Goal: Task Accomplishment & Management: Manage account settings

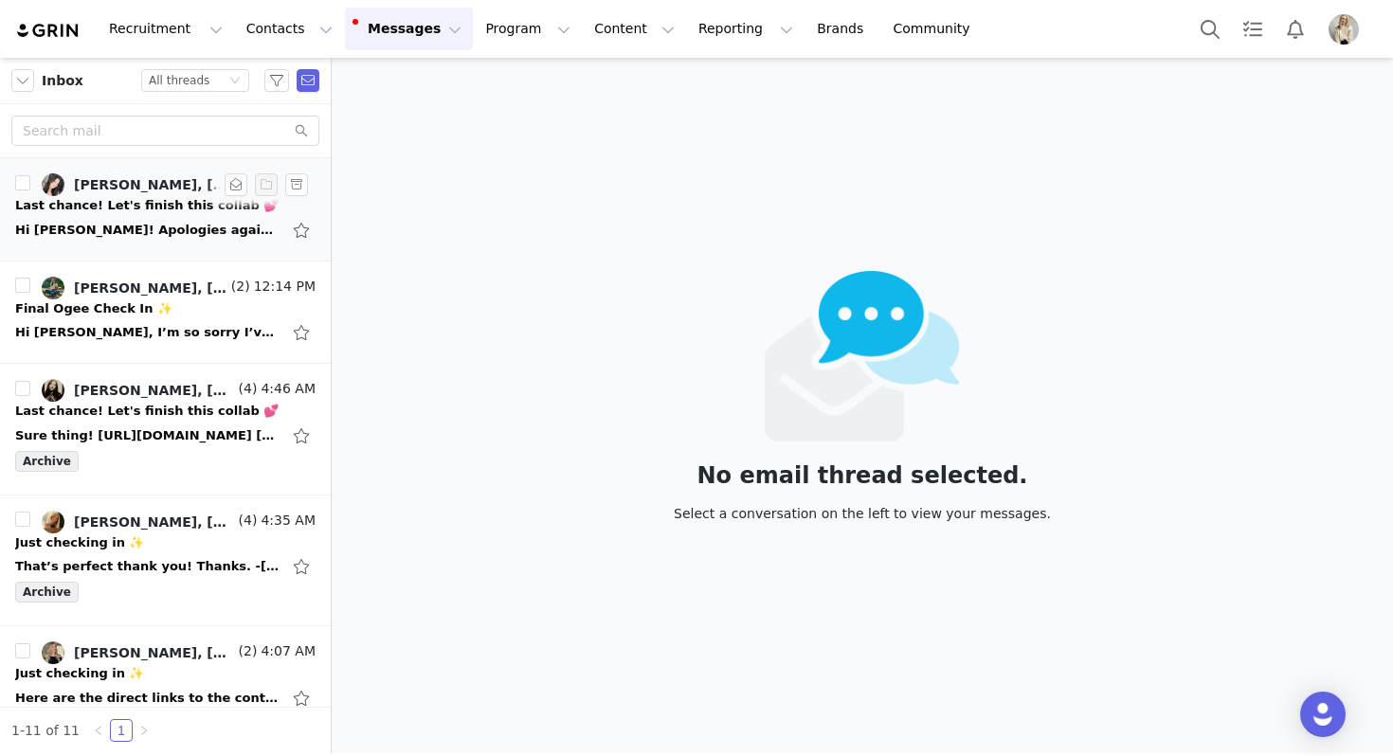
click at [153, 209] on div "Last chance! Let's finish this collab 💕" at bounding box center [146, 205] width 263 height 19
click at [209, 234] on div "Hi [PERSON_NAME]! Apologies again, life has gotten in the way but have not forg…" at bounding box center [147, 230] width 265 height 19
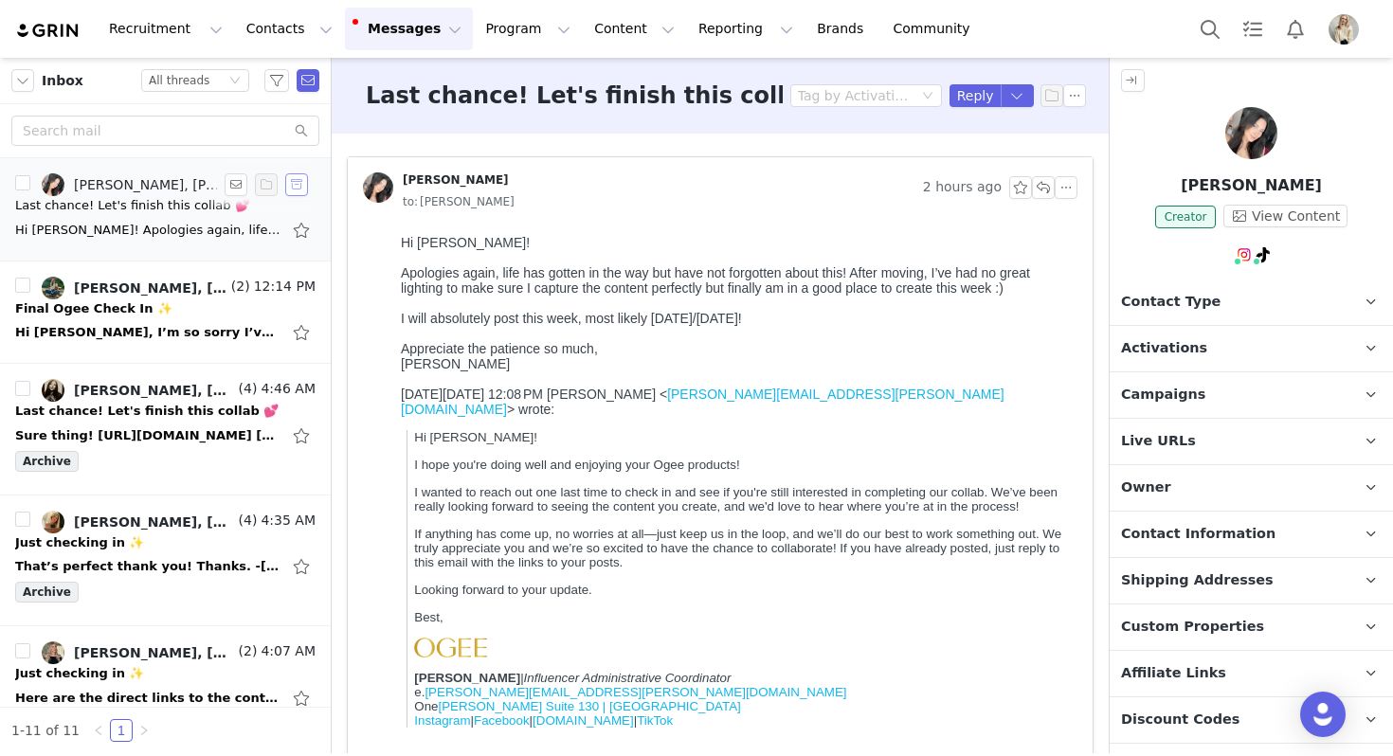
click at [296, 189] on button "button" at bounding box center [296, 184] width 23 height 23
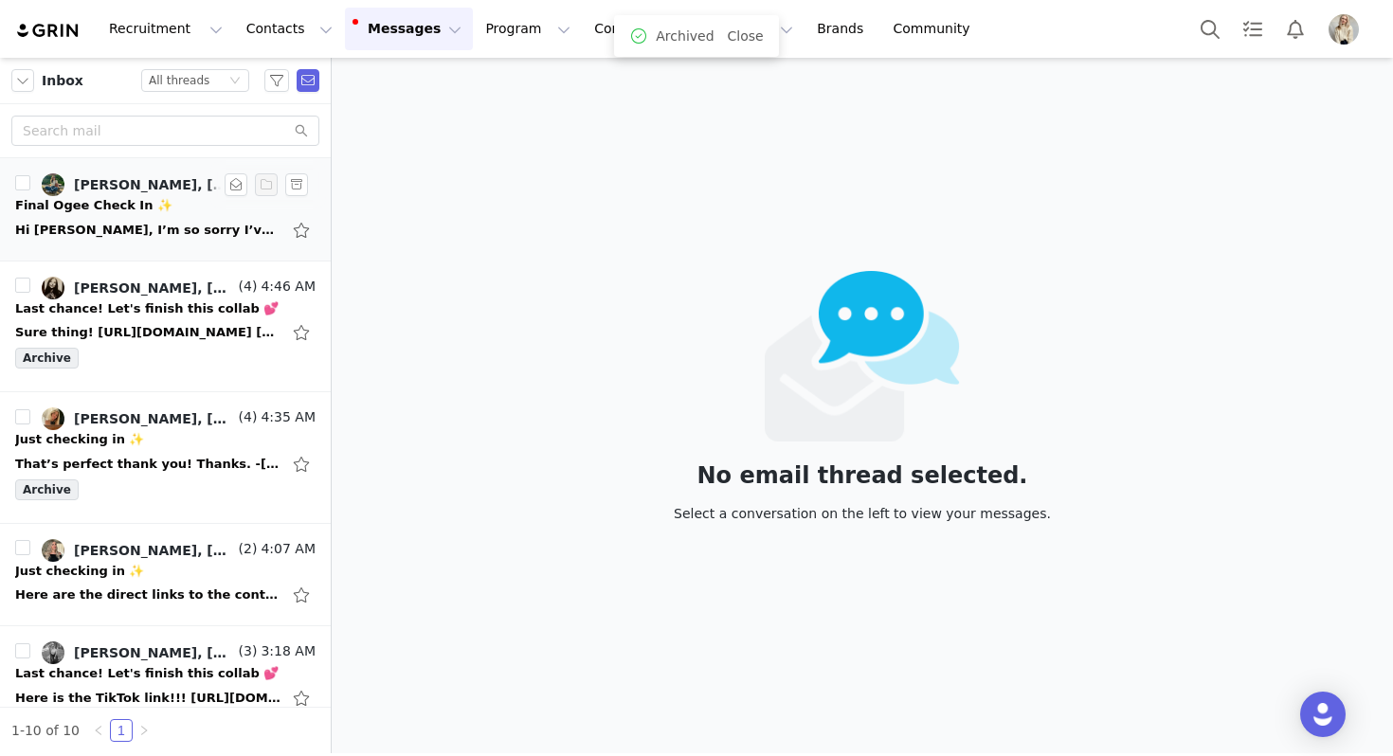
click at [173, 233] on div "Hi Julia, I’m so sorry I’ve been so late in posting this video, I will have it …" at bounding box center [147, 230] width 265 height 19
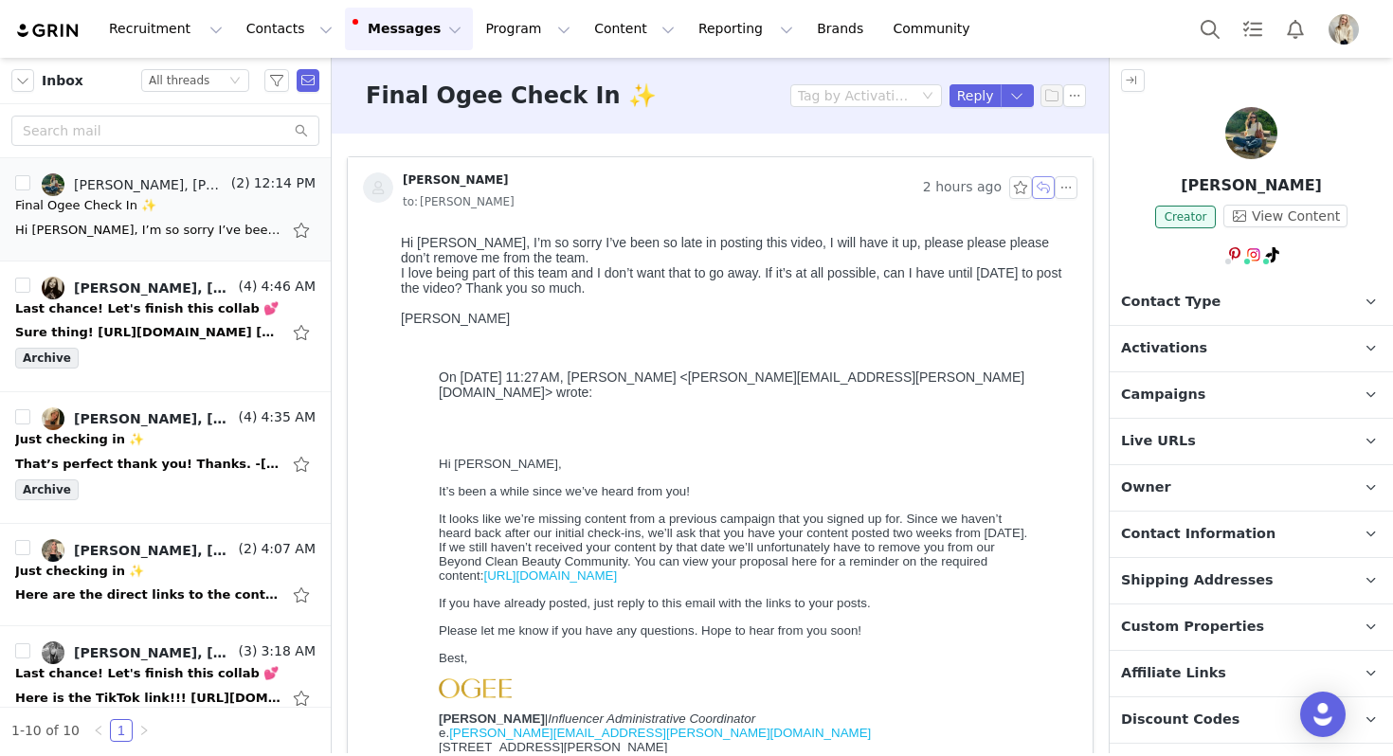
click at [1041, 188] on button "button" at bounding box center [1043, 187] width 23 height 23
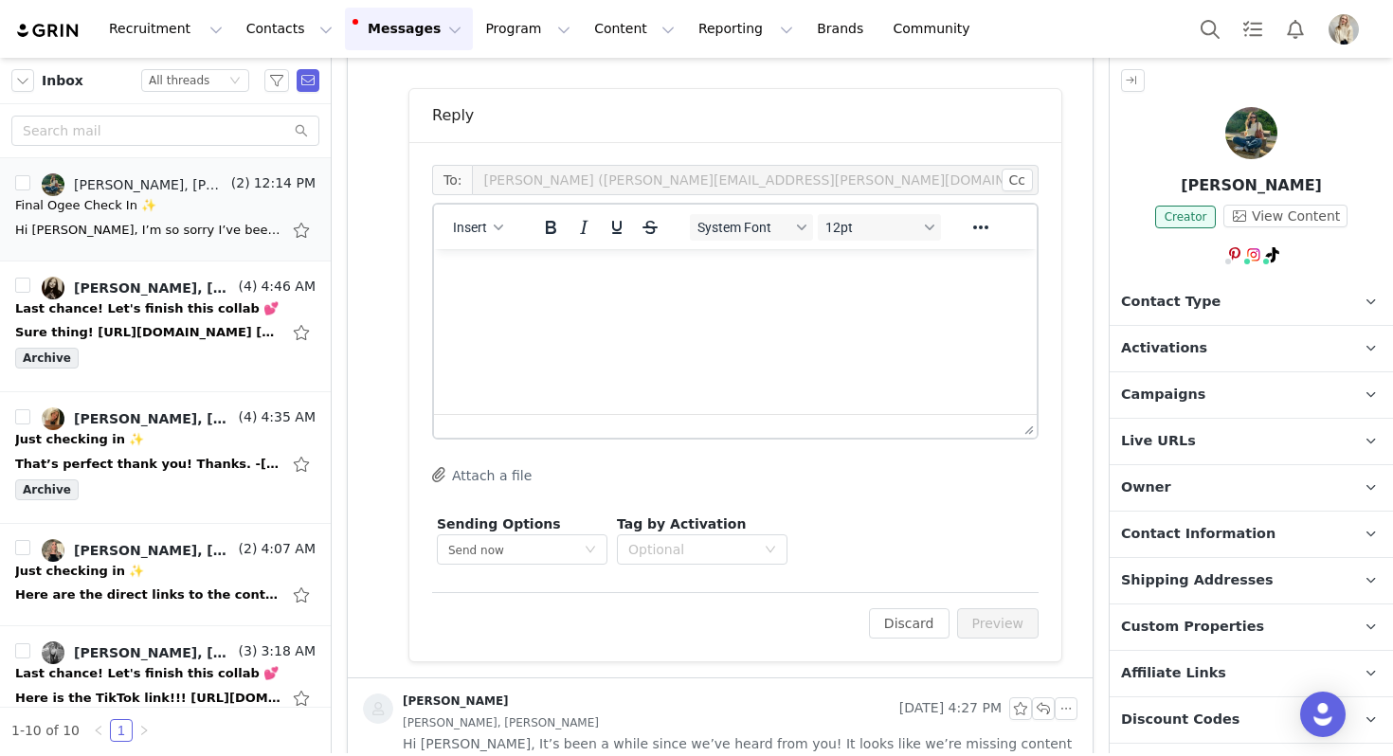
click at [655, 300] on html at bounding box center [735, 274] width 603 height 51
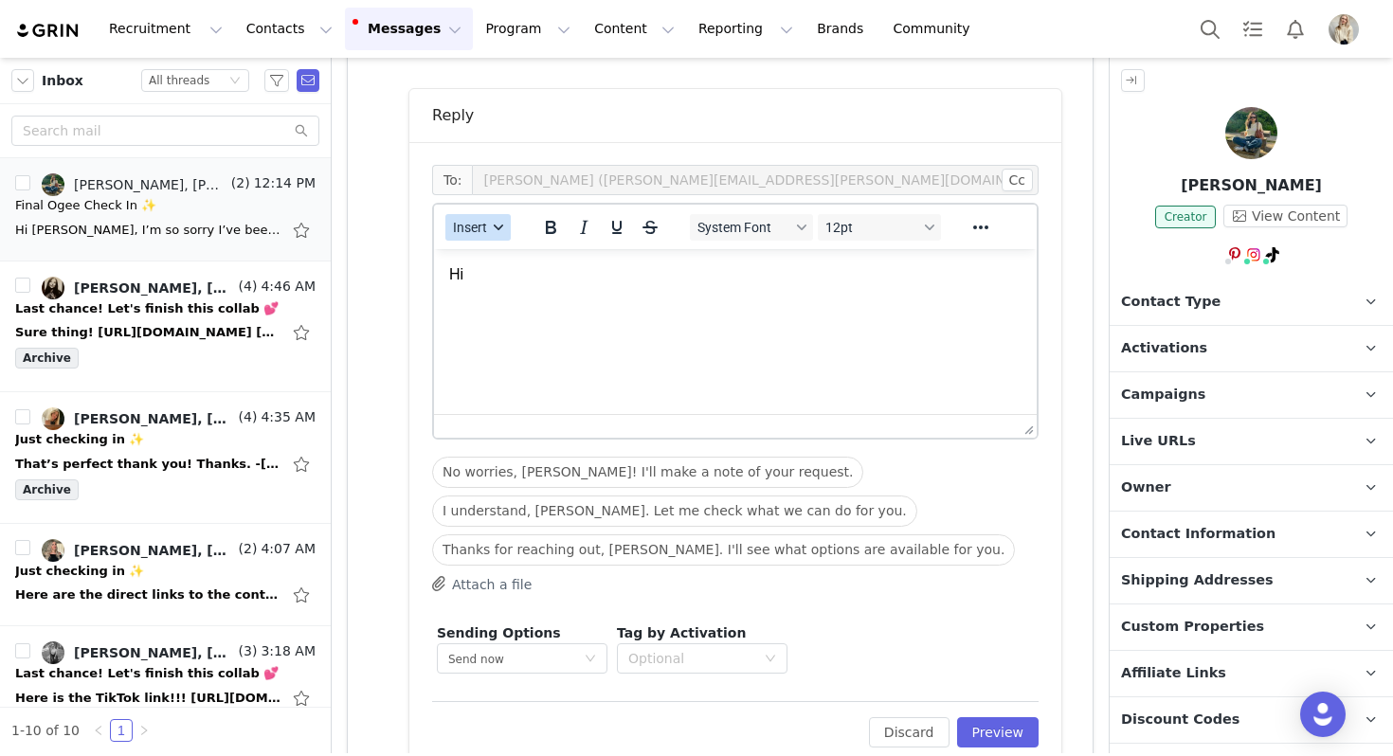
click at [468, 231] on span "Insert" at bounding box center [470, 227] width 34 height 15
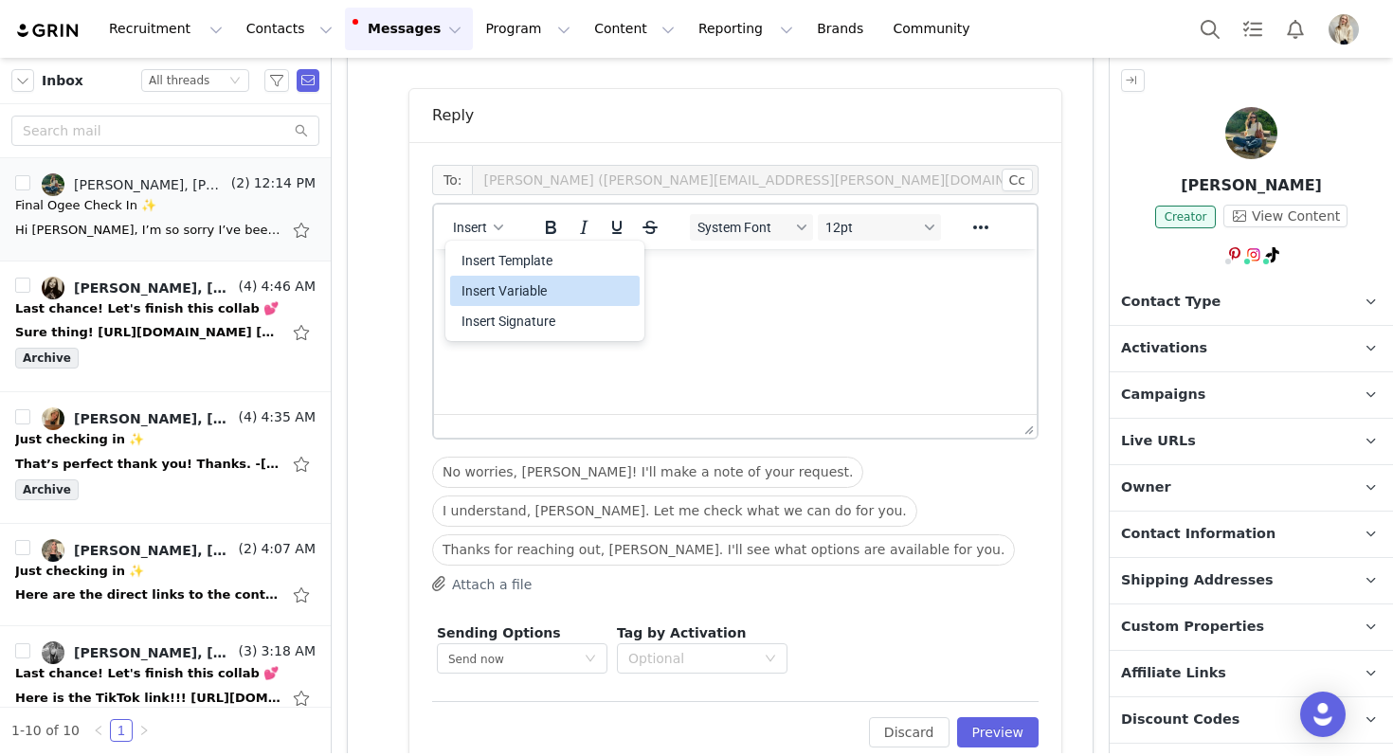
click at [523, 297] on div "Insert Variable" at bounding box center [546, 291] width 171 height 23
select select
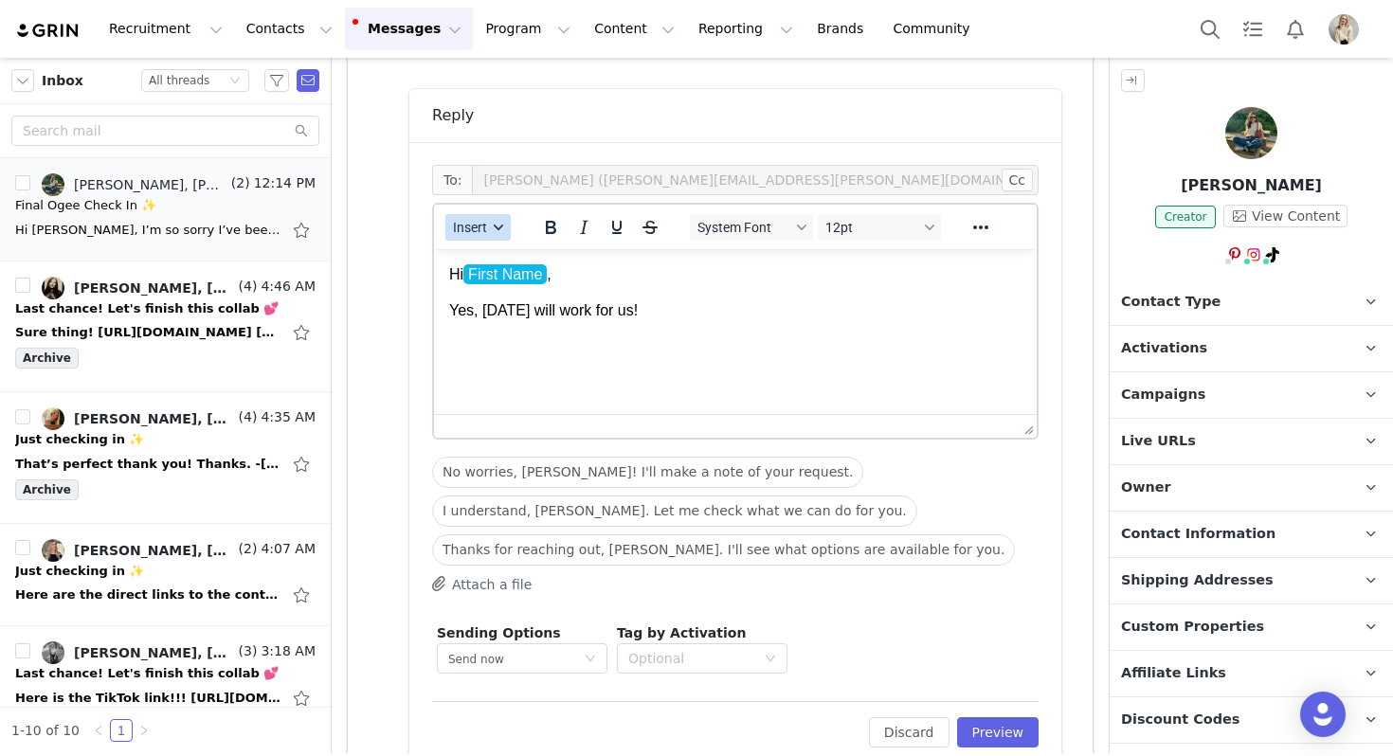
click at [490, 234] on button "Insert" at bounding box center [477, 227] width 65 height 27
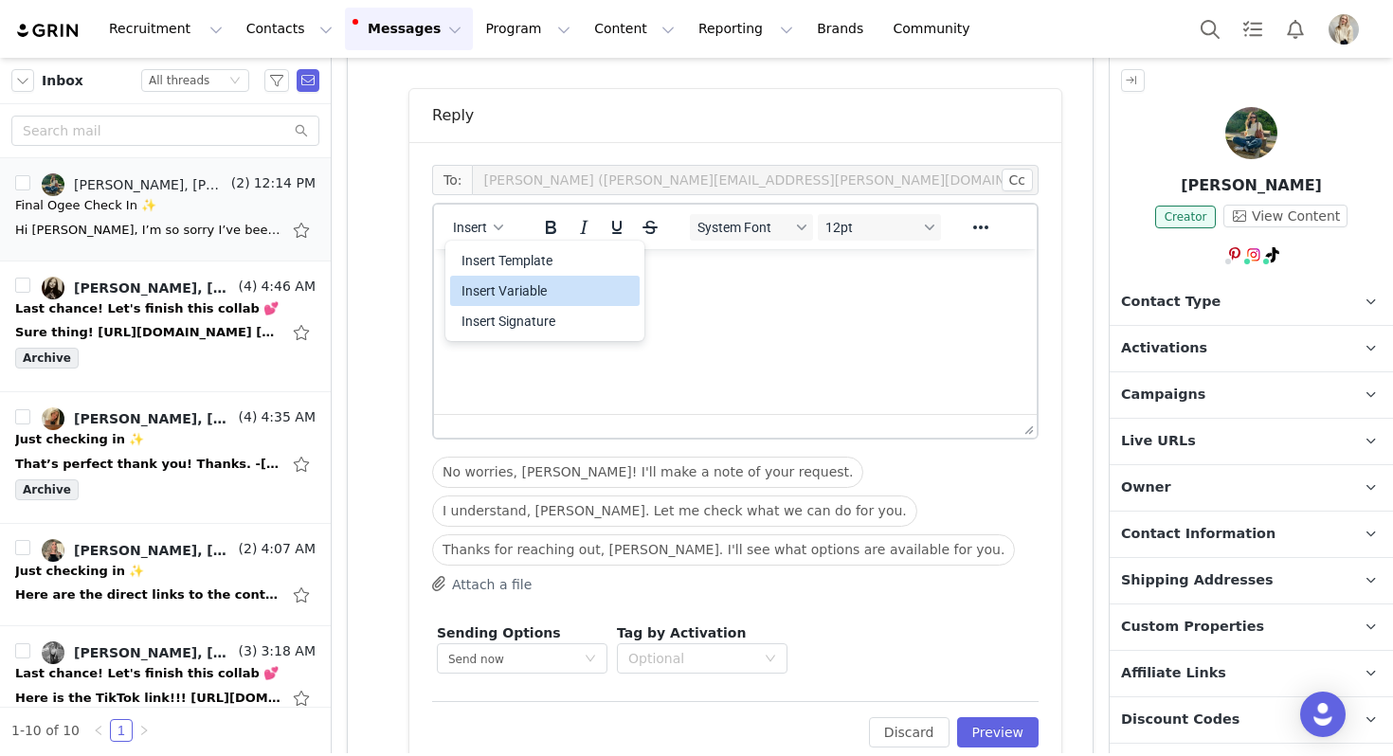
click at [500, 332] on div "Insert Signature" at bounding box center [546, 321] width 171 height 23
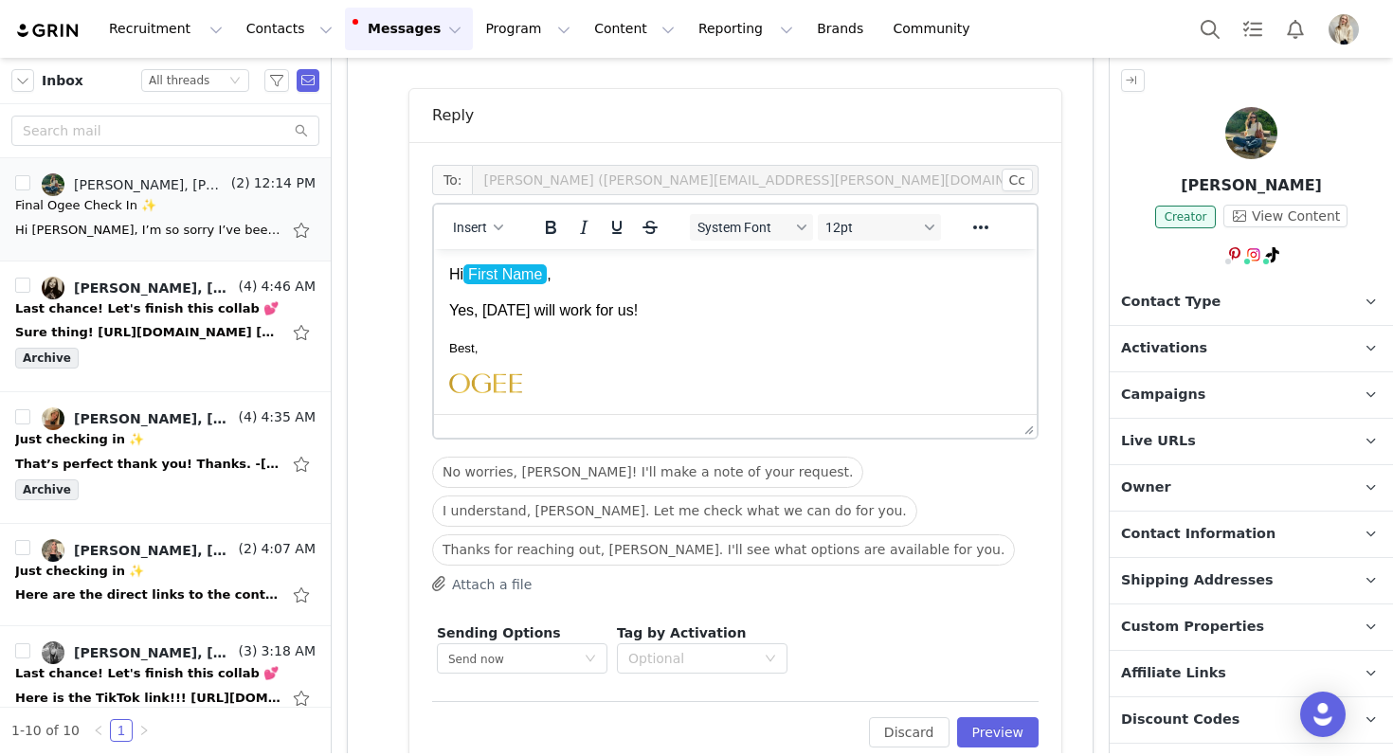
drag, startPoint x: 702, startPoint y: 315, endPoint x: 347, endPoint y: 279, distance: 357.2
click at [434, 279] on html "Hi First Name , Yes, next Friday will work for us! Best, Julia Michael | Influe…" at bounding box center [735, 400] width 603 height 302
click at [734, 220] on span "System Font" at bounding box center [743, 227] width 93 height 15
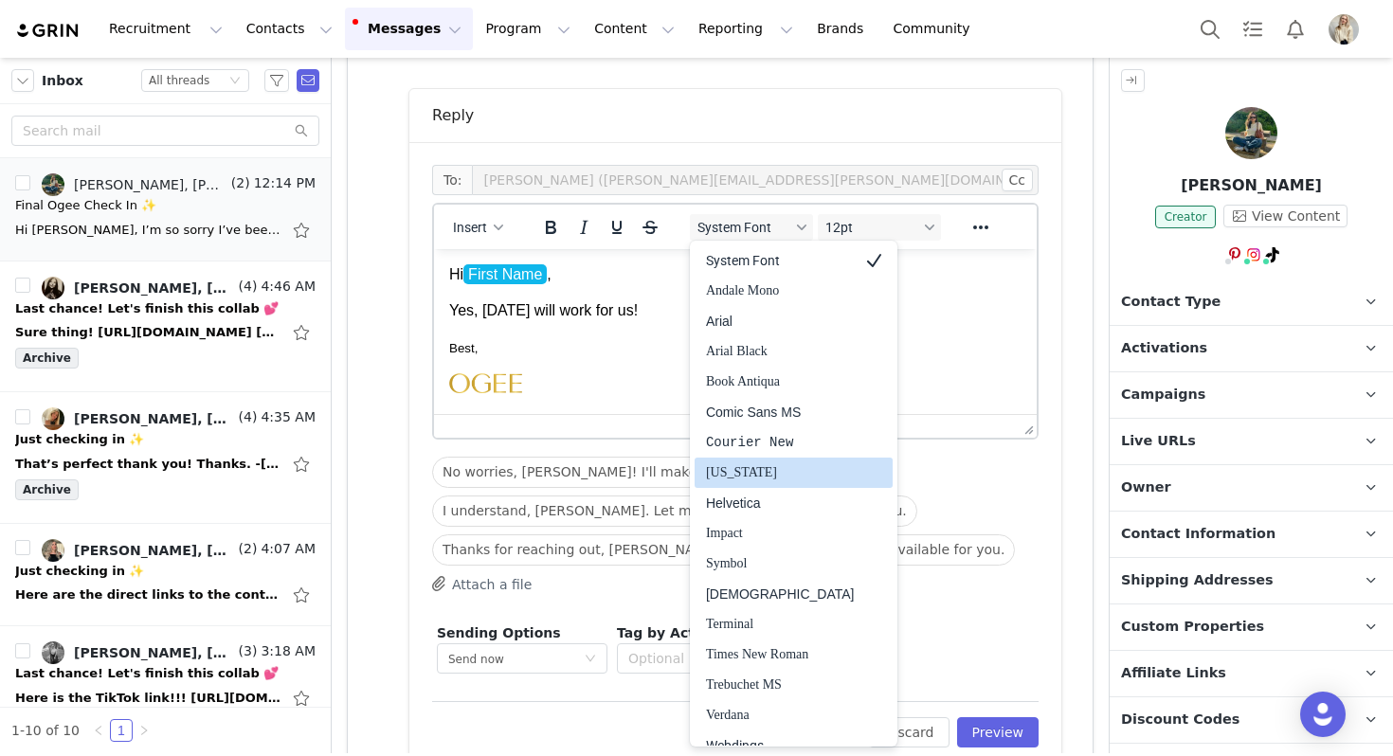
click at [751, 503] on div "Helvetica" at bounding box center [780, 503] width 149 height 23
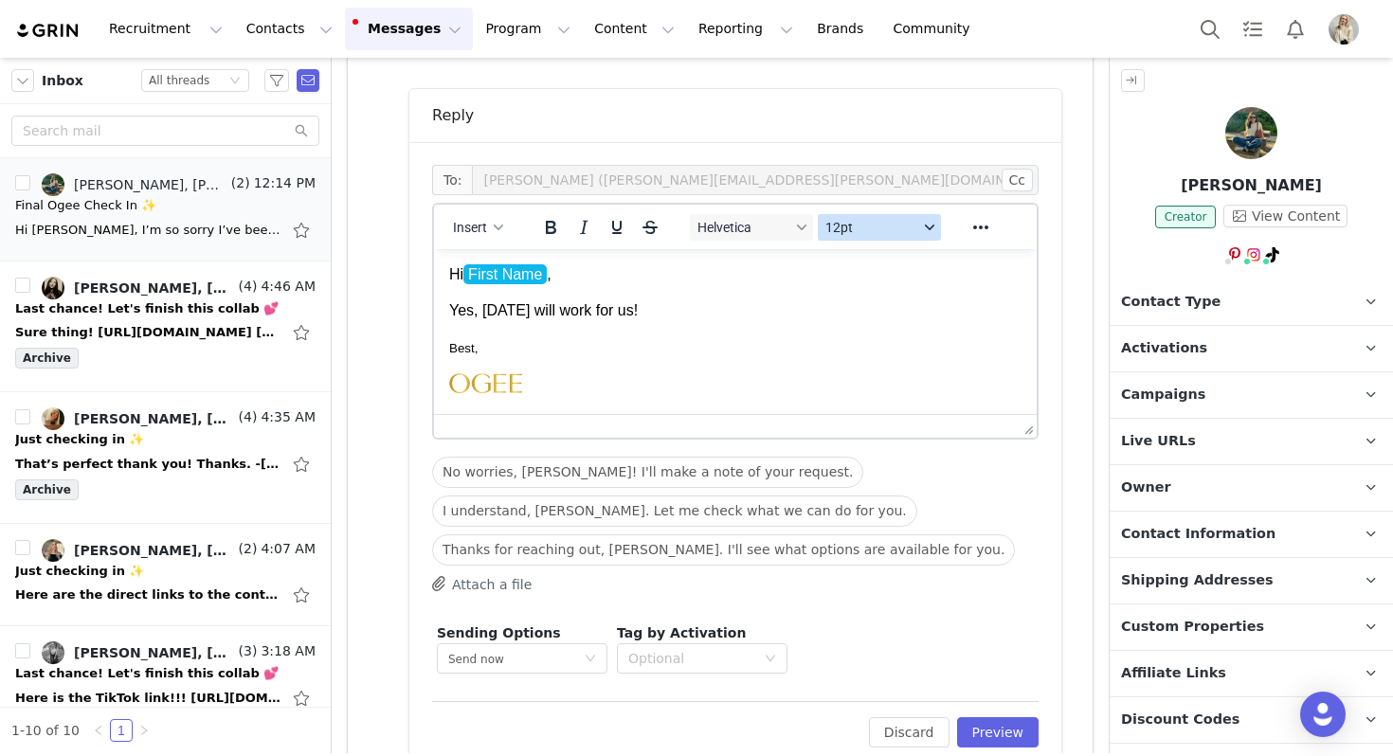
click at [870, 228] on span "12pt" at bounding box center [871, 227] width 93 height 15
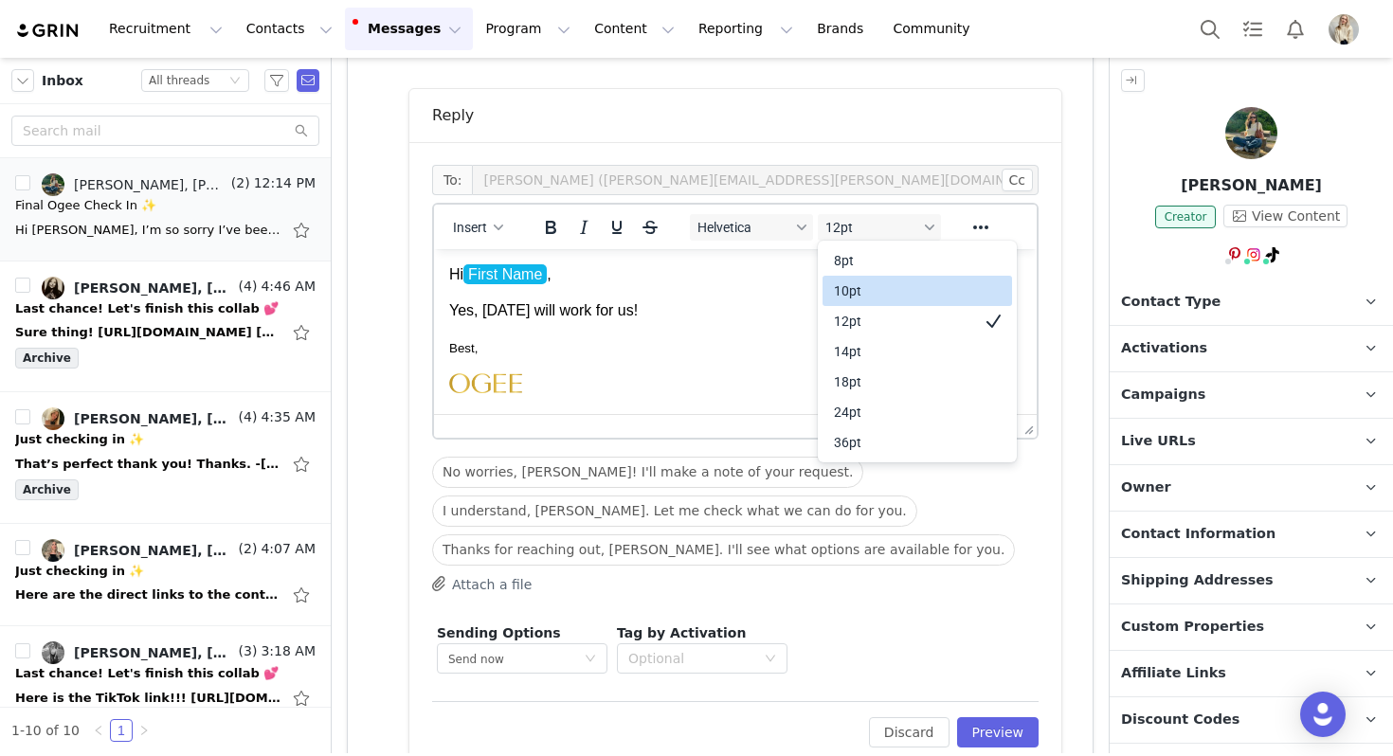
click at [872, 276] on div "10pt" at bounding box center [918, 291] width 190 height 30
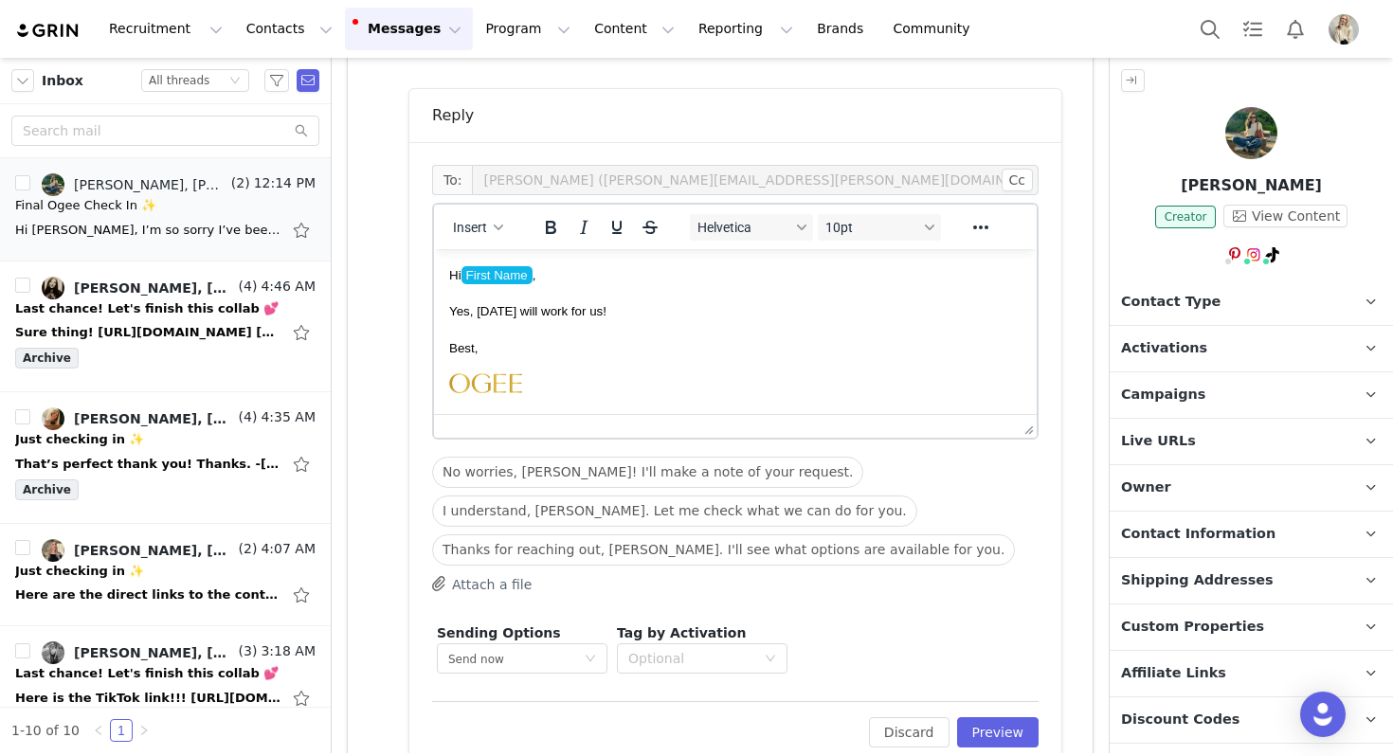
click at [990, 713] on div "Edit Discard Preview" at bounding box center [735, 724] width 606 height 46
click at [991, 731] on button "Preview" at bounding box center [998, 732] width 82 height 30
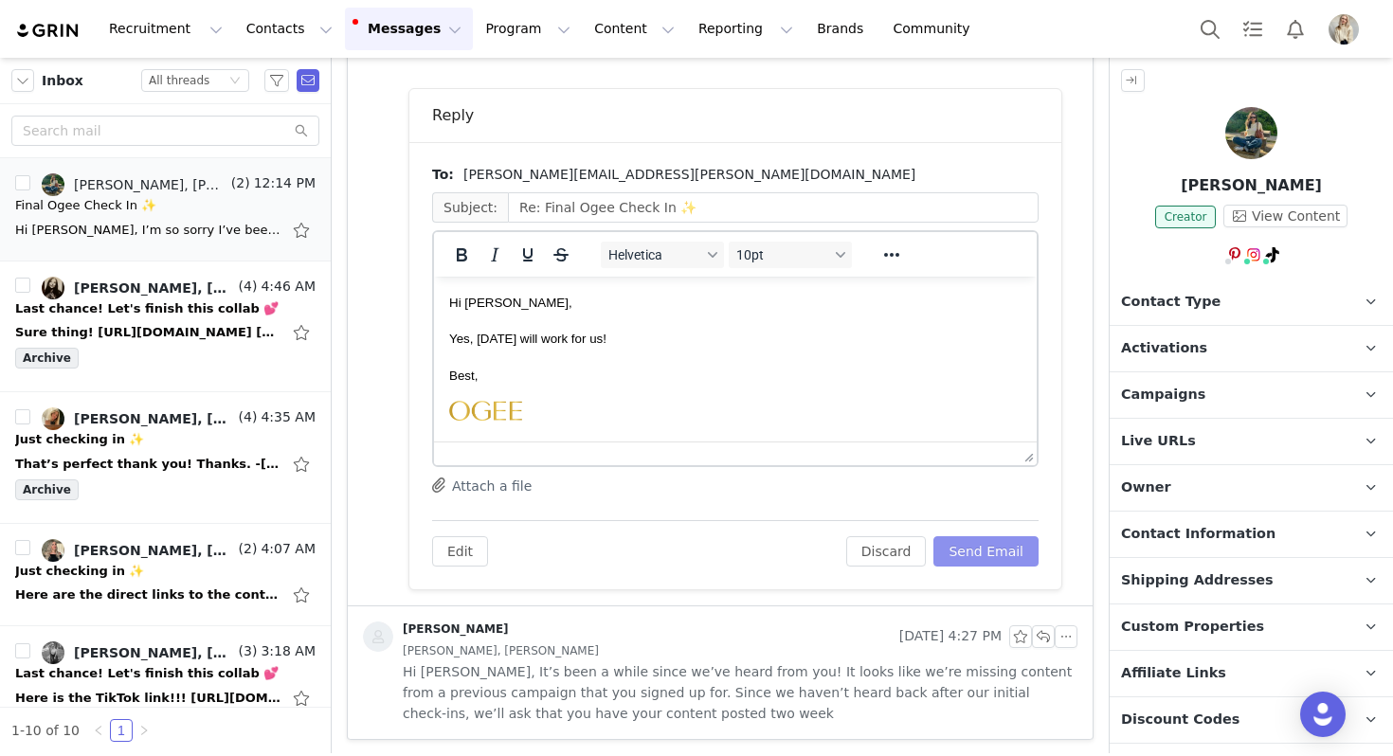
click at [995, 552] on button "Send Email" at bounding box center [985, 551] width 105 height 30
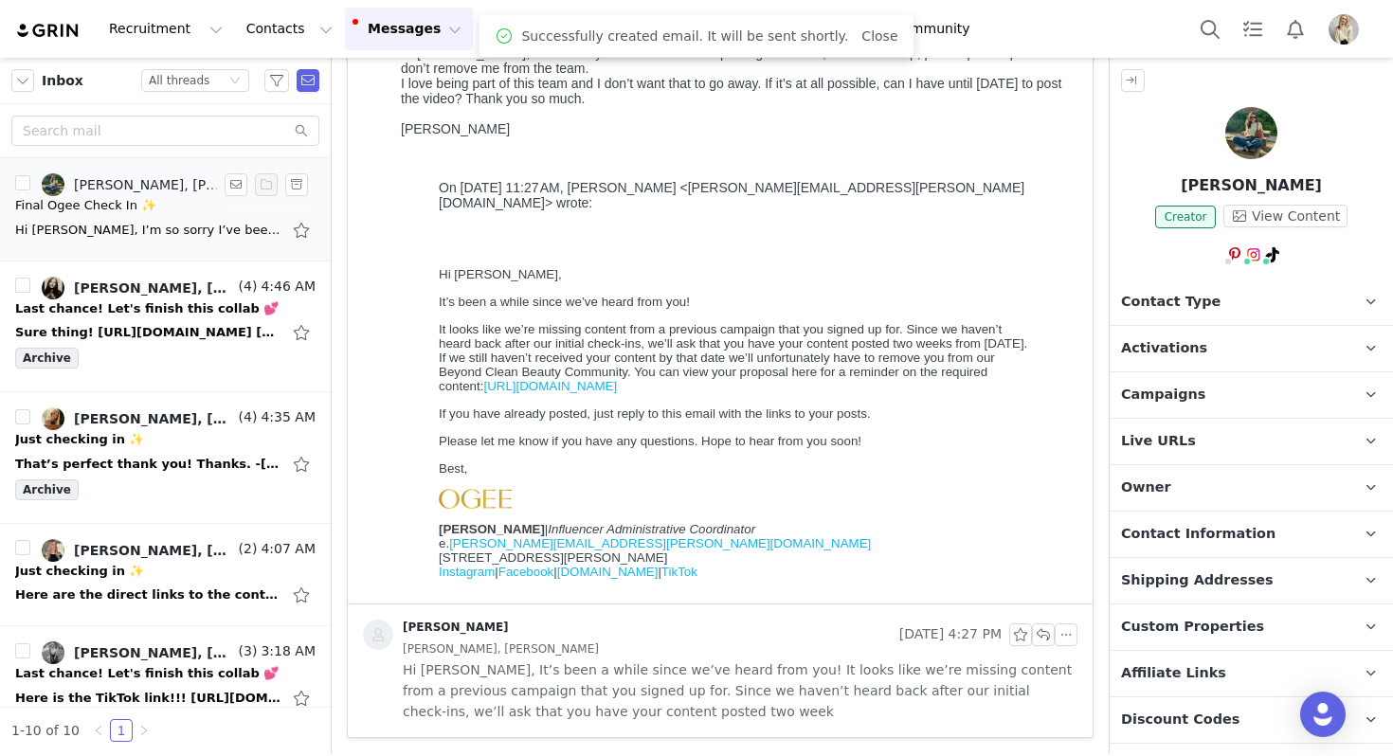
scroll to position [190, 0]
click at [297, 184] on button "button" at bounding box center [296, 184] width 23 height 23
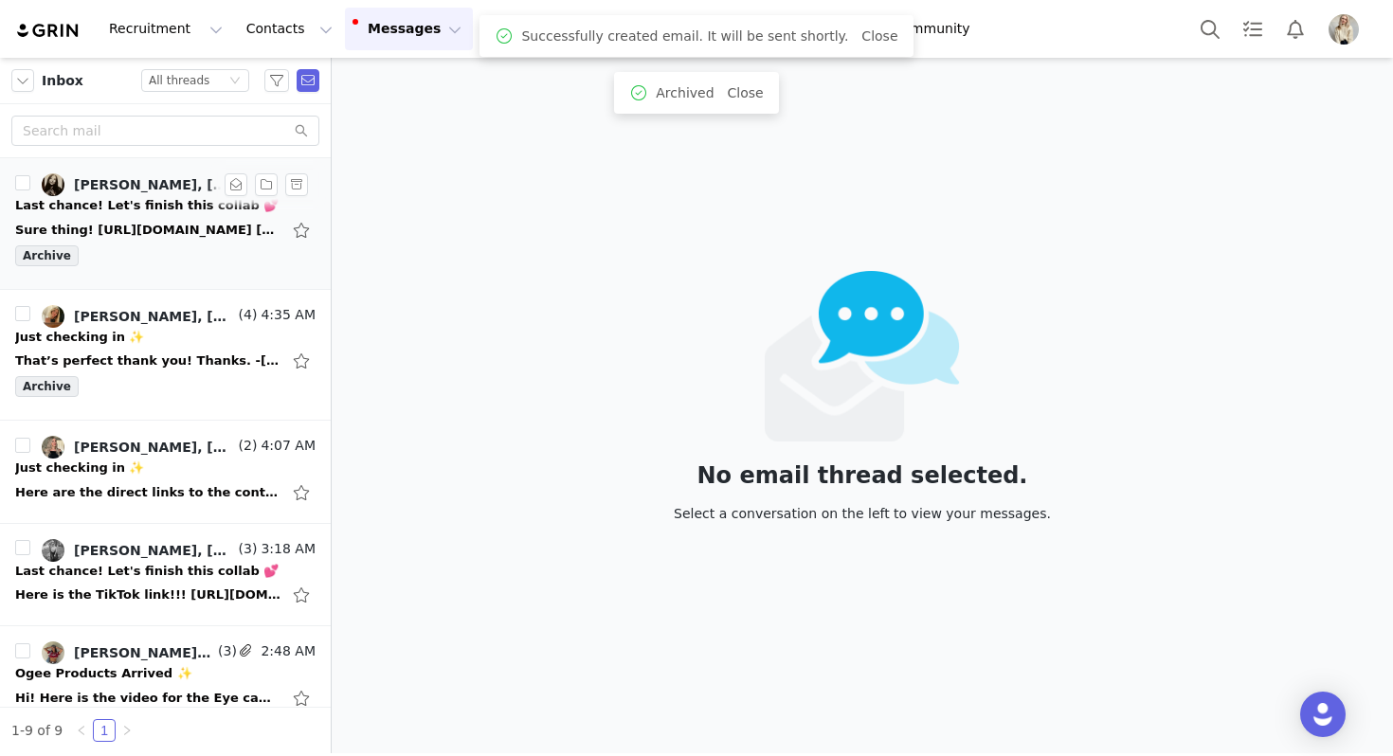
click at [198, 203] on div "Last chance! Let's finish this collab 💕" at bounding box center [146, 205] width 263 height 19
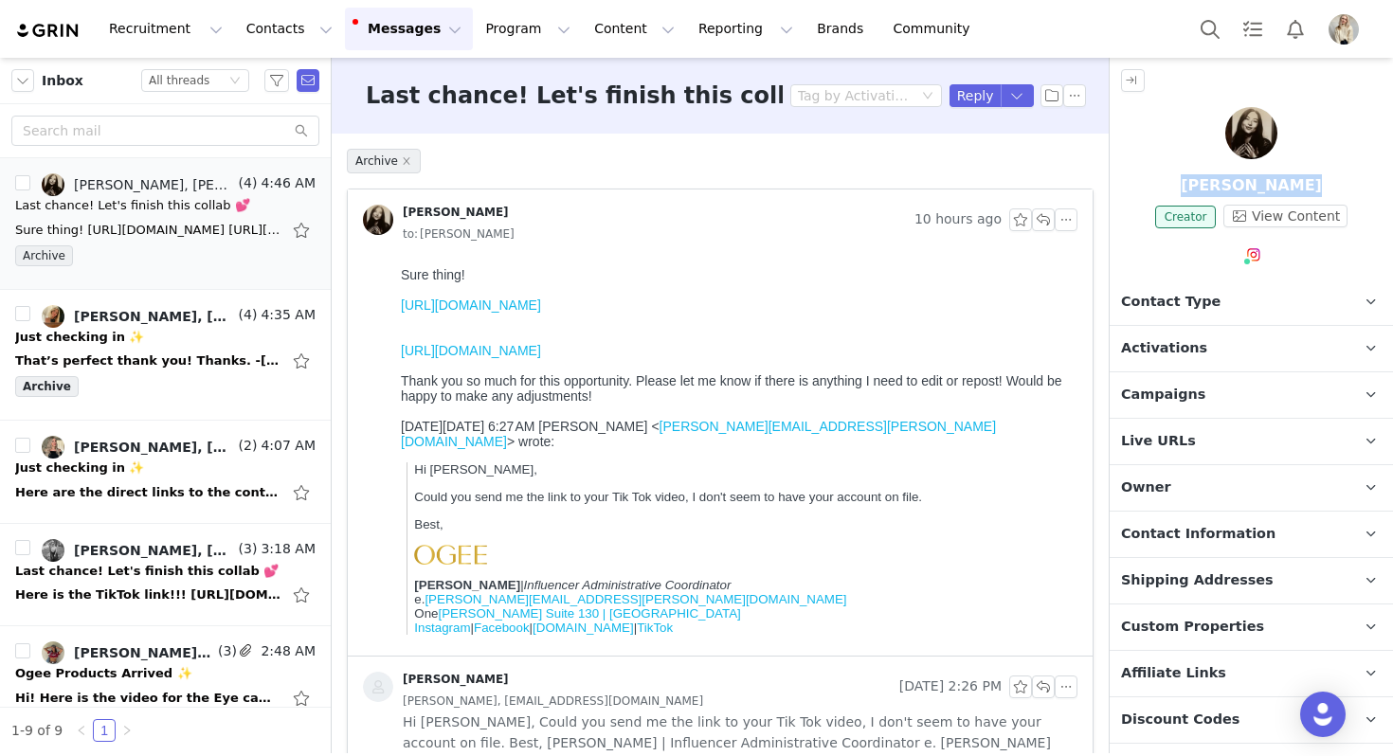
drag, startPoint x: 1313, startPoint y: 184, endPoint x: 1148, endPoint y: 183, distance: 164.9
click at [1148, 184] on p "Megumi Murphy" at bounding box center [1251, 185] width 283 height 23
copy p "Megumi Murphy"
click at [519, 306] on link "https://www.instagram.com/reel/DPNYjTHiXrg/?igsh=NTc4MTIwNjQ2YQ==" at bounding box center [471, 305] width 140 height 15
click at [513, 358] on link "https://www.tiktok.com/t/ZP8SEDpFt/" at bounding box center [471, 350] width 140 height 15
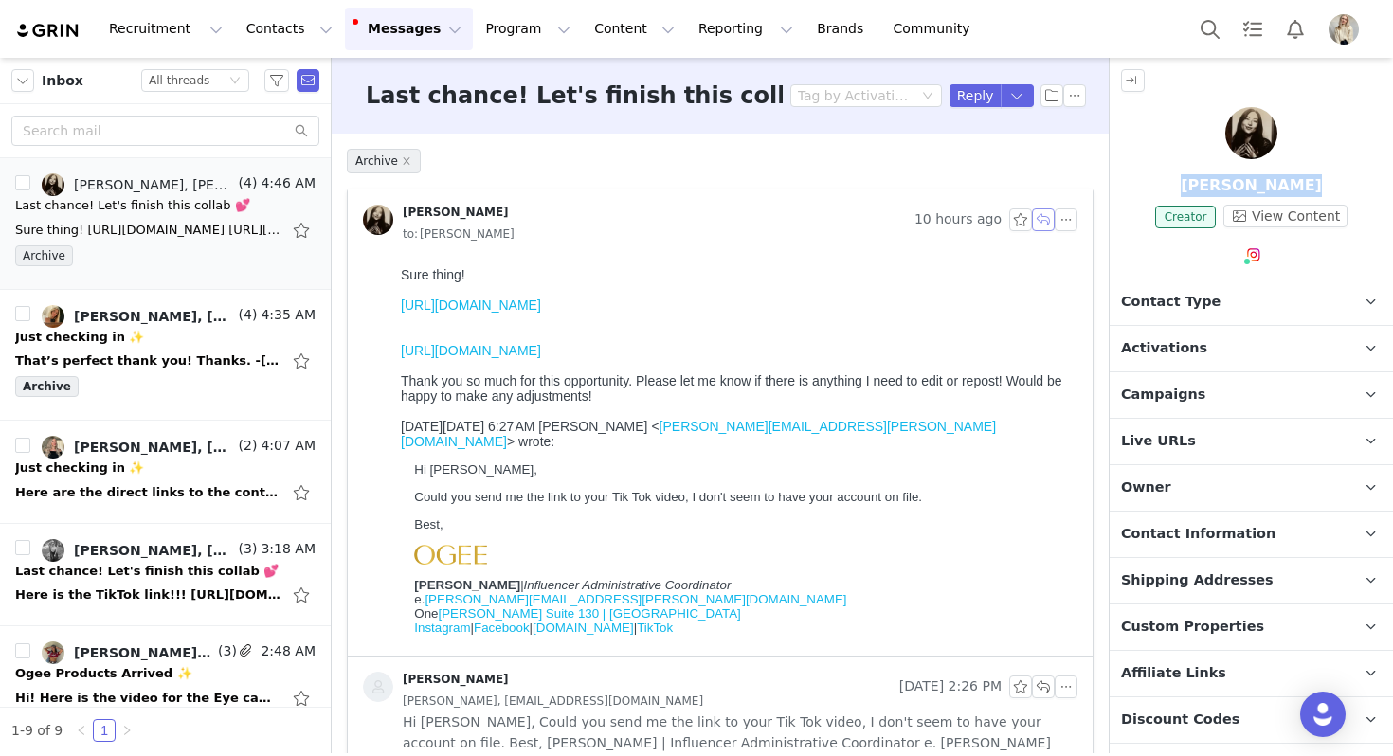
click at [1037, 216] on button "button" at bounding box center [1043, 219] width 23 height 23
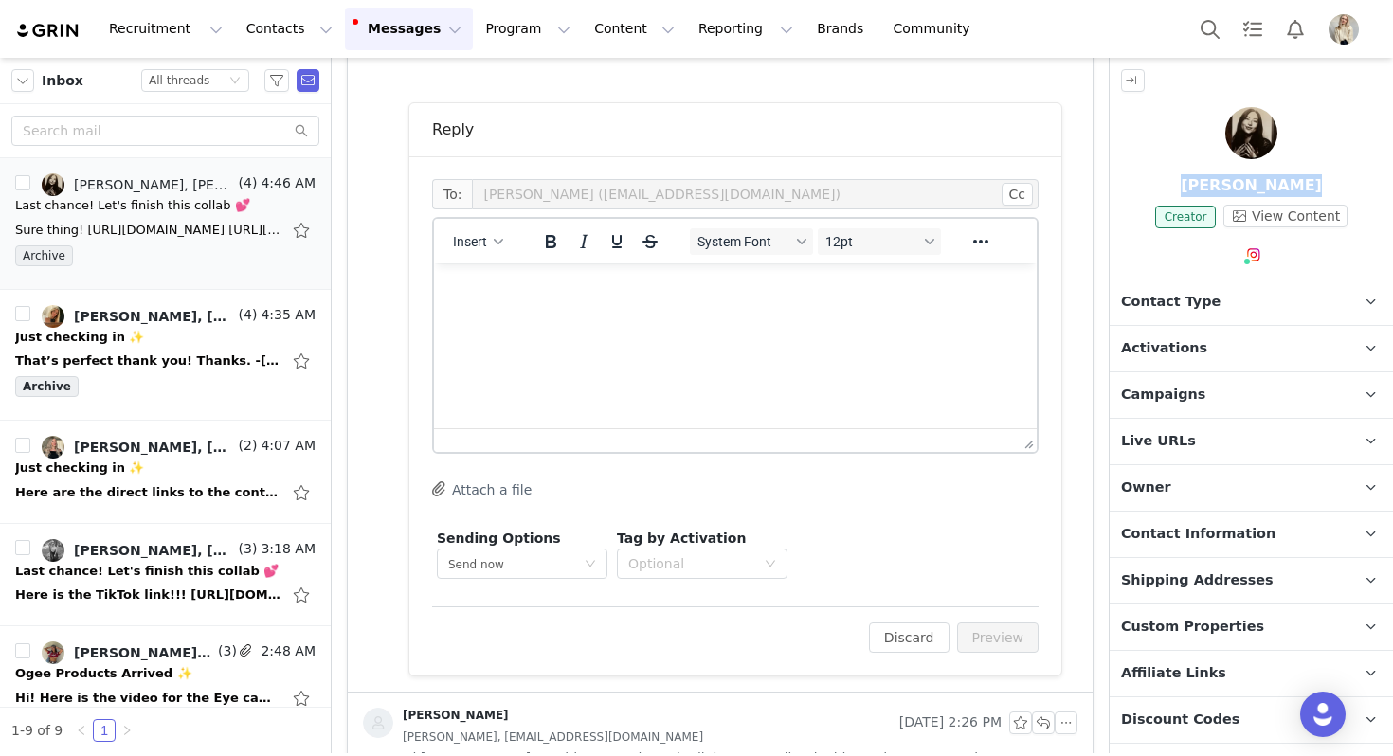
scroll to position [596, 0]
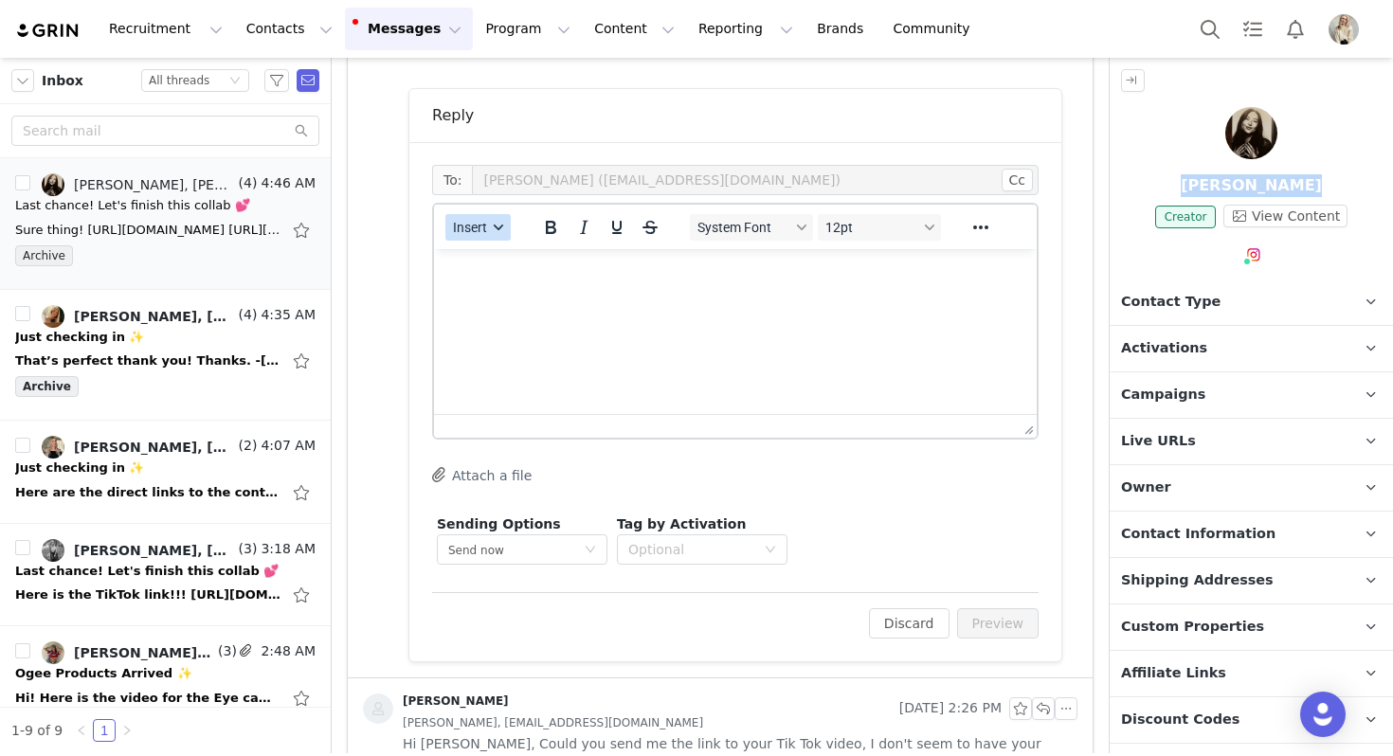
click at [482, 228] on span "Insert" at bounding box center [470, 227] width 34 height 15
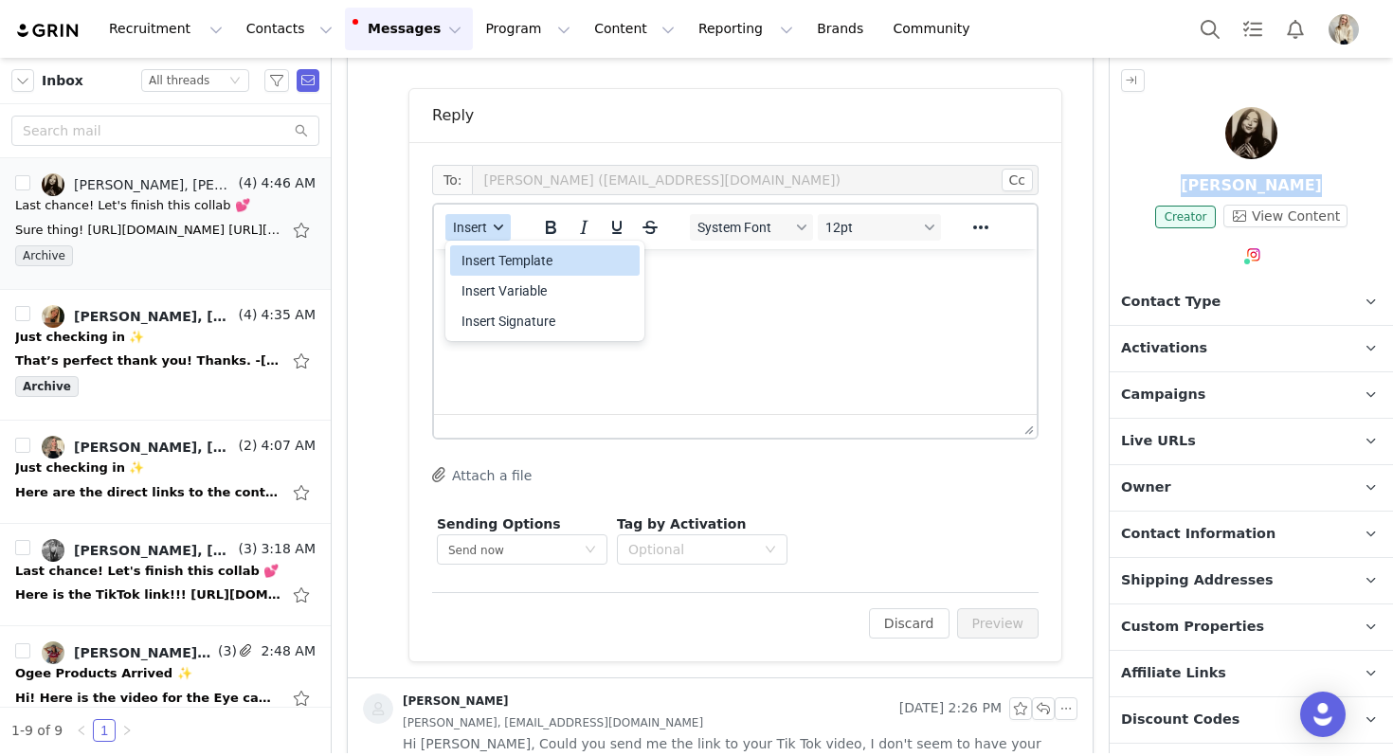
click at [491, 263] on div "Insert Template" at bounding box center [546, 260] width 171 height 23
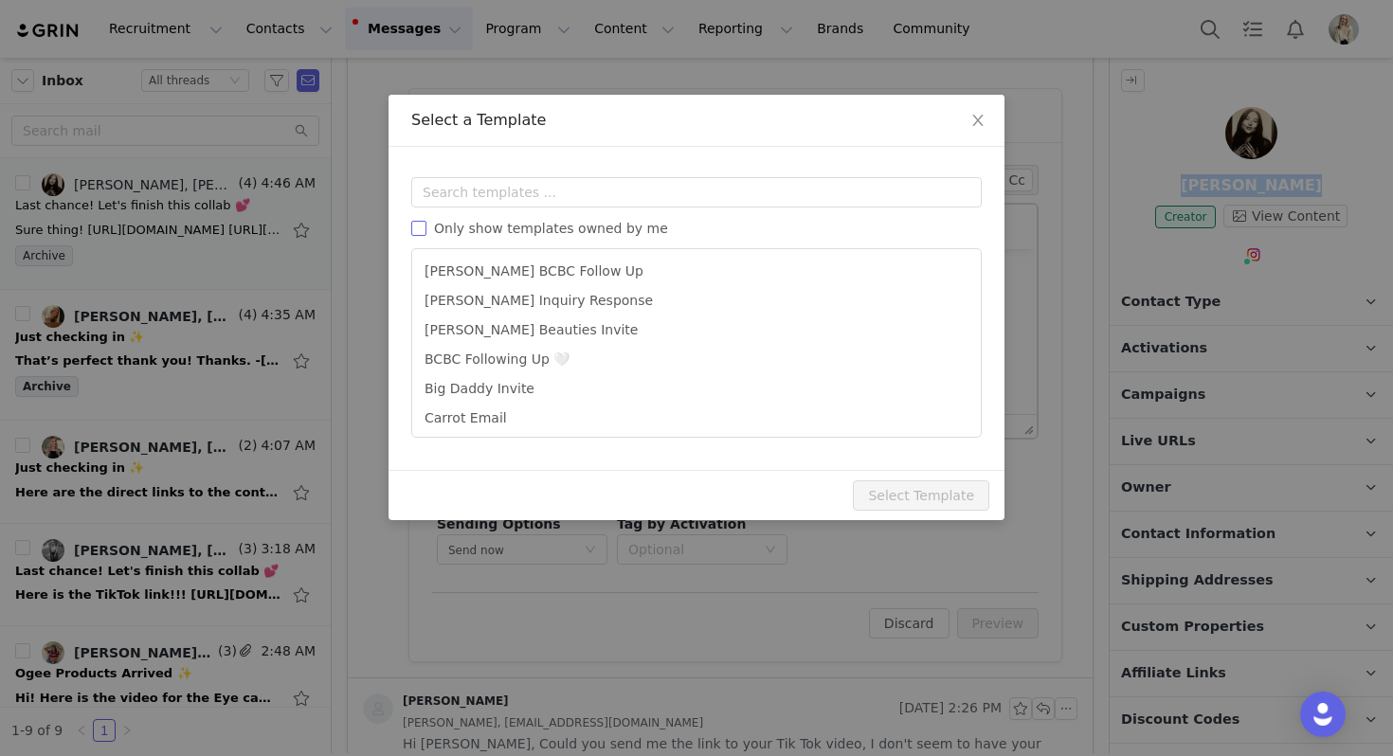
scroll to position [0, 0]
click at [518, 227] on span "Only show templates owned by me" at bounding box center [550, 228] width 249 height 15
click at [426, 227] on input "Only show templates owned by me" at bounding box center [418, 228] width 15 height 15
checkbox input "true"
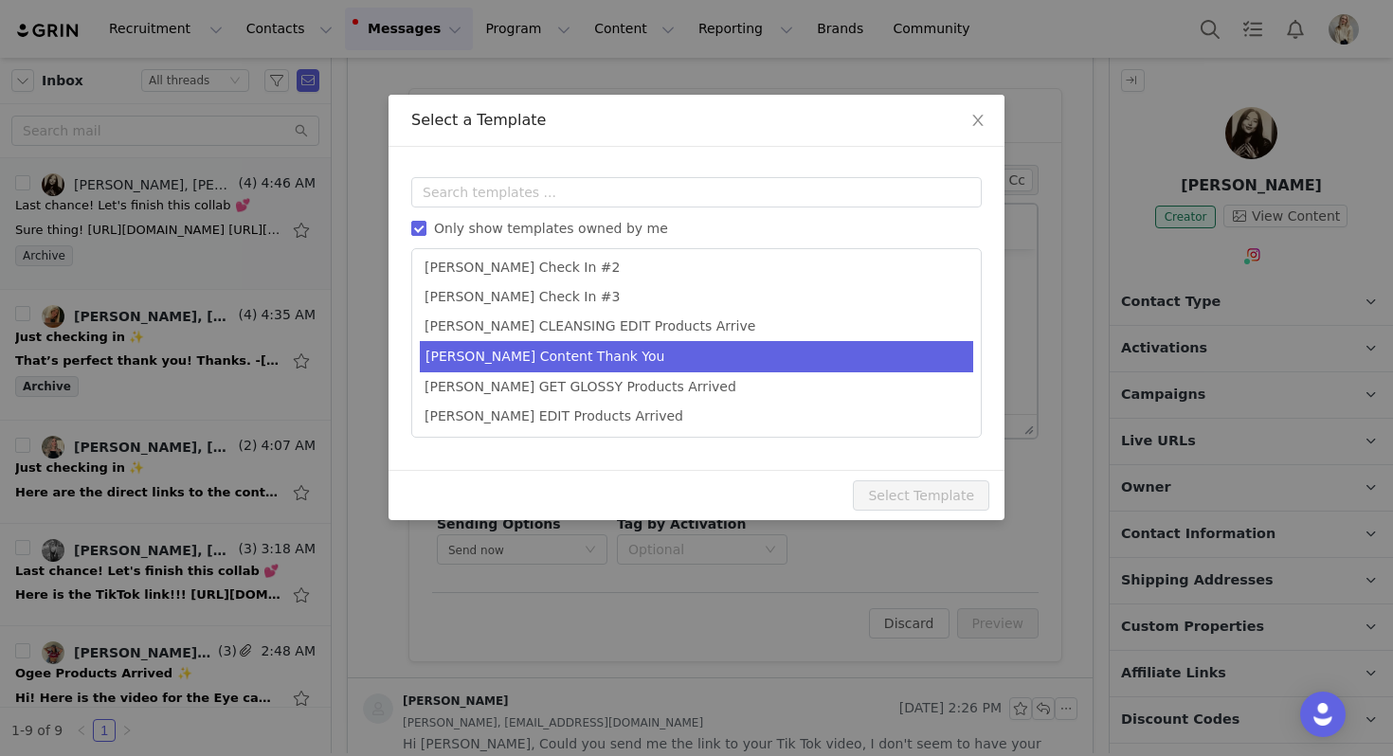
click at [552, 350] on li "Julia Content Thank You" at bounding box center [696, 356] width 553 height 31
type input "Thank you 🤍"
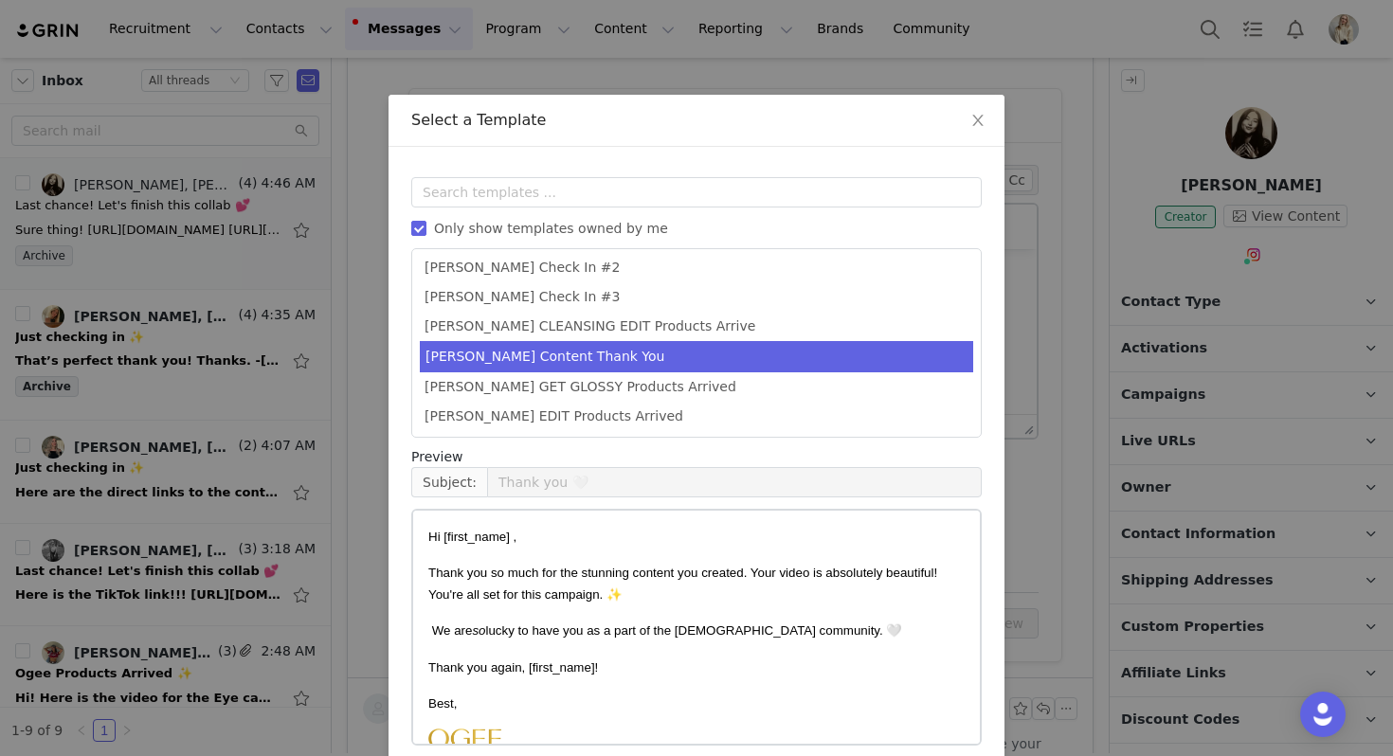
scroll to position [85, 0]
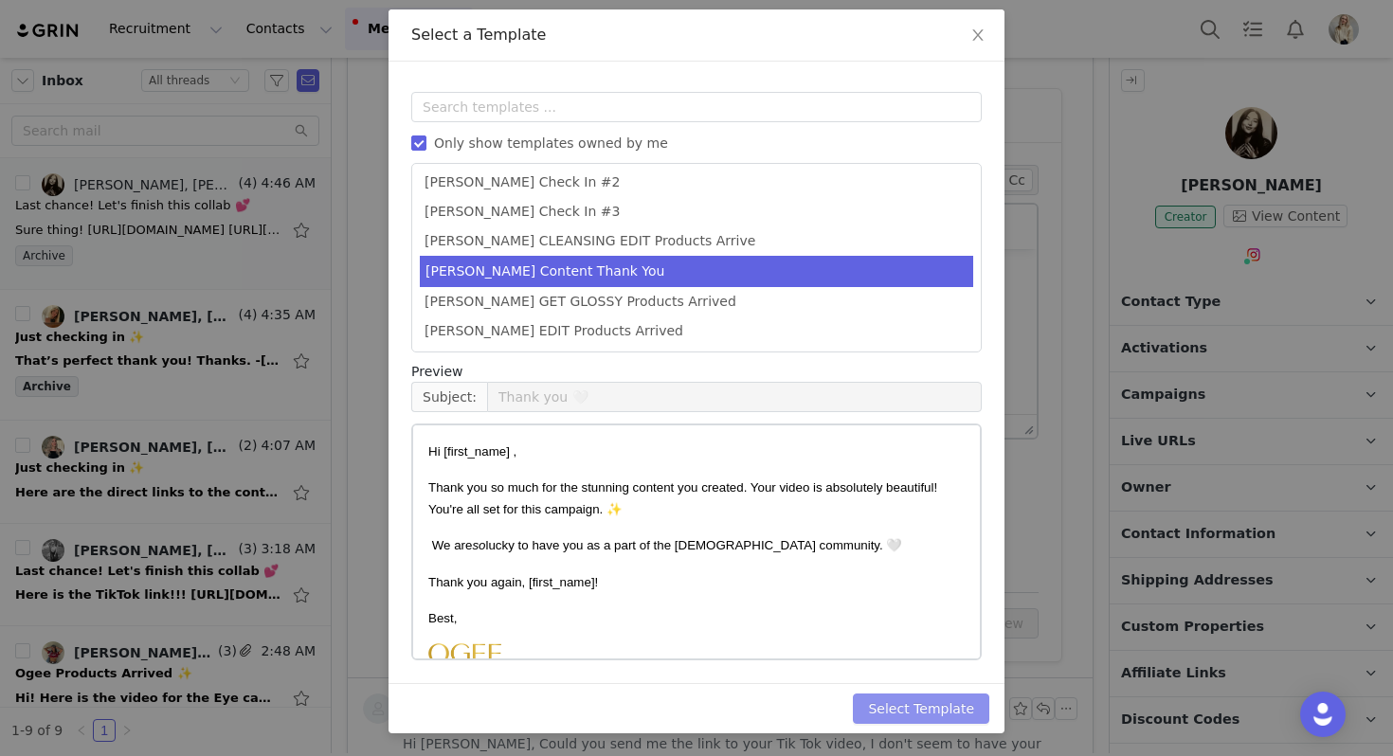
click at [938, 710] on button "Select Template" at bounding box center [921, 709] width 136 height 30
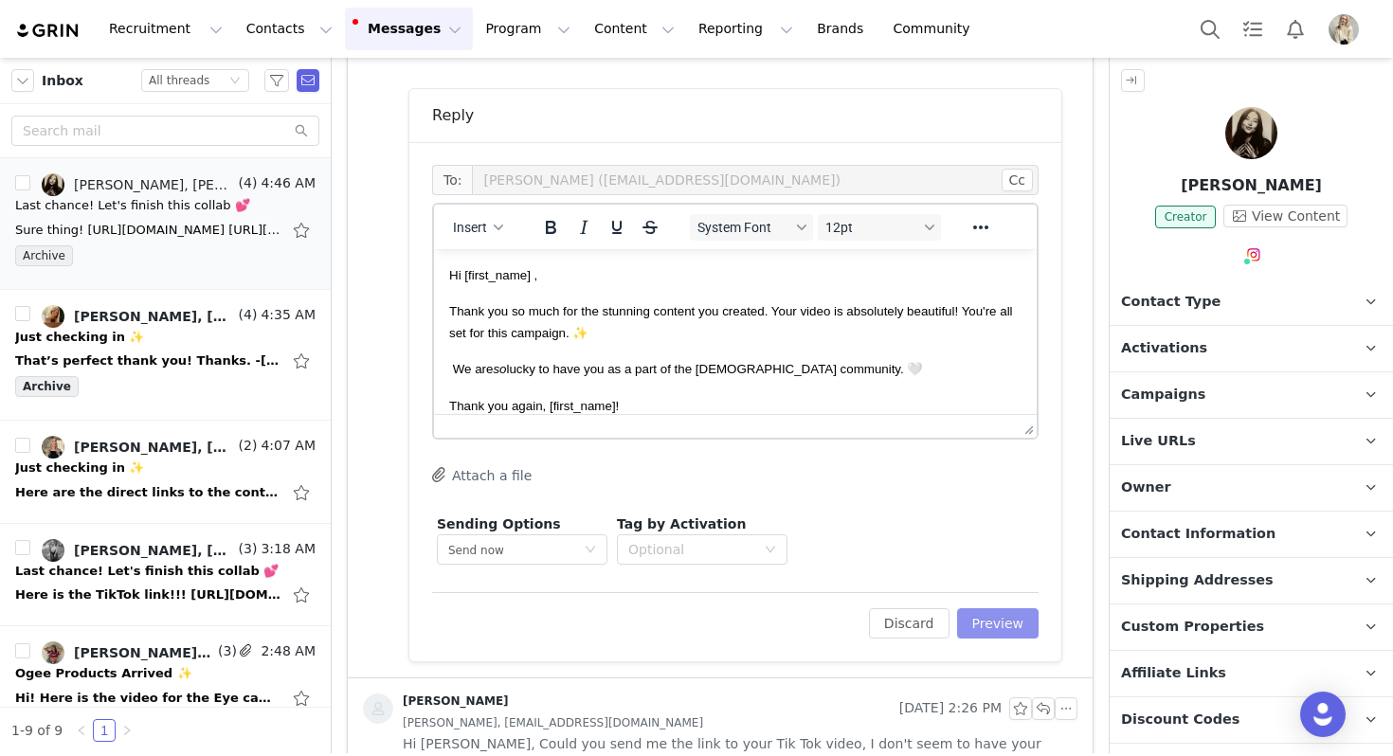
click at [992, 630] on button "Preview" at bounding box center [998, 623] width 82 height 30
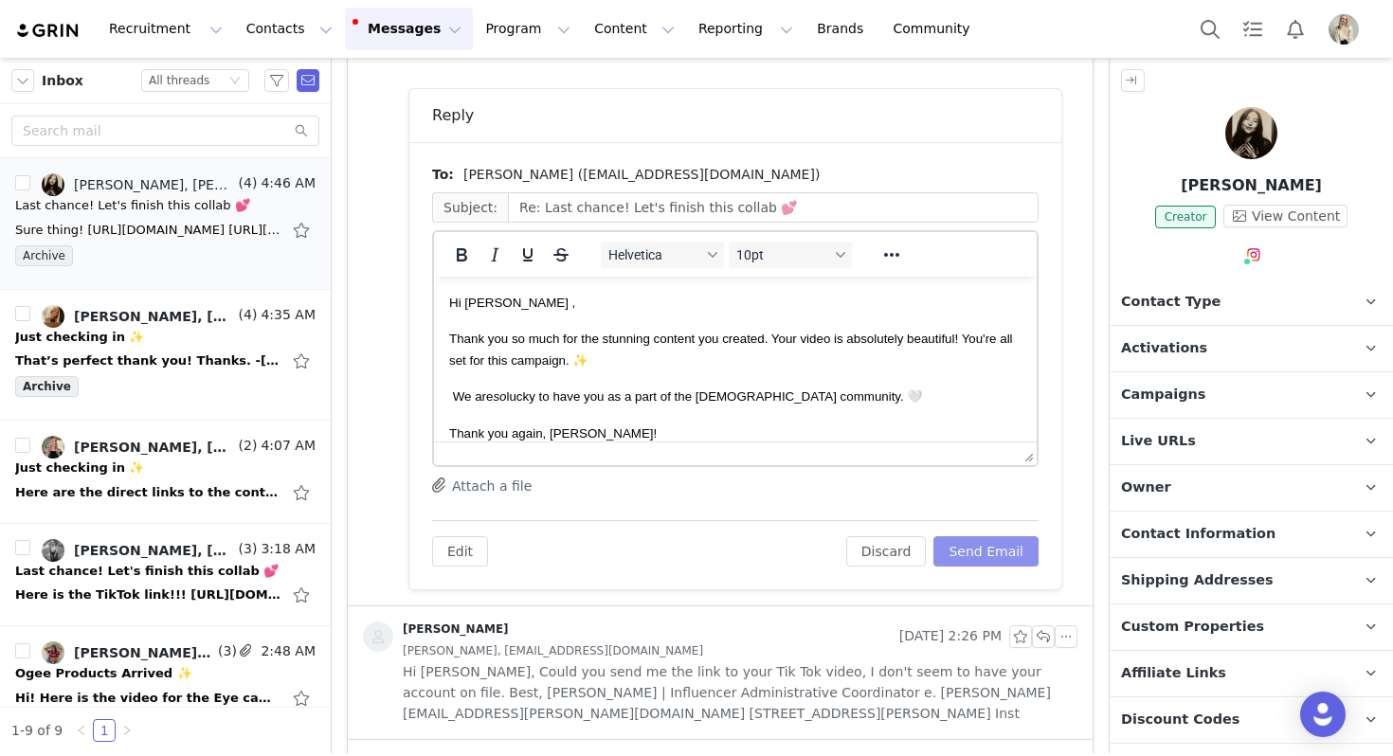
click at [971, 545] on button "Send Email" at bounding box center [985, 551] width 105 height 30
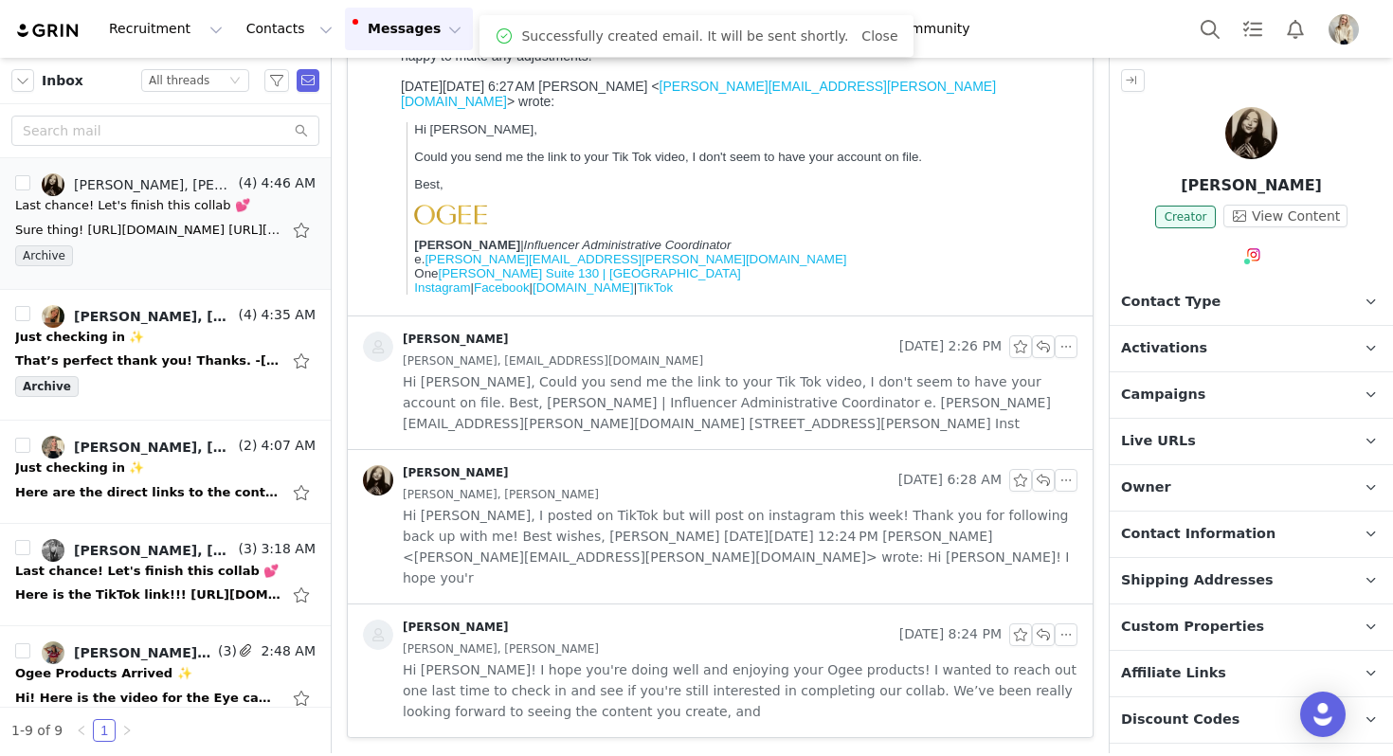
scroll to position [319, 0]
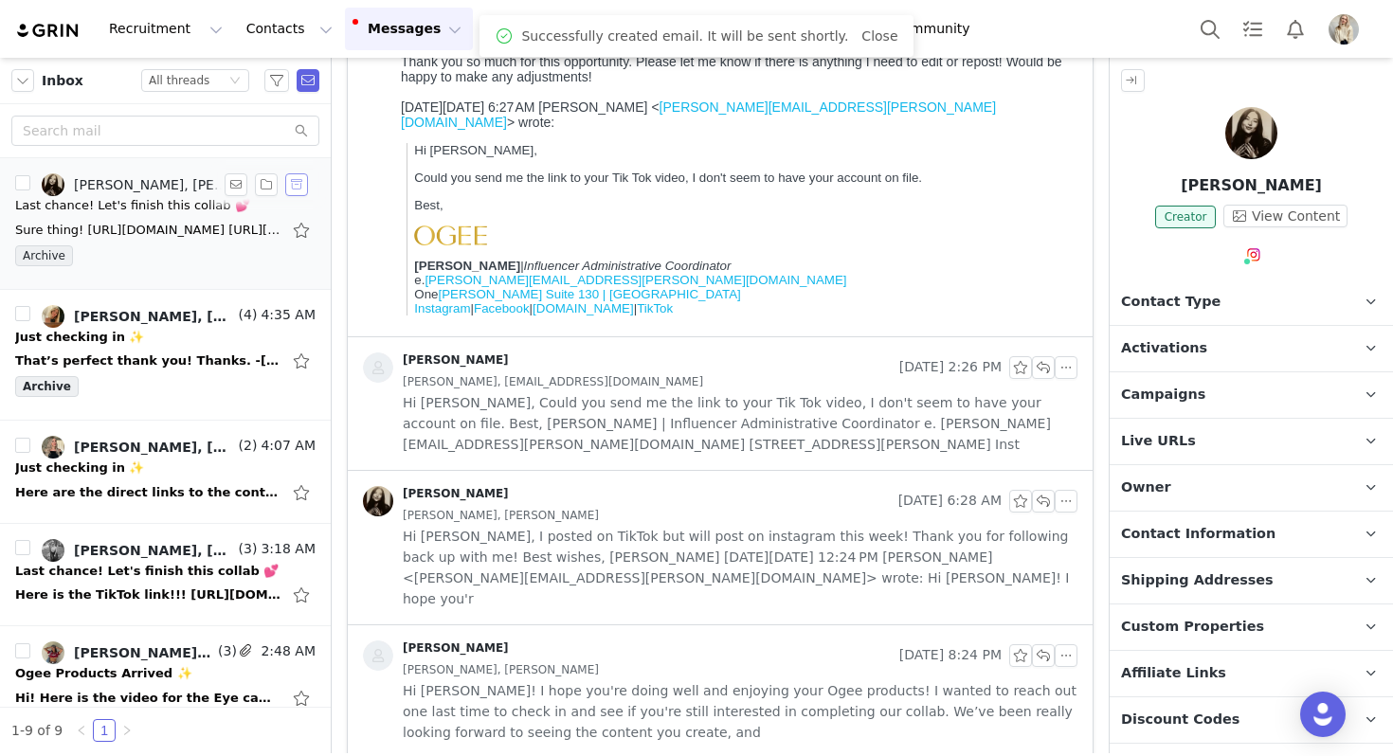
click at [302, 191] on button "button" at bounding box center [296, 184] width 23 height 23
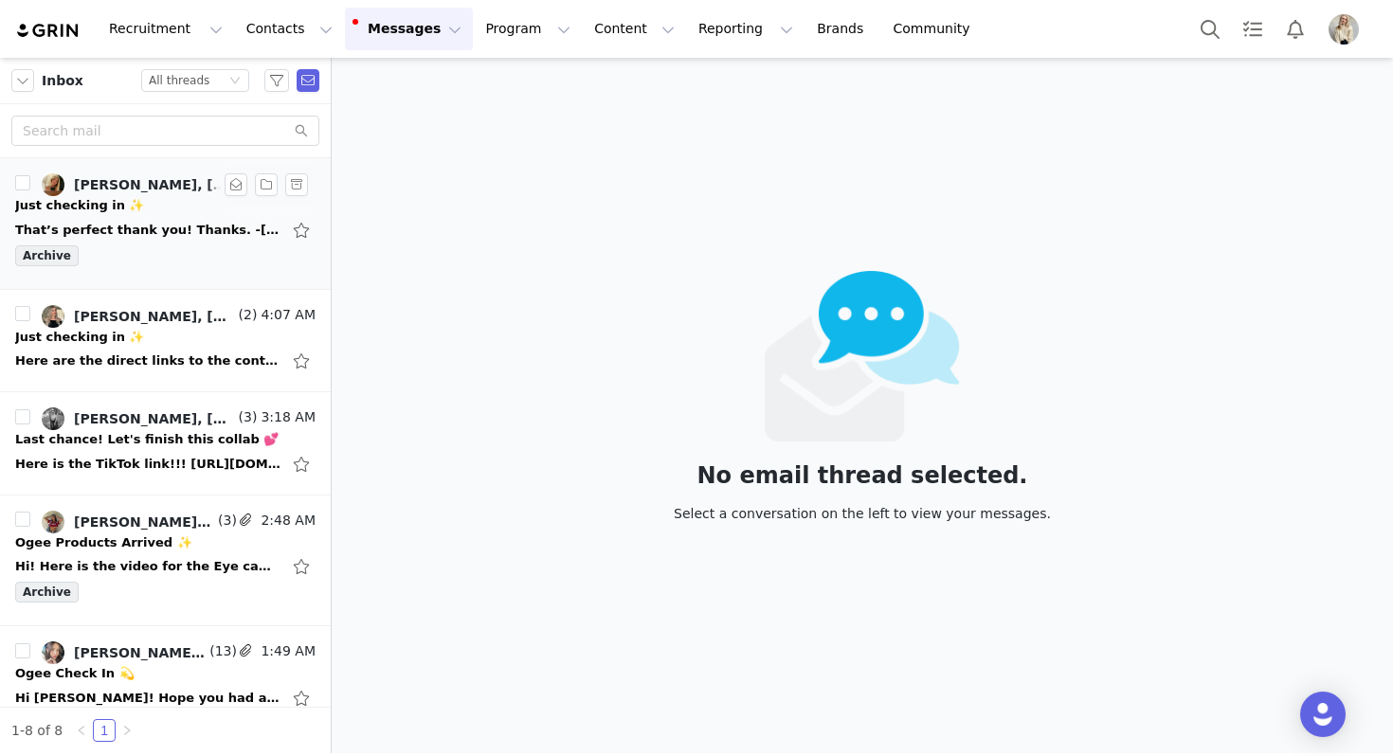
click at [164, 243] on div "That’s perfect thank you! Thanks. -Meg Olsen On Sep 29, 2025, at 09:41, Julia M…" at bounding box center [165, 230] width 300 height 30
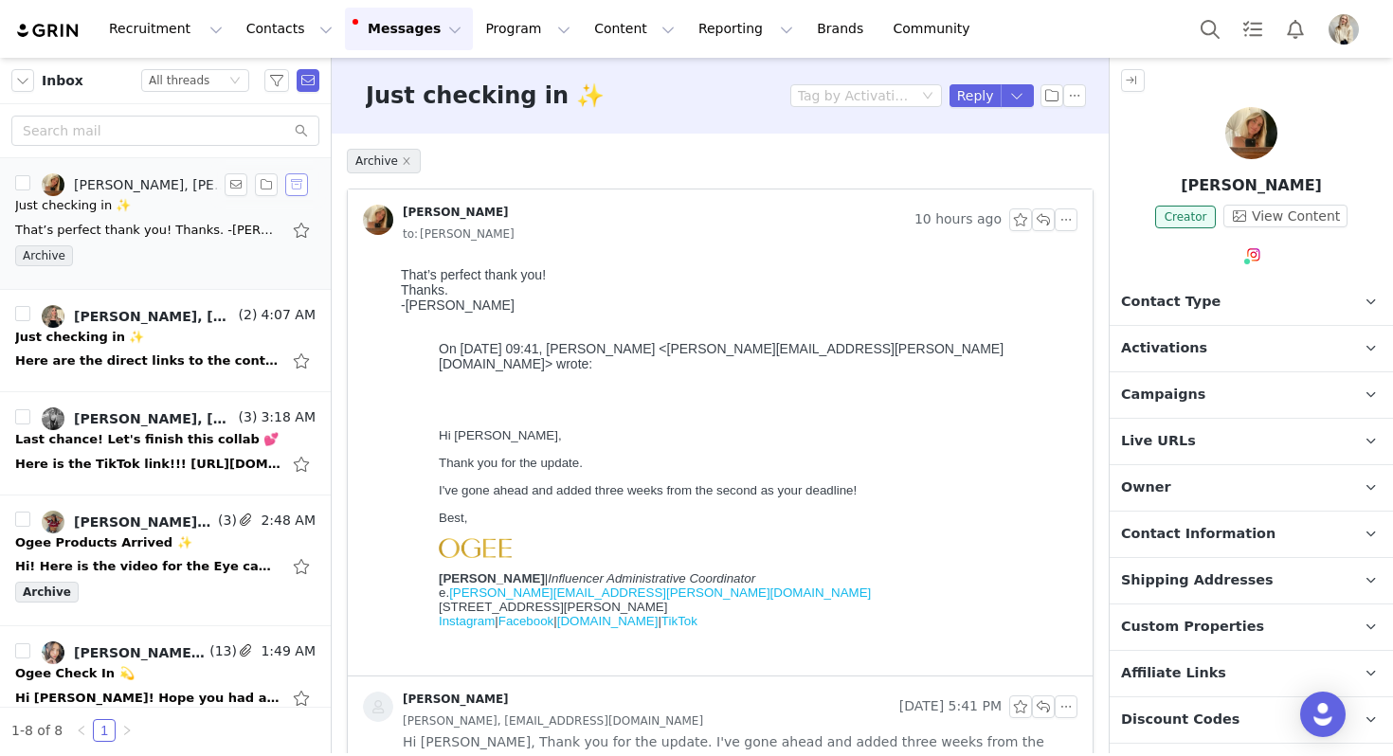
click at [304, 176] on button "button" at bounding box center [296, 184] width 23 height 23
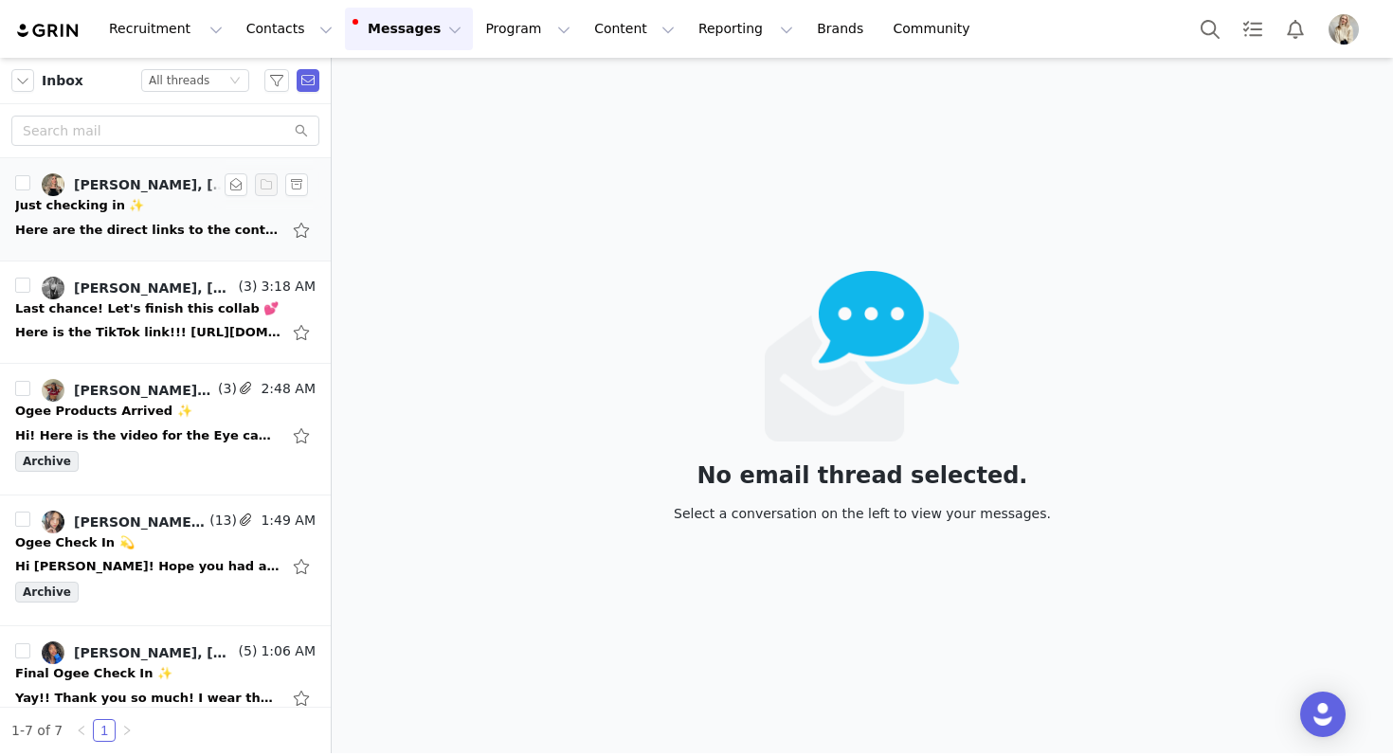
click at [126, 208] on div "Just checking in ✨" at bounding box center [79, 205] width 129 height 19
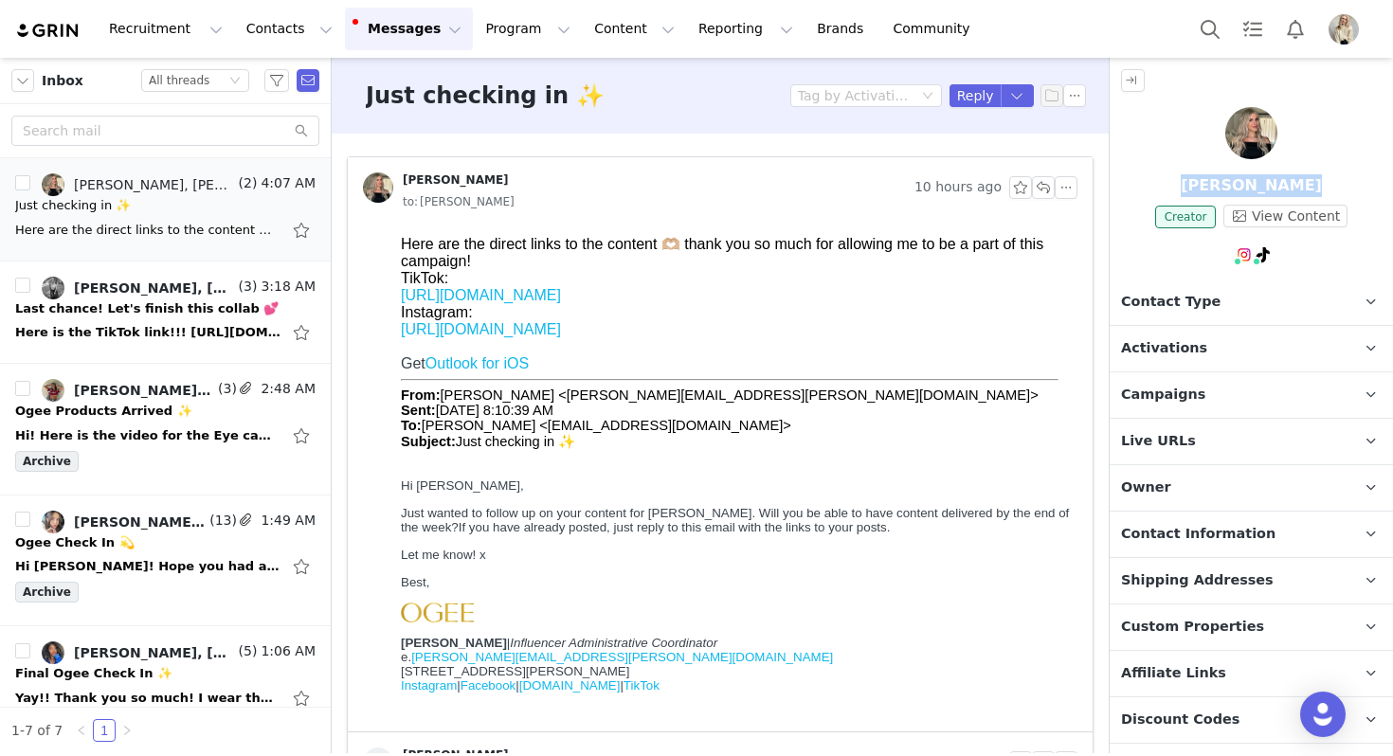
drag, startPoint x: 1335, startPoint y: 185, endPoint x: 1137, endPoint y: 185, distance: 198.0
click at [1137, 185] on p "Nadia Nadoyan" at bounding box center [1251, 185] width 283 height 23
copy p "Nadia Nadoyan"
click at [498, 294] on link "https://www.tiktok.com/t/ZTMjj6rax/" at bounding box center [481, 295] width 160 height 16
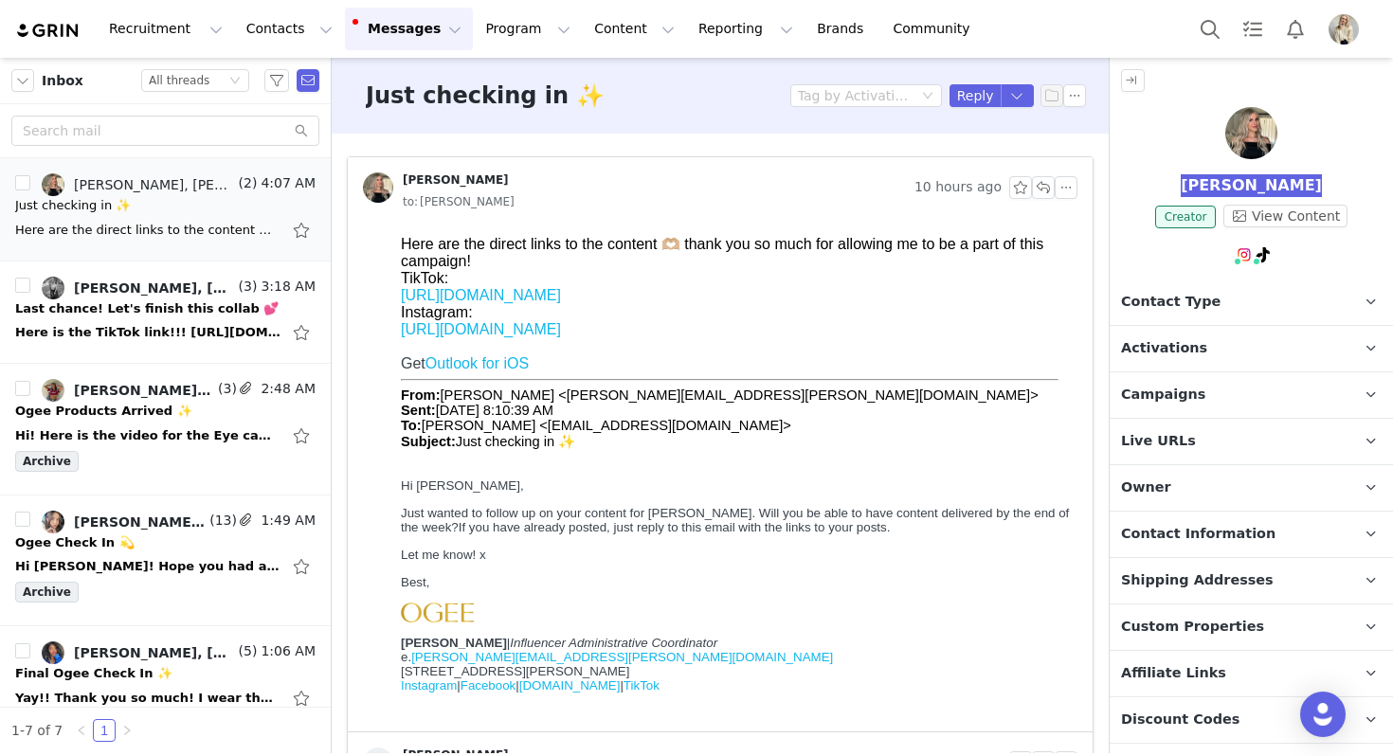
click at [510, 332] on link "https://www.instagram.com/reel/DPNY-V6ib6L/?igsh=MTAyZzI0dnU4aDB3eQ==" at bounding box center [481, 329] width 160 height 16
click at [1049, 193] on button "button" at bounding box center [1043, 187] width 23 height 23
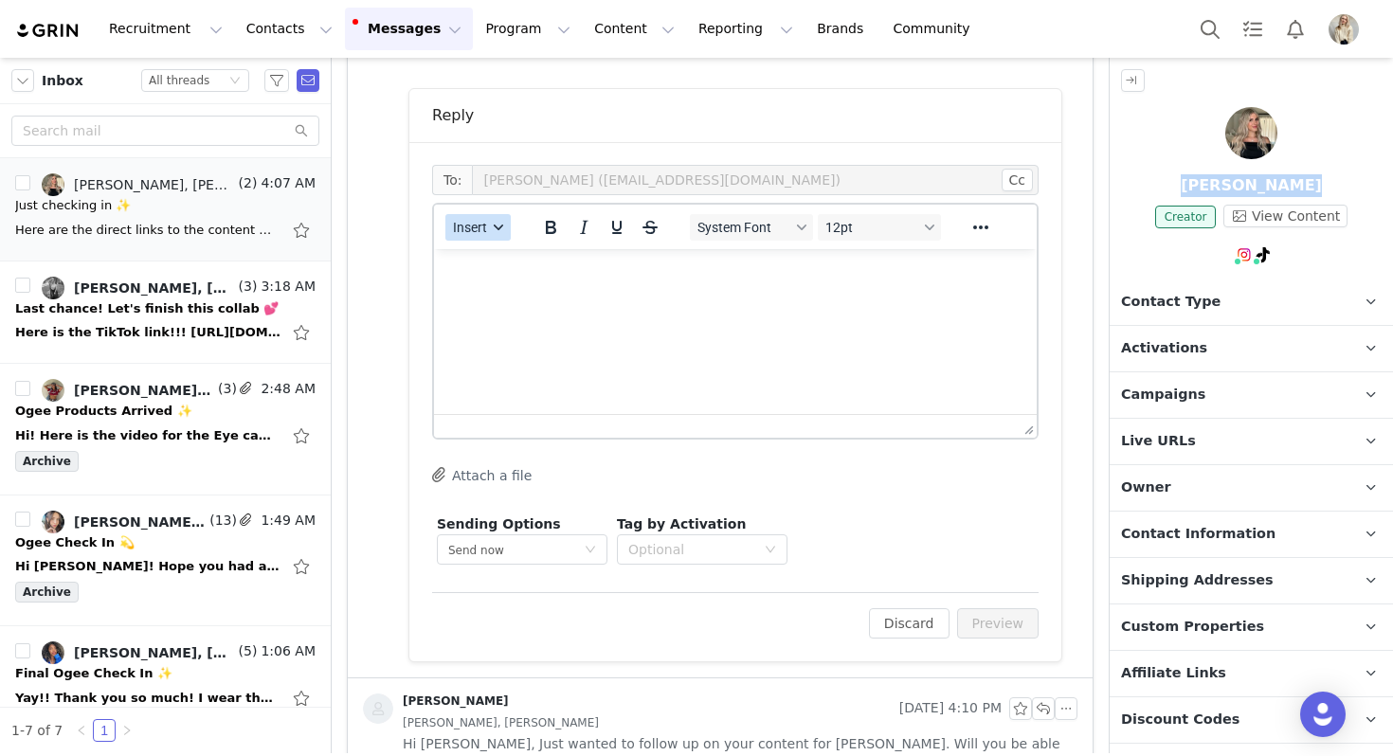
click at [475, 226] on span "Insert" at bounding box center [470, 227] width 34 height 15
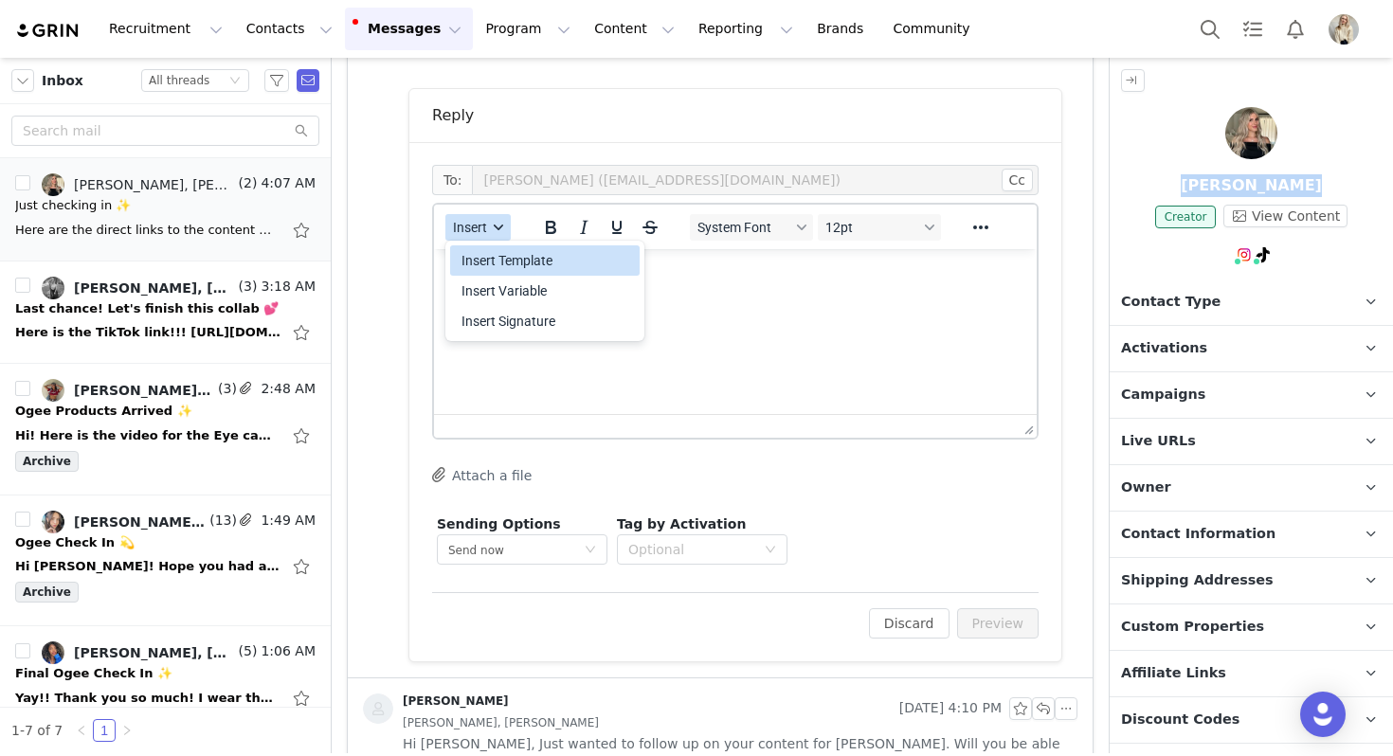
click at [487, 260] on div "Insert Template" at bounding box center [546, 260] width 171 height 23
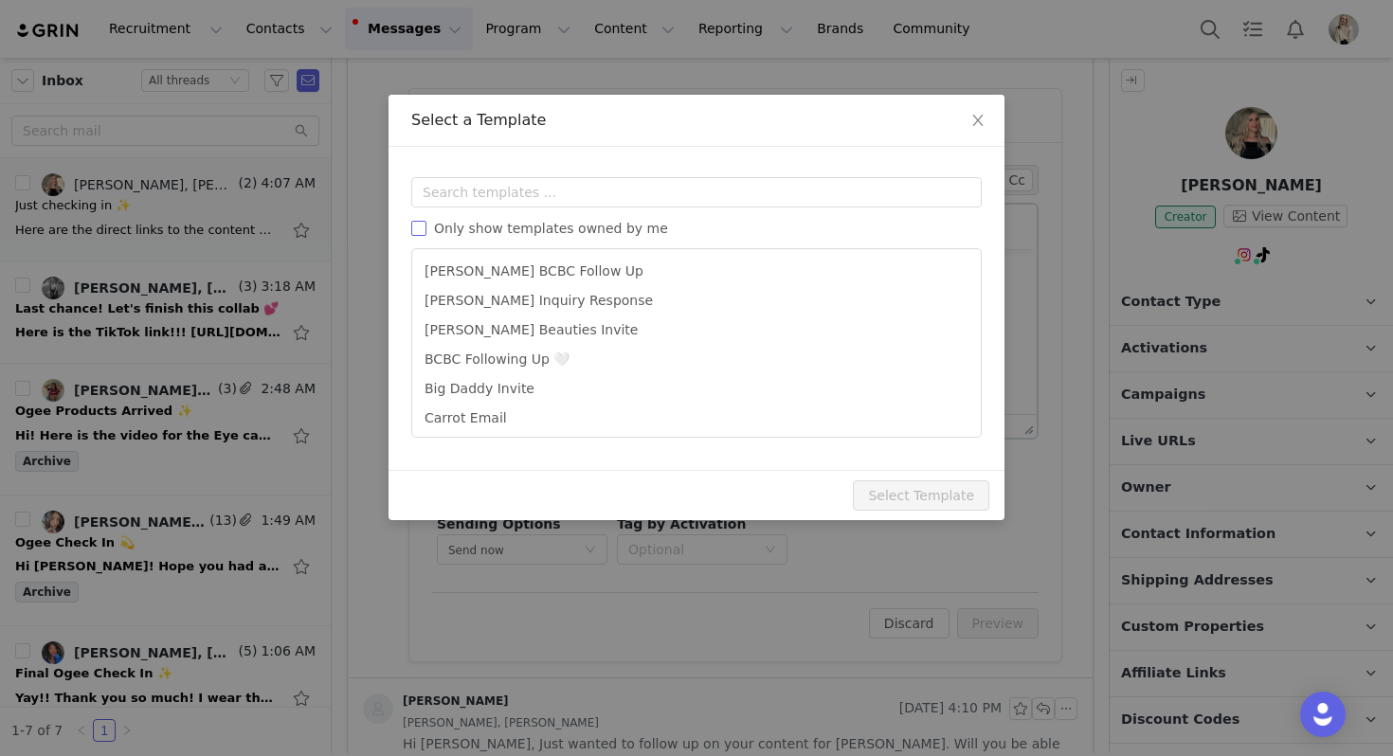
click at [485, 228] on span "Only show templates owned by me" at bounding box center [550, 228] width 249 height 15
click at [426, 228] on input "Only show templates owned by me" at bounding box center [418, 228] width 15 height 15
checkbox input "true"
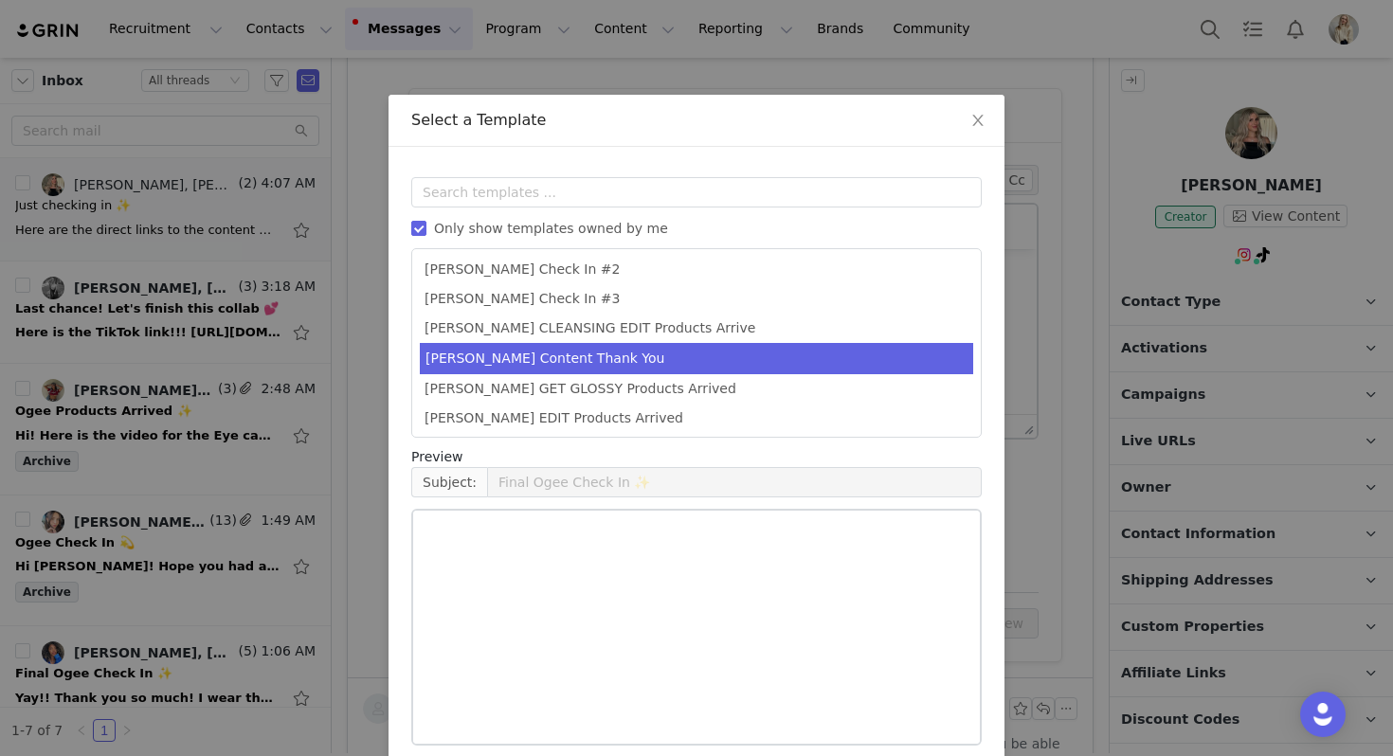
click at [523, 355] on li "[PERSON_NAME] Content Thank You" at bounding box center [696, 358] width 553 height 31
type input "Thank you 🤍"
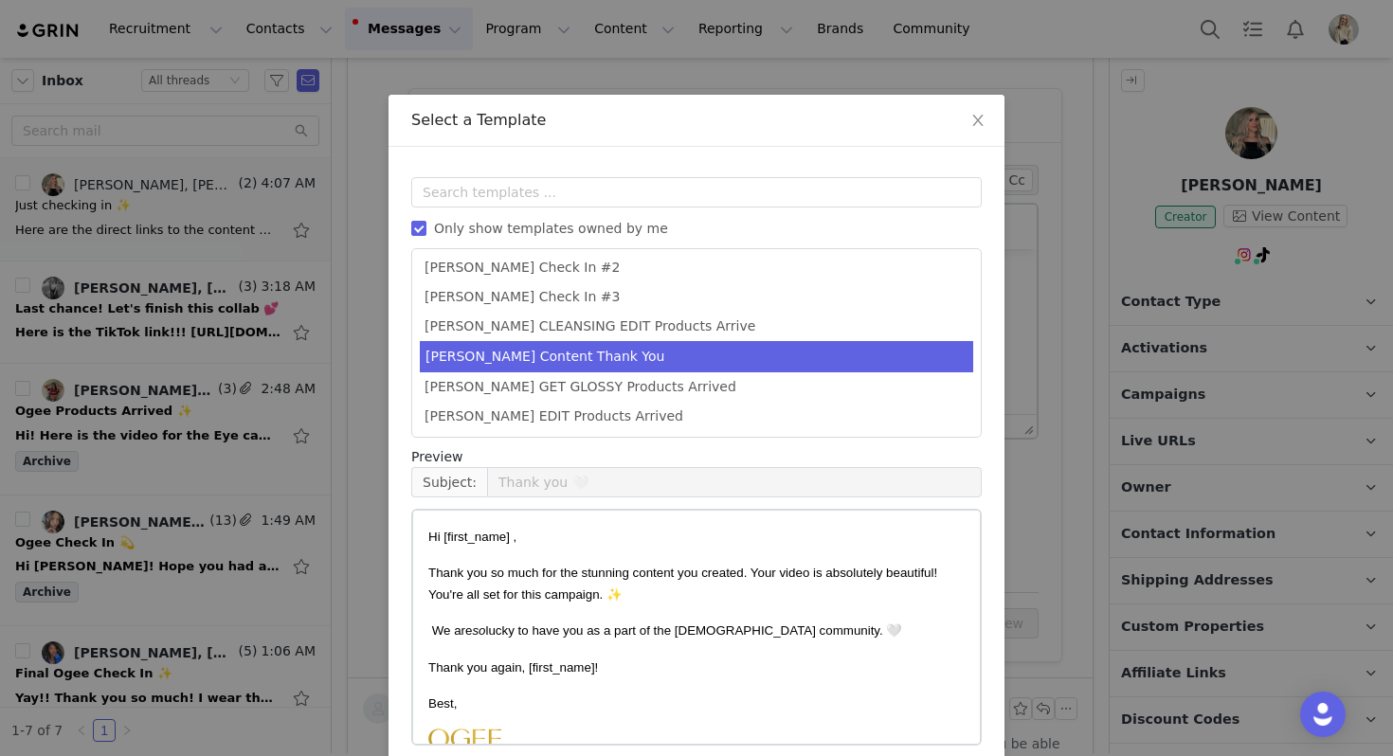
scroll to position [85, 0]
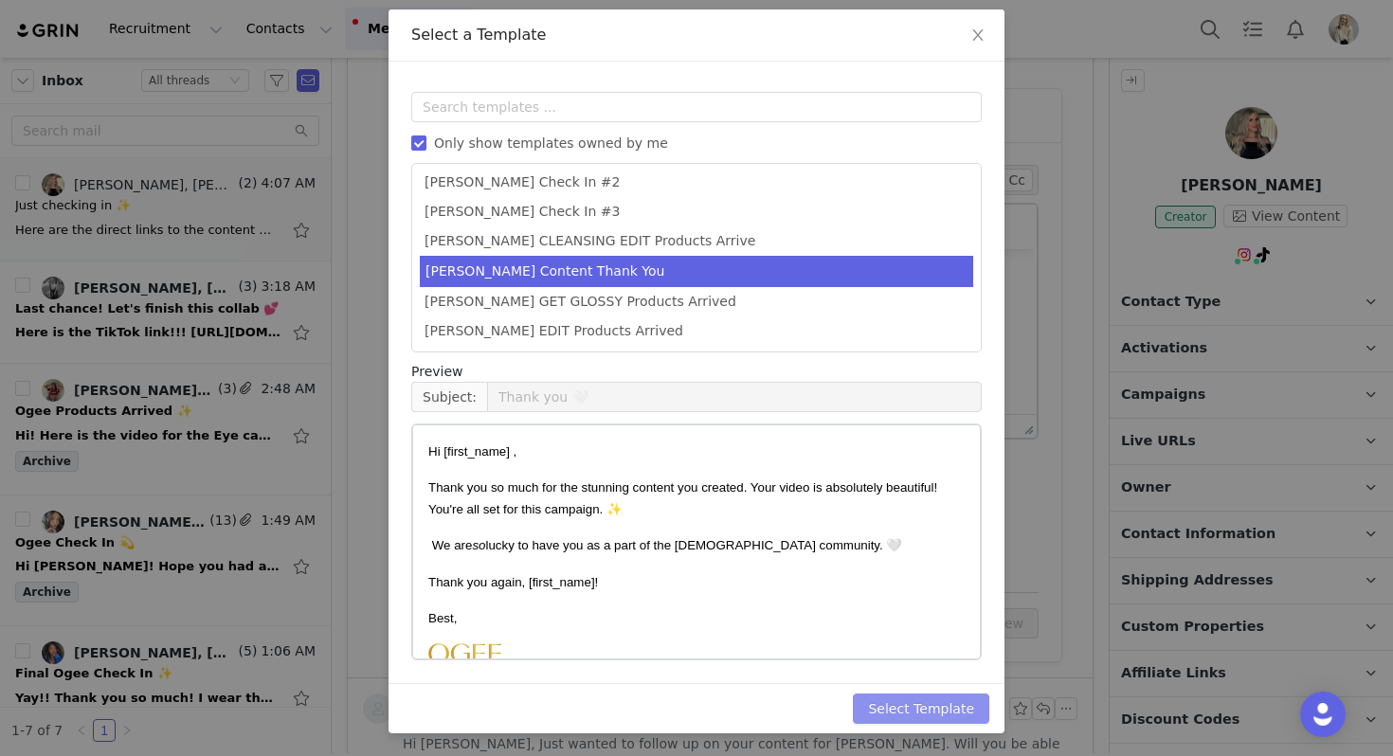
click at [941, 711] on button "Select Template" at bounding box center [921, 709] width 136 height 30
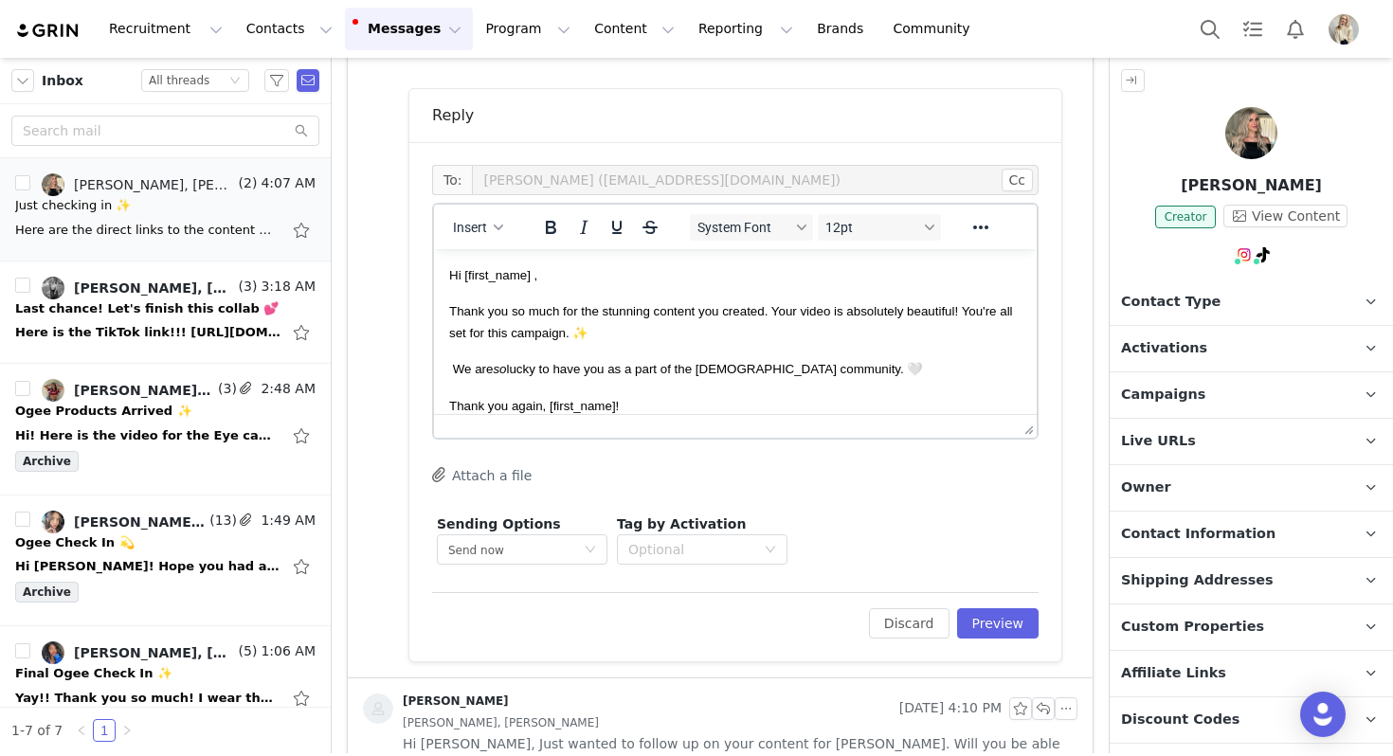
scroll to position [0, 0]
click at [1006, 621] on button "Preview" at bounding box center [998, 623] width 82 height 30
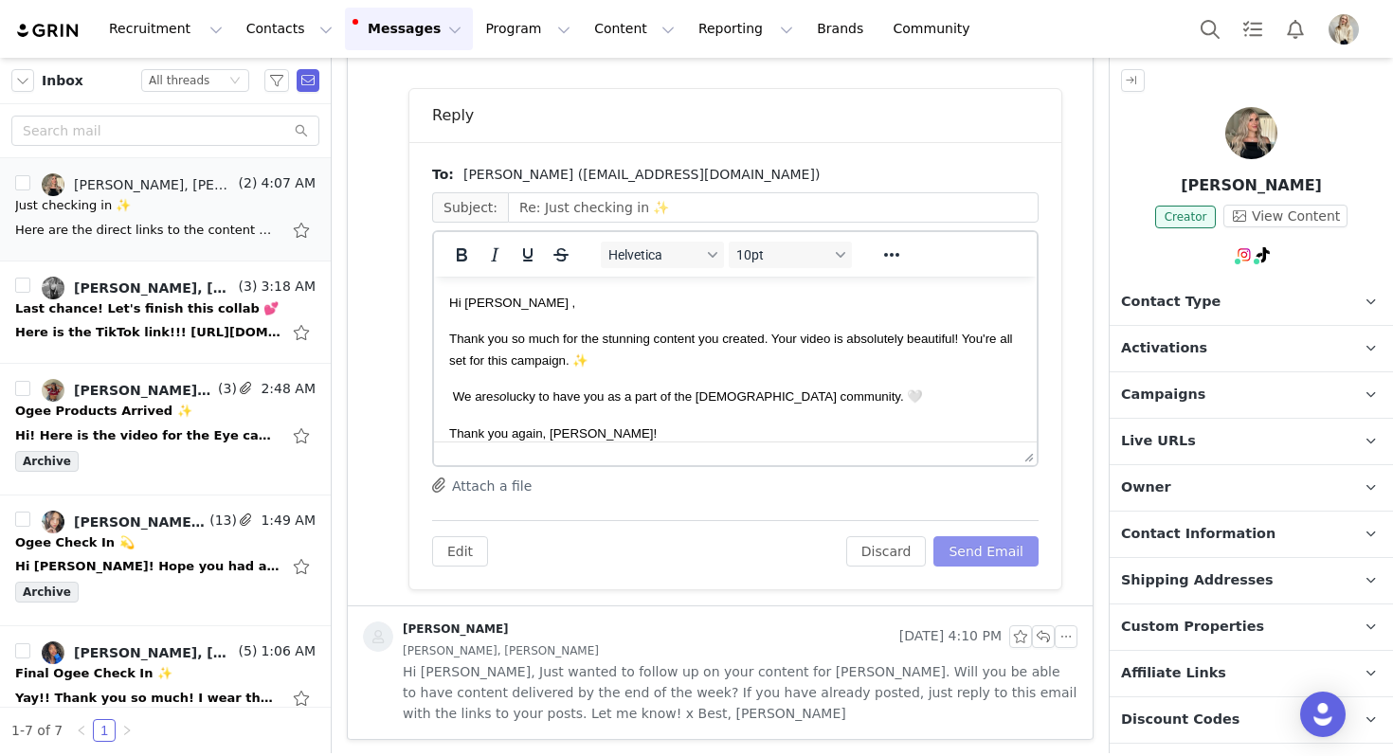
click at [991, 548] on button "Send Email" at bounding box center [985, 551] width 105 height 30
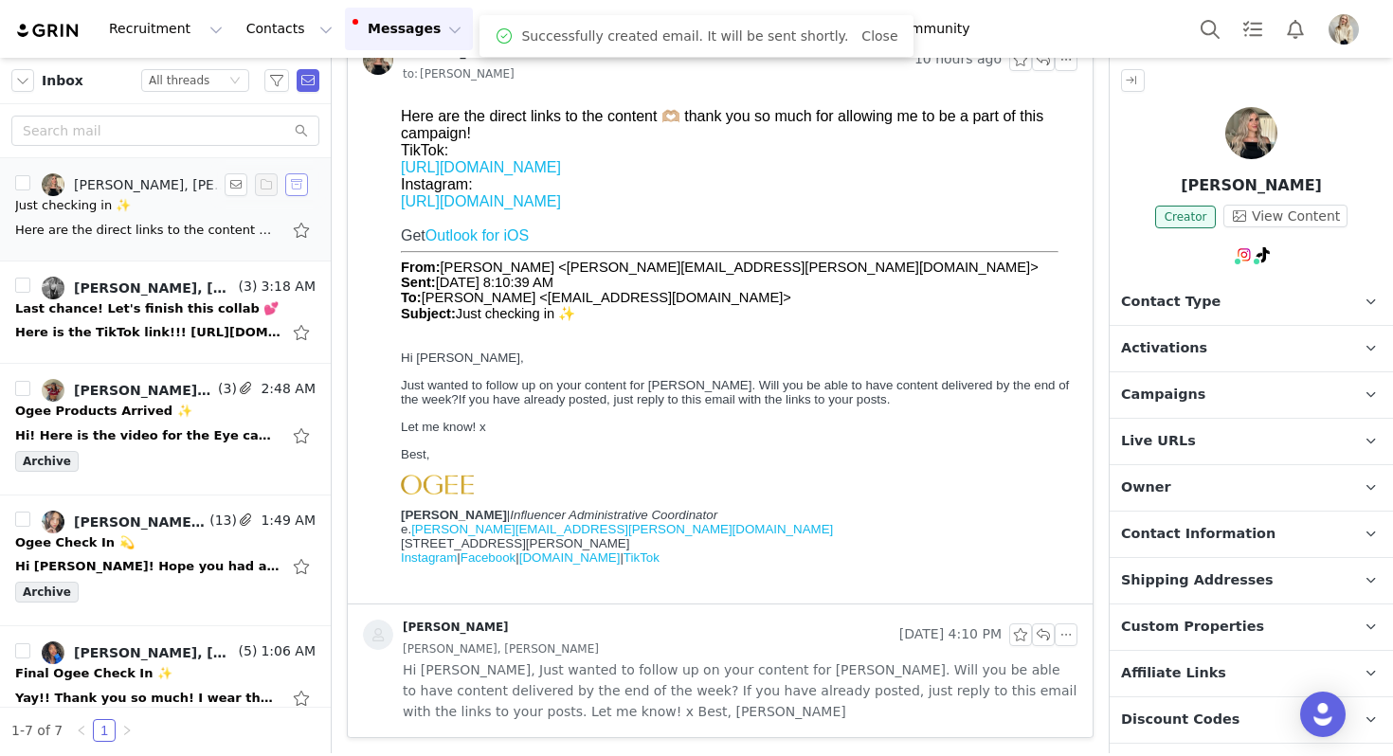
click at [299, 184] on button "button" at bounding box center [296, 184] width 23 height 23
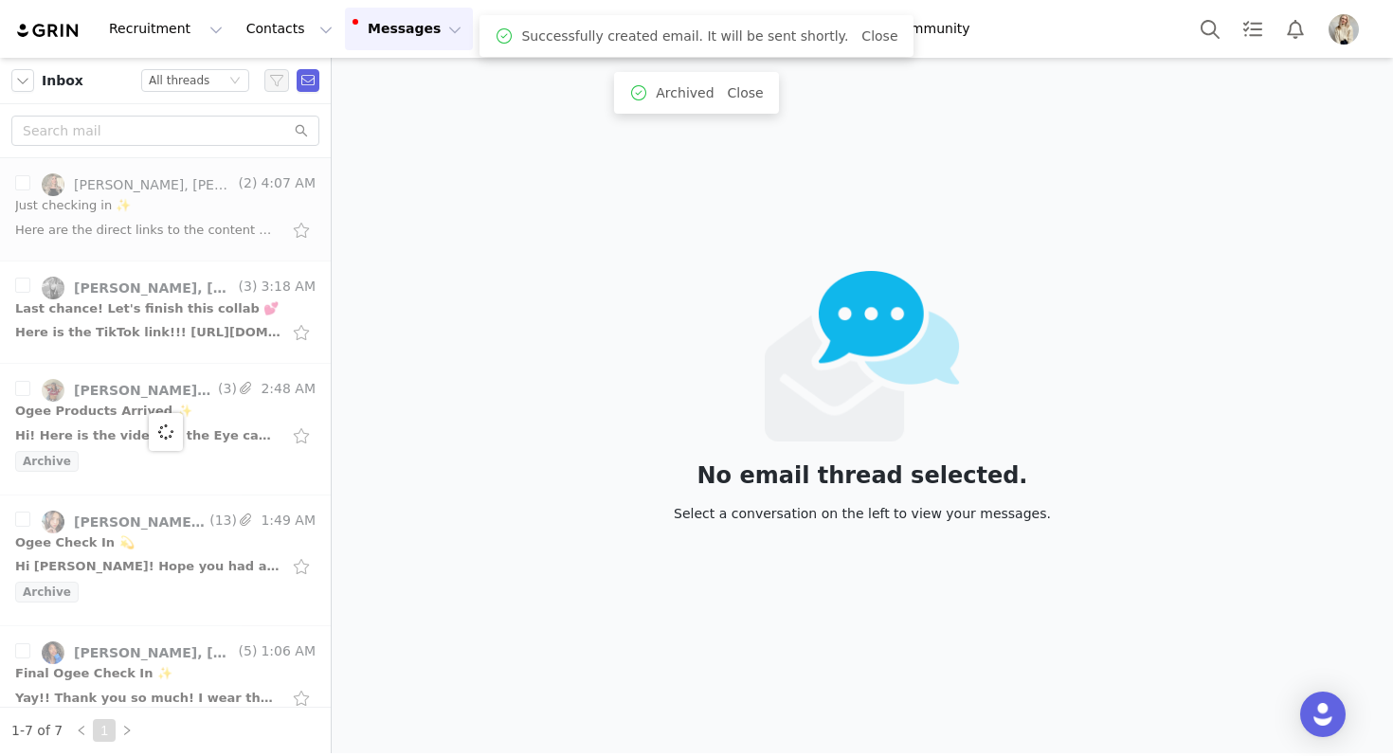
scroll to position [0, 0]
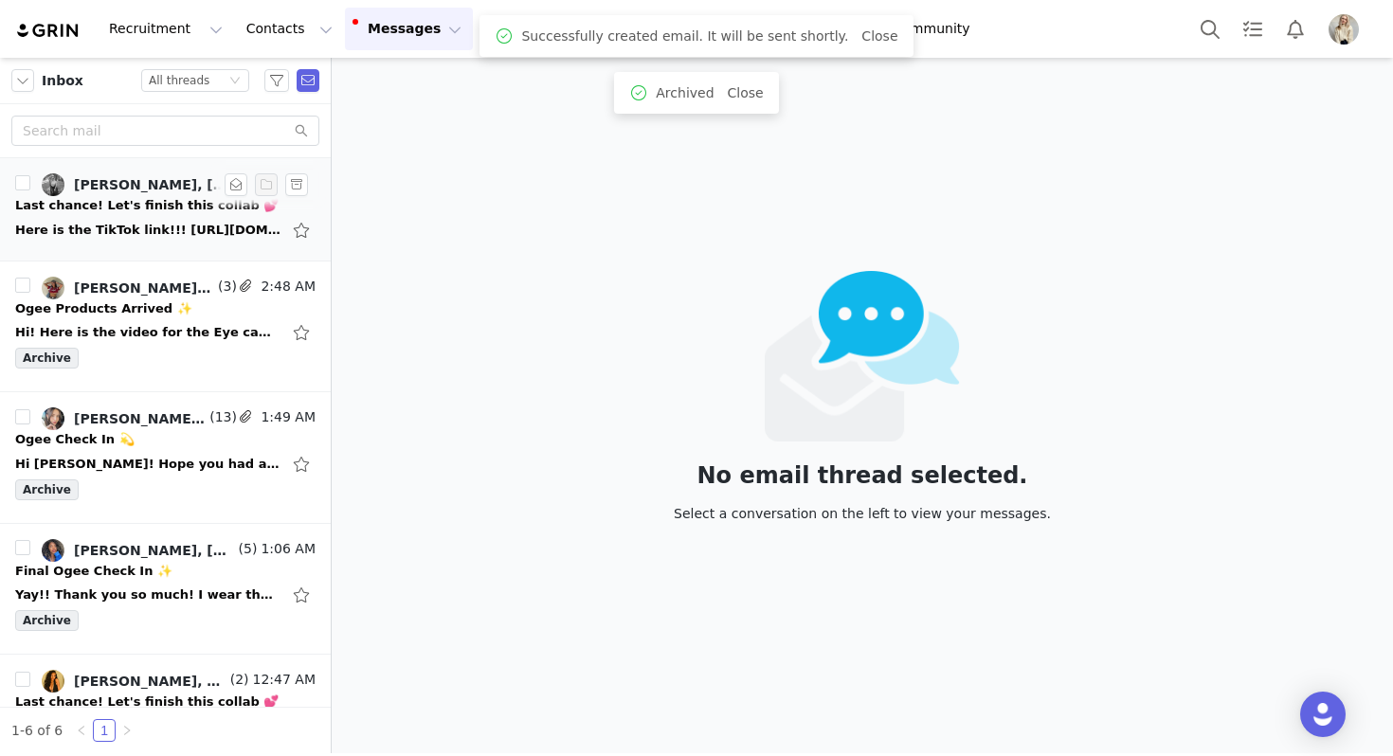
click at [203, 232] on div "Here is the TikTok link!!! https://www.tiktok.com/t/ZTMj2CB9v/ I’ll upload it t…" at bounding box center [147, 230] width 265 height 19
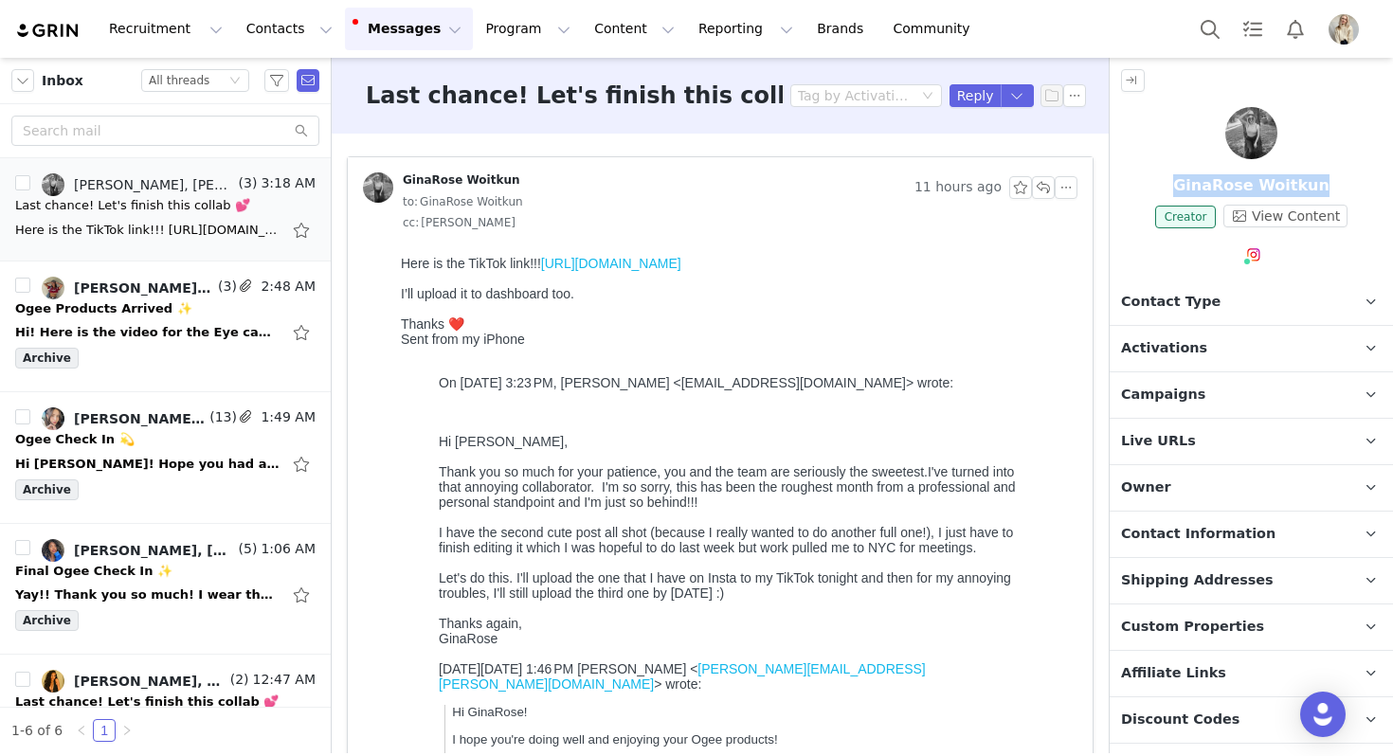
drag, startPoint x: 1340, startPoint y: 188, endPoint x: 1156, endPoint y: 183, distance: 183.9
click at [1156, 183] on p "GinaRose Woitkun" at bounding box center [1251, 185] width 283 height 23
copy p "GinaRose Woitkun"
click at [681, 267] on link "https://www.tiktok.com/t/ZTMj2CB9v/" at bounding box center [611, 263] width 140 height 15
click at [1040, 193] on button "button" at bounding box center [1043, 187] width 23 height 23
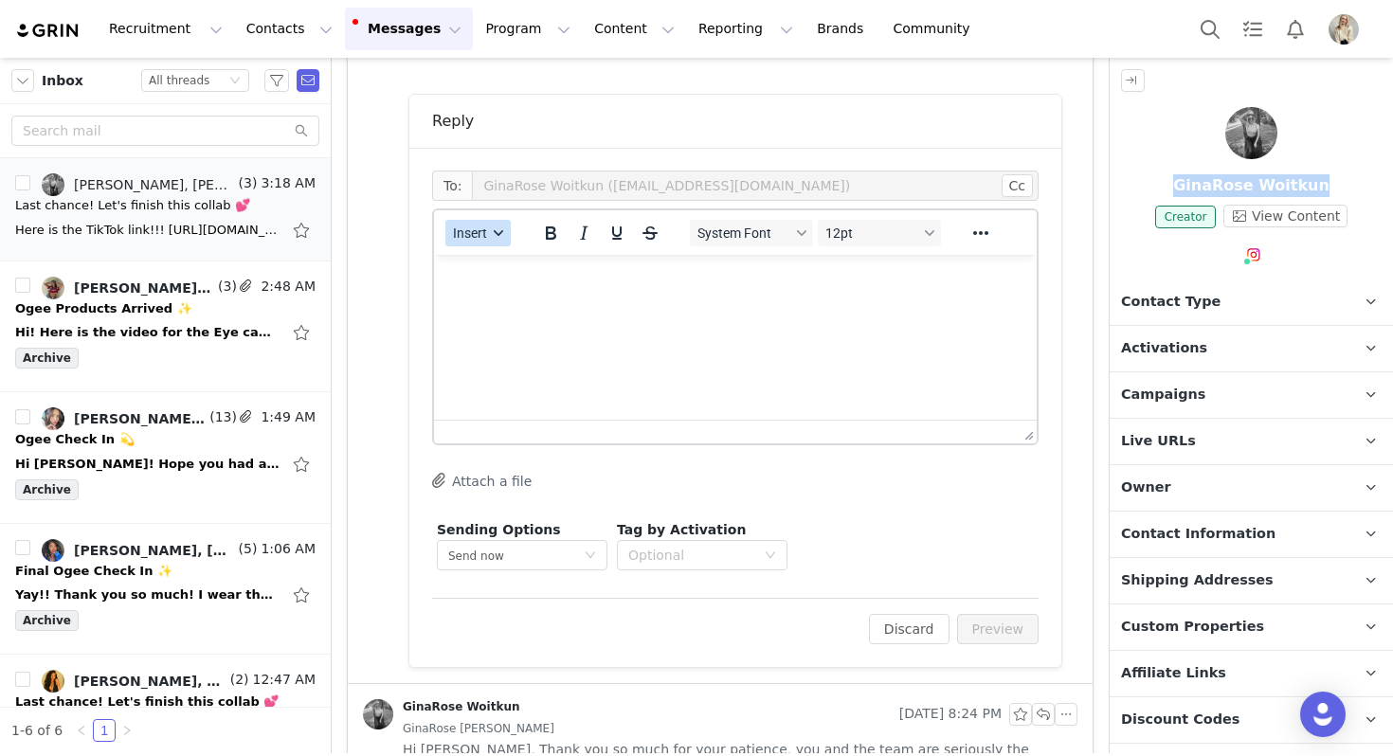
scroll to position [983, 0]
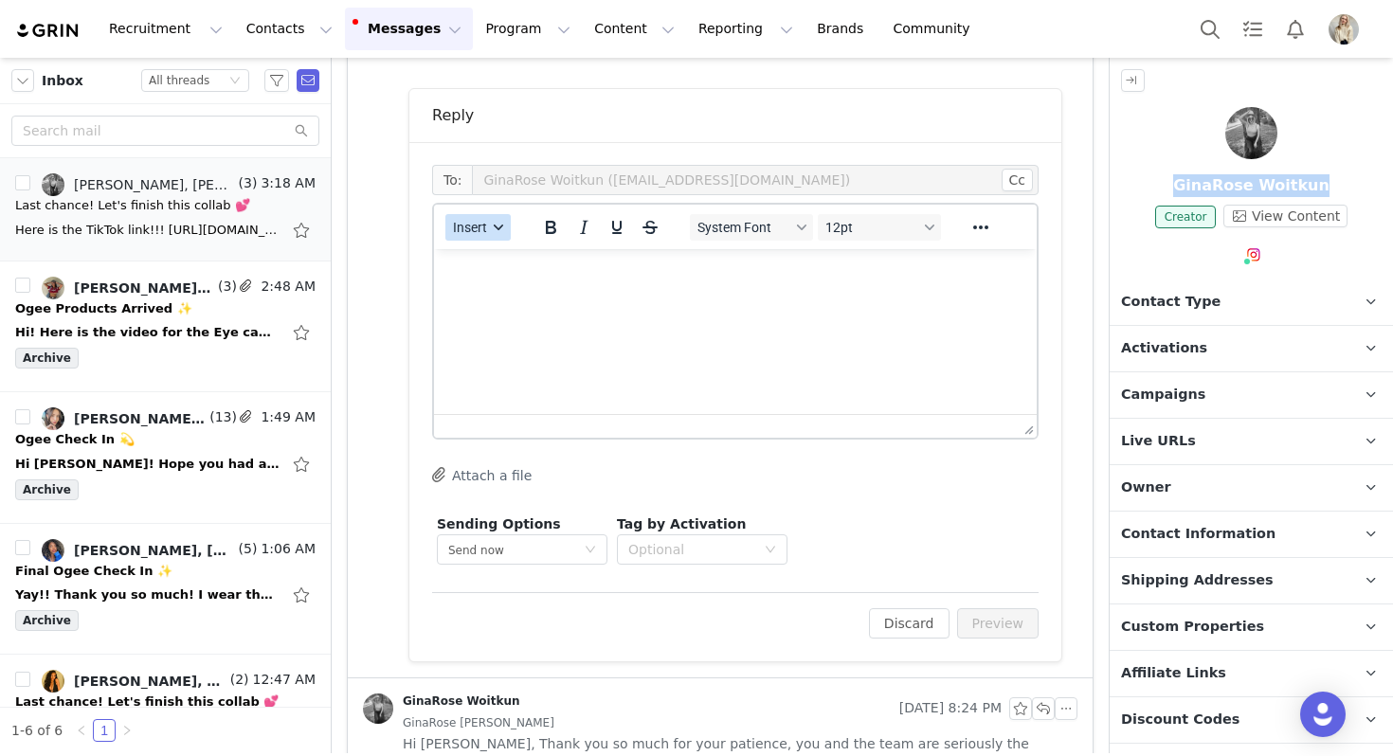
click at [481, 220] on span "Insert" at bounding box center [470, 227] width 34 height 15
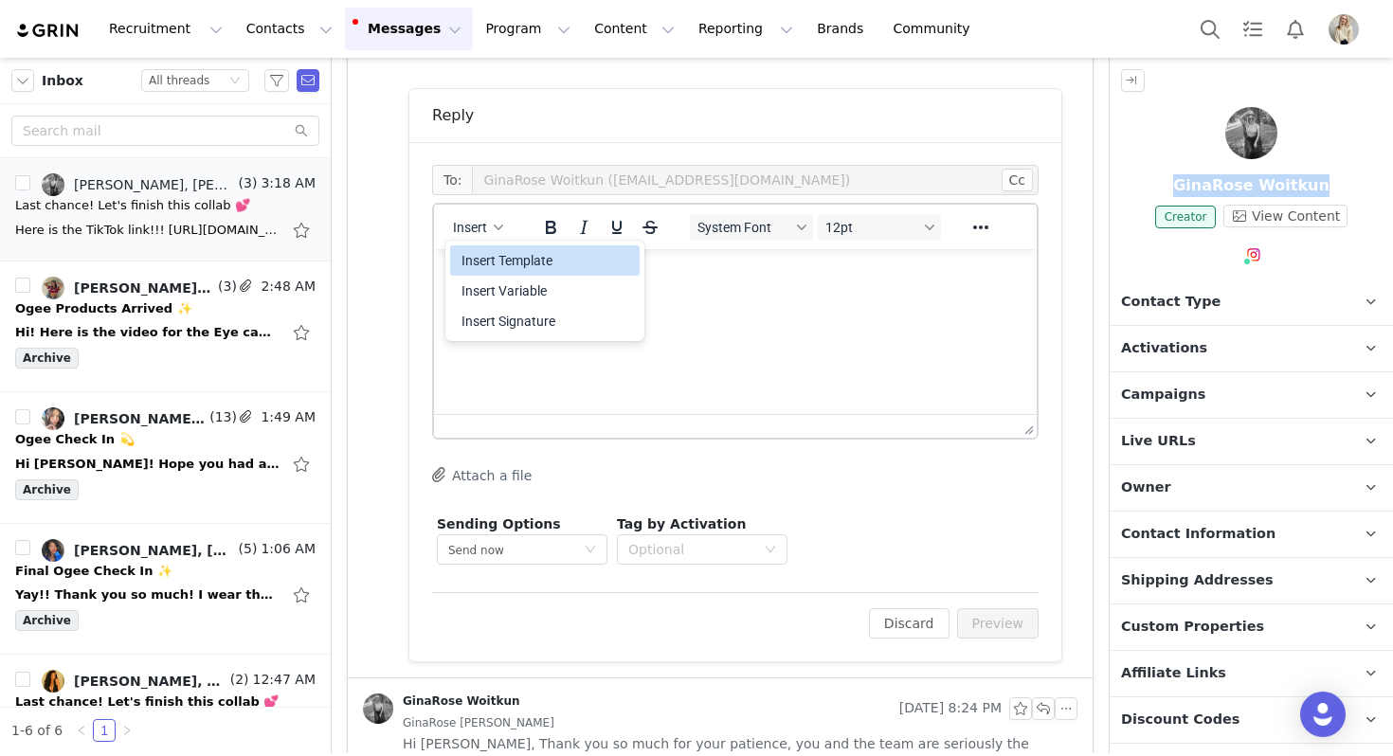
click at [487, 262] on div "Insert Template" at bounding box center [546, 260] width 171 height 23
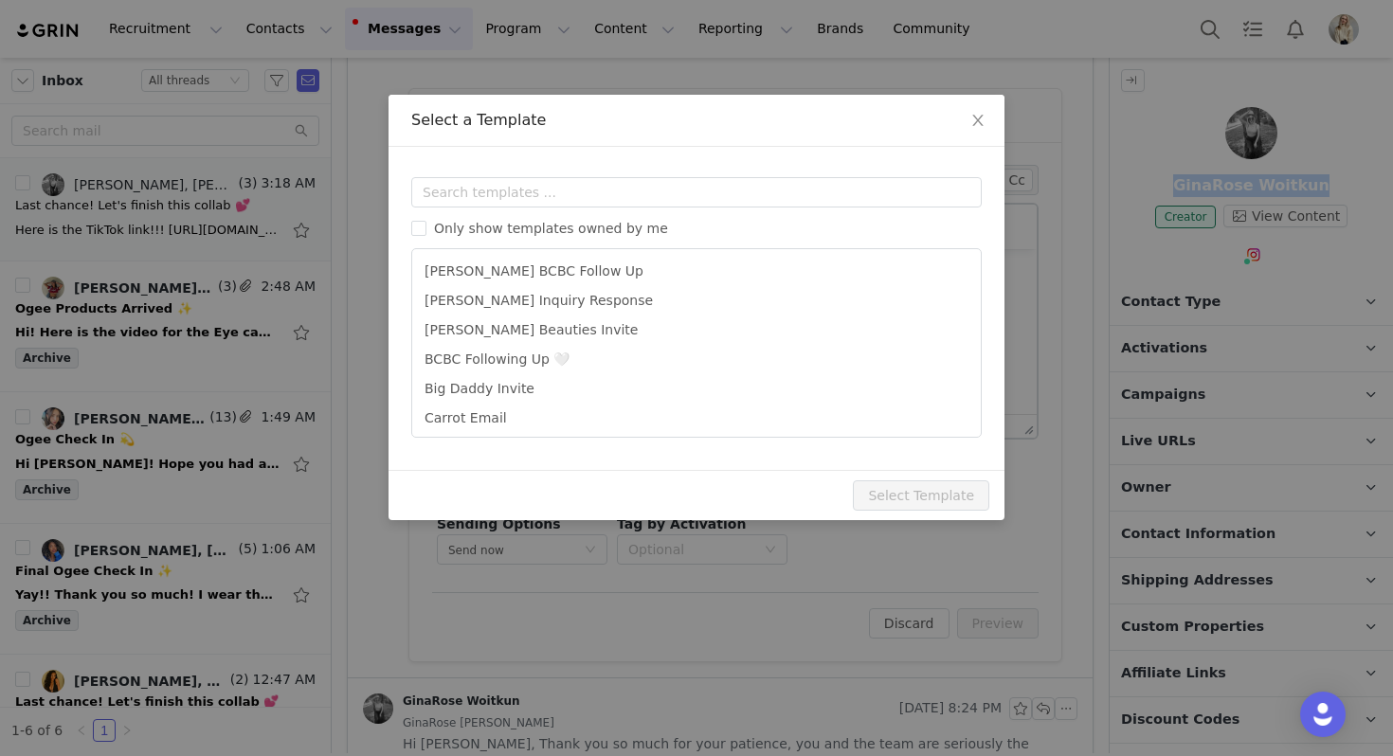
scroll to position [0, 0]
click at [529, 220] on label "Only show templates owned by me" at bounding box center [543, 229] width 264 height 20
click at [426, 221] on input "Only show templates owned by me" at bounding box center [418, 228] width 15 height 15
checkbox input "true"
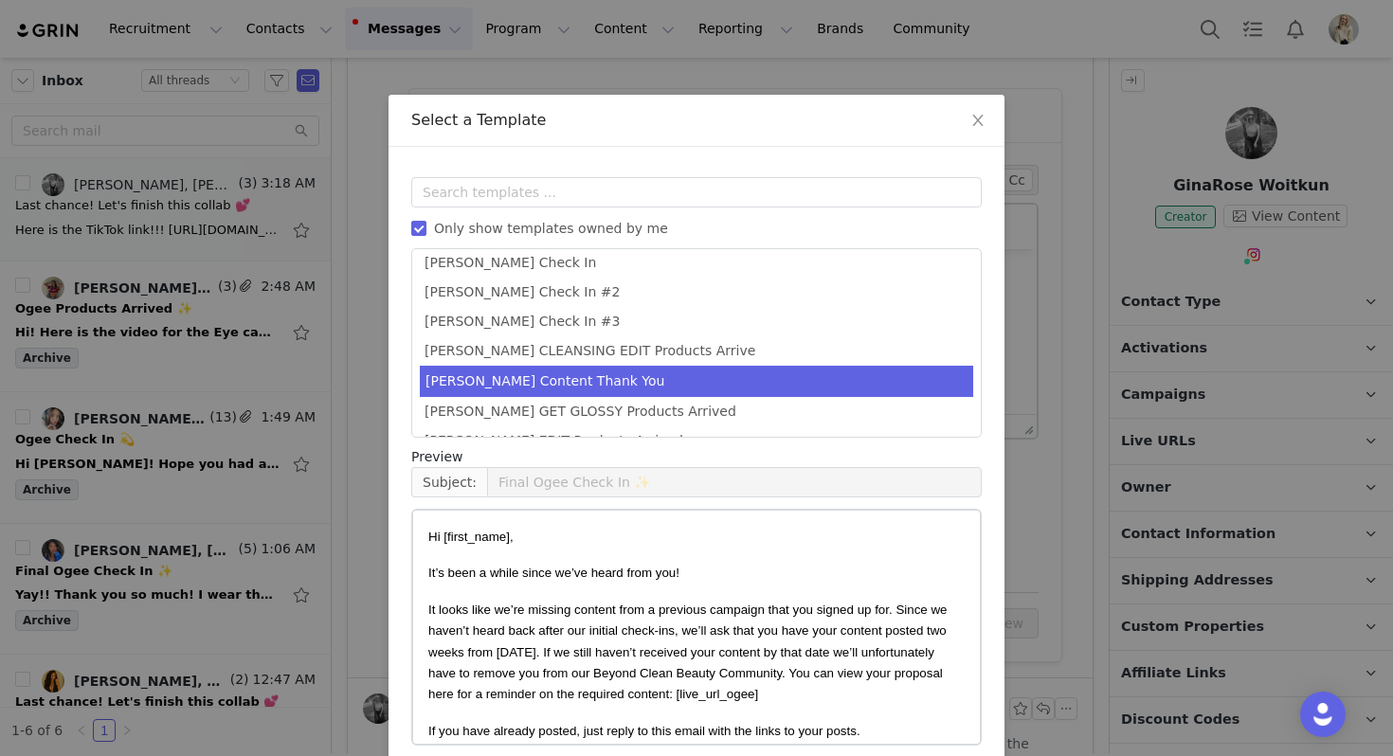
click at [570, 389] on li "[PERSON_NAME] Content Thank You" at bounding box center [696, 381] width 553 height 31
type input "Thank you 🤍"
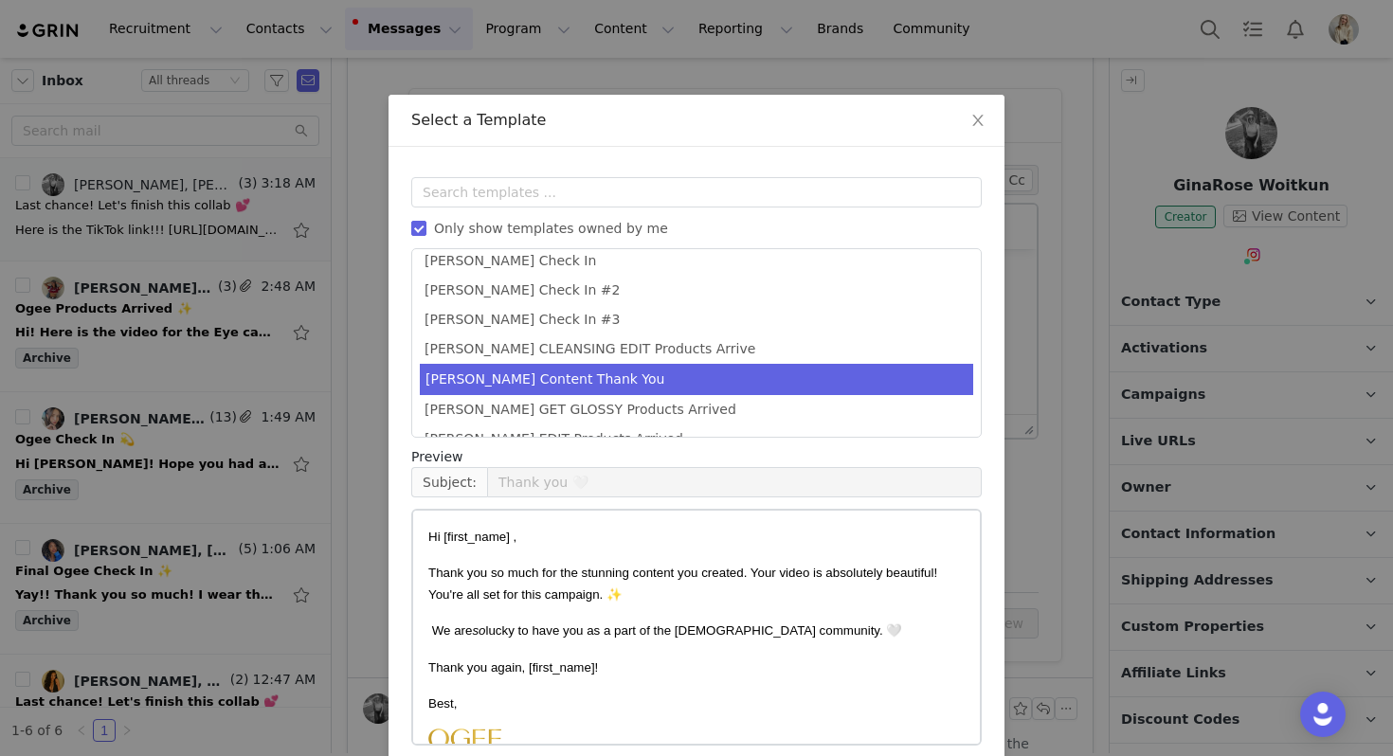
scroll to position [85, 0]
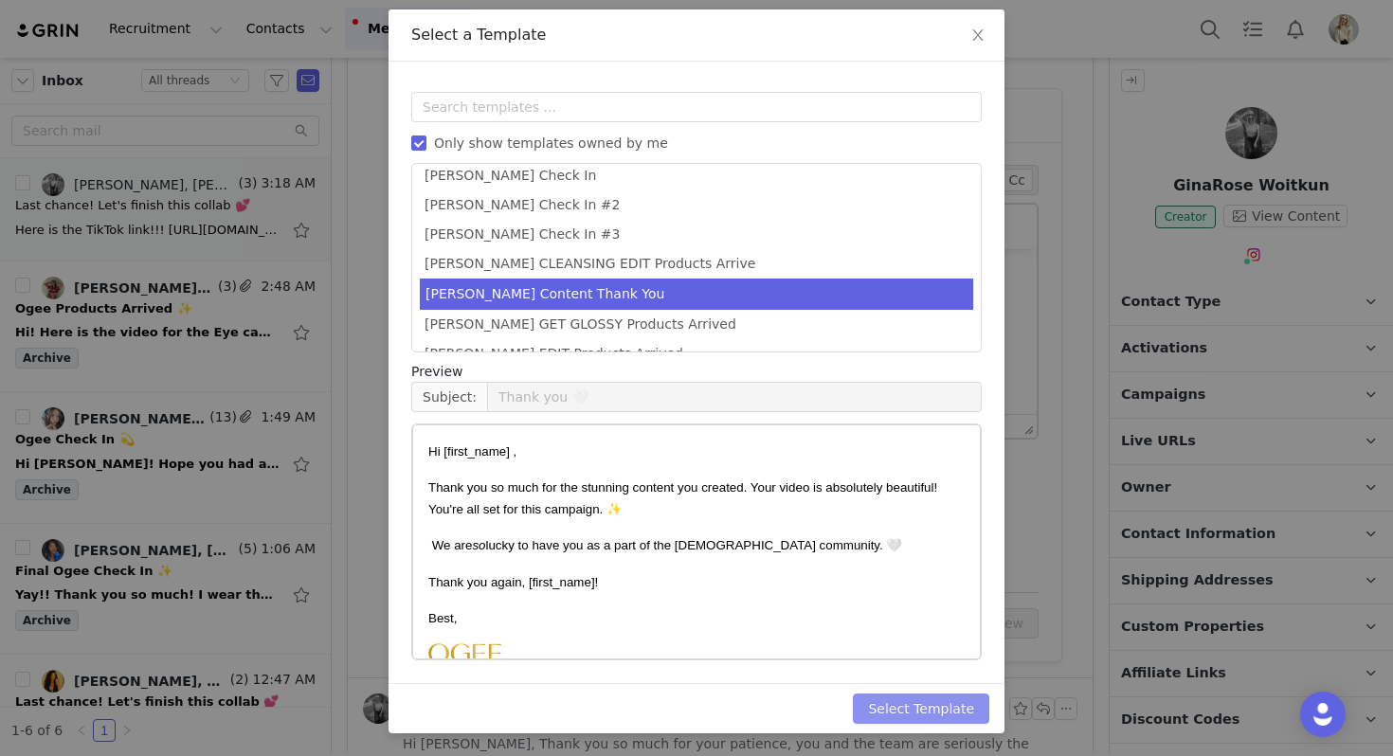
click at [944, 696] on button "Select Template" at bounding box center [921, 709] width 136 height 30
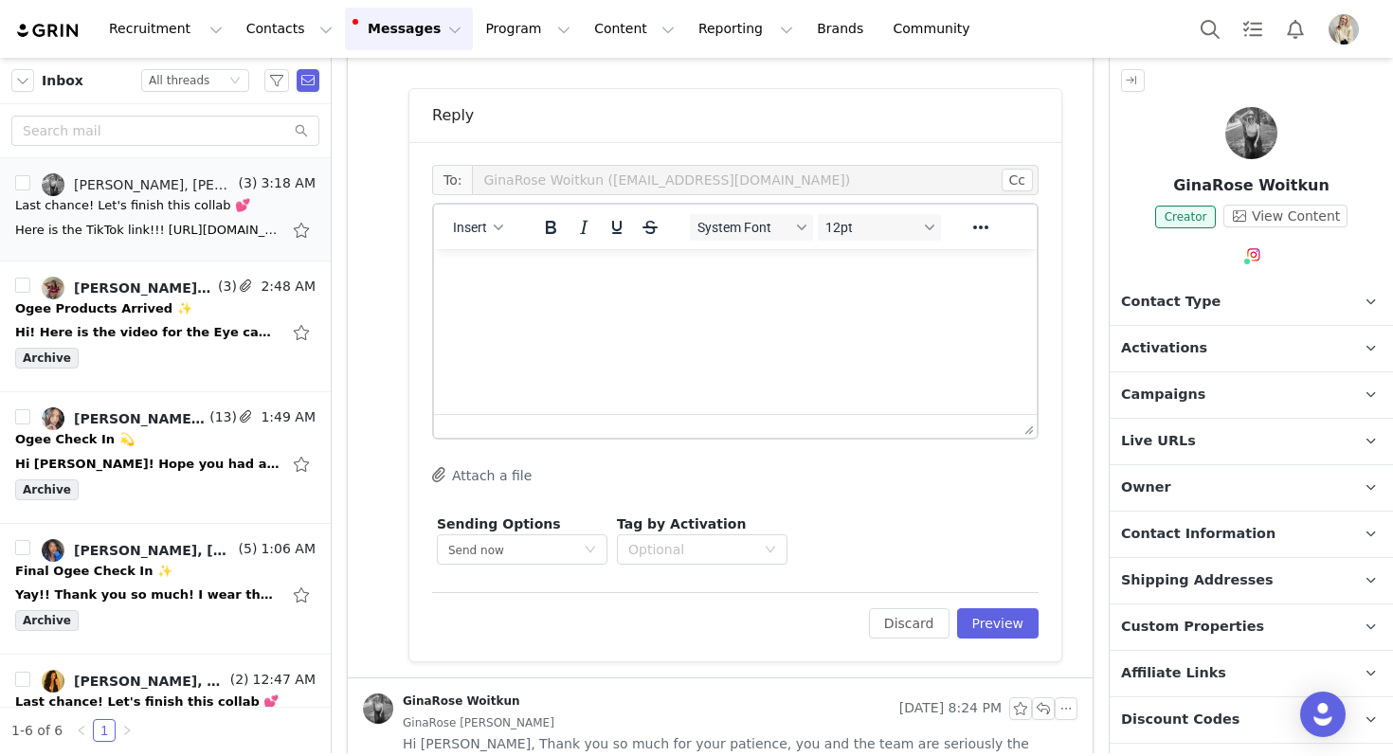
scroll to position [0, 0]
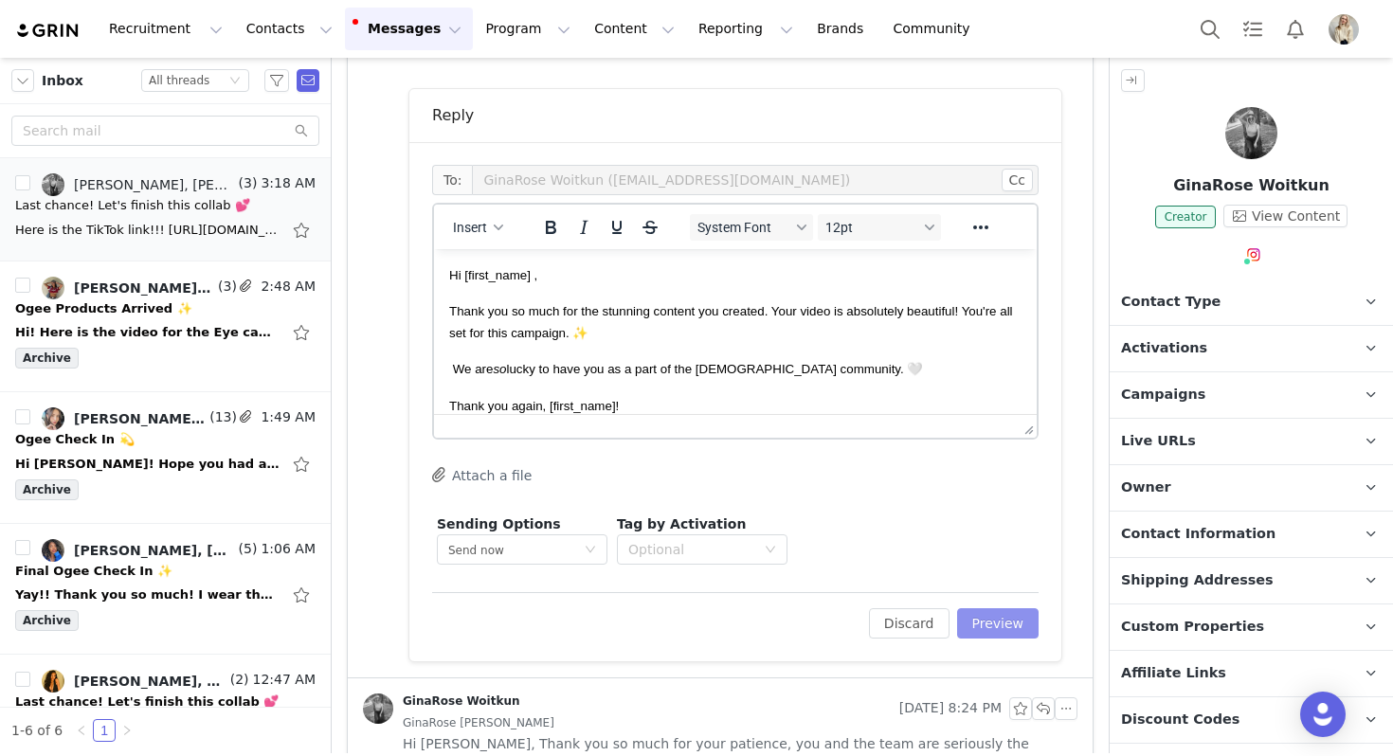
click at [1030, 628] on button "Preview" at bounding box center [998, 623] width 82 height 30
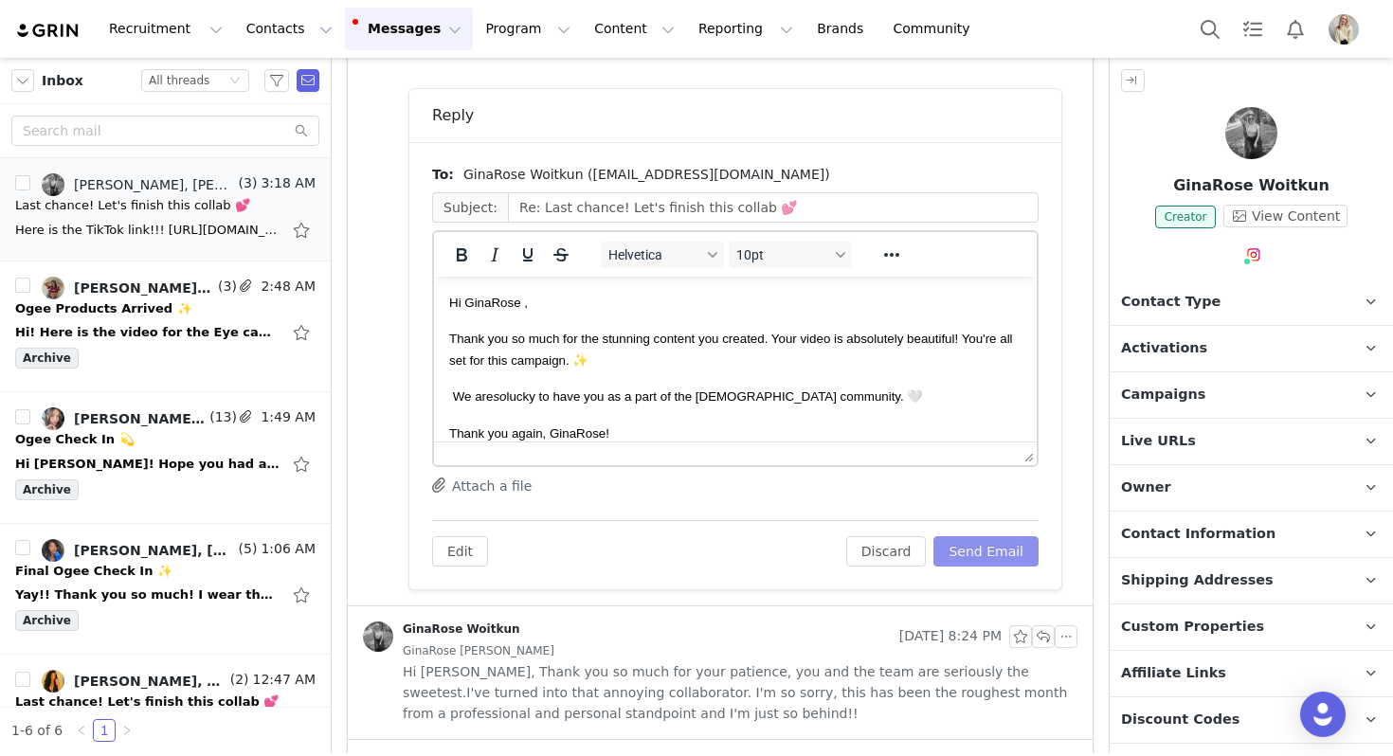
click at [980, 557] on button "Send Email" at bounding box center [985, 551] width 105 height 30
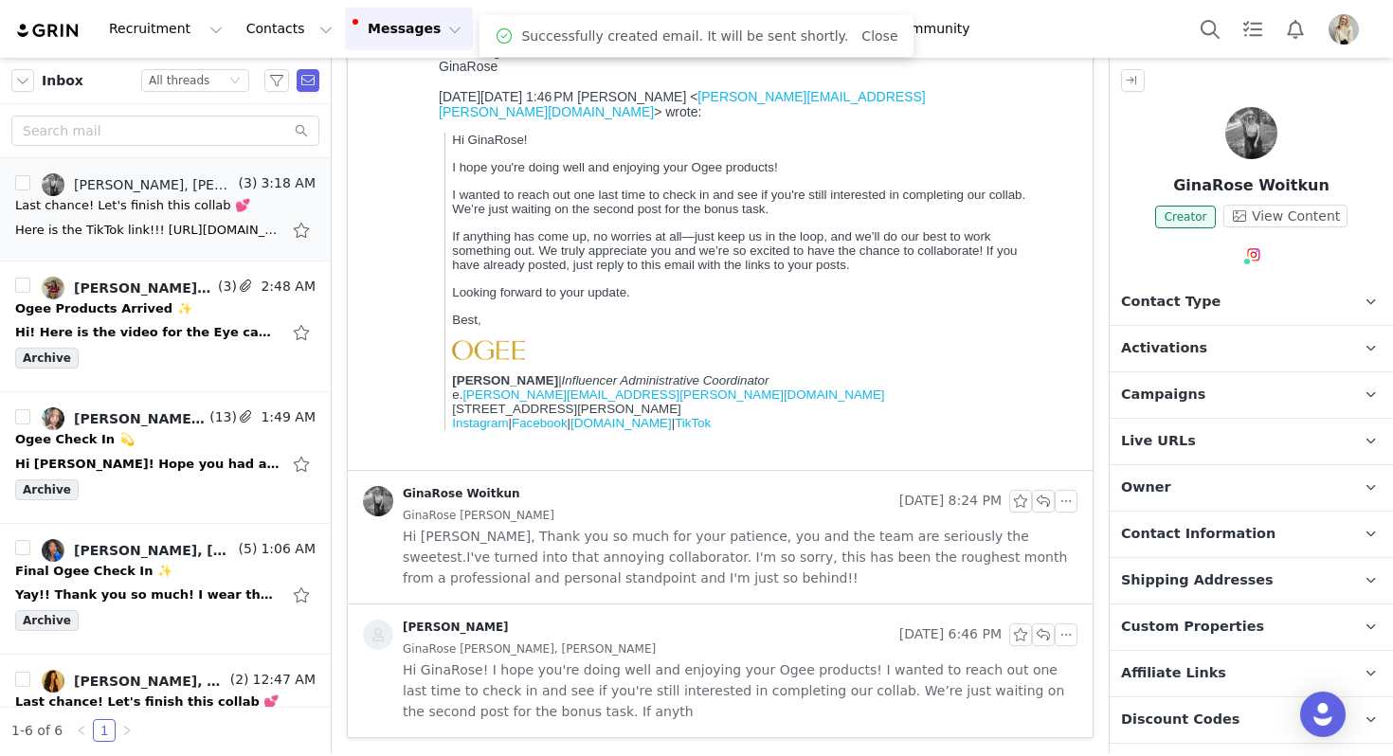
scroll to position [572, 0]
click at [294, 187] on button "button" at bounding box center [296, 184] width 23 height 23
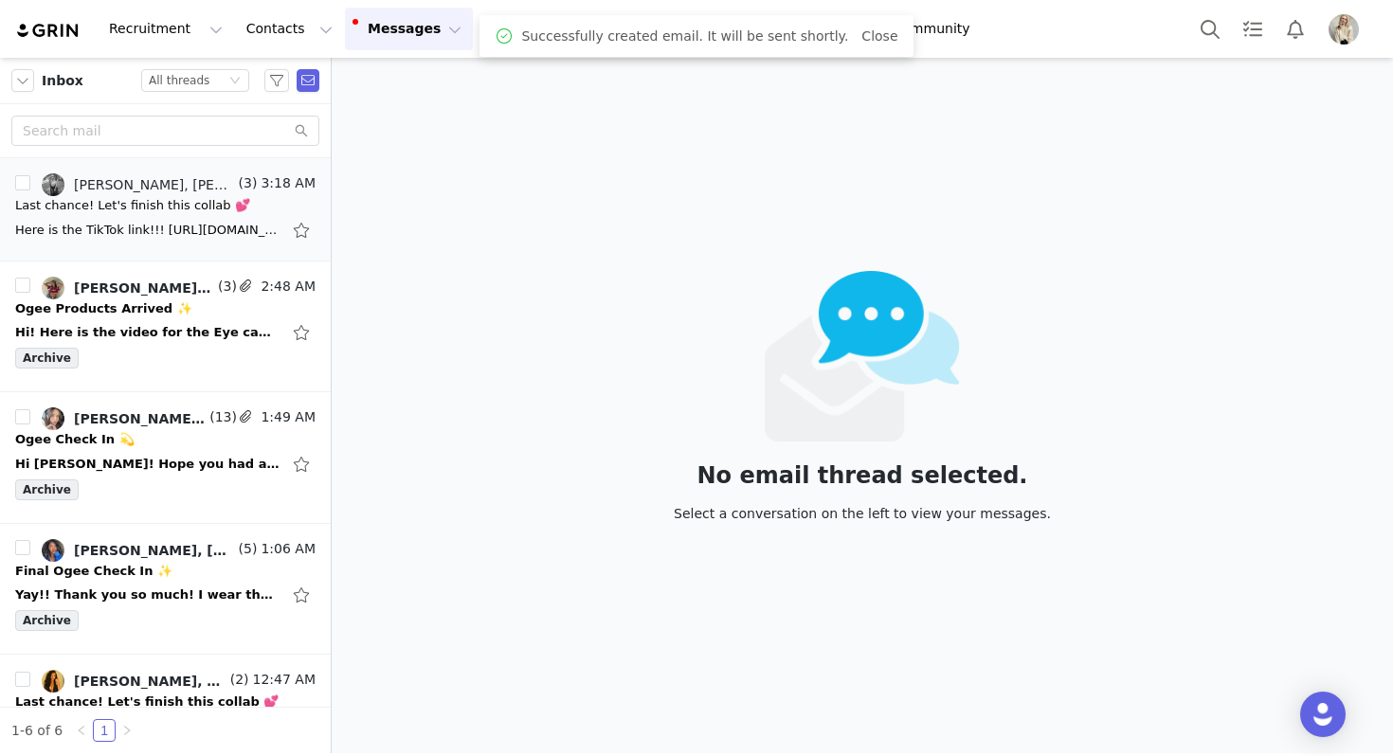
scroll to position [0, 0]
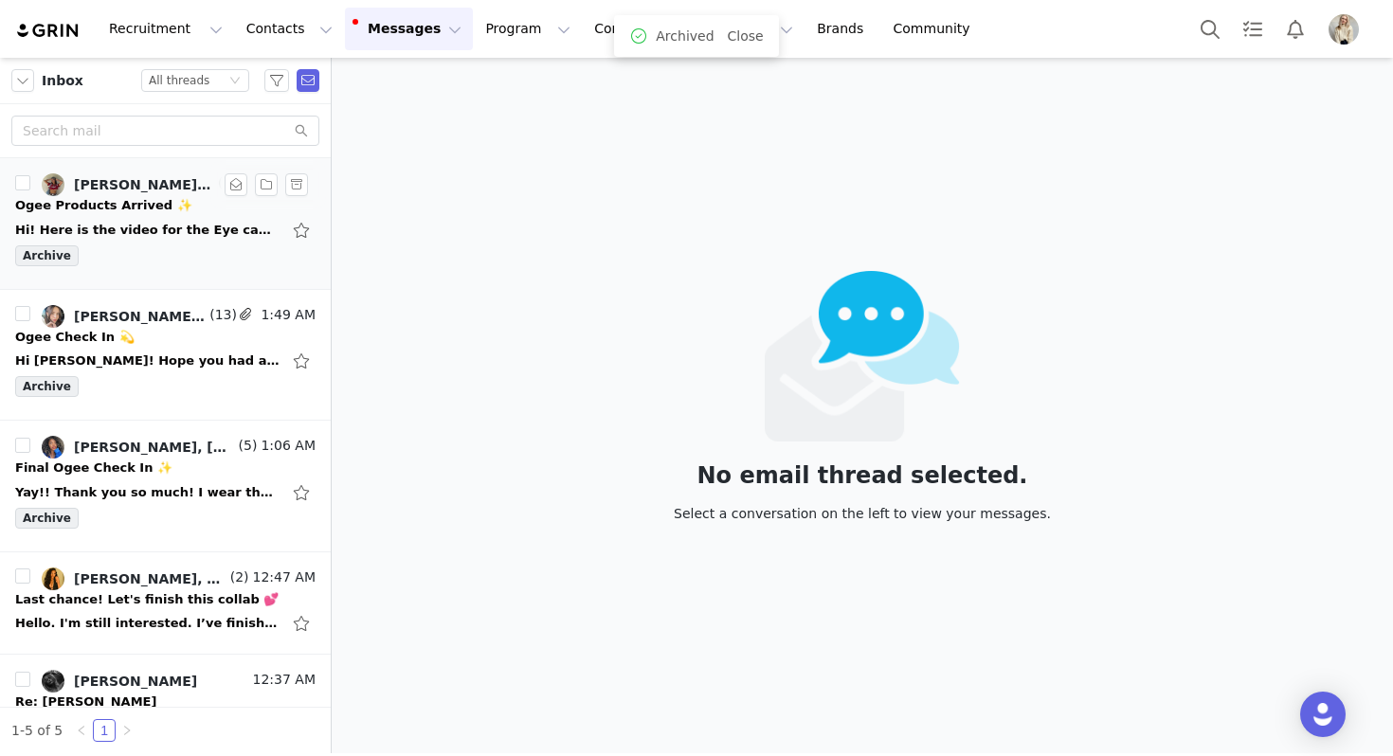
click at [205, 215] on div "Hi! Here is the video for the Eye campaign for approval. Thank you. Best, Jaida…" at bounding box center [165, 230] width 300 height 30
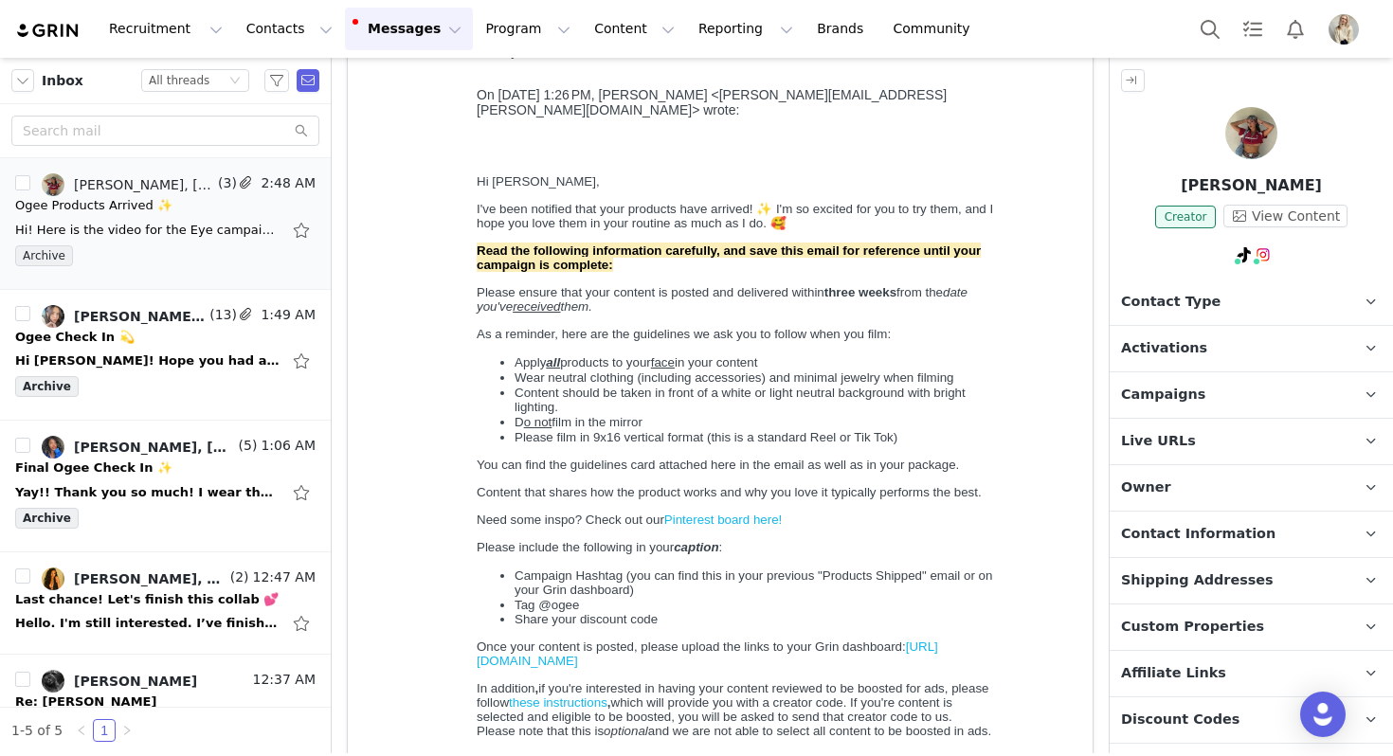
scroll to position [754, 0]
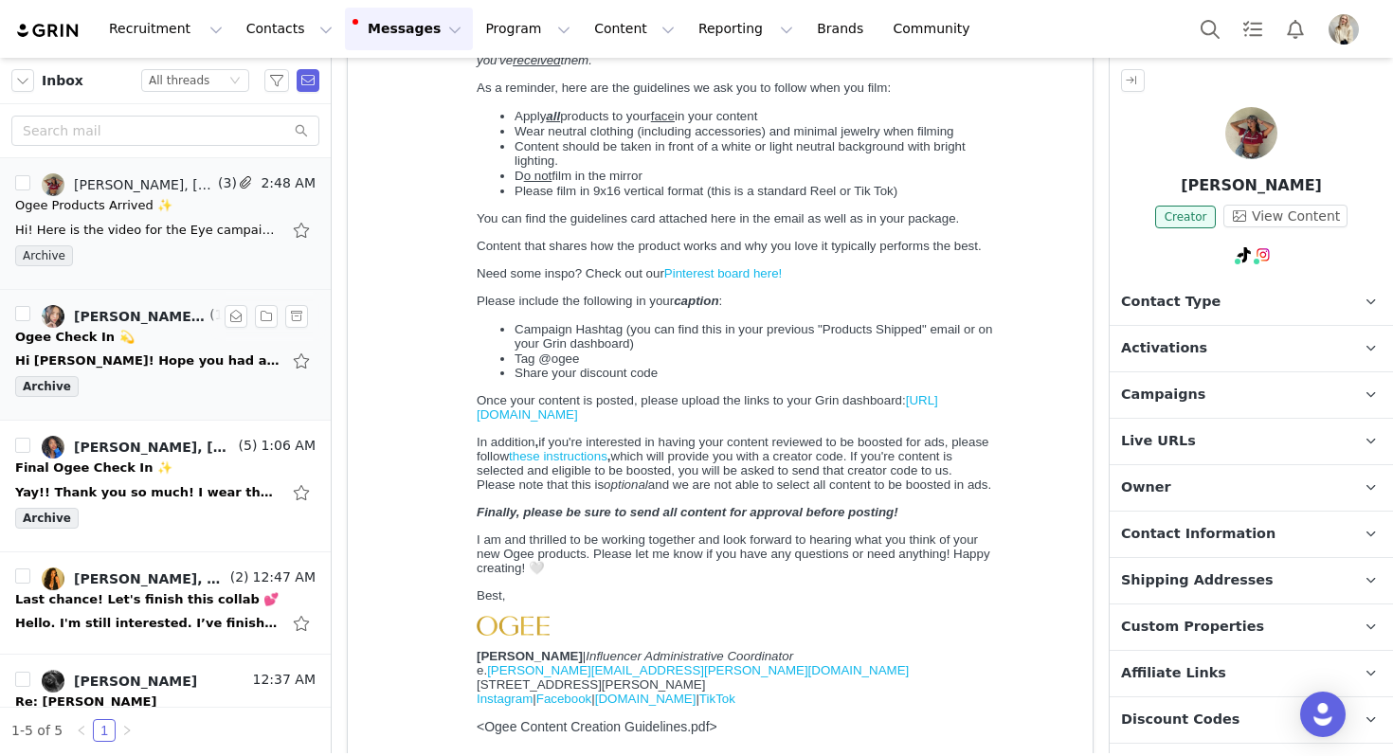
click at [219, 357] on div "Hi Julia! Hope you had a great weekend! I was wondering I just was able to set …" at bounding box center [147, 361] width 265 height 19
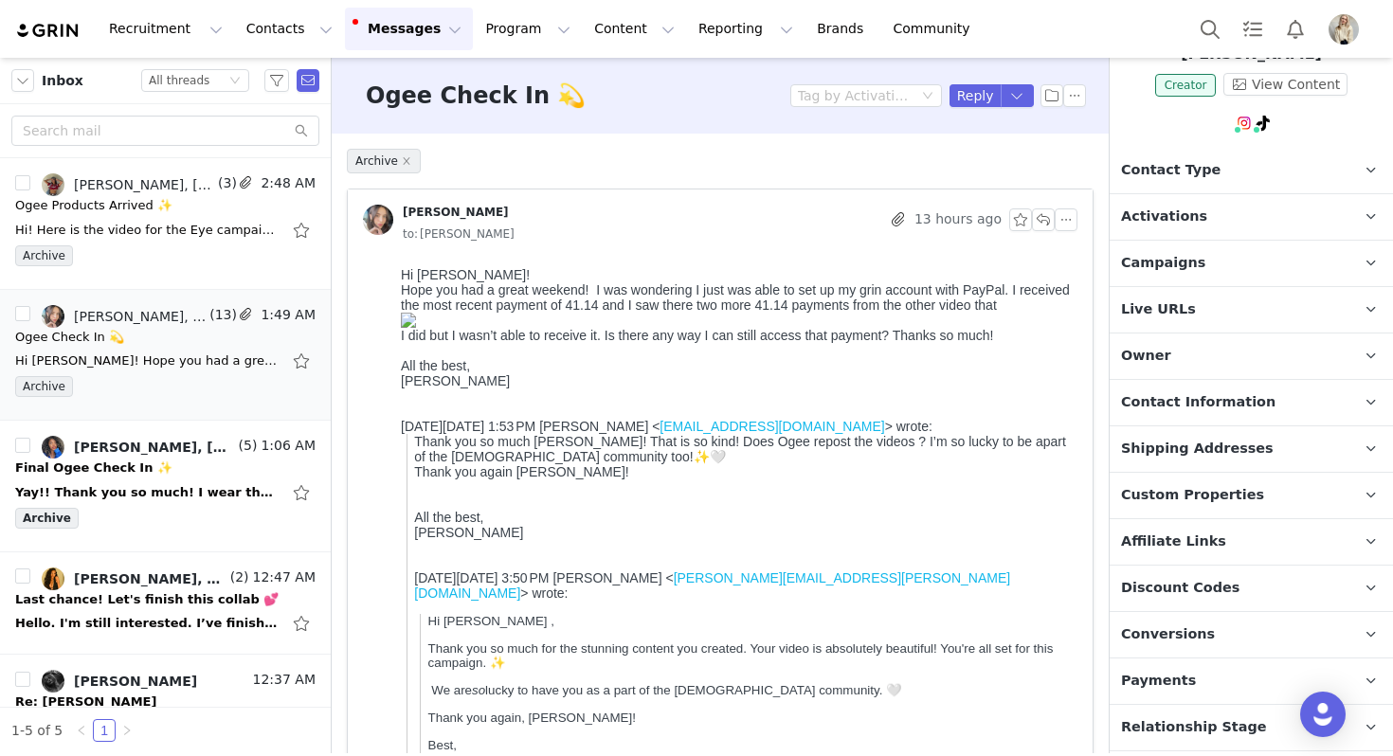
scroll to position [0, 0]
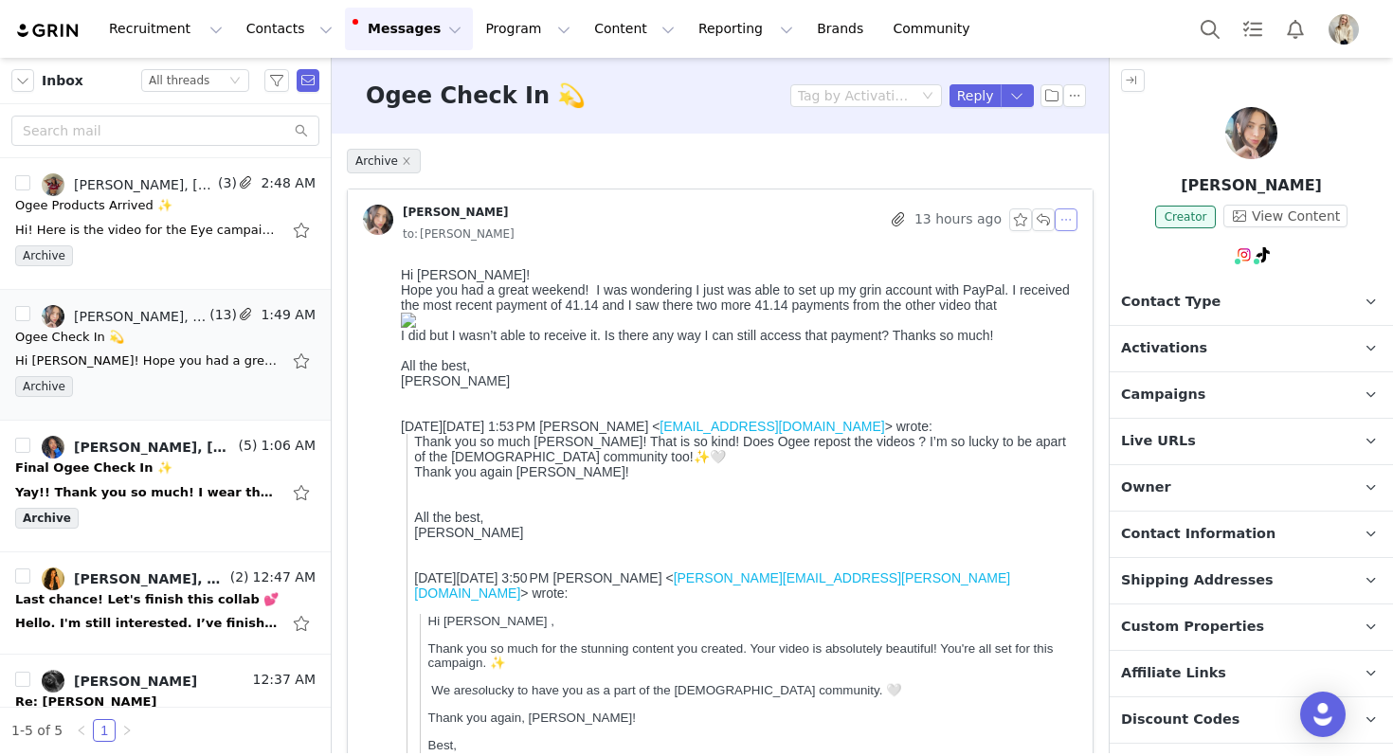
click at [1073, 217] on button "button" at bounding box center [1066, 219] width 23 height 23
click at [1085, 285] on li "Forward" at bounding box center [1095, 284] width 81 height 30
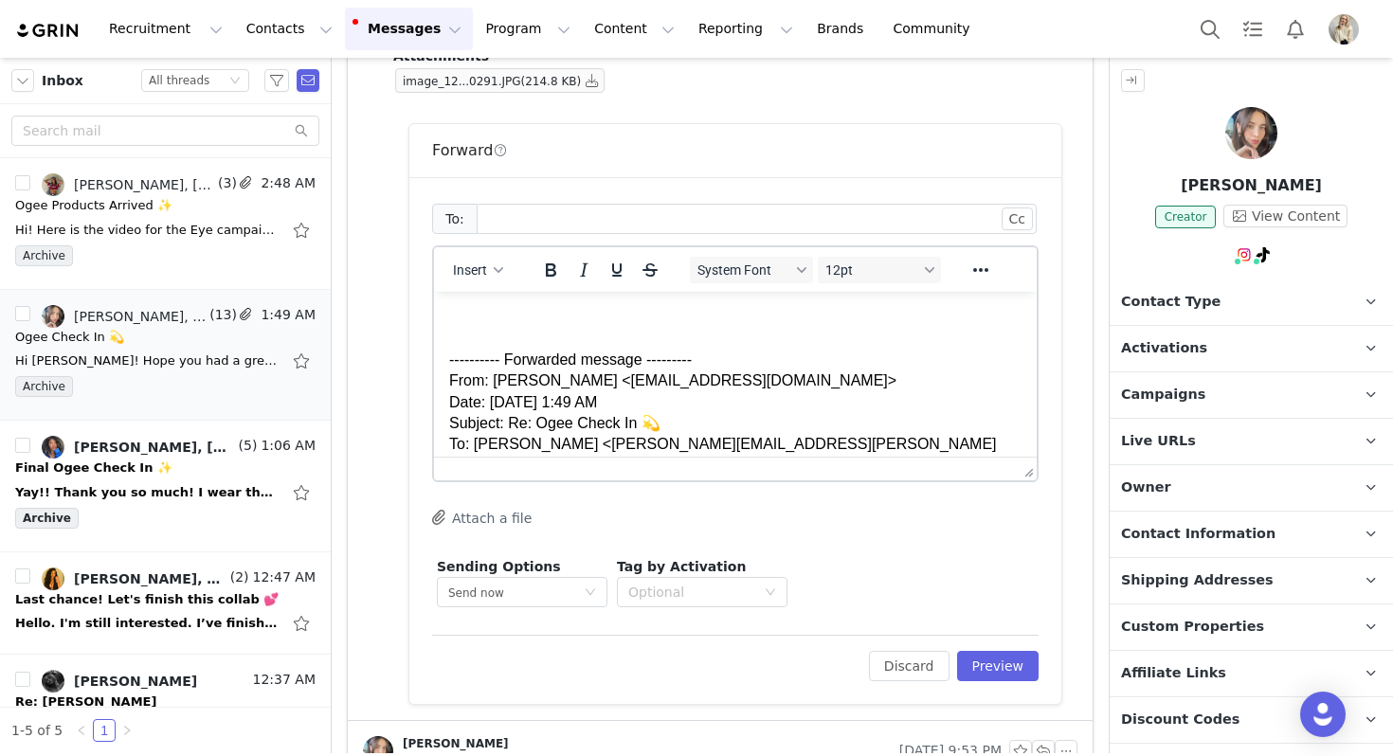
scroll to position [876, 0]
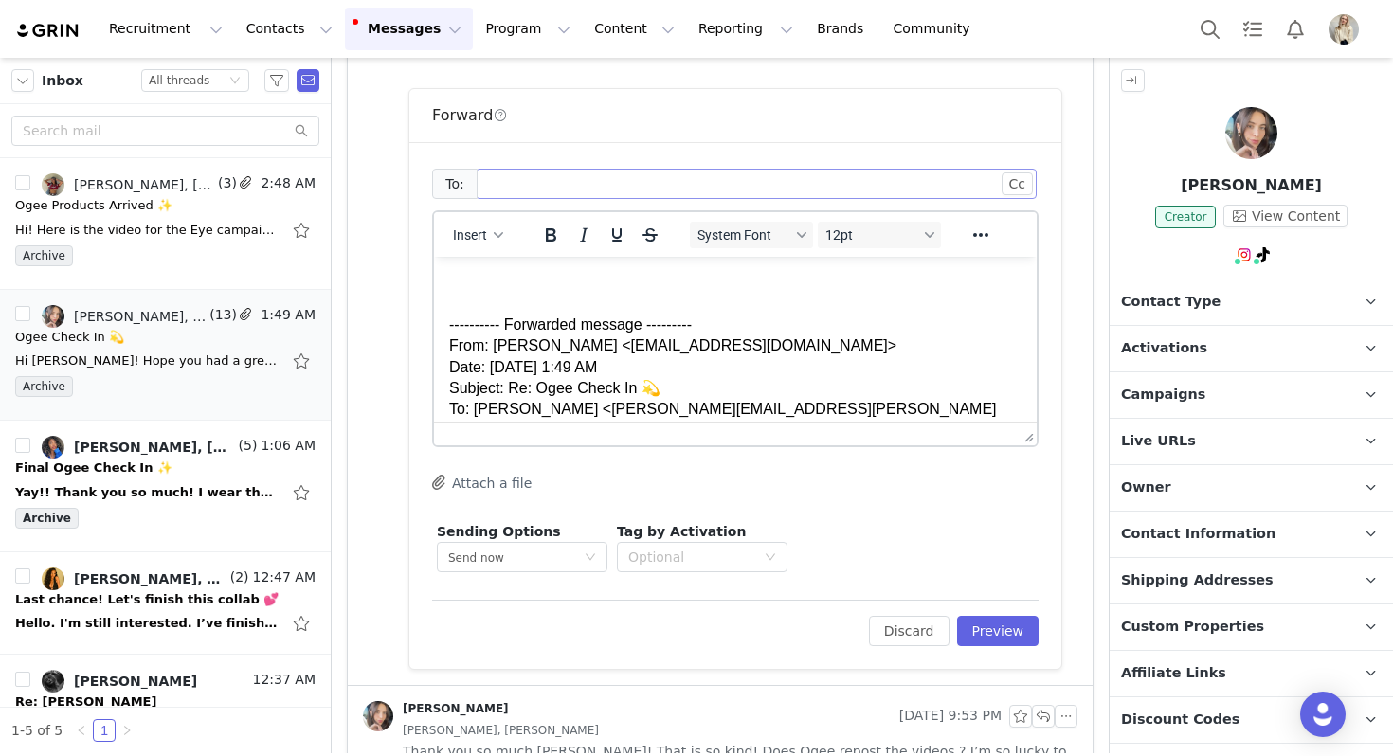
click at [587, 187] on div at bounding box center [748, 184] width 535 height 28
type input "chlo"
drag, startPoint x: 529, startPoint y: 188, endPoint x: 432, endPoint y: 176, distance: 97.3
click at [432, 176] on div "To: chlo" at bounding box center [735, 184] width 606 height 38
click at [524, 179] on icon "icon: close" at bounding box center [528, 183] width 9 height 9
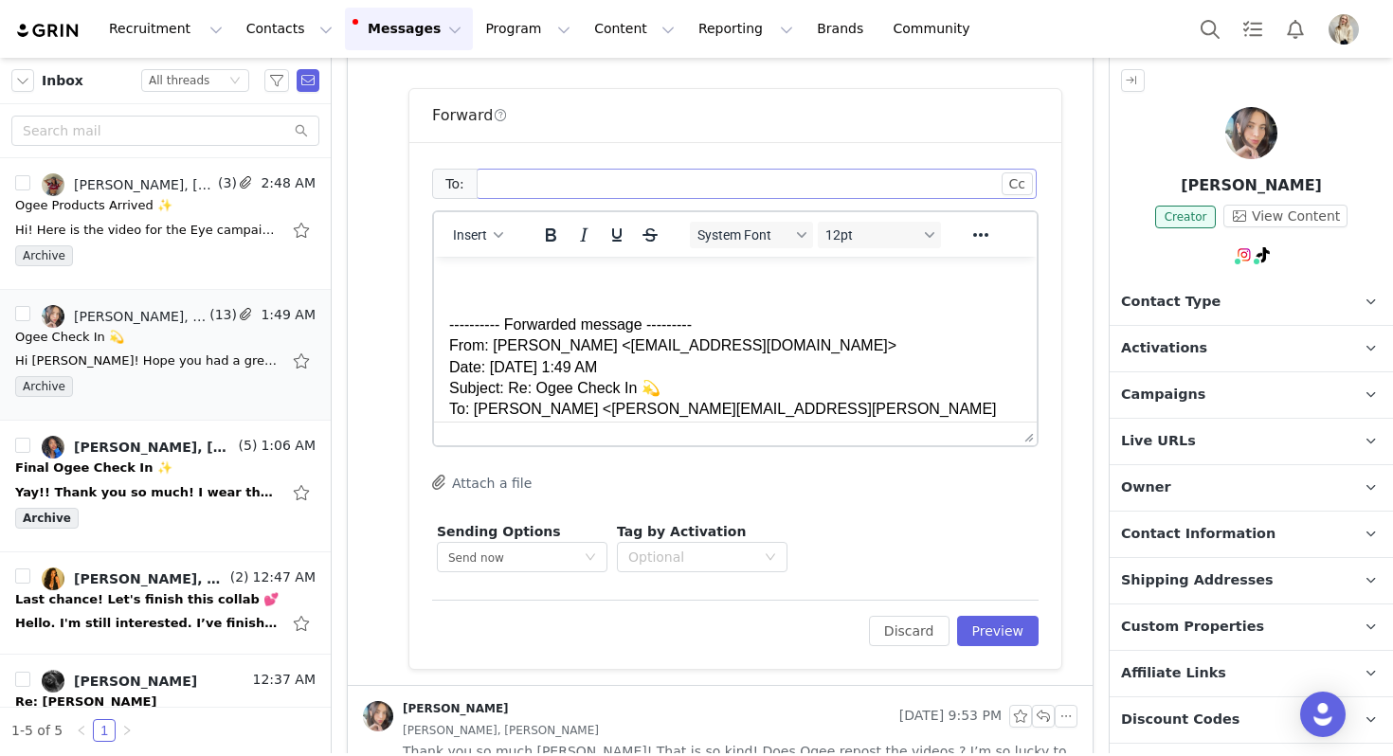
click at [518, 186] on div at bounding box center [748, 184] width 535 height 28
paste input
click at [1009, 624] on button "Preview" at bounding box center [998, 631] width 82 height 30
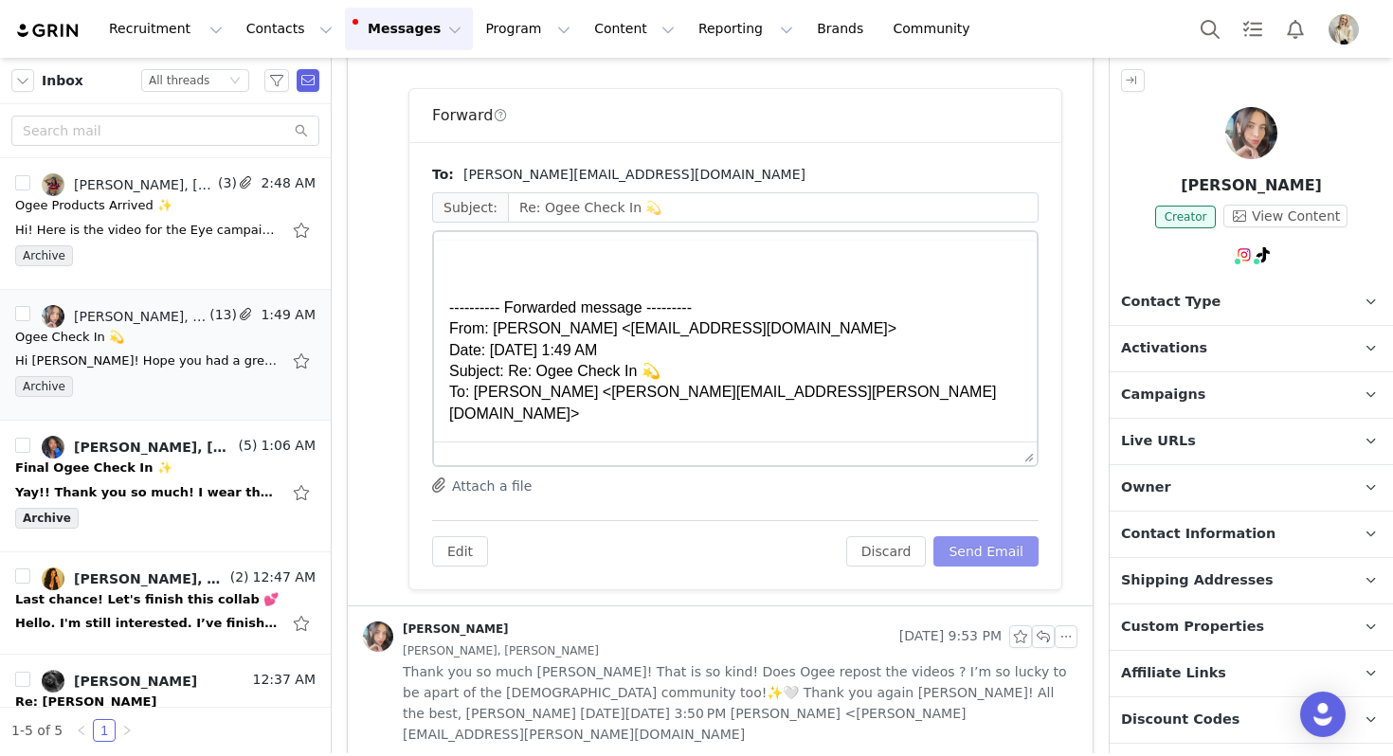
scroll to position [0, 0]
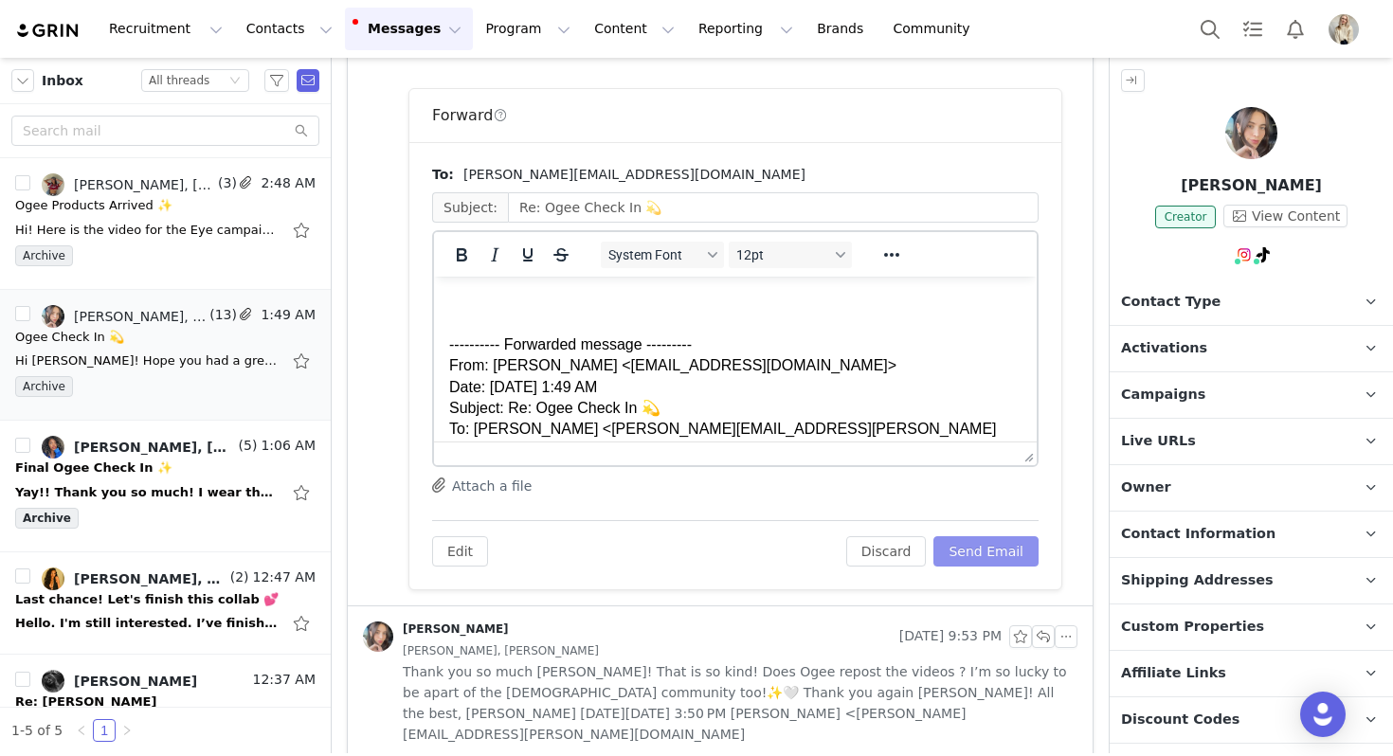
click at [986, 553] on button "Send Email" at bounding box center [985, 551] width 105 height 30
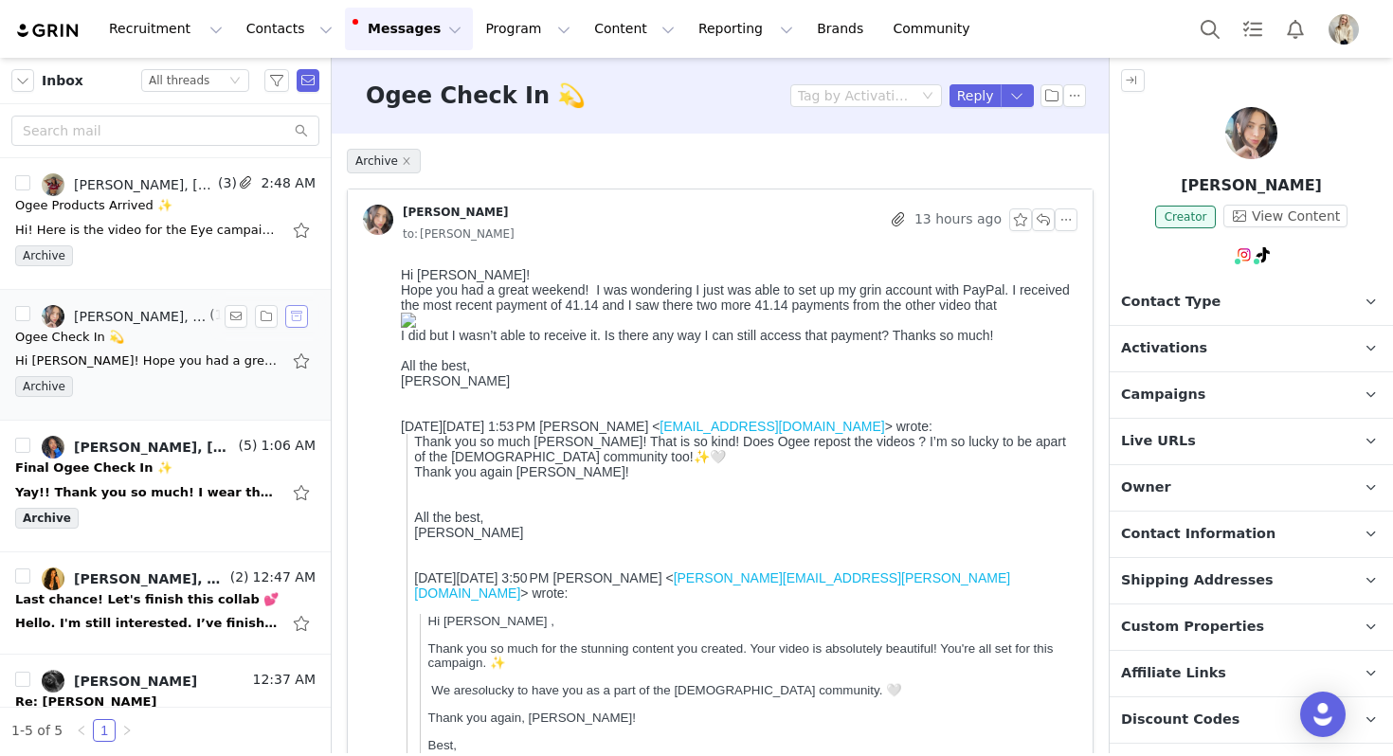
click at [302, 321] on button "button" at bounding box center [296, 316] width 23 height 23
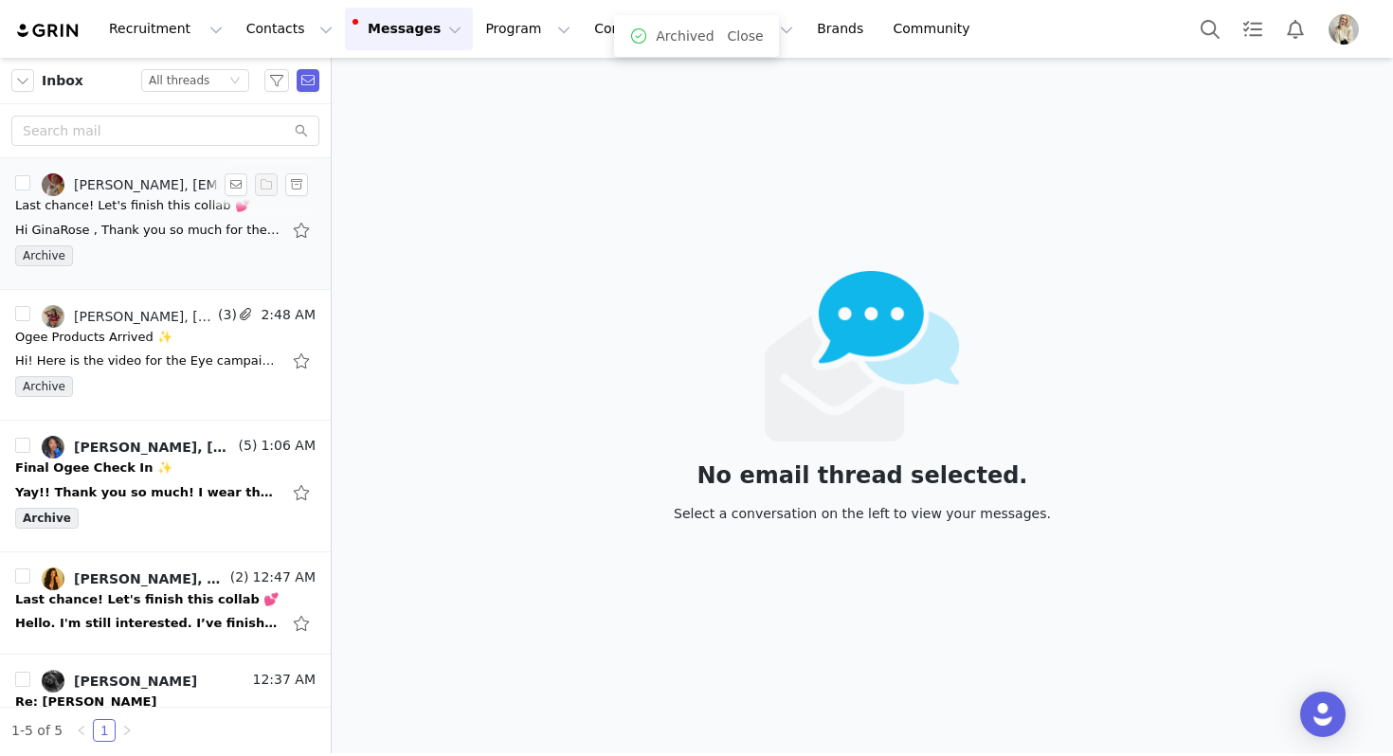
click at [136, 206] on div "Last chance! Let's finish this collab 💕" at bounding box center [132, 205] width 235 height 19
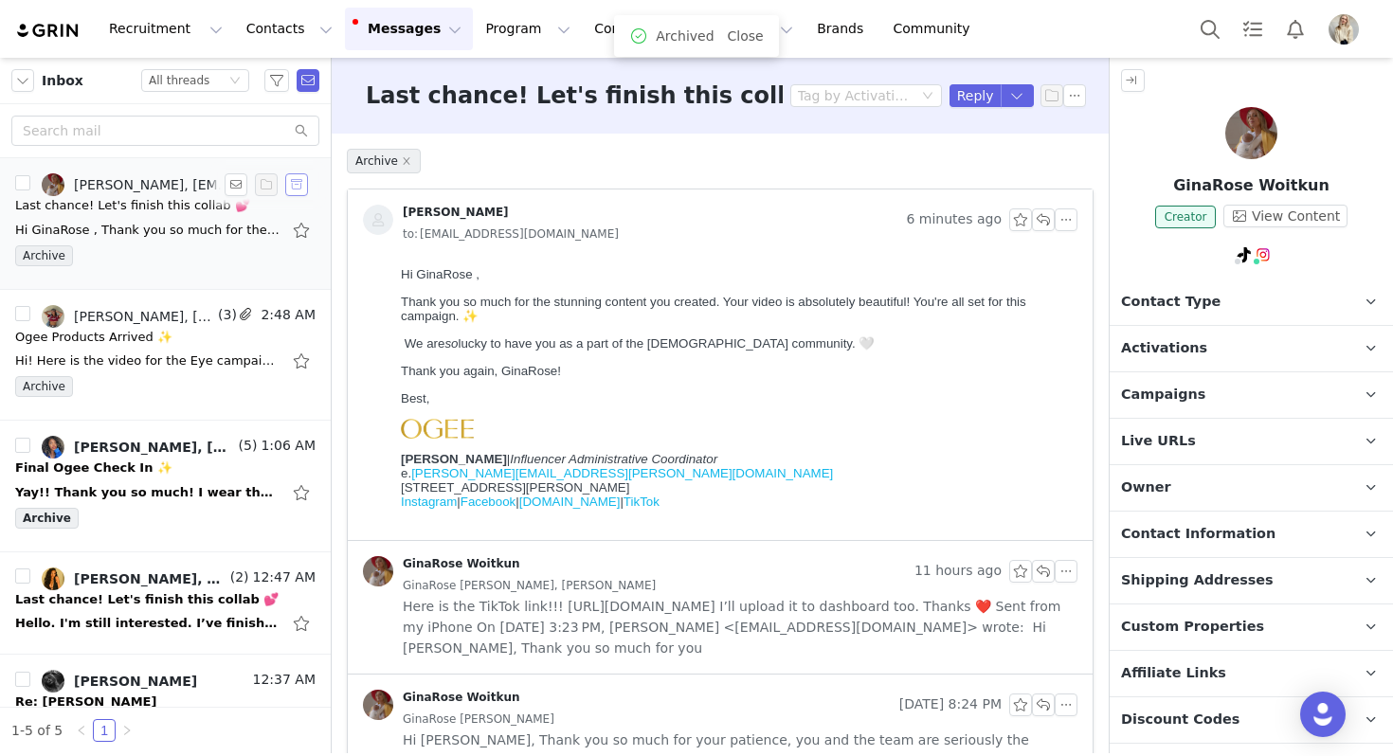
click at [291, 185] on button "button" at bounding box center [296, 184] width 23 height 23
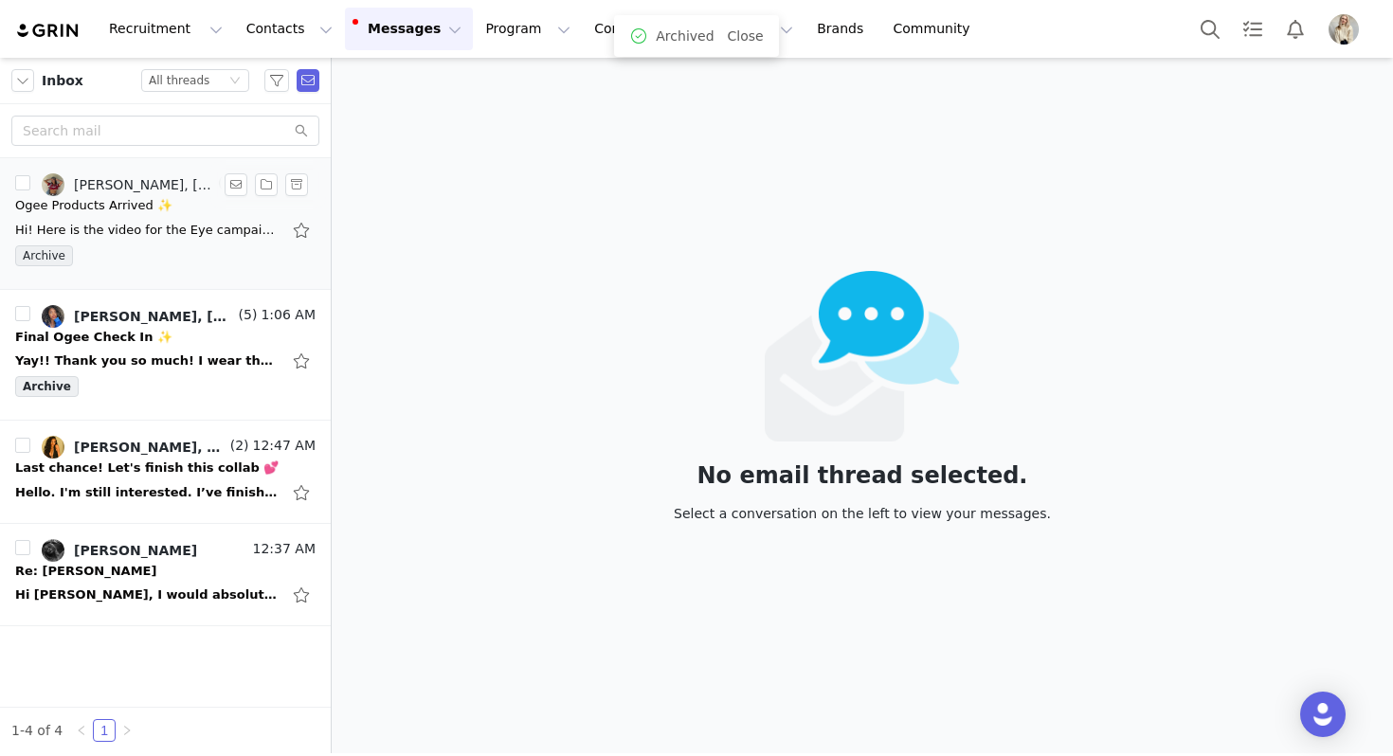
click at [194, 217] on div "Hi! Here is the video for the Eye campaign for approval. Thank you. Best, Jaida…" at bounding box center [165, 230] width 300 height 30
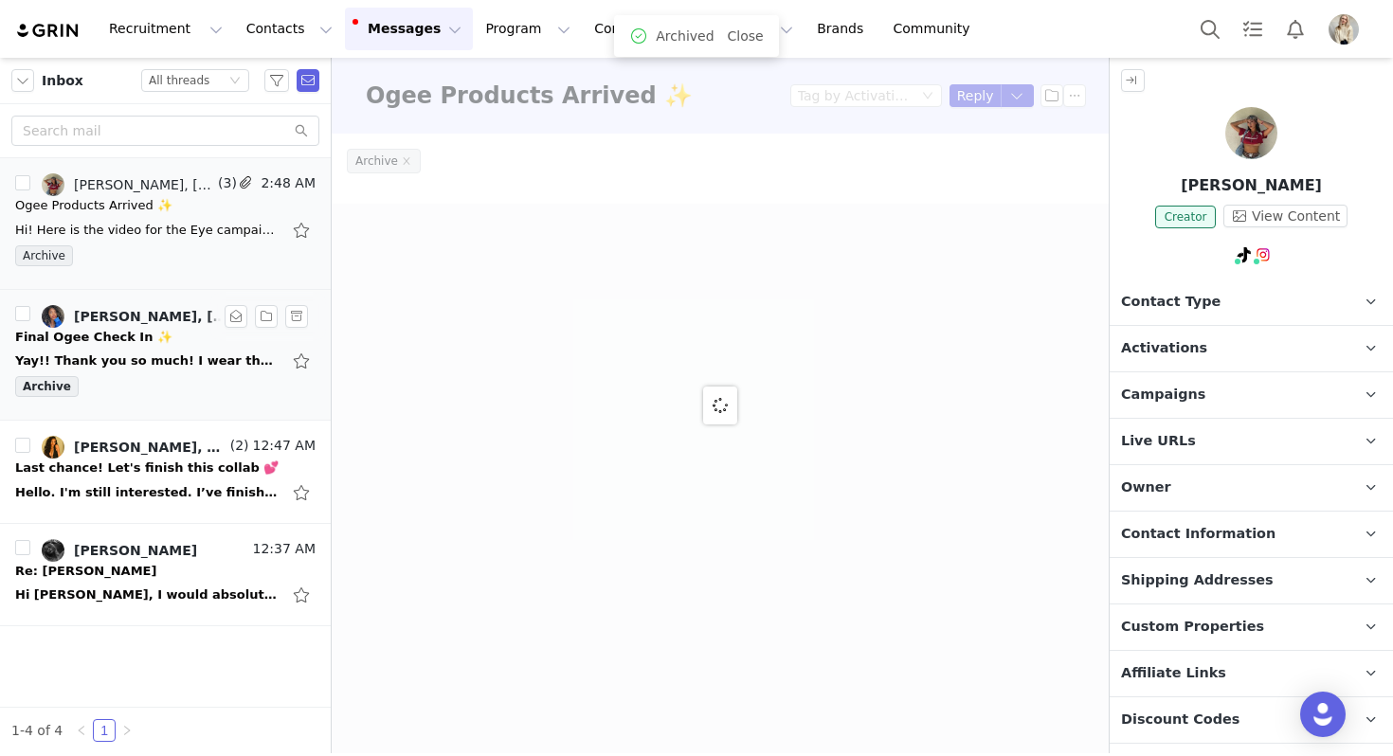
click at [207, 387] on div "Archive" at bounding box center [165, 390] width 300 height 28
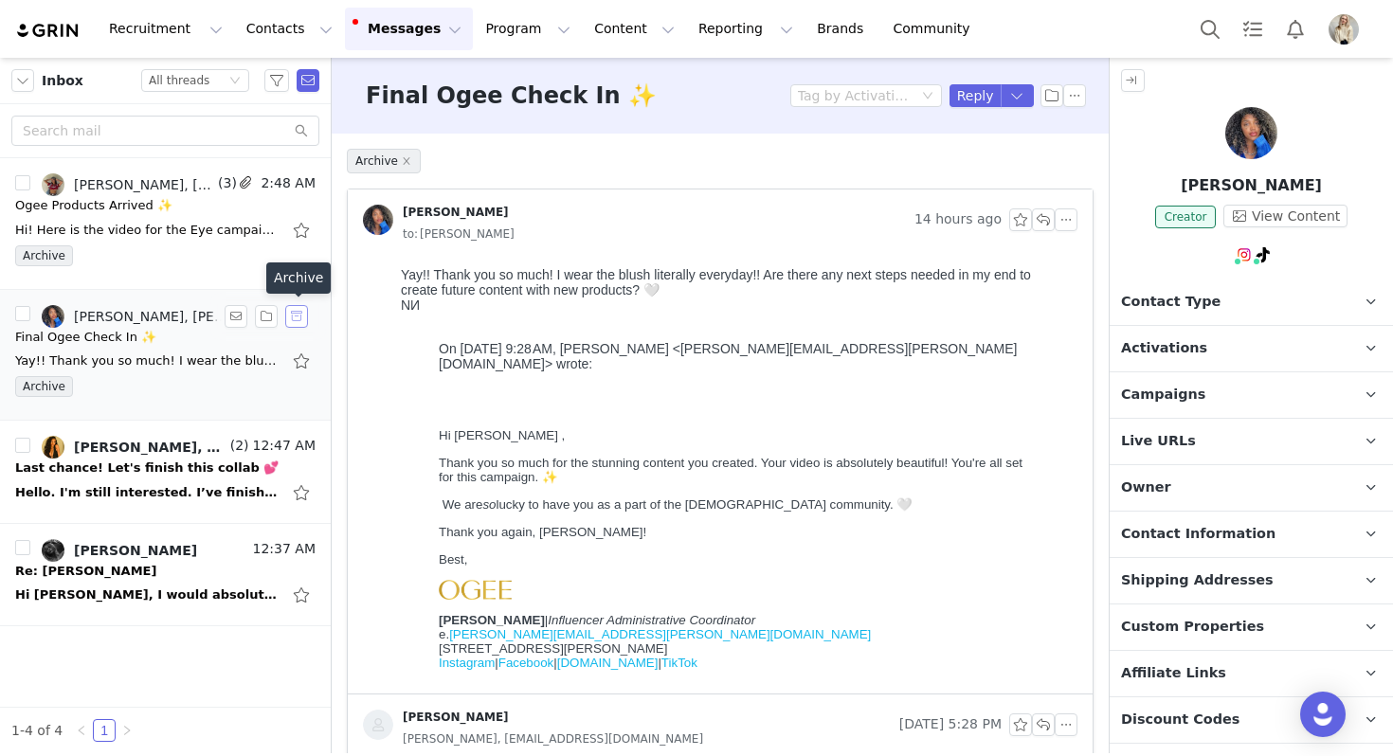
click at [298, 316] on button "button" at bounding box center [296, 316] width 23 height 23
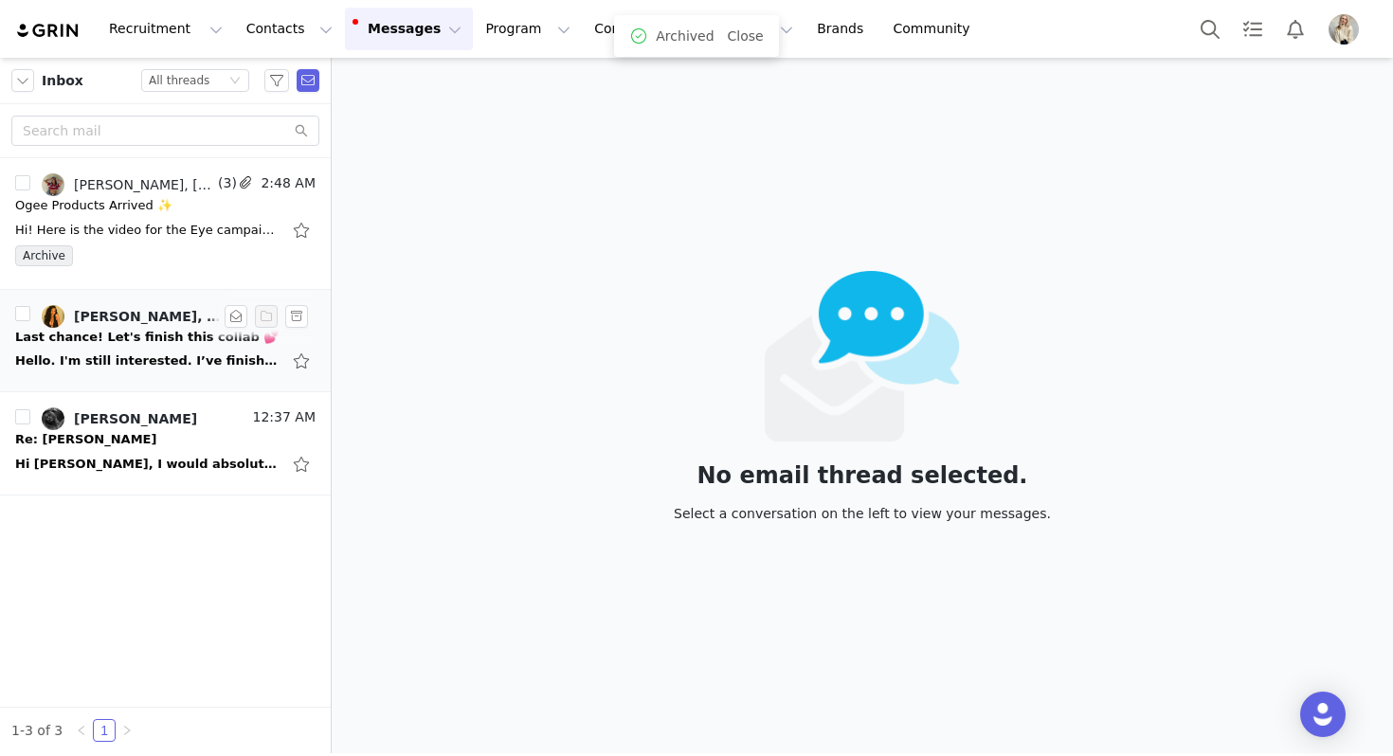
click at [176, 353] on div "Hello. I'm still interested. I’ve finished the video- I just need to post the v…" at bounding box center [147, 361] width 265 height 19
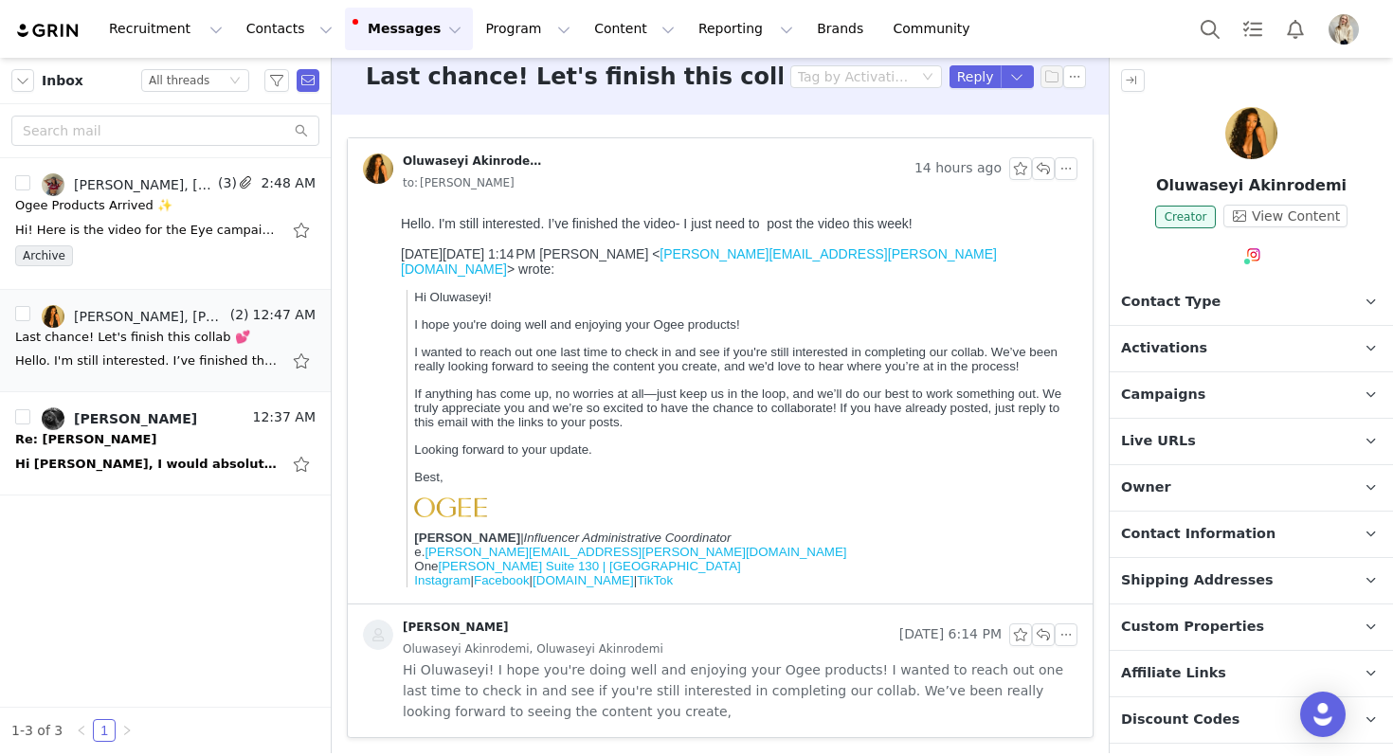
scroll to position [221, 0]
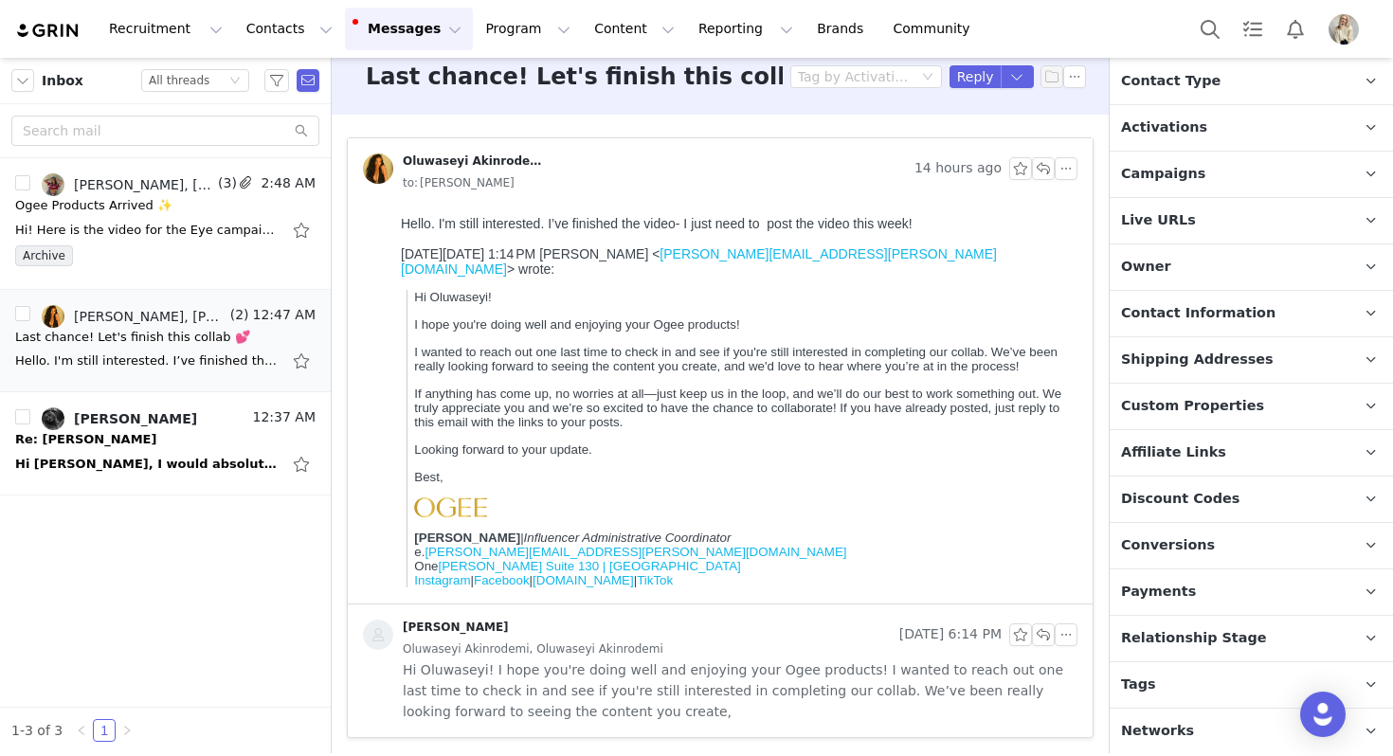
click at [1167, 700] on p "Tags Keep track of your contacts by assigning them tags. You can then filter yo…" at bounding box center [1229, 684] width 238 height 45
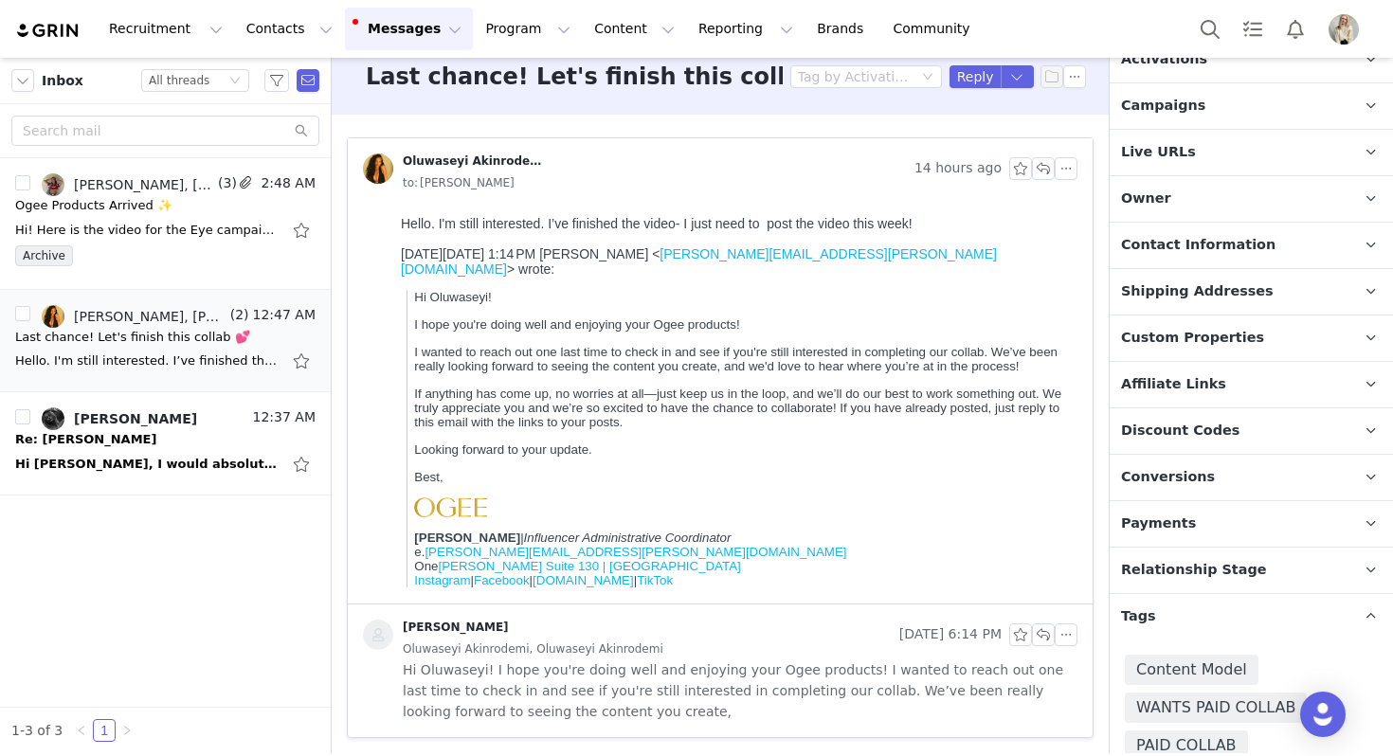
click at [1158, 625] on p "Tags Keep track of your contacts by assigning them tags. You can then filter yo…" at bounding box center [1229, 616] width 238 height 45
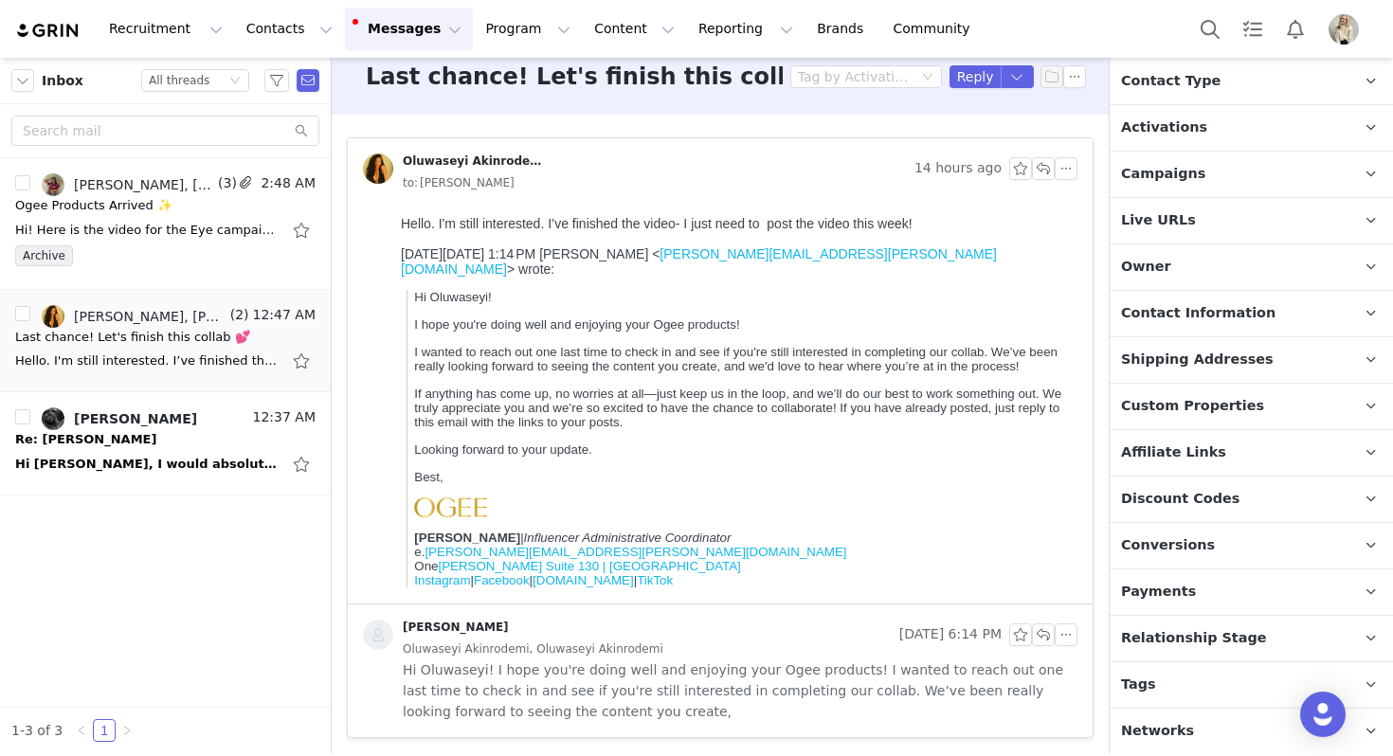
scroll to position [0, 0]
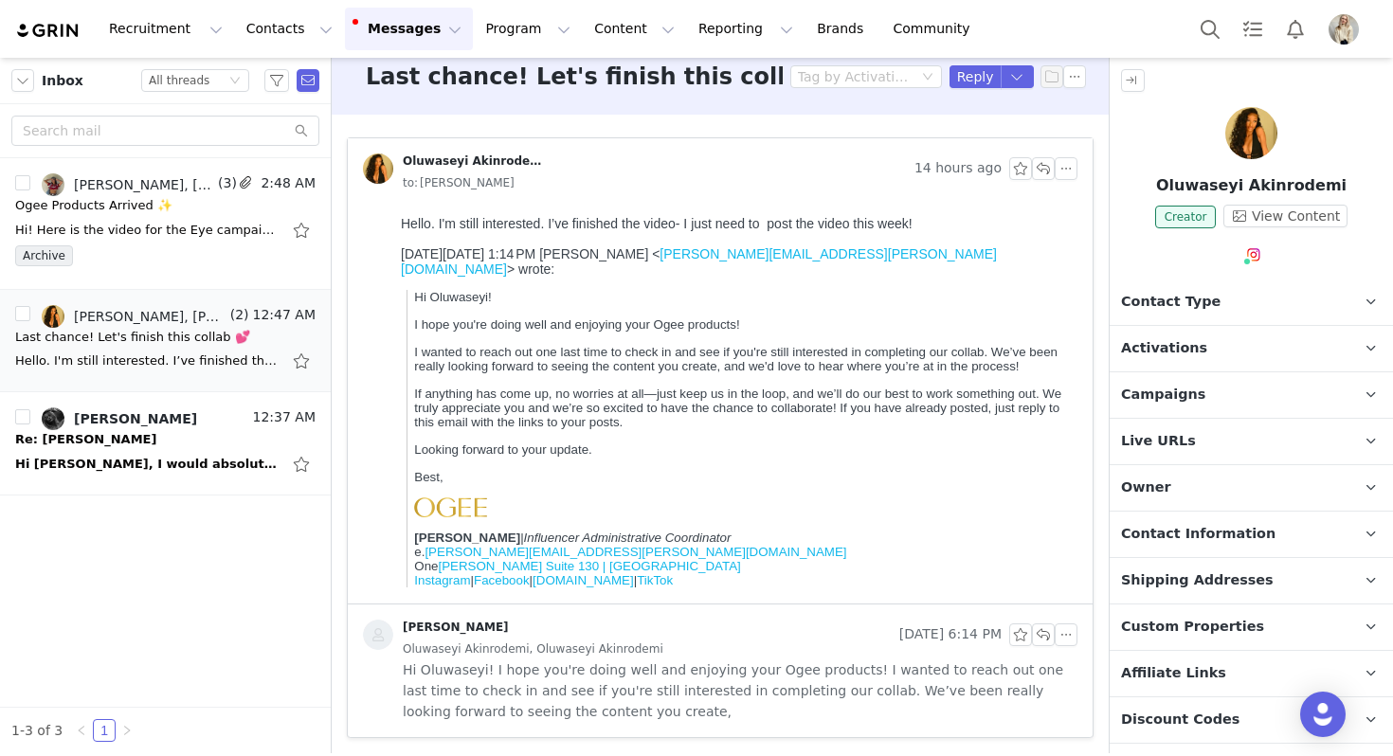
click at [1184, 354] on span "Activations" at bounding box center [1164, 348] width 86 height 21
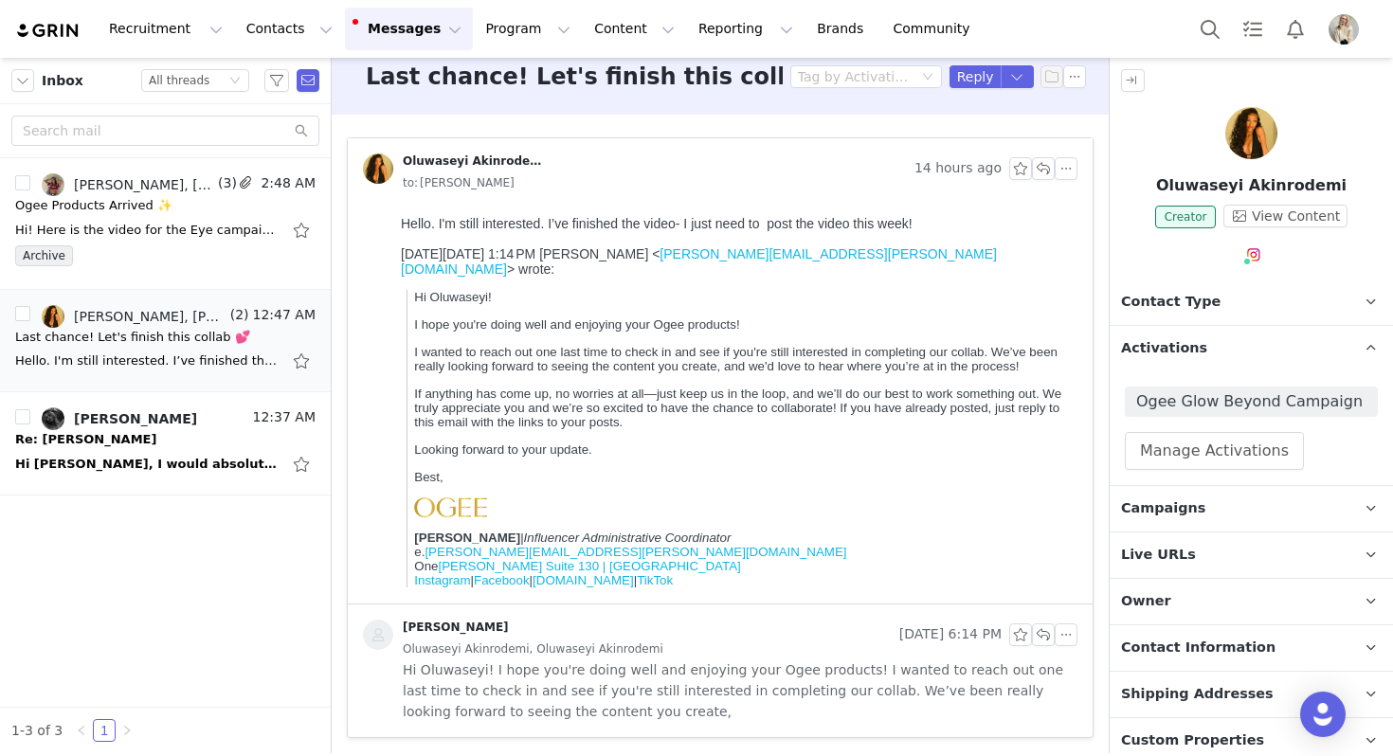
click at [1184, 354] on span "Activations" at bounding box center [1164, 348] width 86 height 21
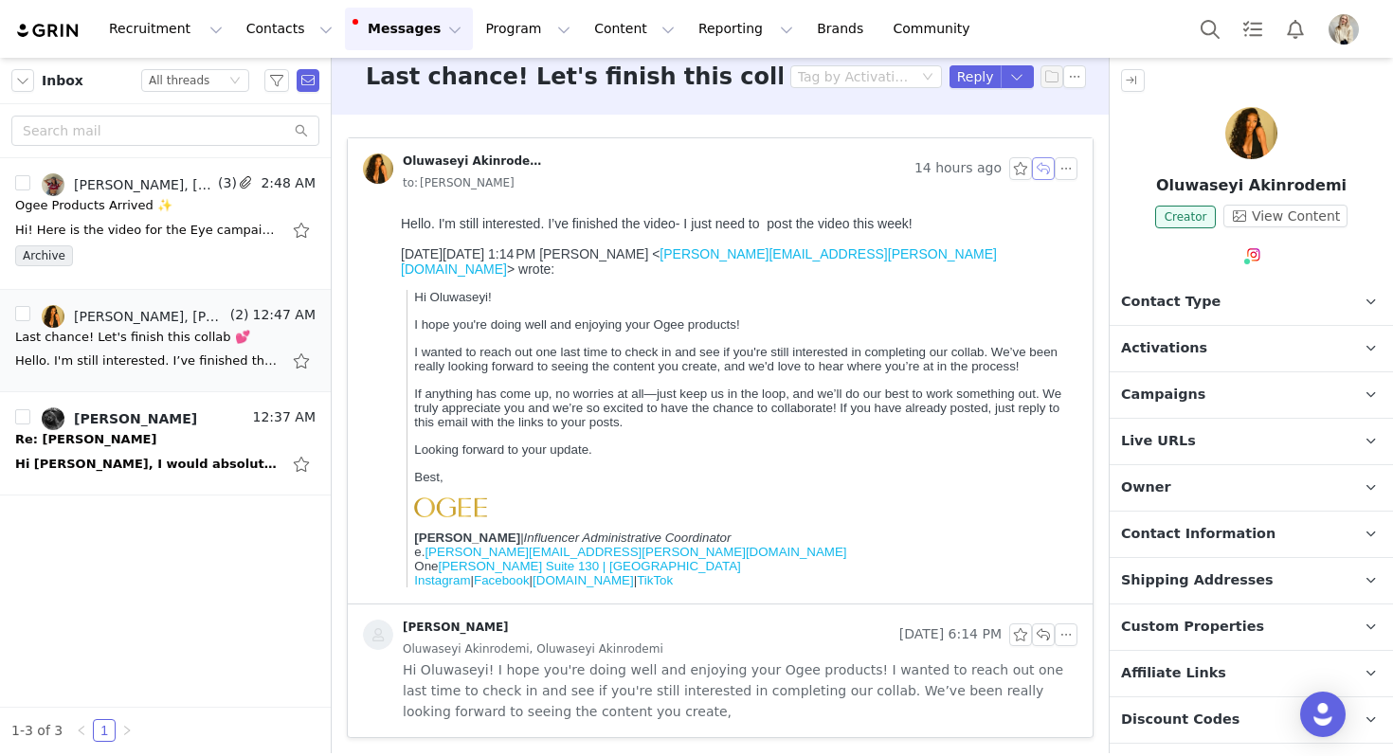
click at [1041, 171] on button "button" at bounding box center [1043, 168] width 23 height 23
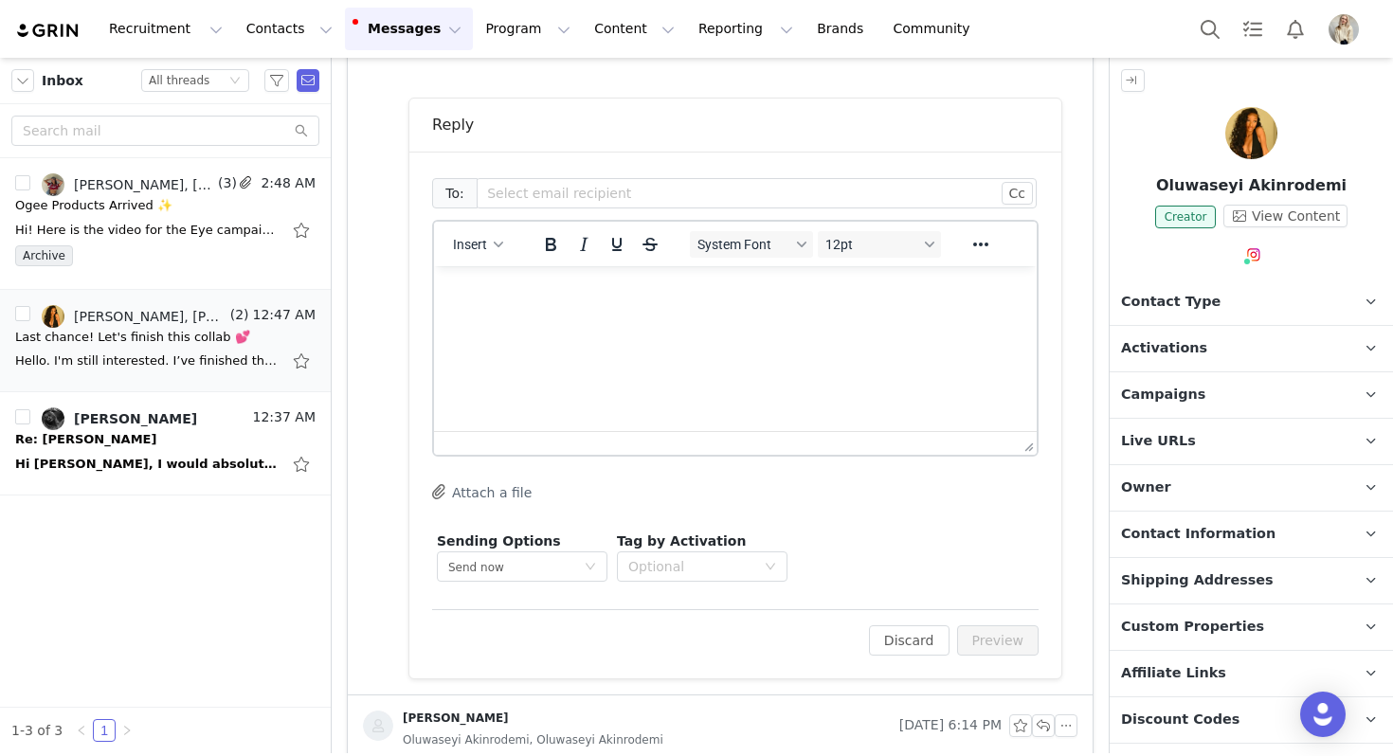
scroll to position [563, 0]
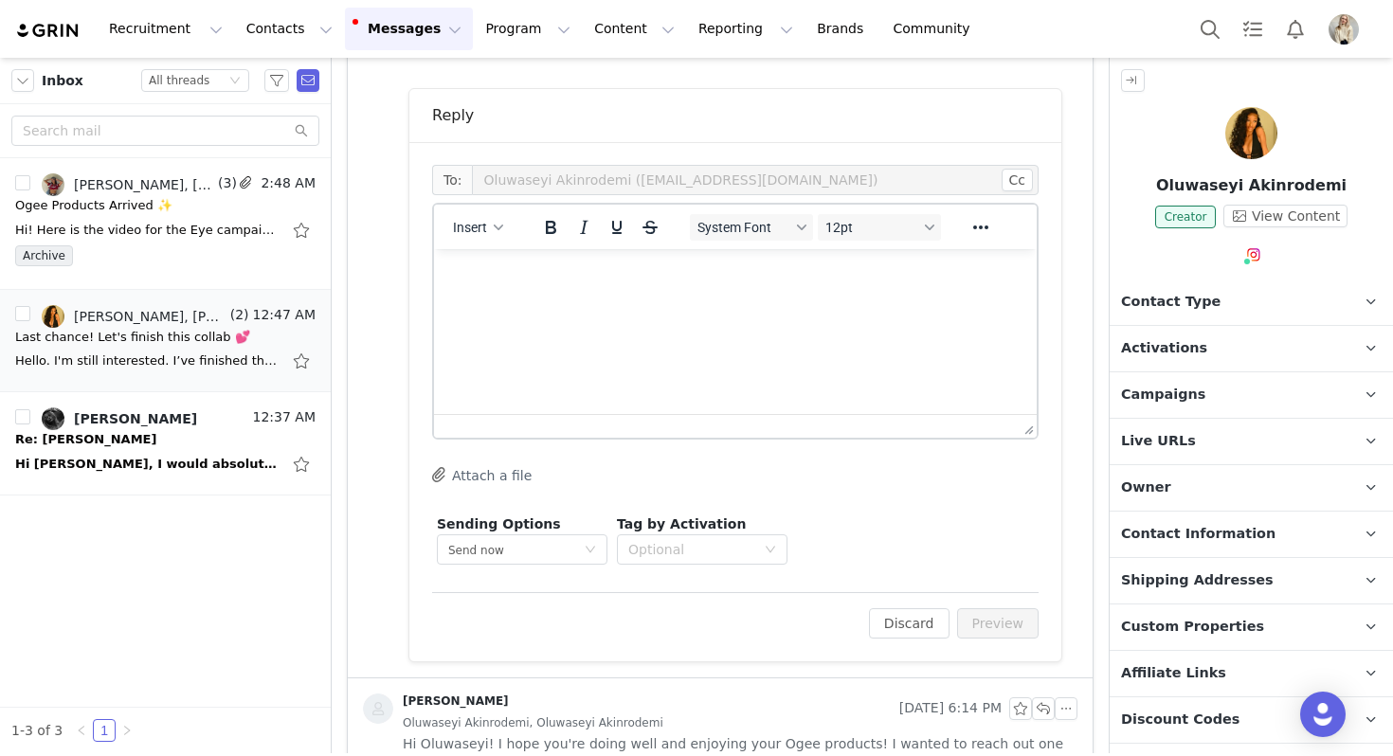
click at [595, 281] on p "Rich Text Area. Press ALT-0 for help." at bounding box center [735, 274] width 572 height 21
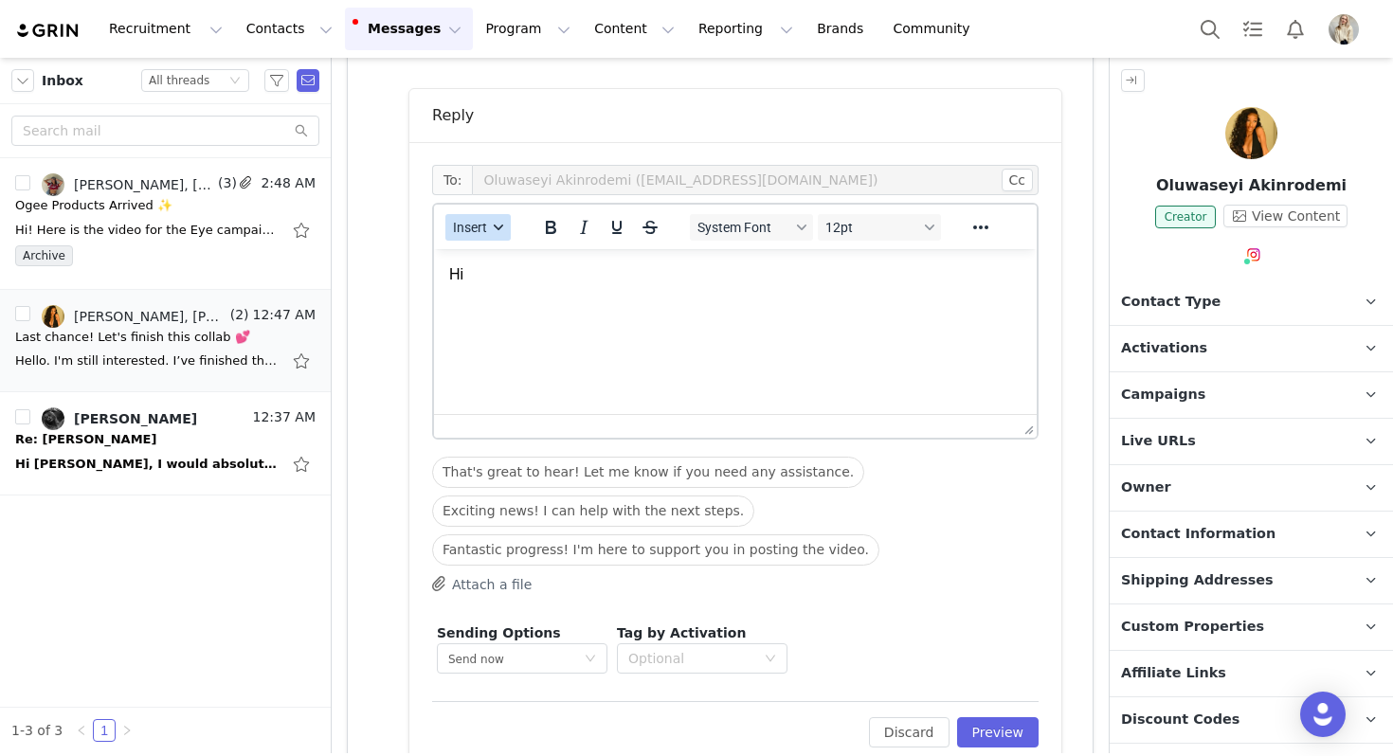
click at [488, 232] on button "Insert" at bounding box center [477, 227] width 65 height 27
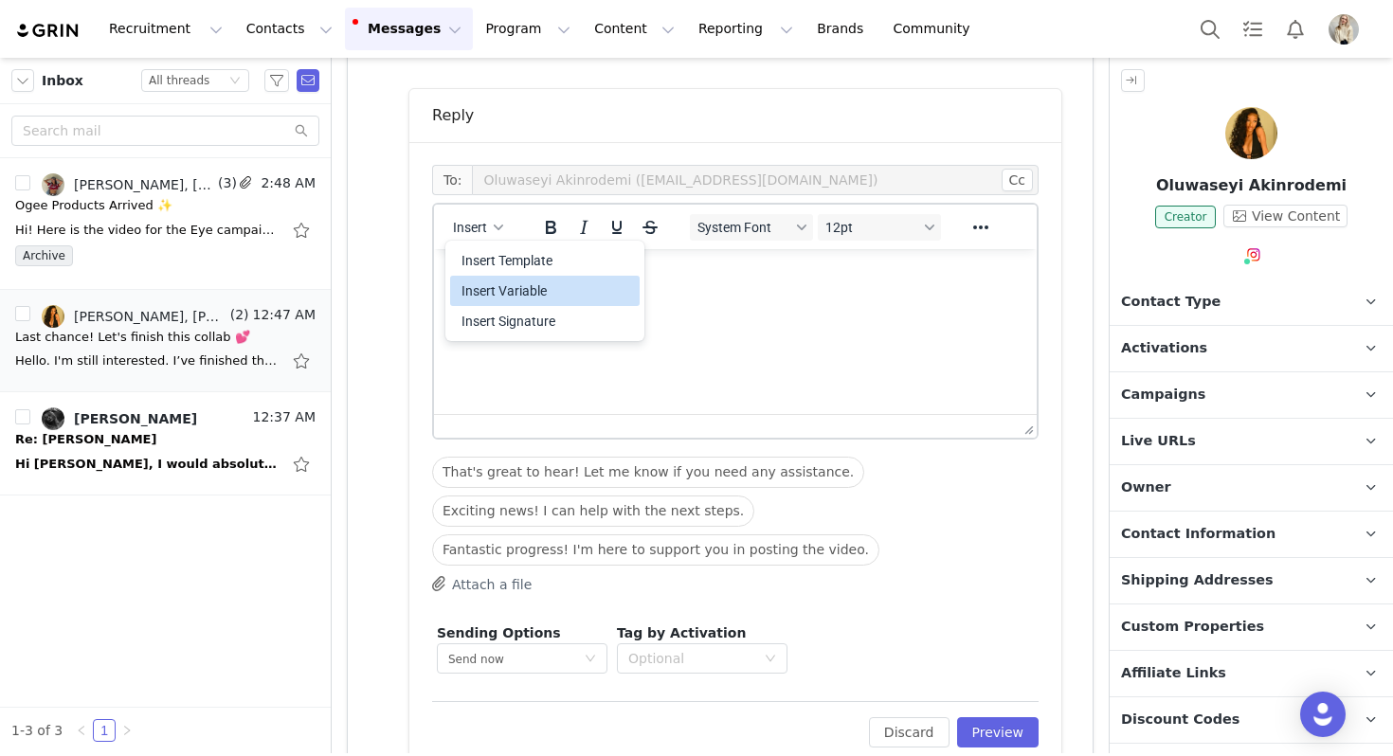
click at [521, 296] on div "Insert Variable" at bounding box center [546, 291] width 171 height 23
select select
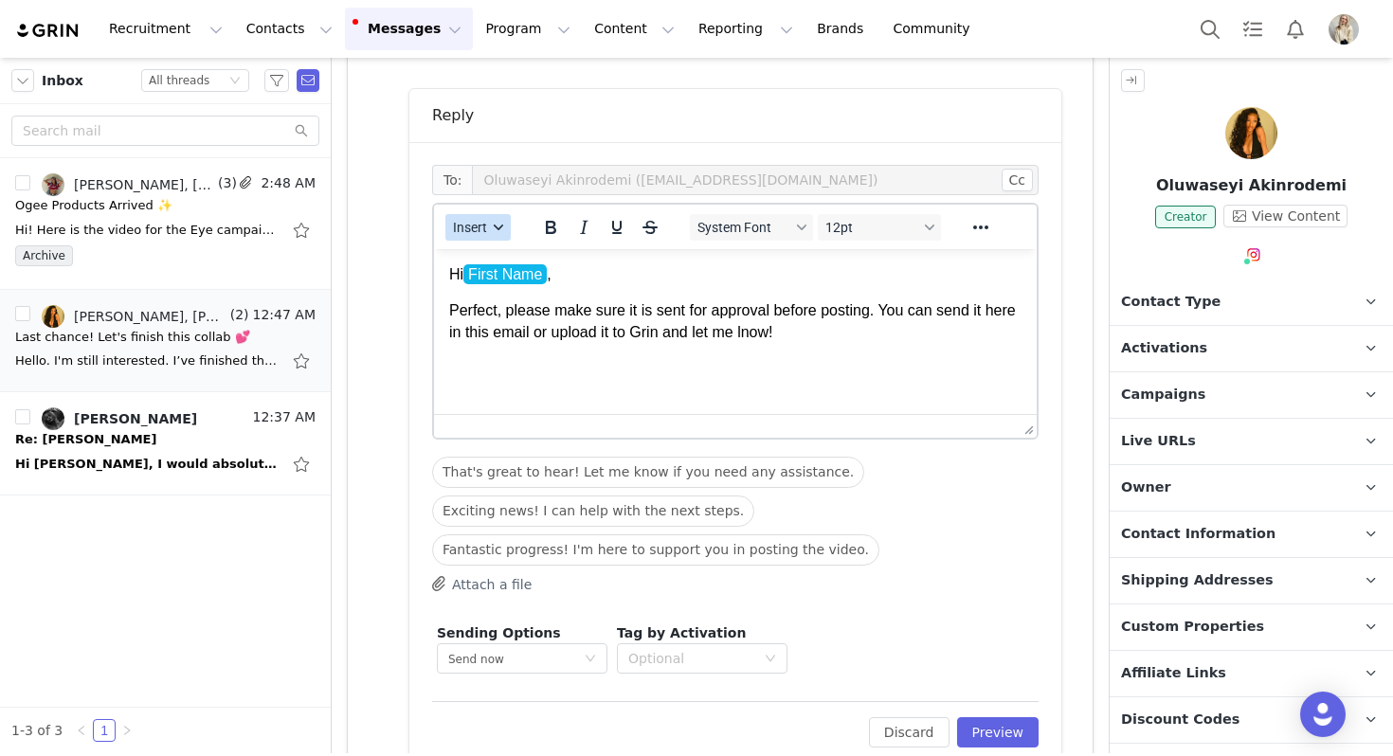
click at [461, 232] on span "Insert" at bounding box center [470, 227] width 34 height 15
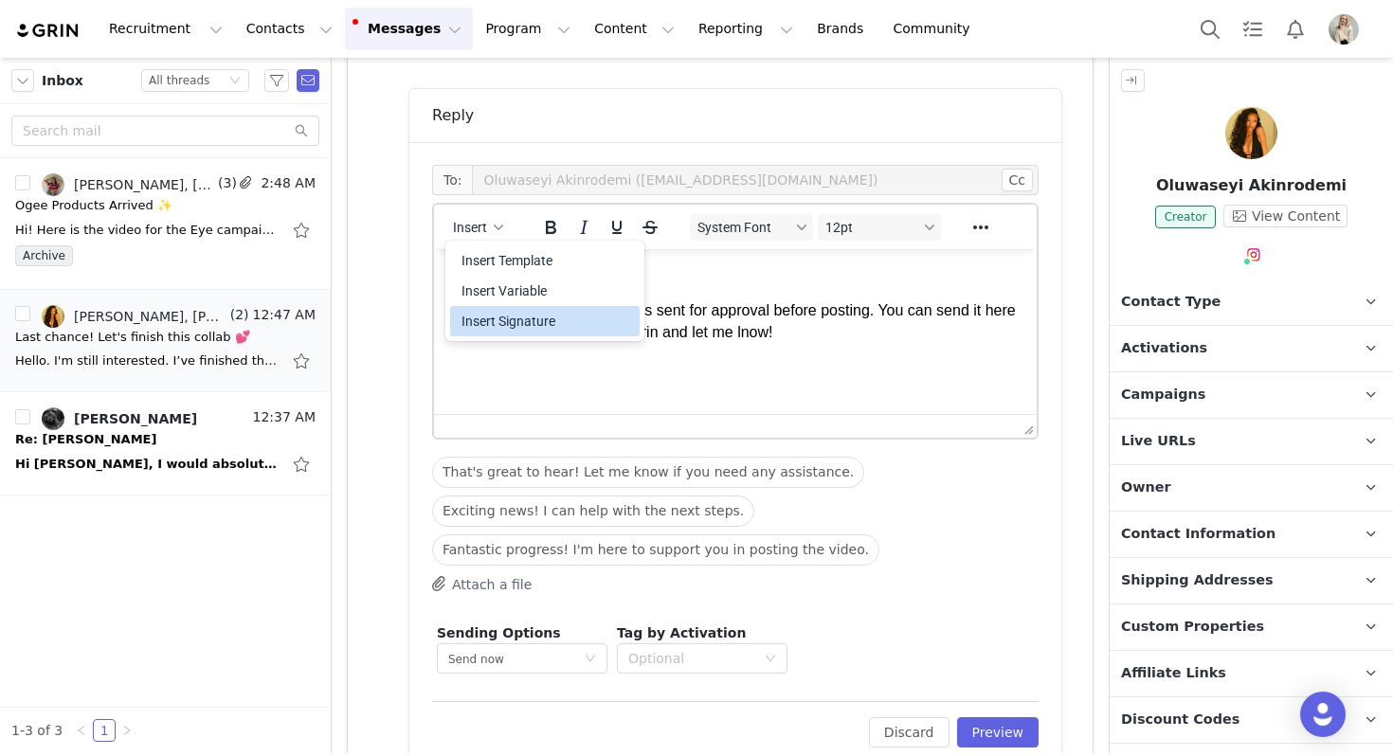
click at [514, 325] on div "Insert Signature" at bounding box center [546, 321] width 171 height 23
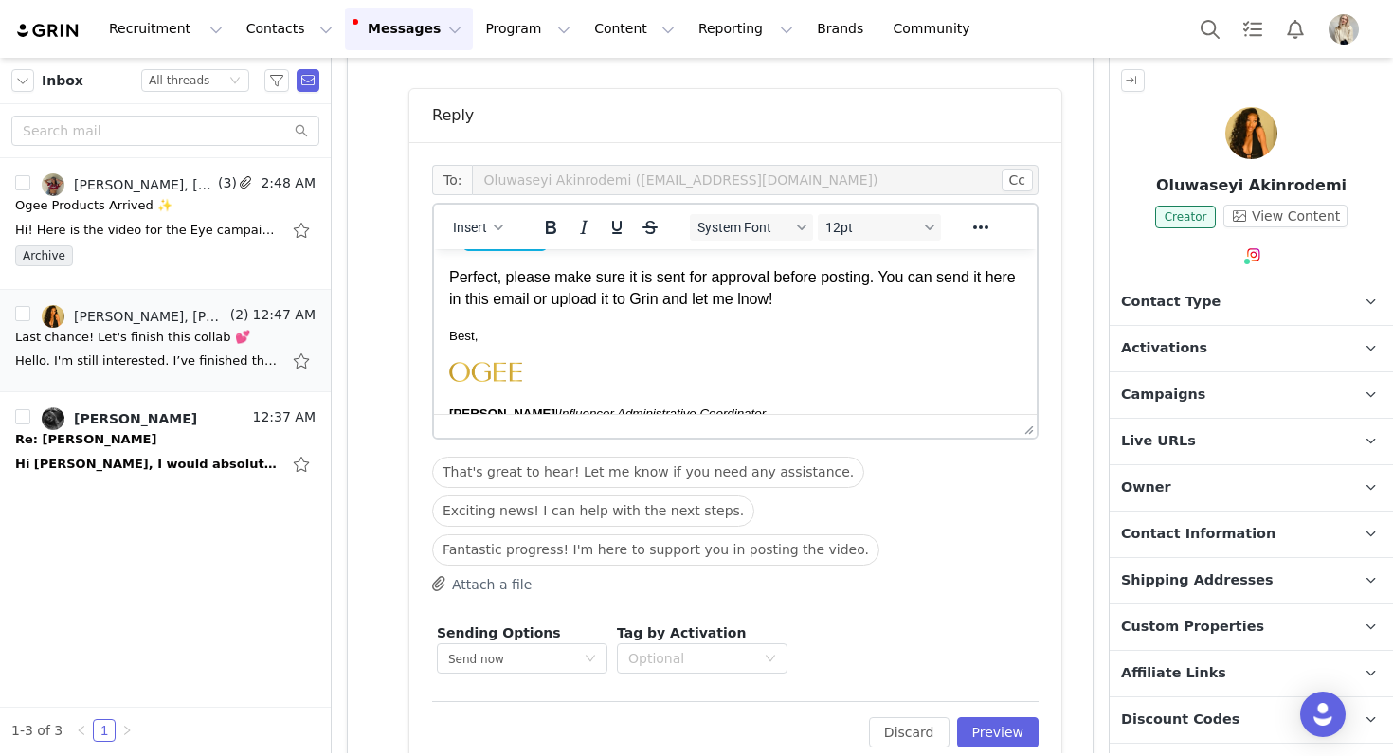
scroll to position [0, 0]
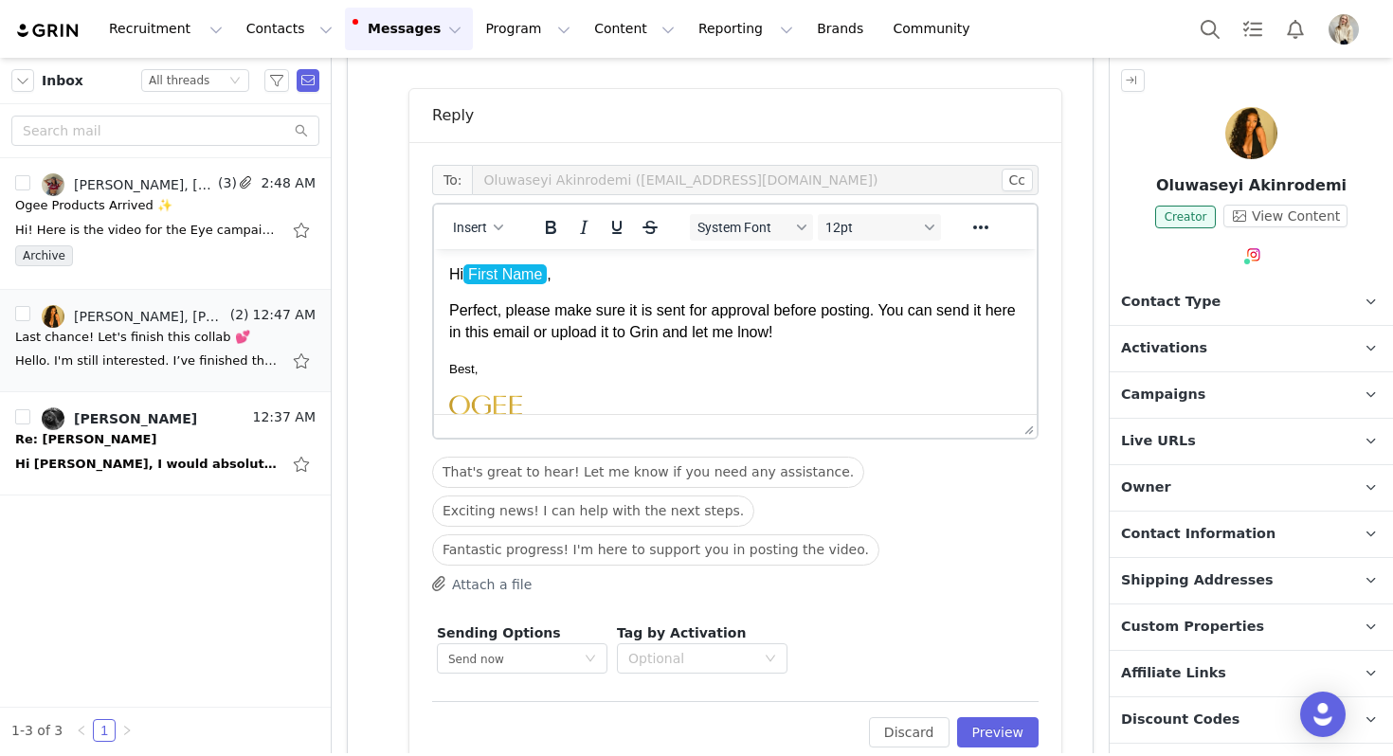
click at [778, 329] on p "Perfect, please make sure it is sent for approval before posting. You can send …" at bounding box center [735, 321] width 572 height 43
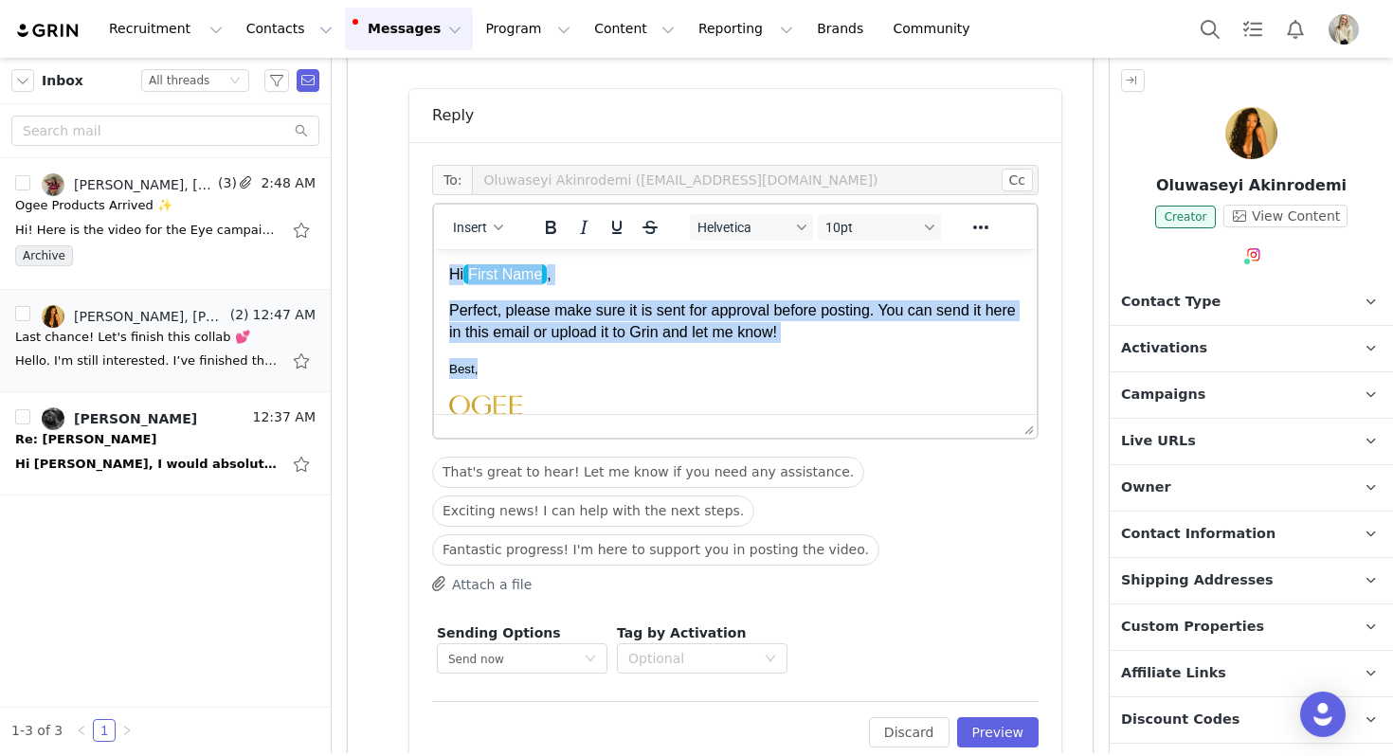
drag, startPoint x: 870, startPoint y: 363, endPoint x: 343, endPoint y: 203, distance: 550.7
click at [434, 249] on html "Hi First Name , Perfect, please make sure it is sent for approval before postin…" at bounding box center [735, 410] width 603 height 323
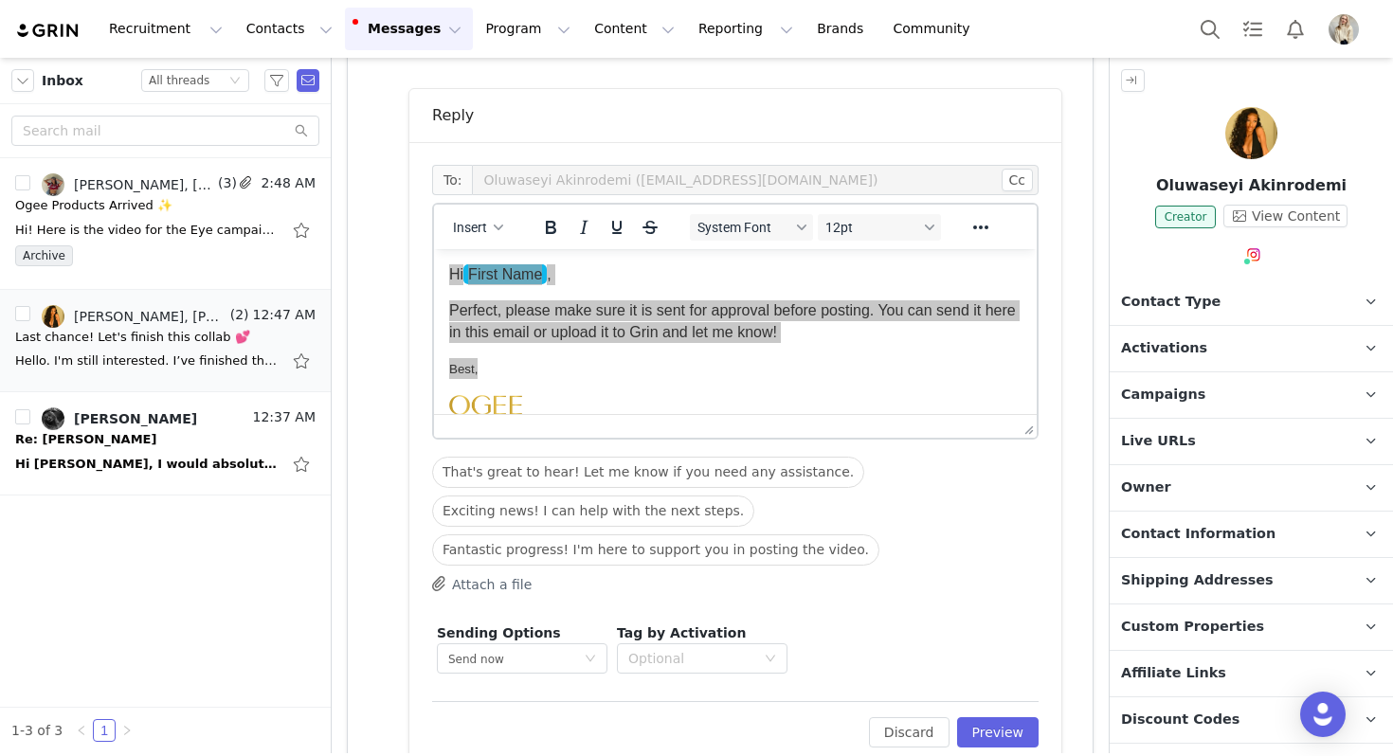
click at [763, 211] on div "System Font 12pt" at bounding box center [815, 226] width 275 height 37
click at [763, 232] on span "System Font" at bounding box center [743, 227] width 93 height 15
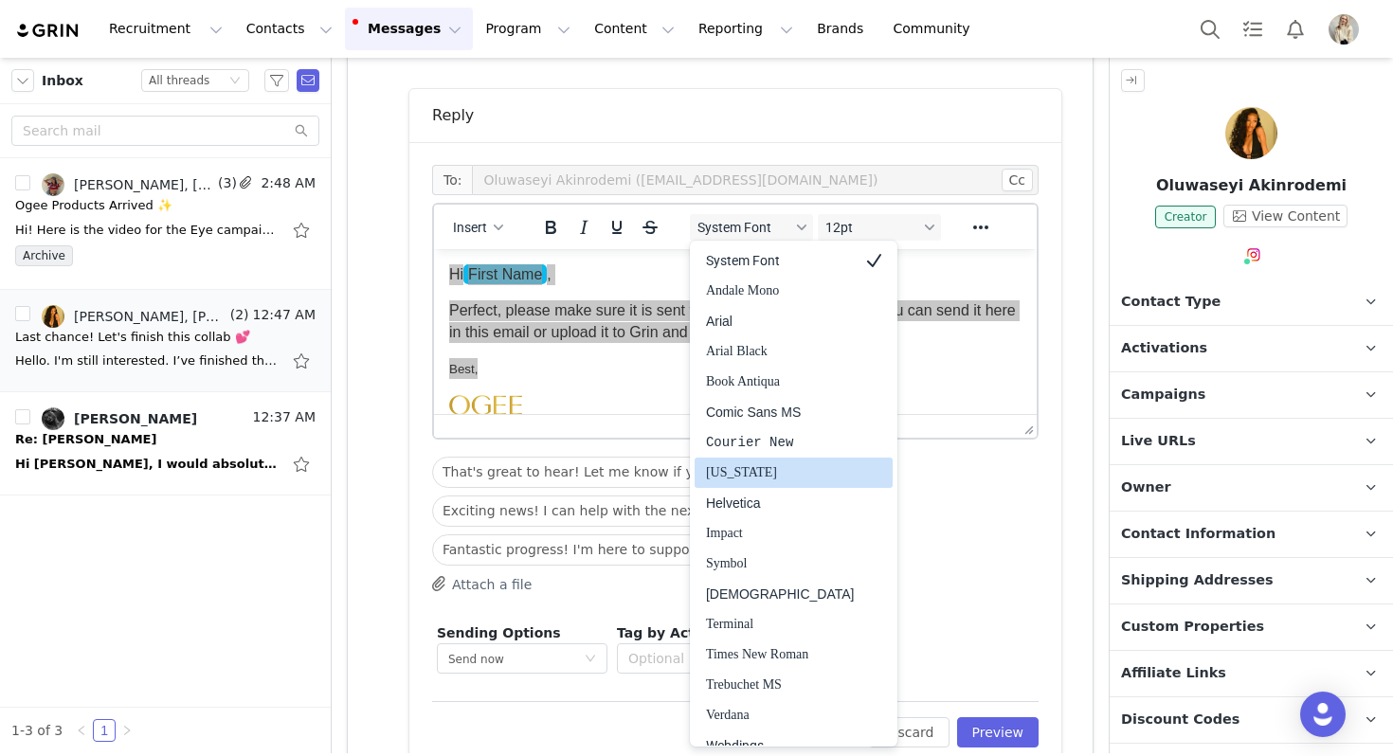
click at [767, 506] on div "Helvetica" at bounding box center [780, 503] width 149 height 23
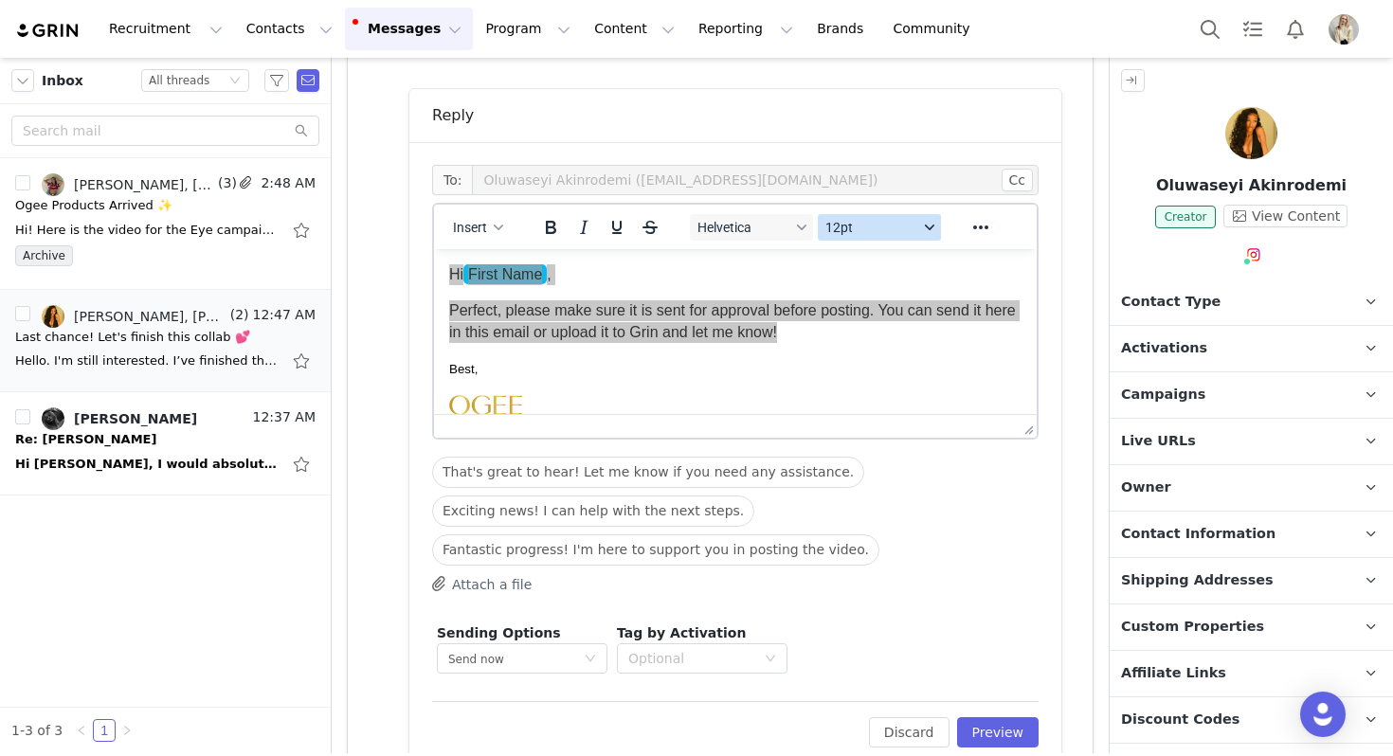
click at [872, 236] on button "12pt" at bounding box center [879, 227] width 123 height 27
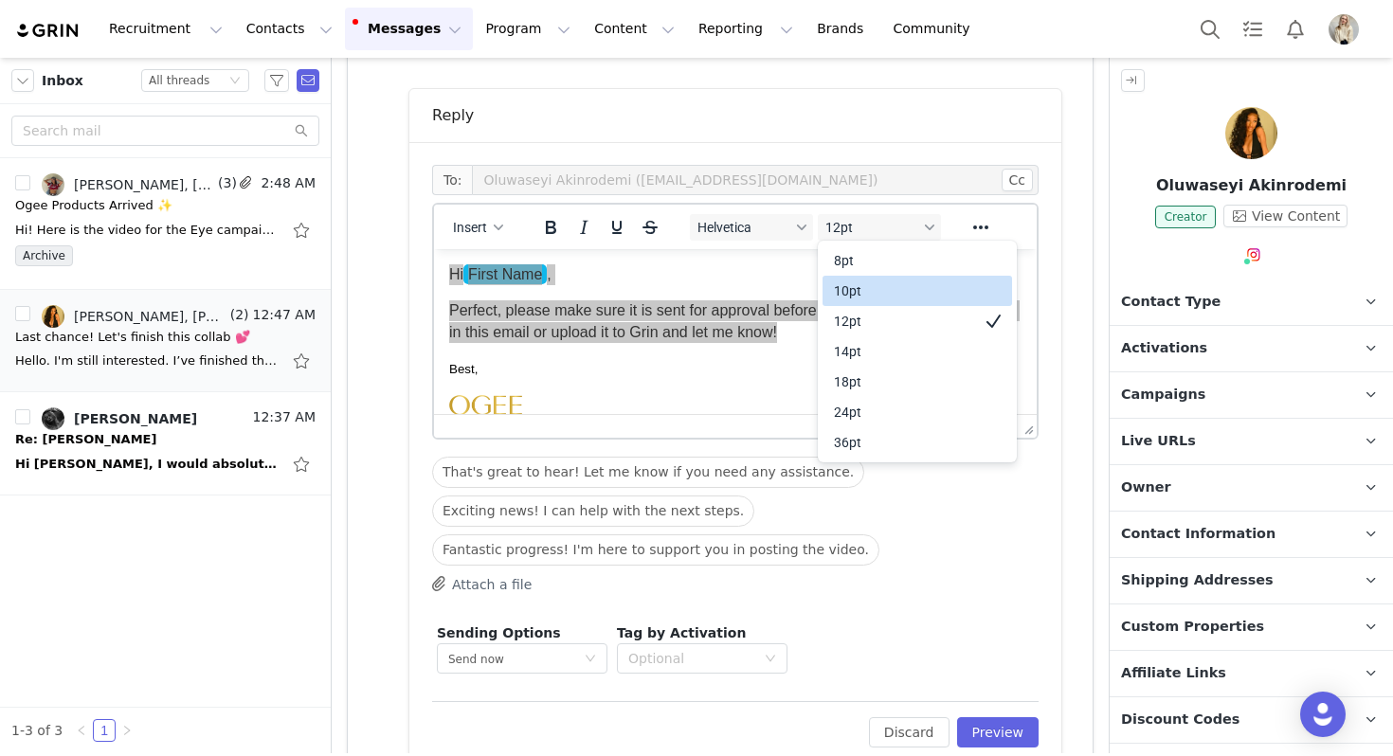
click at [872, 282] on div "10pt" at bounding box center [904, 291] width 140 height 23
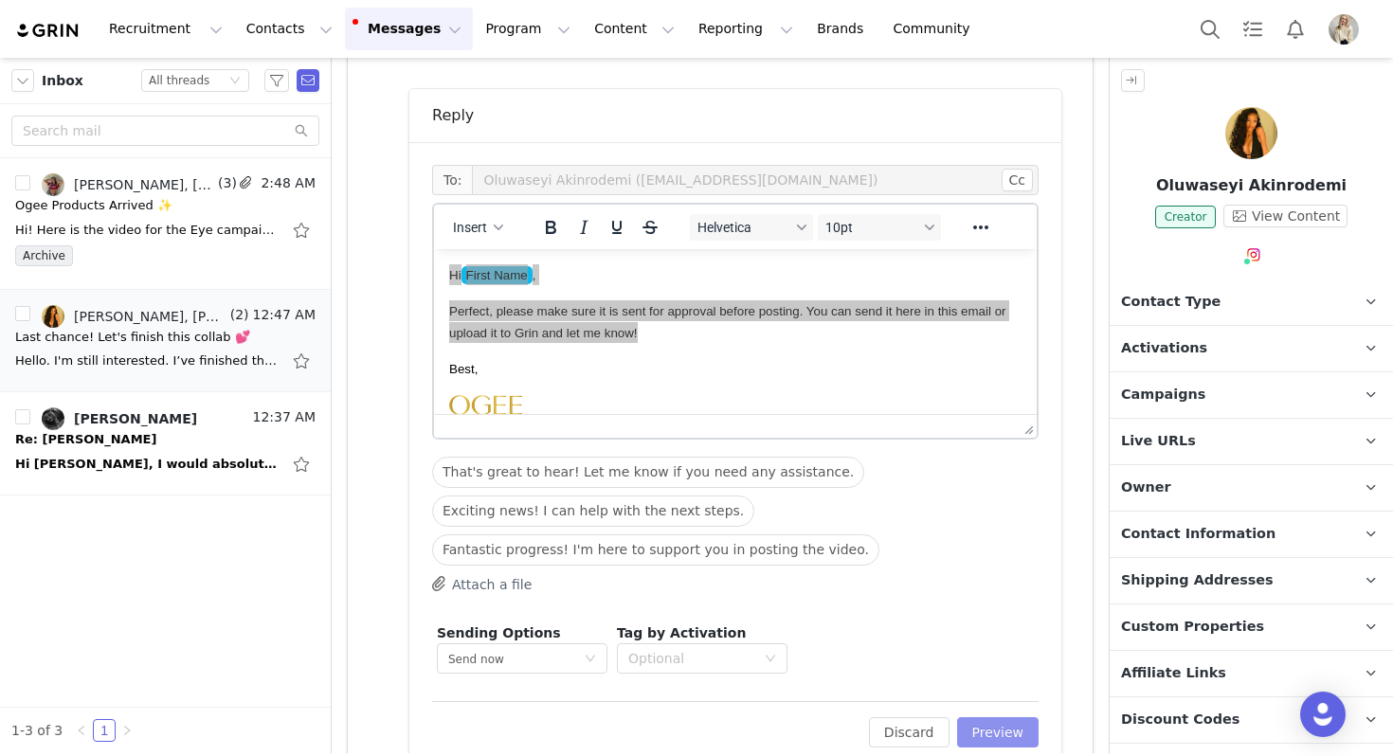
click at [1004, 729] on button "Preview" at bounding box center [998, 732] width 82 height 30
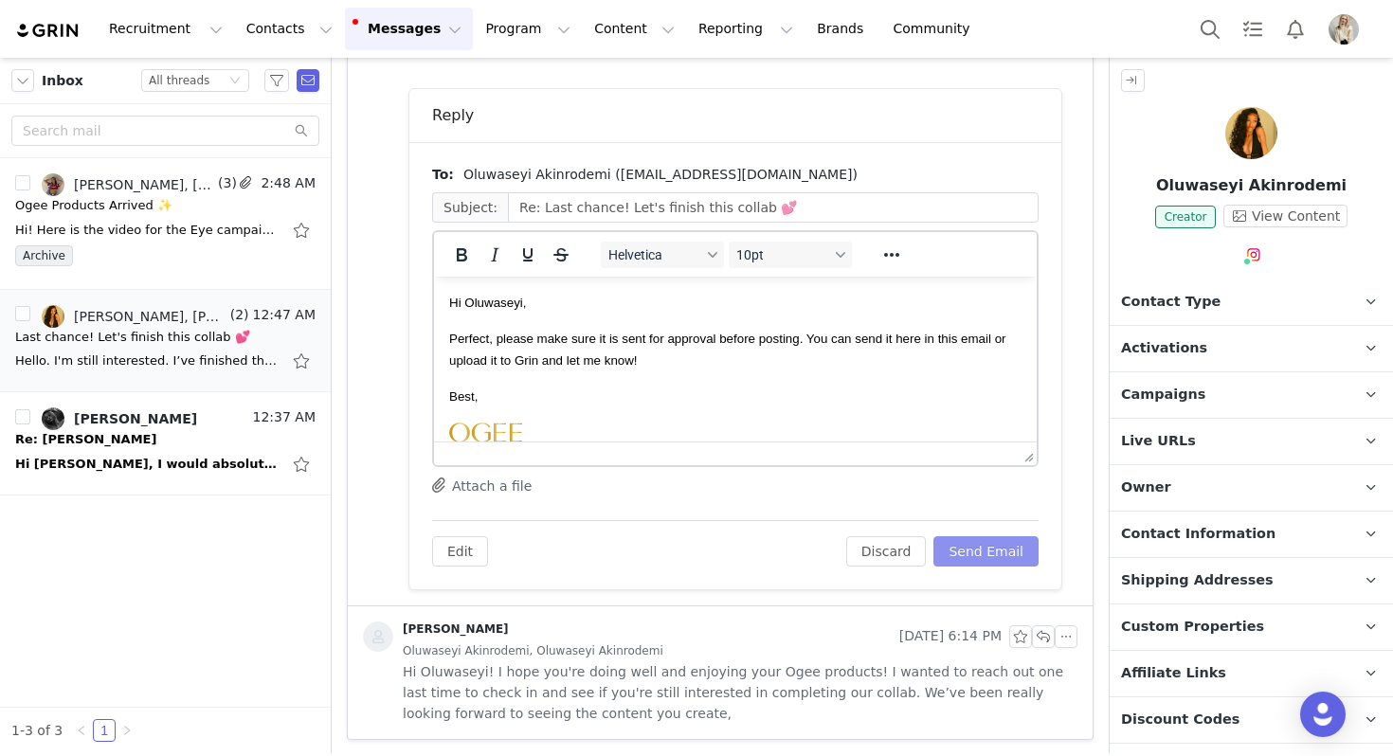
click at [974, 553] on button "Send Email" at bounding box center [985, 551] width 105 height 30
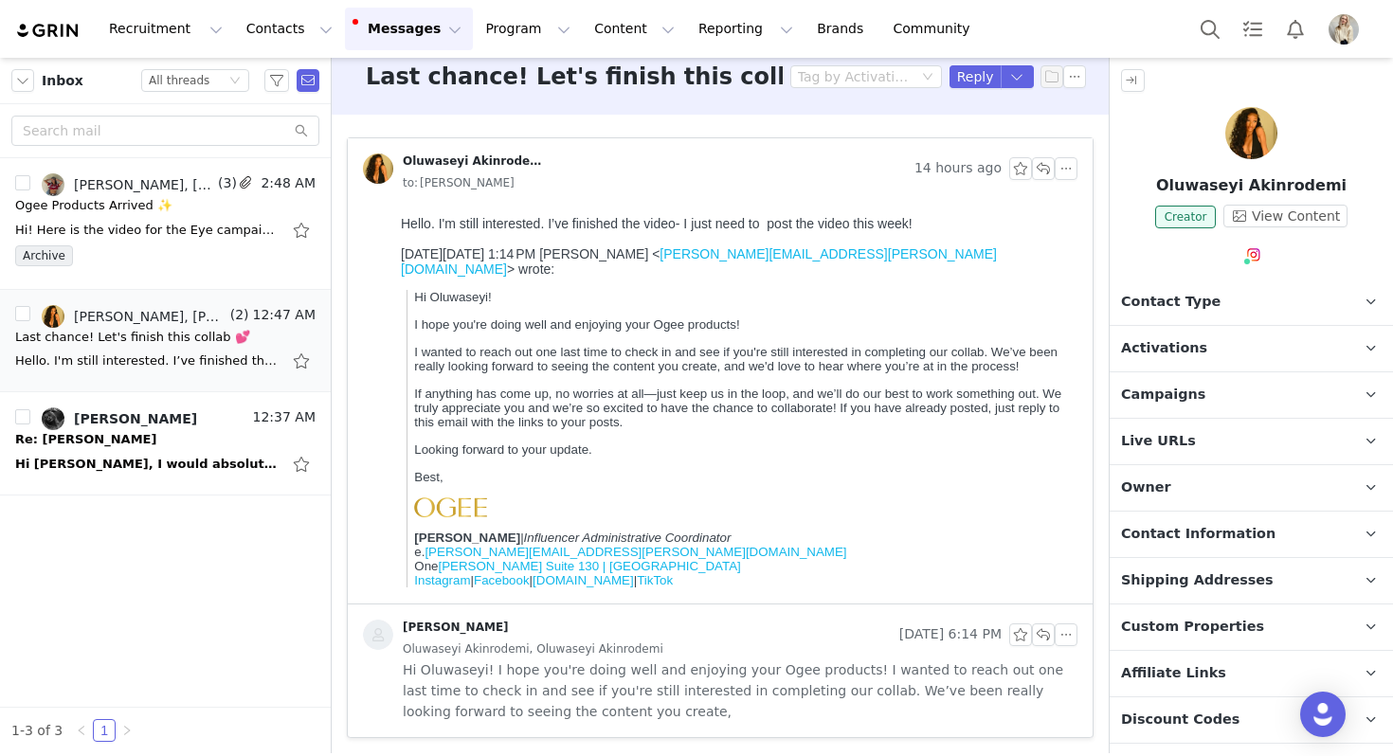
scroll to position [19, 0]
click at [298, 314] on button "button" at bounding box center [296, 316] width 23 height 23
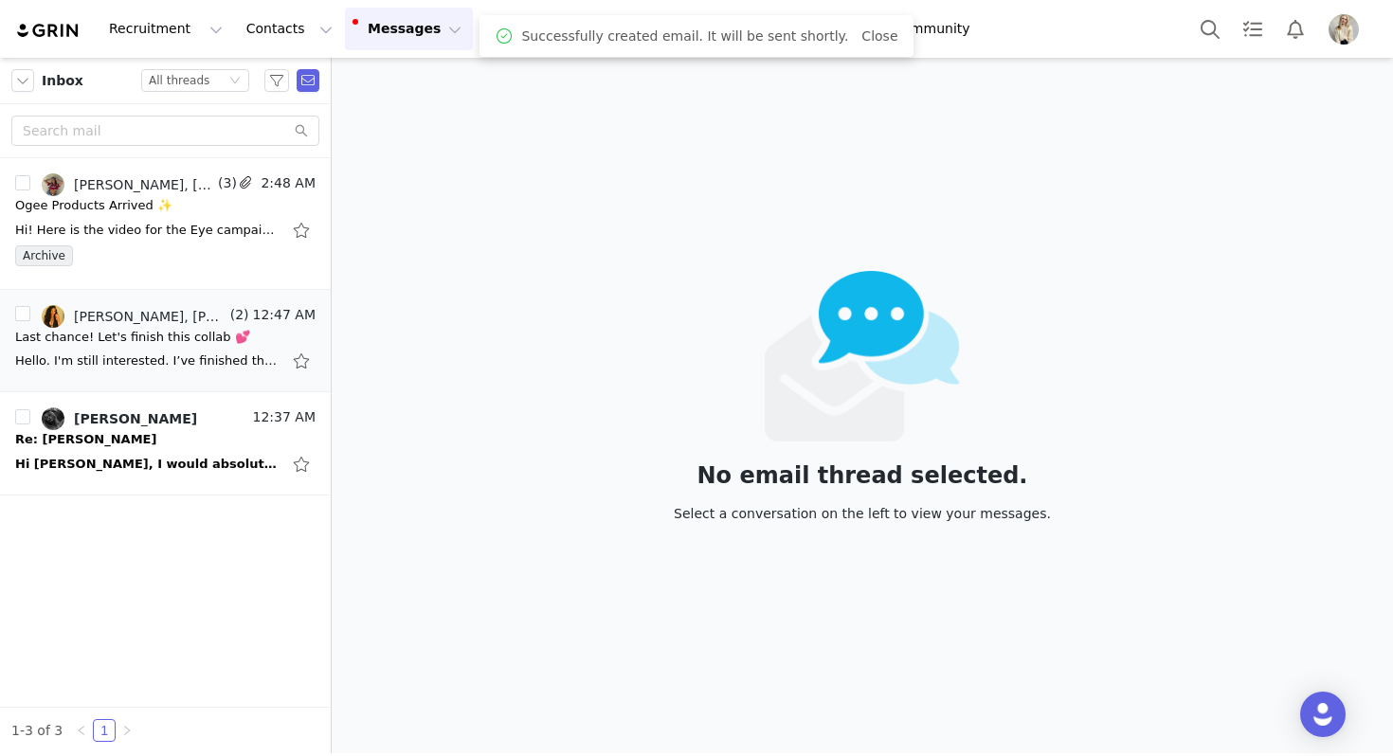
scroll to position [0, 0]
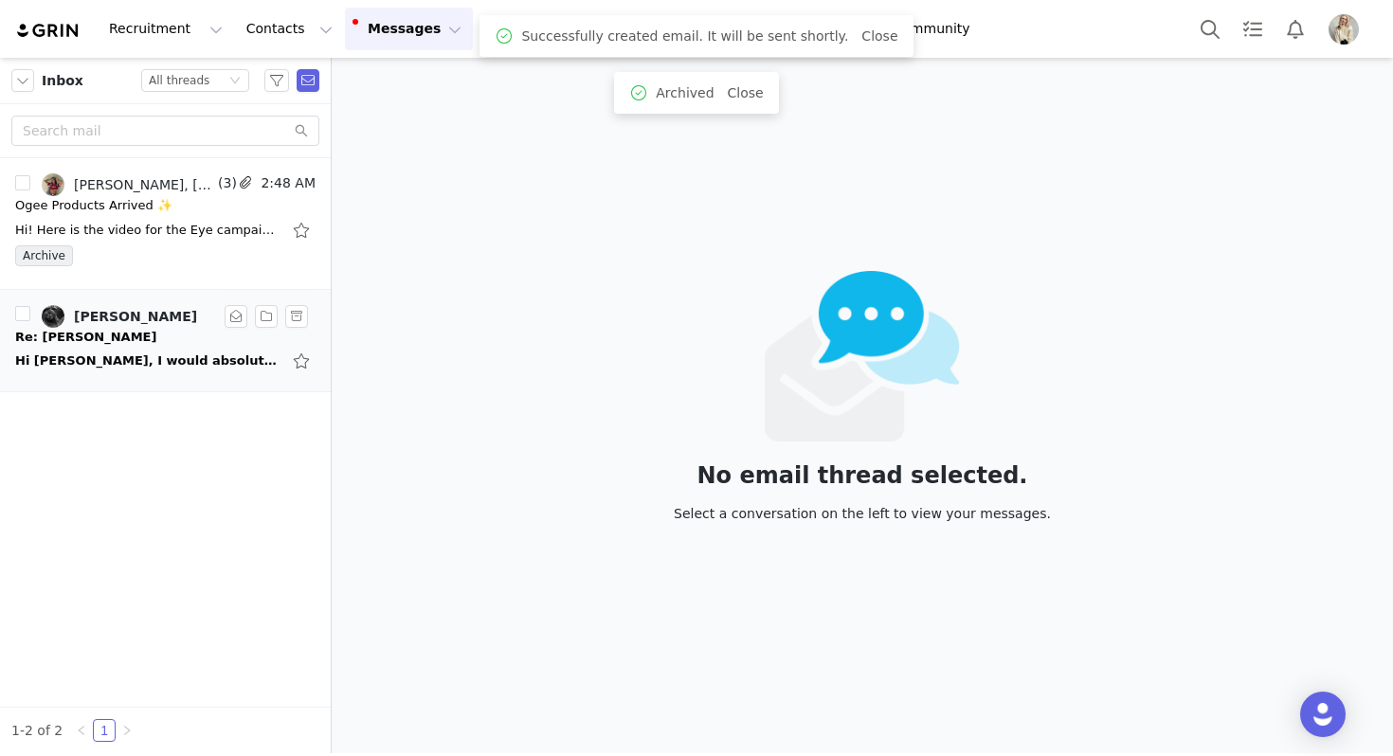
click at [98, 367] on div "Hi Julia, I would absolutely love to work with OGEE again! To refresh, my Insta…" at bounding box center [147, 361] width 265 height 19
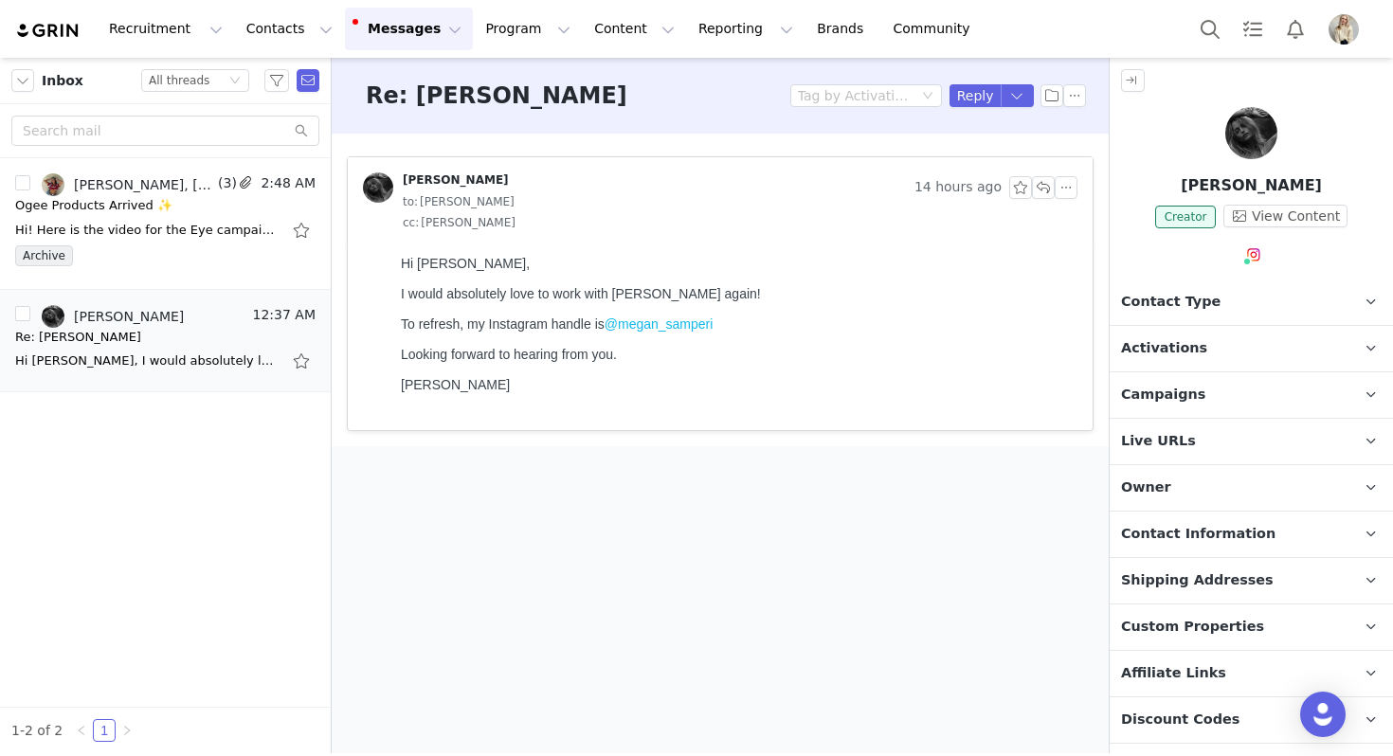
click at [1194, 289] on p "Contact Type Contact type can be Creator, Prospect, Application, or Manager." at bounding box center [1229, 302] width 238 height 45
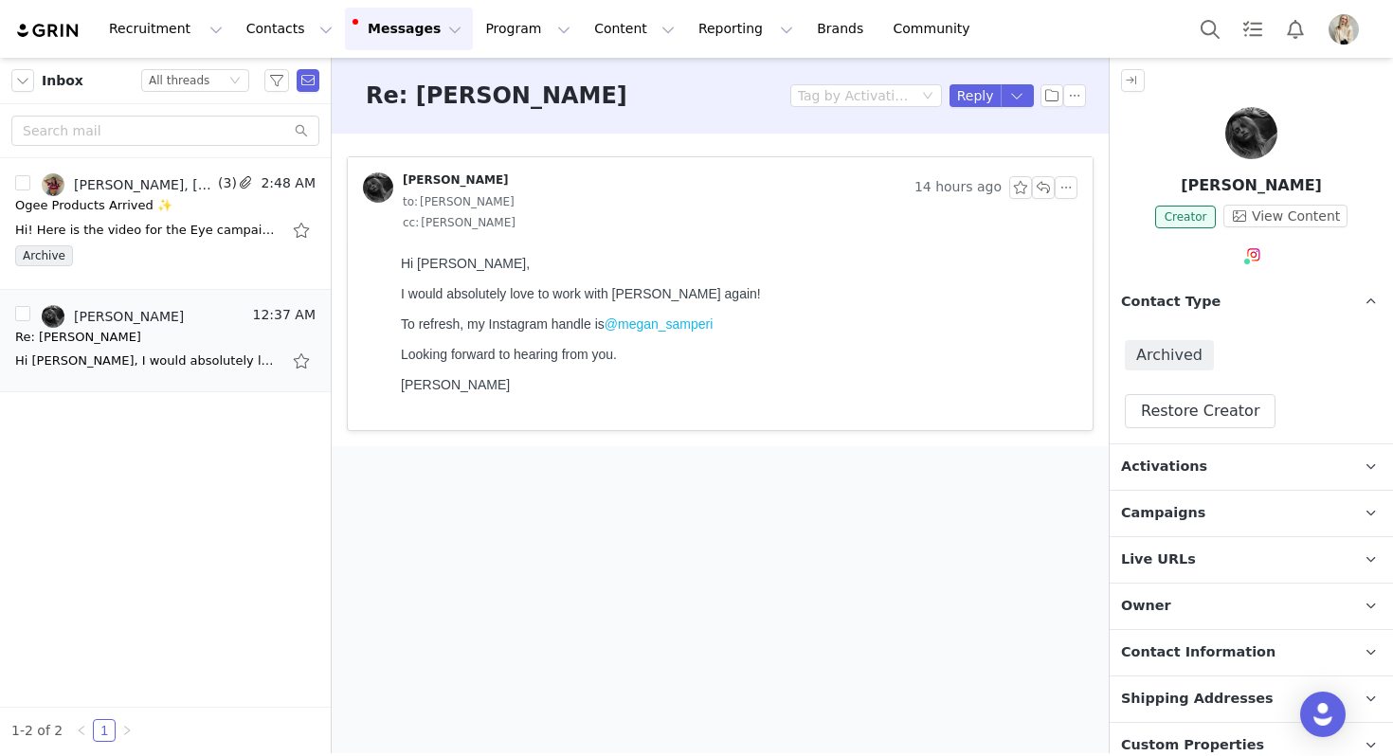
click at [1194, 293] on span "Contact Type" at bounding box center [1170, 302] width 99 height 21
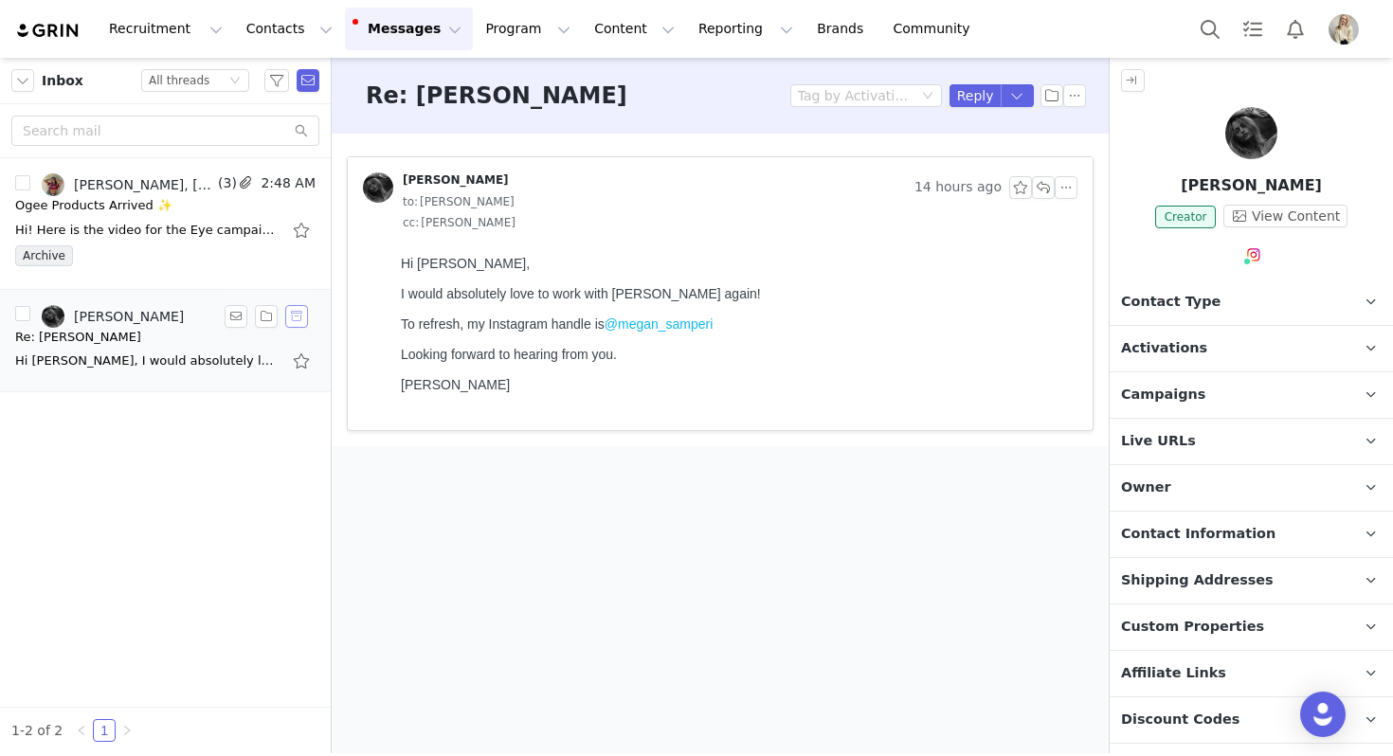
click at [300, 317] on button "button" at bounding box center [296, 316] width 23 height 23
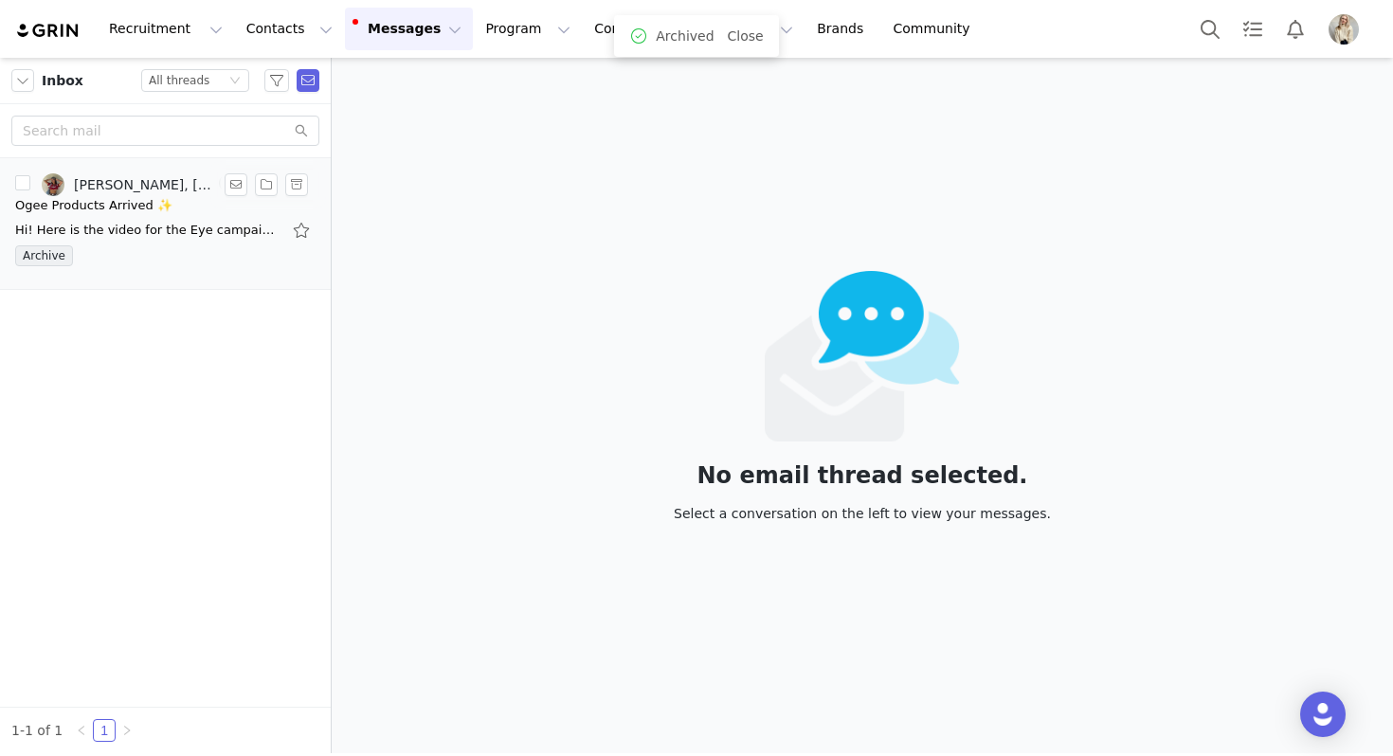
click at [182, 254] on div "Archive" at bounding box center [165, 259] width 300 height 28
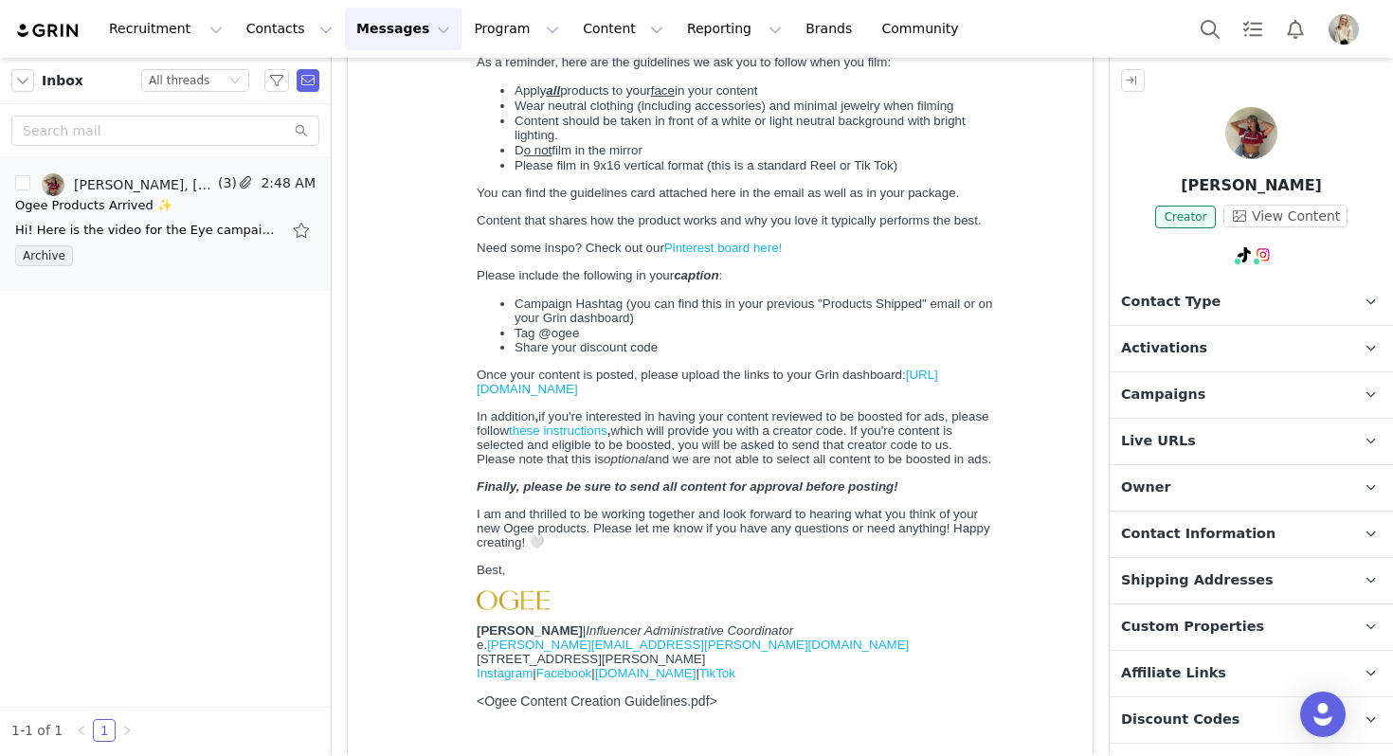
scroll to position [1037, 0]
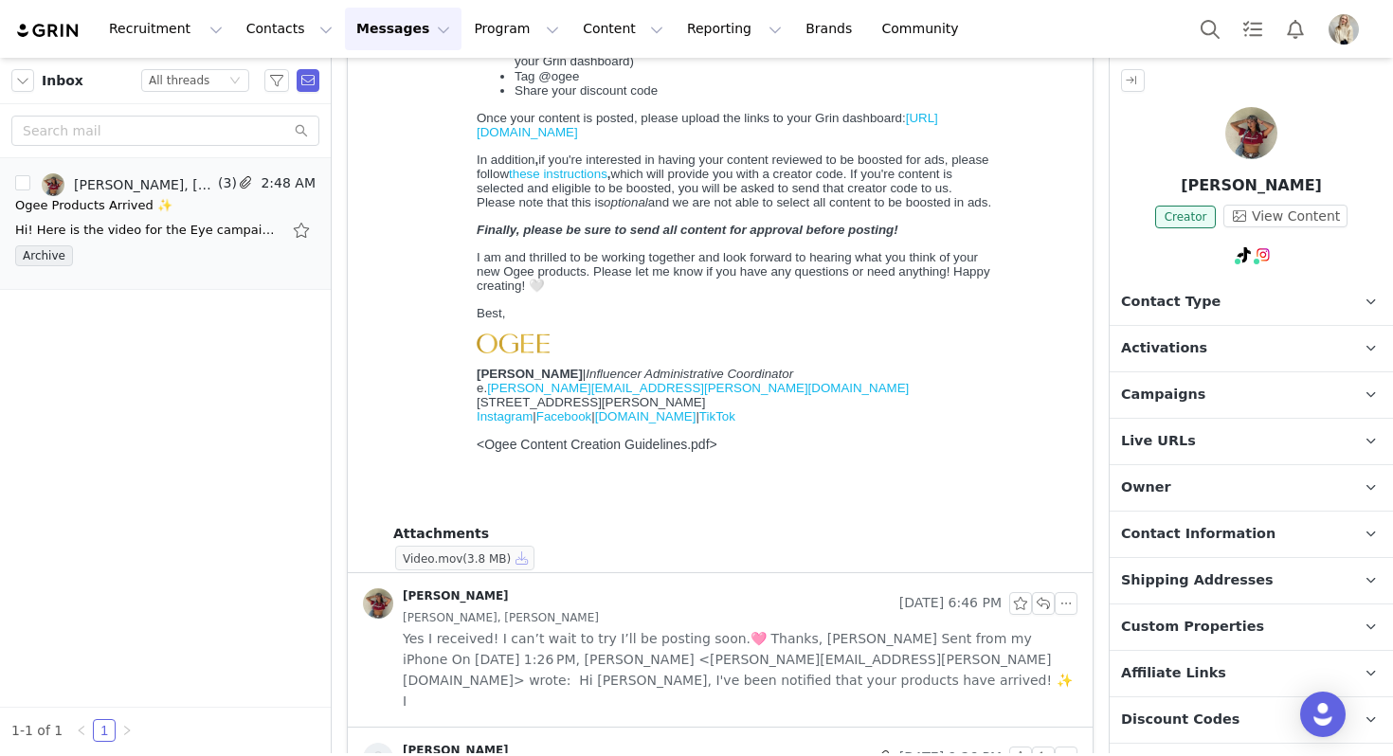
click at [513, 559] on button "button" at bounding box center [522, 558] width 23 height 23
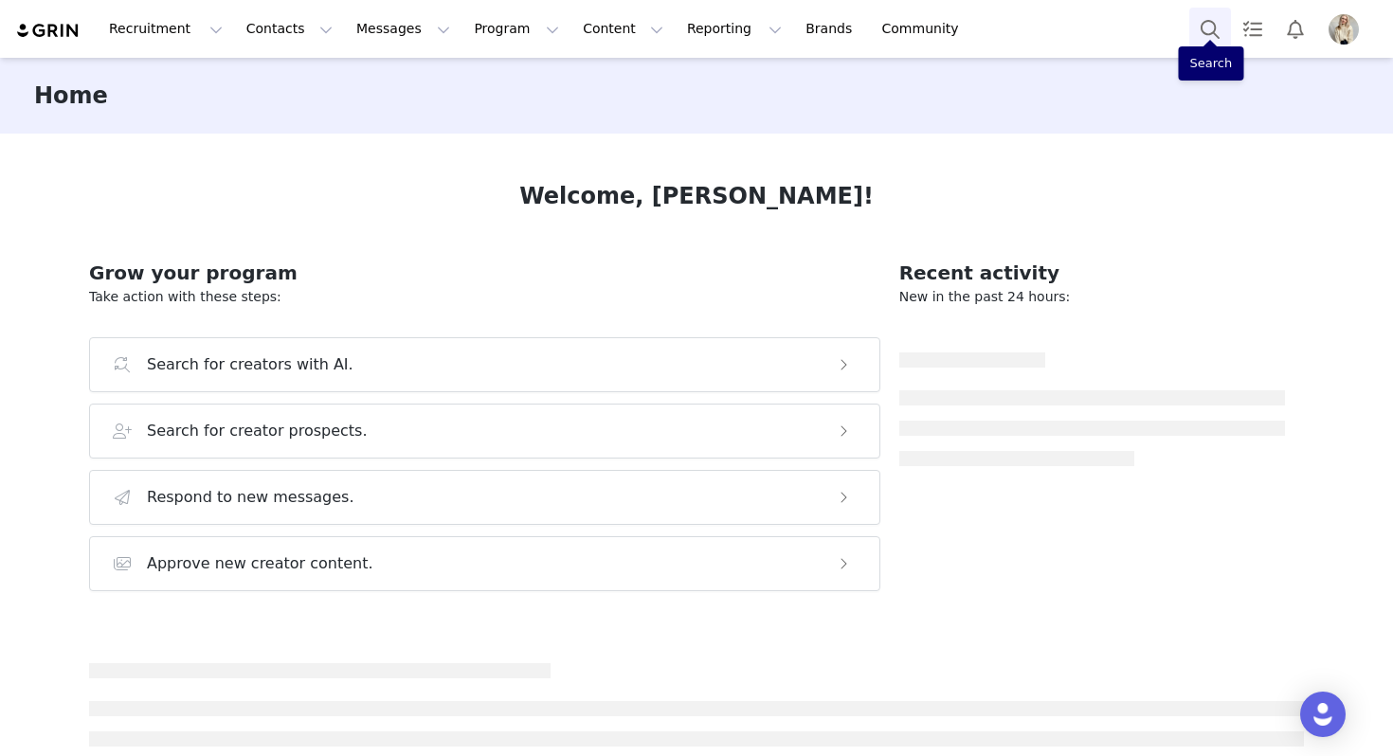
click at [1201, 38] on button "Search" at bounding box center [1210, 29] width 42 height 43
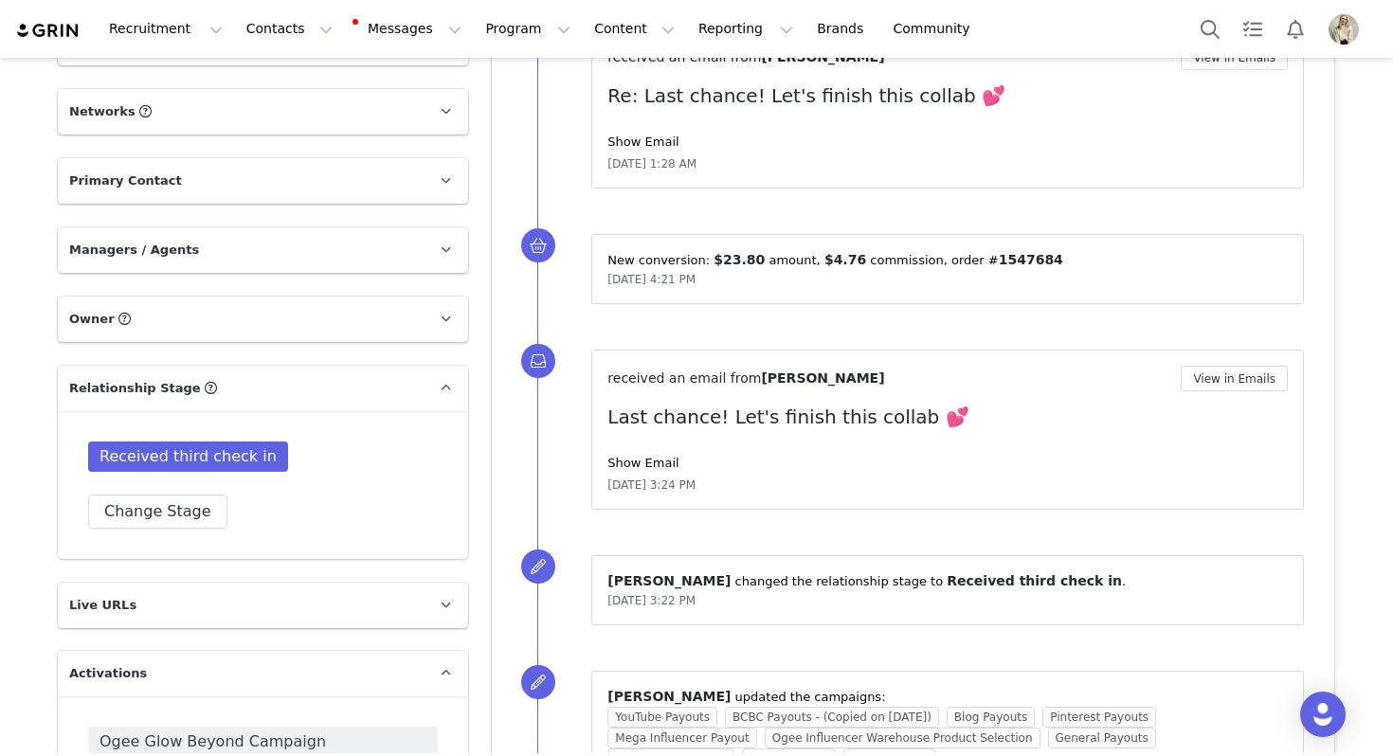
scroll to position [938, 0]
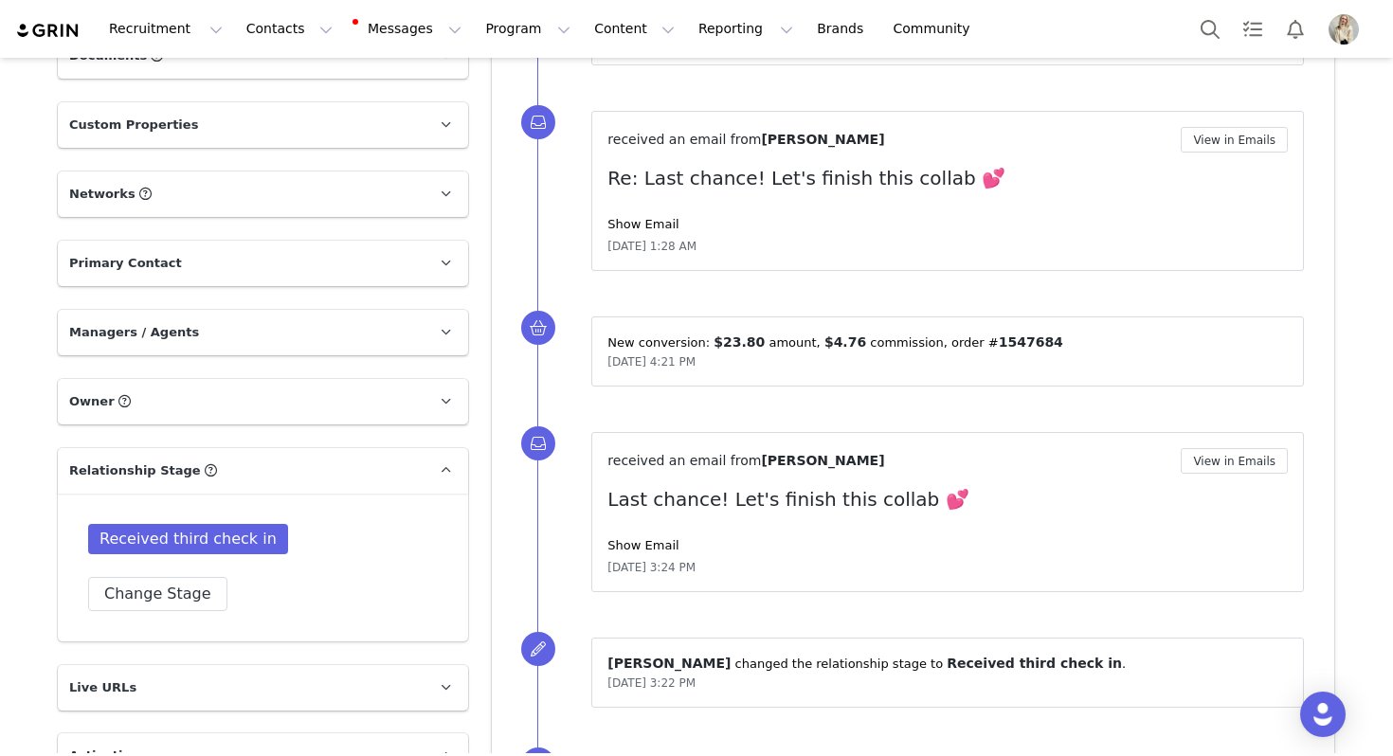
click at [301, 172] on p "Networks You can add or change your creators network URL' here, your active cre…" at bounding box center [240, 194] width 365 height 45
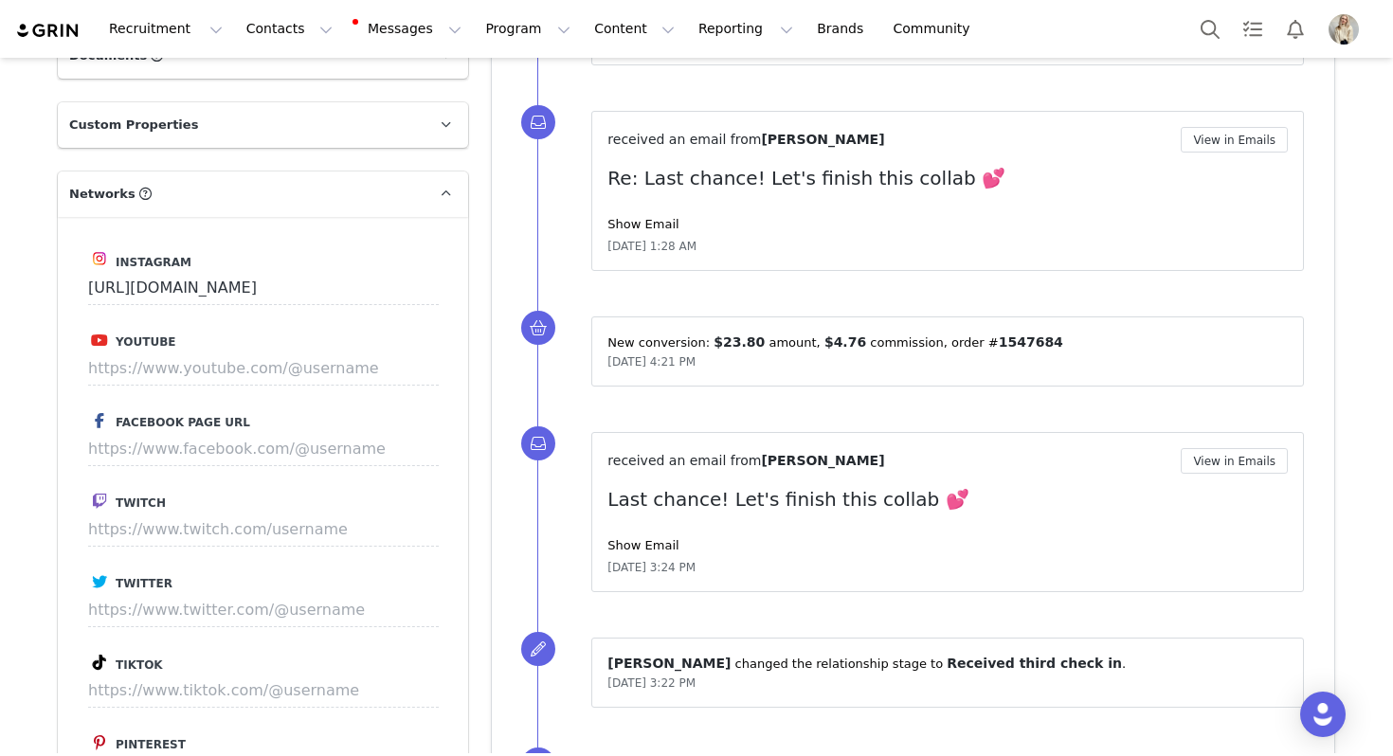
scroll to position [1063, 0]
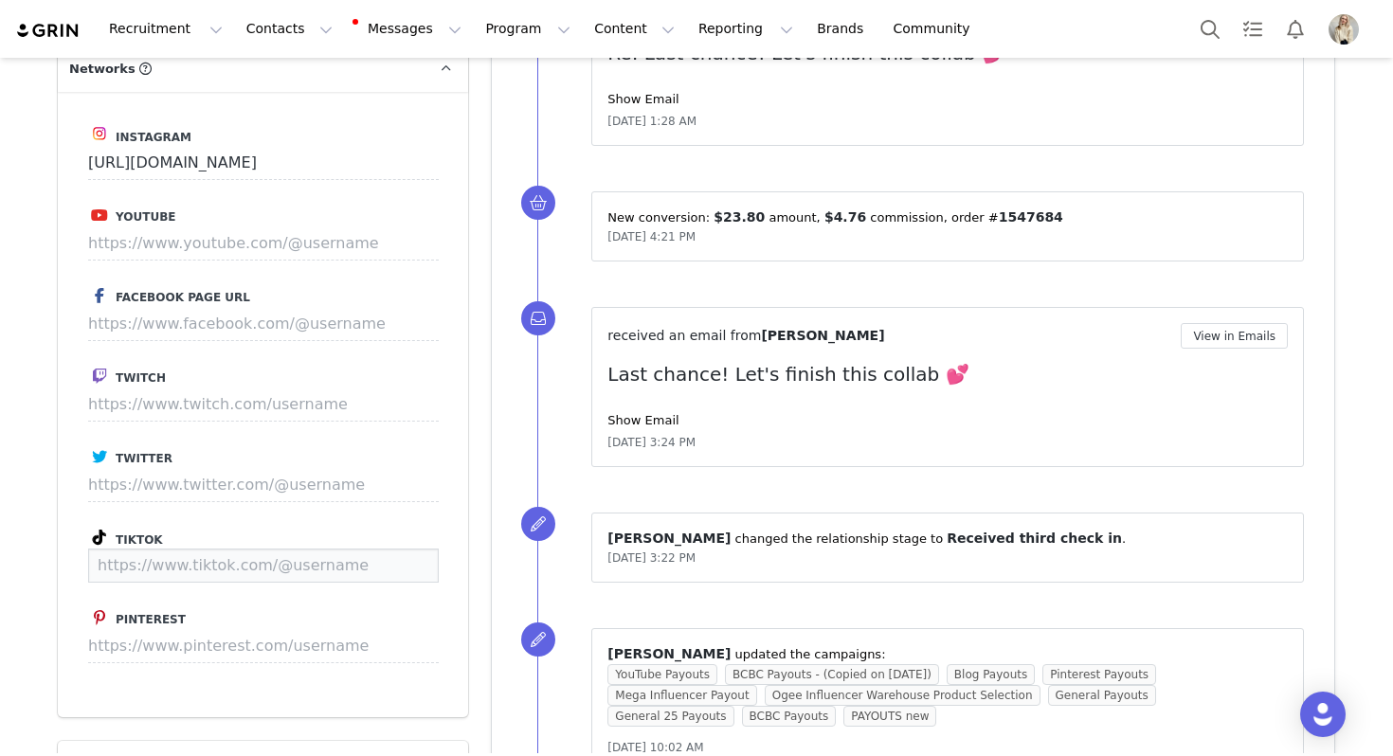
click at [221, 549] on input at bounding box center [263, 566] width 351 height 34
paste input "https://www.tiktok.com/@megumimurphy"
type input "https://www.tiktok.com/@megumimurphy"
click at [414, 557] on button "Save" at bounding box center [403, 566] width 69 height 34
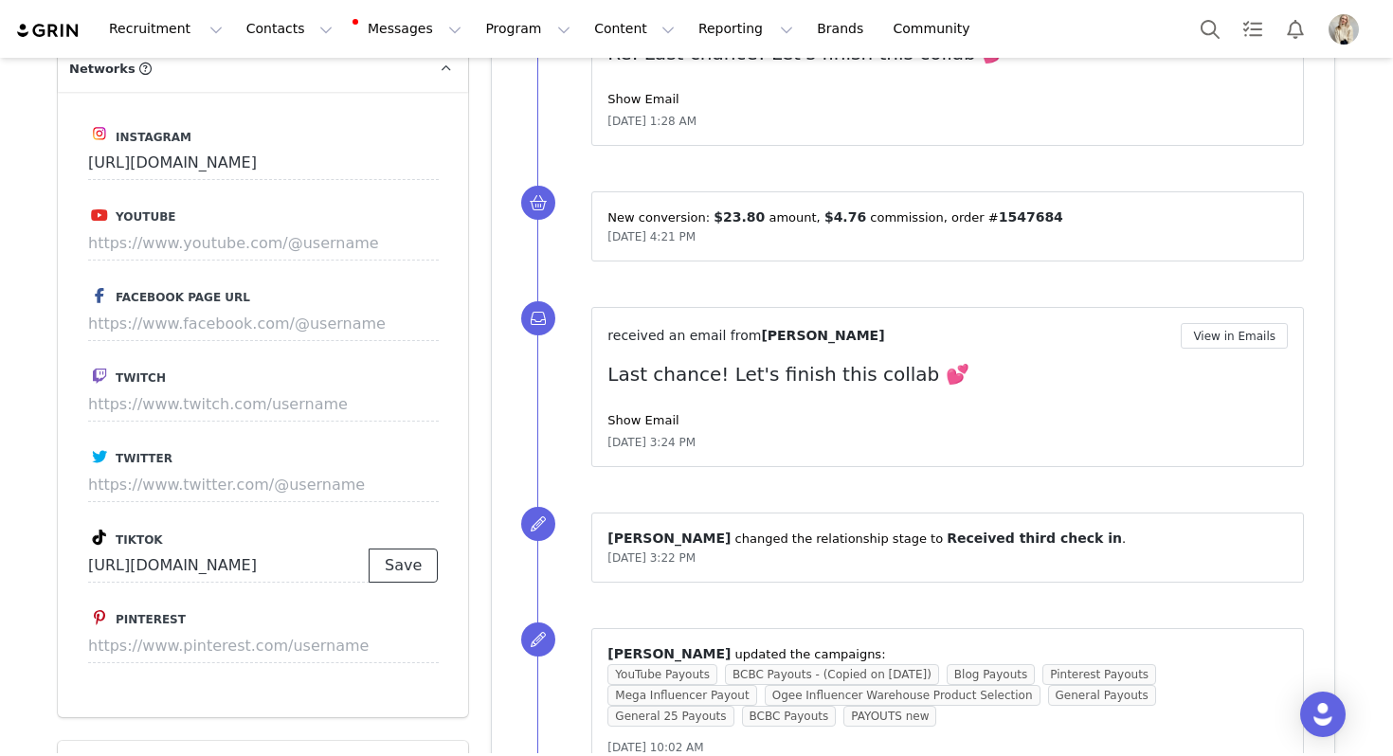
scroll to position [0, 0]
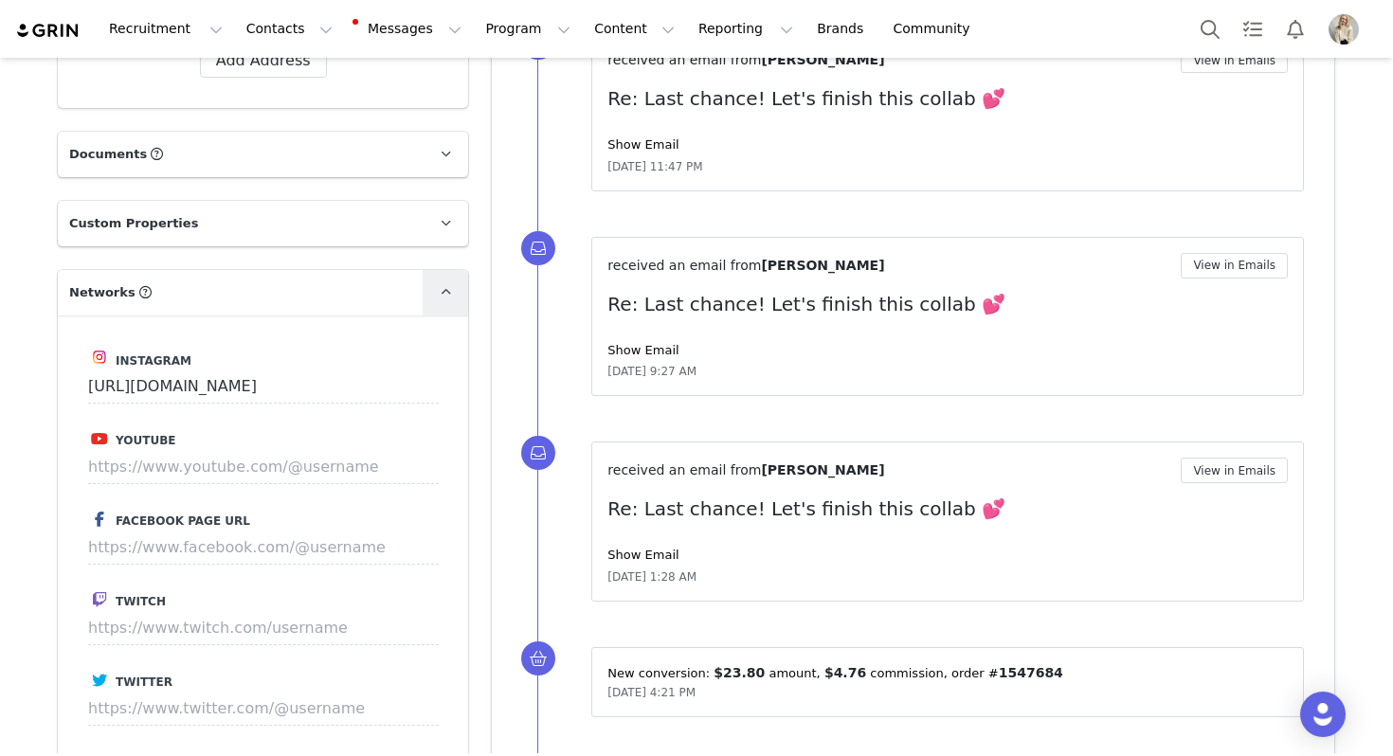
click at [433, 270] on link at bounding box center [445, 292] width 45 height 45
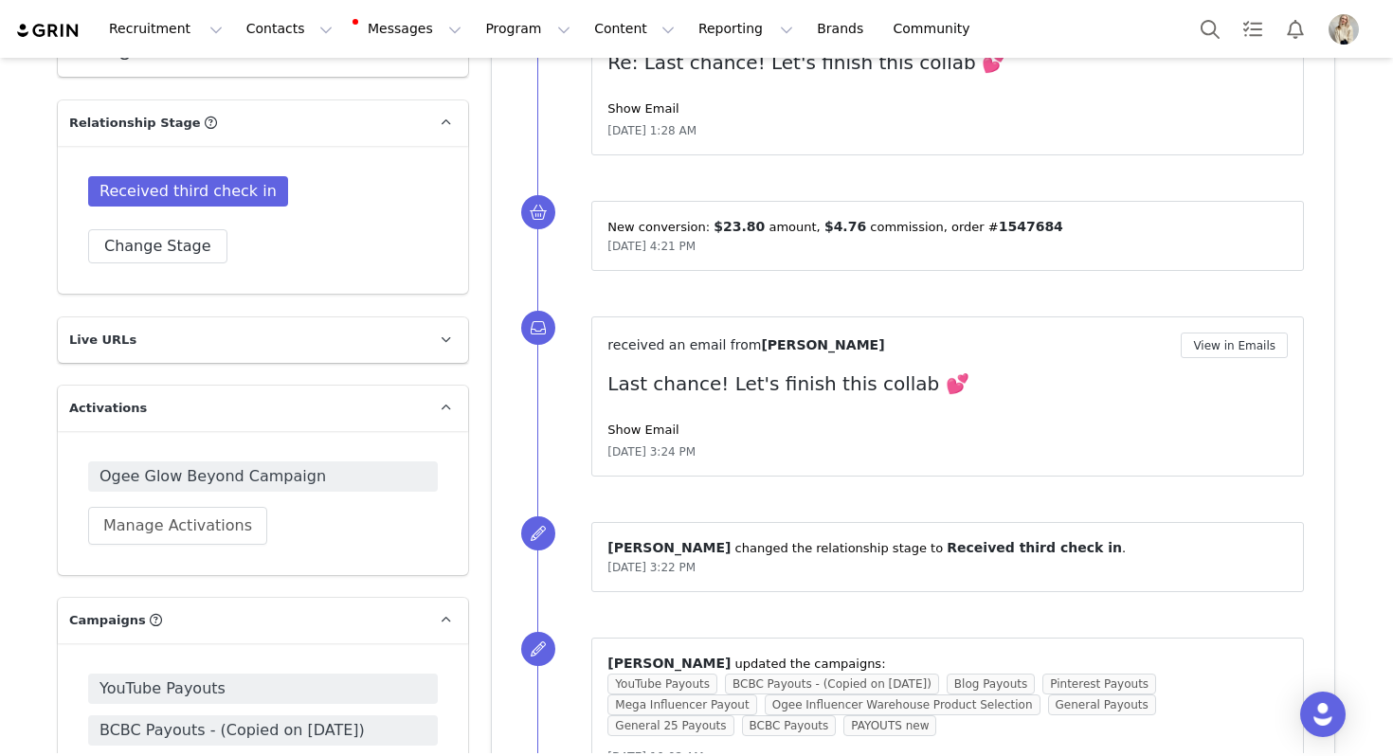
scroll to position [1383, 0]
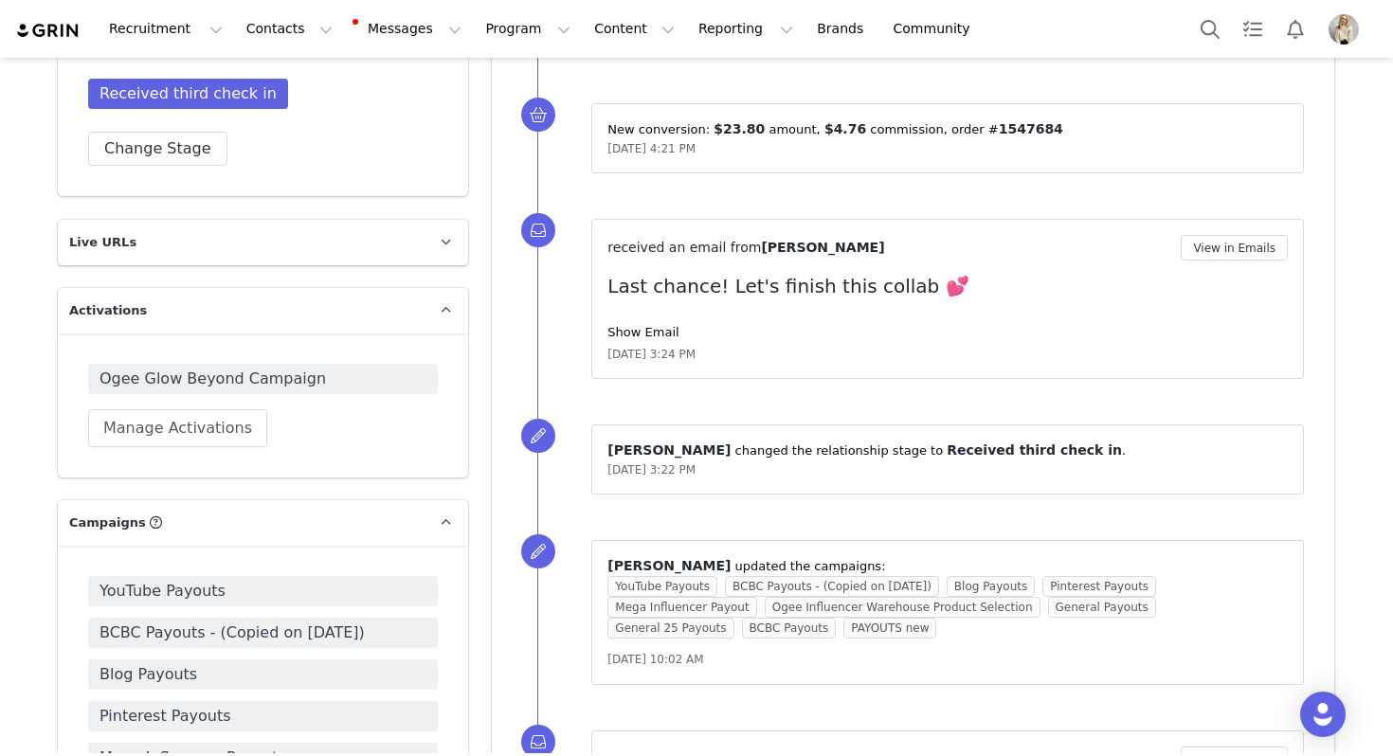
click at [166, 92] on div "Received third check in" at bounding box center [263, 98] width 350 height 38
click at [168, 132] on button "Change Stage" at bounding box center [157, 149] width 139 height 34
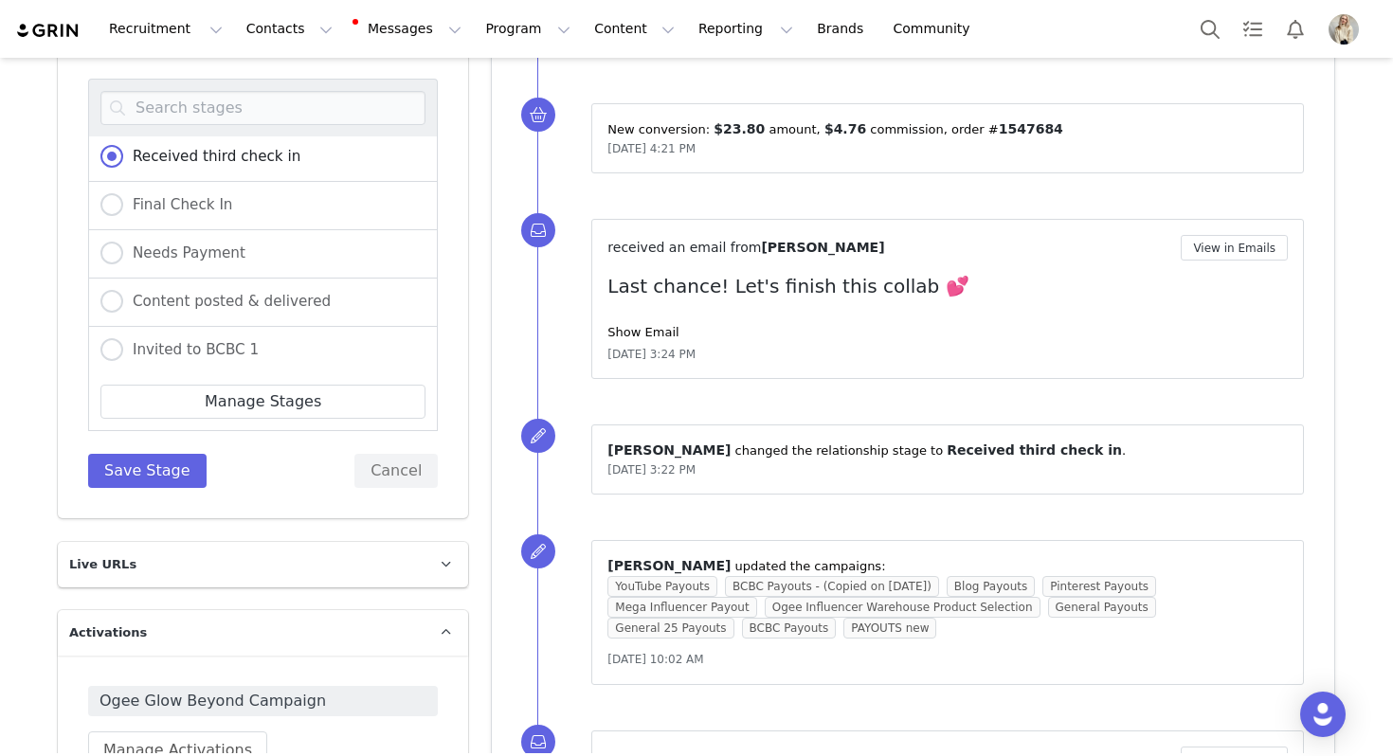
scroll to position [431, 0]
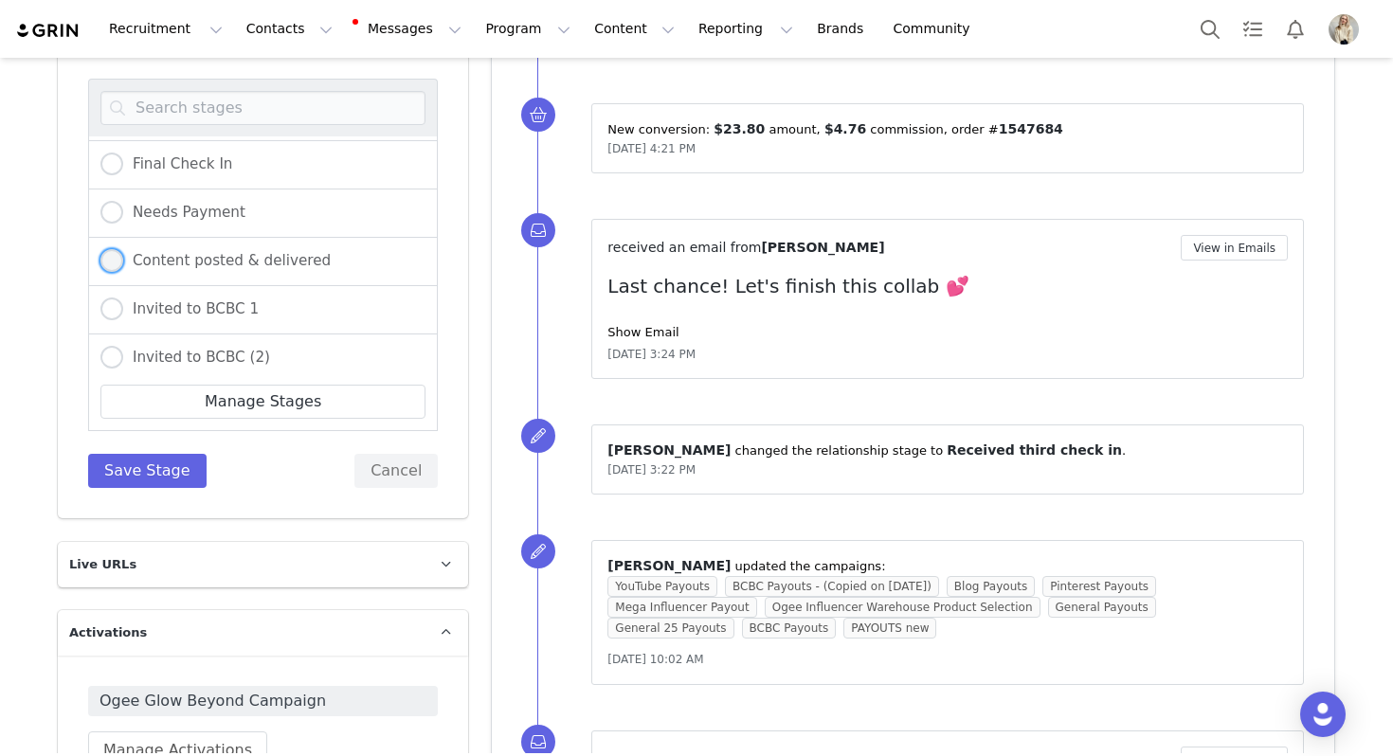
click at [257, 252] on span "Content posted & delivered" at bounding box center [227, 260] width 208 height 17
click at [123, 249] on input "Content posted & delivered" at bounding box center [111, 261] width 23 height 25
radio input "true"
radio input "false"
radio input "true"
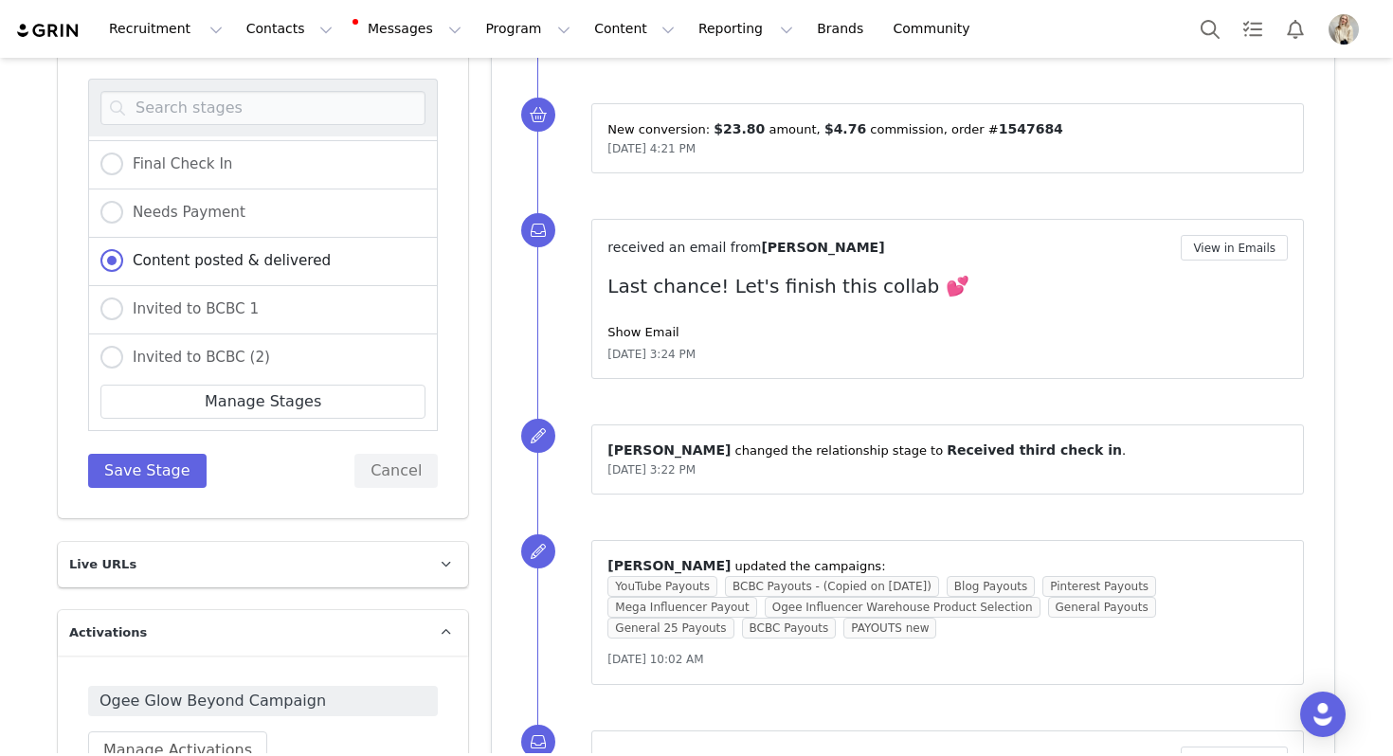
click at [168, 419] on div "Non-Ship IOI Influencer of interest Messaged Products shipped Creating Content …" at bounding box center [263, 283] width 350 height 409
click at [168, 454] on button "Save Stage" at bounding box center [147, 471] width 118 height 34
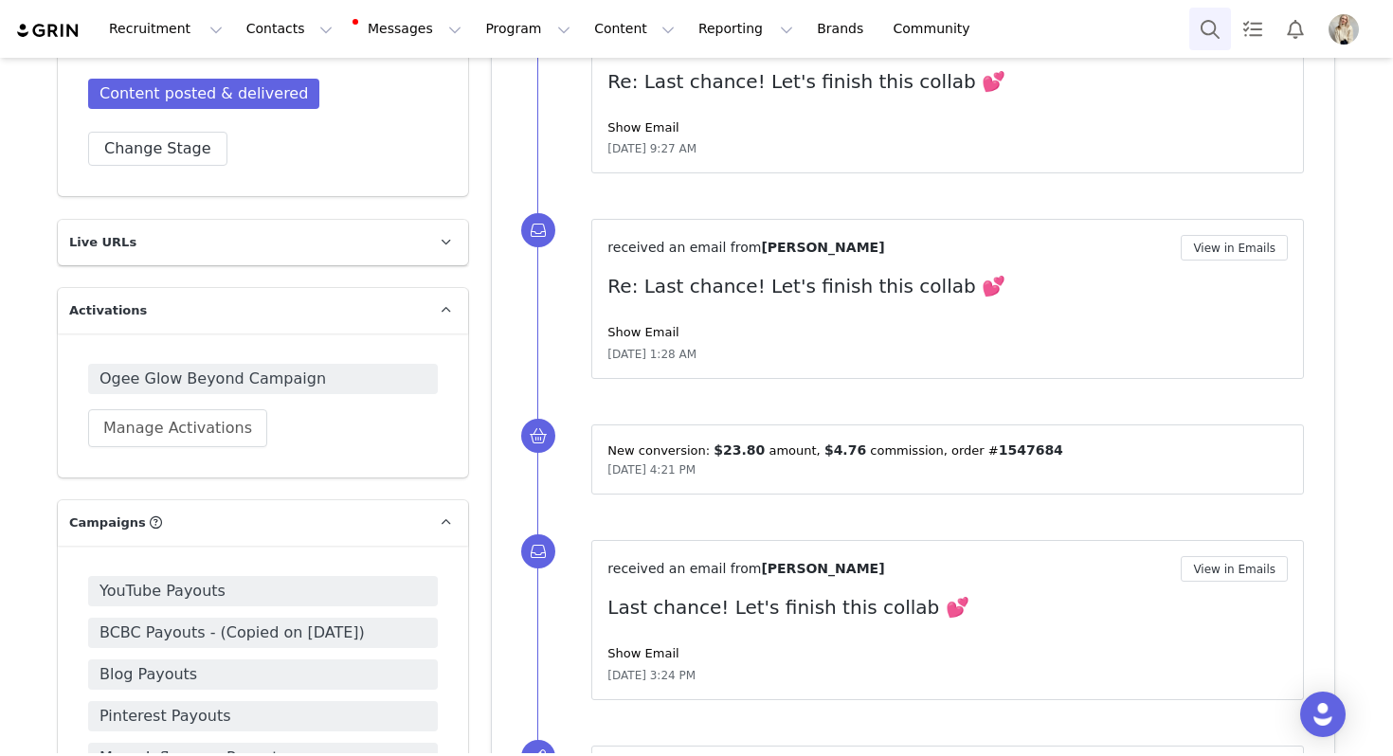
click at [1222, 23] on button "Search" at bounding box center [1210, 29] width 42 height 43
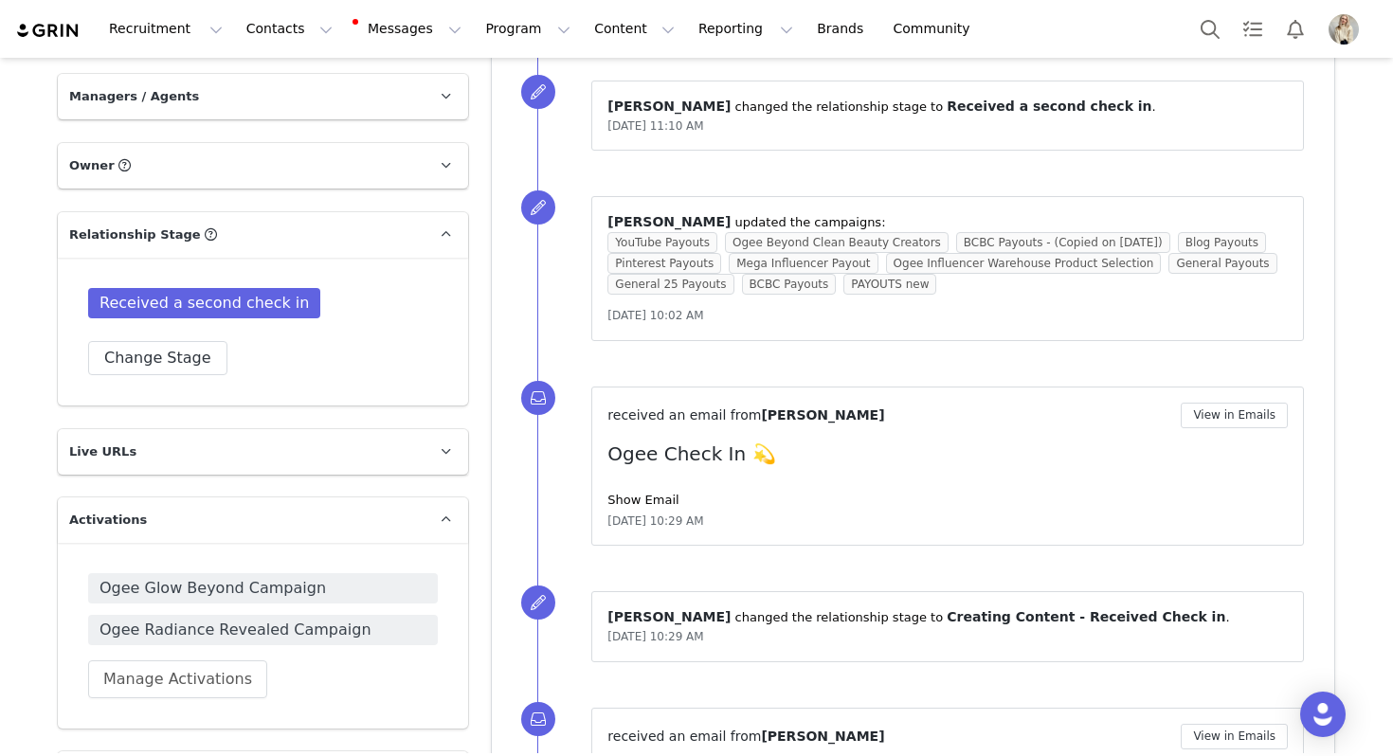
scroll to position [1320, 0]
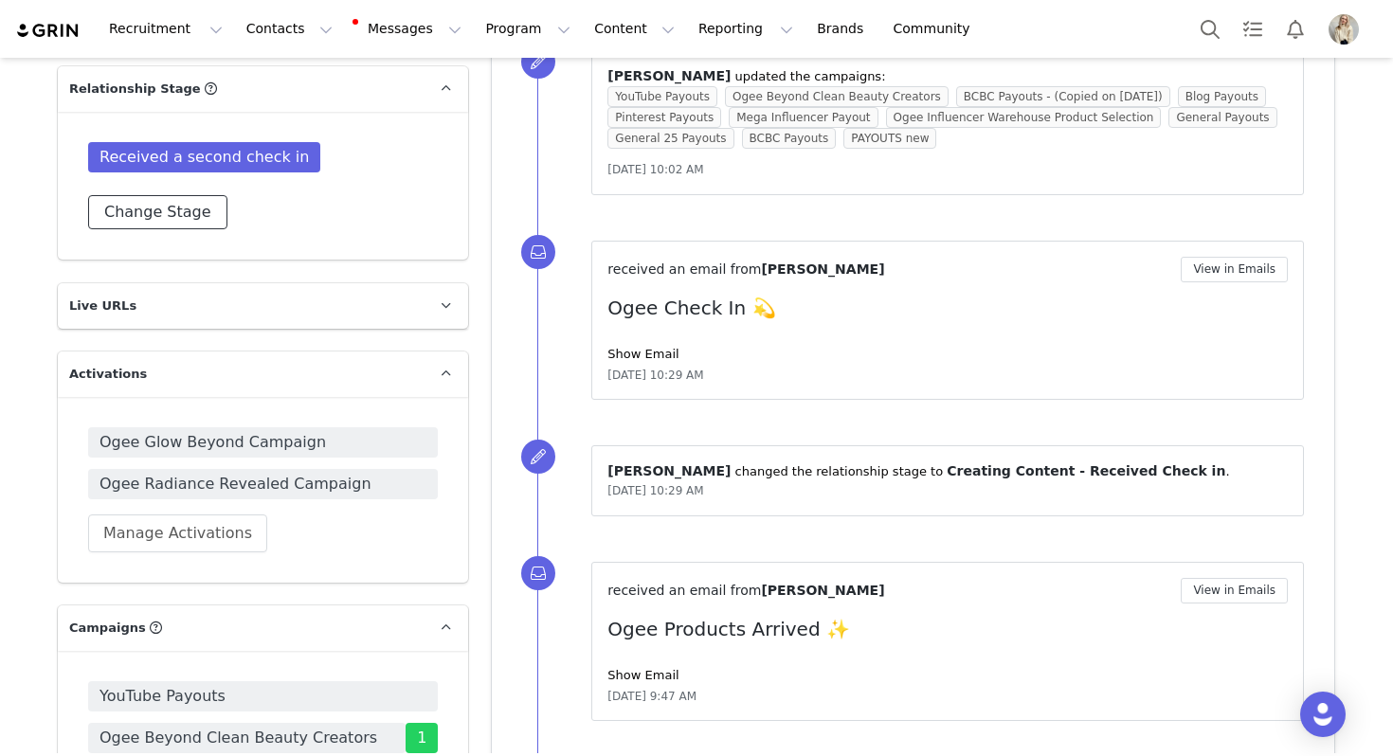
click at [179, 195] on button "Change Stage" at bounding box center [157, 212] width 139 height 34
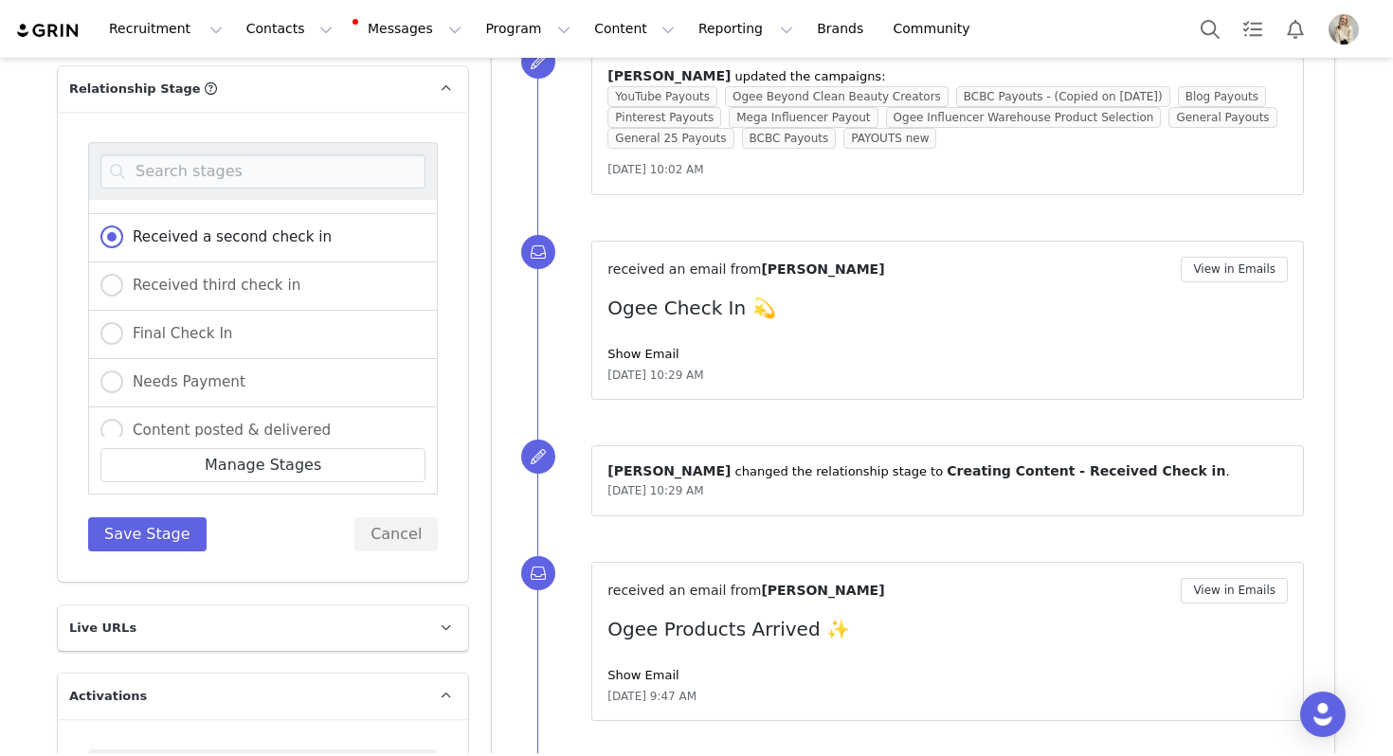
scroll to position [487, 0]
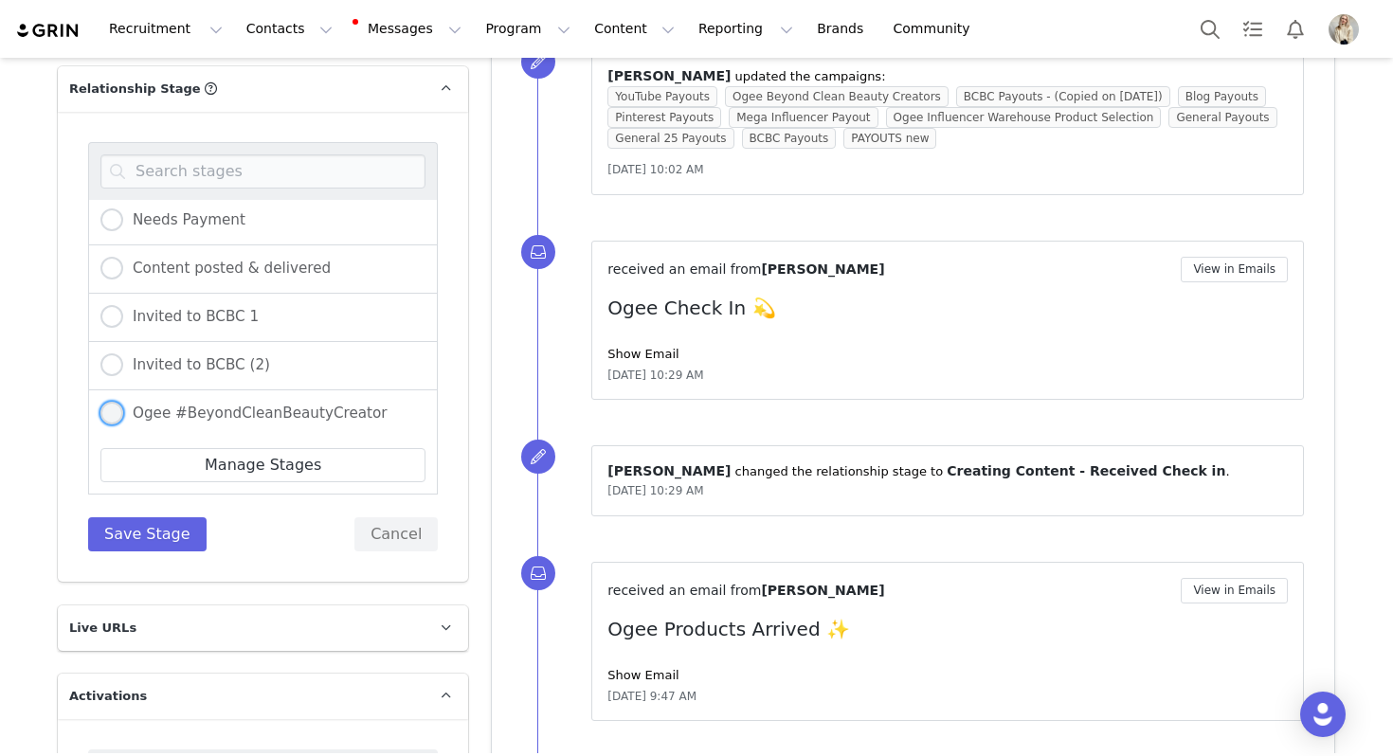
click at [217, 405] on span "Ogee #BeyondCleanBeautyCreator" at bounding box center [255, 413] width 264 height 17
click at [123, 402] on input "Ogee #BeyondCleanBeautyCreator" at bounding box center [111, 414] width 23 height 25
radio input "true"
radio input "false"
radio input "true"
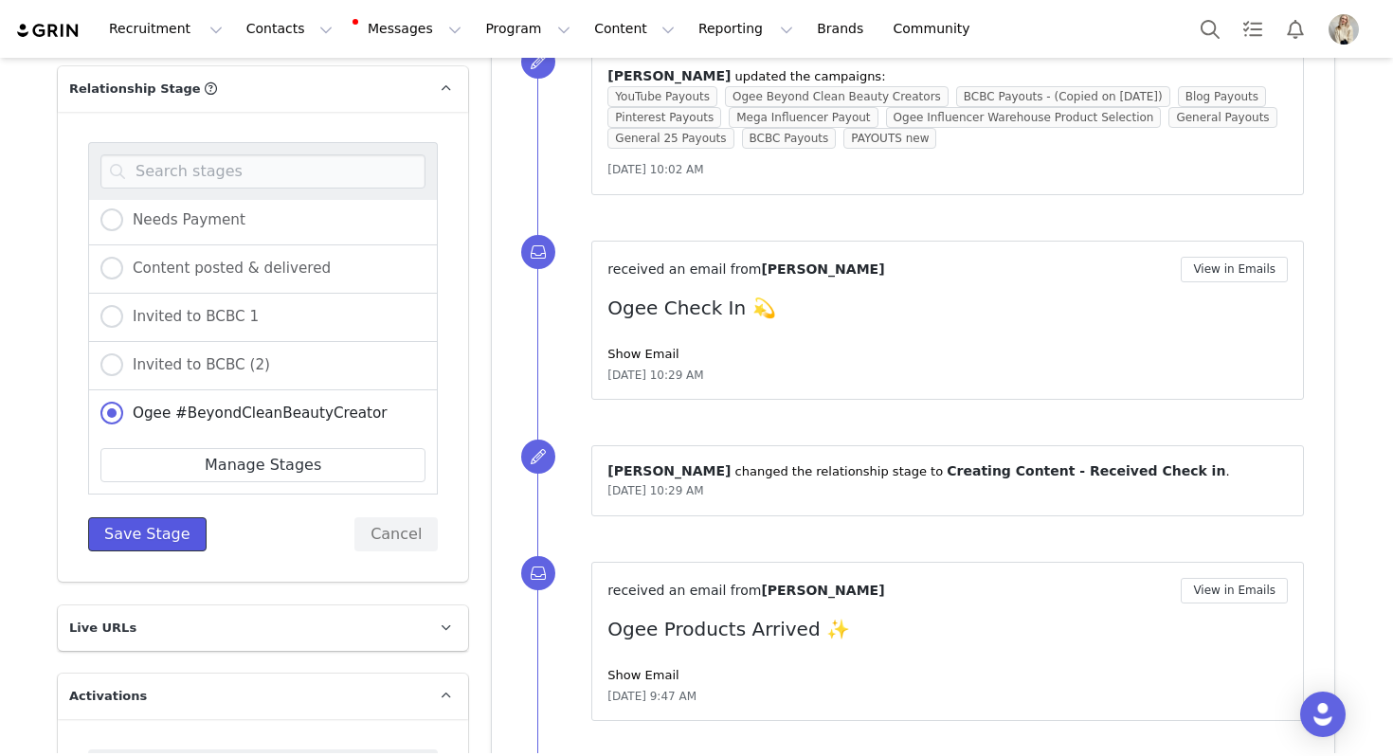
click at [153, 517] on button "Save Stage" at bounding box center [147, 534] width 118 height 34
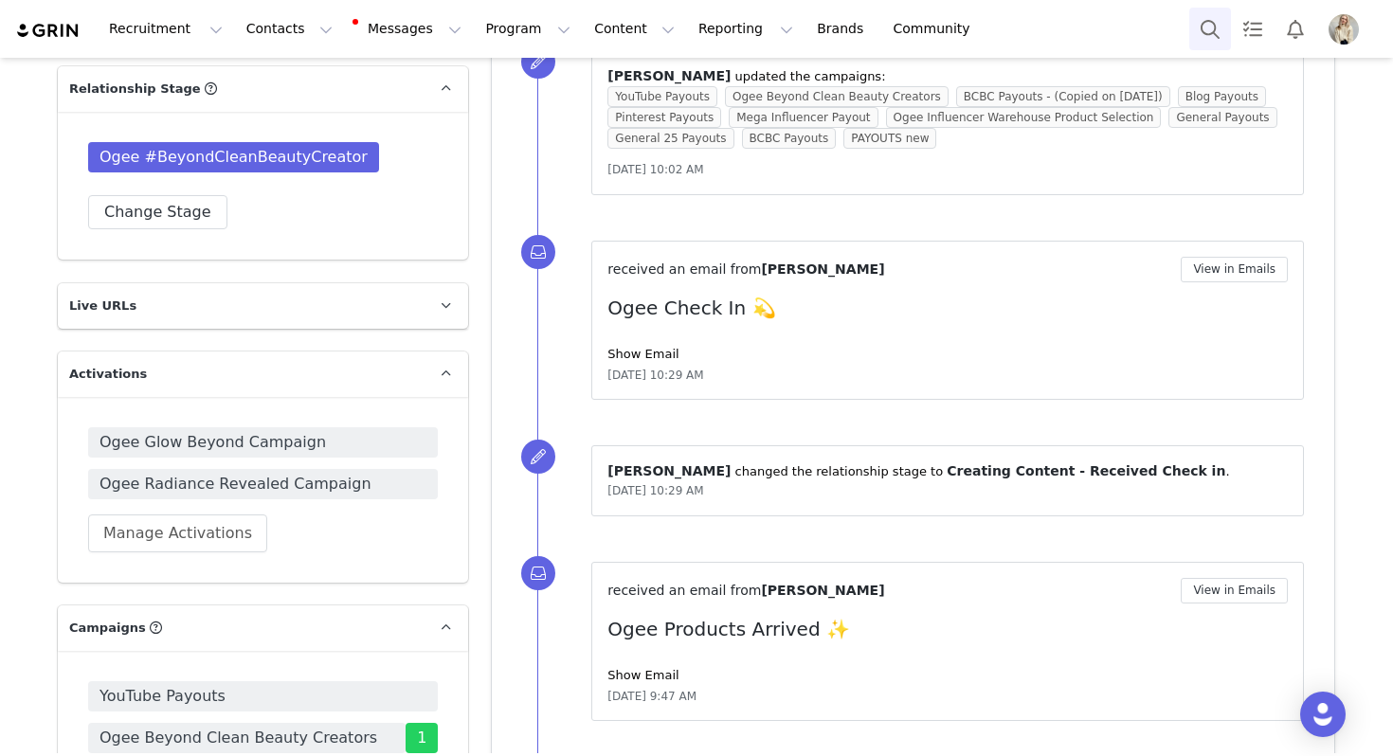
click at [1223, 29] on button "Search" at bounding box center [1210, 29] width 42 height 43
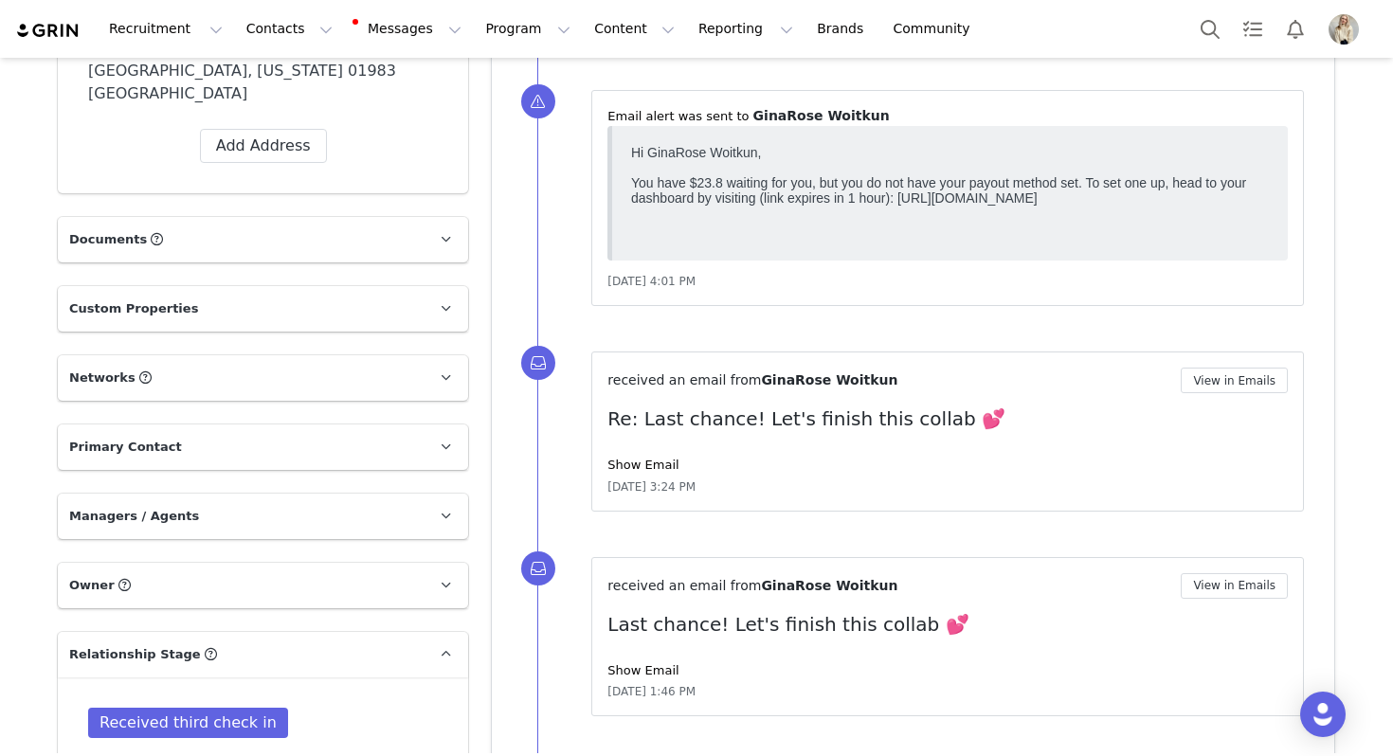
click at [256, 355] on p "Networks You can add or change your creators network URL' here, your active cre…" at bounding box center [240, 377] width 365 height 45
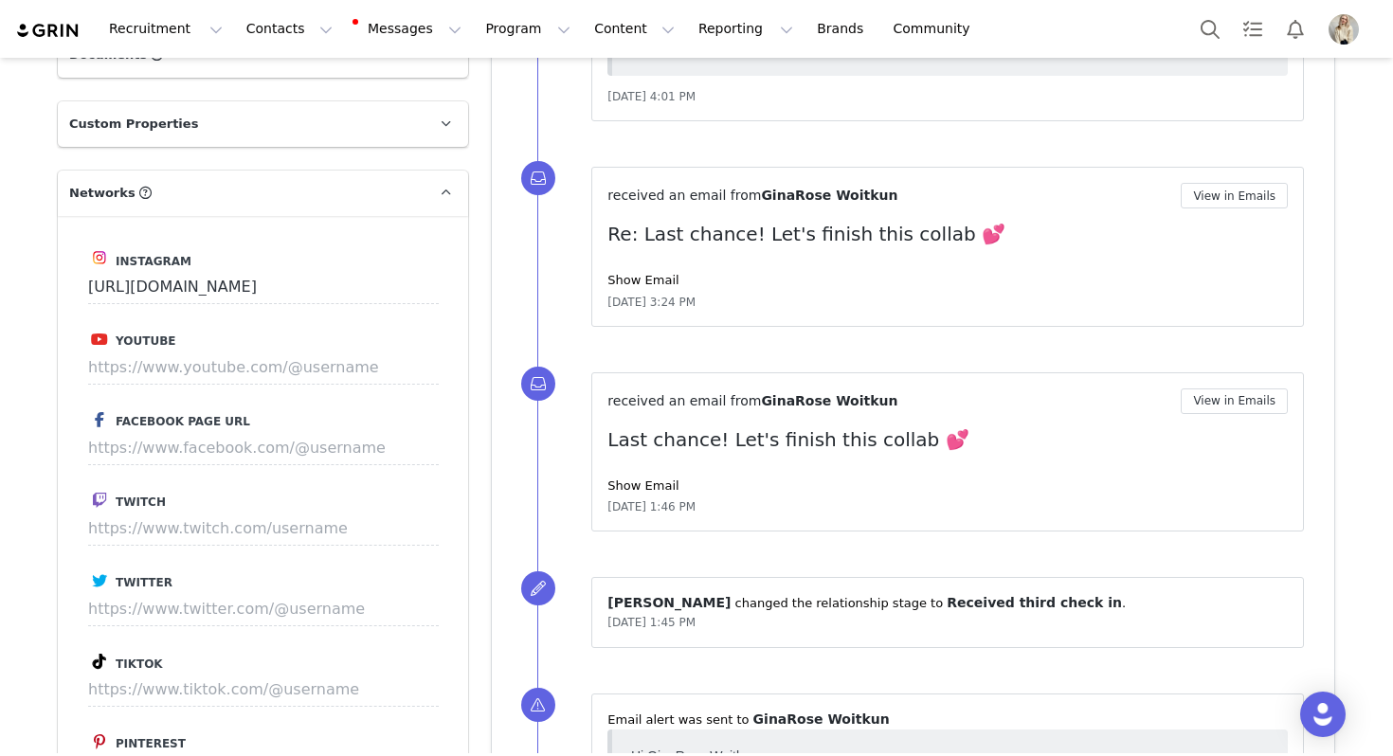
scroll to position [1058, 0]
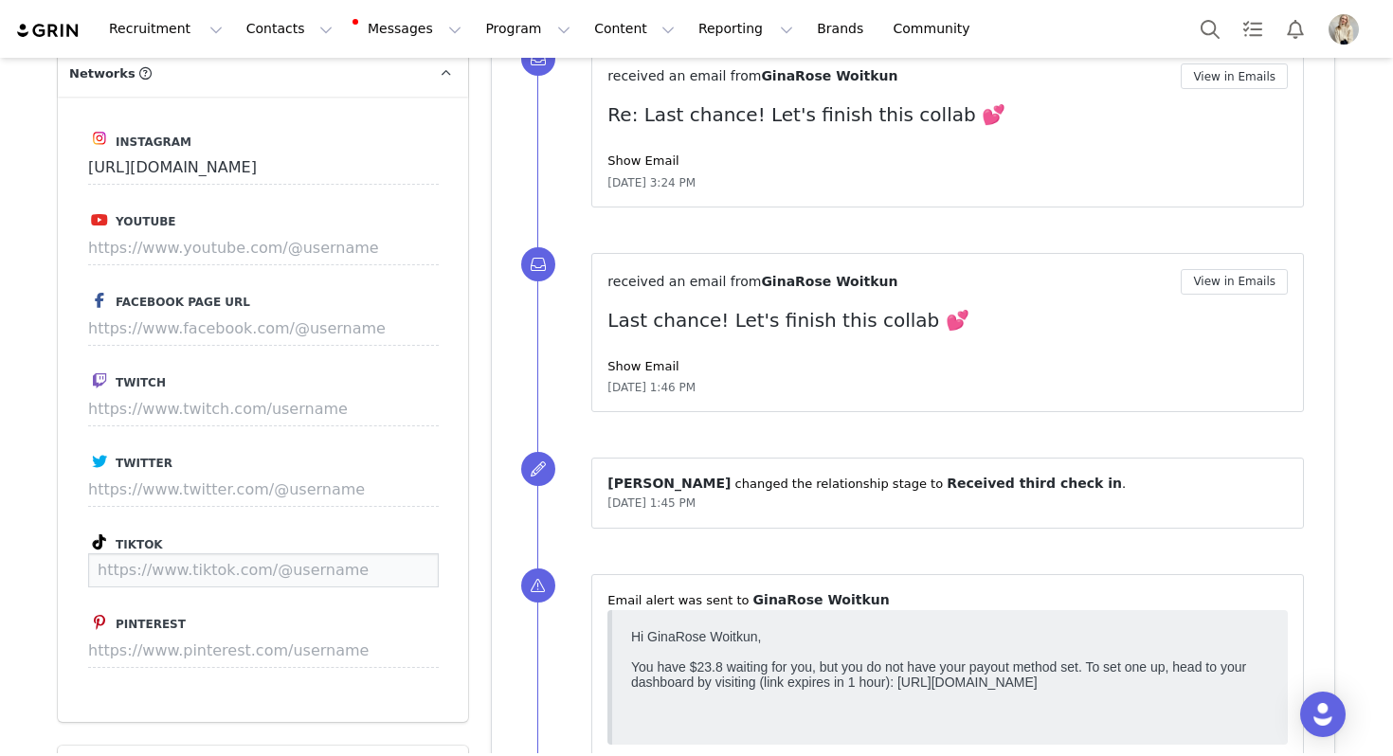
click at [184, 553] on input at bounding box center [263, 570] width 351 height 34
paste input "https://www.tiktok.com/@ggwoitkun"
type input "https://www.tiktok.com/@ggwoitkun"
click at [417, 554] on button "Save" at bounding box center [403, 570] width 69 height 34
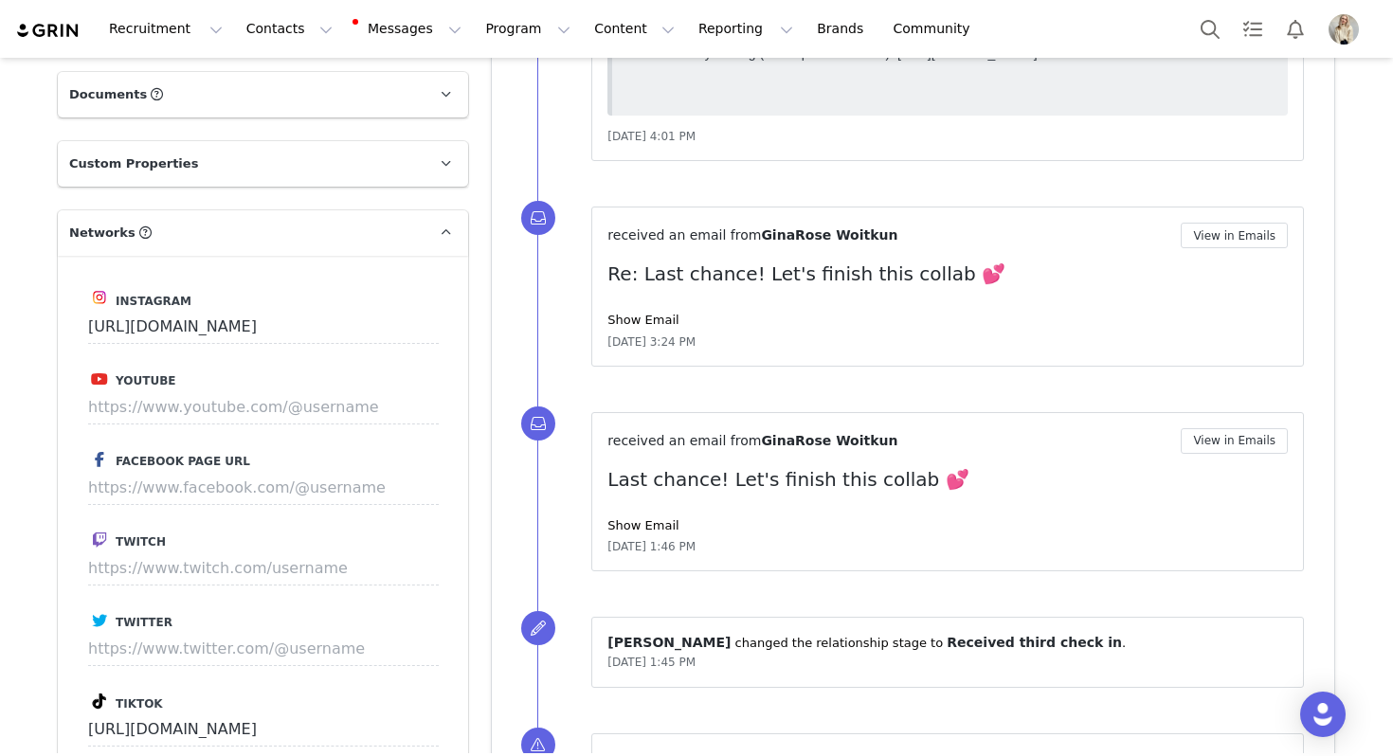
scroll to position [737, 0]
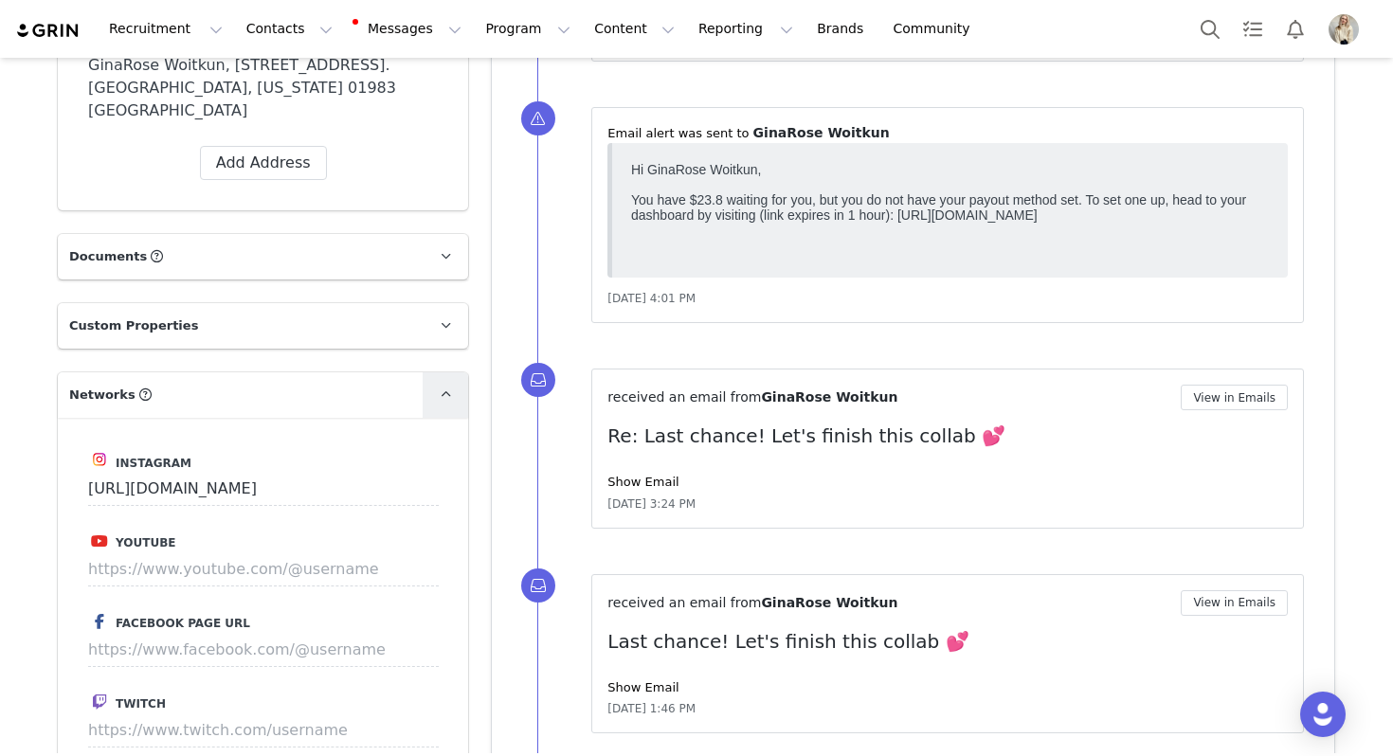
click at [448, 389] on icon at bounding box center [446, 395] width 10 height 12
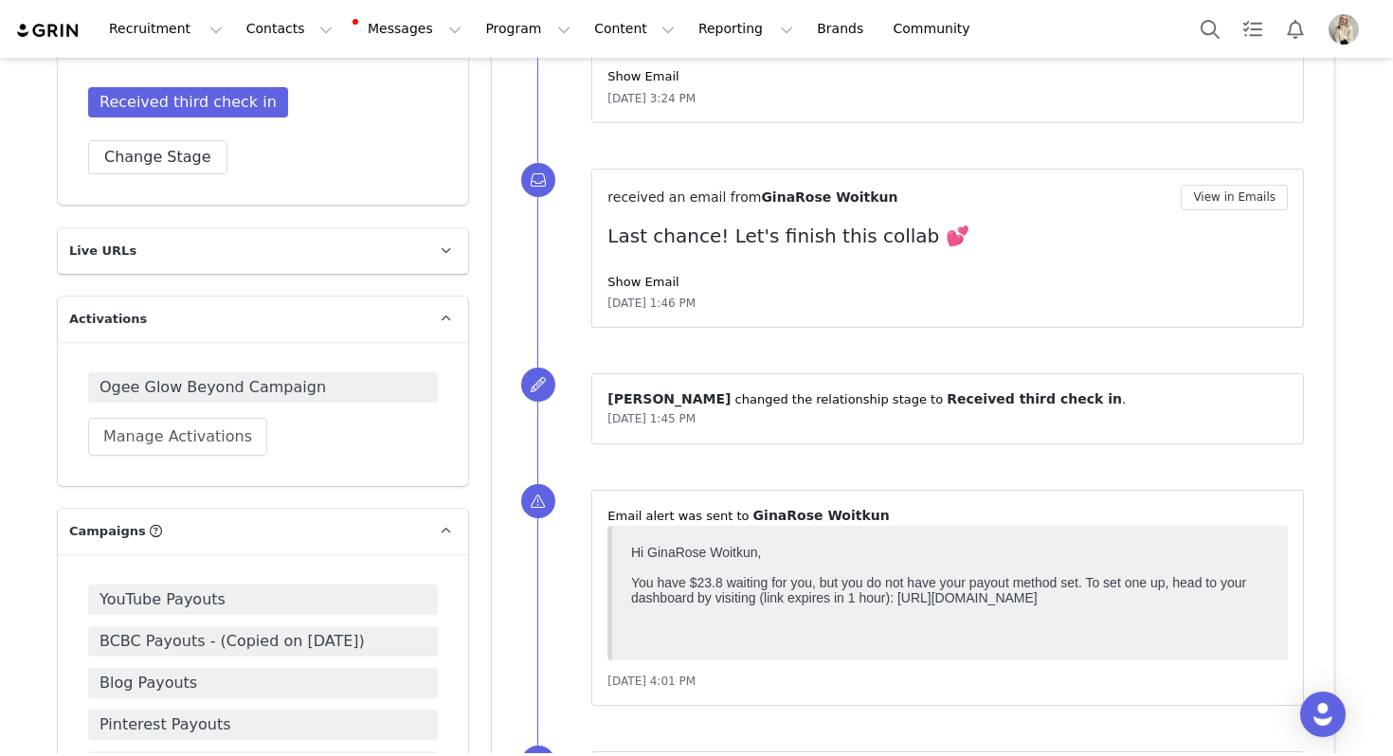
scroll to position [1368, 0]
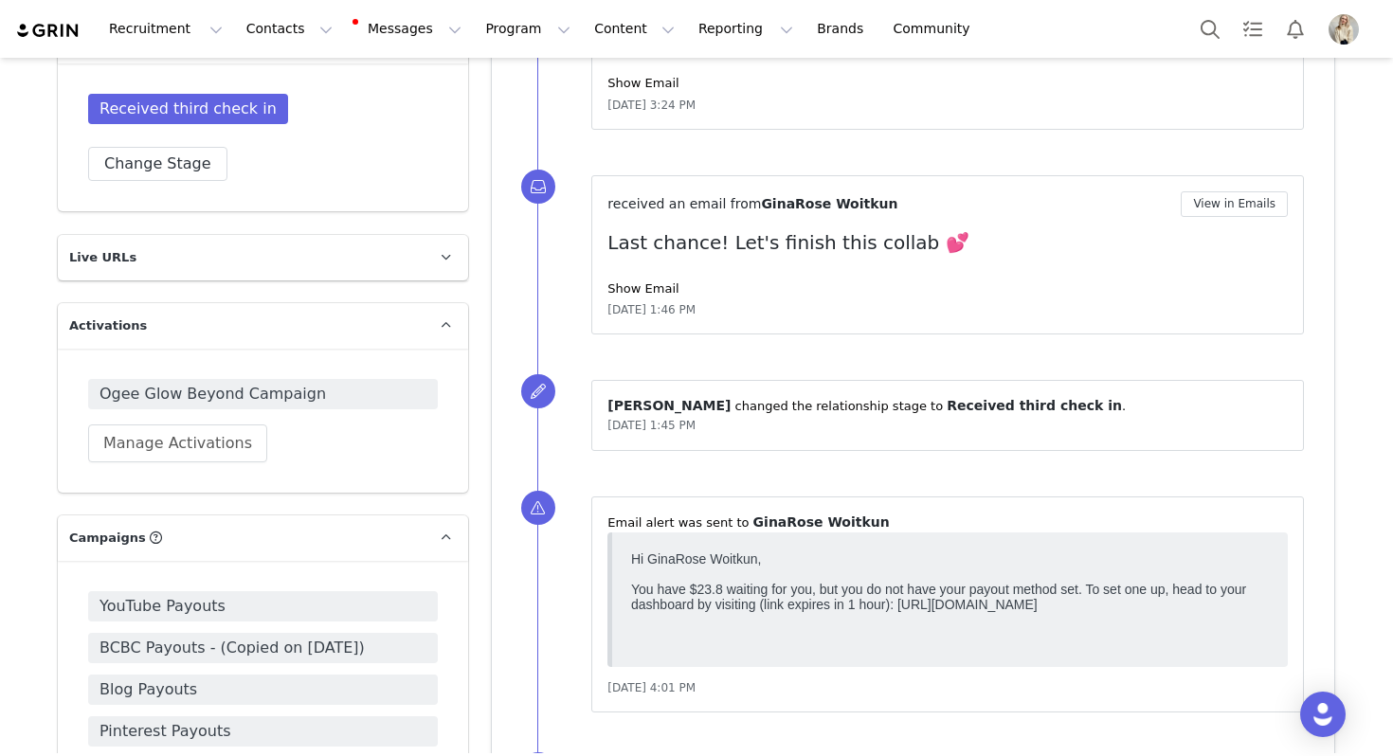
click at [182, 158] on div "Received third check in Change Stage" at bounding box center [263, 137] width 410 height 148
click at [182, 147] on button "Change Stage" at bounding box center [157, 164] width 139 height 34
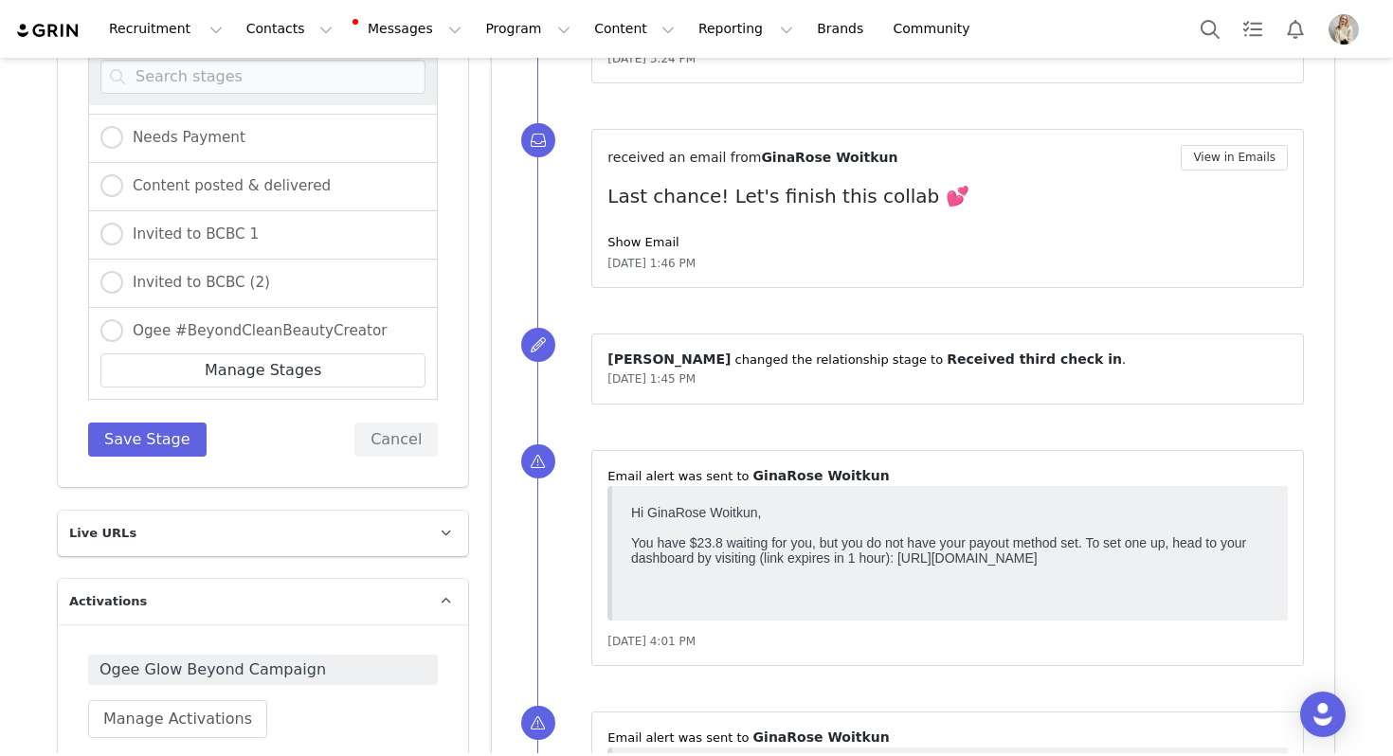
scroll to position [475, 0]
click at [243, 177] on span "Content posted & delivered" at bounding box center [227, 185] width 208 height 17
click at [123, 174] on input "Content posted & delivered" at bounding box center [111, 186] width 23 height 25
radio input "true"
radio input "false"
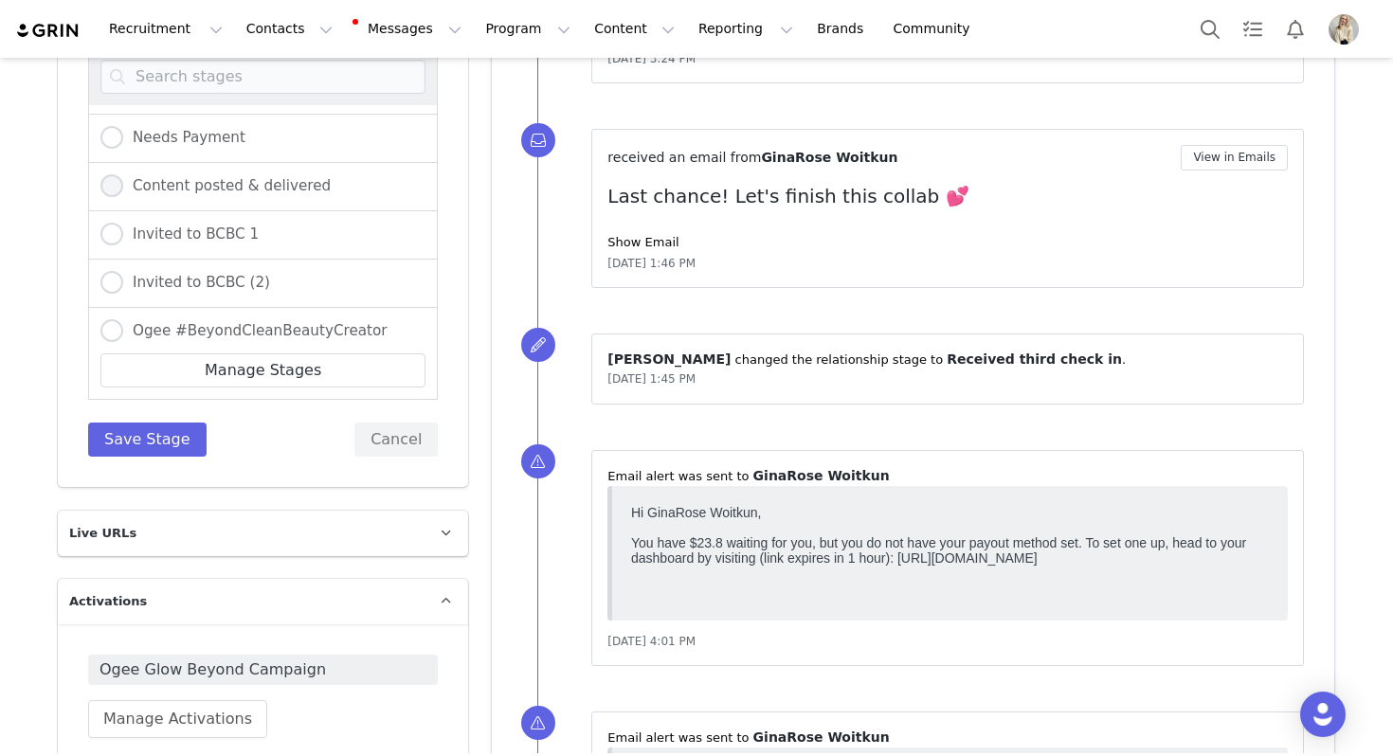
radio input "true"
click at [166, 423] on button "Save Stage" at bounding box center [147, 440] width 118 height 34
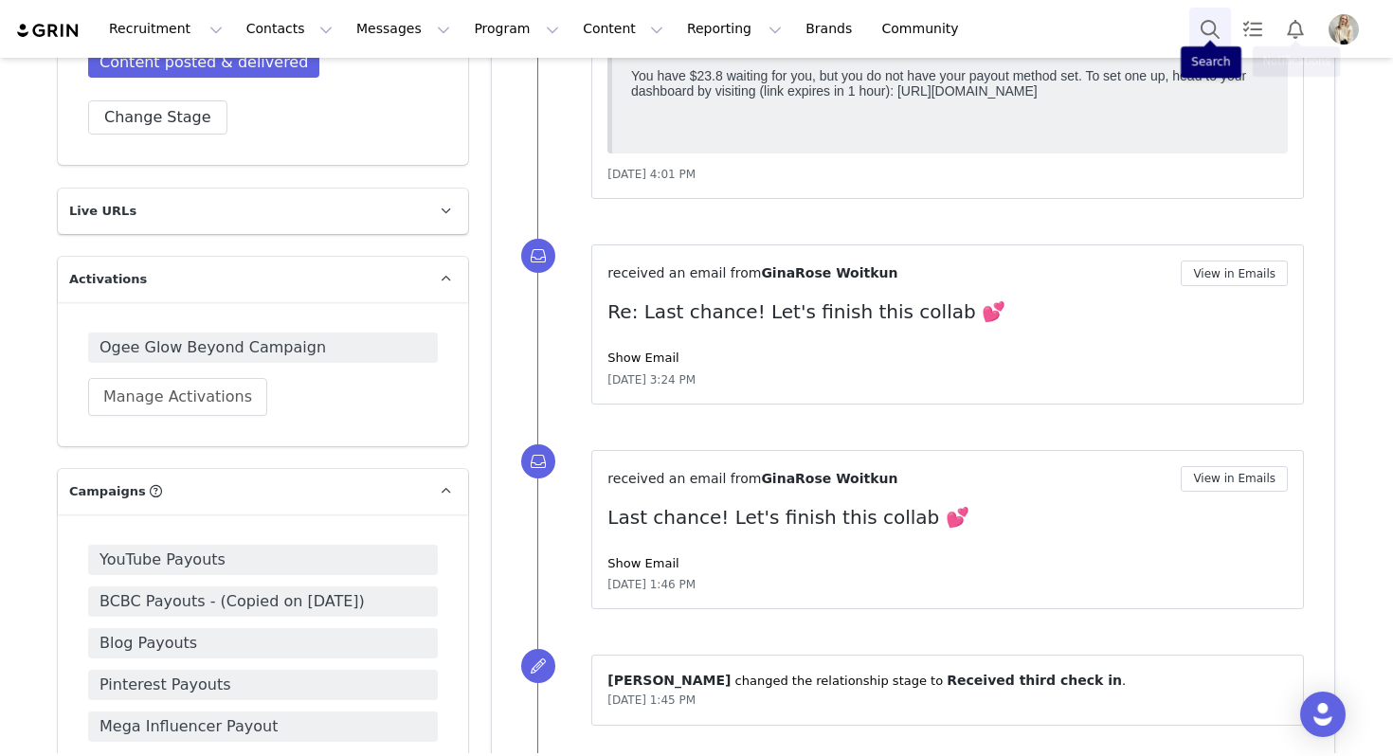
click at [1229, 31] on button "Search" at bounding box center [1210, 29] width 42 height 43
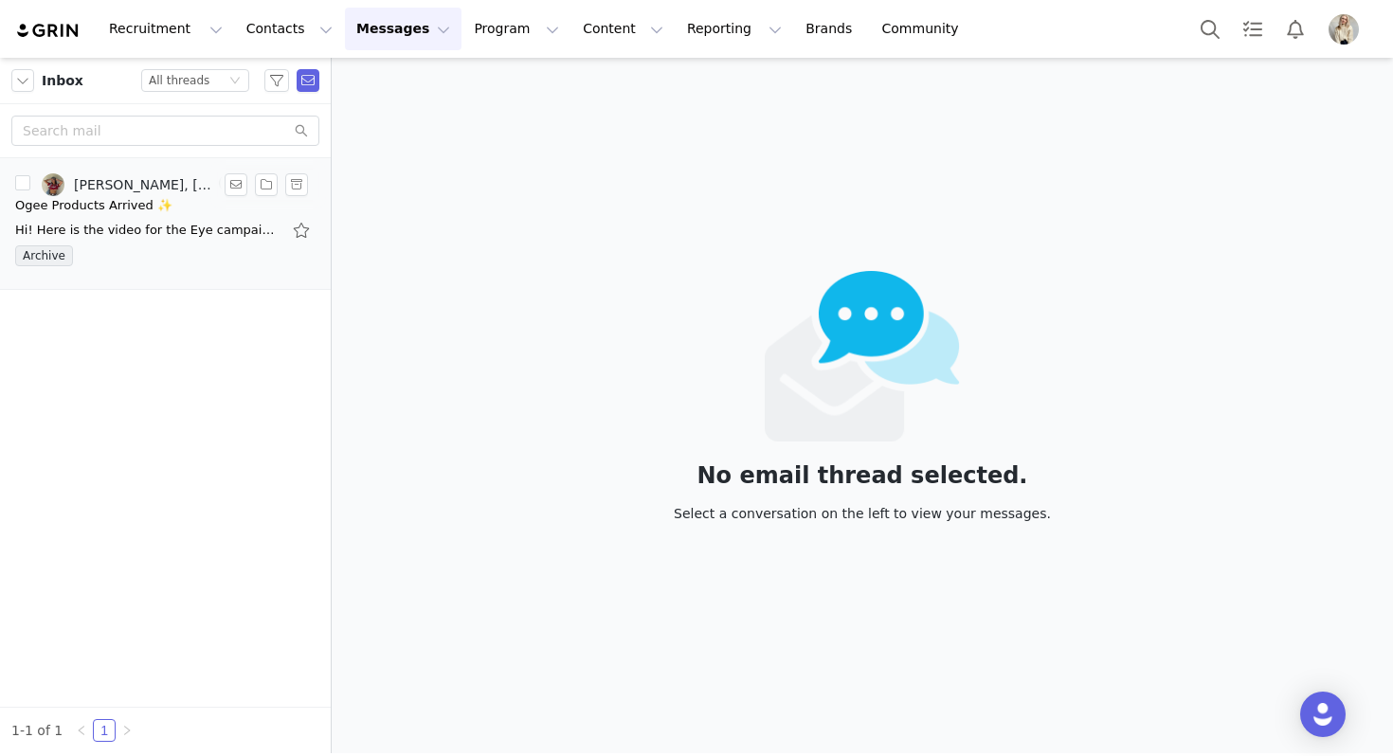
click at [174, 209] on div "Ogee Products Arrived ✨" at bounding box center [165, 205] width 300 height 19
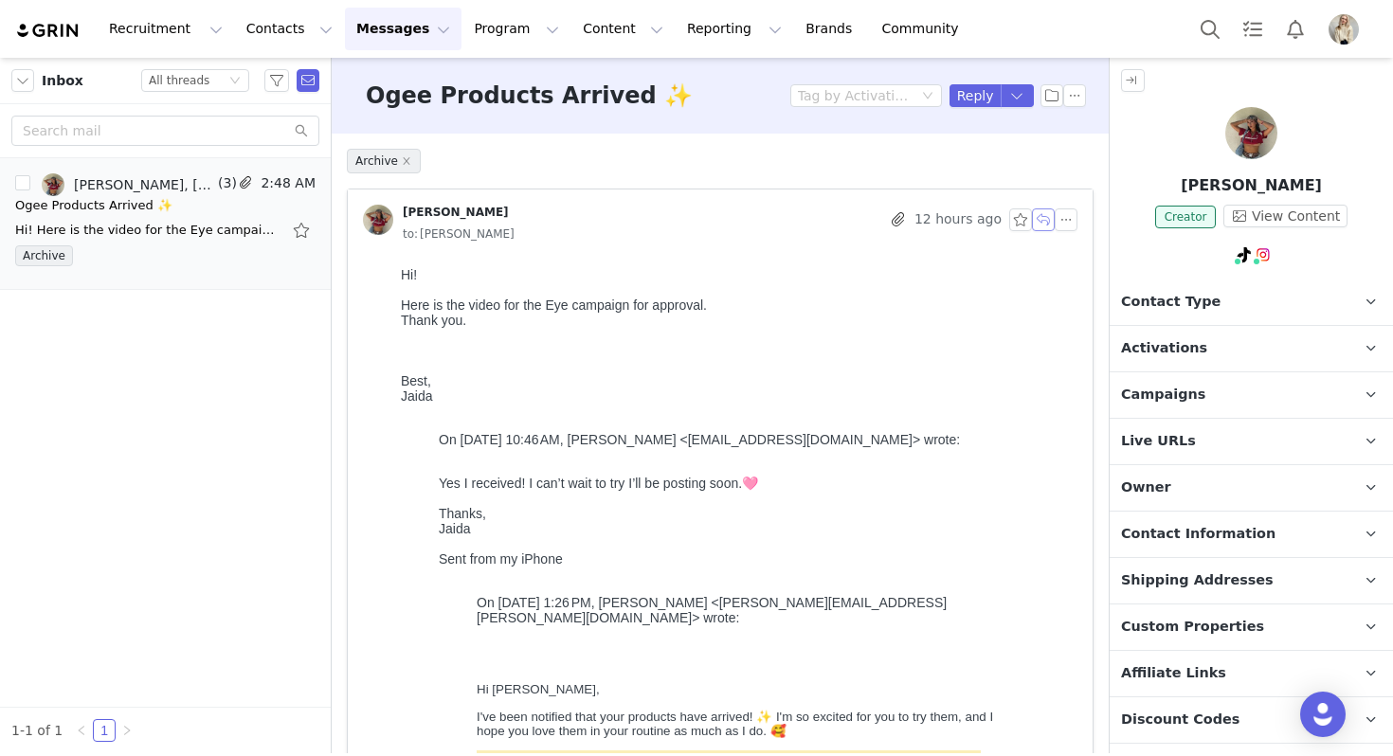
click at [1046, 219] on button "button" at bounding box center [1043, 219] width 23 height 23
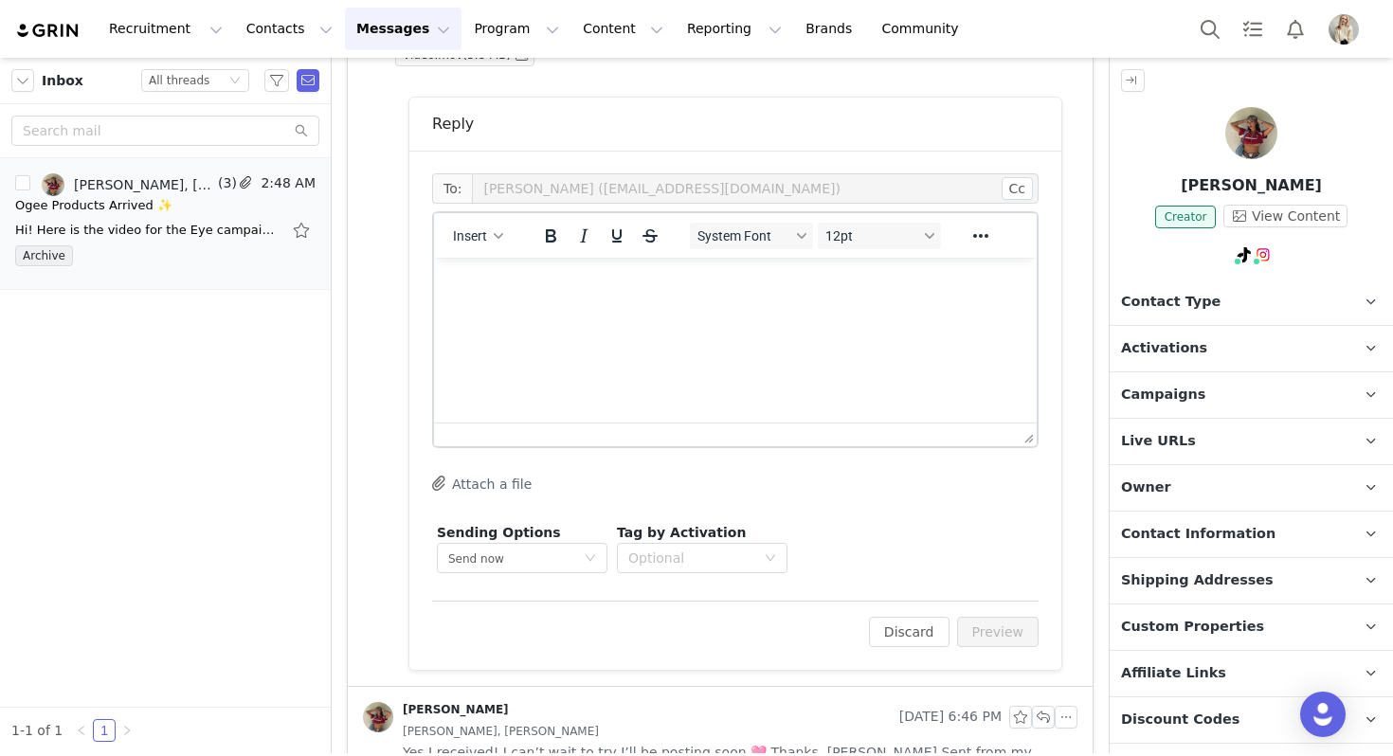
scroll to position [1638, 0]
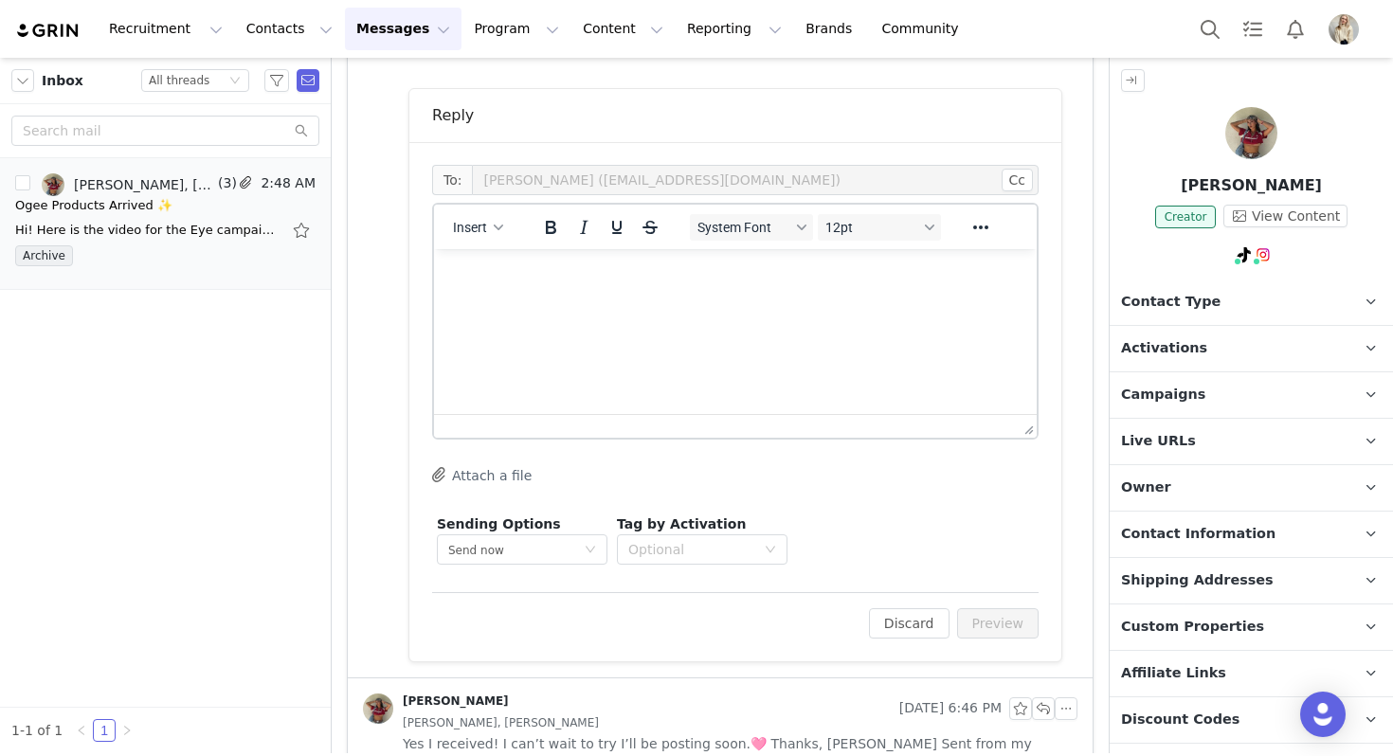
click at [566, 300] on html at bounding box center [735, 274] width 603 height 51
click at [479, 215] on button "Insert" at bounding box center [477, 227] width 65 height 27
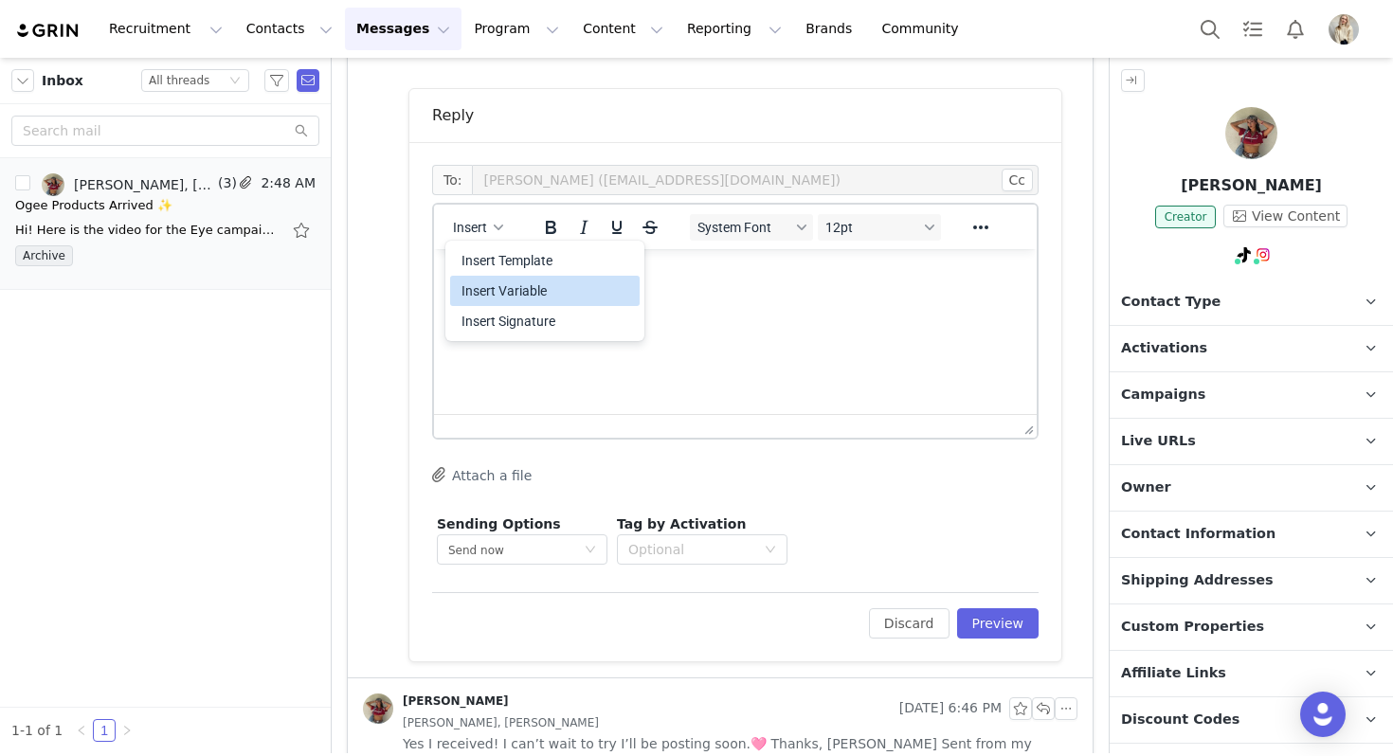
click at [538, 298] on div "Insert Variable" at bounding box center [546, 291] width 171 height 23
select select
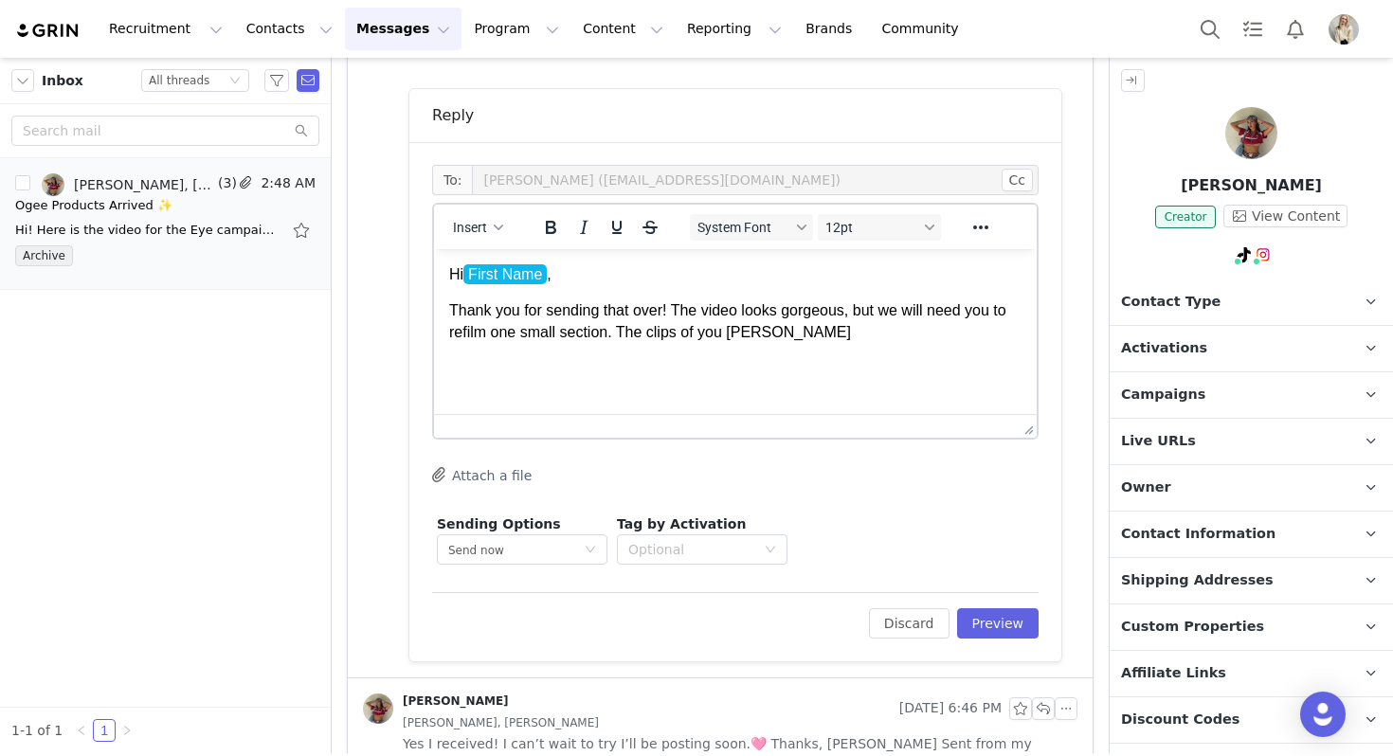
click at [629, 329] on p "Thank you for sending that over! The video looks gorgeous, but we will need you…" at bounding box center [735, 321] width 572 height 43
click at [793, 332] on p "Thank you for sending that over! The video looks gorgeous, but we will need you…" at bounding box center [735, 321] width 572 height 43
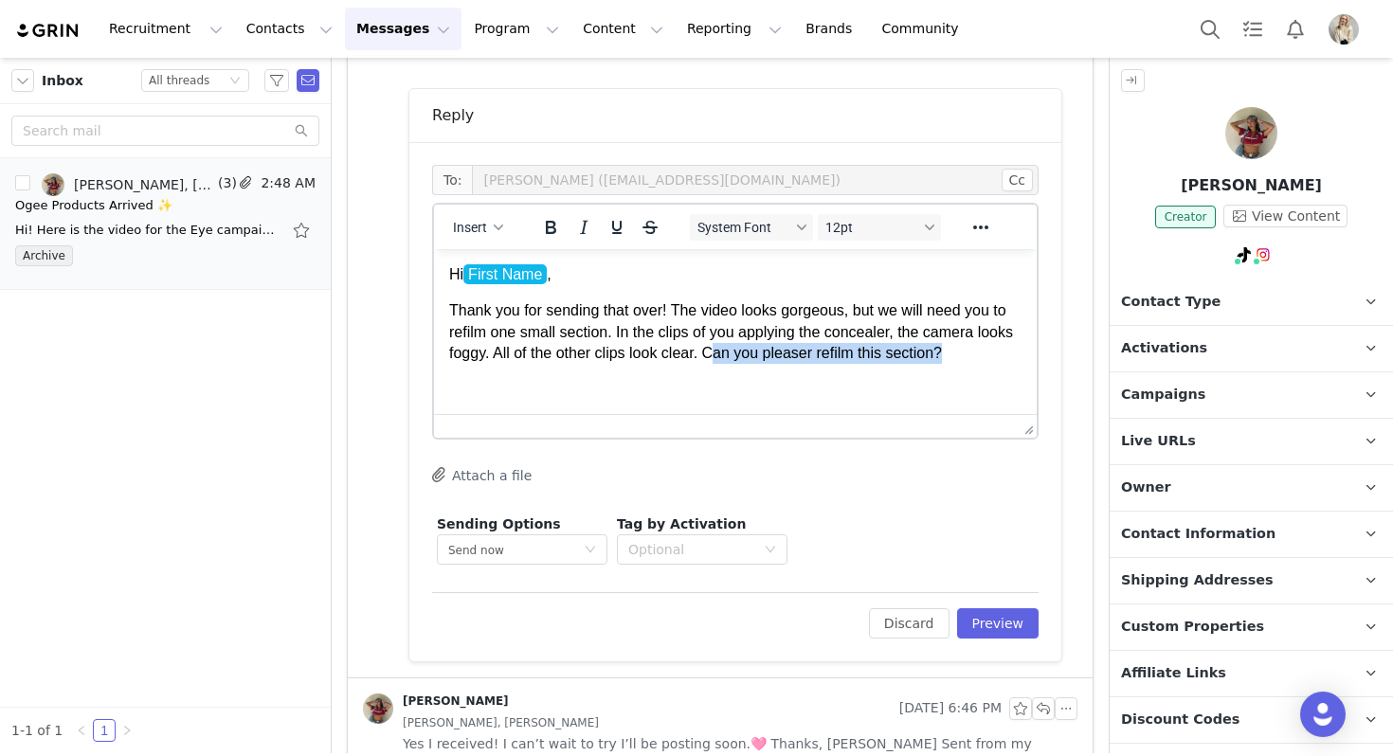
drag, startPoint x: 1009, startPoint y: 350, endPoint x: 756, endPoint y: 351, distance: 253.0
click at [756, 351] on p "Thank you for sending that over! The video looks gorgeous, but we will need you…" at bounding box center [735, 331] width 572 height 63
click at [474, 233] on span "Insert" at bounding box center [470, 227] width 34 height 15
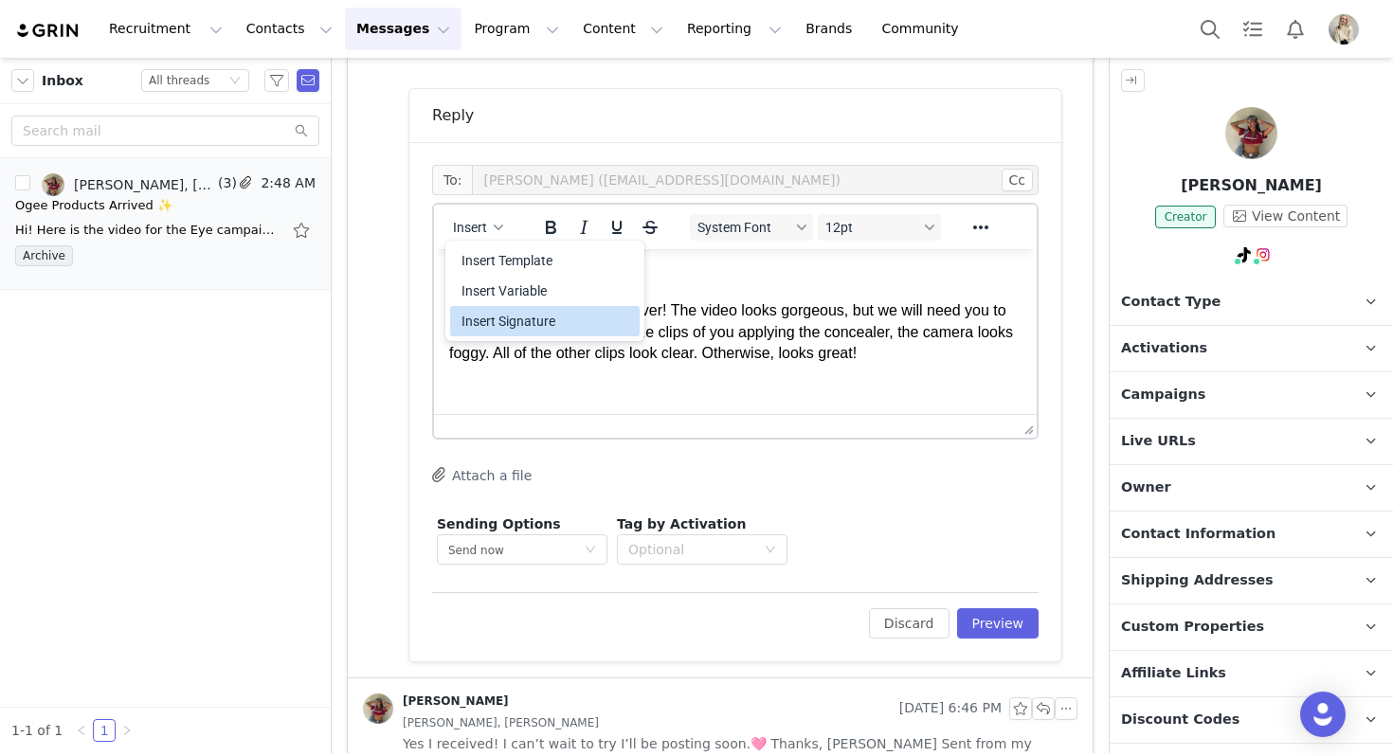
click at [509, 330] on div "Insert Signature" at bounding box center [546, 321] width 171 height 23
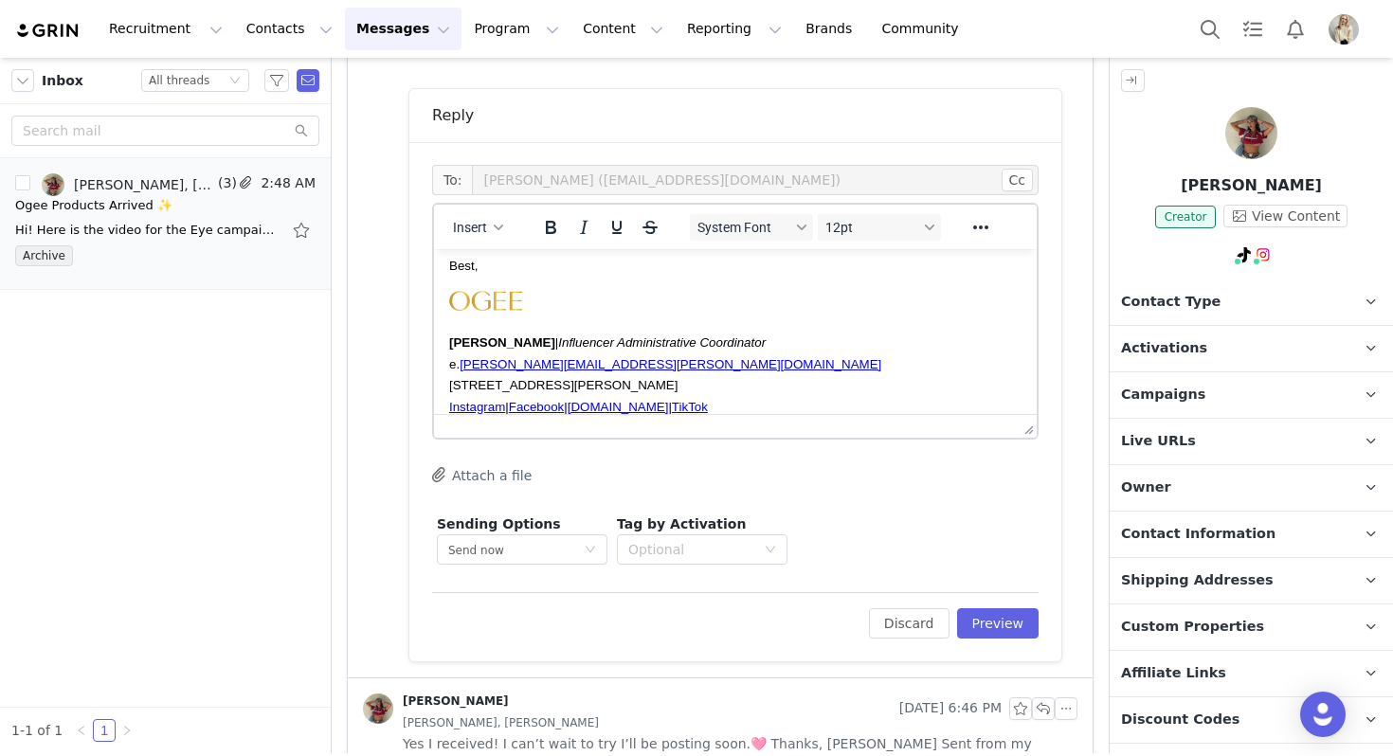
scroll to position [0, 0]
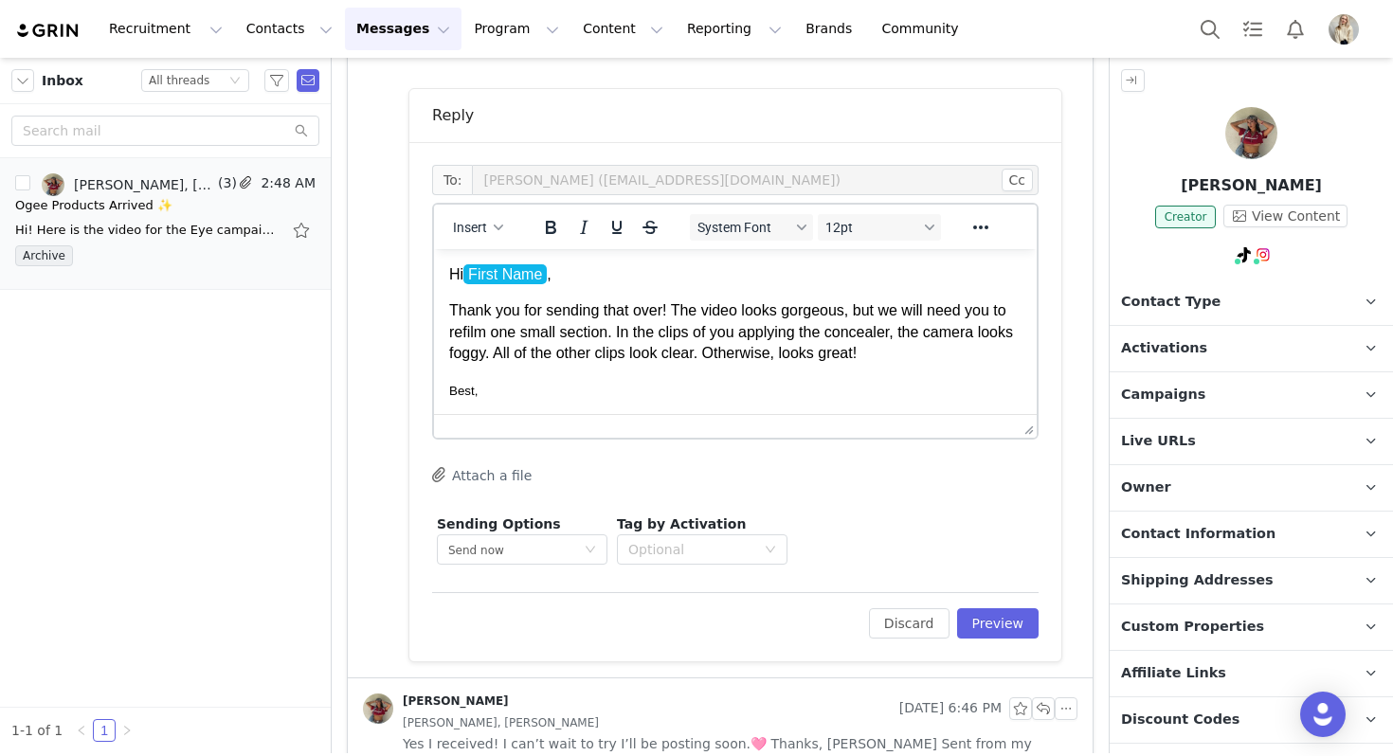
drag, startPoint x: 967, startPoint y: 363, endPoint x: 273, endPoint y: 134, distance: 730.6
click at [434, 249] on html "Hi First Name , Thank you for sending that over! The video looks gorgeous, but …" at bounding box center [735, 421] width 603 height 344
click at [758, 231] on span "System Font" at bounding box center [743, 227] width 93 height 15
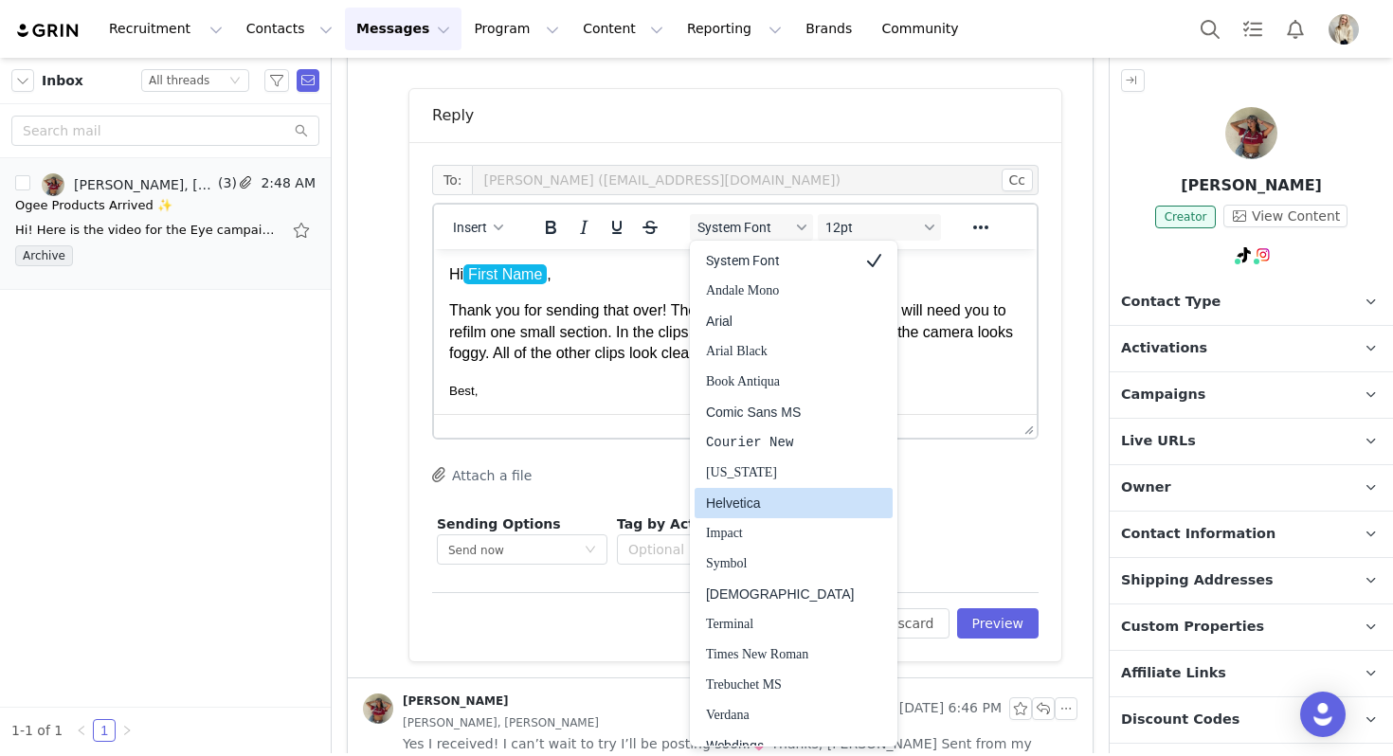
click at [753, 491] on div "Helvetica" at bounding box center [794, 503] width 198 height 30
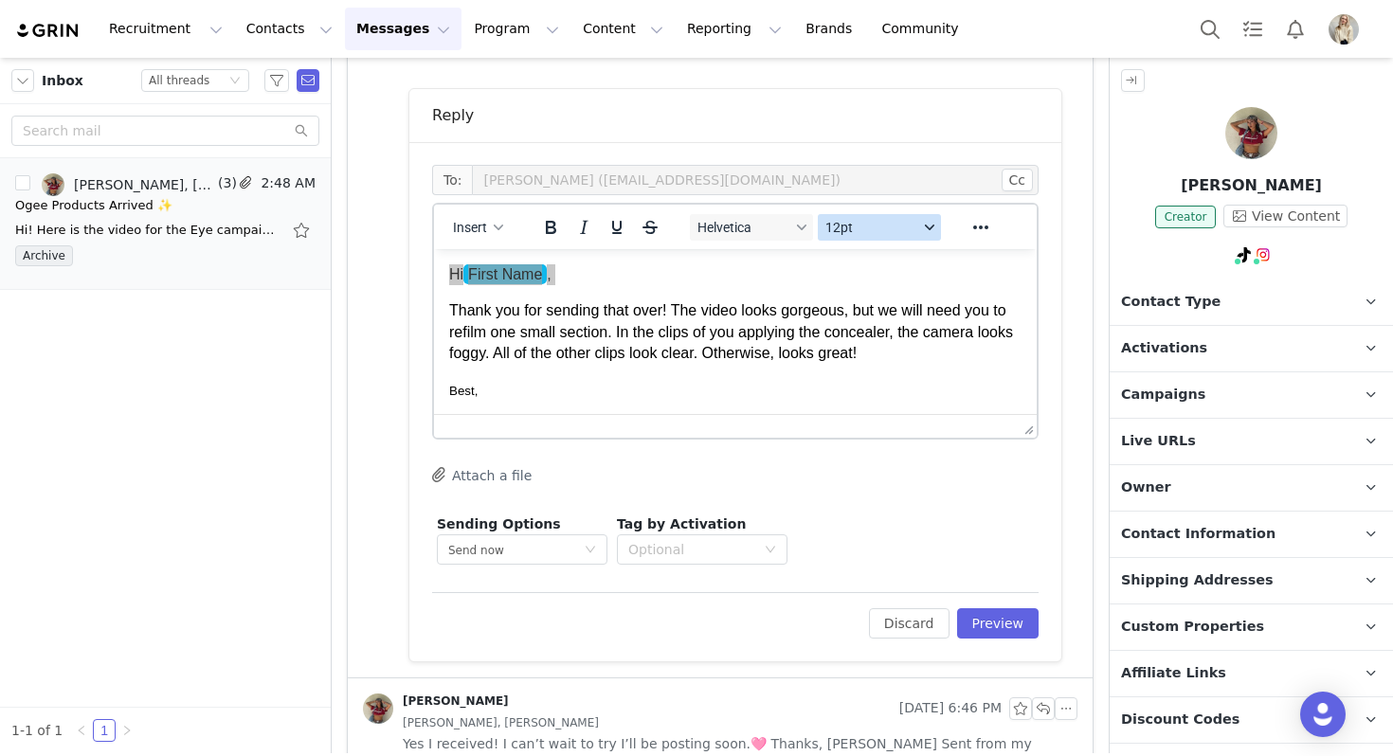
click at [865, 222] on span "12pt" at bounding box center [871, 227] width 93 height 15
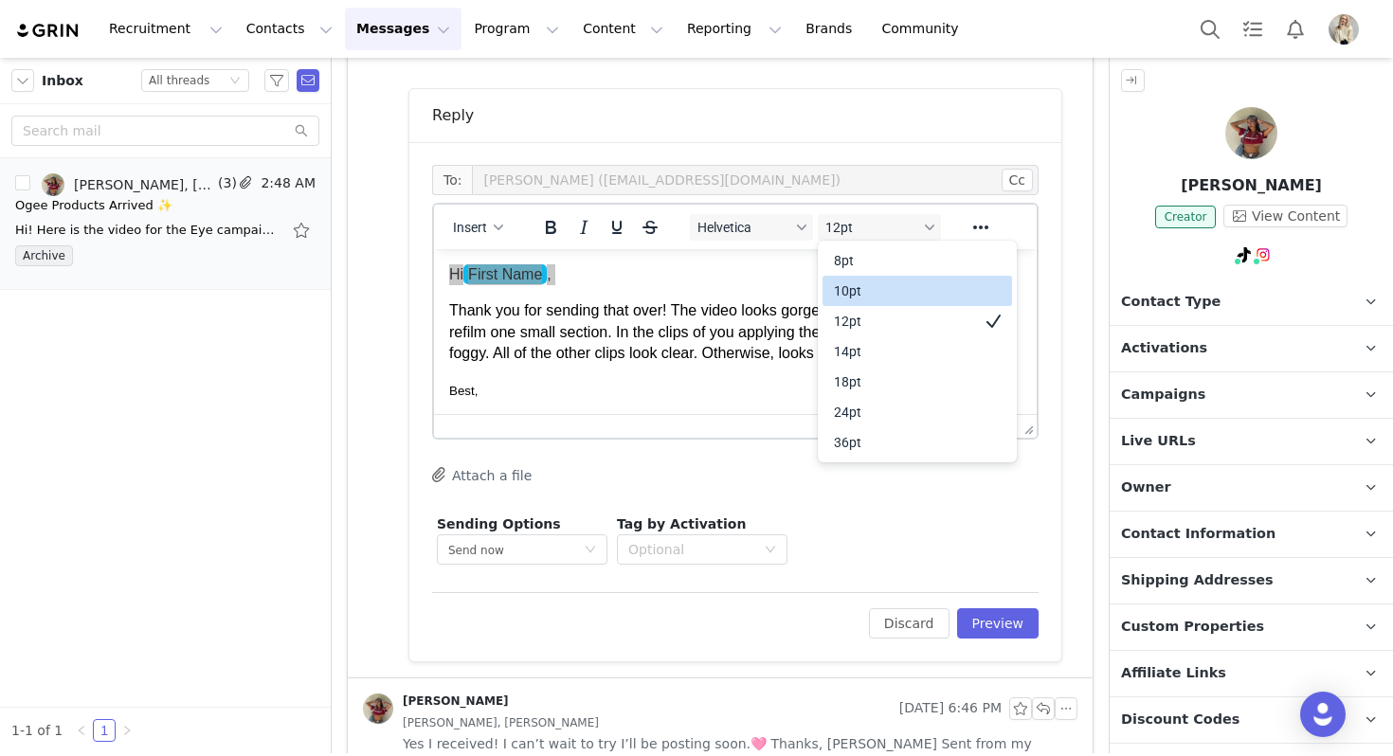
click at [875, 306] on div "12pt" at bounding box center [918, 321] width 190 height 30
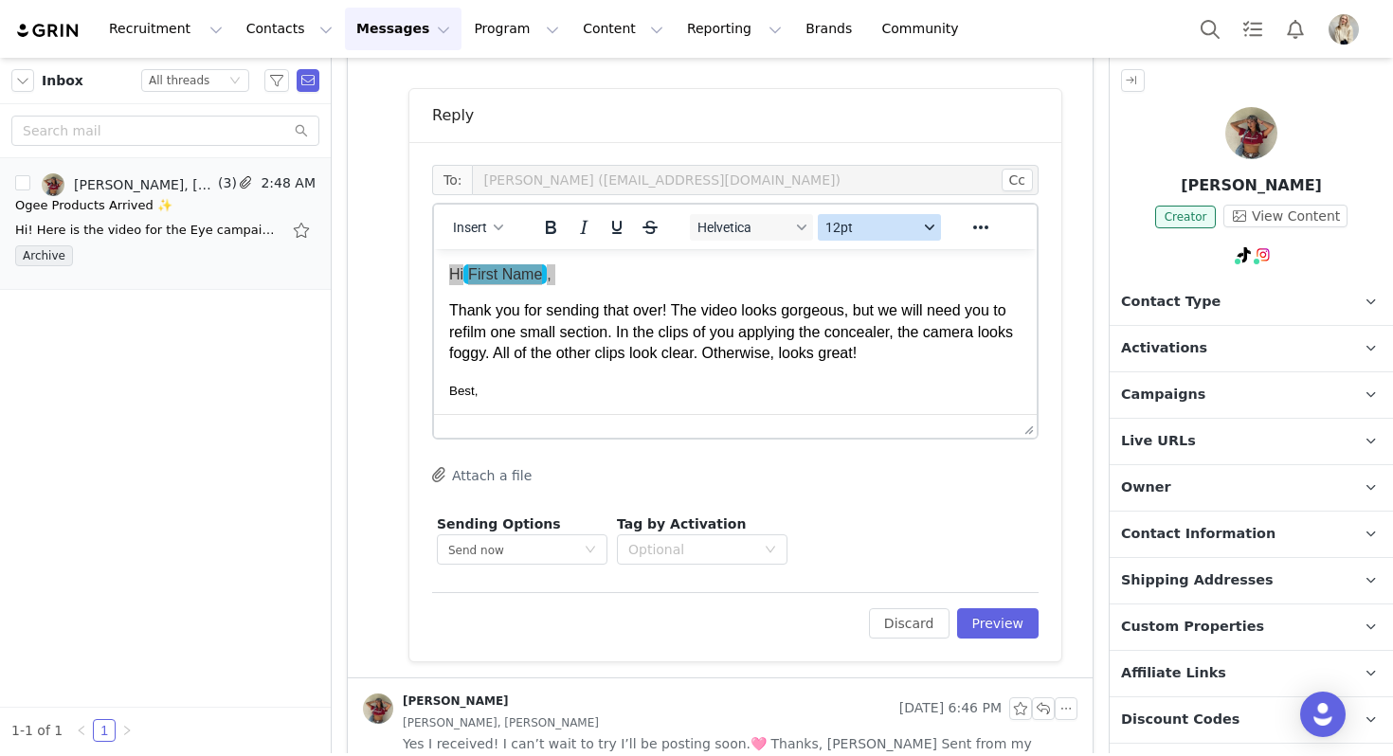
click at [869, 216] on button "12pt" at bounding box center [879, 227] width 123 height 27
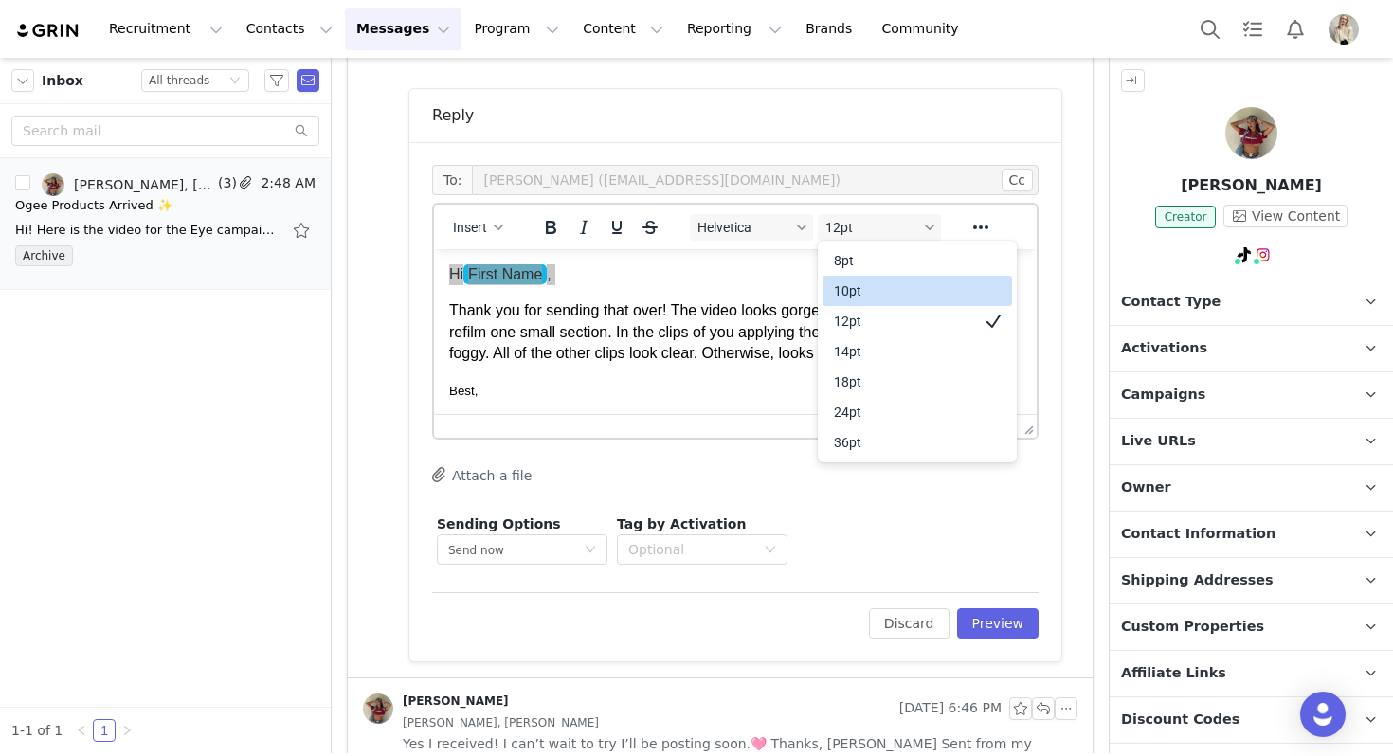
drag, startPoint x: 874, startPoint y: 290, endPoint x: 440, endPoint y: 41, distance: 500.5
click at [874, 290] on div "10pt" at bounding box center [904, 291] width 140 height 23
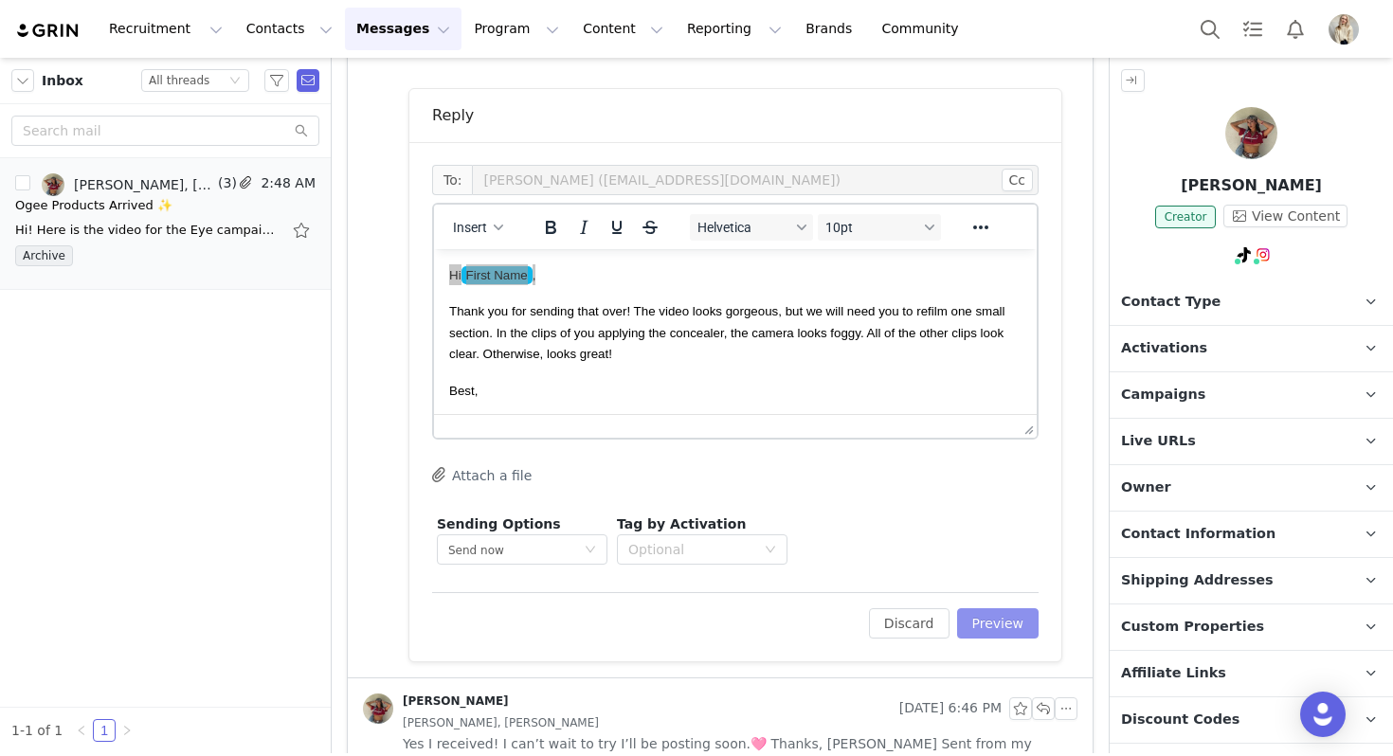
click at [1018, 629] on button "Preview" at bounding box center [998, 623] width 82 height 30
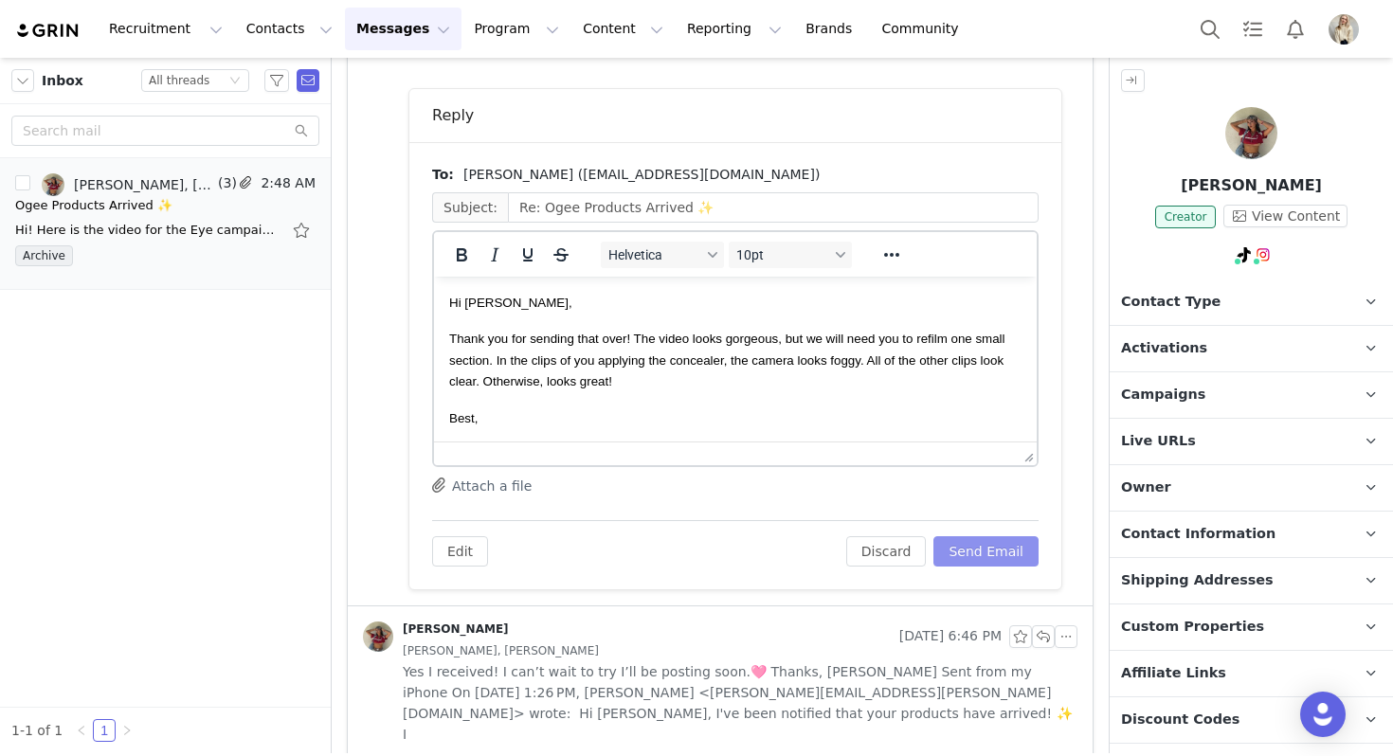
click at [996, 559] on button "Send Email" at bounding box center [985, 551] width 105 height 30
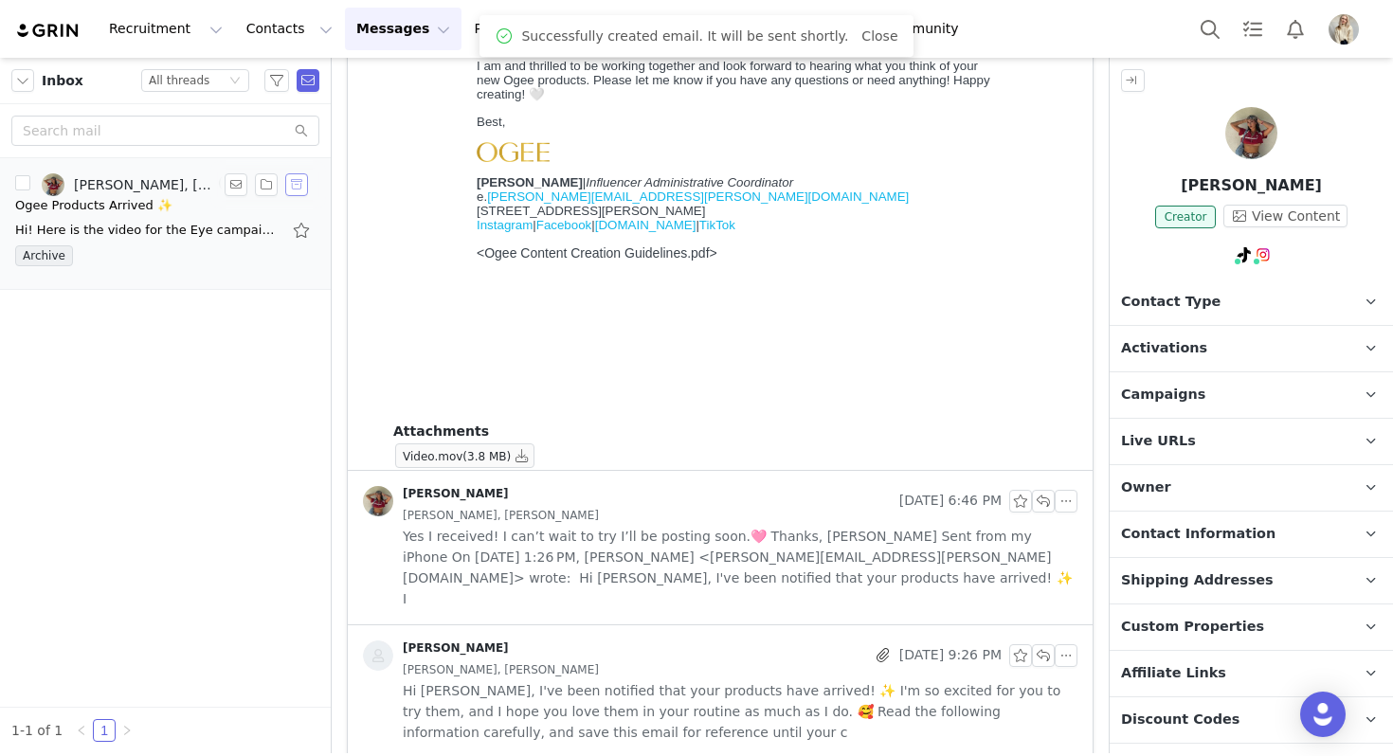
click at [292, 181] on button "button" at bounding box center [296, 184] width 23 height 23
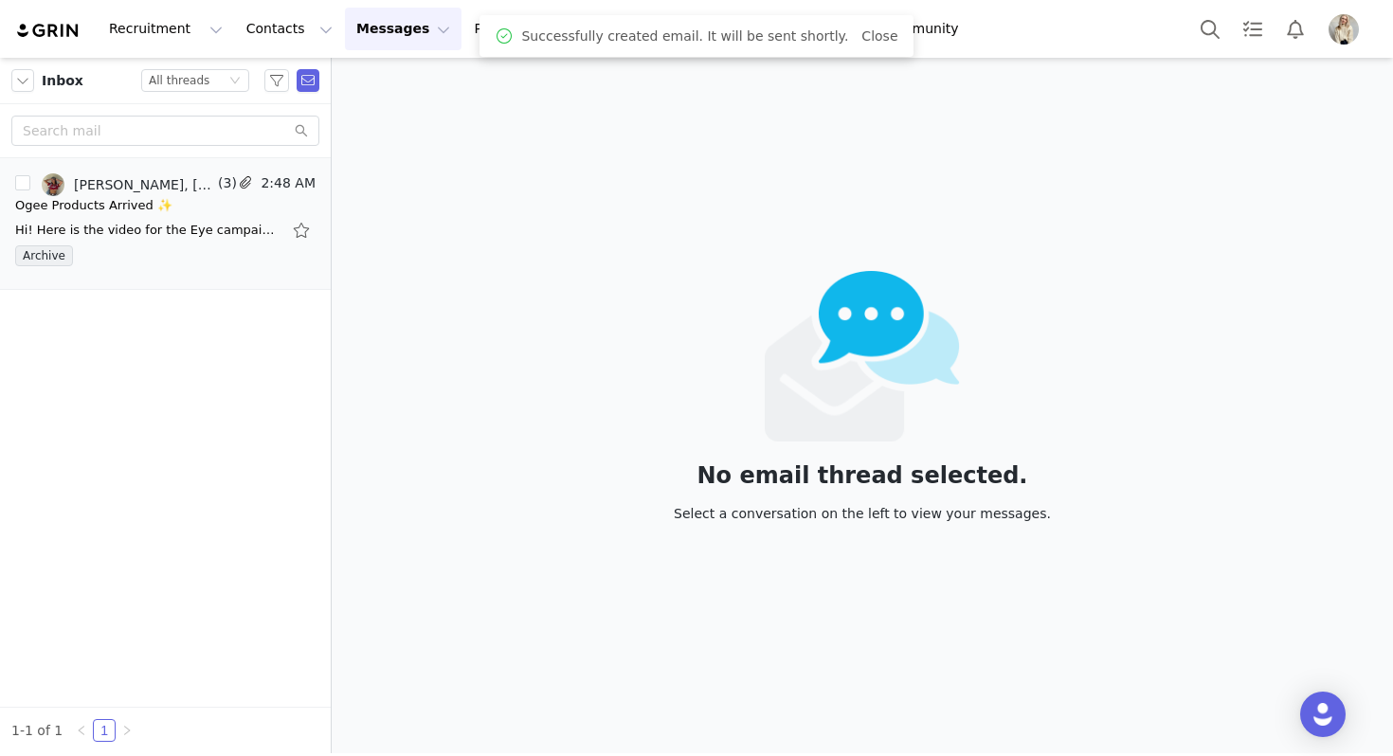
scroll to position [0, 0]
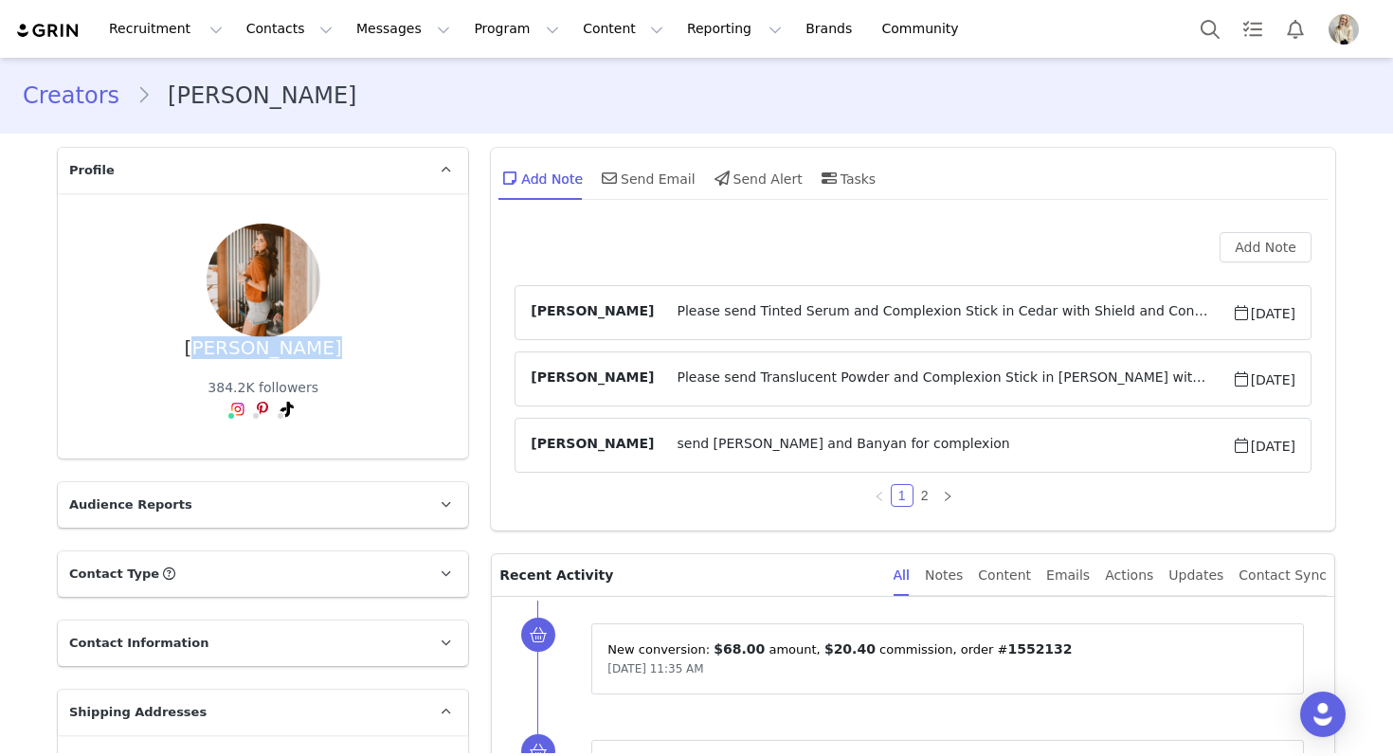
drag, startPoint x: 335, startPoint y: 253, endPoint x: 162, endPoint y: 252, distance: 173.4
click at [162, 253] on div "[PERSON_NAME] 384.2K followers" at bounding box center [263, 326] width 350 height 205
copy div "[PERSON_NAME]"
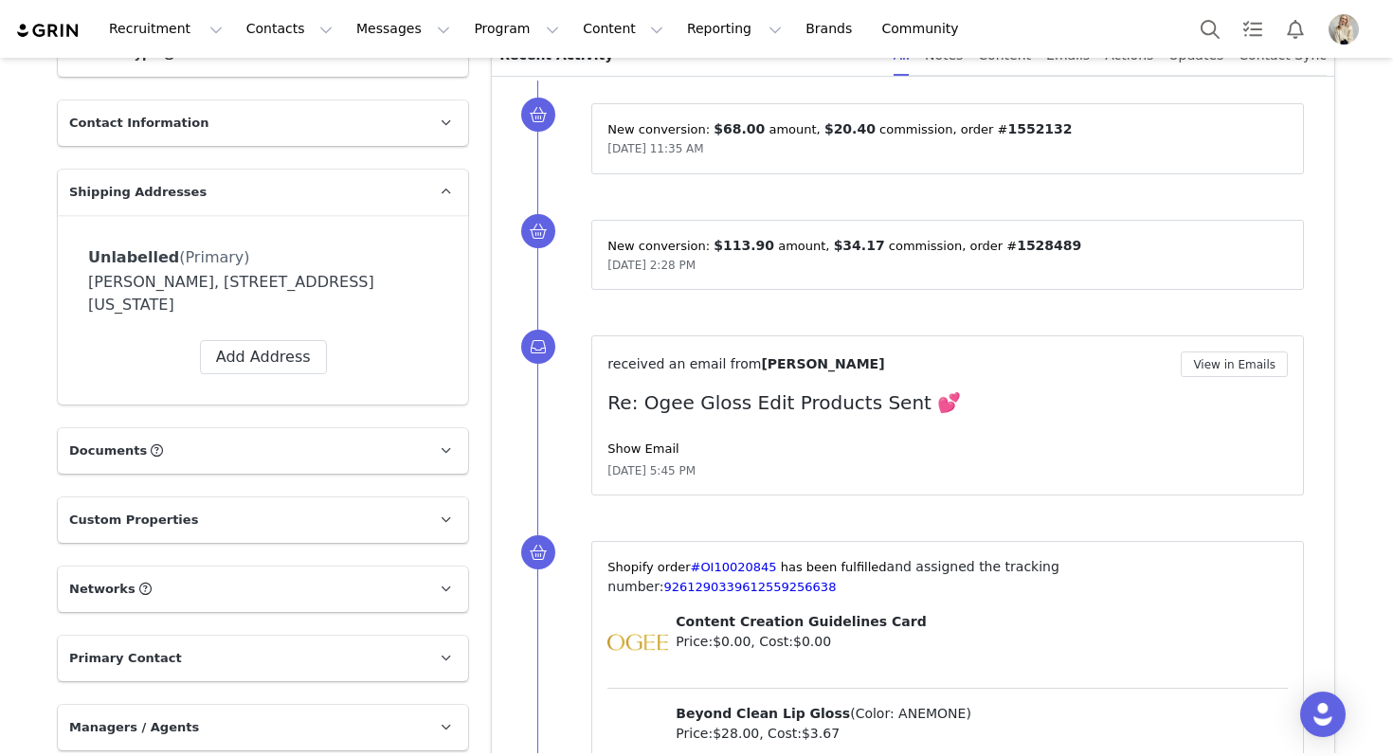
scroll to position [581, 0]
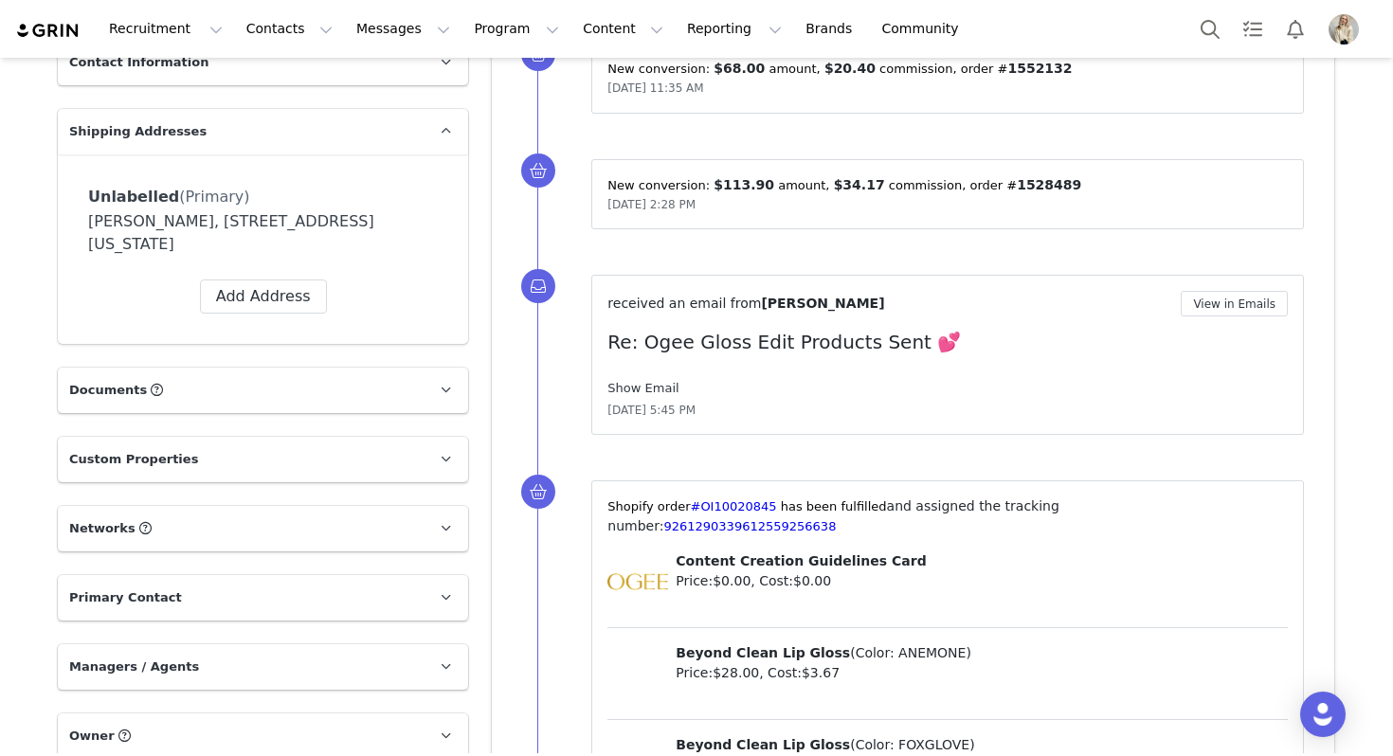
click at [647, 385] on link "Show Email" at bounding box center [642, 388] width 71 height 14
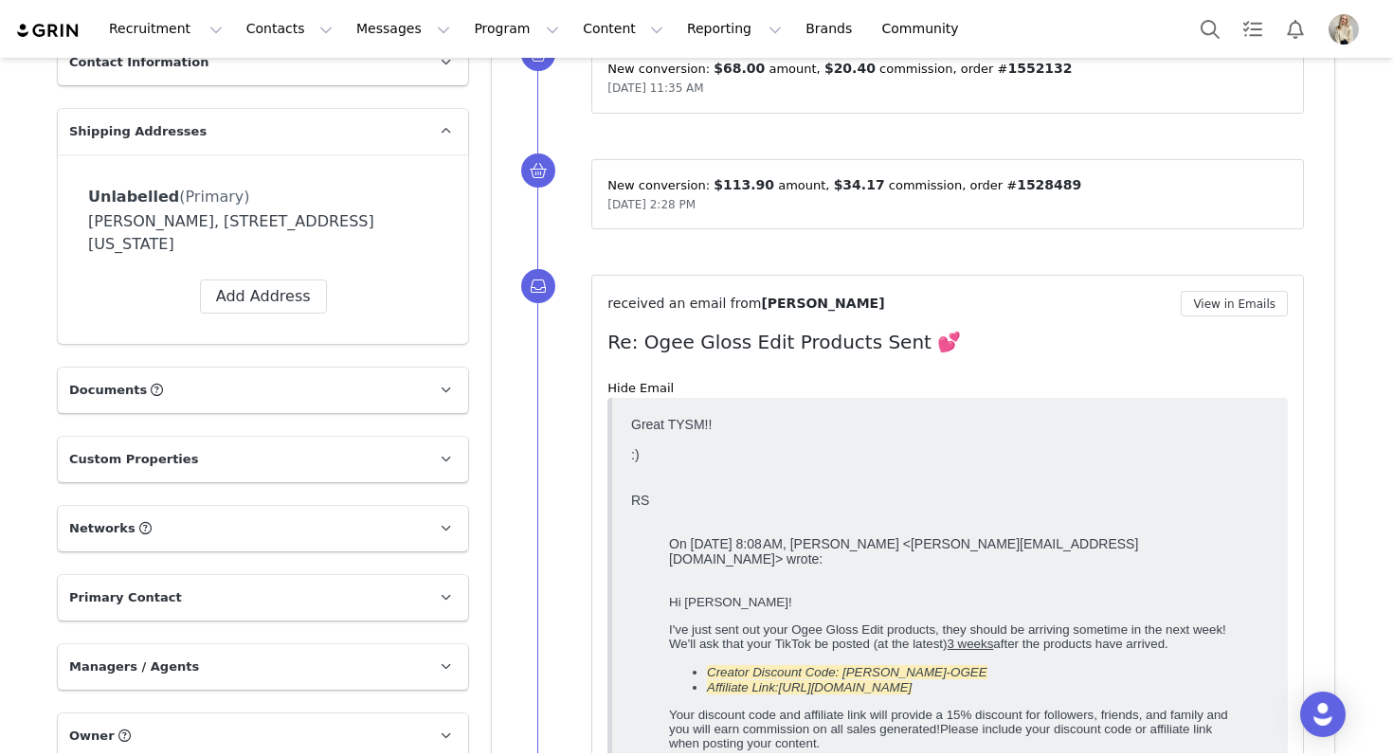
scroll to position [332, 0]
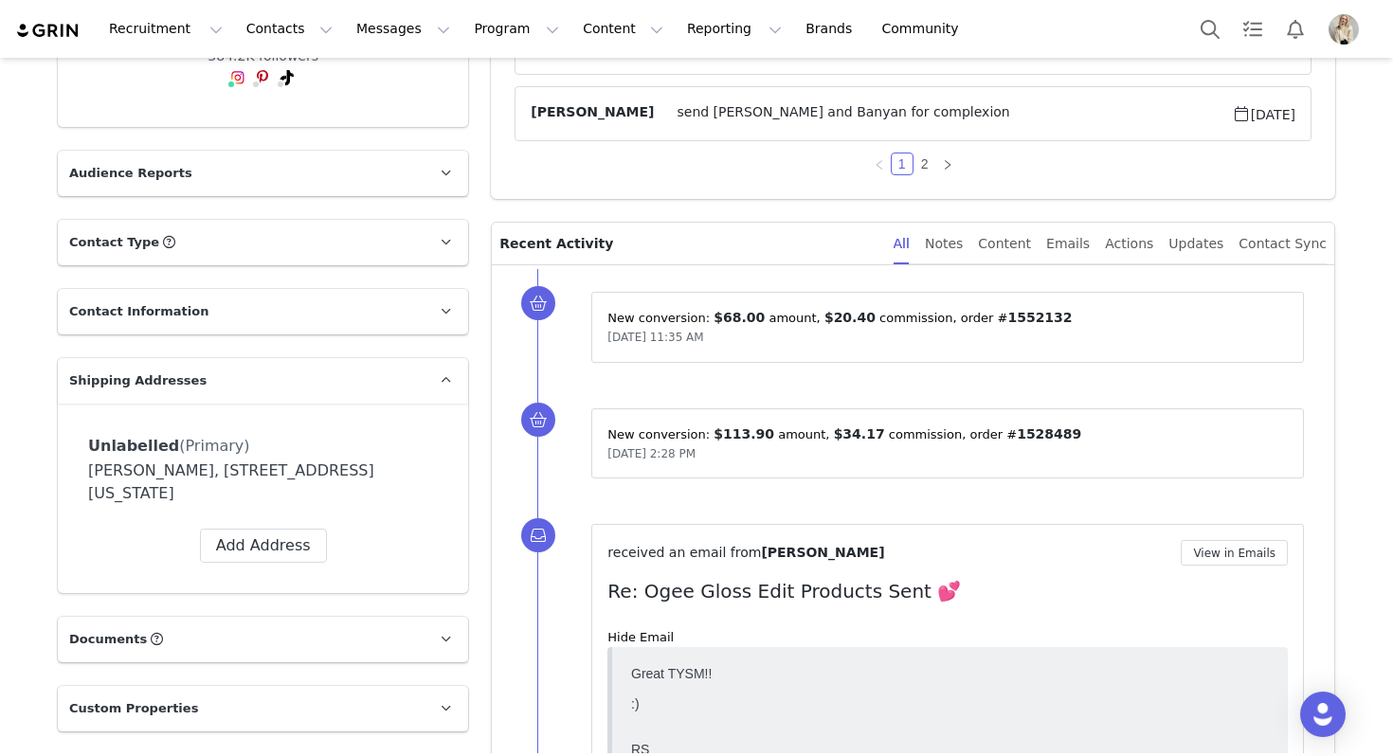
click at [1187, 21] on div "Recruitment Recruitment Creator Search Curated Lists Landing Pages Web Extensio…" at bounding box center [696, 29] width 1393 height 58
click at [1203, 27] on button "Search" at bounding box center [1210, 29] width 42 height 43
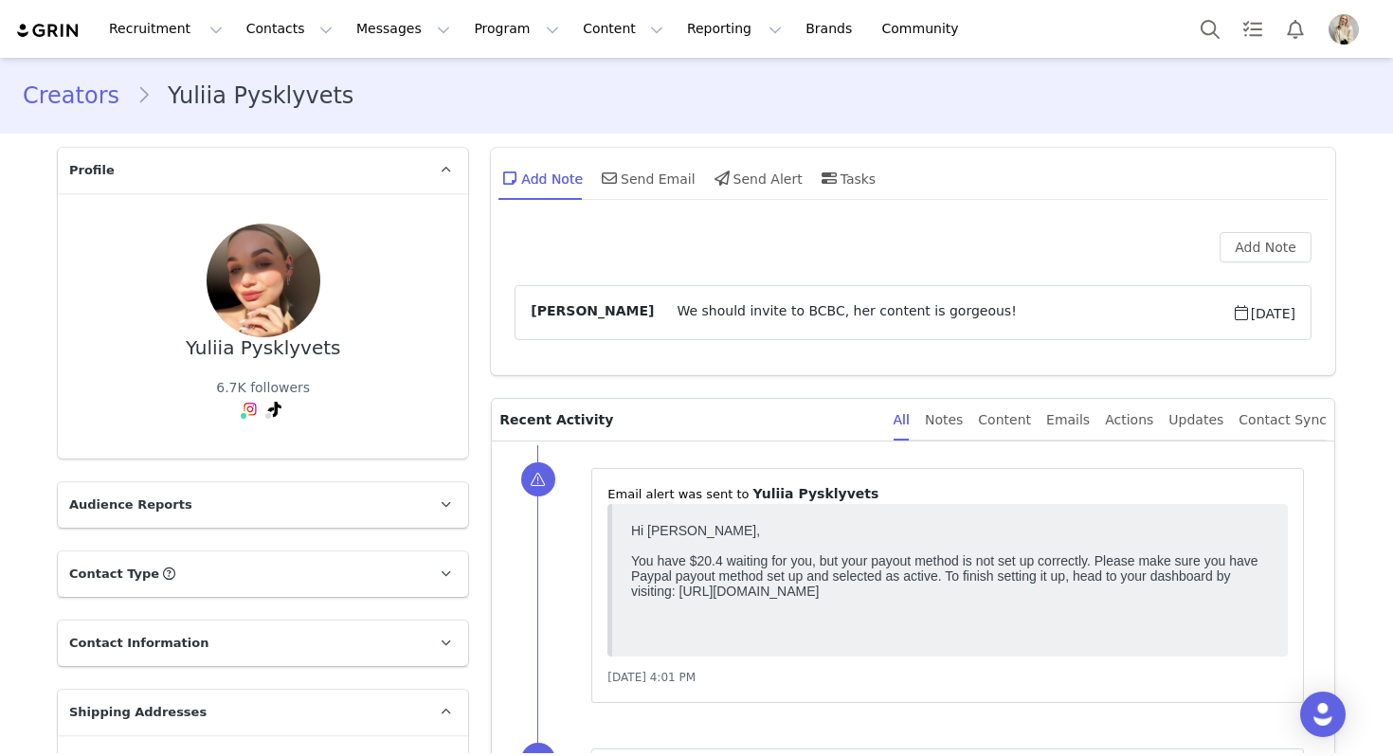
drag, startPoint x: 348, startPoint y: 353, endPoint x: 194, endPoint y: 350, distance: 153.5
click at [194, 350] on div "Yuliia Pysklyvets 6.7K followers" at bounding box center [263, 326] width 350 height 205
copy div "Yuliia Pysklyvets"
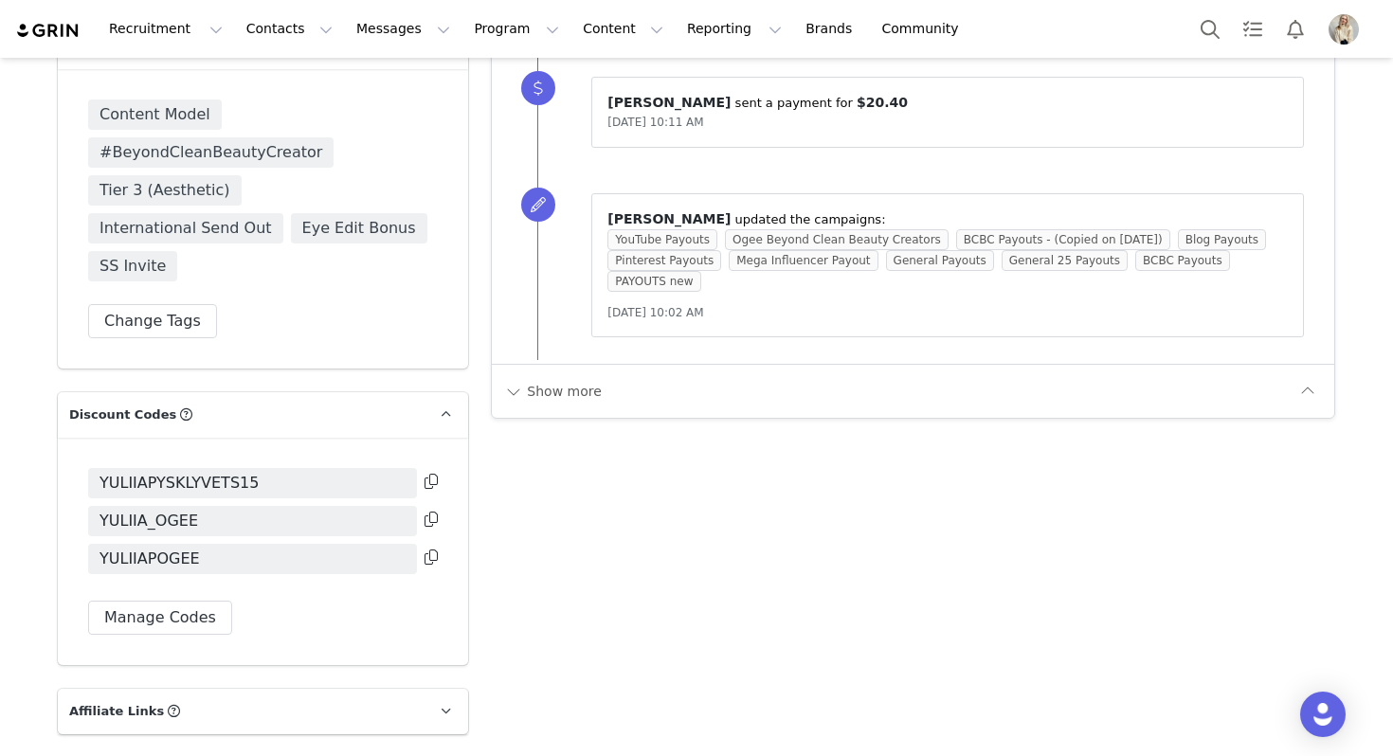
scroll to position [2749, 0]
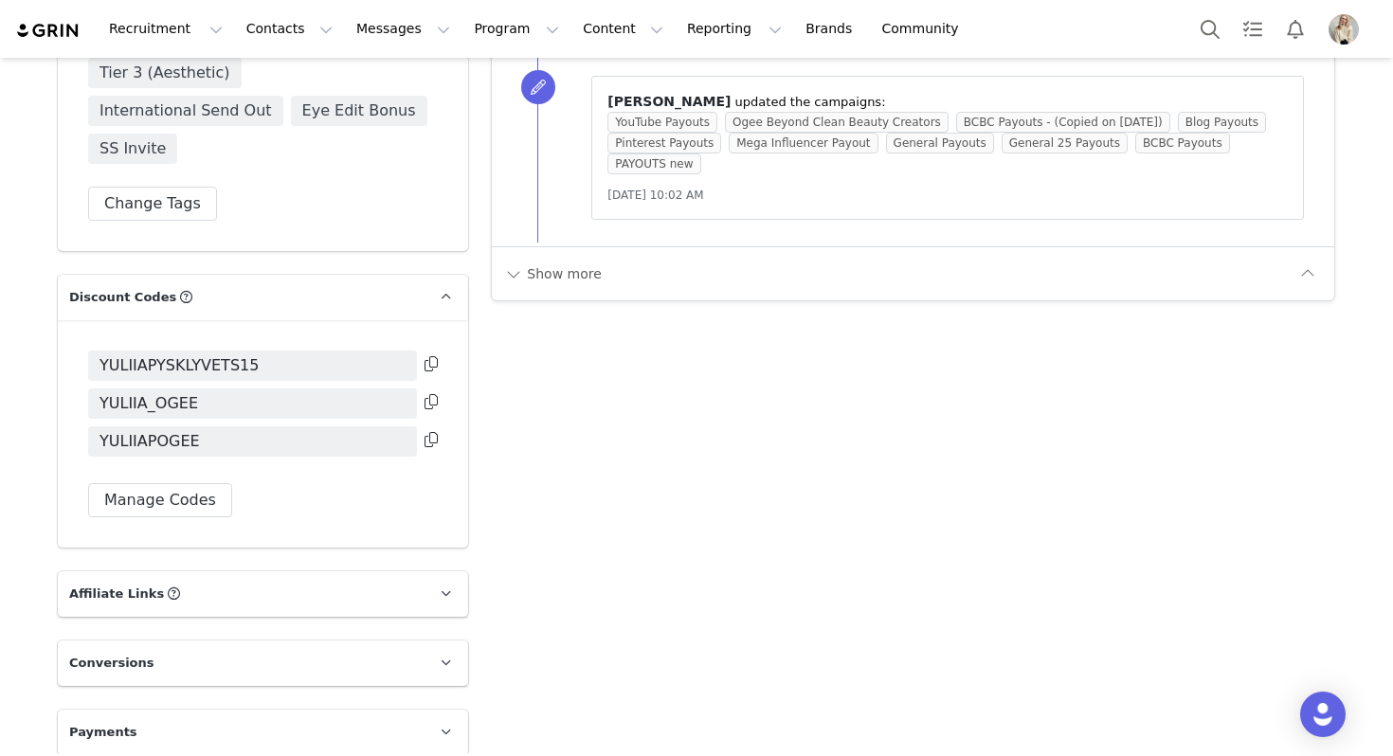
click at [563, 257] on div "Show more" at bounding box center [913, 273] width 842 height 54
click at [563, 276] on button "Show more" at bounding box center [552, 274] width 99 height 30
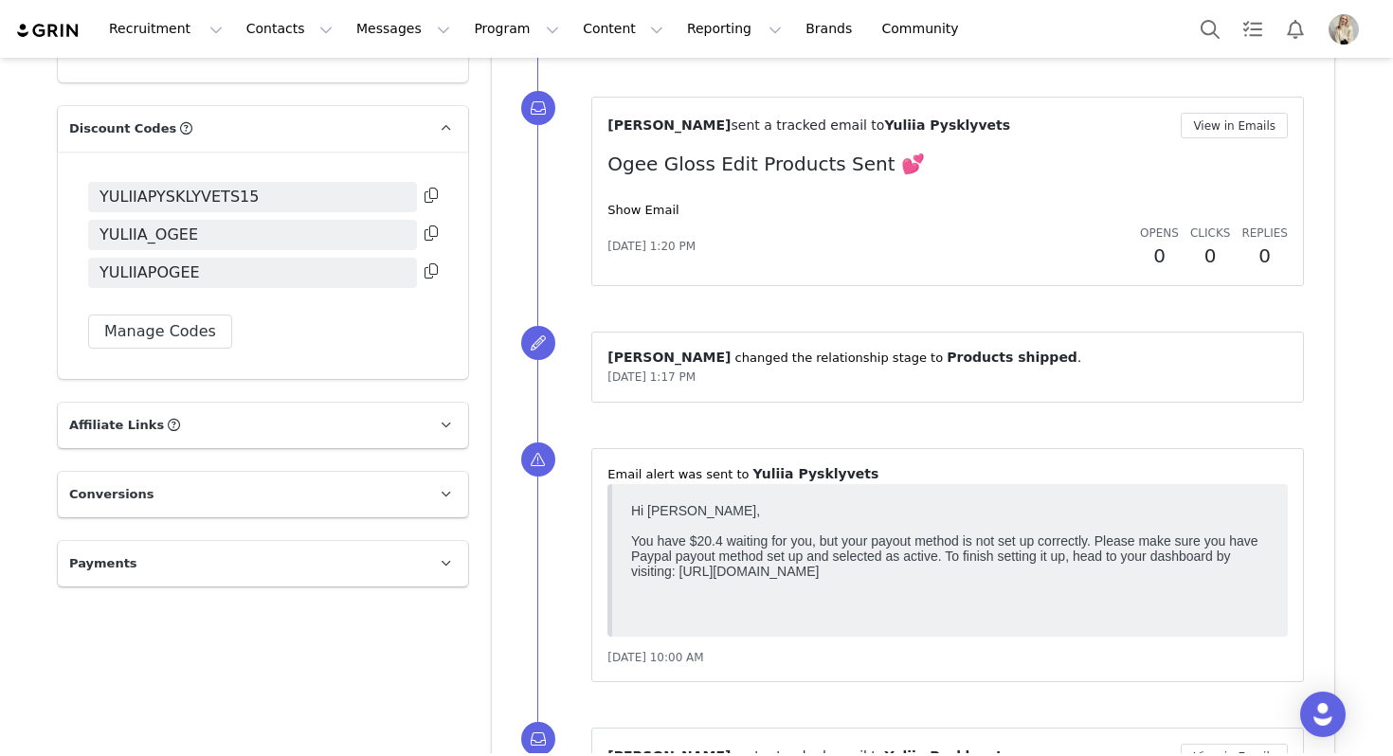
scroll to position [2919, 0]
click at [638, 209] on link "Show Email" at bounding box center [642, 209] width 71 height 14
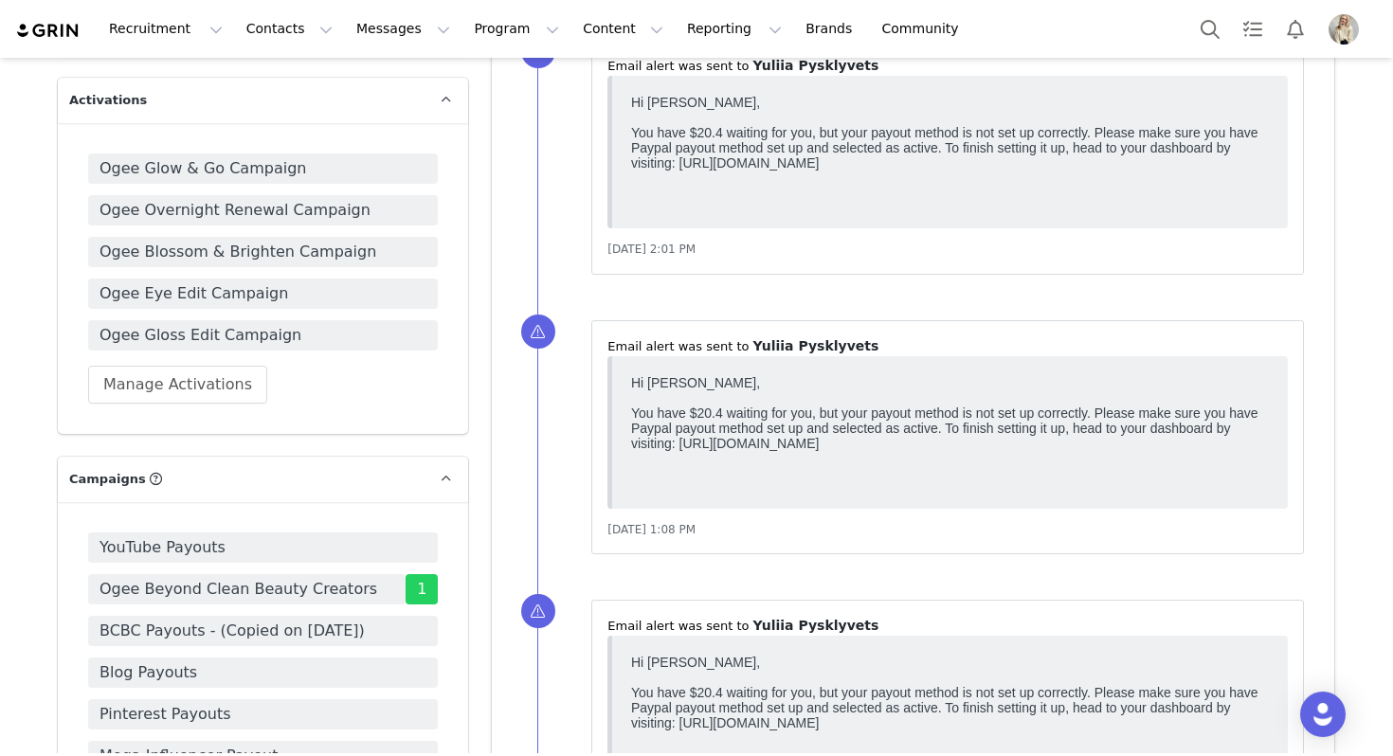
scroll to position [1188, 0]
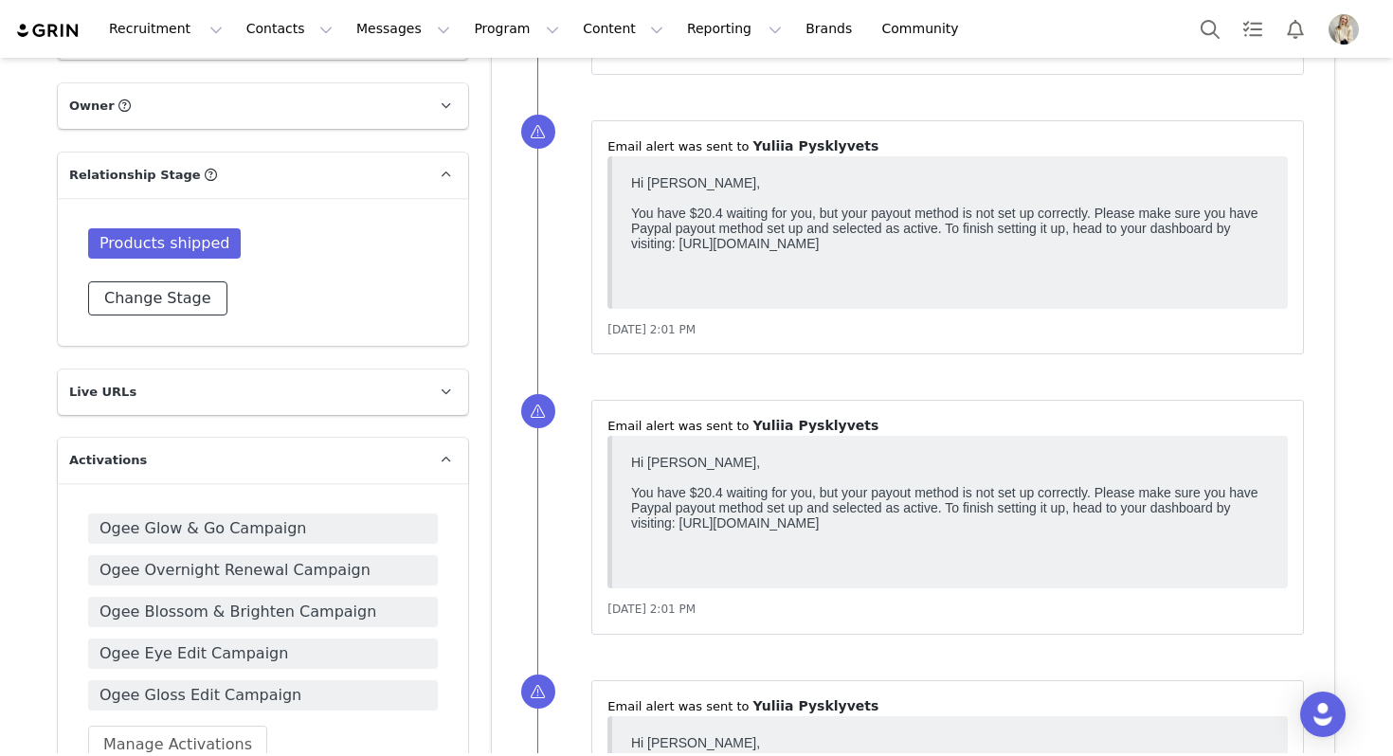
click at [181, 316] on button "Change Stage" at bounding box center [157, 298] width 139 height 34
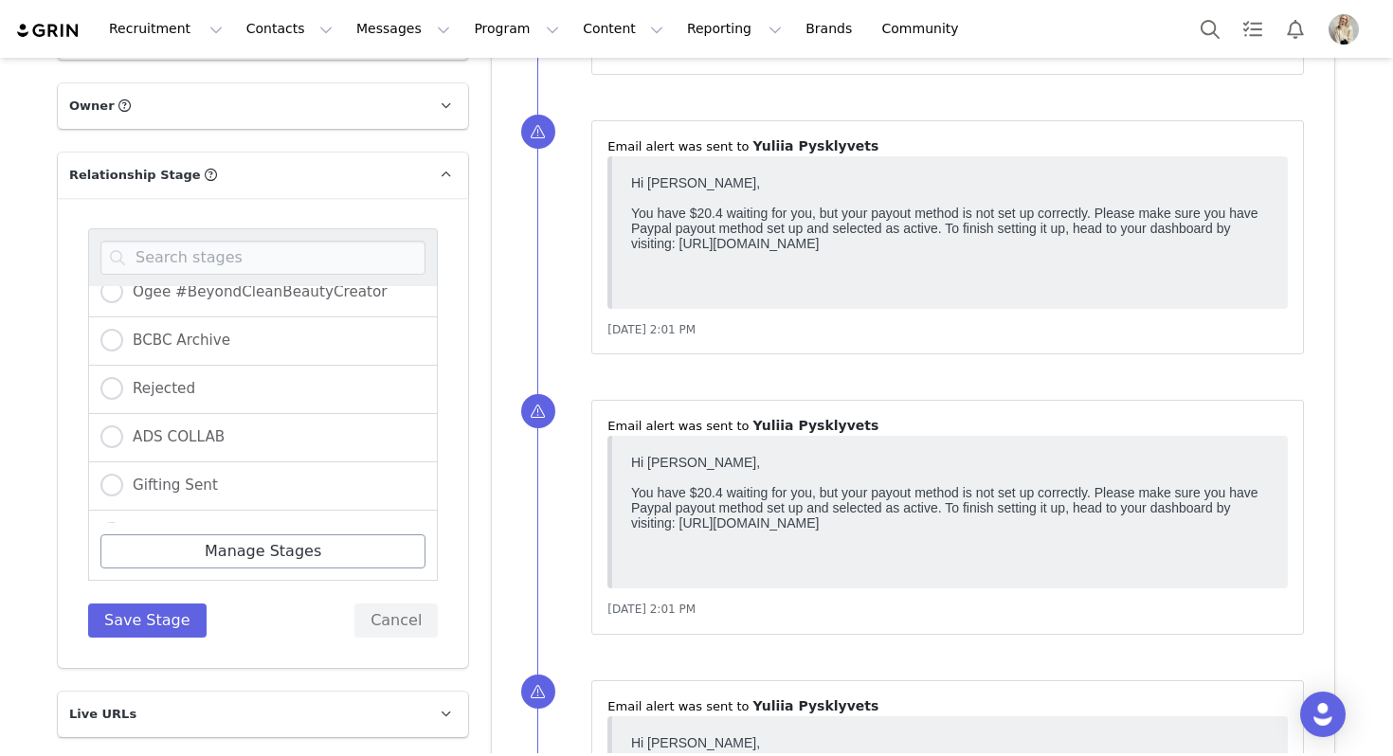
scroll to position [655, 0]
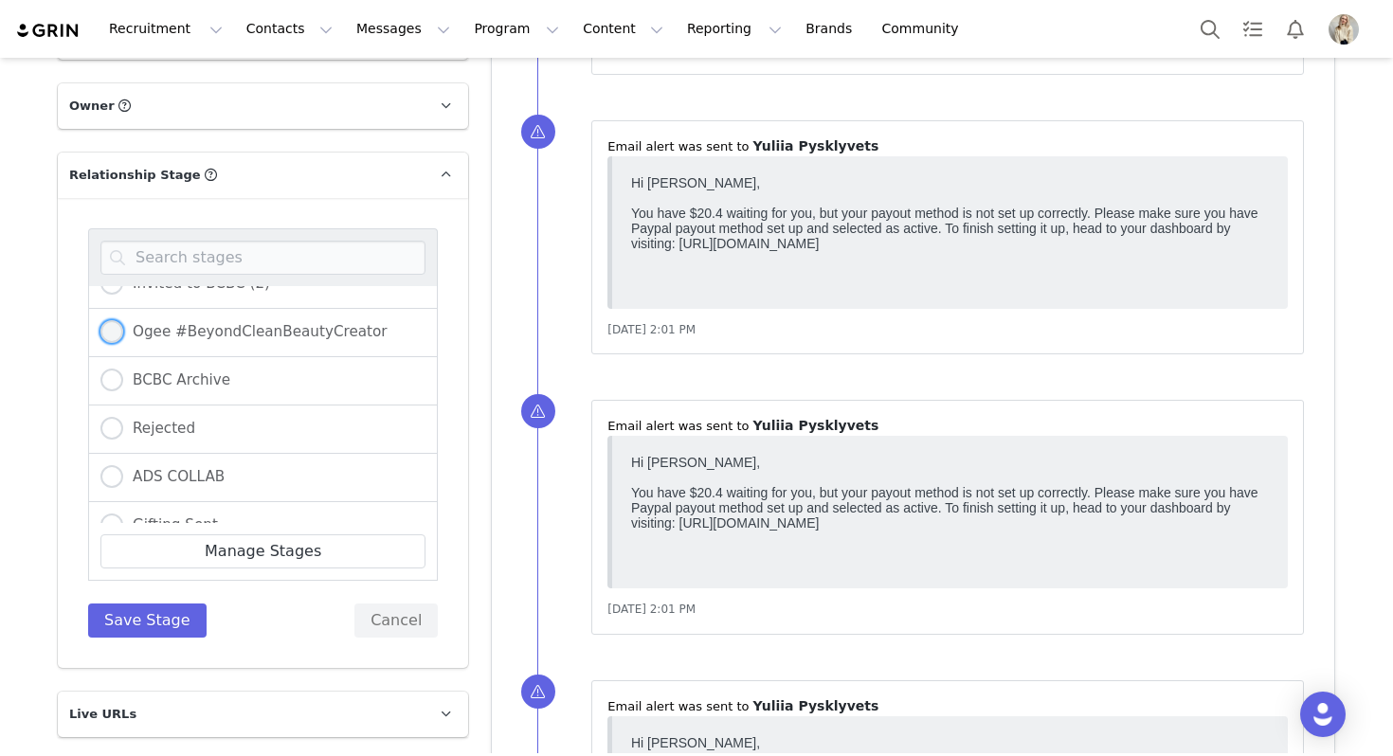
click at [272, 342] on label "Ogee #BeyondCleanBeautyCreator" at bounding box center [243, 332] width 287 height 25
click at [123, 342] on input "Ogee #BeyondCleanBeautyCreator" at bounding box center [111, 332] width 23 height 25
radio input "true"
radio input "false"
radio input "true"
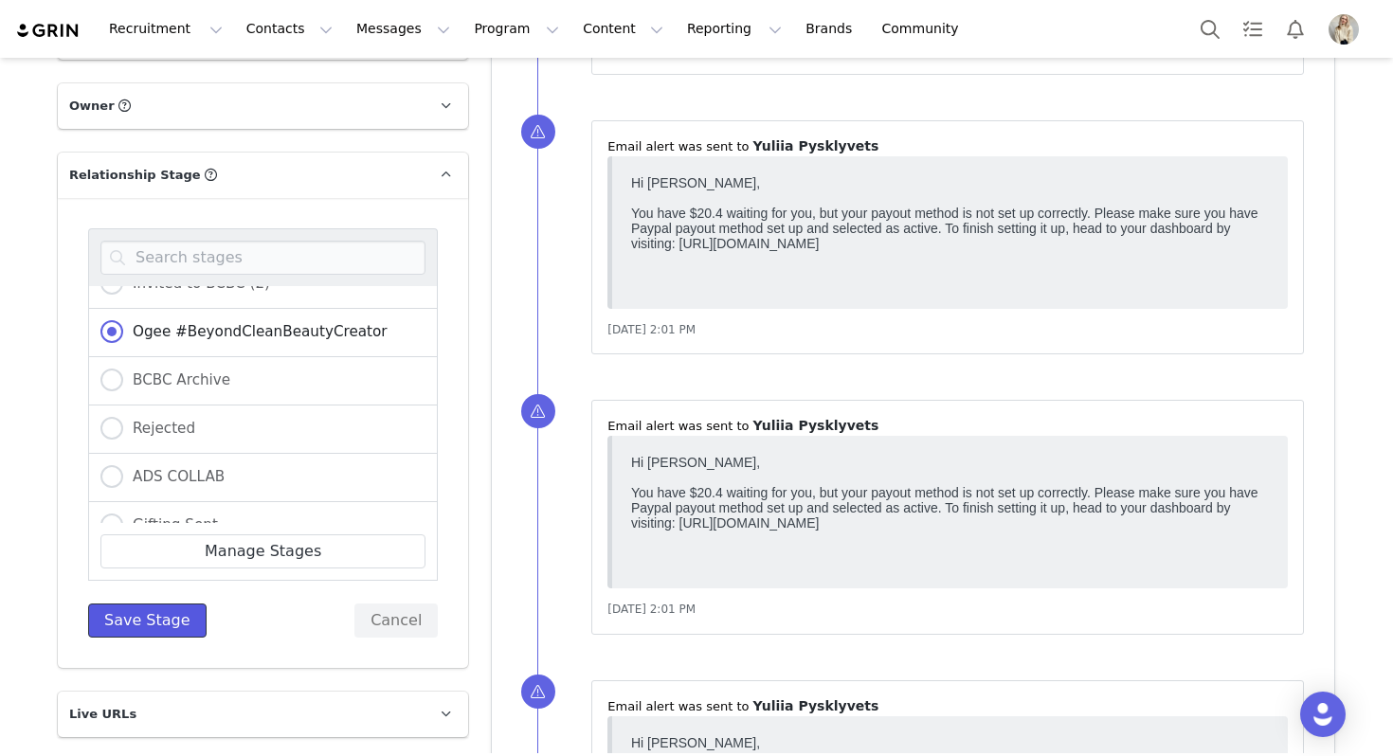
click at [135, 638] on button "Save Stage" at bounding box center [147, 621] width 118 height 34
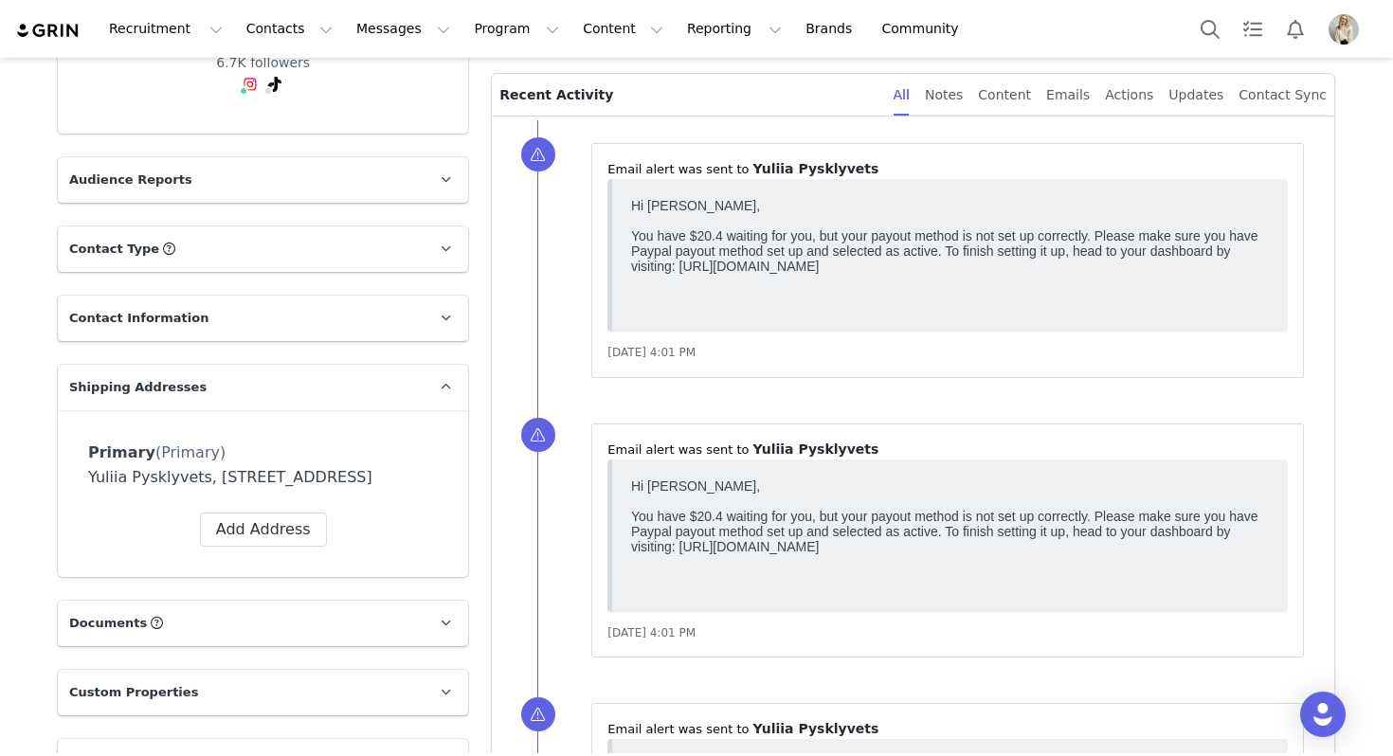
scroll to position [0, 0]
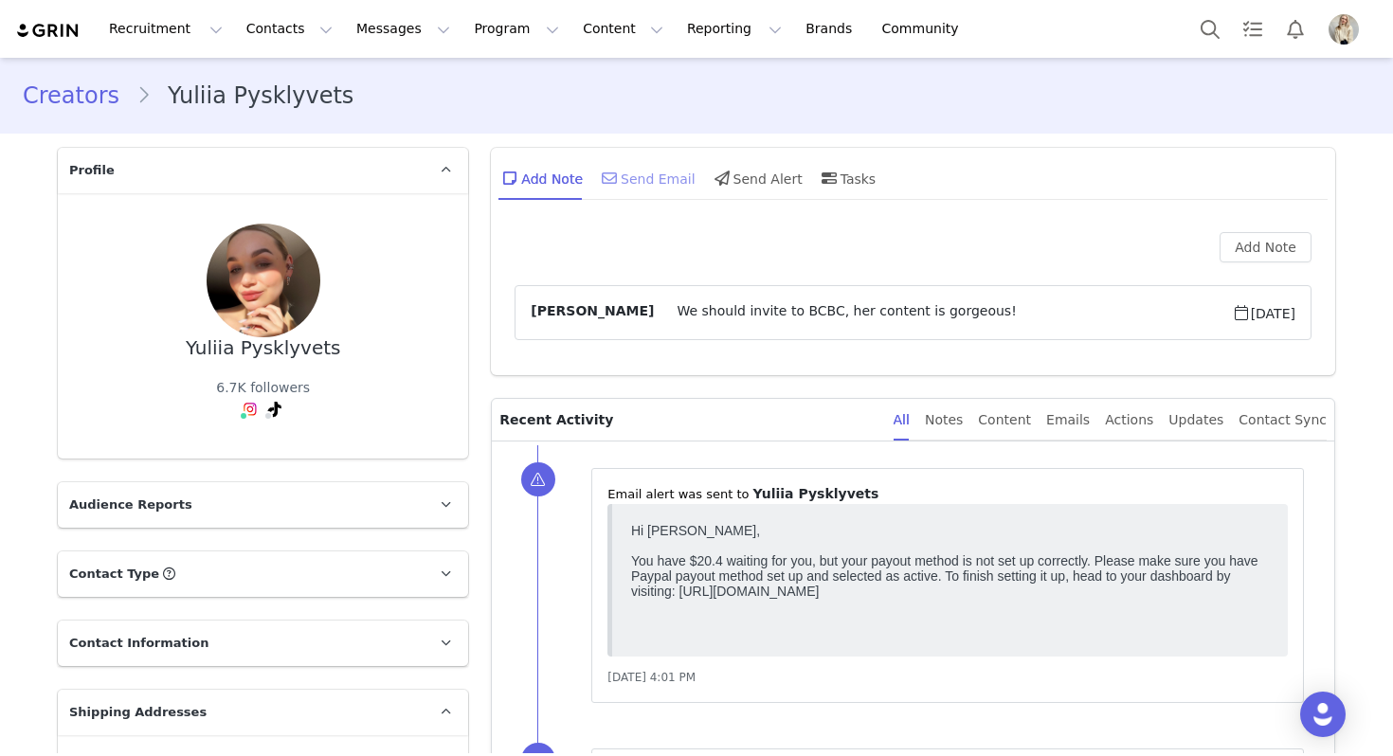
click at [641, 181] on div "Send Email" at bounding box center [647, 177] width 98 height 45
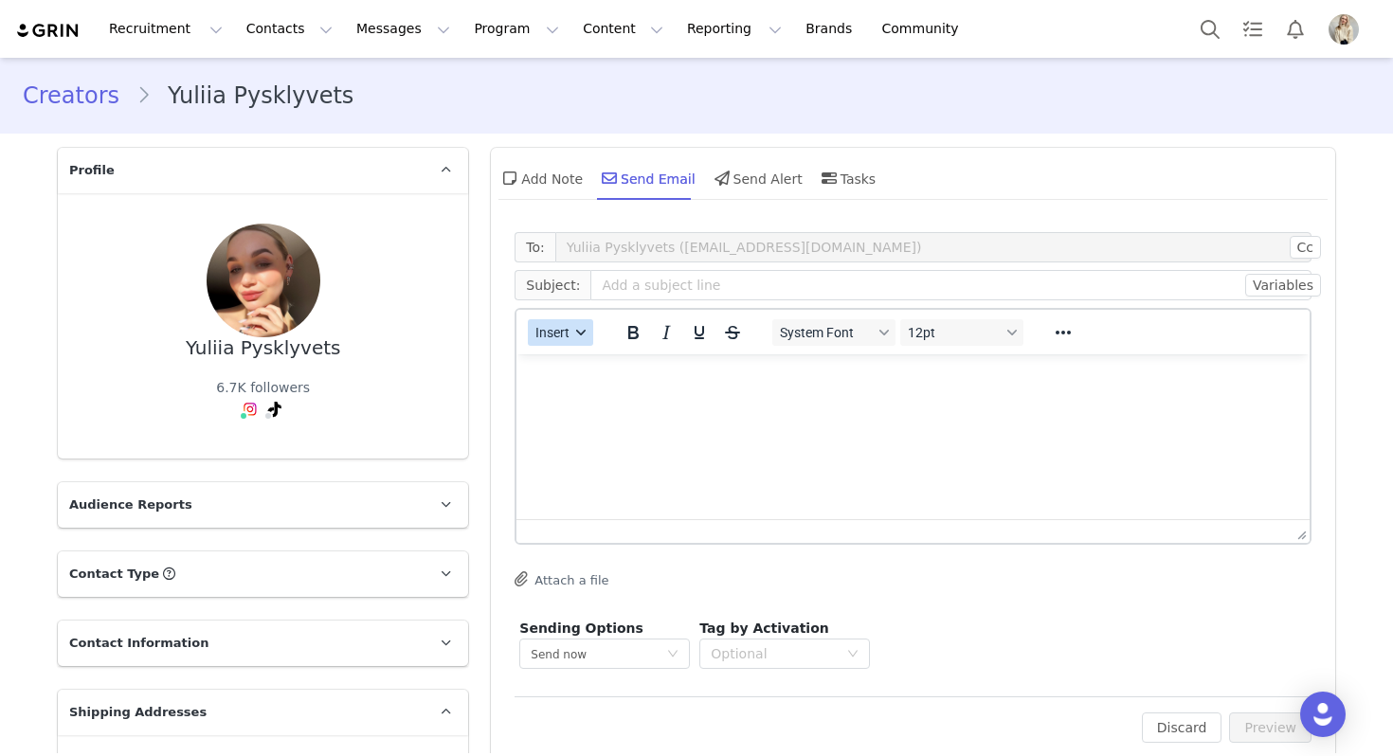
click at [557, 343] on button "Insert" at bounding box center [560, 332] width 65 height 27
click at [568, 356] on div "Insert Template" at bounding box center [629, 365] width 171 height 23
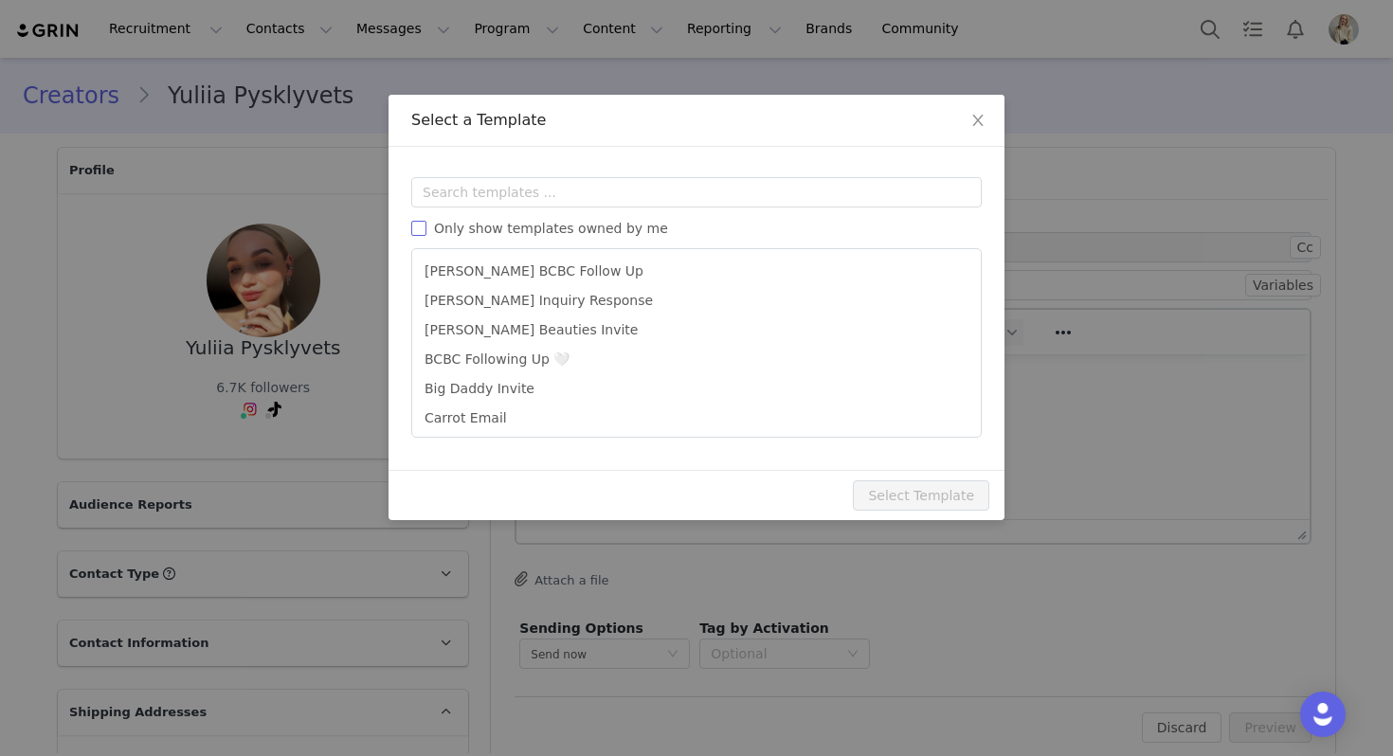
click at [584, 227] on span "Only show templates owned by me" at bounding box center [550, 228] width 249 height 15
click at [426, 227] on input "Only show templates owned by me" at bounding box center [418, 228] width 15 height 15
checkbox input "true"
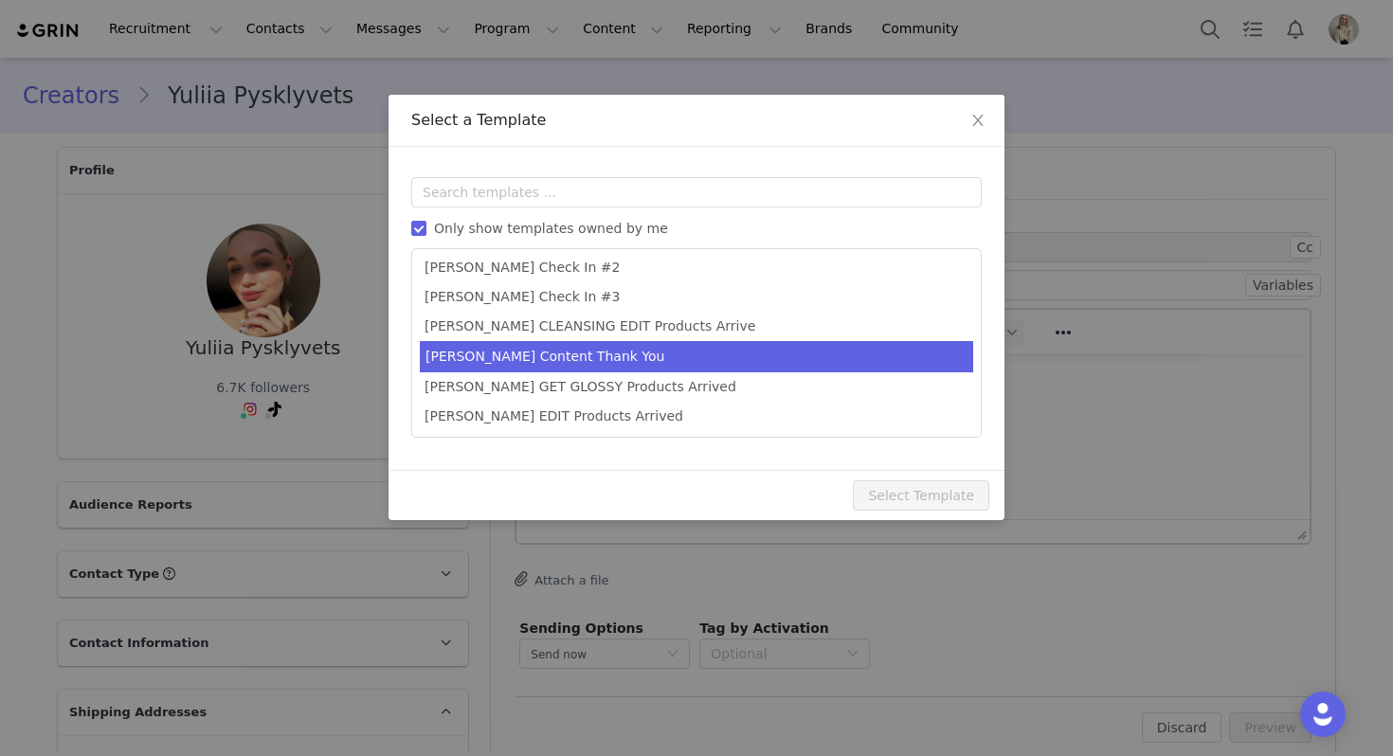
click at [517, 364] on li "Julia Content Thank You" at bounding box center [696, 356] width 553 height 31
type input "Thank you 🤍"
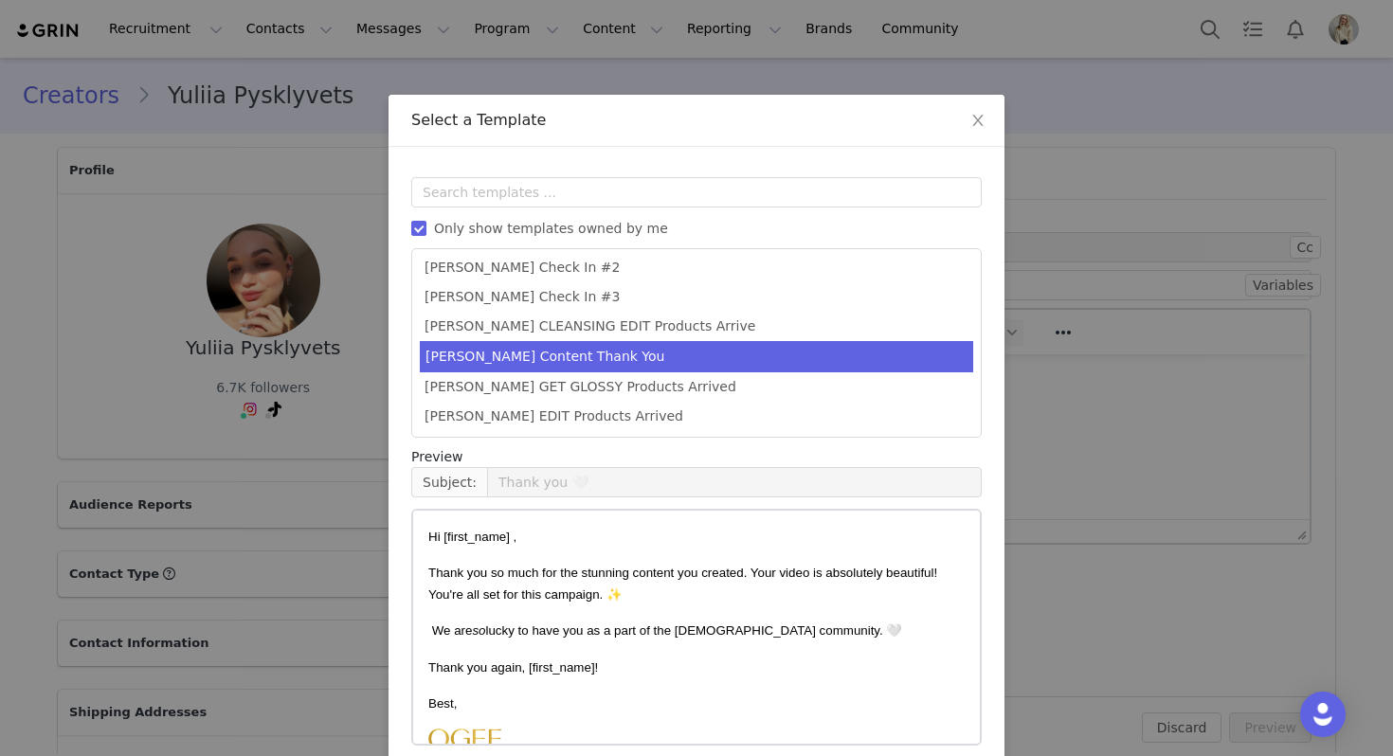
scroll to position [85, 0]
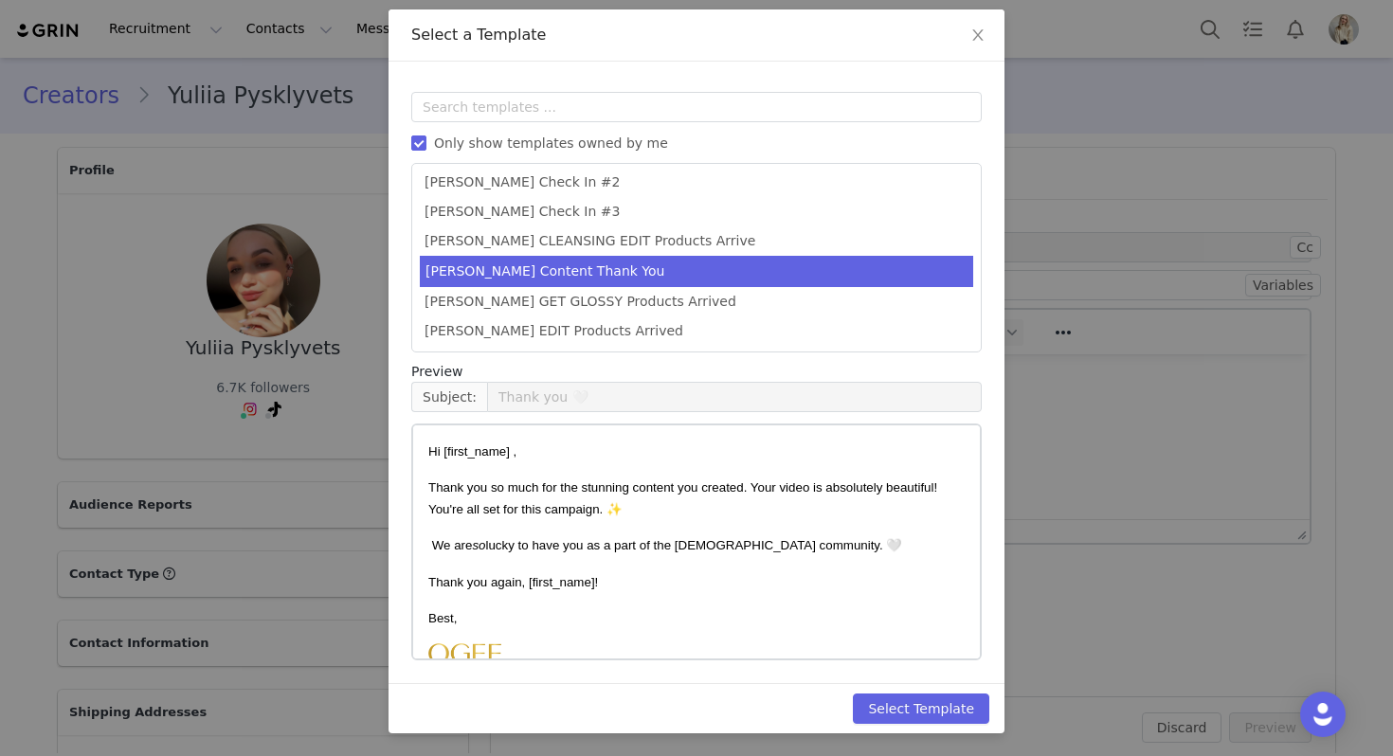
click at [890, 732] on div "Select Template" at bounding box center [697, 708] width 616 height 50
click at [888, 702] on button "Select Template" at bounding box center [921, 709] width 136 height 30
type input "Thank you 🤍"
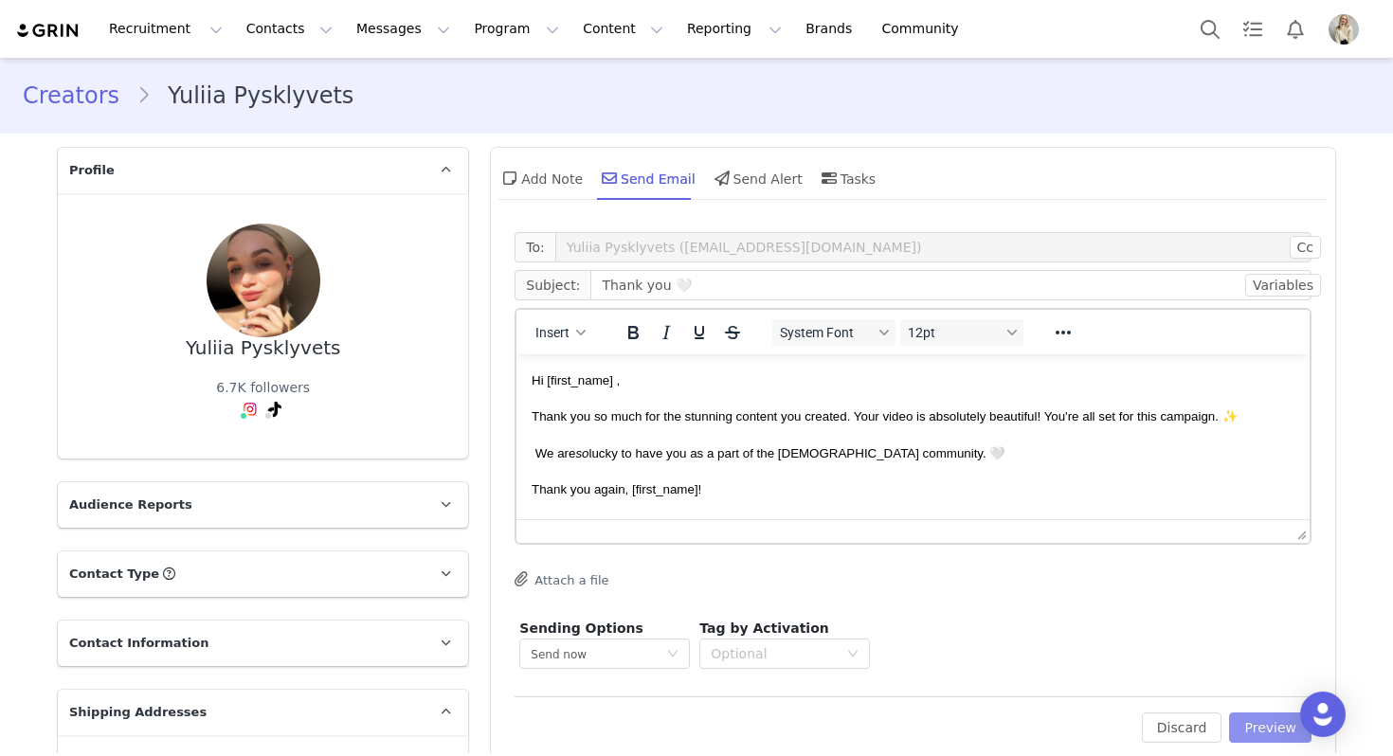
click at [1257, 735] on button "Preview" at bounding box center [1270, 728] width 82 height 30
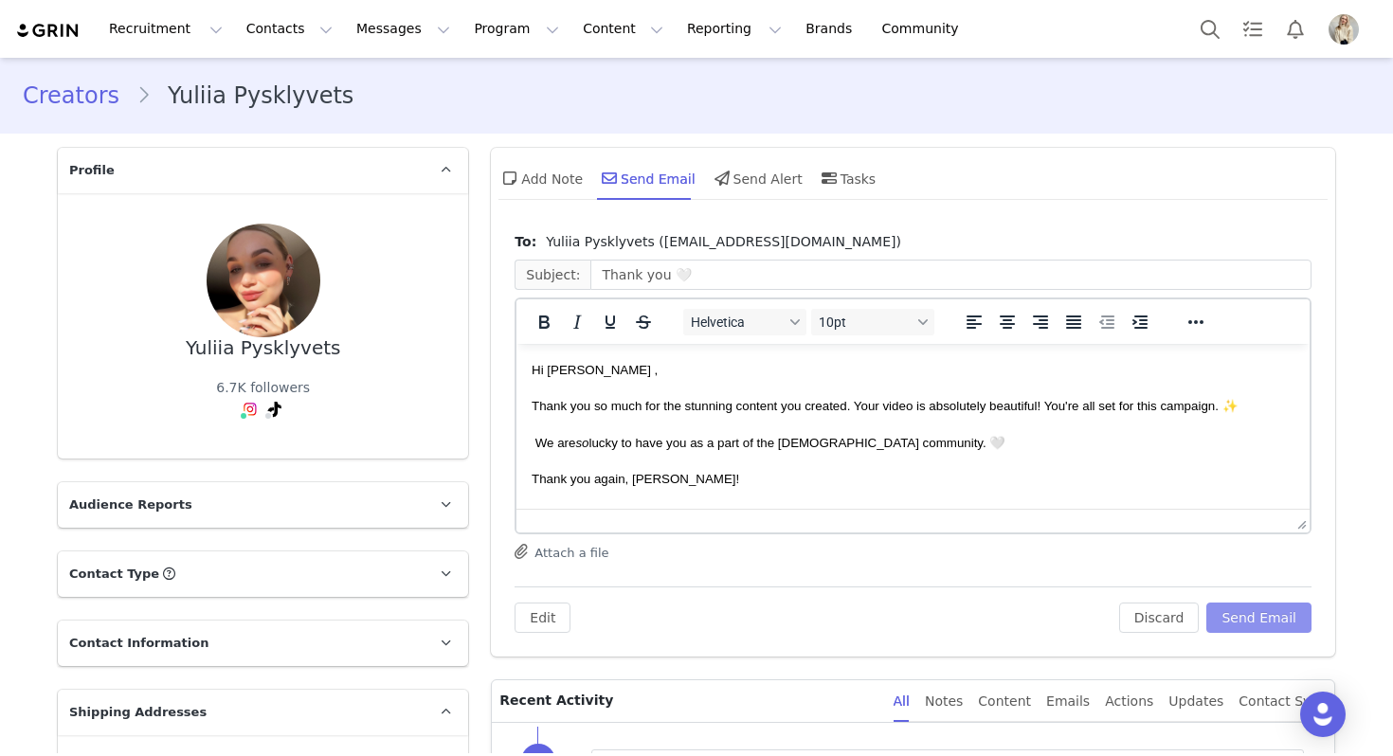
click at [1258, 624] on button "Send Email" at bounding box center [1258, 618] width 105 height 30
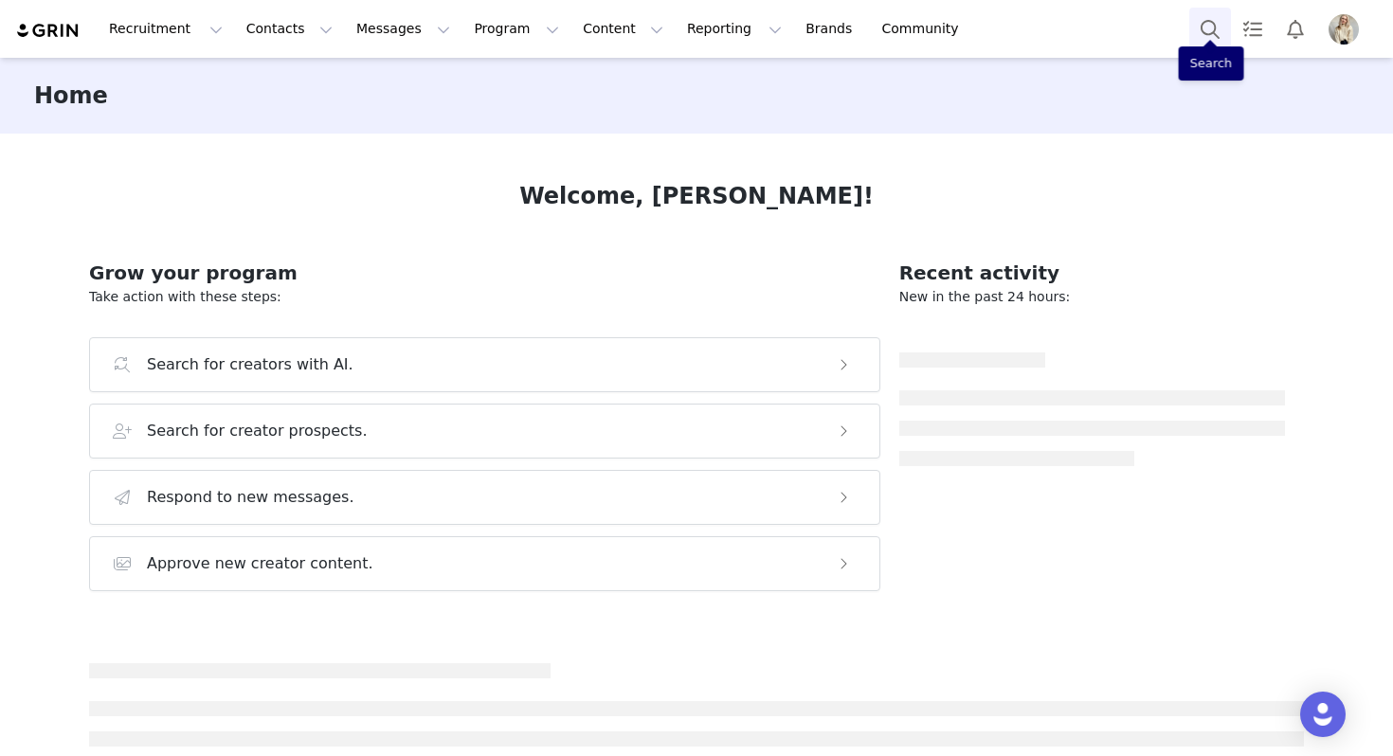
click at [1196, 12] on button "Search" at bounding box center [1210, 29] width 42 height 43
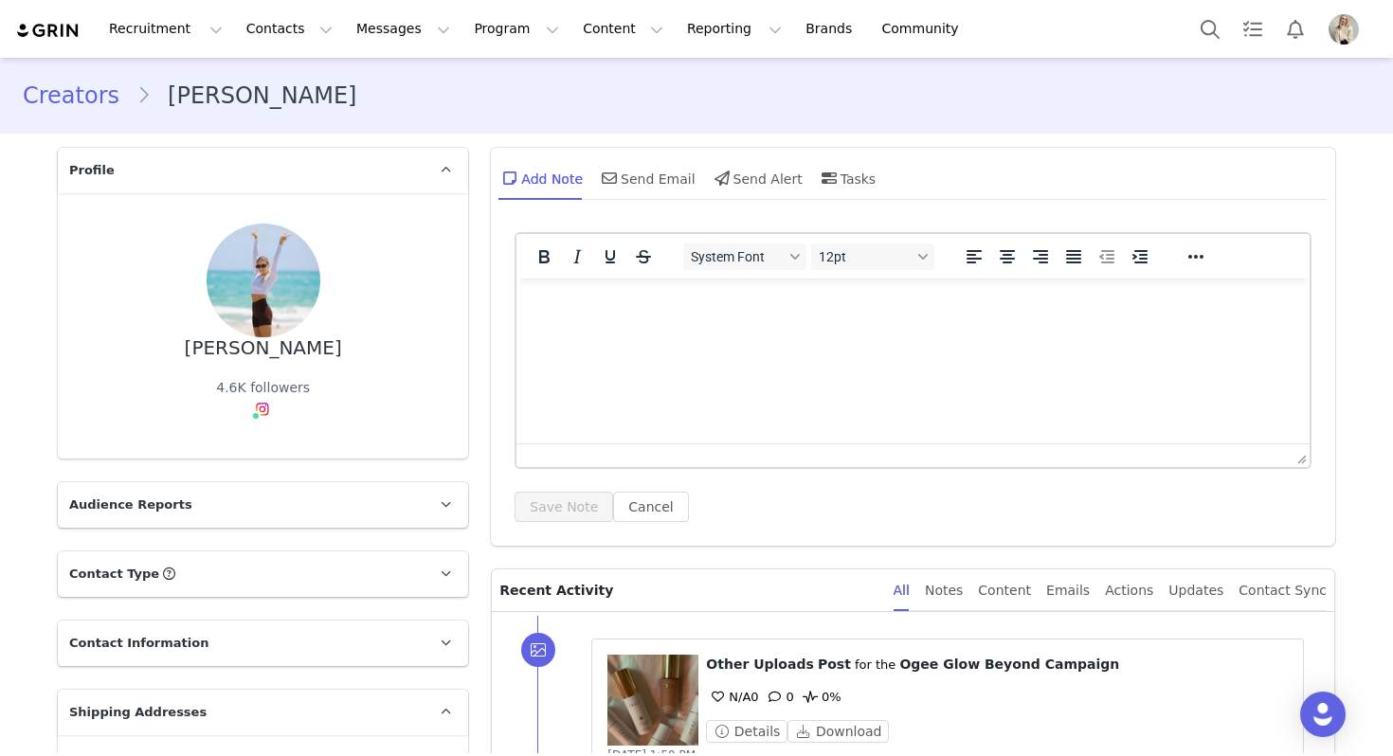
drag, startPoint x: 324, startPoint y: 358, endPoint x: 203, endPoint y: 358, distance: 121.3
click at [203, 358] on div "[PERSON_NAME] 4.6K followers Instagram ( @pacingwithpiper ) — Standard Connecte…" at bounding box center [263, 326] width 350 height 205
copy div "[PERSON_NAME]"
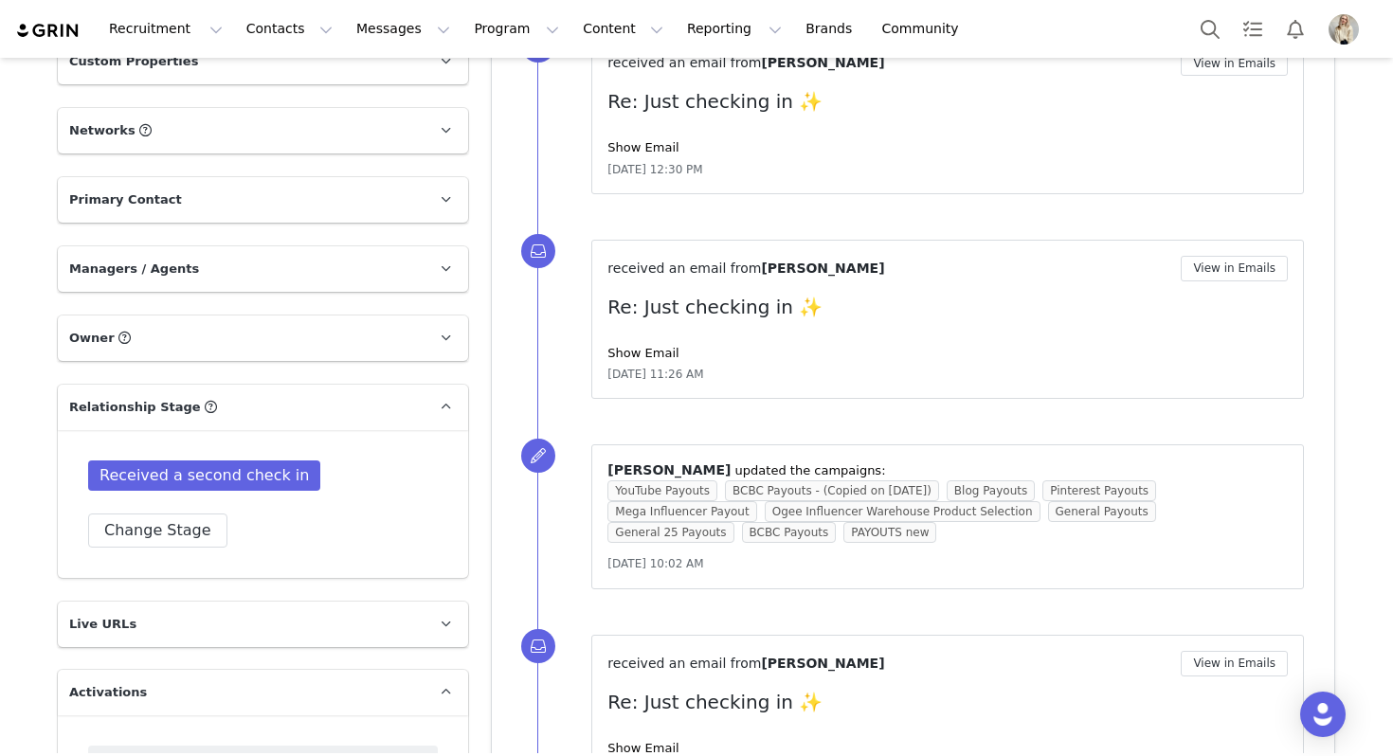
scroll to position [1187, 0]
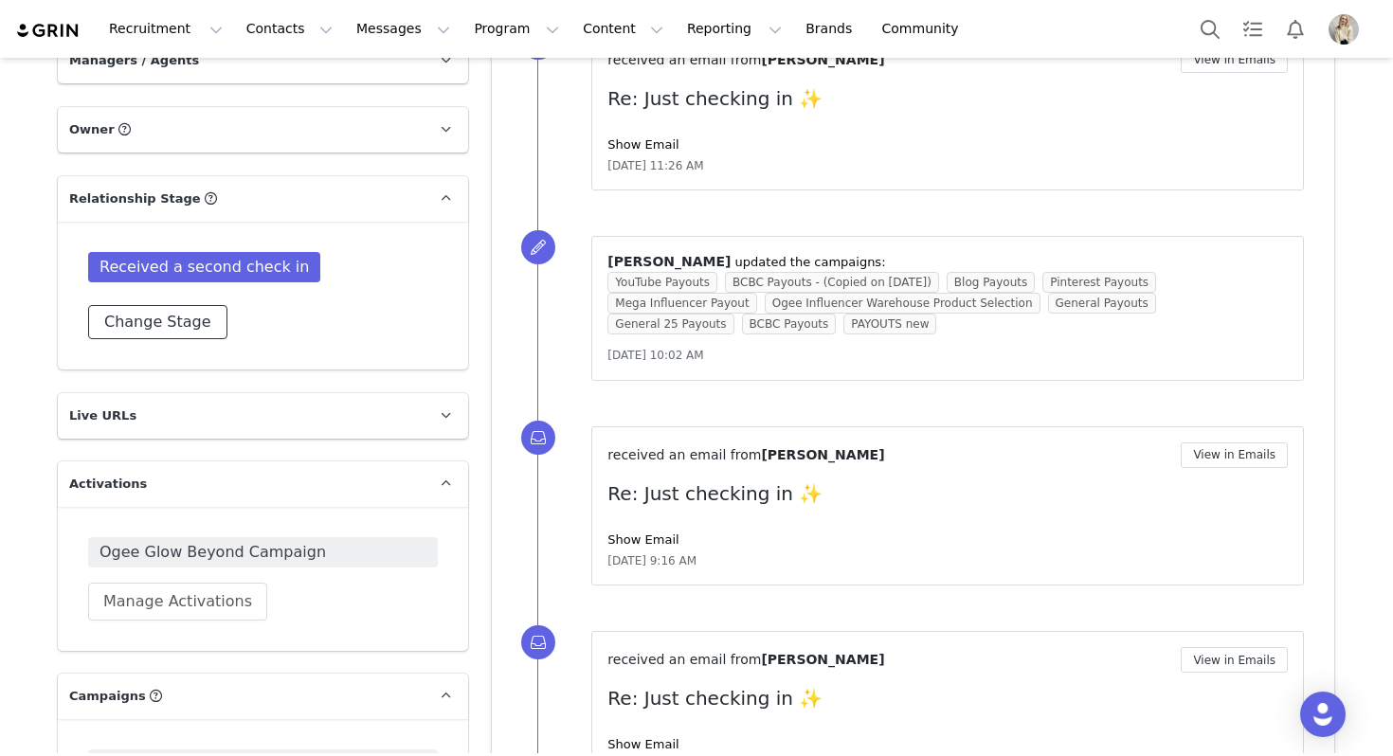
click at [172, 331] on button "Change Stage" at bounding box center [157, 322] width 139 height 34
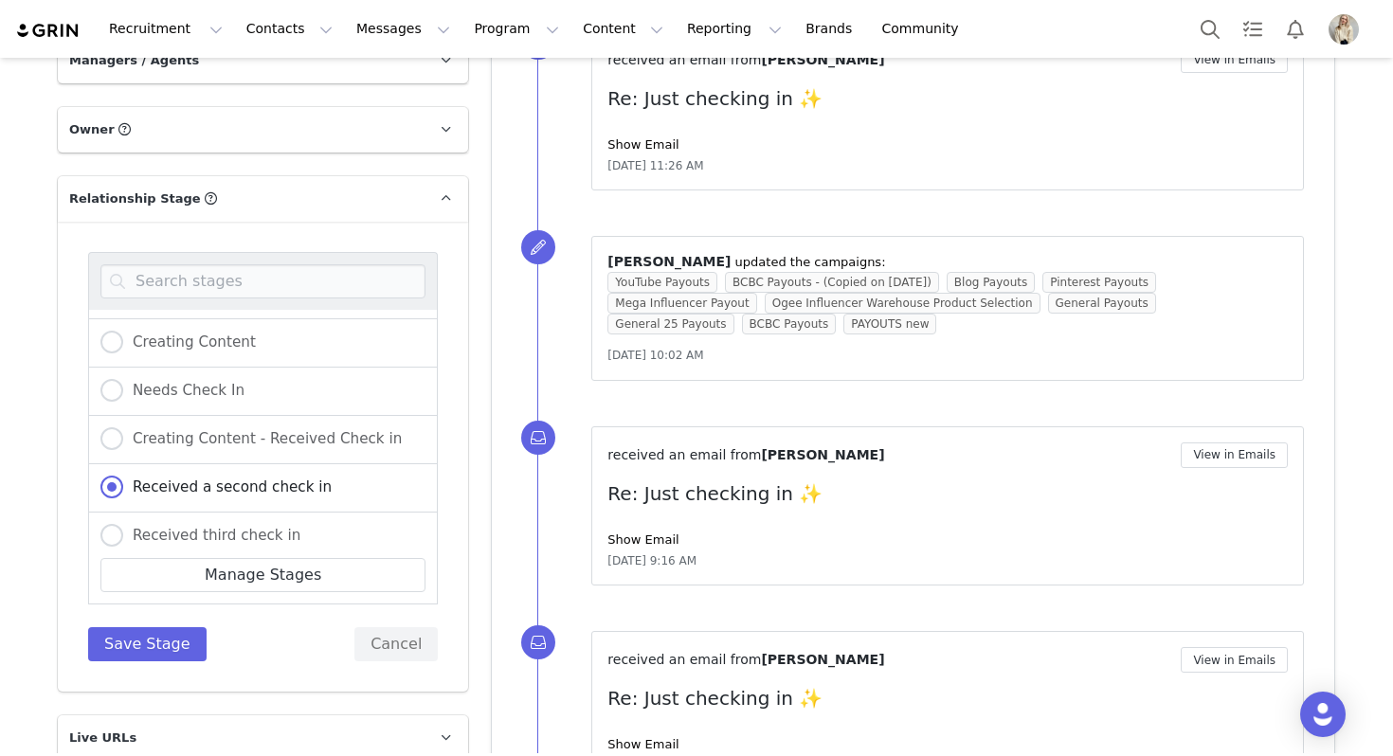
scroll to position [186, 0]
click at [194, 547] on div "Manage Stages" at bounding box center [263, 576] width 350 height 58
click at [392, 629] on button "Cancel" at bounding box center [395, 644] width 83 height 34
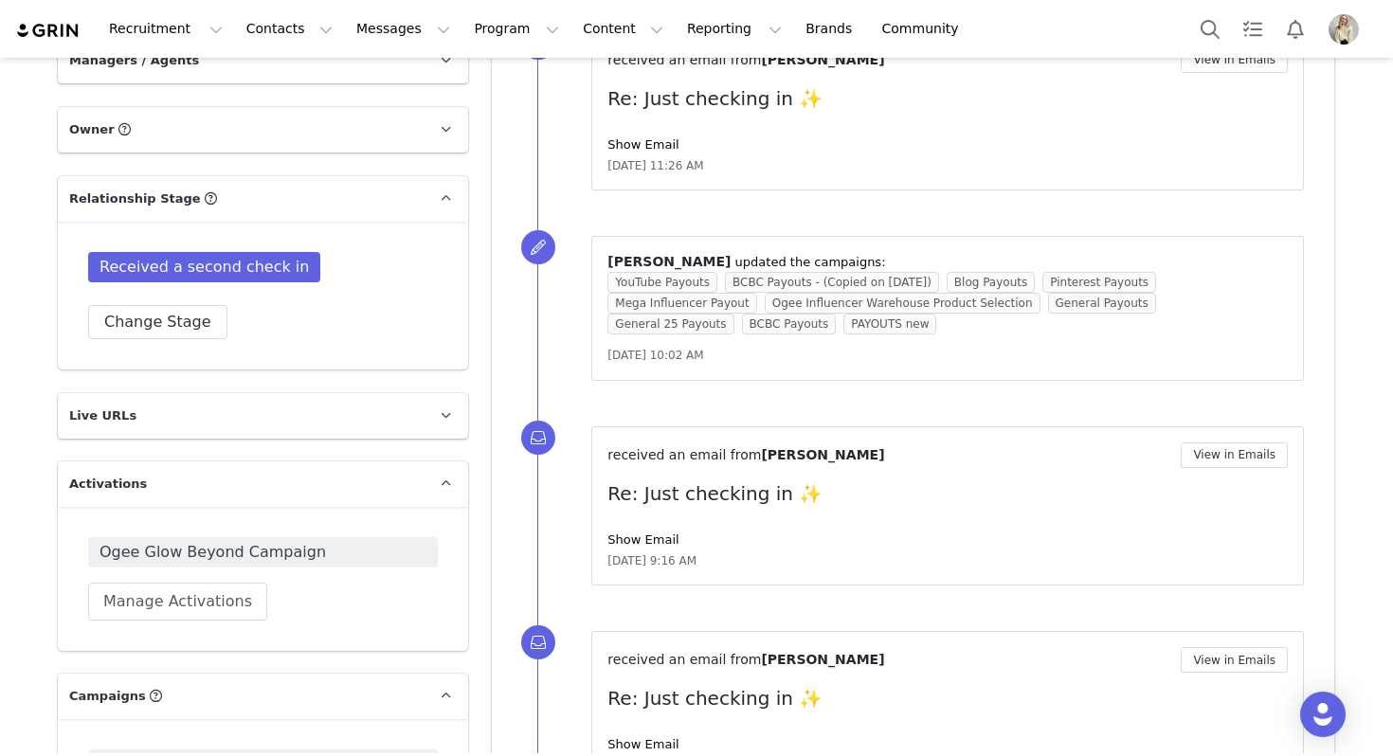
scroll to position [0, 0]
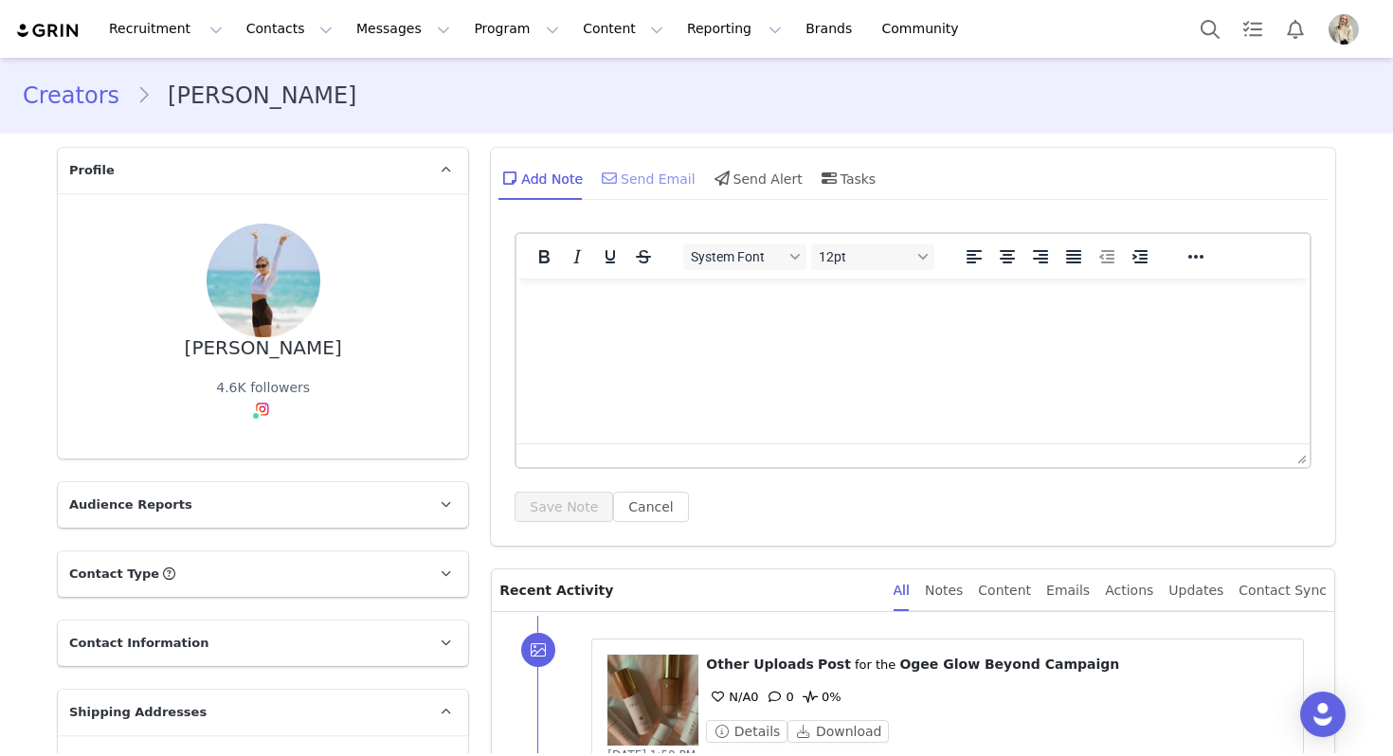
click at [629, 172] on div "Send Email" at bounding box center [647, 177] width 98 height 45
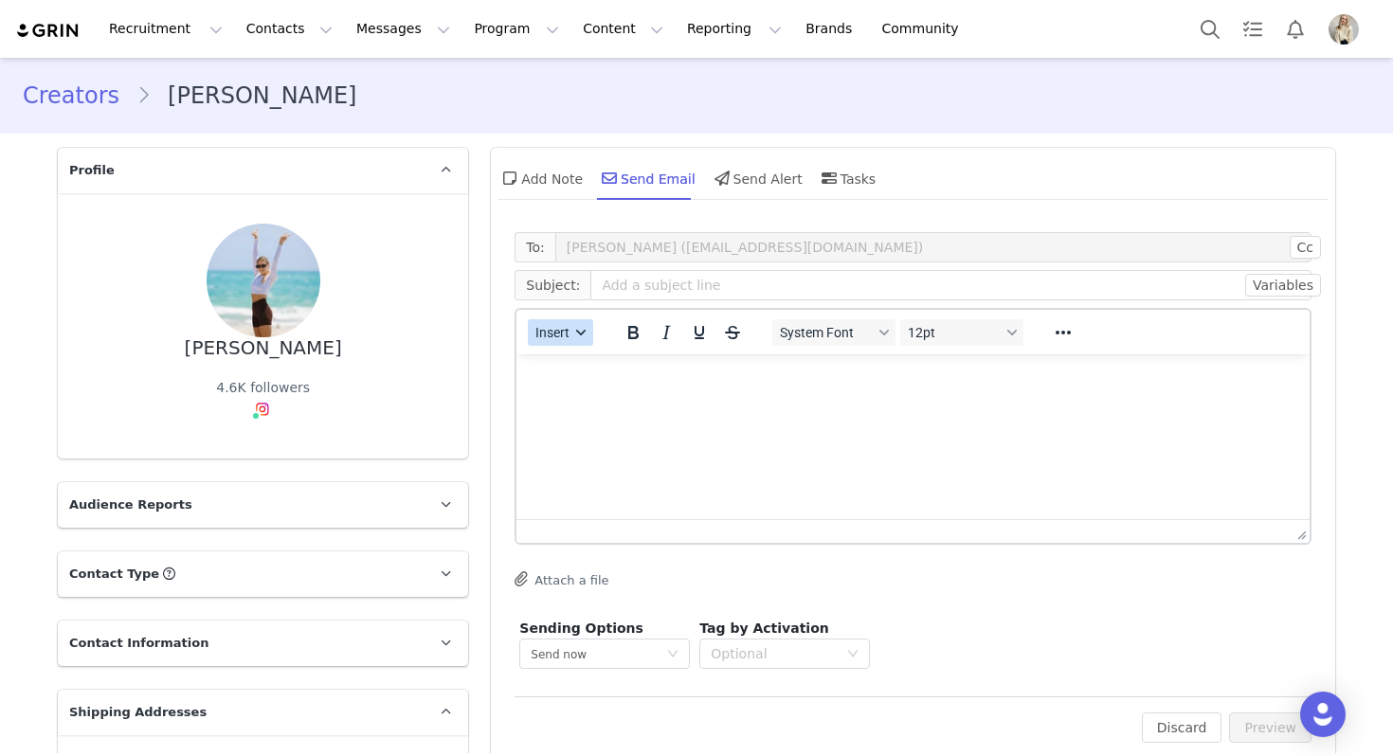
click at [552, 321] on button "Insert" at bounding box center [560, 332] width 65 height 27
click at [570, 359] on div "Insert Template" at bounding box center [629, 365] width 171 height 23
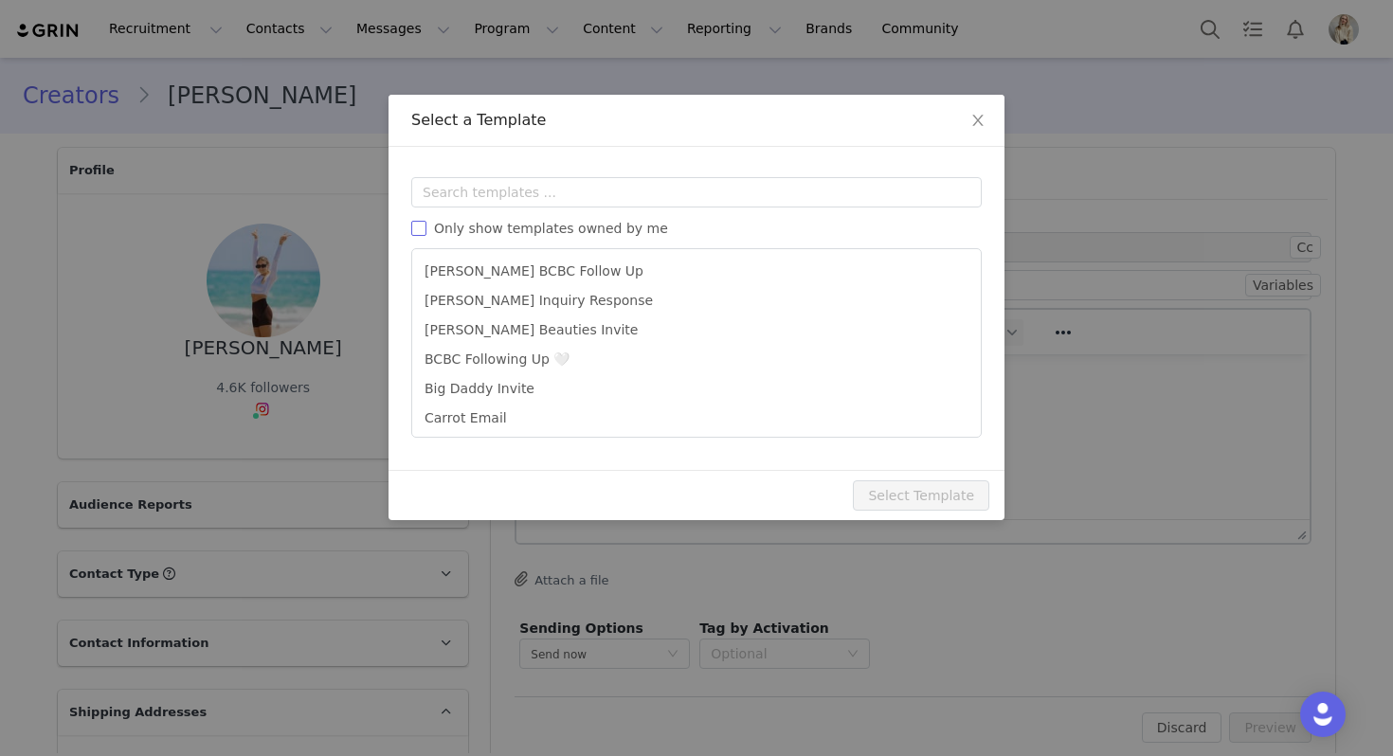
click at [567, 227] on span "Only show templates owned by me" at bounding box center [550, 228] width 249 height 15
click at [426, 227] on input "Only show templates owned by me" at bounding box center [418, 228] width 15 height 15
checkbox input "true"
click at [508, 177] on input "text" at bounding box center [696, 192] width 570 height 30
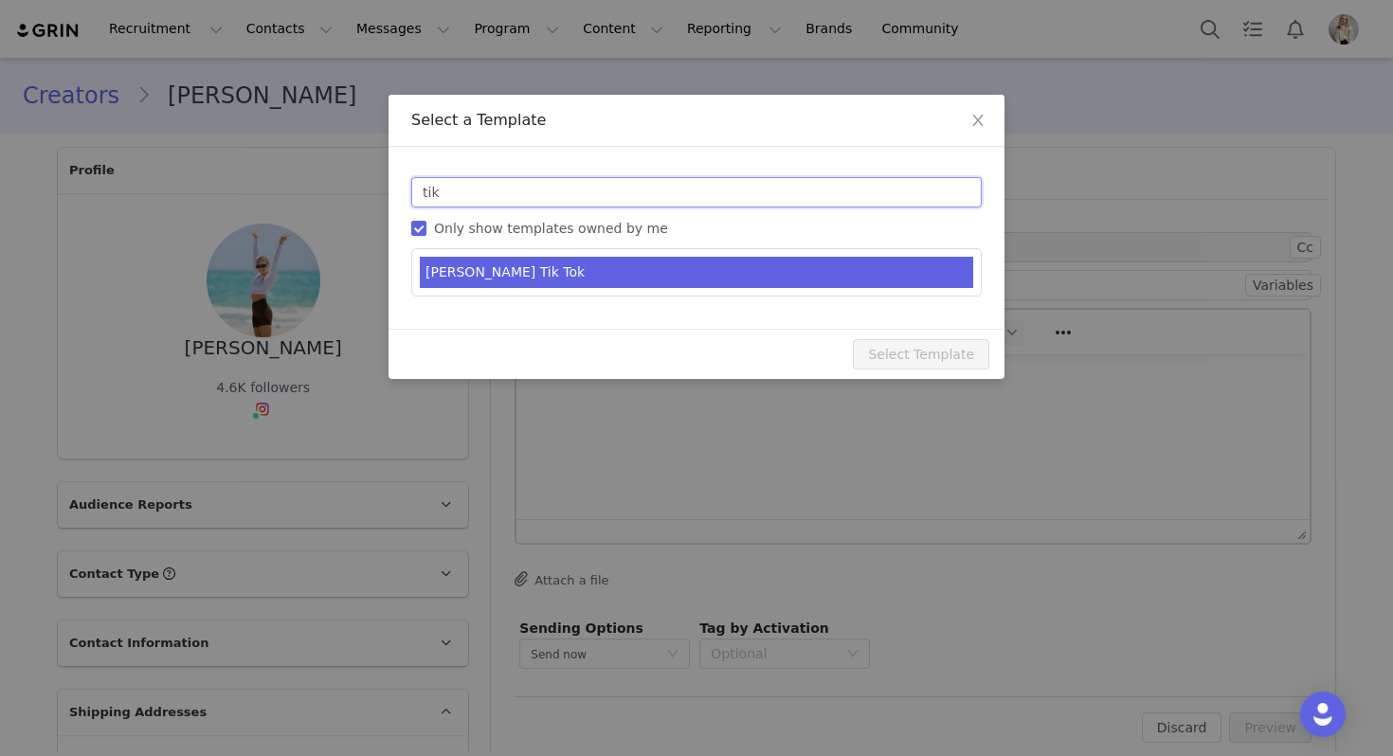
type input "tik"
type input "Just one more thing 💛"
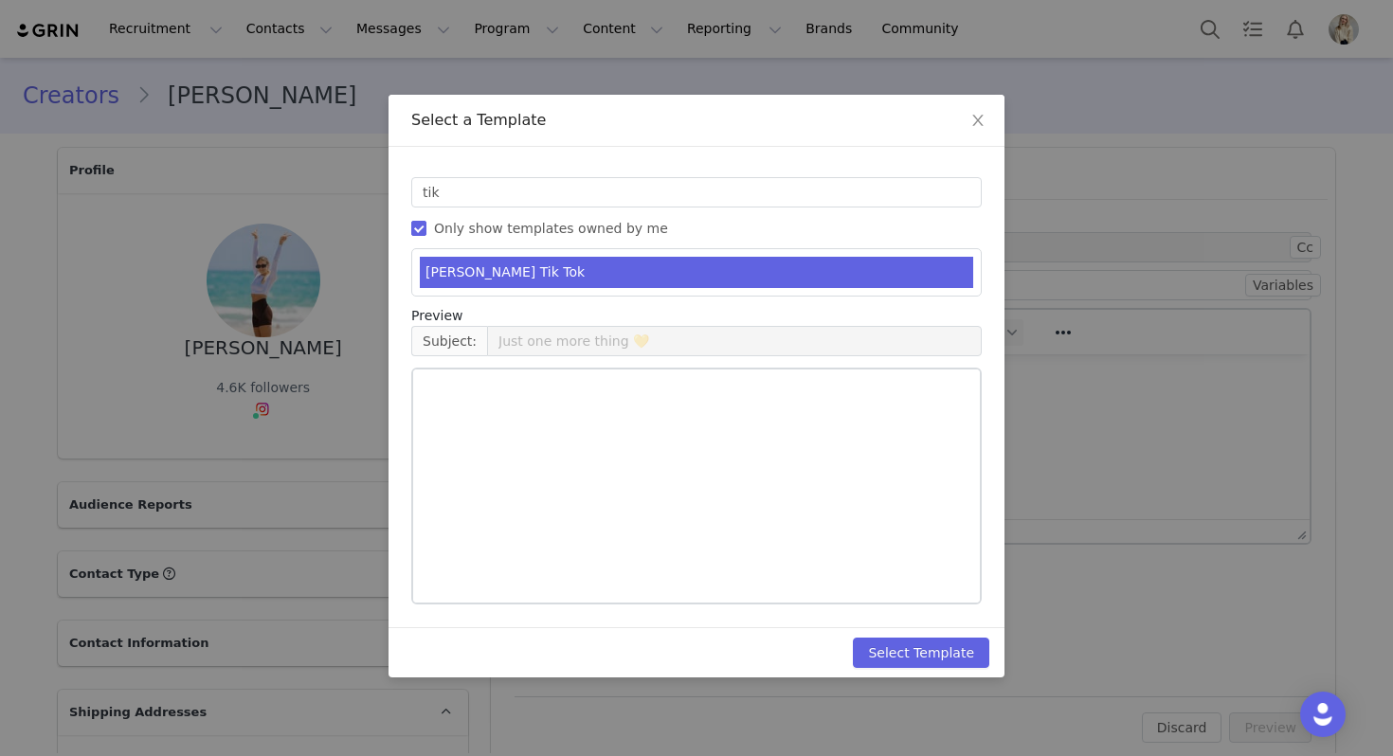
click at [540, 270] on li "[PERSON_NAME] Tik Tok" at bounding box center [696, 272] width 553 height 31
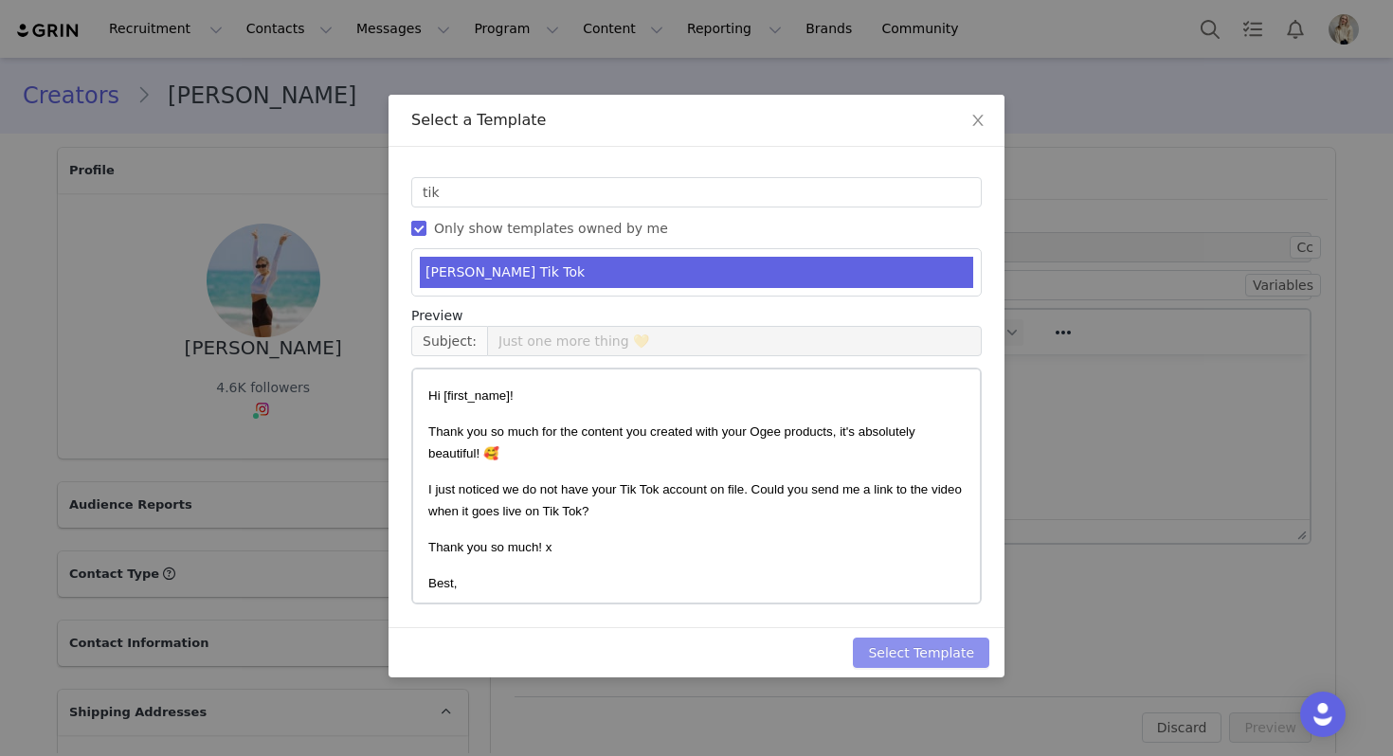
click at [943, 657] on button "Select Template" at bounding box center [921, 653] width 136 height 30
type input "Just one more thing 💛"
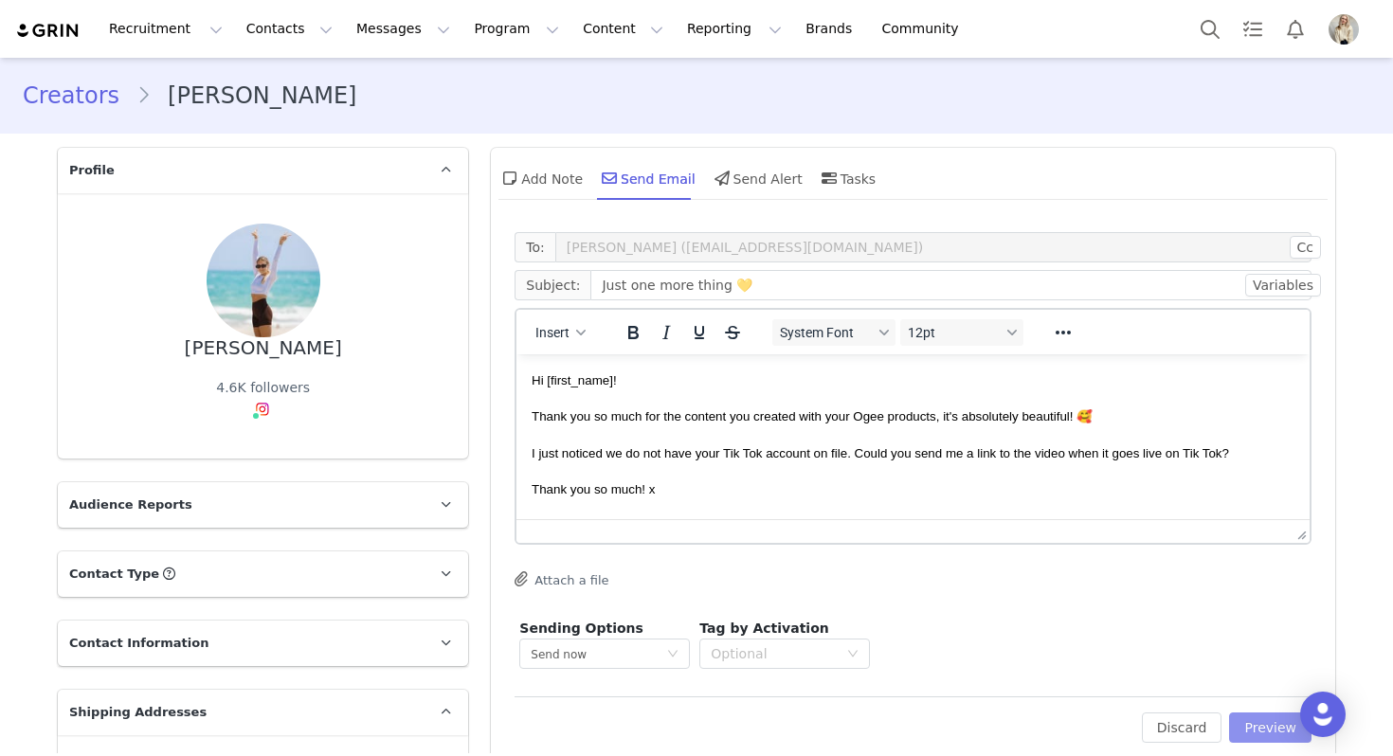
click at [1258, 734] on button "Preview" at bounding box center [1270, 728] width 82 height 30
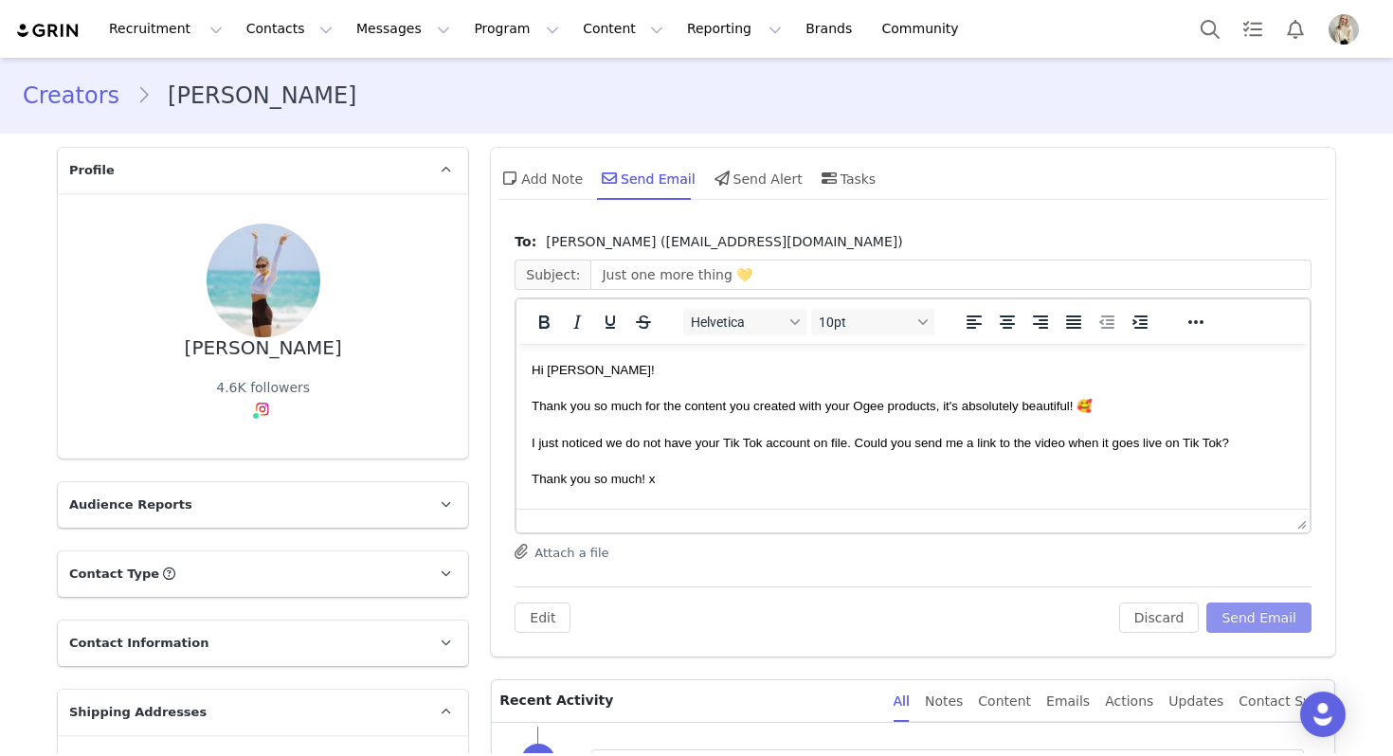
click at [1252, 615] on button "Send Email" at bounding box center [1258, 618] width 105 height 30
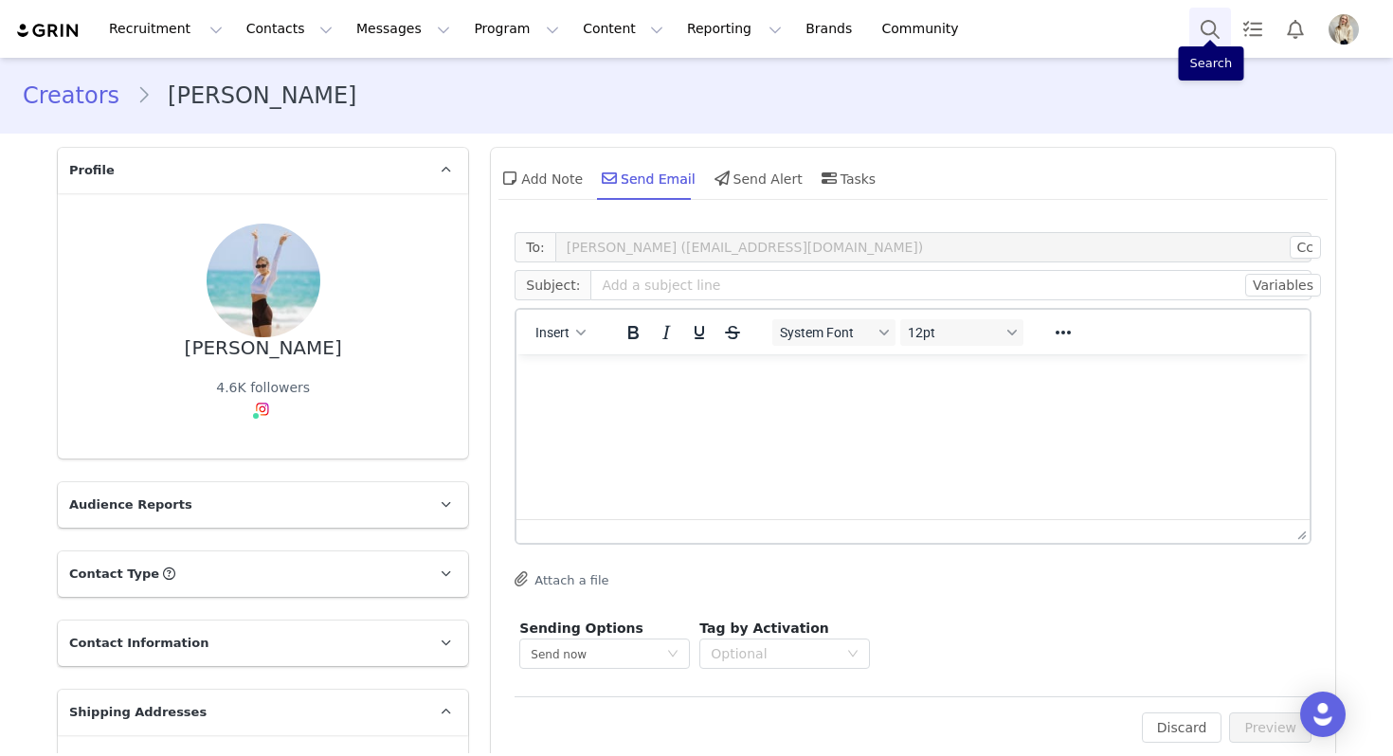
click at [1201, 32] on button "Search" at bounding box center [1210, 29] width 42 height 43
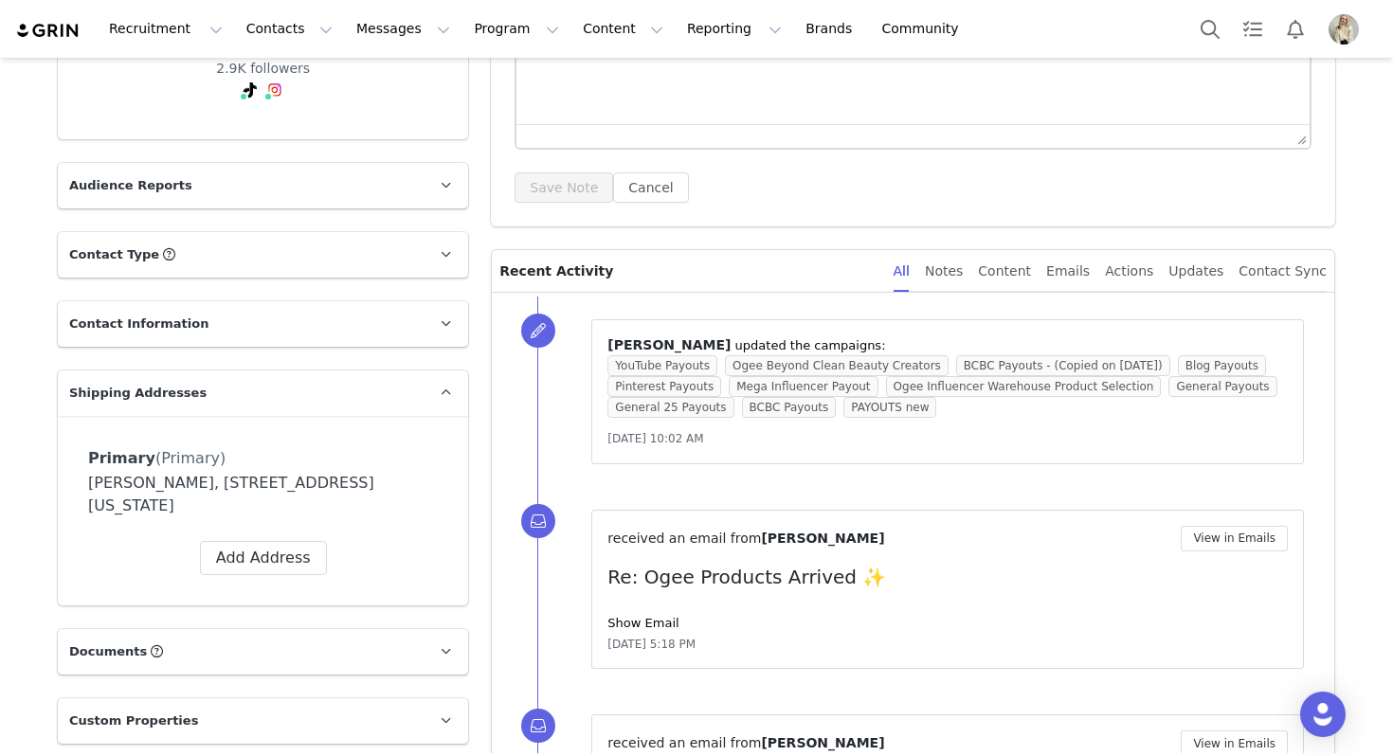
scroll to position [471, 0]
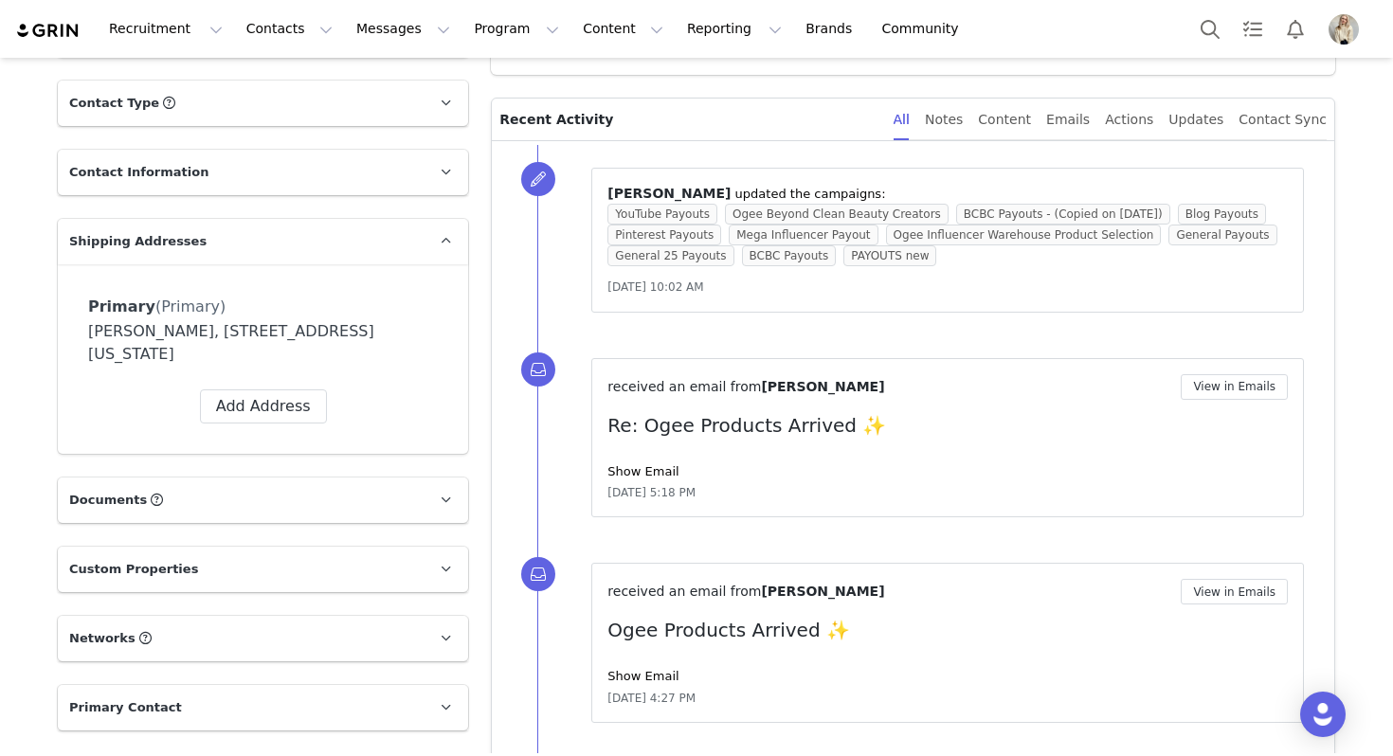
click at [643, 459] on div "received an email from Kaylee Lackender View in Emails Re: Ogee Products Arrive…" at bounding box center [947, 438] width 680 height 128
click at [647, 478] on link "Show Email" at bounding box center [642, 471] width 71 height 14
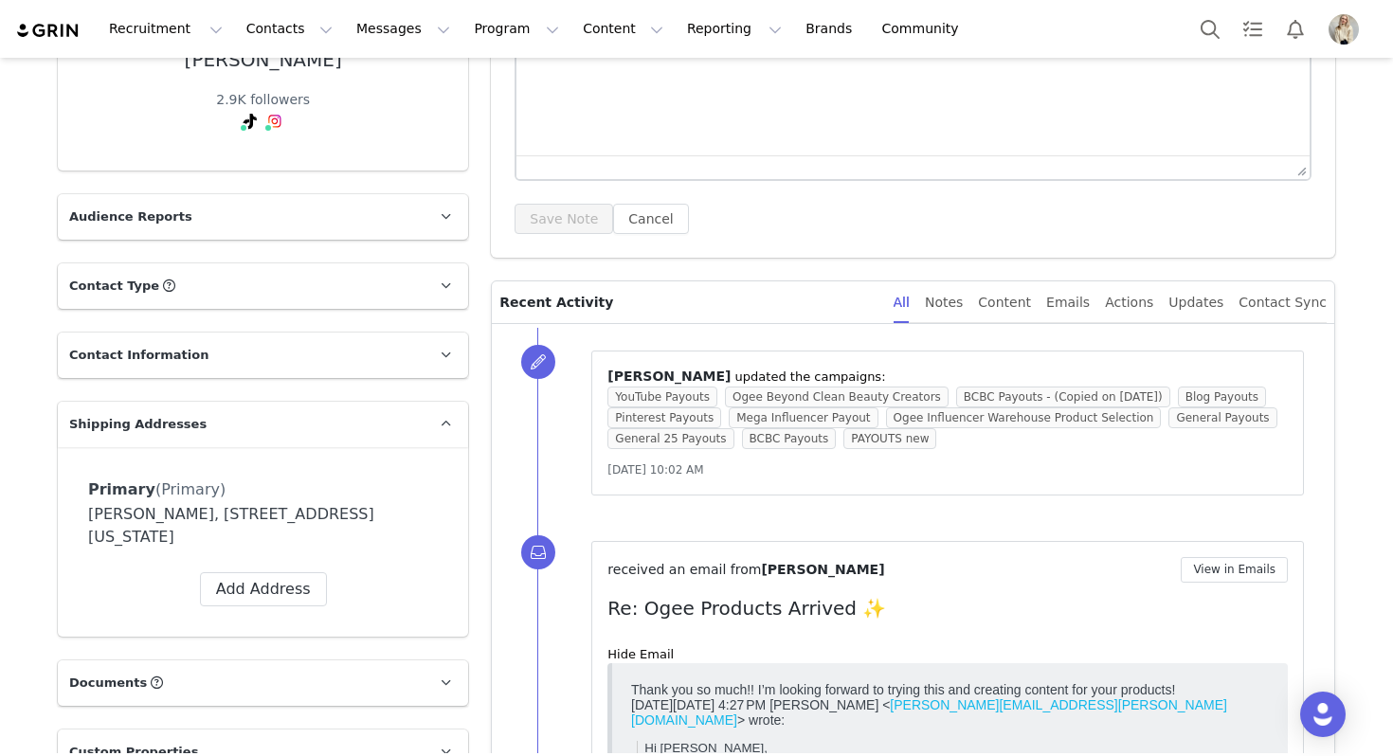
scroll to position [0, 0]
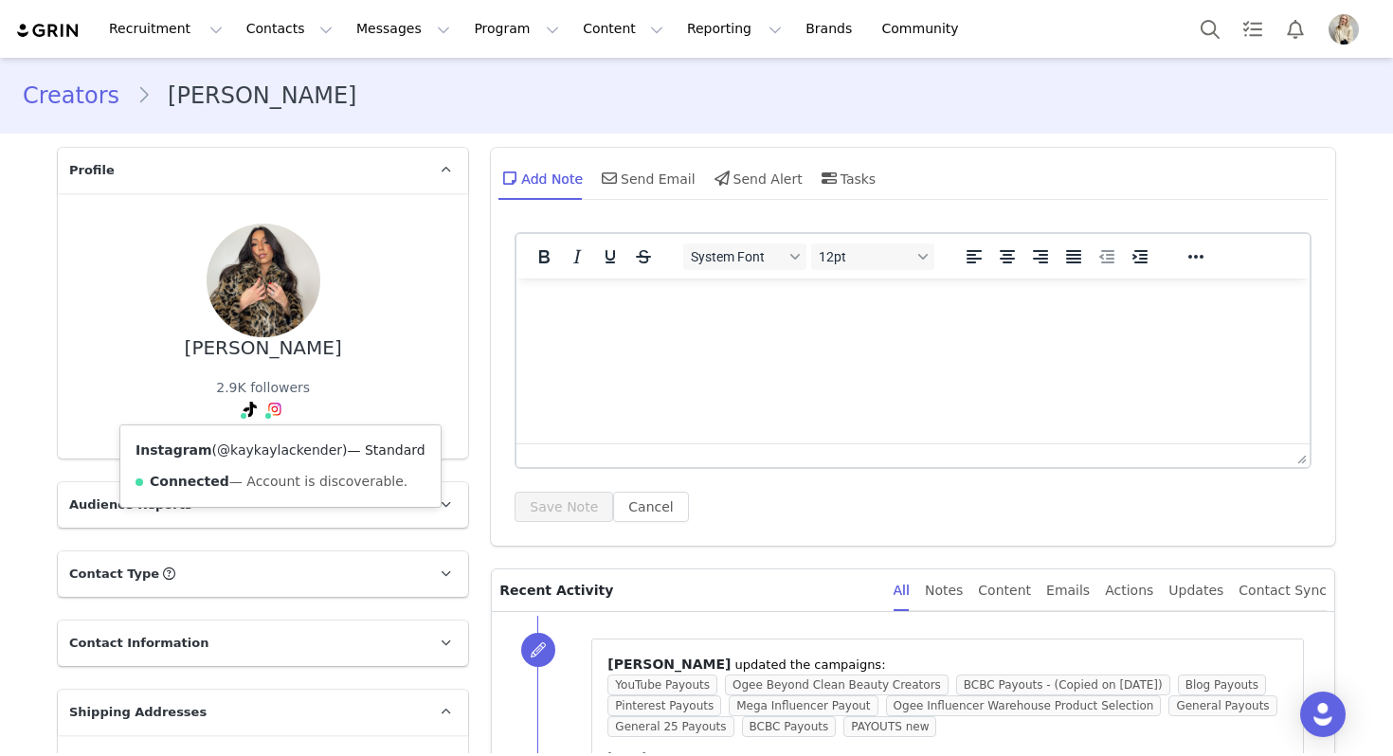
click at [255, 453] on link "@kaykaylackender" at bounding box center [279, 450] width 125 height 15
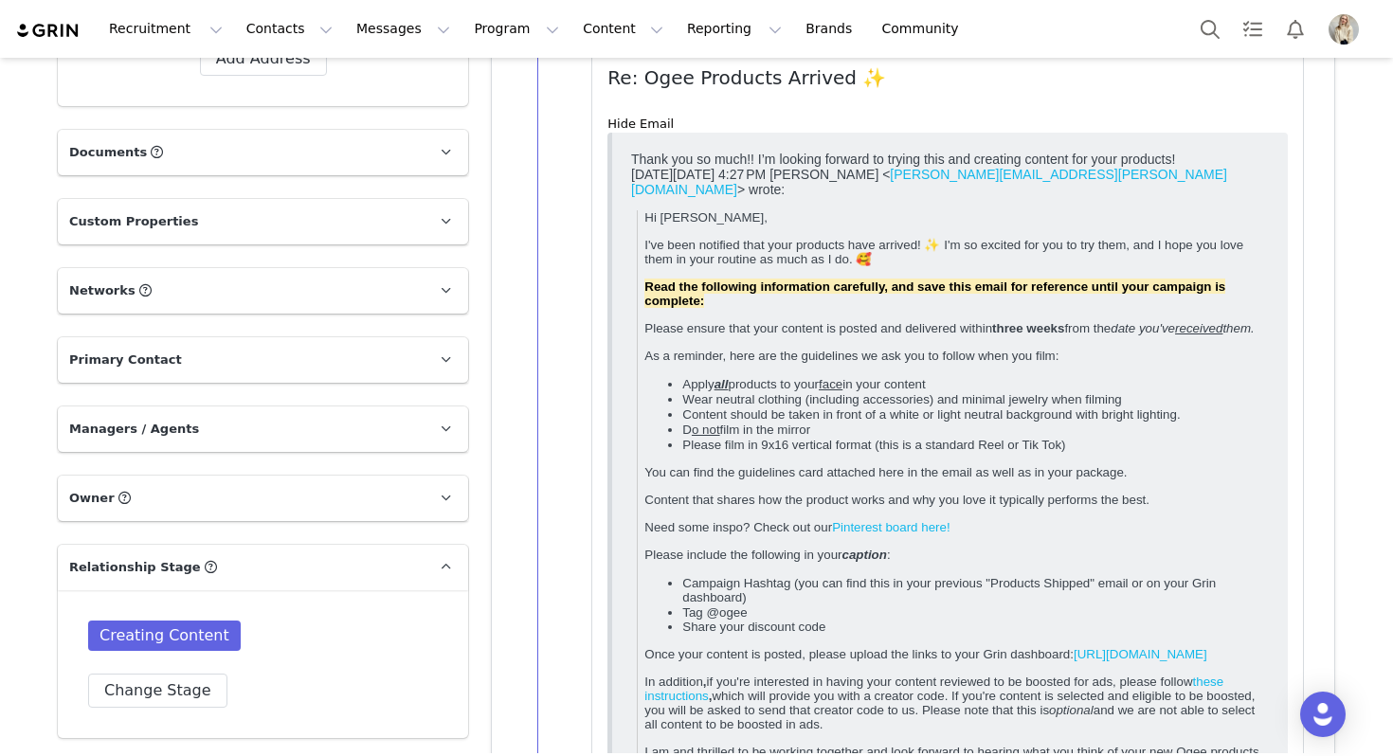
scroll to position [1239, 0]
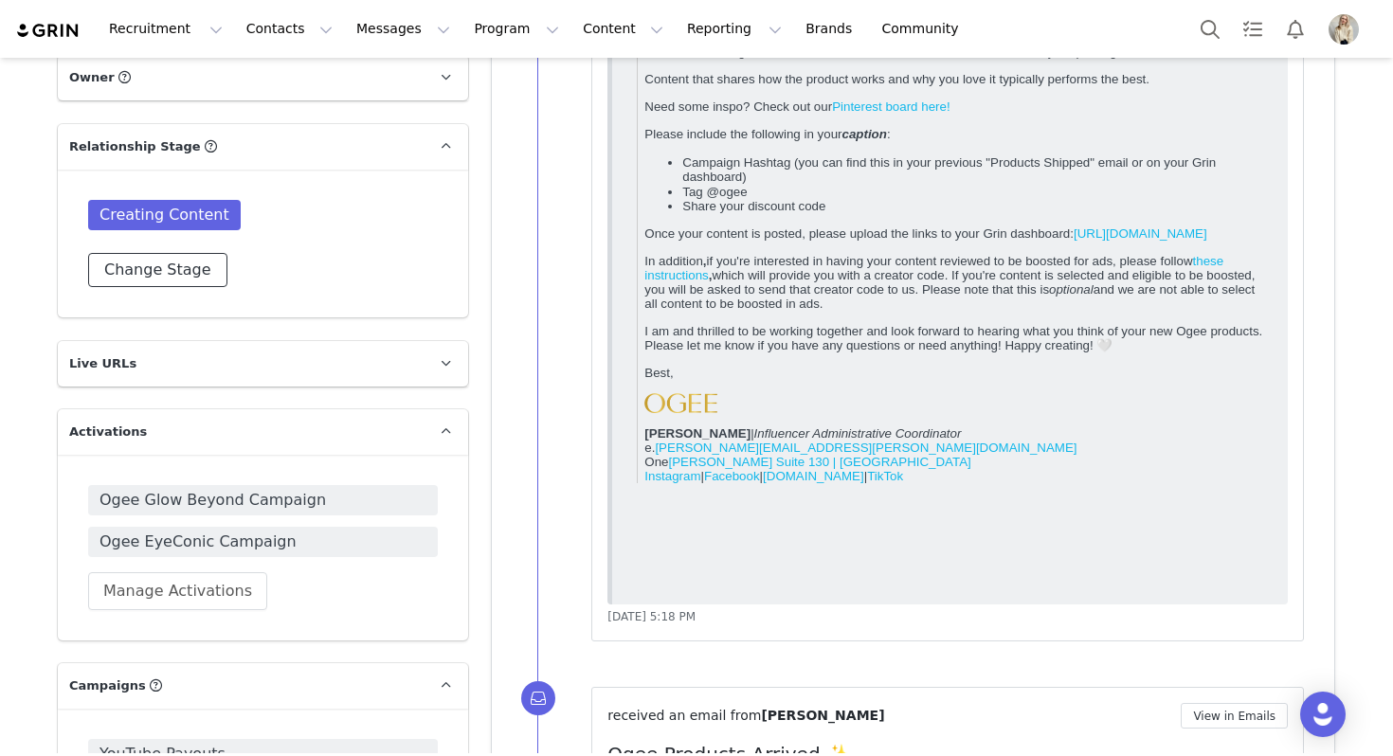
click at [175, 260] on button "Change Stage" at bounding box center [157, 270] width 139 height 34
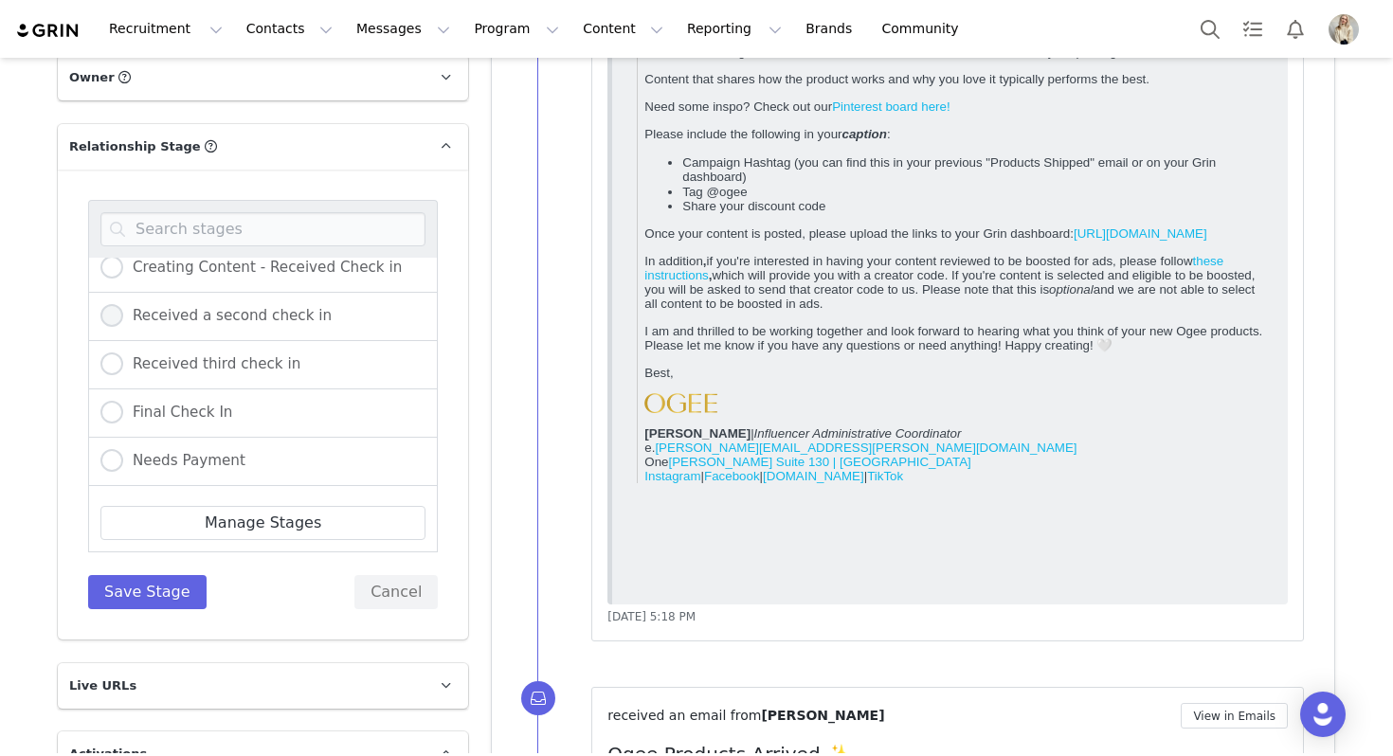
scroll to position [262, 0]
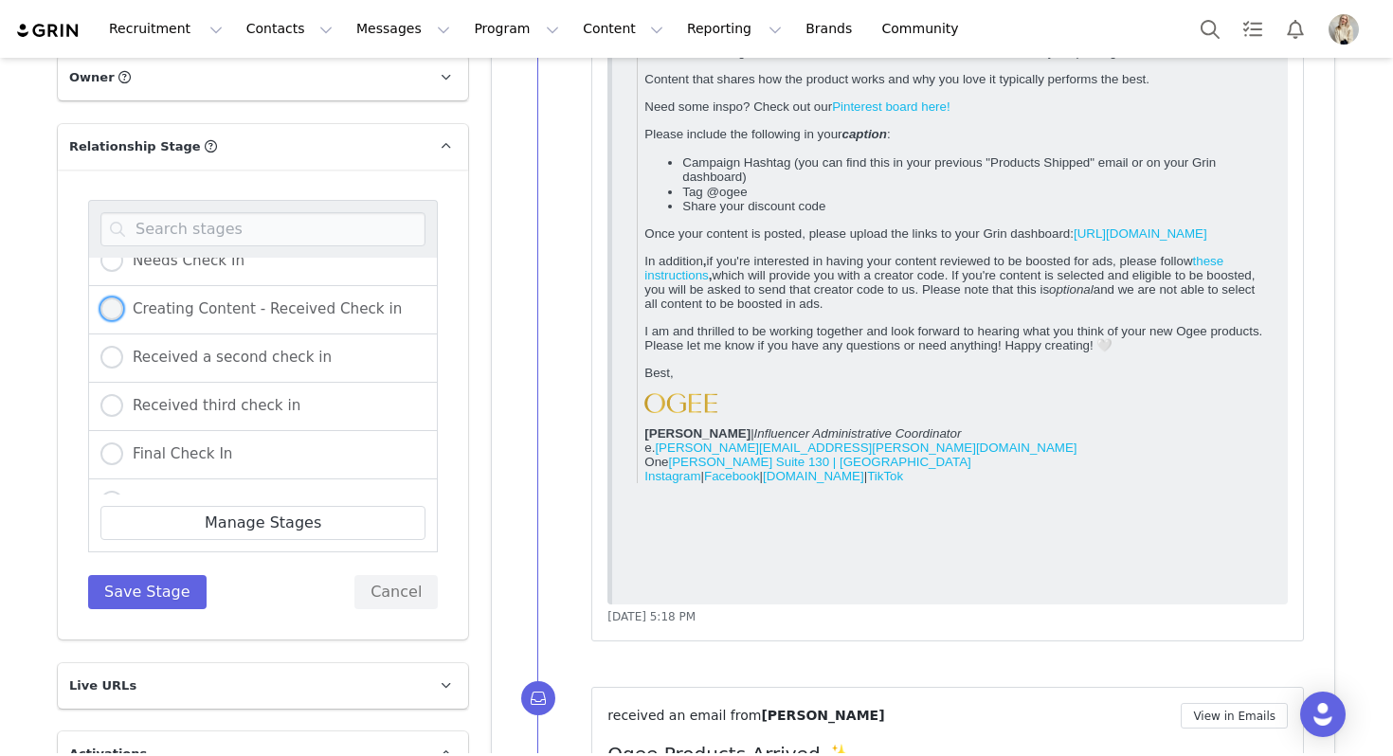
click at [195, 312] on span "Creating Content - Received Check in" at bounding box center [262, 308] width 279 height 17
click at [123, 312] on input "Creating Content - Received Check in" at bounding box center [111, 310] width 23 height 25
radio input "true"
radio input "false"
radio input "true"
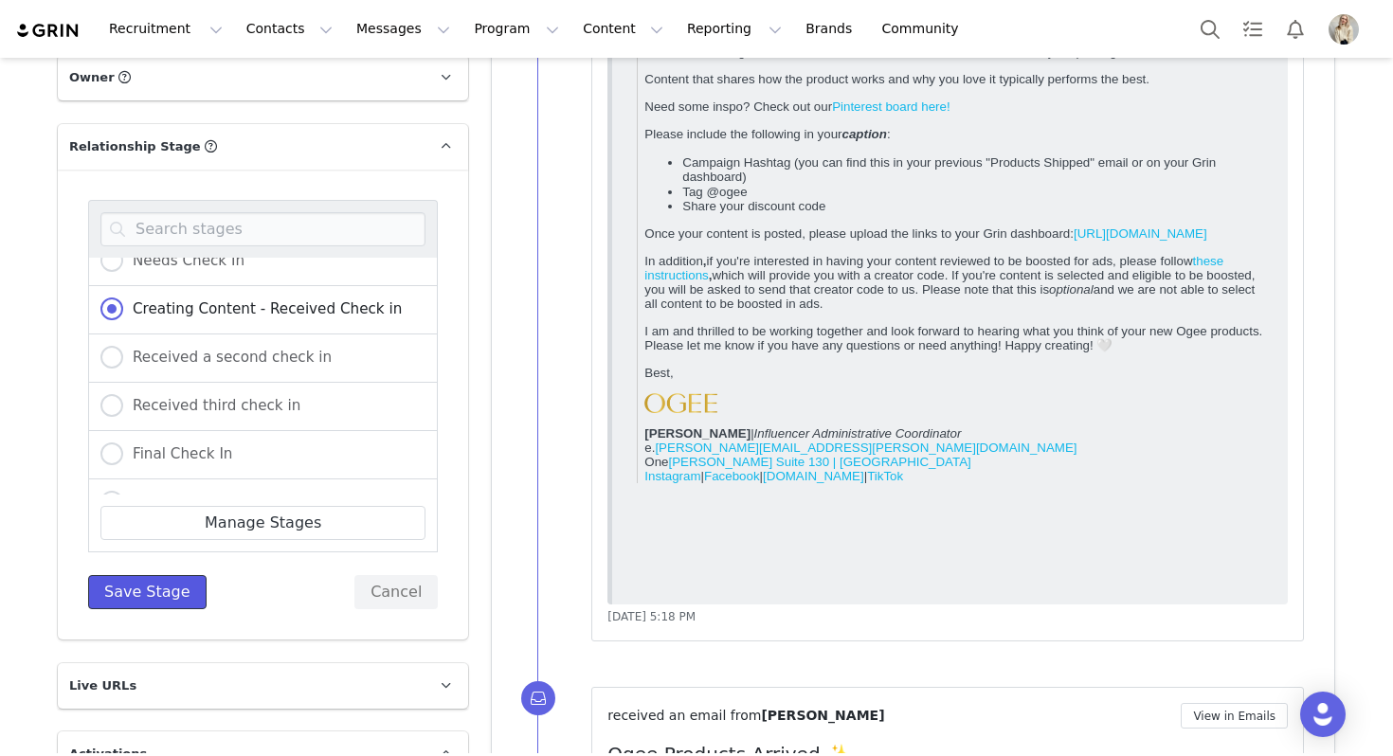
click at [151, 596] on button "Save Stage" at bounding box center [147, 592] width 118 height 34
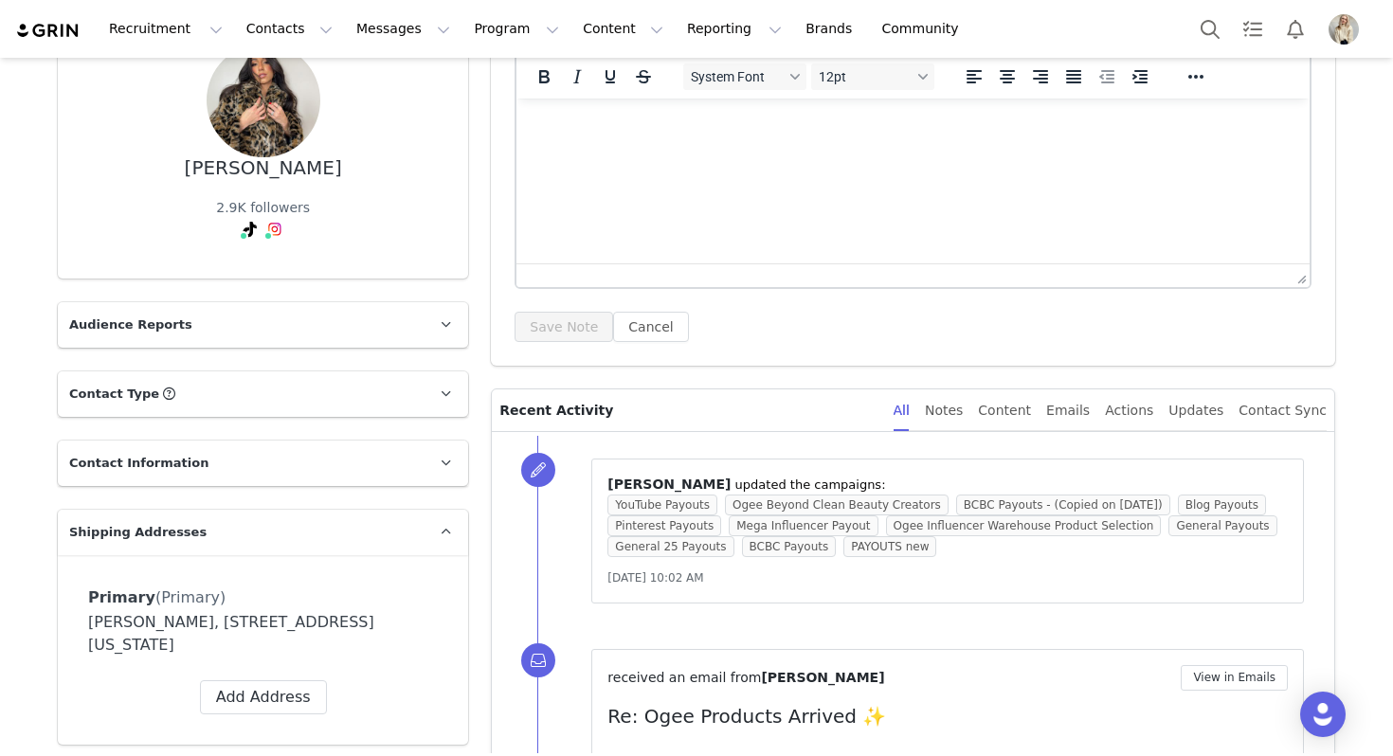
scroll to position [0, 0]
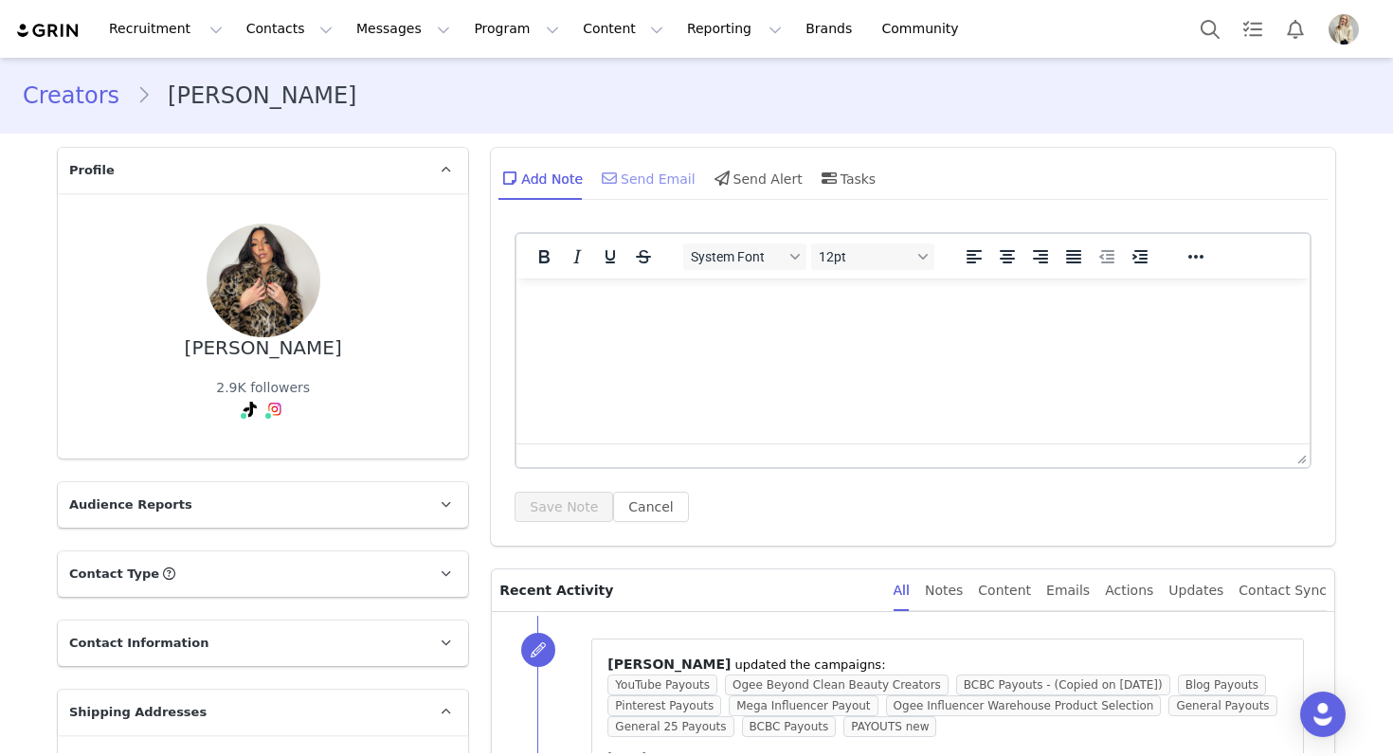
click at [628, 161] on div "Send Email" at bounding box center [647, 177] width 98 height 45
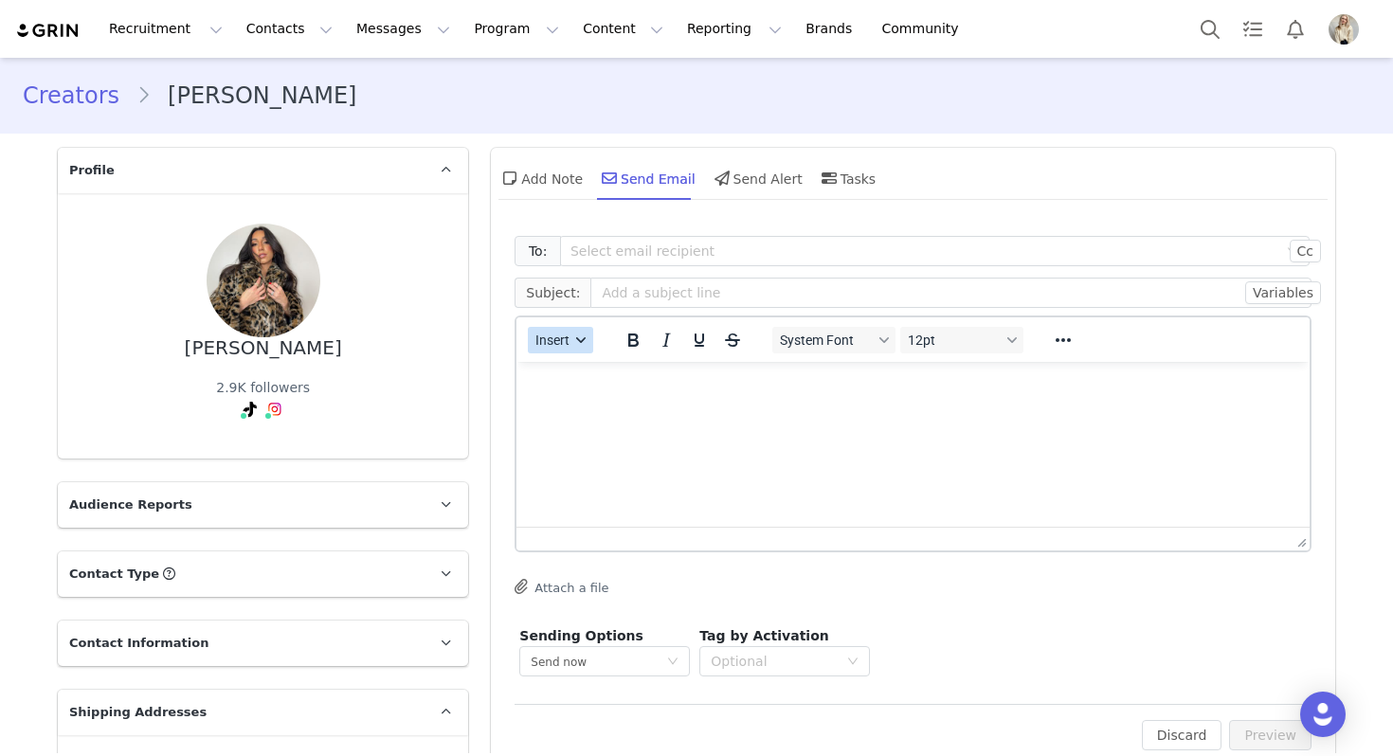
click at [562, 343] on span "Insert" at bounding box center [553, 340] width 34 height 15
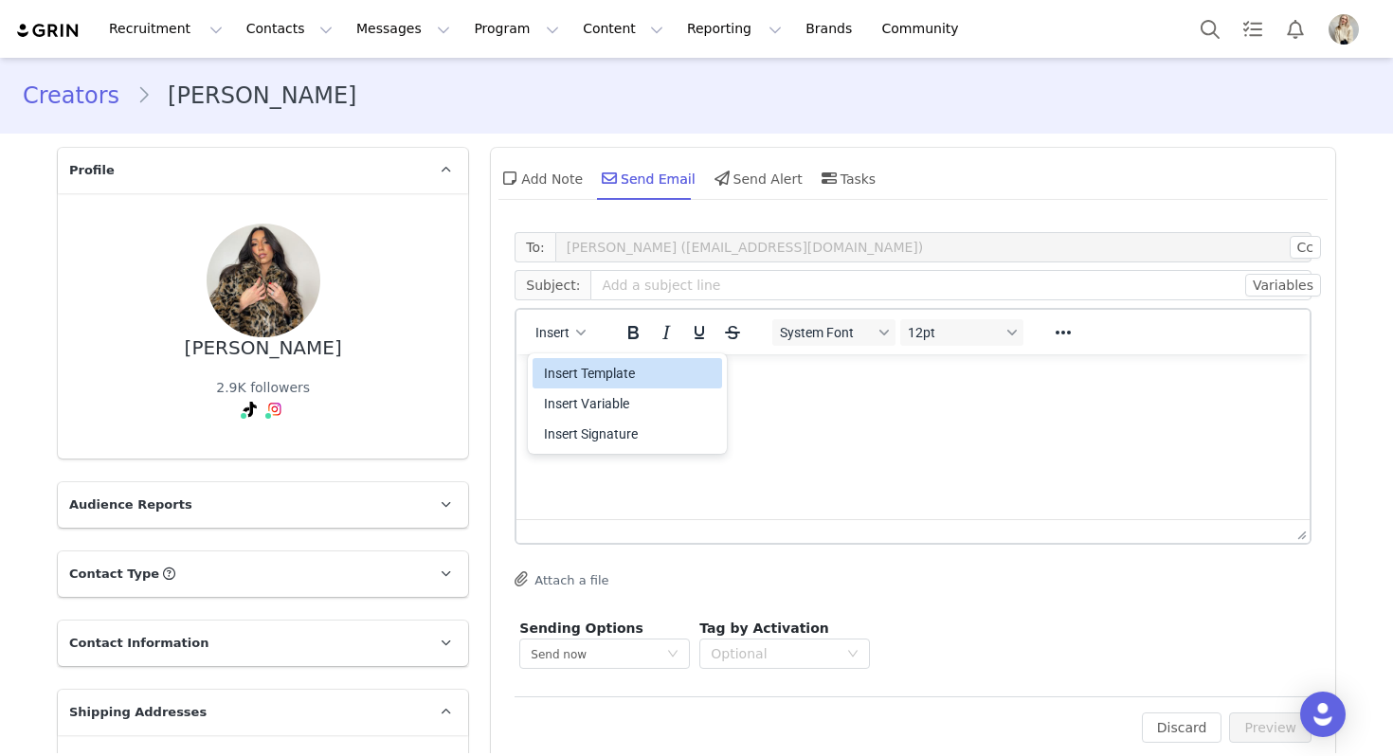
click at [566, 374] on div "Insert Template" at bounding box center [629, 373] width 171 height 23
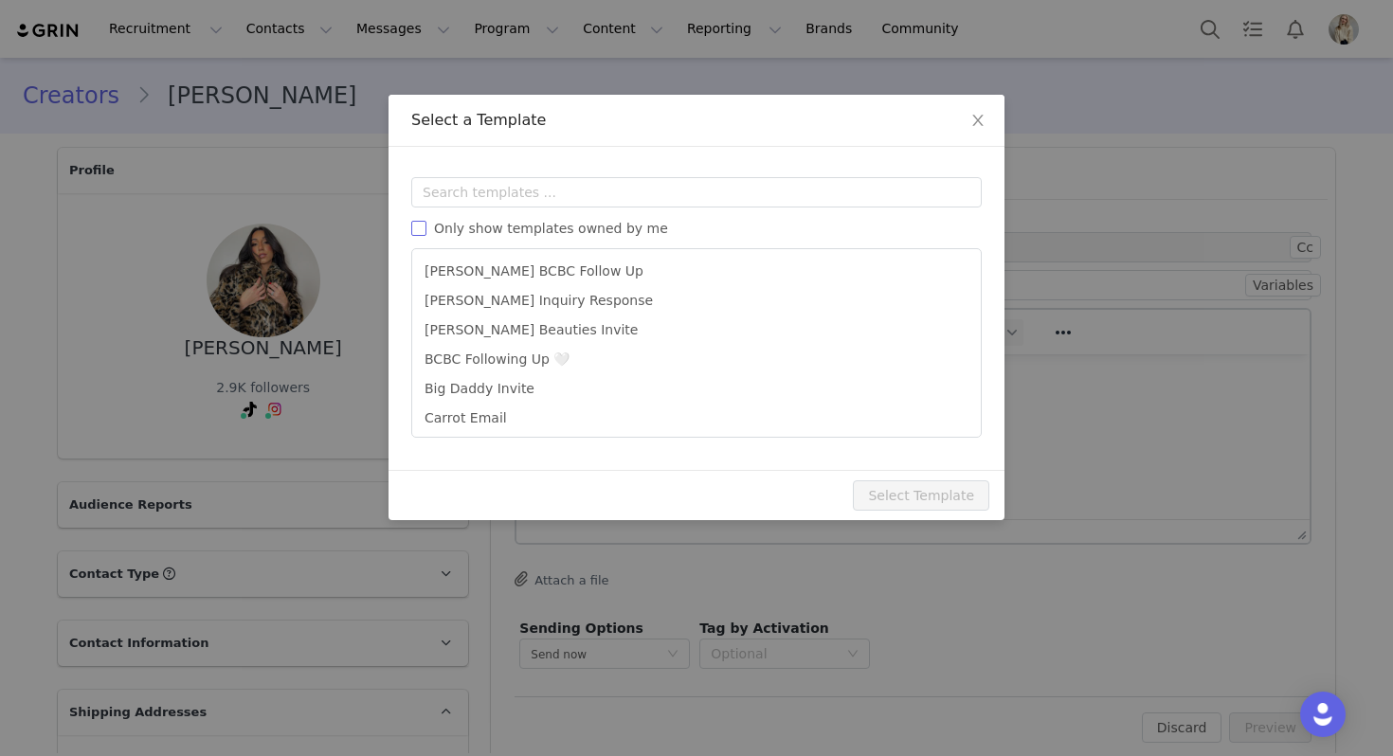
click at [561, 232] on span "Only show templates owned by me" at bounding box center [550, 228] width 249 height 15
click at [426, 232] on input "Only show templates owned by me" at bounding box center [418, 228] width 15 height 15
checkbox input "true"
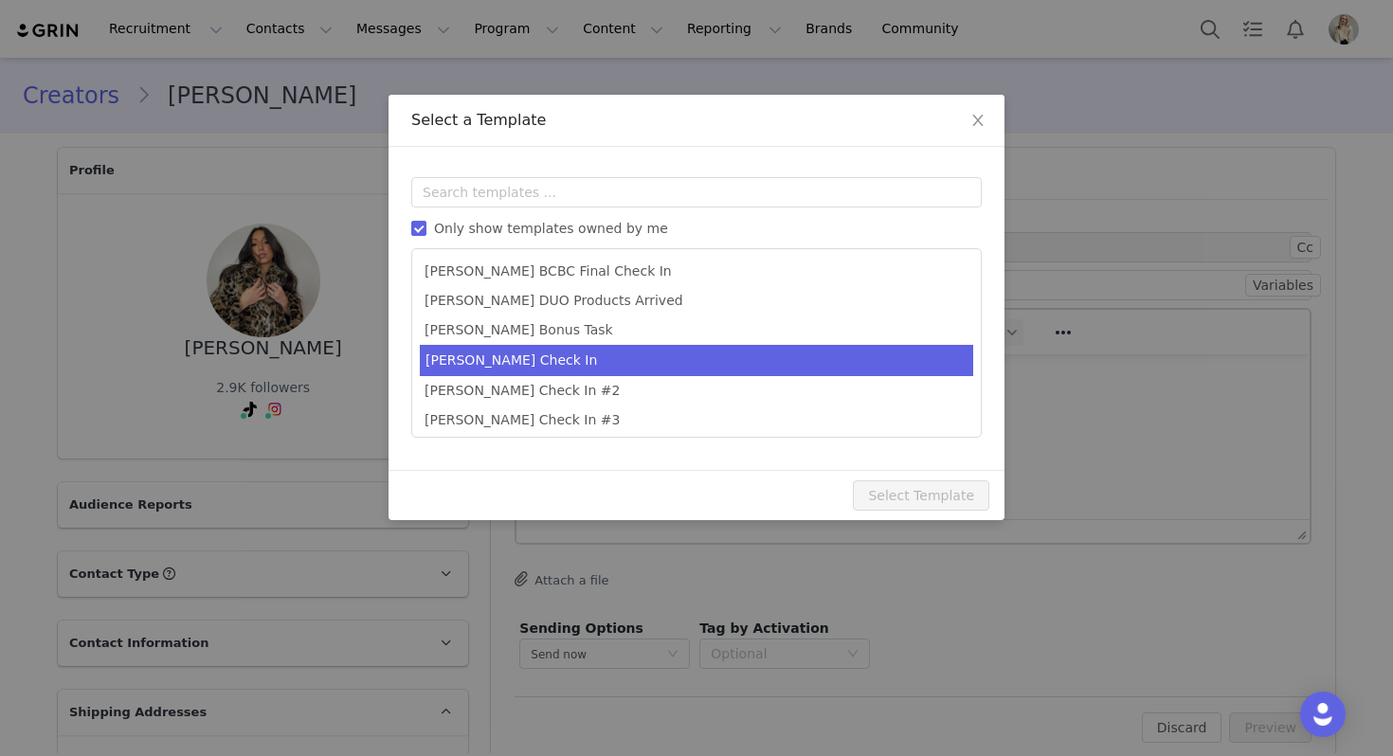
click at [529, 368] on li "[PERSON_NAME] Check In" at bounding box center [696, 360] width 553 height 31
type input "Ogee Check In 💫"
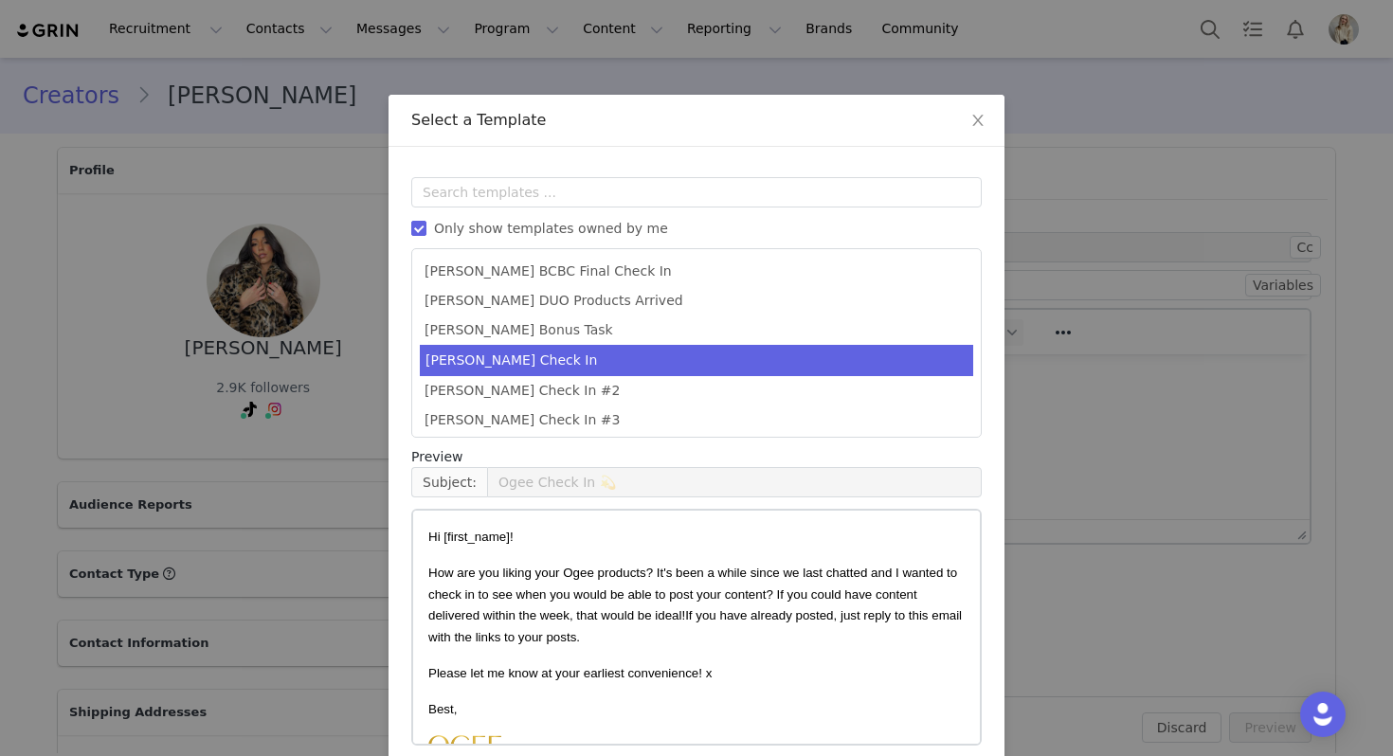
scroll to position [85, 0]
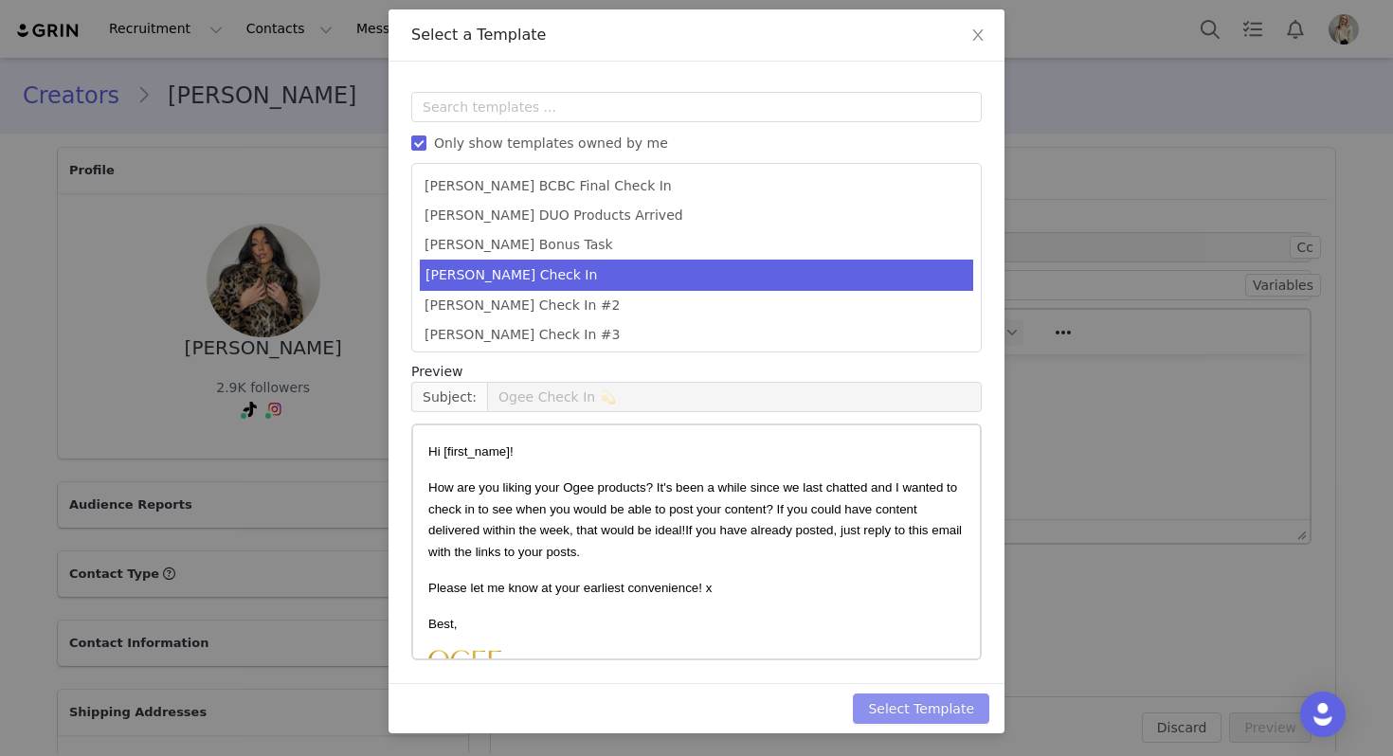
click at [930, 722] on button "Select Template" at bounding box center [921, 709] width 136 height 30
type input "Ogee Check In 💫"
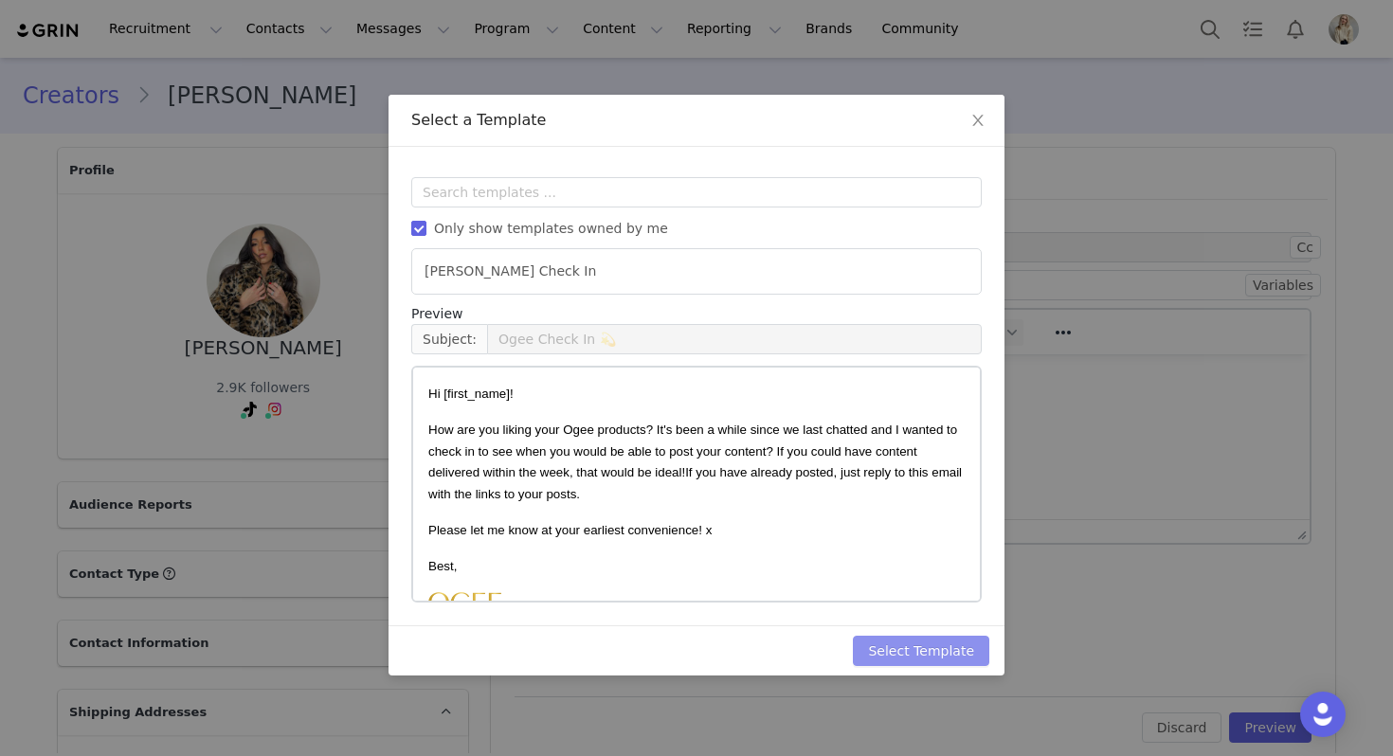
scroll to position [0, 0]
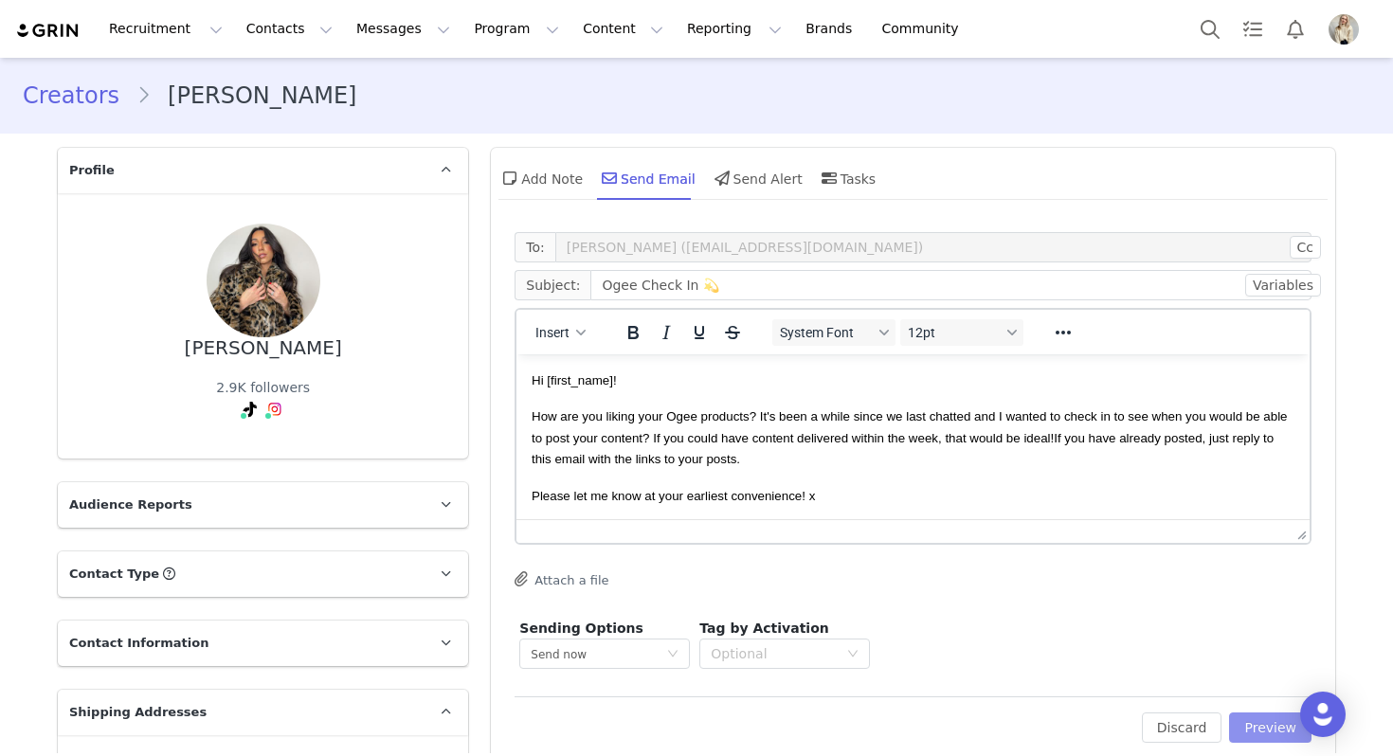
click at [1256, 724] on button "Preview" at bounding box center [1270, 728] width 82 height 30
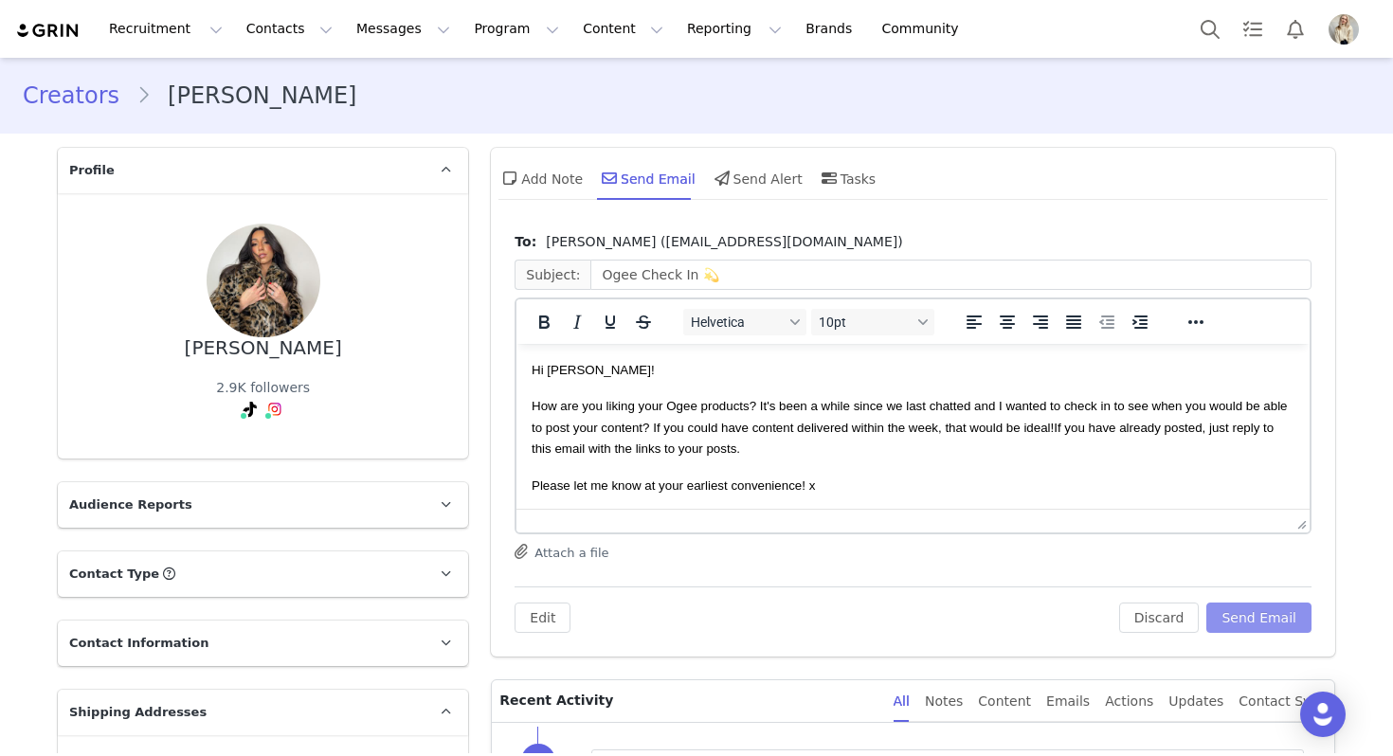
click at [1261, 619] on button "Send Email" at bounding box center [1258, 618] width 105 height 30
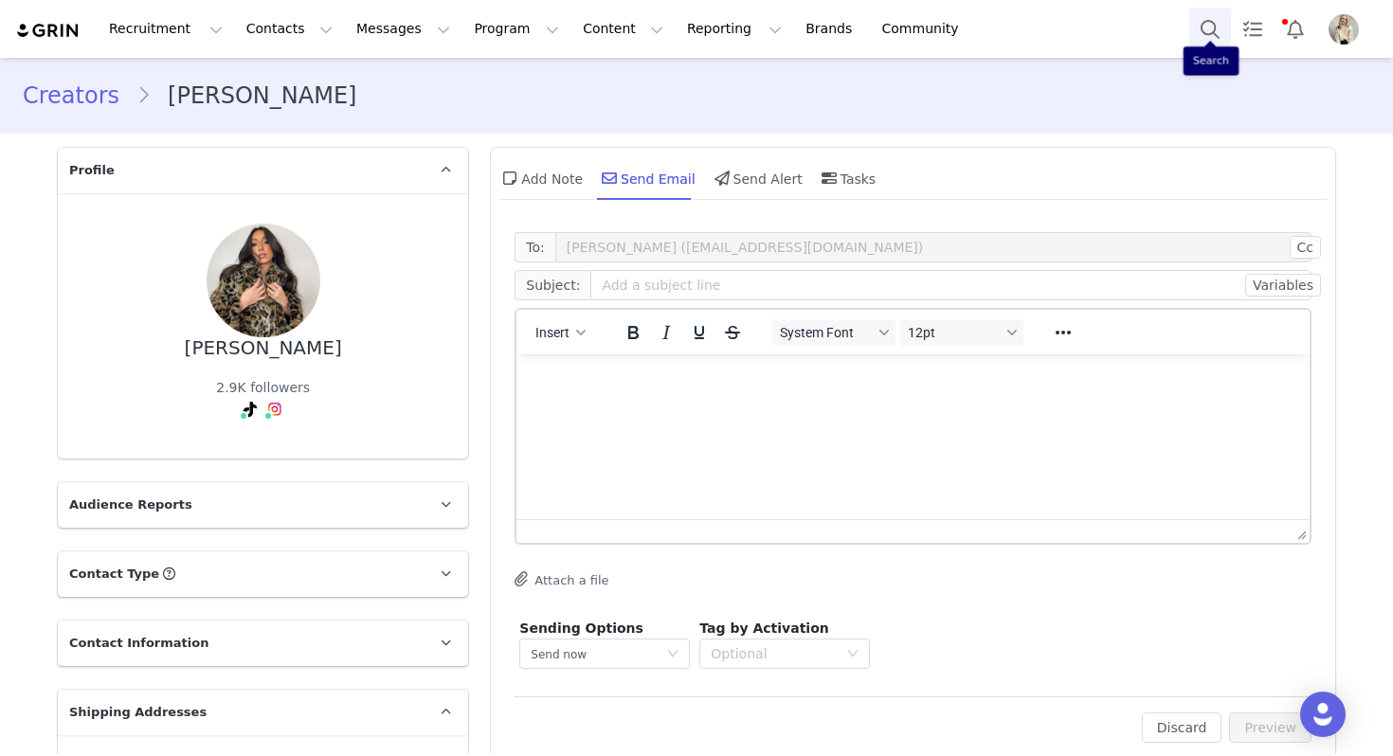
click at [1194, 27] on button "Search" at bounding box center [1210, 29] width 42 height 43
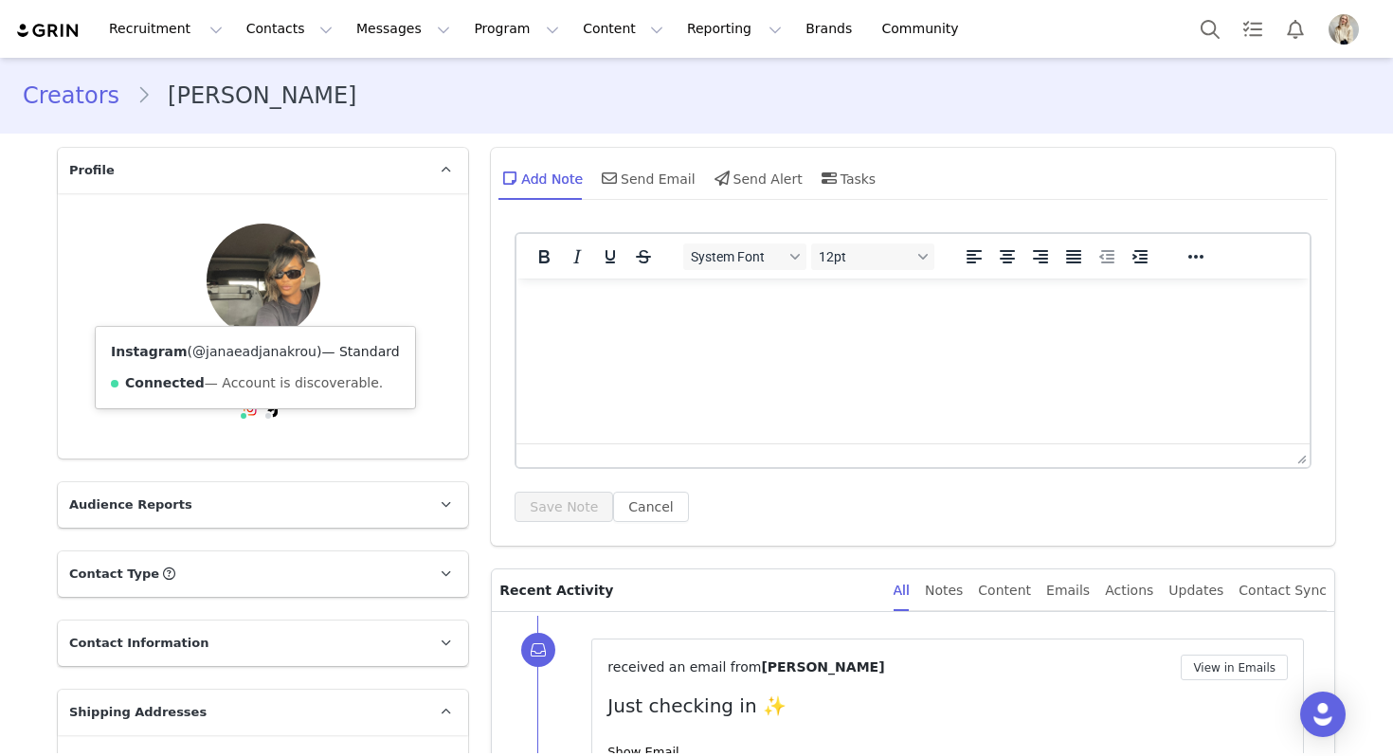
click at [243, 345] on link "@janaeadjanakrou" at bounding box center [254, 351] width 124 height 15
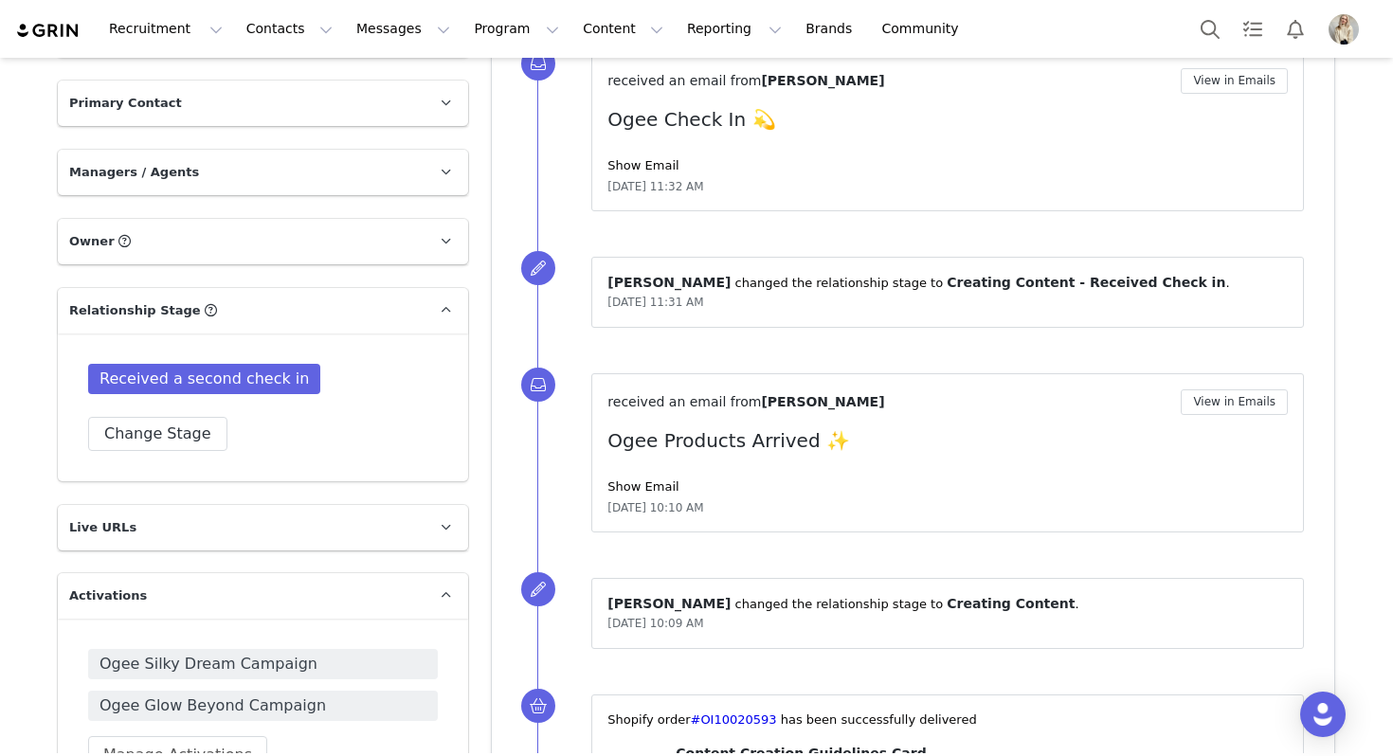
scroll to position [1156, 0]
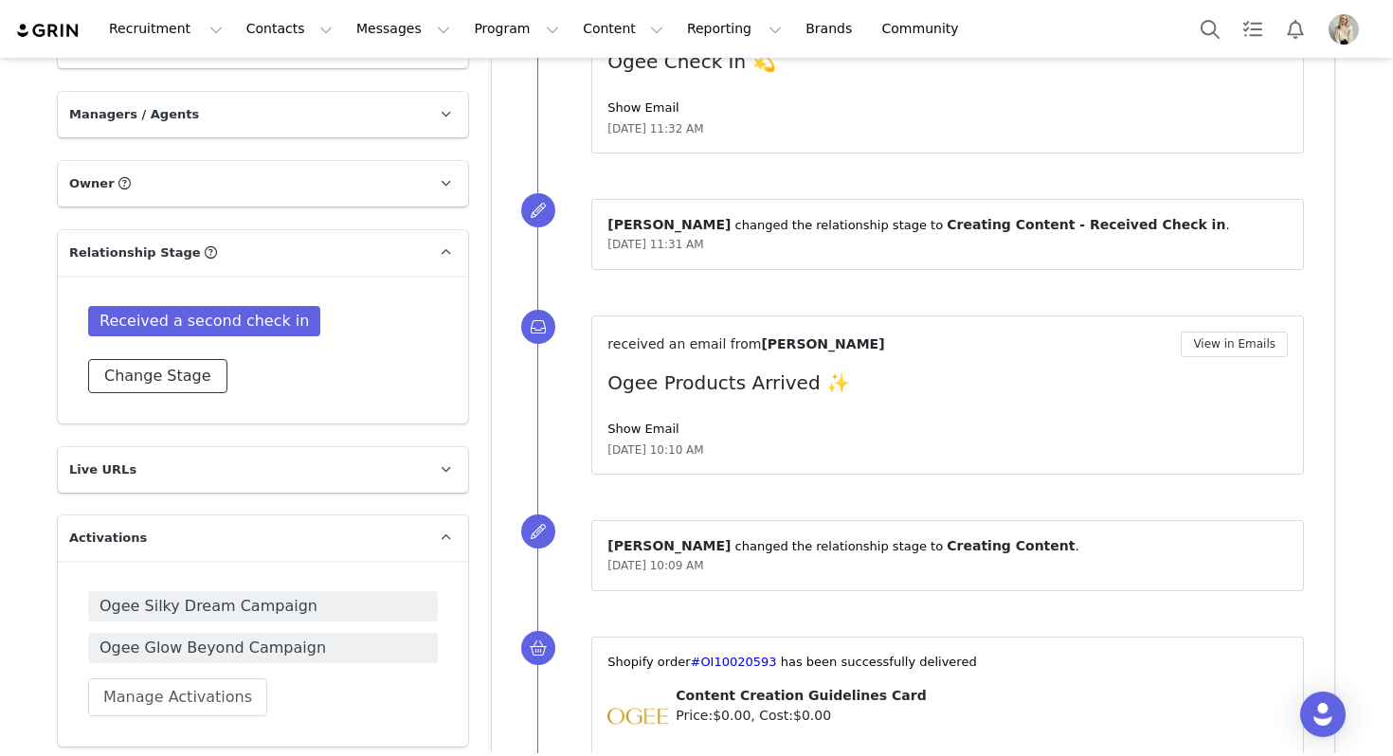
click at [190, 359] on button "Change Stage" at bounding box center [157, 376] width 139 height 34
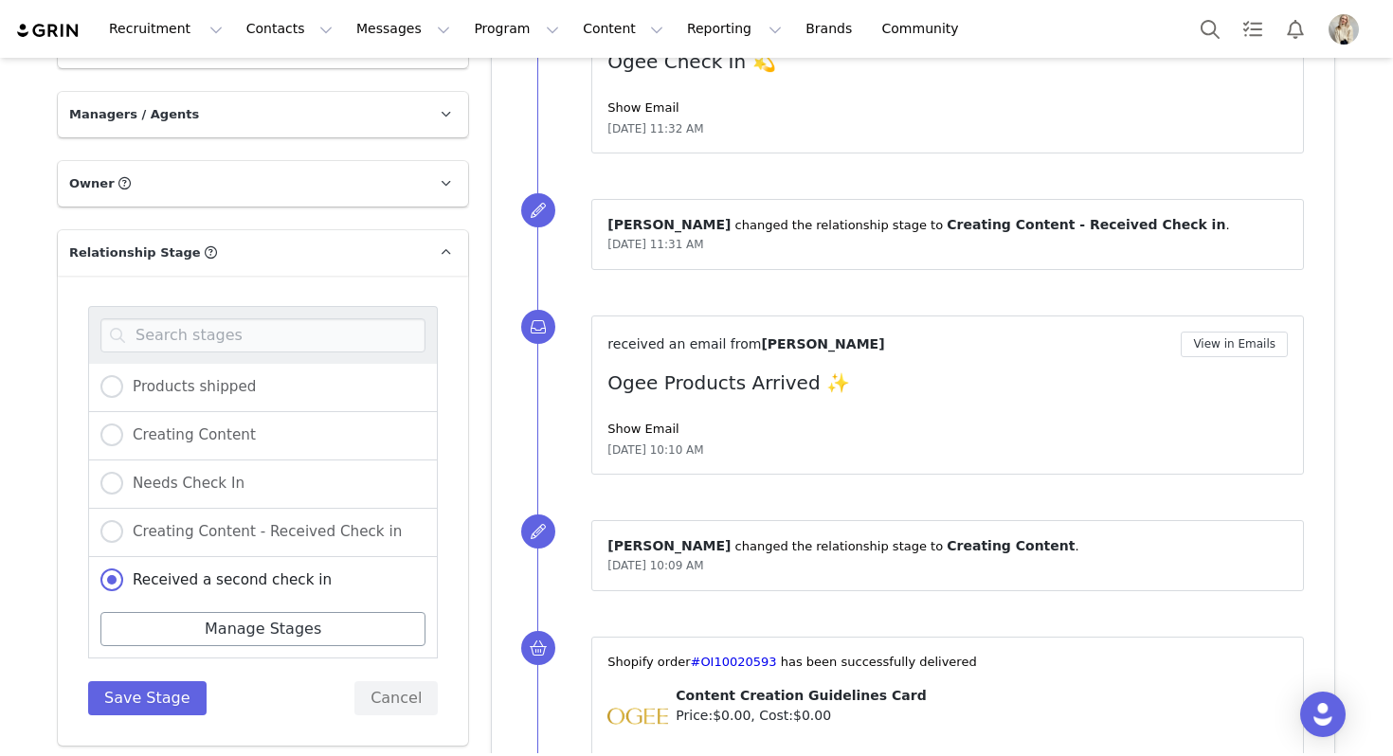
scroll to position [227, 0]
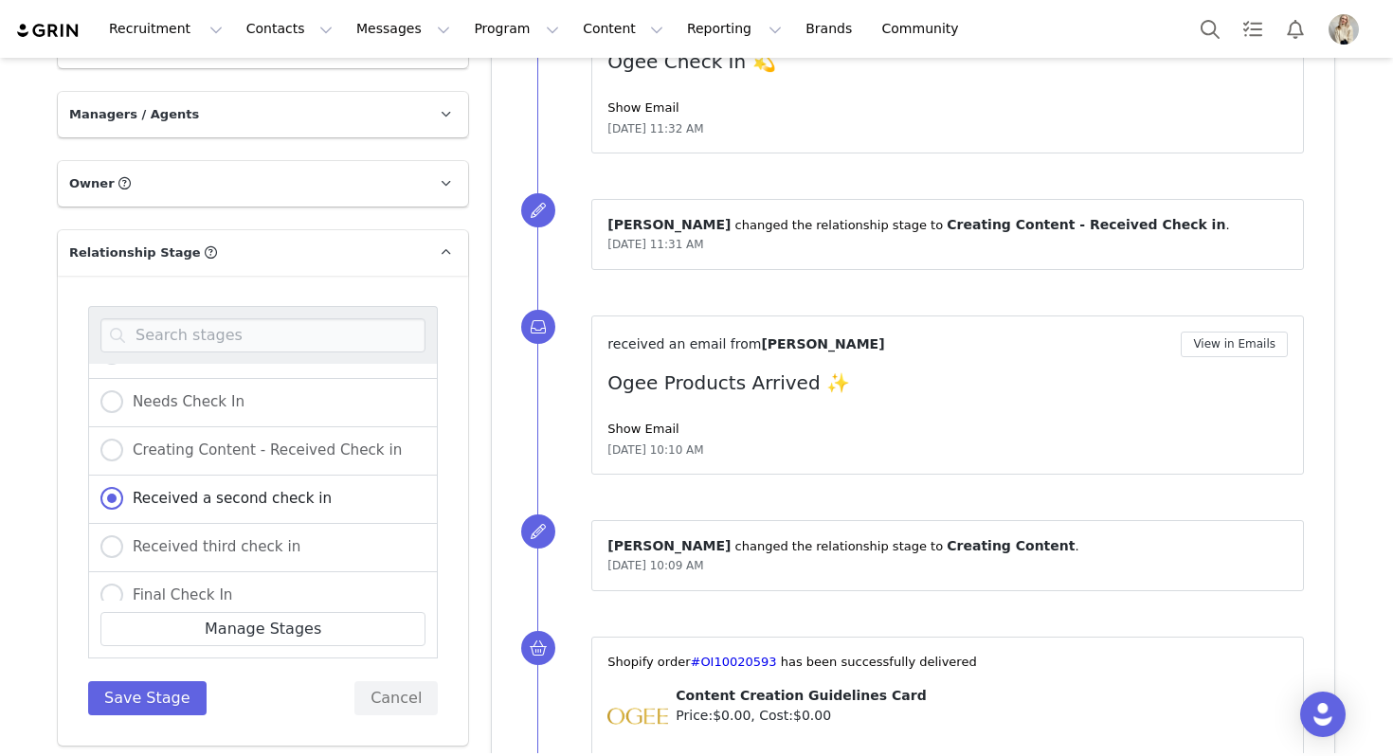
click at [201, 524] on div "Received third check in" at bounding box center [263, 548] width 350 height 48
click at [201, 538] on span "Received third check in" at bounding box center [211, 546] width 177 height 17
click at [123, 535] on input "Received third check in" at bounding box center [111, 547] width 23 height 25
radio input "true"
radio input "false"
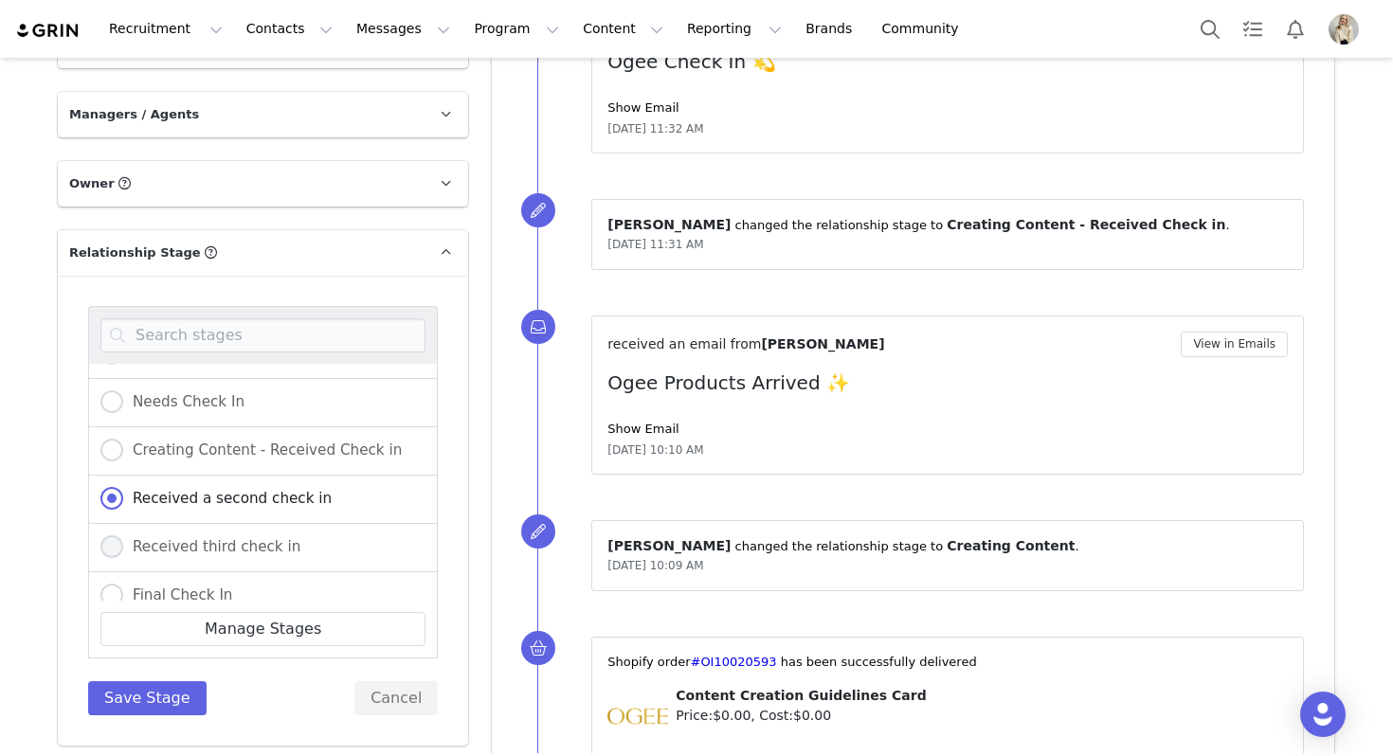
radio input "true"
click at [164, 681] on button "Save Stage" at bounding box center [147, 698] width 118 height 34
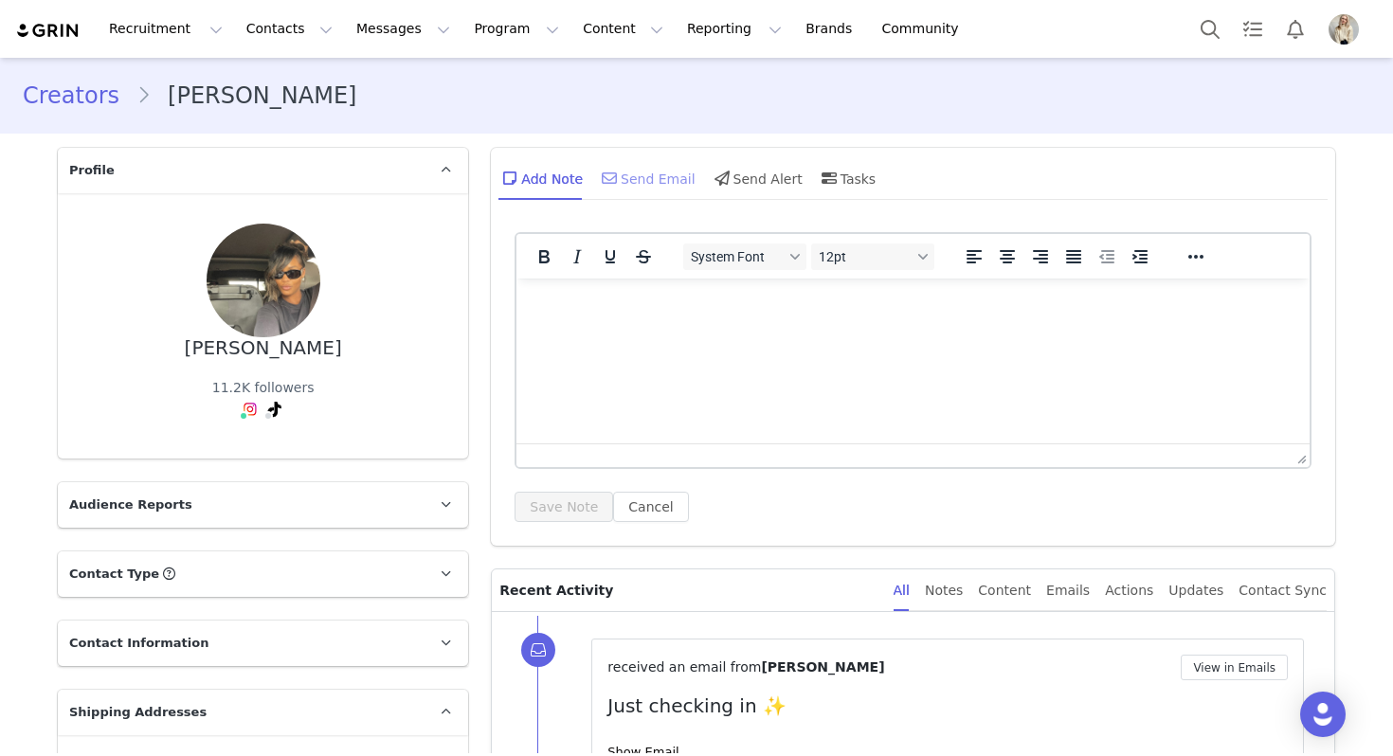
click at [666, 190] on div "Send Email" at bounding box center [647, 177] width 98 height 45
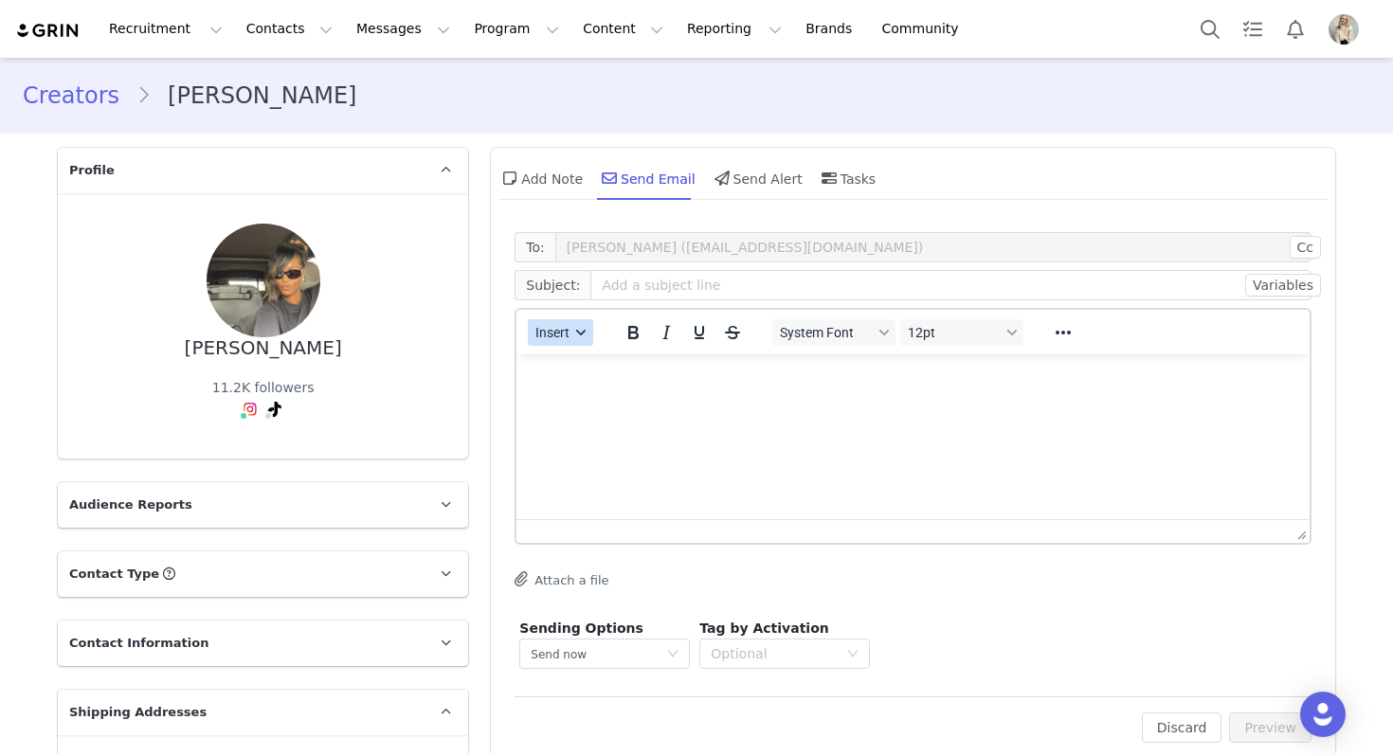
click at [579, 335] on icon "button" at bounding box center [581, 332] width 9 height 9
click at [579, 363] on div "Insert Template" at bounding box center [629, 365] width 171 height 23
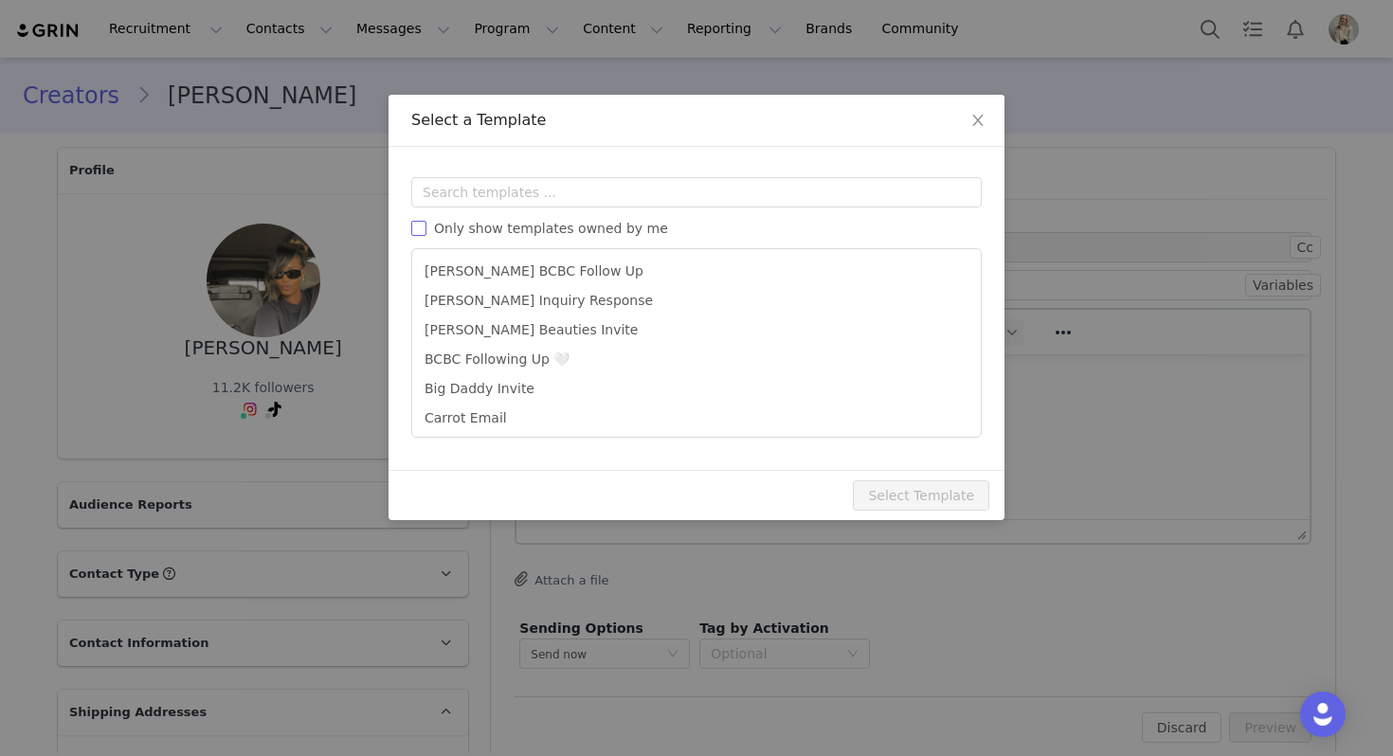
click at [573, 234] on span "Only show templates owned by me" at bounding box center [550, 228] width 249 height 15
click at [426, 234] on input "Only show templates owned by me" at bounding box center [418, 228] width 15 height 15
checkbox input "true"
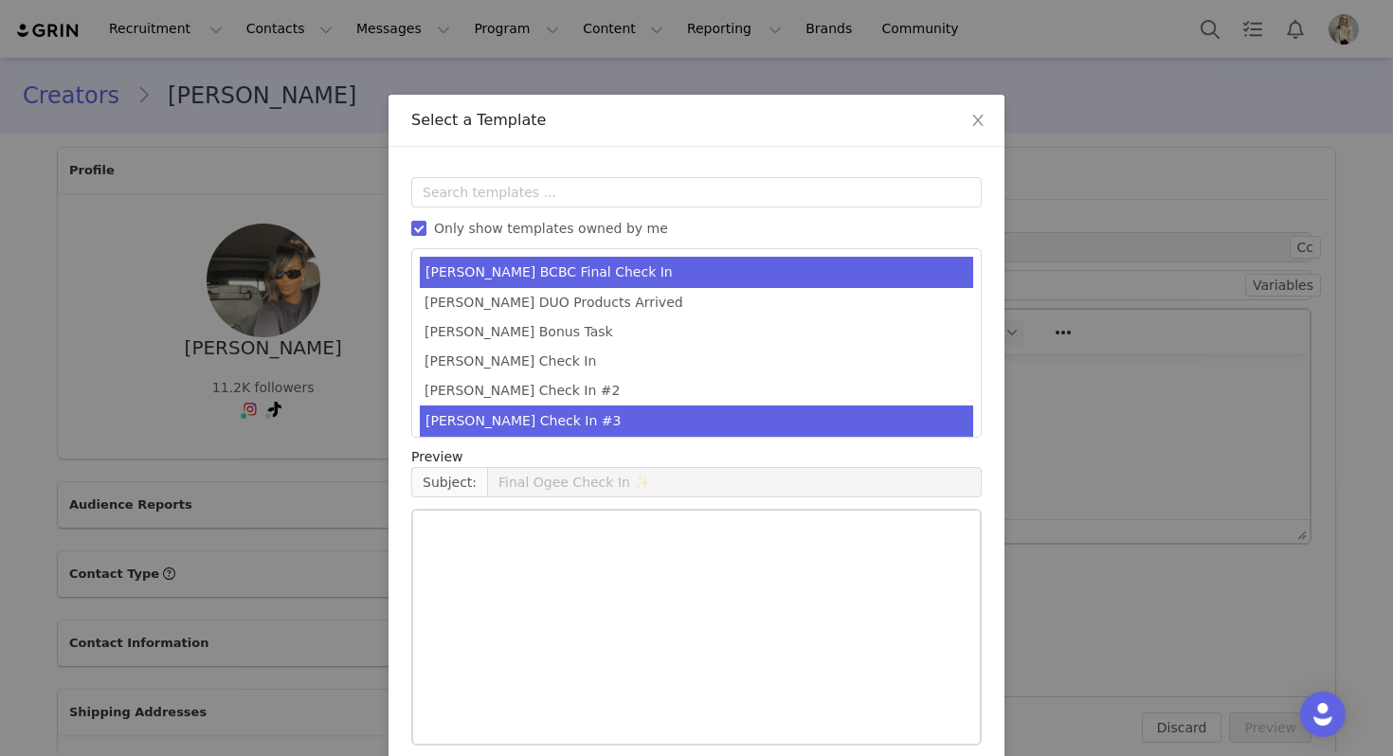
click at [562, 416] on li "[PERSON_NAME] Check In #3" at bounding box center [696, 421] width 553 height 31
type input "Last chance! Let's finish this collab 💕"
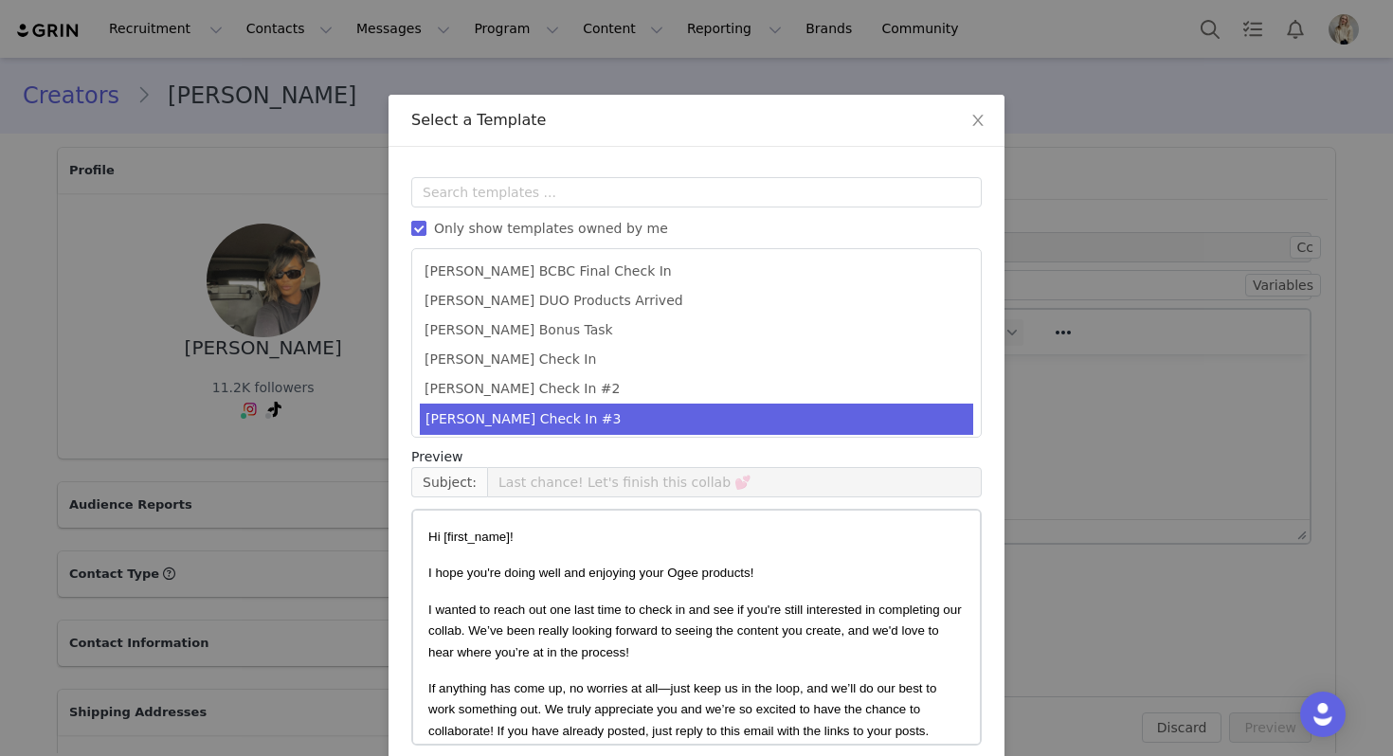
scroll to position [85, 0]
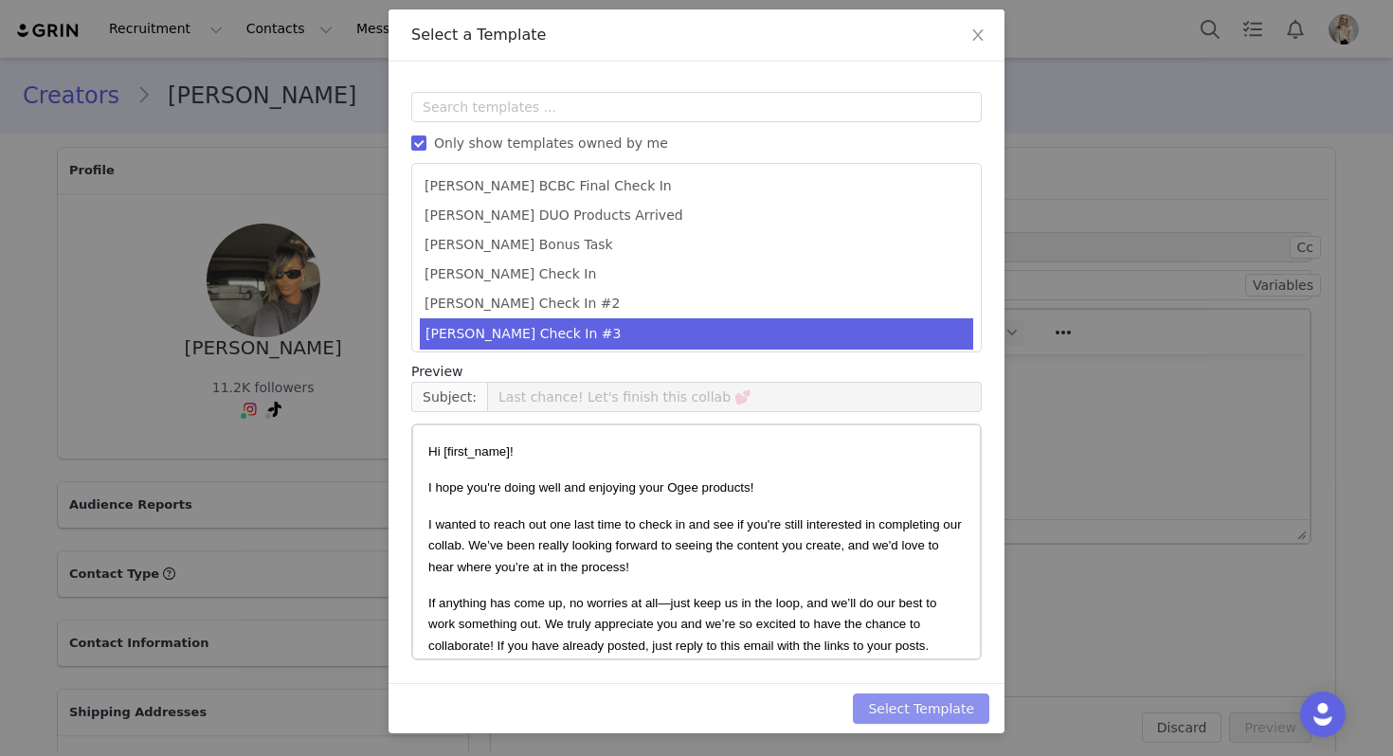
click at [902, 696] on button "Select Template" at bounding box center [921, 709] width 136 height 30
type input "Last chance! Let's finish this collab 💕"
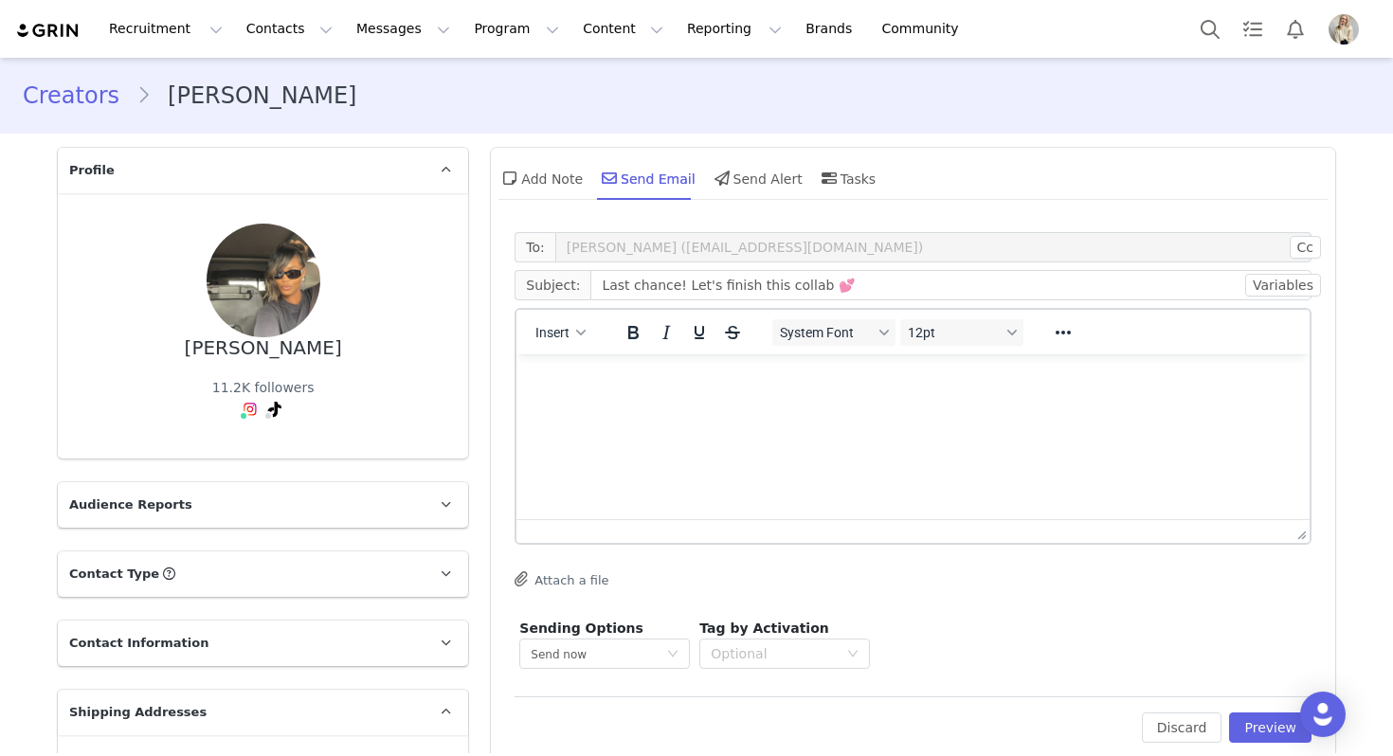
scroll to position [0, 0]
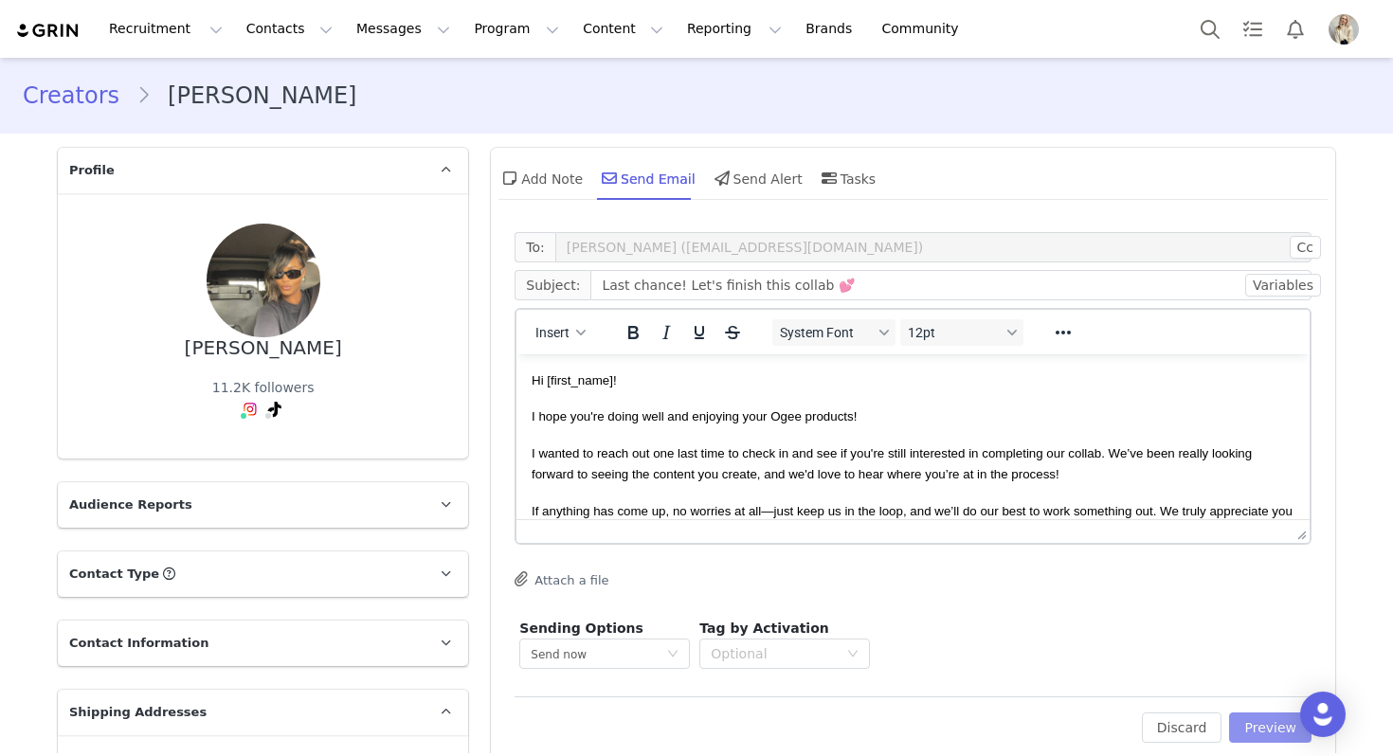
click at [1267, 713] on button "Preview" at bounding box center [1270, 728] width 82 height 30
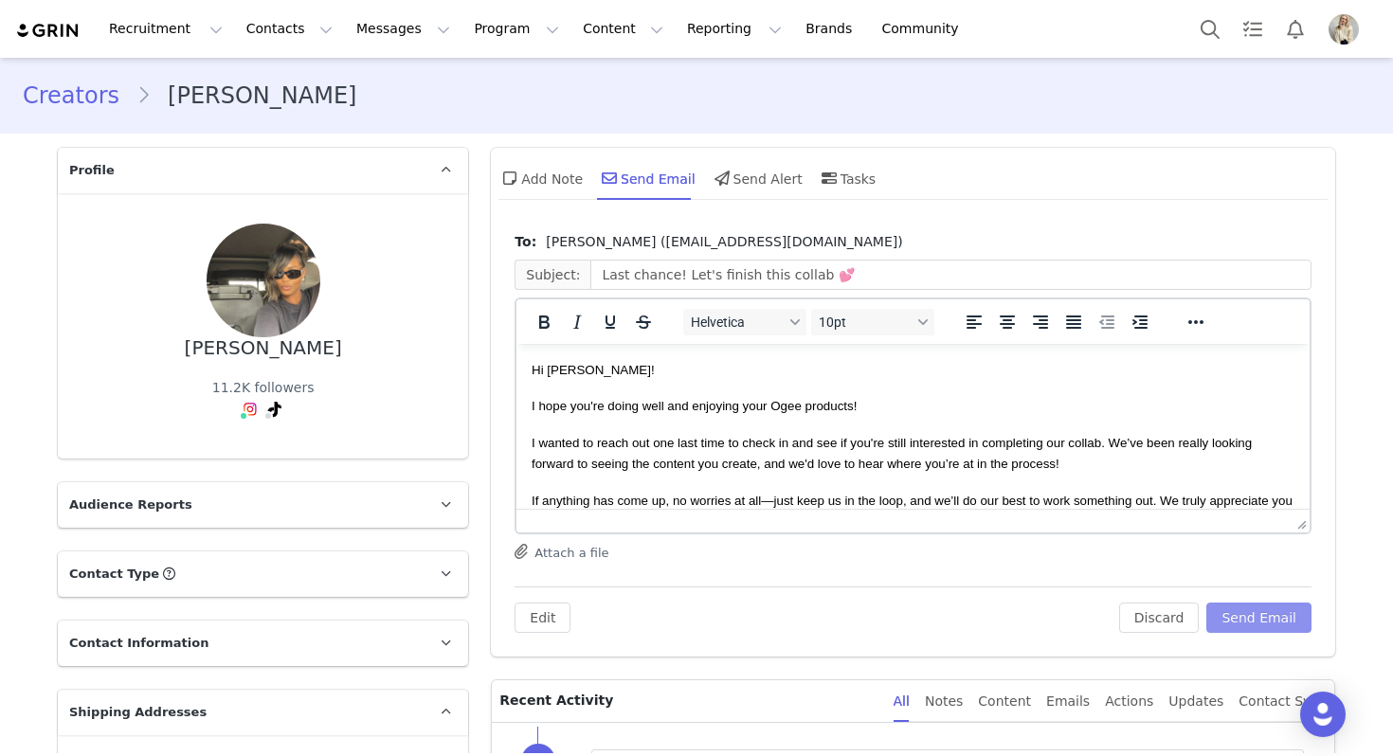
click at [1251, 619] on button "Send Email" at bounding box center [1258, 618] width 105 height 30
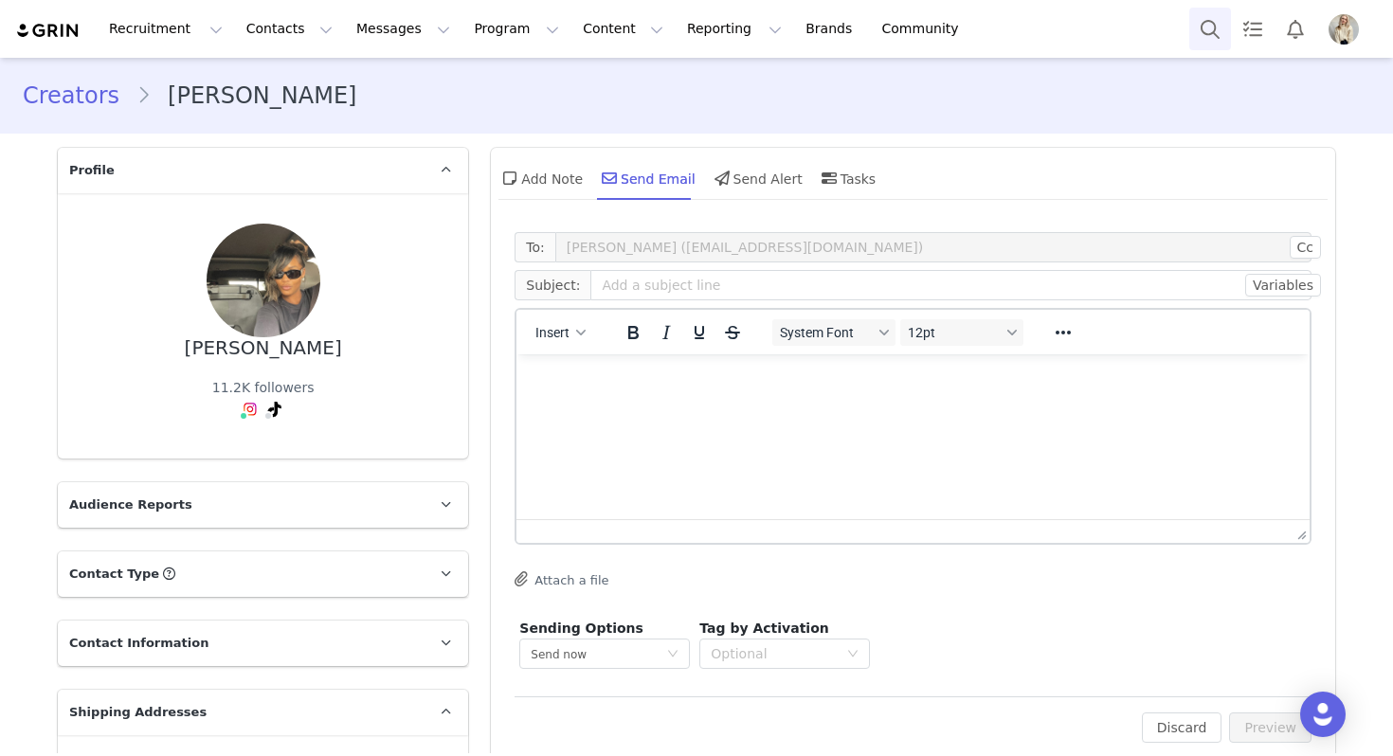
click at [1212, 43] on button "Search" at bounding box center [1210, 29] width 42 height 43
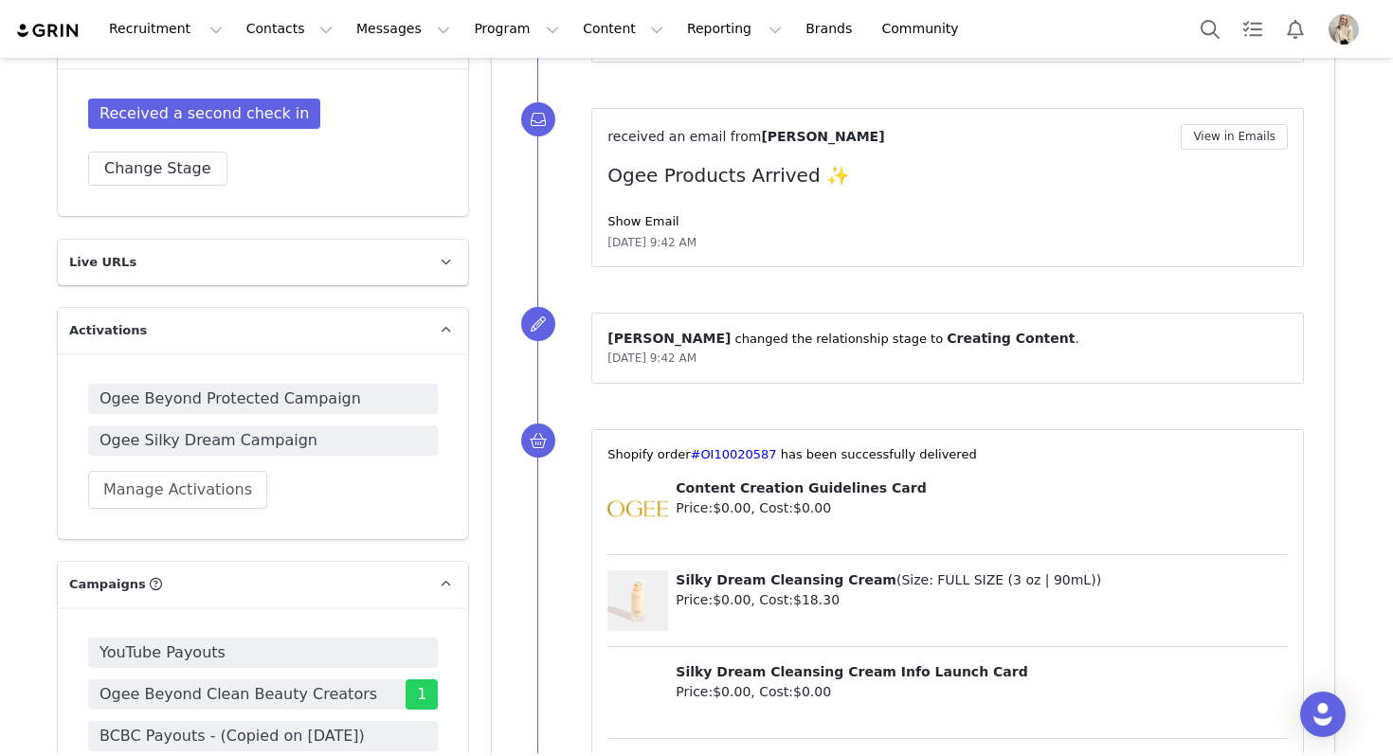
scroll to position [1343, 0]
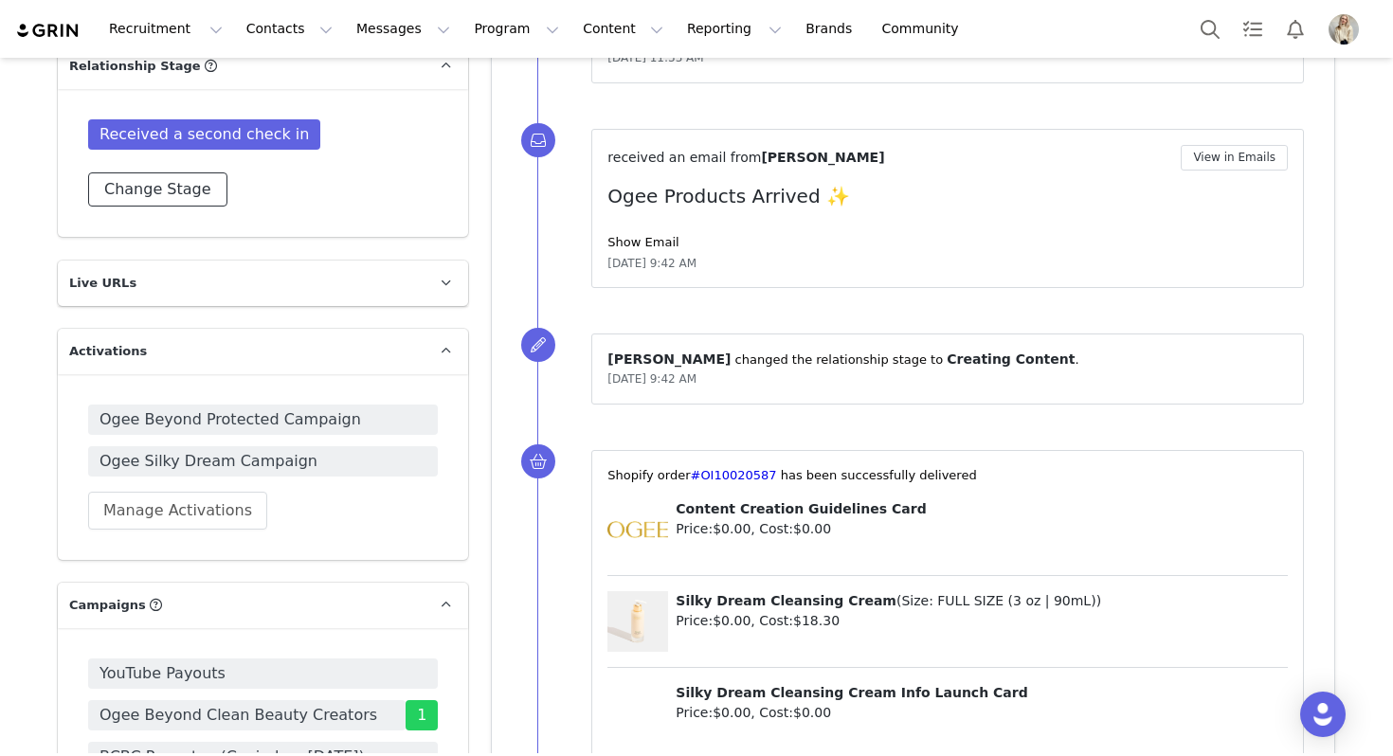
click at [173, 178] on button "Change Stage" at bounding box center [157, 189] width 139 height 34
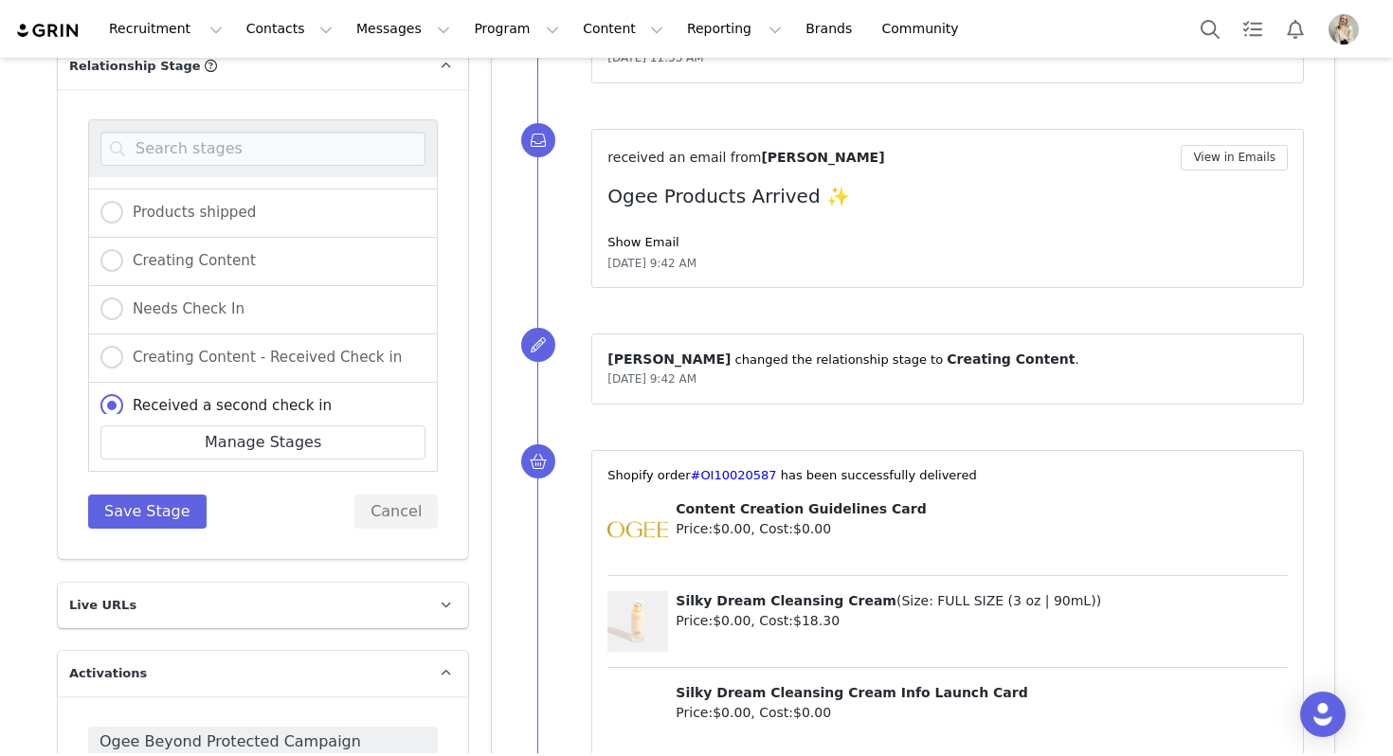
scroll to position [216, 0]
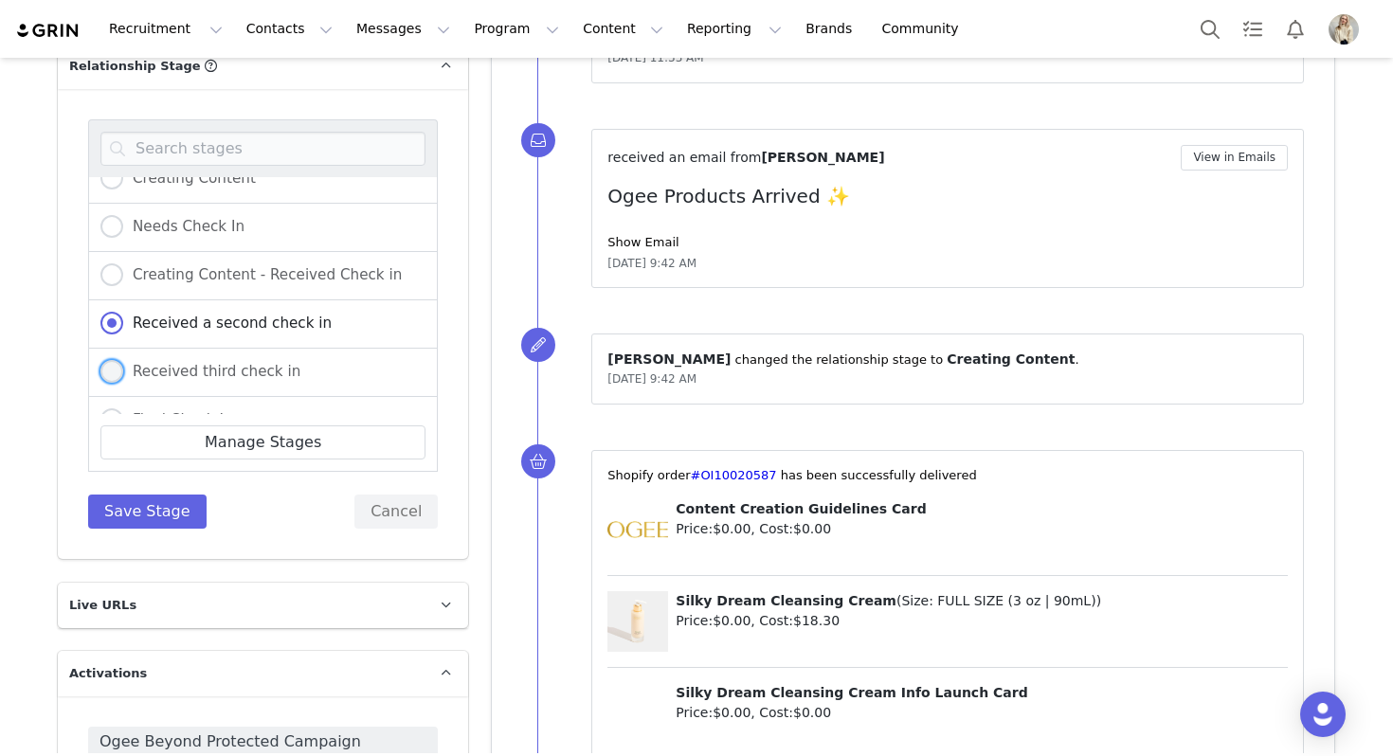
click at [205, 363] on span "Received third check in" at bounding box center [211, 371] width 177 height 17
click at [123, 360] on input "Received third check in" at bounding box center [111, 372] width 23 height 25
radio input "true"
radio input "false"
radio input "true"
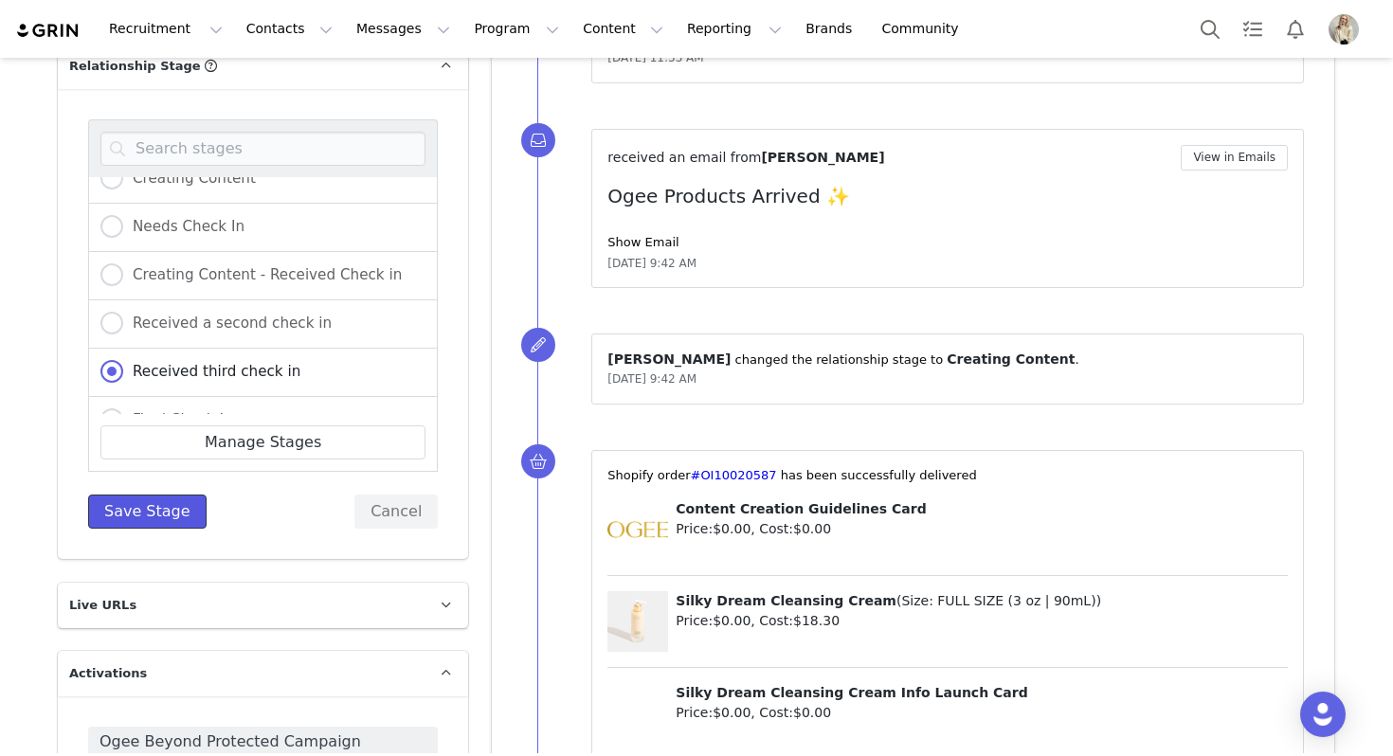
click at [166, 495] on button "Save Stage" at bounding box center [147, 512] width 118 height 34
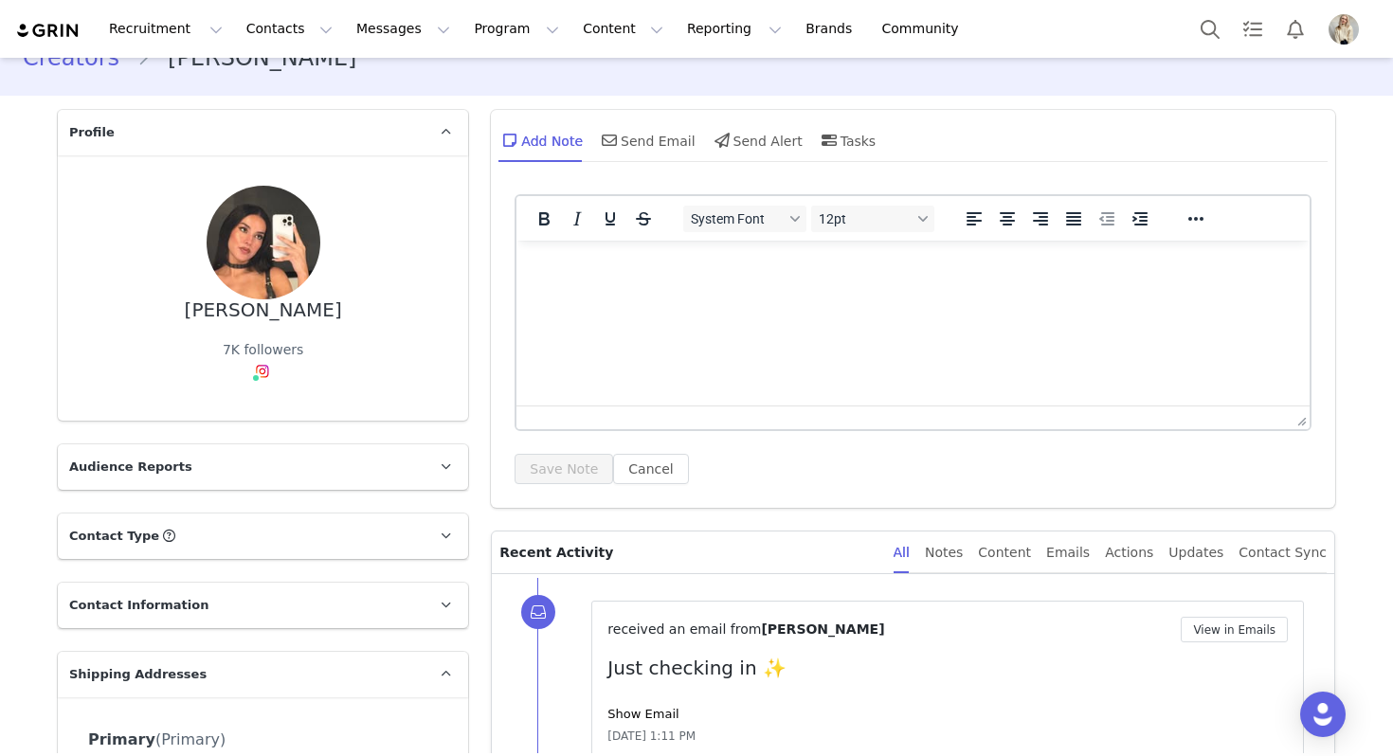
scroll to position [0, 0]
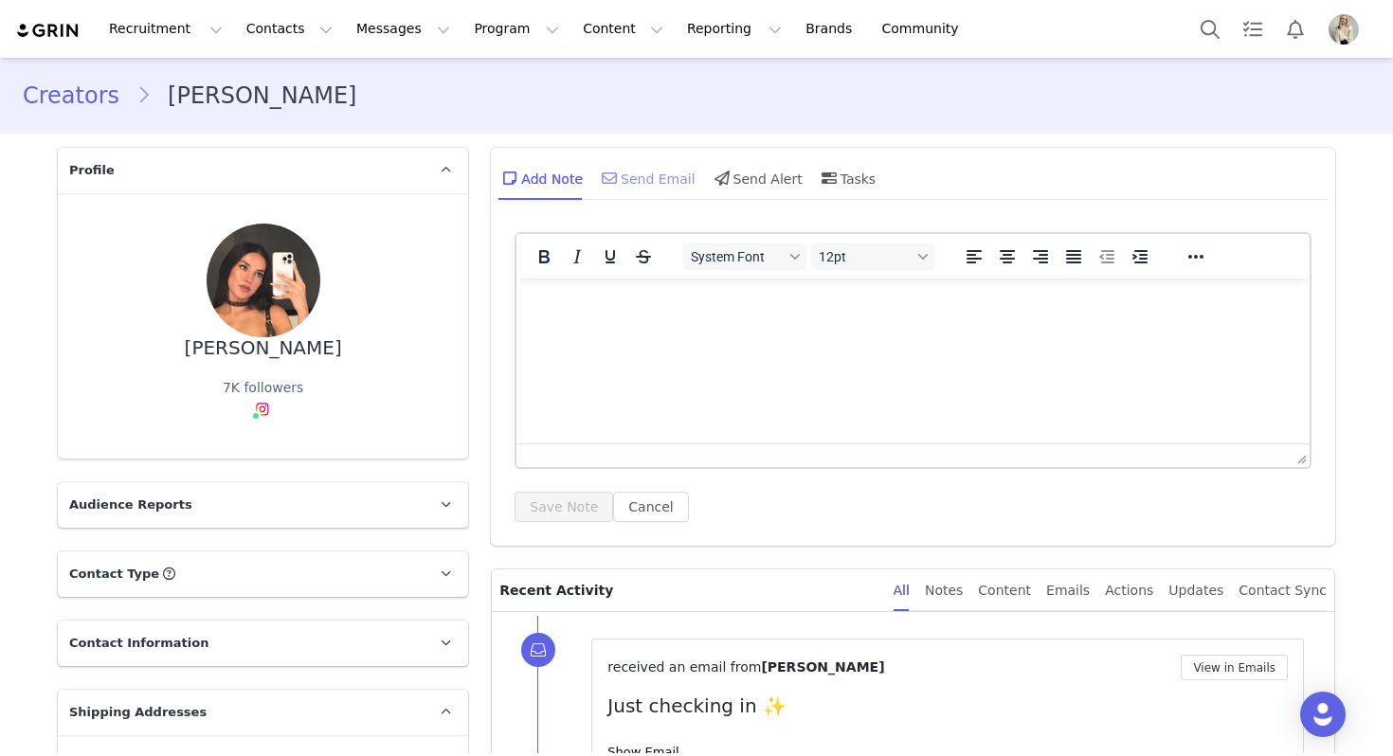
click at [646, 176] on div "Send Email" at bounding box center [647, 177] width 98 height 45
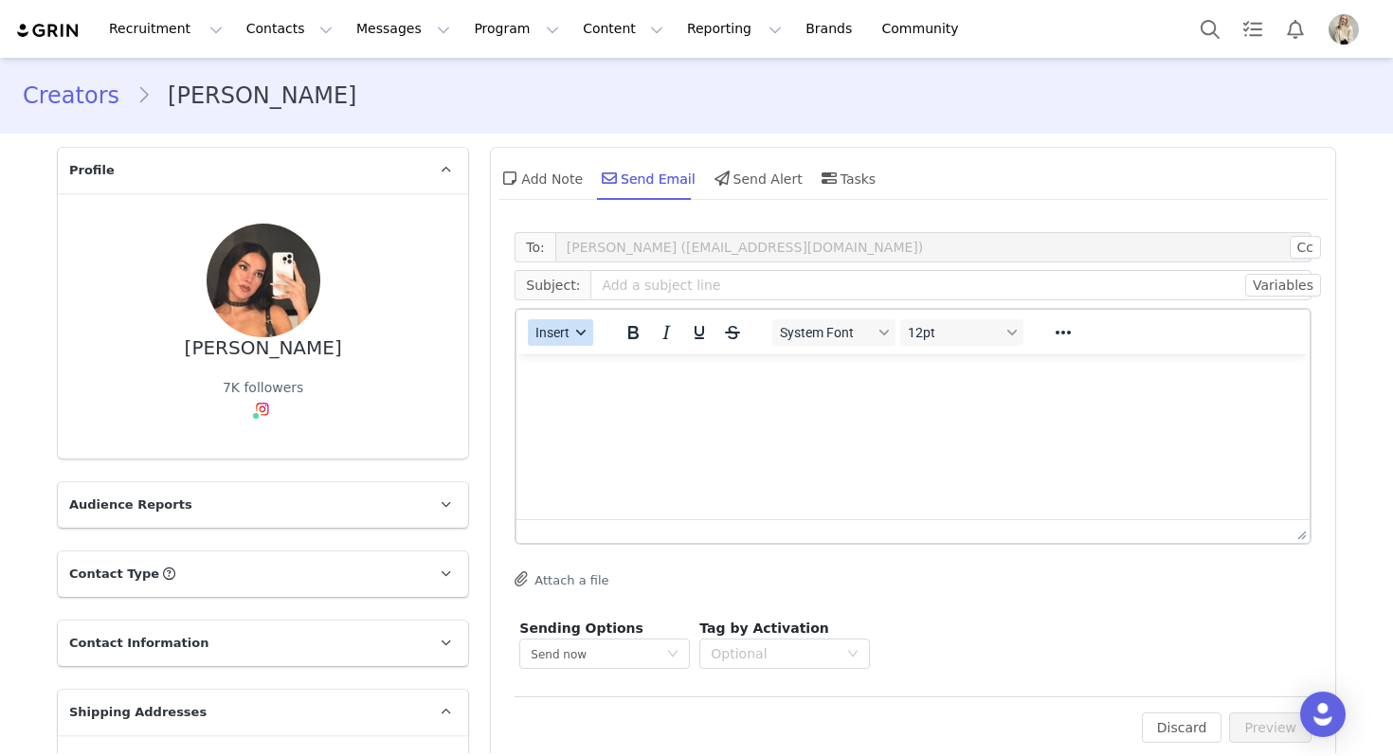
click at [555, 335] on span "Insert" at bounding box center [553, 332] width 34 height 15
click at [587, 377] on div "Insert Template" at bounding box center [628, 366] width 190 height 30
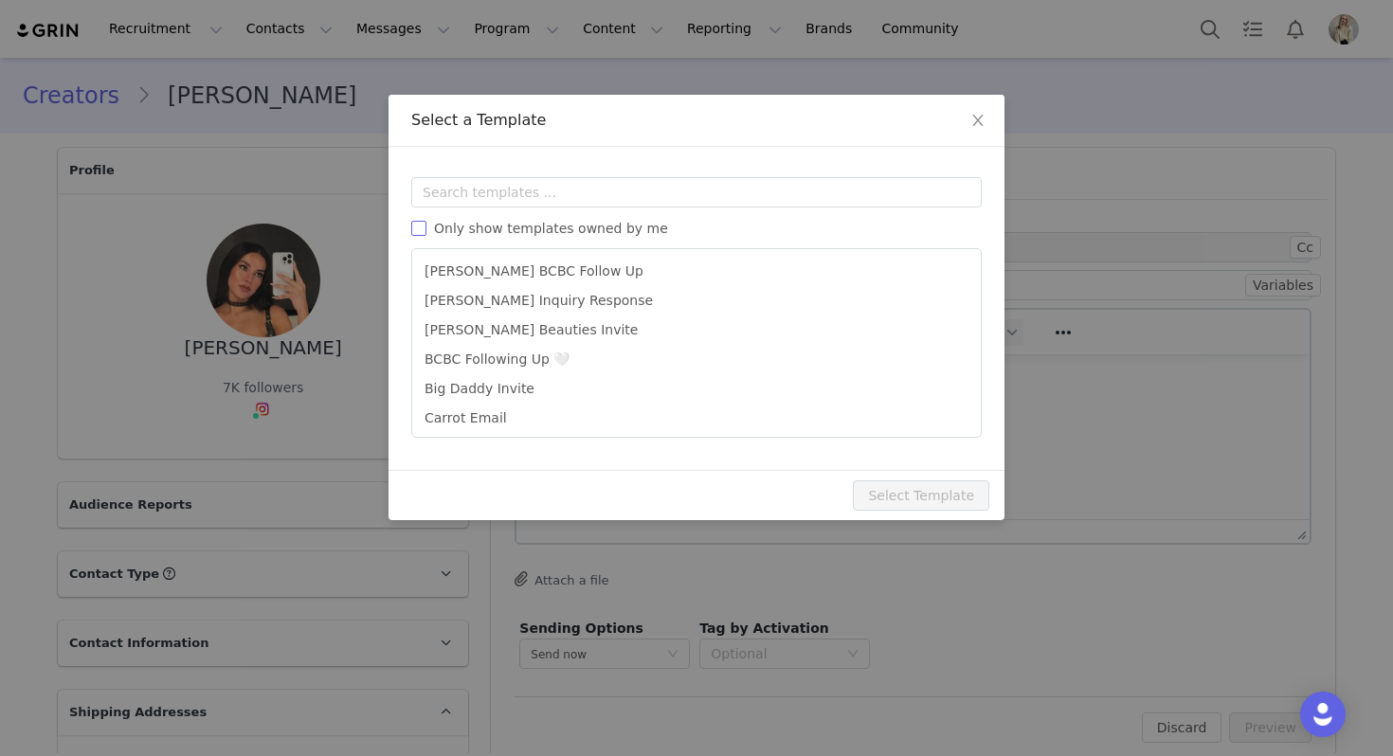
click at [623, 229] on span "Only show templates owned by me" at bounding box center [550, 228] width 249 height 15
click at [426, 229] on input "Only show templates owned by me" at bounding box center [418, 228] width 15 height 15
checkbox input "true"
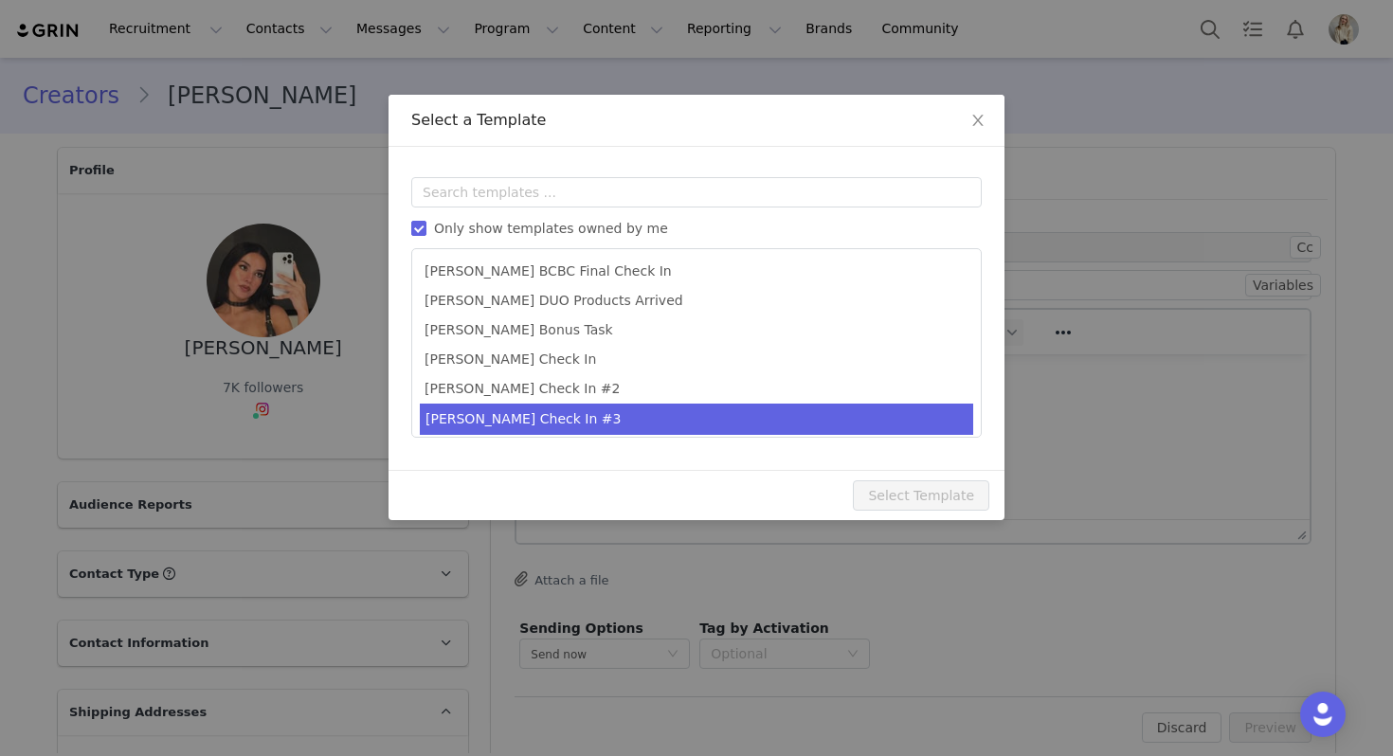
click at [517, 411] on li "[PERSON_NAME] Check In #3" at bounding box center [696, 419] width 553 height 31
type input "Last chance! Let's finish this collab 💕"
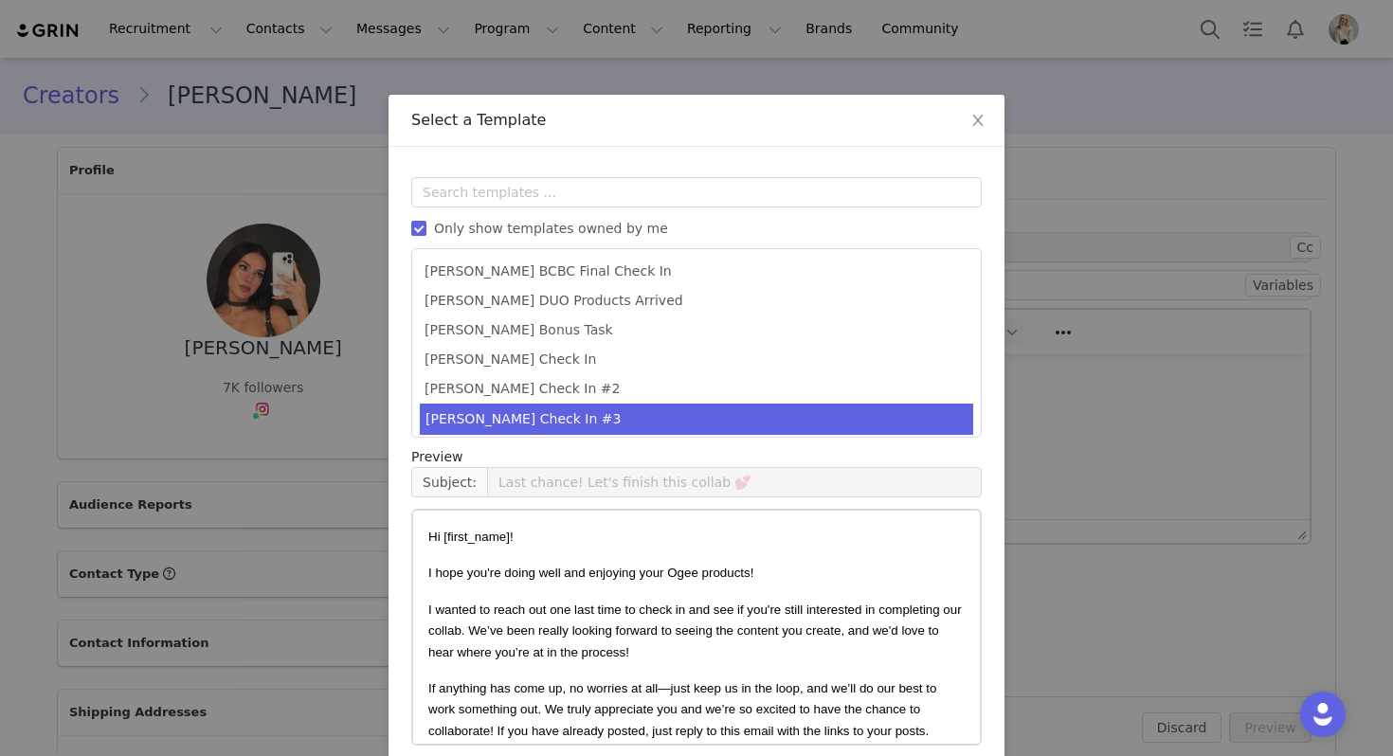
scroll to position [85, 0]
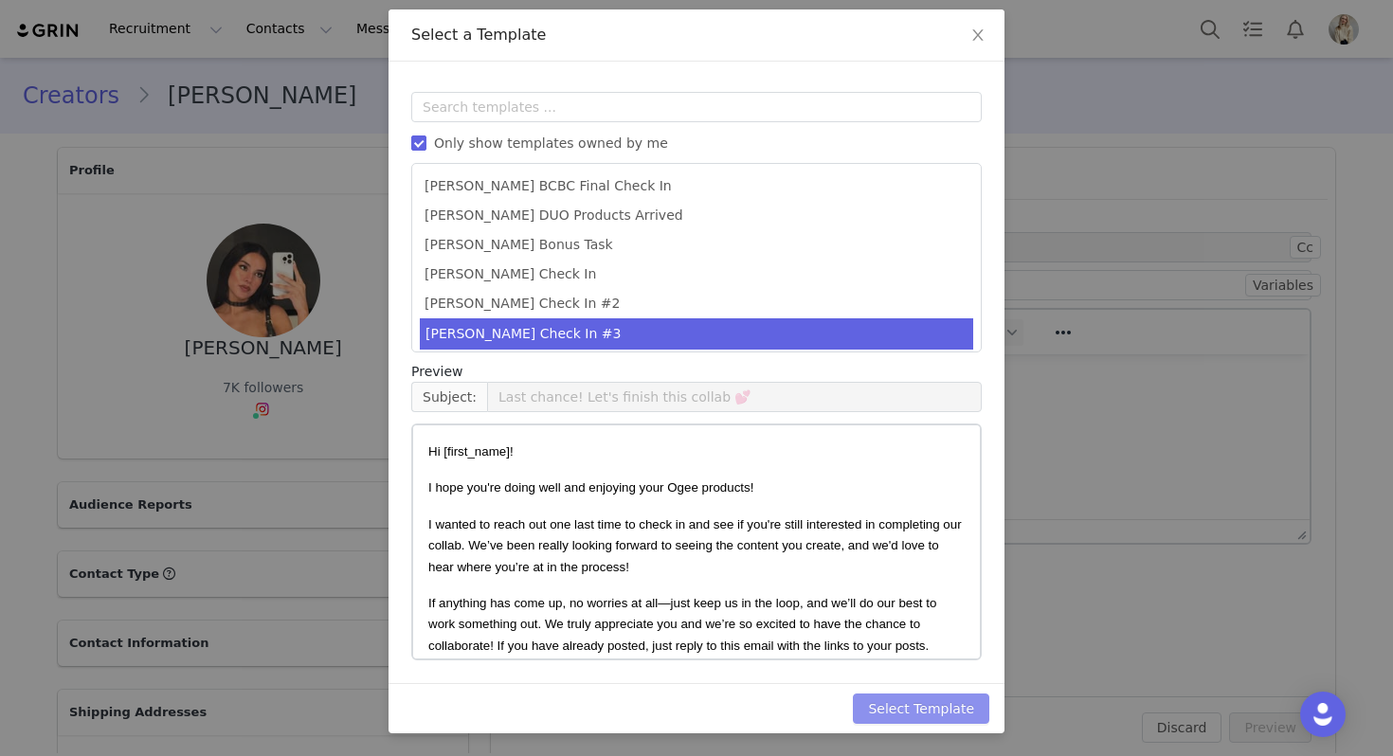
click at [911, 710] on button "Select Template" at bounding box center [921, 709] width 136 height 30
type input "Last chance! Let's finish this collab 💕"
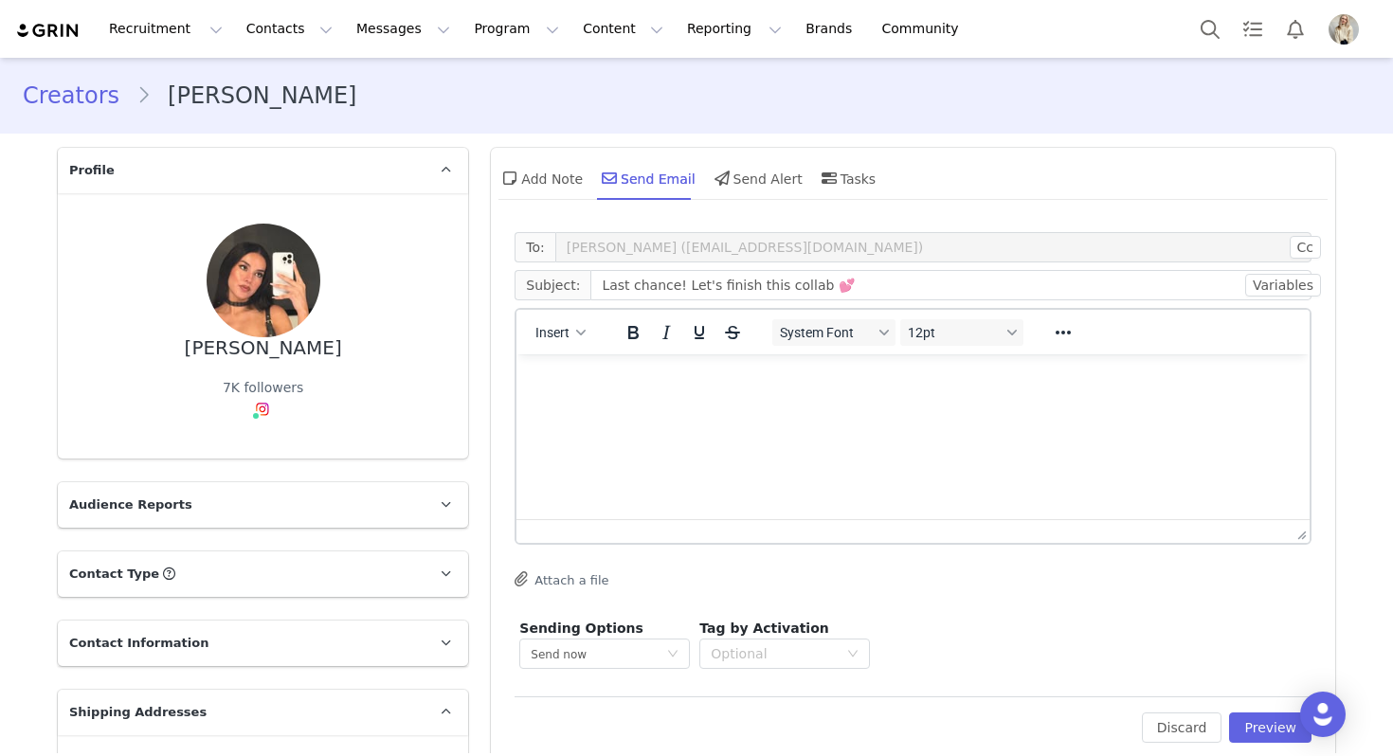
scroll to position [0, 0]
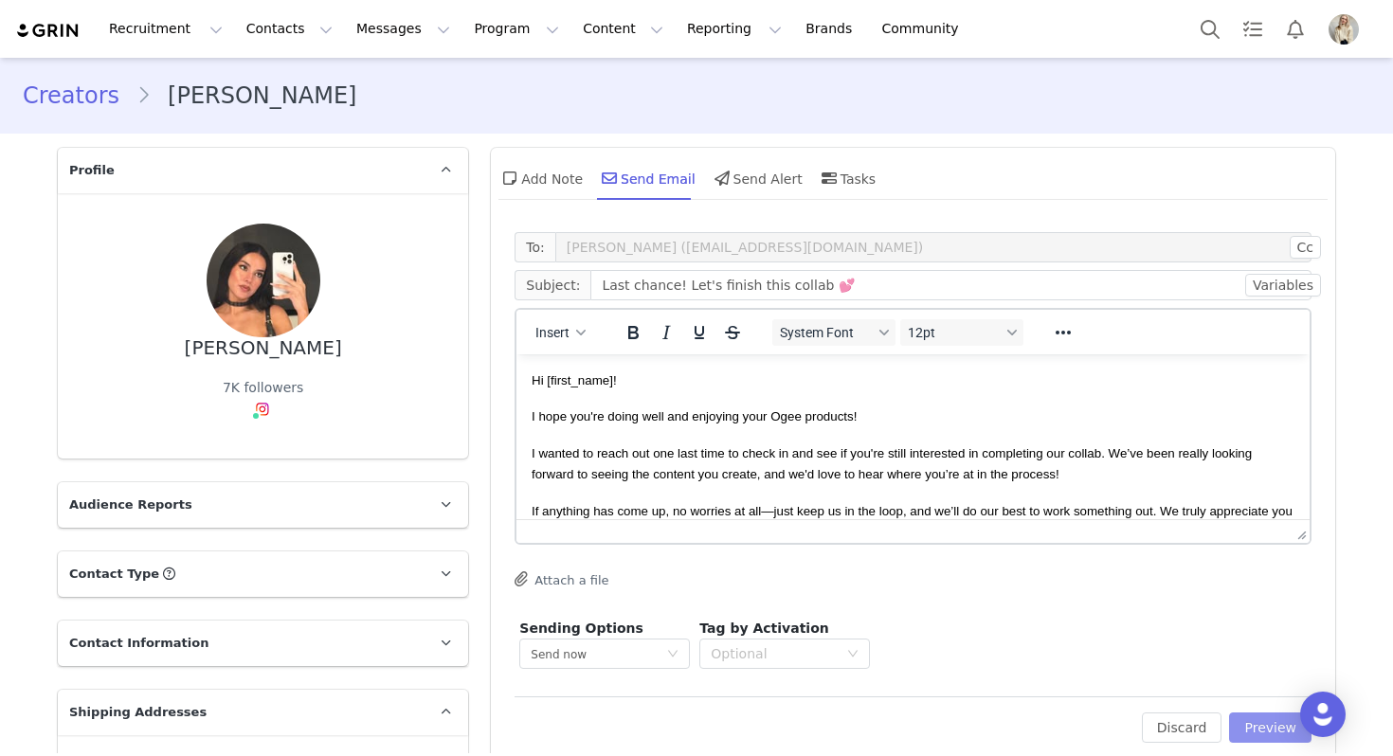
click at [1270, 723] on button "Preview" at bounding box center [1270, 728] width 82 height 30
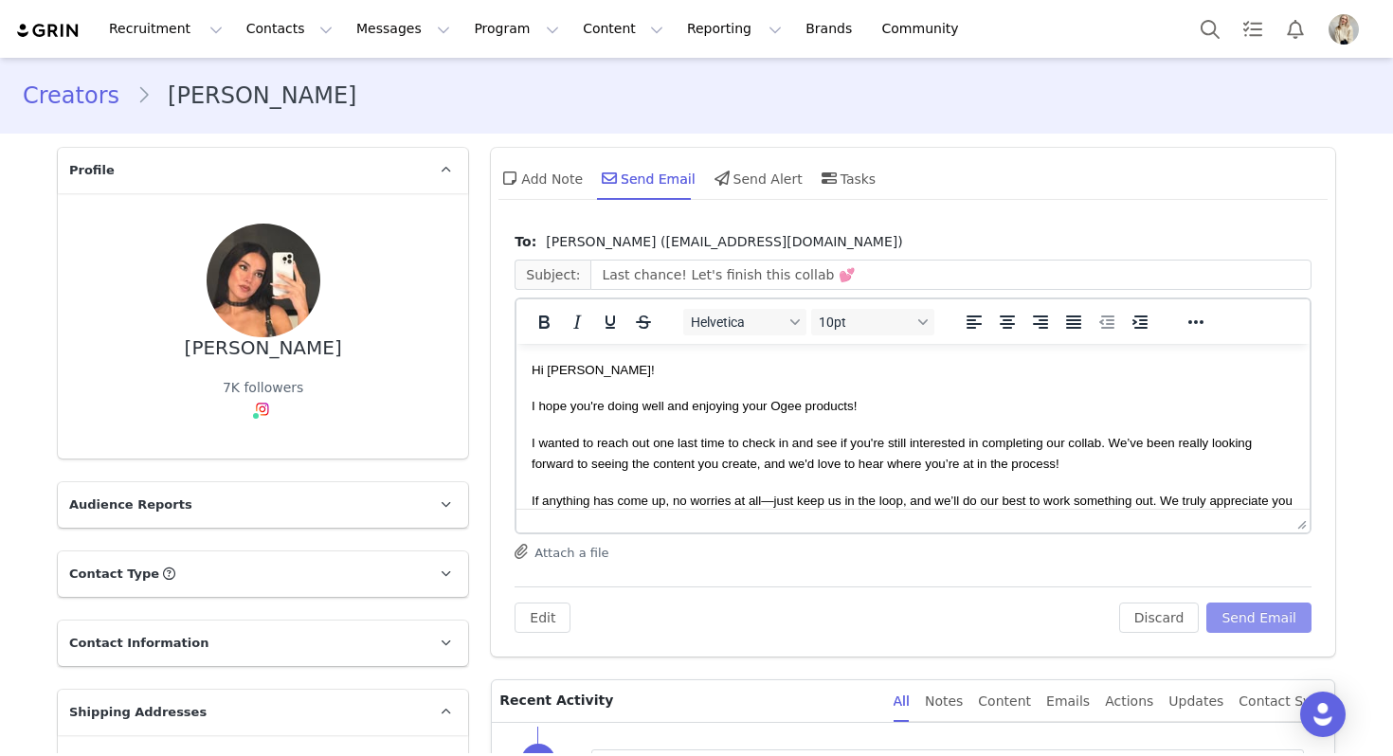
click at [1291, 625] on button "Send Email" at bounding box center [1258, 618] width 105 height 30
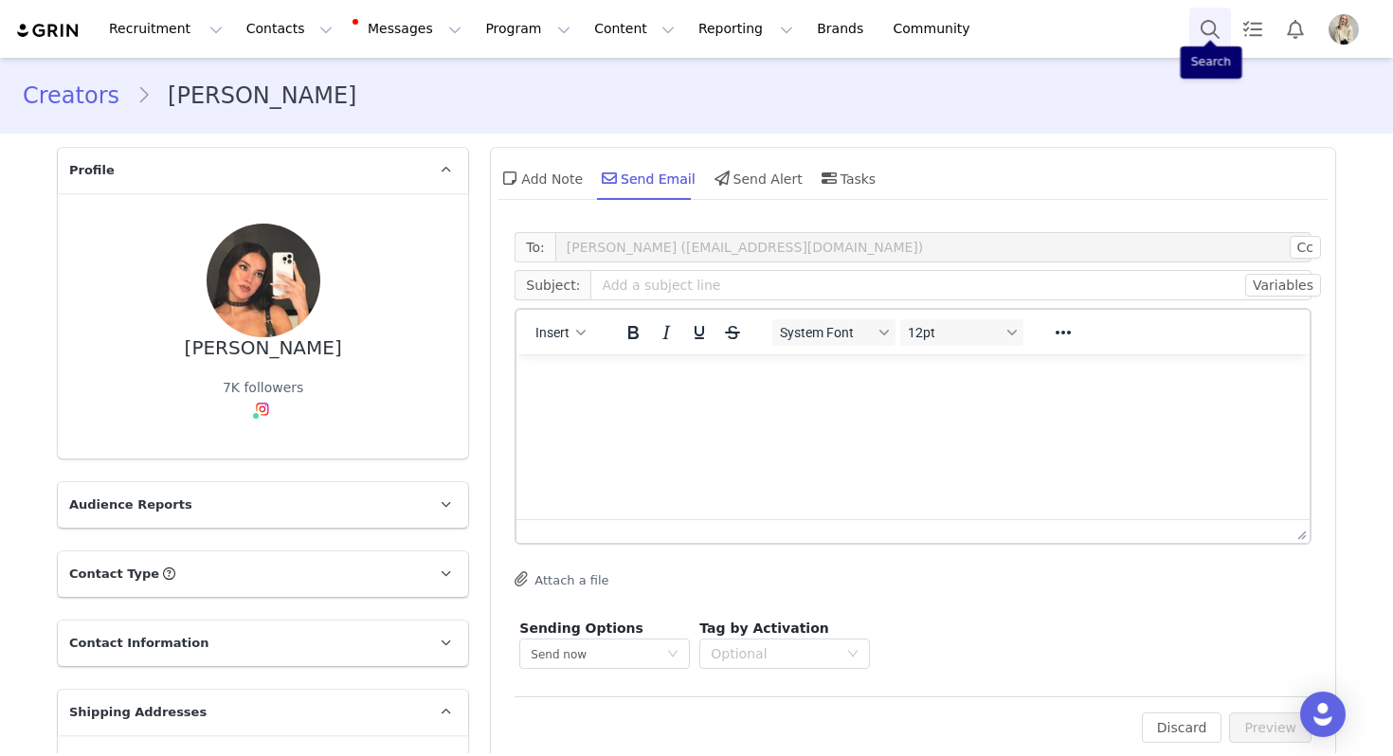
click at [1206, 26] on button "Search" at bounding box center [1210, 29] width 42 height 43
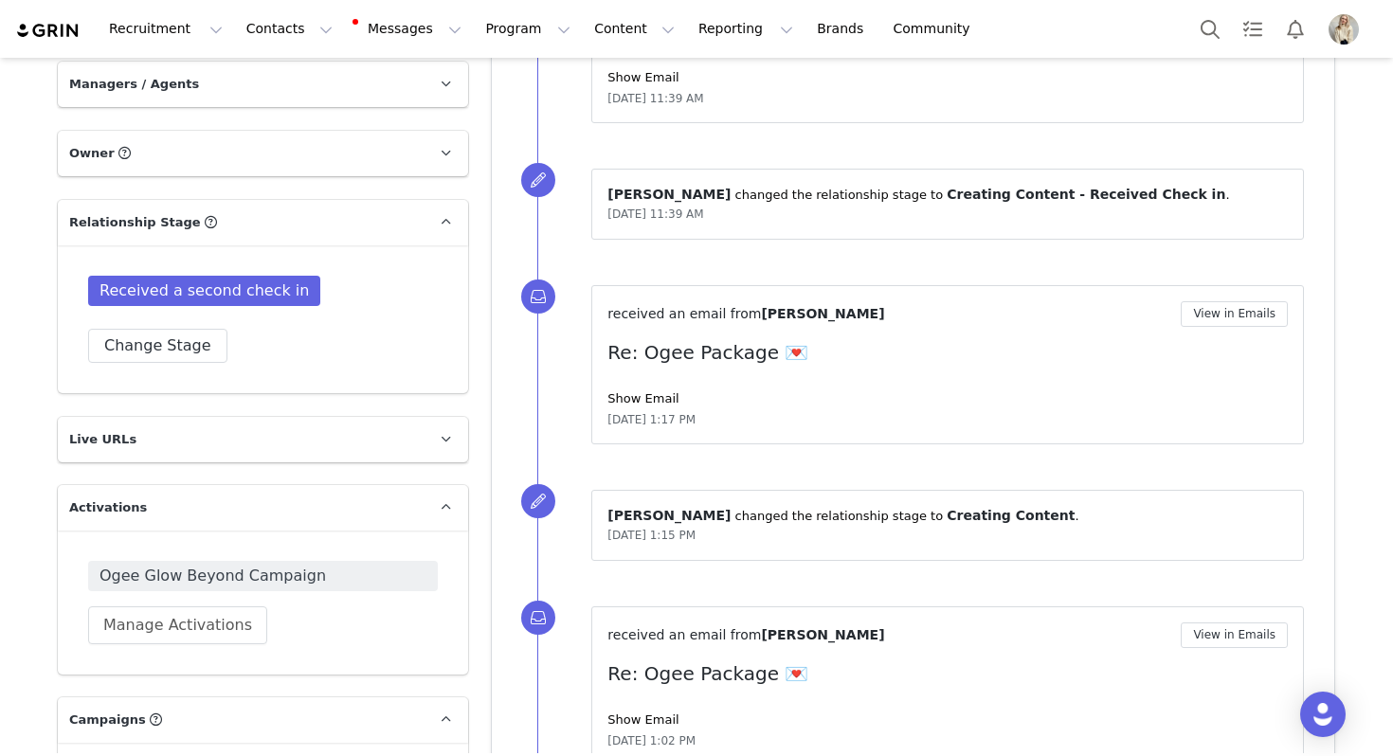
scroll to position [1196, 0]
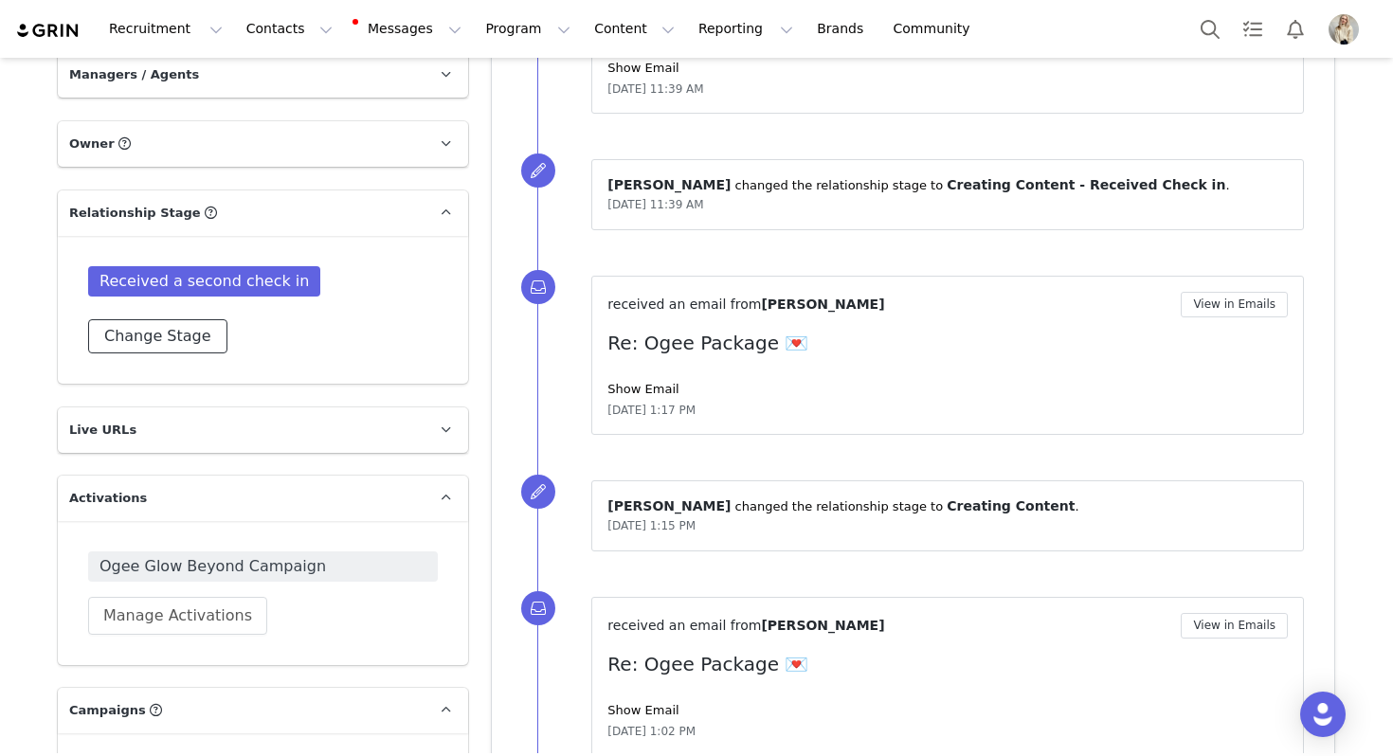
click at [194, 319] on button "Change Stage" at bounding box center [157, 336] width 139 height 34
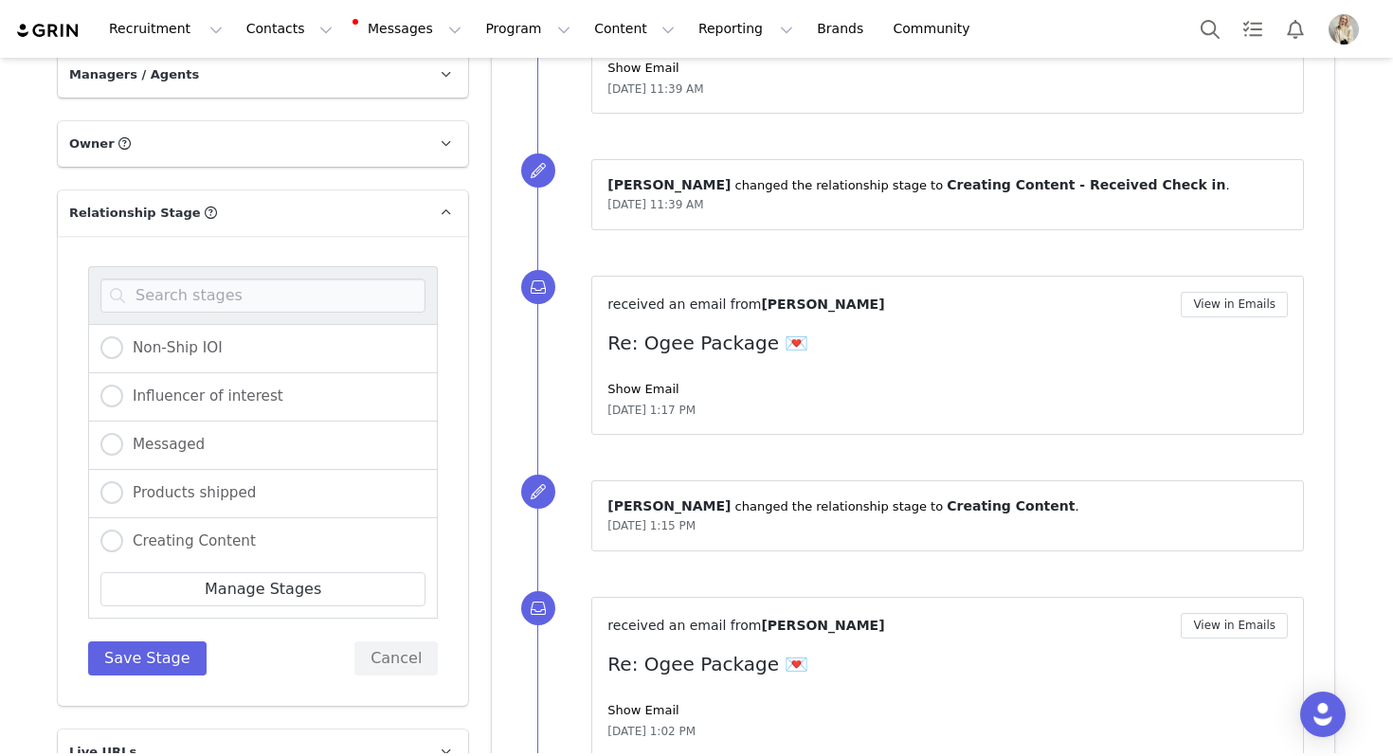
scroll to position [225, 0]
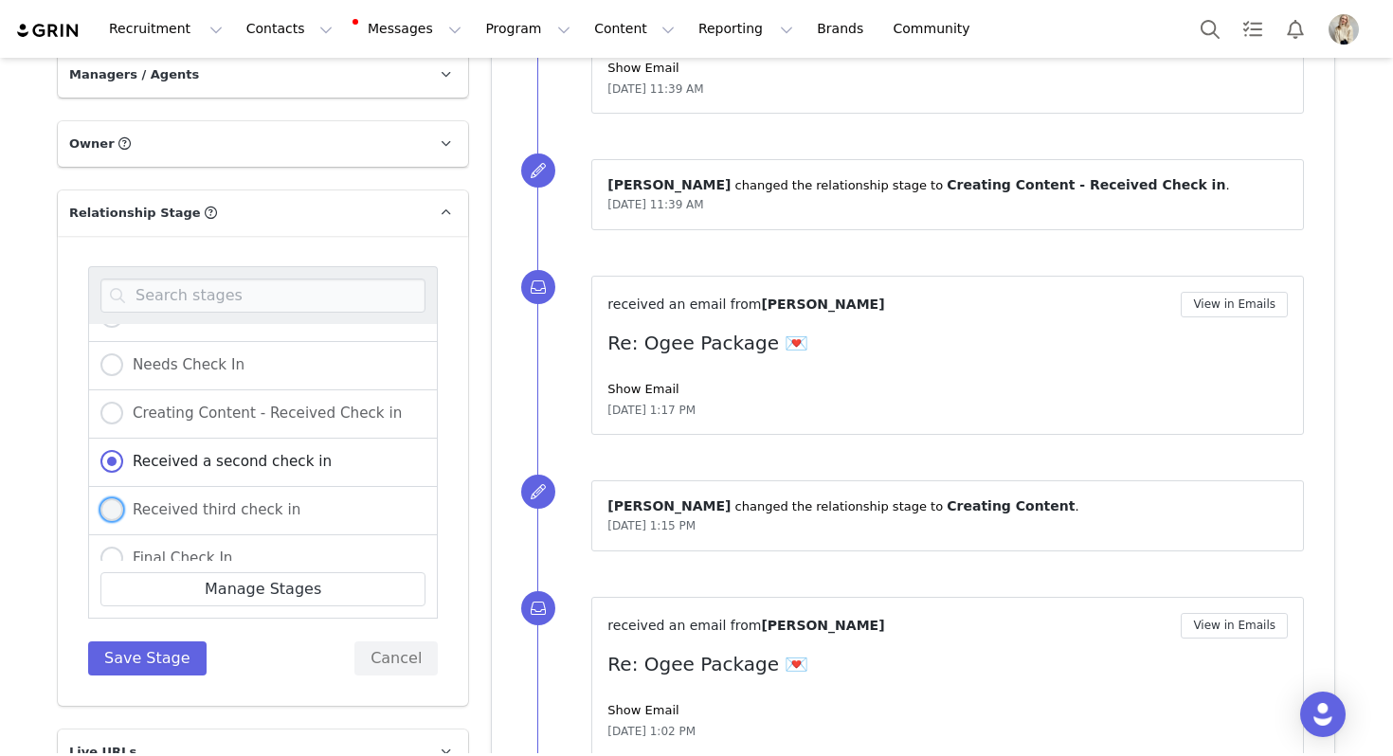
click at [204, 501] on span "Received third check in" at bounding box center [211, 509] width 177 height 17
click at [123, 498] on input "Received third check in" at bounding box center [111, 510] width 23 height 25
radio input "true"
radio input "false"
radio input "true"
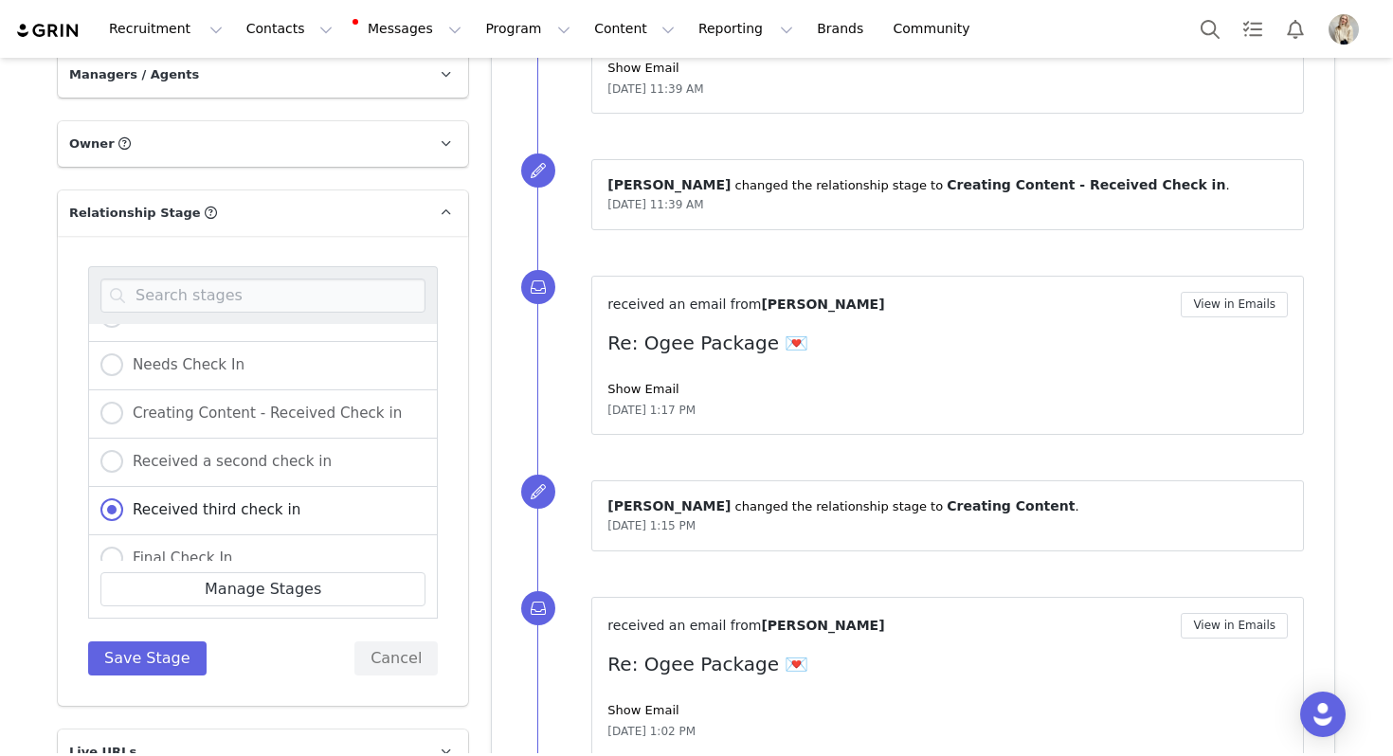
click at [148, 659] on div "Non-Ship IOI Influencer of interest Messaged Products shipped Creating Content …" at bounding box center [263, 471] width 410 height 470
click at [147, 642] on button "Save Stage" at bounding box center [147, 659] width 118 height 34
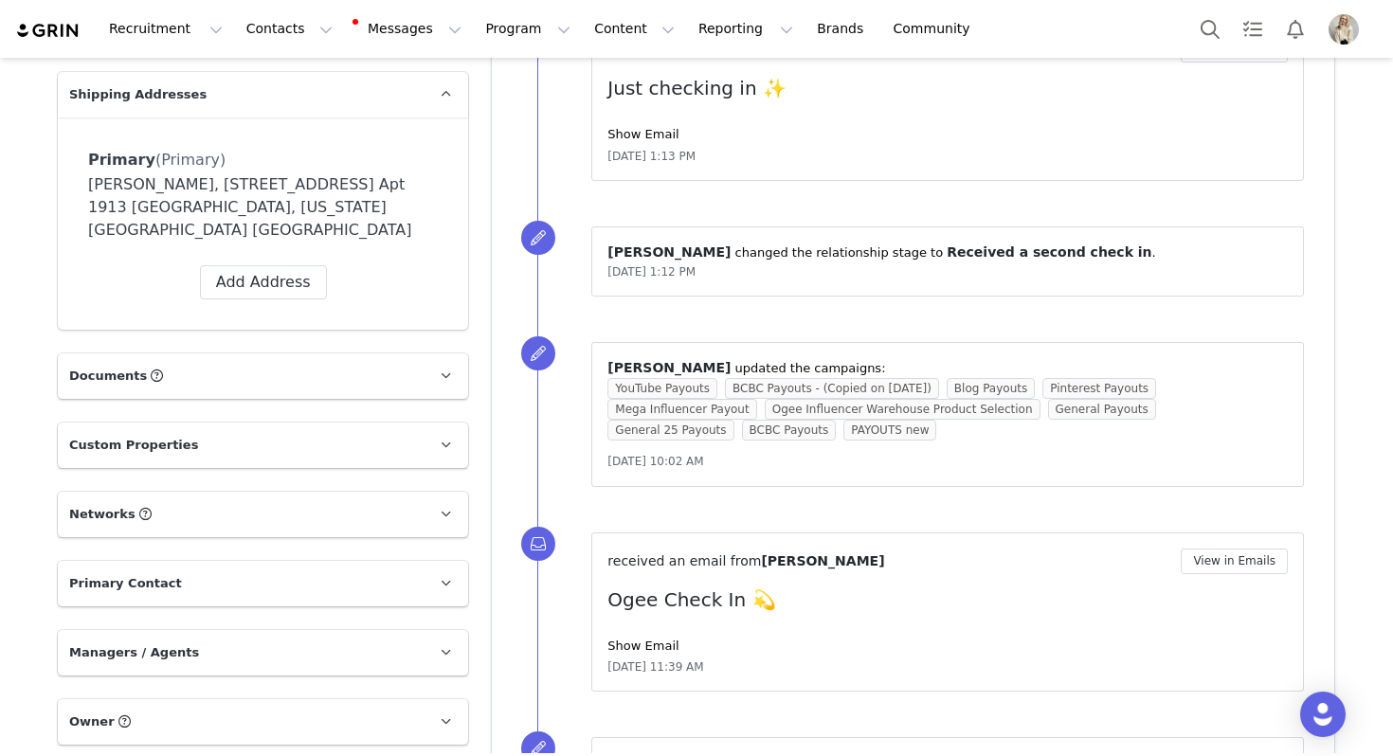
scroll to position [0, 0]
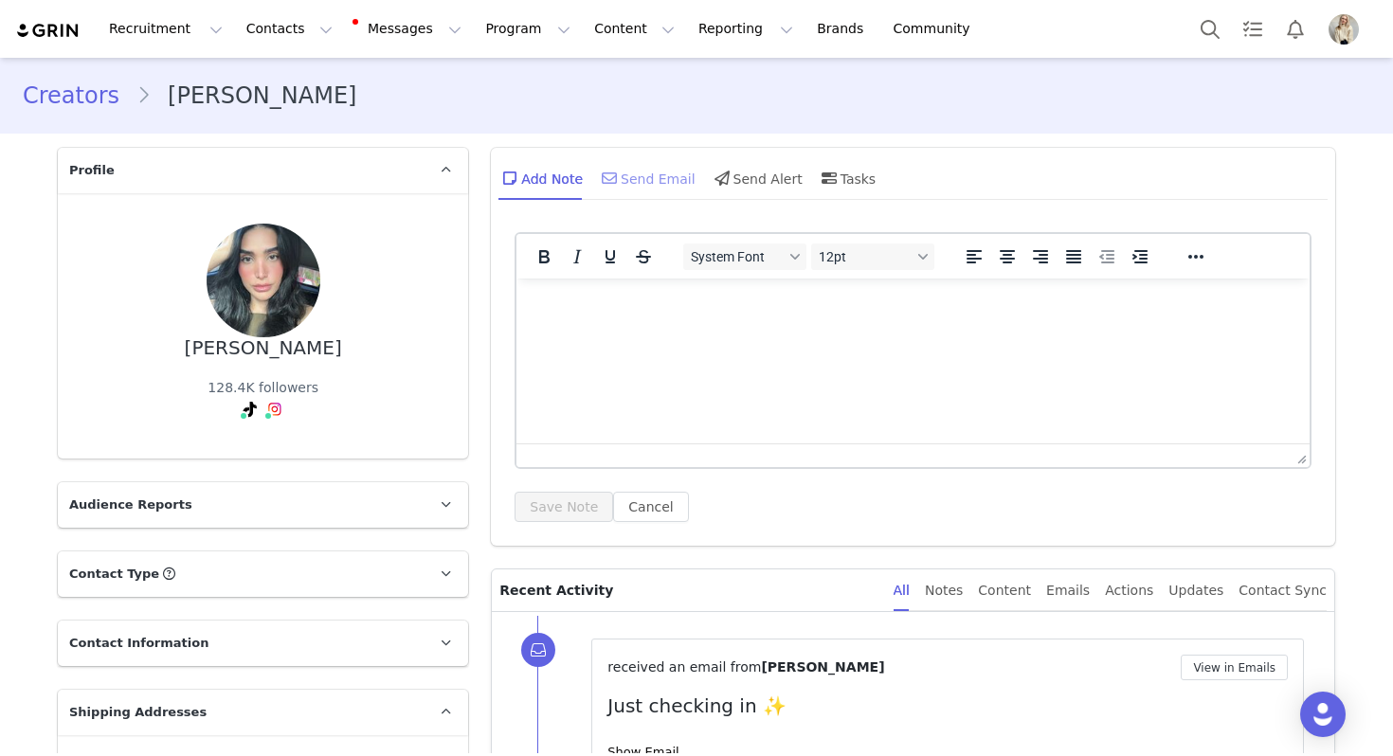
click at [640, 169] on div "Send Email" at bounding box center [647, 177] width 98 height 45
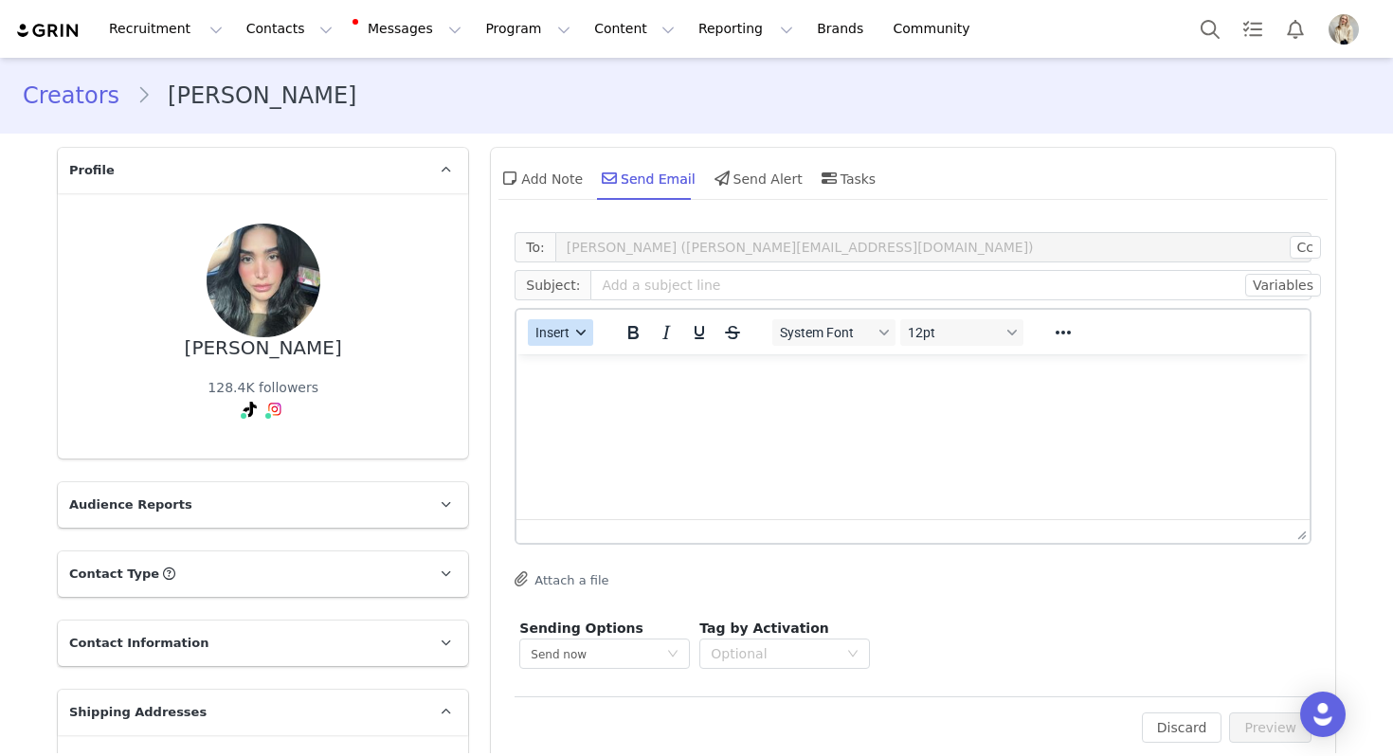
click at [555, 343] on button "Insert" at bounding box center [560, 332] width 65 height 27
click at [562, 358] on div "Insert Template" at bounding box center [629, 365] width 171 height 23
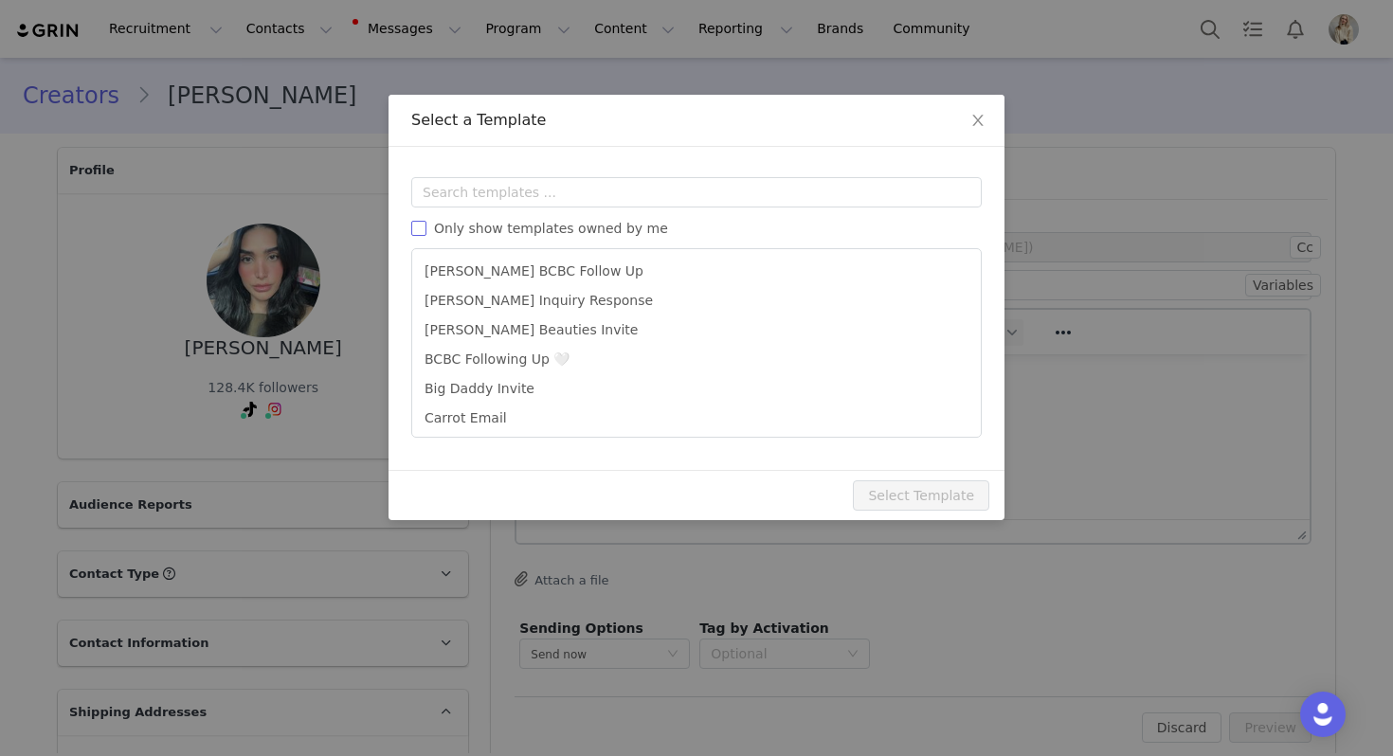
click at [559, 235] on span "Only show templates owned by me" at bounding box center [550, 228] width 249 height 15
click at [426, 235] on input "Only show templates owned by me" at bounding box center [418, 228] width 15 height 15
checkbox input "true"
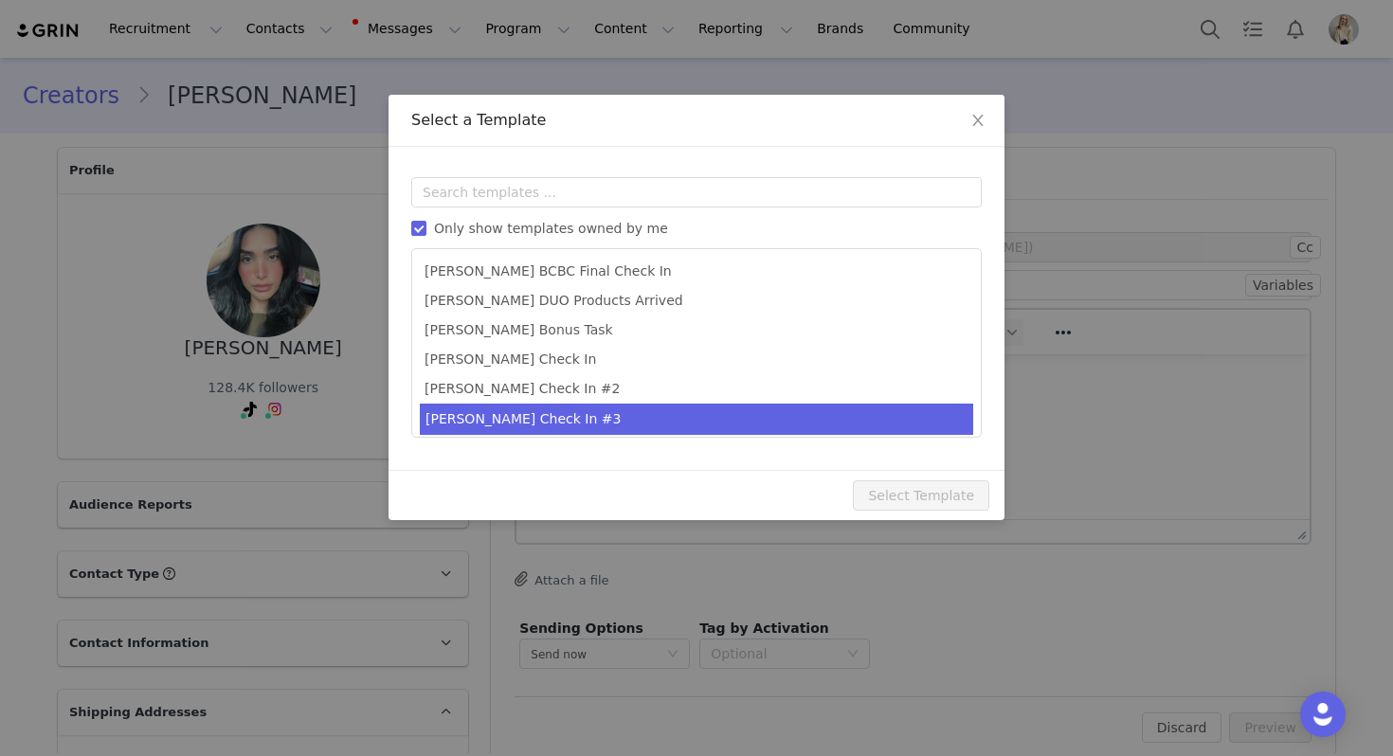
click at [517, 410] on li "[PERSON_NAME] Check In #3" at bounding box center [696, 419] width 553 height 31
type input "Last chance! Let's finish this collab 💕"
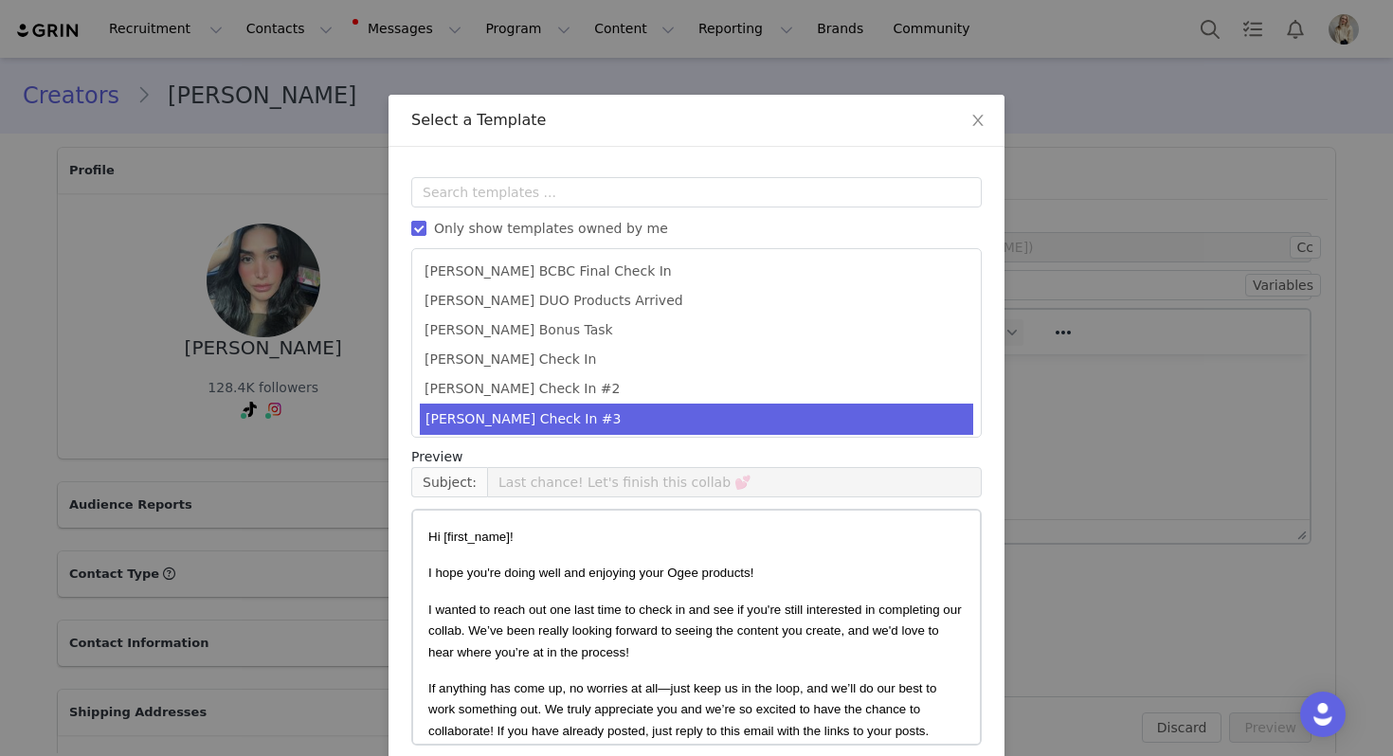
scroll to position [85, 0]
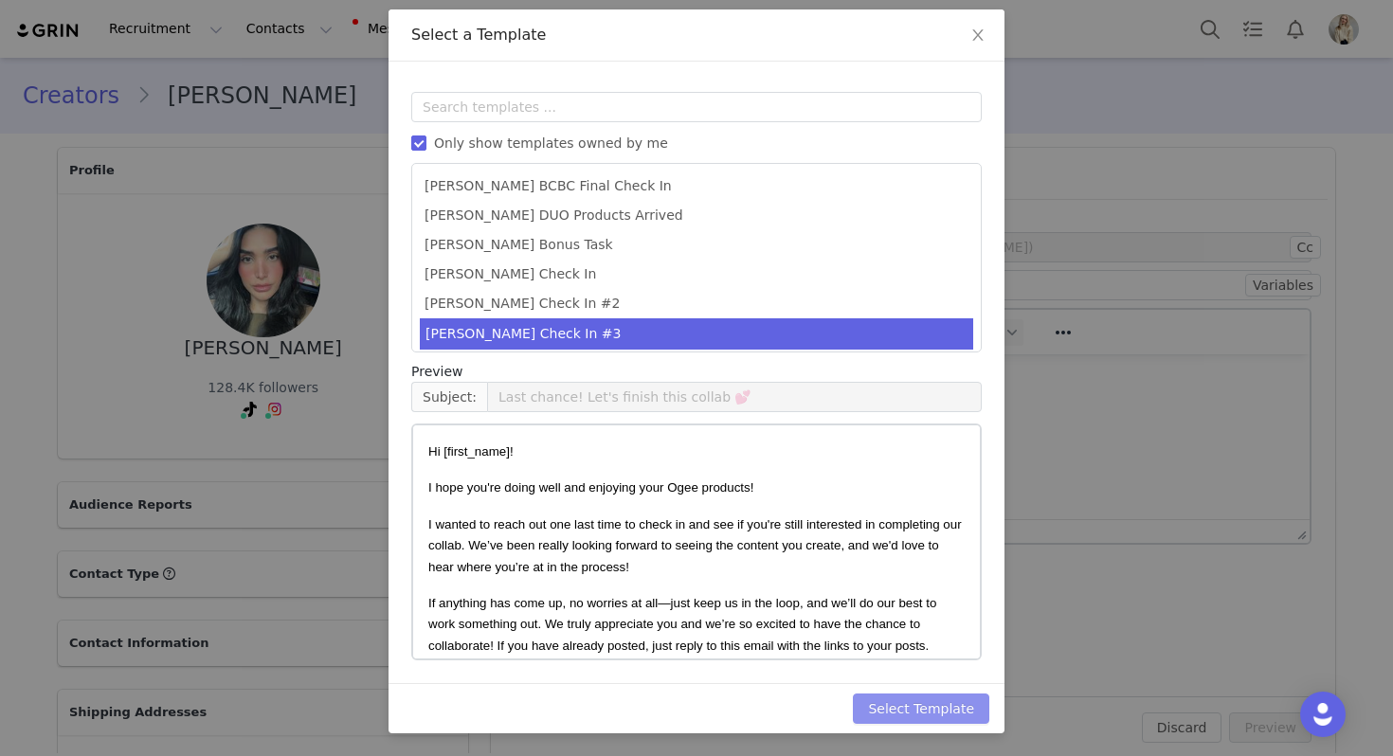
click at [929, 725] on div "Select Template" at bounding box center [697, 708] width 616 height 50
click at [929, 720] on button "Select Template" at bounding box center [921, 709] width 136 height 30
type input "Last chance! Let's finish this collab 💕"
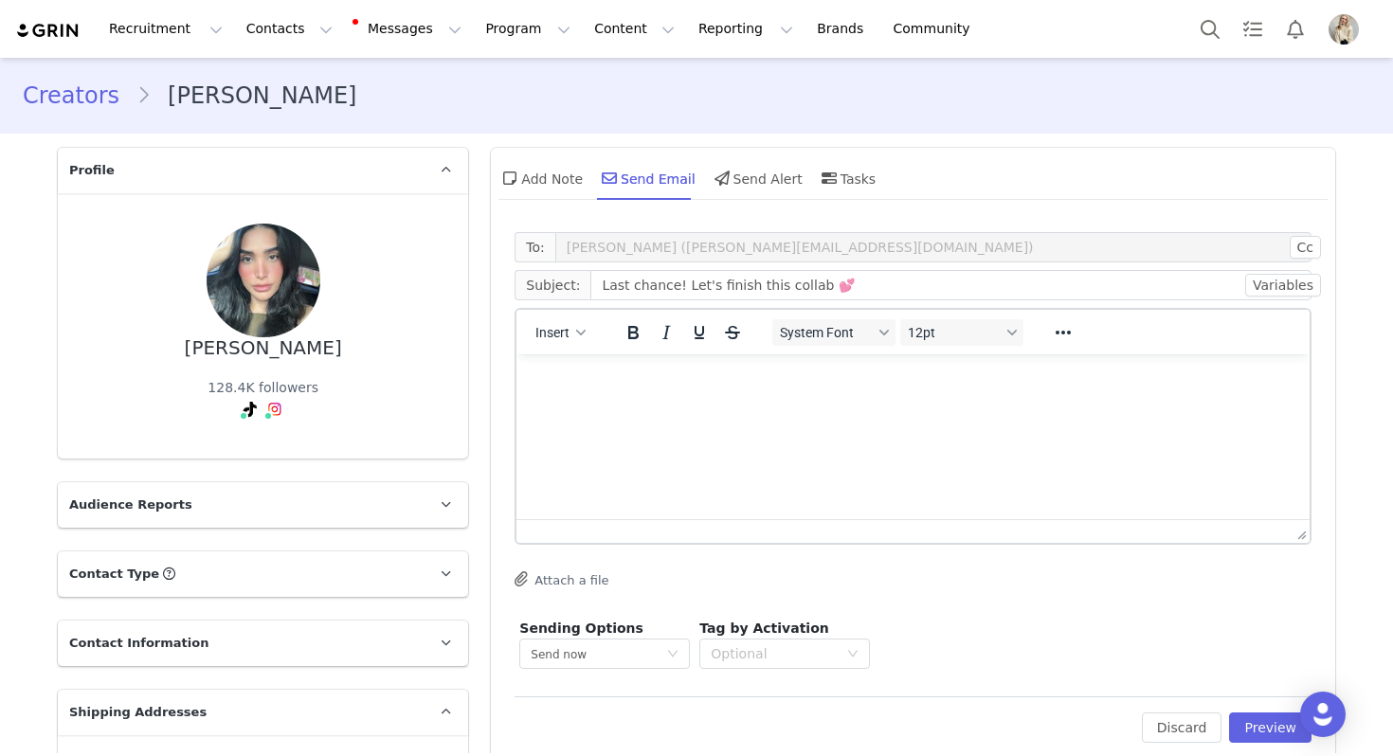
scroll to position [0, 0]
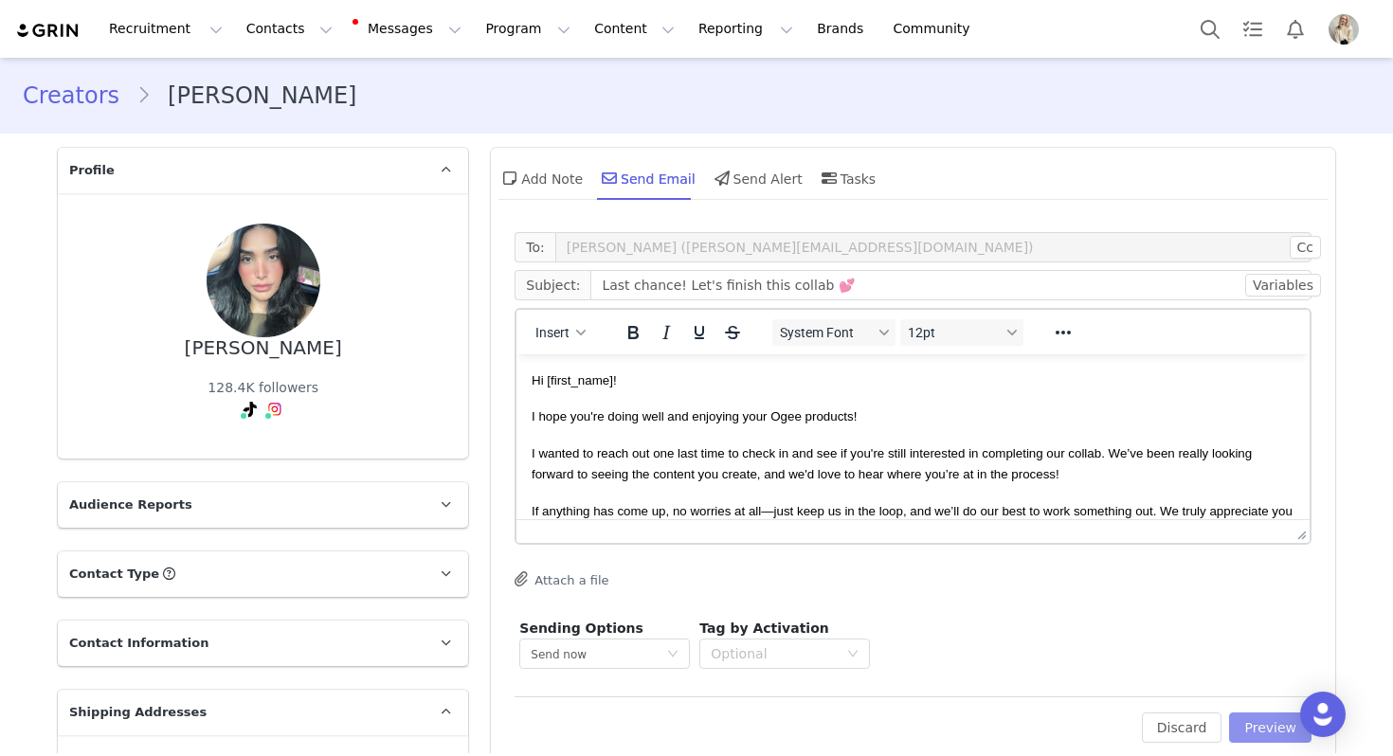
click at [1248, 729] on button "Preview" at bounding box center [1270, 728] width 82 height 30
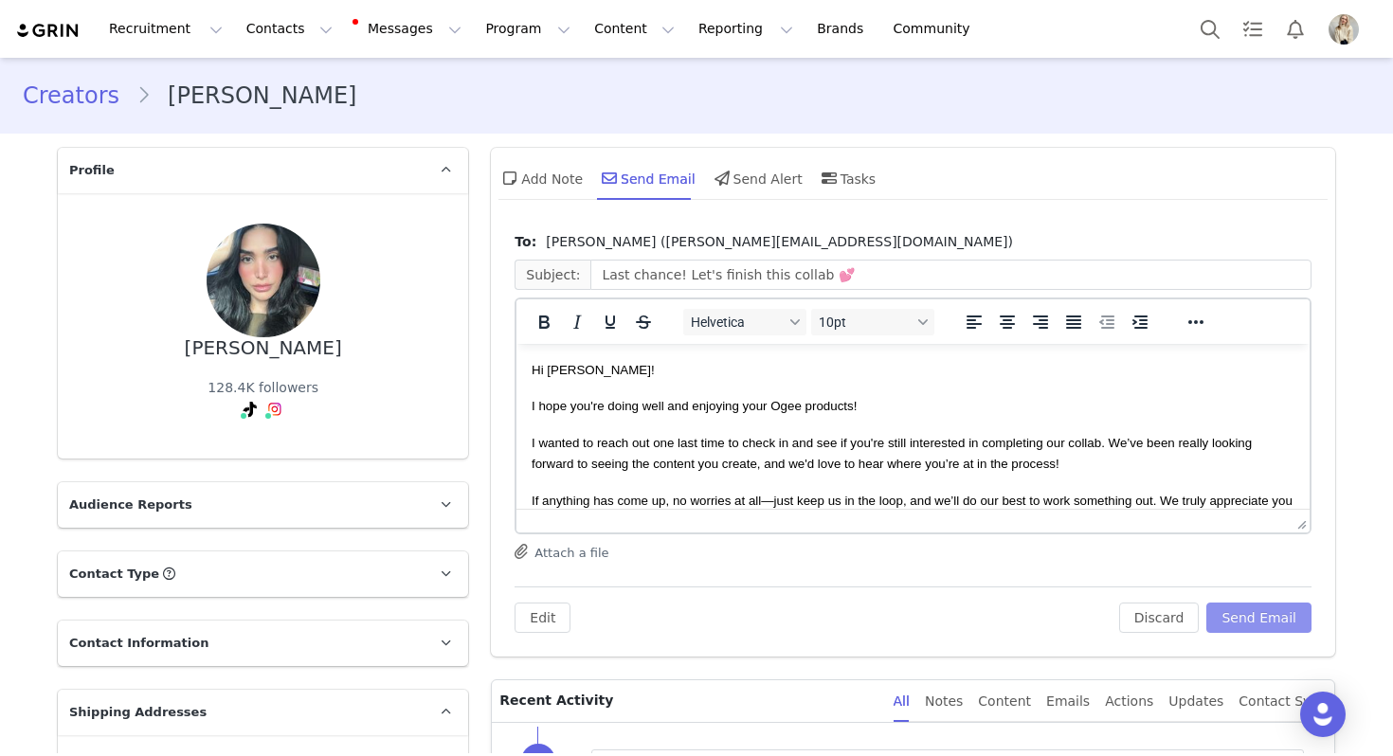
click at [1236, 624] on button "Send Email" at bounding box center [1258, 618] width 105 height 30
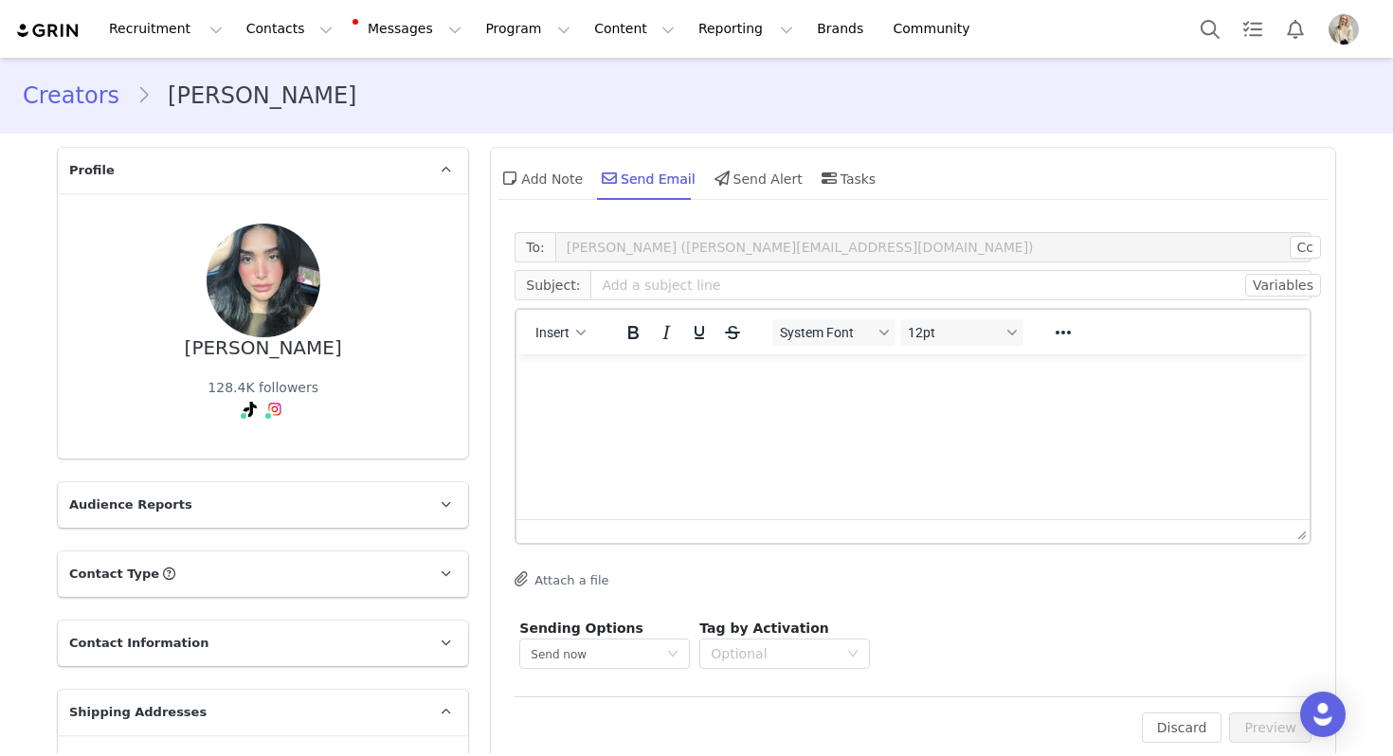
click at [1185, 26] on div "Recruitment Recruitment Creator Search Curated Lists Landing Pages Web Extensio…" at bounding box center [696, 29] width 1393 height 58
click at [1215, 27] on button "Search" at bounding box center [1210, 29] width 42 height 43
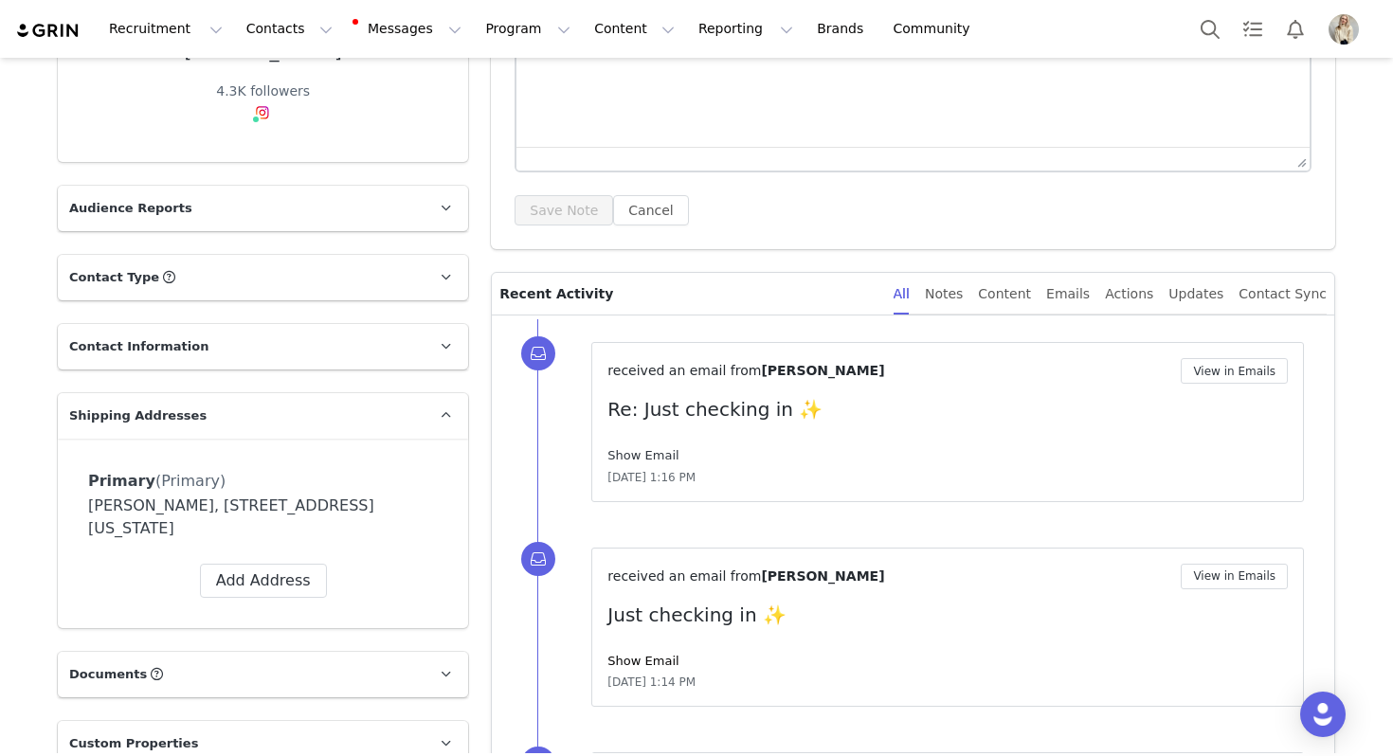
click at [643, 455] on link "Show Email" at bounding box center [642, 455] width 71 height 14
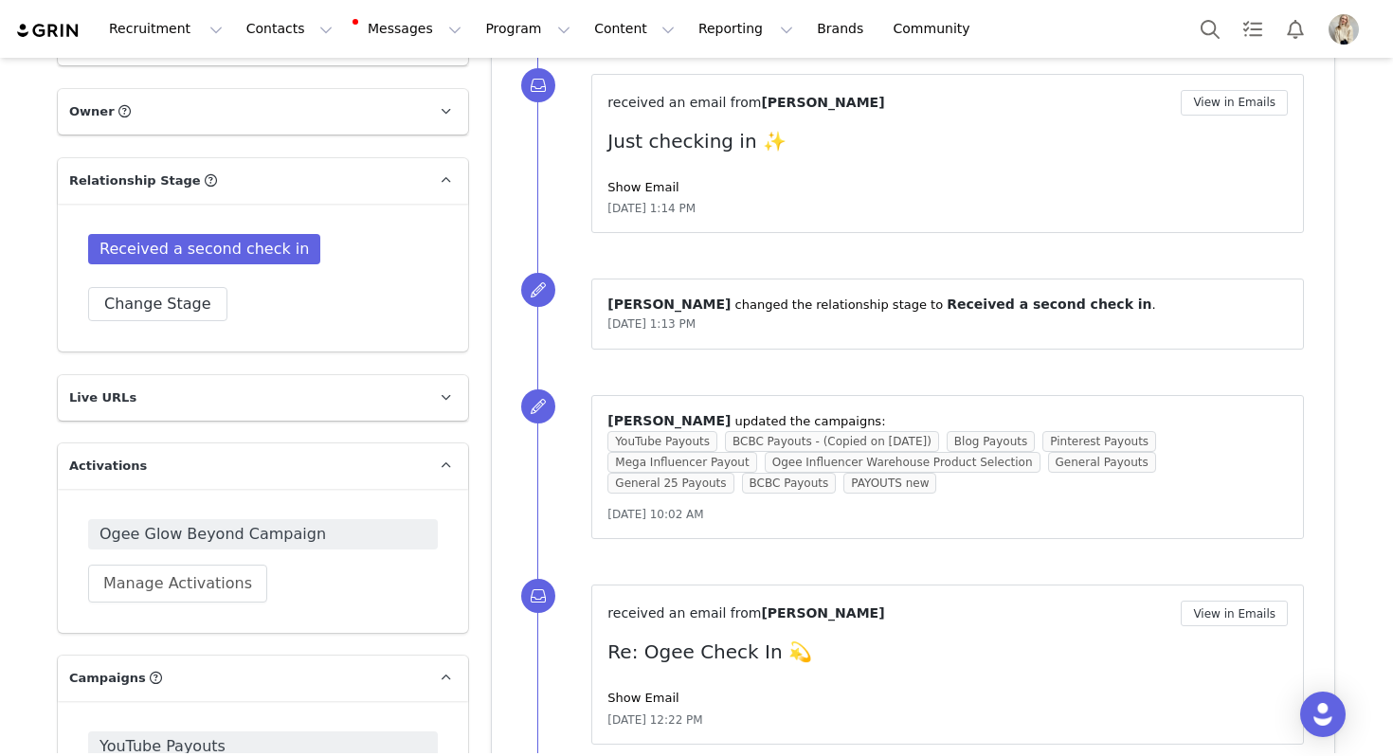
scroll to position [1256, 0]
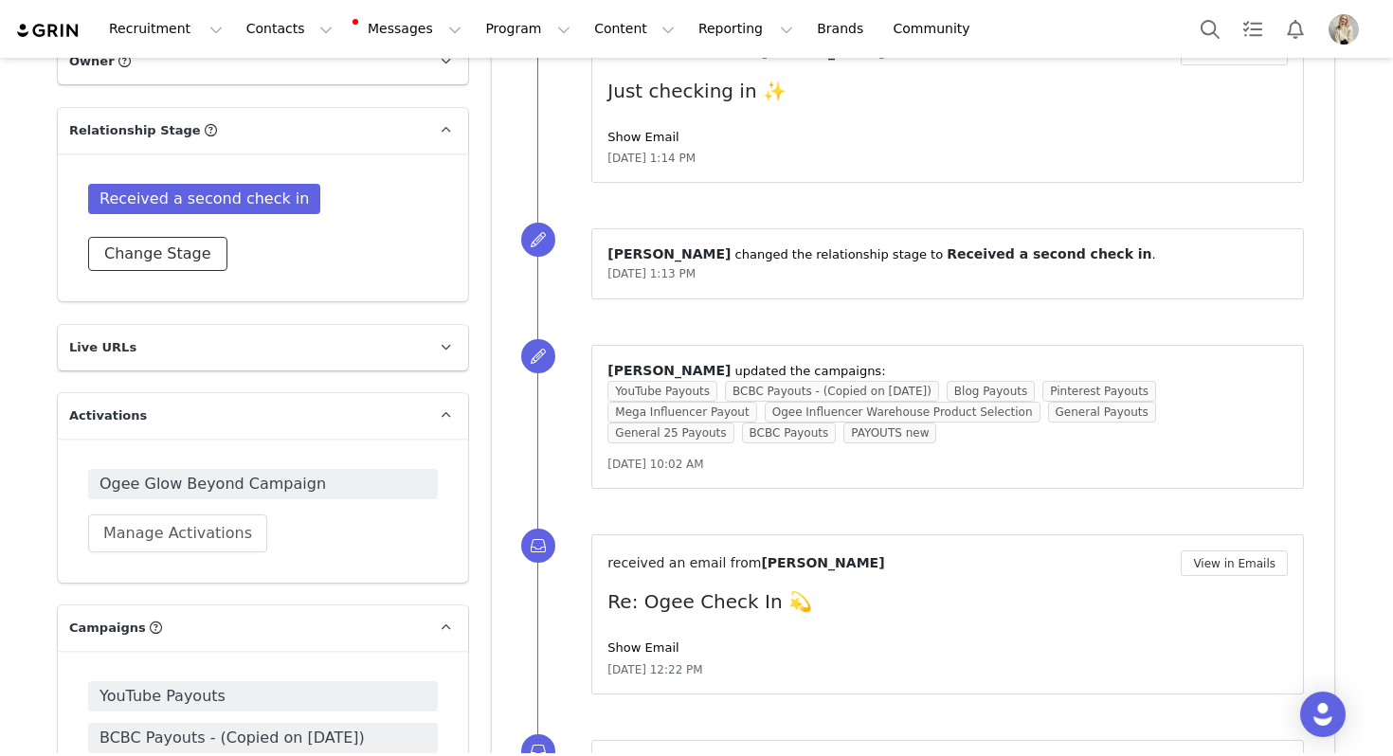
click at [165, 253] on button "Change Stage" at bounding box center [157, 254] width 139 height 34
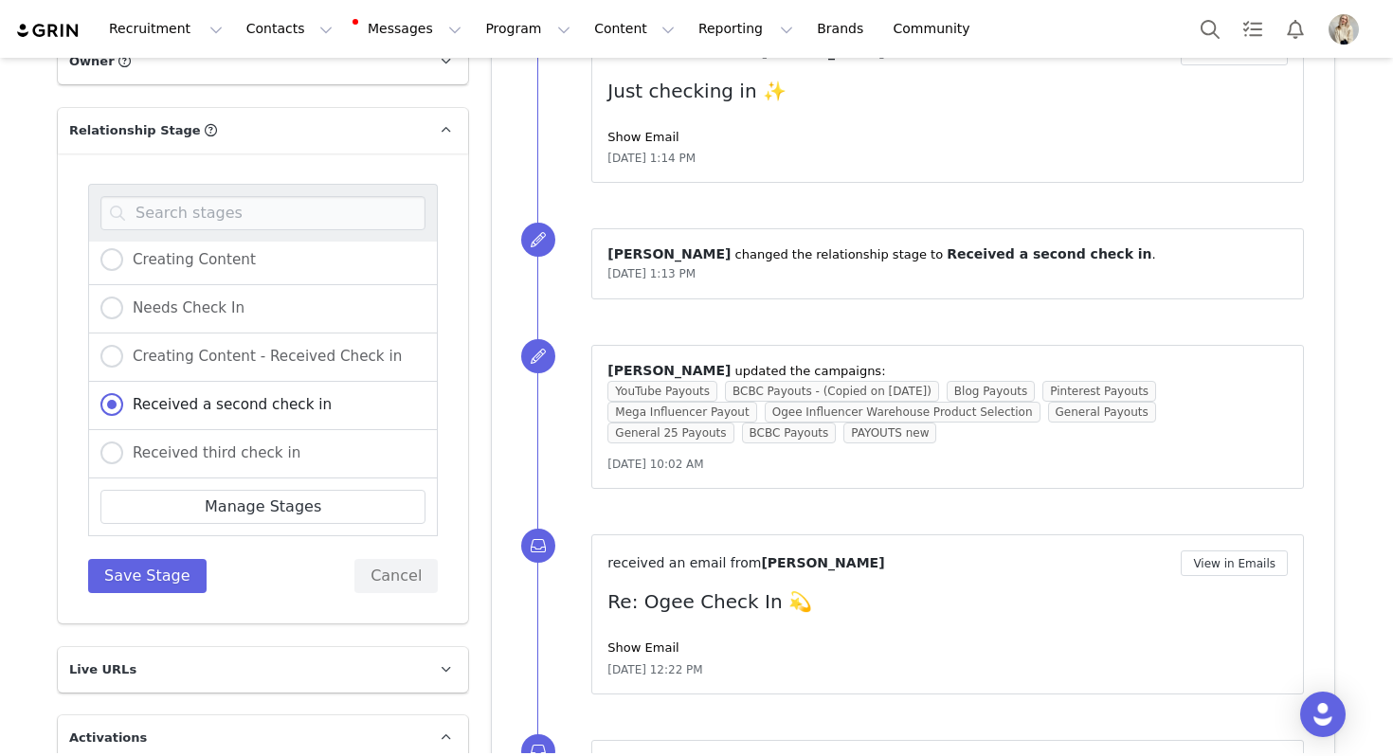
scroll to position [200, 0]
click at [214, 445] on span "Received third check in" at bounding box center [211, 451] width 177 height 17
click at [123, 445] on input "Received third check in" at bounding box center [111, 453] width 23 height 25
radio input "true"
radio input "false"
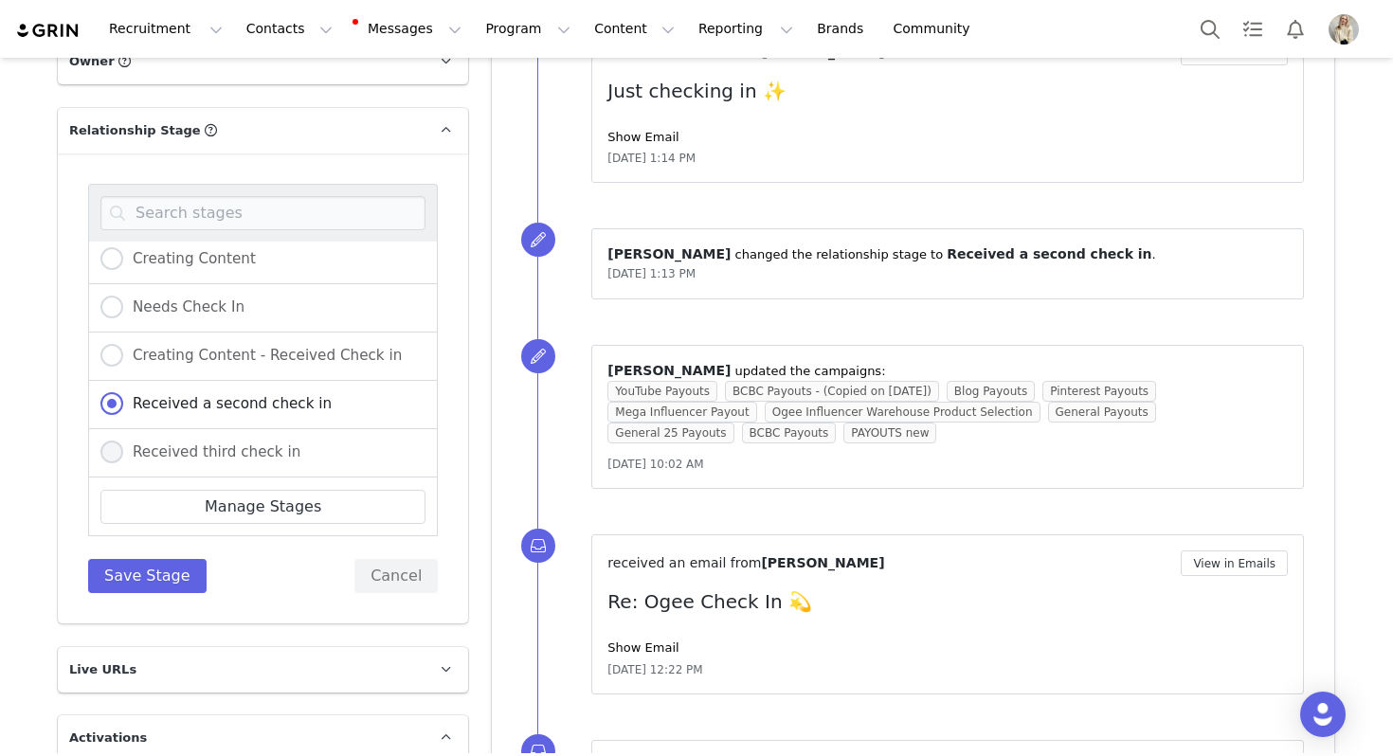
radio input "true"
click at [151, 563] on button "Save Stage" at bounding box center [147, 576] width 118 height 34
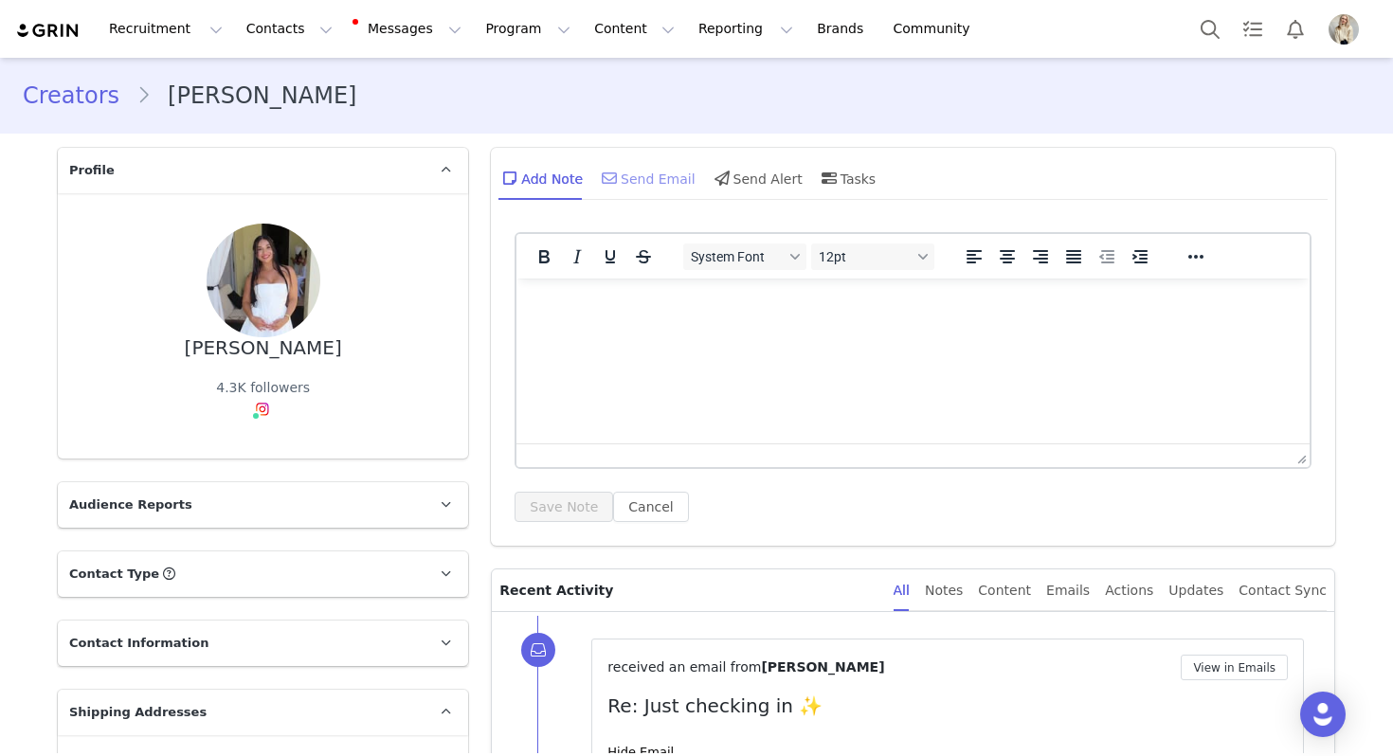
click at [629, 179] on div "Send Email" at bounding box center [647, 177] width 98 height 45
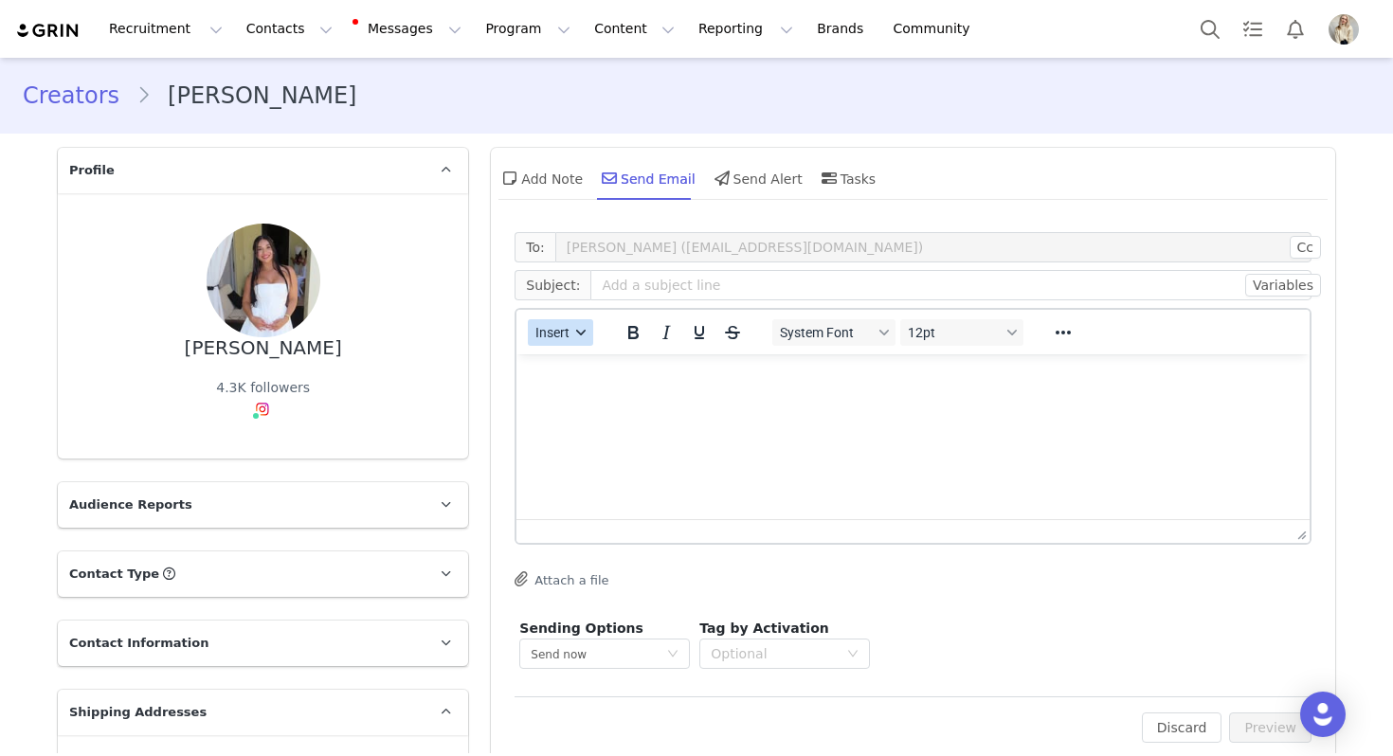
click at [588, 333] on div "button" at bounding box center [581, 332] width 15 height 9
click at [588, 366] on div "Insert Template" at bounding box center [629, 365] width 171 height 23
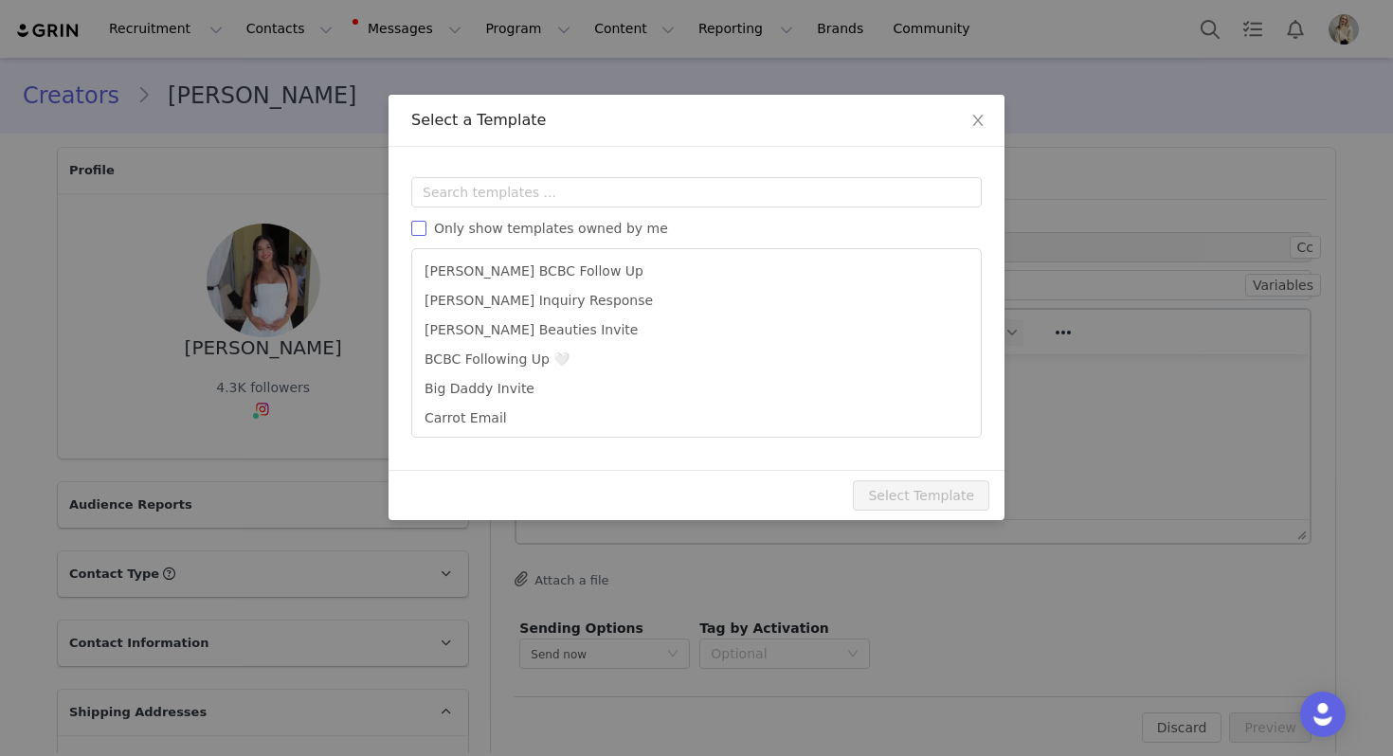
click at [617, 225] on span "Only show templates owned by me" at bounding box center [550, 228] width 249 height 15
click at [426, 225] on input "Only show templates owned by me" at bounding box center [418, 228] width 15 height 15
checkbox input "true"
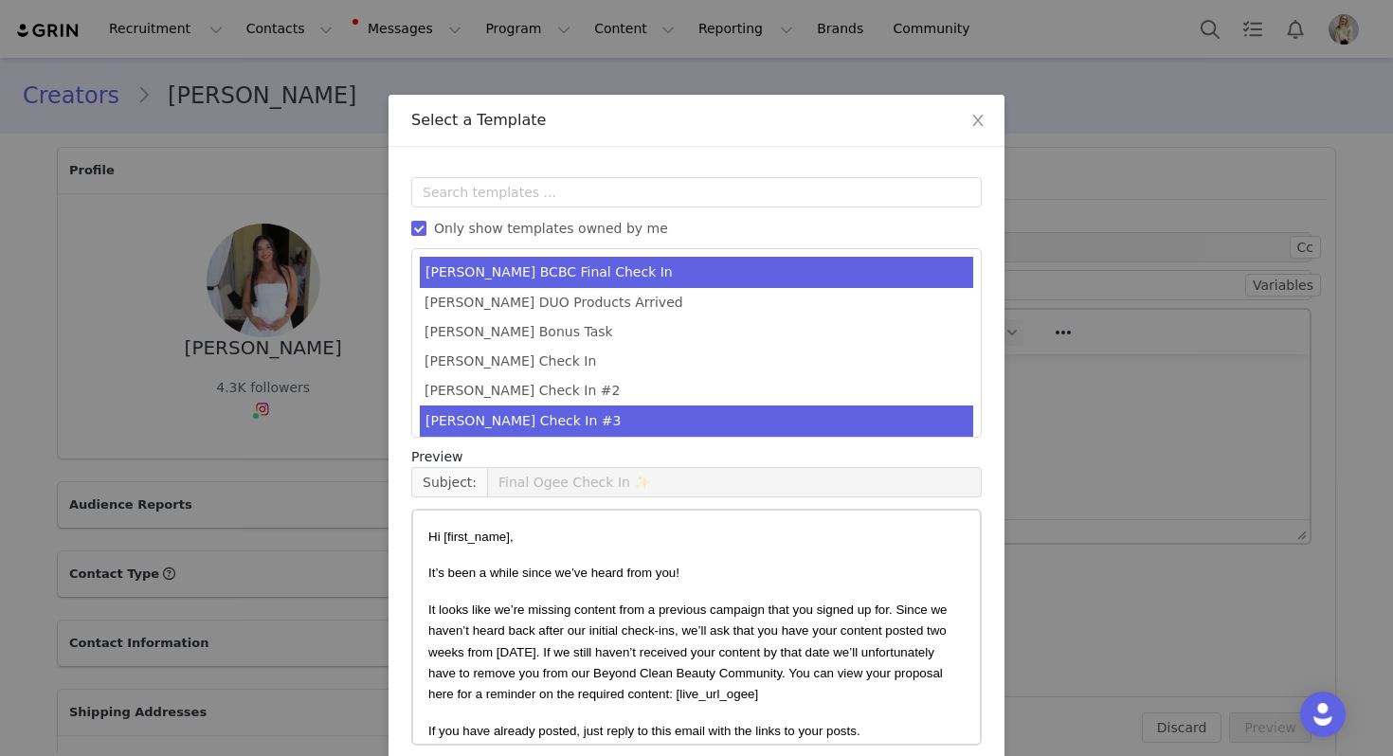
click at [516, 423] on li "[PERSON_NAME] Check In #3" at bounding box center [696, 421] width 553 height 31
type input "Last chance! Let's finish this collab 💕"
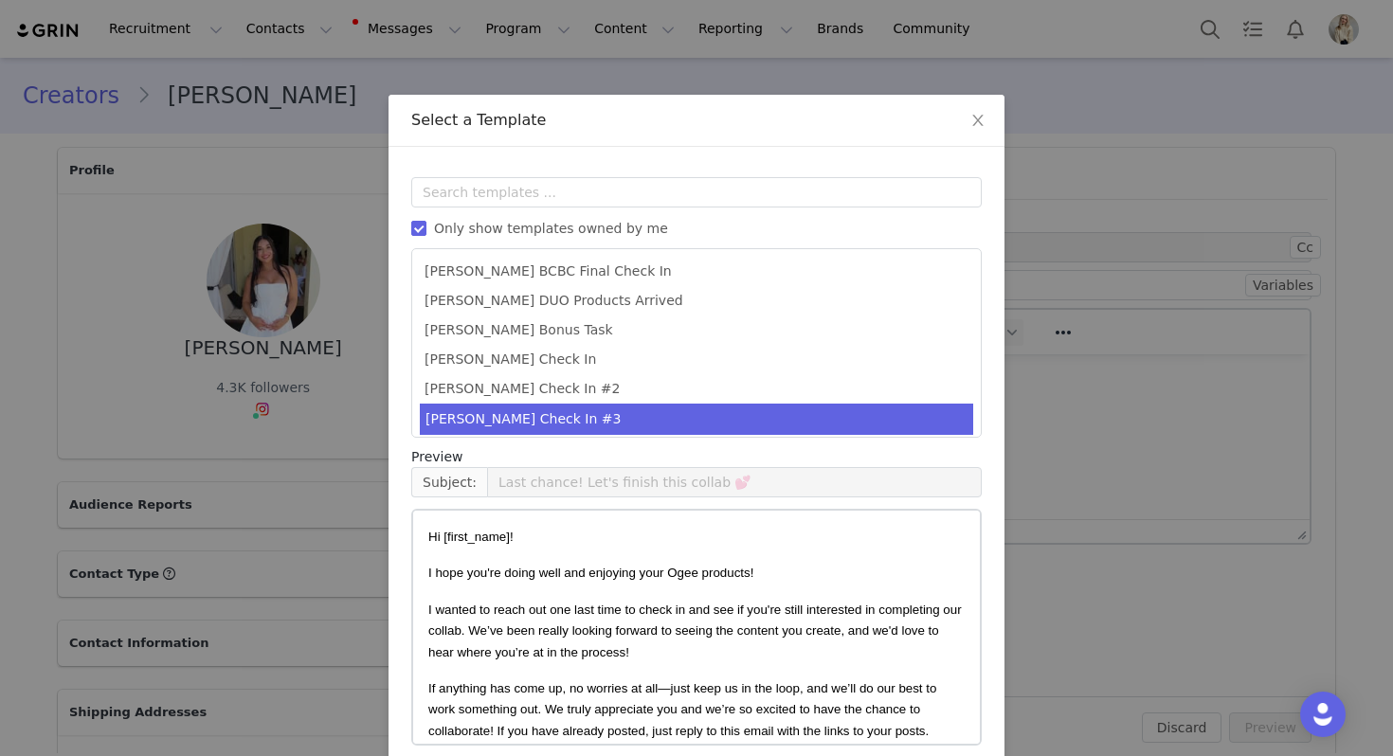
scroll to position [85, 0]
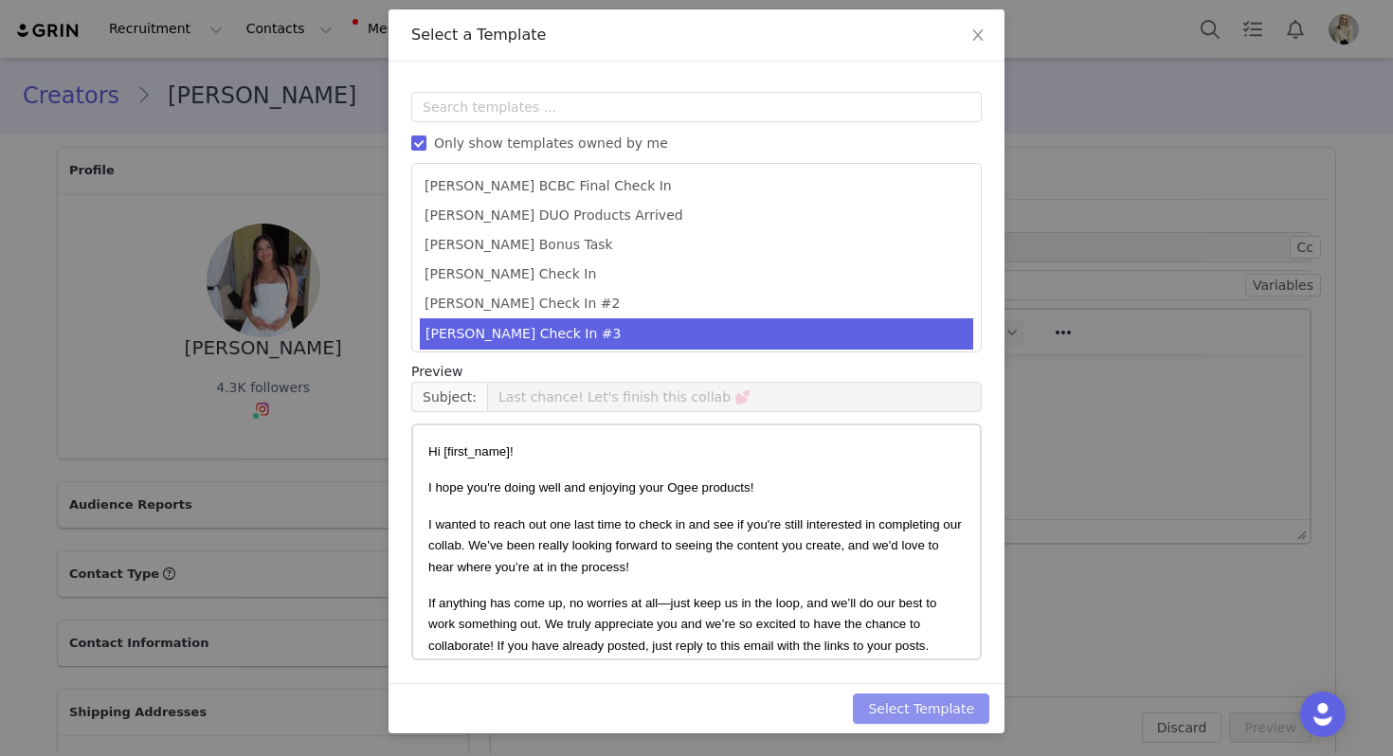
click at [917, 702] on button "Select Template" at bounding box center [921, 709] width 136 height 30
type input "Last chance! Let's finish this collab 💕"
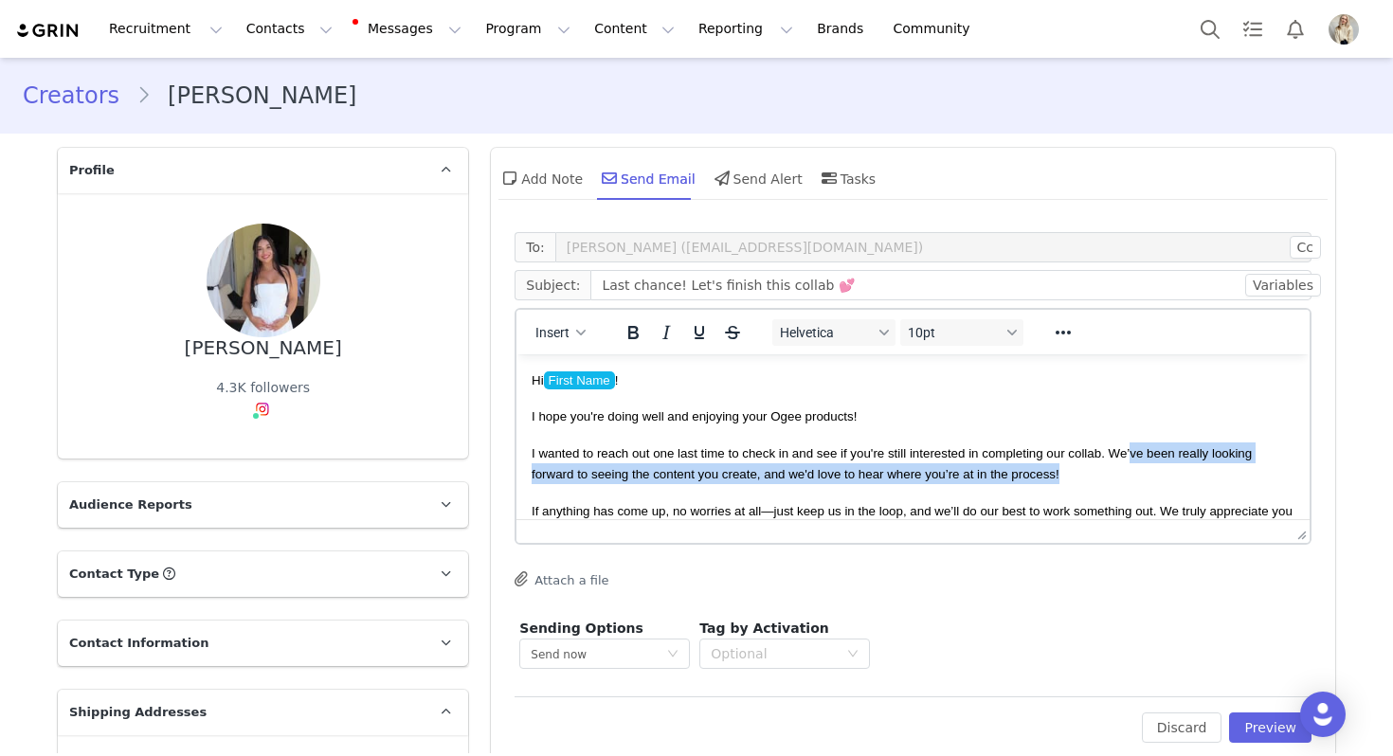
drag, startPoint x: 1067, startPoint y: 468, endPoint x: 1130, endPoint y: 446, distance: 67.1
click at [1130, 446] on p "I wanted to reach out one last time to check in and see if you're still interes…" at bounding box center [913, 464] width 763 height 43
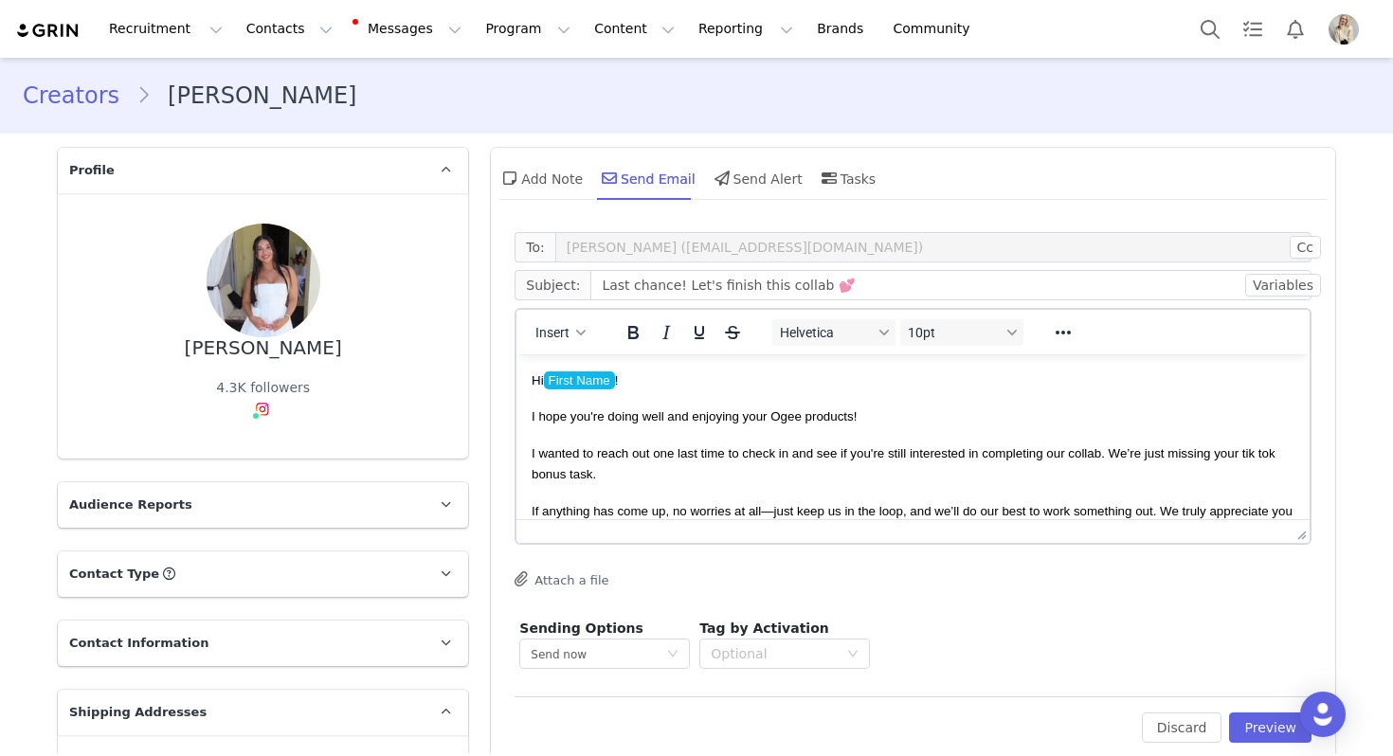
click at [1270, 710] on div "Edit Discard Preview" at bounding box center [913, 719] width 797 height 46
click at [1268, 710] on div "Edit Discard Preview" at bounding box center [913, 719] width 797 height 46
click at [1263, 730] on button "Preview" at bounding box center [1270, 728] width 82 height 30
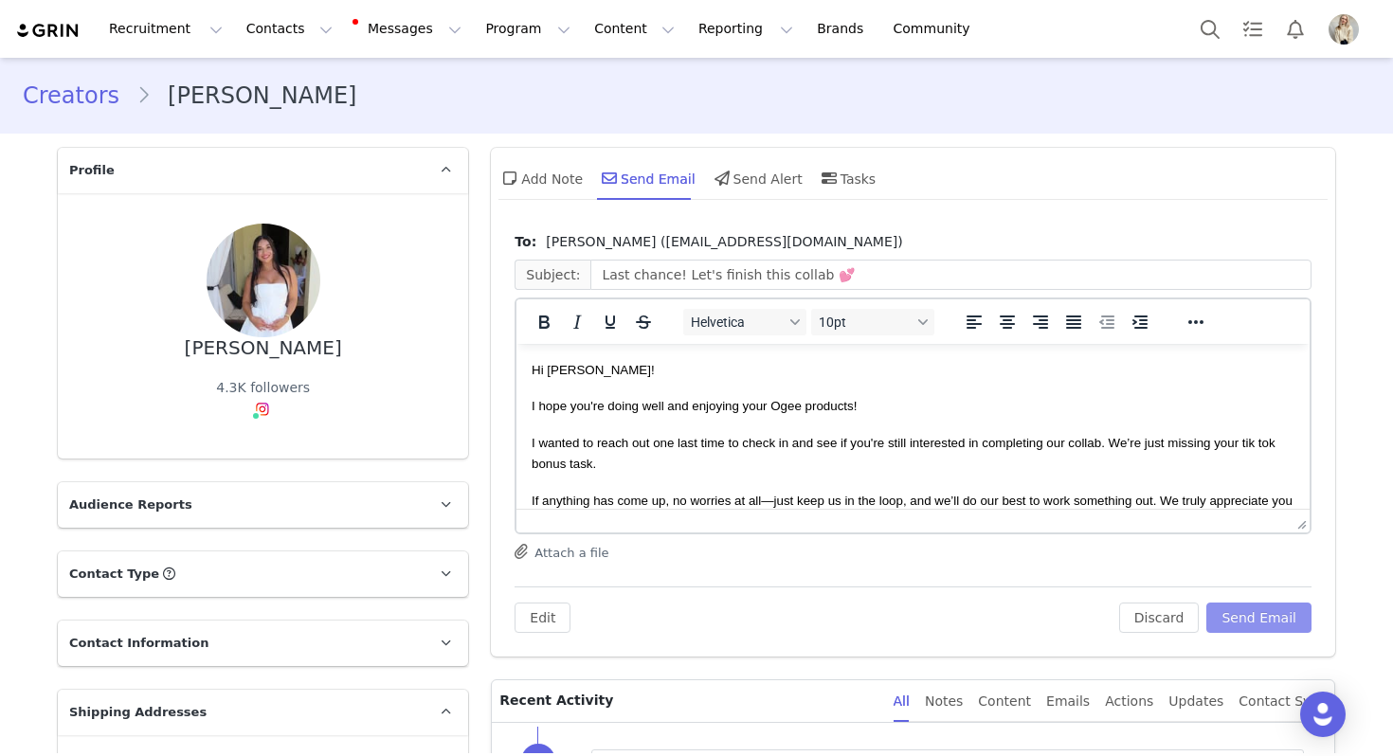
click at [1237, 619] on button "Send Email" at bounding box center [1258, 618] width 105 height 30
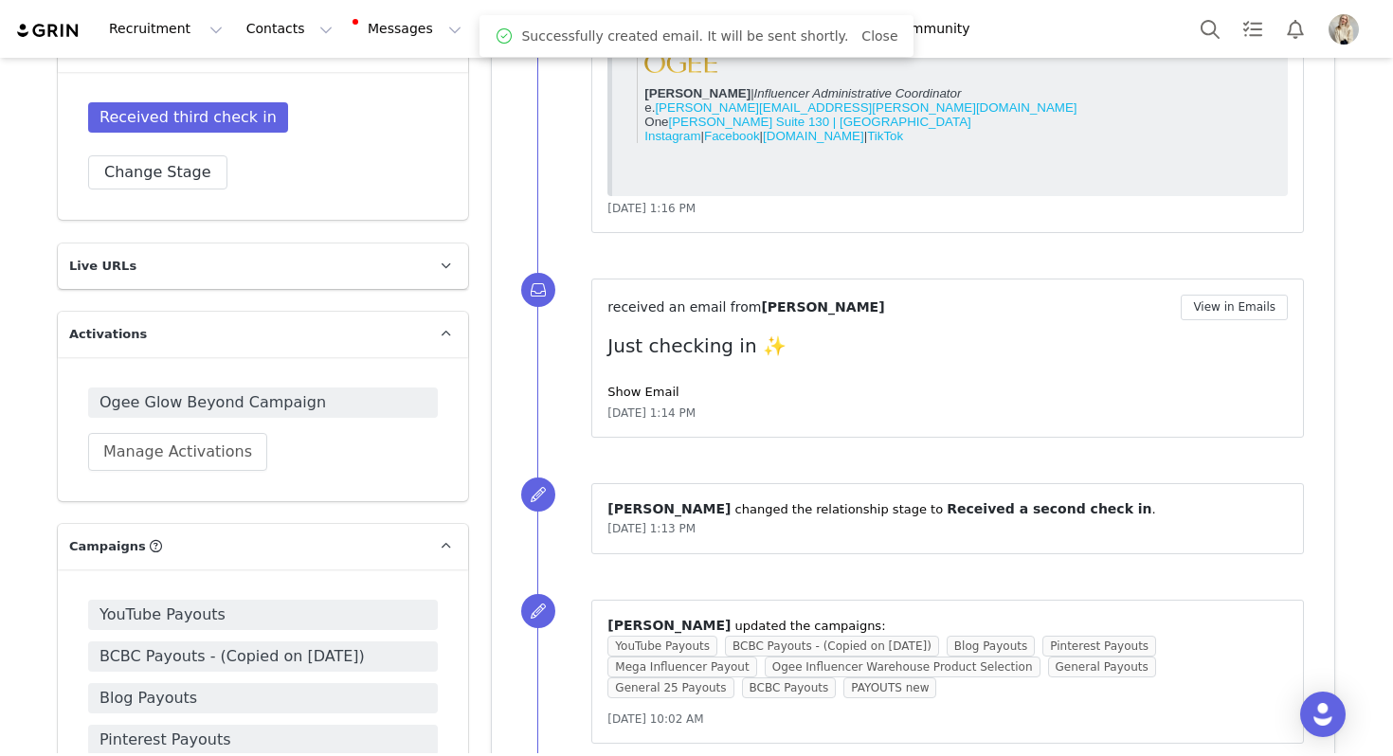
scroll to position [1214, 0]
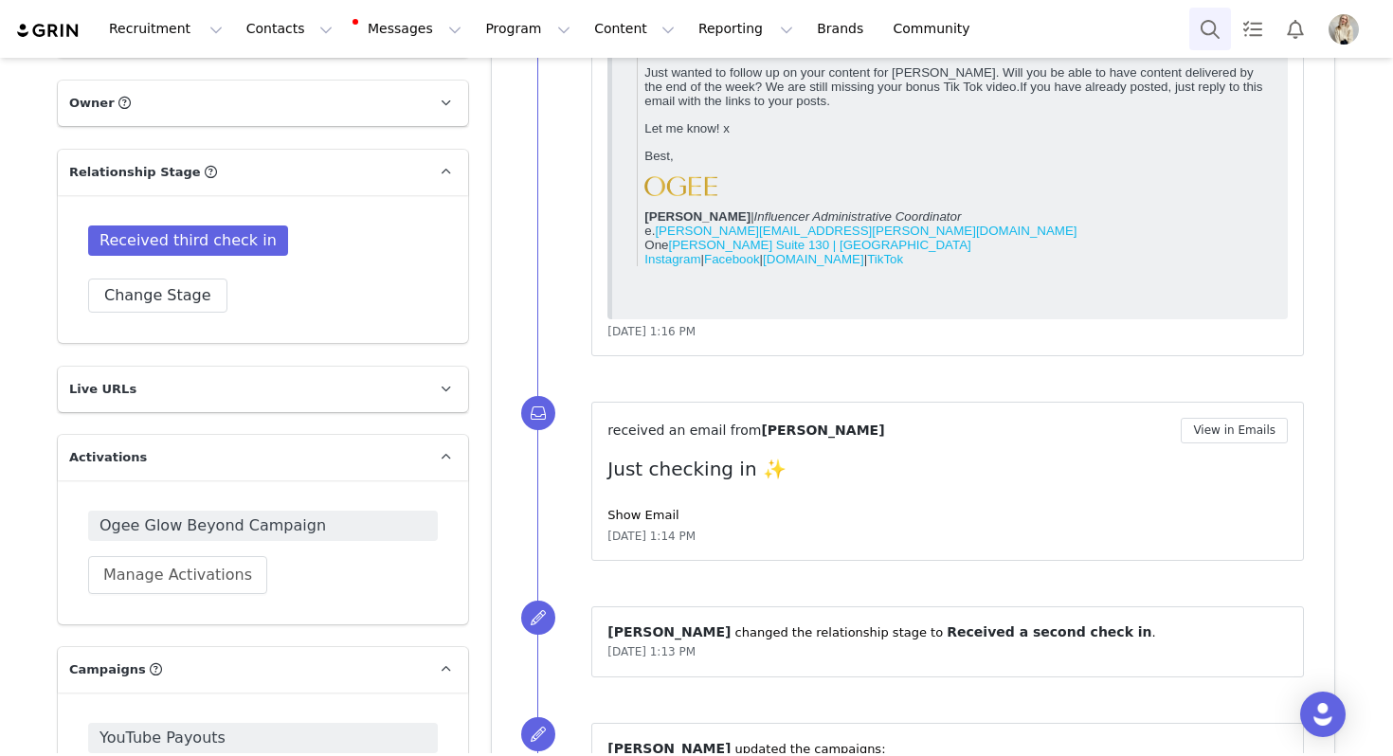
click at [1208, 39] on button "Search" at bounding box center [1210, 29] width 42 height 43
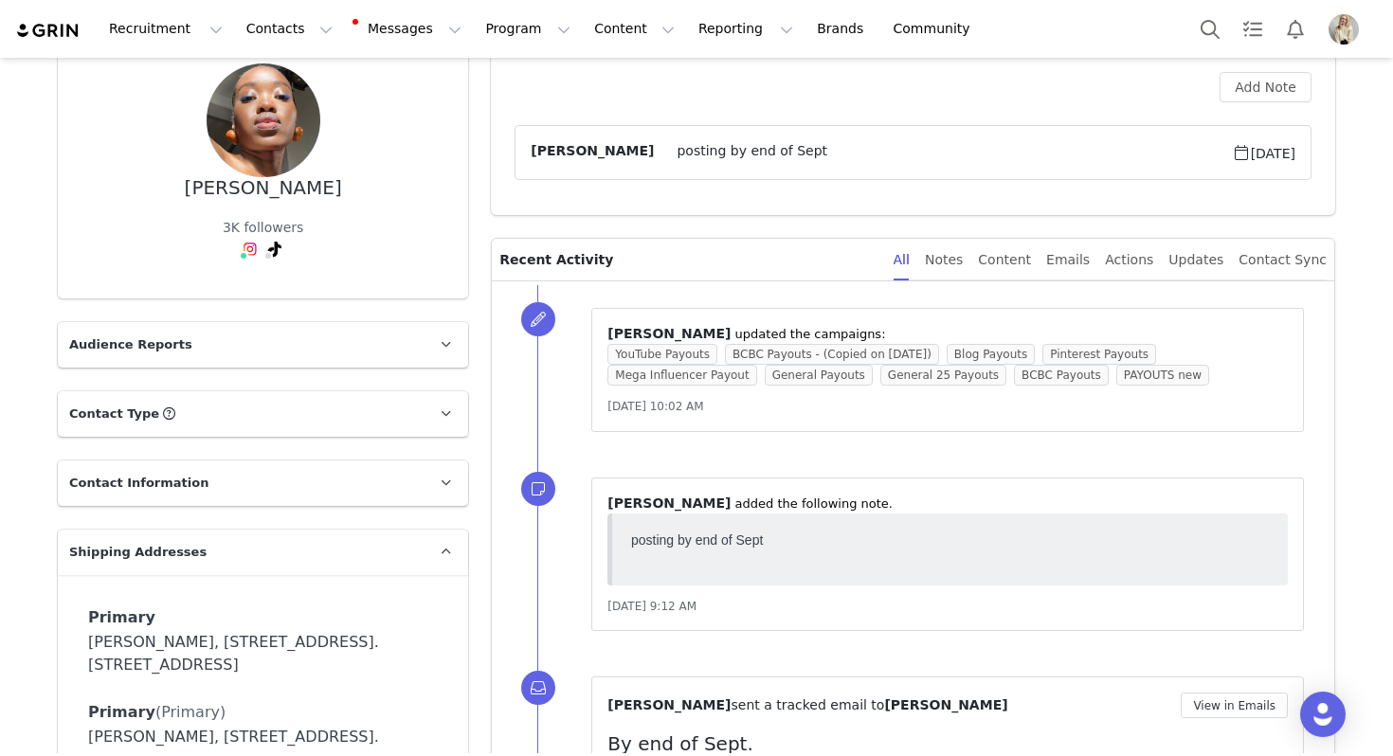
scroll to position [323, 0]
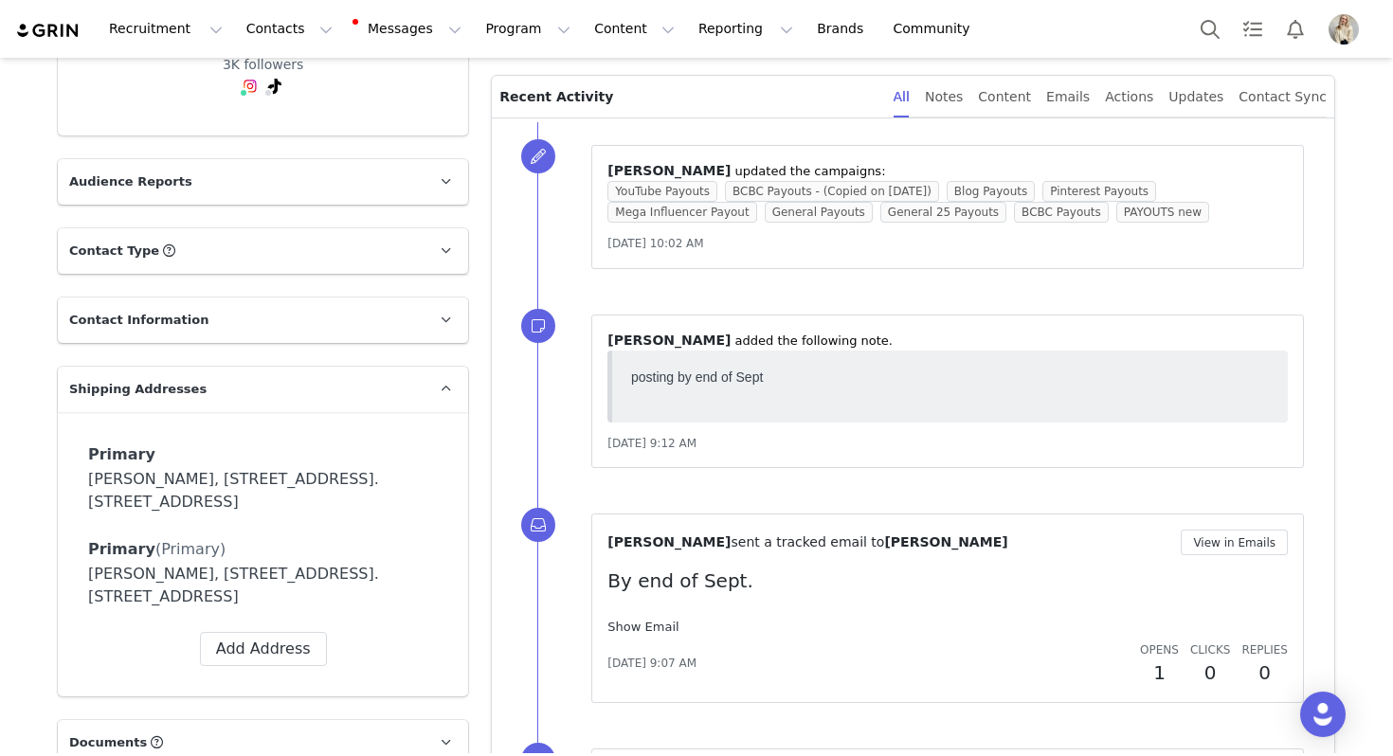
click at [644, 629] on link "Show Email" at bounding box center [642, 627] width 71 height 14
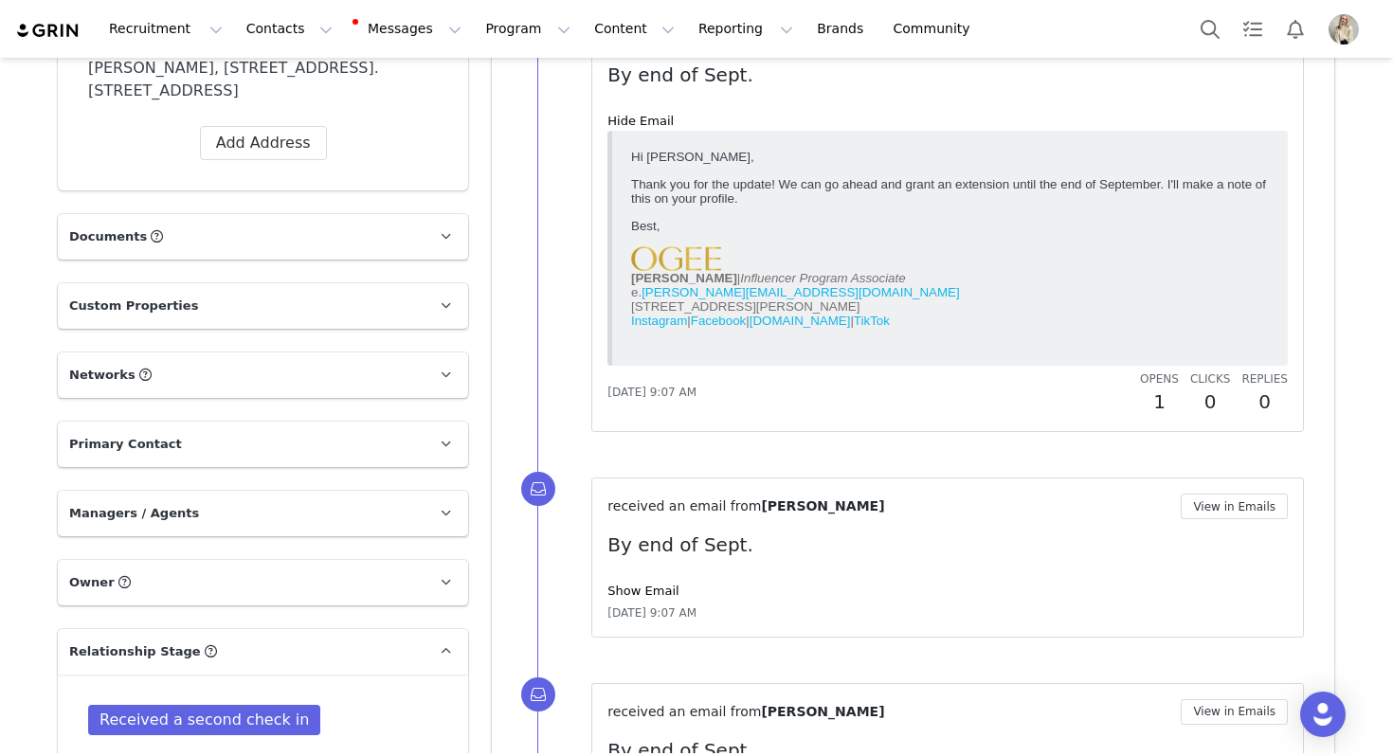
scroll to position [833, 0]
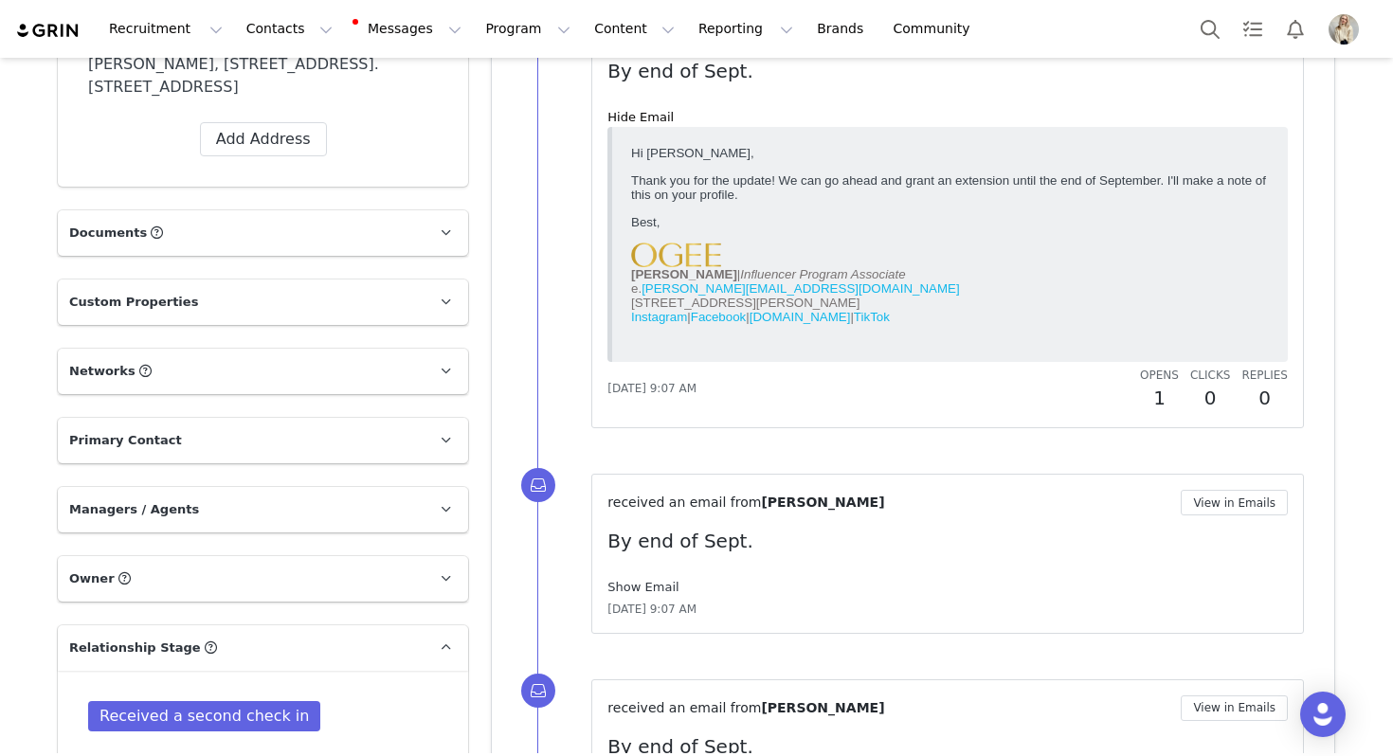
click at [653, 589] on link "Show Email" at bounding box center [642, 587] width 71 height 14
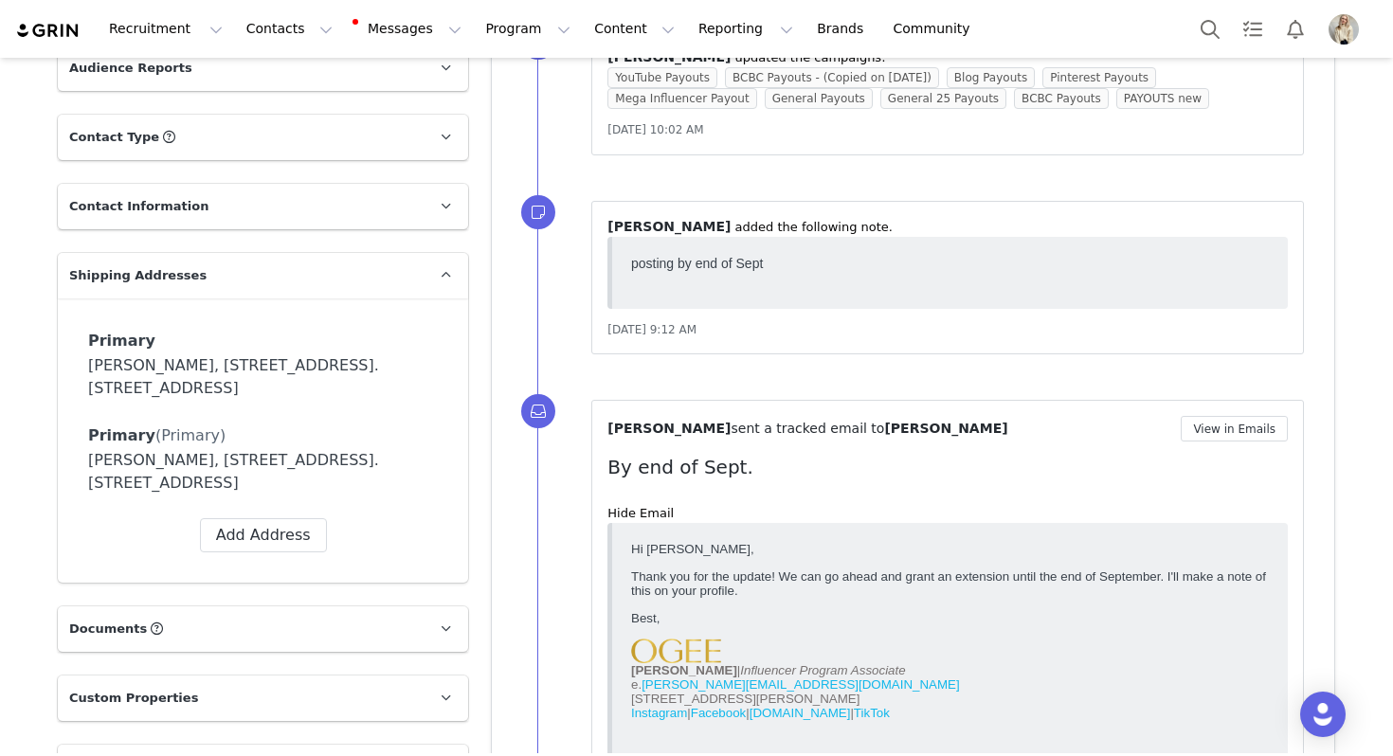
scroll to position [0, 0]
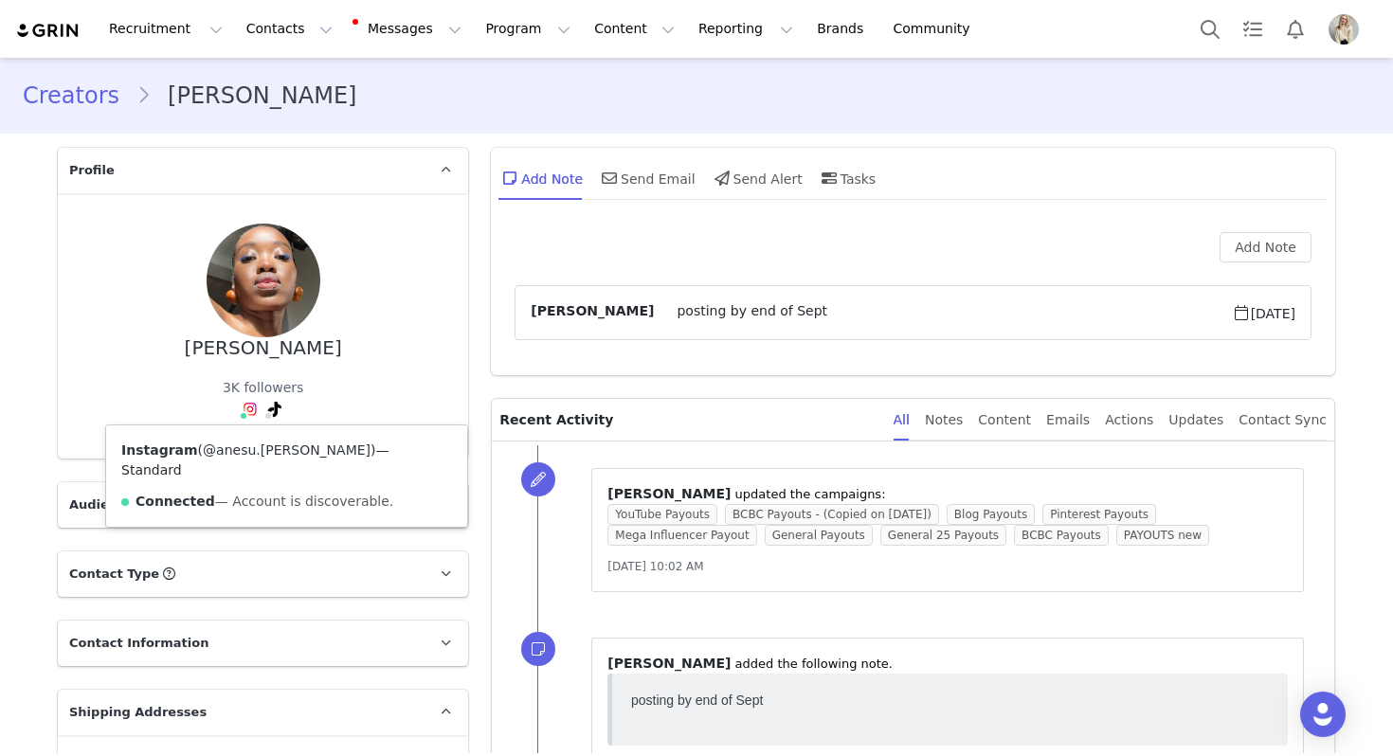
click at [249, 448] on link "@anesu.noelle" at bounding box center [287, 450] width 168 height 15
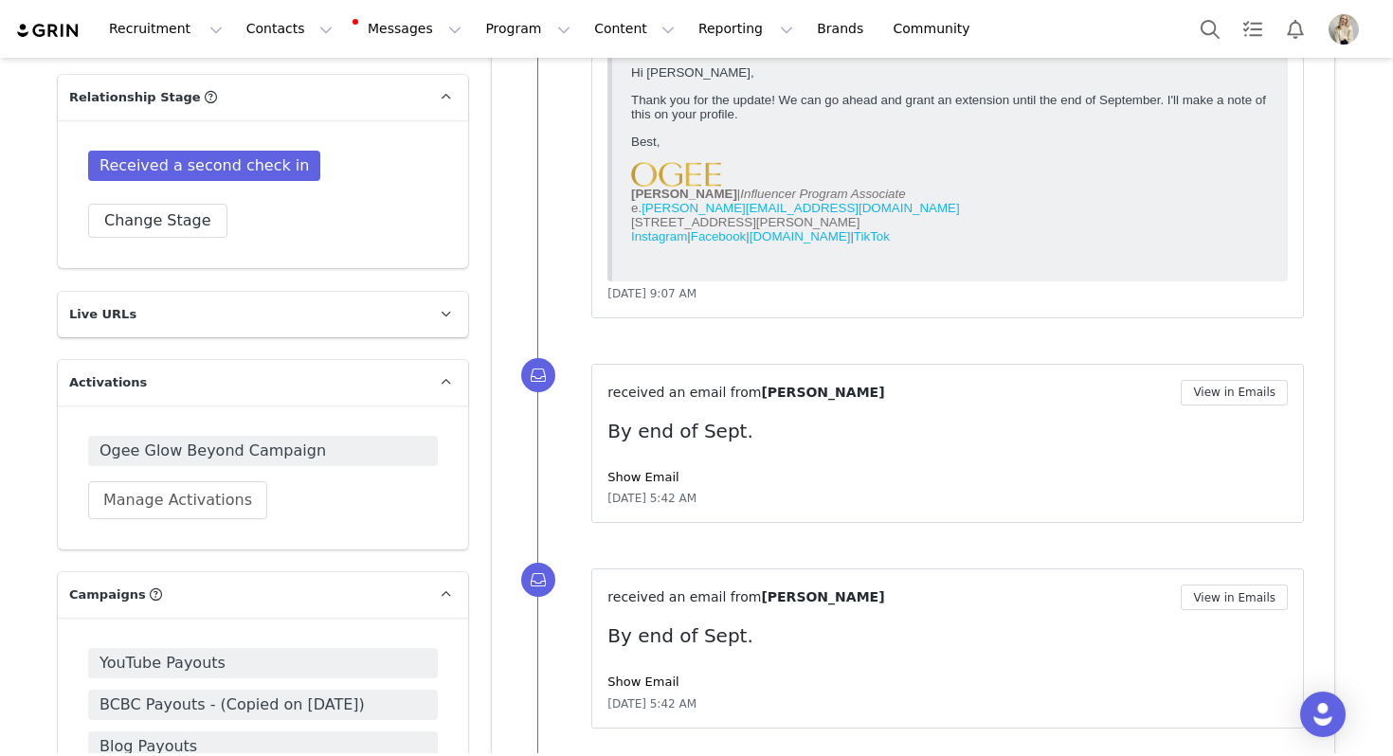
scroll to position [1420, 0]
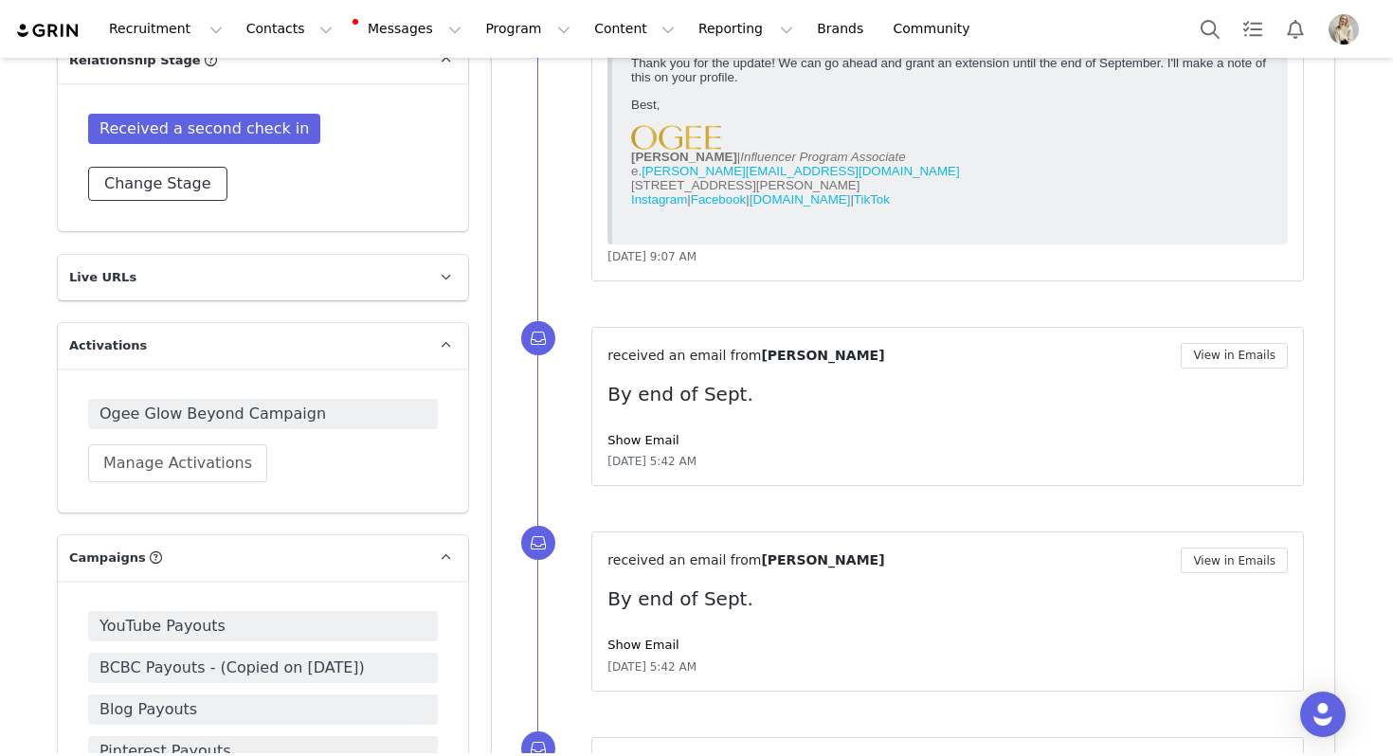
click at [140, 182] on button "Change Stage" at bounding box center [157, 184] width 139 height 34
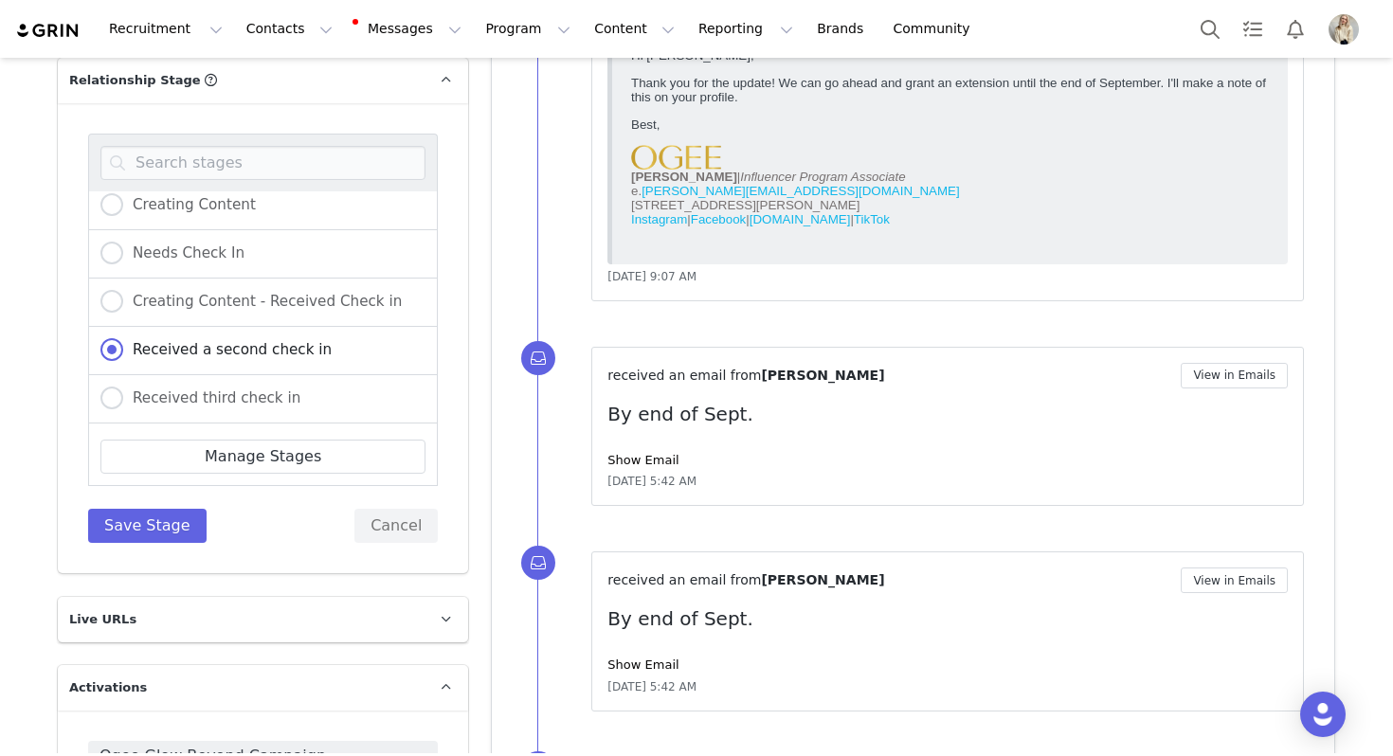
scroll to position [206, 0]
click at [219, 395] on span "Received third check in" at bounding box center [211, 396] width 177 height 17
click at [123, 395] on input "Received third check in" at bounding box center [111, 397] width 23 height 25
radio input "true"
radio input "false"
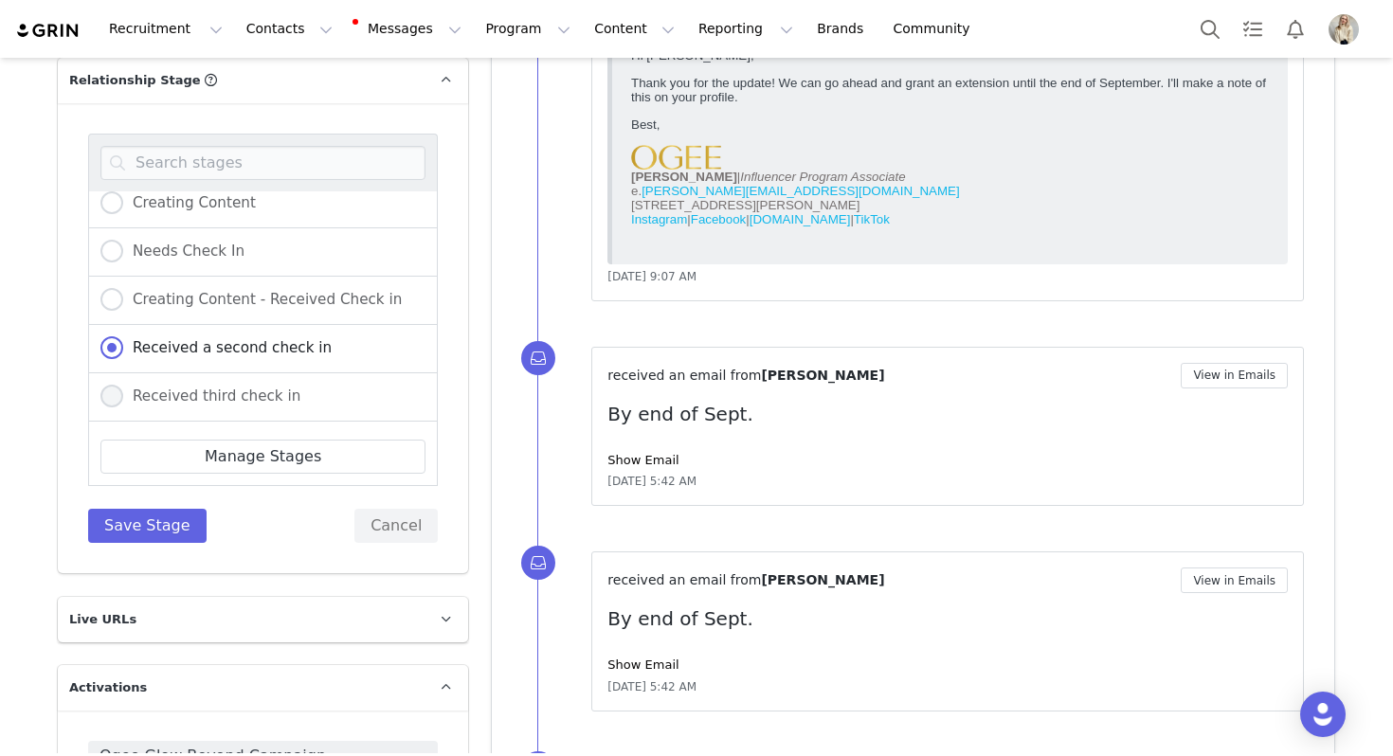
radio input "true"
click at [139, 536] on button "Save Stage" at bounding box center [147, 526] width 118 height 34
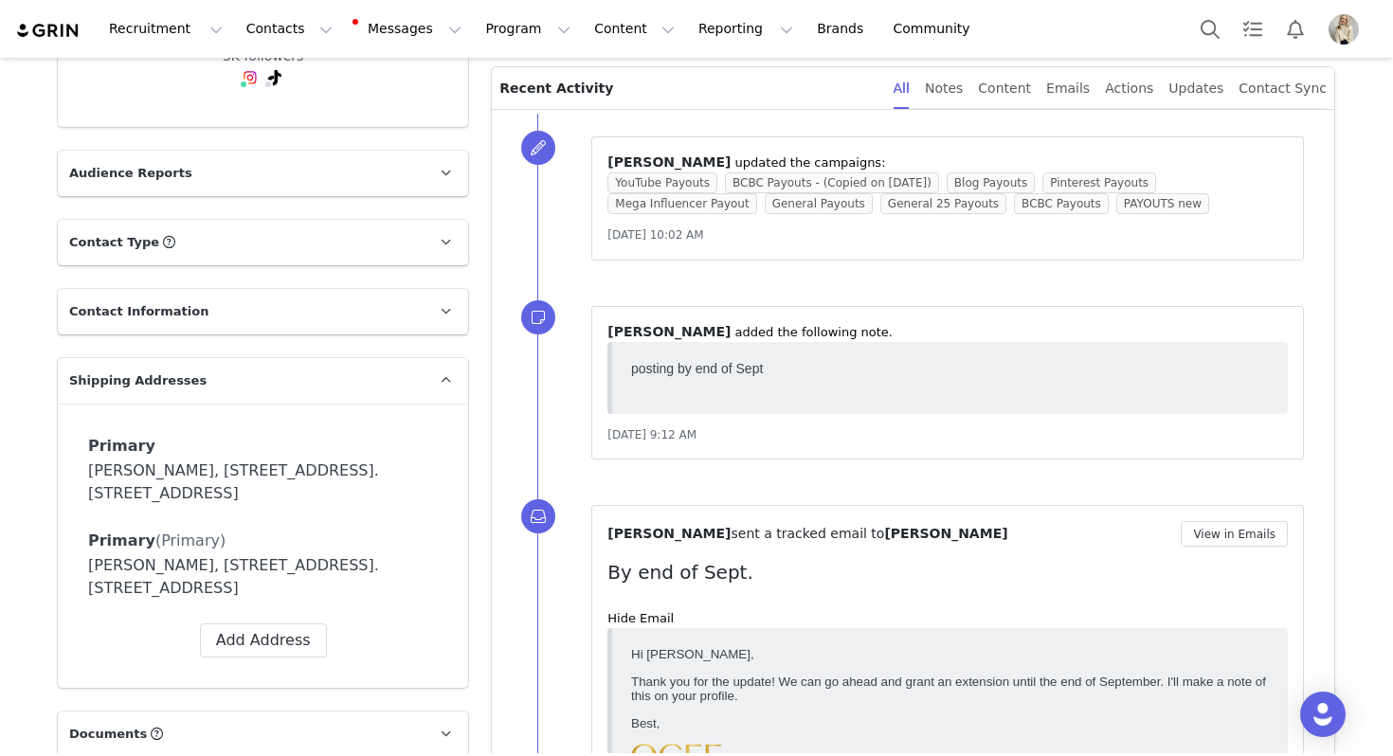
scroll to position [0, 0]
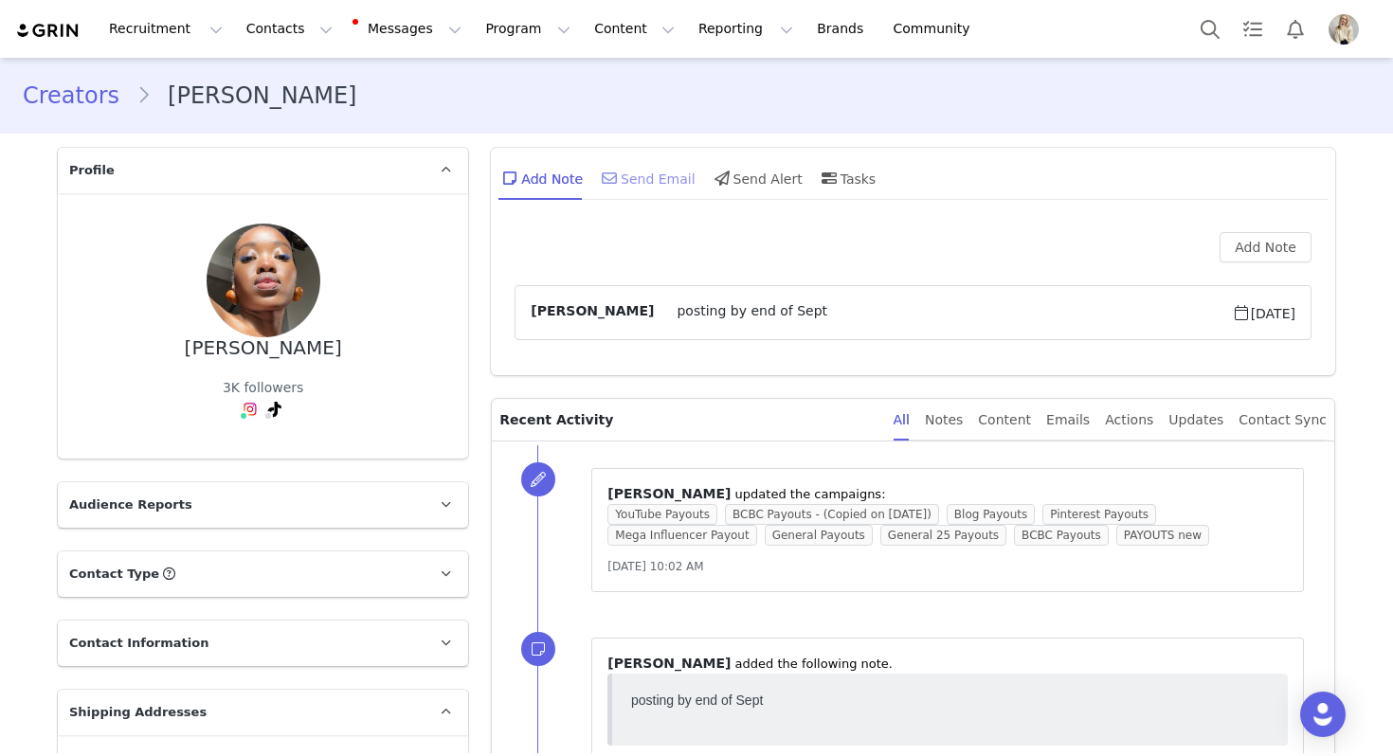
click at [650, 182] on div "Send Email" at bounding box center [647, 177] width 98 height 45
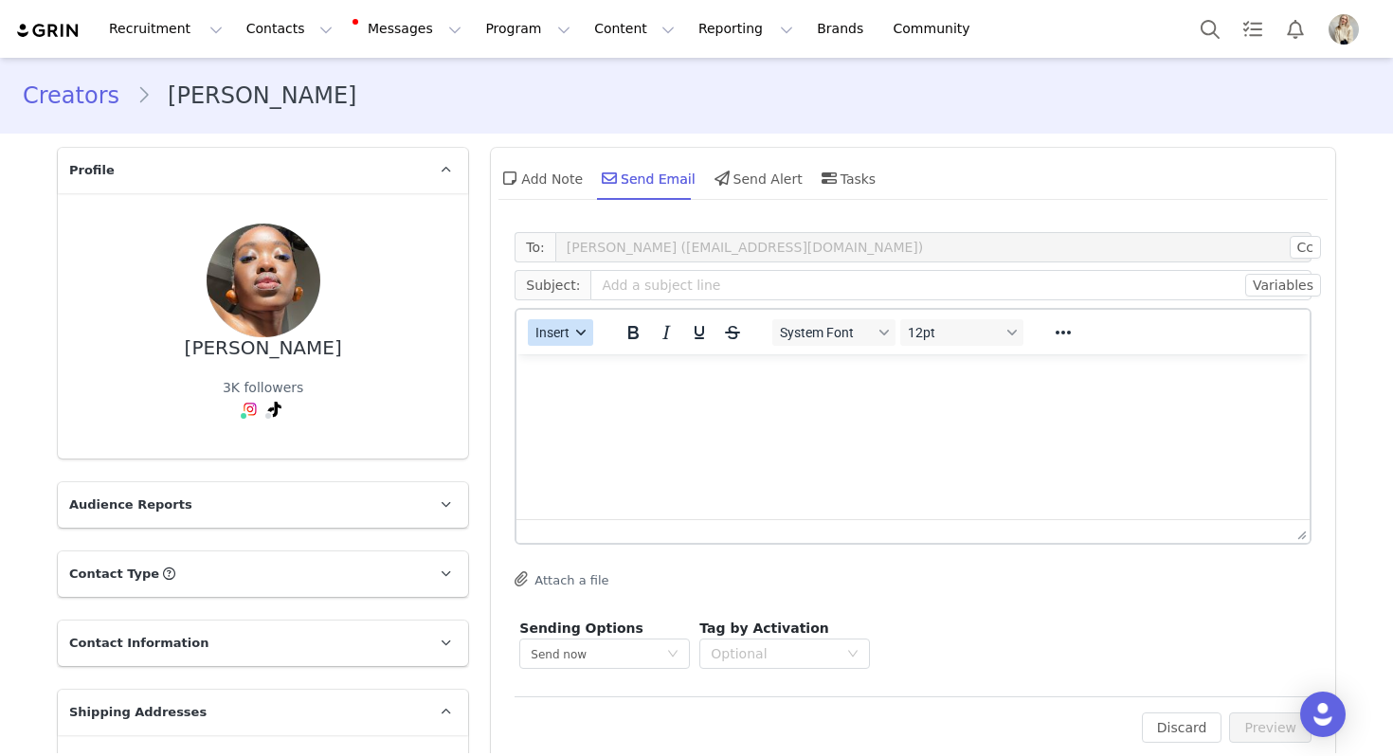
click at [558, 340] on button "Insert" at bounding box center [560, 332] width 65 height 27
click at [568, 365] on div "Insert Template" at bounding box center [629, 365] width 171 height 23
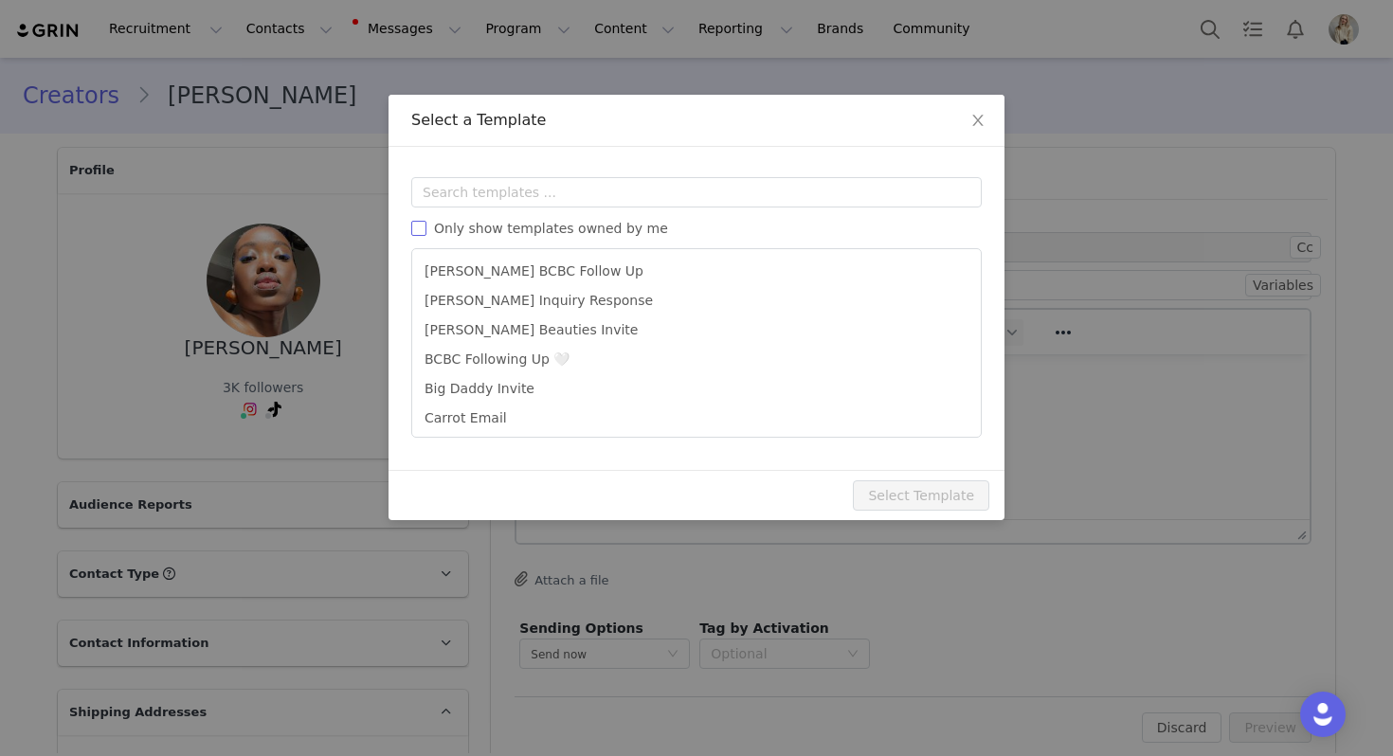
click at [602, 233] on span "Only show templates owned by me" at bounding box center [550, 228] width 249 height 15
click at [426, 233] on input "Only show templates owned by me" at bounding box center [418, 228] width 15 height 15
checkbox input "true"
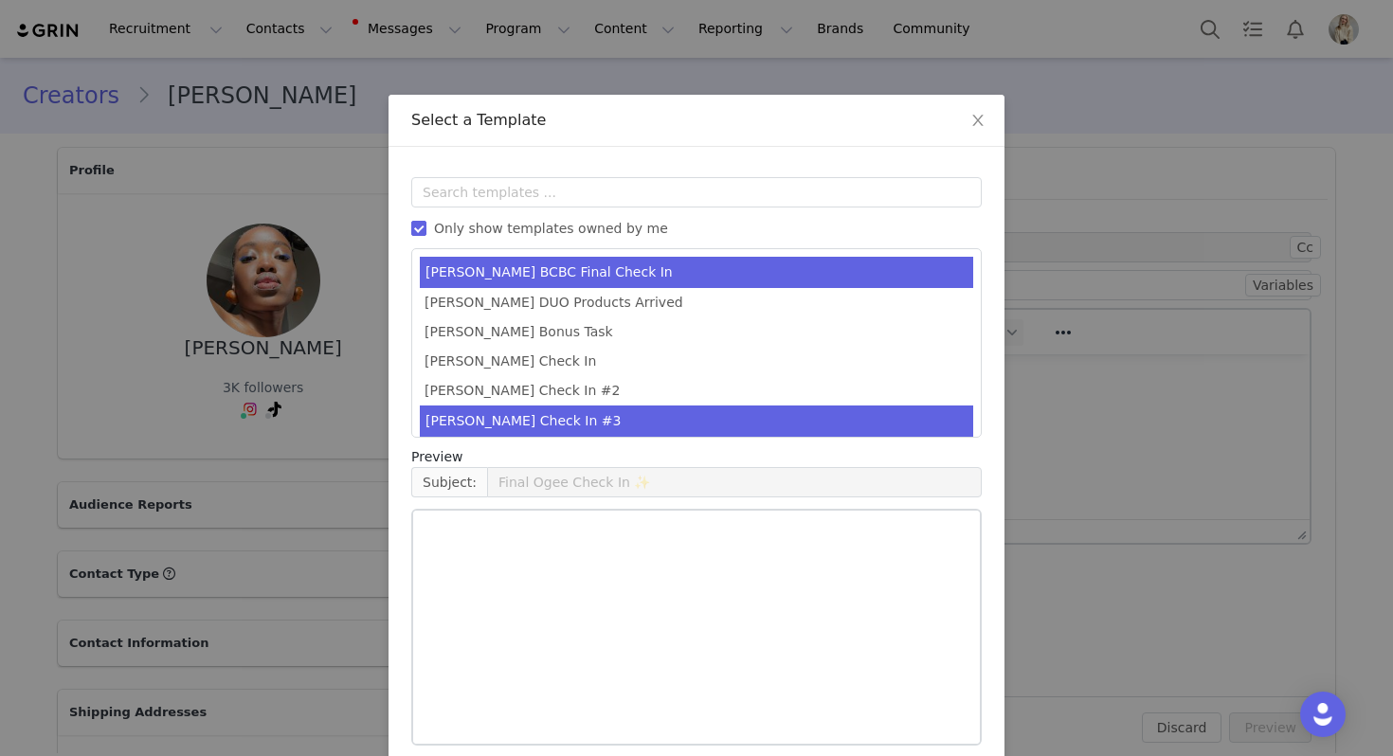
click at [555, 415] on li "Julia Check In #3" at bounding box center [696, 421] width 553 height 31
type input "Last chance! Let's finish this collab 💕"
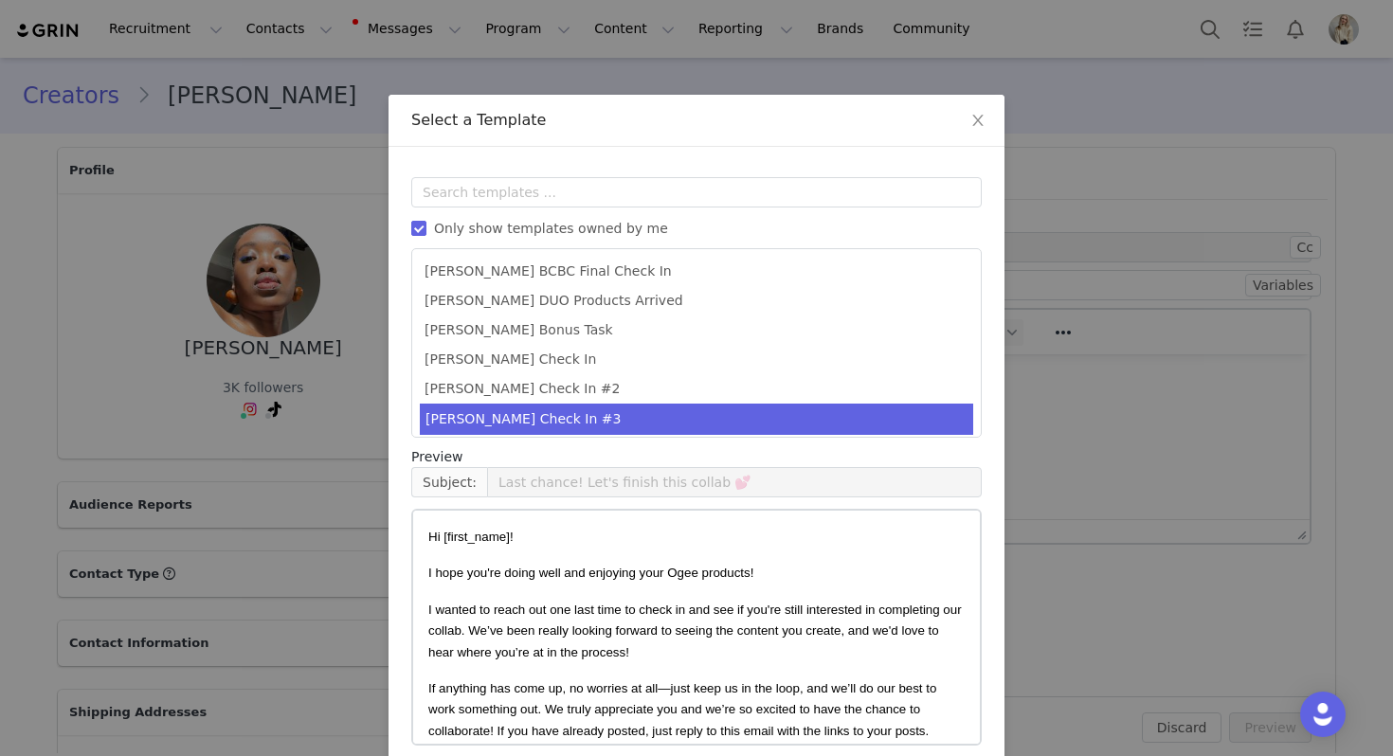
scroll to position [85, 0]
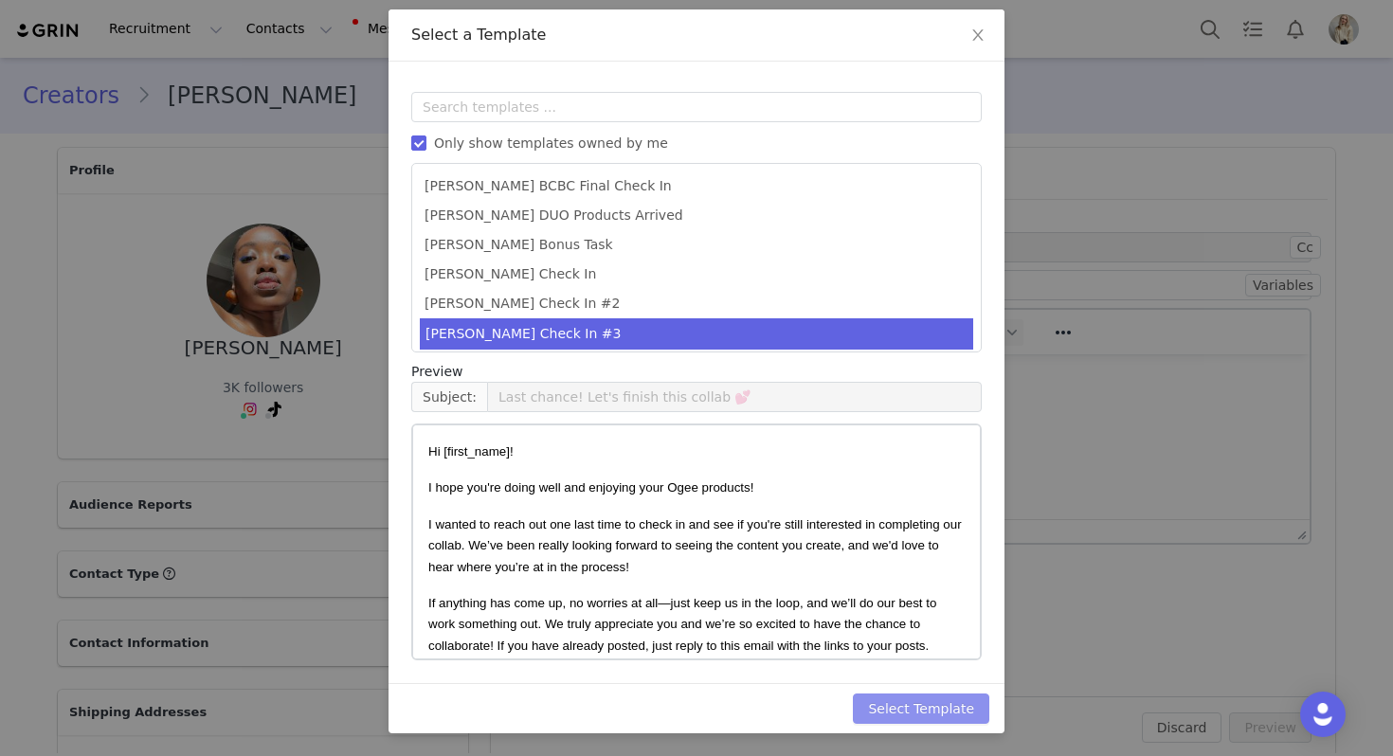
click at [965, 723] on button "Select Template" at bounding box center [921, 709] width 136 height 30
type input "Last chance! Let's finish this collab 💕"
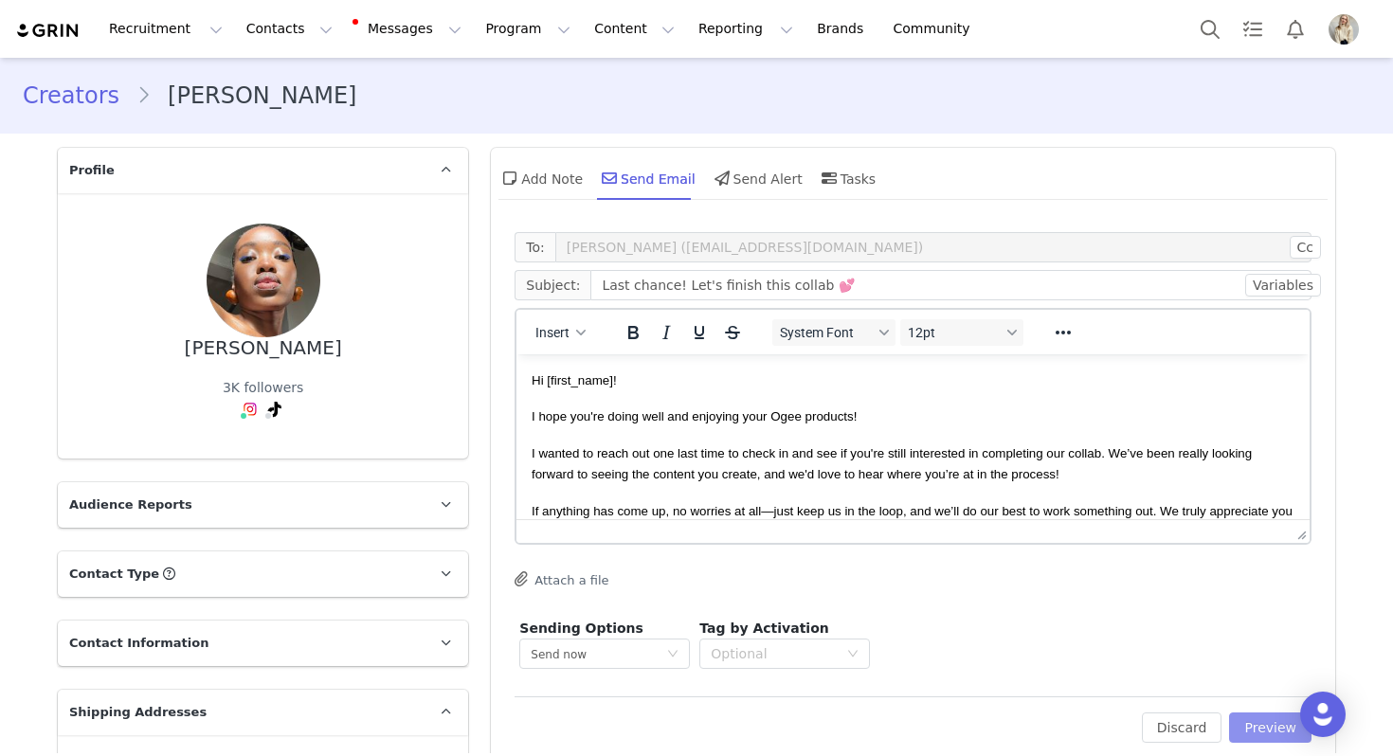
click at [1270, 723] on button "Preview" at bounding box center [1270, 728] width 82 height 30
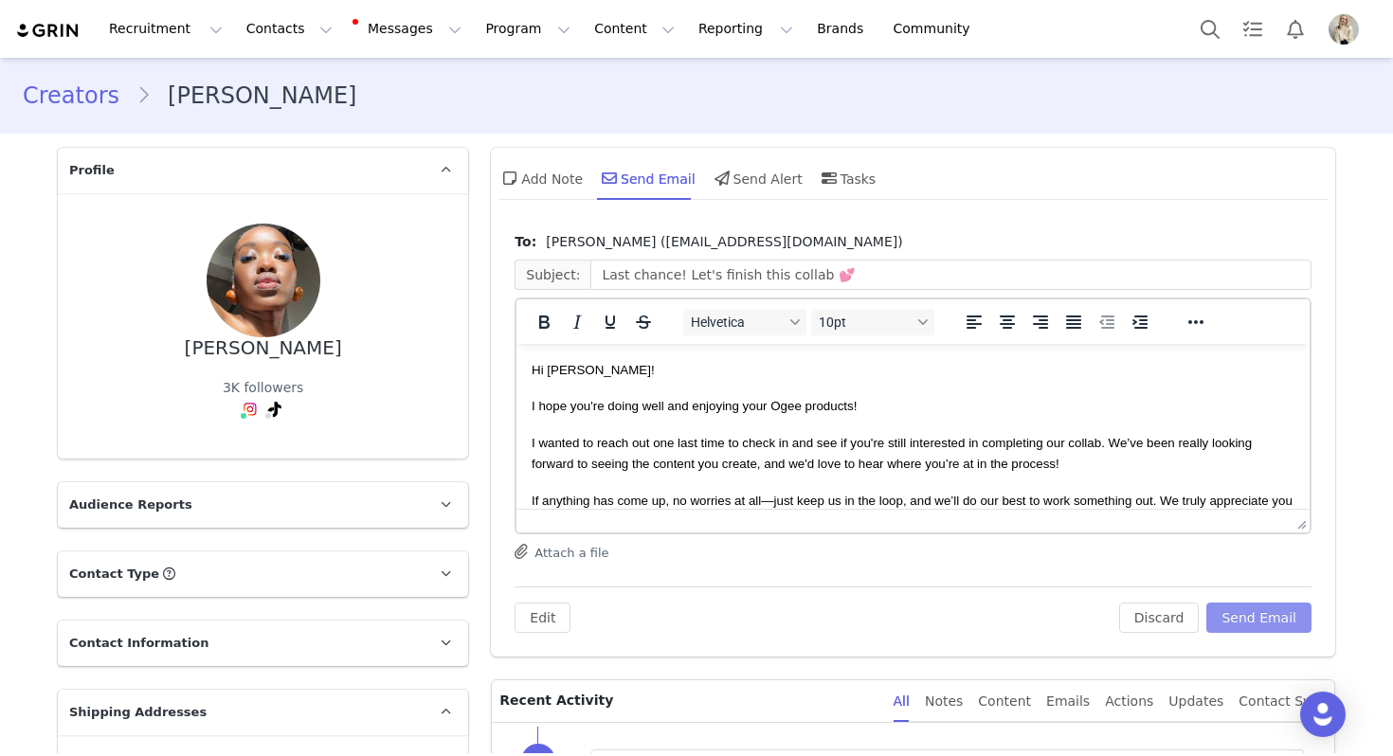
click at [1221, 626] on button "Send Email" at bounding box center [1258, 618] width 105 height 30
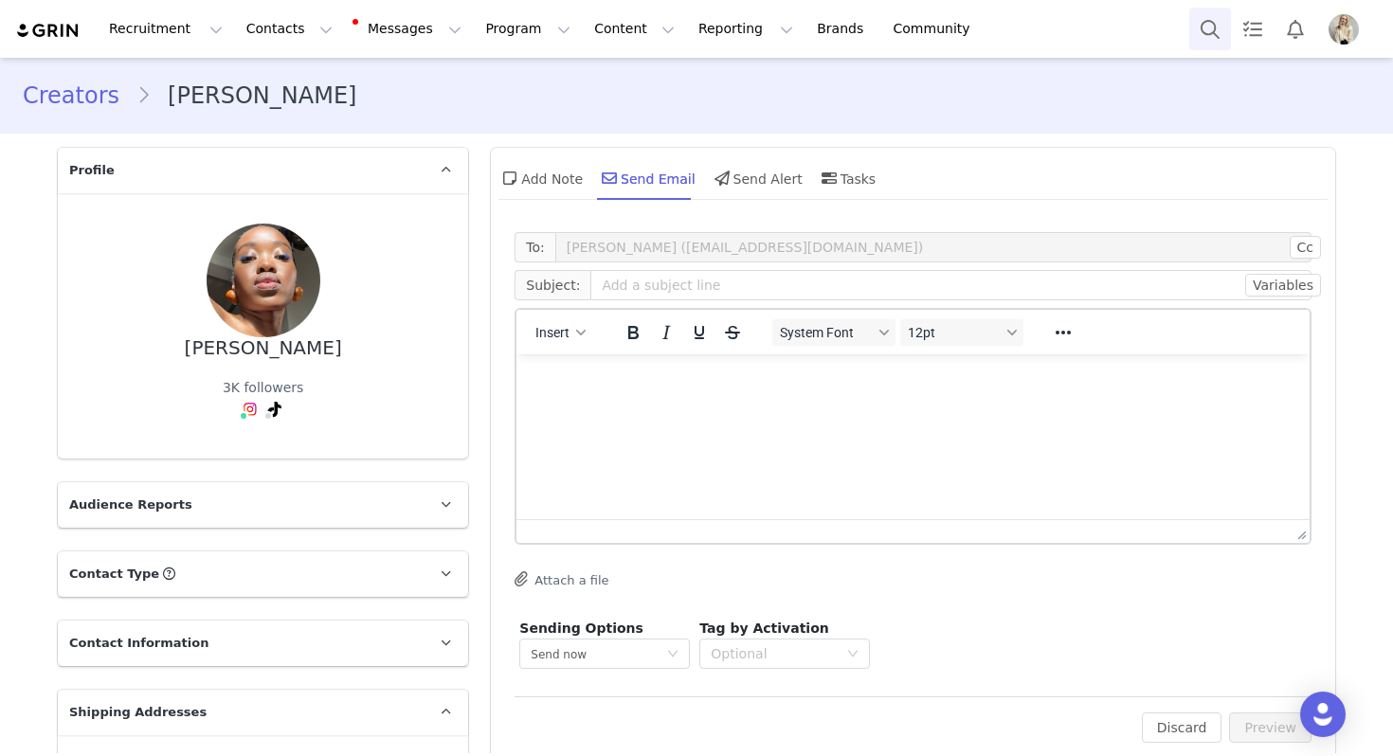
click at [1212, 28] on button "Search" at bounding box center [1210, 29] width 42 height 43
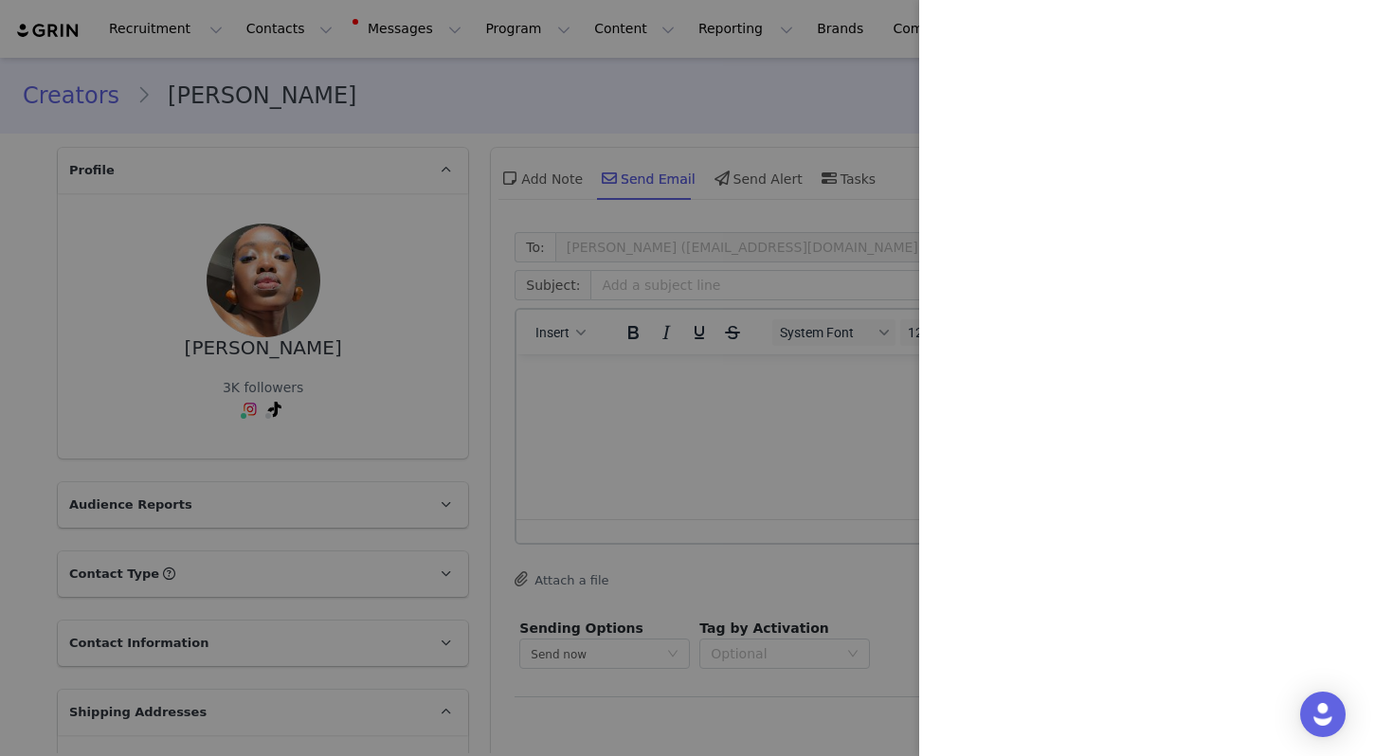
click at [803, 155] on div at bounding box center [696, 378] width 1393 height 756
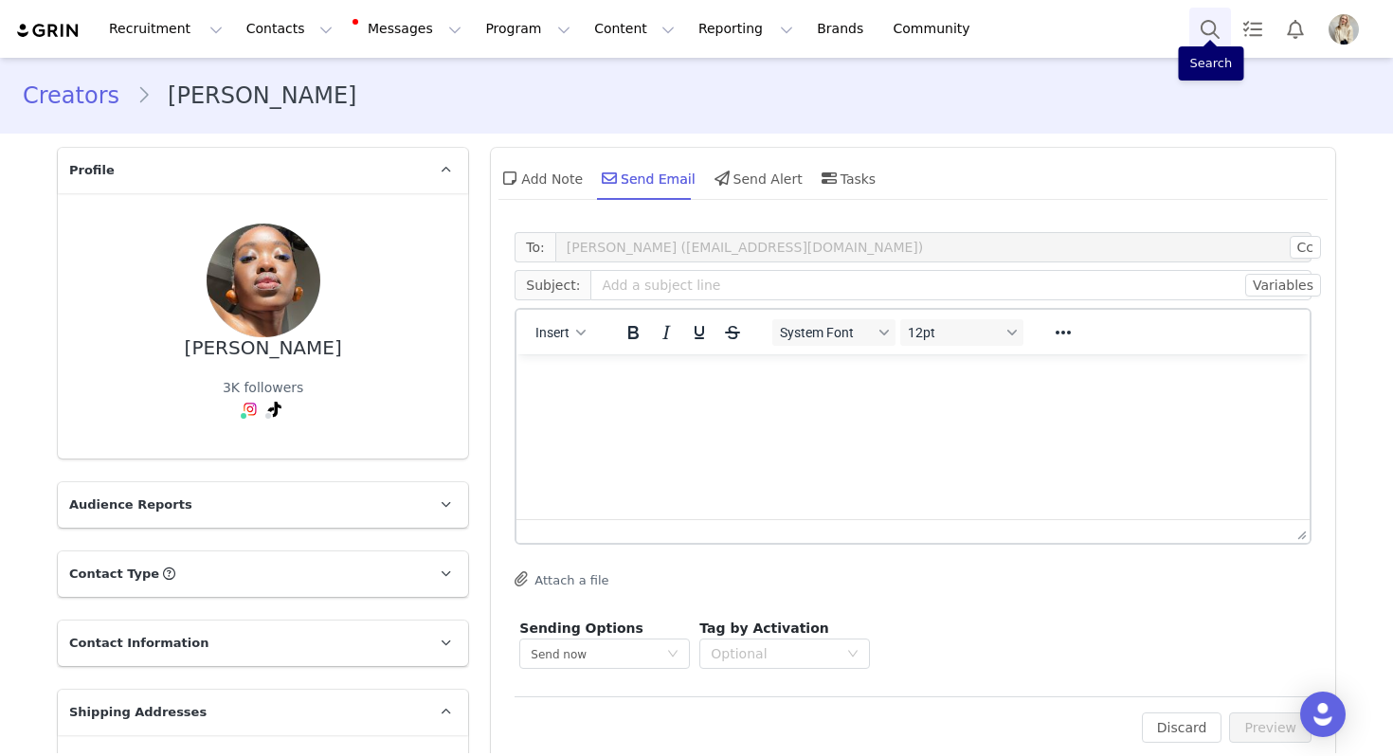
click at [1204, 34] on button "Search" at bounding box center [1210, 29] width 42 height 43
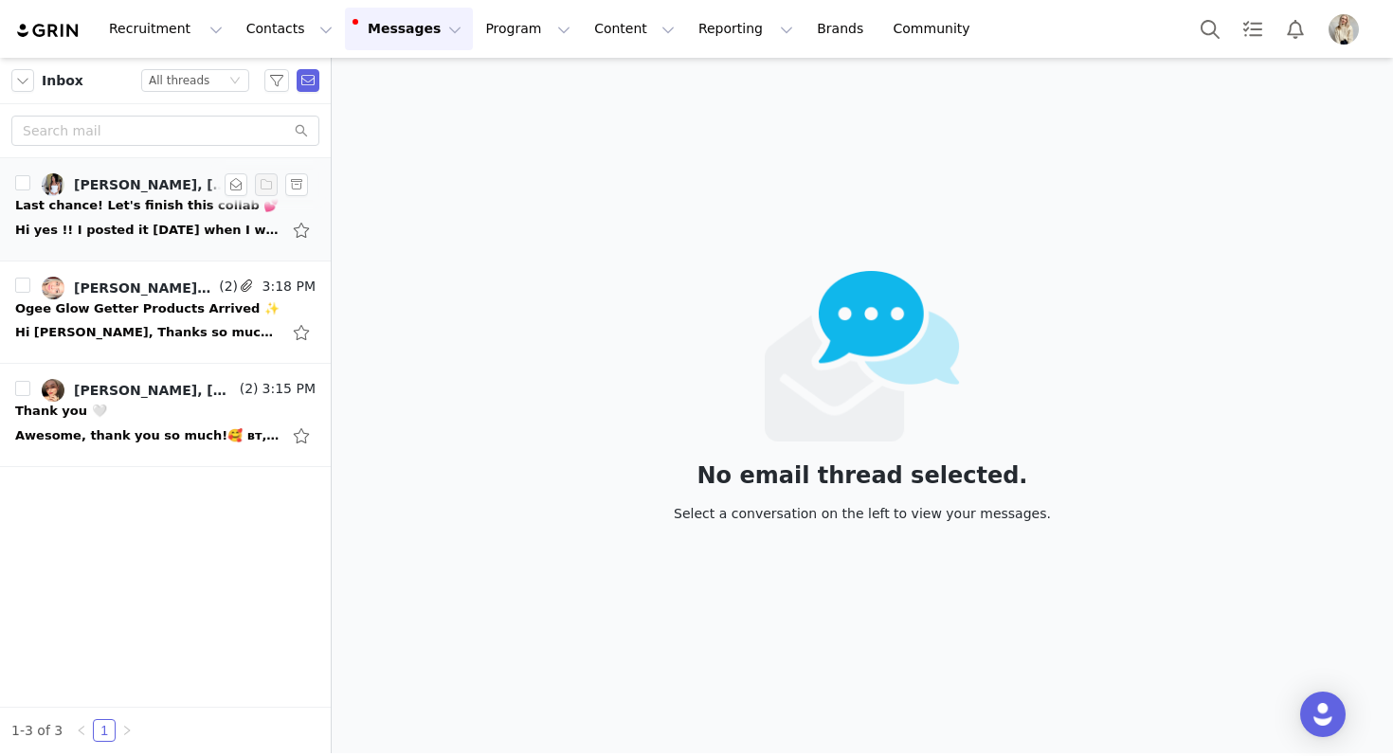
click at [158, 237] on div "Hi yes !! I posted it [DATE] when I was on a Bach trip!! [URL][DOMAIN_NAME] [DA…" at bounding box center [147, 230] width 265 height 19
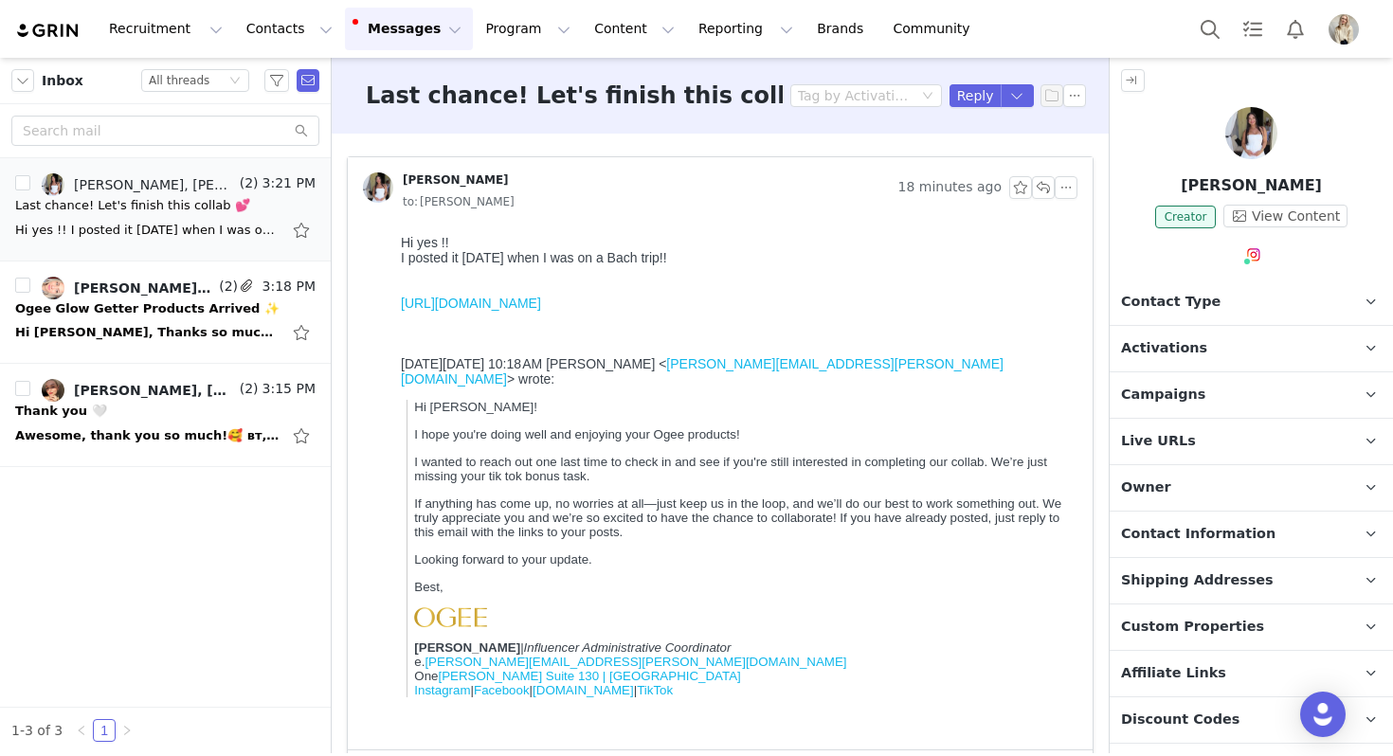
drag, startPoint x: 1341, startPoint y: 195, endPoint x: 1183, endPoint y: 195, distance: 158.2
click at [1183, 195] on p "[PERSON_NAME]" at bounding box center [1251, 185] width 283 height 23
copy p "[PERSON_NAME]"
click at [515, 307] on link "[URL][DOMAIN_NAME]" at bounding box center [471, 303] width 140 height 15
click at [1040, 185] on button "button" at bounding box center [1043, 187] width 23 height 23
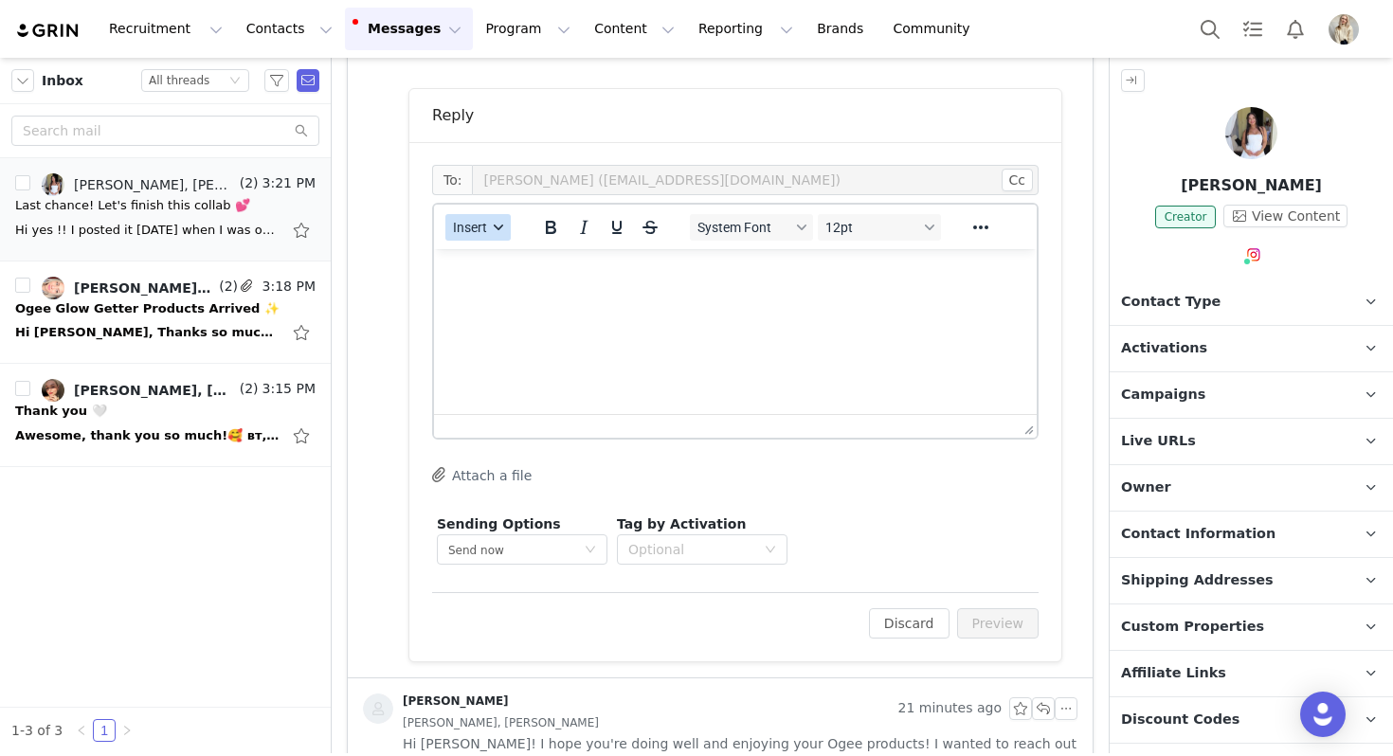
click at [470, 225] on span "Insert" at bounding box center [470, 227] width 34 height 15
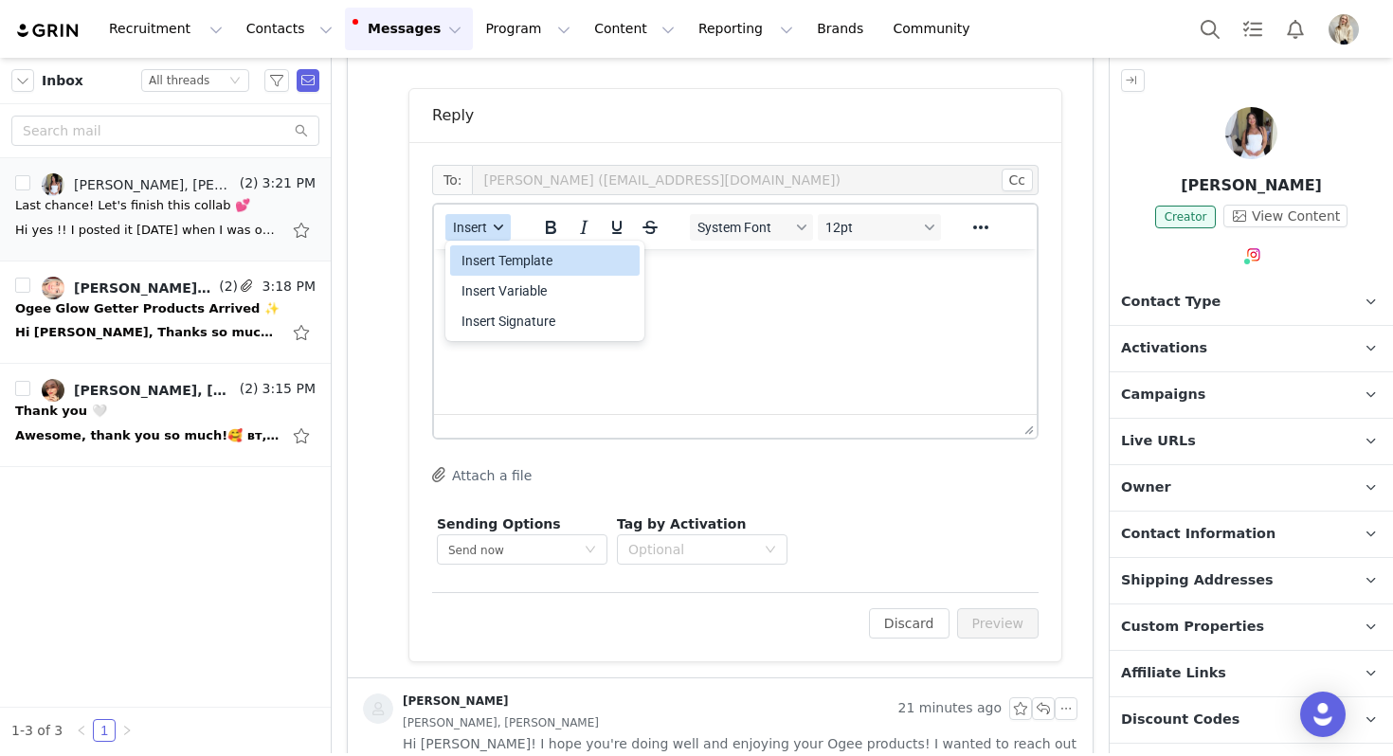
click at [489, 259] on div "Insert Template" at bounding box center [546, 260] width 171 height 23
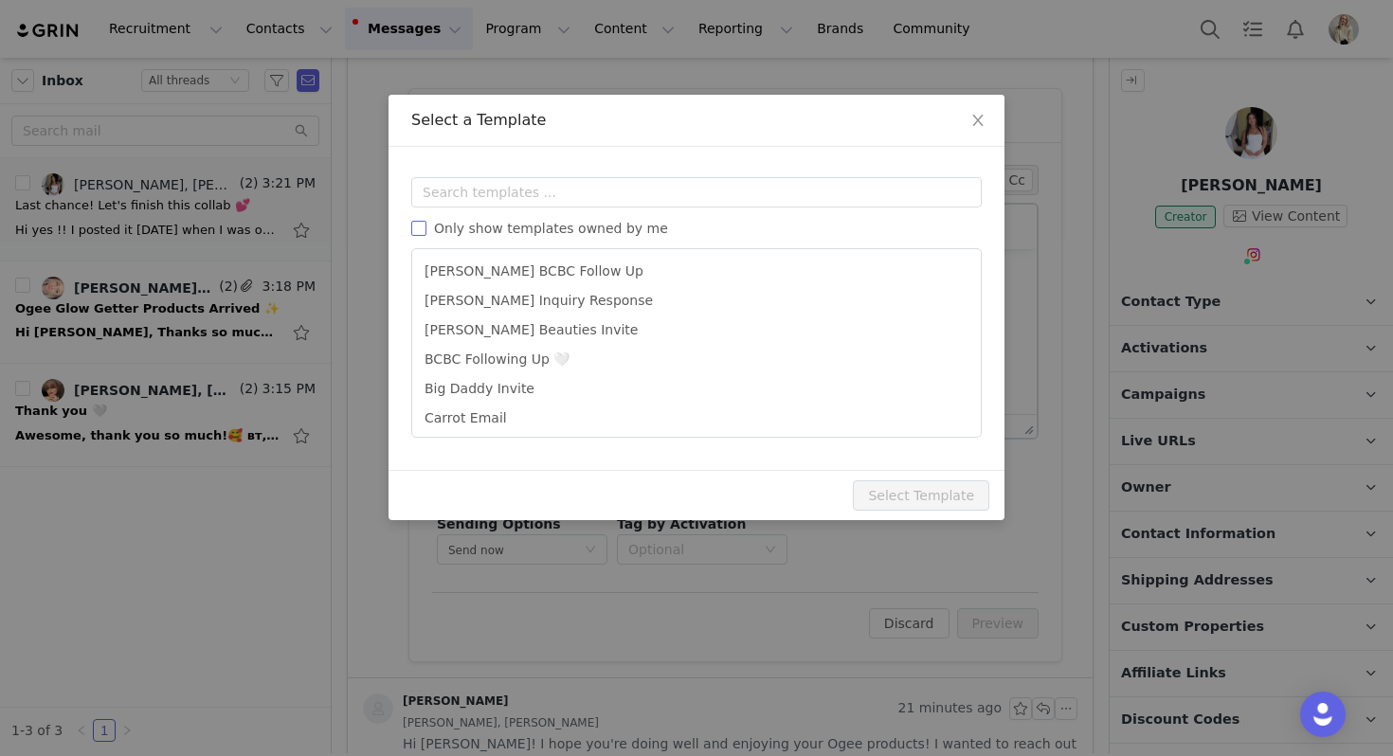
click at [505, 234] on span "Only show templates owned by me" at bounding box center [550, 228] width 249 height 15
click at [426, 234] on input "Only show templates owned by me" at bounding box center [418, 228] width 15 height 15
checkbox input "true"
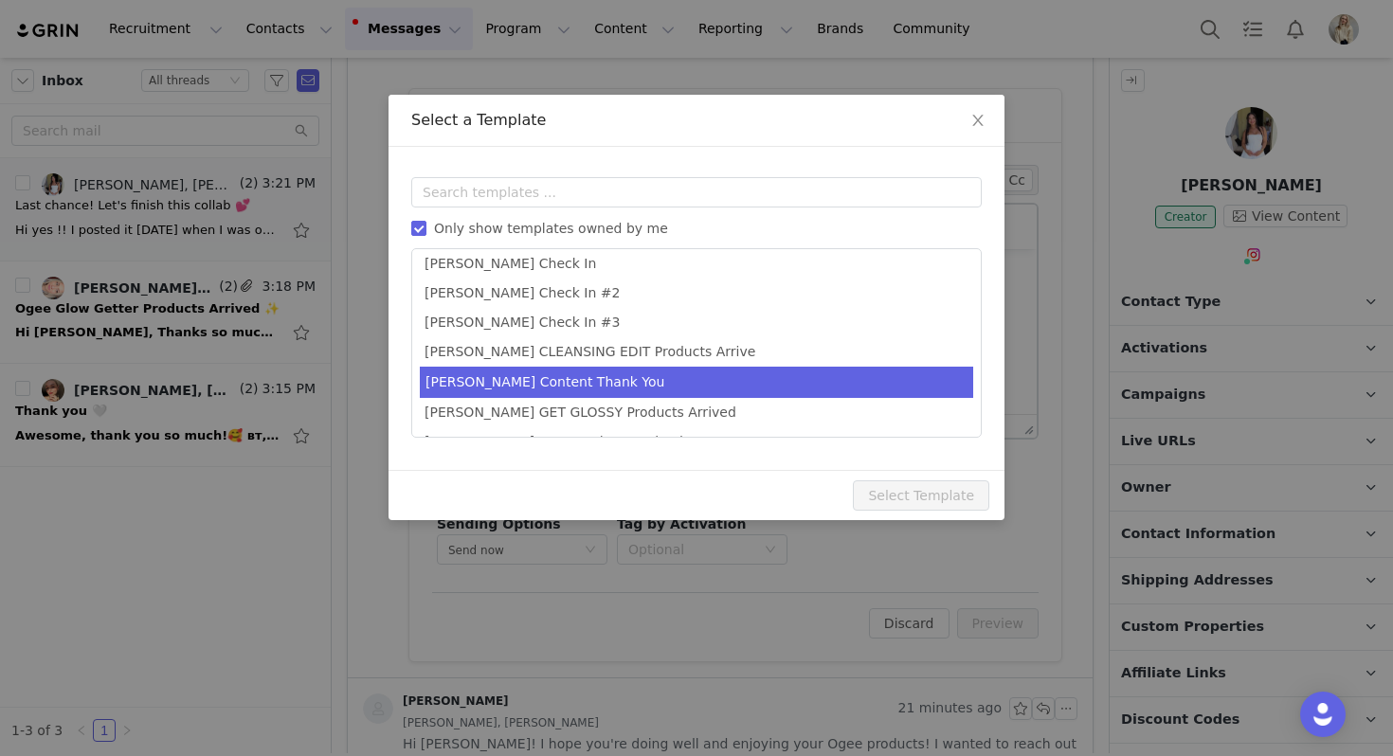
click at [542, 386] on li "Julia Content Thank You" at bounding box center [696, 382] width 553 height 31
type input "Thank you 🤍"
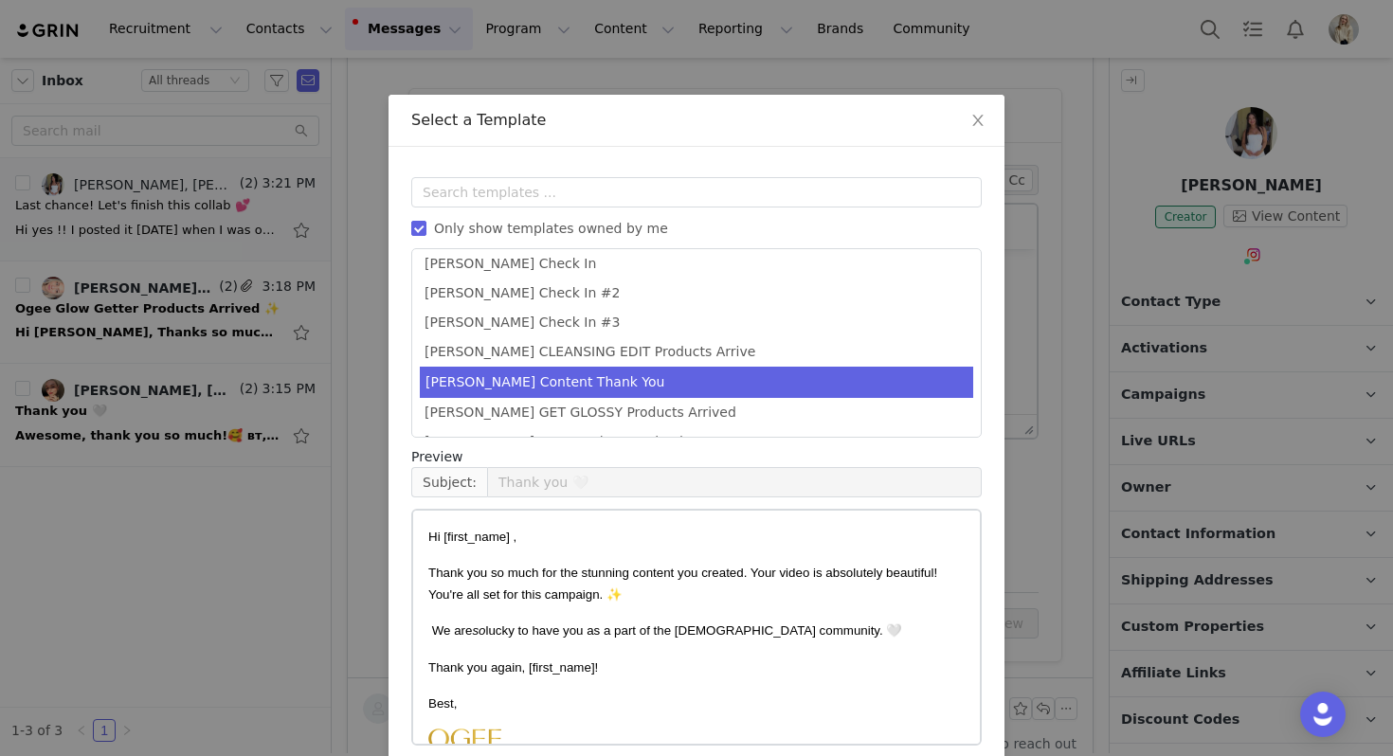
scroll to position [85, 0]
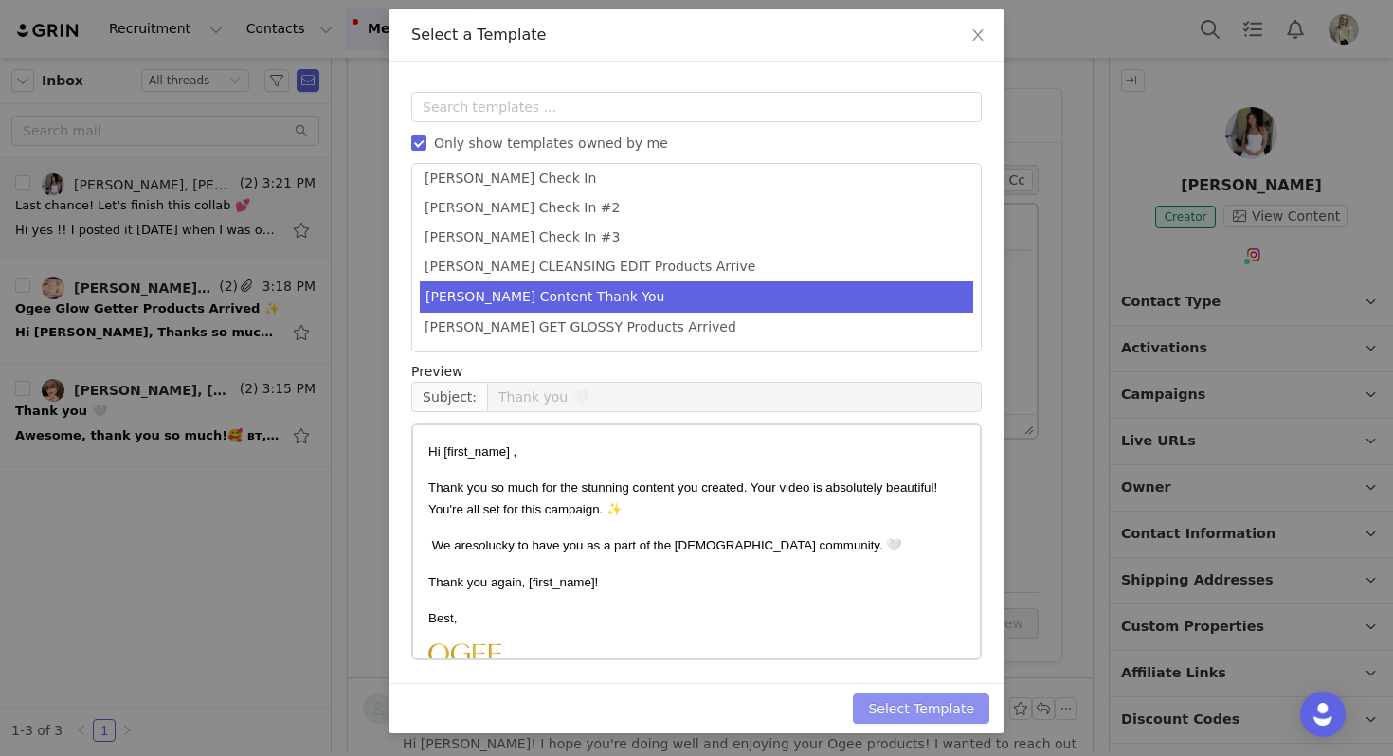
click at [948, 703] on button "Select Template" at bounding box center [921, 709] width 136 height 30
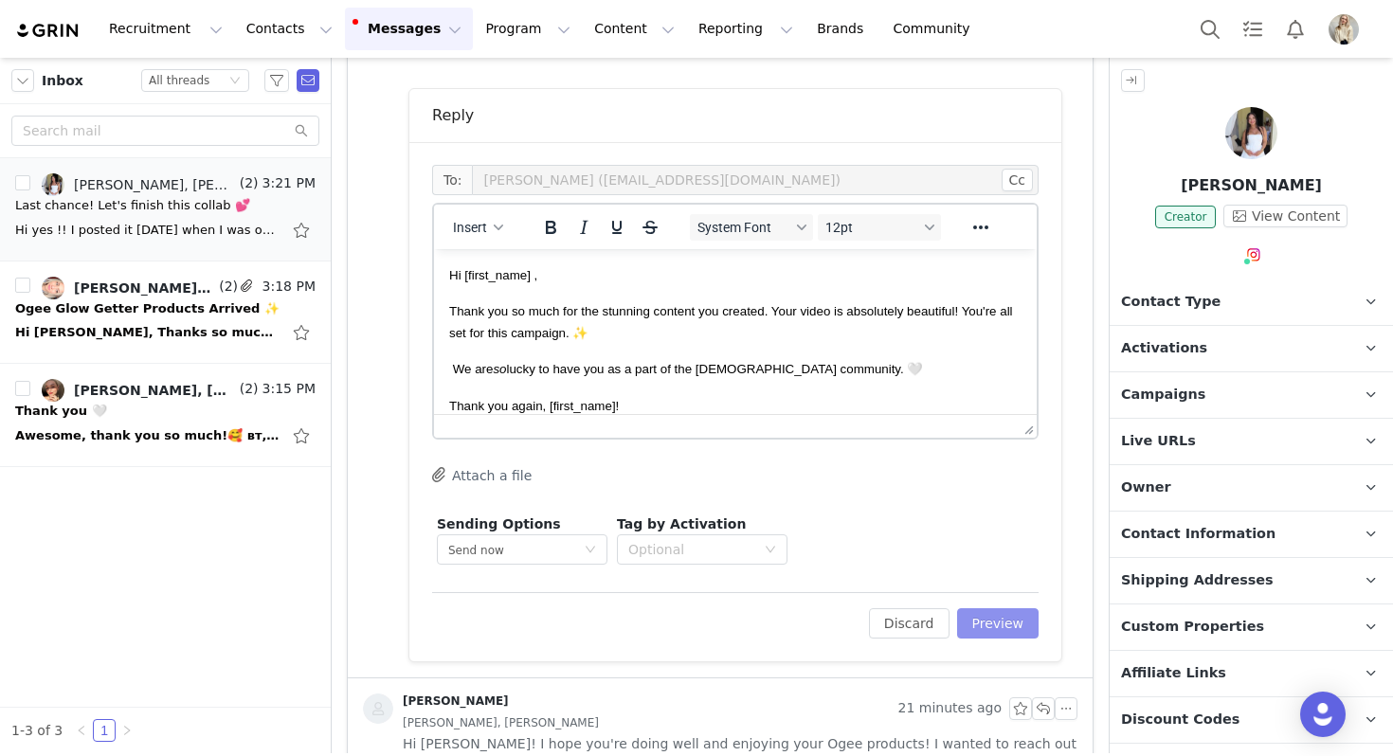
click at [1015, 619] on button "Preview" at bounding box center [998, 623] width 82 height 30
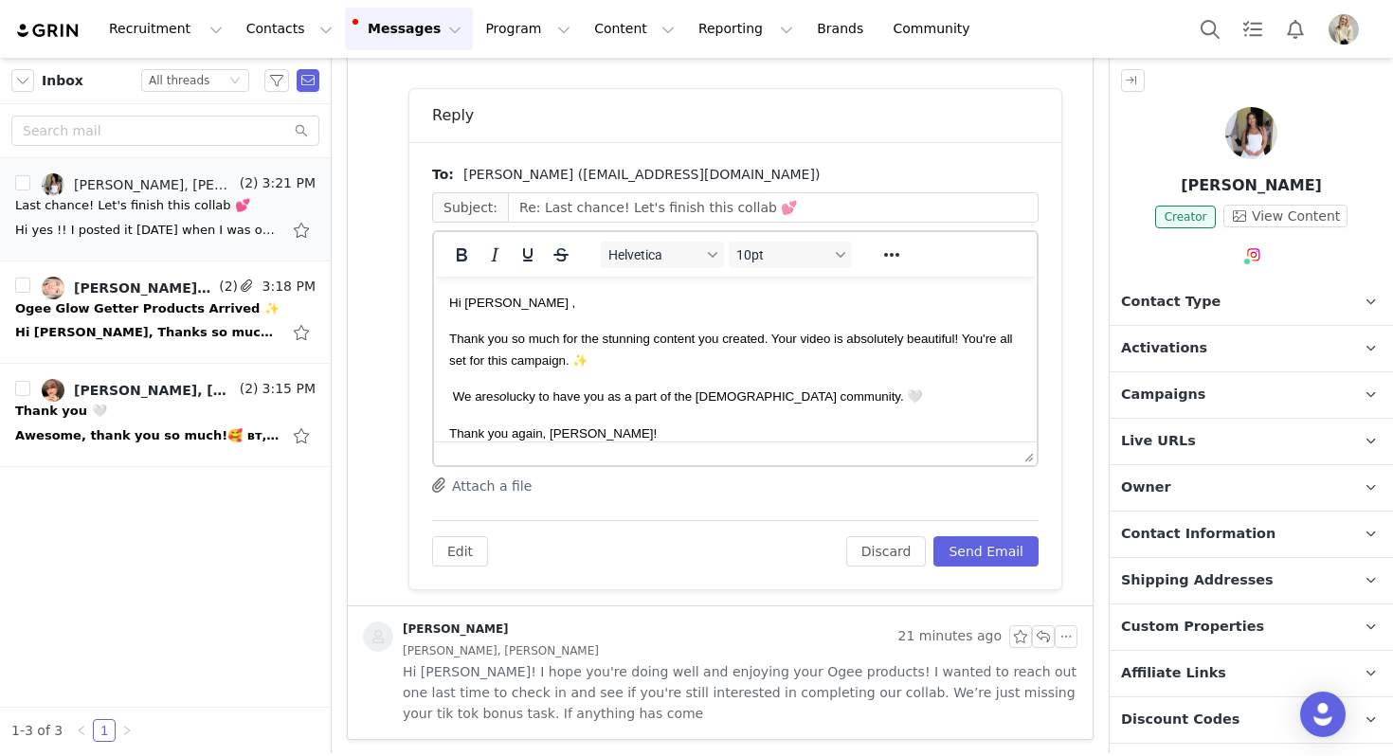
click at [988, 533] on div "Edit Discard Send Email" at bounding box center [735, 543] width 606 height 46
click at [986, 544] on button "Send Email" at bounding box center [985, 551] width 105 height 30
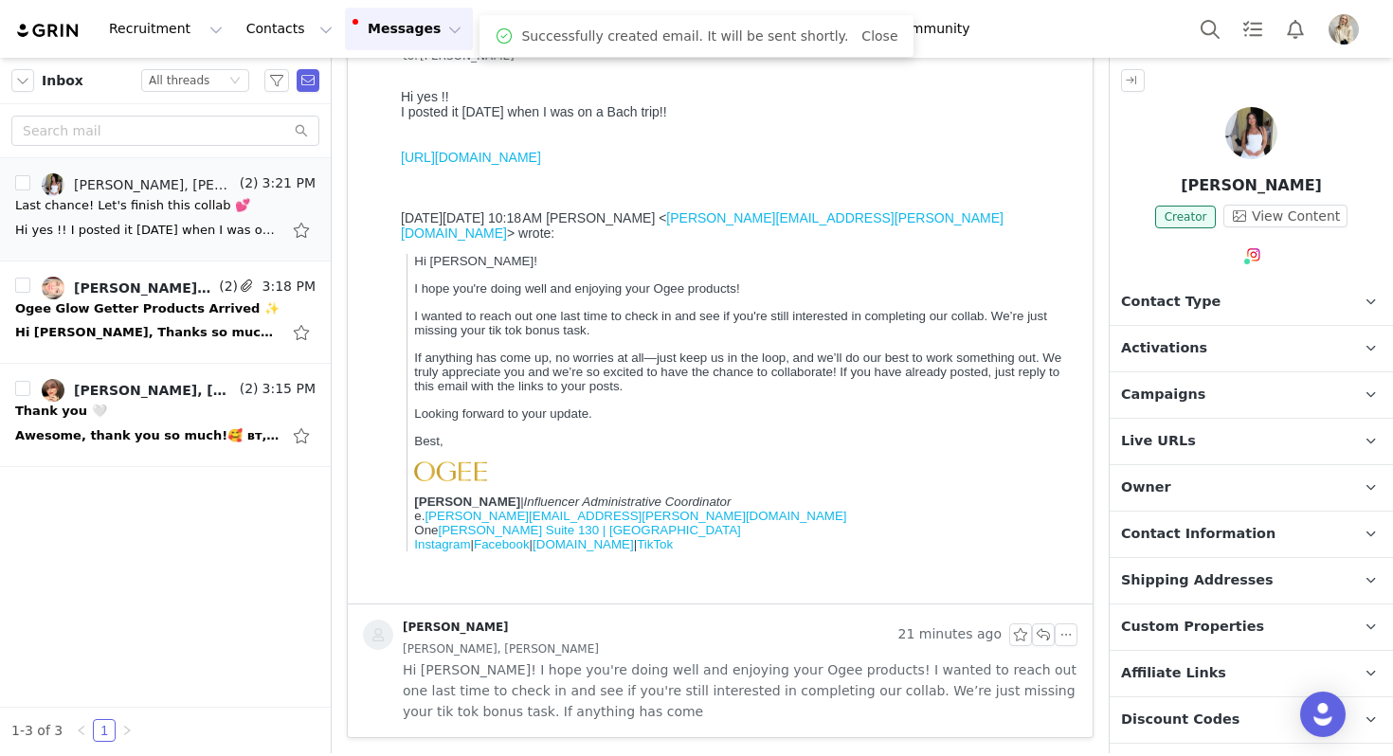
scroll to position [146, 0]
click at [297, 182] on button "button" at bounding box center [296, 184] width 23 height 23
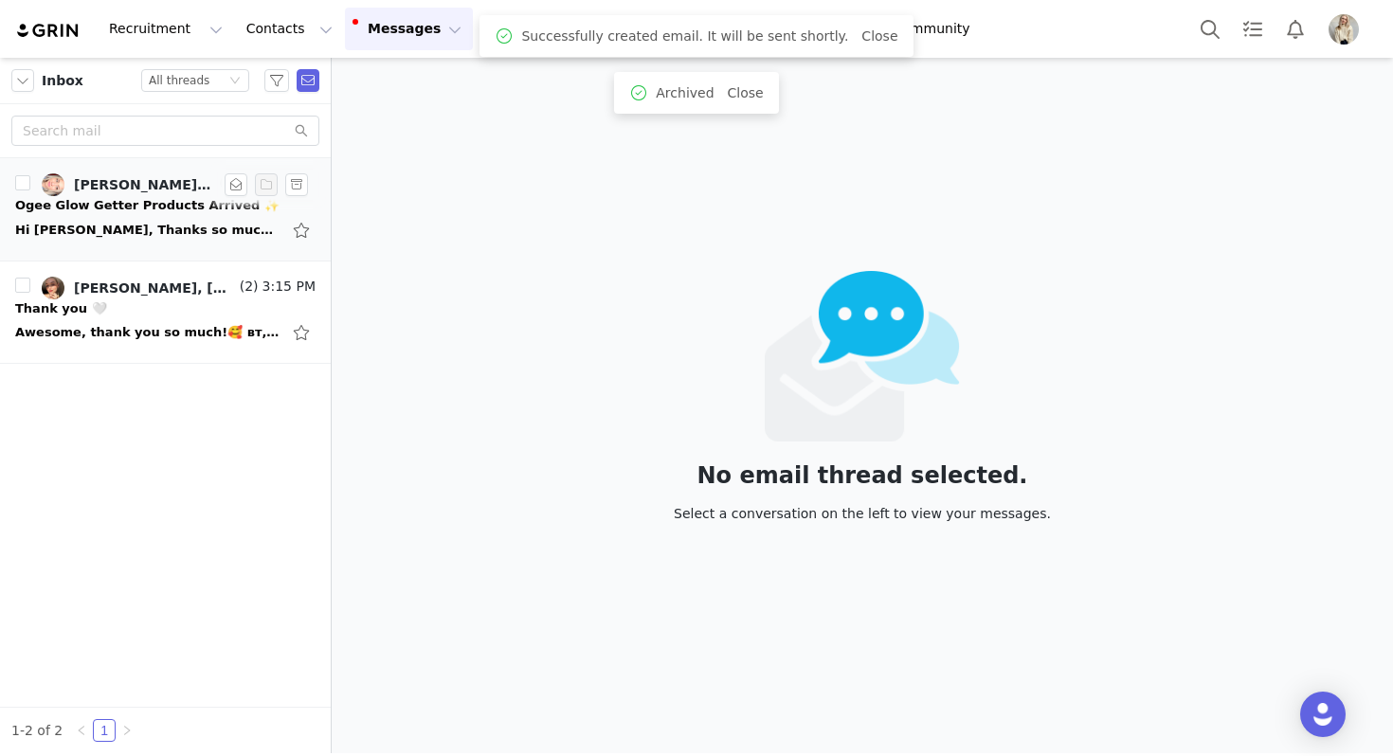
click at [176, 236] on div "Hi Julia, Thanks so much! Working on getting this up today! Best, Alice On Wed,…" at bounding box center [147, 230] width 265 height 19
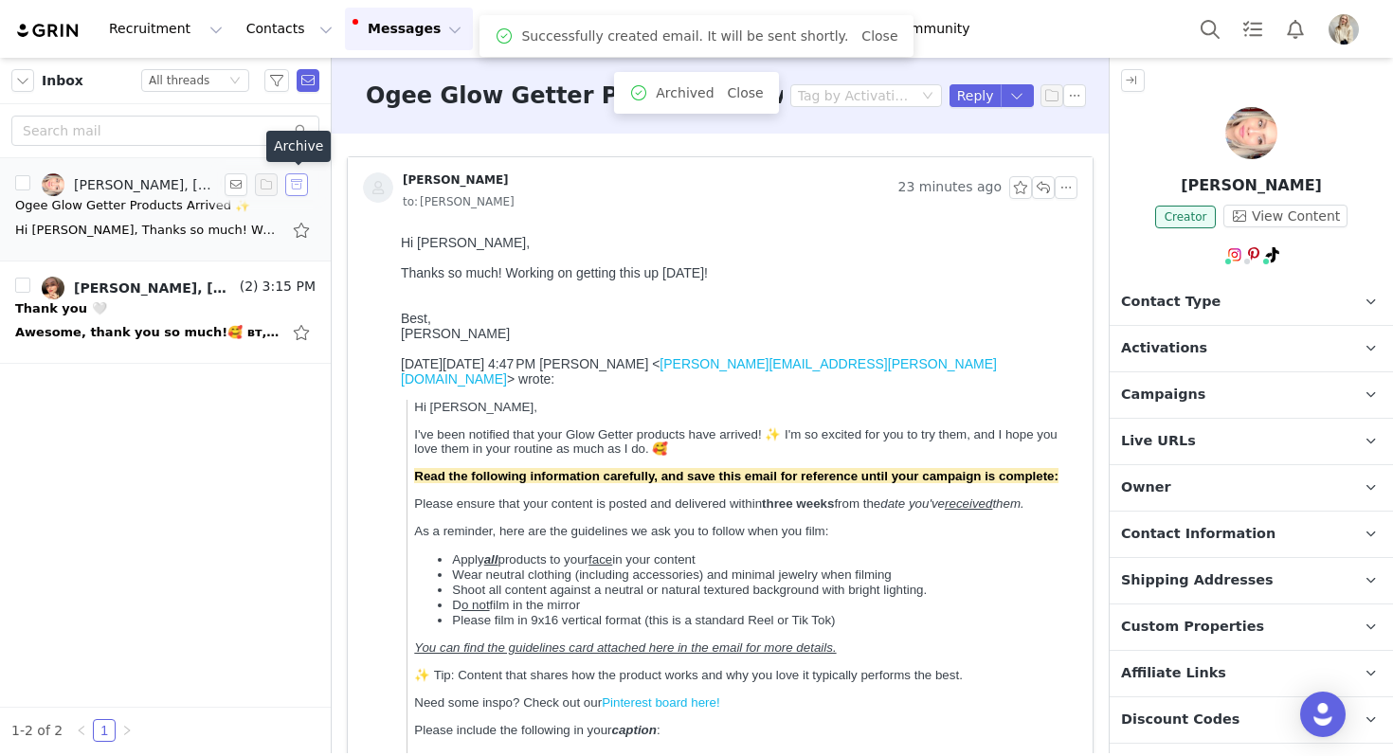
click at [291, 183] on button "button" at bounding box center [296, 184] width 23 height 23
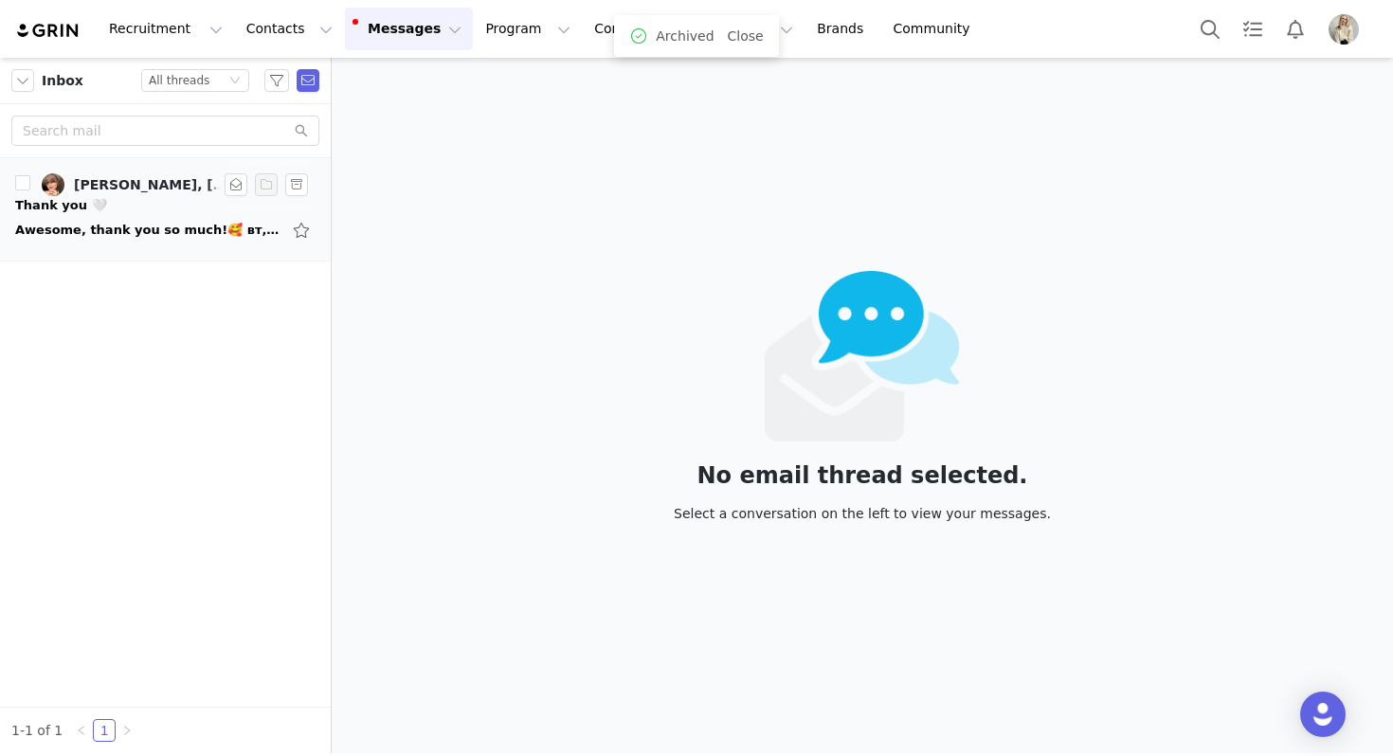
click at [134, 207] on div "Thank you 🤍" at bounding box center [165, 205] width 300 height 19
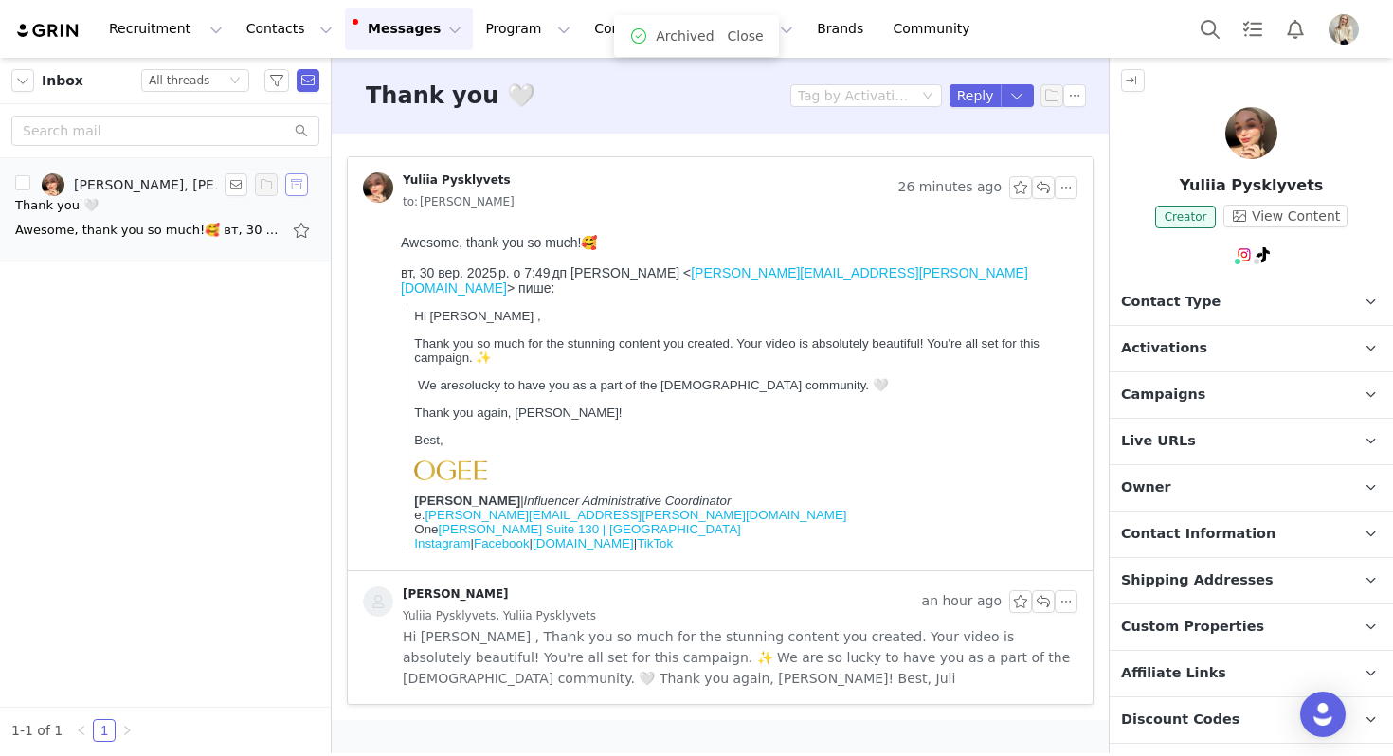
click at [290, 181] on button "button" at bounding box center [296, 184] width 23 height 23
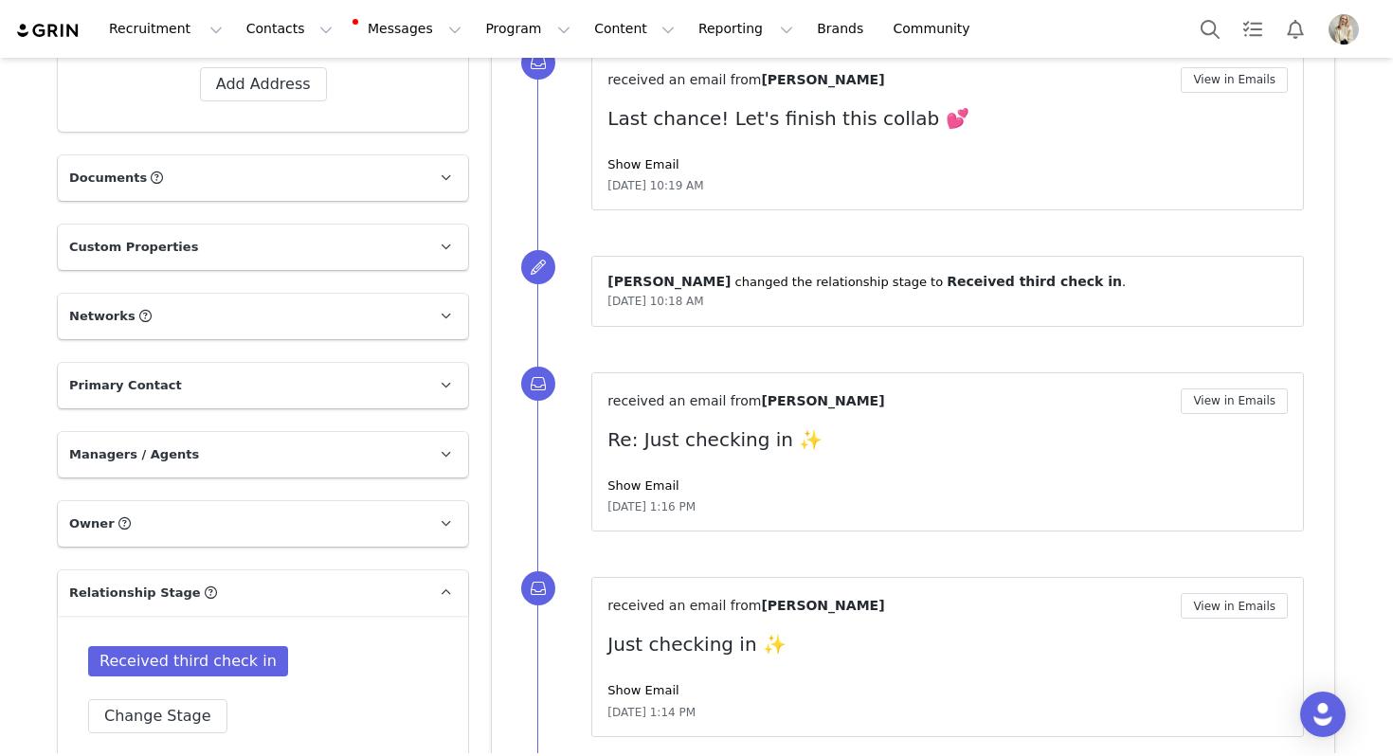
click at [315, 311] on p "Networks You can add or change your creators network URL' here, your active cre…" at bounding box center [240, 316] width 365 height 45
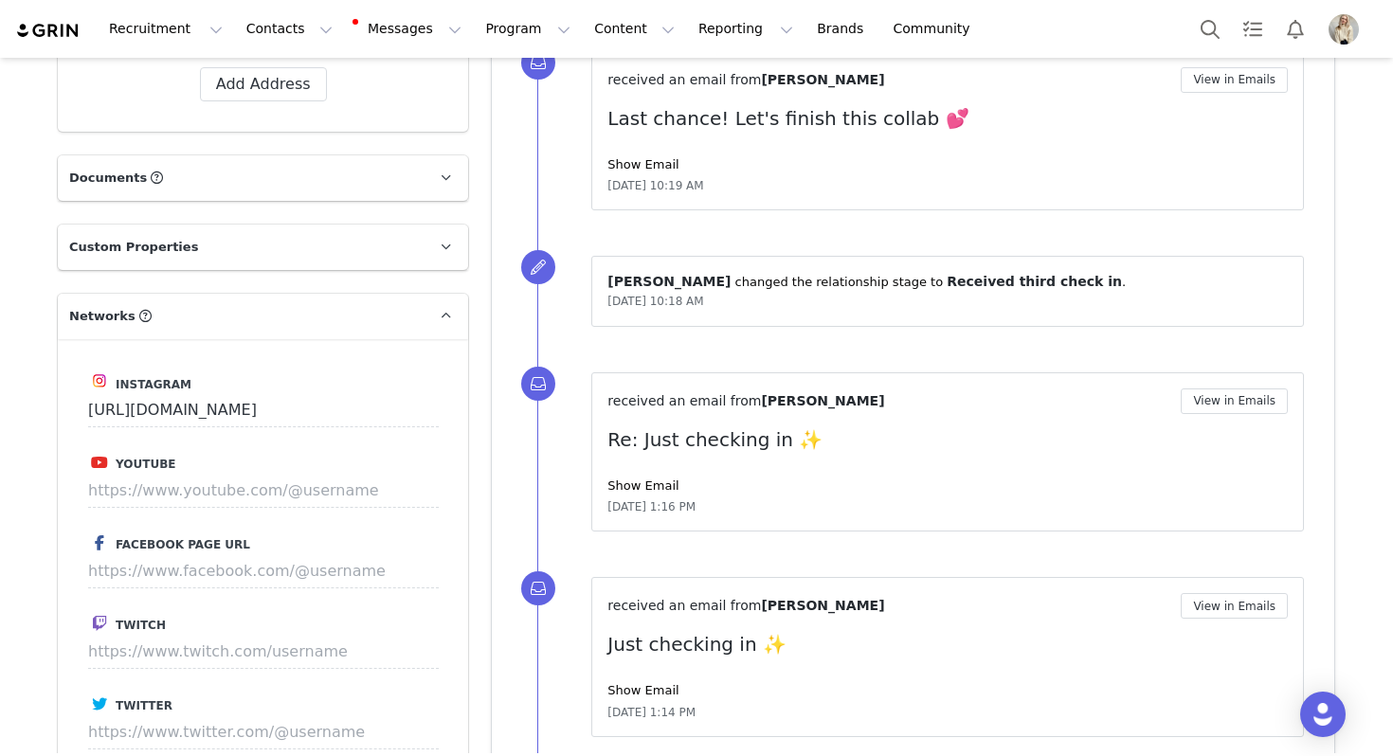
scroll to position [1131, 0]
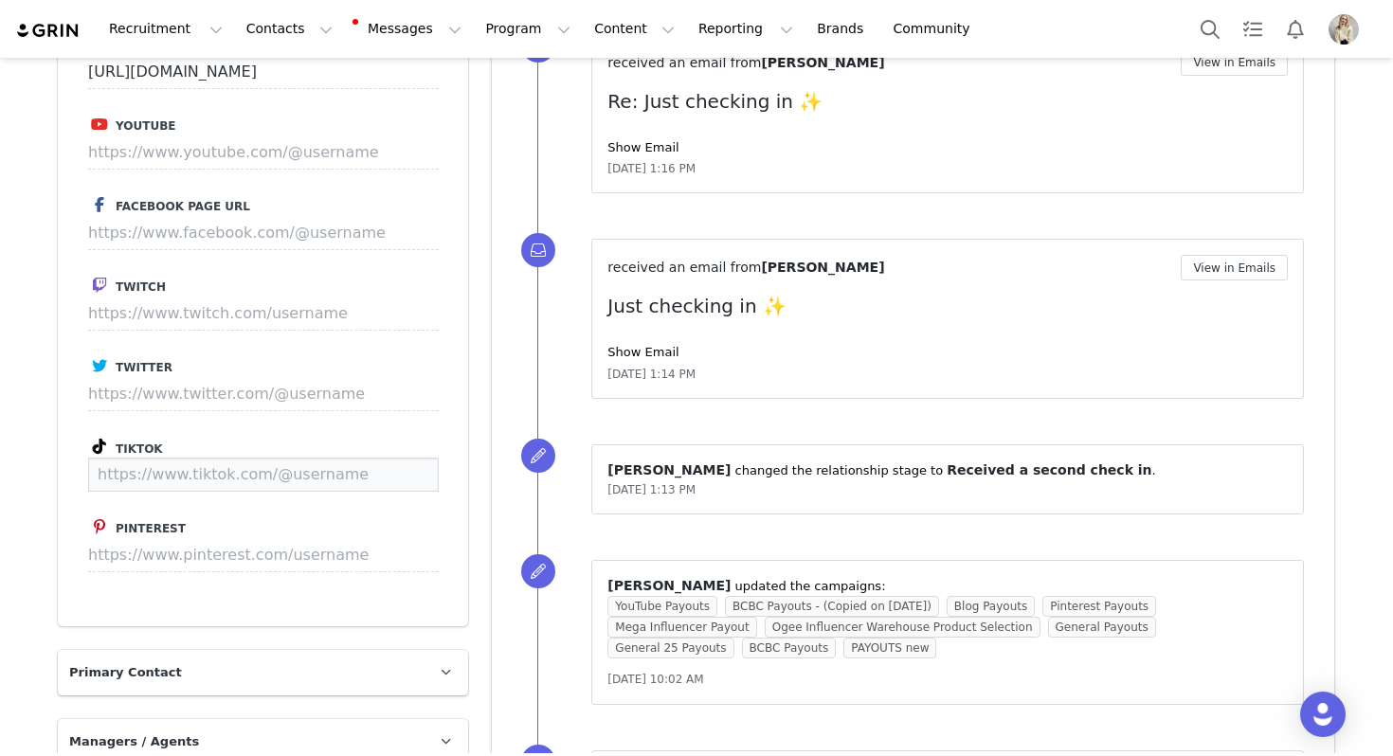
click at [234, 473] on input at bounding box center [263, 475] width 351 height 34
paste input "[URL][DOMAIN_NAME]"
type input "[URL][DOMAIN_NAME]"
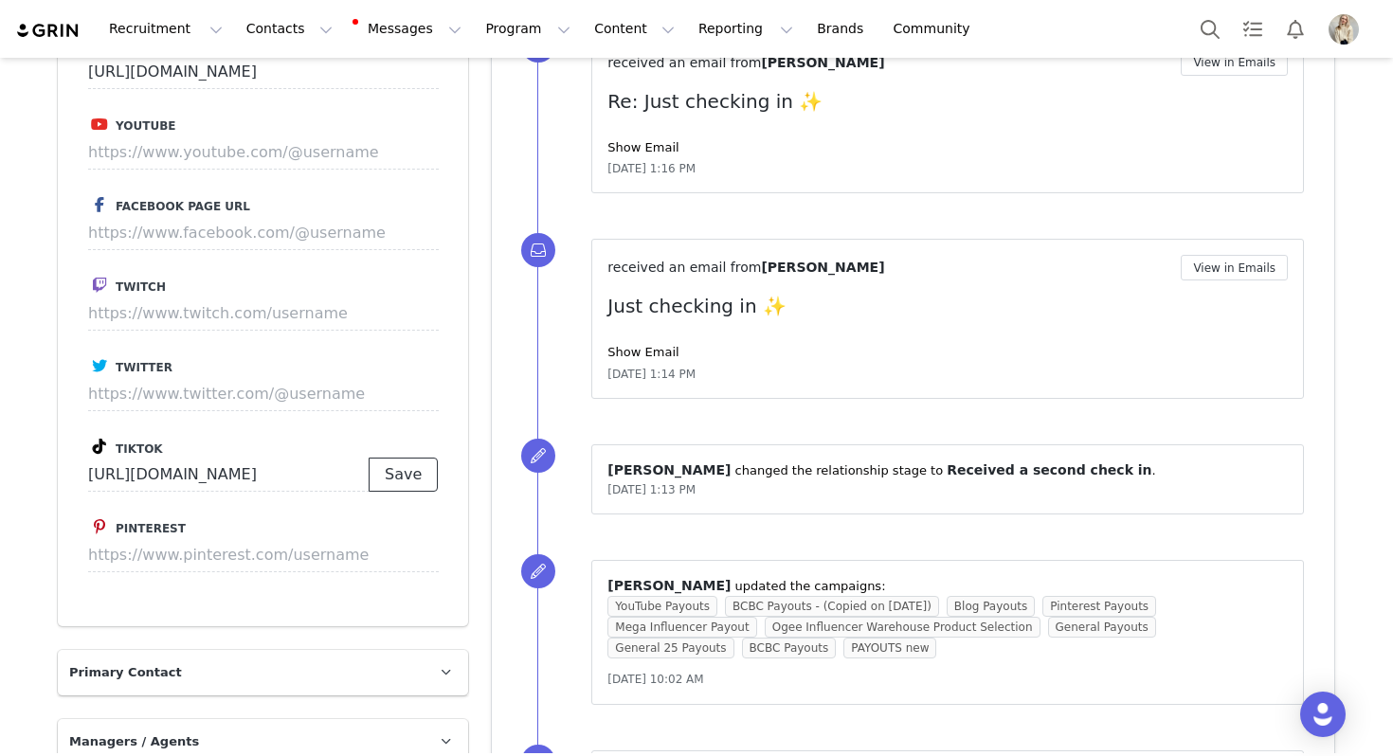
click at [405, 481] on button "Save" at bounding box center [403, 475] width 69 height 34
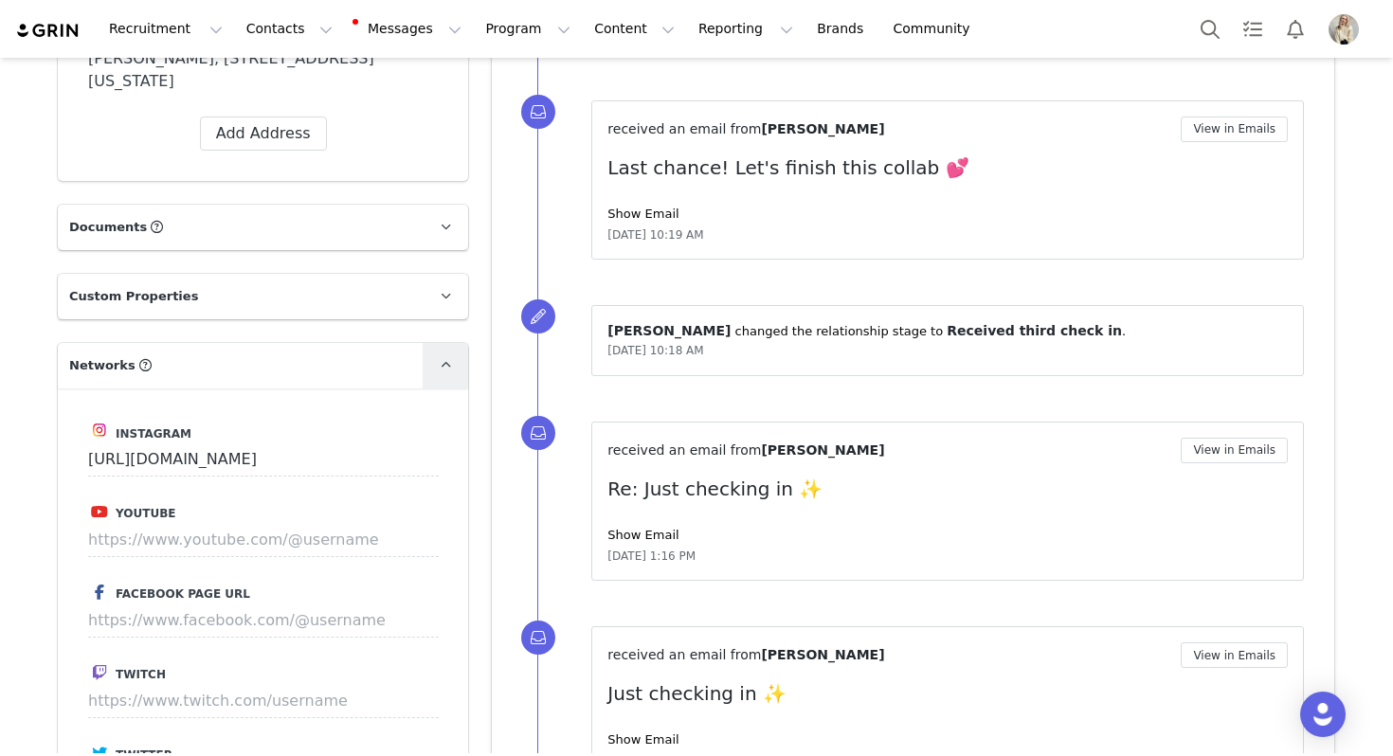
click at [447, 378] on link at bounding box center [445, 365] width 45 height 45
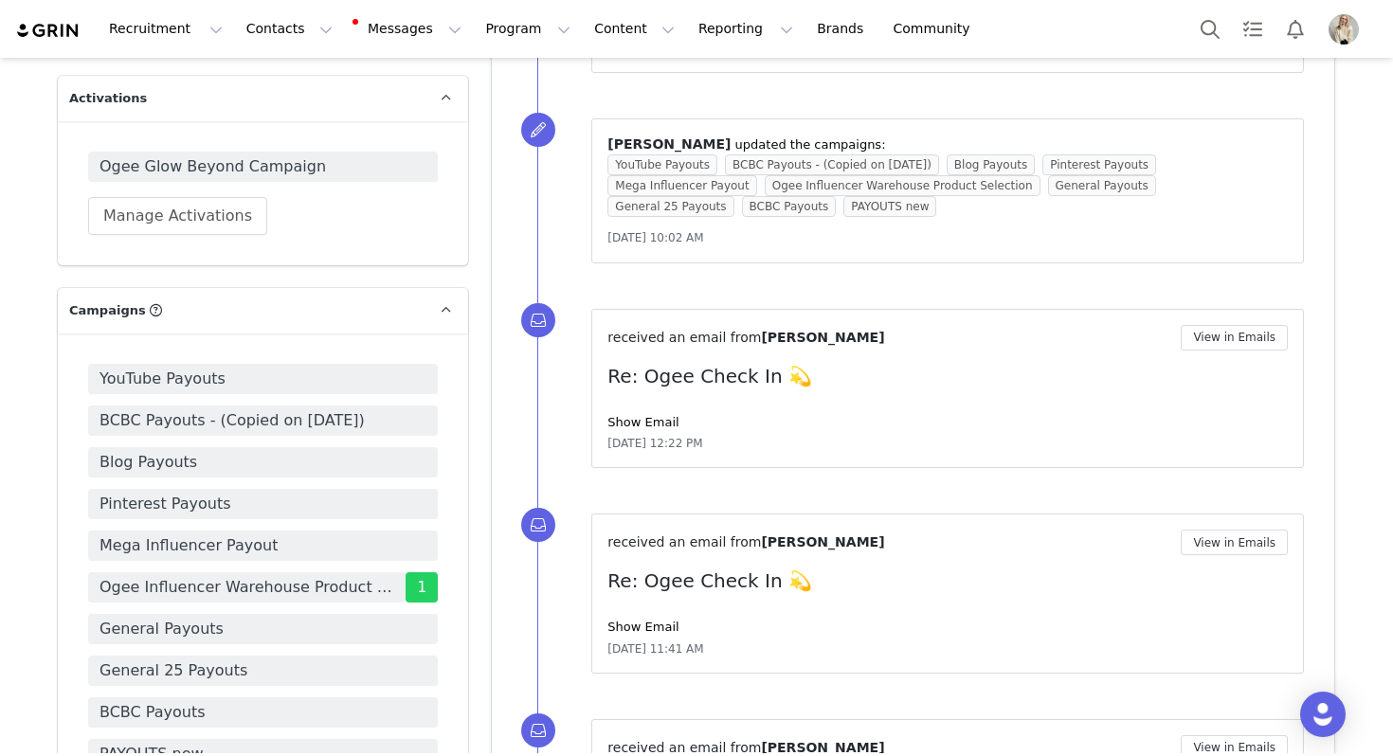
scroll to position [1241, 0]
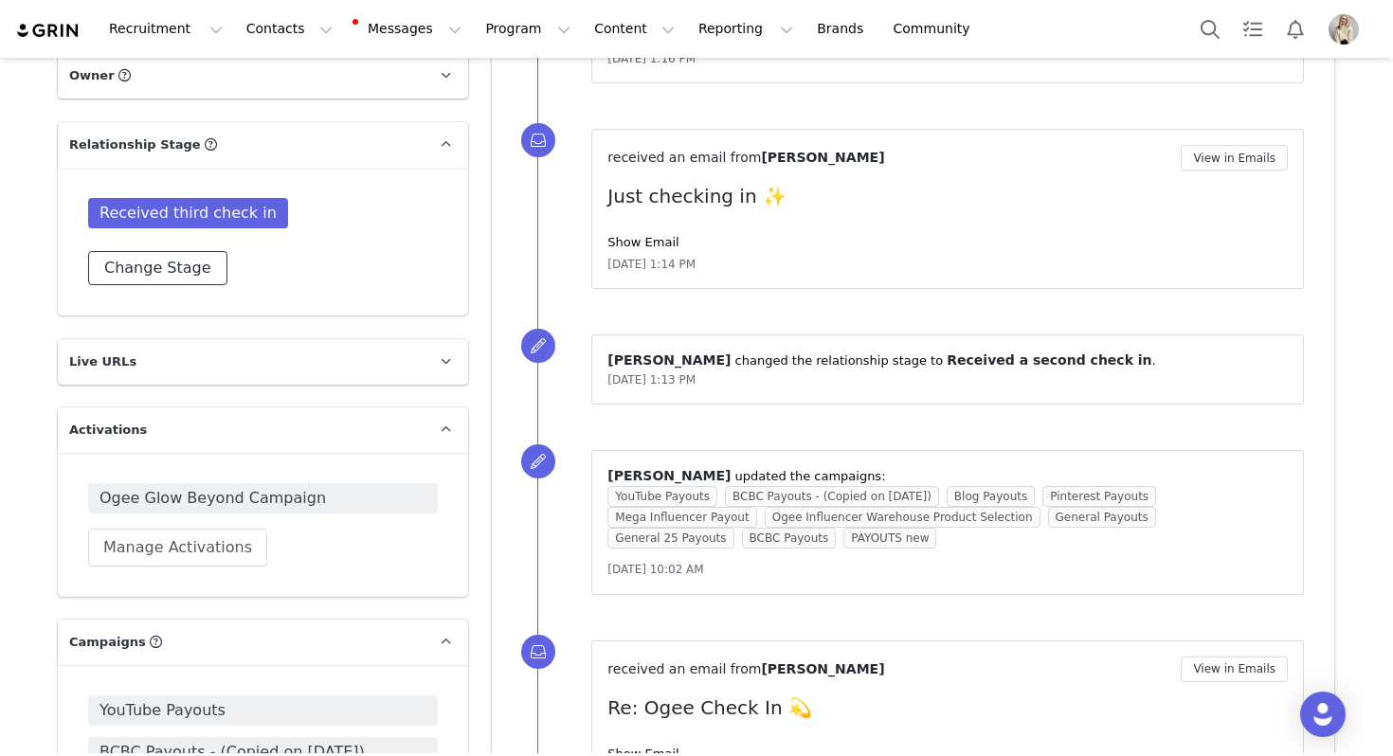
click at [175, 271] on button "Change Stage" at bounding box center [157, 268] width 139 height 34
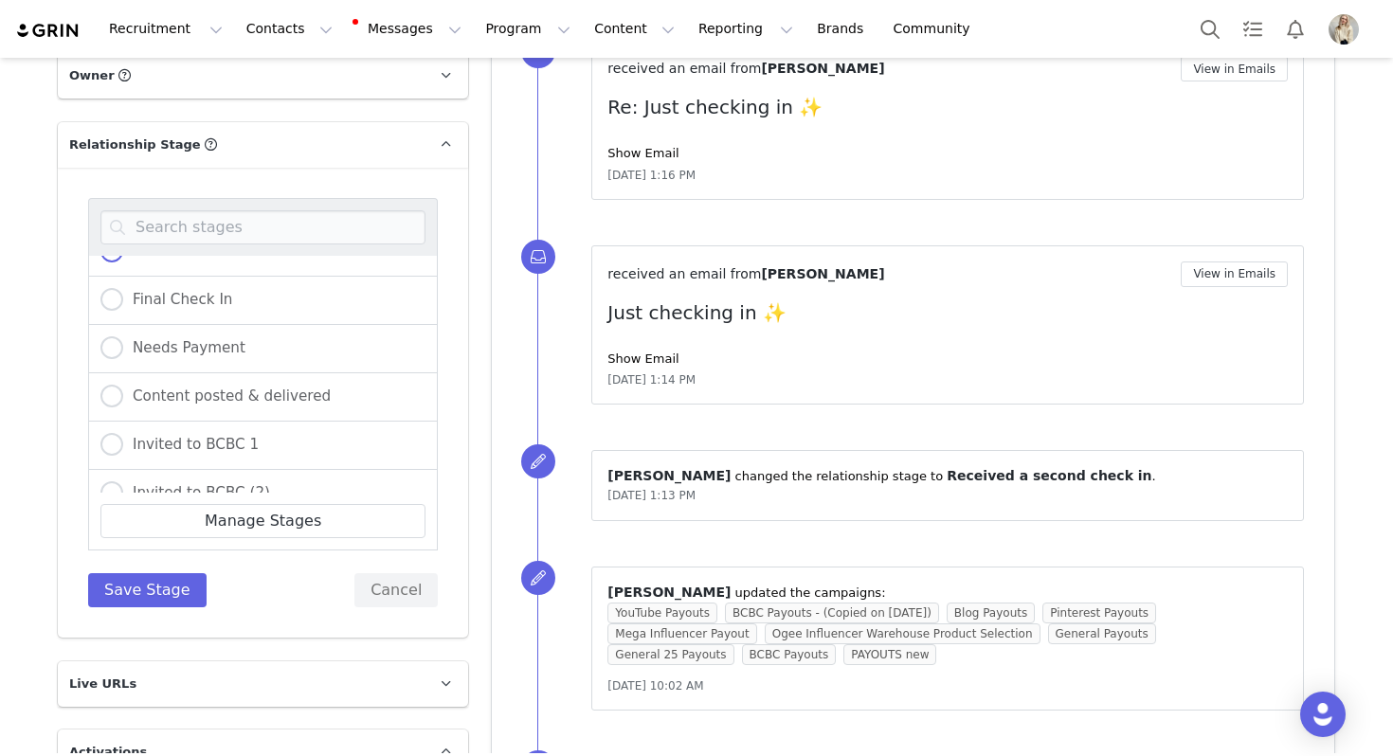
scroll to position [432, 0]
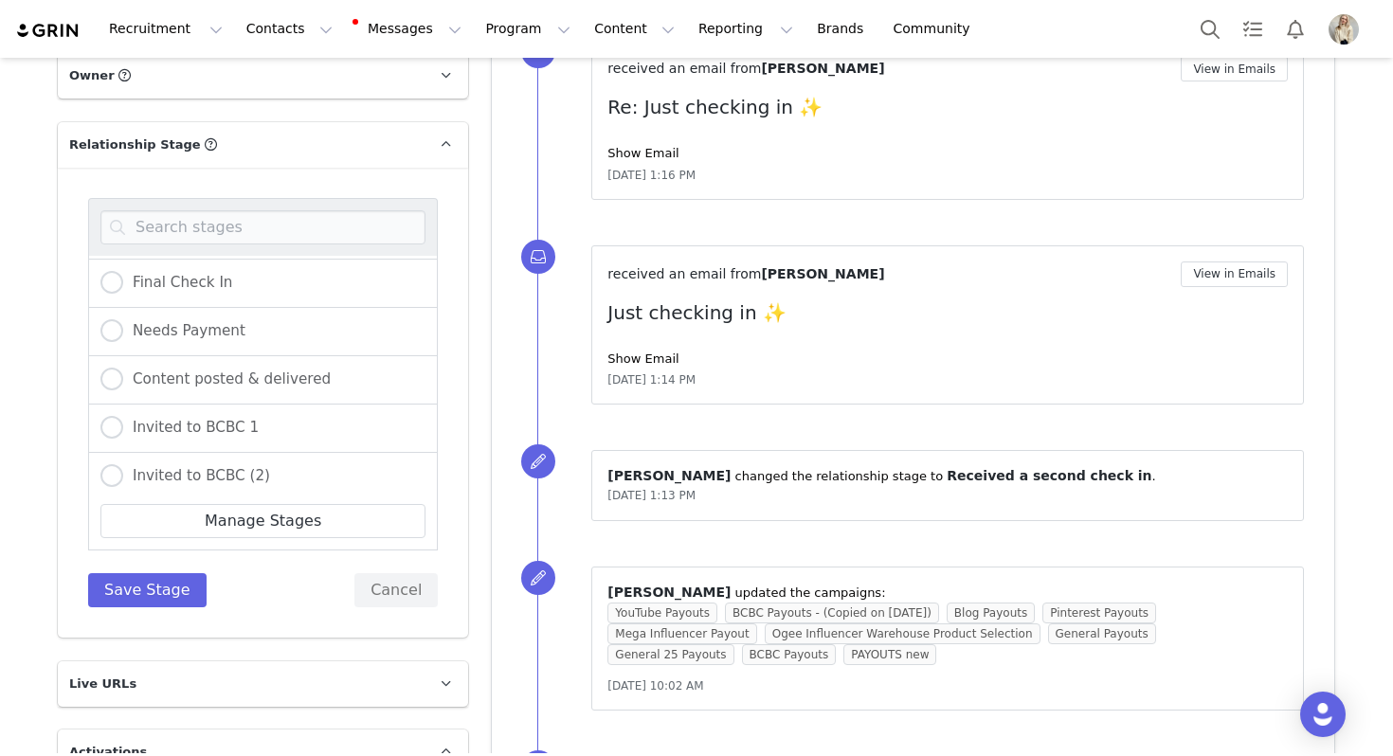
click at [246, 359] on div "Content posted & delivered" at bounding box center [263, 380] width 350 height 48
click at [246, 392] on div "Content posted & delivered" at bounding box center [263, 380] width 350 height 48
click at [208, 394] on div "Content posted & delivered" at bounding box center [263, 380] width 350 height 48
click at [208, 381] on span "Content posted & delivered" at bounding box center [227, 379] width 208 height 17
click at [123, 381] on input "Content posted & delivered" at bounding box center [111, 380] width 23 height 25
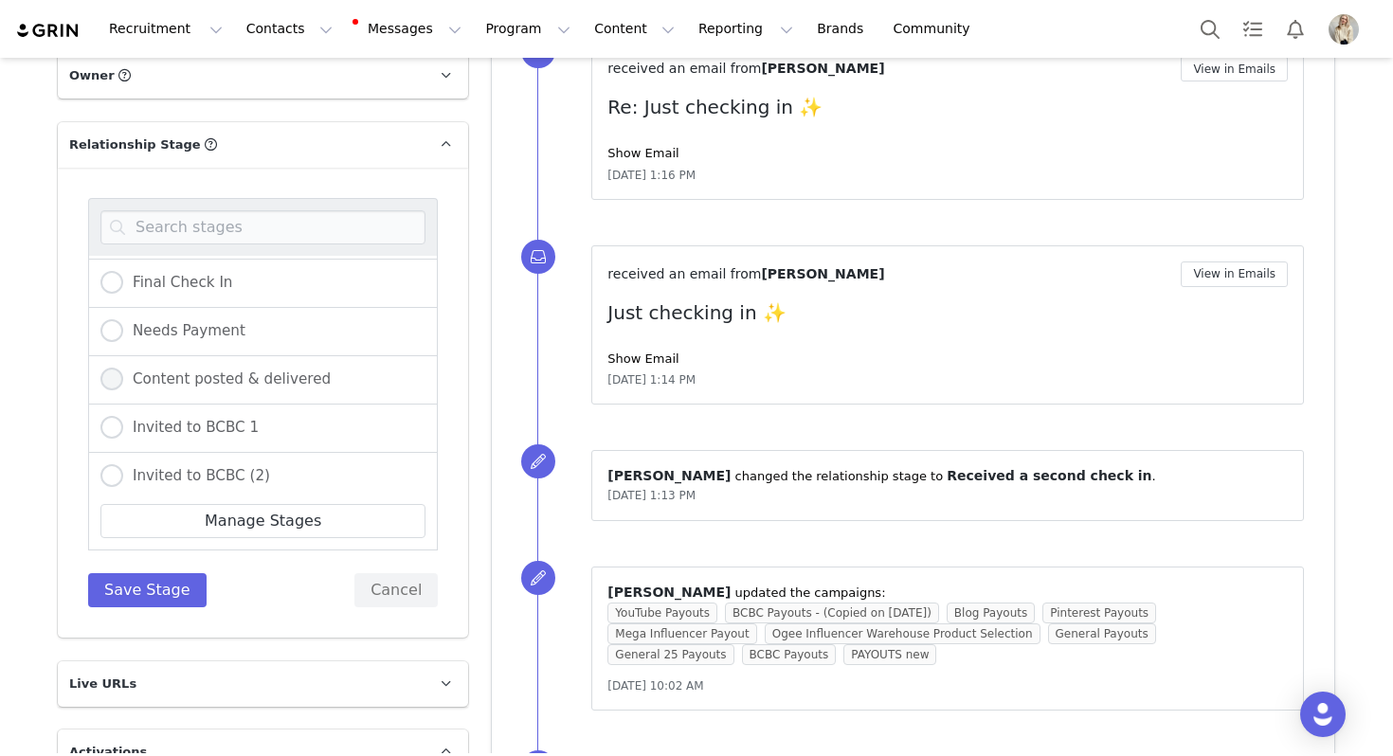
radio input "true"
radio input "false"
radio input "true"
click at [170, 584] on button "Save Stage" at bounding box center [147, 590] width 118 height 34
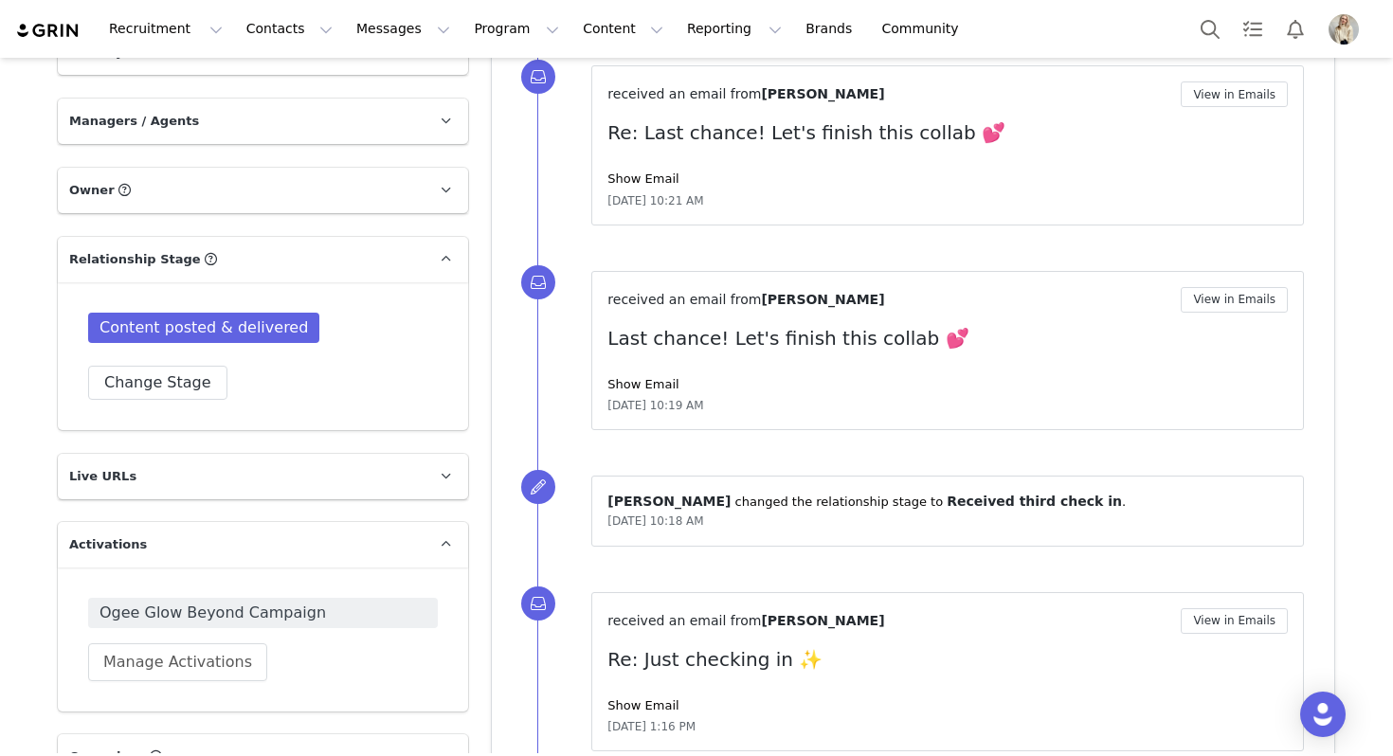
scroll to position [1279, 0]
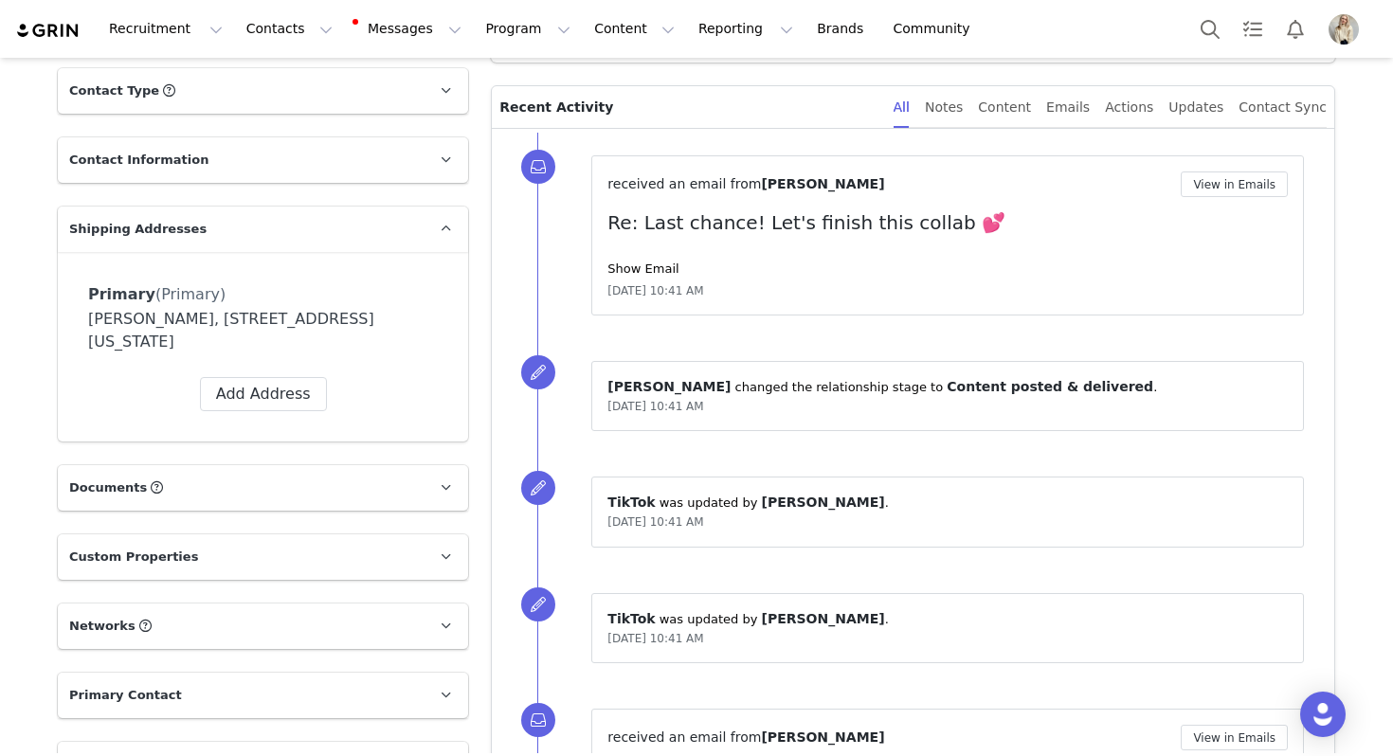
scroll to position [449, 0]
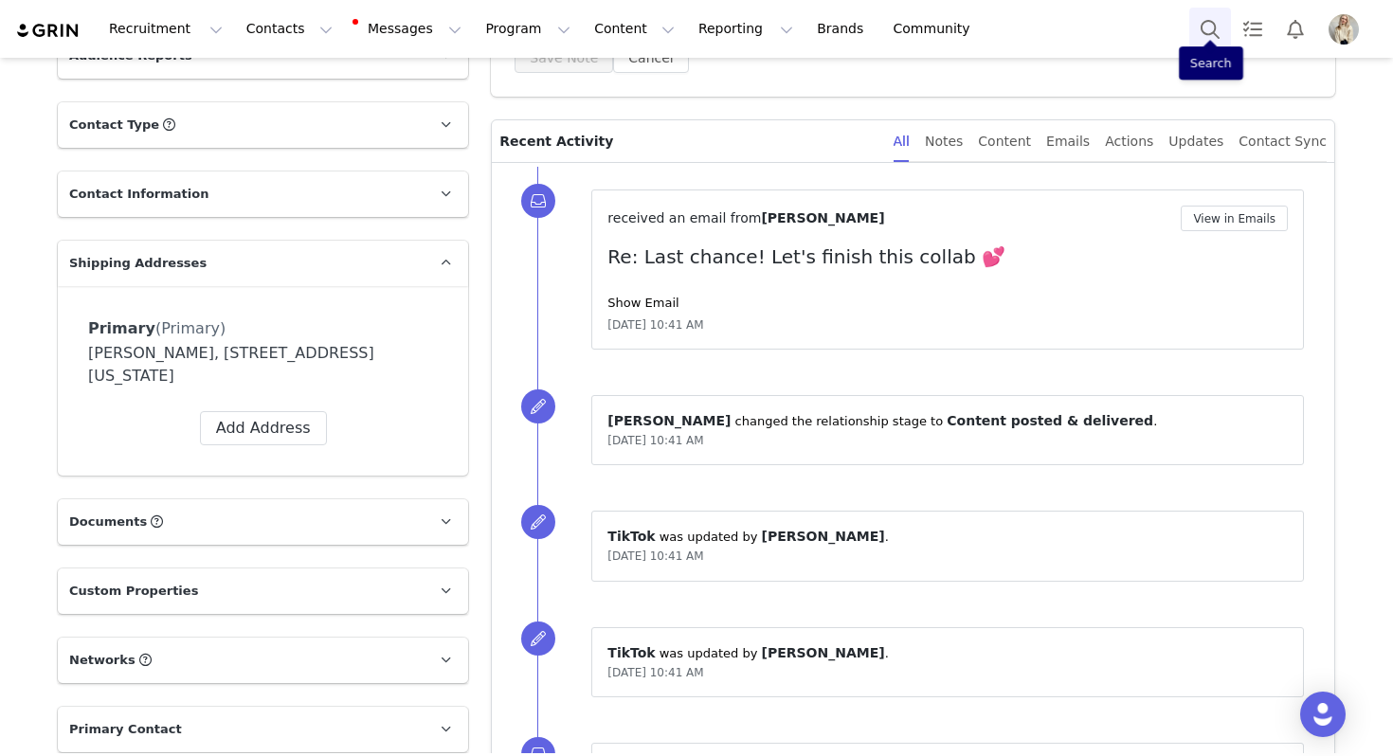
click at [1200, 32] on button "Search" at bounding box center [1210, 29] width 42 height 43
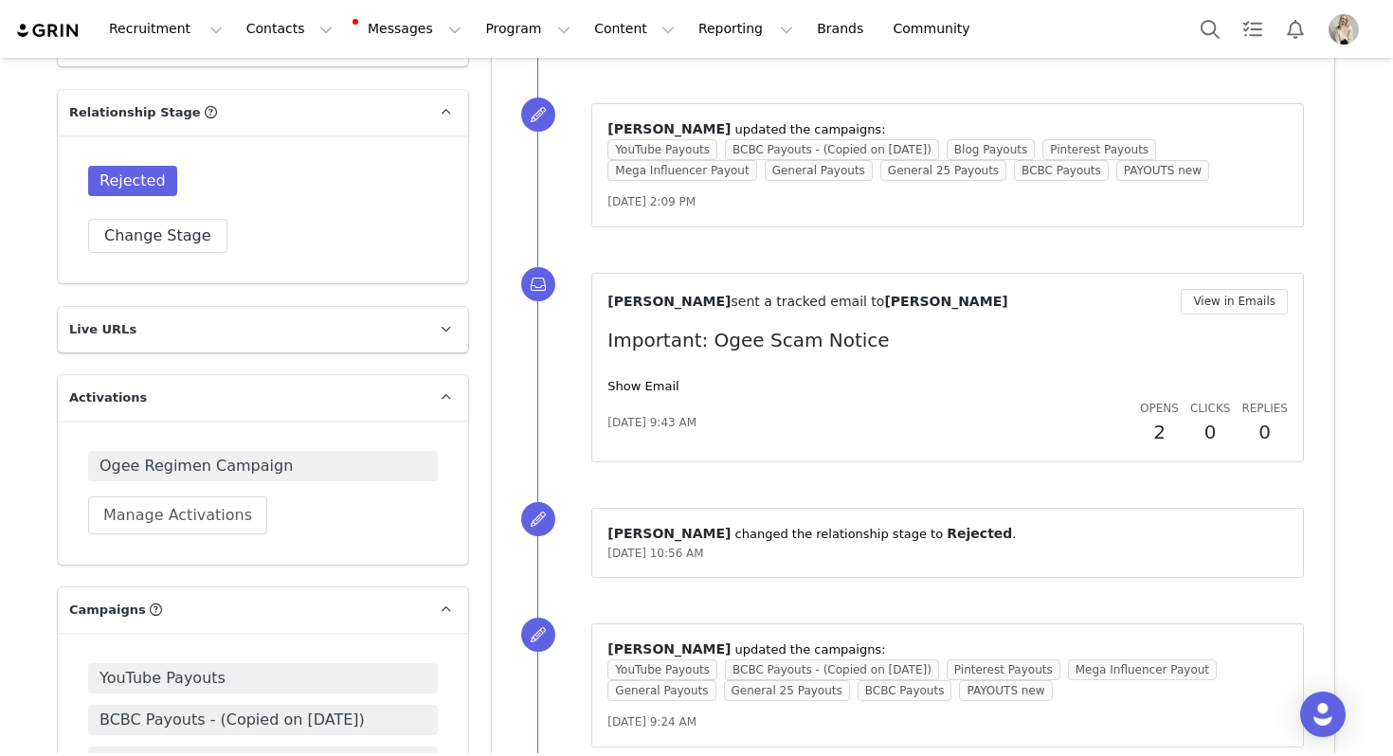
scroll to position [1301, 0]
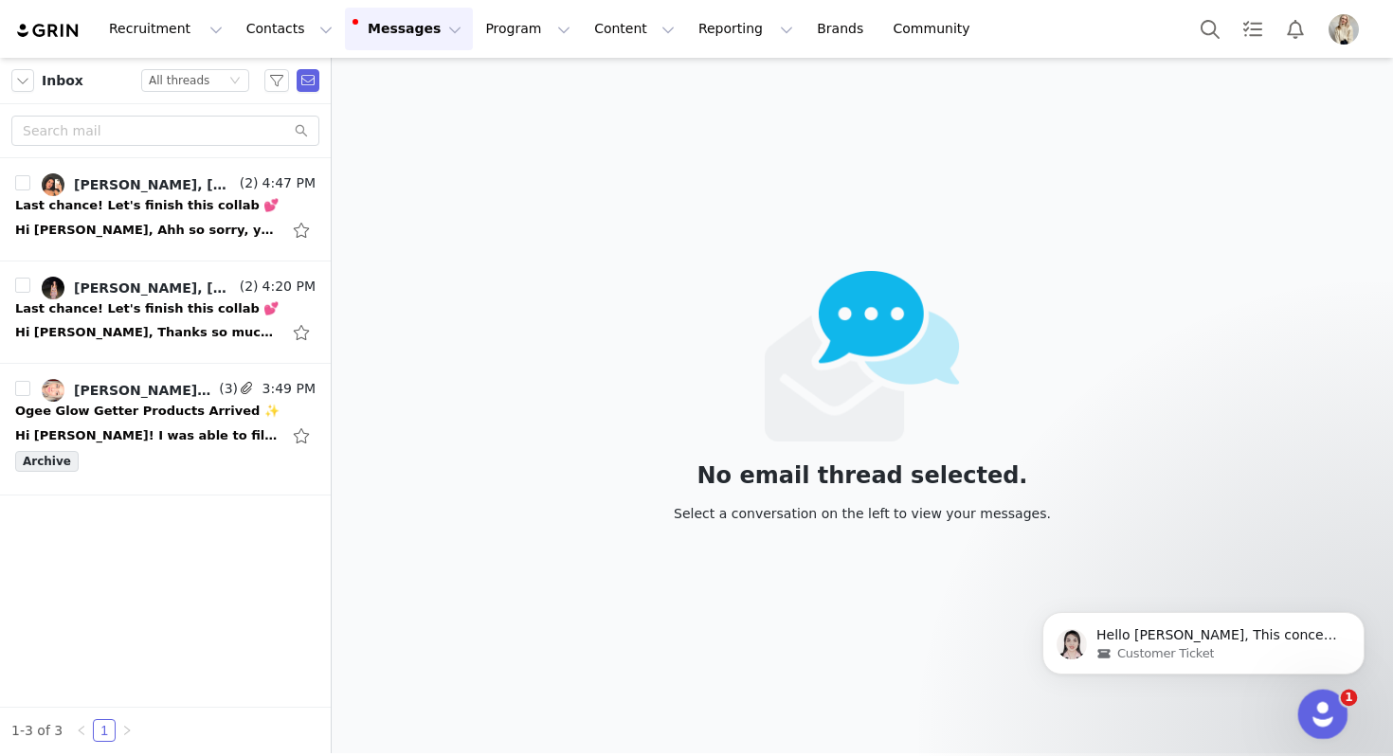
click at [1311, 708] on icon "Open Intercom Messenger" at bounding box center [1320, 711] width 31 height 31
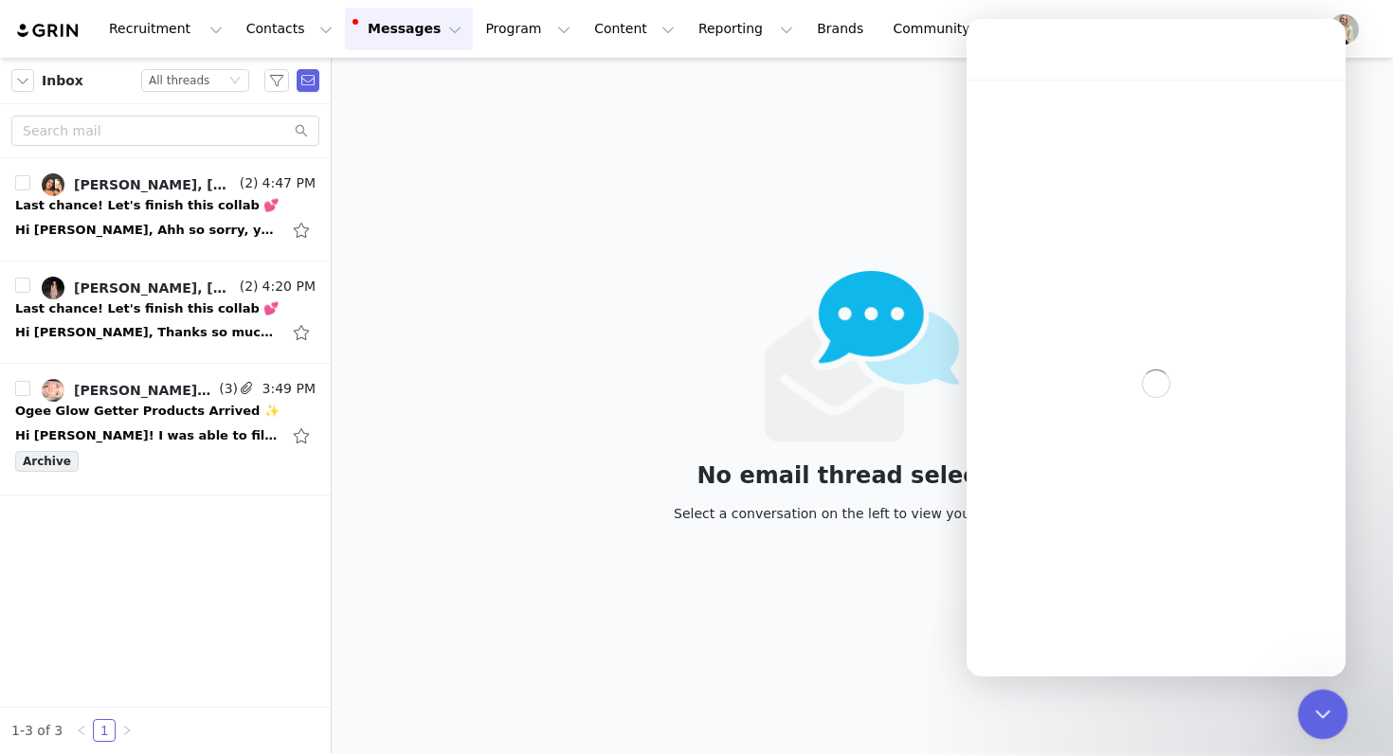
click at [1311, 709] on icon "Close Intercom Messenger" at bounding box center [1320, 711] width 23 height 23
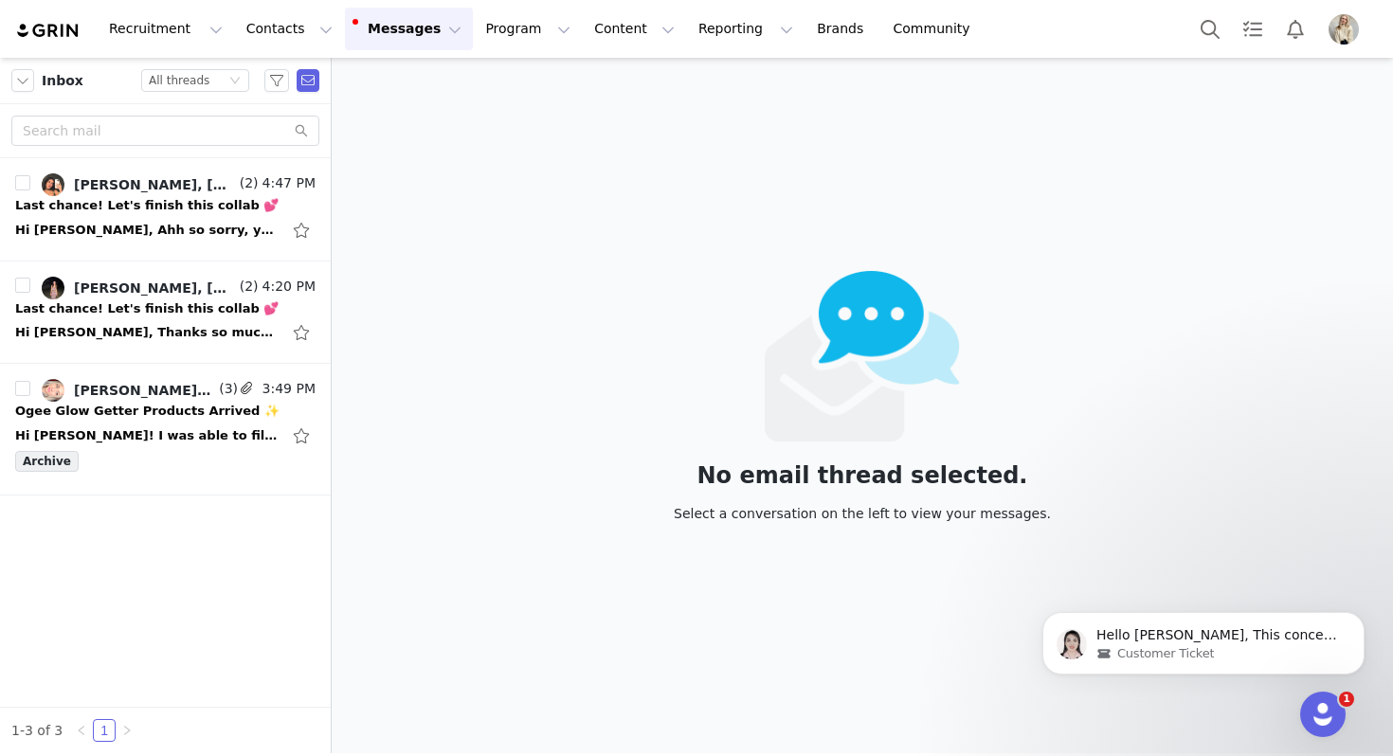
scroll to position [75, 0]
click at [165, 229] on div "Hi [PERSON_NAME], Ahh so sorry, your email had gotten lost in my spam! Thank yo…" at bounding box center [147, 230] width 265 height 19
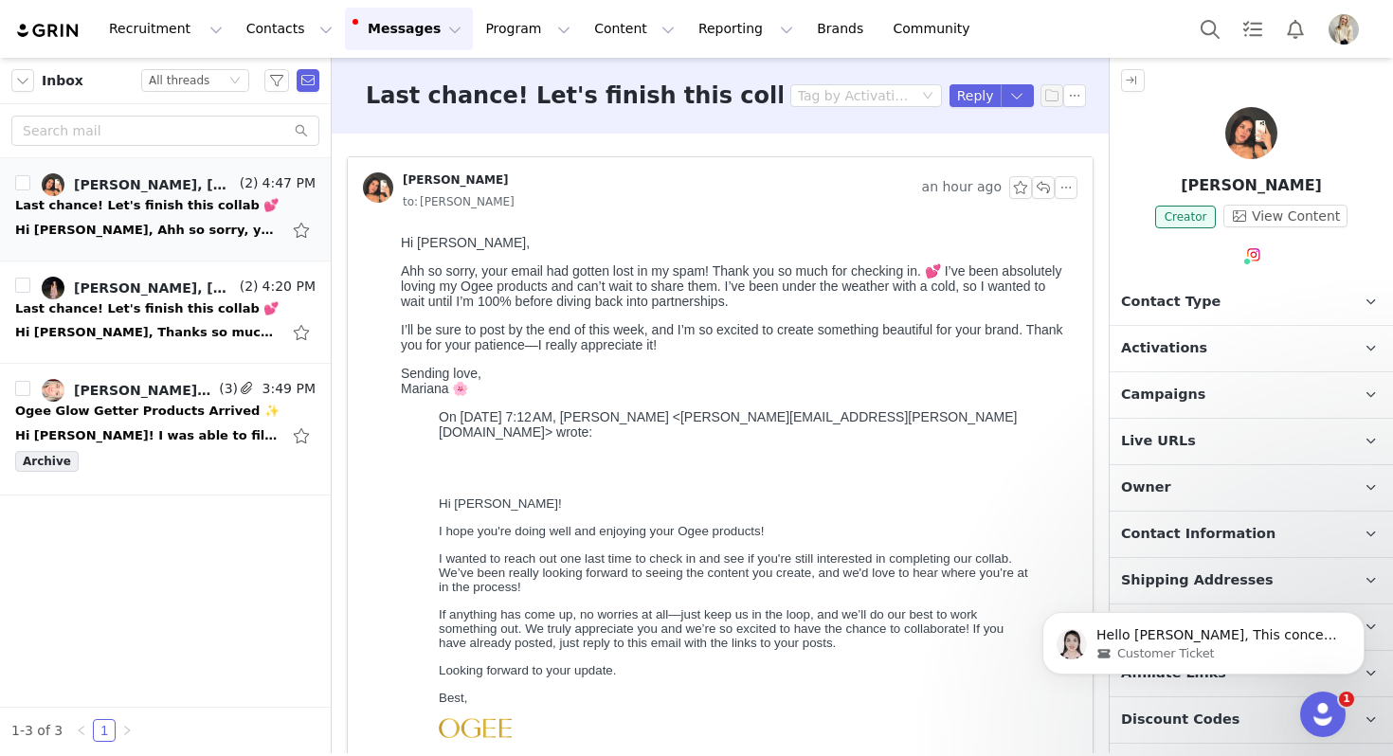
scroll to position [0, 0]
click at [302, 181] on button "button" at bounding box center [296, 184] width 23 height 23
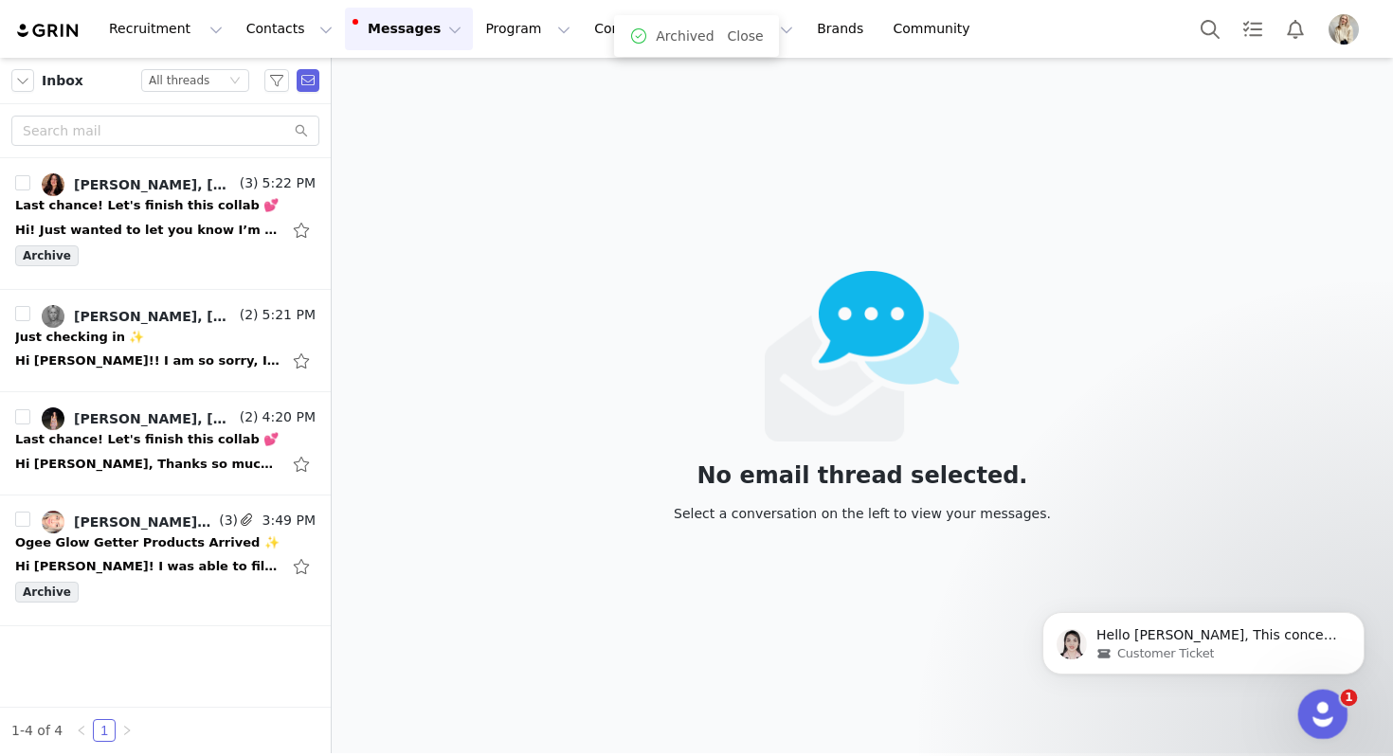
click at [1315, 714] on icon "Open Intercom Messenger" at bounding box center [1319, 711] width 13 height 15
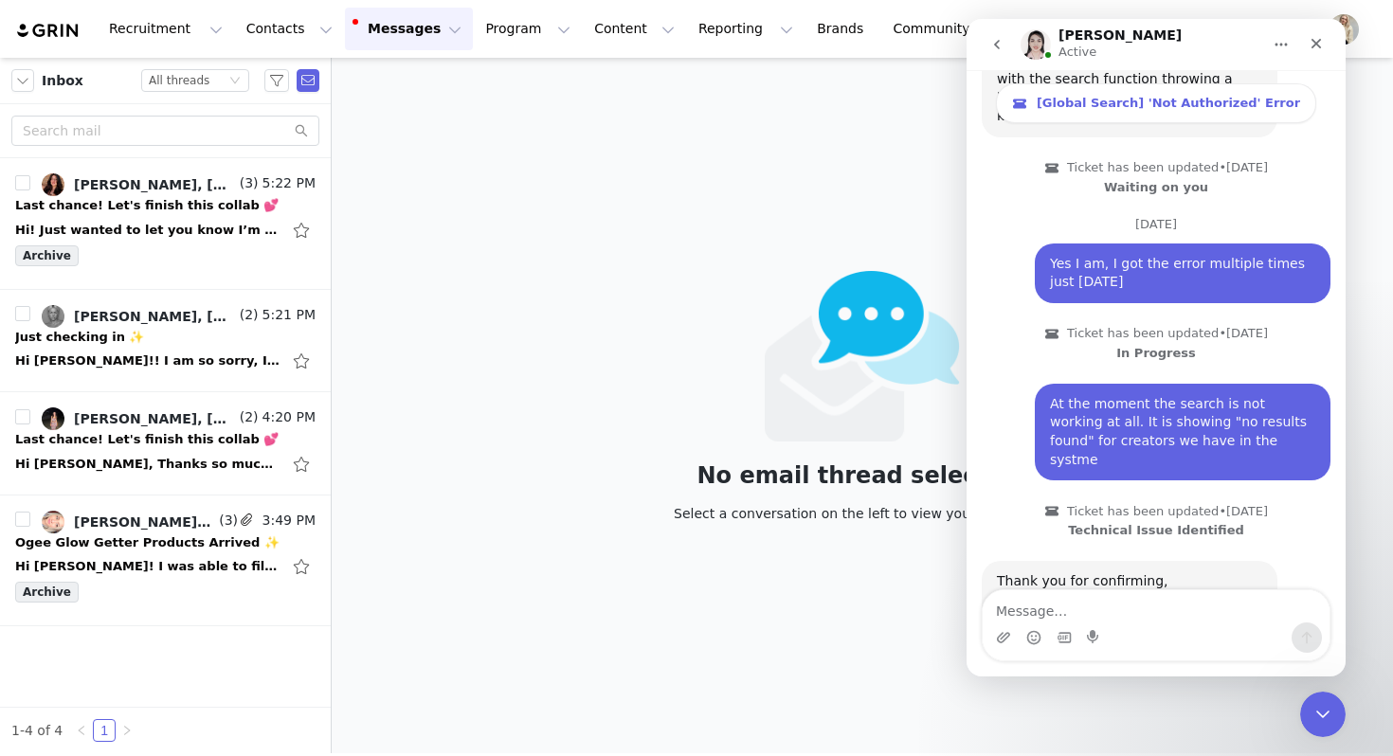
scroll to position [13100, 0]
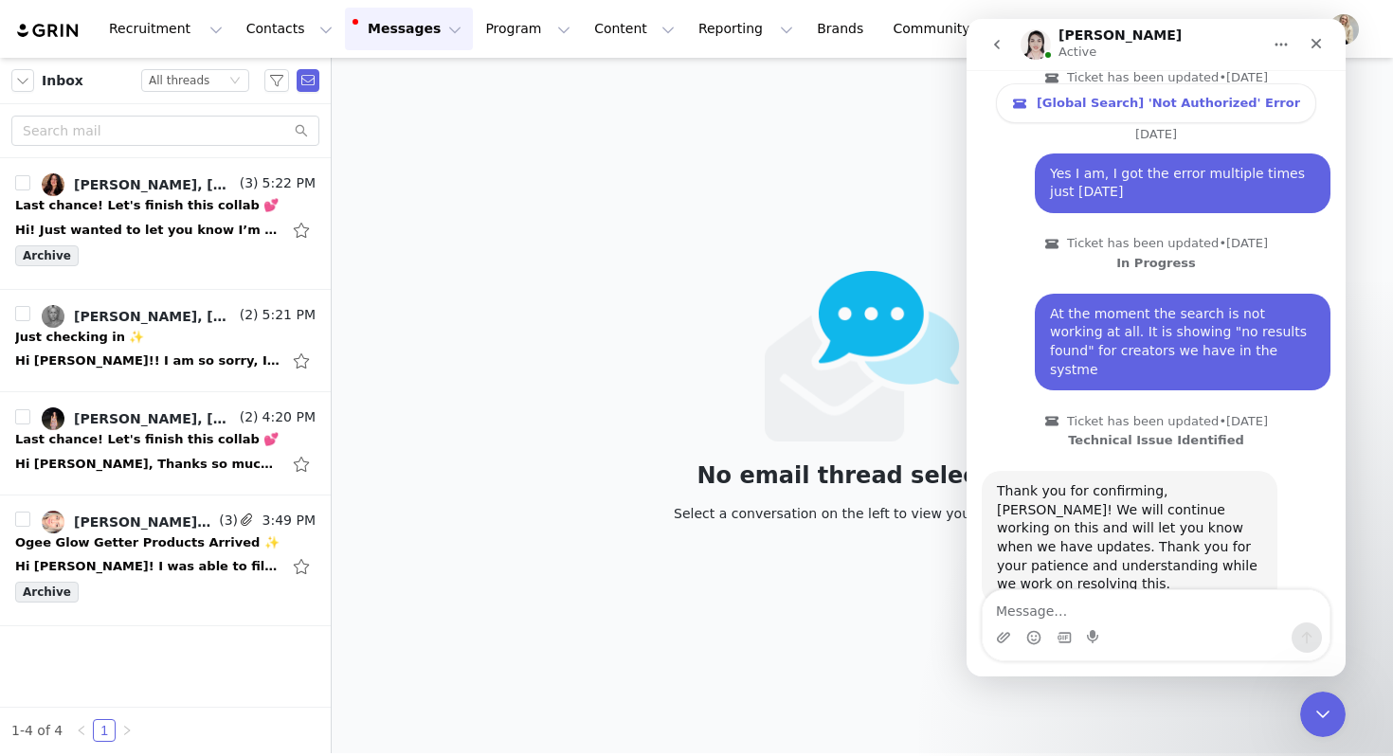
click at [1000, 40] on icon "go back" at bounding box center [996, 44] width 15 height 15
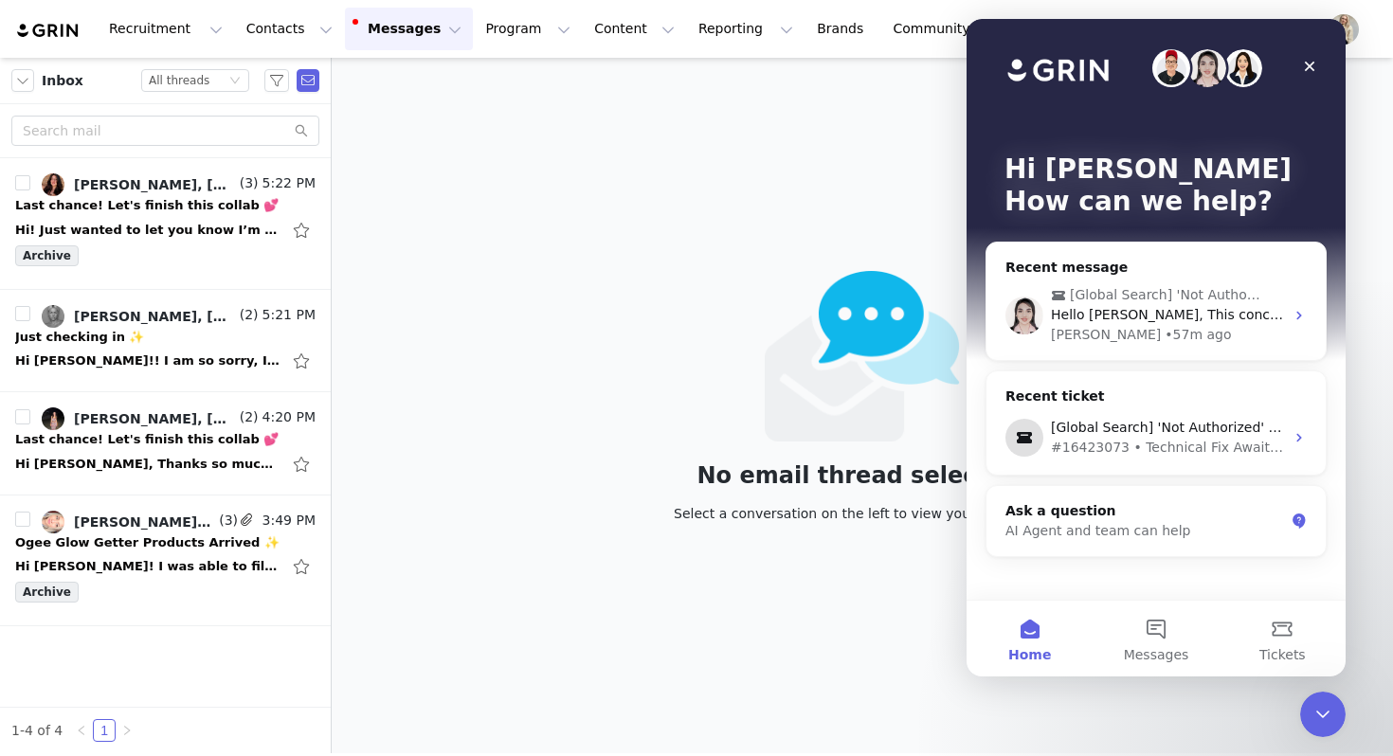
scroll to position [0, 0]
click at [1314, 695] on div "Close Intercom Messenger" at bounding box center [1319, 711] width 45 height 45
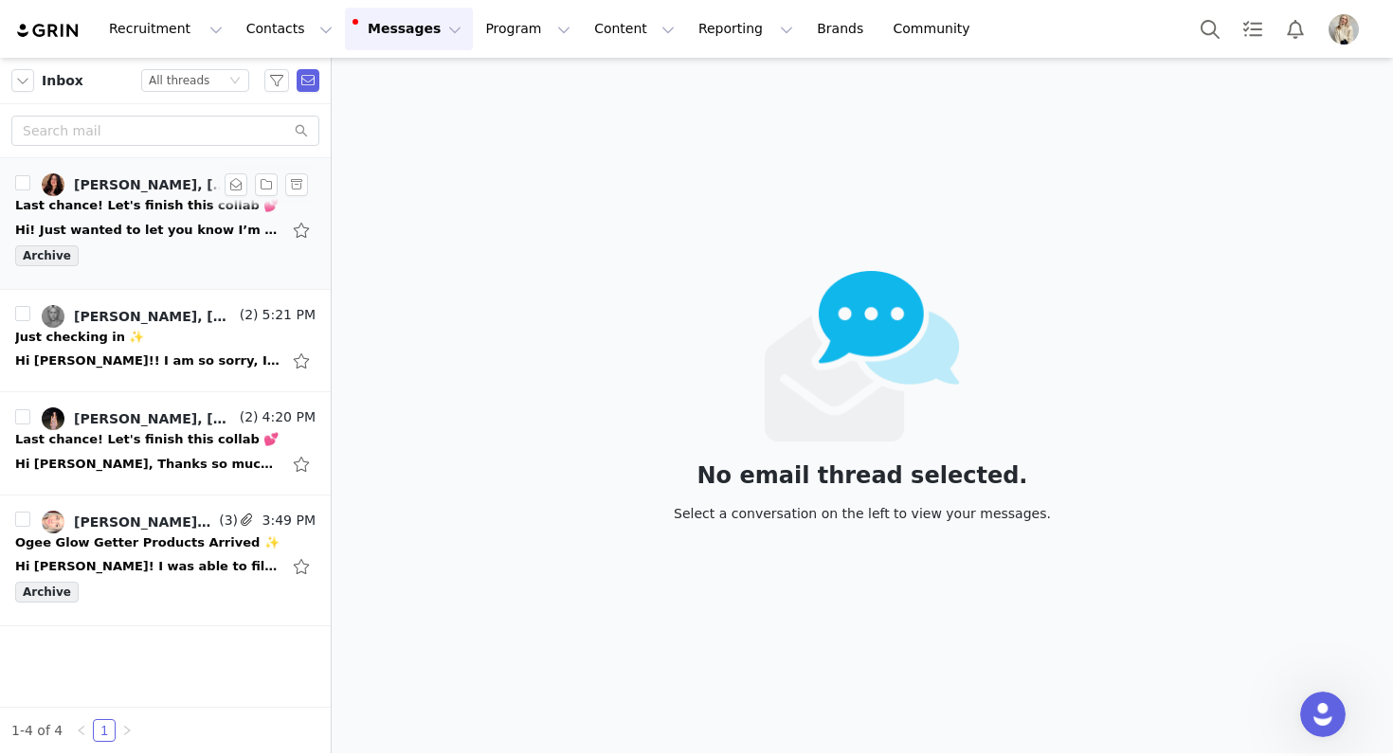
click at [166, 226] on div "Hi! Just wanted to let you know I’m posting tonight ! On Fri, Sep 19, 2025 at 1…" at bounding box center [147, 230] width 265 height 19
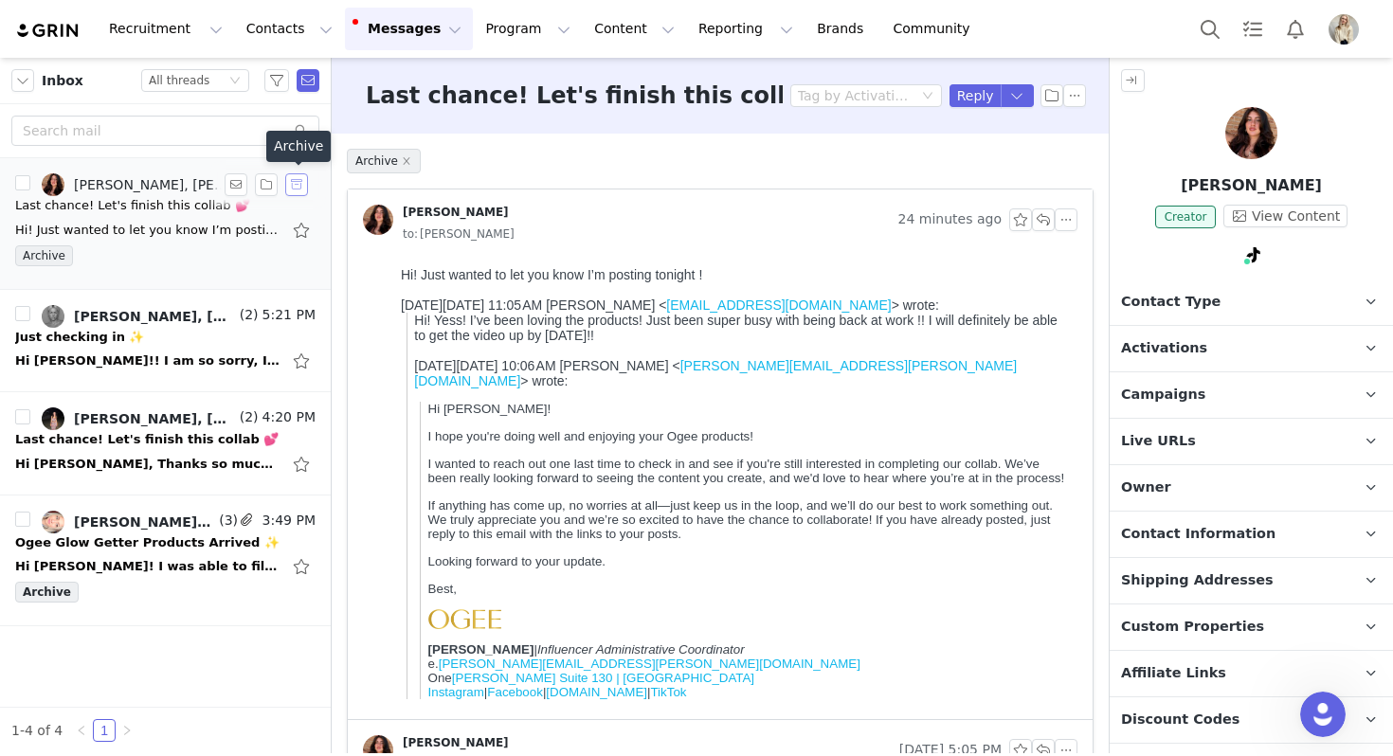
click at [296, 181] on button "button" at bounding box center [296, 184] width 23 height 23
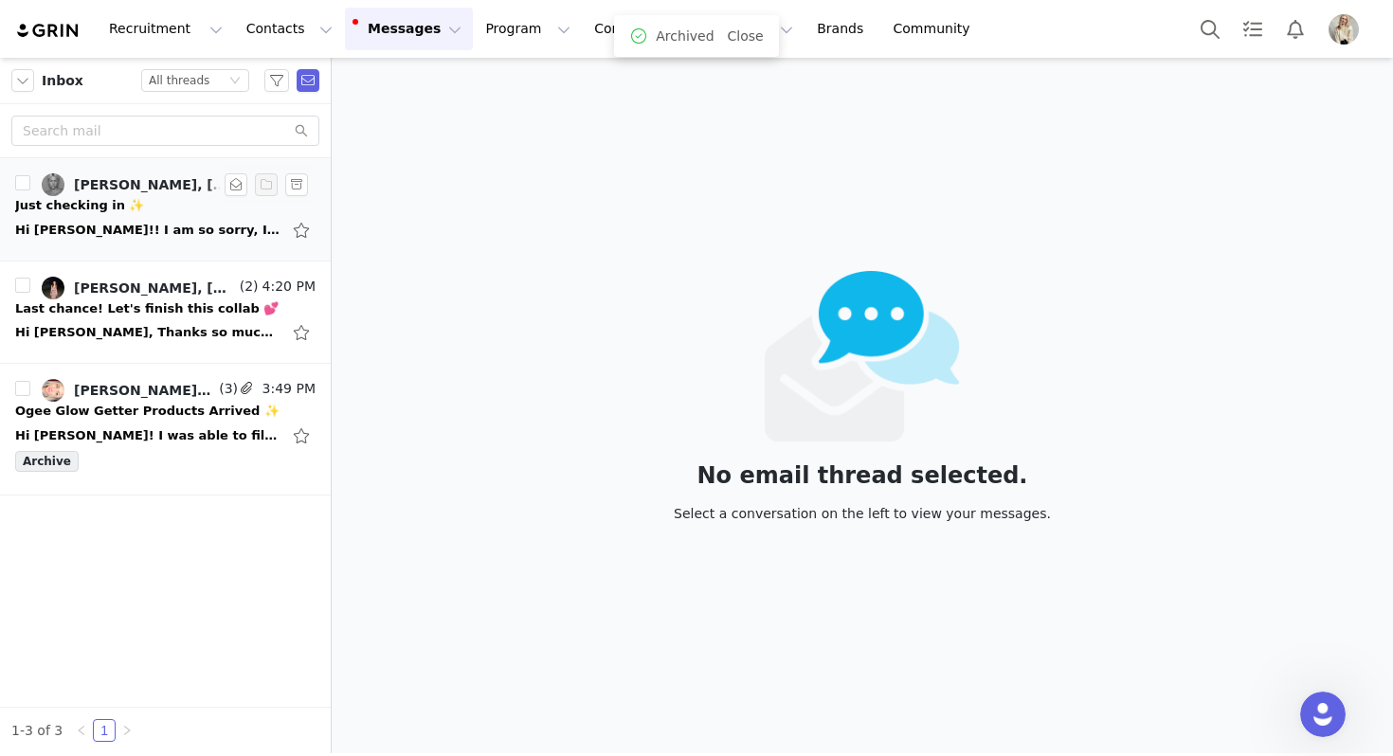
click at [147, 192] on link "Julia Michael, Brinley Walker" at bounding box center [139, 184] width 194 height 23
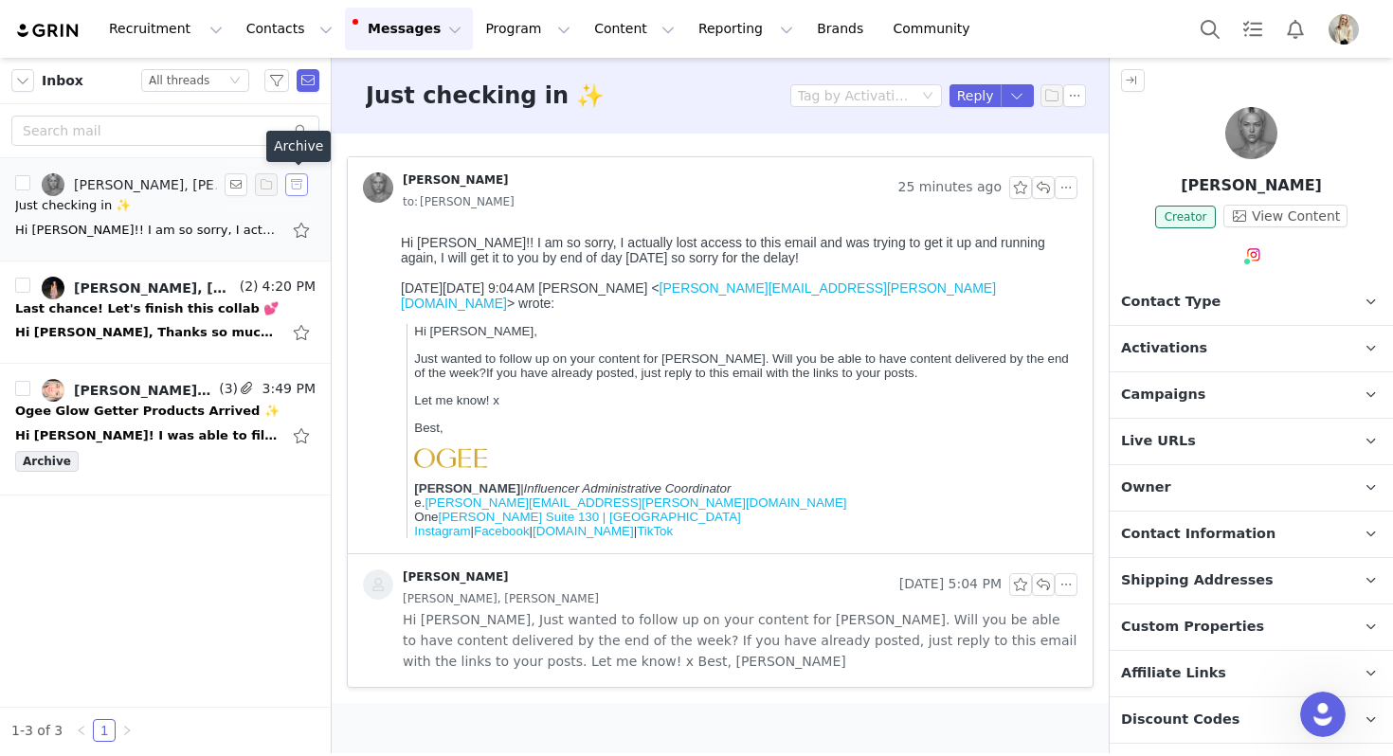
click at [296, 187] on button "button" at bounding box center [296, 184] width 23 height 23
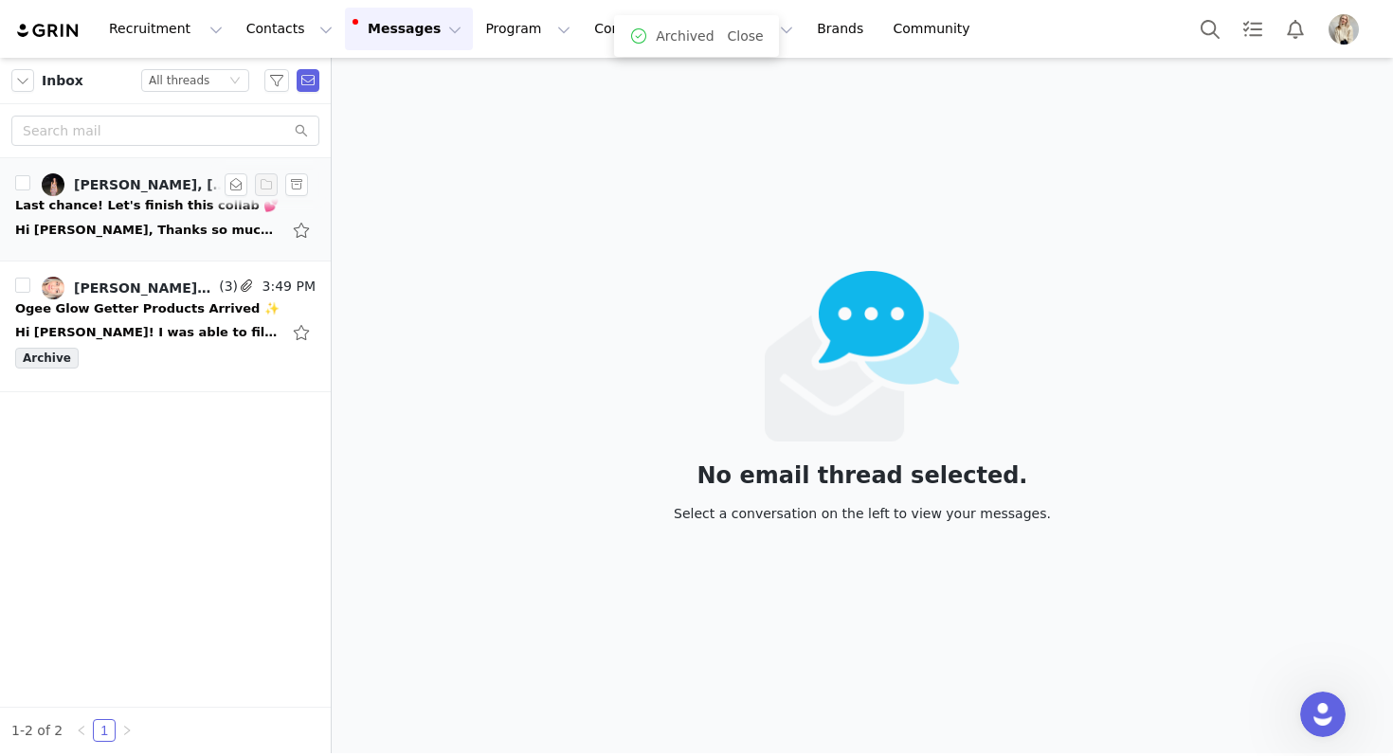
click at [148, 228] on div "Hi Julia, Thanks so much for following up! I was actually home when the first p…" at bounding box center [147, 230] width 265 height 19
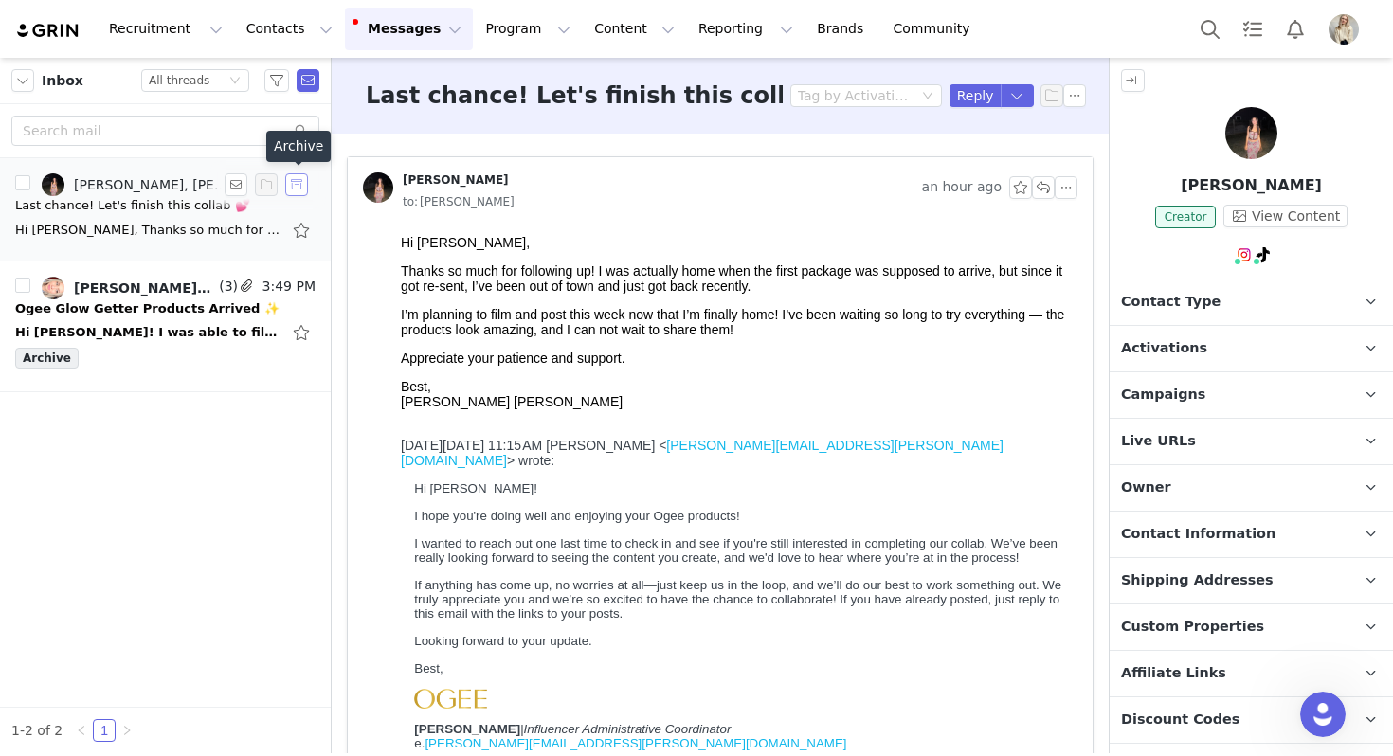
click at [302, 182] on button "button" at bounding box center [296, 184] width 23 height 23
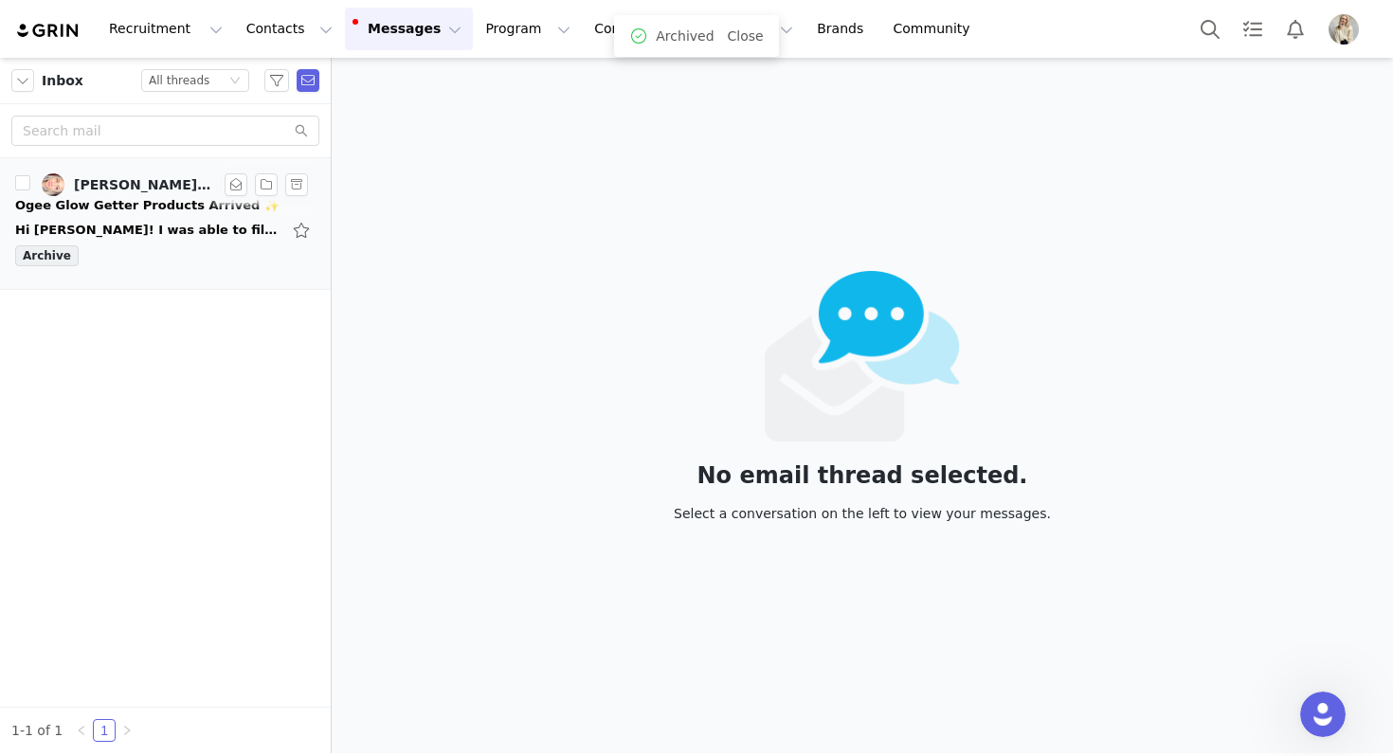
click at [191, 208] on div "Ogee Glow Getter Products Arrived ✨" at bounding box center [147, 205] width 264 height 19
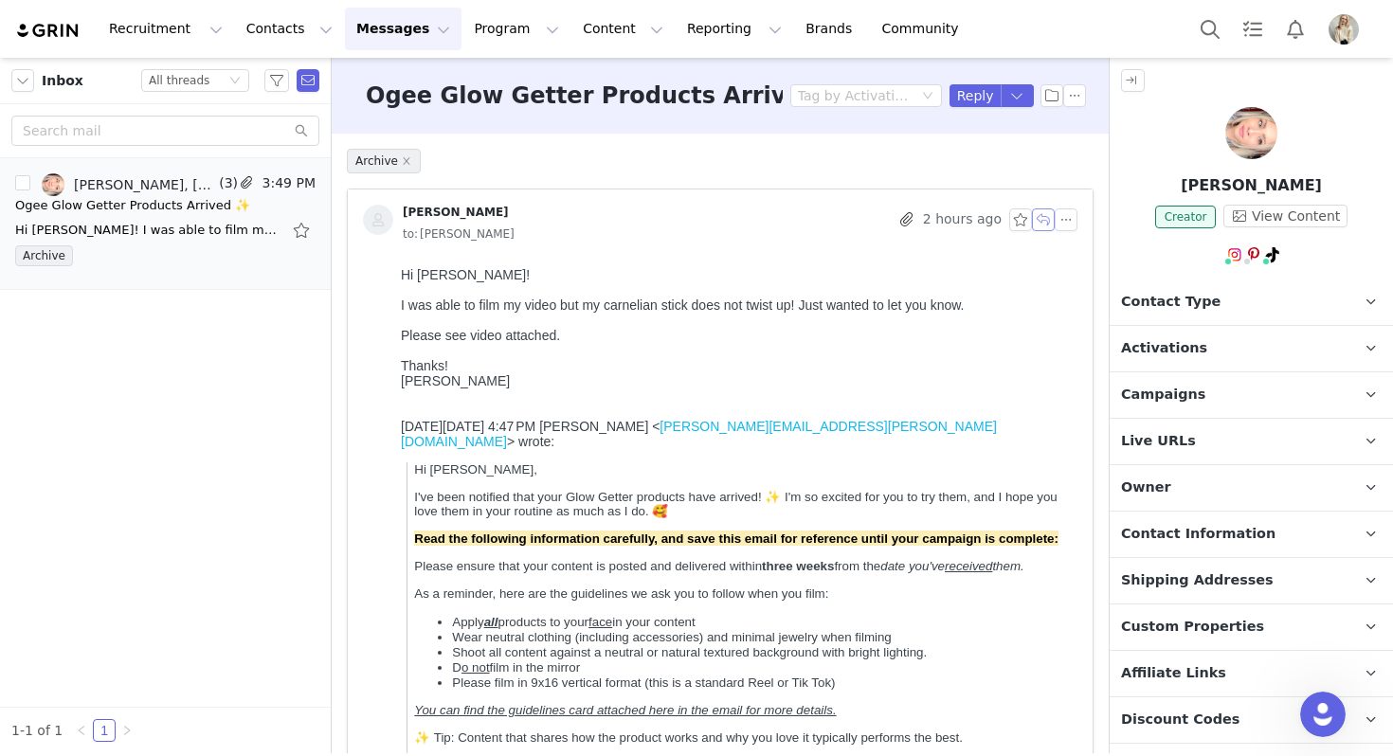
click at [1040, 219] on button "button" at bounding box center [1043, 219] width 23 height 23
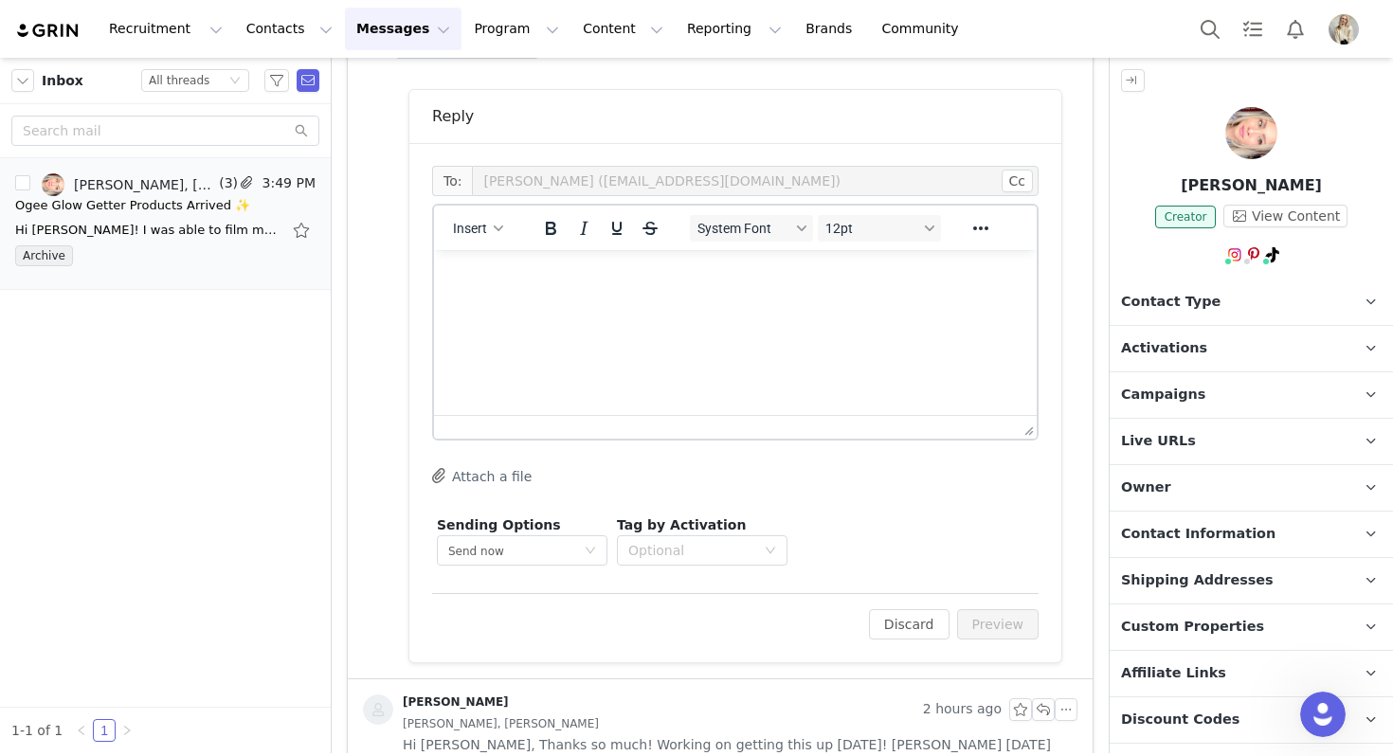
scroll to position [1174, 0]
click at [646, 300] on html at bounding box center [735, 274] width 603 height 51
click at [479, 230] on span "Insert" at bounding box center [470, 227] width 34 height 15
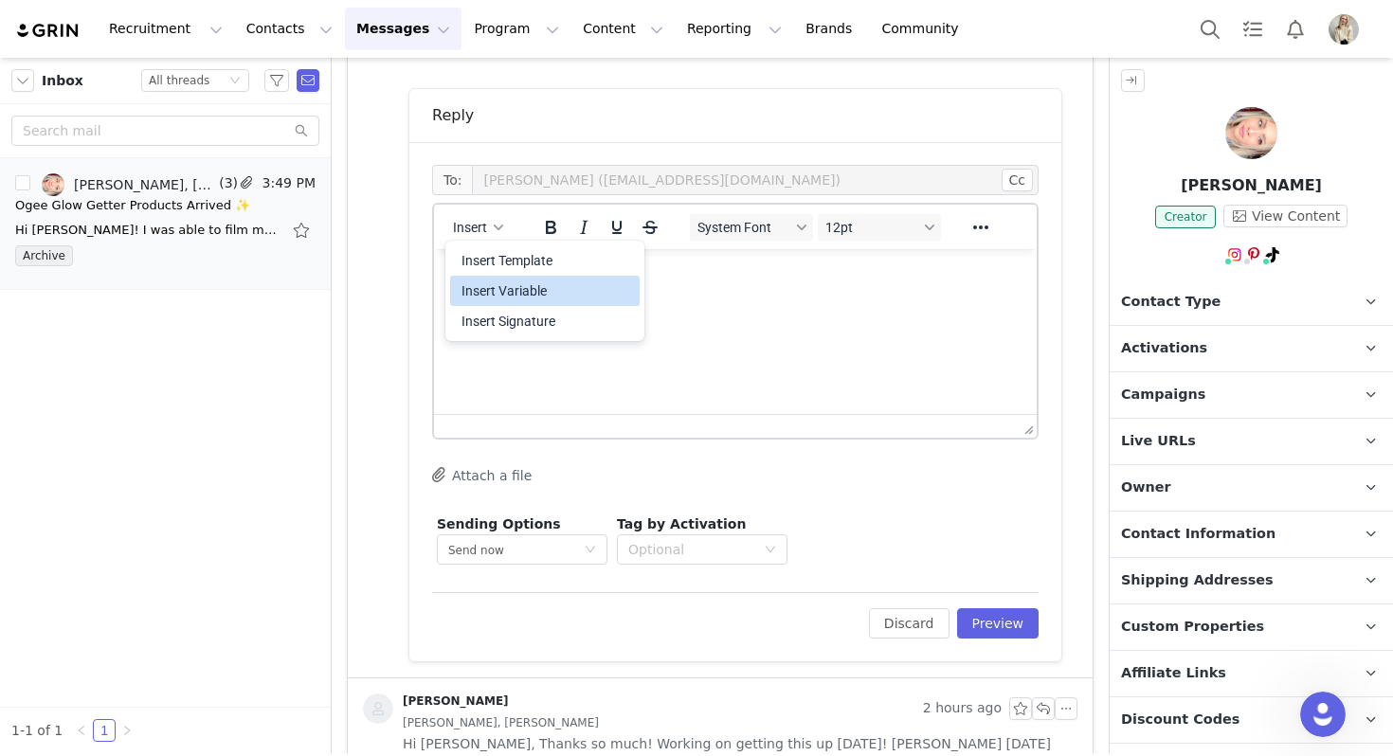
click at [515, 289] on div "Insert Variable" at bounding box center [546, 291] width 171 height 23
select select
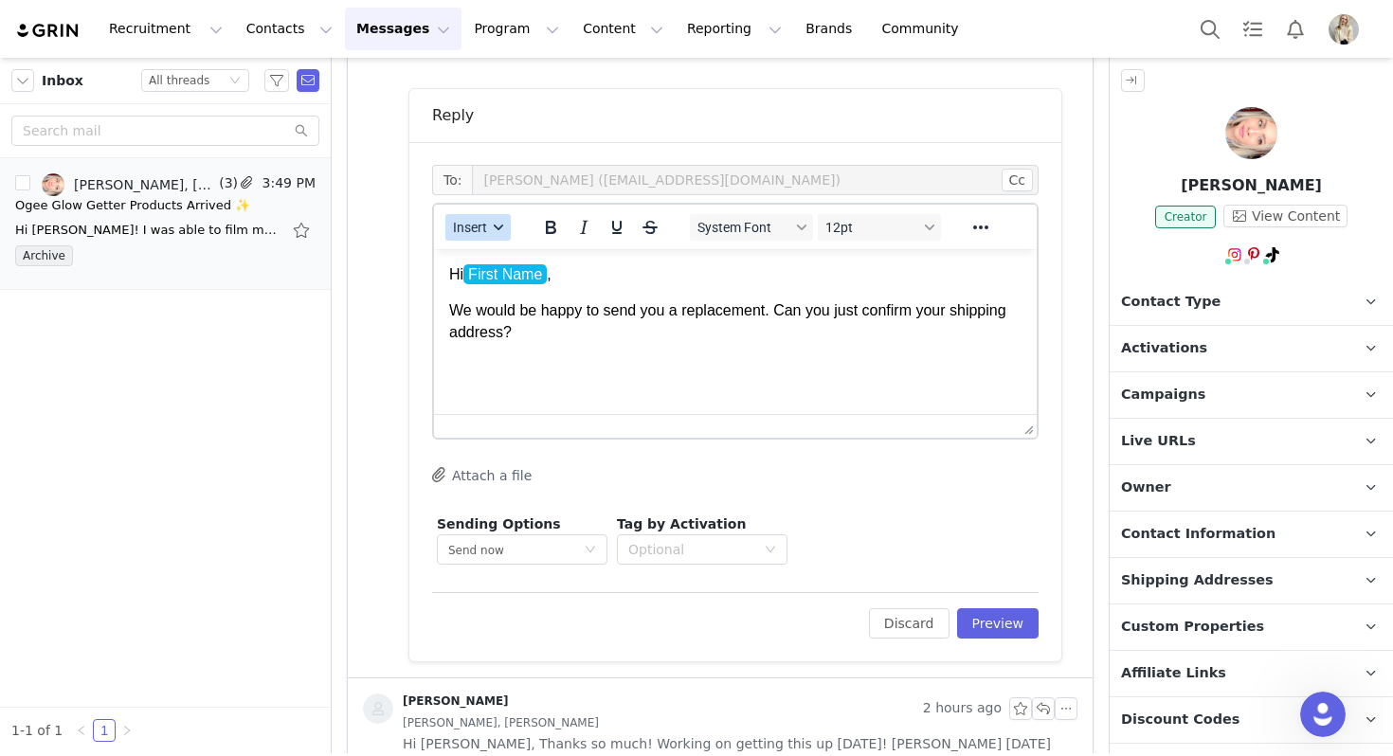
click at [469, 227] on span "Insert" at bounding box center [470, 227] width 34 height 15
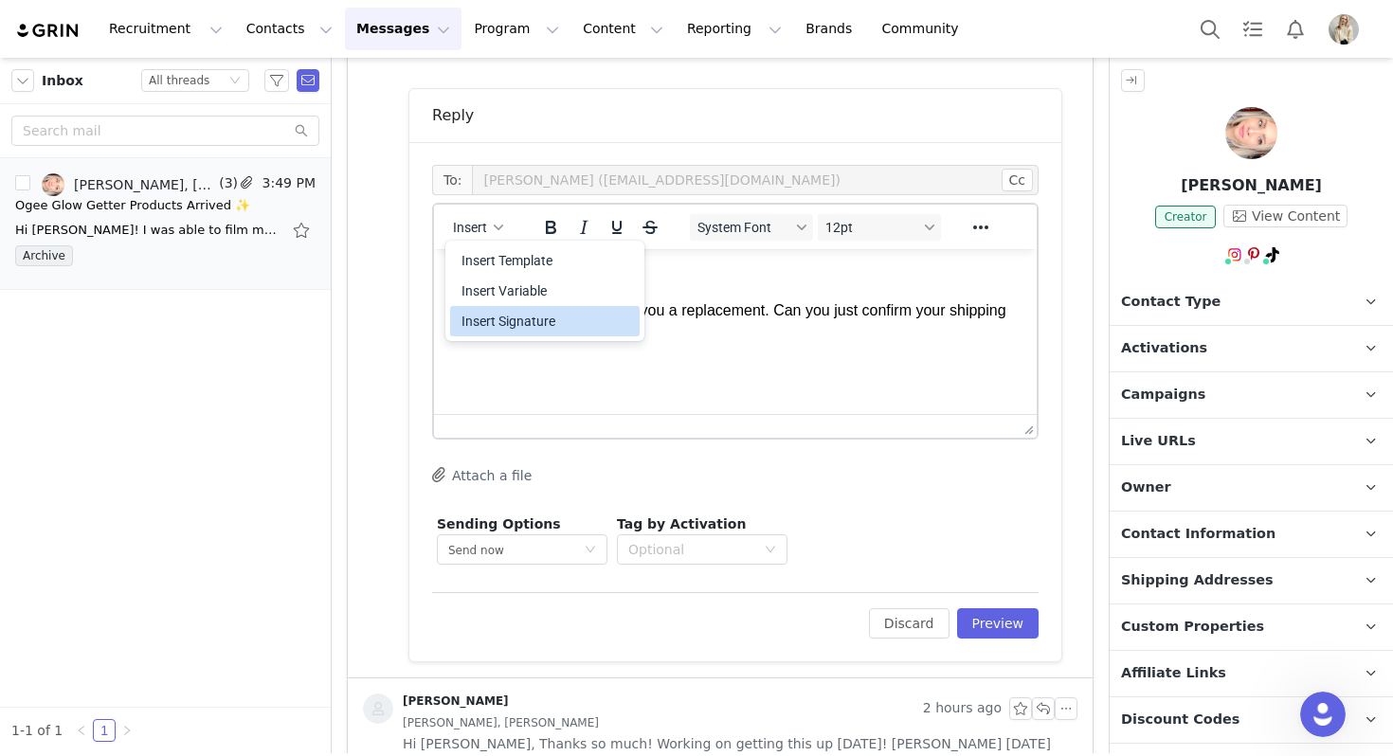
click at [503, 316] on div "Insert Signature" at bounding box center [546, 321] width 171 height 23
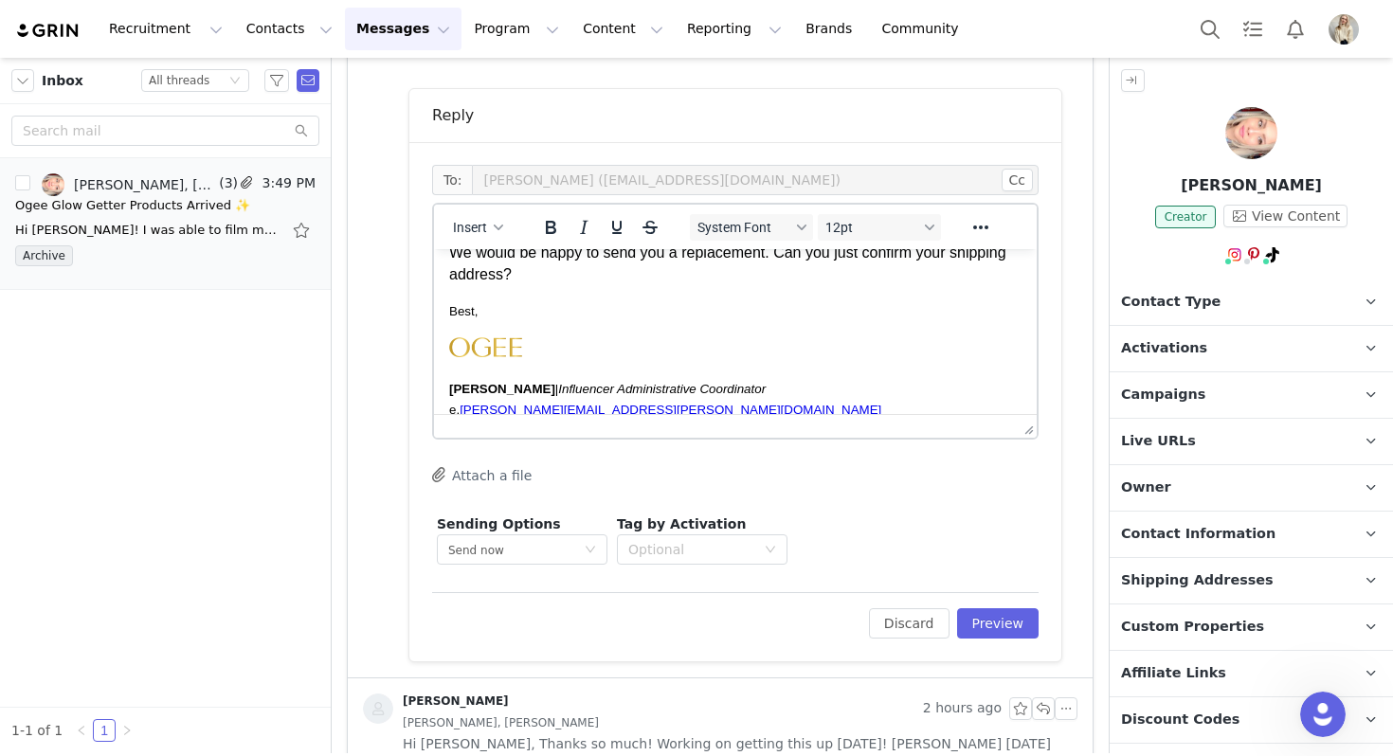
scroll to position [0, 0]
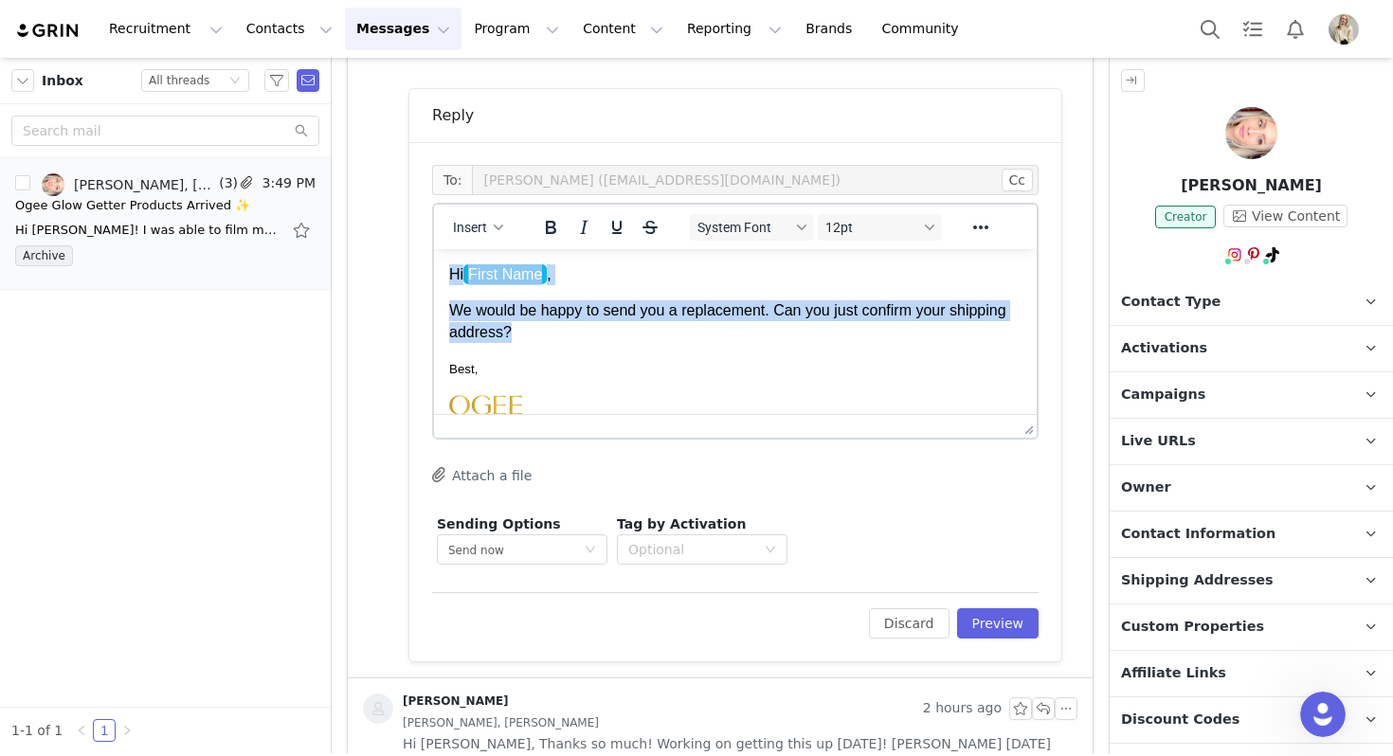
drag, startPoint x: 597, startPoint y: 331, endPoint x: 341, endPoint y: 144, distance: 316.7
click at [434, 249] on html "Hi First Name , We would be happy to send you a replacement. Can you just confi…" at bounding box center [735, 410] width 603 height 323
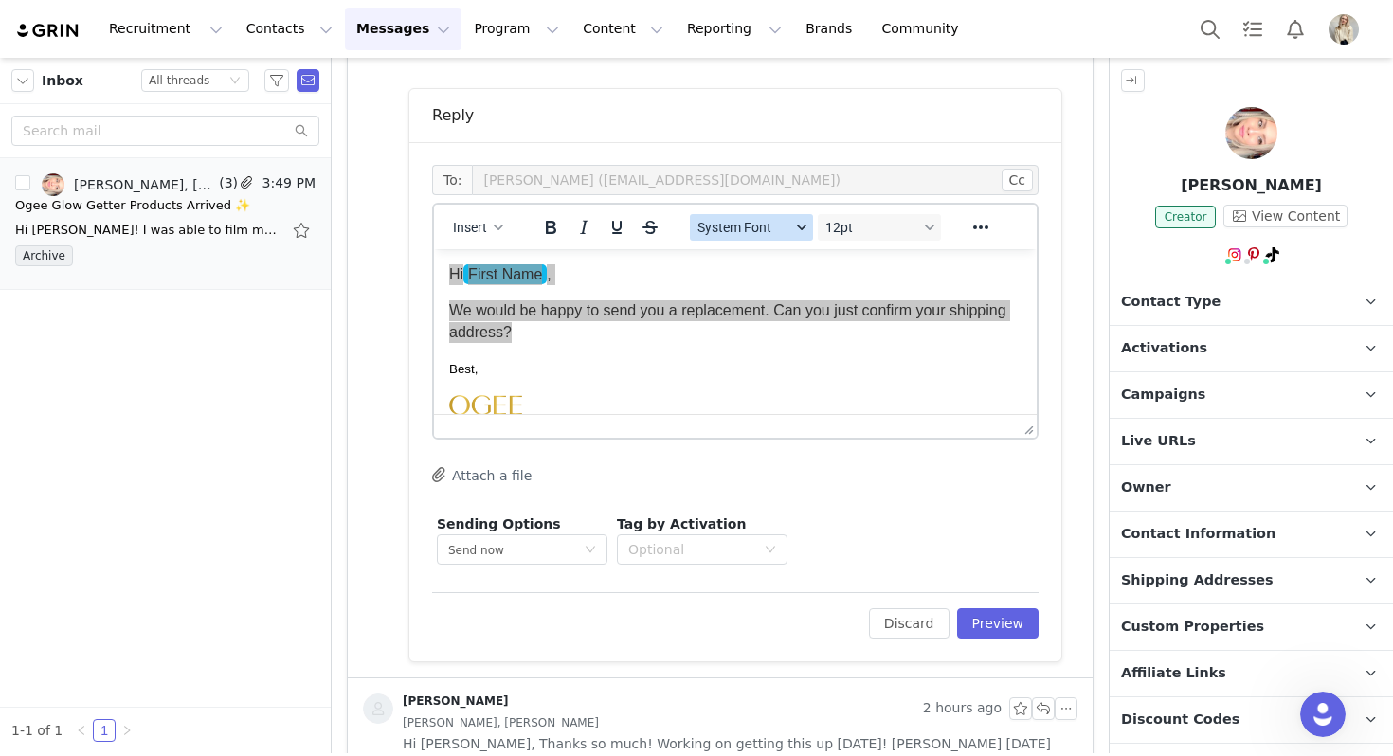
click at [746, 235] on button "System Font" at bounding box center [751, 227] width 123 height 27
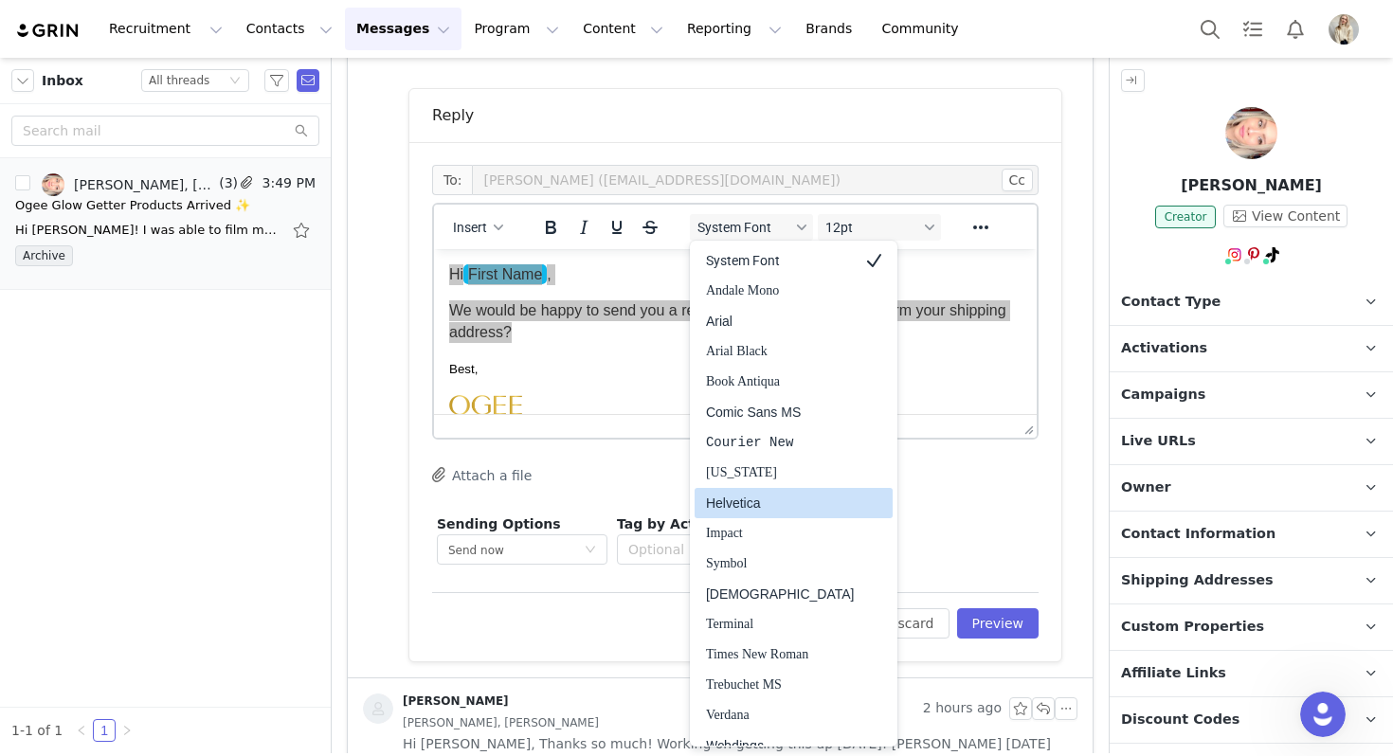
click at [728, 506] on div "Helvetica" at bounding box center [780, 503] width 149 height 23
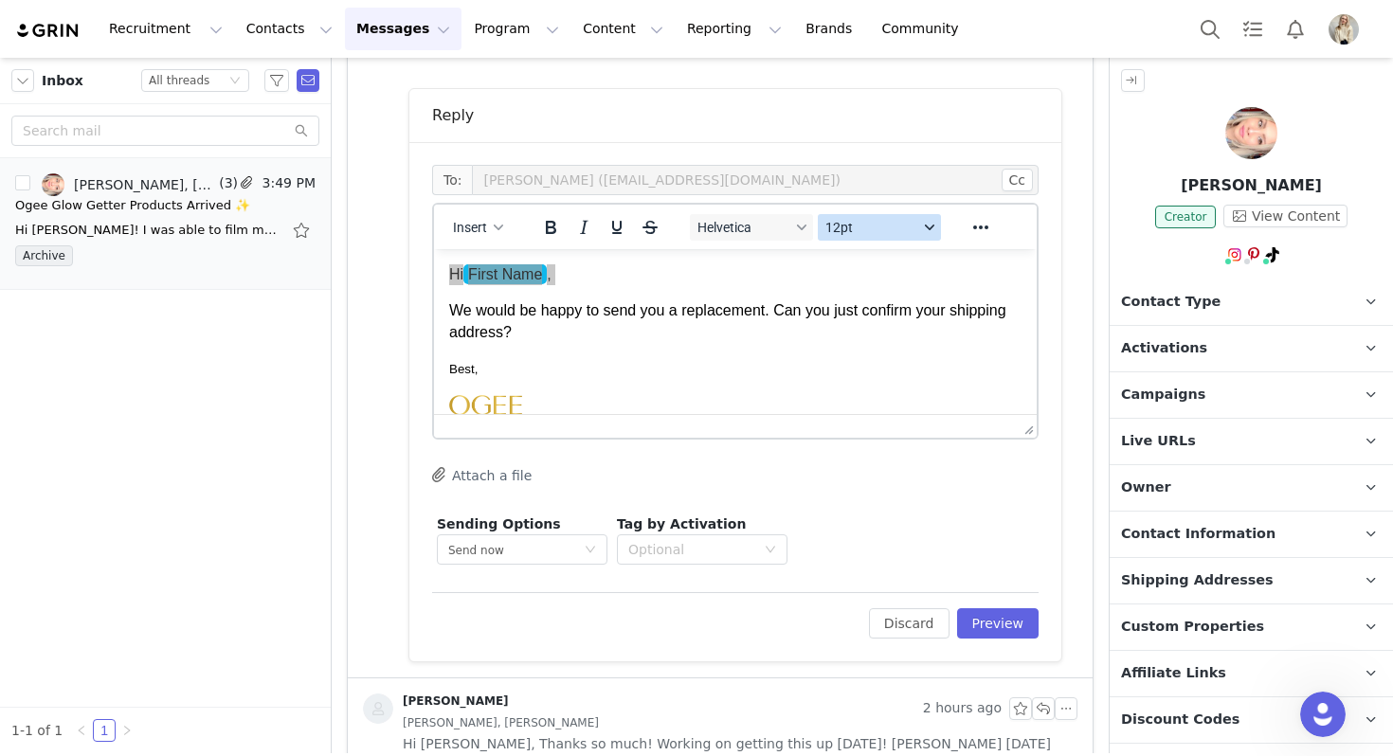
click at [864, 230] on span "12pt" at bounding box center [871, 227] width 93 height 15
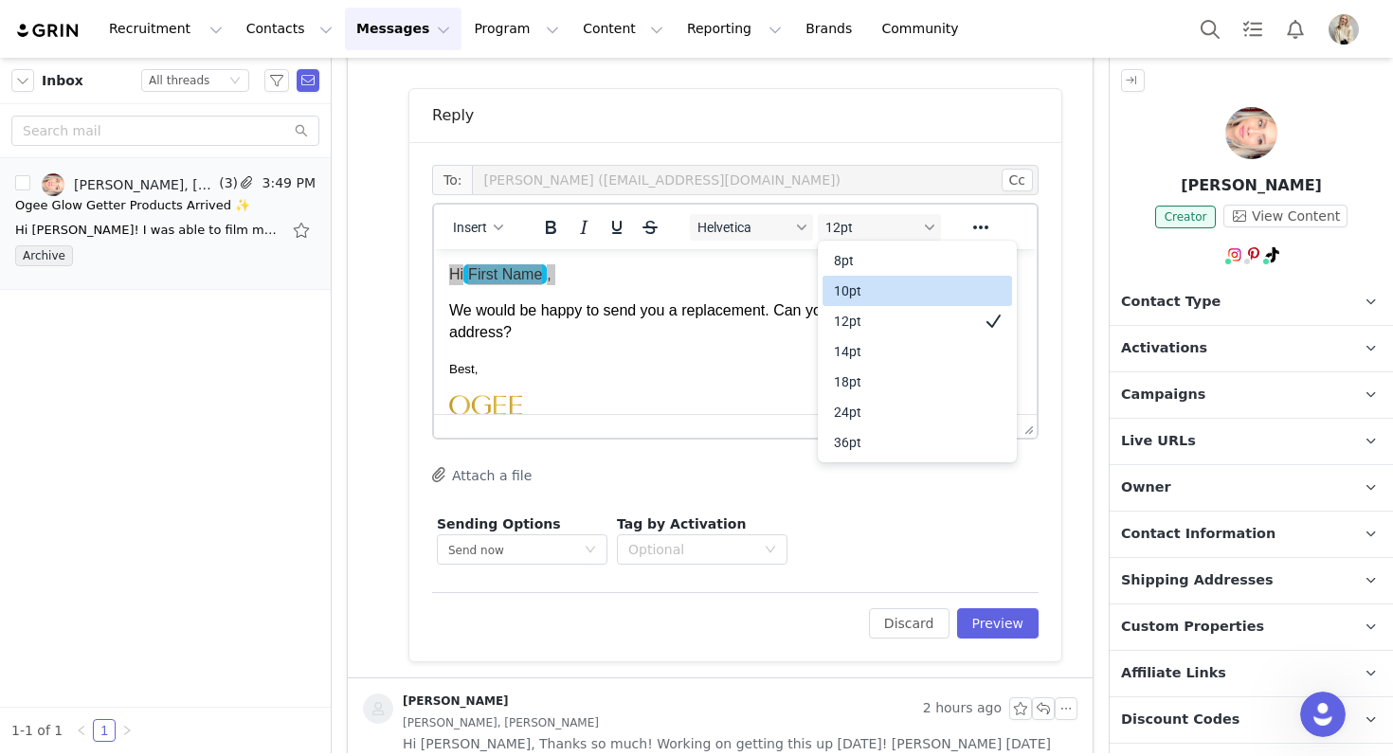
click at [864, 285] on div "10pt" at bounding box center [904, 291] width 140 height 23
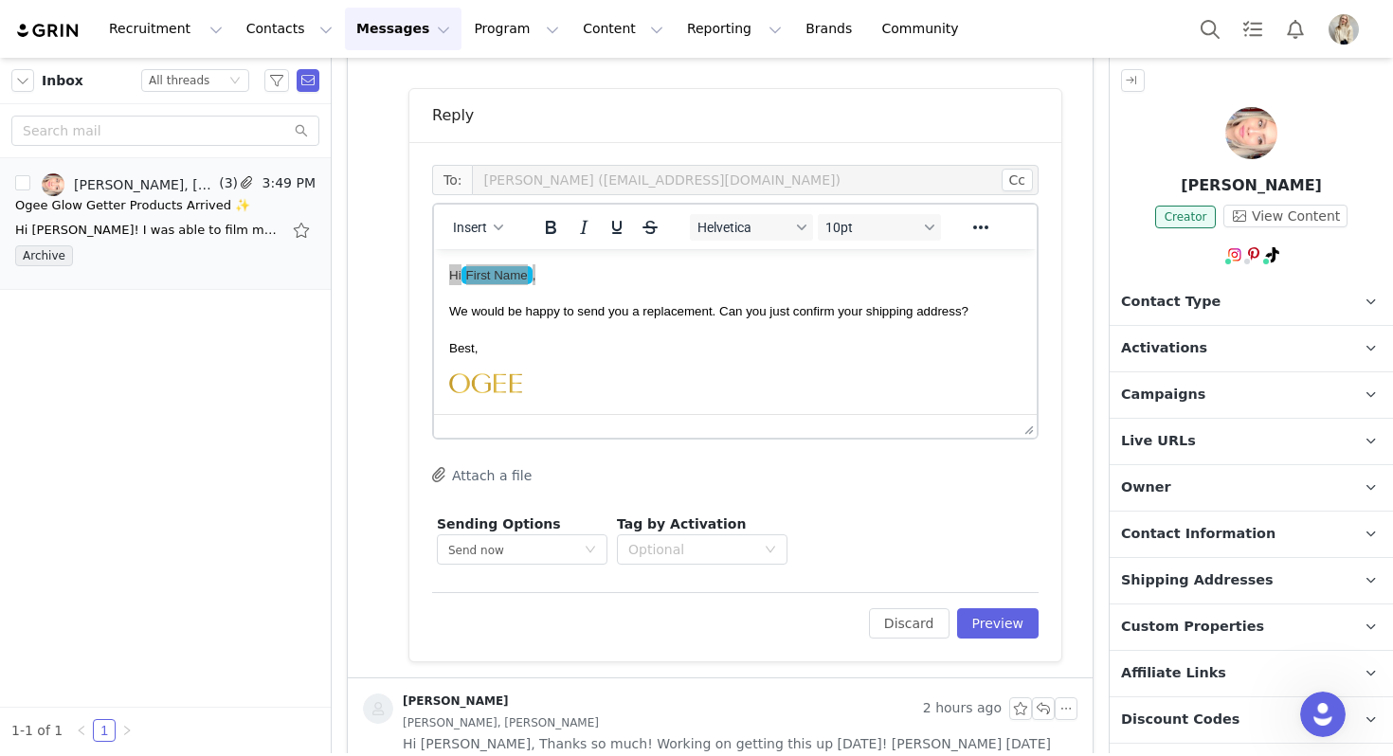
click at [985, 640] on div "To: Alice Tran (aliceetran95@gmail.com) Cc Cc: Insert Helvetica 10pt To open th…" at bounding box center [735, 401] width 652 height 519
click at [989, 615] on button "Preview" at bounding box center [998, 623] width 82 height 30
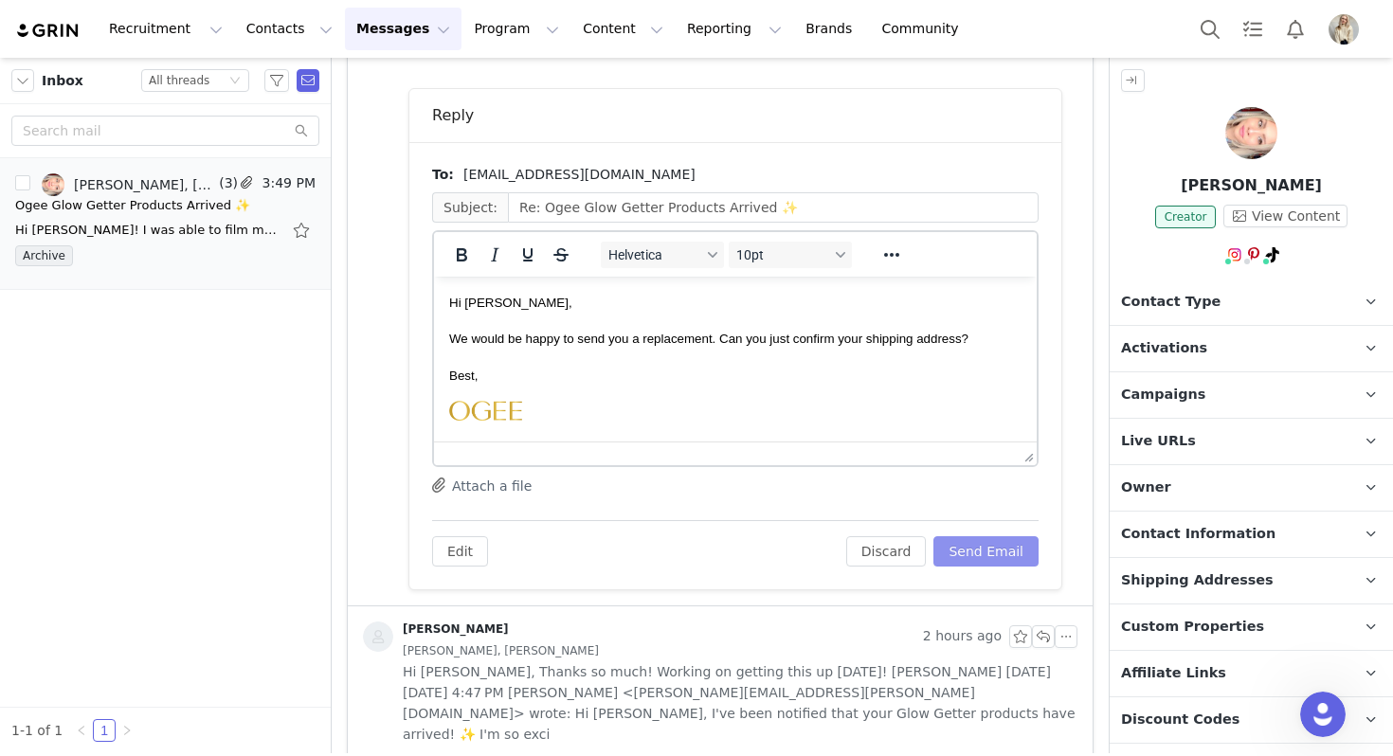
click at [986, 560] on button "Send Email" at bounding box center [985, 551] width 105 height 30
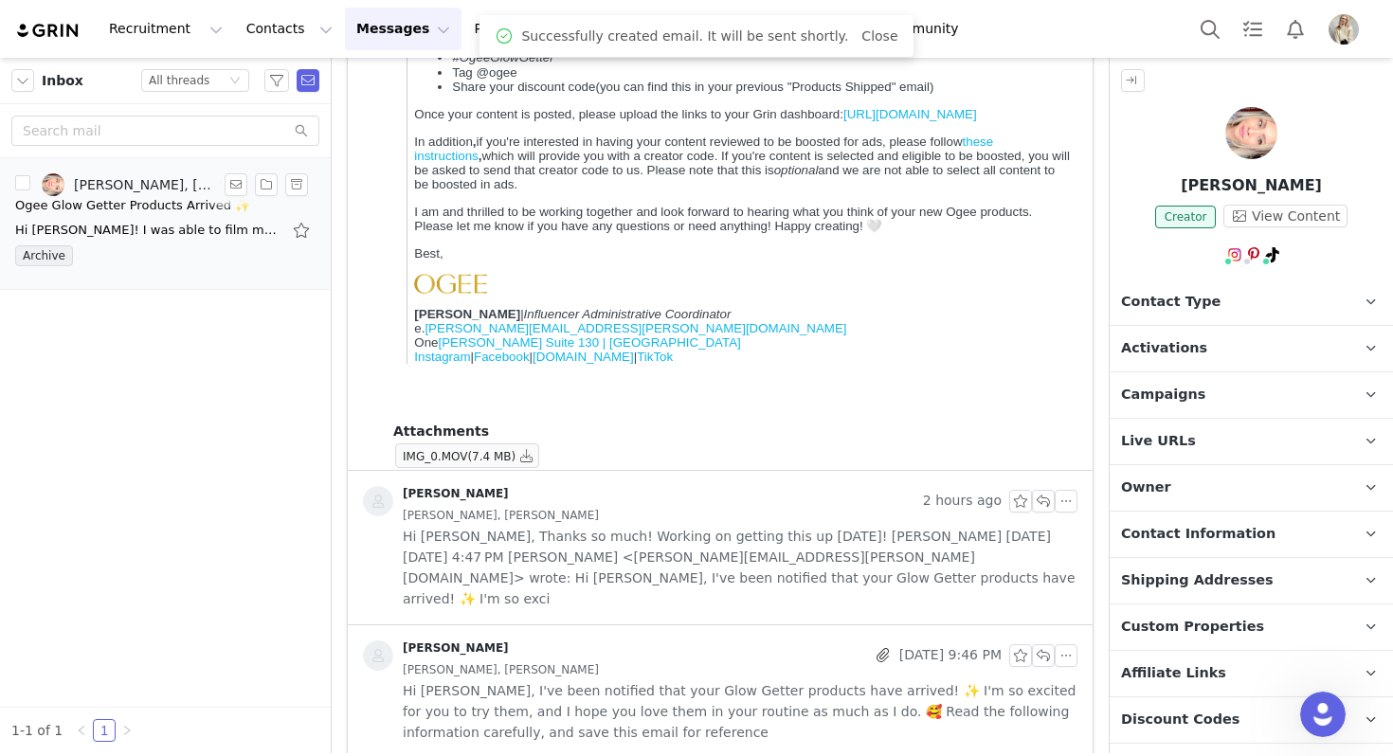
click at [301, 171] on li "Julia Michael, Alice Tran (3) 3:49 PM Ogee Glow Getter Products Arrived ✨ Hi Ju…" at bounding box center [165, 224] width 331 height 132
click at [298, 190] on button "button" at bounding box center [296, 184] width 23 height 23
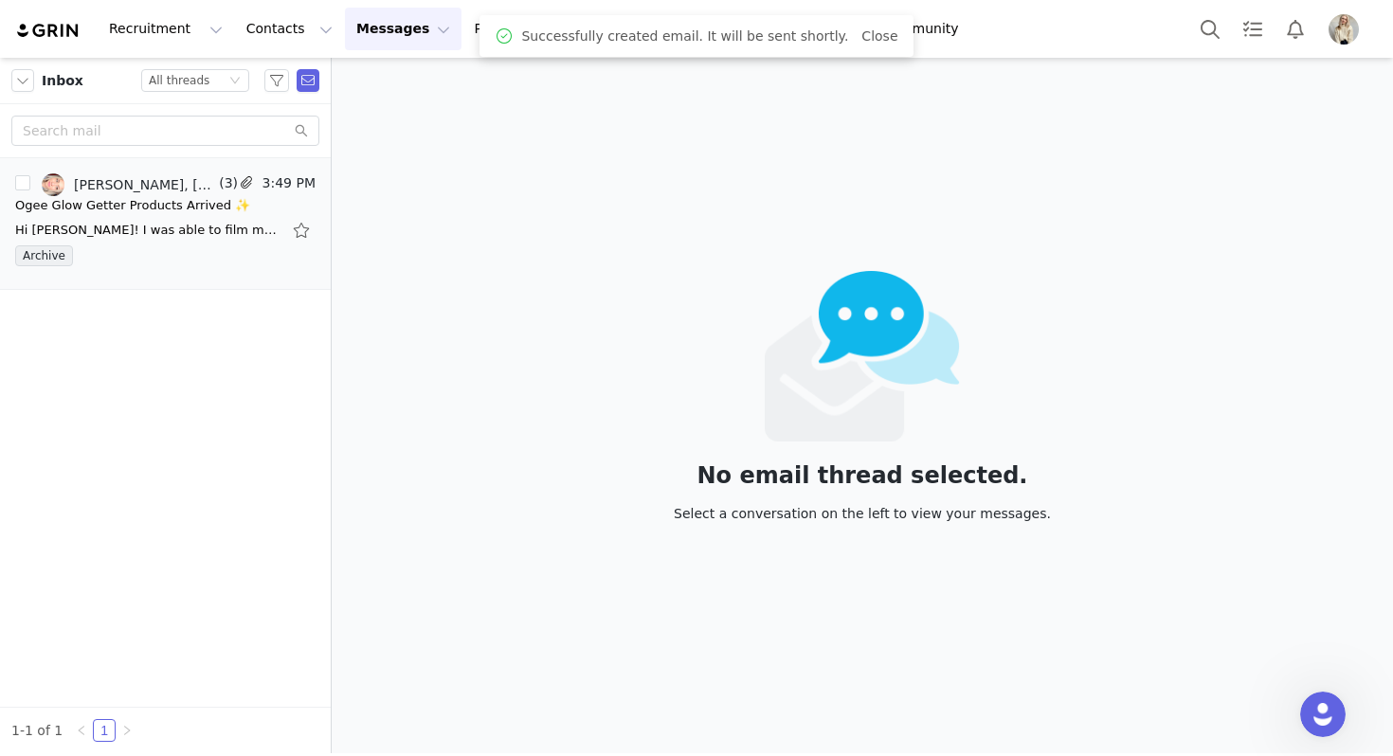
scroll to position [0, 0]
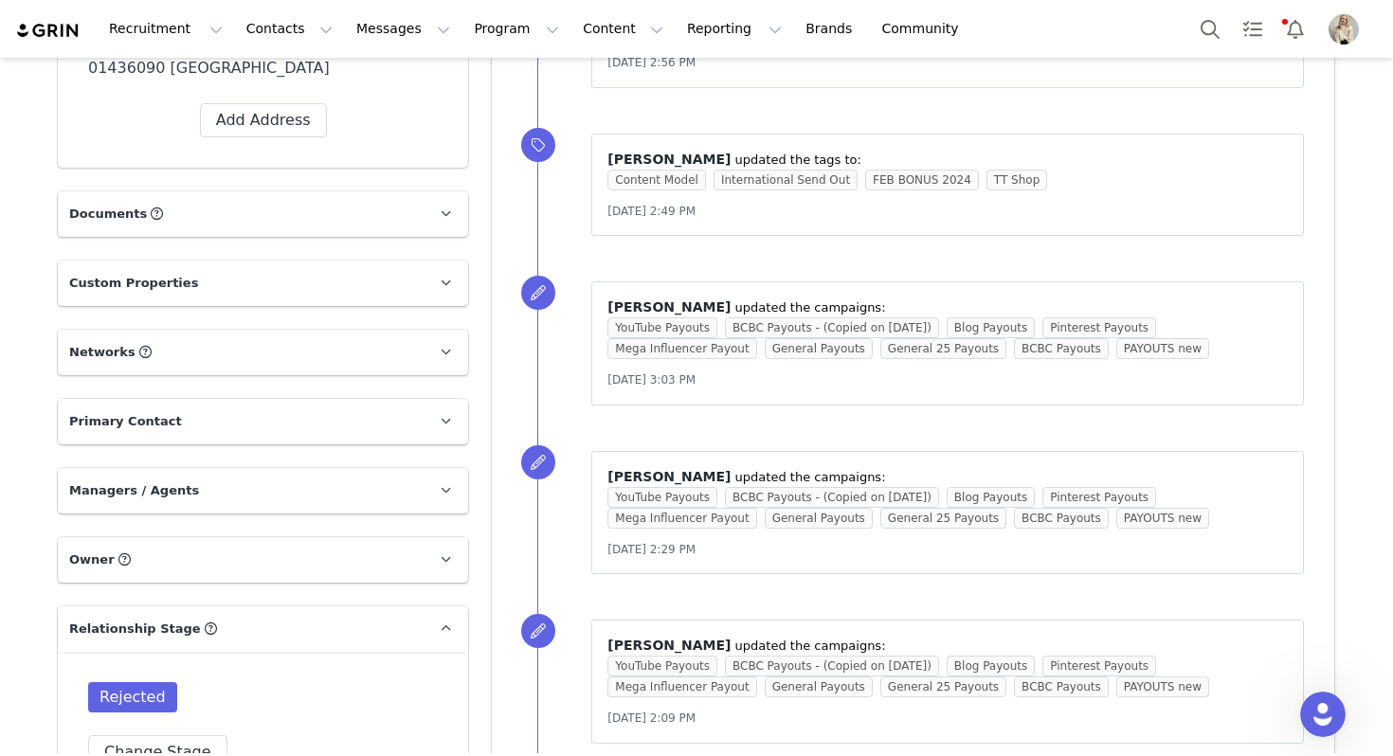
scroll to position [602, 0]
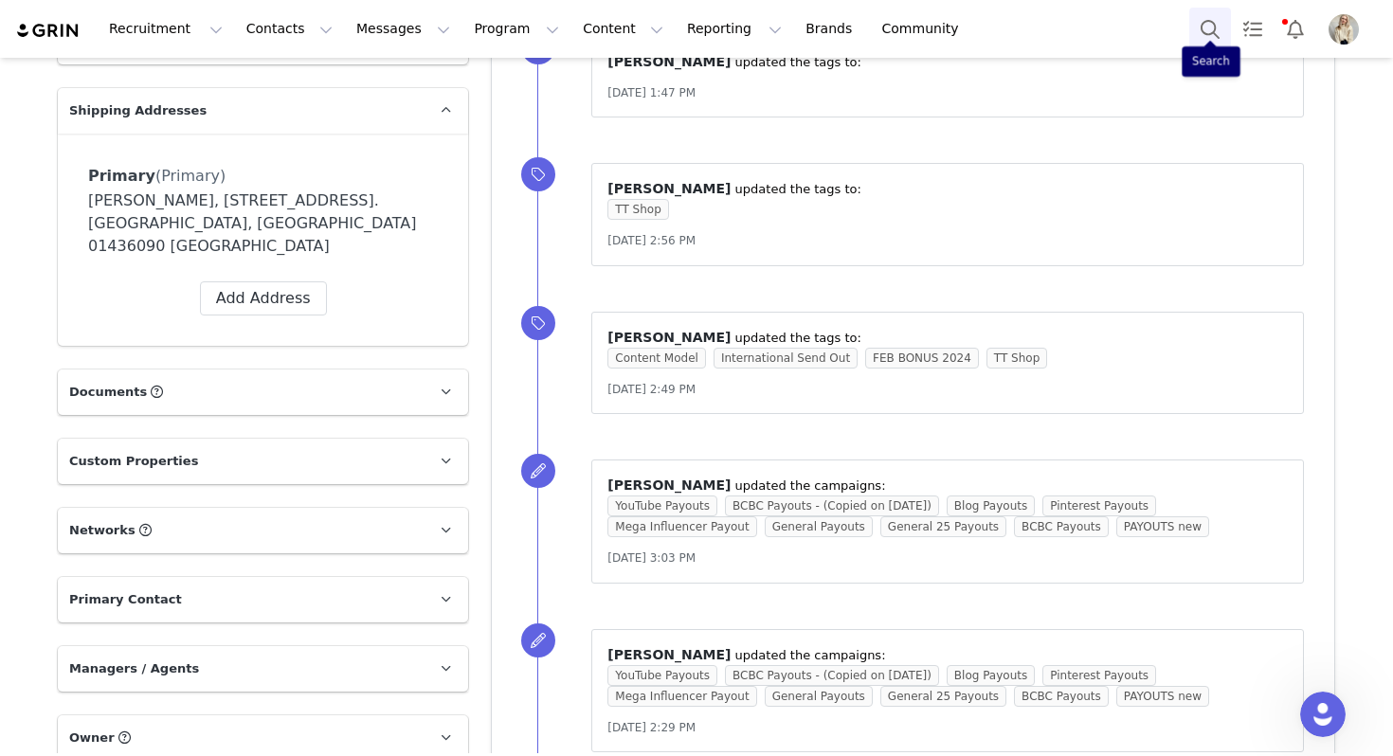
click at [1209, 41] on button "Search" at bounding box center [1210, 29] width 42 height 43
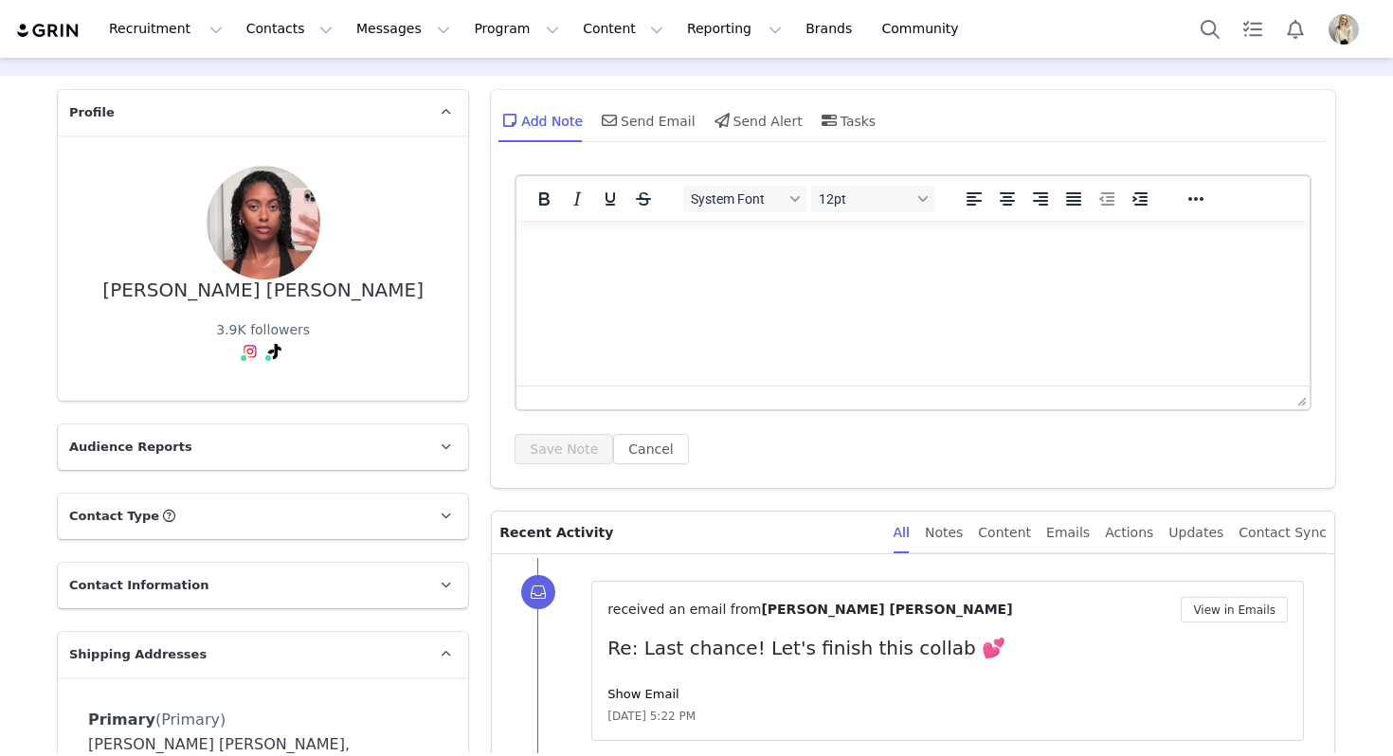
scroll to position [230, 0]
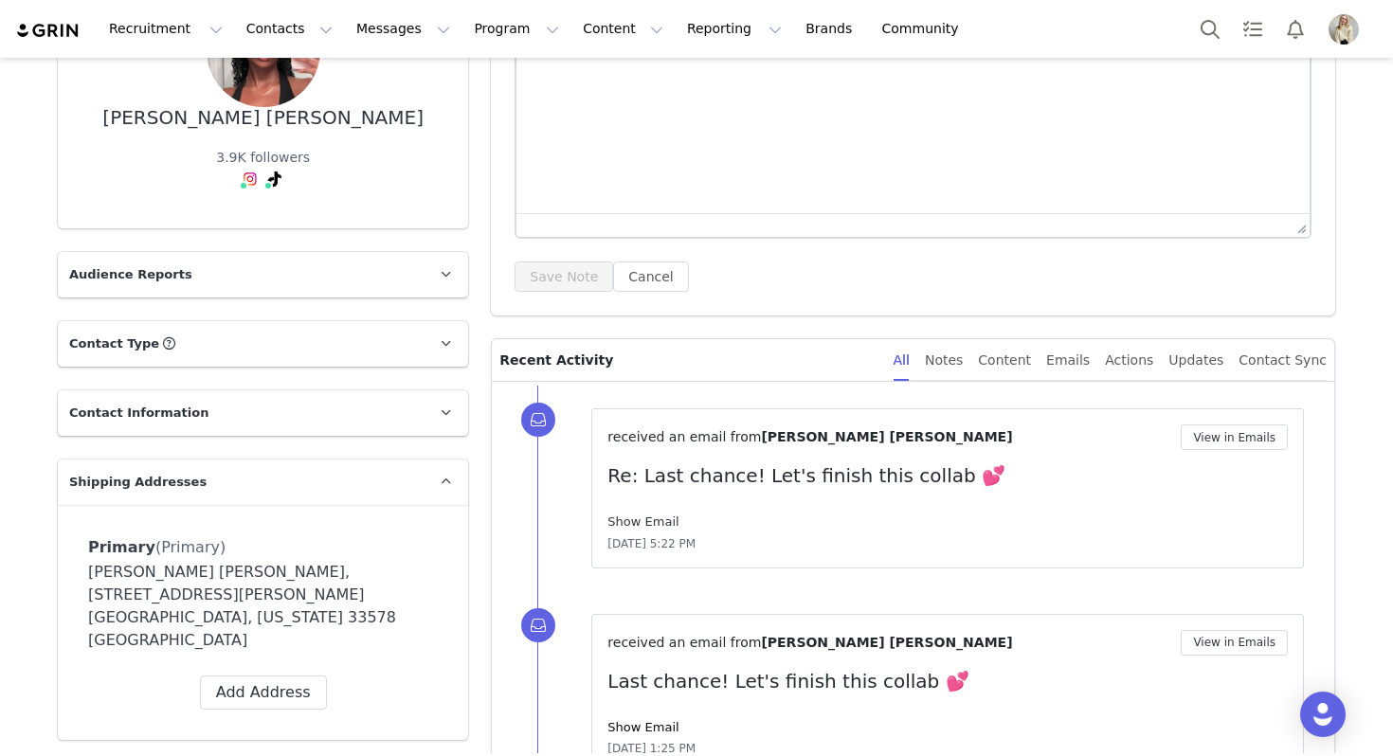
click at [643, 524] on link "Show Email" at bounding box center [642, 522] width 71 height 14
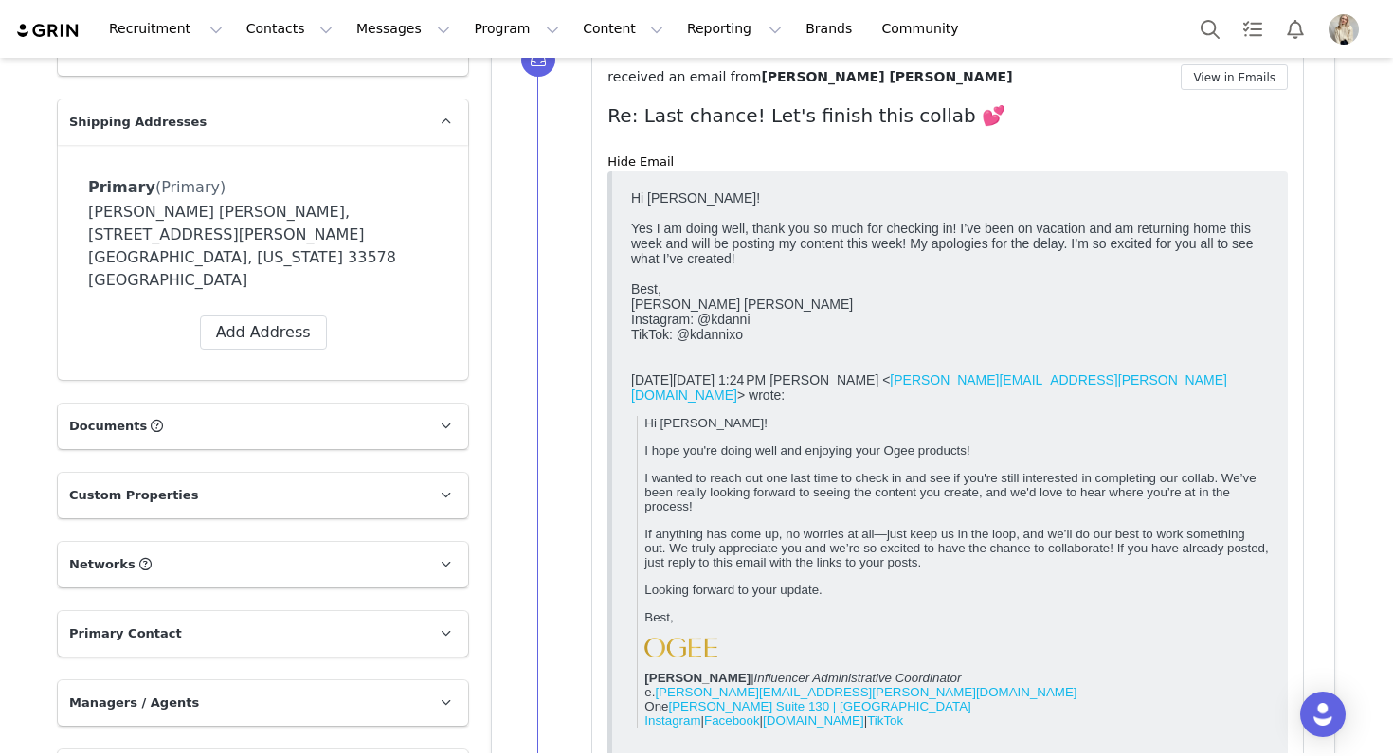
scroll to position [1206, 0]
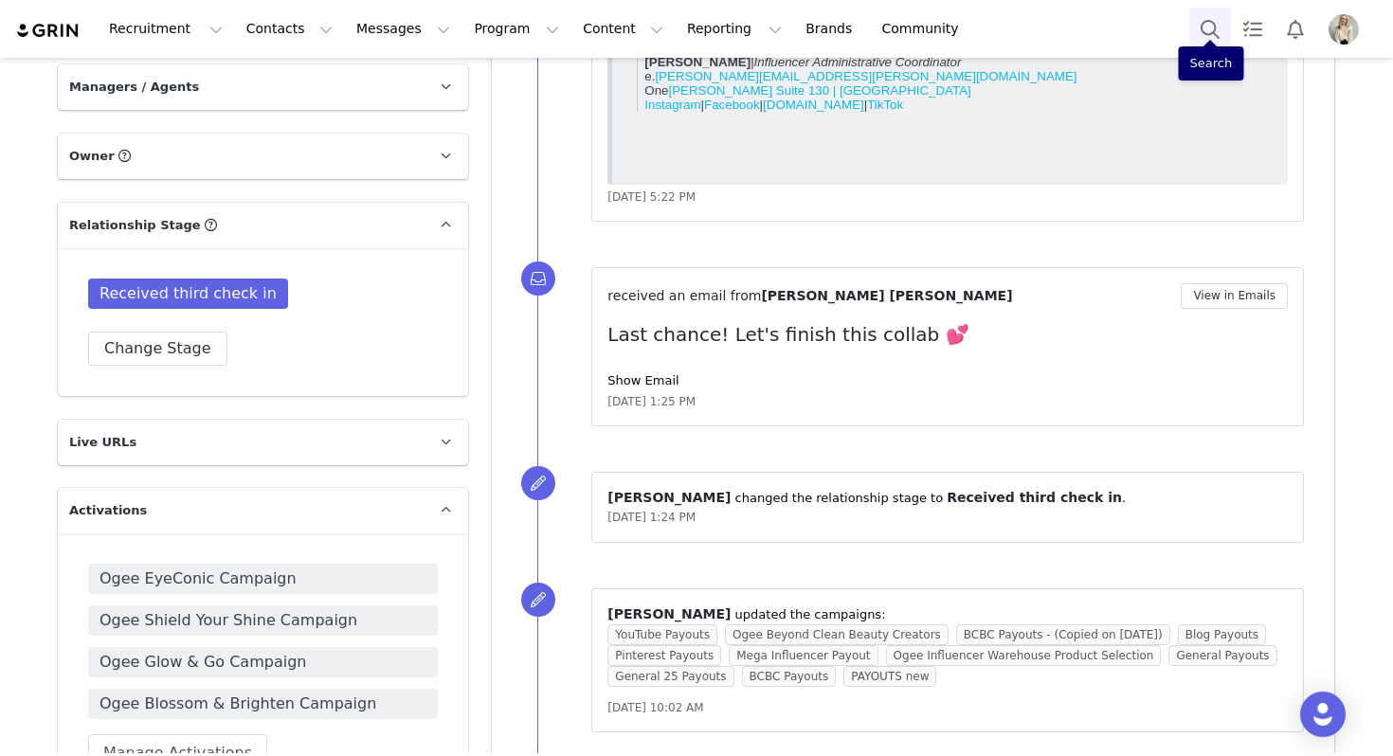
click at [1209, 28] on button "Search" at bounding box center [1210, 29] width 42 height 43
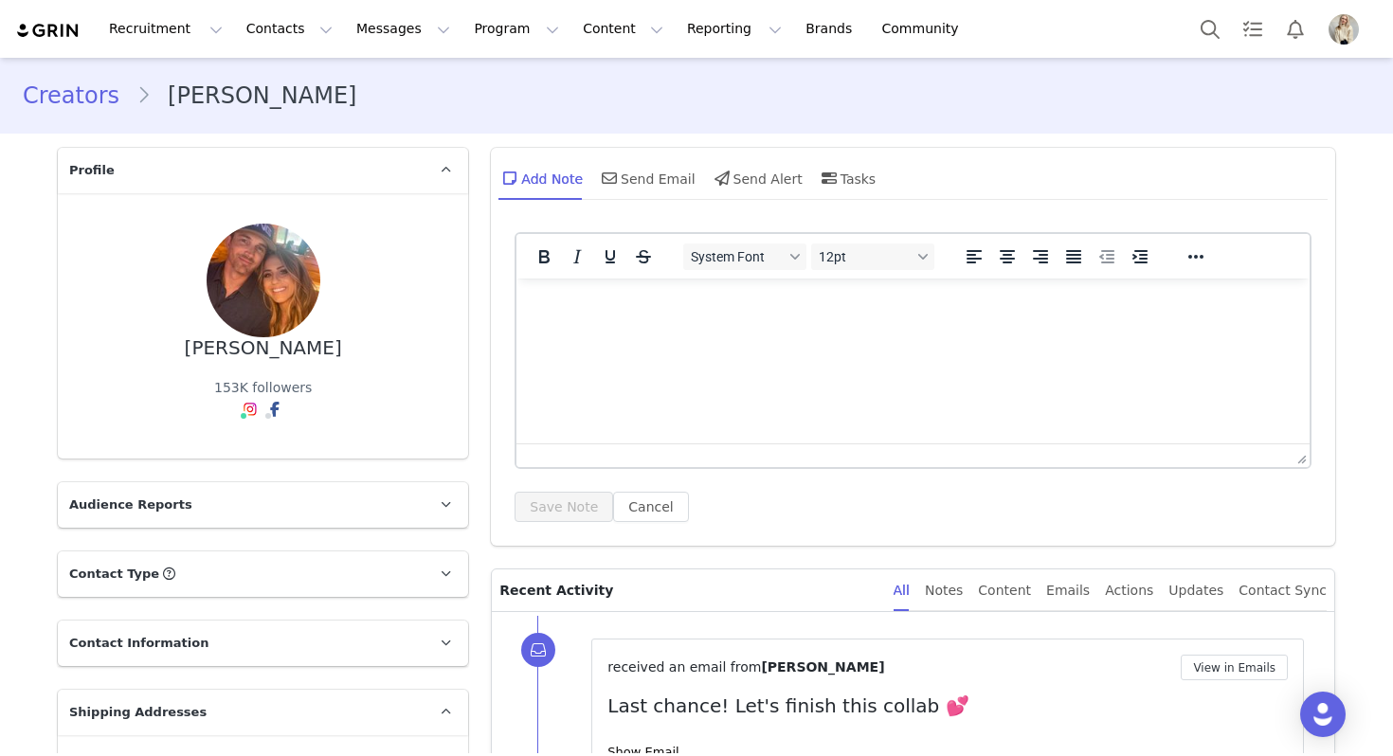
scroll to position [378, 0]
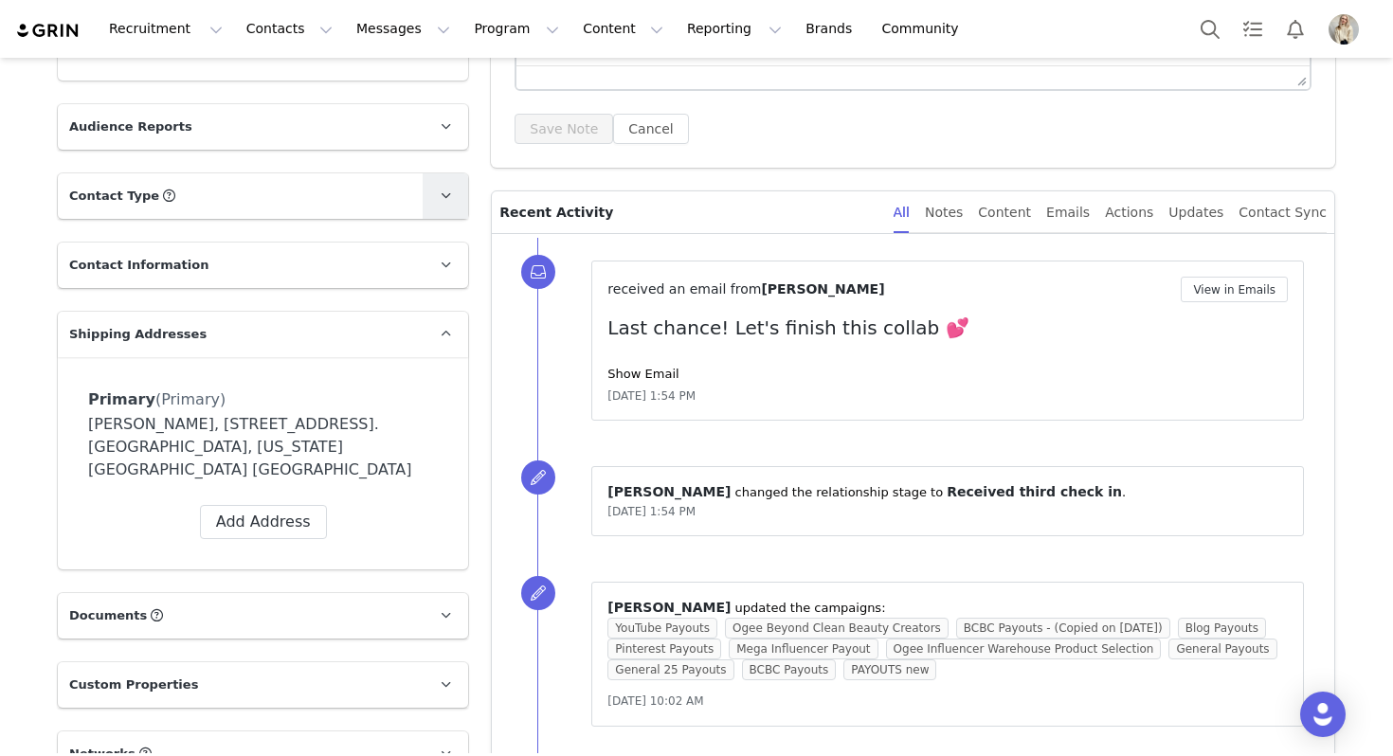
click at [447, 197] on icon at bounding box center [446, 196] width 10 height 12
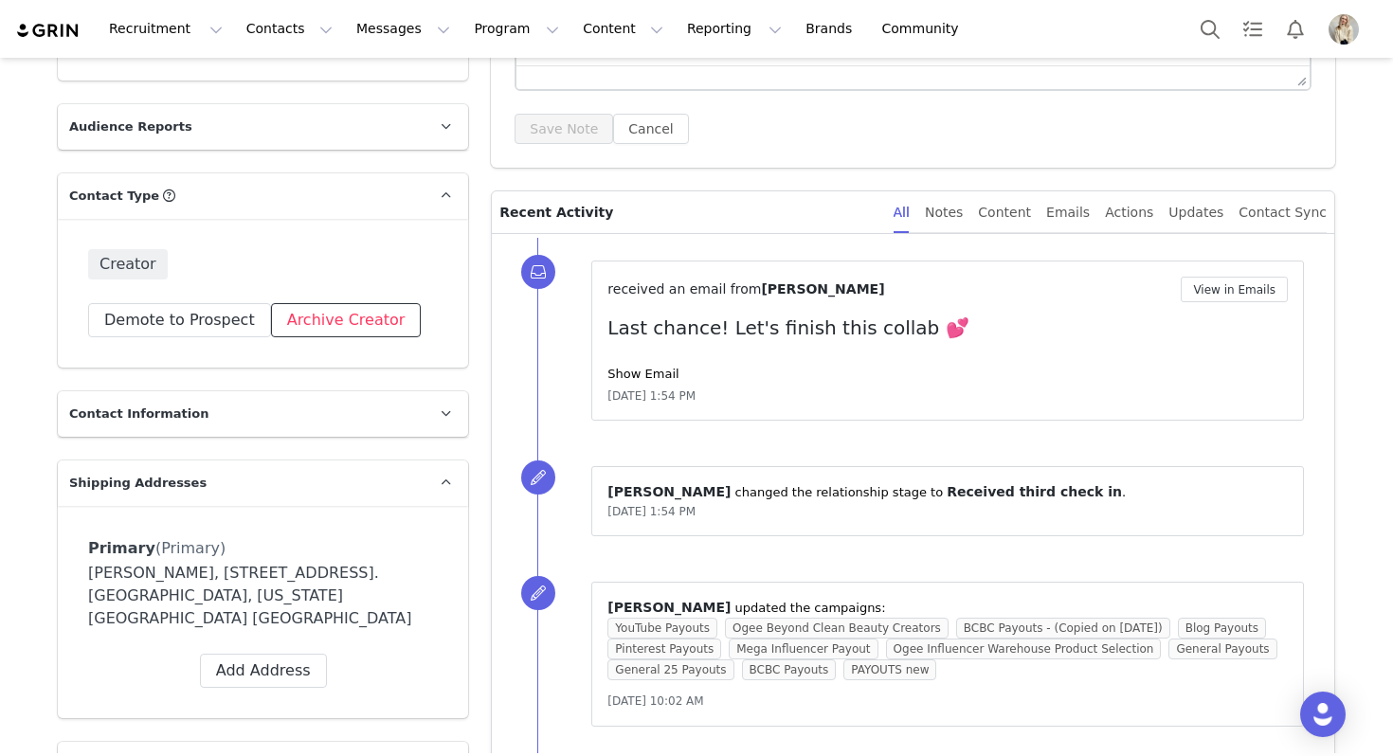
click at [319, 318] on button "Archive Creator" at bounding box center [346, 320] width 151 height 34
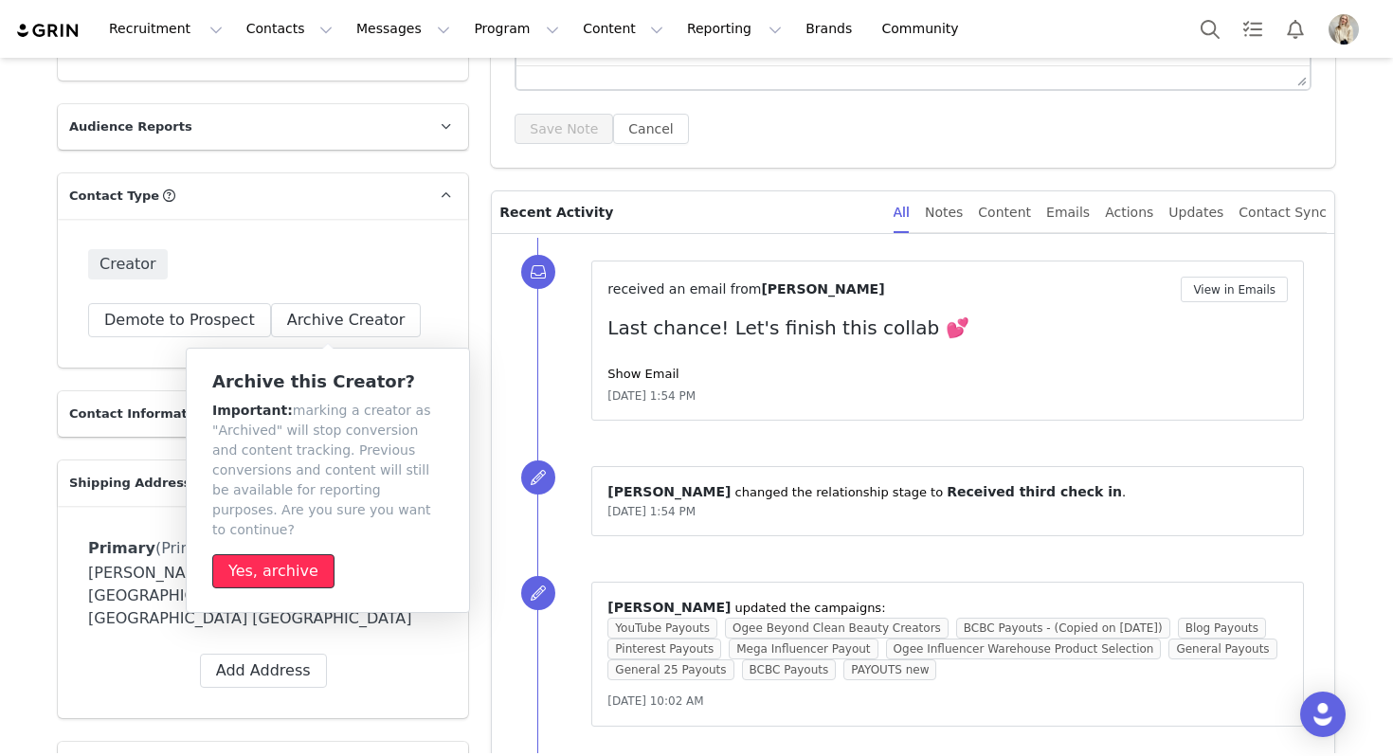
click at [283, 559] on button "Yes, archive" at bounding box center [273, 571] width 122 height 34
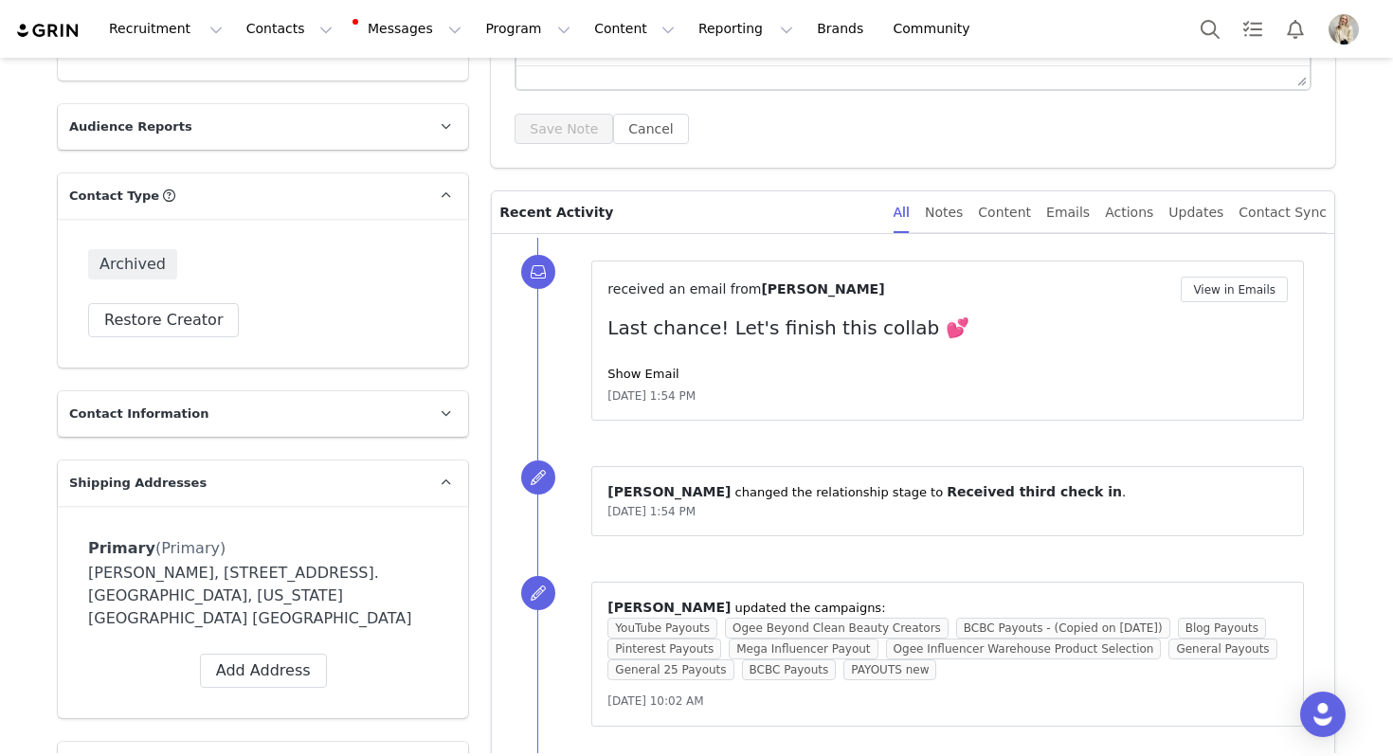
scroll to position [0, 0]
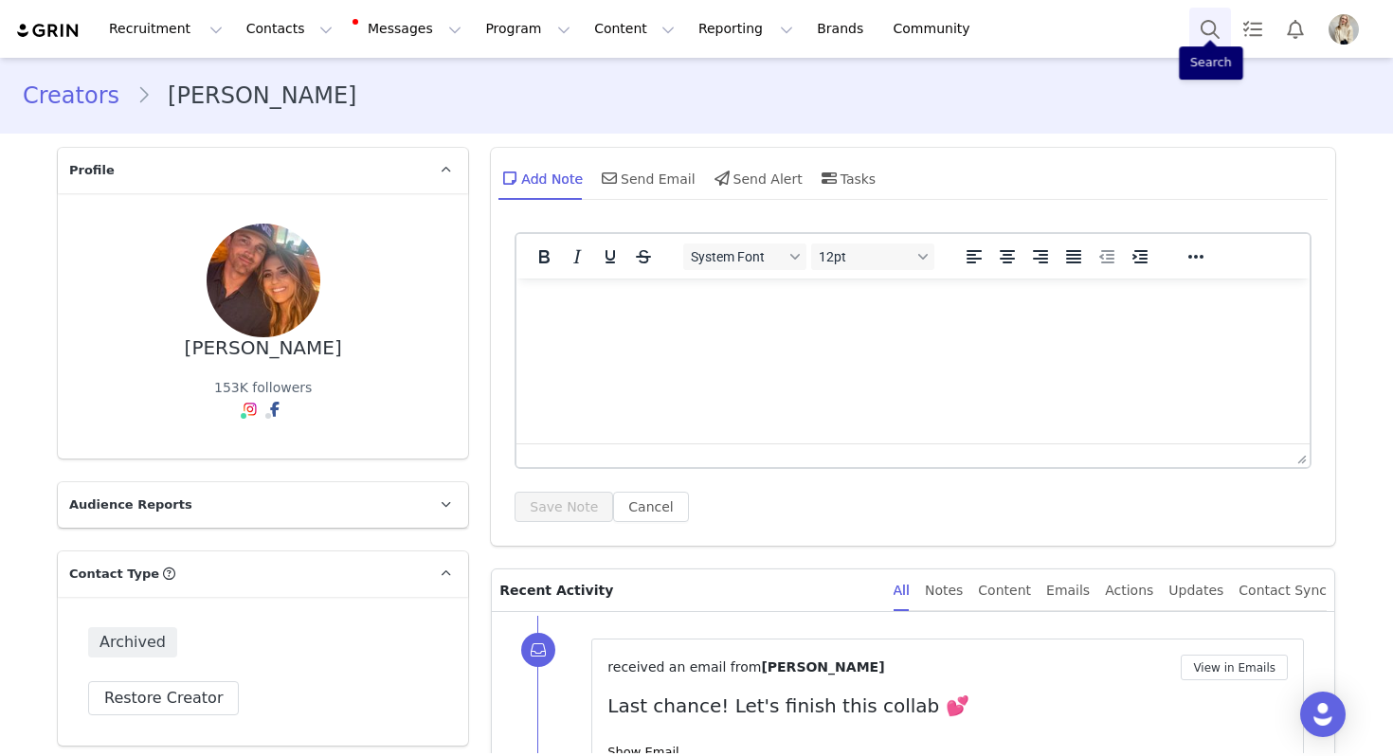
click at [1215, 33] on button "Search" at bounding box center [1210, 29] width 42 height 43
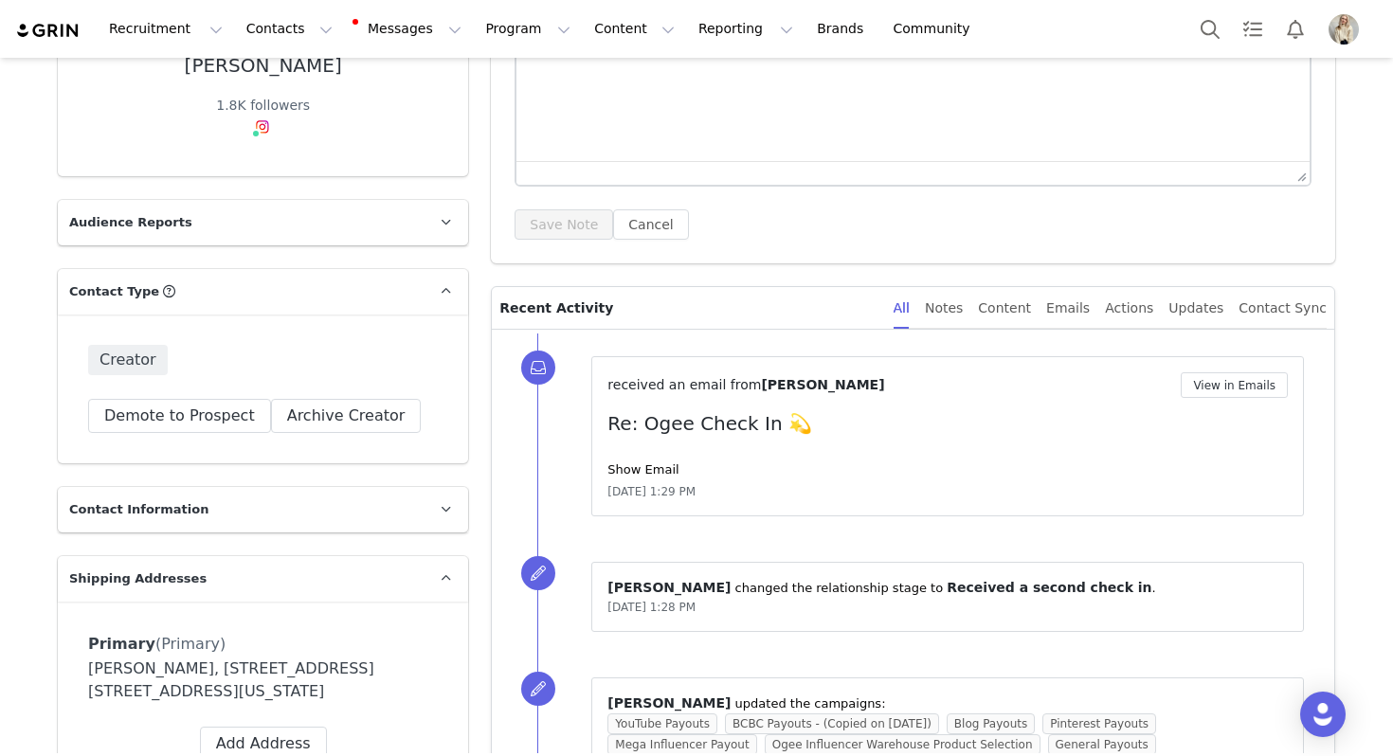
scroll to position [388, 0]
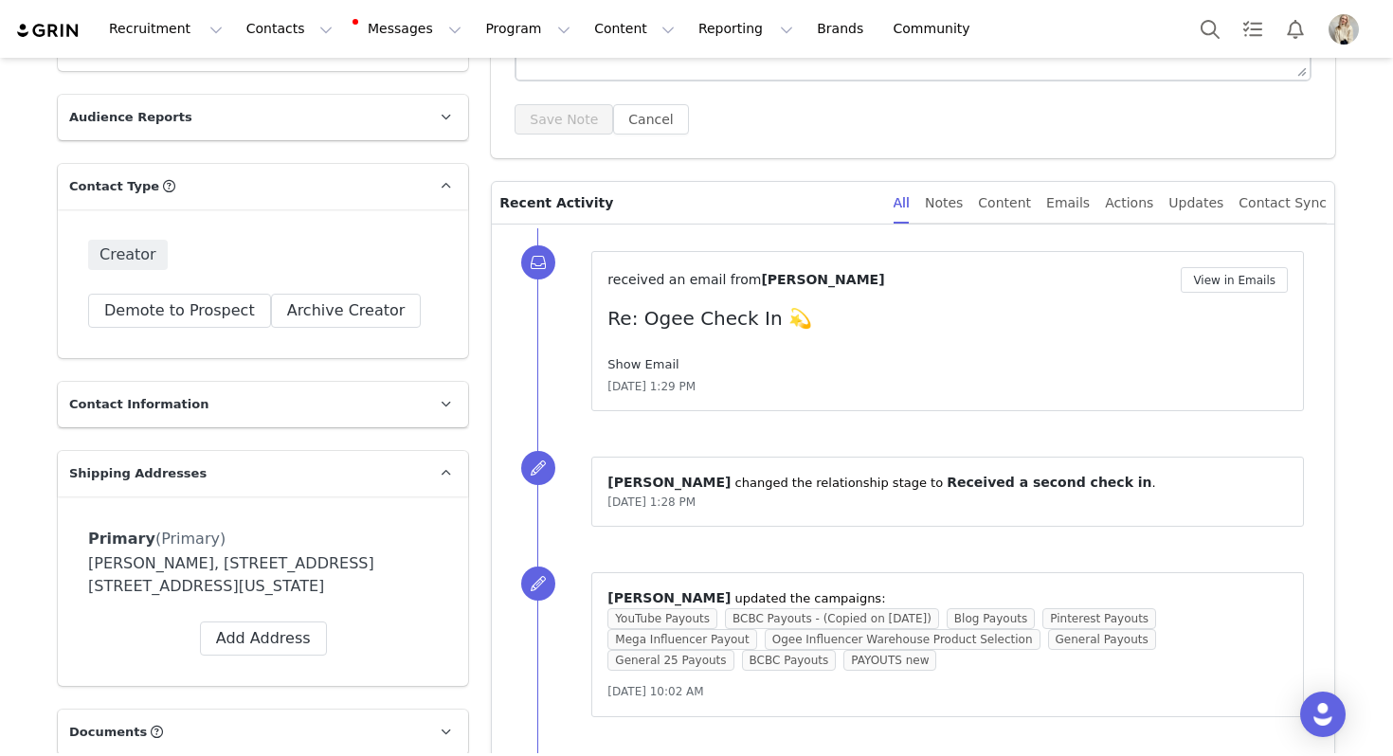
click at [648, 362] on link "Show Email" at bounding box center [642, 364] width 71 height 14
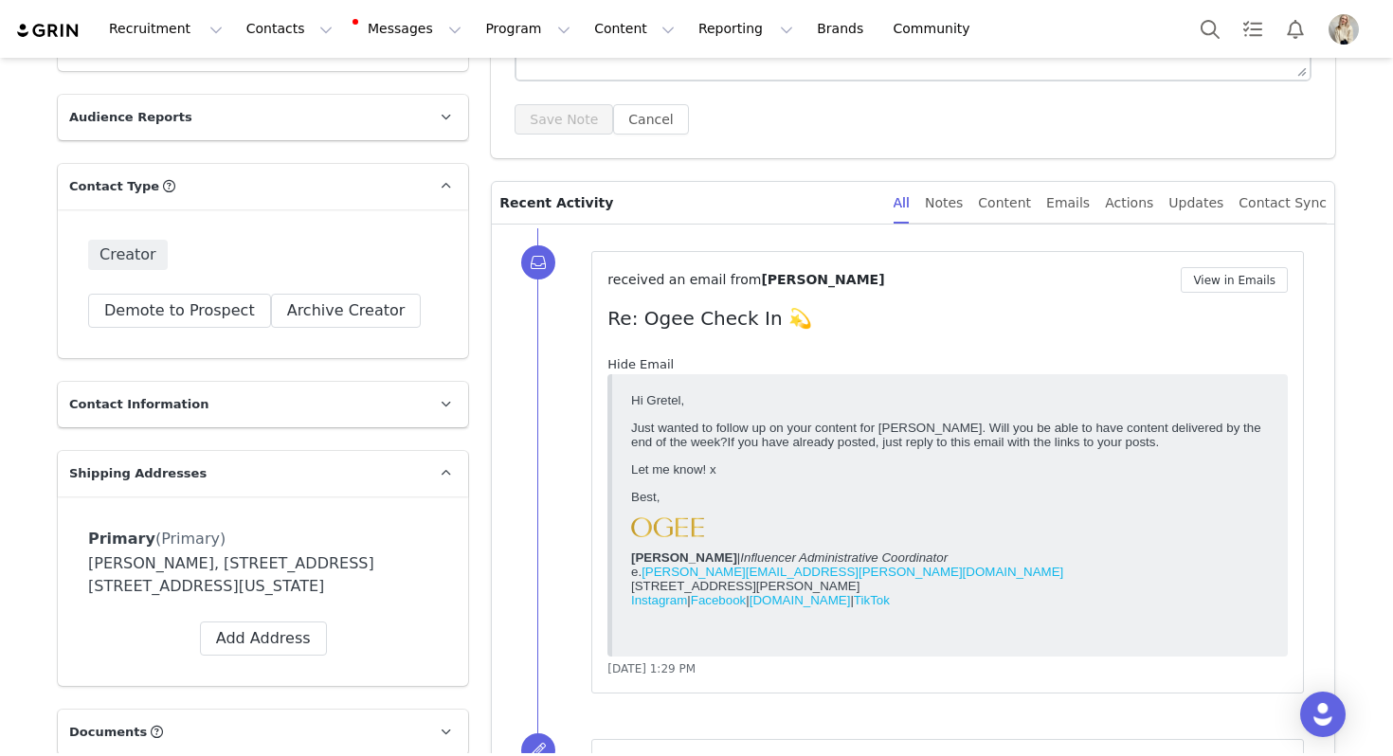
scroll to position [0, 0]
click at [648, 362] on link "Hide Email" at bounding box center [640, 364] width 66 height 14
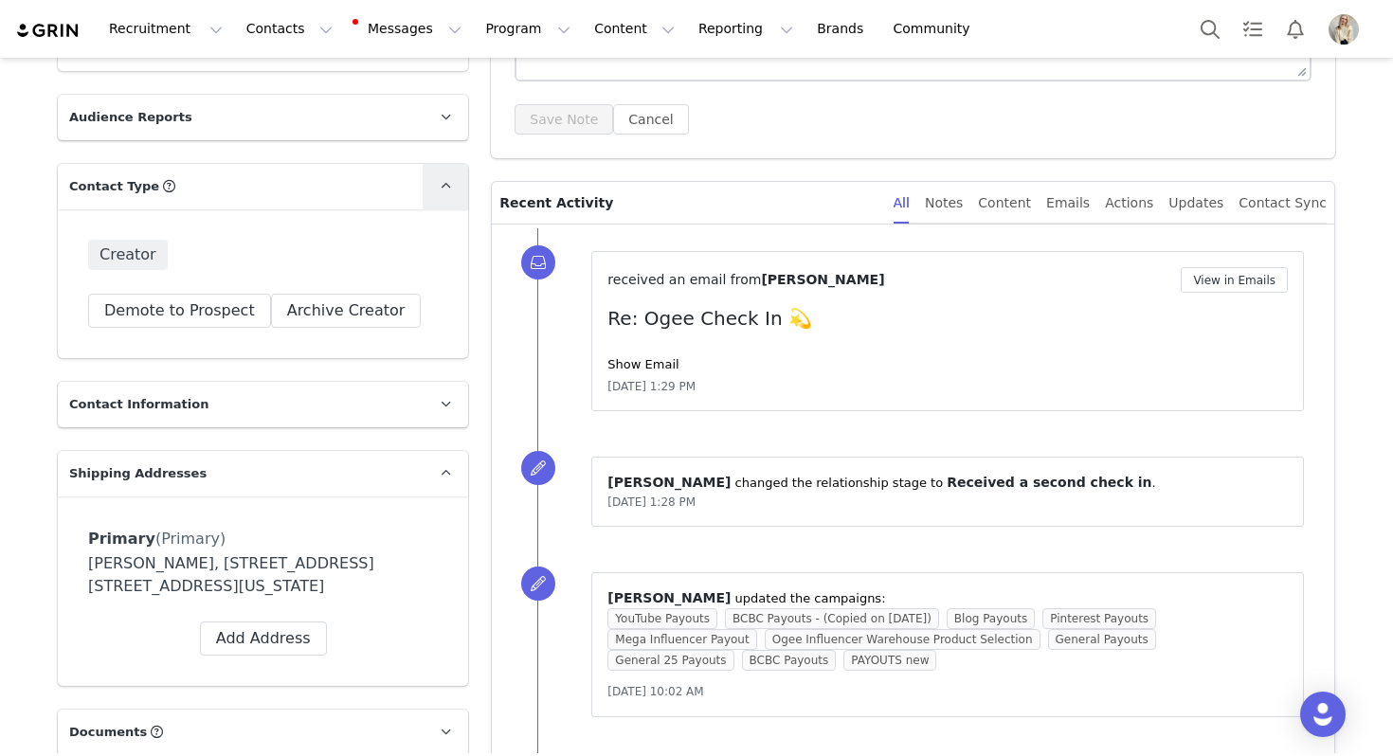
click at [443, 196] on span at bounding box center [445, 186] width 23 height 23
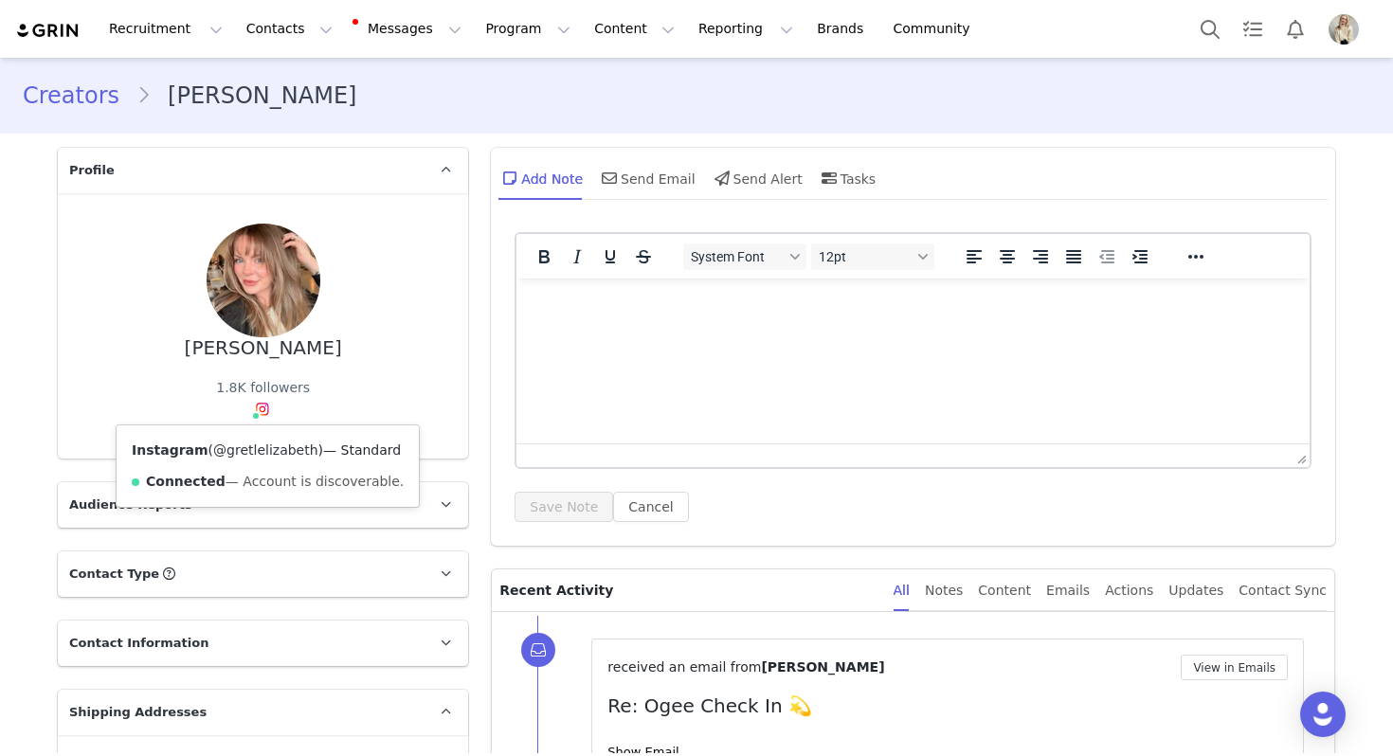
click at [256, 452] on link "@gretlelizabeth" at bounding box center [265, 450] width 105 height 15
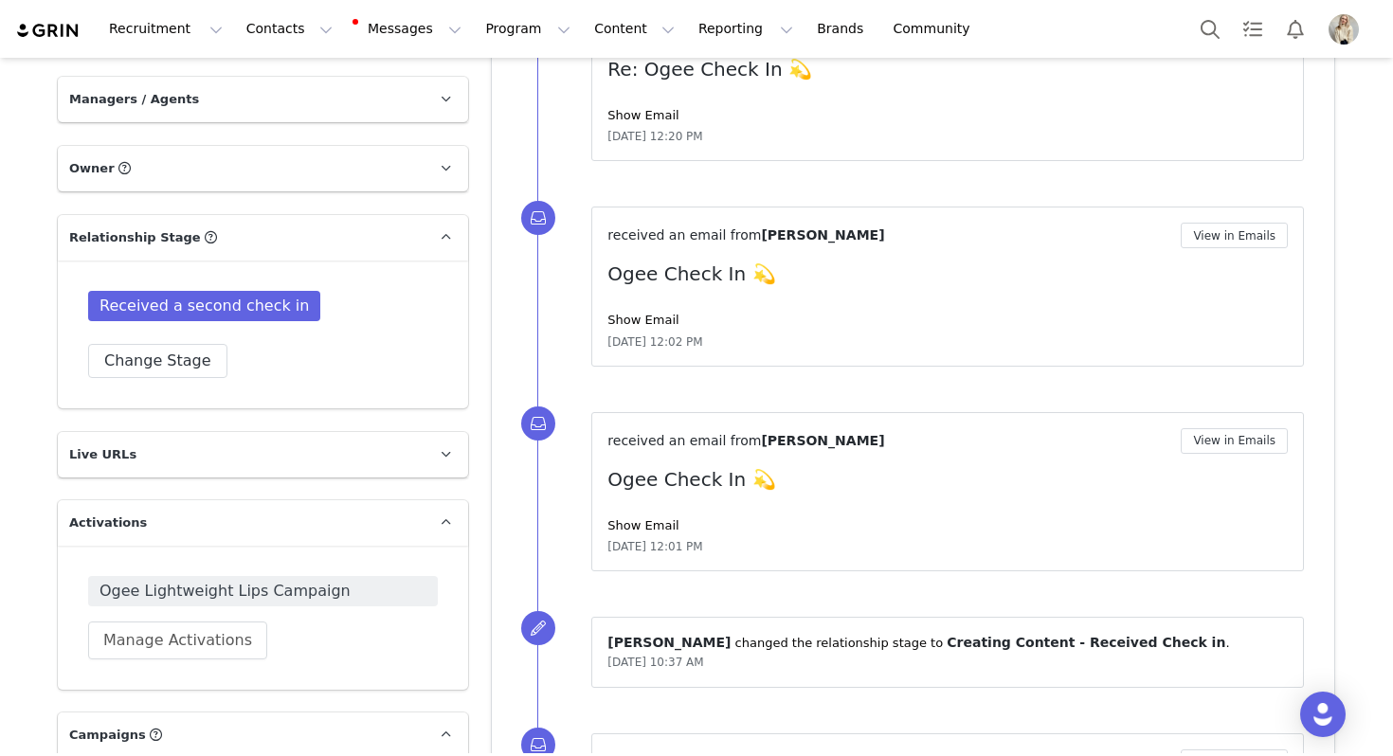
scroll to position [1244, 0]
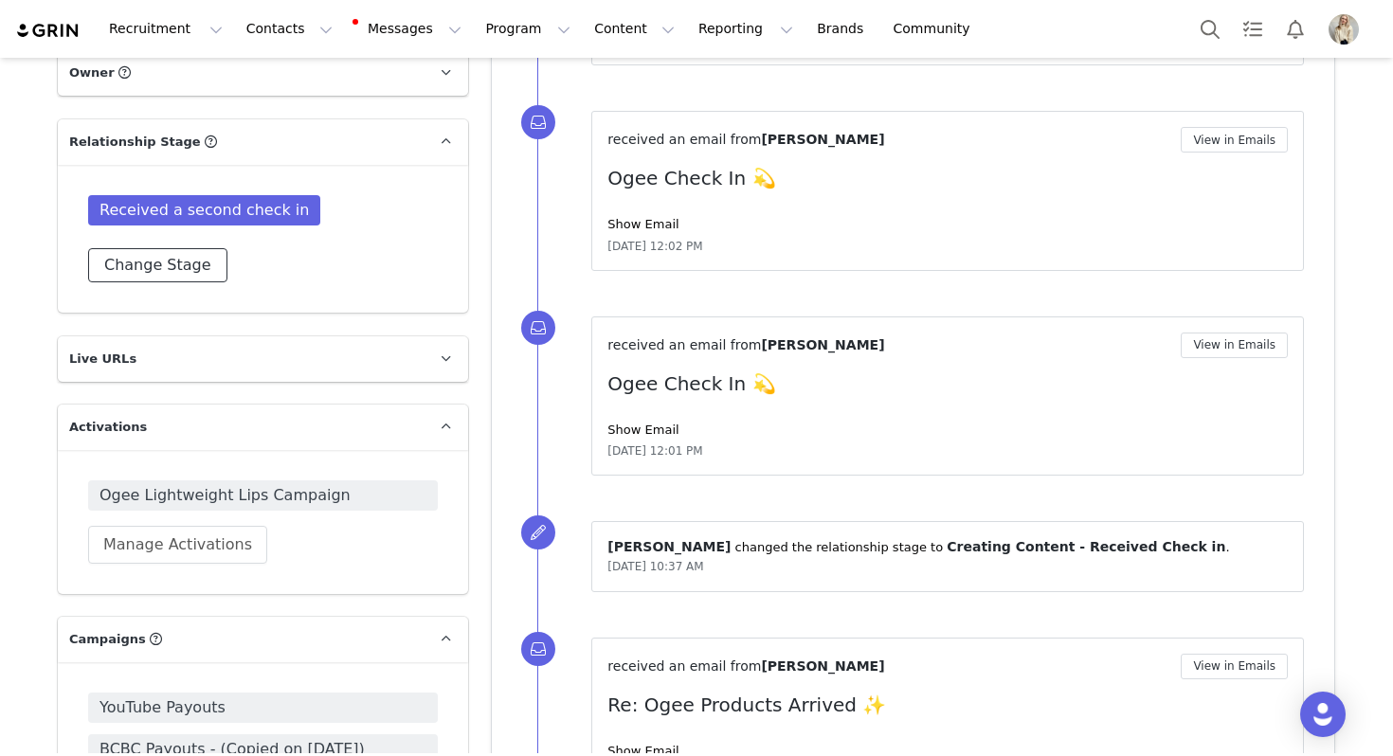
click at [154, 252] on button "Change Stage" at bounding box center [157, 265] width 139 height 34
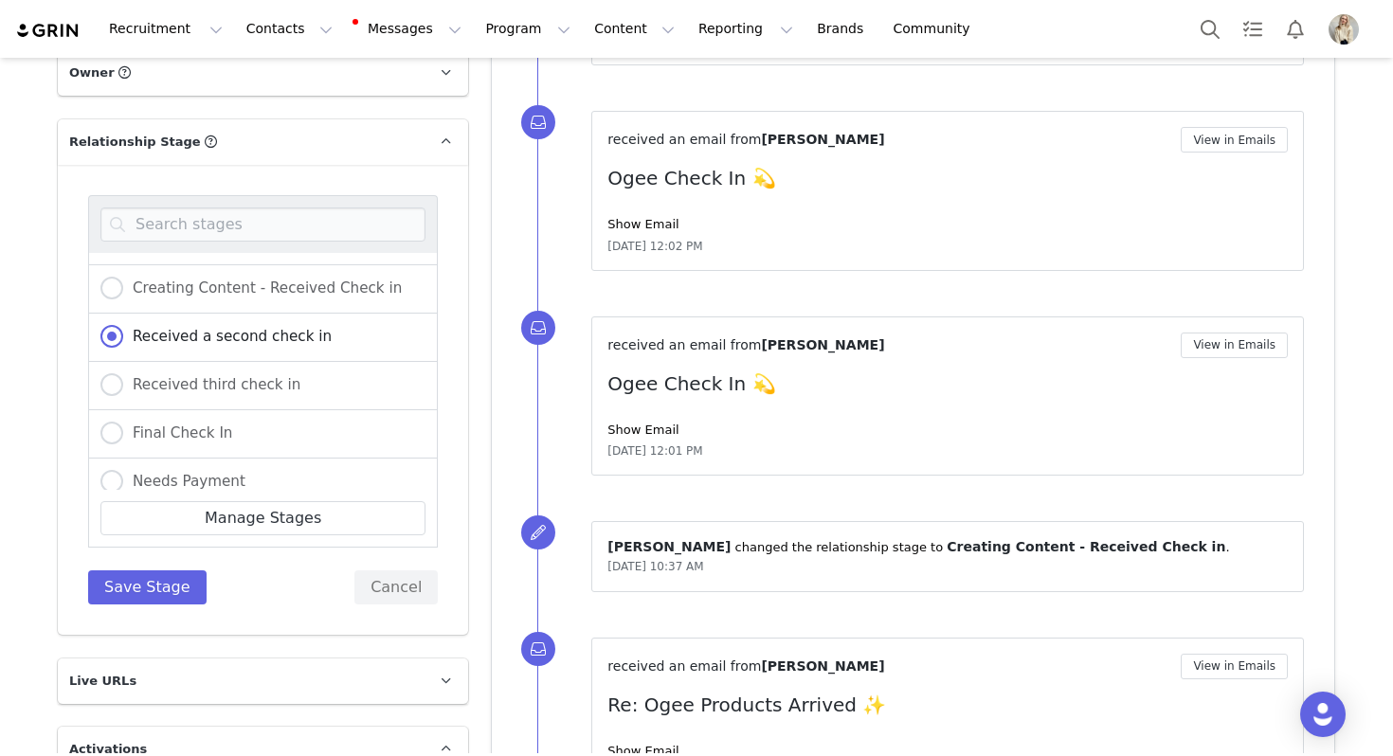
scroll to position [287, 0]
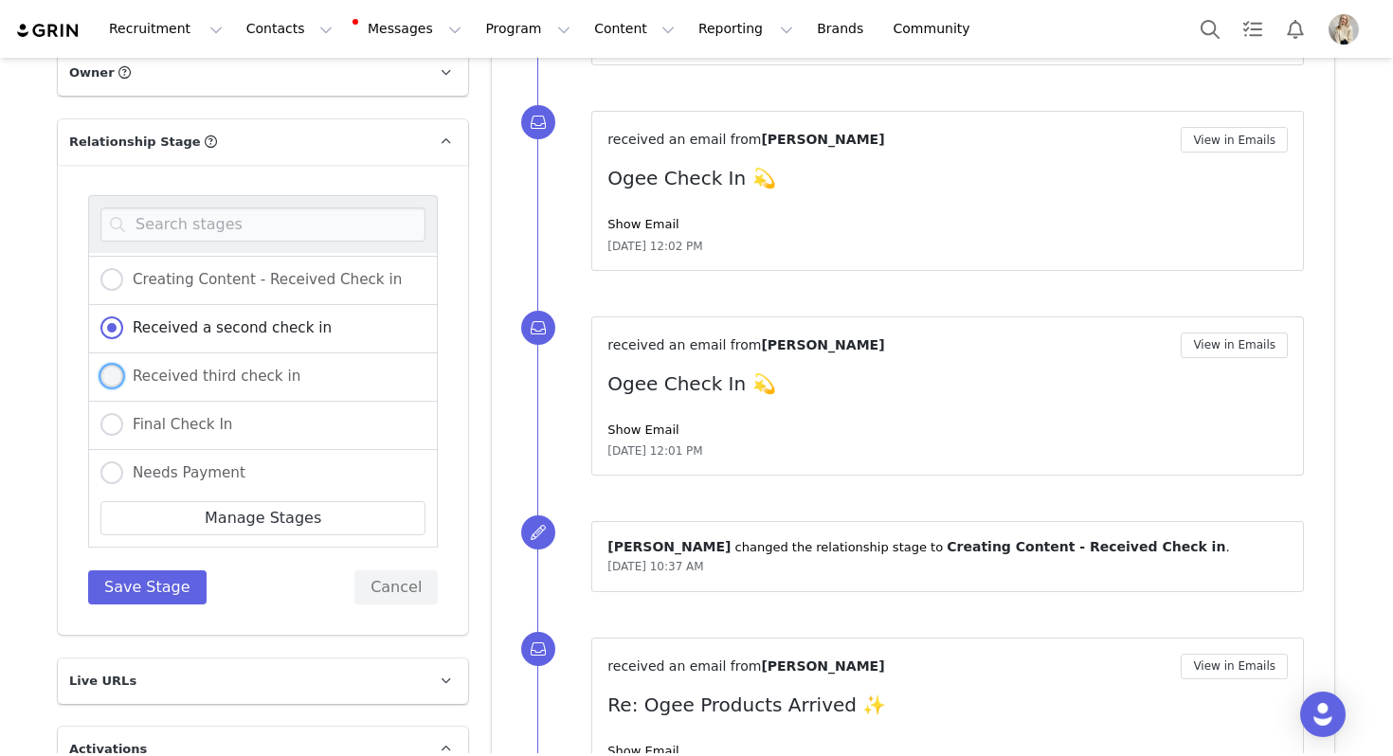
click at [226, 374] on span "Received third check in" at bounding box center [211, 376] width 177 height 17
click at [123, 374] on input "Received third check in" at bounding box center [111, 377] width 23 height 25
radio input "true"
radio input "false"
radio input "true"
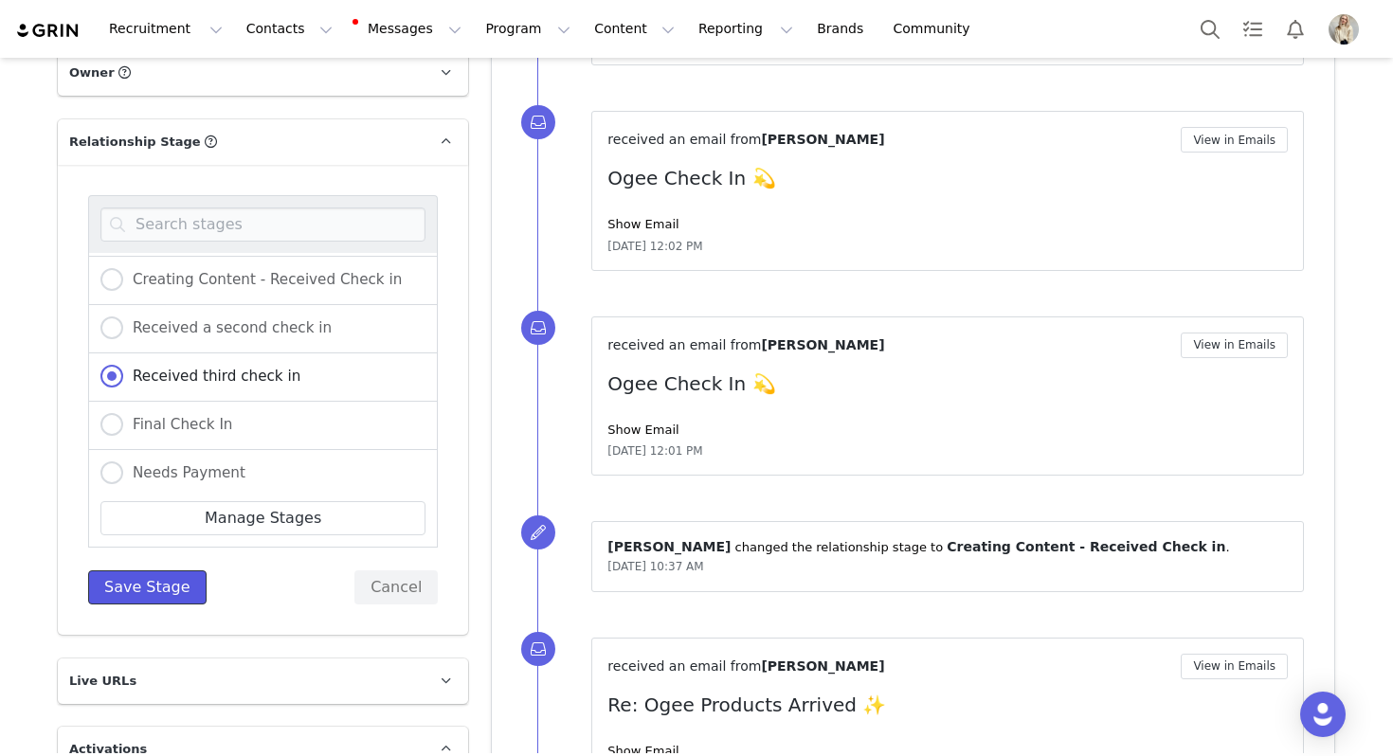
click at [135, 598] on button "Save Stage" at bounding box center [147, 587] width 118 height 34
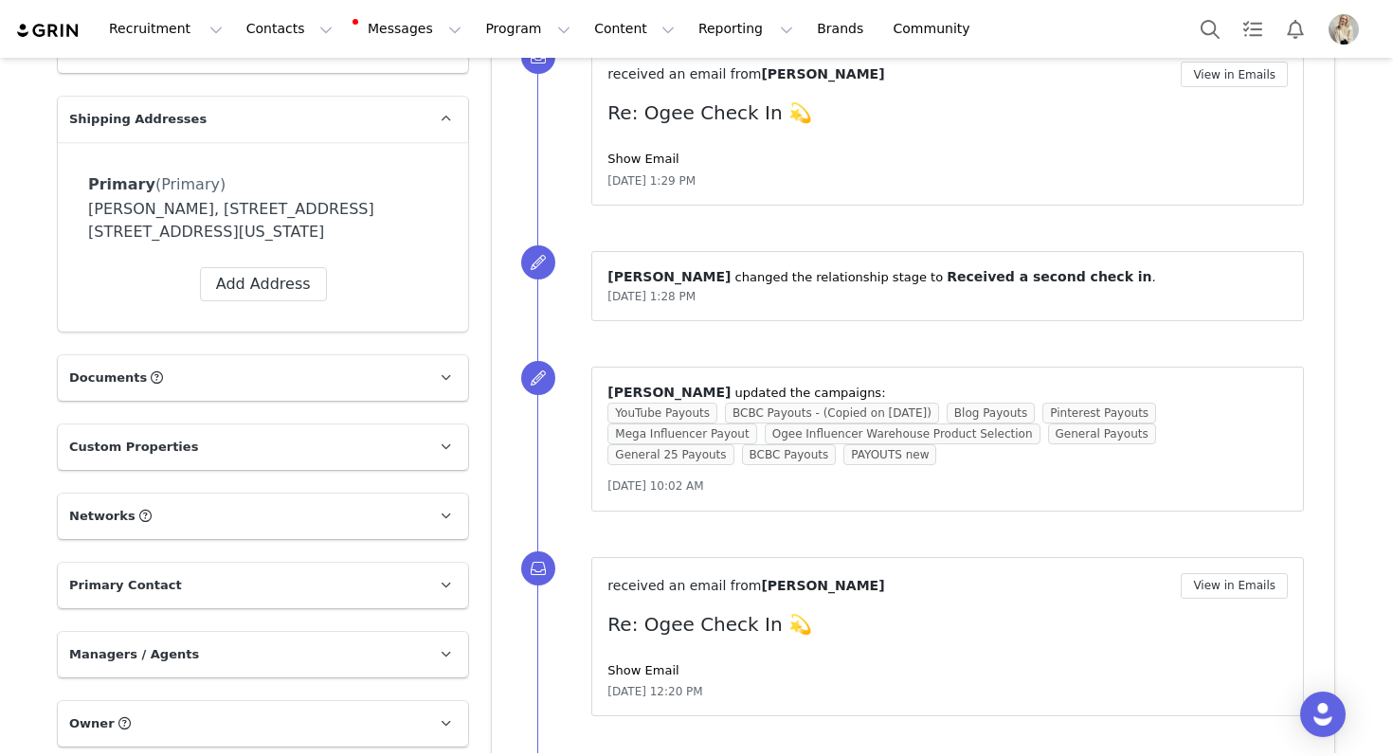
scroll to position [0, 0]
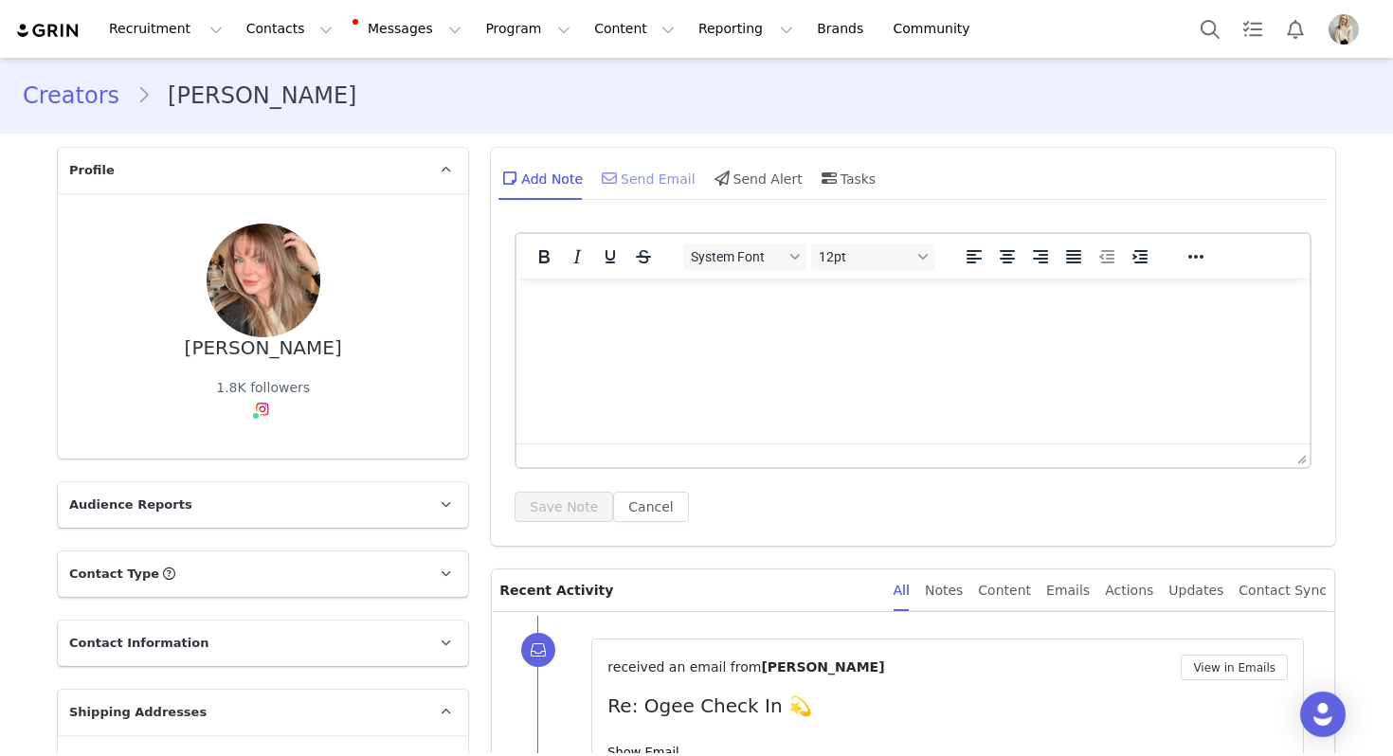
click at [616, 180] on icon at bounding box center [609, 178] width 15 height 15
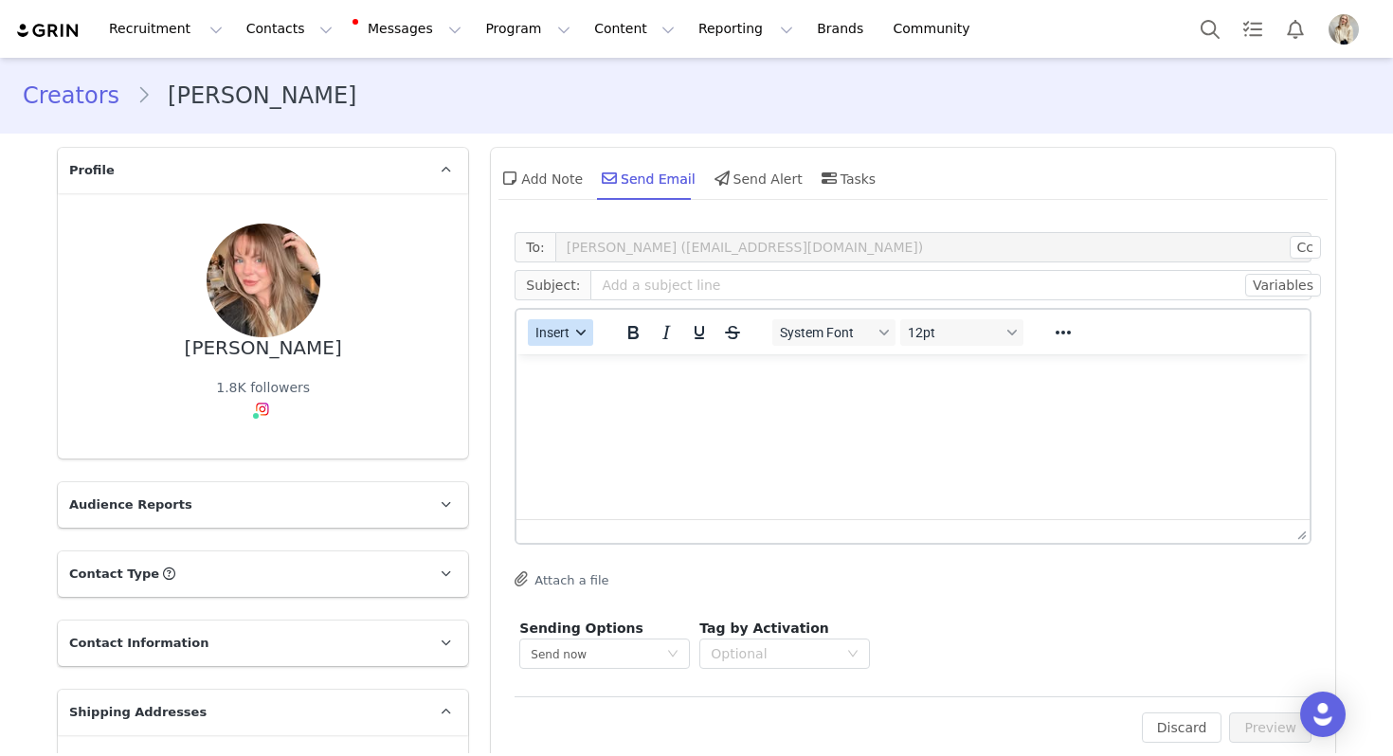
click at [572, 329] on button "Insert" at bounding box center [560, 332] width 65 height 27
click at [574, 373] on div "Insert Template" at bounding box center [629, 365] width 171 height 23
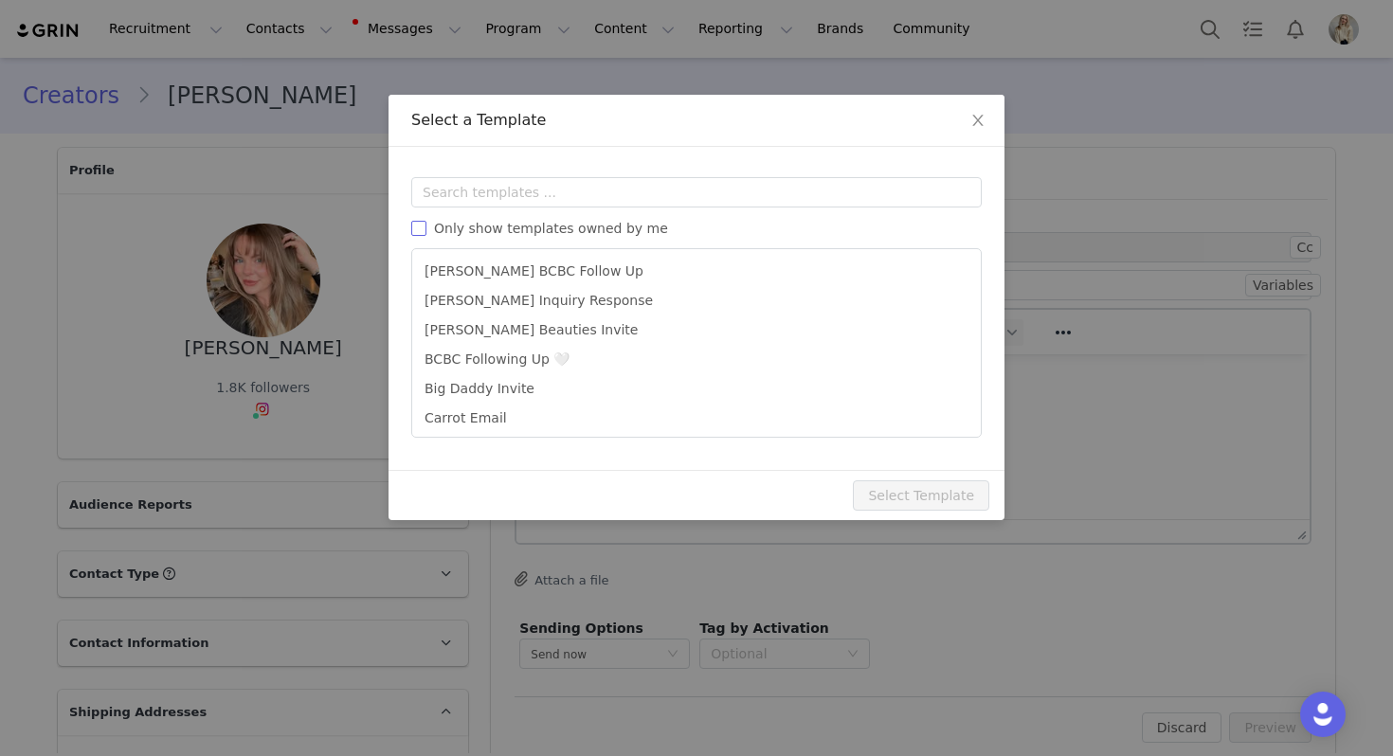
click at [589, 232] on span "Only show templates owned by me" at bounding box center [550, 228] width 249 height 15
click at [426, 232] on input "Only show templates owned by me" at bounding box center [418, 228] width 15 height 15
checkbox input "true"
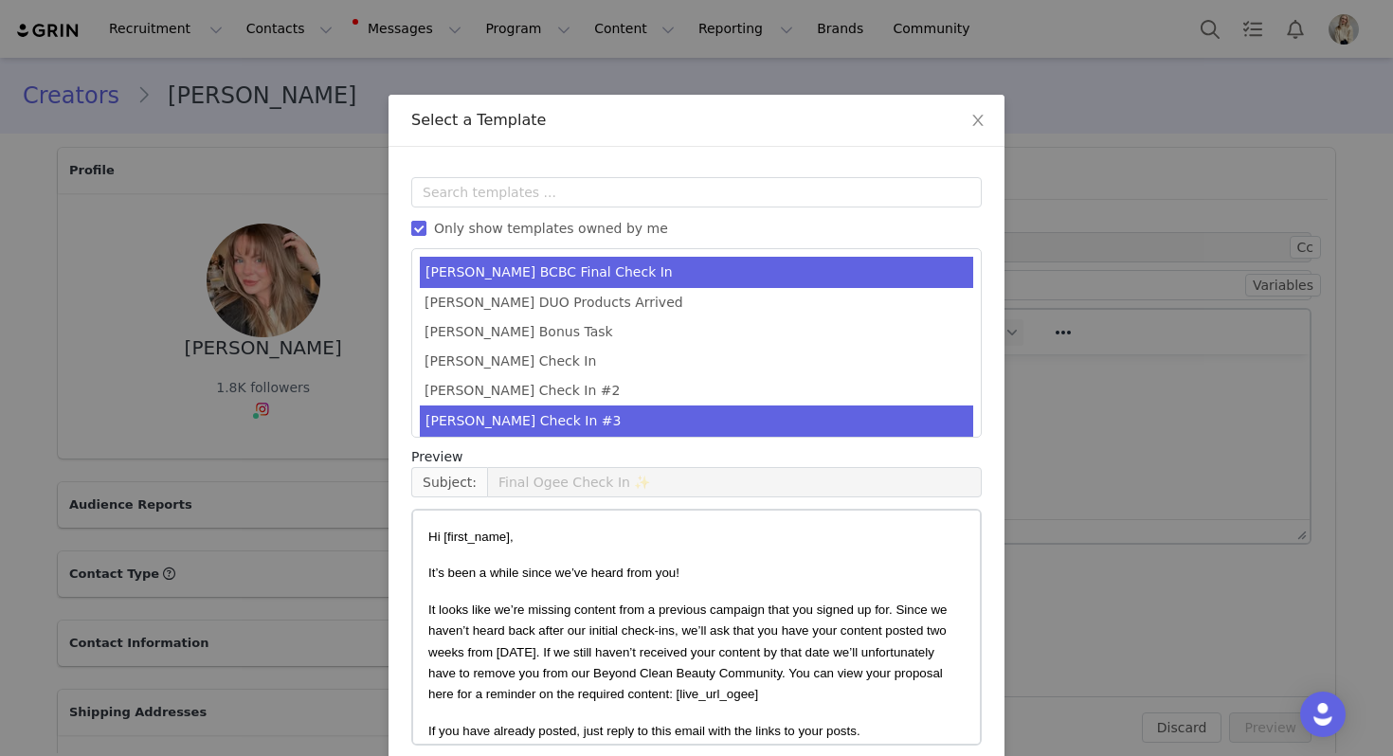
click at [549, 421] on li "Julia Check In #3" at bounding box center [696, 421] width 553 height 31
type input "Last chance! Let's finish this collab 💕"
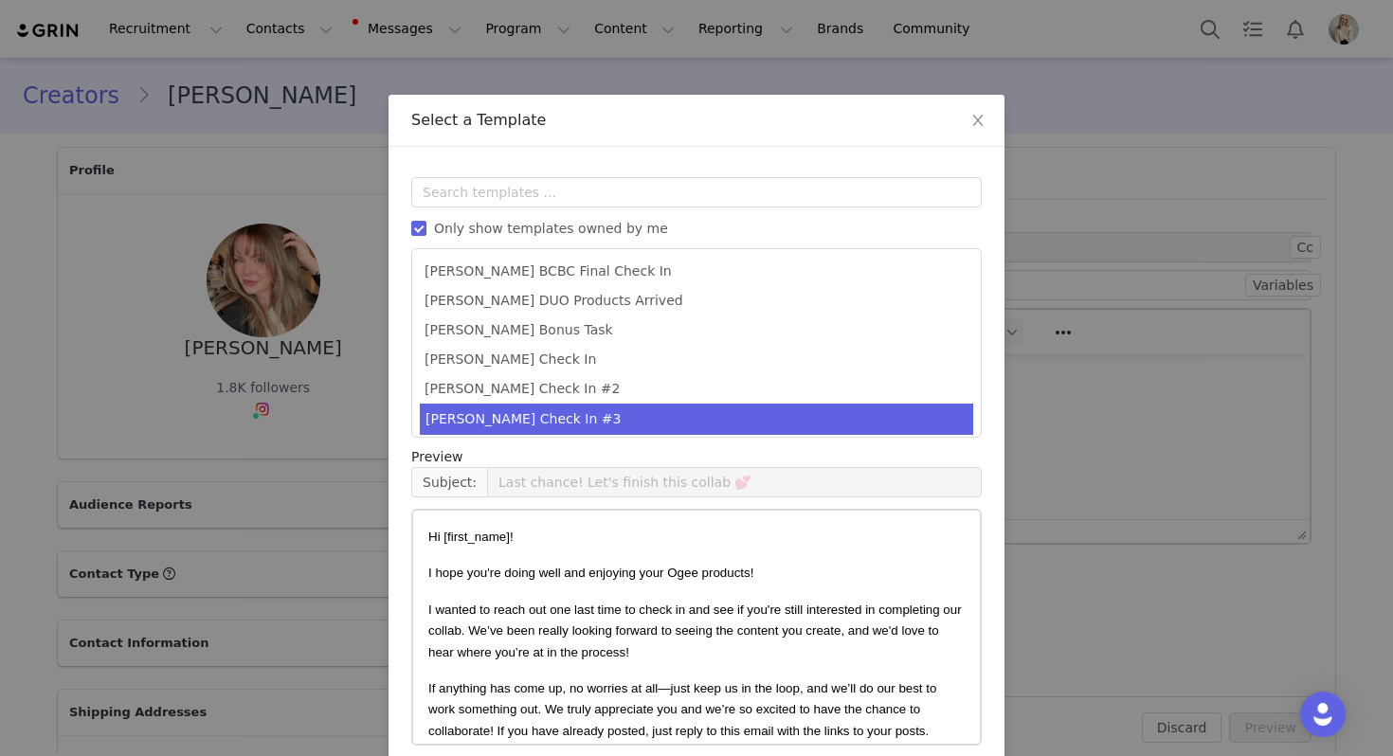
scroll to position [85, 0]
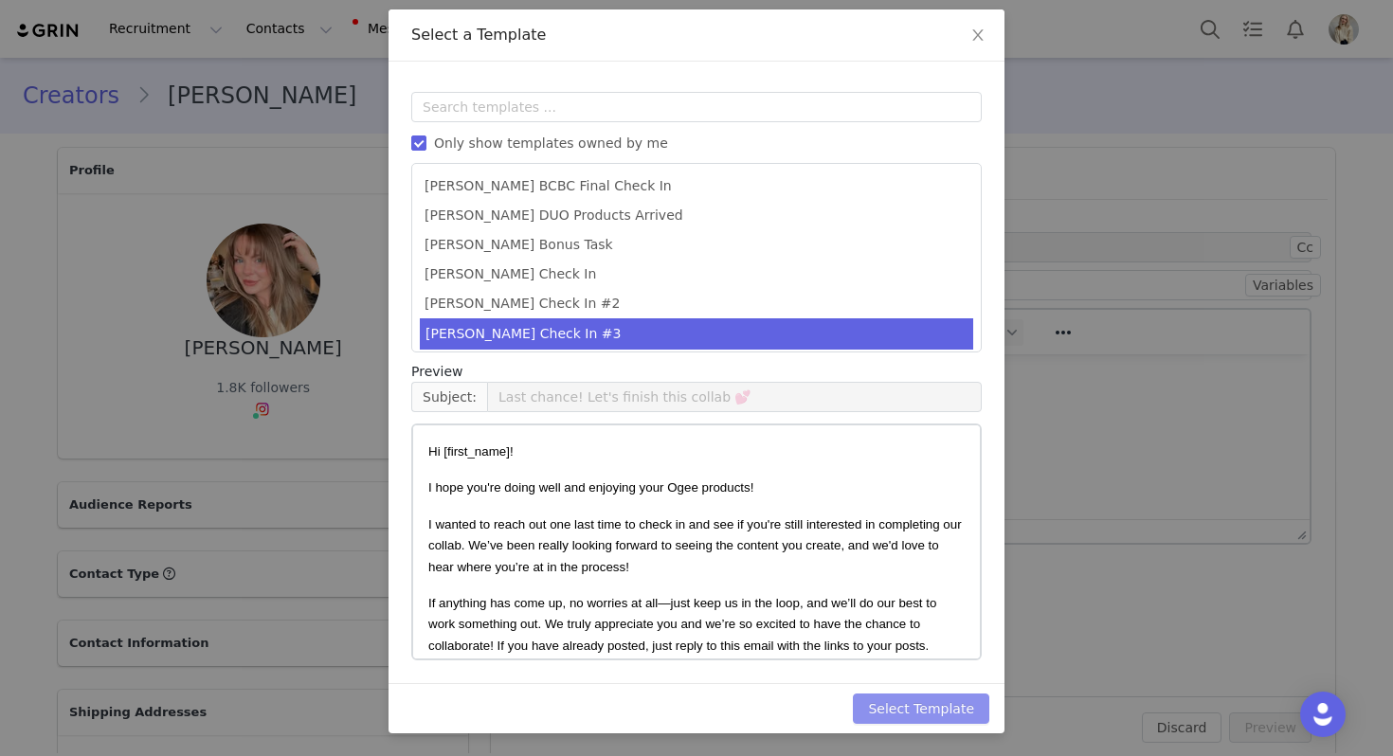
click at [934, 710] on button "Select Template" at bounding box center [921, 709] width 136 height 30
type input "Last chance! Let's finish this collab 💕"
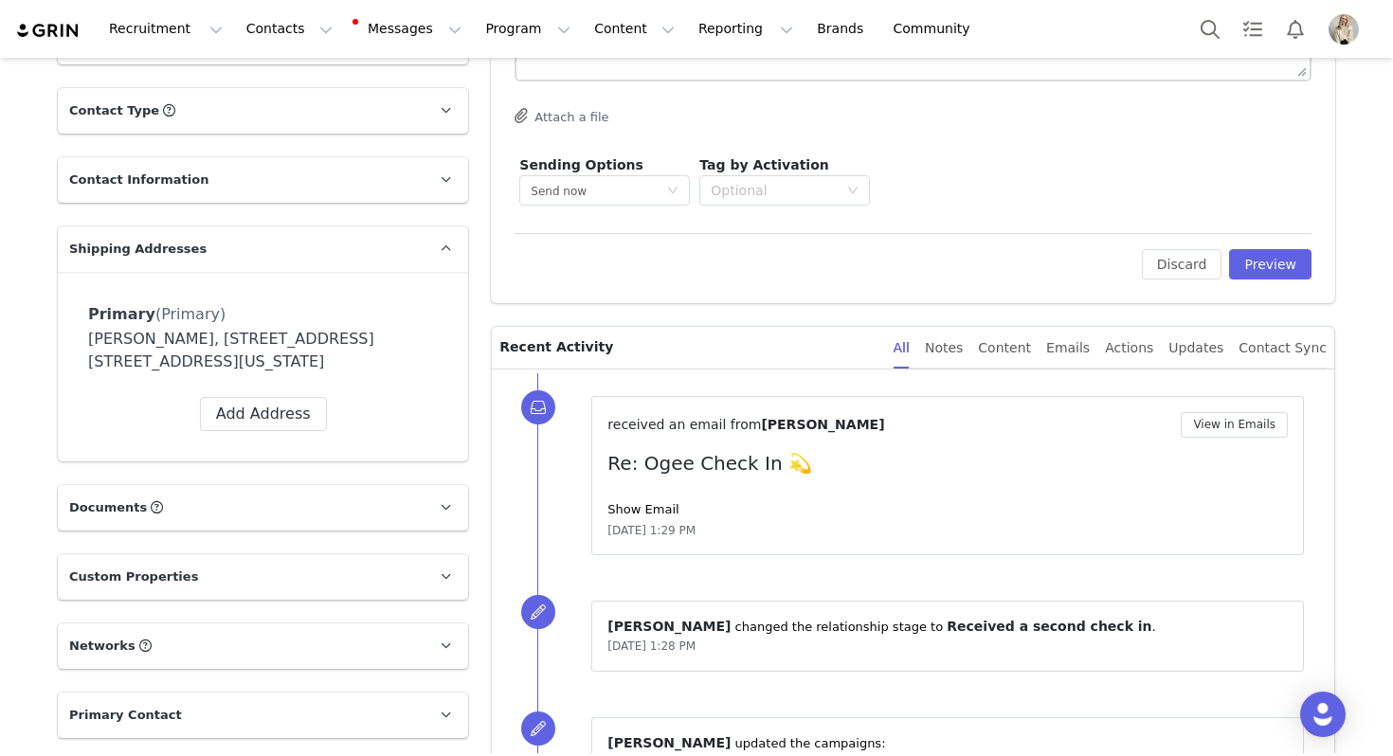
scroll to position [478, 0]
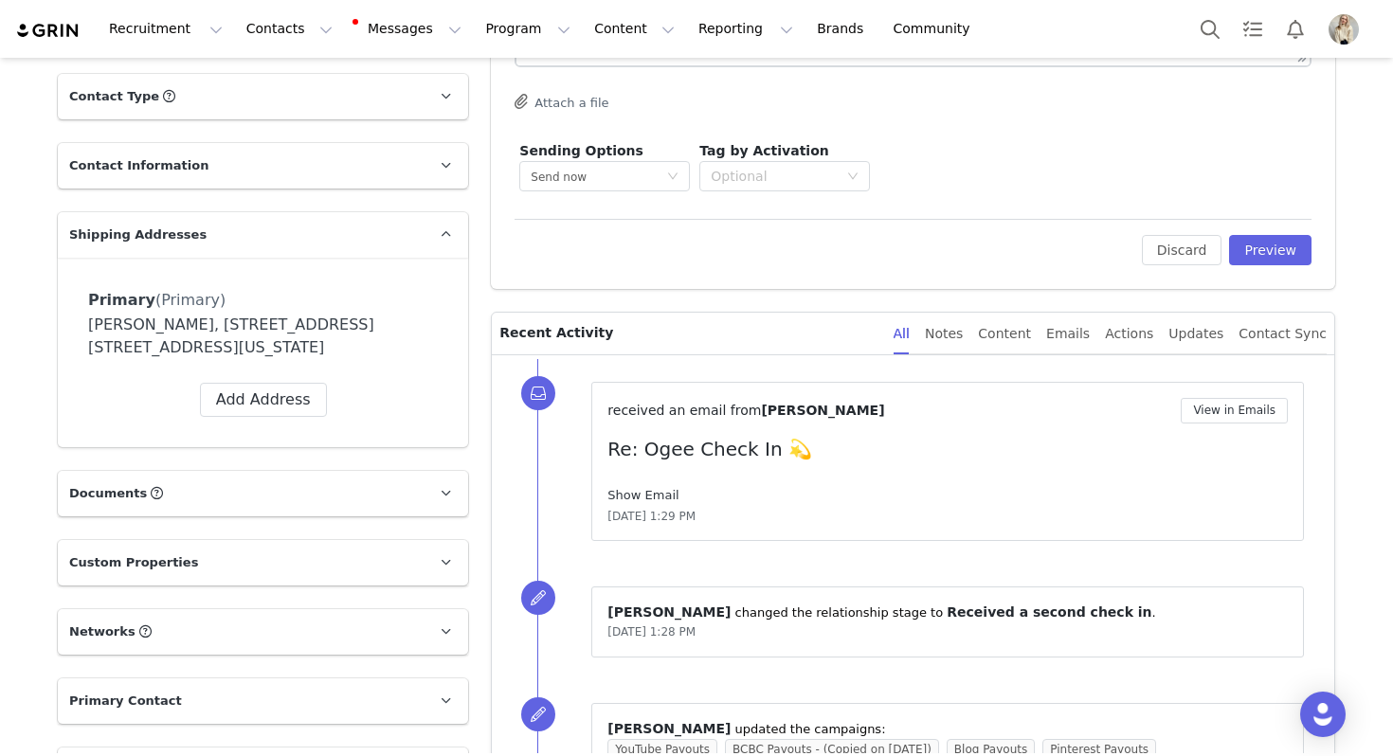
click at [637, 492] on link "Show Email" at bounding box center [642, 495] width 71 height 14
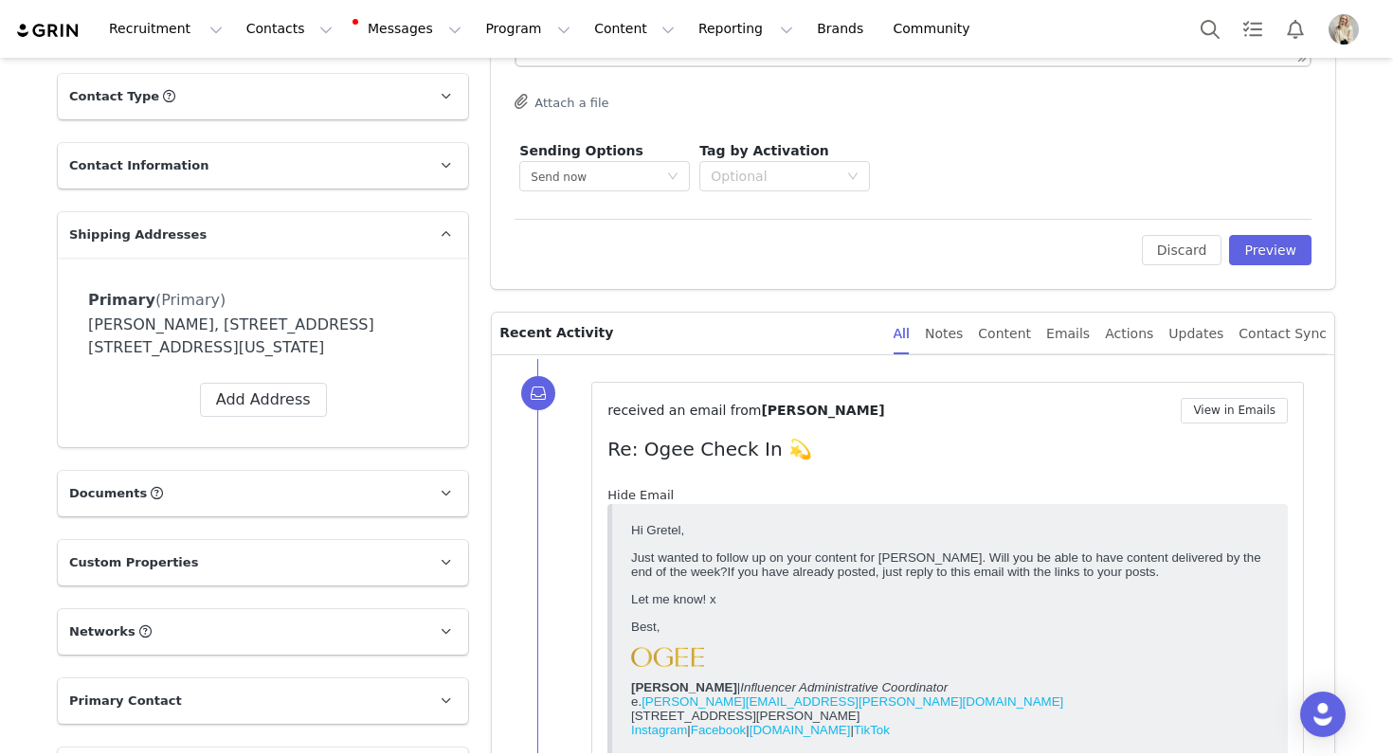
scroll to position [0, 0]
click at [1260, 254] on button "Preview" at bounding box center [1270, 250] width 82 height 30
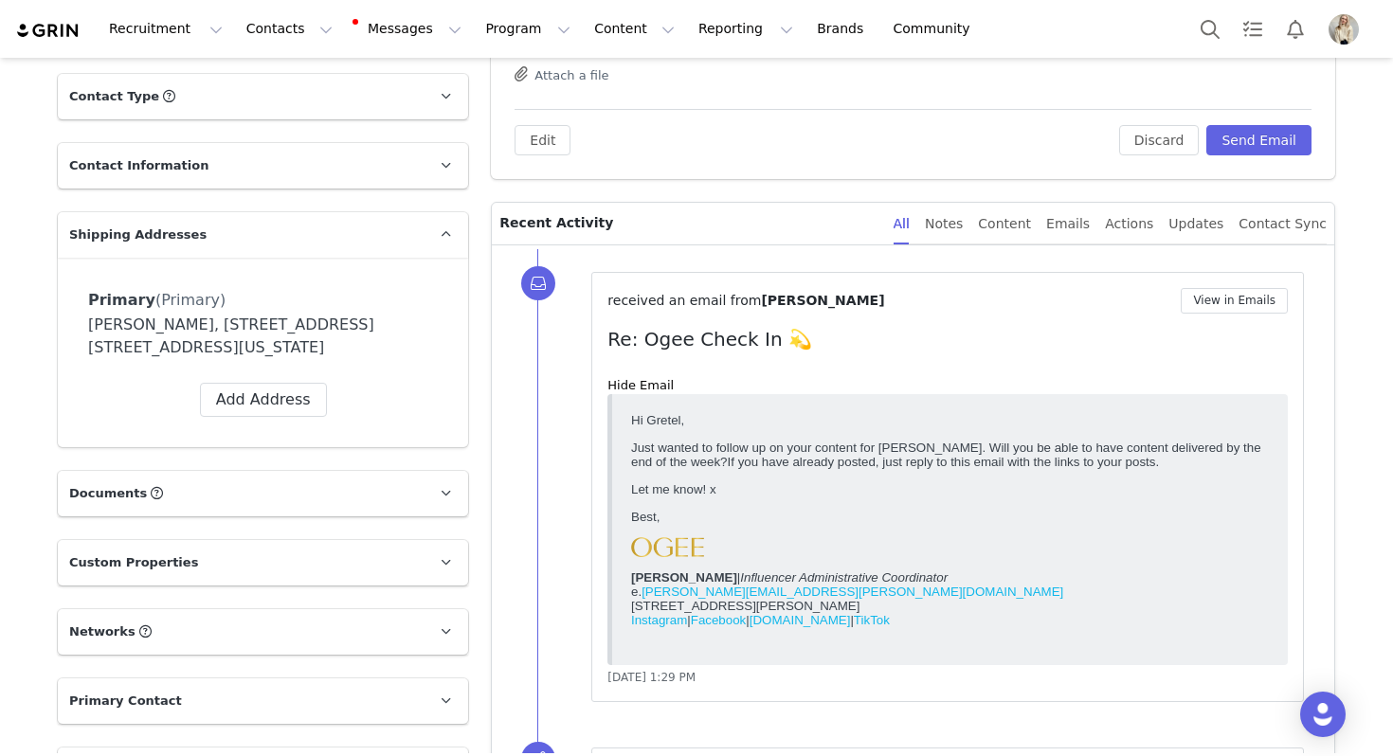
click at [1246, 131] on button "Send Email" at bounding box center [1258, 140] width 105 height 30
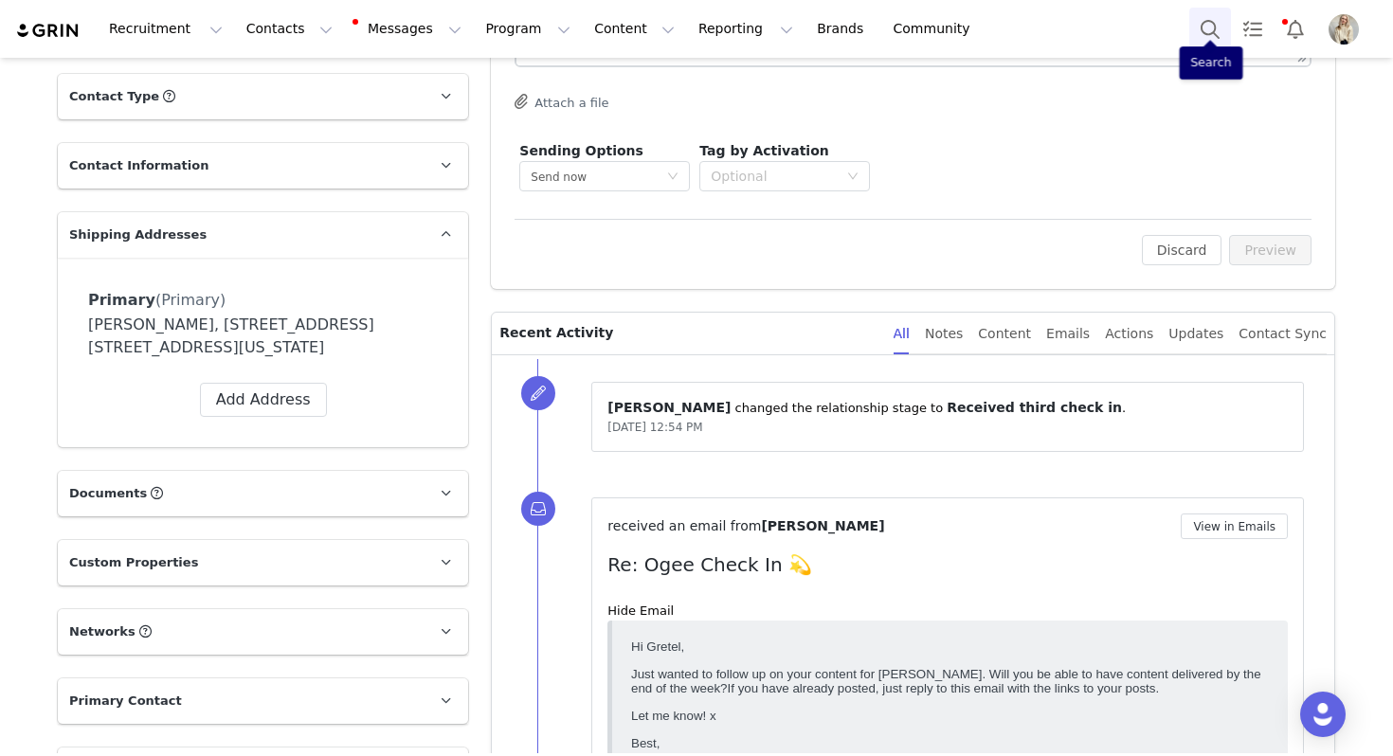
click at [1195, 27] on button "Search" at bounding box center [1210, 29] width 42 height 43
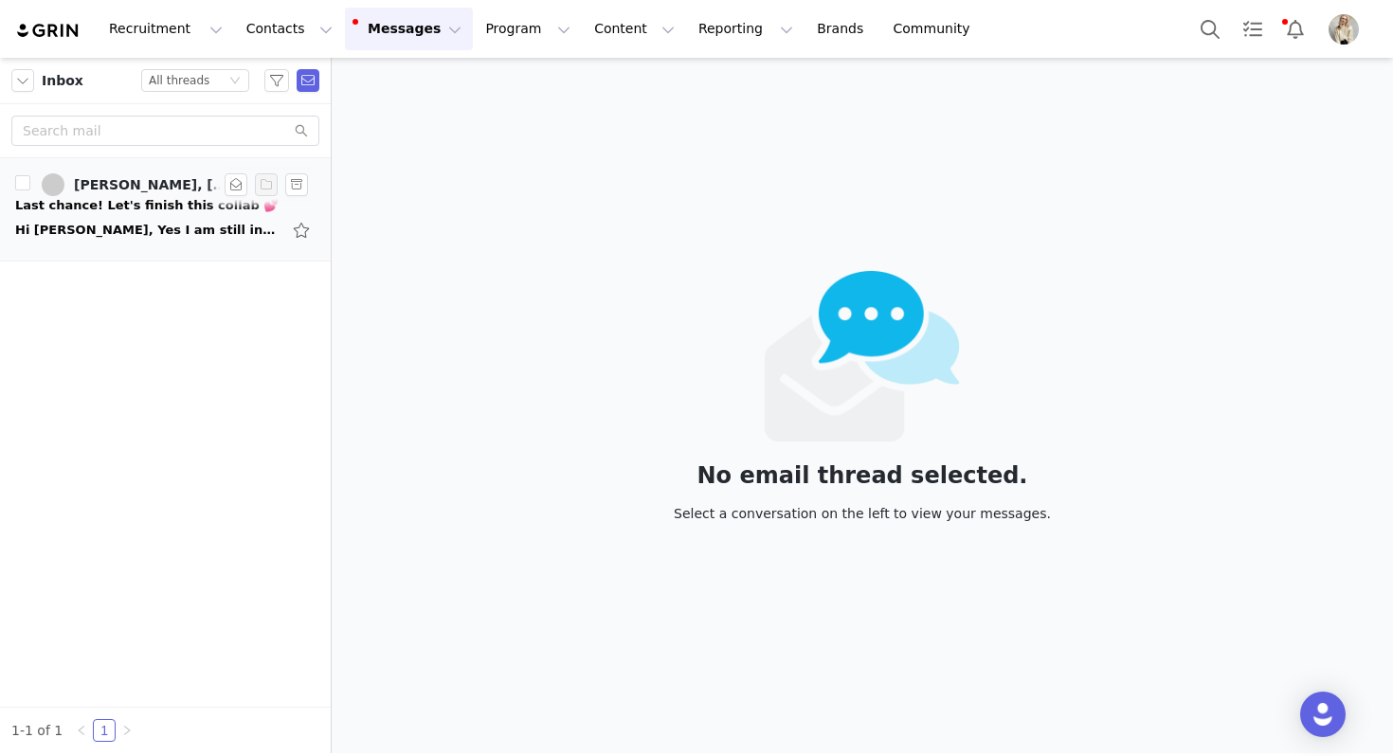
click at [186, 224] on div "Hi [PERSON_NAME], Yes I am still interested! I'm so sorry about the delay and l…" at bounding box center [147, 230] width 265 height 19
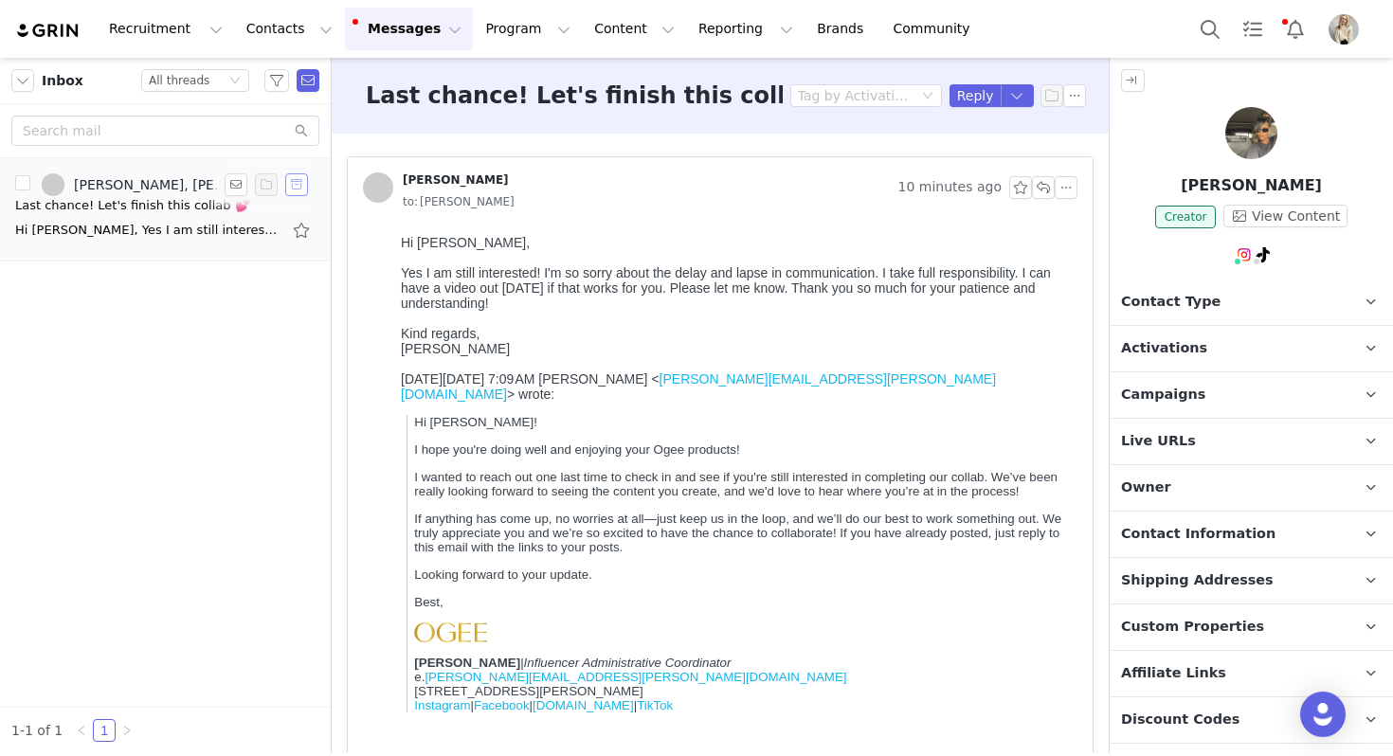
click at [298, 187] on button "button" at bounding box center [296, 184] width 23 height 23
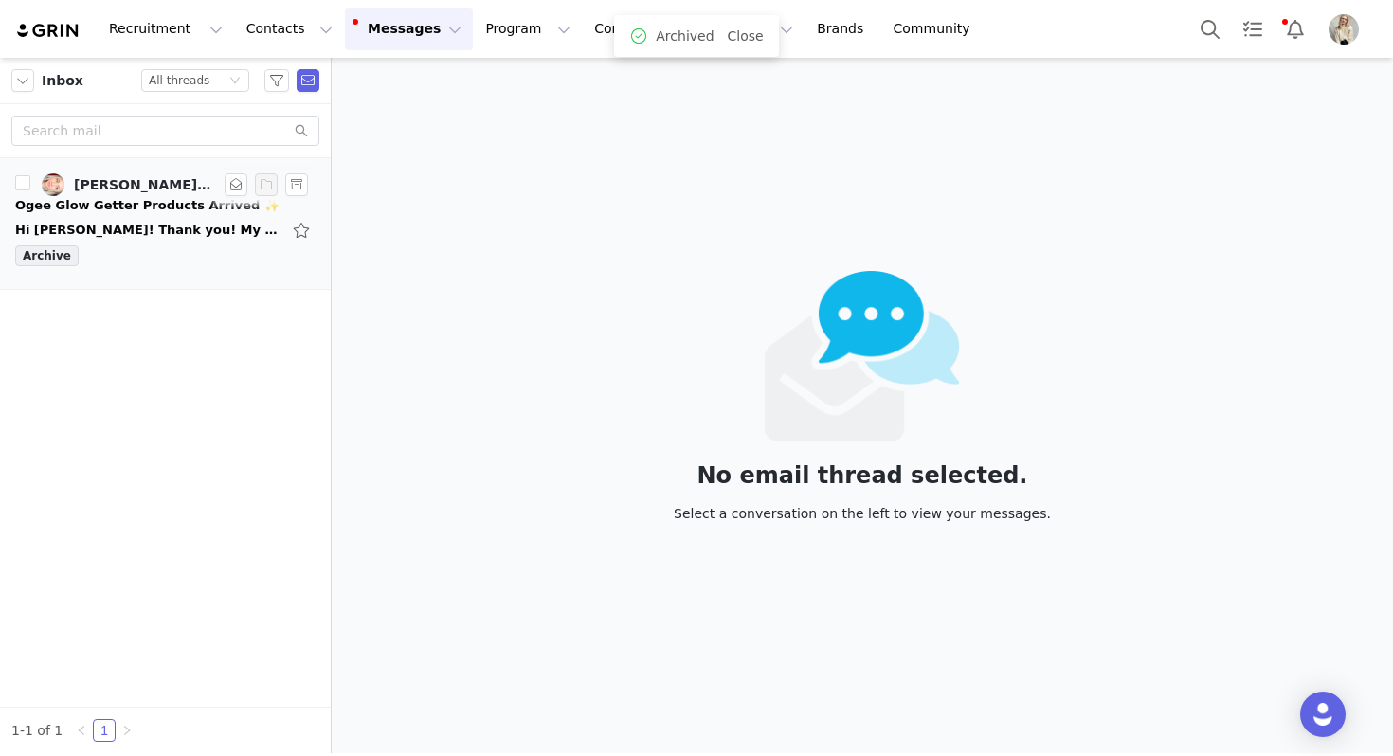
click at [176, 231] on div "Hi Julia! Thank you! My address is 7822 Ashley Glen Rd, Annandale VA 22003 Let …" at bounding box center [147, 230] width 265 height 19
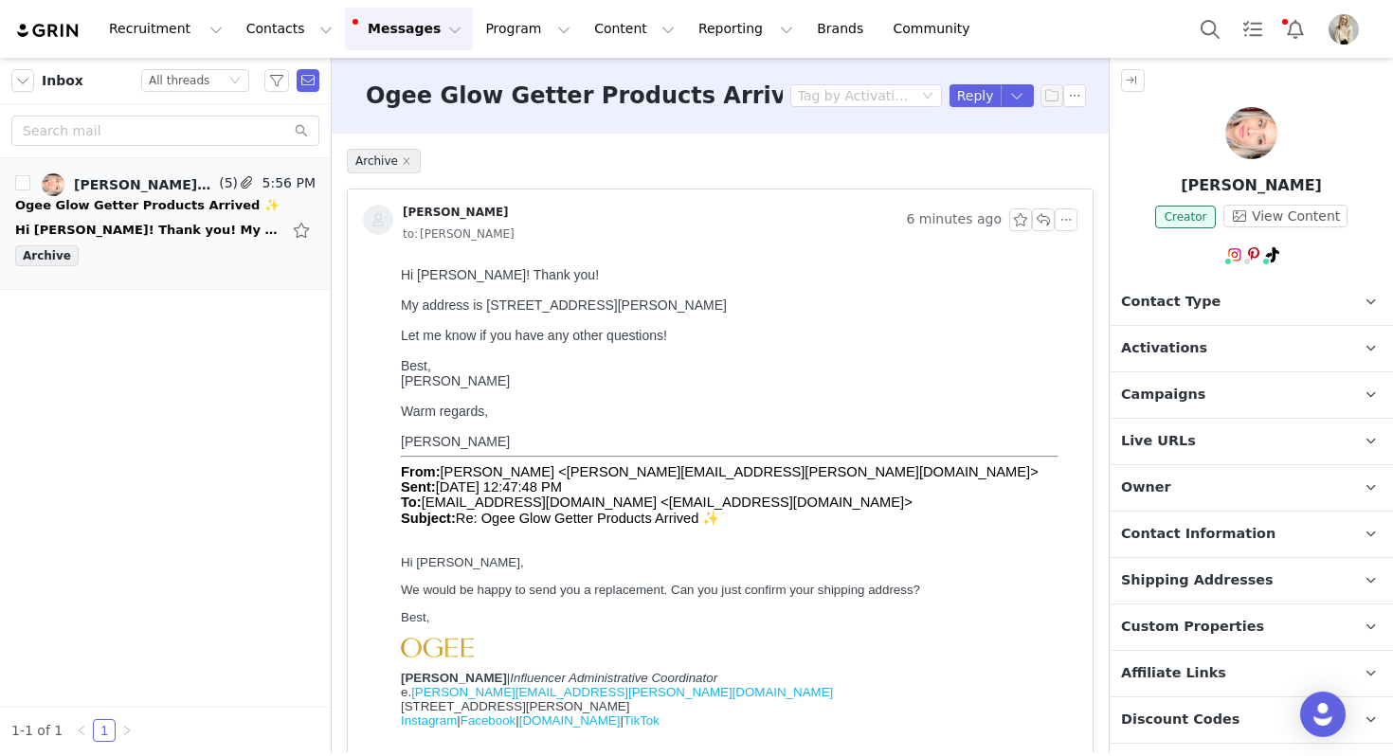
click at [1194, 580] on span "Shipping Addresses" at bounding box center [1197, 580] width 153 height 21
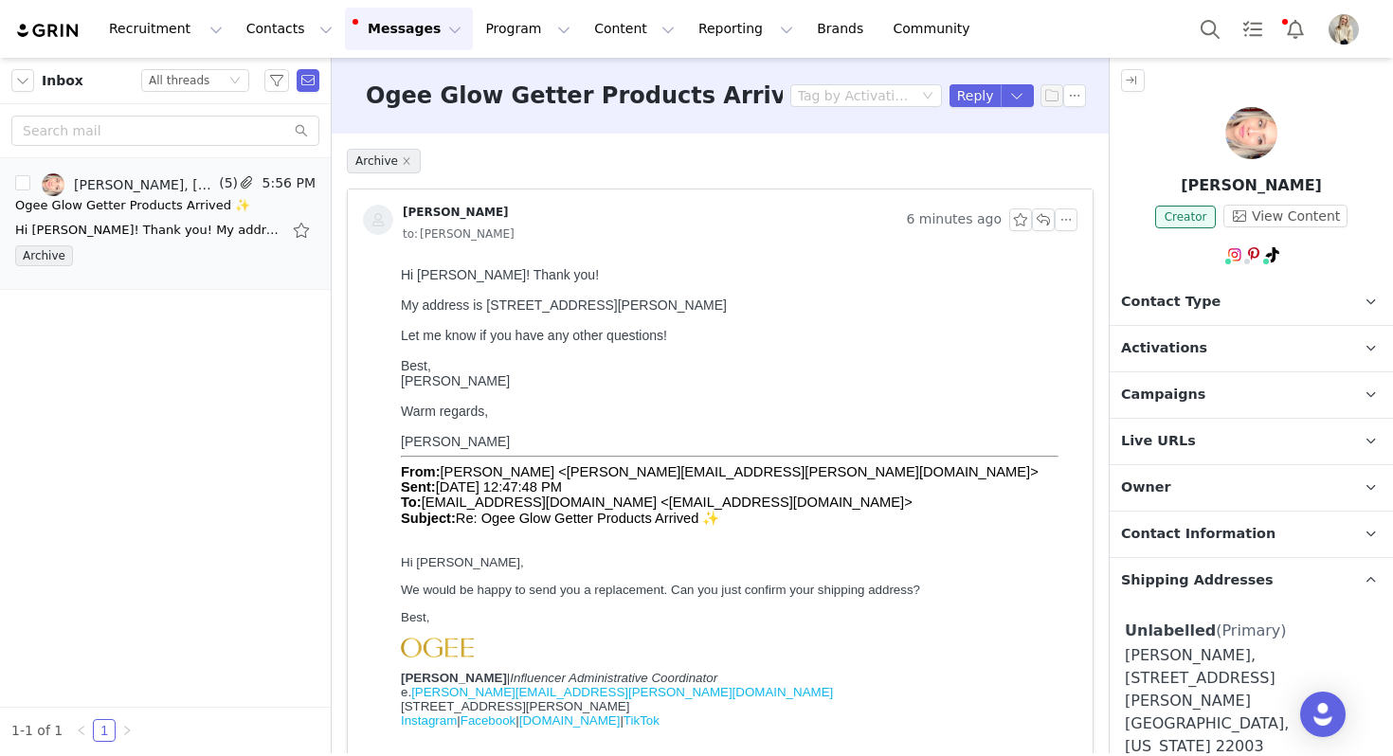
click at [1194, 579] on span "Shipping Addresses" at bounding box center [1197, 580] width 153 height 21
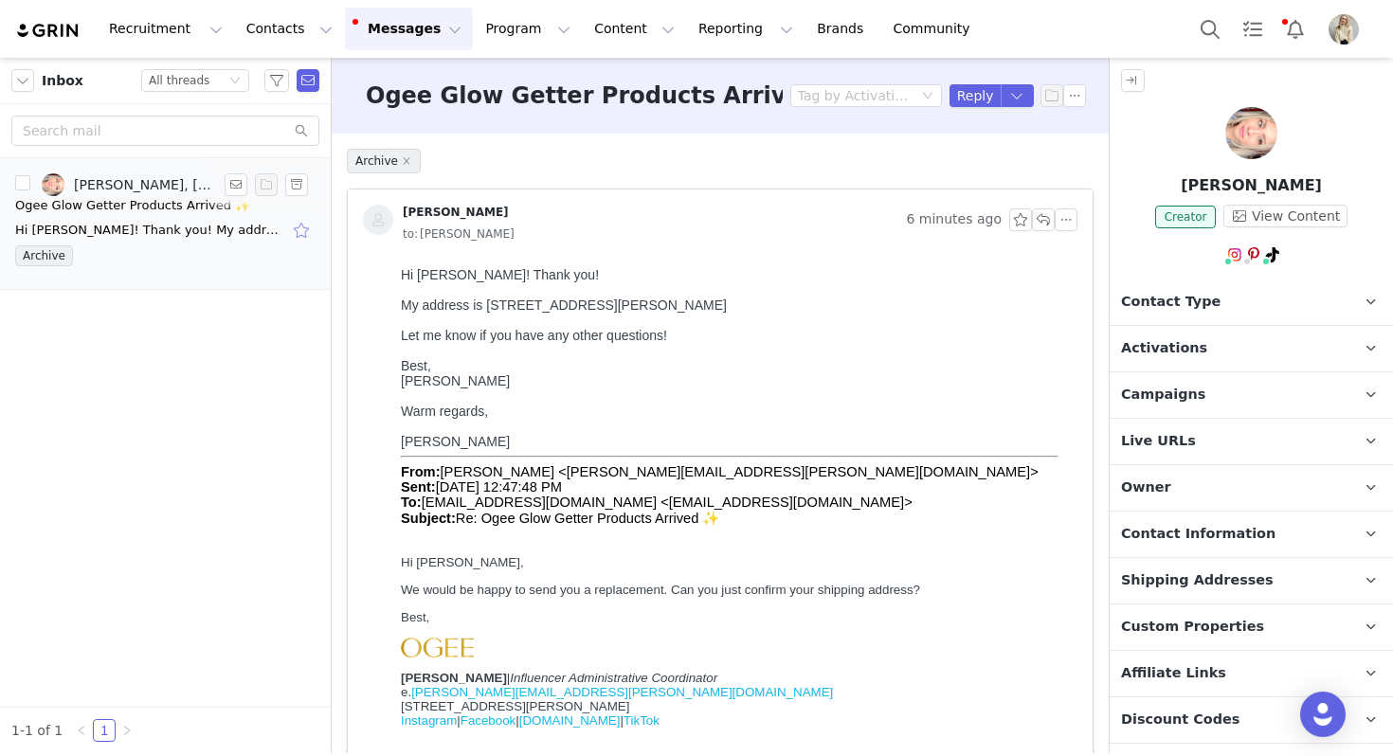
click at [299, 227] on button "button" at bounding box center [303, 230] width 25 height 30
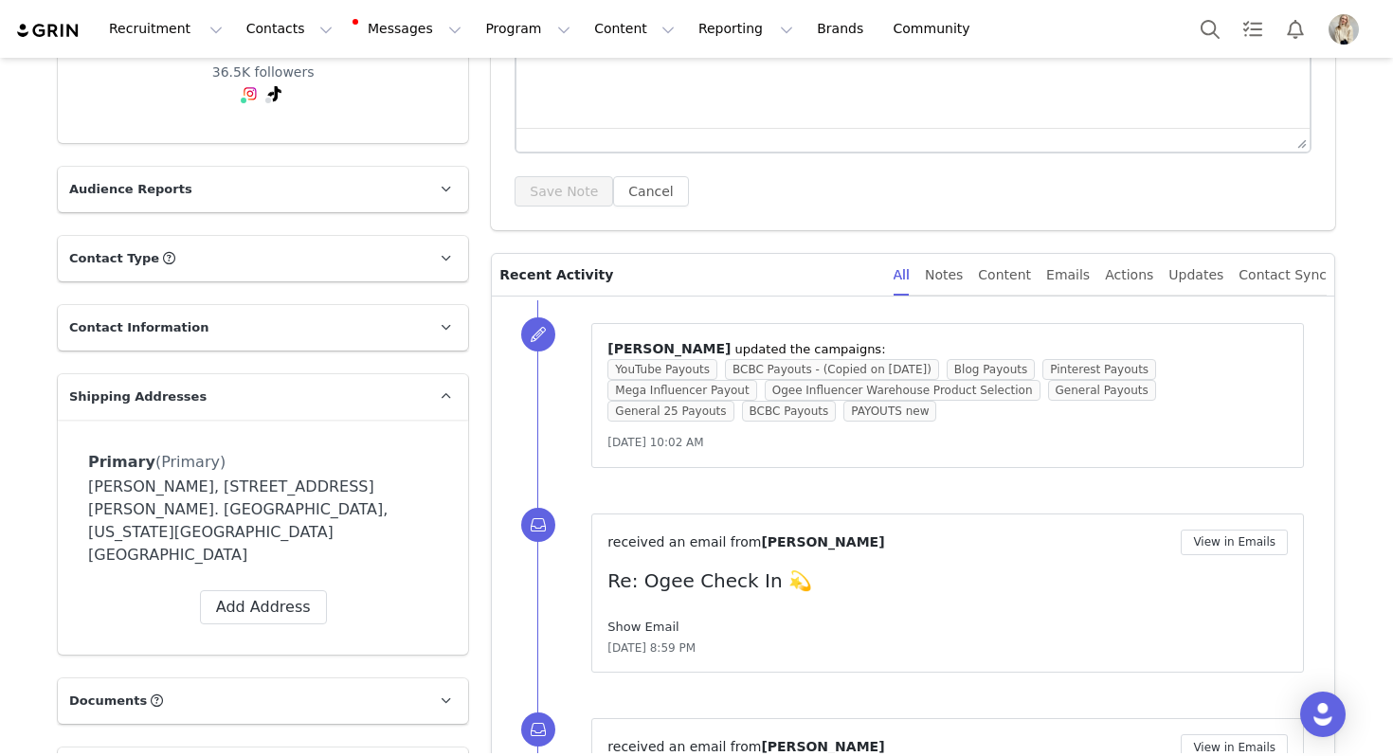
click at [638, 623] on link "Show Email" at bounding box center [642, 627] width 71 height 14
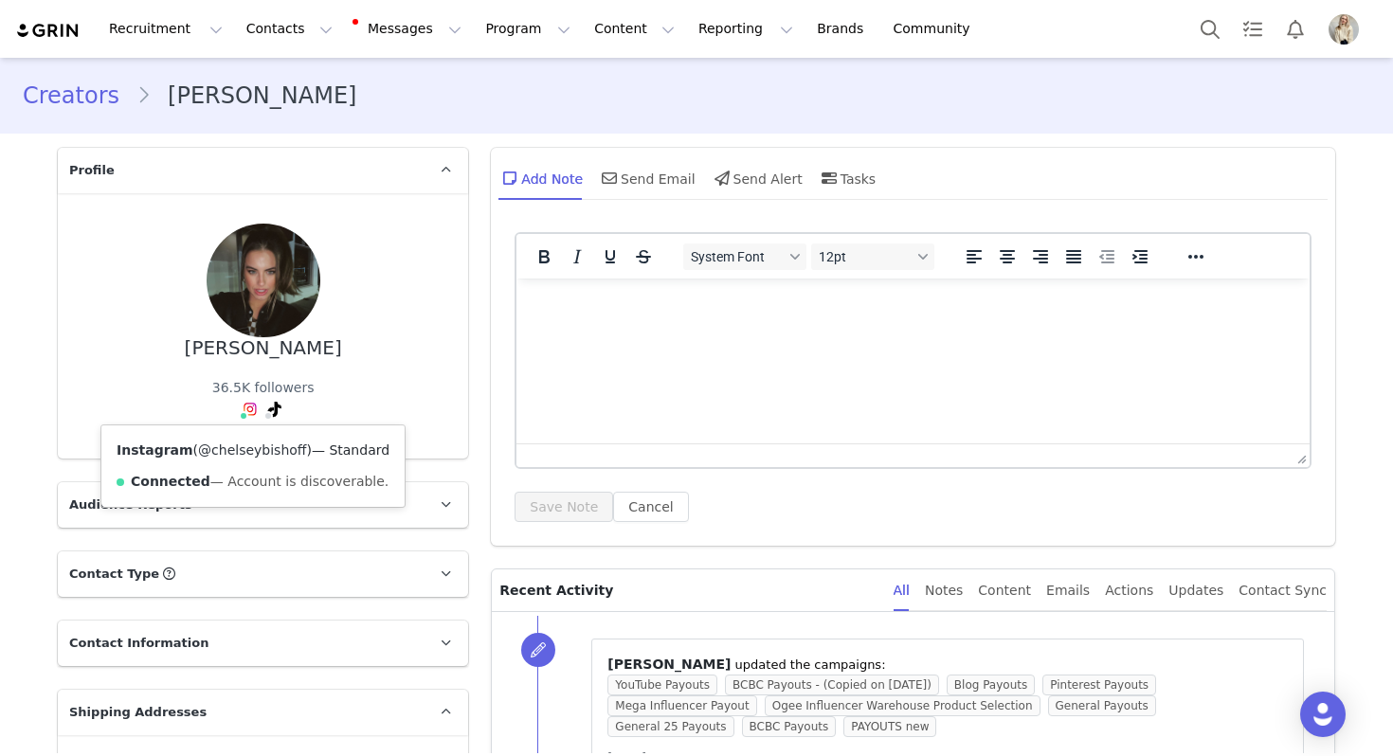
click at [242, 455] on link "@chelseybishoff" at bounding box center [252, 450] width 108 height 15
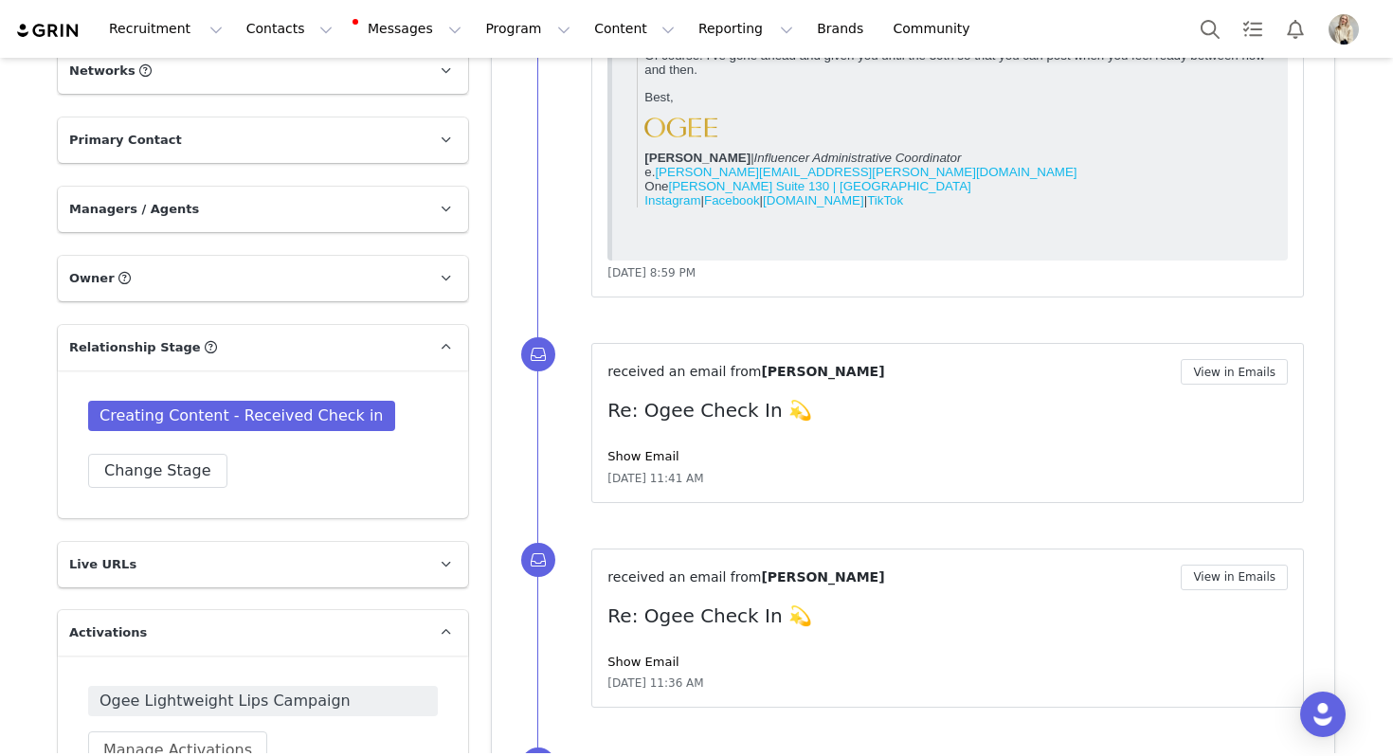
scroll to position [1275, 0]
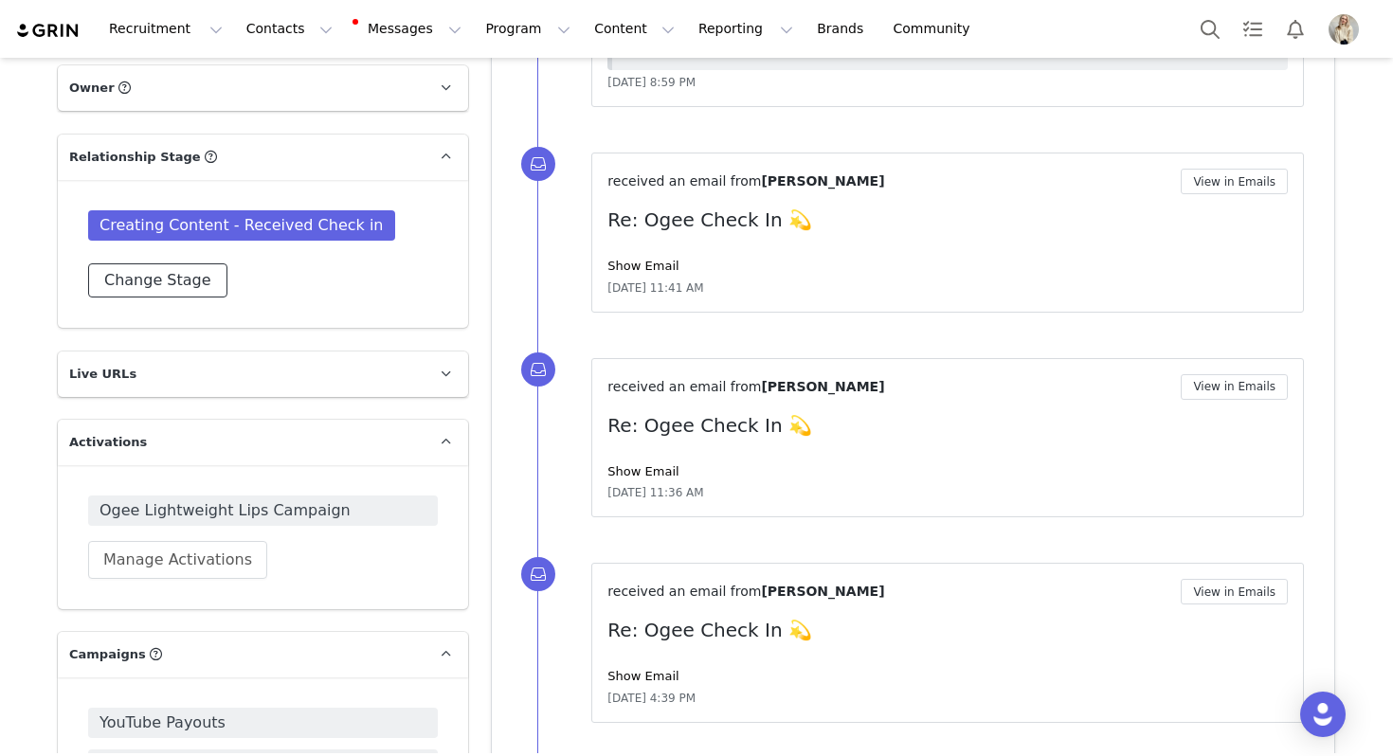
click at [175, 263] on button "Change Stage" at bounding box center [157, 280] width 139 height 34
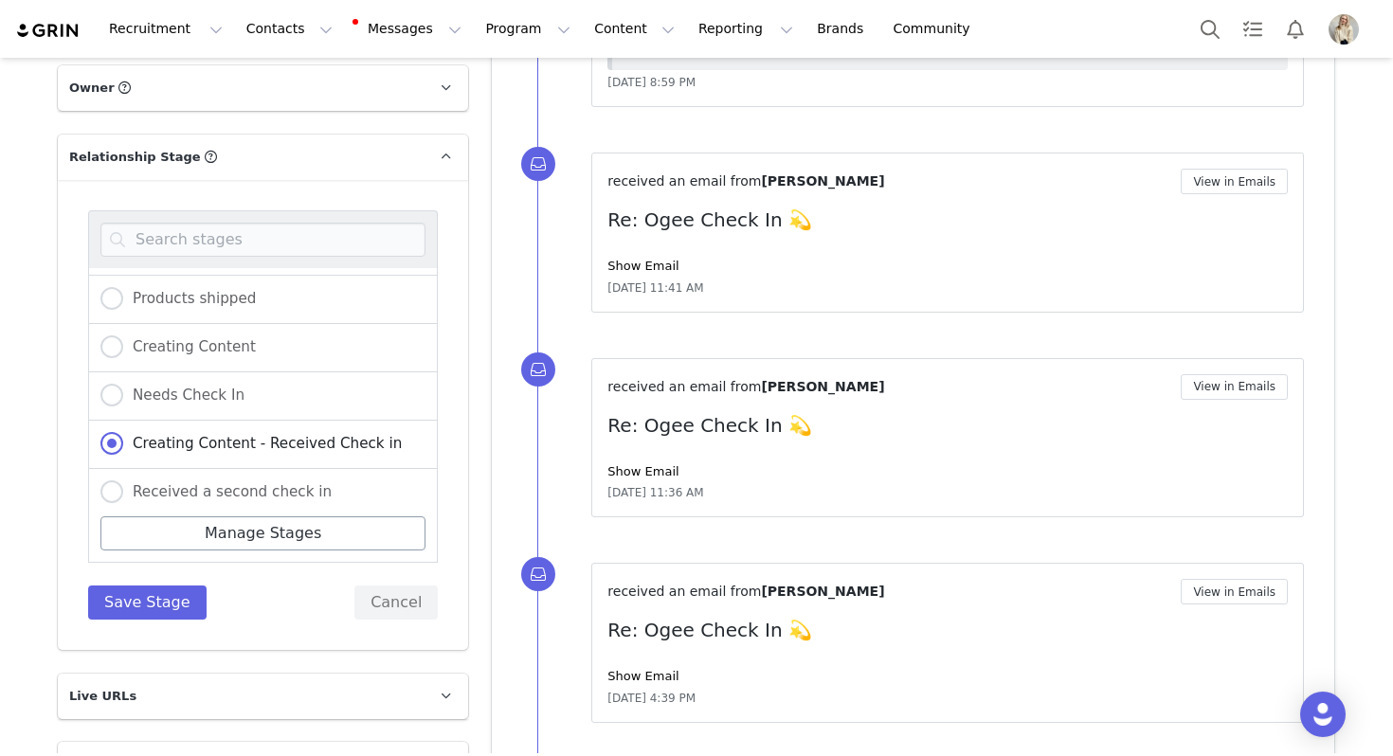
scroll to position [139, 0]
click at [209, 482] on span "Received a second check in" at bounding box center [227, 490] width 208 height 17
click at [123, 479] on input "Received a second check in" at bounding box center [111, 491] width 23 height 25
radio input "true"
radio input "false"
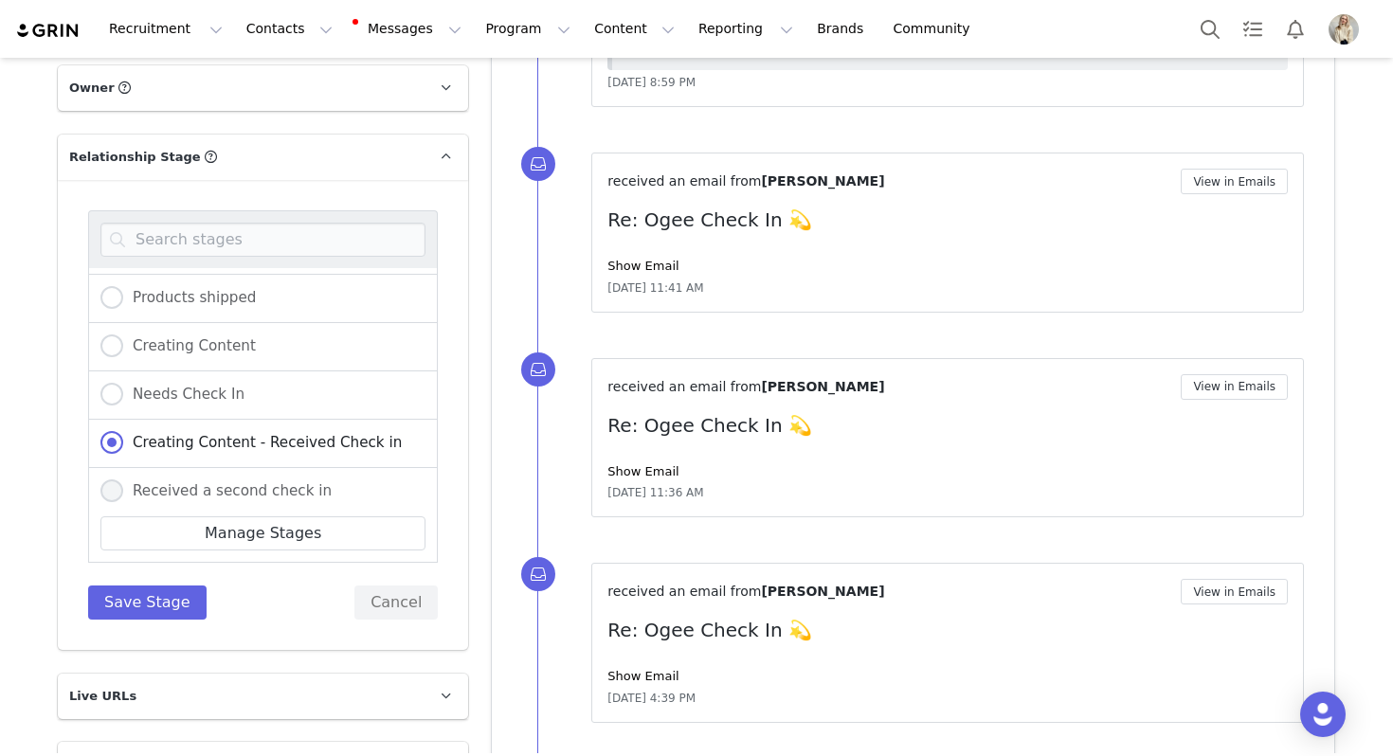
radio input "true"
click at [162, 586] on button "Save Stage" at bounding box center [147, 603] width 118 height 34
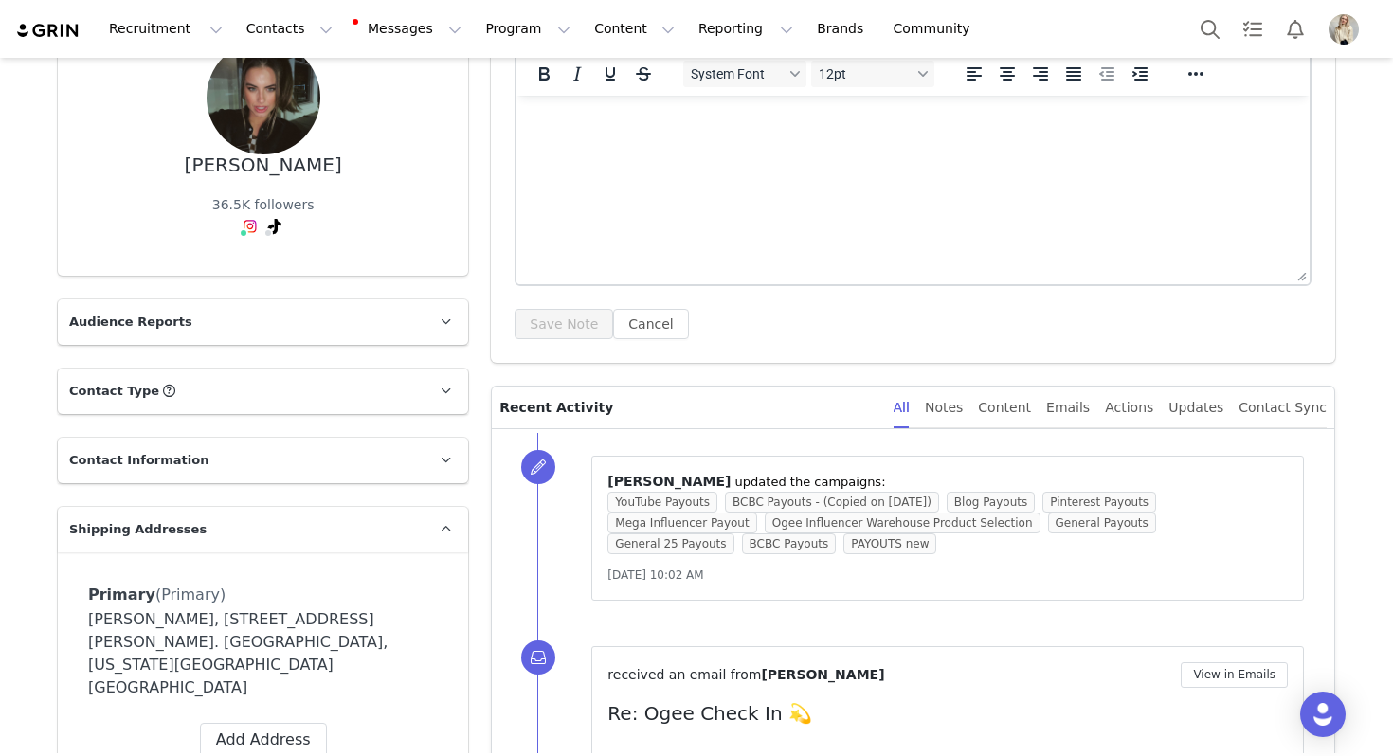
scroll to position [0, 0]
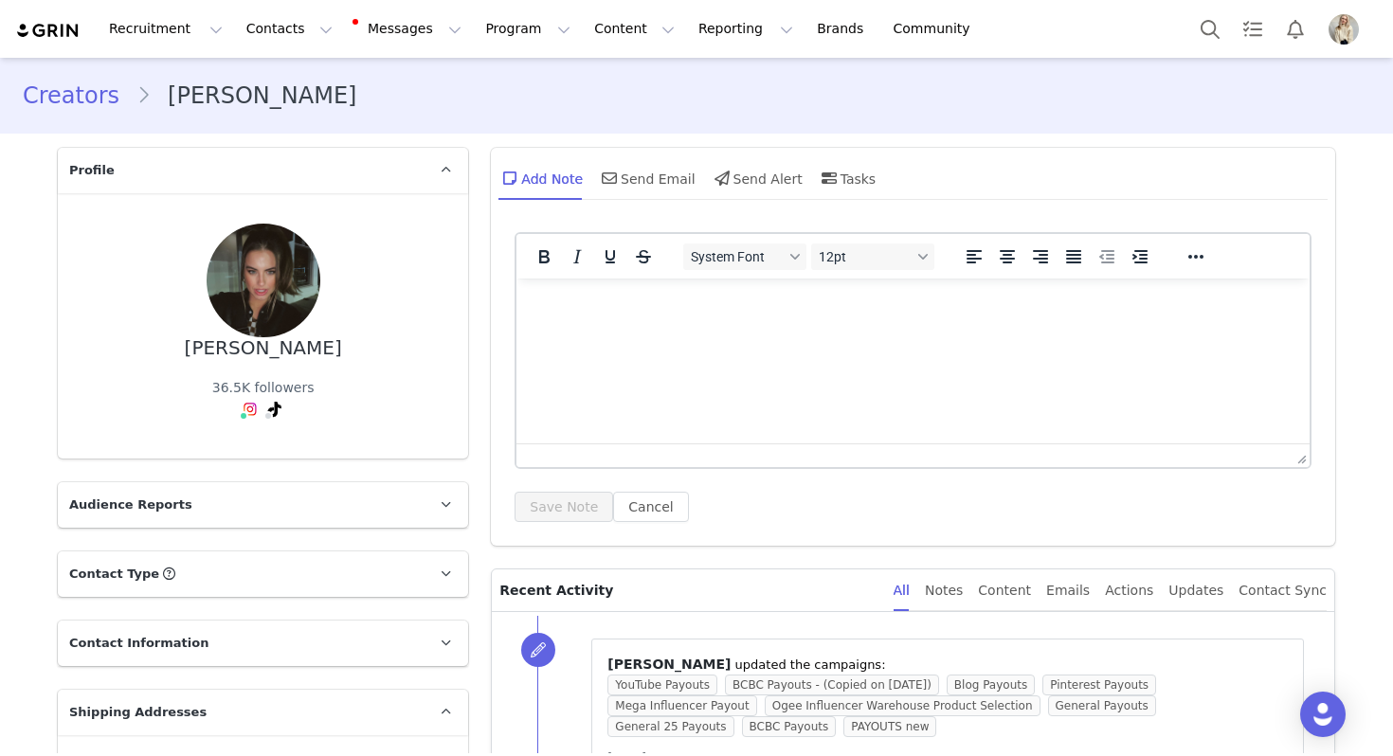
click at [647, 149] on div "Add Note Send Email Send Alert Tasks" at bounding box center [913, 185] width 844 height 75
click at [645, 176] on div "Send Email" at bounding box center [647, 177] width 98 height 45
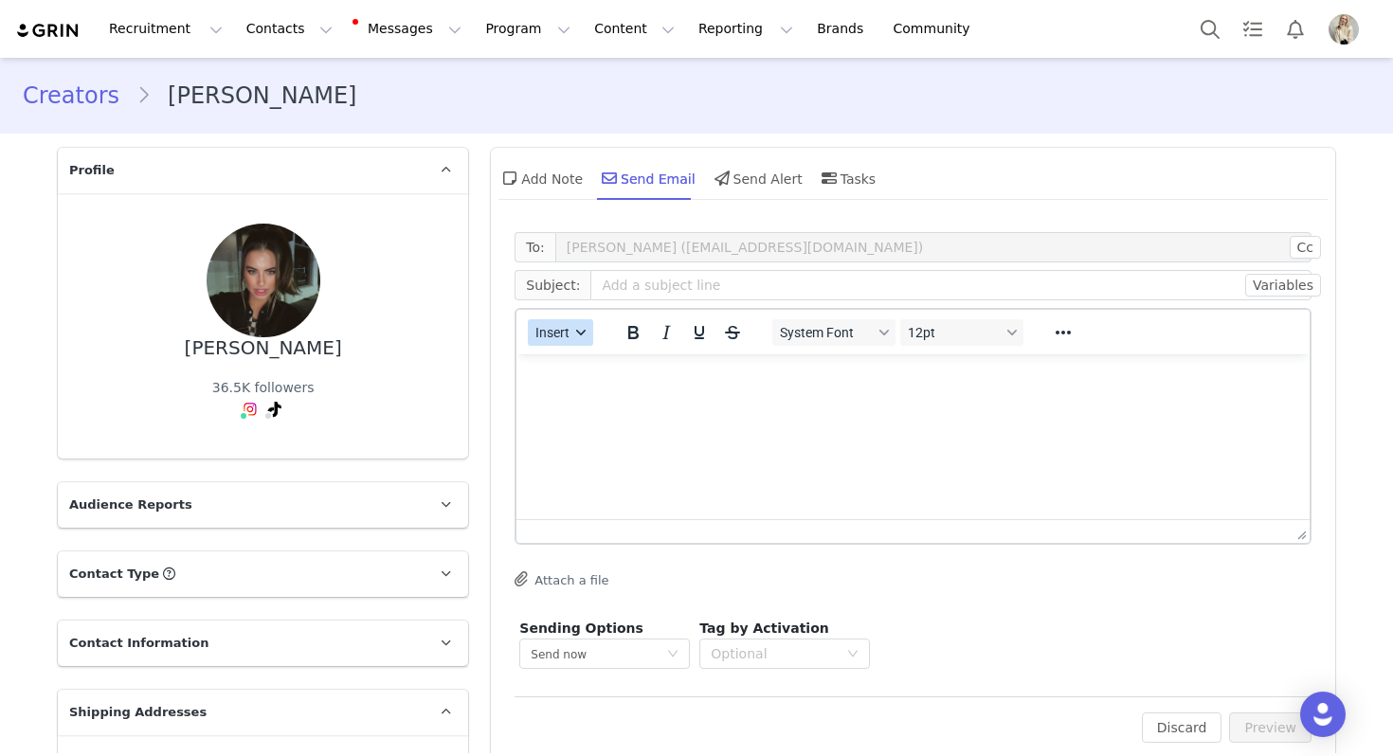
click at [554, 341] on button "Insert" at bounding box center [560, 332] width 65 height 27
click at [554, 369] on div "Insert Template" at bounding box center [629, 365] width 171 height 23
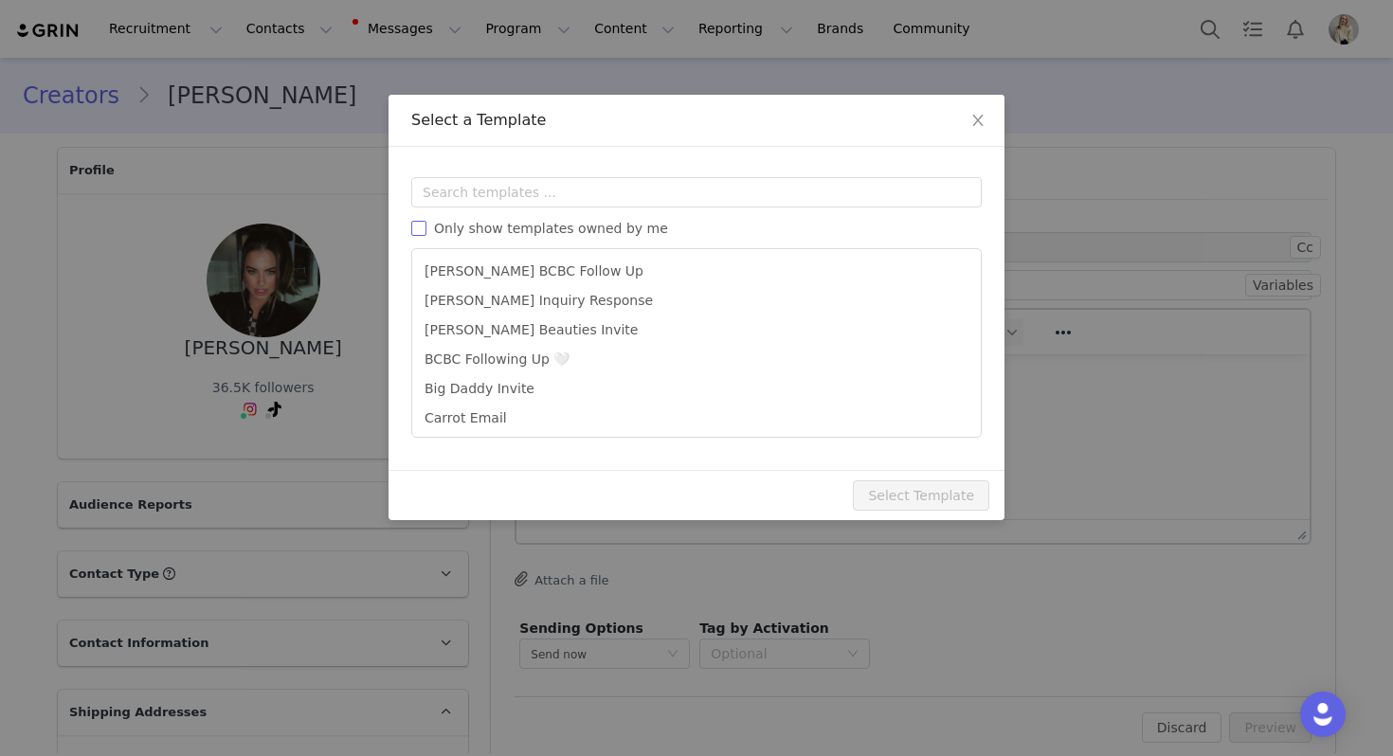
click at [566, 223] on span "Only show templates owned by me" at bounding box center [550, 228] width 249 height 15
click at [426, 223] on input "Only show templates owned by me" at bounding box center [418, 228] width 15 height 15
checkbox input "true"
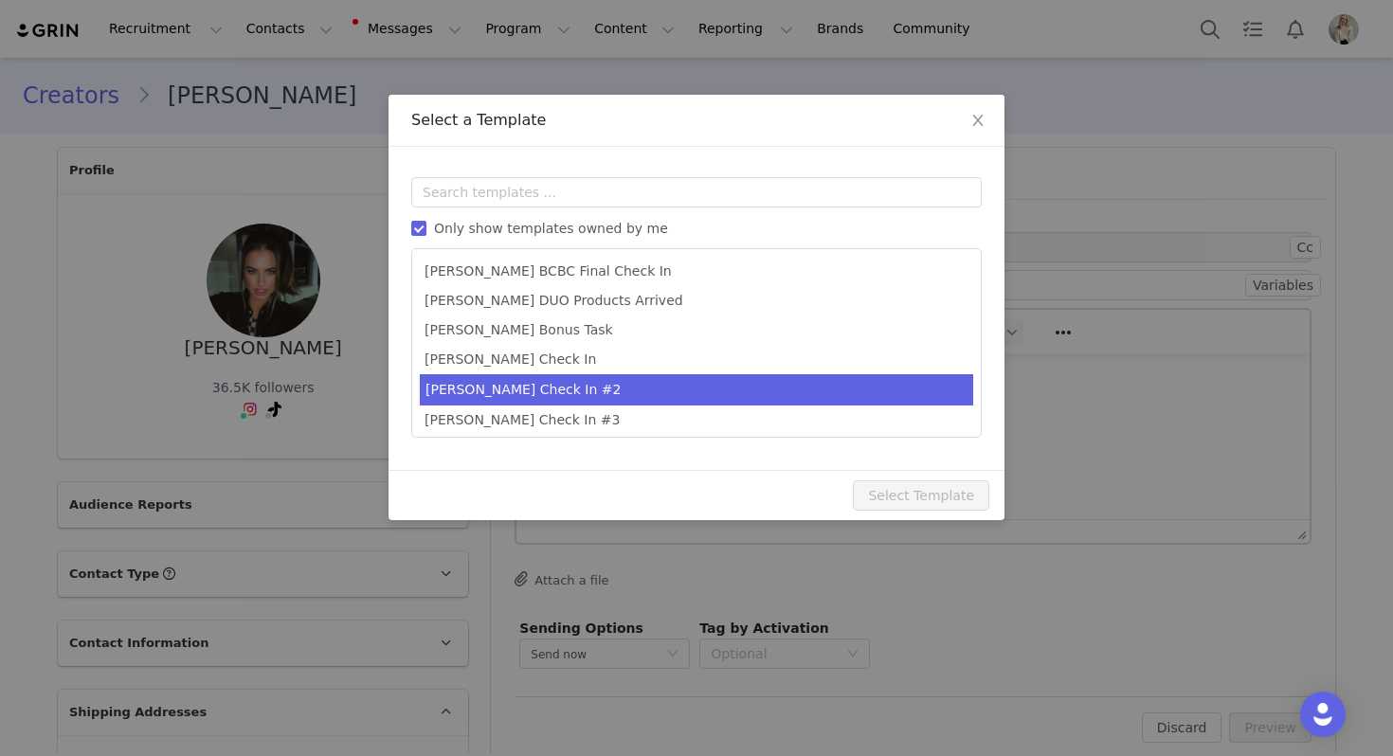
click at [553, 387] on li "[PERSON_NAME] Check In #2" at bounding box center [696, 389] width 553 height 31
type input "Just checking in ✨"
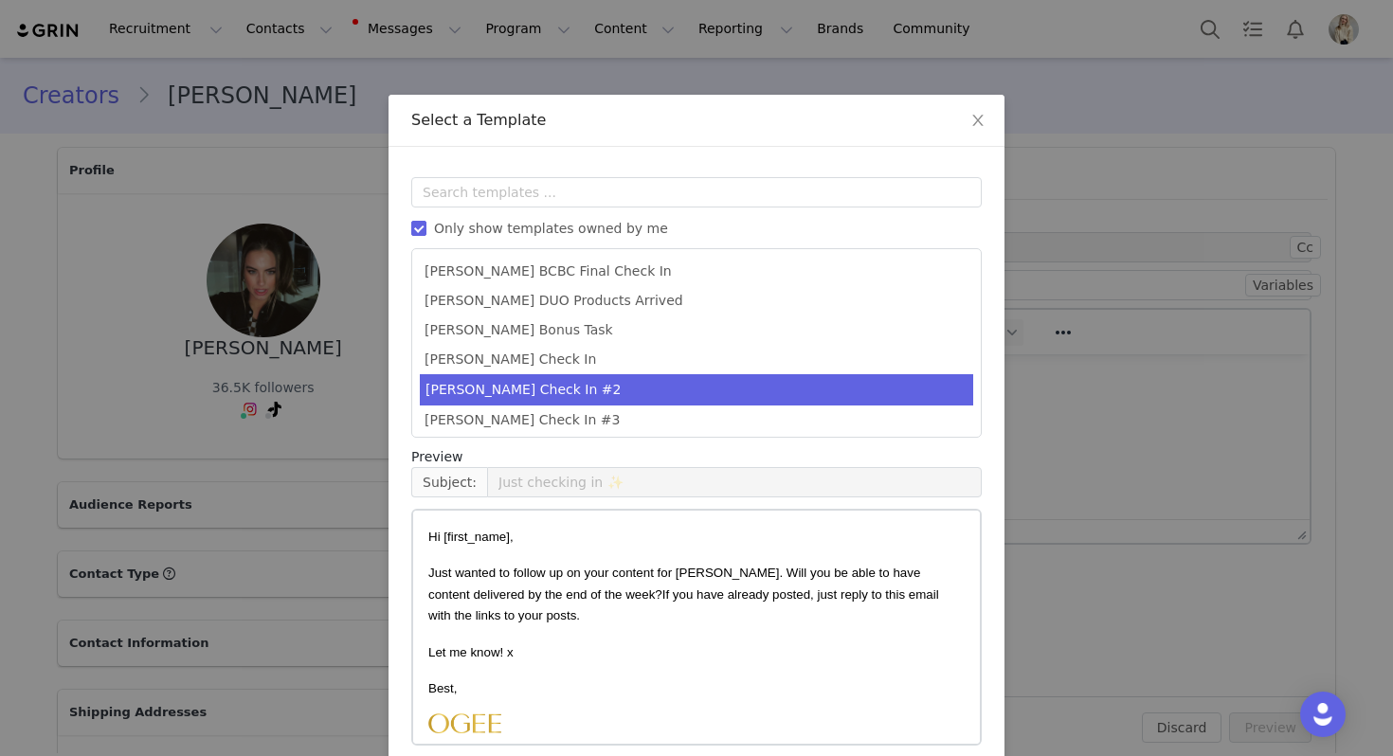
scroll to position [85, 0]
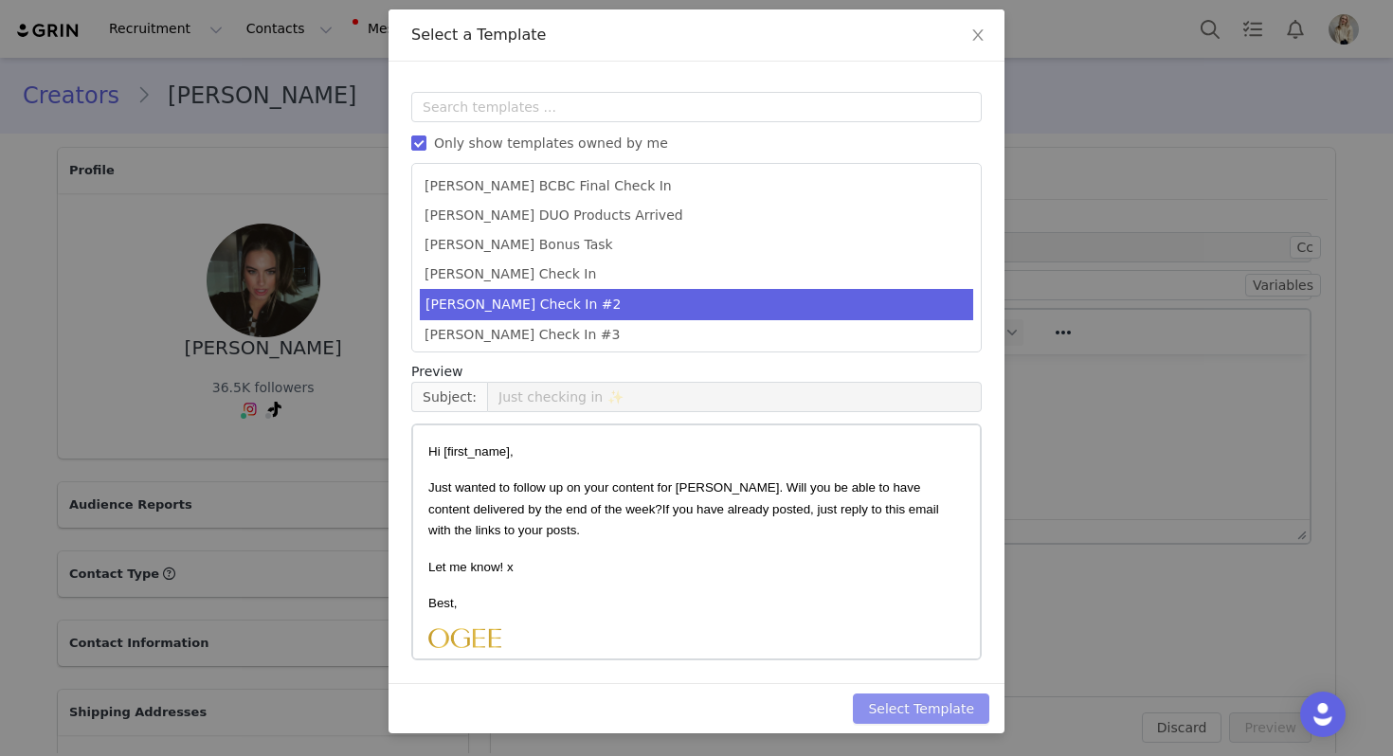
click at [914, 714] on button "Select Template" at bounding box center [921, 709] width 136 height 30
type input "Just checking in ✨"
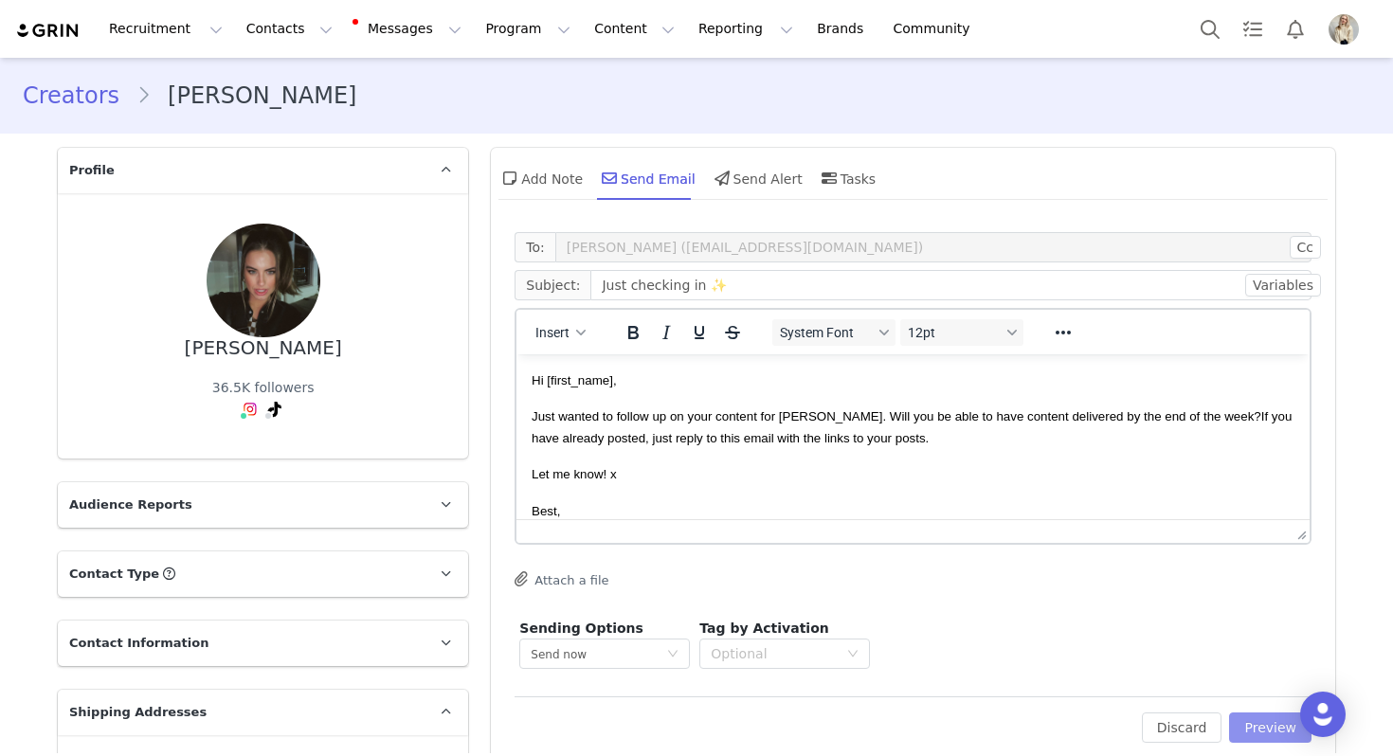
click at [1253, 724] on button "Preview" at bounding box center [1270, 728] width 82 height 30
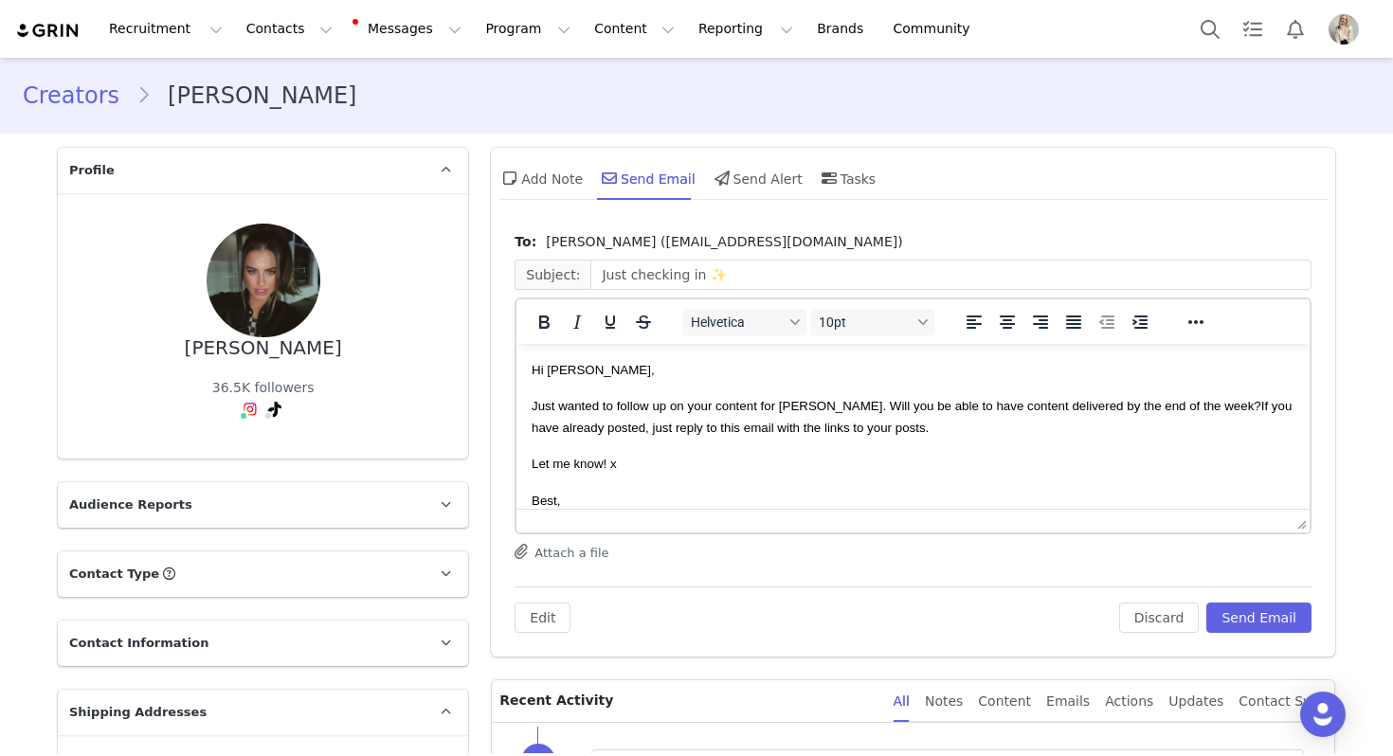
click at [1240, 601] on div "Edit Discard Send Email" at bounding box center [913, 610] width 797 height 46
click at [1240, 617] on button "Send Email" at bounding box center [1258, 618] width 105 height 30
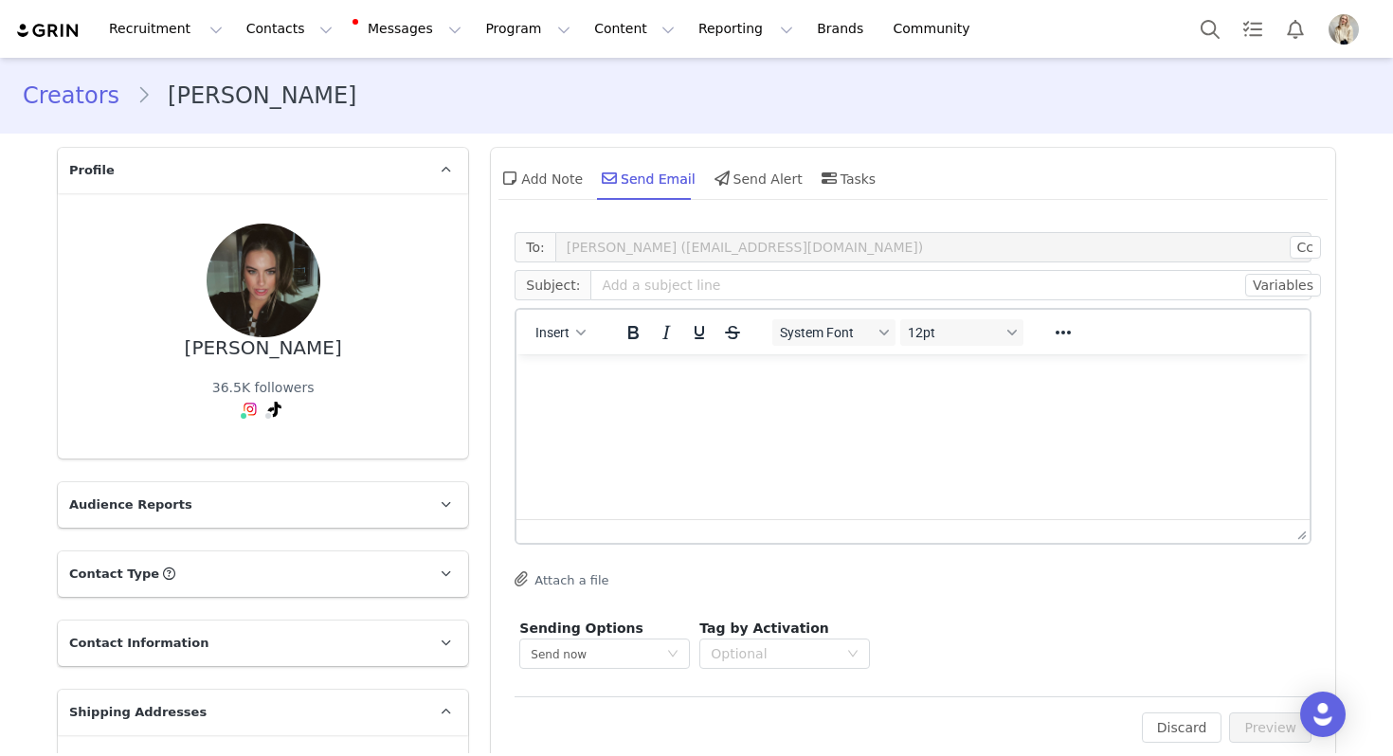
click at [1181, 27] on div "Recruitment Recruitment Creator Search Curated Lists Landing Pages Web Extensio…" at bounding box center [696, 29] width 1393 height 58
click at [1191, 27] on button "Search" at bounding box center [1210, 29] width 42 height 43
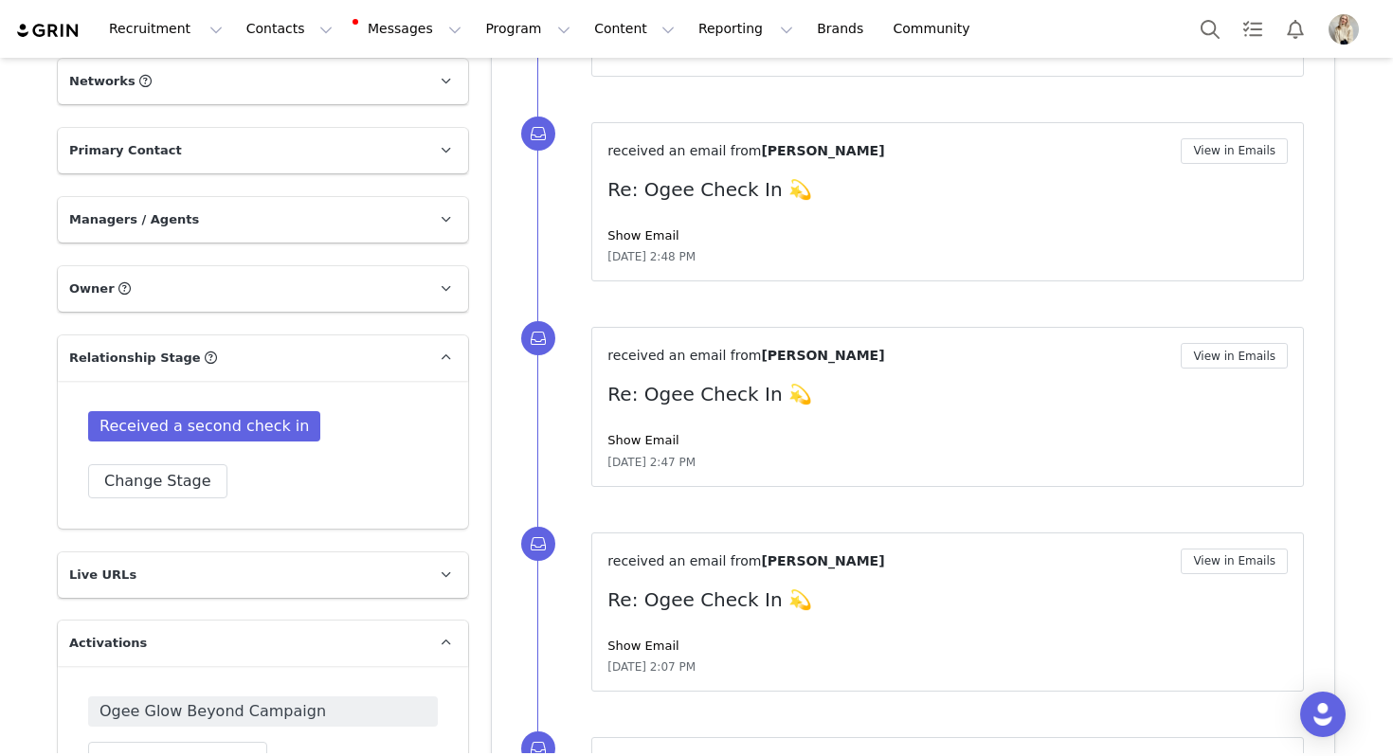
scroll to position [1148, 0]
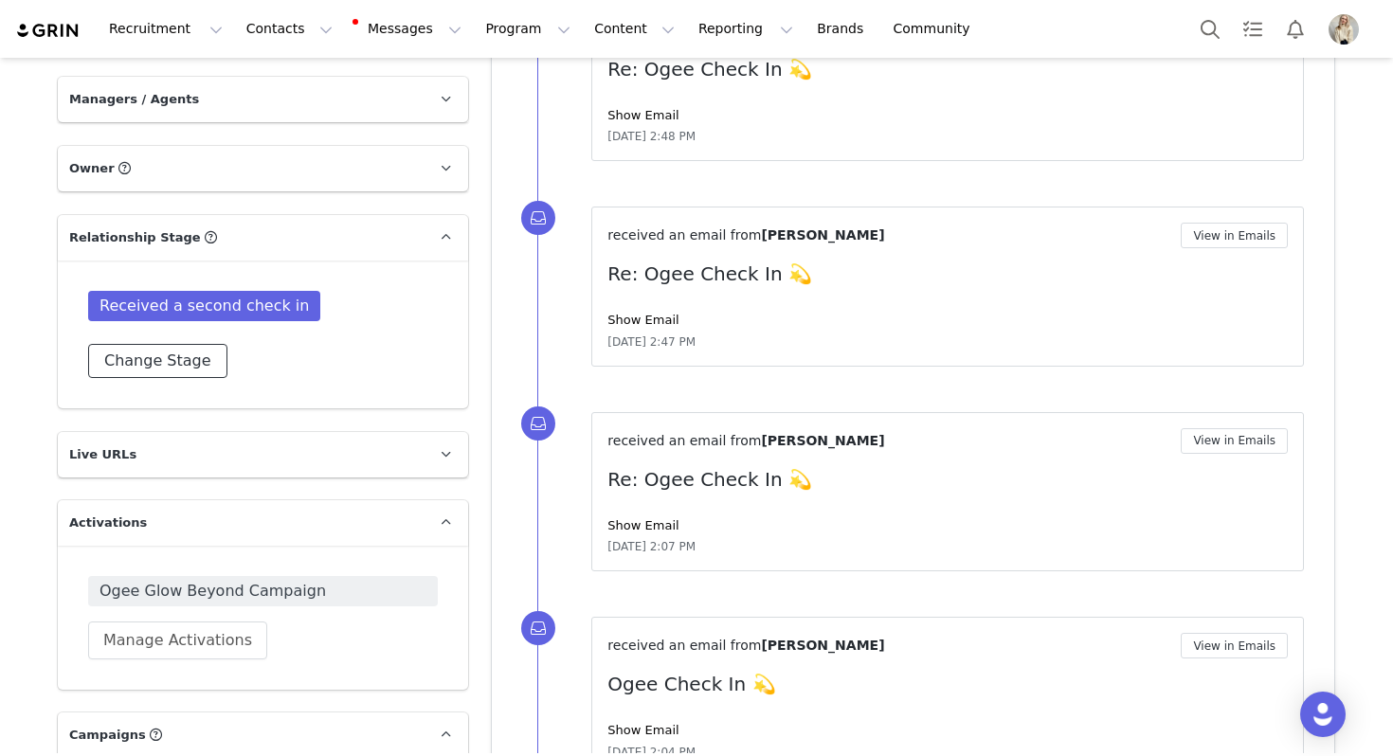
click at [192, 359] on button "Change Stage" at bounding box center [157, 361] width 139 height 34
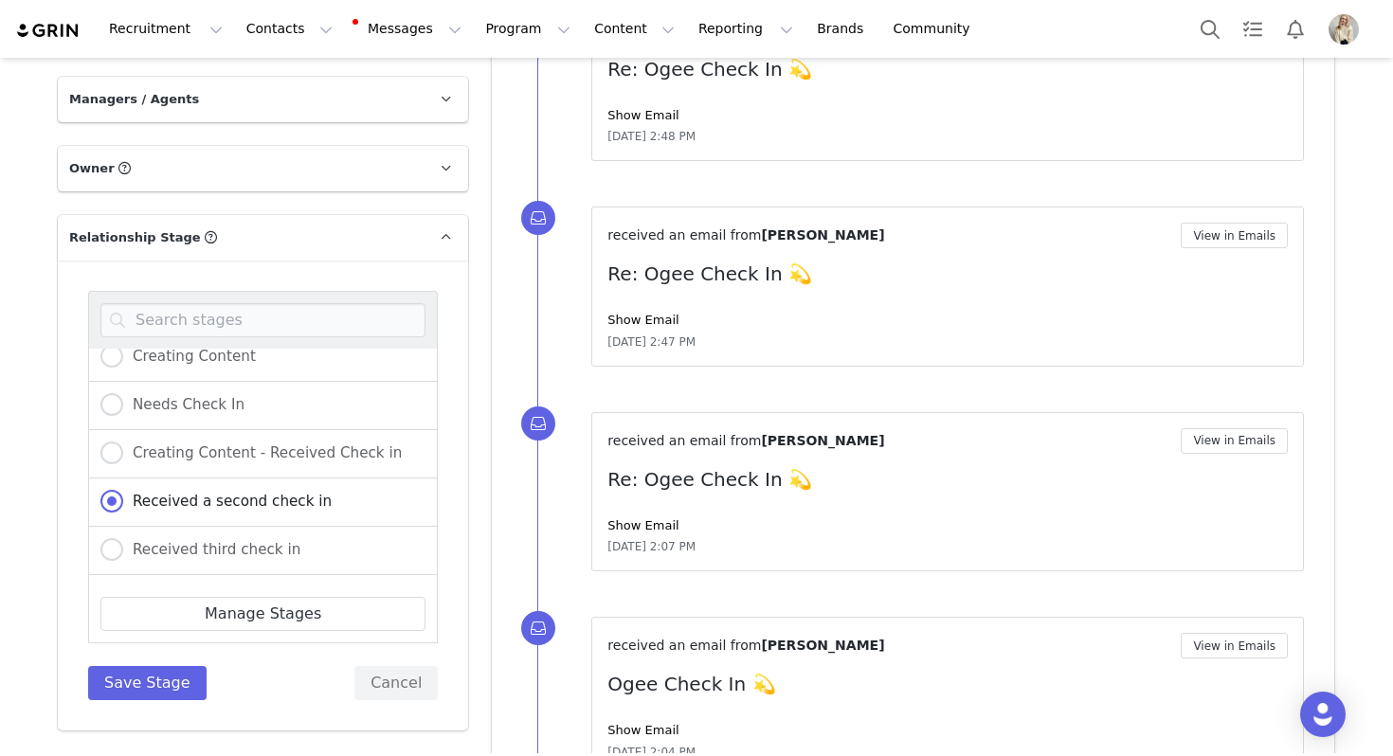
scroll to position [249, 0]
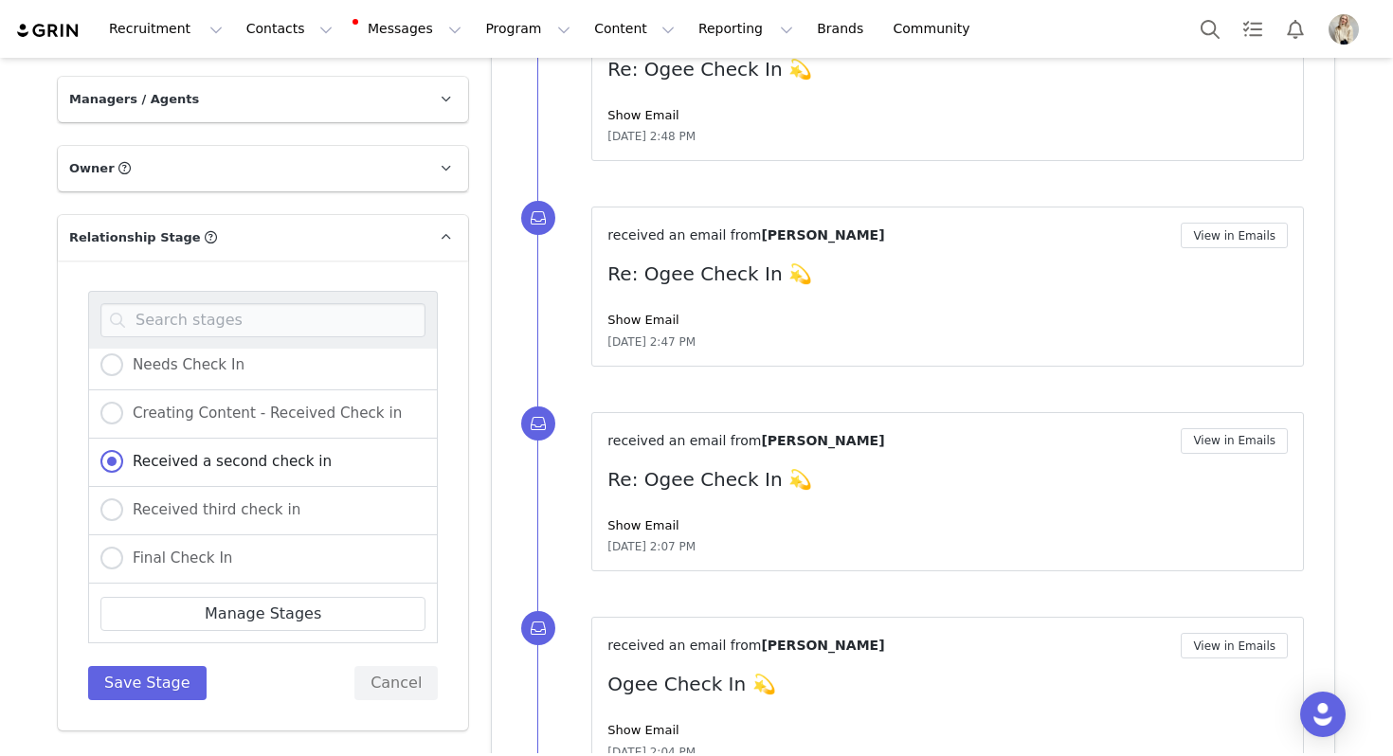
click at [228, 496] on div "Received third check in" at bounding box center [263, 511] width 350 height 48
click at [228, 504] on span "Received third check in" at bounding box center [211, 509] width 177 height 17
click at [123, 504] on input "Received third check in" at bounding box center [111, 510] width 23 height 25
radio input "true"
radio input "false"
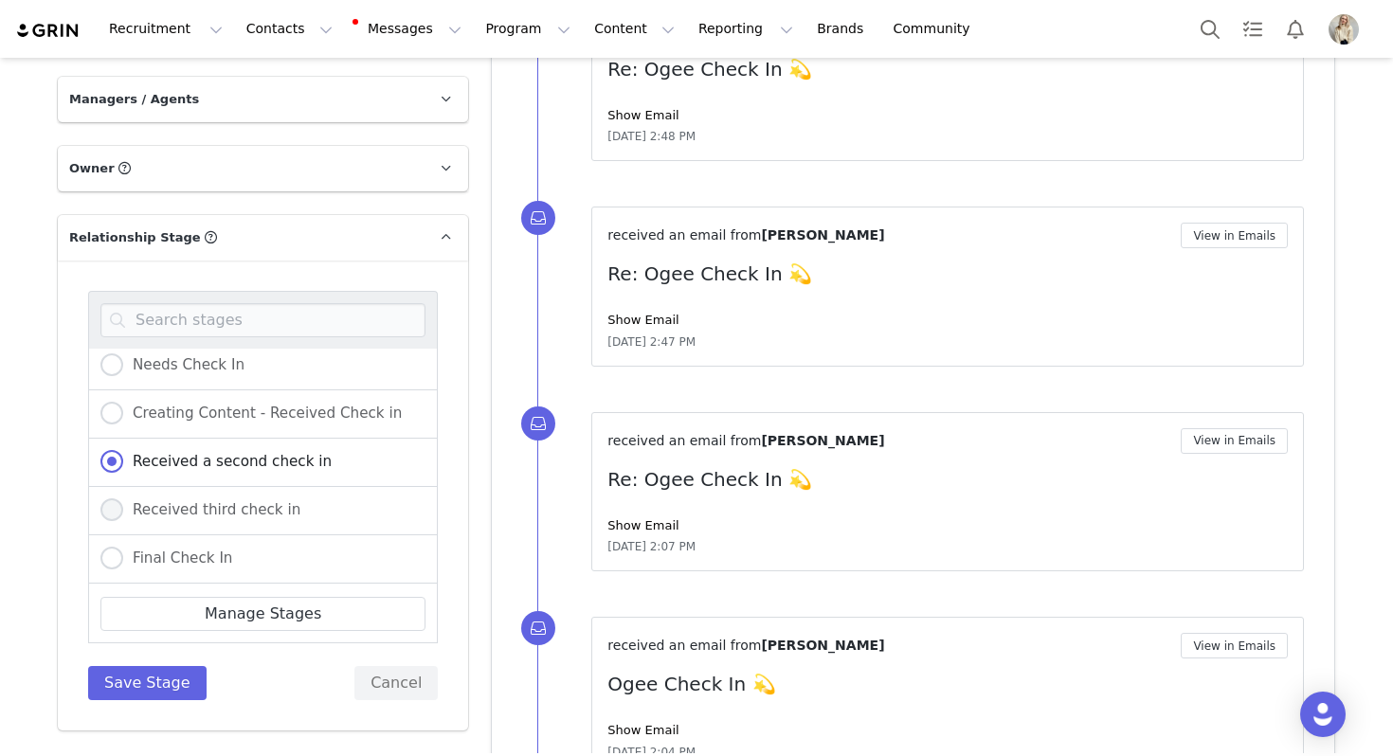
radio input "true"
click at [152, 671] on button "Save Stage" at bounding box center [147, 683] width 118 height 34
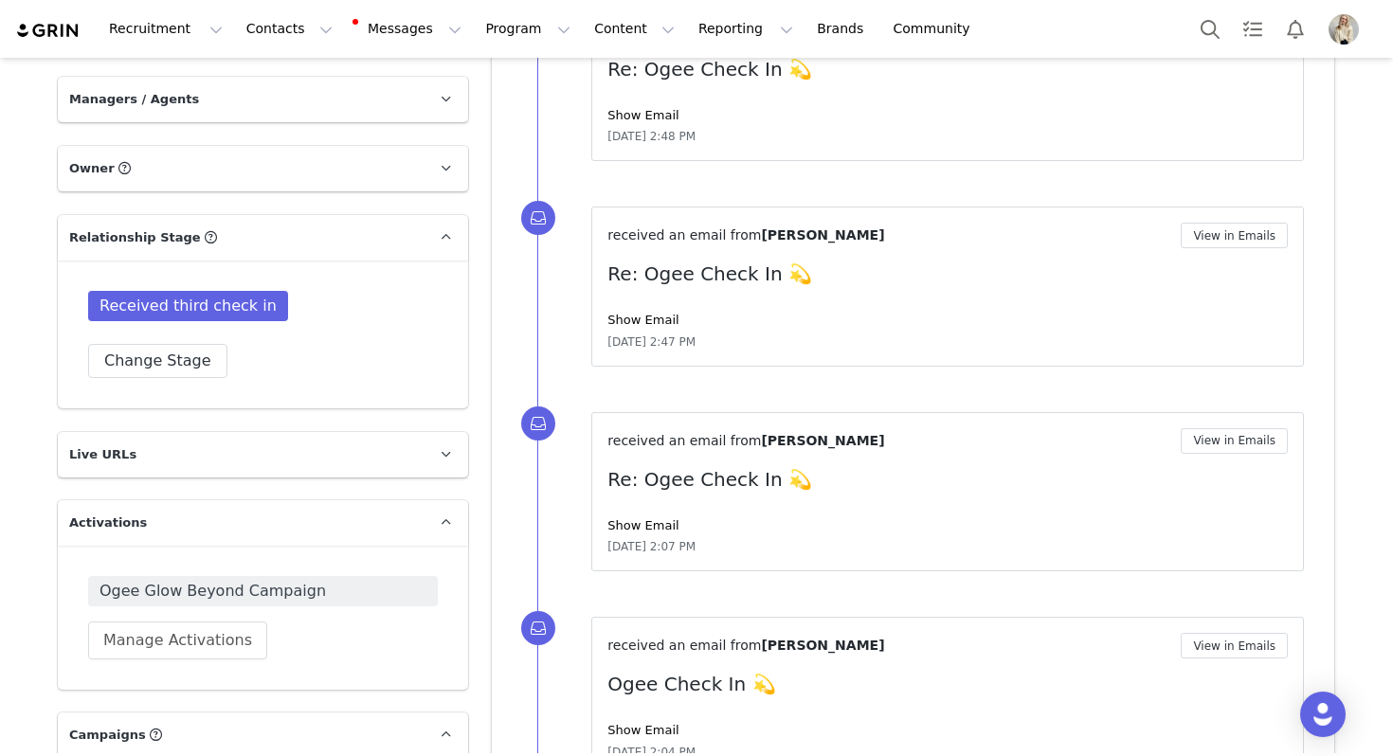
scroll to position [0, 0]
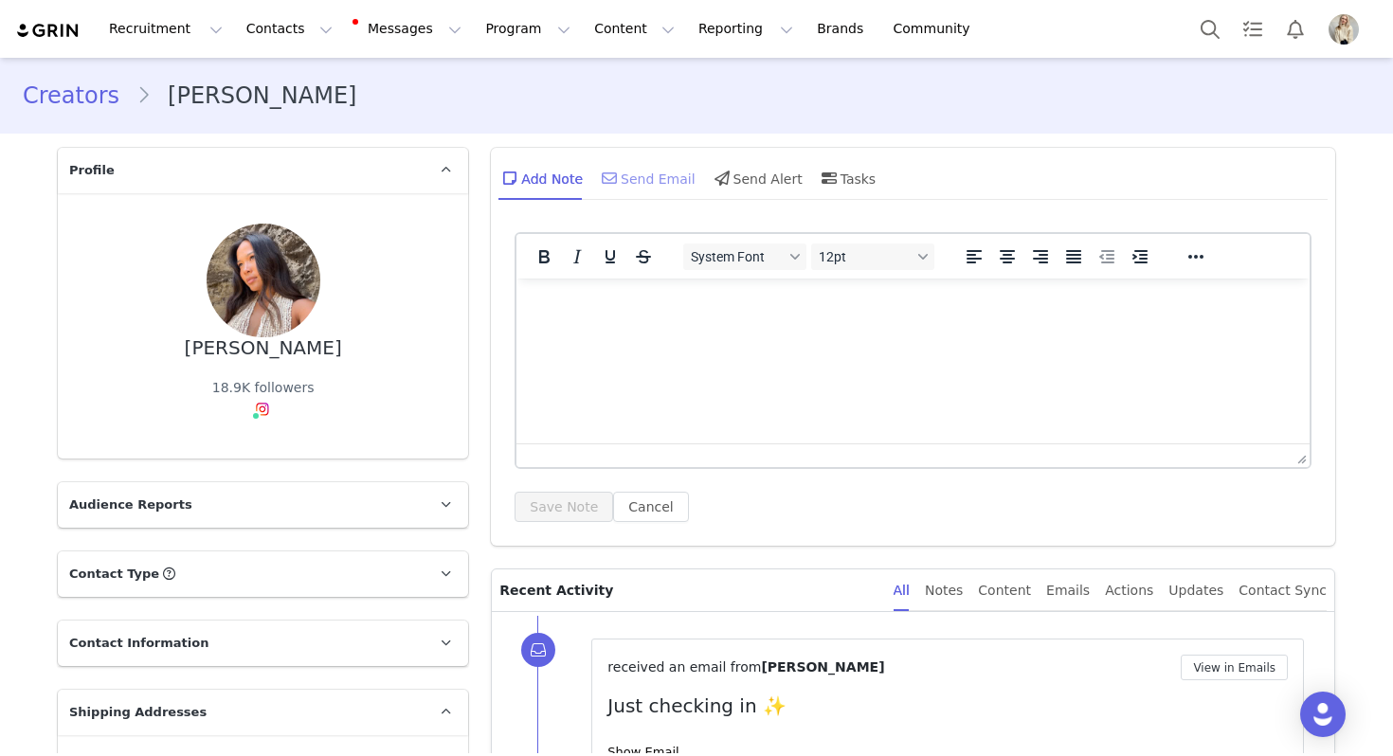
click at [629, 190] on div "Send Email" at bounding box center [647, 177] width 98 height 45
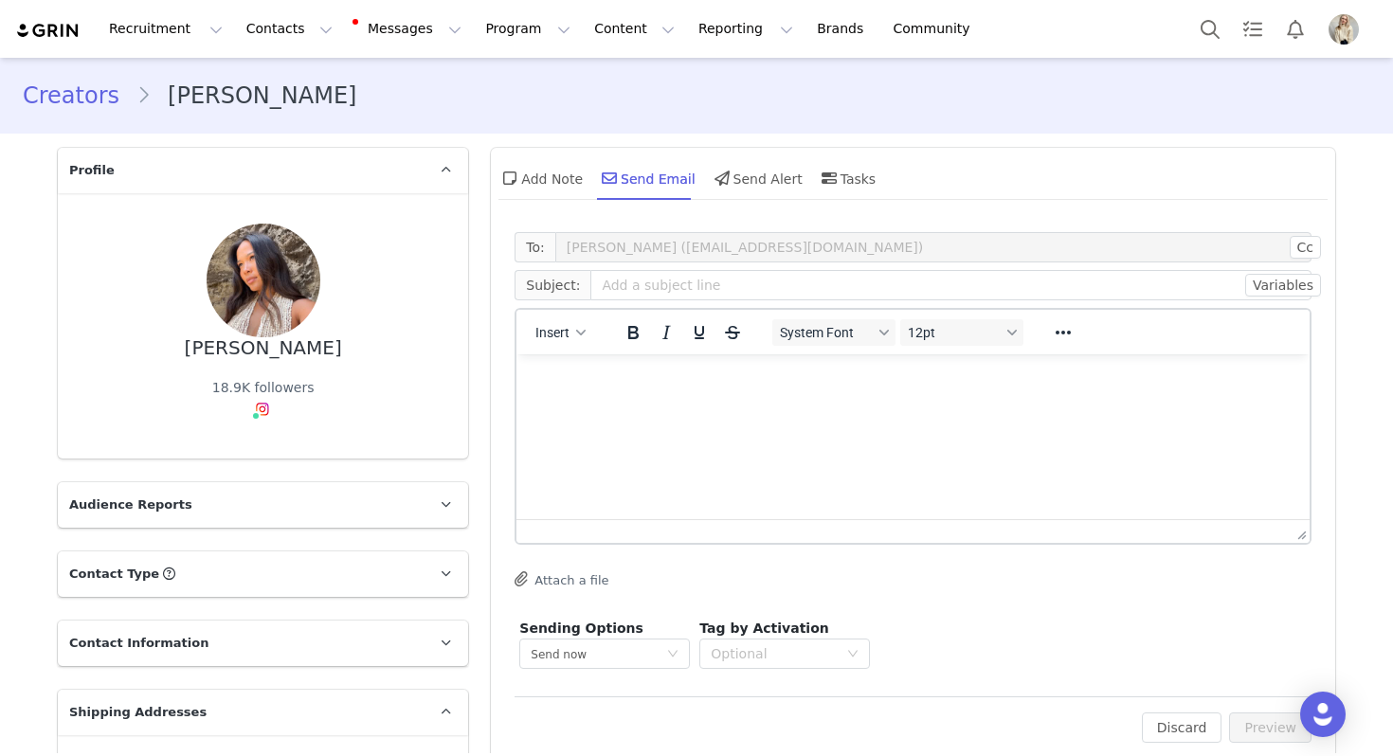
click at [559, 317] on div "Insert" at bounding box center [560, 332] width 89 height 37
click at [559, 326] on span "Insert" at bounding box center [553, 332] width 34 height 15
click at [570, 356] on div "Insert Template" at bounding box center [629, 365] width 171 height 23
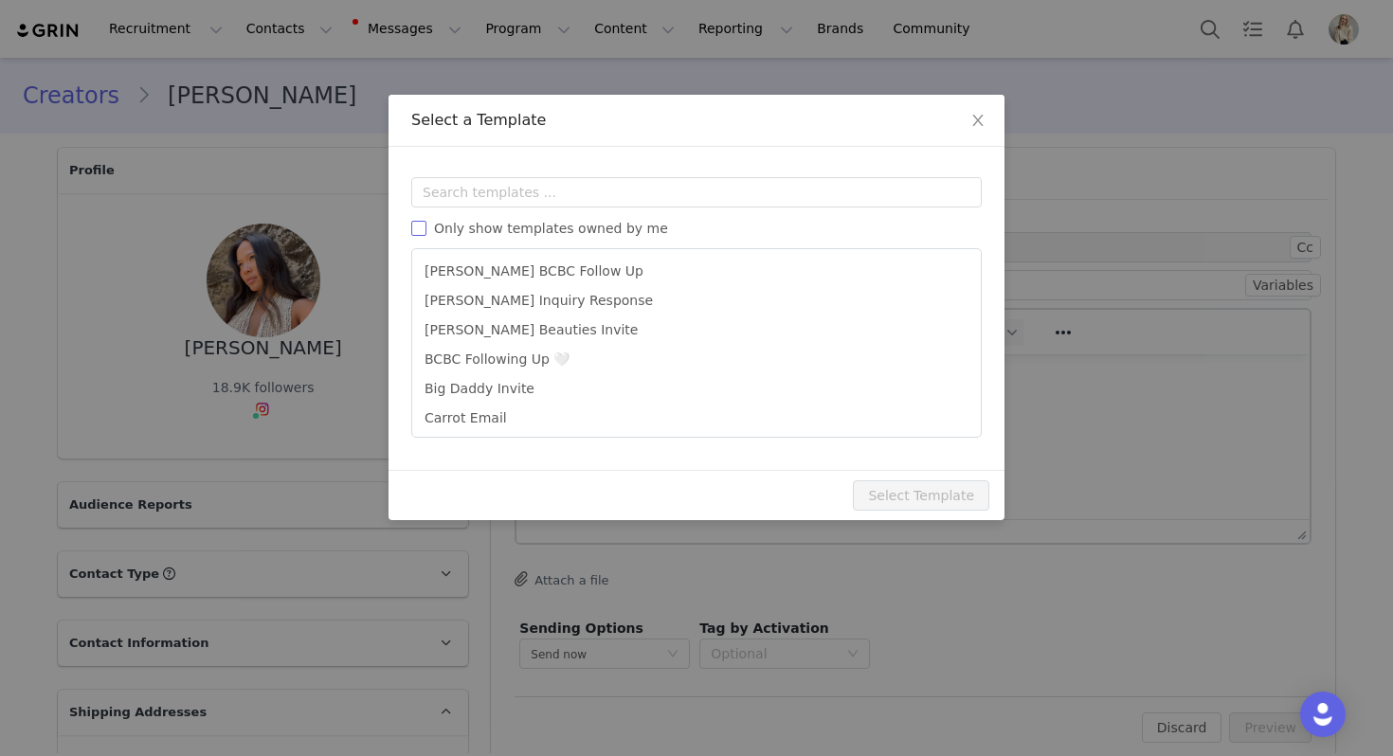
click at [567, 226] on span "Only show templates owned by me" at bounding box center [550, 228] width 249 height 15
click at [426, 226] on input "Only show templates owned by me" at bounding box center [418, 228] width 15 height 15
checkbox input "true"
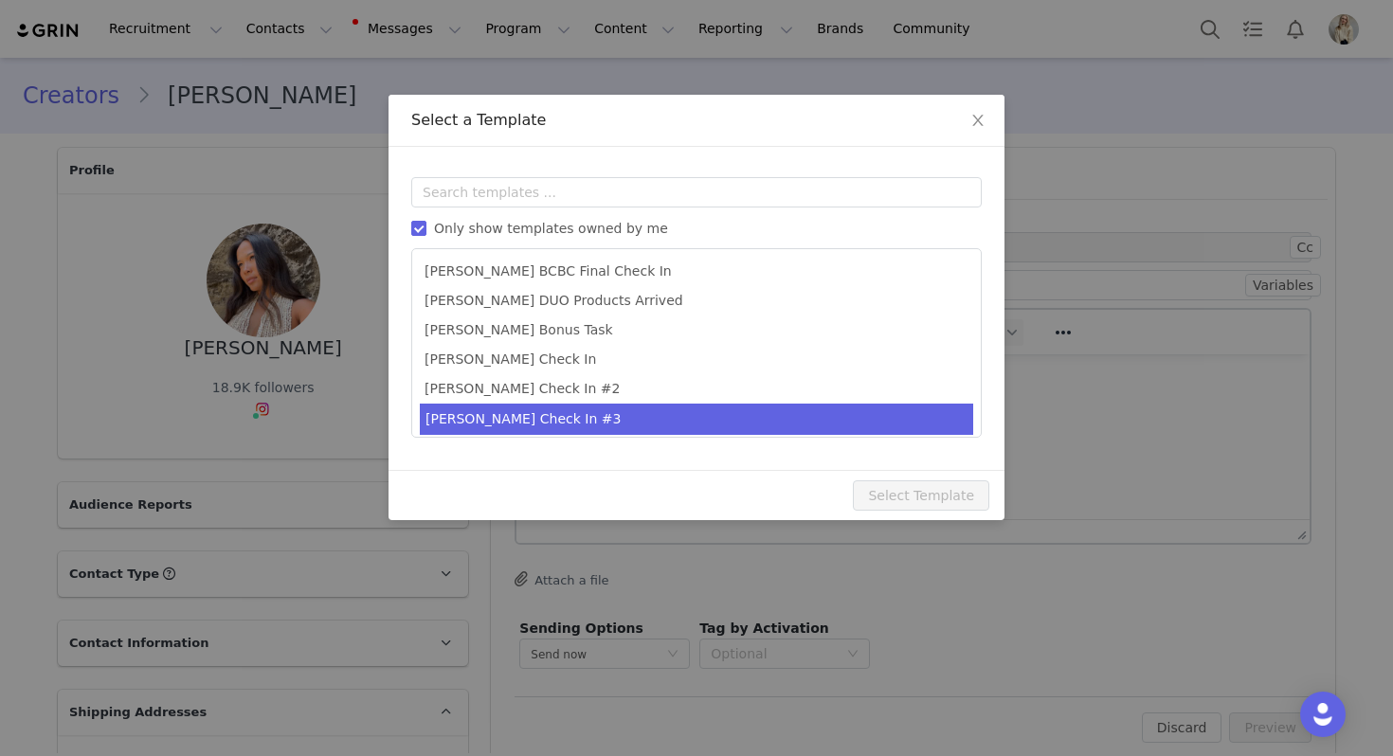
click at [526, 417] on li "[PERSON_NAME] Check In #3" at bounding box center [696, 419] width 553 height 31
type input "Last chance! Let's finish this collab 💕"
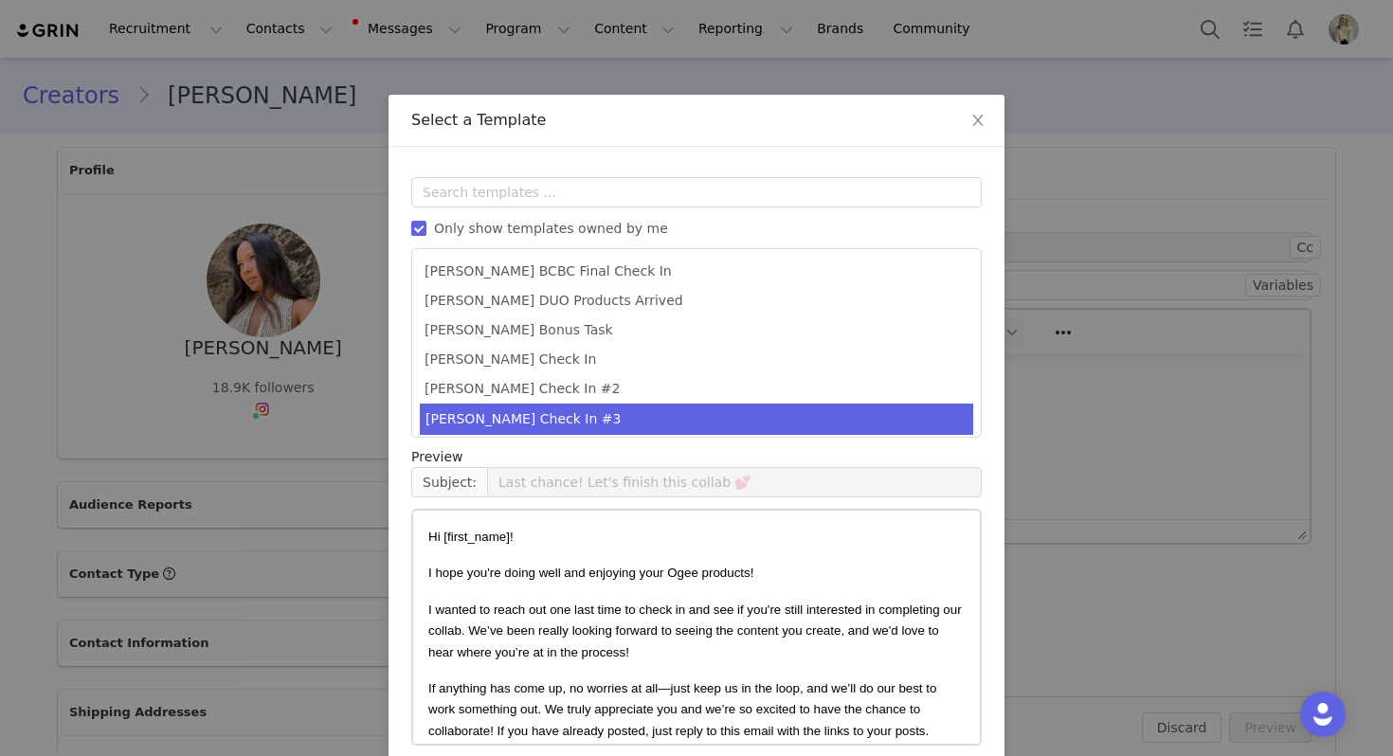
scroll to position [85, 0]
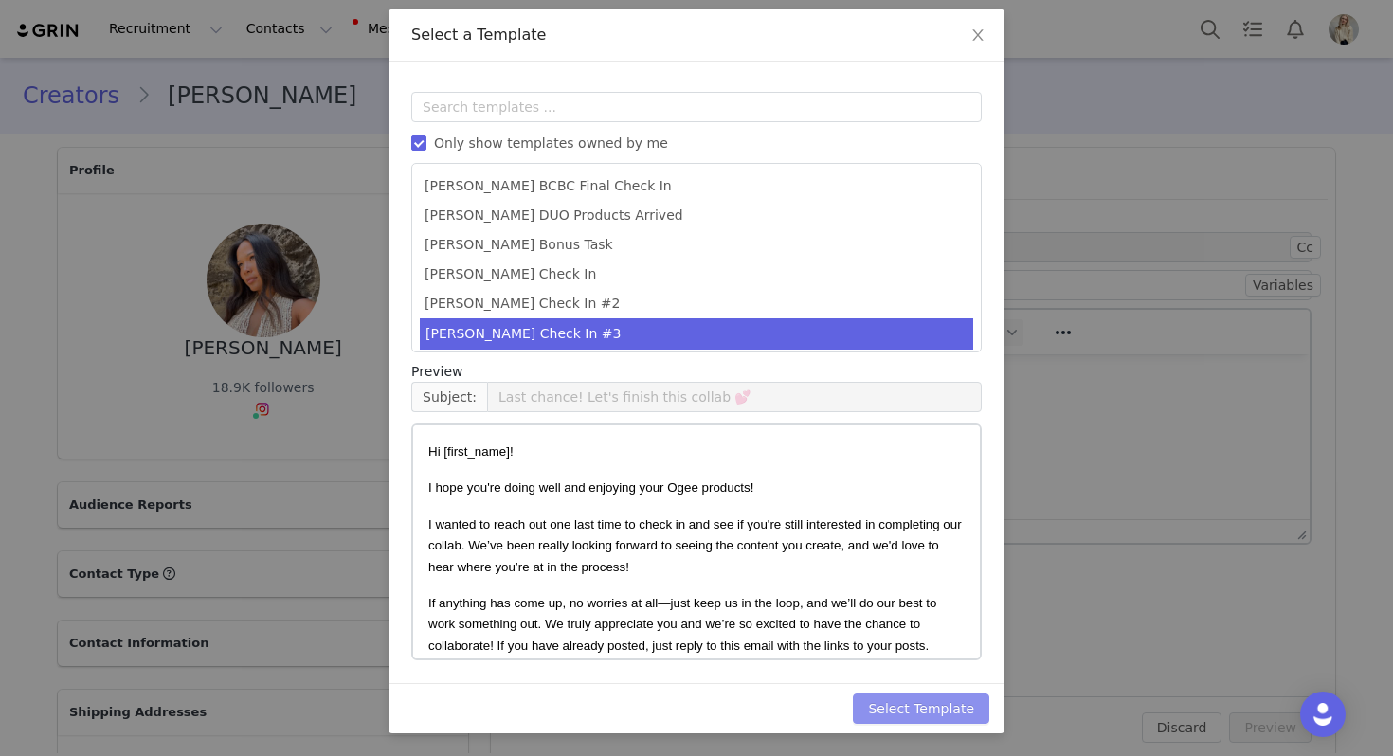
click at [907, 703] on button "Select Template" at bounding box center [921, 709] width 136 height 30
type input "Last chance! Let's finish this collab 💕"
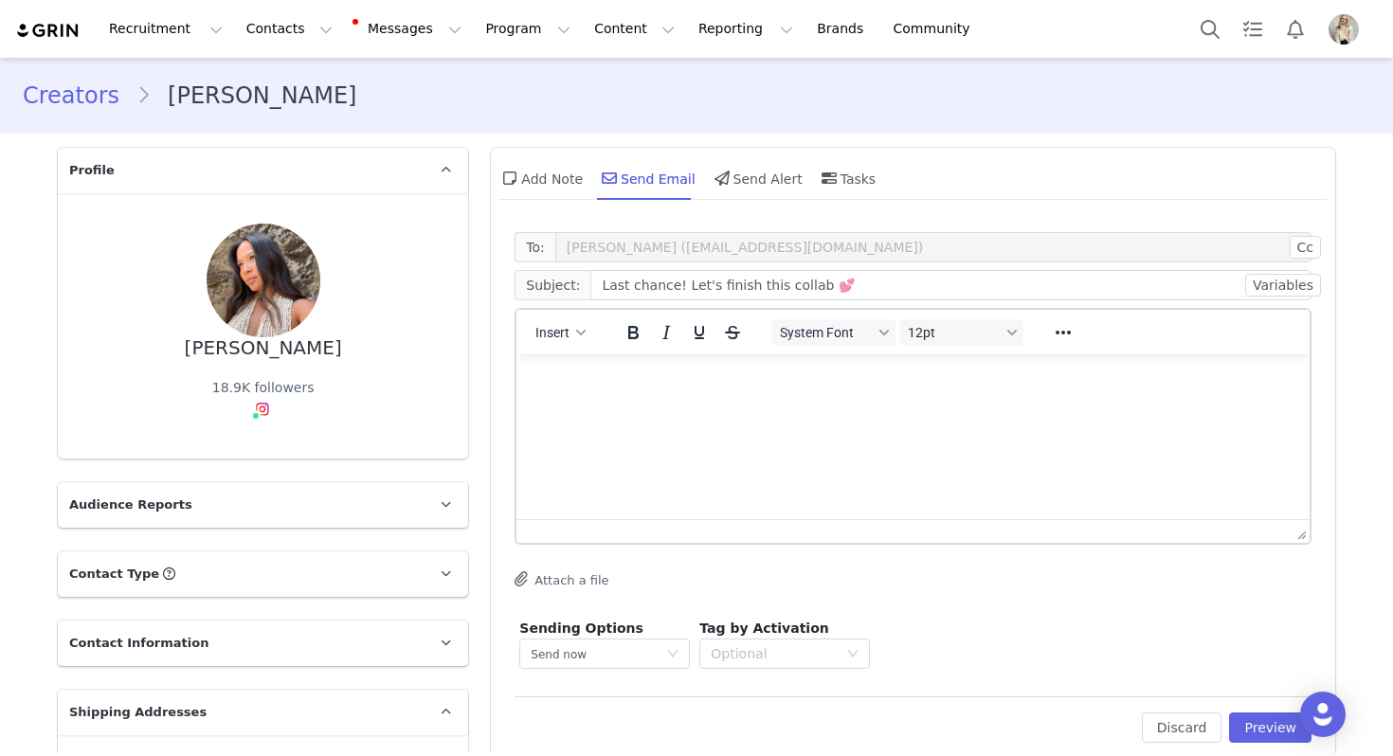
scroll to position [0, 0]
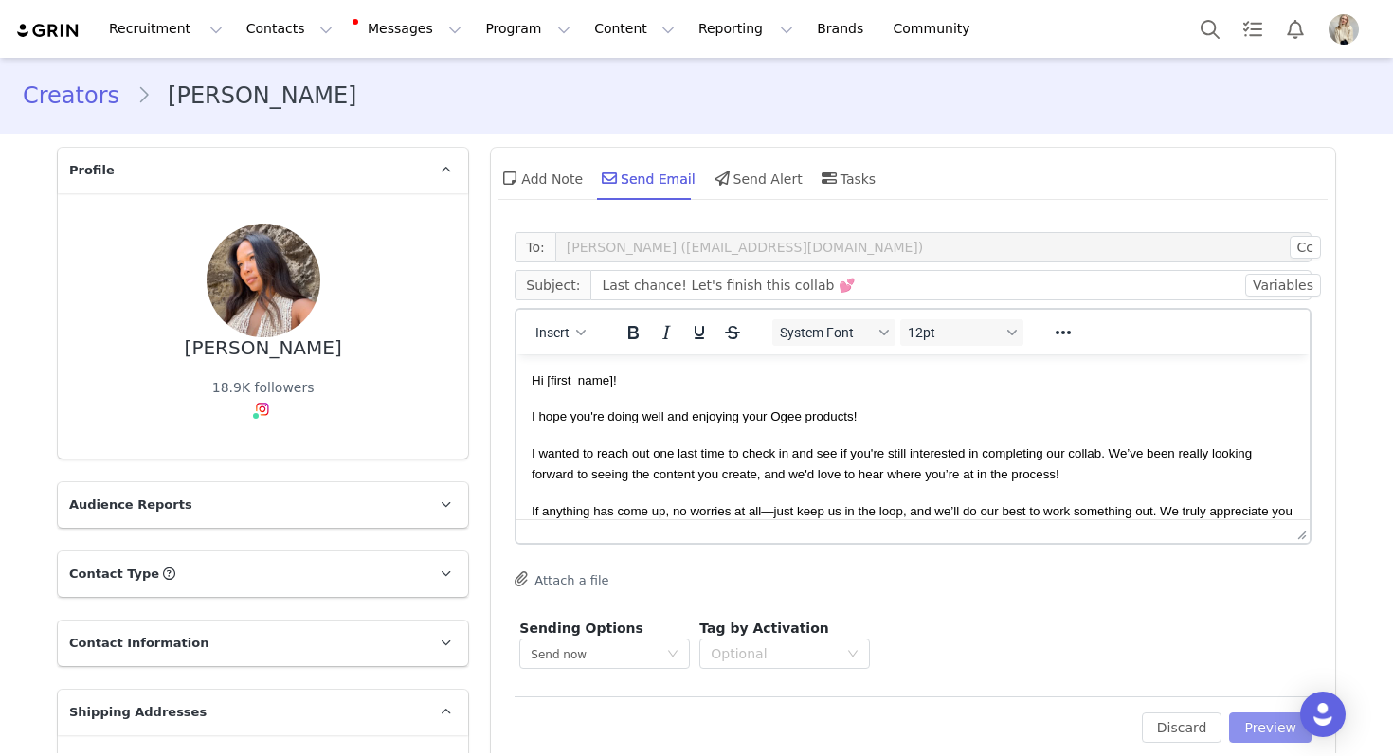
click at [1254, 718] on button "Preview" at bounding box center [1270, 728] width 82 height 30
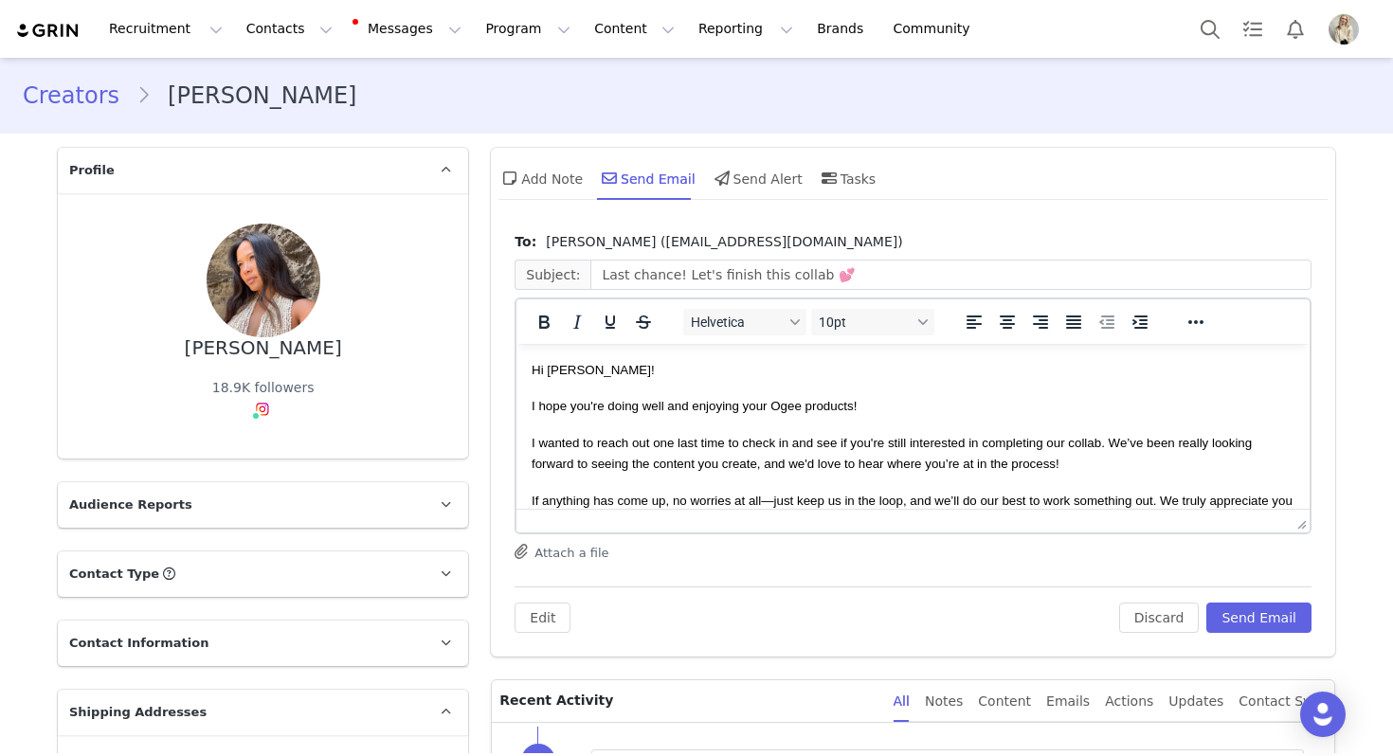
click at [1243, 596] on div "Edit Discard Send Email" at bounding box center [913, 610] width 797 height 46
click at [1245, 614] on button "Send Email" at bounding box center [1258, 618] width 105 height 30
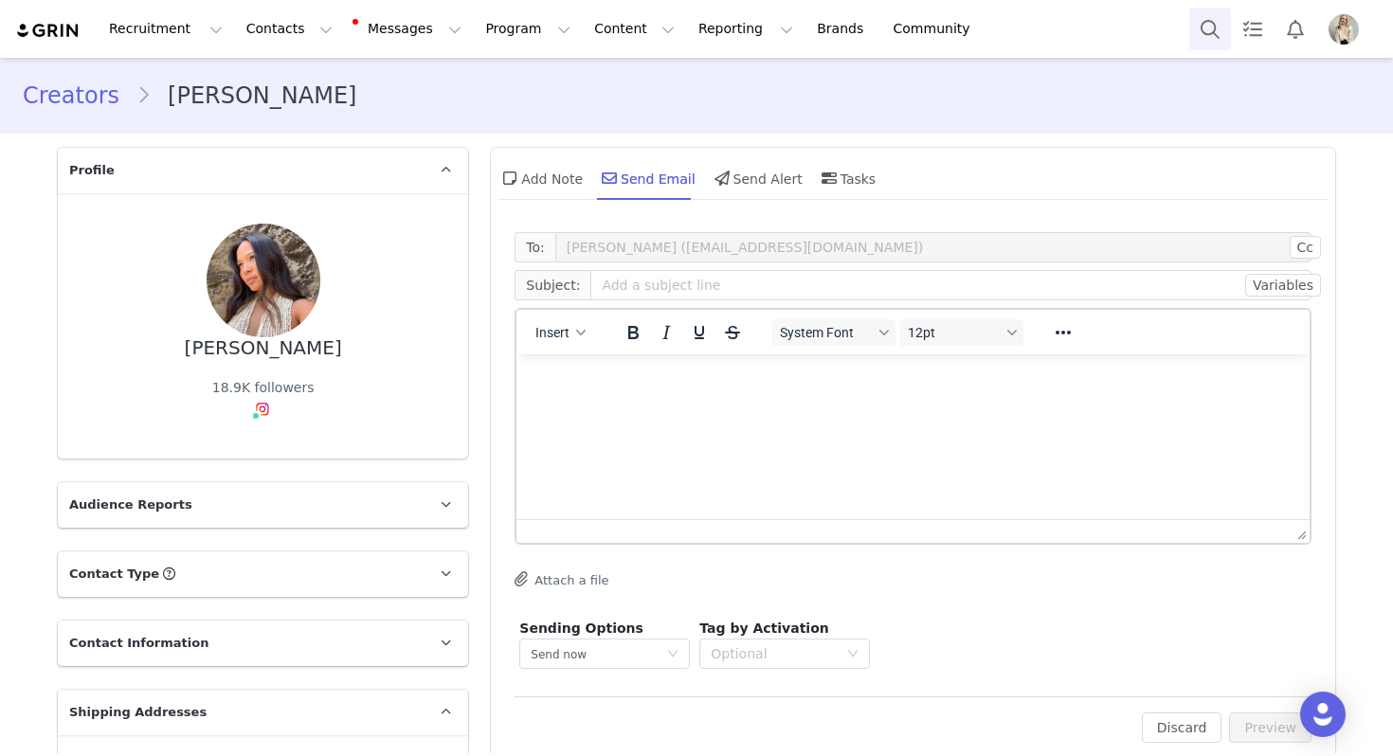
click at [1213, 16] on button "Search" at bounding box center [1210, 29] width 42 height 43
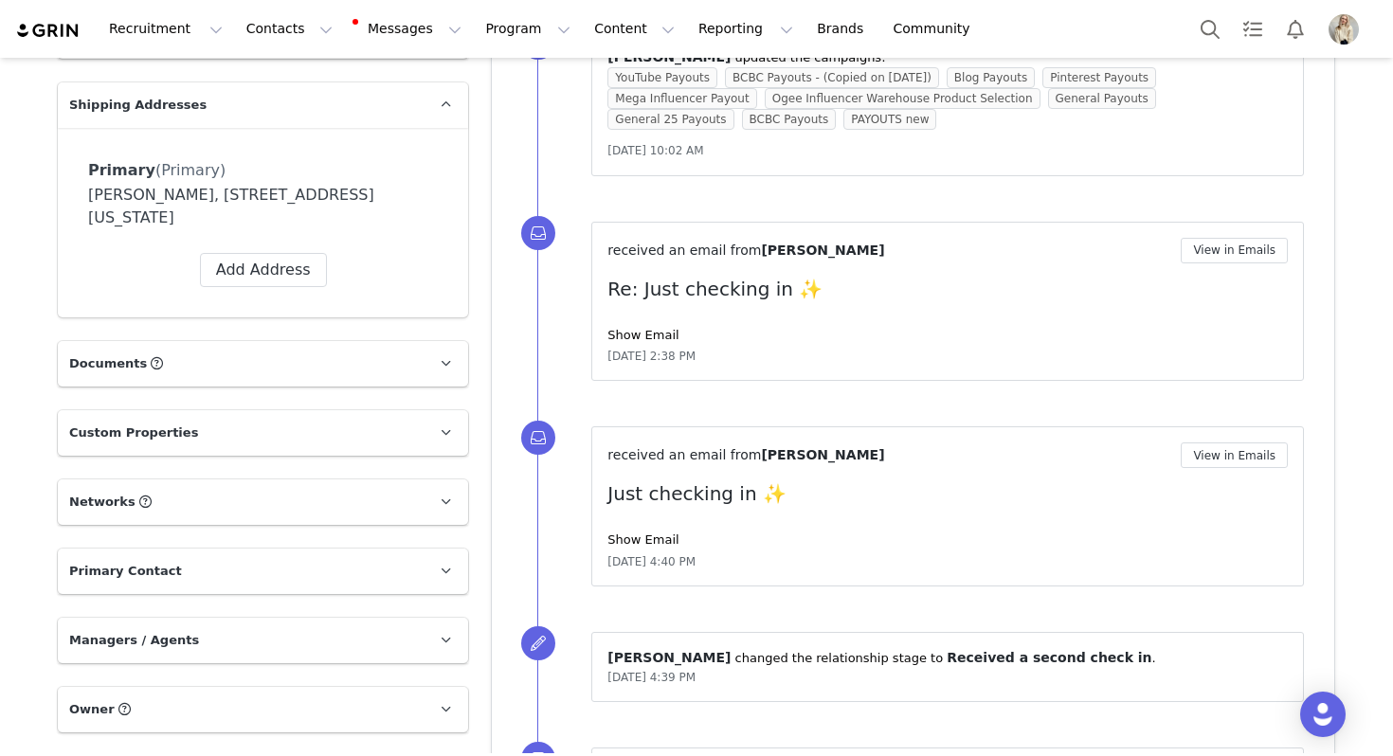
scroll to position [824, 0]
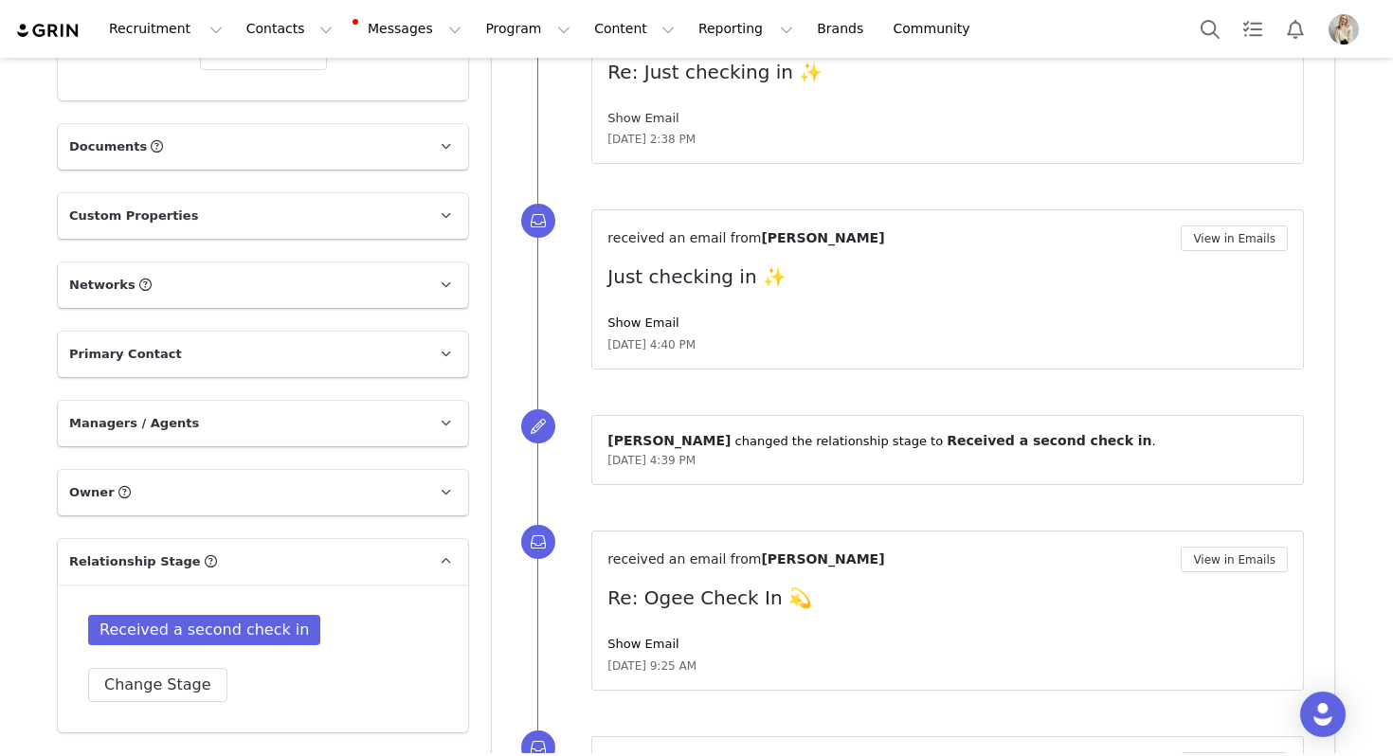
click at [639, 117] on link "Show Email" at bounding box center [642, 118] width 71 height 14
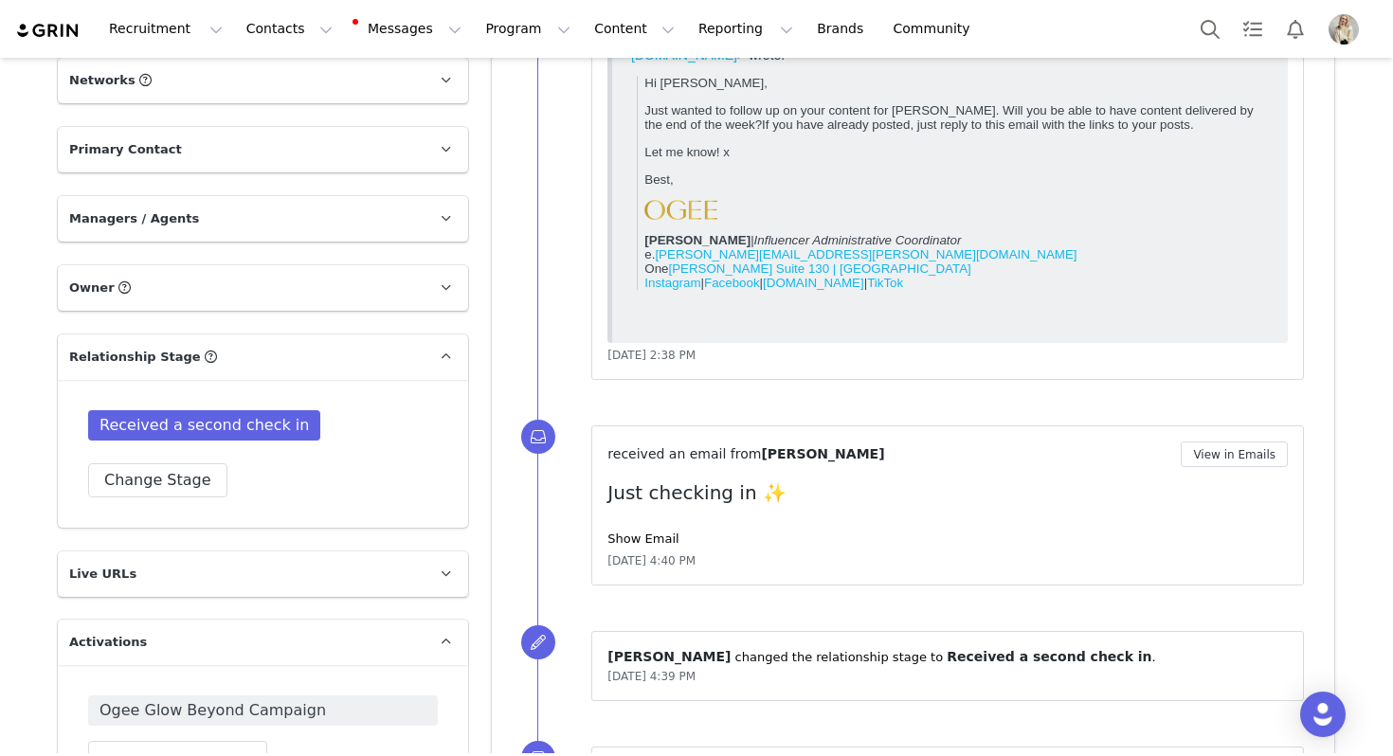
scroll to position [1166, 0]
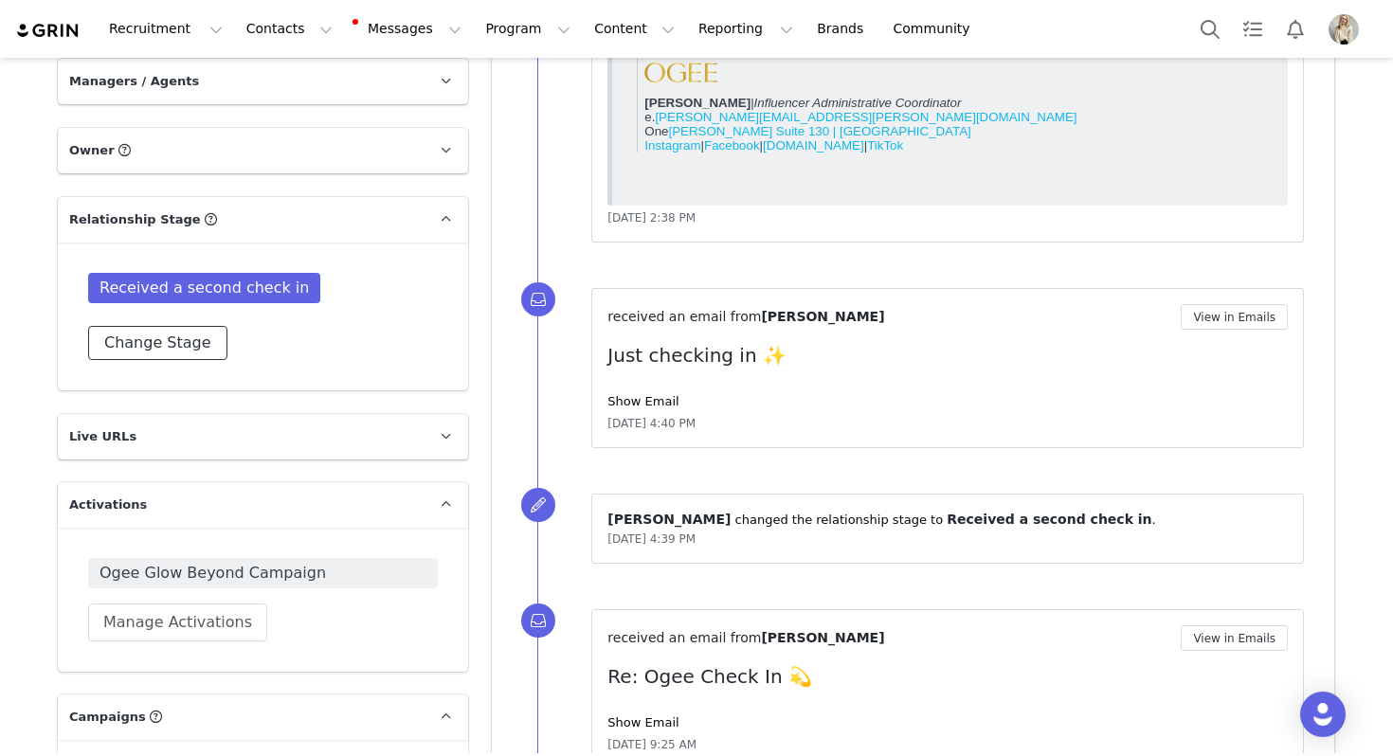
click at [194, 337] on button "Change Stage" at bounding box center [157, 343] width 139 height 34
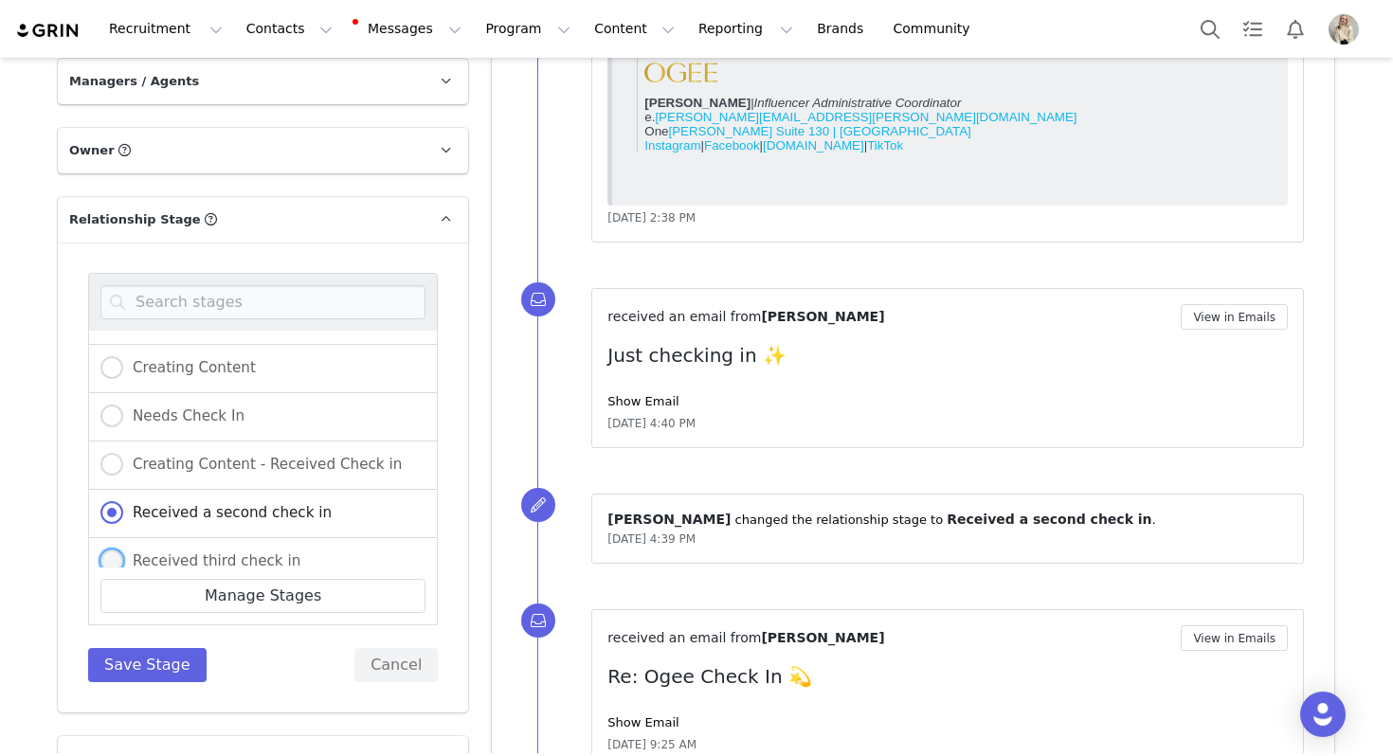
click at [222, 552] on span "Received third check in" at bounding box center [211, 560] width 177 height 17
click at [123, 551] on input "Received third check in" at bounding box center [111, 562] width 23 height 25
radio input "true"
radio input "false"
radio input "true"
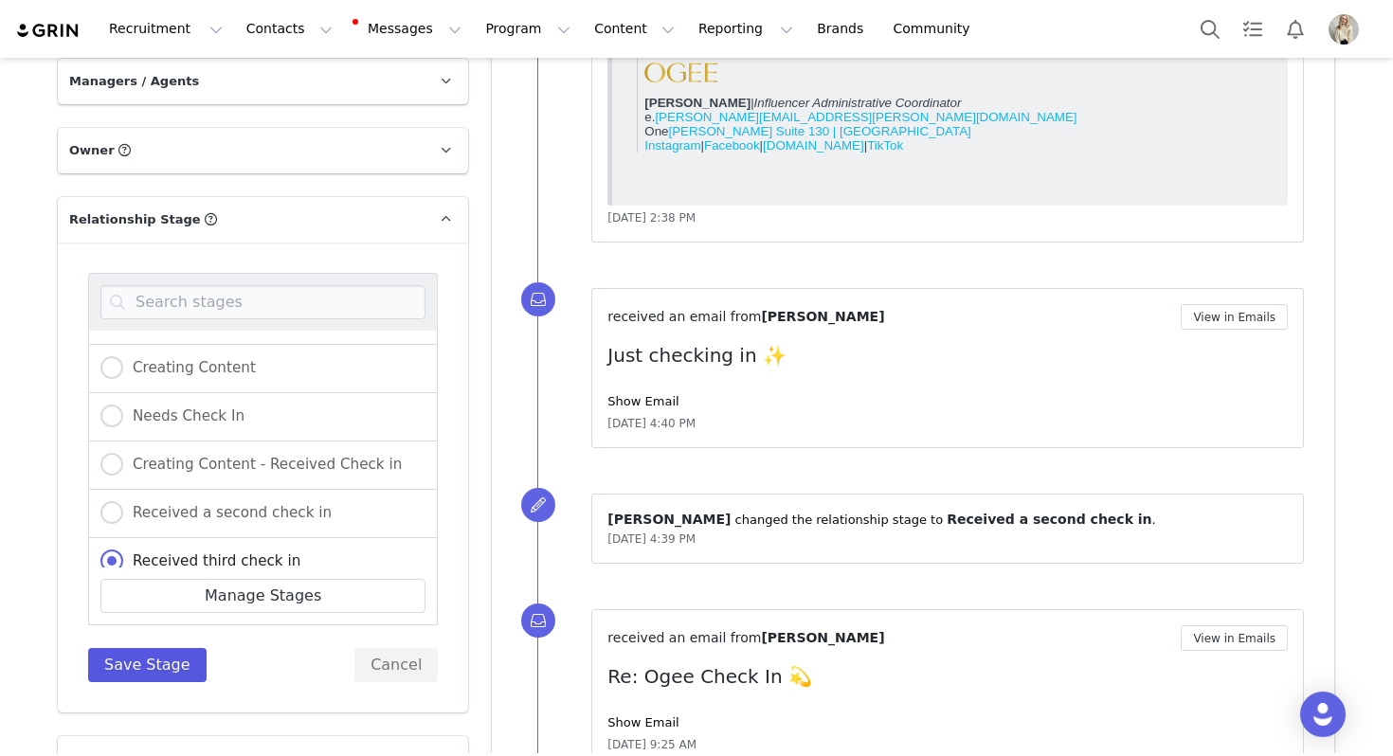
scroll to position [187, 0]
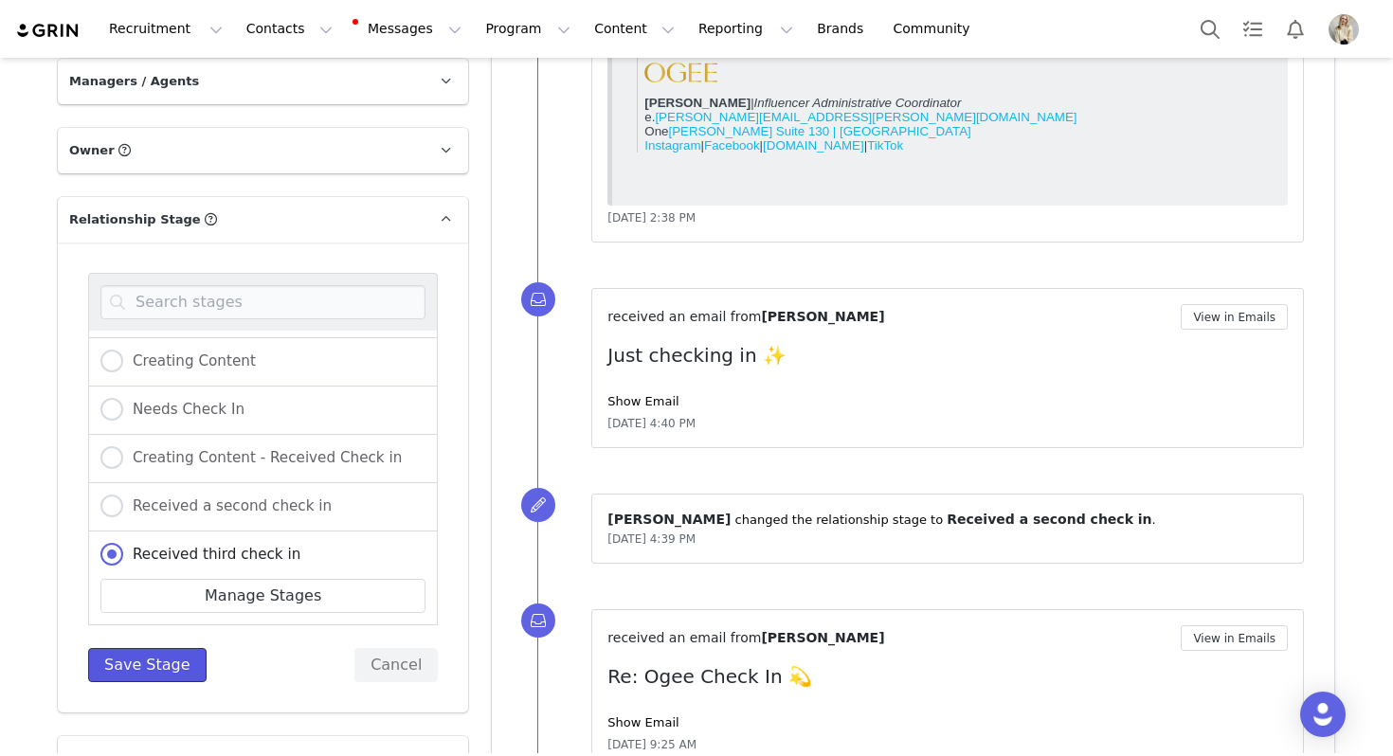
click at [160, 657] on button "Save Stage" at bounding box center [147, 665] width 118 height 34
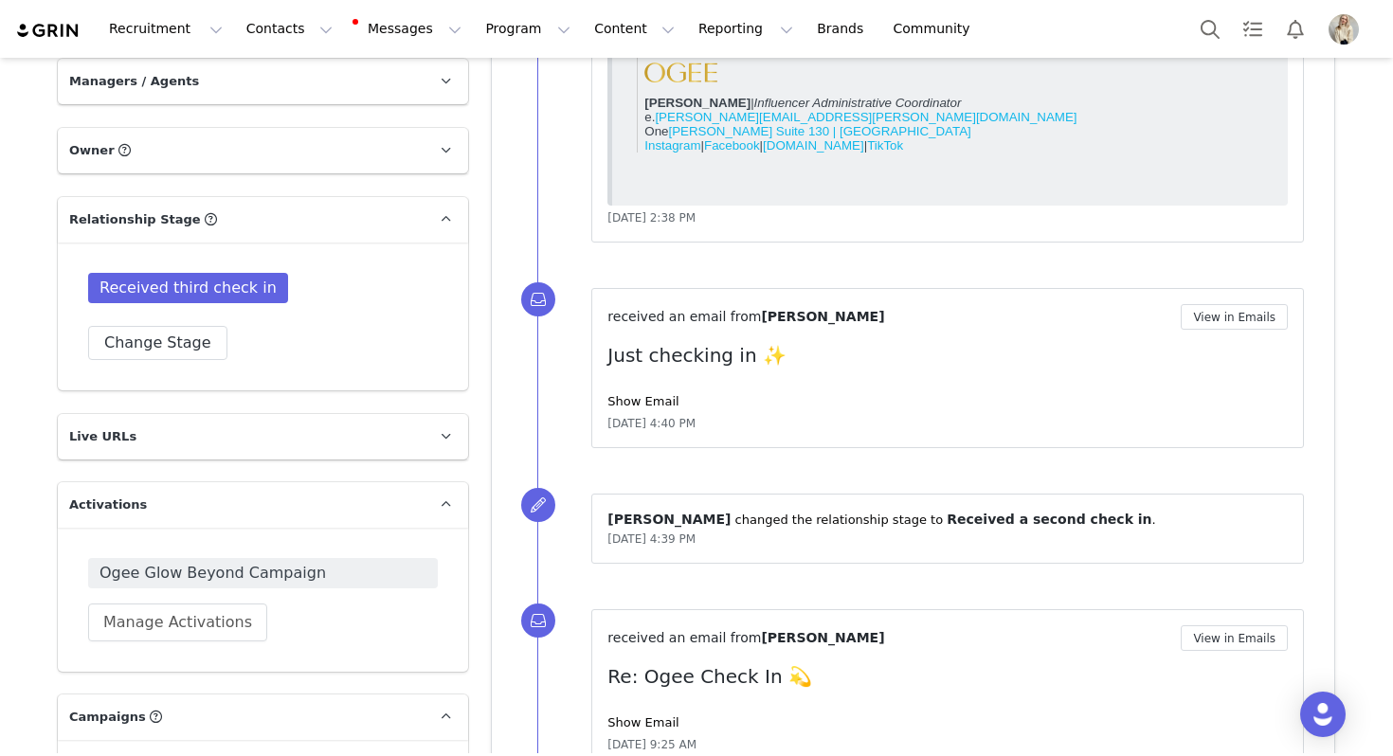
scroll to position [0, 0]
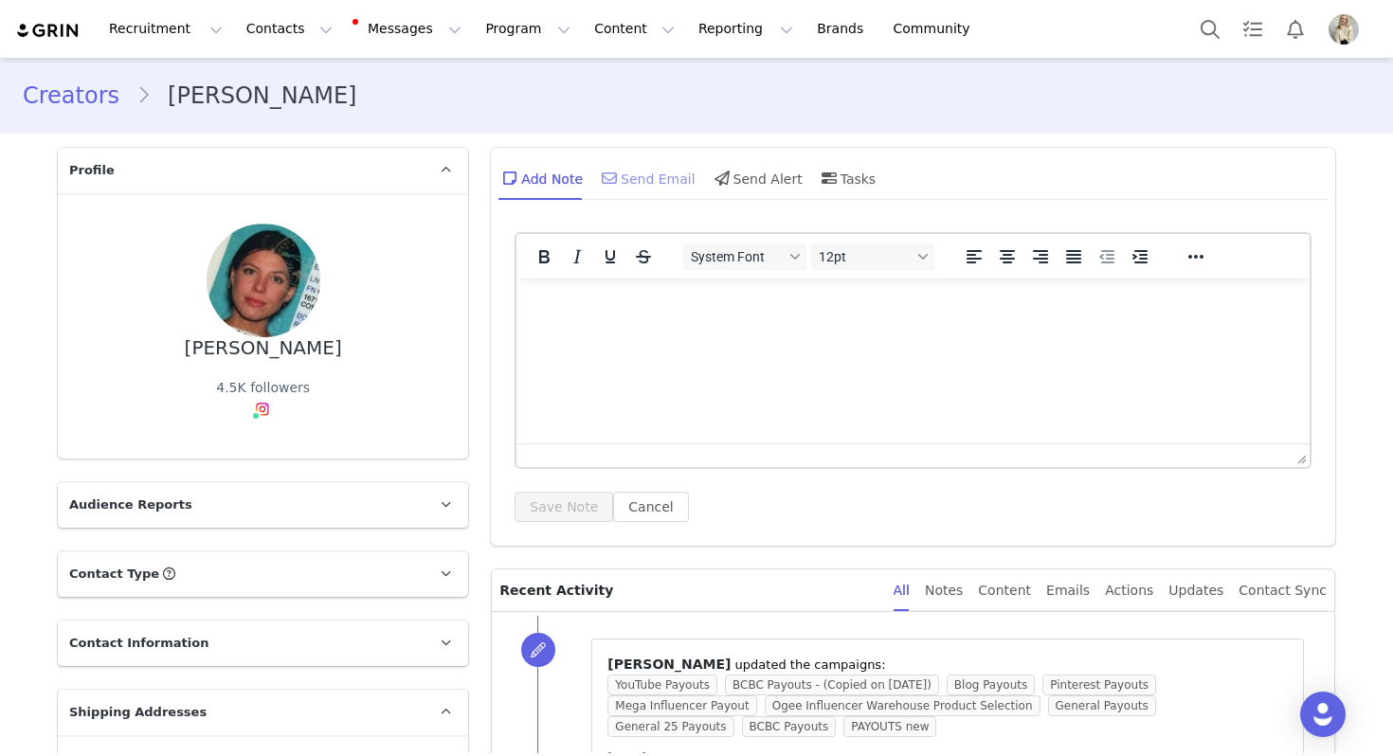
click at [641, 170] on div "Send Email" at bounding box center [647, 177] width 98 height 45
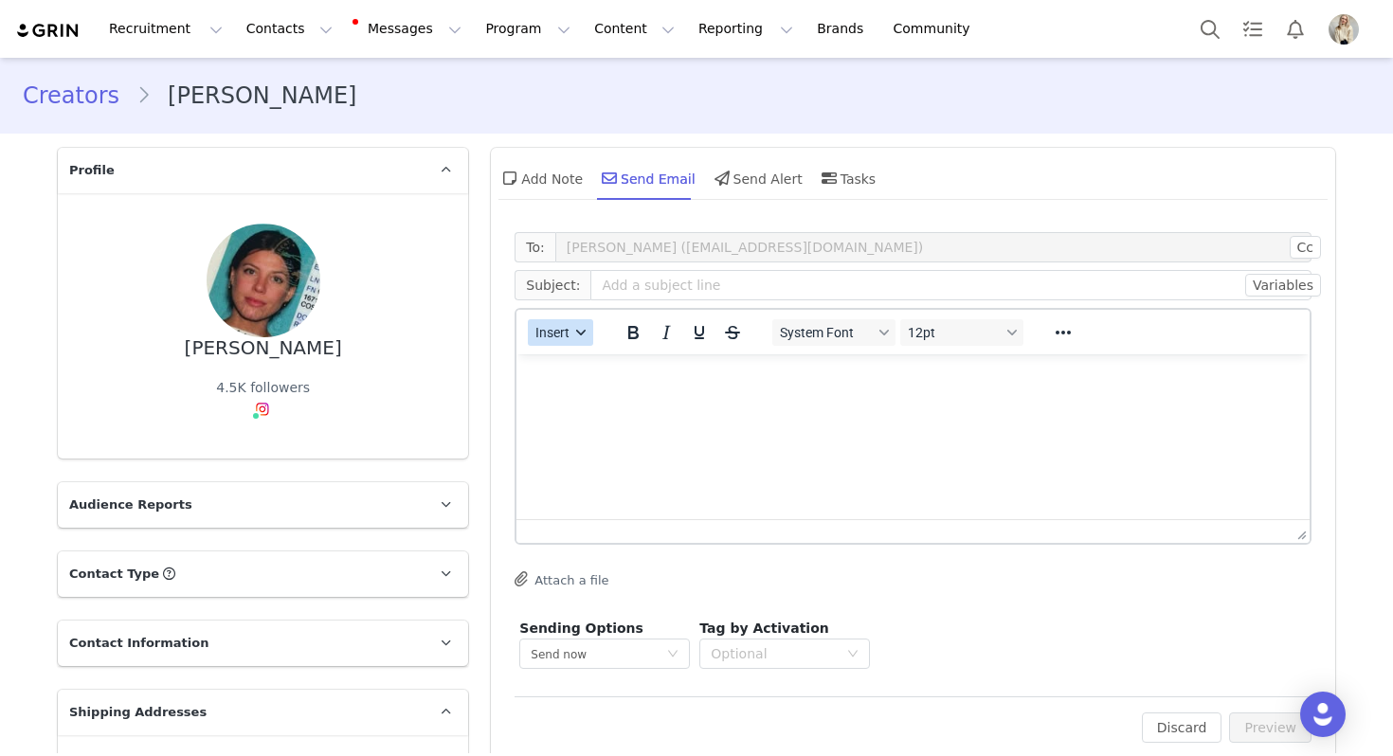
click at [561, 329] on span "Insert" at bounding box center [553, 332] width 34 height 15
click at [567, 371] on div "Insert Template" at bounding box center [629, 365] width 171 height 23
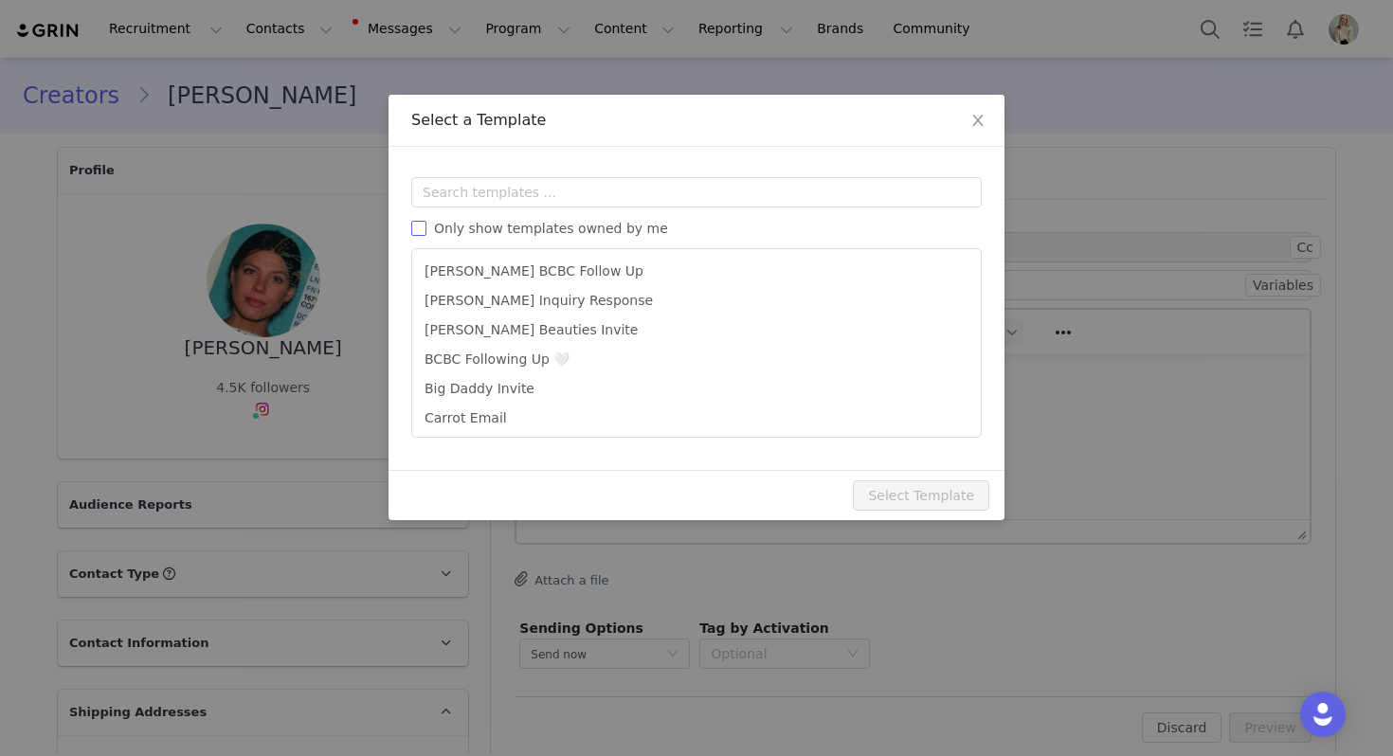
click at [568, 230] on span "Only show templates owned by me" at bounding box center [550, 228] width 249 height 15
click at [426, 230] on input "Only show templates owned by me" at bounding box center [418, 228] width 15 height 15
checkbox input "true"
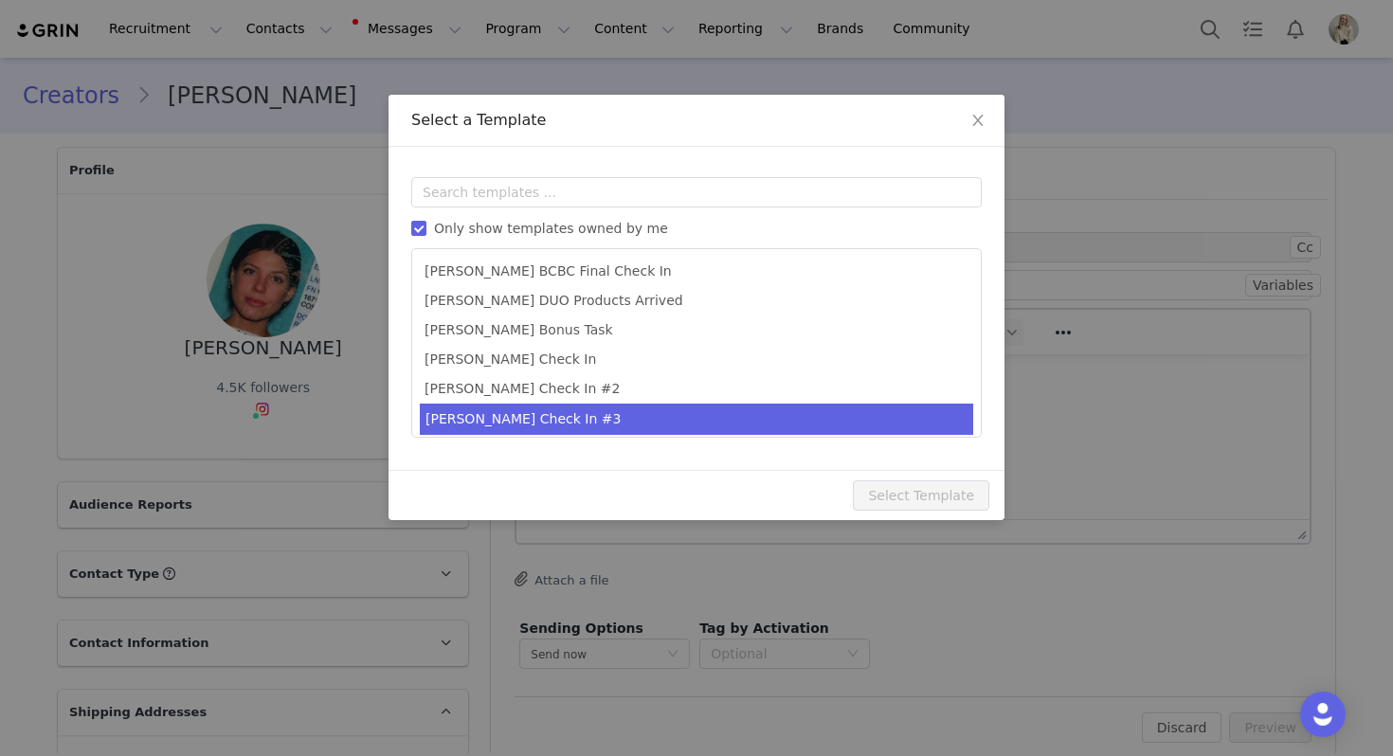
click at [519, 416] on li "[PERSON_NAME] Check In #3" at bounding box center [696, 419] width 553 height 31
type input "Last chance! Let's finish this collab 💕"
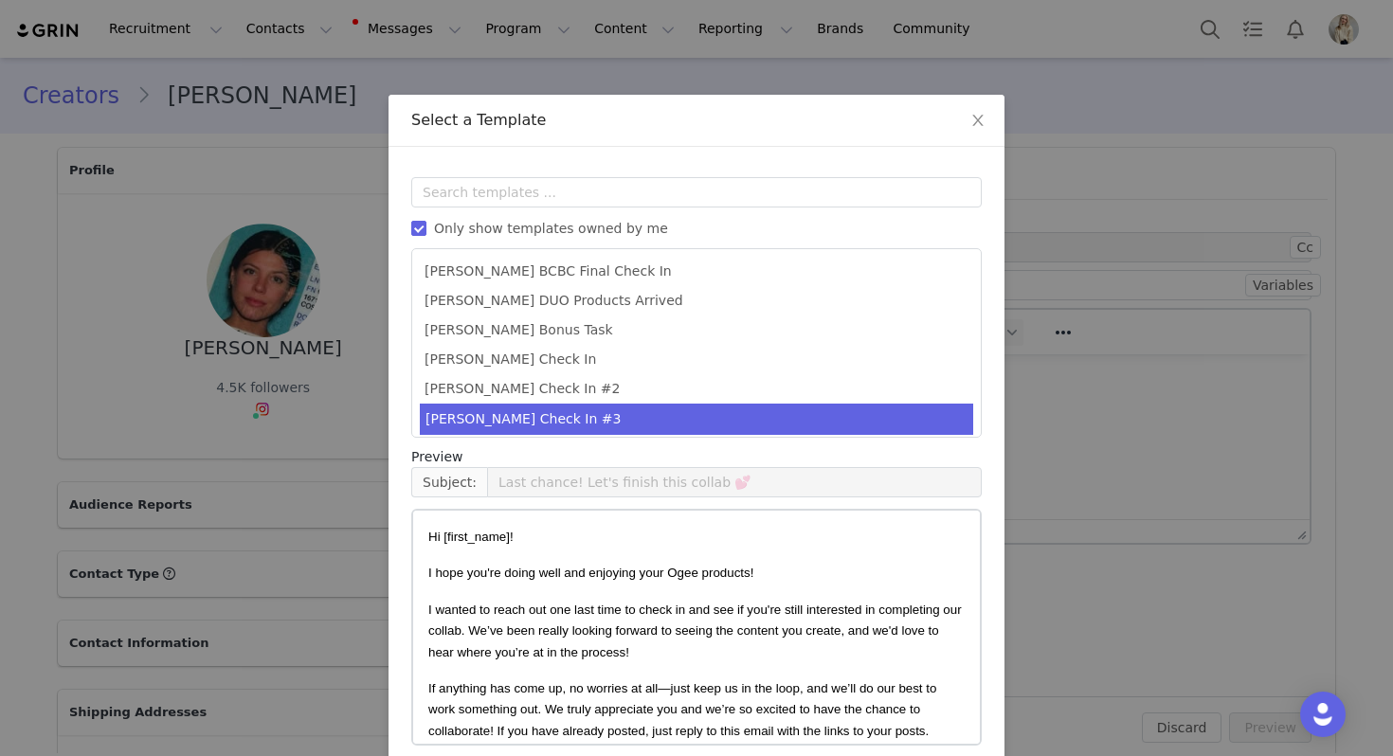
scroll to position [85, 0]
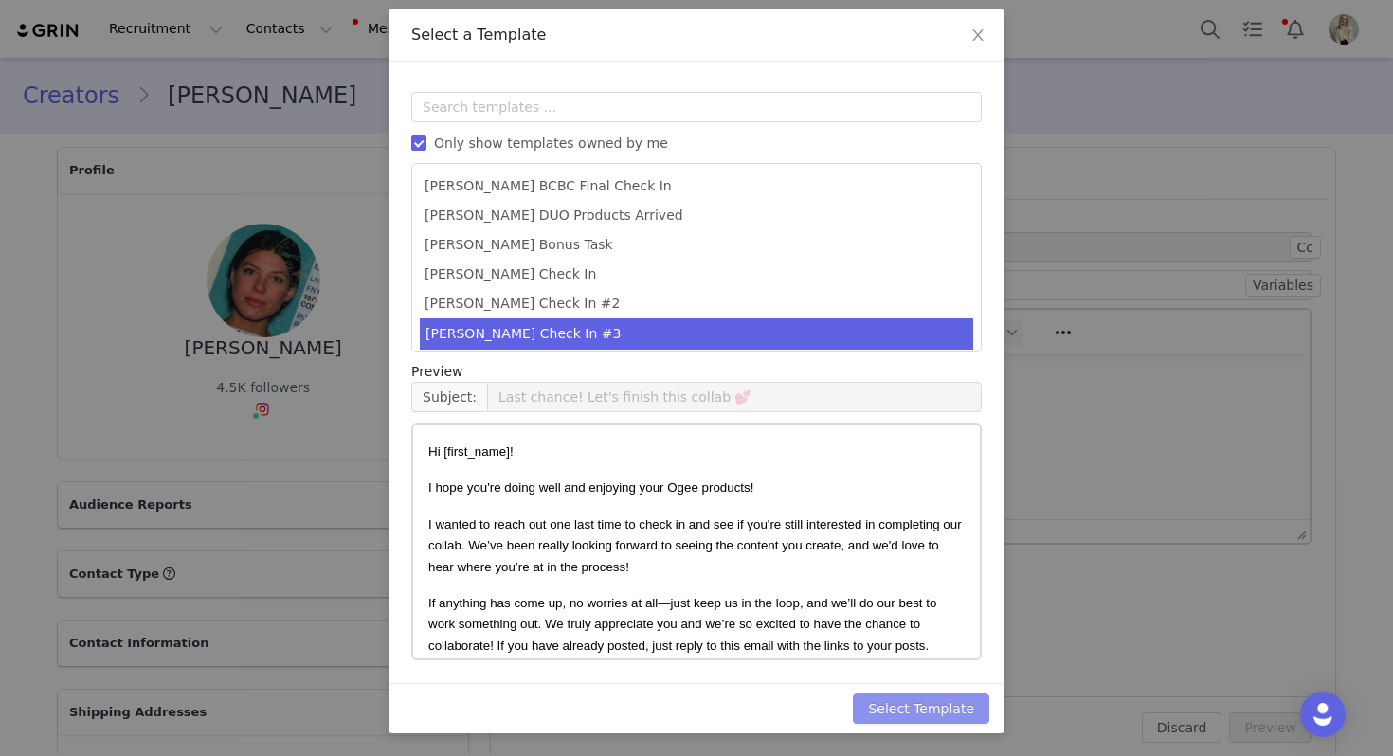
click at [915, 711] on button "Select Template" at bounding box center [921, 709] width 136 height 30
type input "Last chance! Let's finish this collab 💕"
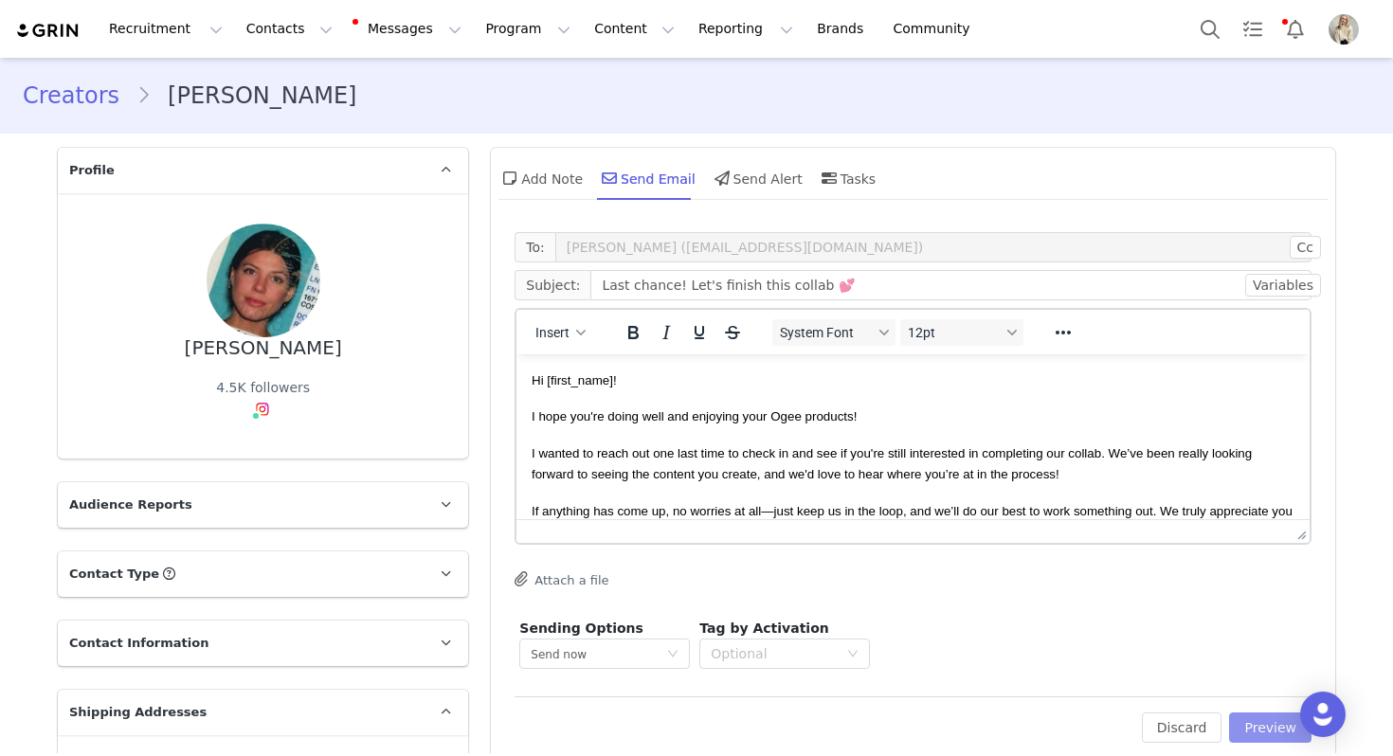
click at [1263, 731] on button "Preview" at bounding box center [1270, 728] width 82 height 30
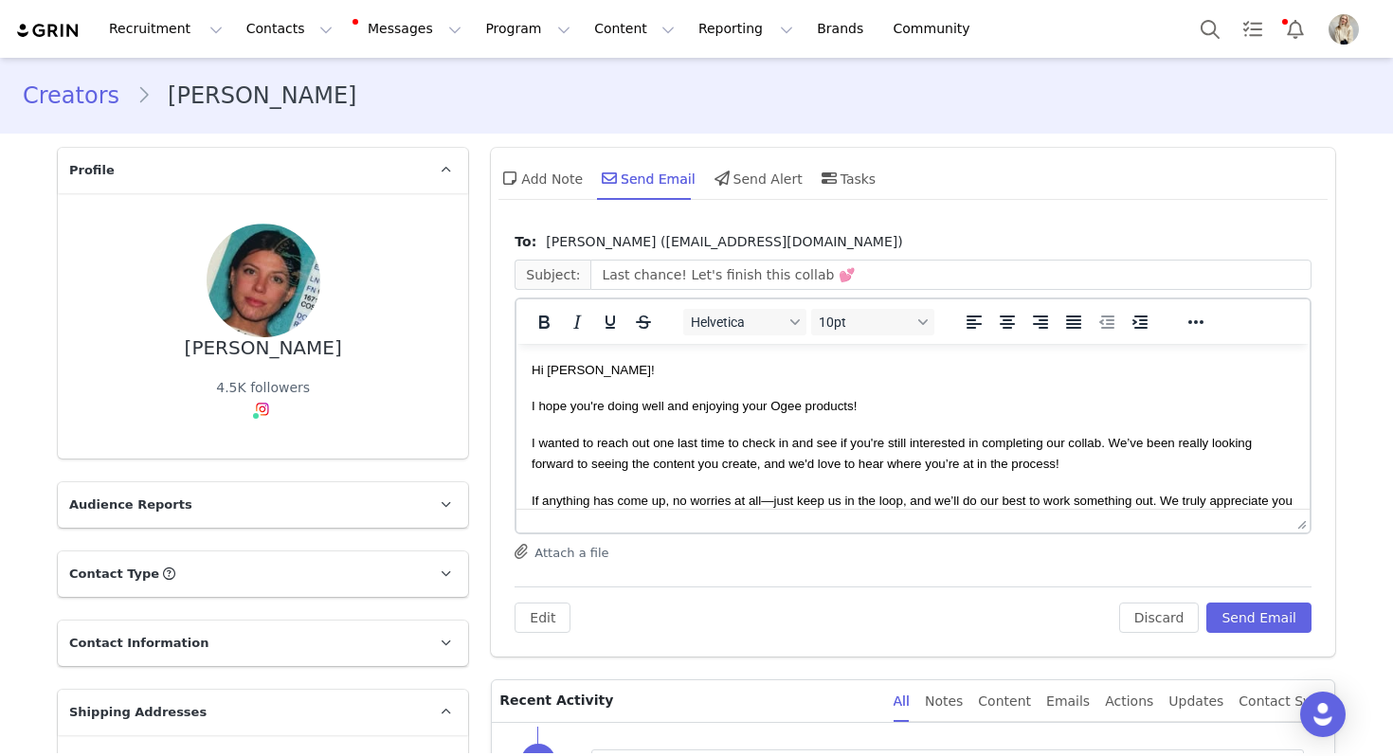
click at [1257, 635] on div "To: Caila Stapleton (caila.stapleton13@gmail.com) Subject: Last chance! Let's f…" at bounding box center [913, 440] width 844 height 434
click at [1256, 630] on button "Send Email" at bounding box center [1258, 618] width 105 height 30
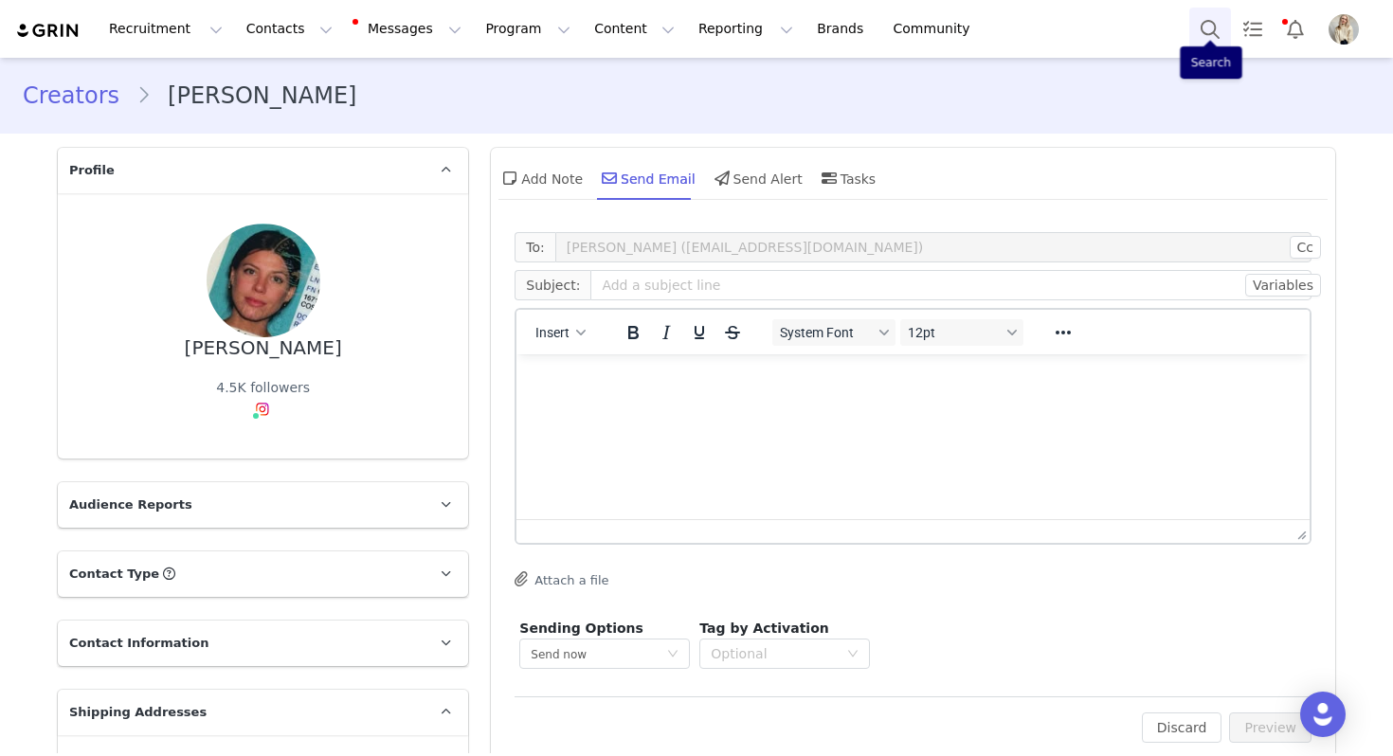
click at [1213, 38] on button "Search" at bounding box center [1210, 29] width 42 height 43
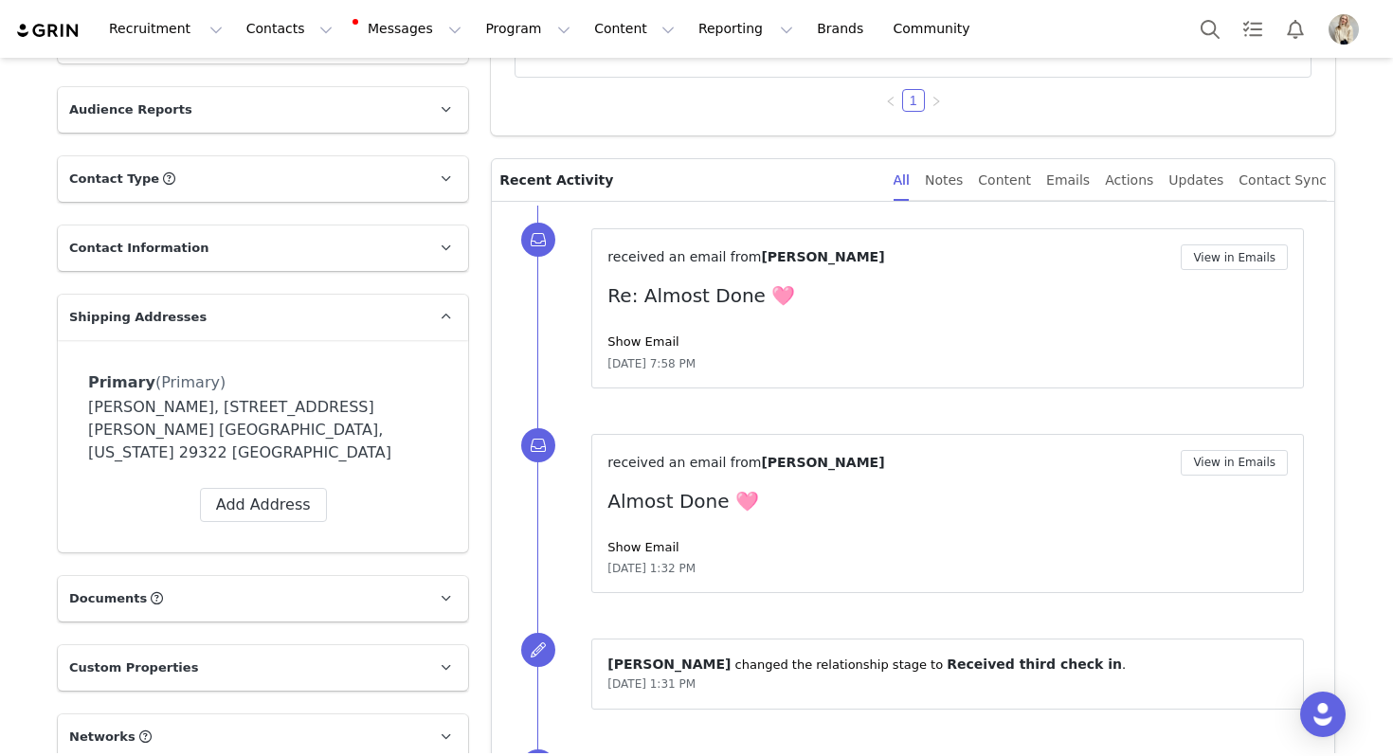
scroll to position [552, 0]
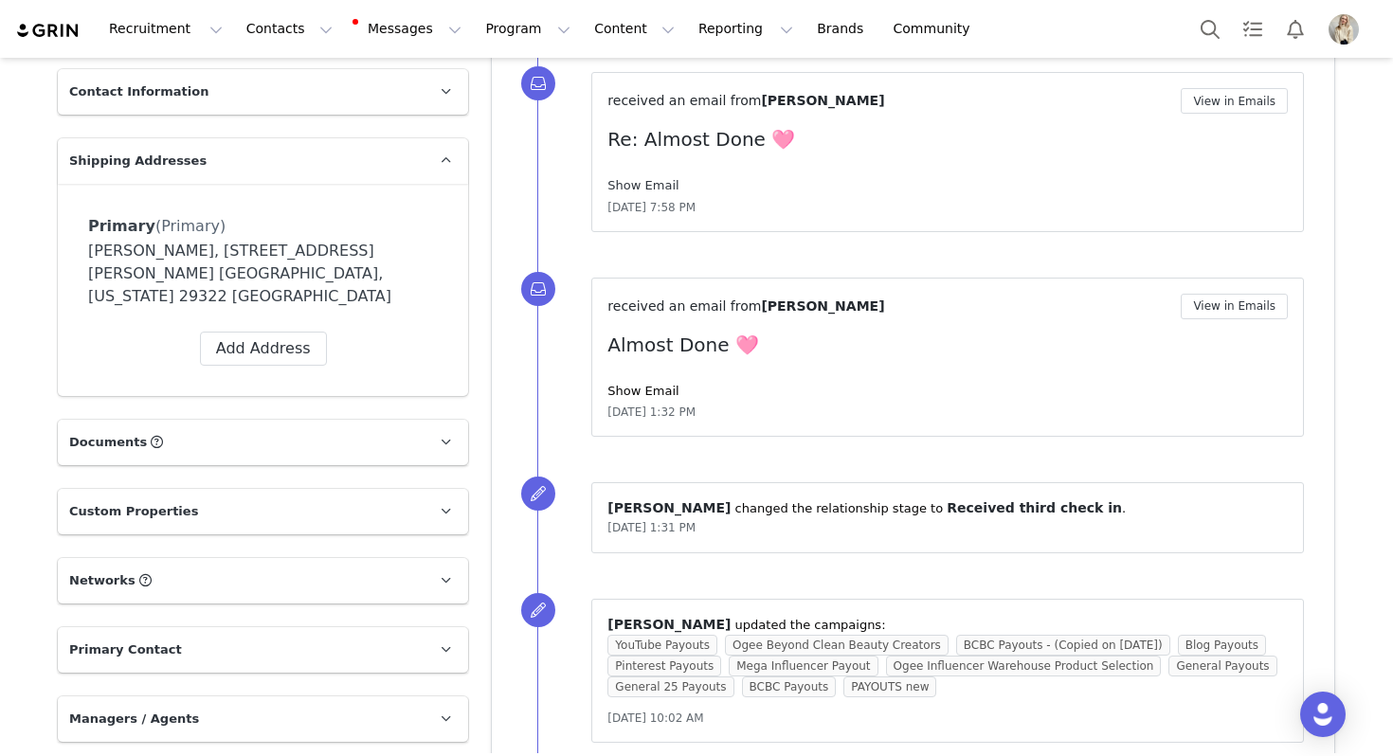
click at [649, 186] on link "Show Email" at bounding box center [642, 185] width 71 height 14
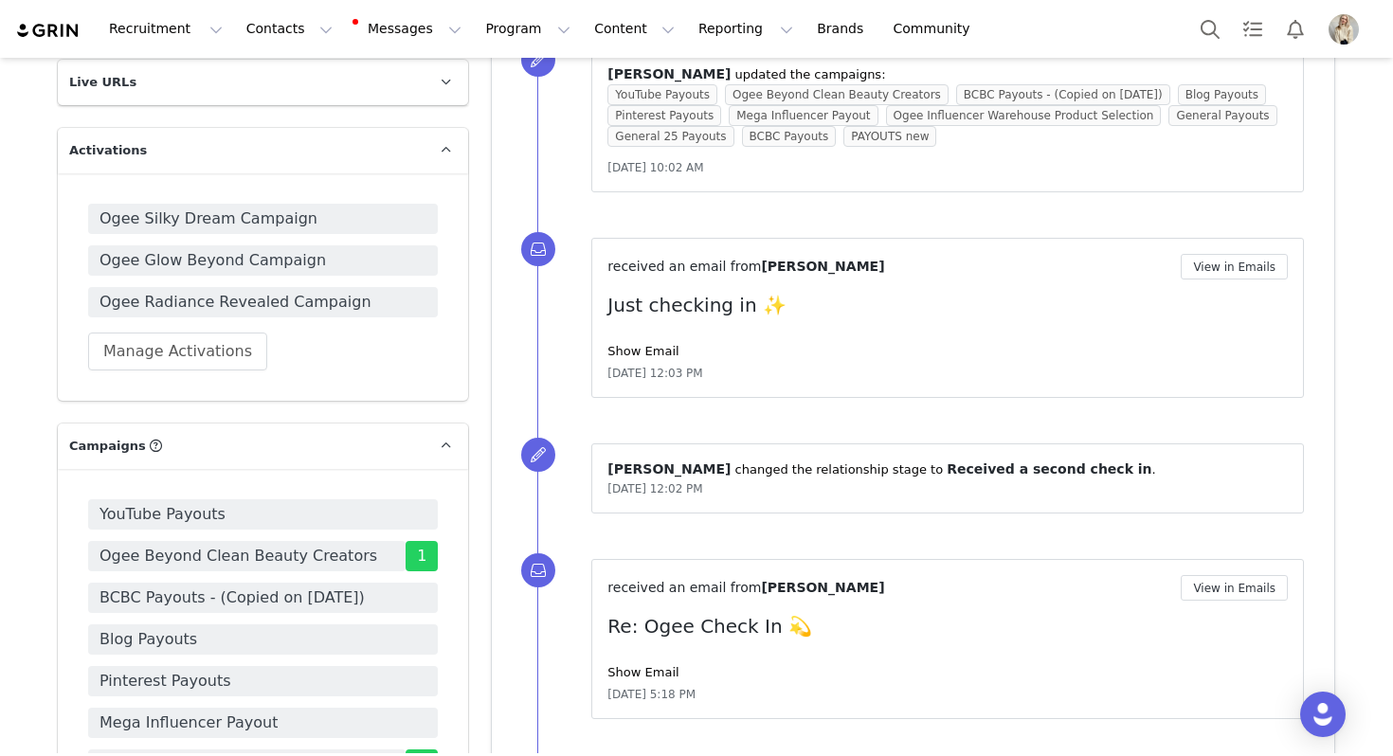
scroll to position [1242, 0]
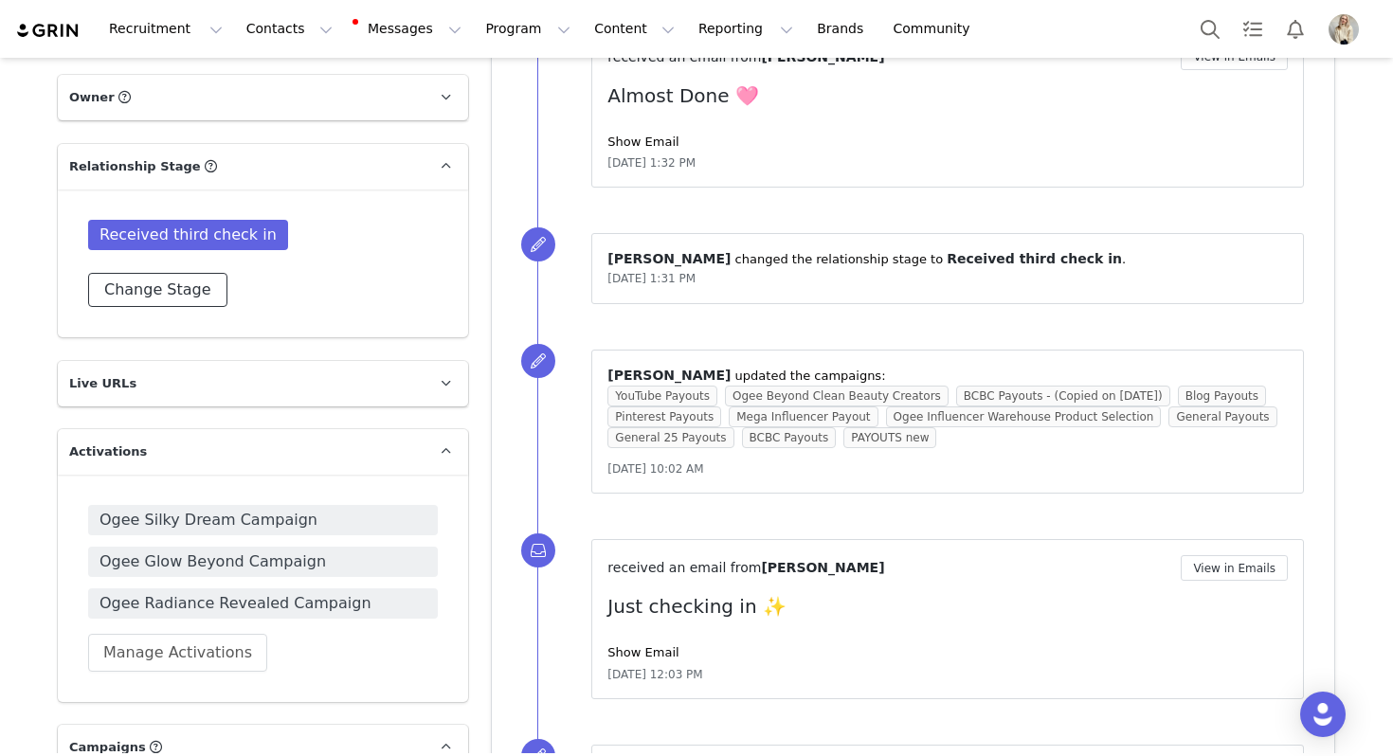
click at [183, 280] on button "Change Stage" at bounding box center [157, 290] width 139 height 34
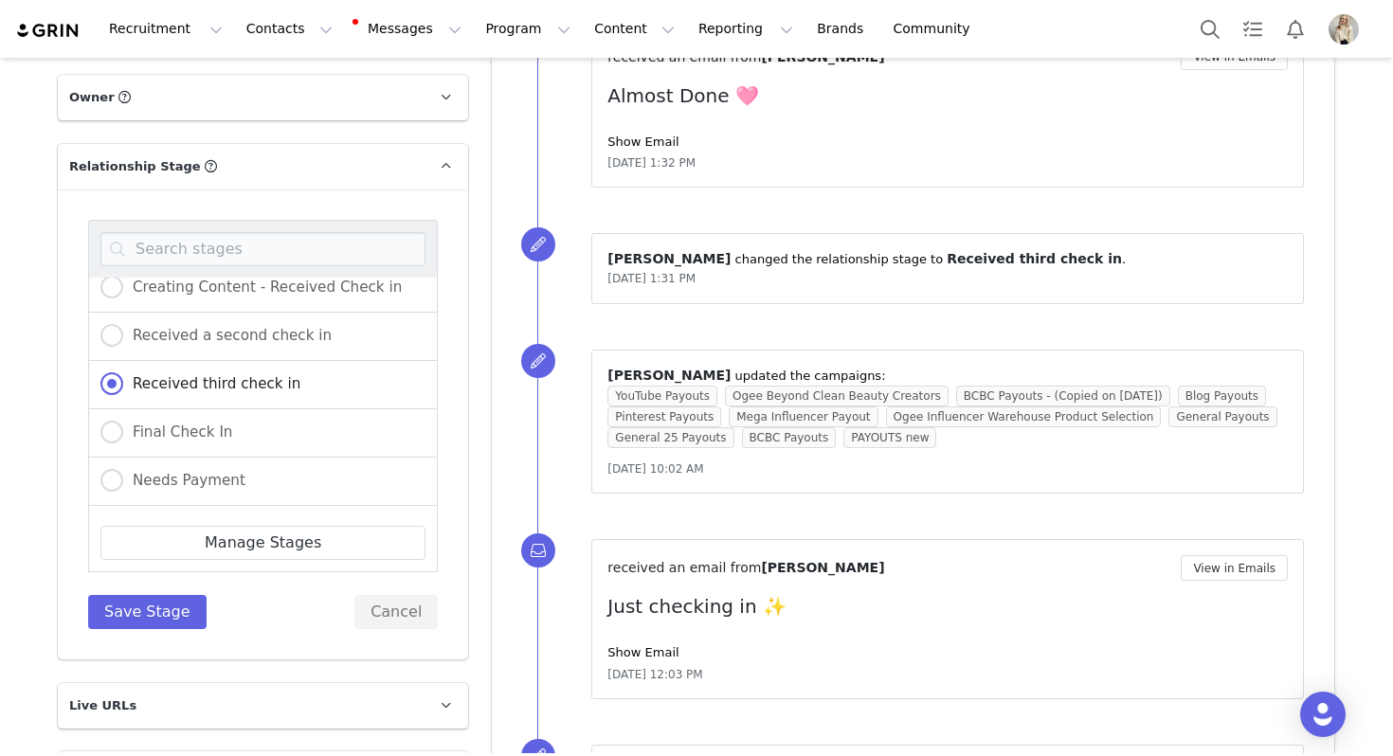
scroll to position [338, 0]
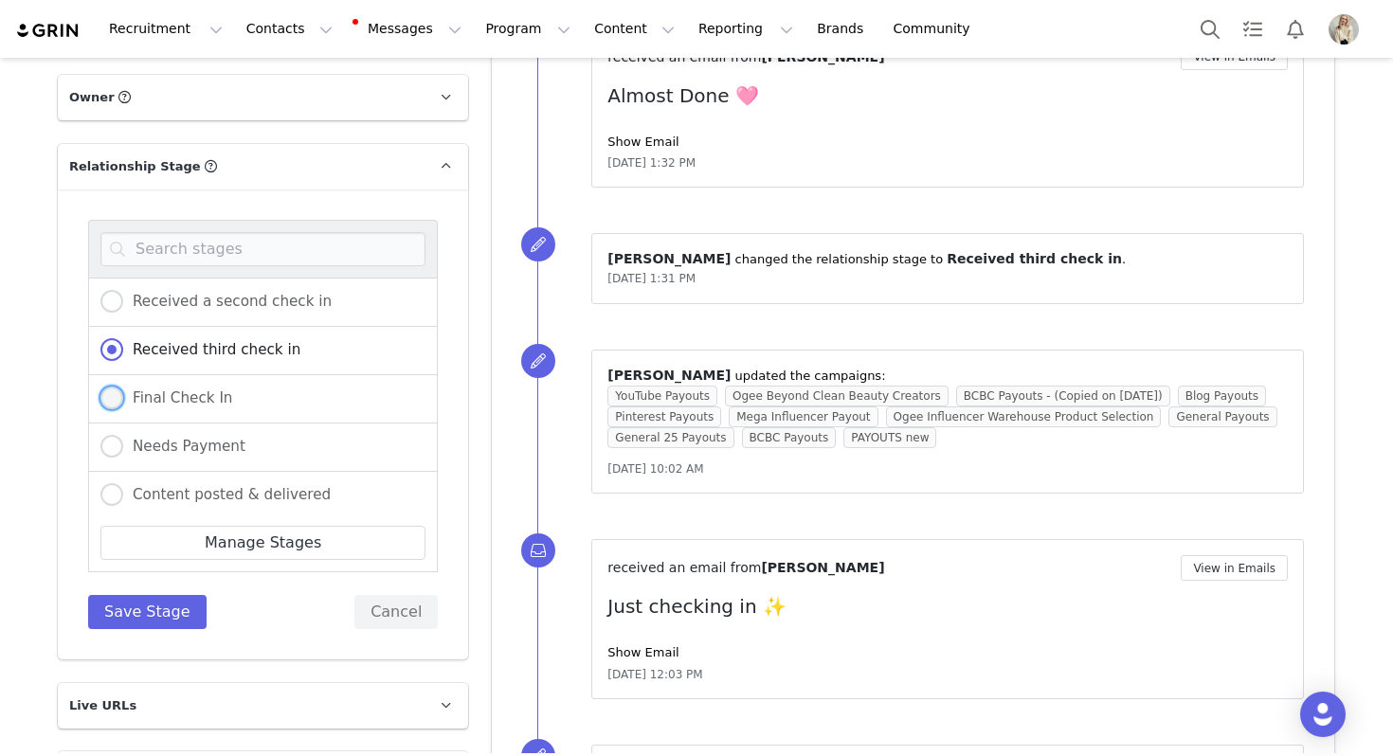
click at [215, 387] on label "Final Check In" at bounding box center [166, 399] width 132 height 25
click at [123, 387] on input "Final Check In" at bounding box center [111, 399] width 23 height 25
radio input "true"
radio input "false"
radio input "true"
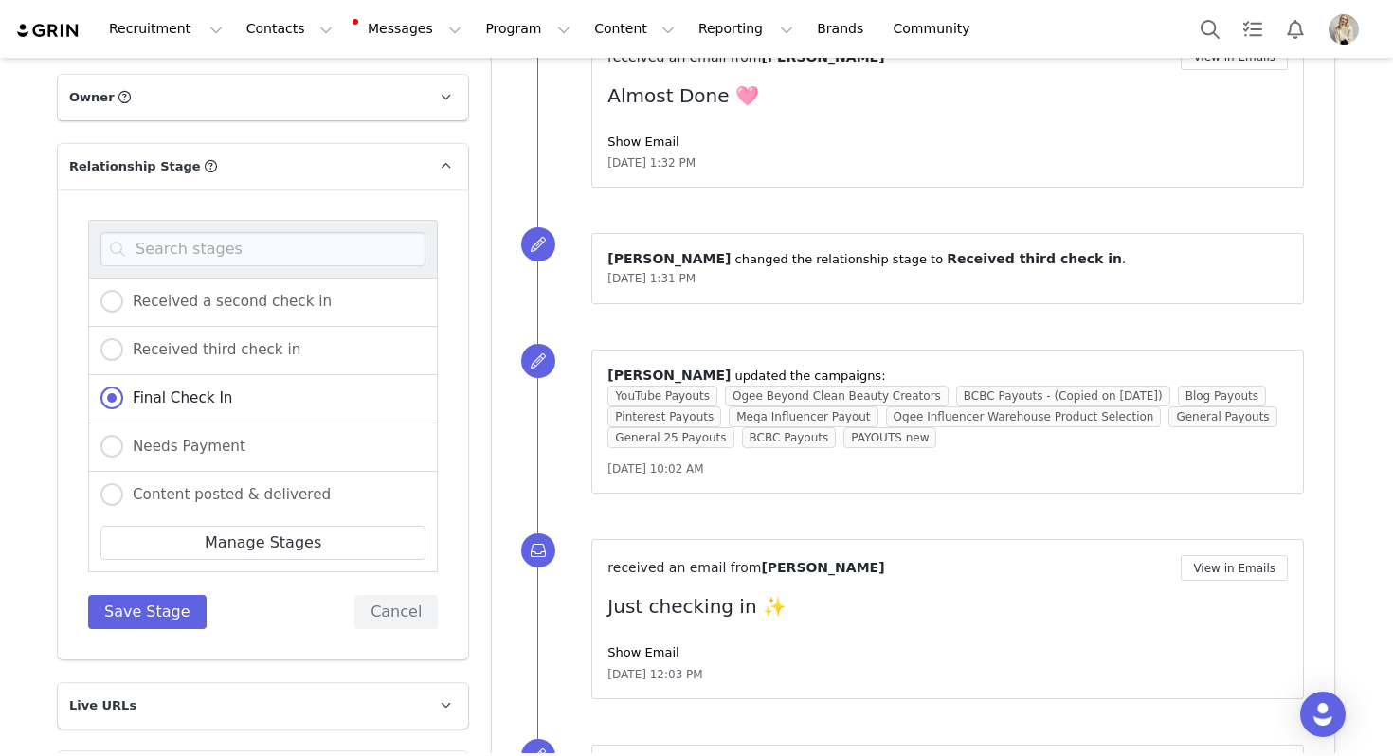
click at [160, 563] on div "Non-Ship IOI Influencer of interest Messaged Products shipped Creating Content …" at bounding box center [263, 424] width 350 height 409
click at [160, 595] on button "Save Stage" at bounding box center [147, 612] width 118 height 34
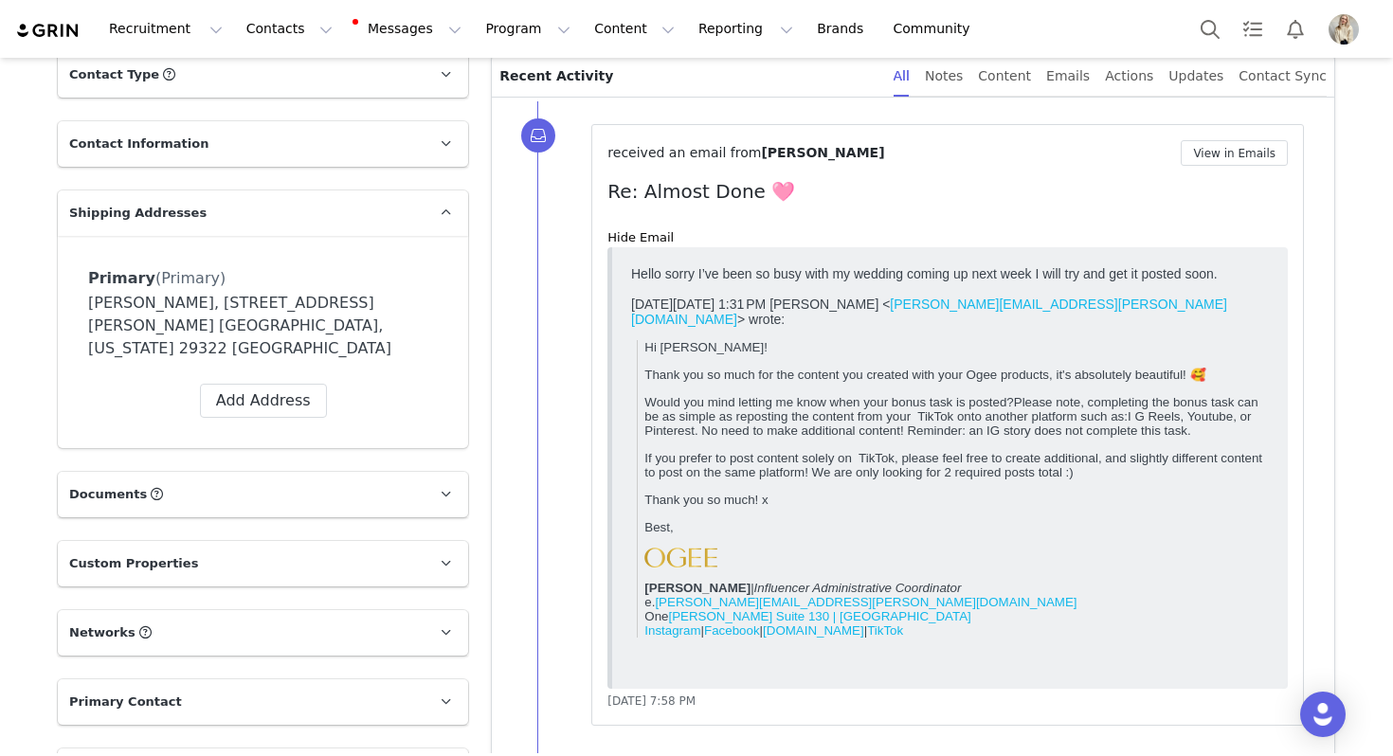
scroll to position [0, 0]
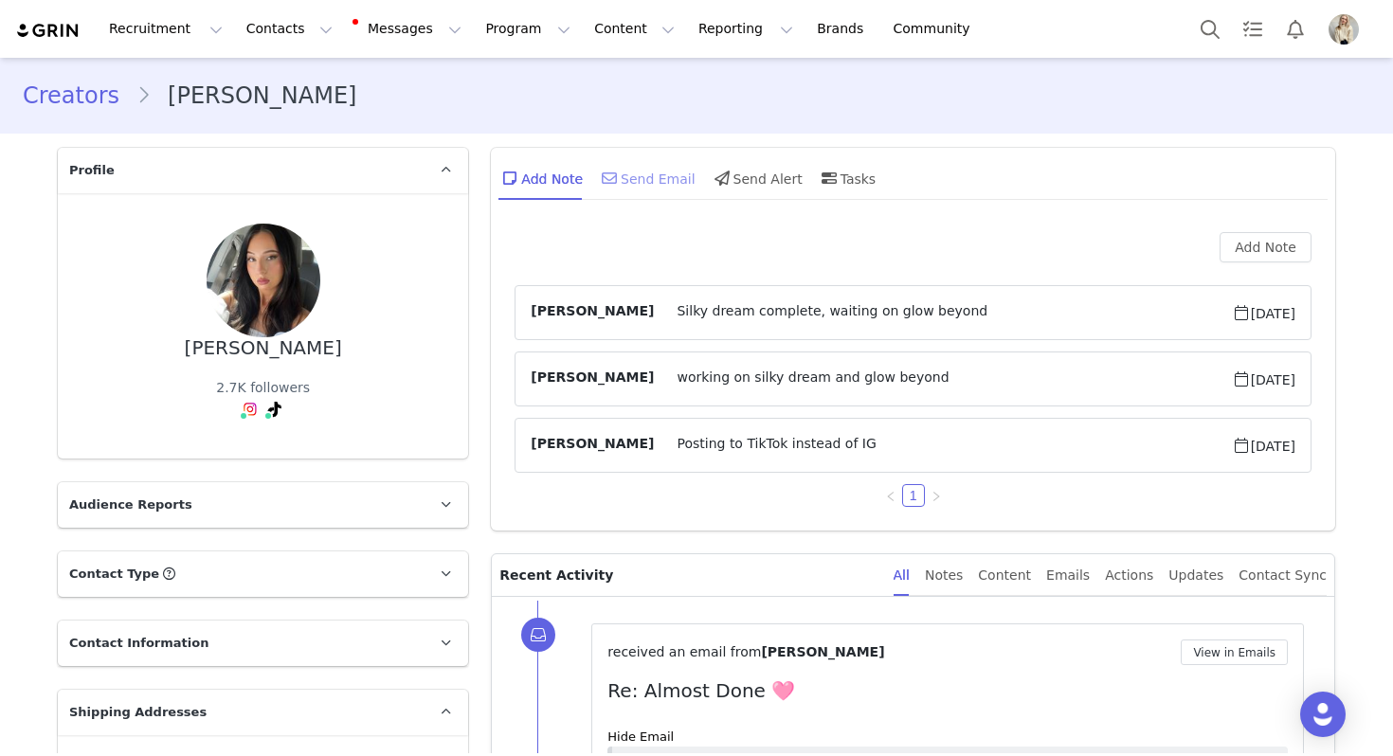
click at [655, 179] on div "Send Email" at bounding box center [647, 177] width 98 height 45
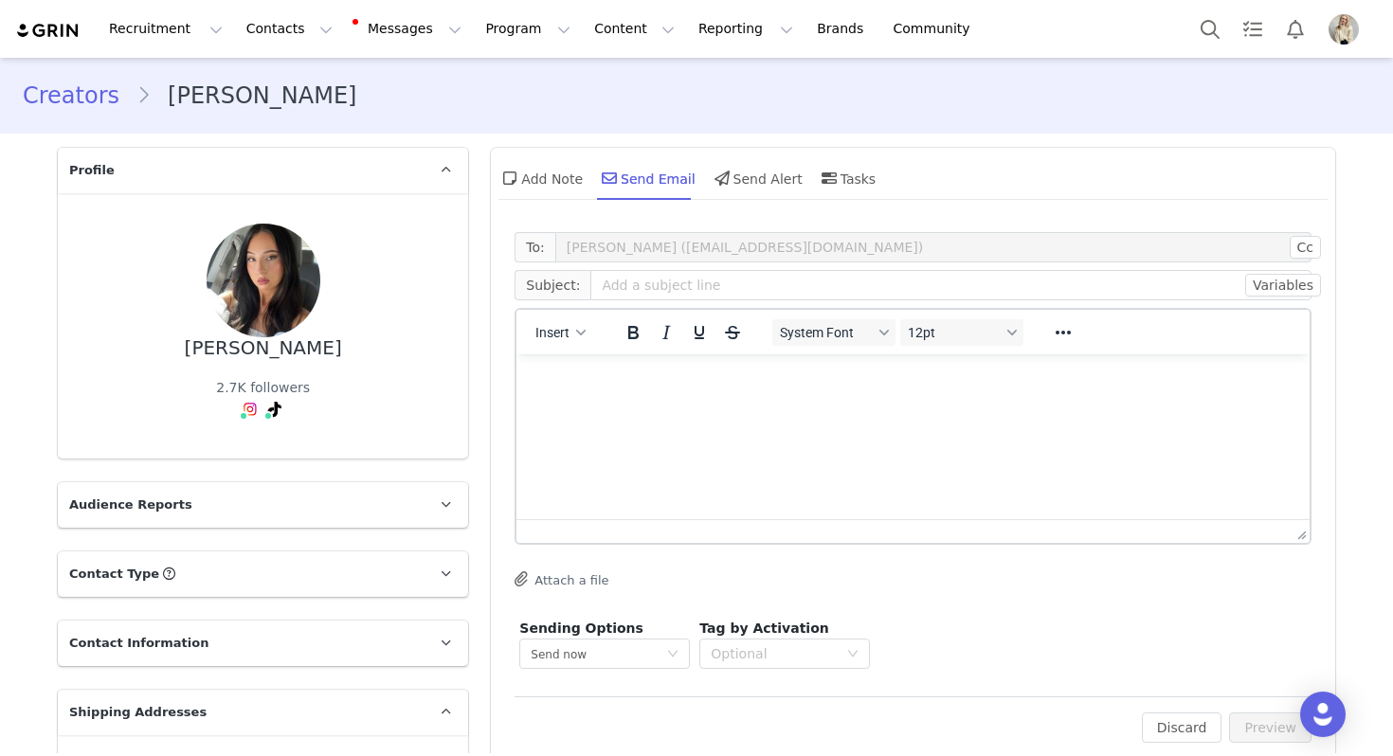
click at [569, 318] on div "Insert" at bounding box center [560, 332] width 89 height 37
click at [569, 338] on span "Insert" at bounding box center [553, 332] width 34 height 15
click at [574, 370] on div "Insert Template" at bounding box center [629, 365] width 171 height 23
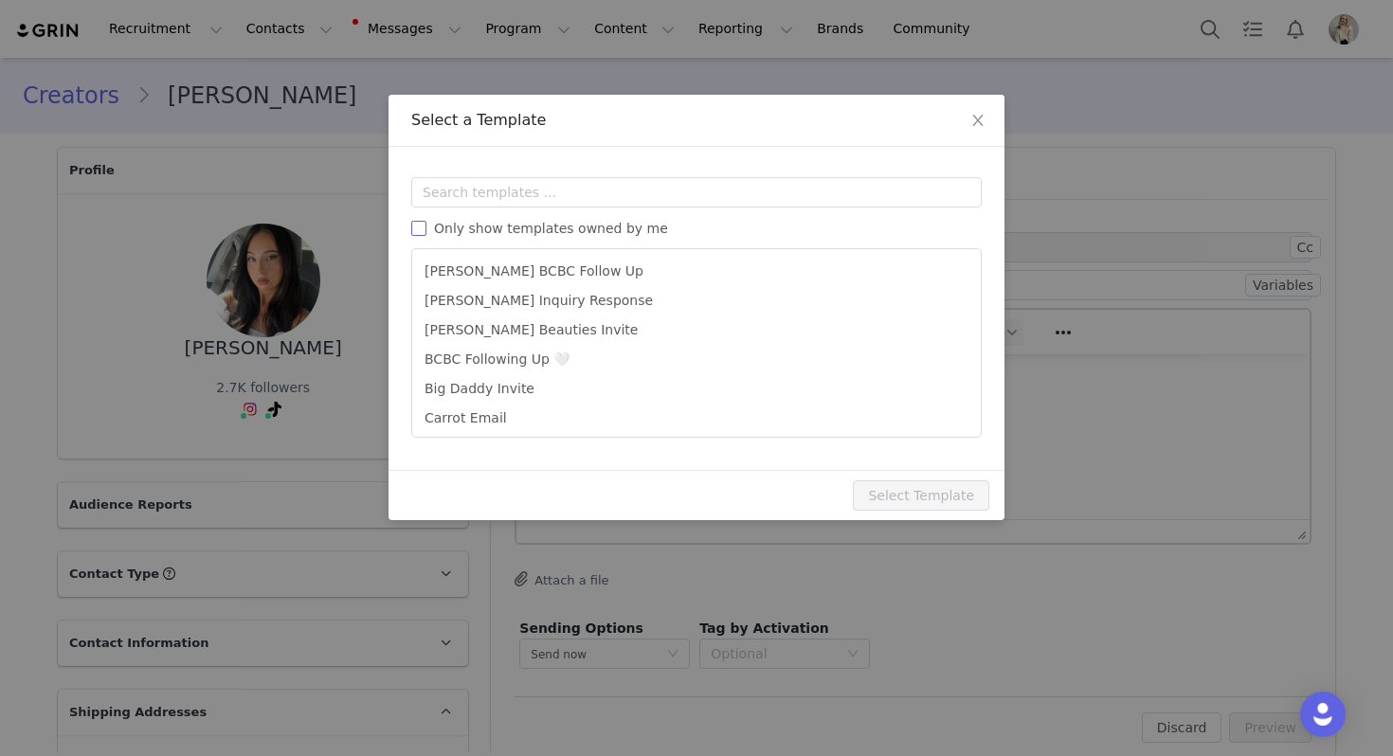
click at [565, 226] on span "Only show templates owned by me" at bounding box center [550, 228] width 249 height 15
click at [426, 226] on input "Only show templates owned by me" at bounding box center [418, 228] width 15 height 15
checkbox input "true"
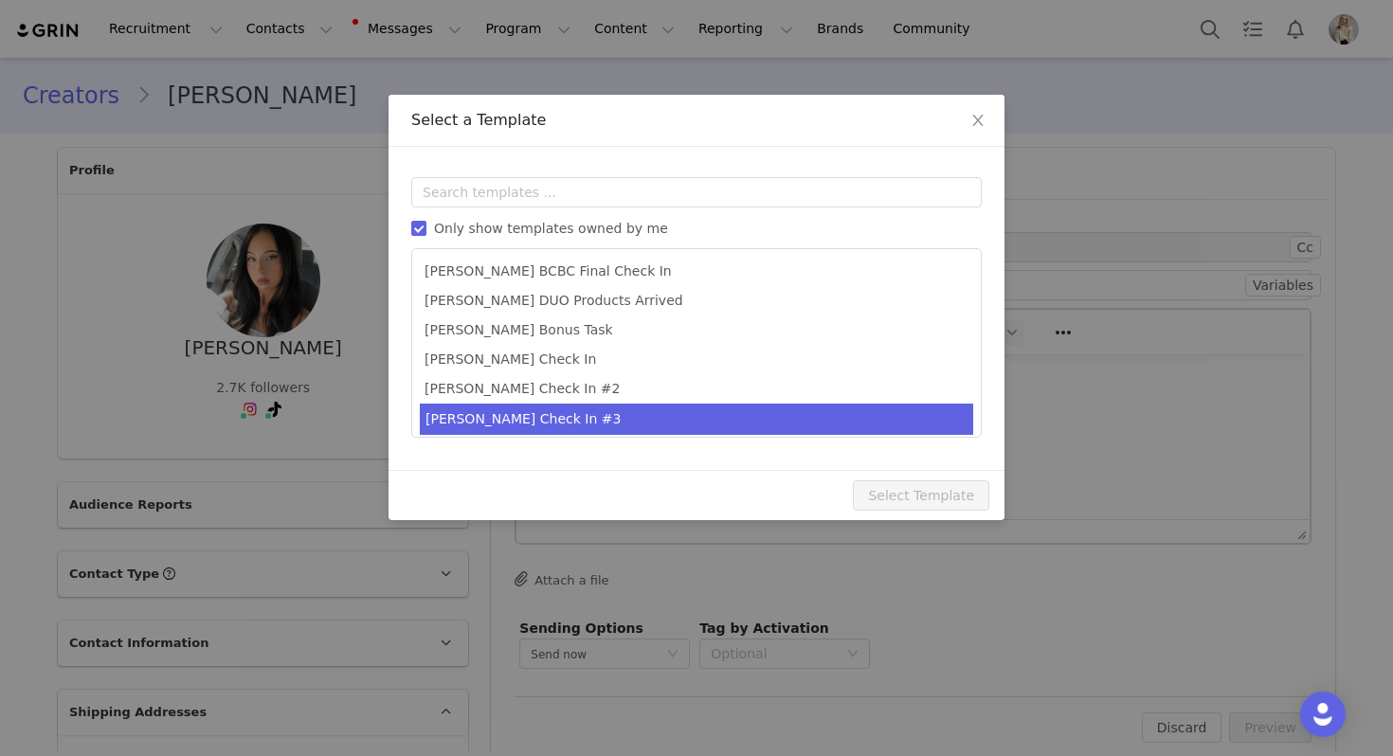
click at [544, 412] on li "[PERSON_NAME] Check In #3" at bounding box center [696, 419] width 553 height 31
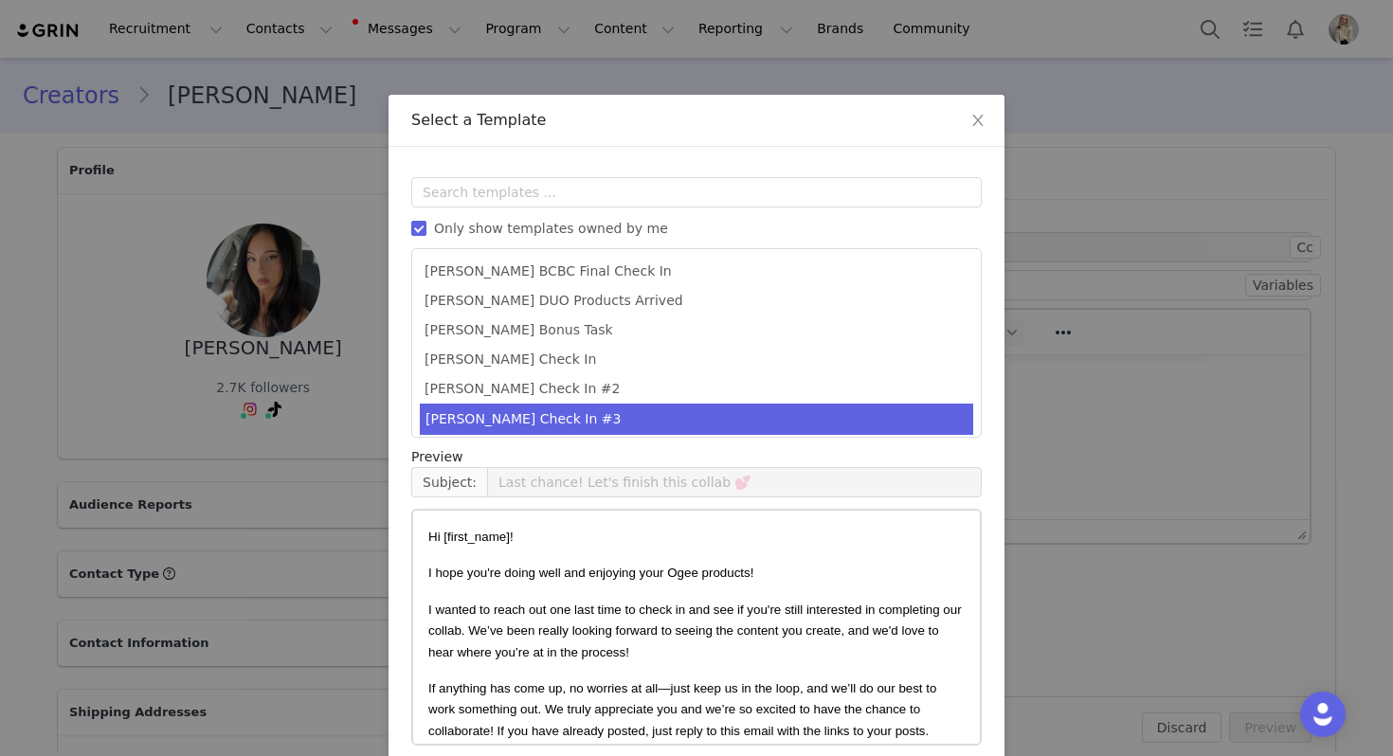
click at [772, 464] on div "Preview" at bounding box center [696, 457] width 570 height 20
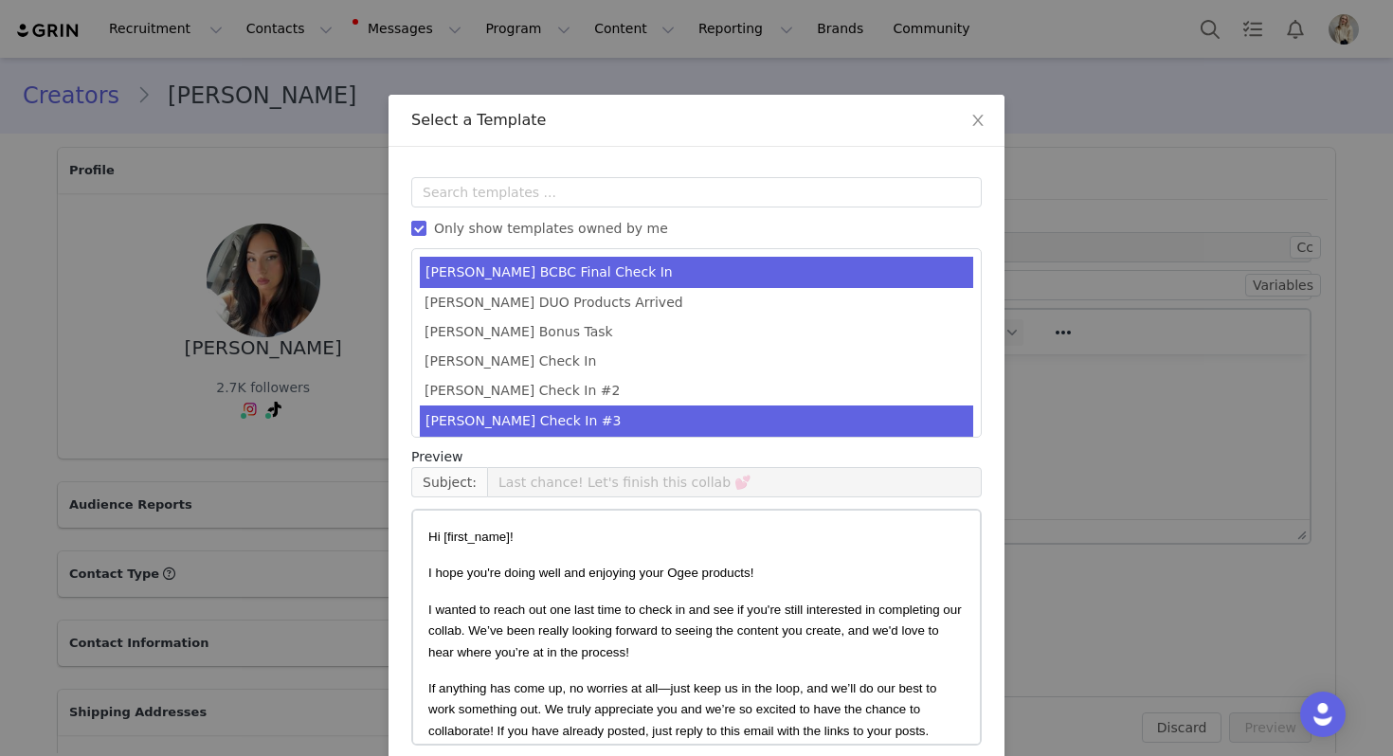
click at [541, 280] on li "Julia BCBC Final Check In" at bounding box center [696, 272] width 553 height 31
type input "Final Ogee Check In ✨"
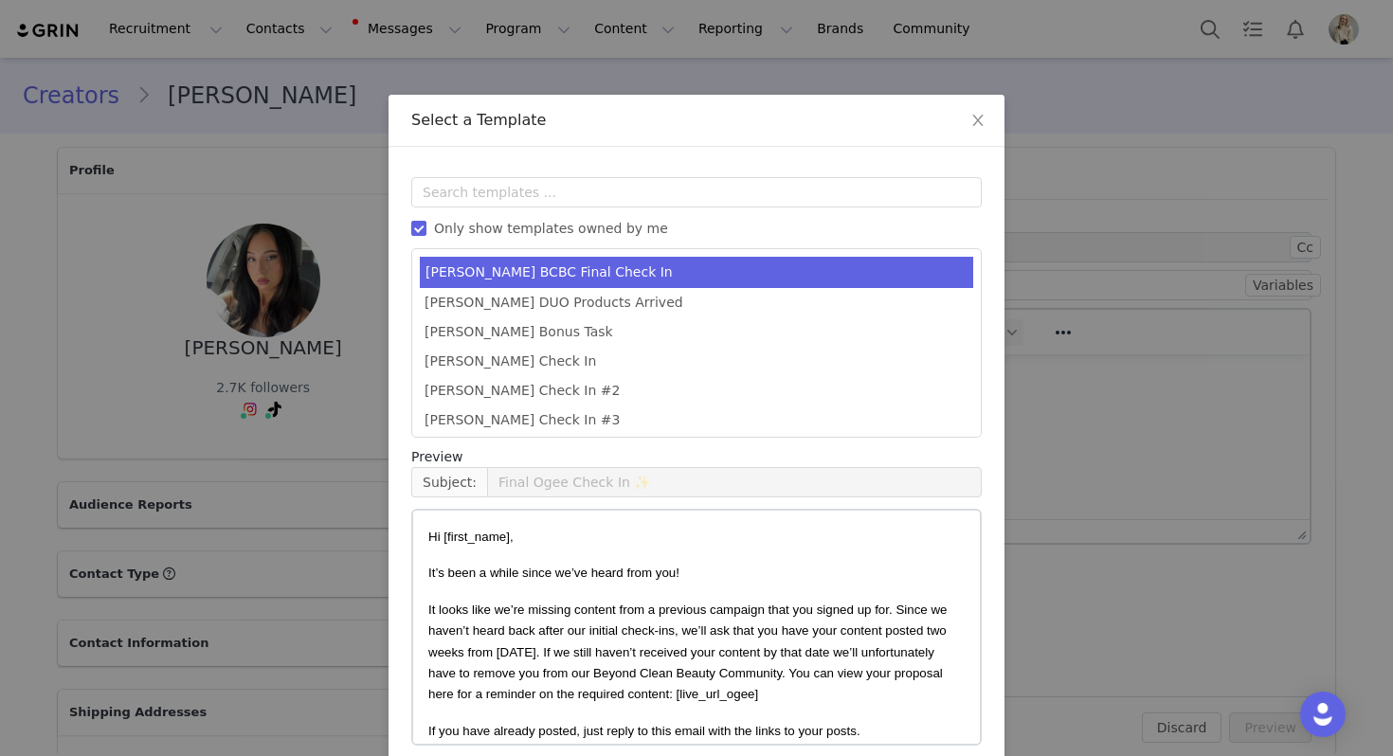
scroll to position [85, 0]
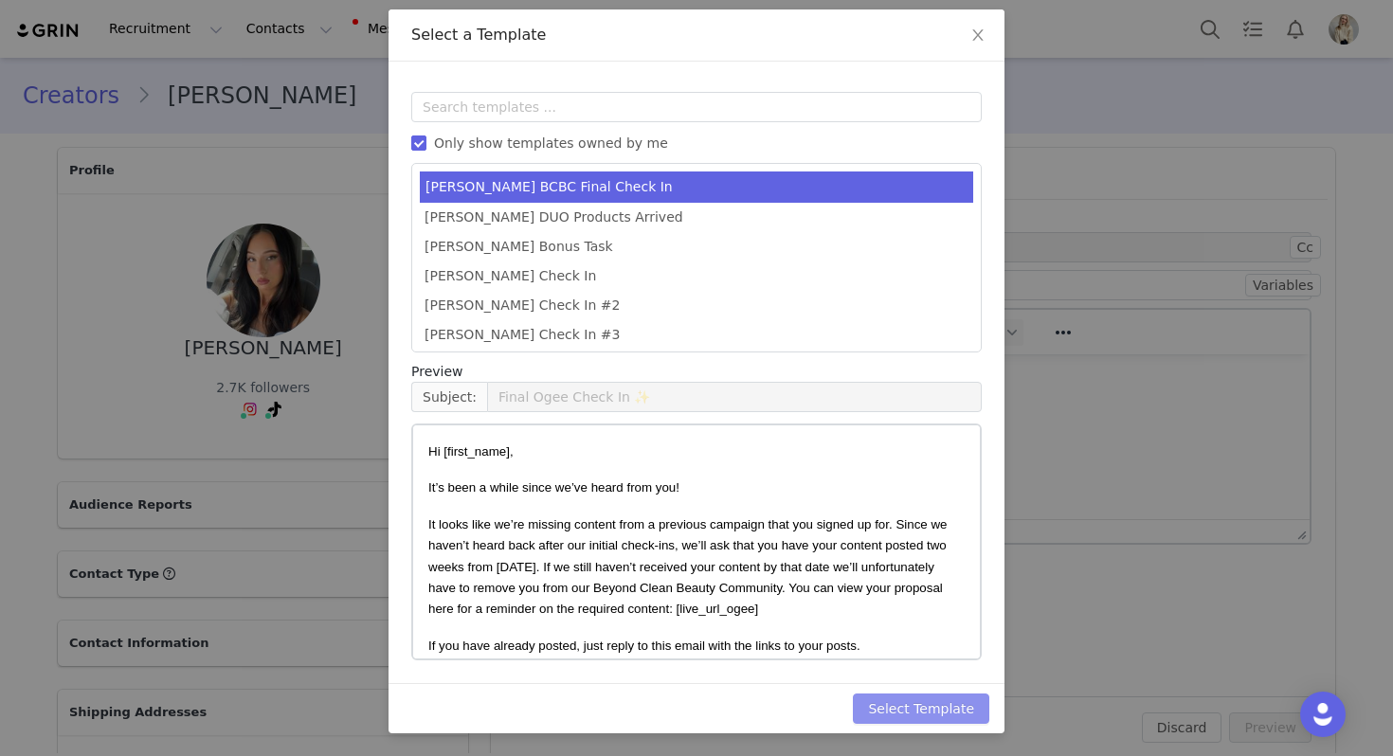
click at [893, 709] on button "Select Template" at bounding box center [921, 709] width 136 height 30
type input "Final Ogee Check In ✨"
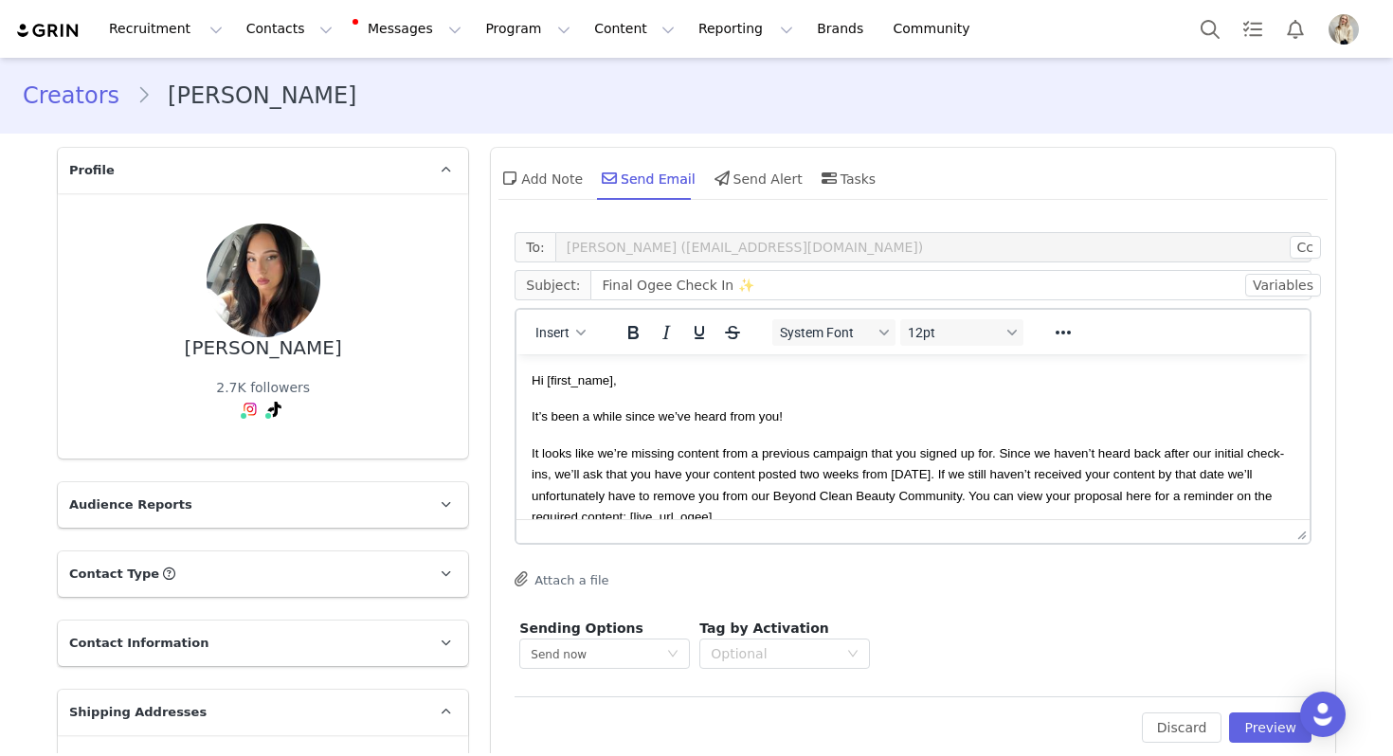
scroll to position [29, 0]
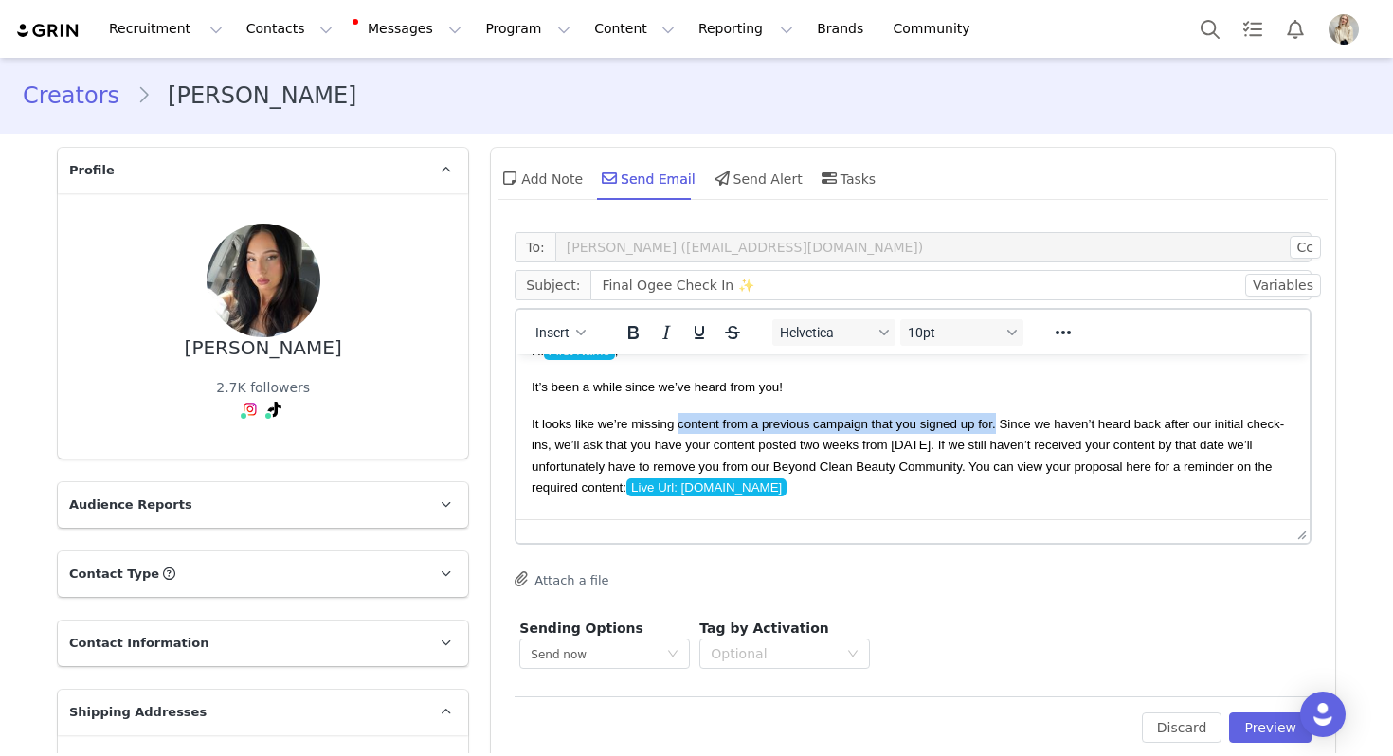
drag, startPoint x: 996, startPoint y: 423, endPoint x: 679, endPoint y: 419, distance: 316.5
click at [679, 419] on span "It looks like we’re missing content from a previous campaign that you signed up…" at bounding box center [908, 457] width 752 height 80
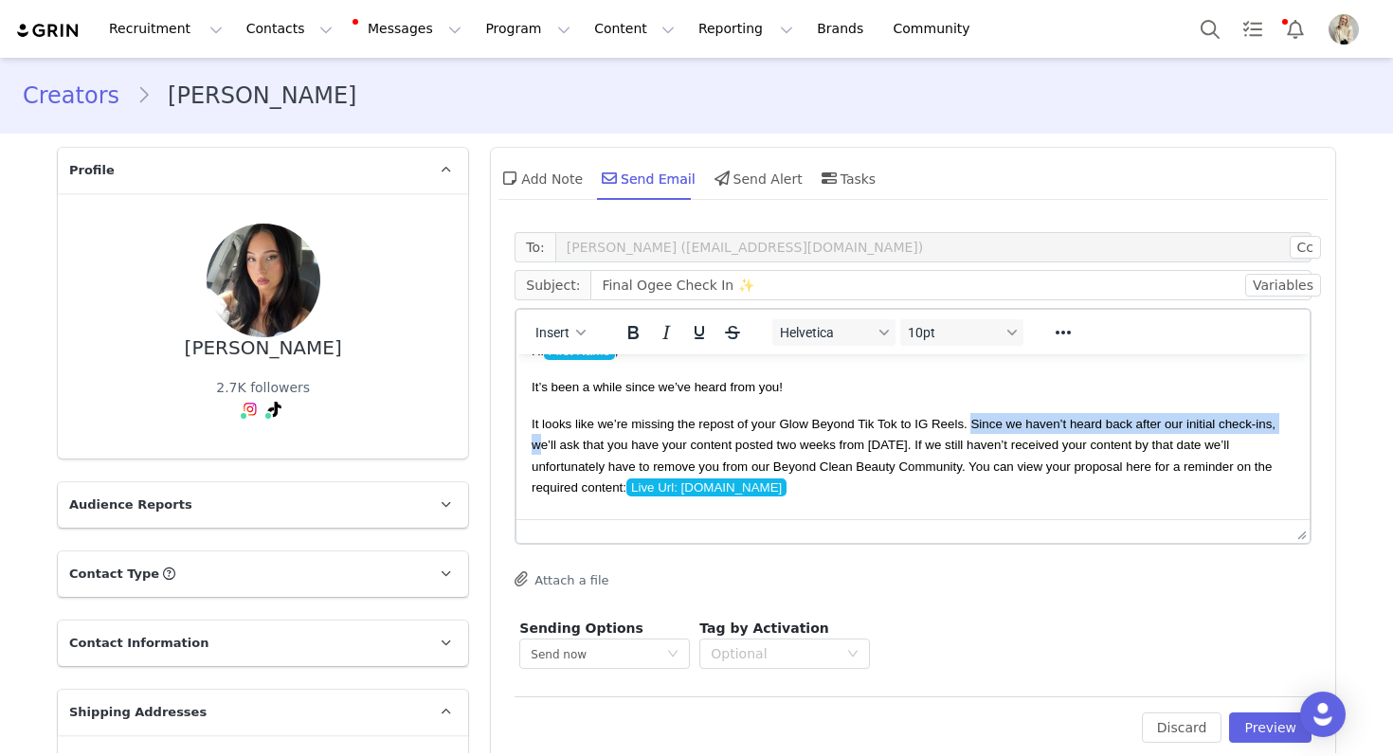
drag, startPoint x: 539, startPoint y: 448, endPoint x: 970, endPoint y: 421, distance: 432.0
click at [970, 421] on span "It looks like we’re missing the repost of your Glow Beyond Tik Tok to IG Reels.…" at bounding box center [904, 457] width 744 height 80
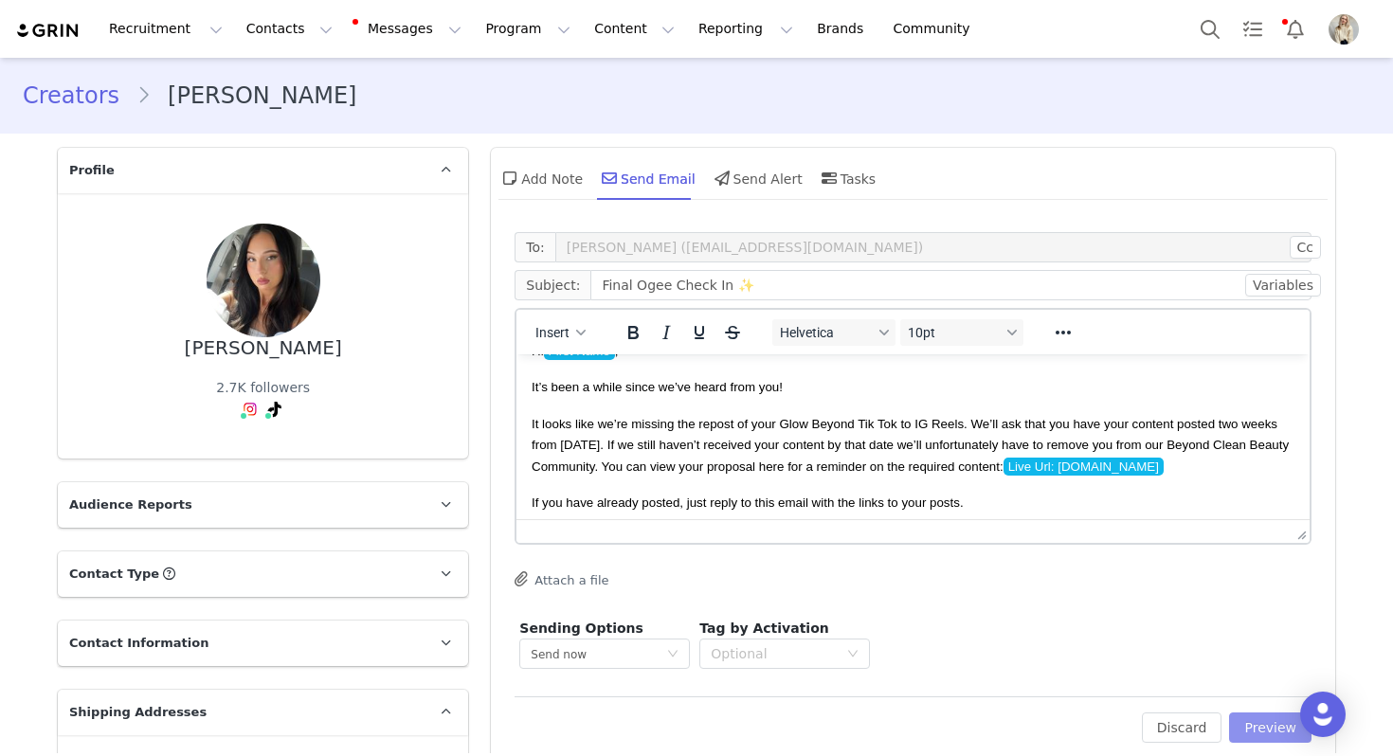
click at [1253, 722] on button "Preview" at bounding box center [1270, 728] width 82 height 30
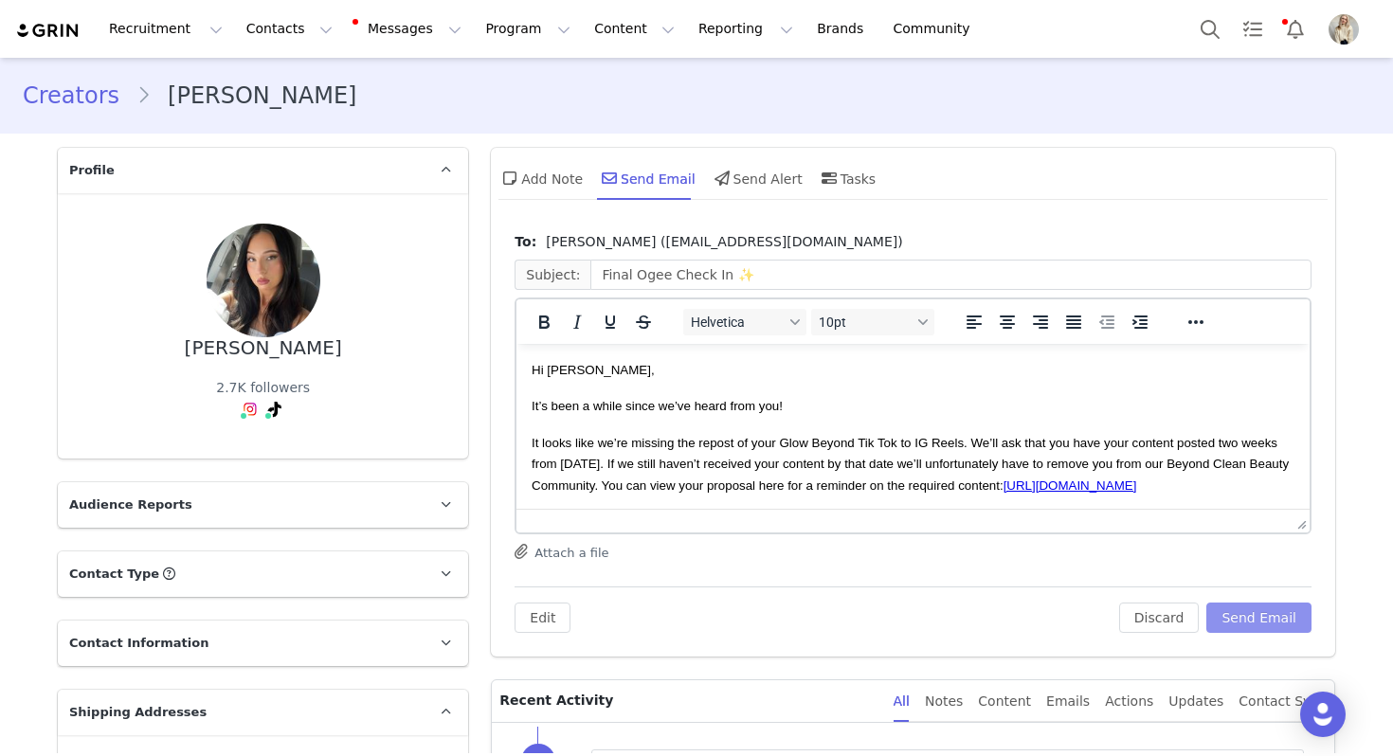
scroll to position [0, 0]
click at [1242, 617] on button "Send Email" at bounding box center [1258, 618] width 105 height 30
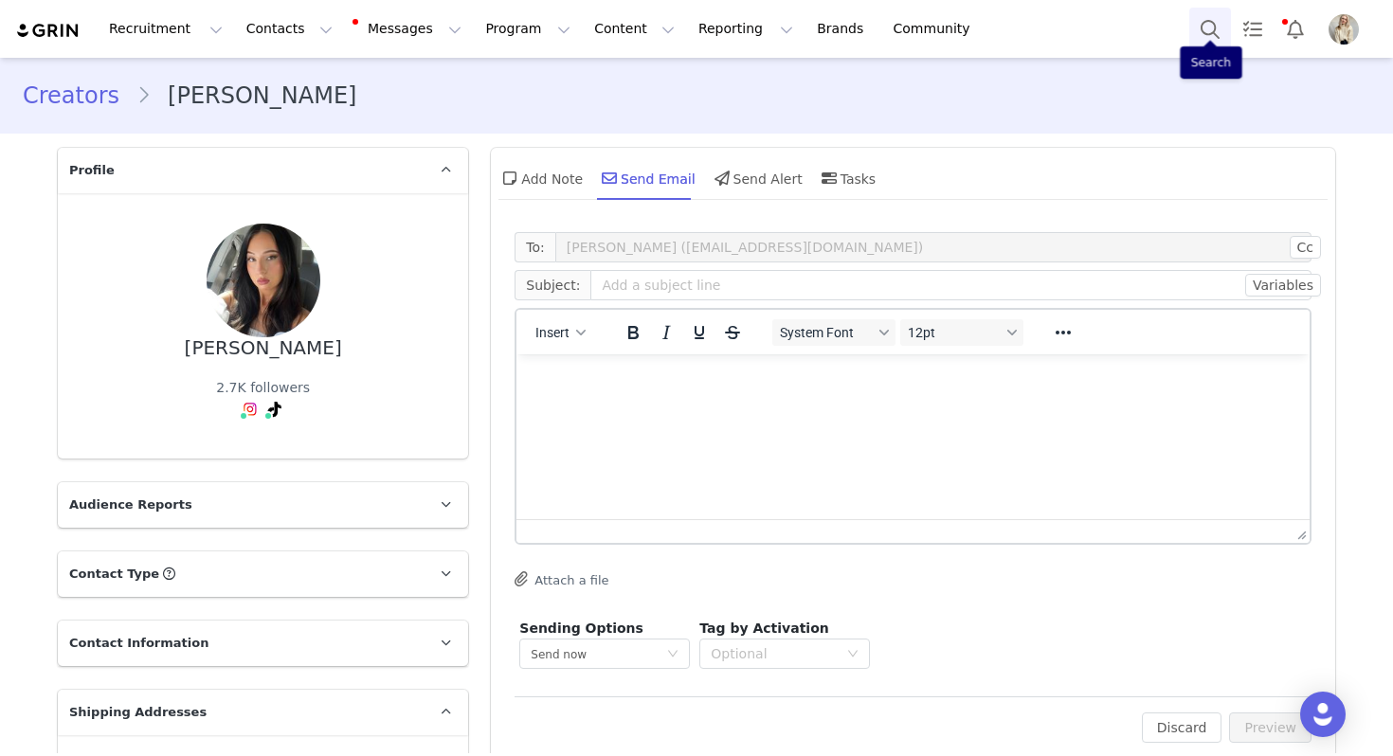
click at [1210, 26] on button "Search" at bounding box center [1210, 29] width 42 height 43
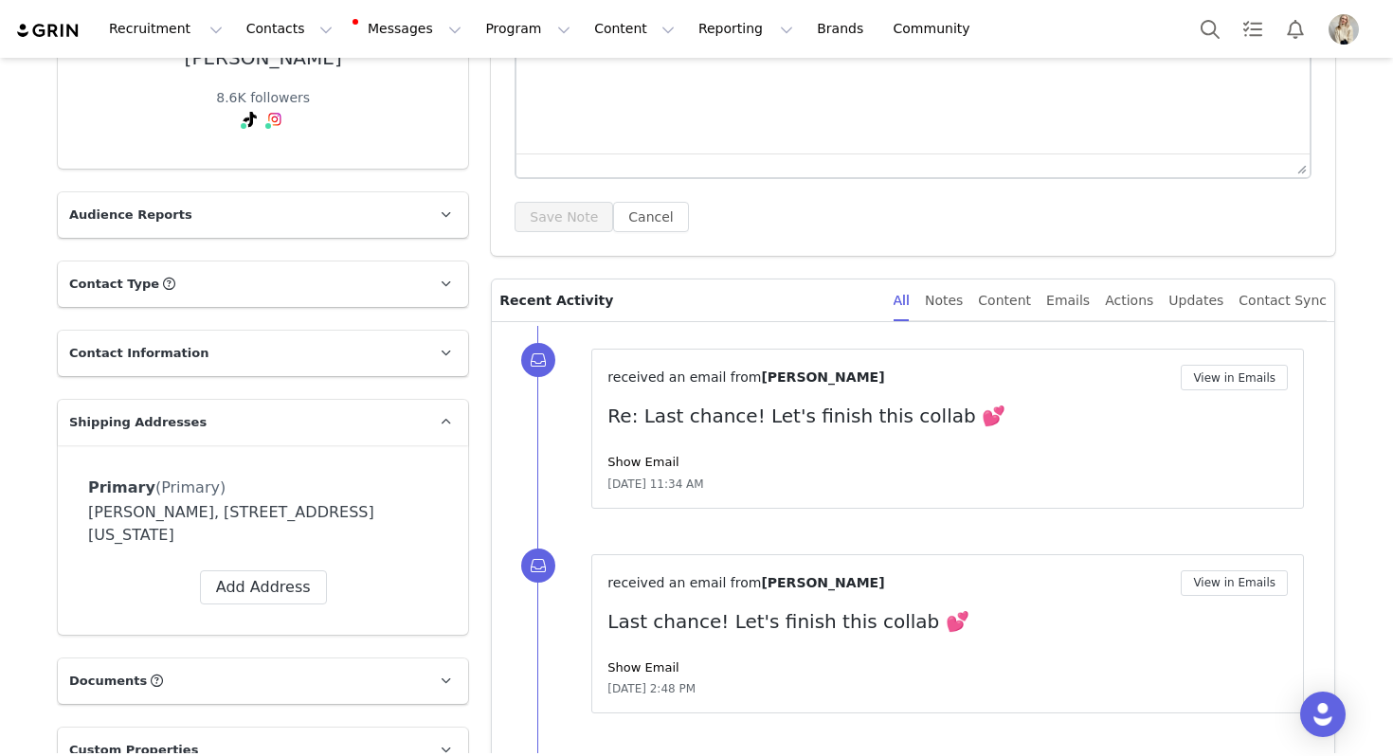
scroll to position [464, 0]
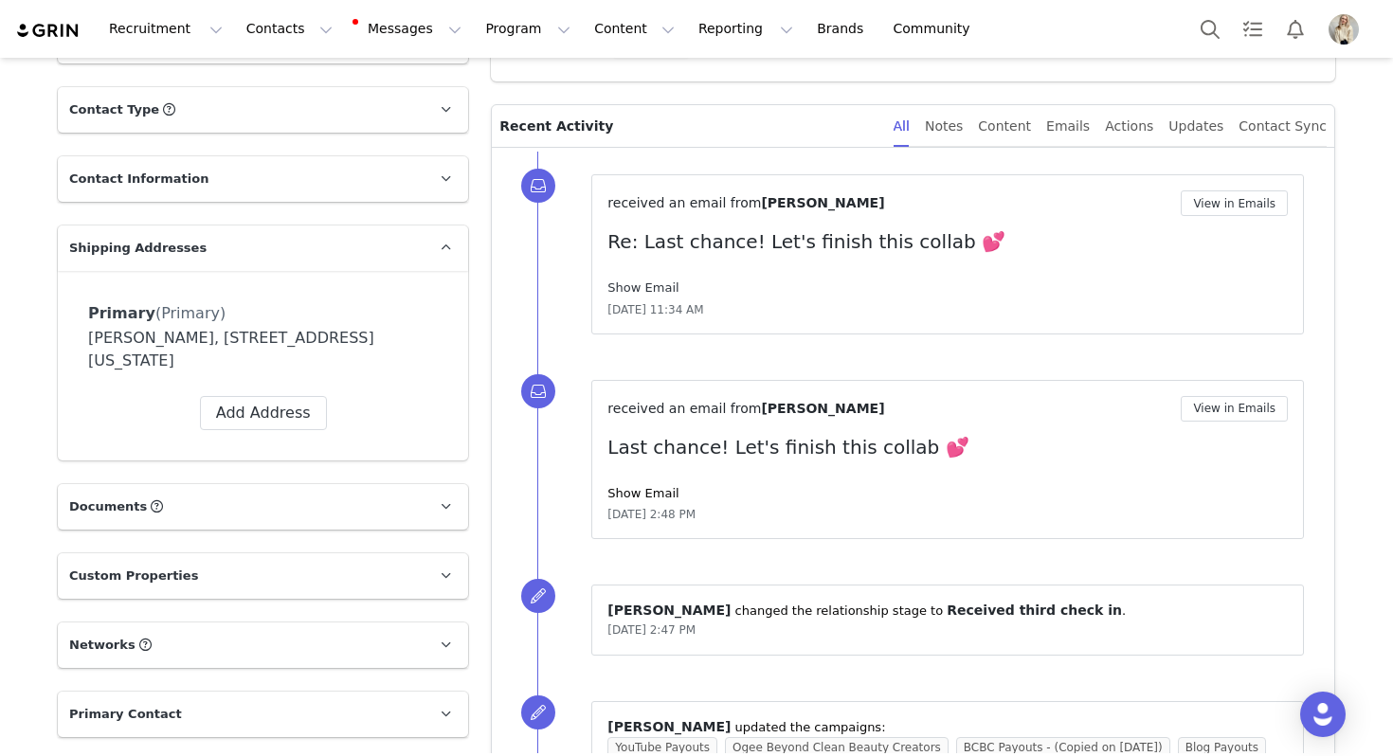
click at [631, 290] on link "Show Email" at bounding box center [642, 287] width 71 height 14
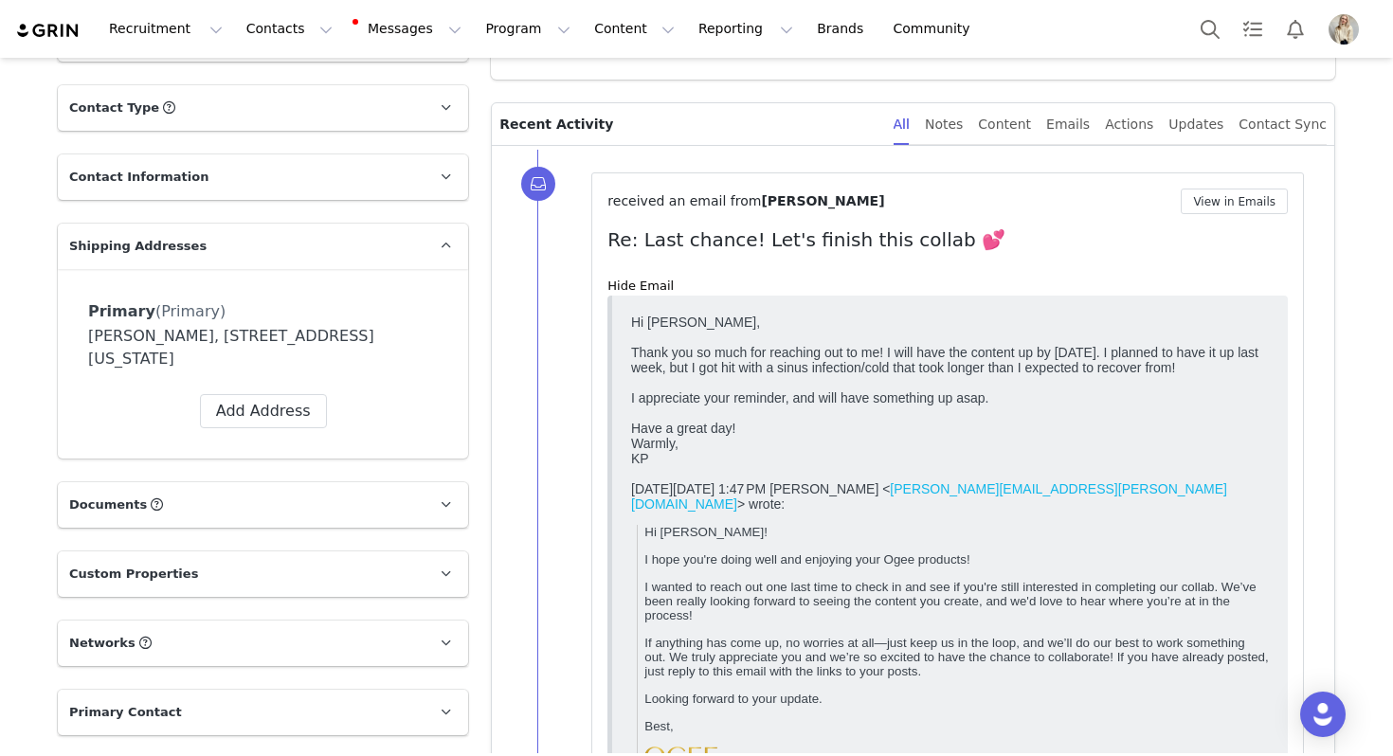
scroll to position [16, 0]
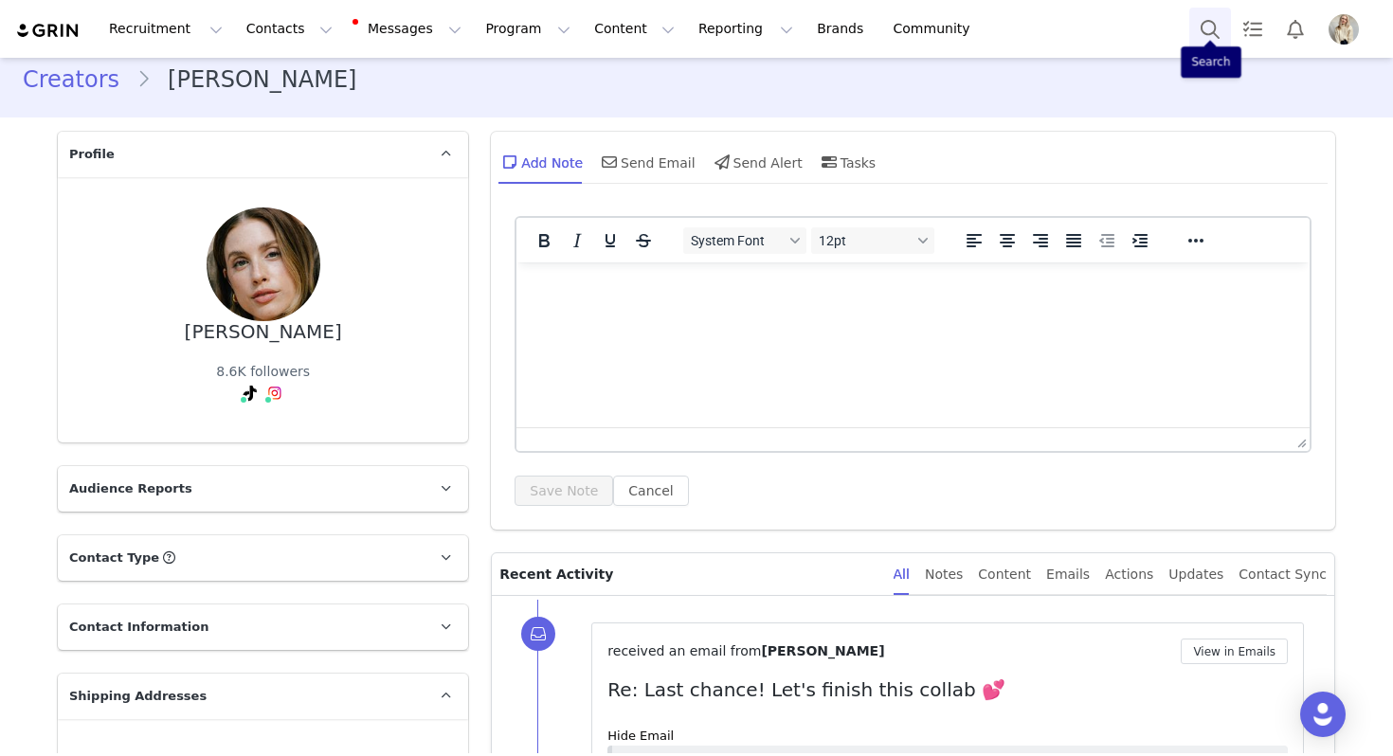
click at [1208, 21] on button "Search" at bounding box center [1210, 29] width 42 height 43
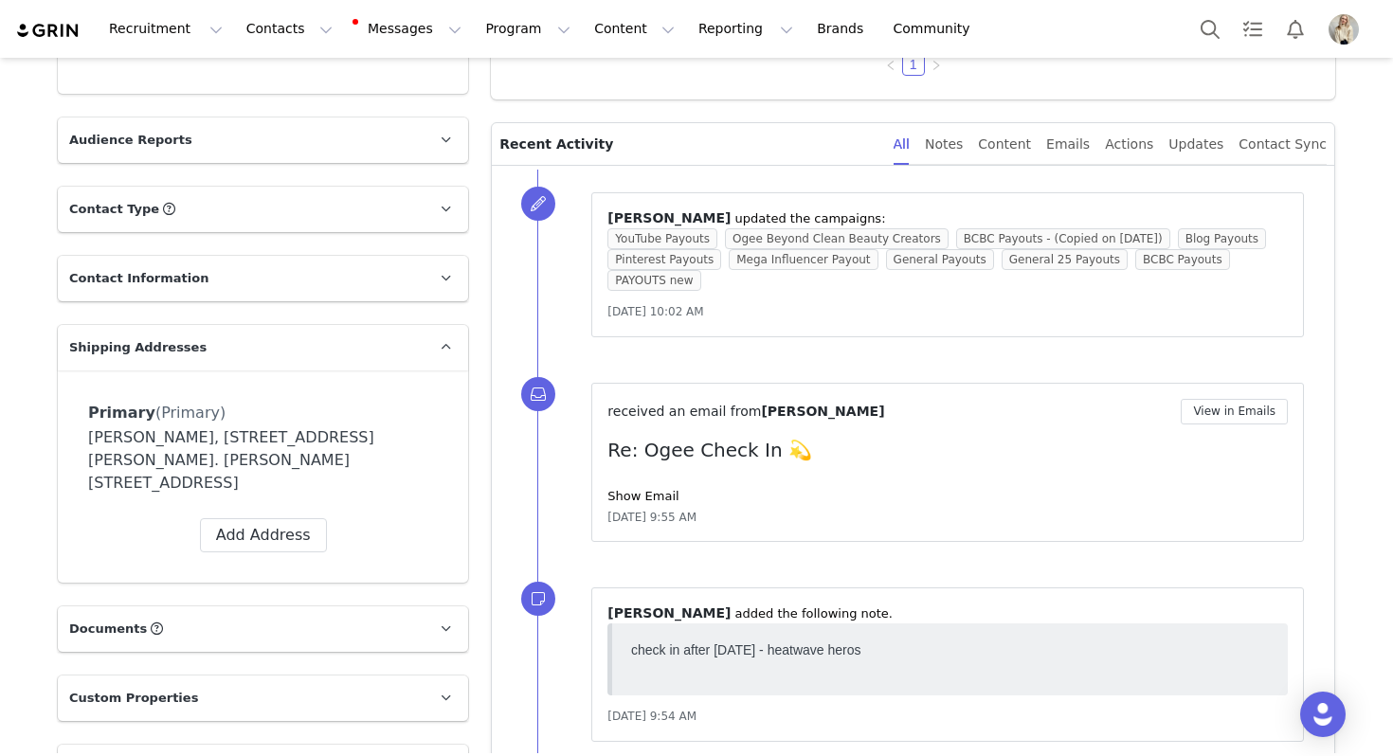
scroll to position [389, 0]
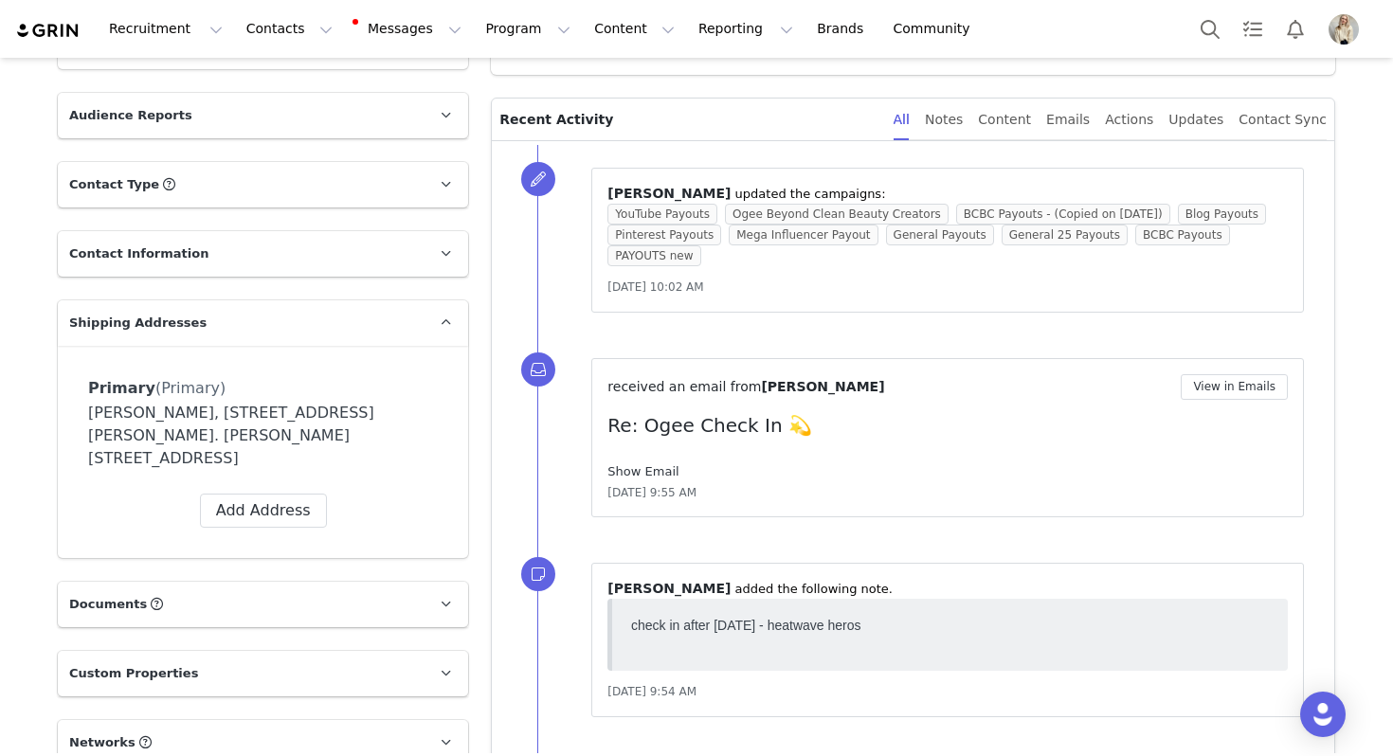
click at [642, 472] on link "Show Email" at bounding box center [642, 471] width 71 height 14
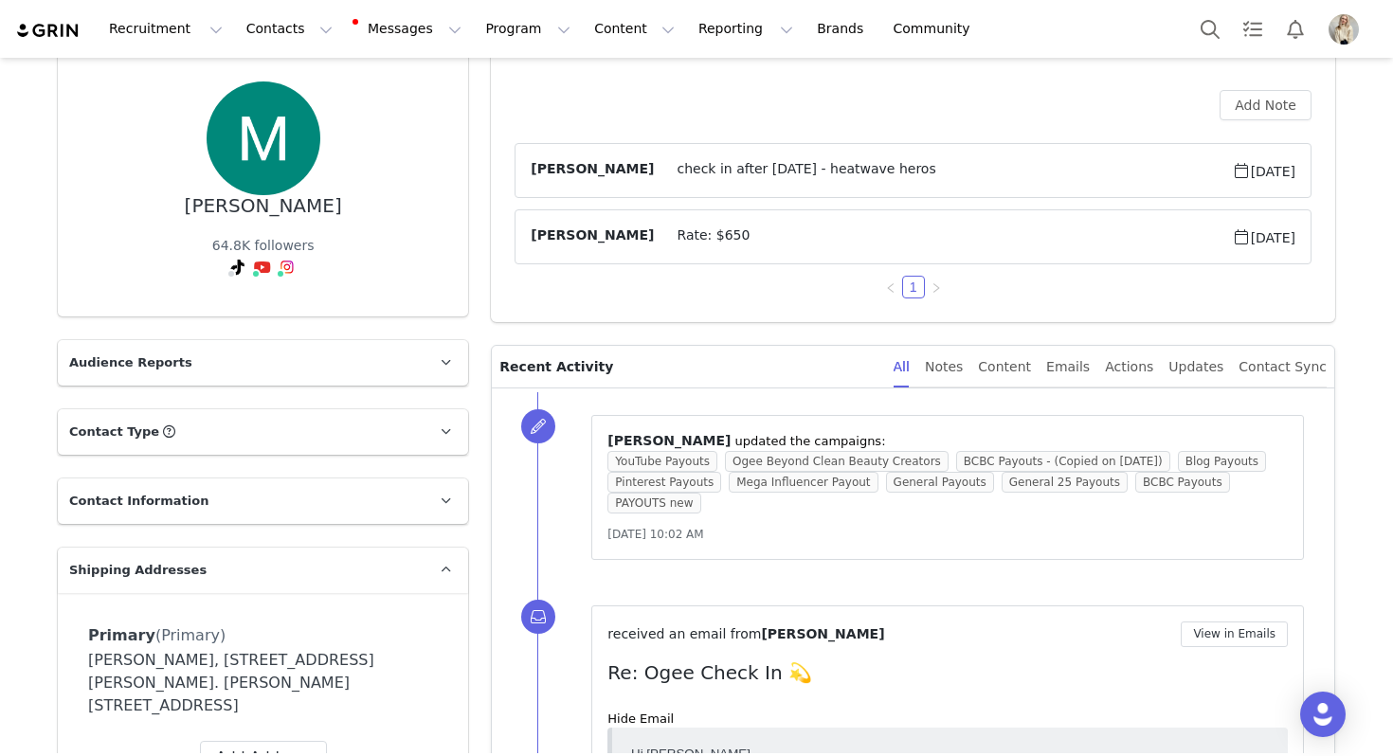
scroll to position [0, 0]
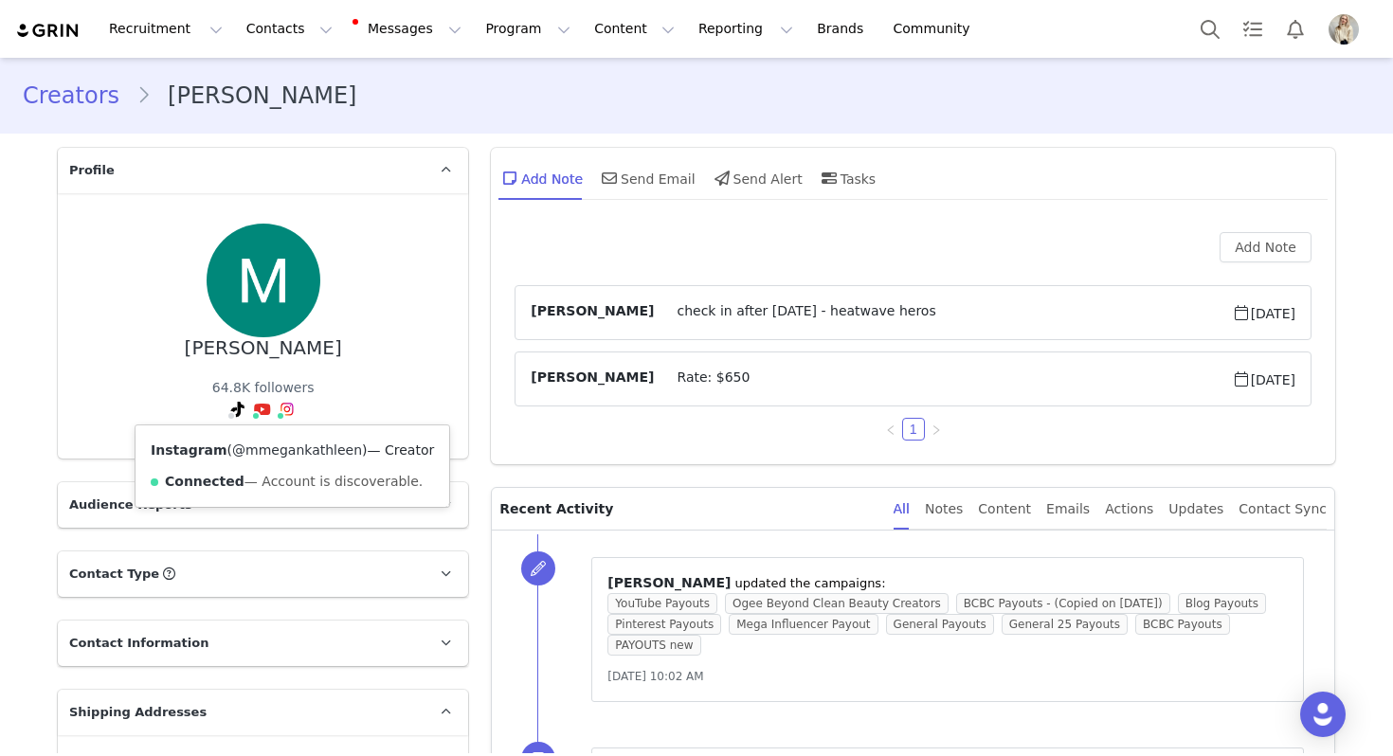
click at [288, 450] on link "@mmegankathleen" at bounding box center [297, 450] width 130 height 15
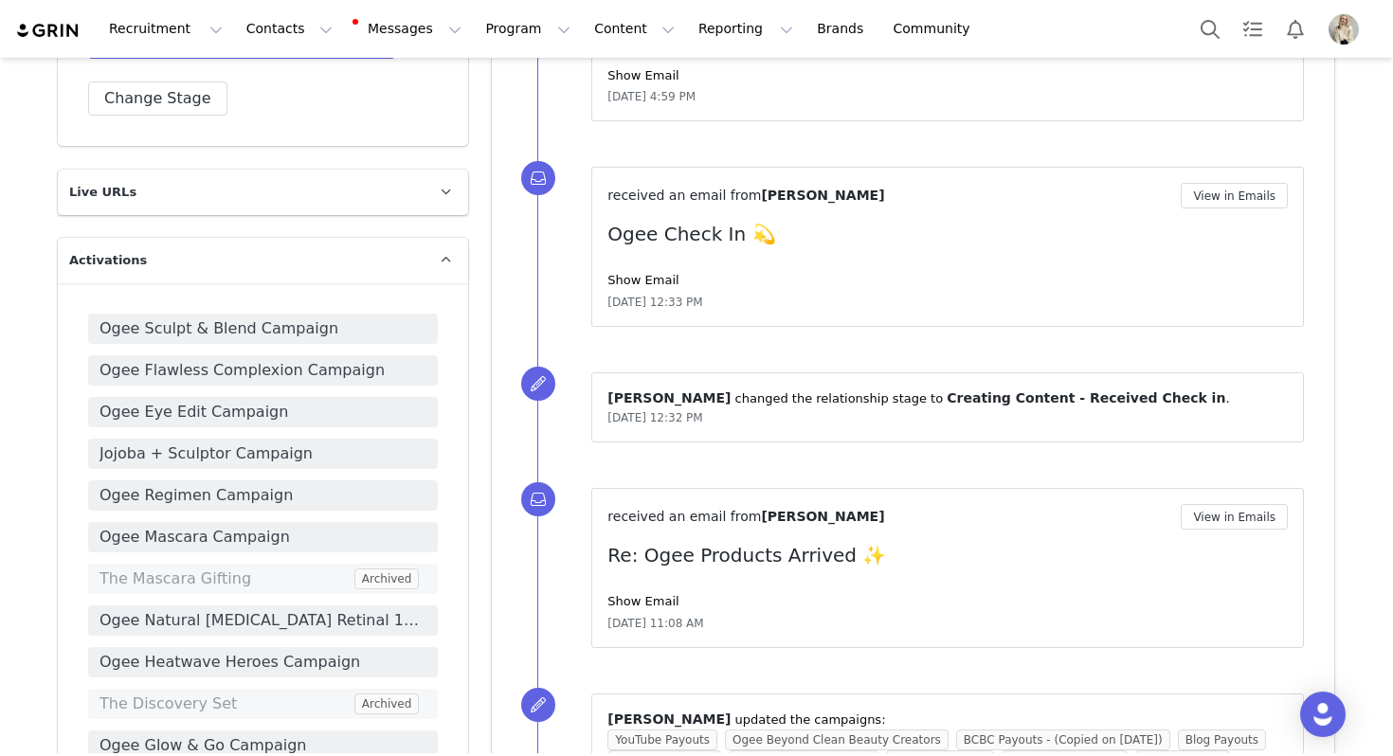
scroll to position [1279, 0]
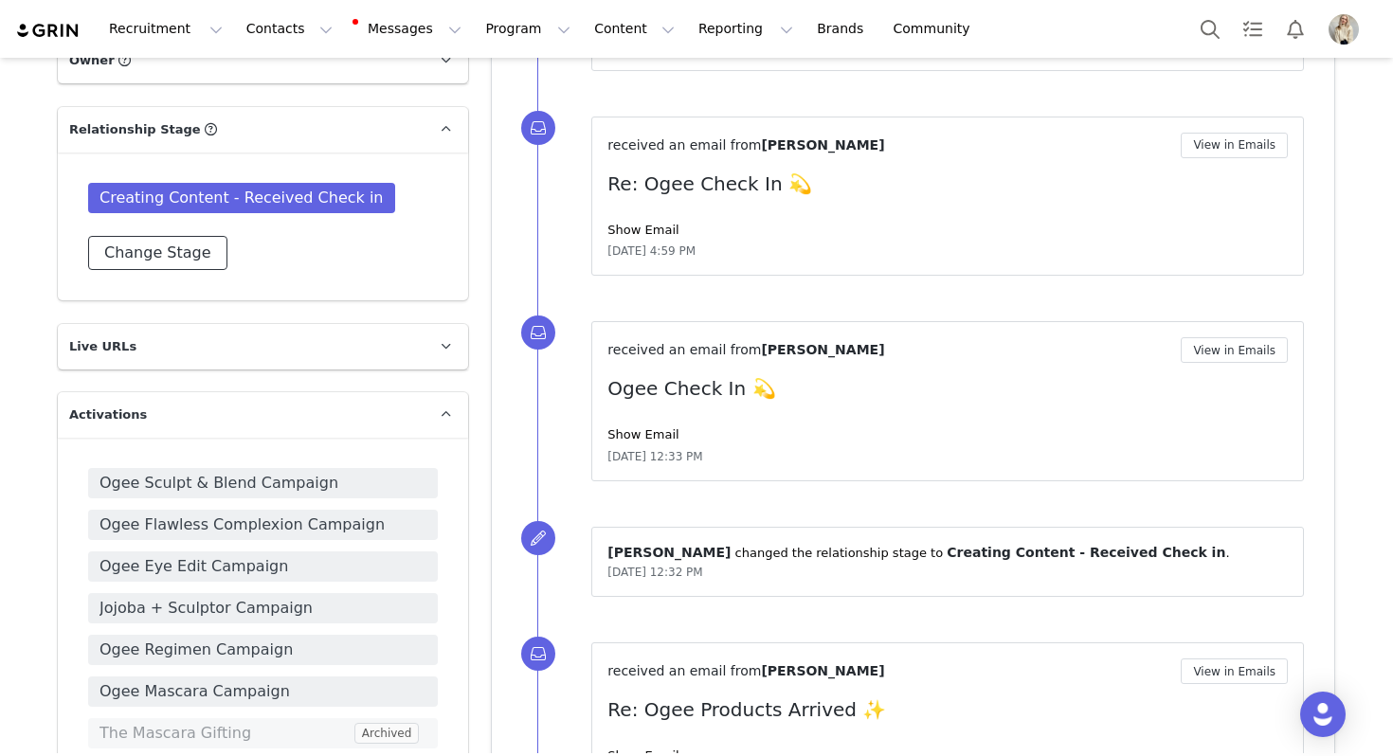
click at [187, 236] on button "Change Stage" at bounding box center [157, 253] width 139 height 34
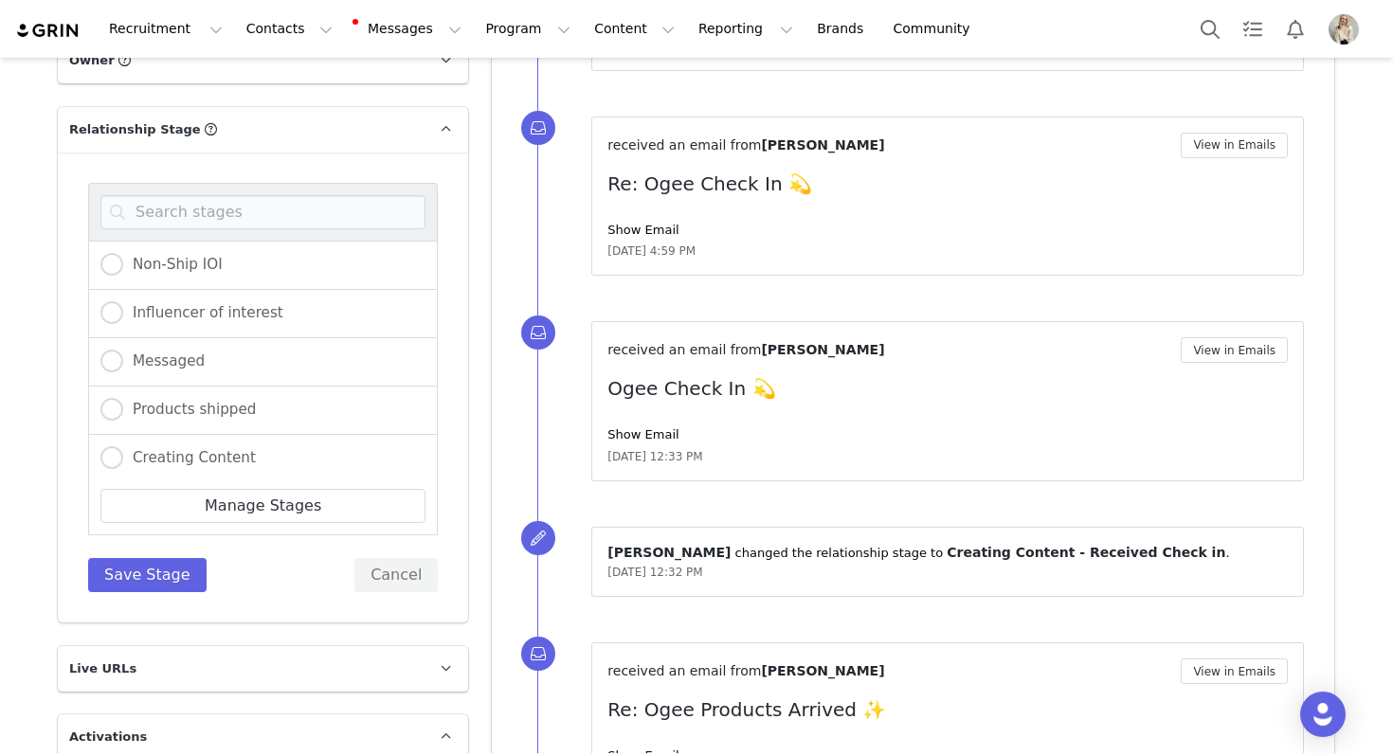
scroll to position [217, 0]
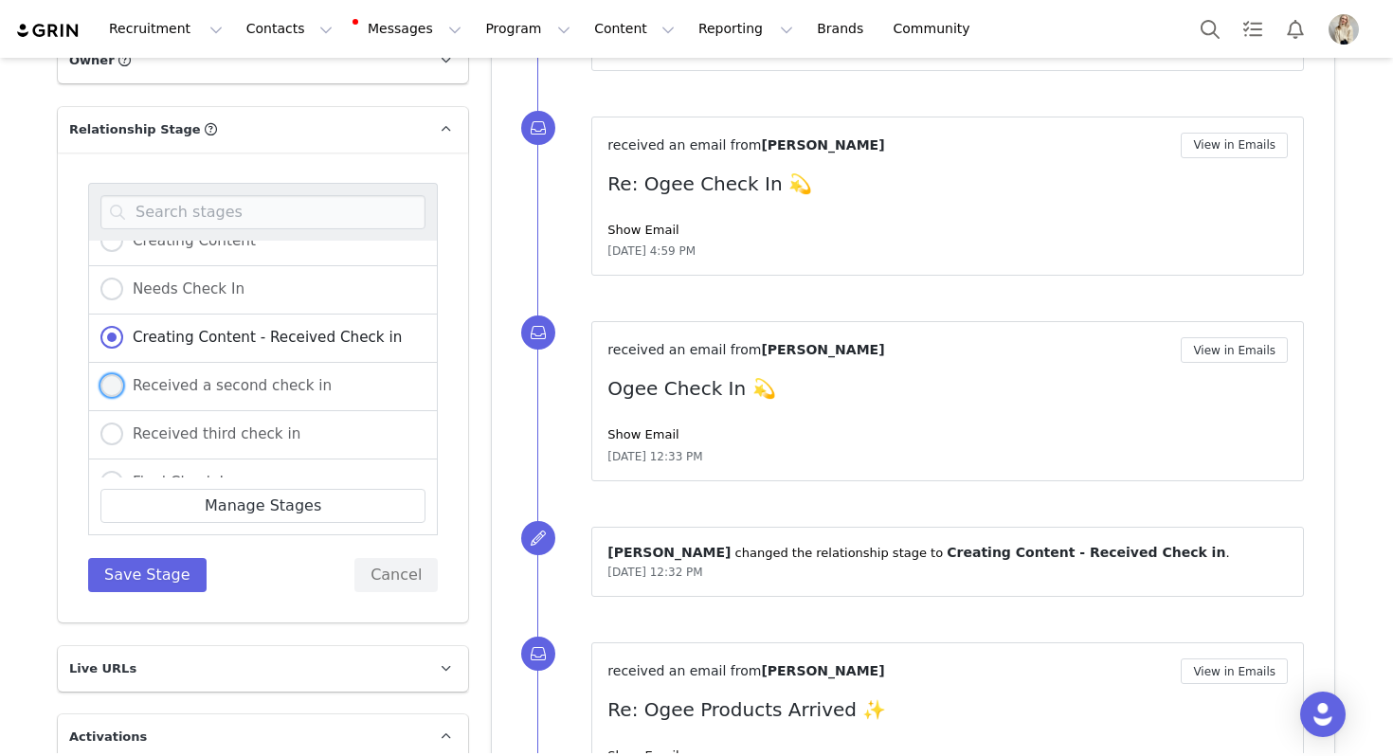
click at [218, 374] on label "Received a second check in" at bounding box center [215, 386] width 231 height 25
click at [123, 374] on input "Received a second check in" at bounding box center [111, 386] width 23 height 25
radio input "true"
radio input "false"
radio input "true"
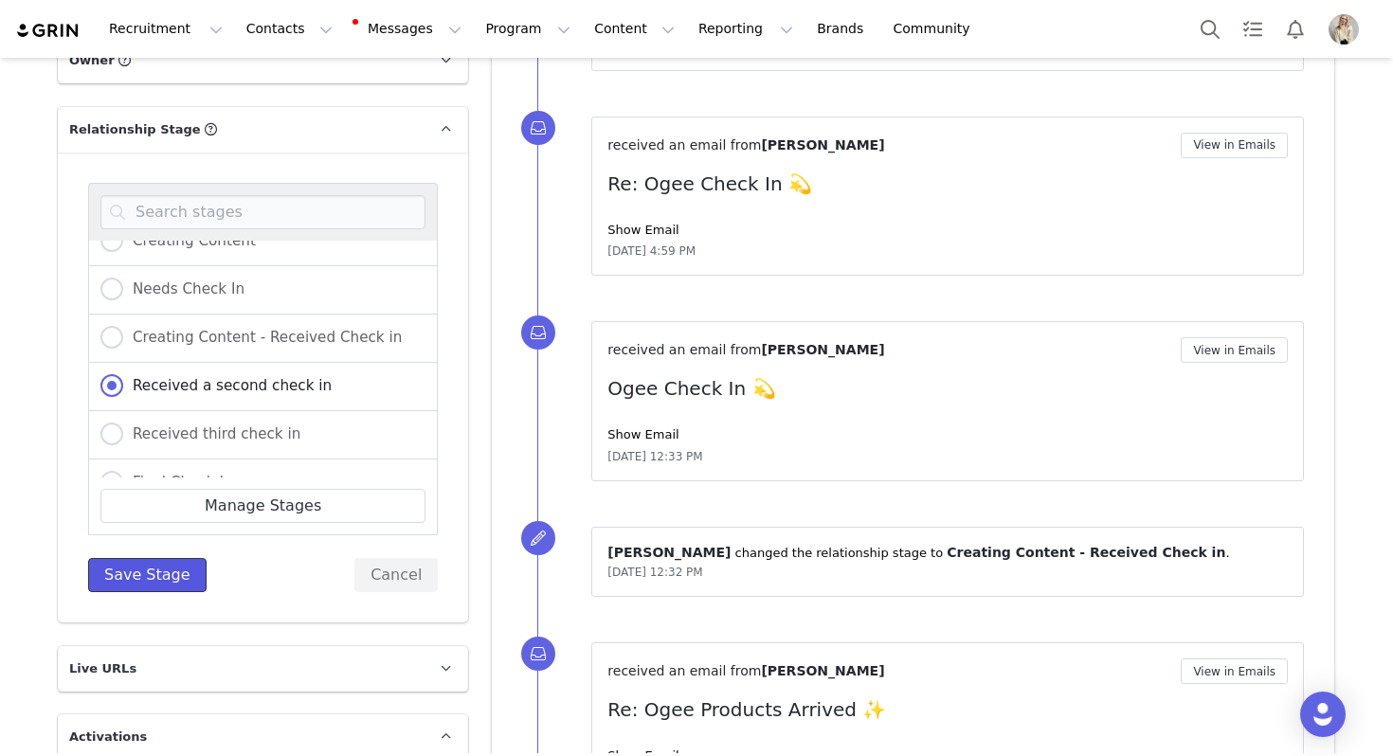
click at [152, 558] on button "Save Stage" at bounding box center [147, 575] width 118 height 34
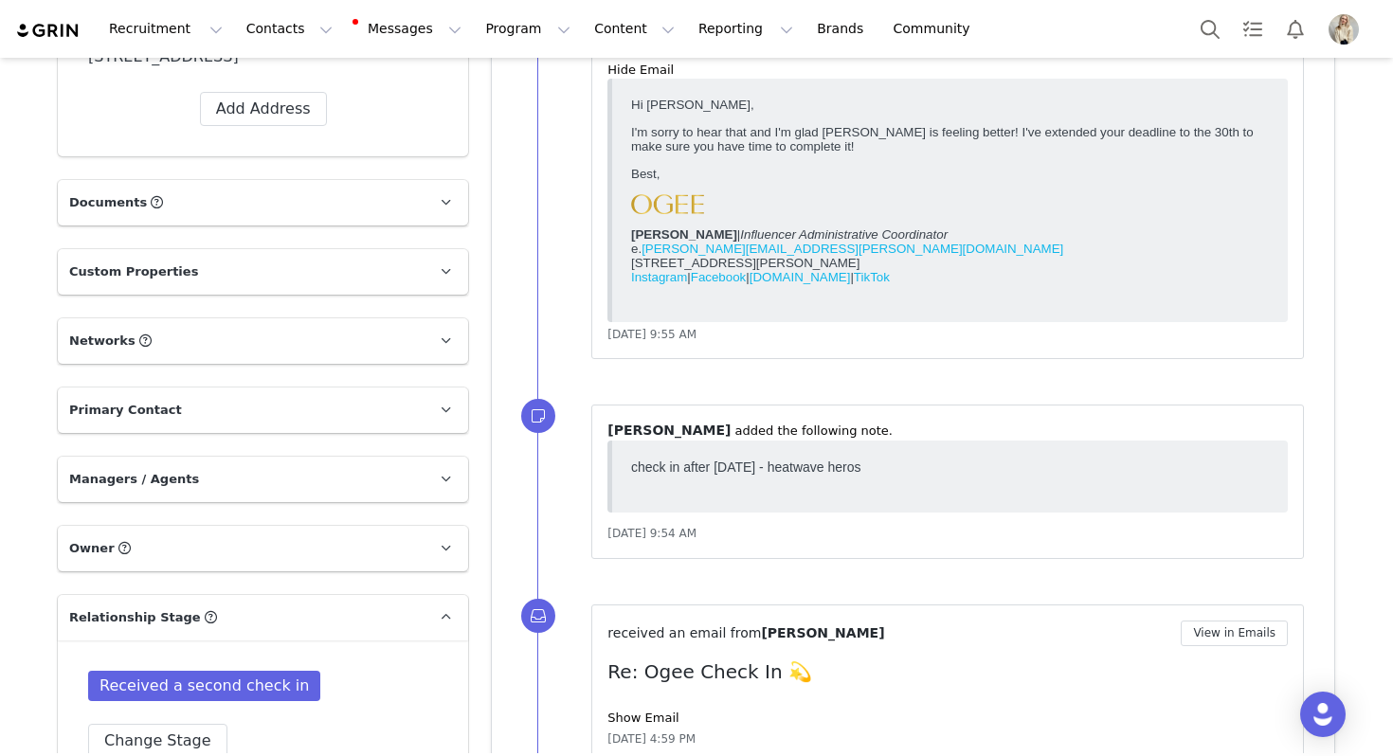
scroll to position [0, 0]
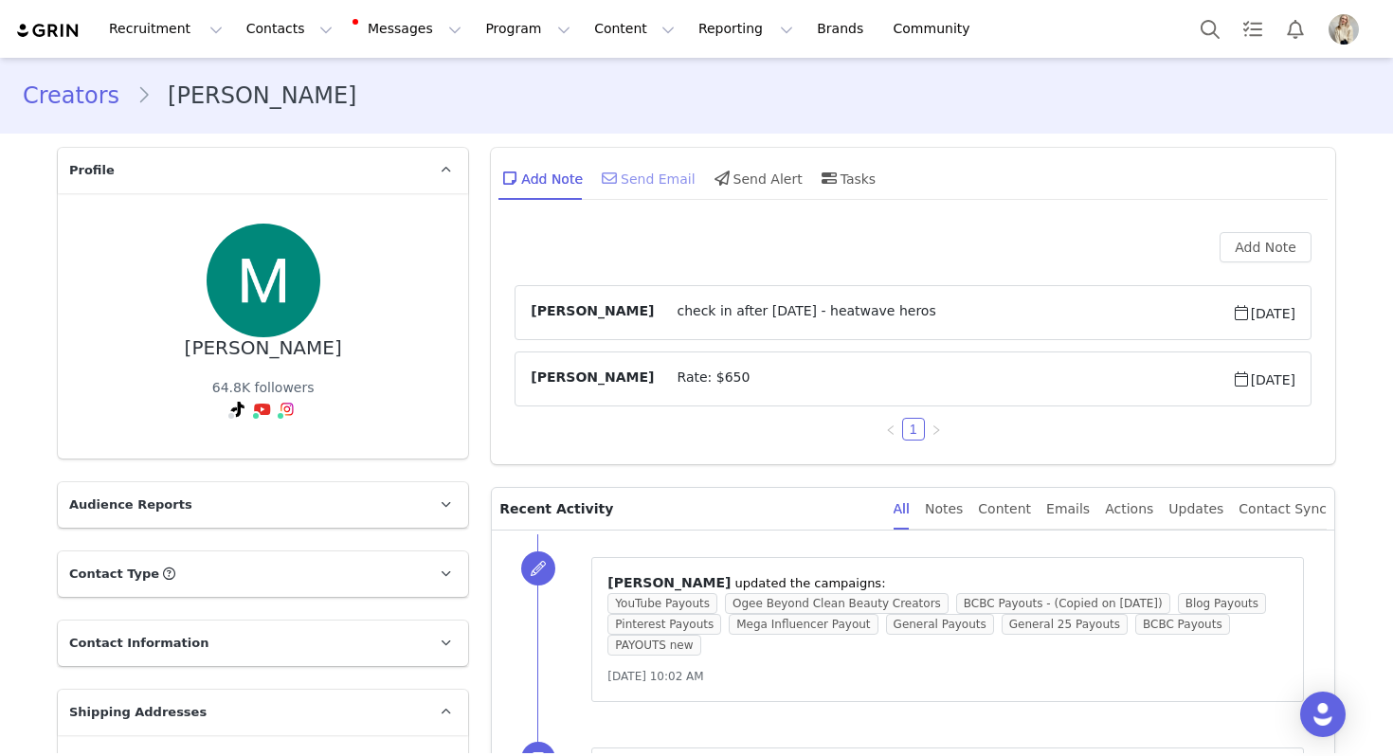
click at [615, 182] on icon at bounding box center [609, 178] width 15 height 15
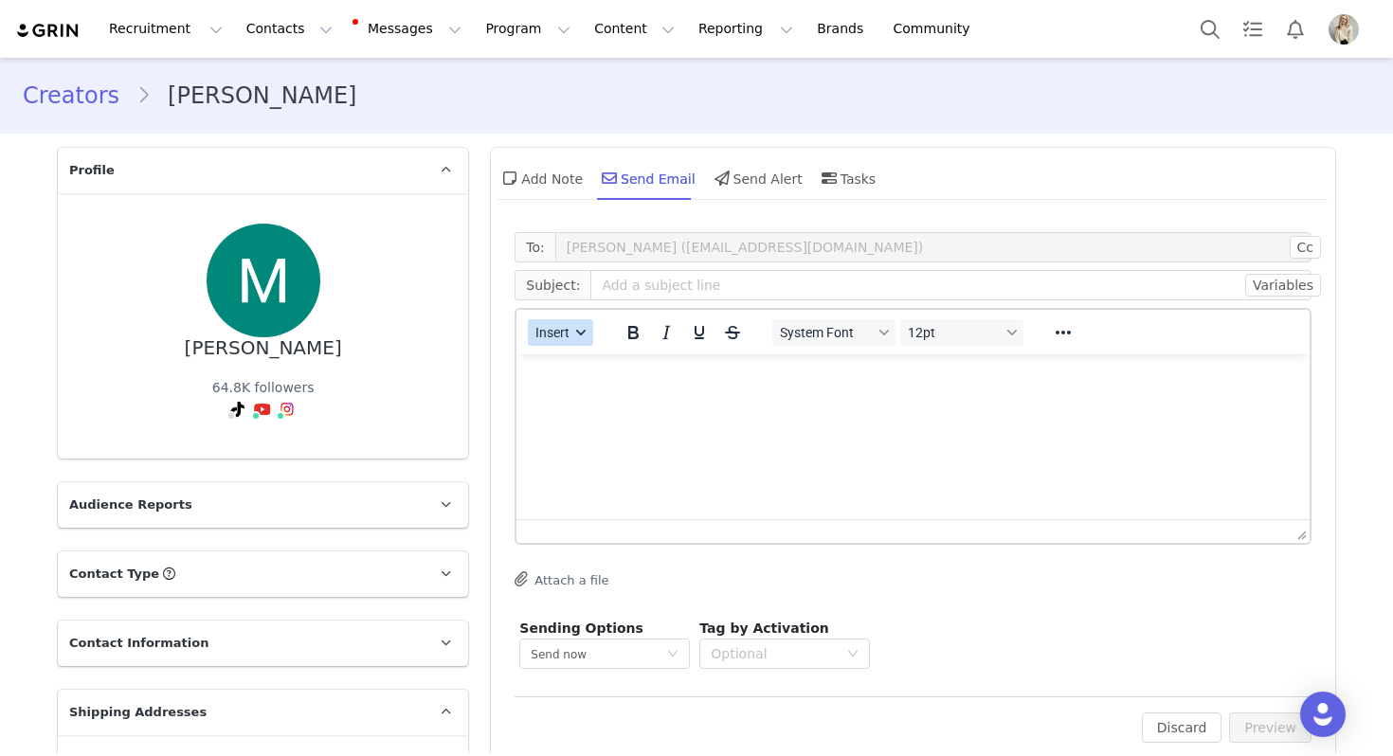
click at [560, 343] on button "Insert" at bounding box center [560, 332] width 65 height 27
click at [563, 362] on div "Insert Template" at bounding box center [629, 365] width 171 height 23
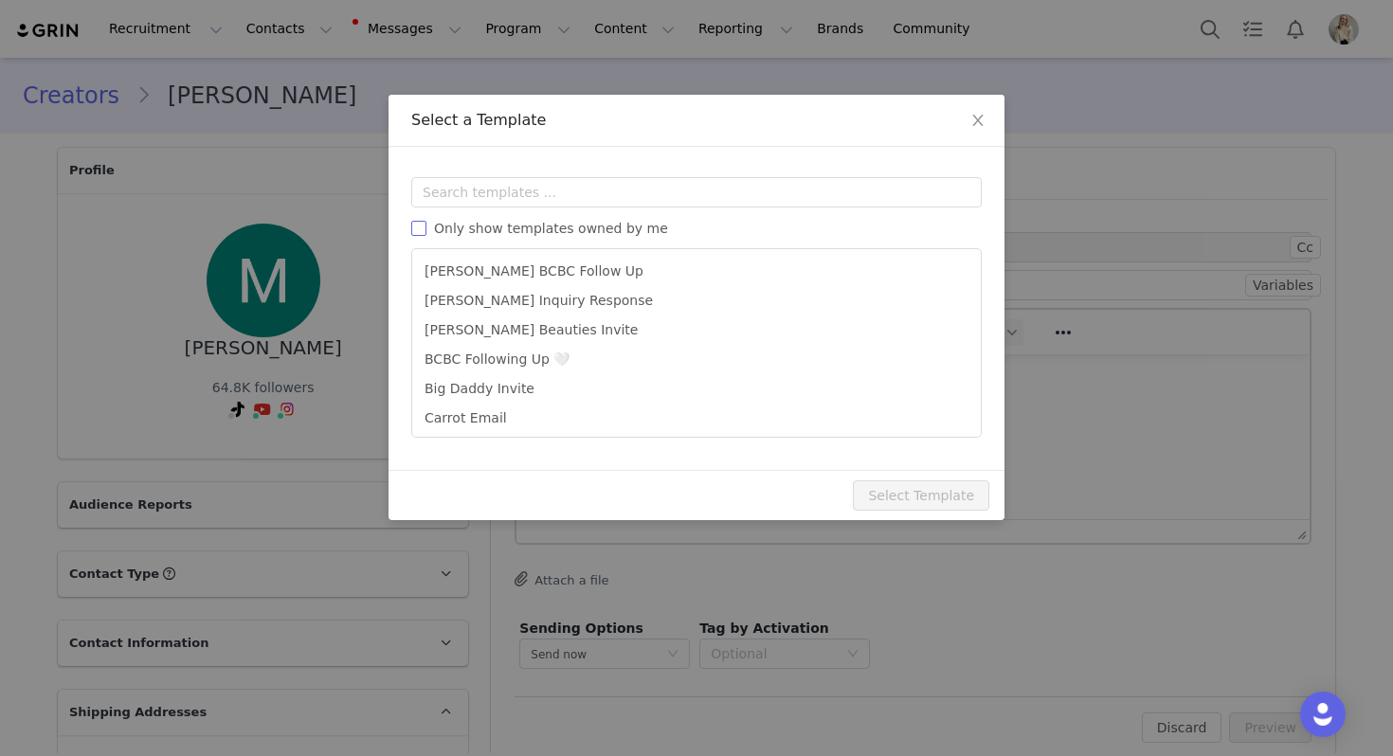
click at [555, 238] on label "Only show templates owned by me" at bounding box center [543, 229] width 264 height 20
click at [426, 236] on input "Only show templates owned by me" at bounding box center [418, 228] width 15 height 15
checkbox input "true"
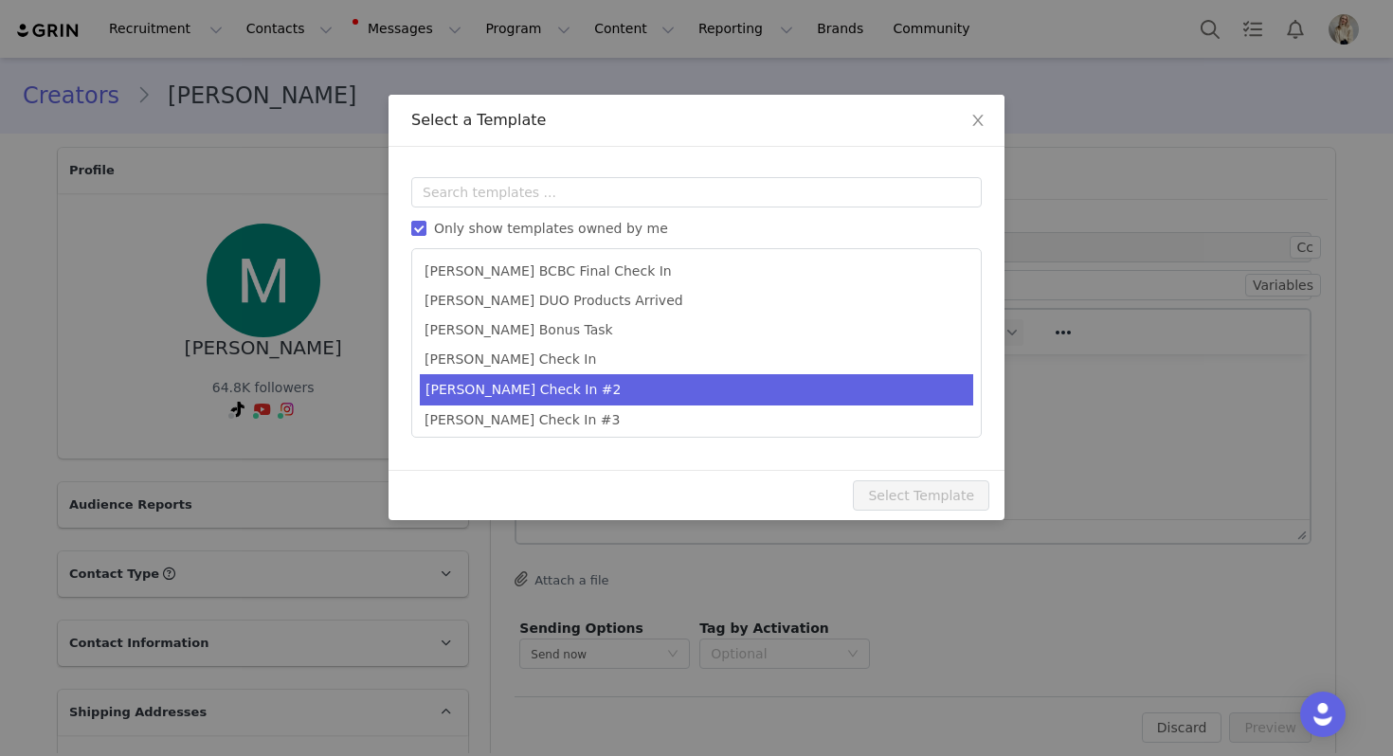
click at [542, 387] on li "[PERSON_NAME] Check In #2" at bounding box center [696, 389] width 553 height 31
type input "Just checking in ✨"
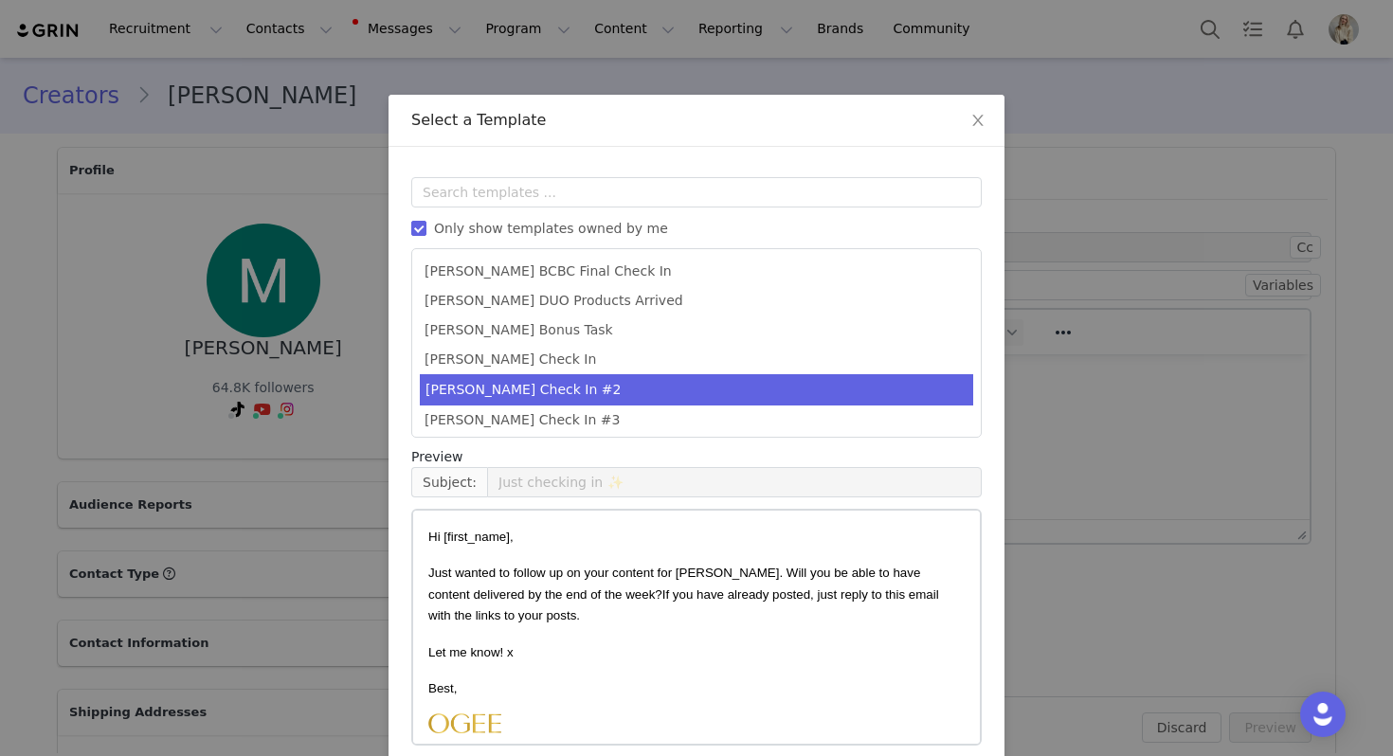
scroll to position [85, 0]
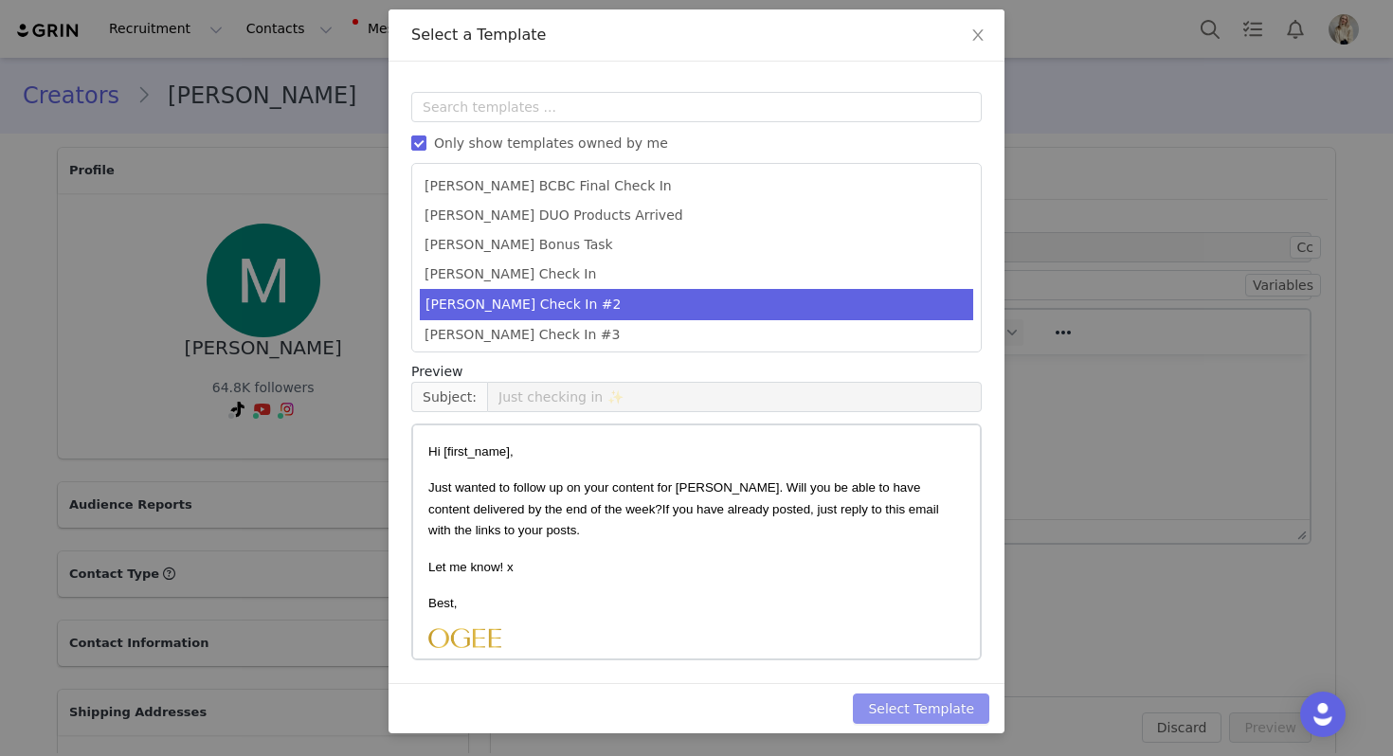
click at [918, 708] on button "Select Template" at bounding box center [921, 709] width 136 height 30
type input "Just checking in ✨"
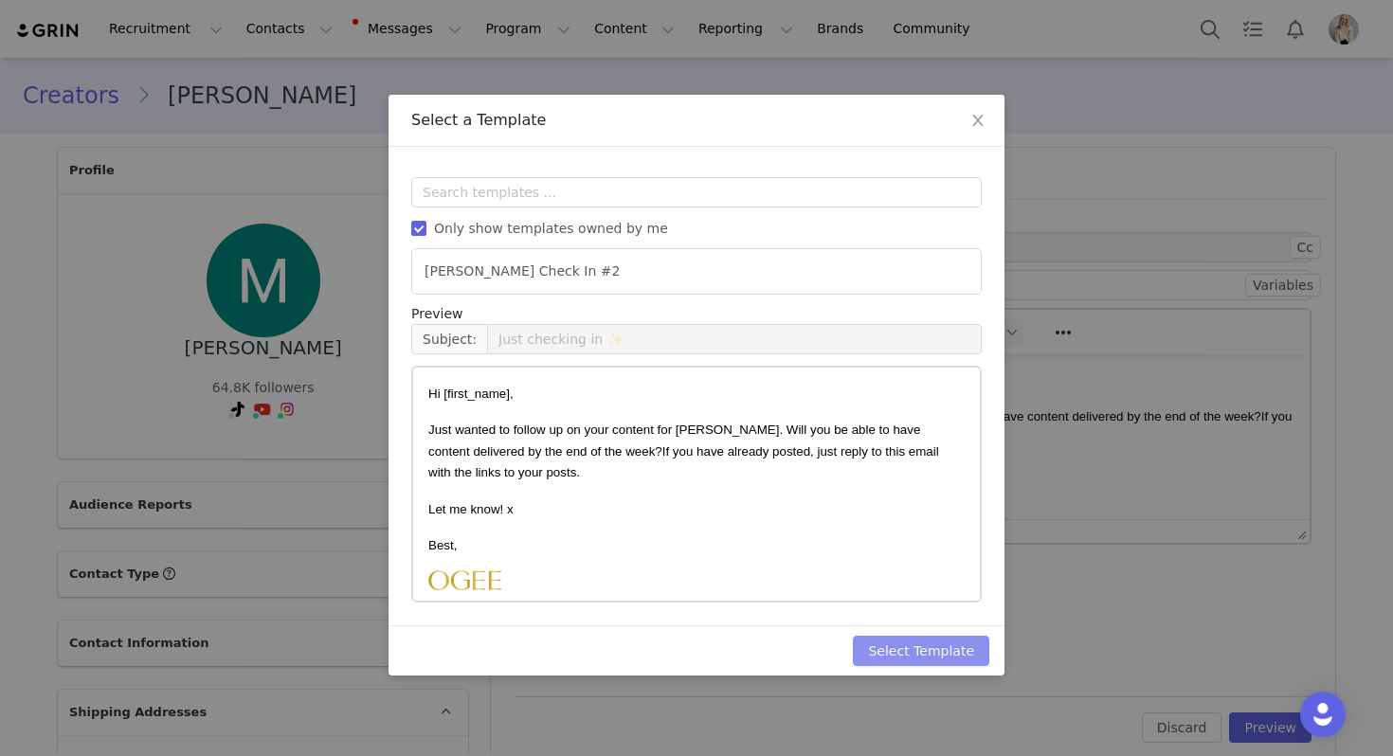
scroll to position [0, 0]
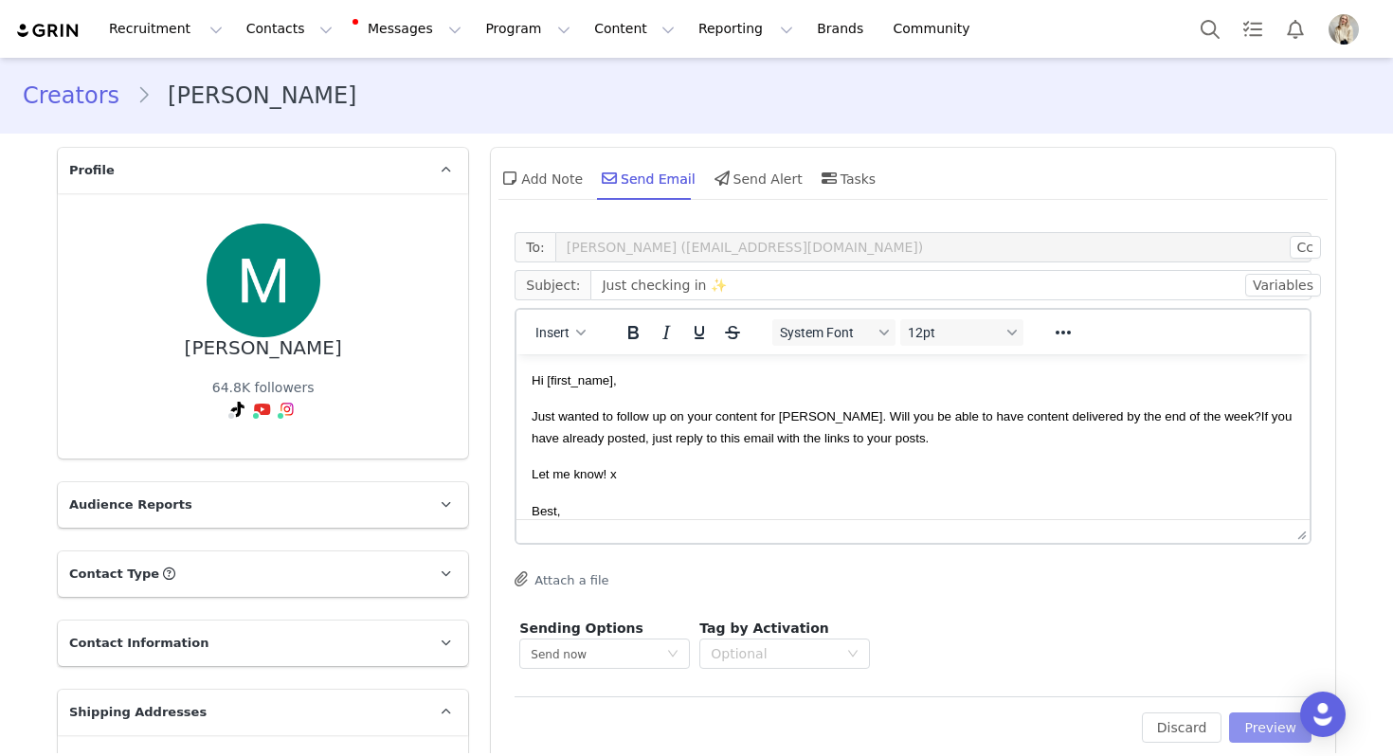
click at [1262, 719] on button "Preview" at bounding box center [1270, 728] width 82 height 30
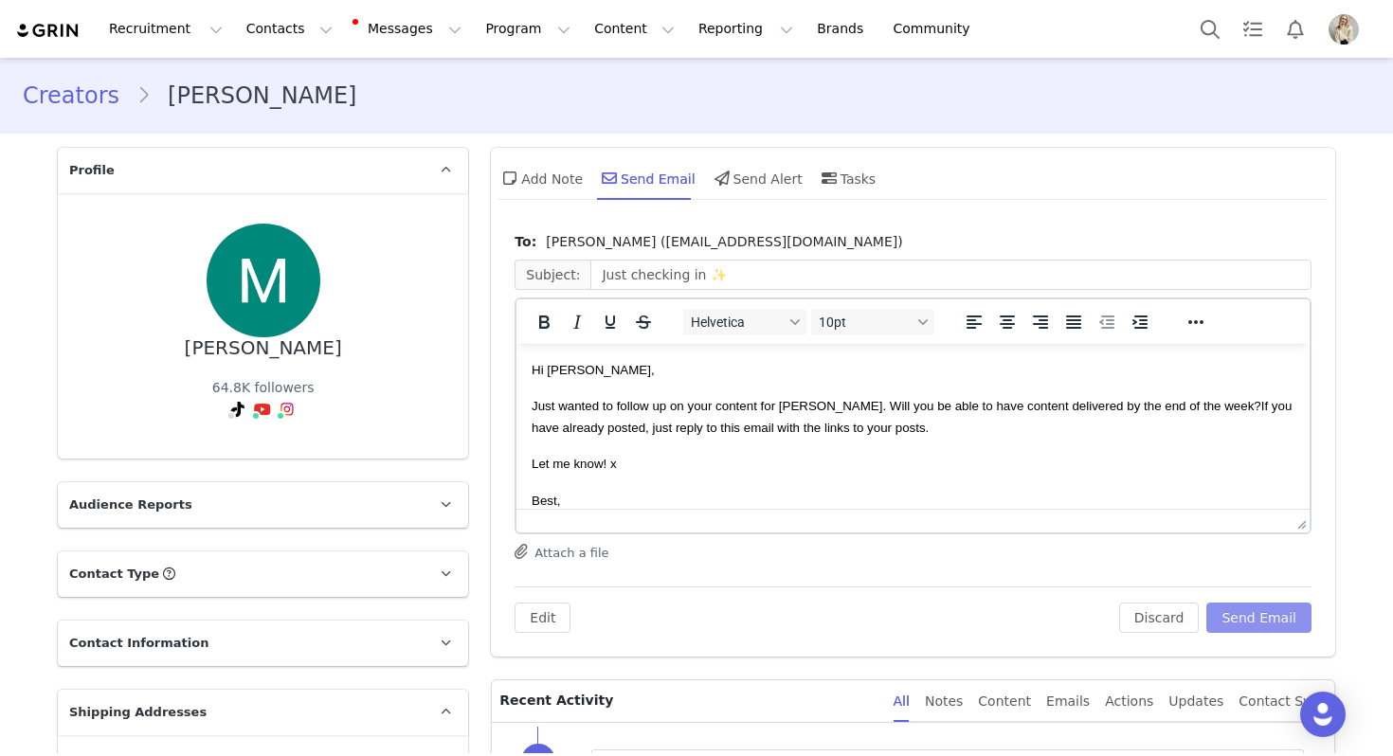
click at [1252, 603] on button "Send Email" at bounding box center [1258, 618] width 105 height 30
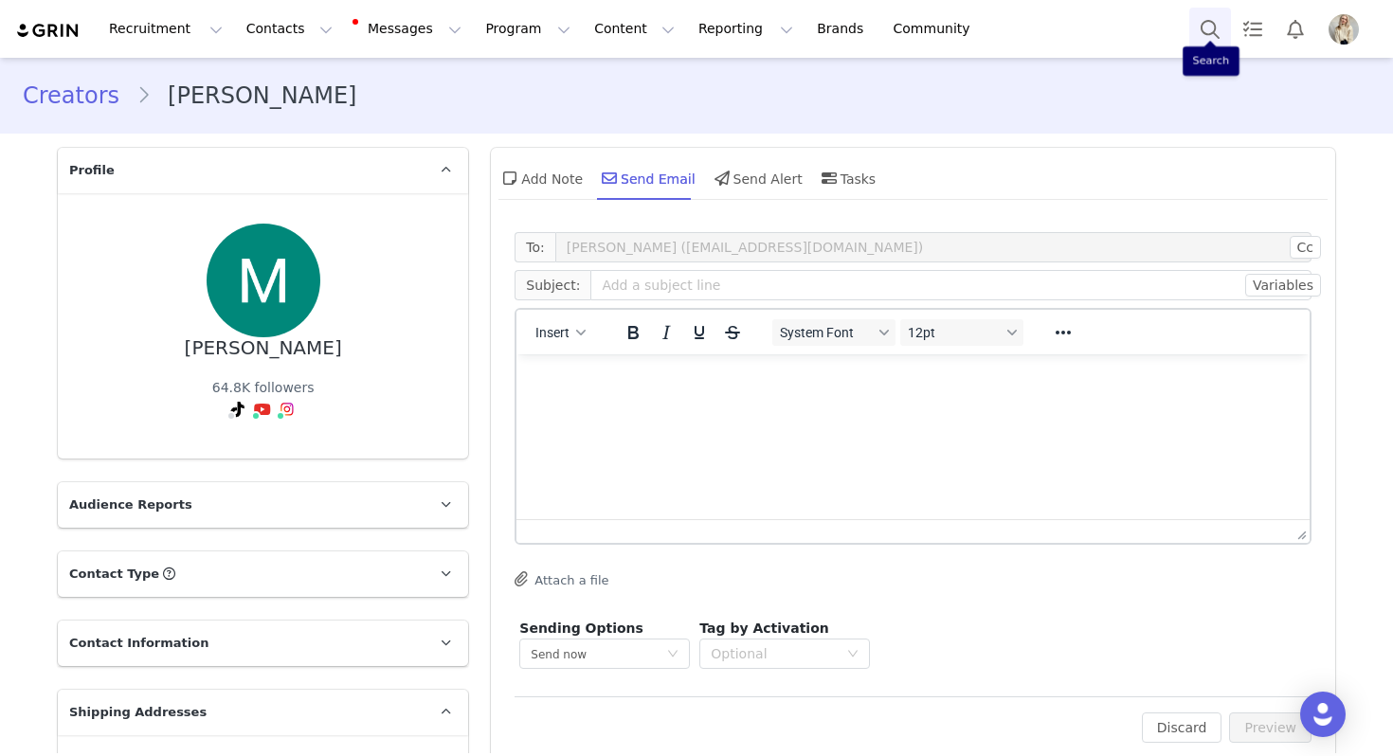
click at [1214, 46] on button "Search" at bounding box center [1210, 29] width 42 height 43
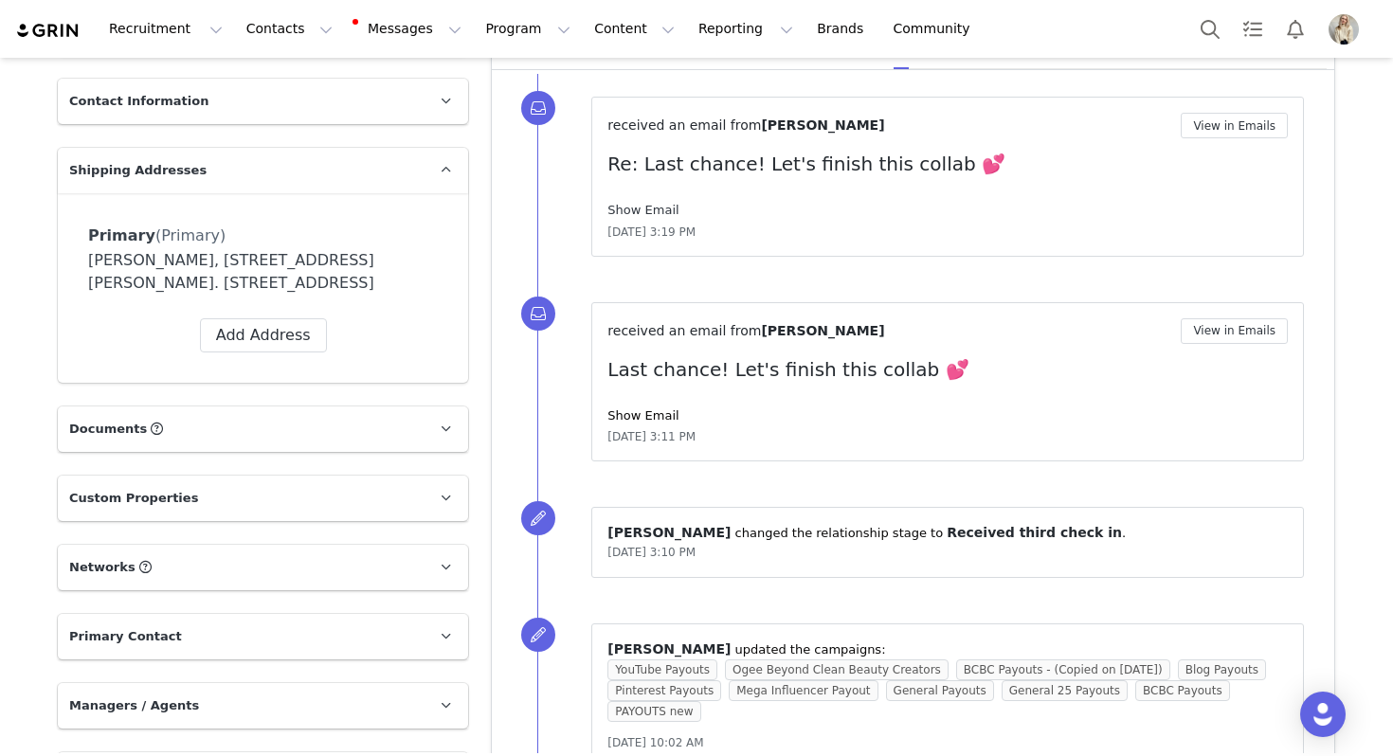
click at [649, 209] on link "Show Email" at bounding box center [642, 210] width 71 height 14
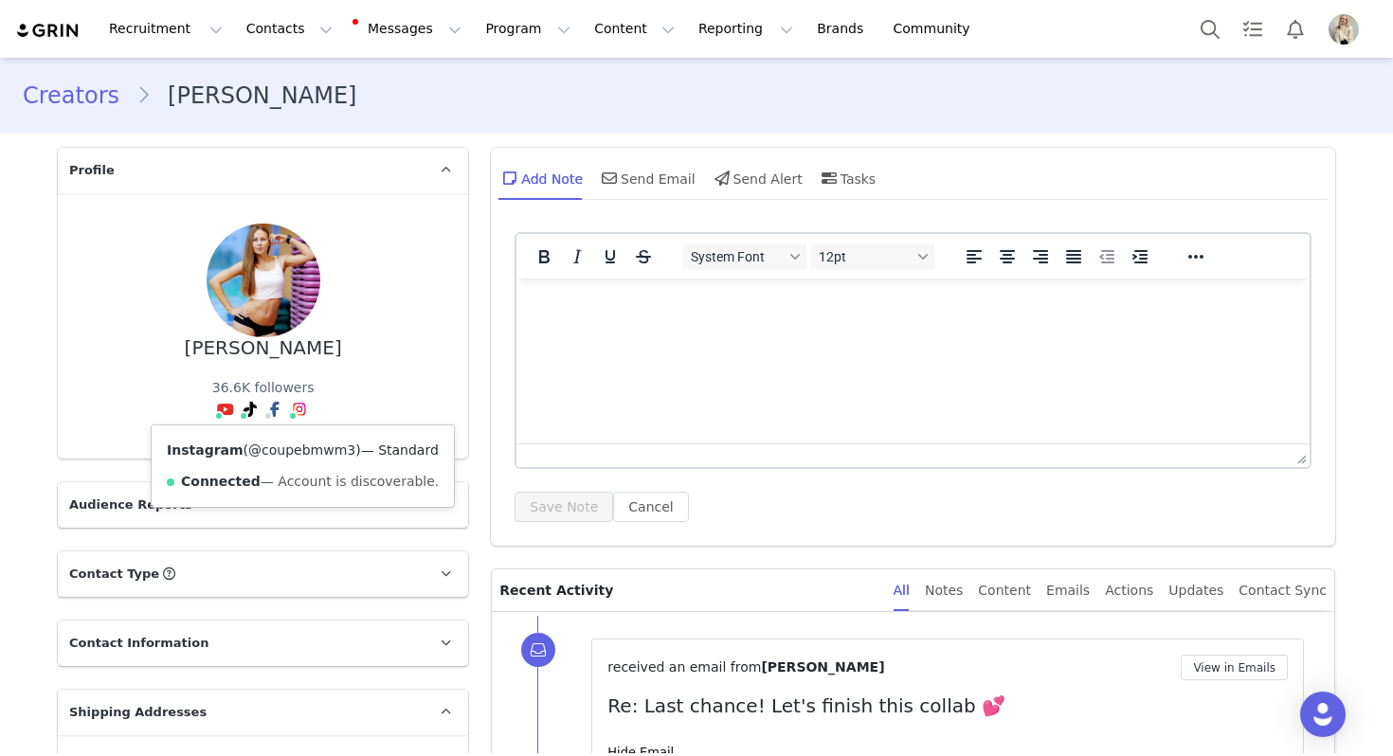
click at [300, 447] on link "@coupebmwm3" at bounding box center [301, 450] width 107 height 15
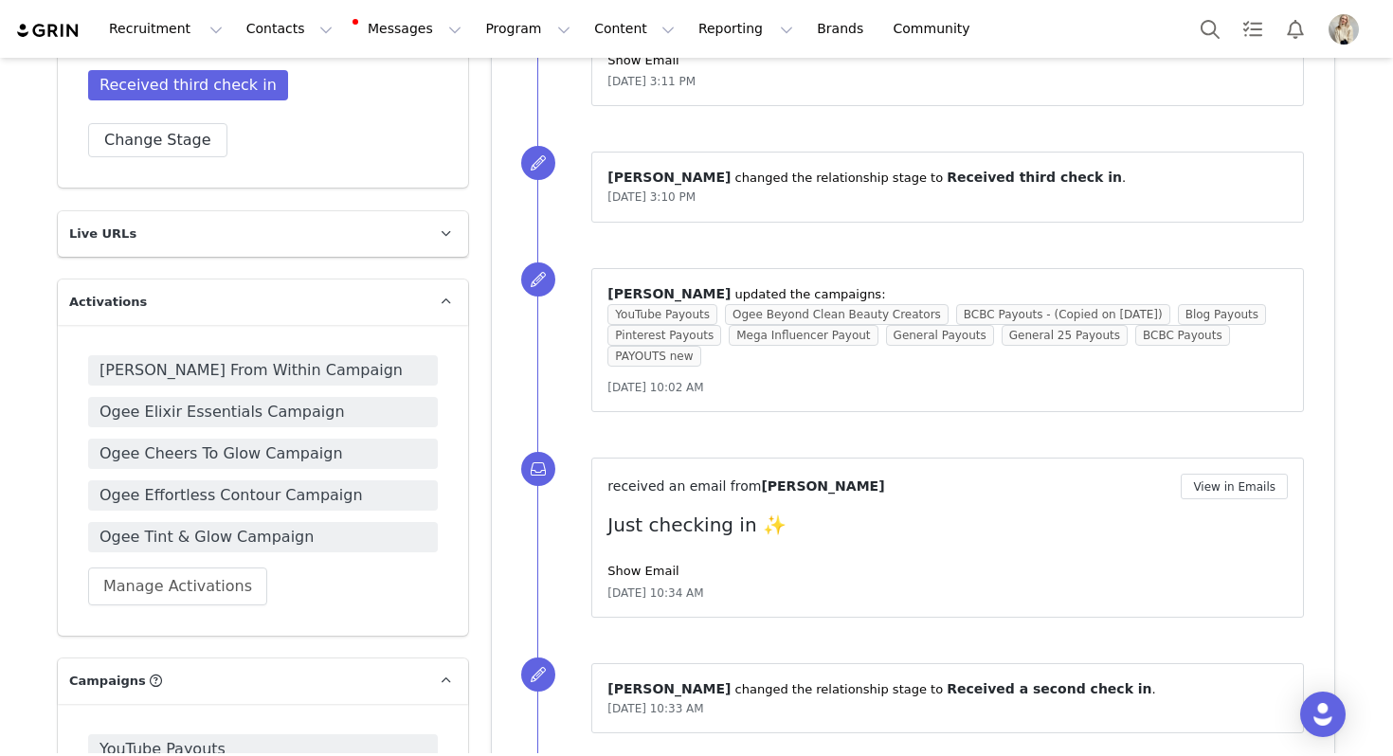
scroll to position [1374, 0]
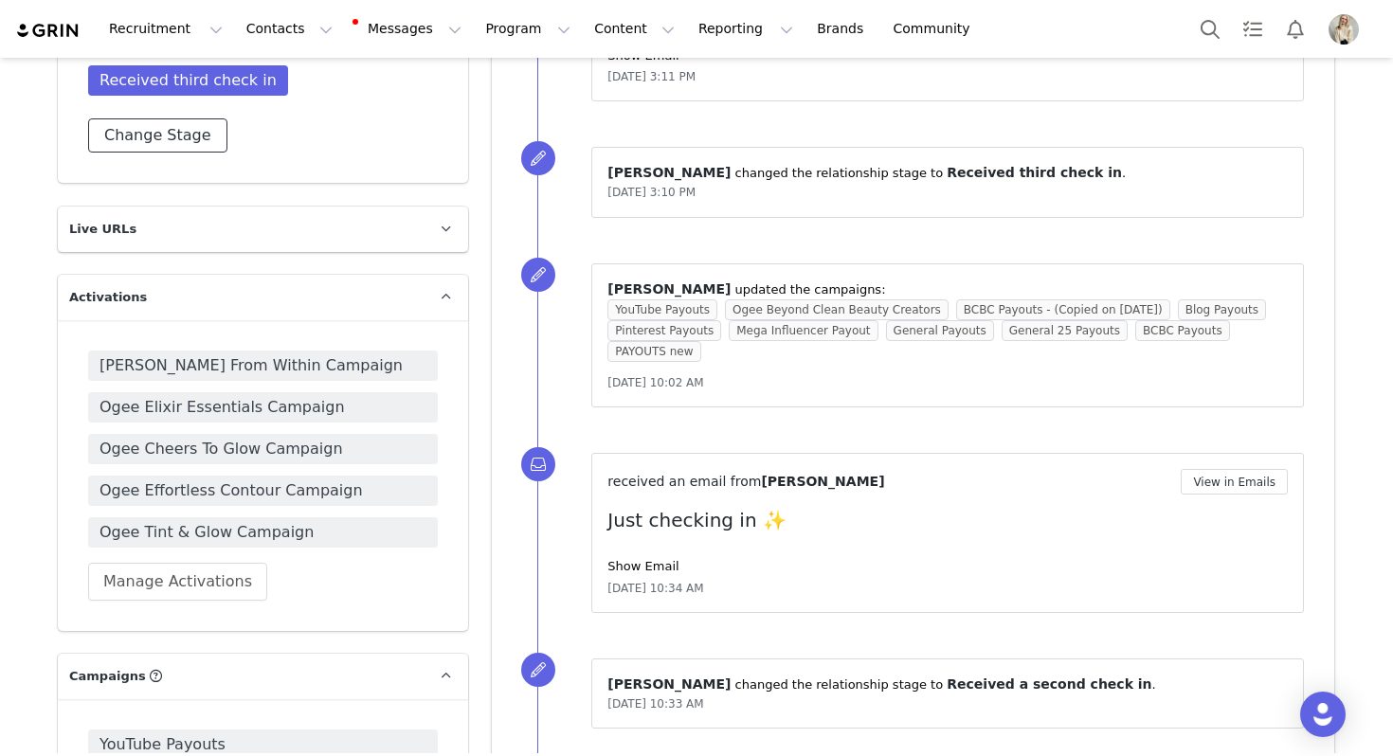
click at [153, 138] on button "Change Stage" at bounding box center [157, 135] width 139 height 34
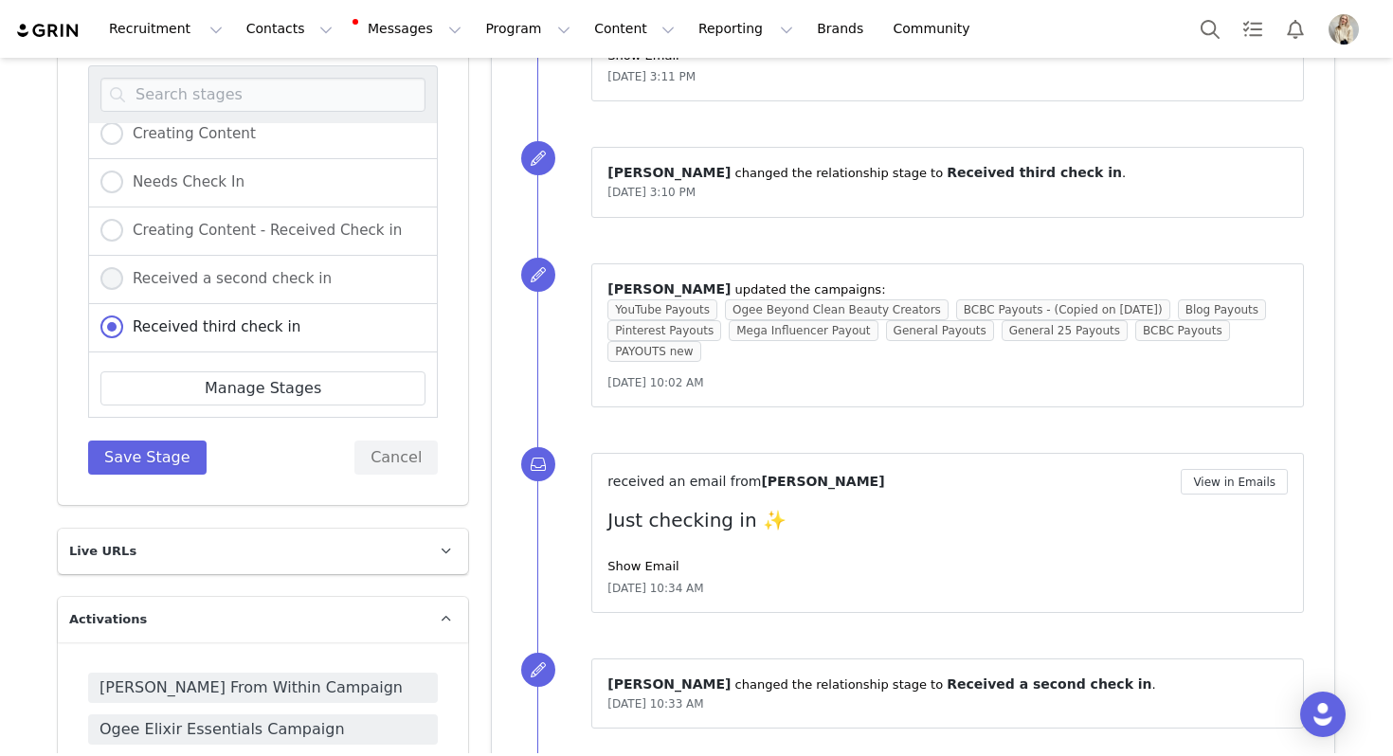
scroll to position [247, 0]
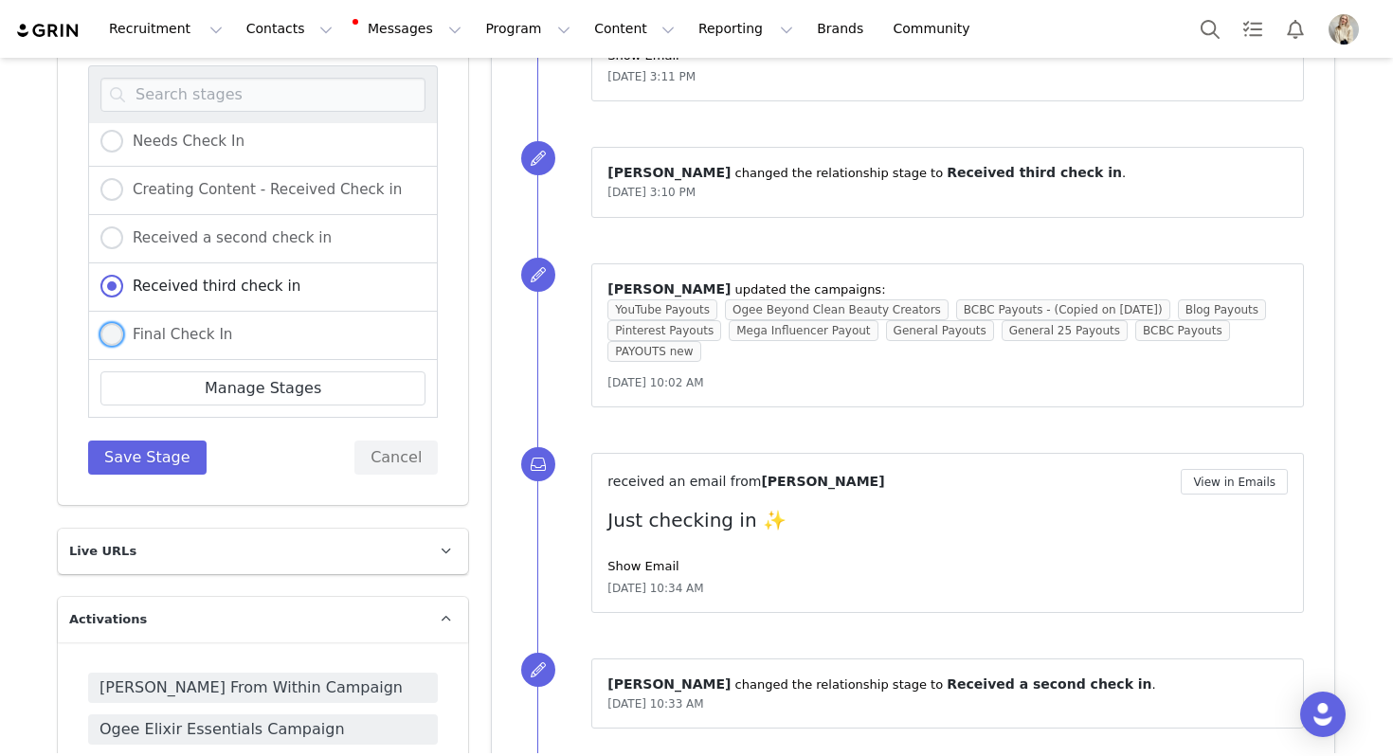
click at [224, 328] on span "Final Check In" at bounding box center [177, 334] width 109 height 17
click at [123, 328] on input "Final Check In" at bounding box center [111, 335] width 23 height 25
radio input "true"
radio input "false"
radio input "true"
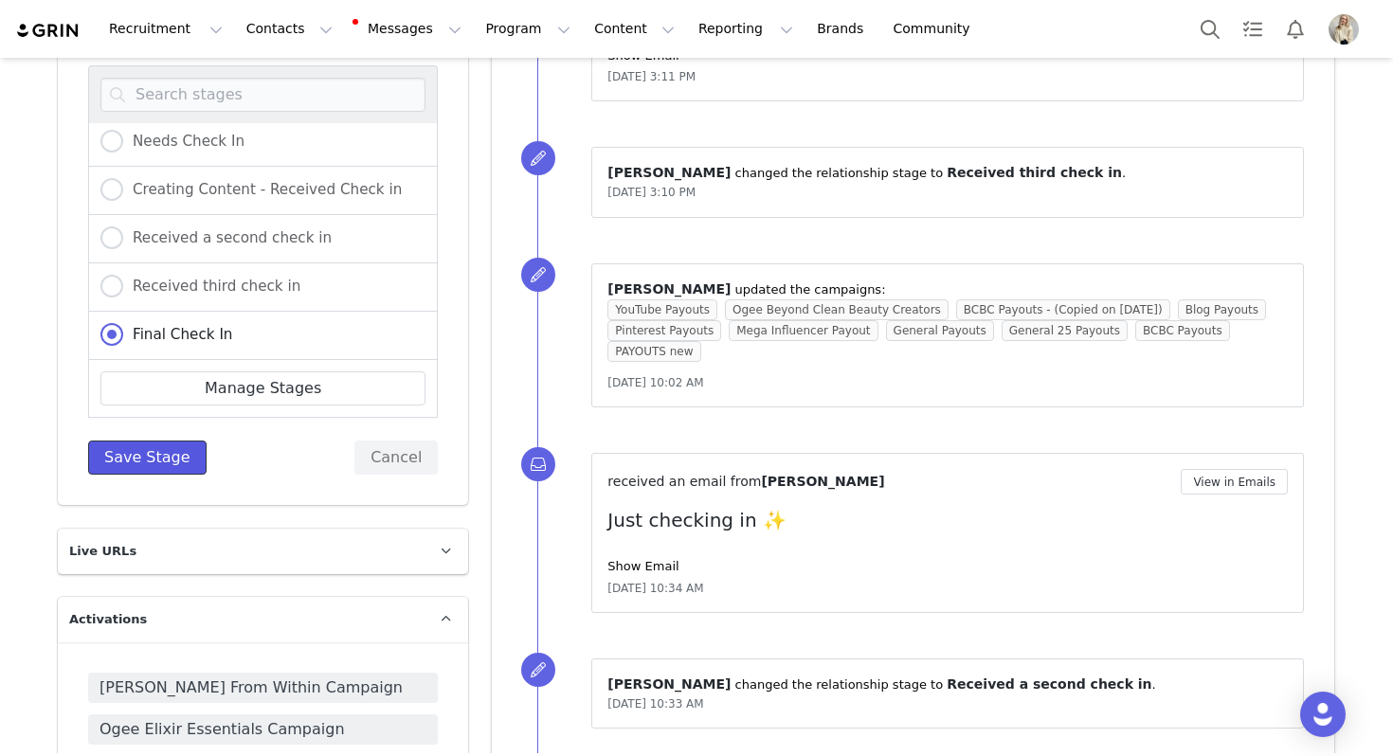
click at [154, 443] on button "Save Stage" at bounding box center [147, 458] width 118 height 34
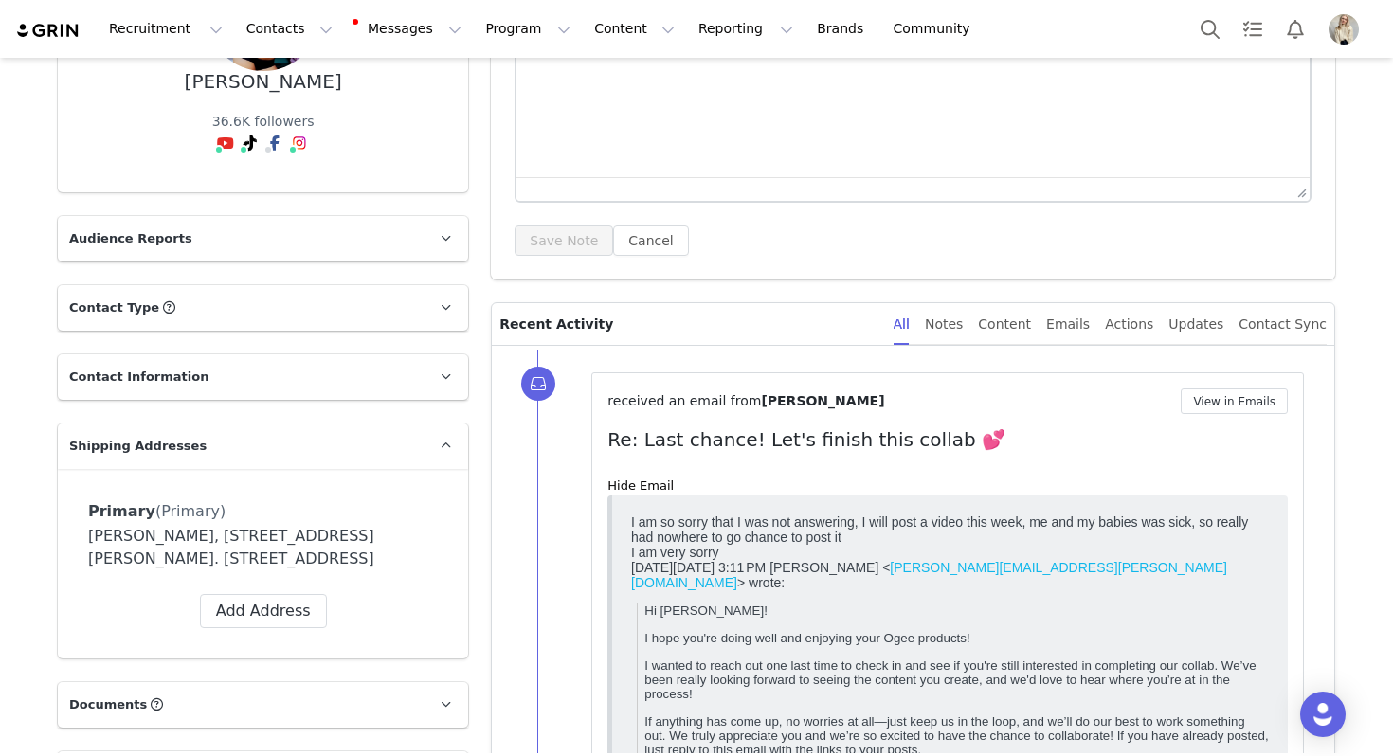
scroll to position [0, 0]
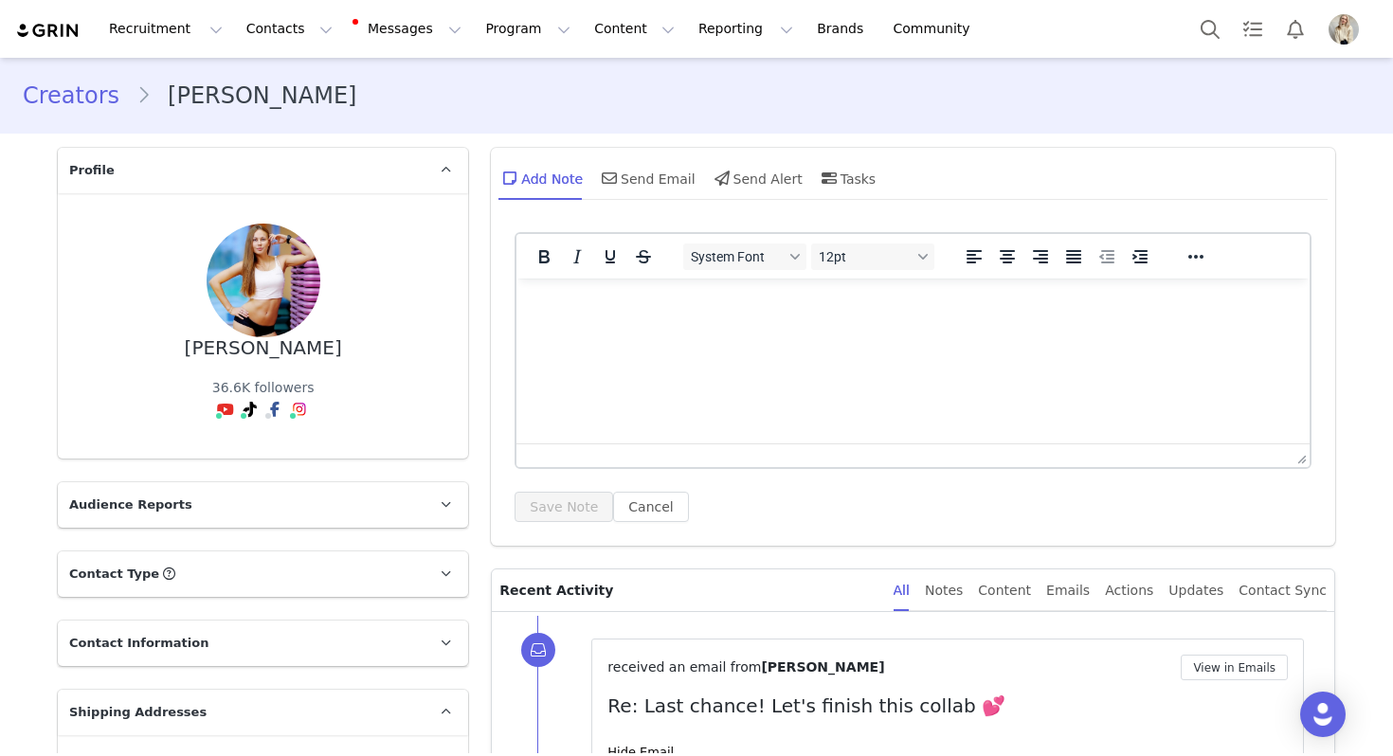
click at [587, 158] on div "Add Note Send Email Send Alert Tasks" at bounding box center [686, 177] width 377 height 45
click at [629, 184] on div "Send Email" at bounding box center [647, 177] width 98 height 45
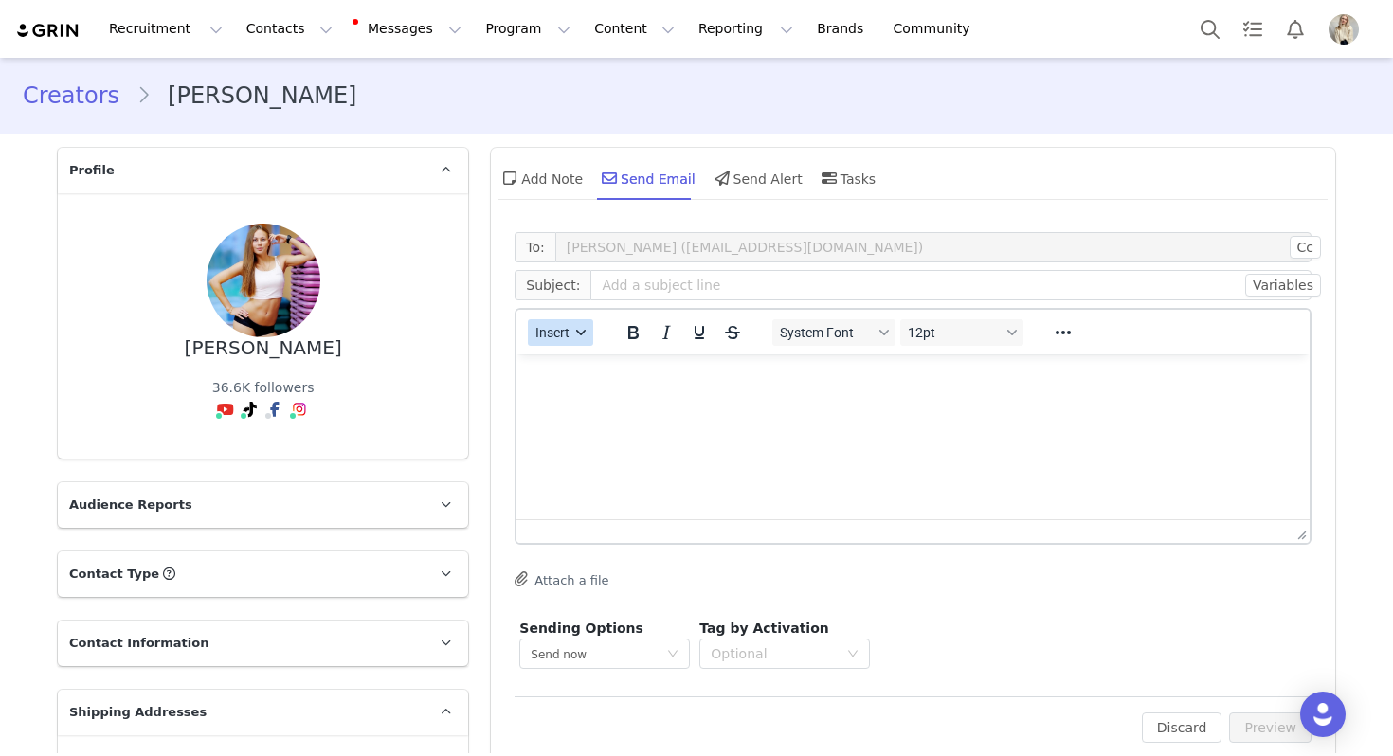
click at [555, 328] on span "Insert" at bounding box center [553, 332] width 34 height 15
click at [557, 371] on div "Insert Template" at bounding box center [629, 365] width 171 height 23
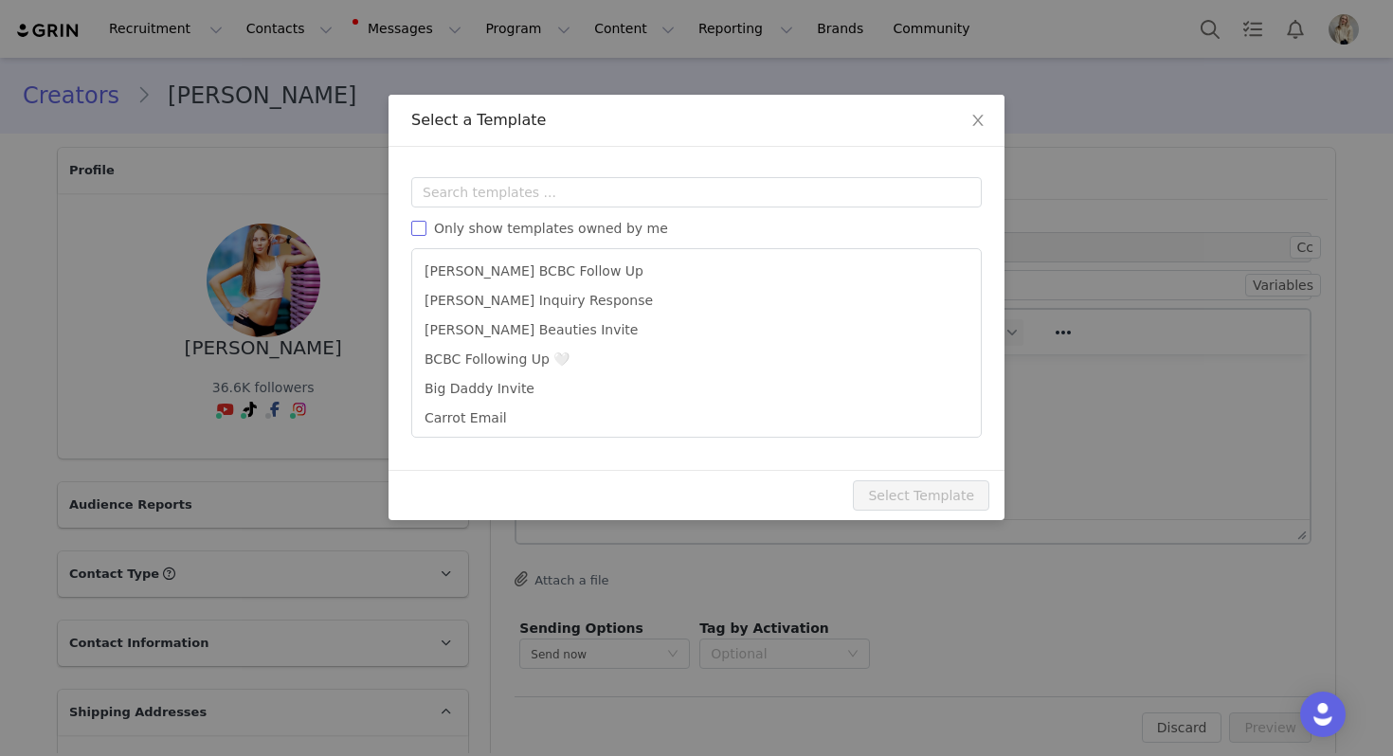
click at [573, 229] on span "Only show templates owned by me" at bounding box center [550, 228] width 249 height 15
click at [426, 229] on input "Only show templates owned by me" at bounding box center [418, 228] width 15 height 15
checkbox input "true"
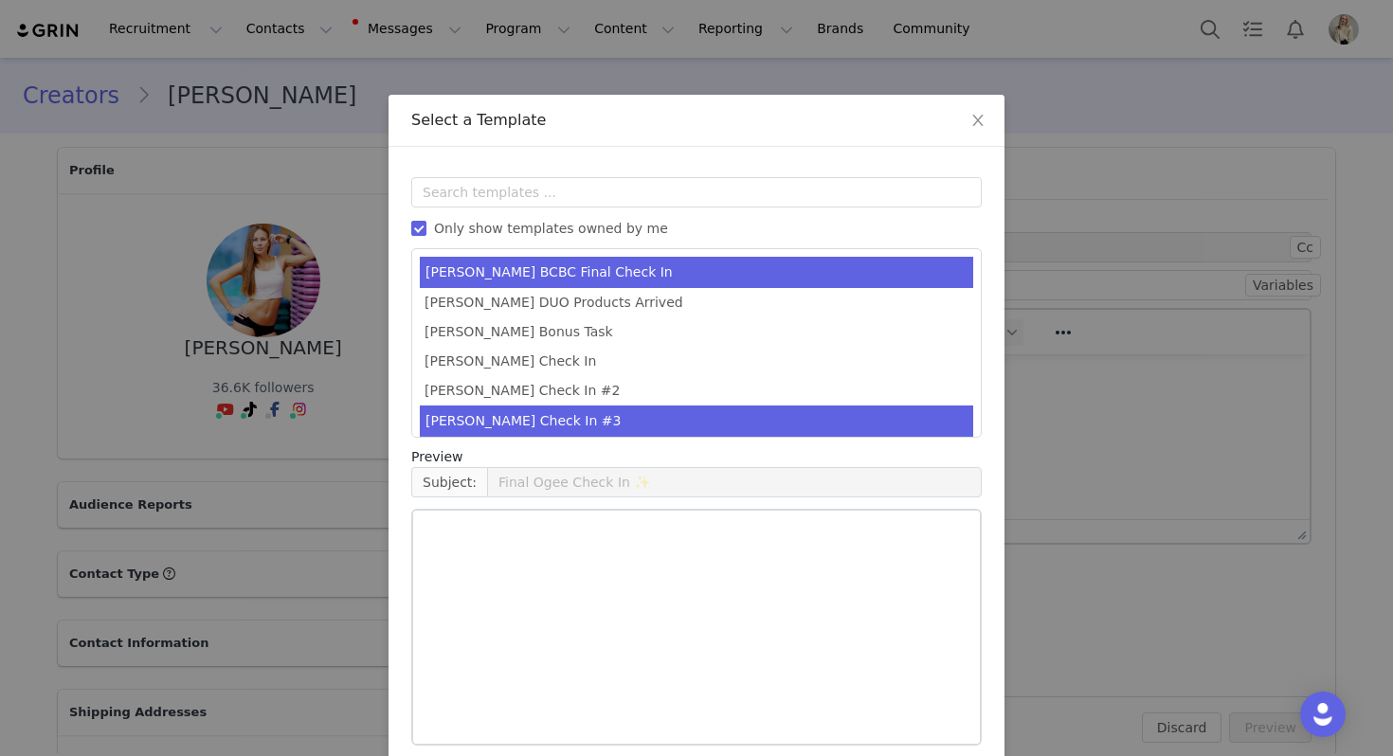
click at [529, 407] on li "[PERSON_NAME] Check In #3" at bounding box center [696, 421] width 553 height 31
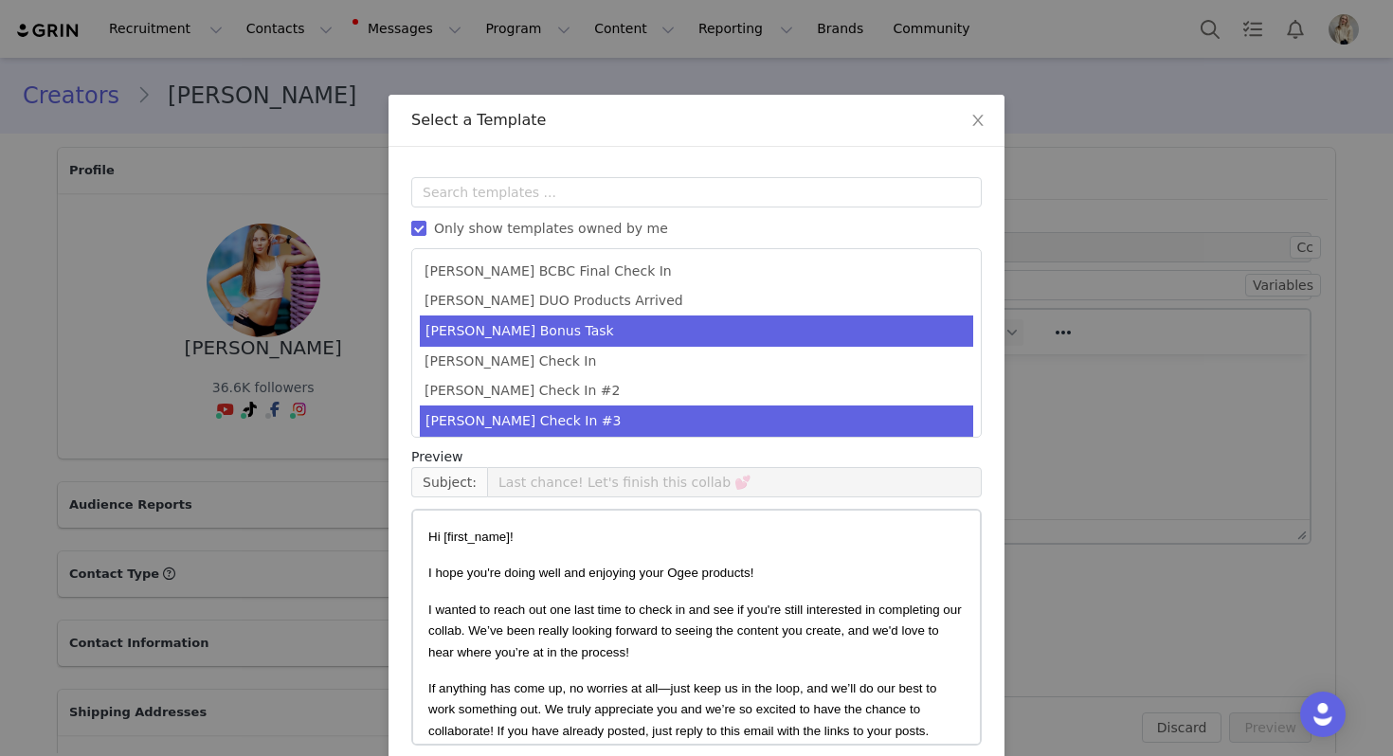
click at [533, 332] on li "[PERSON_NAME] Bonus Task" at bounding box center [696, 331] width 553 height 31
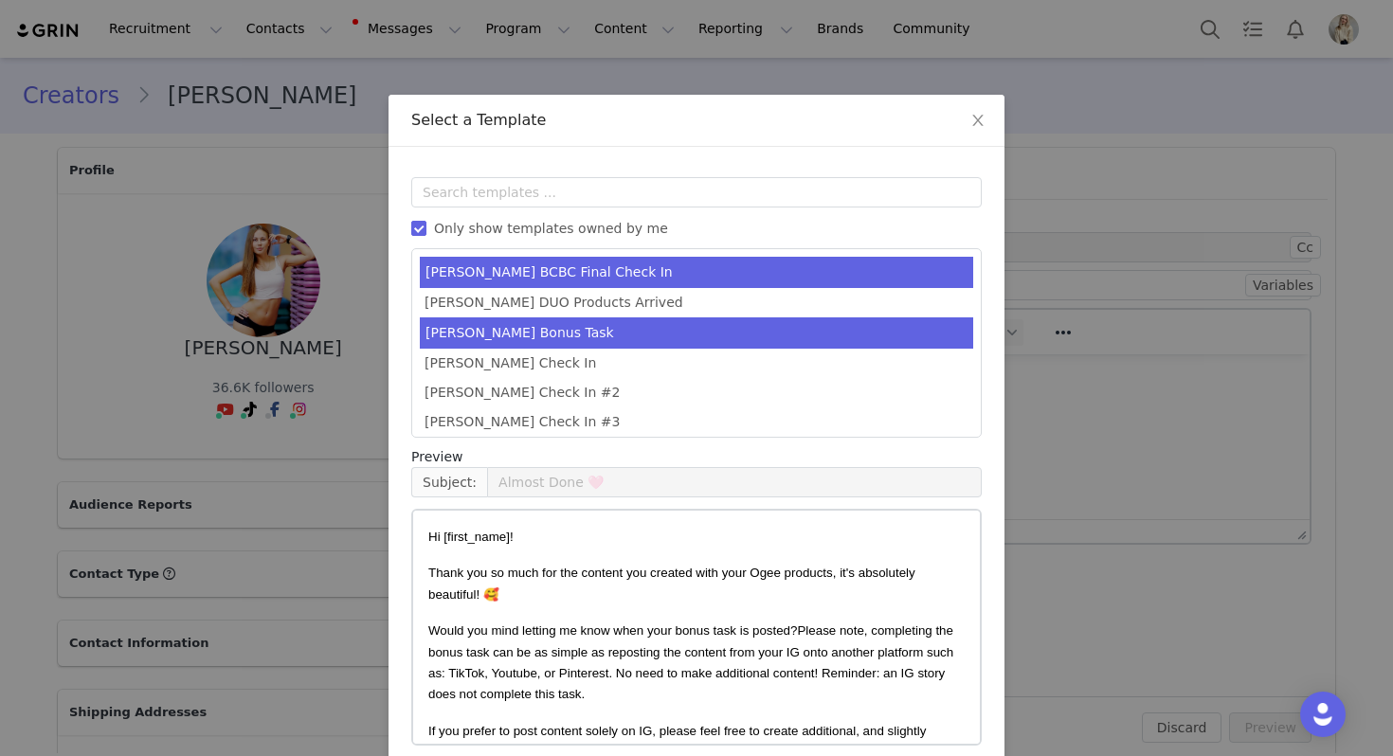
click at [521, 280] on li "[PERSON_NAME] BCBC Final Check In" at bounding box center [696, 272] width 553 height 31
type input "Final Ogee Check In ✨"
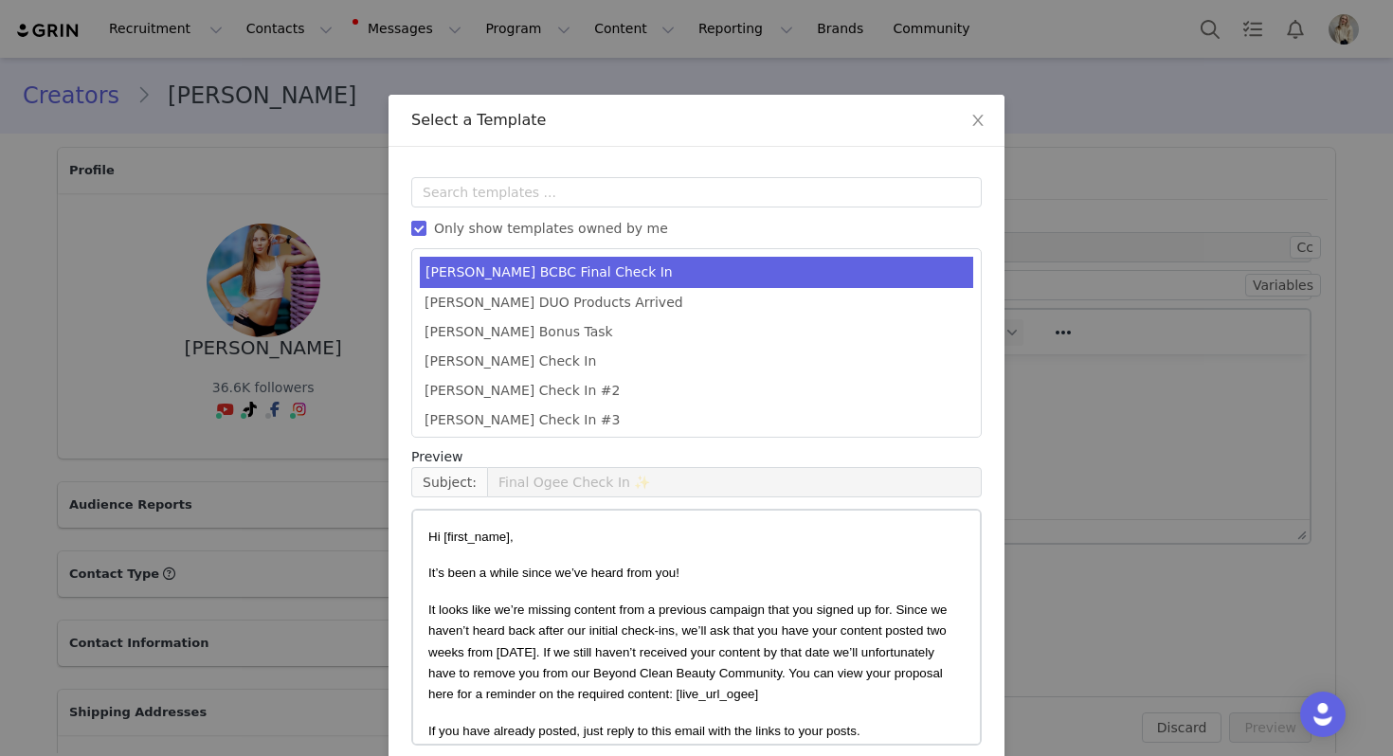
scroll to position [85, 0]
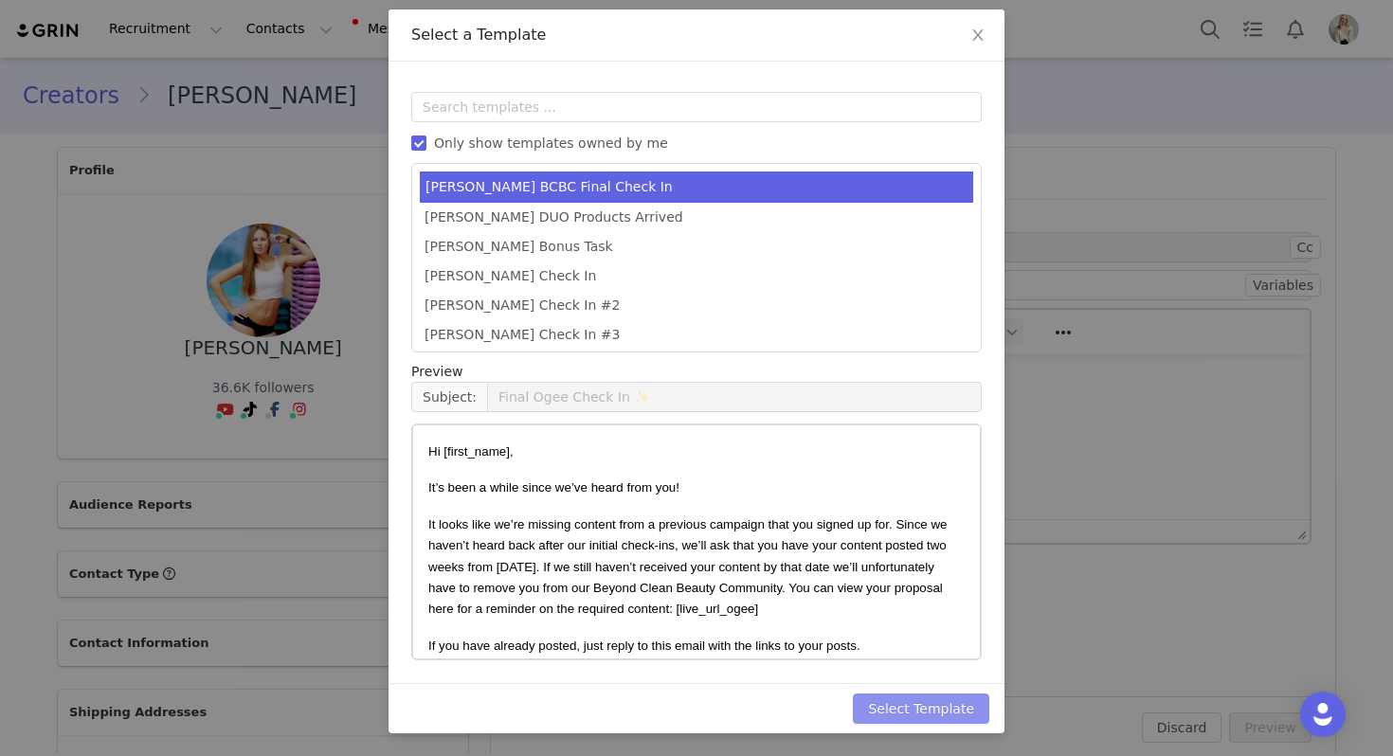
click at [913, 710] on button "Select Template" at bounding box center [921, 709] width 136 height 30
type input "Final Ogee Check In ✨"
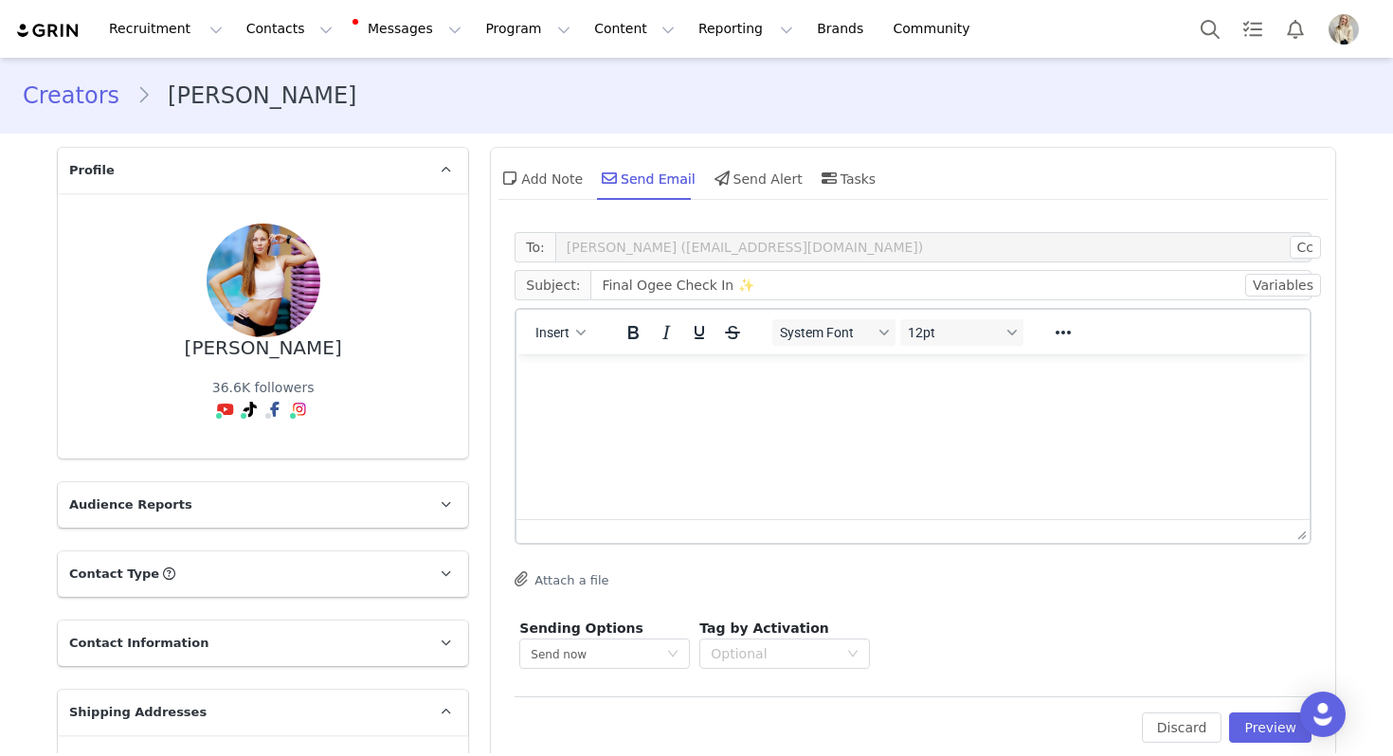
scroll to position [0, 0]
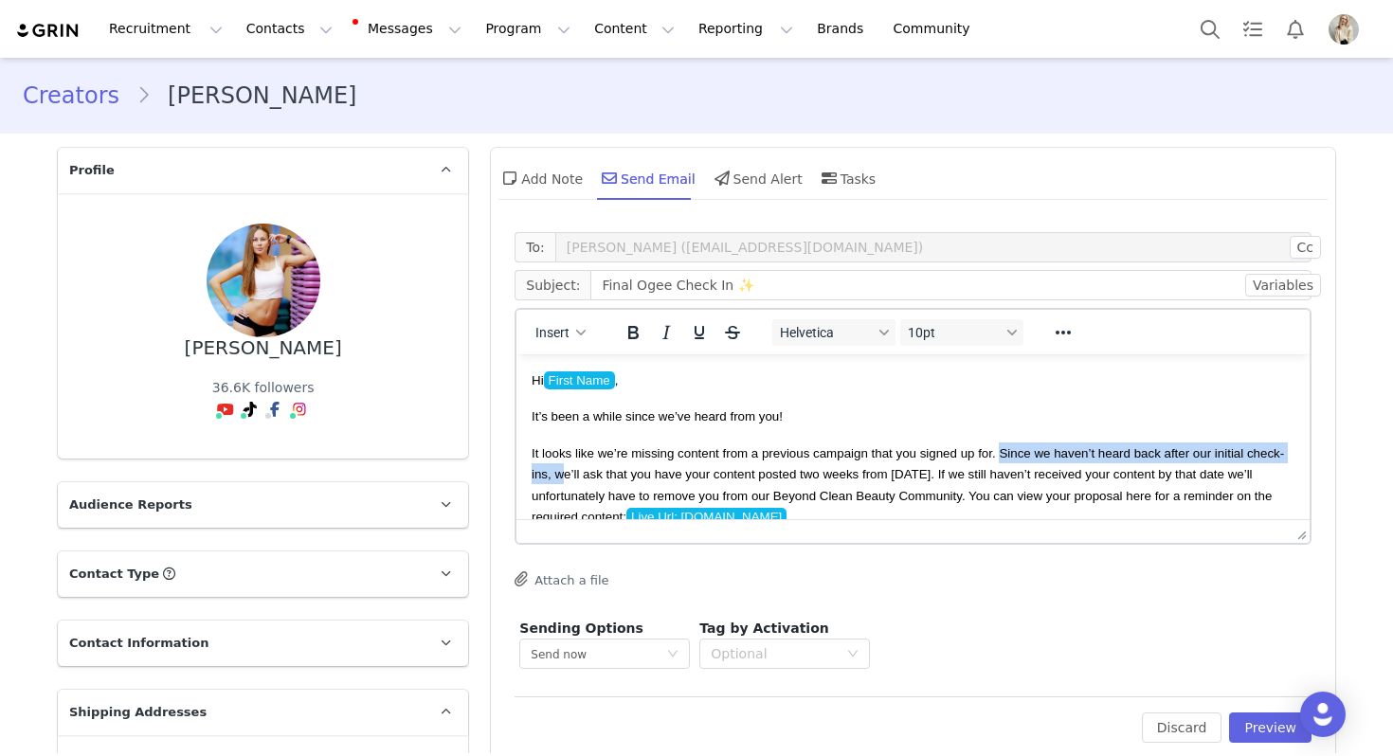
drag, startPoint x: 1002, startPoint y: 453, endPoint x: 562, endPoint y: 471, distance: 440.1
click at [562, 471] on span "It looks like we’re missing content from a previous campaign that you signed up…" at bounding box center [908, 486] width 752 height 80
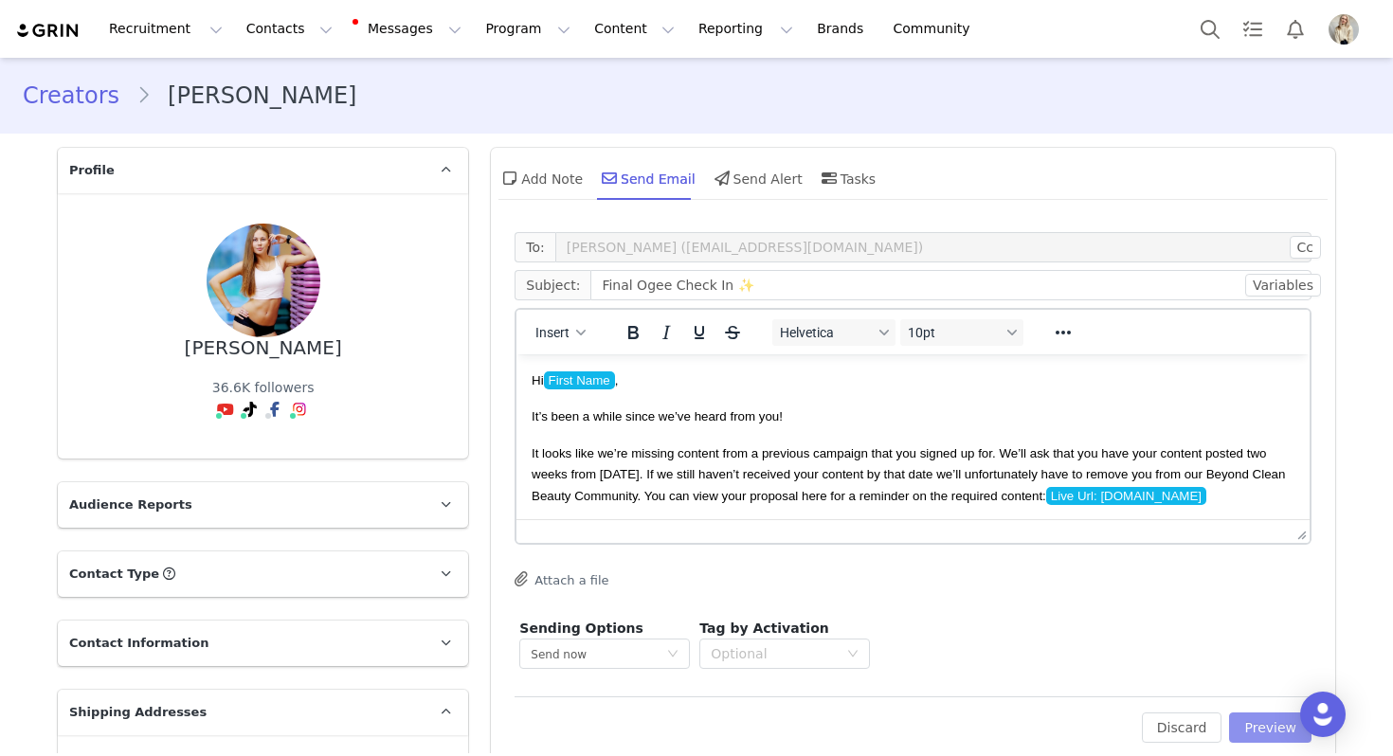
click at [1255, 721] on button "Preview" at bounding box center [1270, 728] width 82 height 30
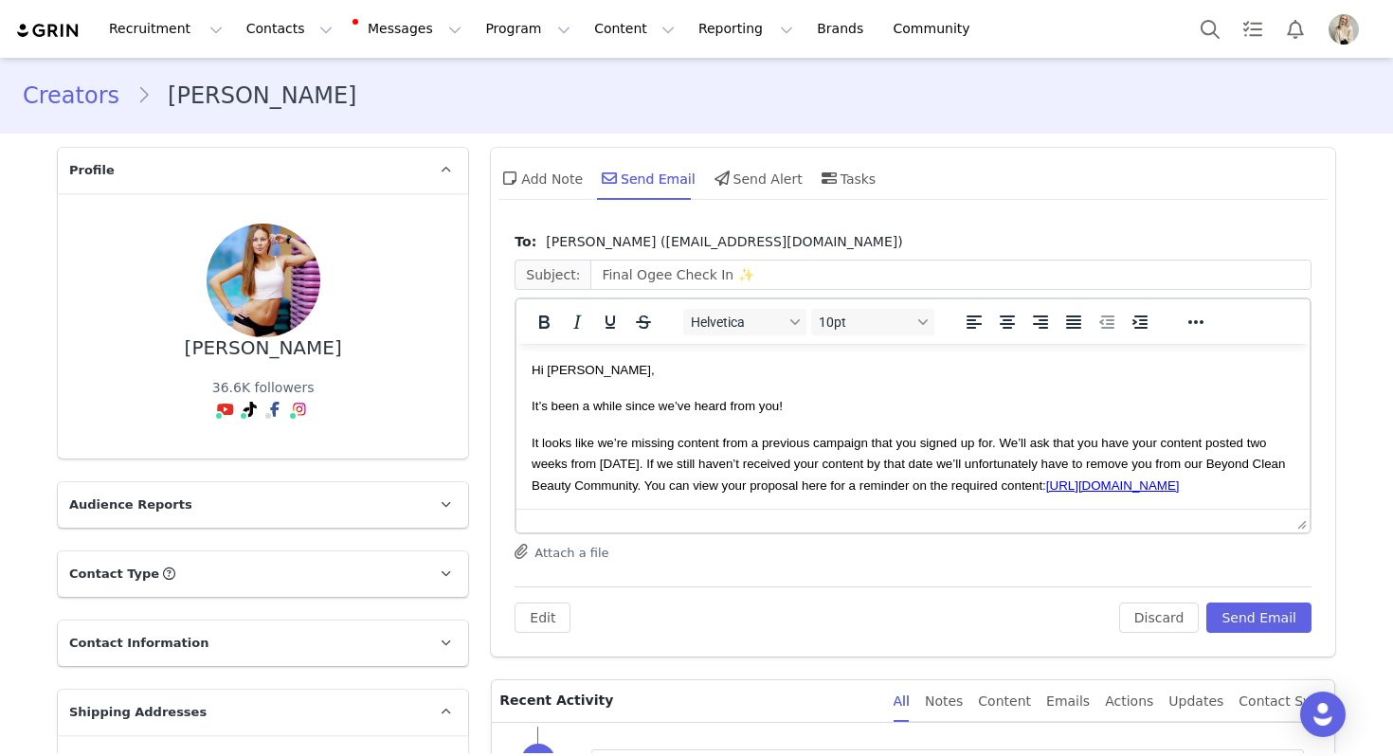
click at [1247, 591] on div "Edit Discard Send Email" at bounding box center [913, 610] width 797 height 46
click at [1255, 617] on button "Send Email" at bounding box center [1258, 618] width 105 height 30
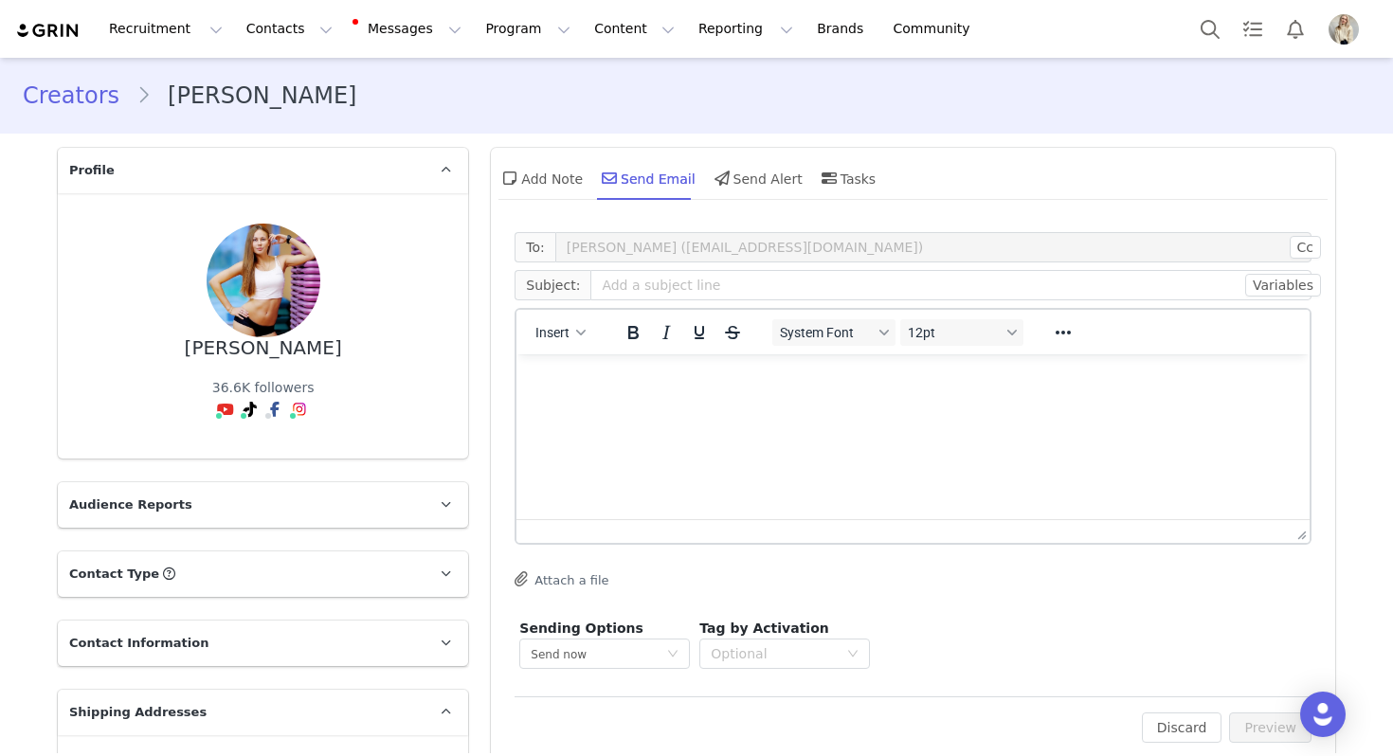
click at [1222, 53] on div "Recruitment Recruitment Creator Search Curated Lists Landing Pages Web Extensio…" at bounding box center [696, 29] width 1393 height 58
click at [1216, 45] on button "Search" at bounding box center [1210, 29] width 42 height 43
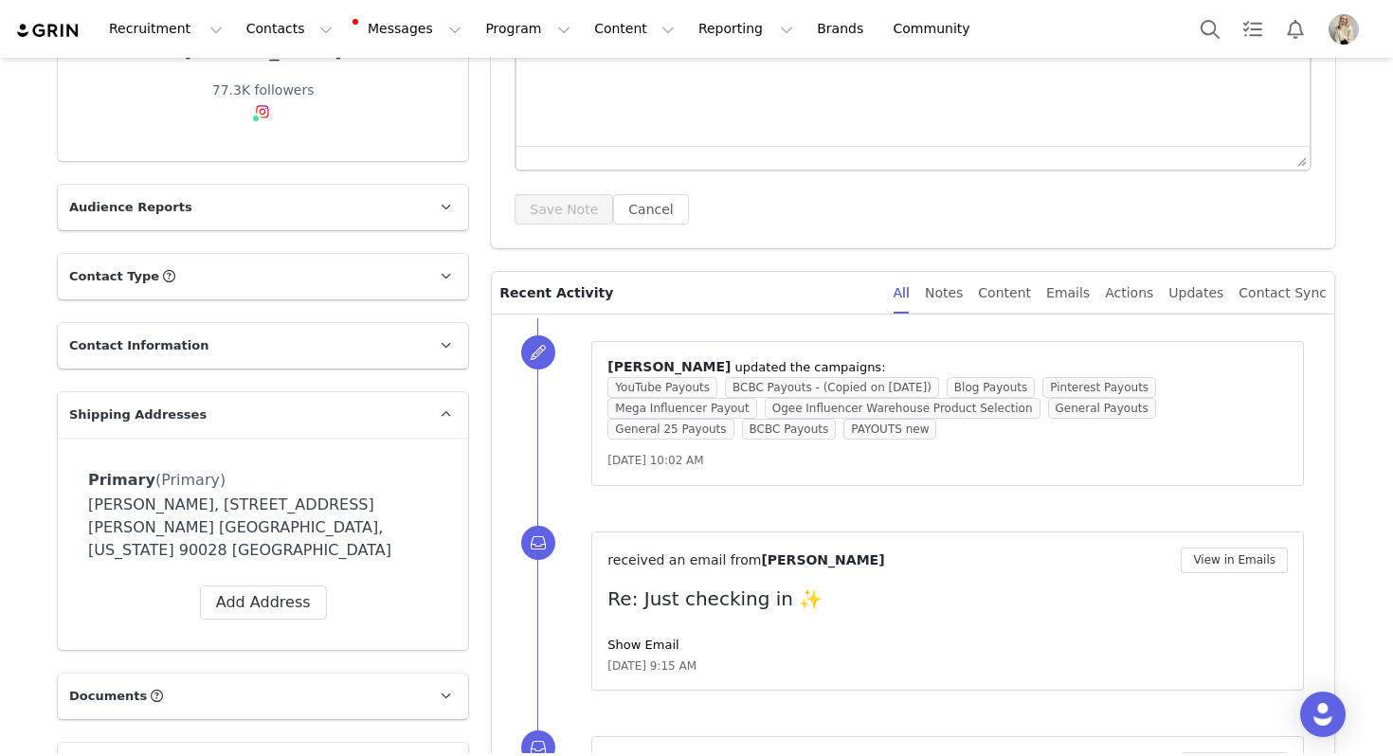
scroll to position [550, 0]
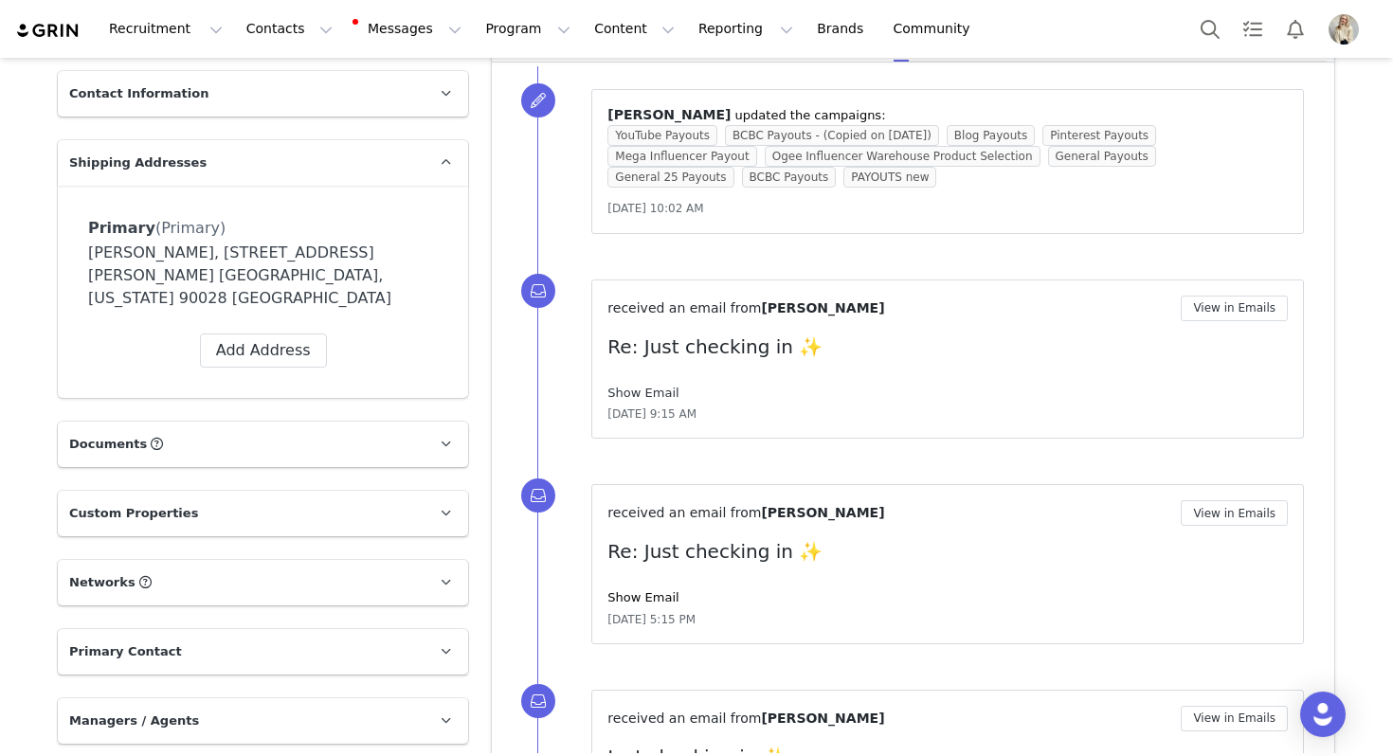
click at [665, 390] on link "Show Email" at bounding box center [642, 393] width 71 height 14
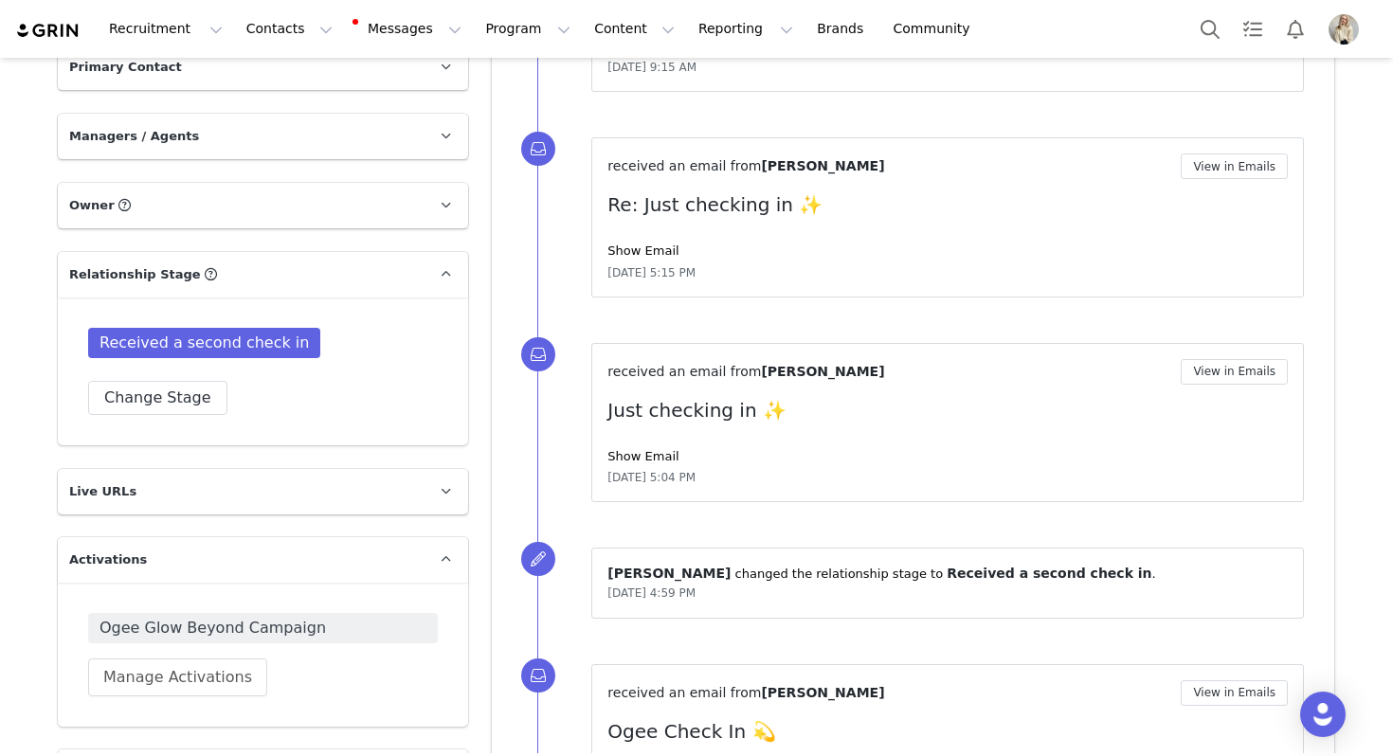
scroll to position [1246, 0]
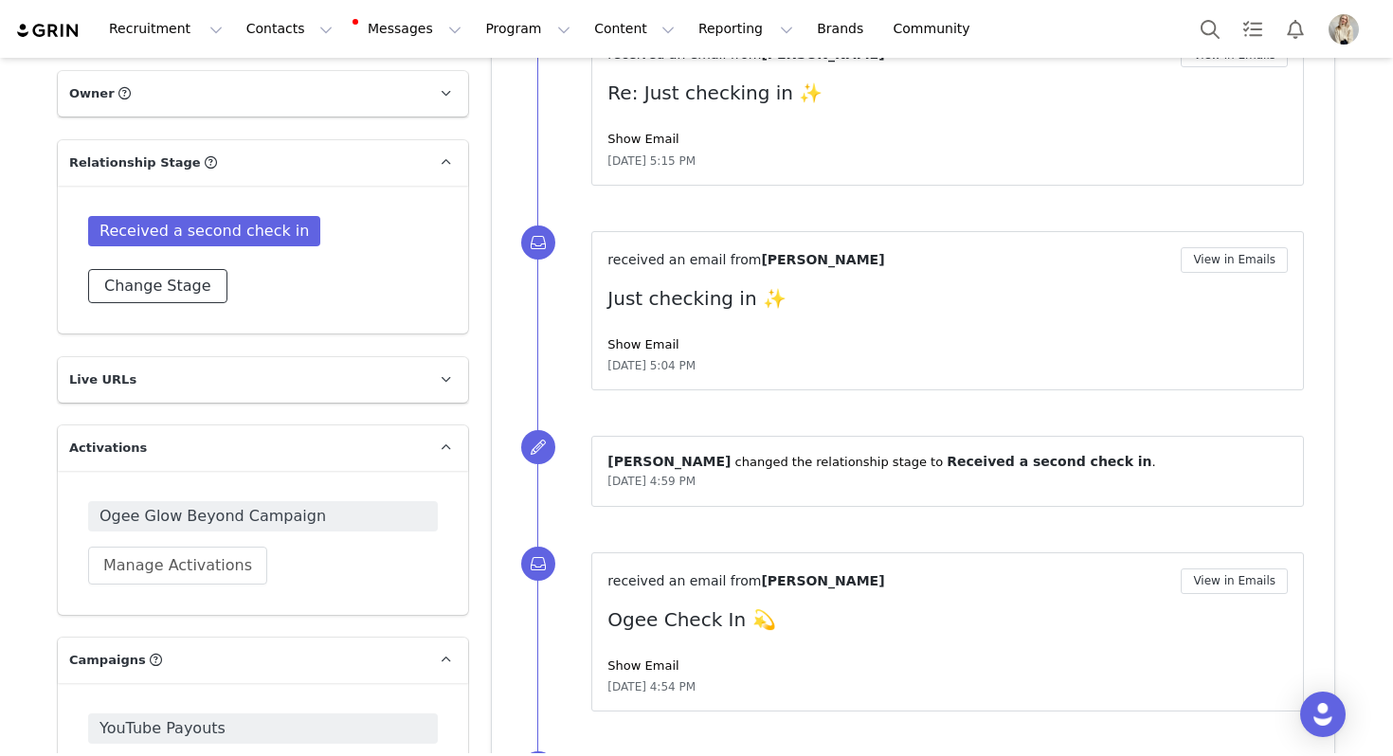
click at [152, 269] on button "Change Stage" at bounding box center [157, 286] width 139 height 34
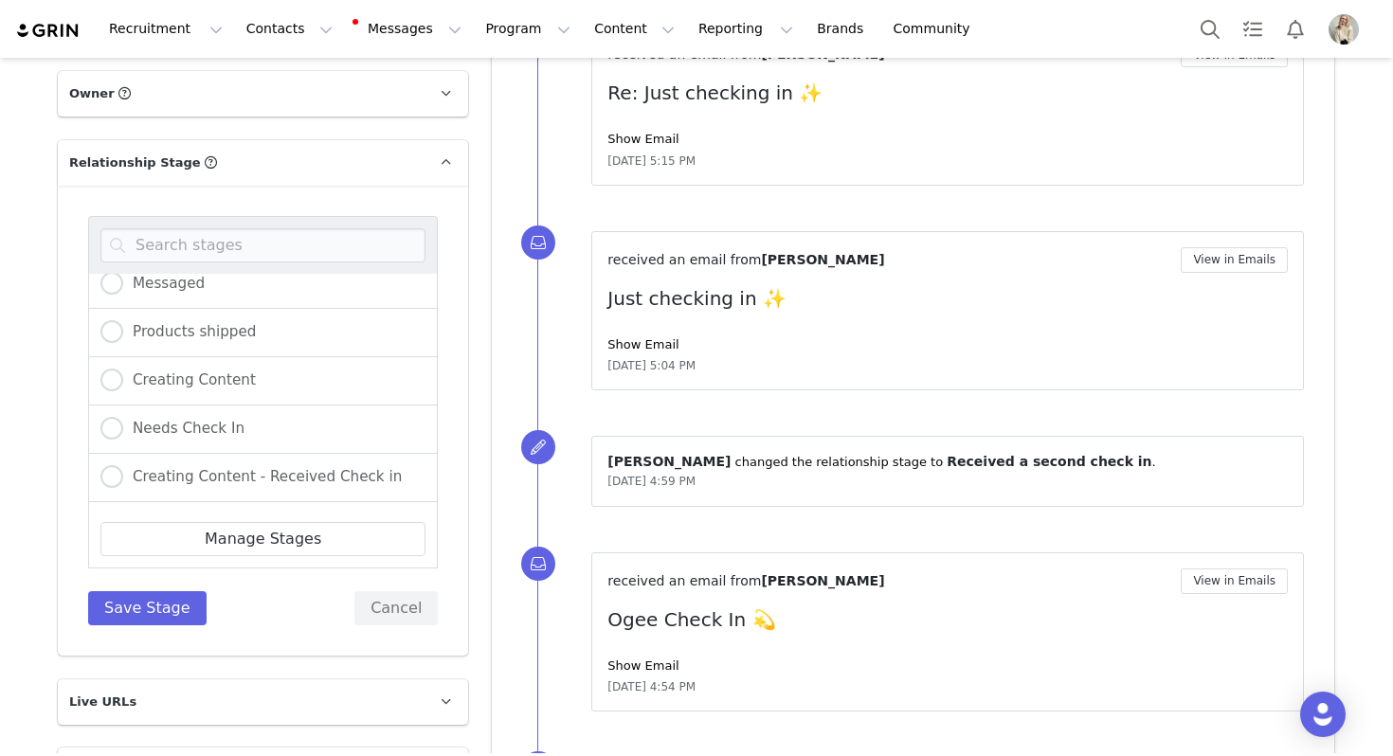
scroll to position [214, 0]
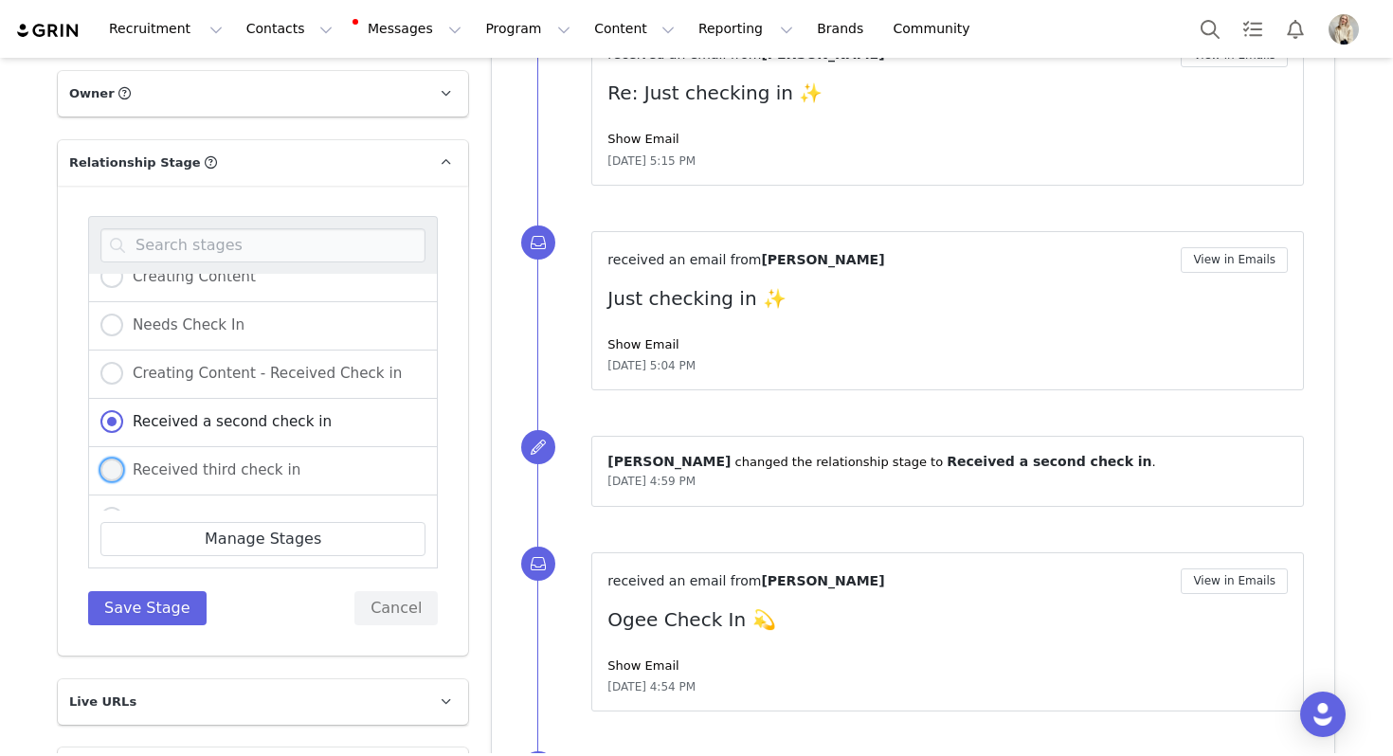
click at [199, 461] on span "Received third check in" at bounding box center [211, 469] width 177 height 17
click at [123, 459] on input "Received third check in" at bounding box center [111, 471] width 23 height 25
radio input "true"
radio input "false"
radio input "true"
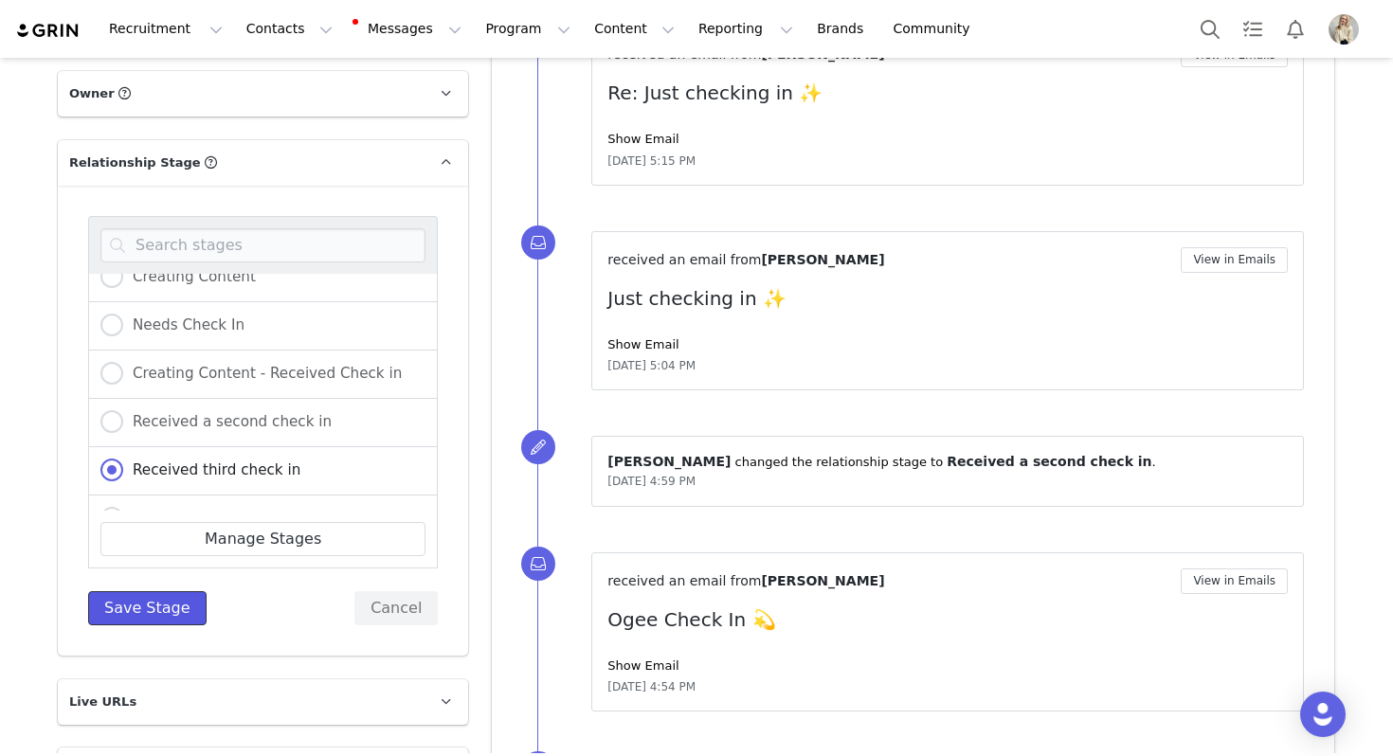
click at [163, 591] on button "Save Stage" at bounding box center [147, 608] width 118 height 34
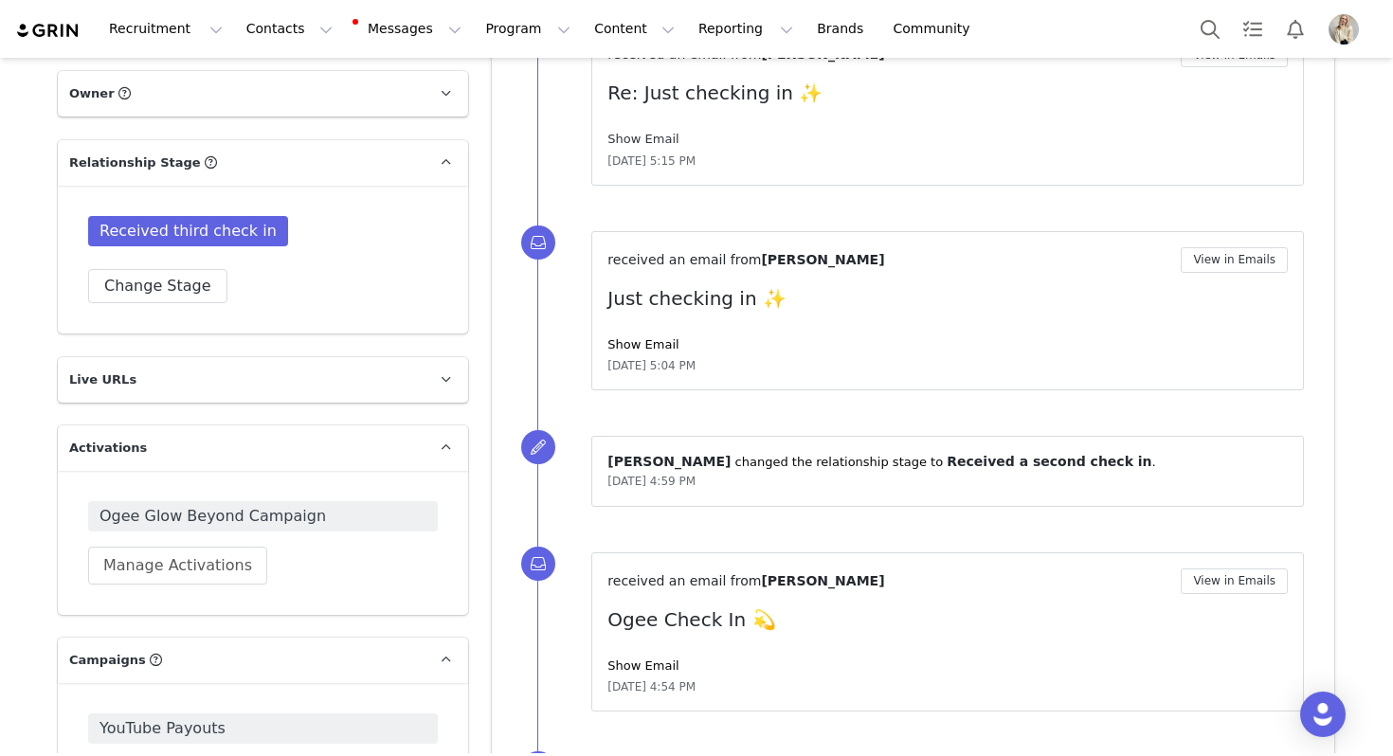
click at [651, 142] on link "Show Email" at bounding box center [642, 139] width 71 height 14
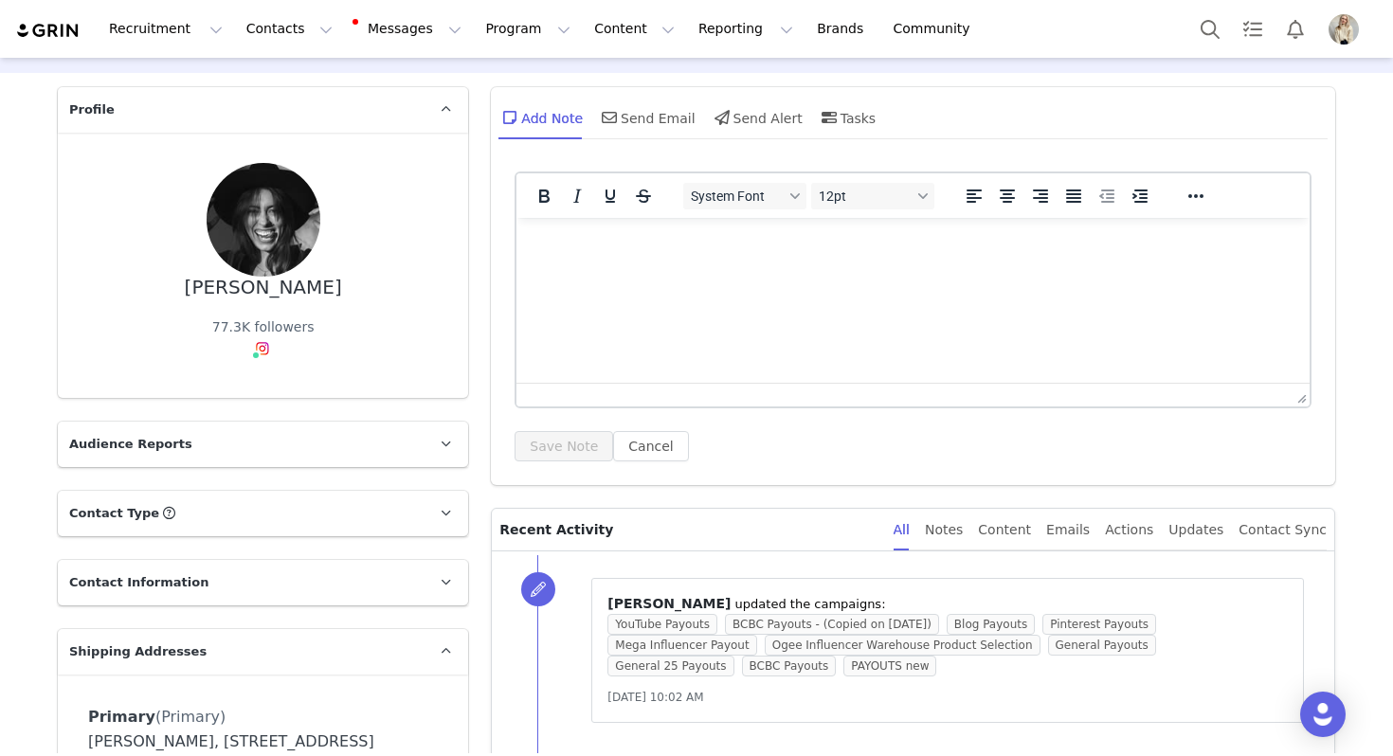
scroll to position [0, 0]
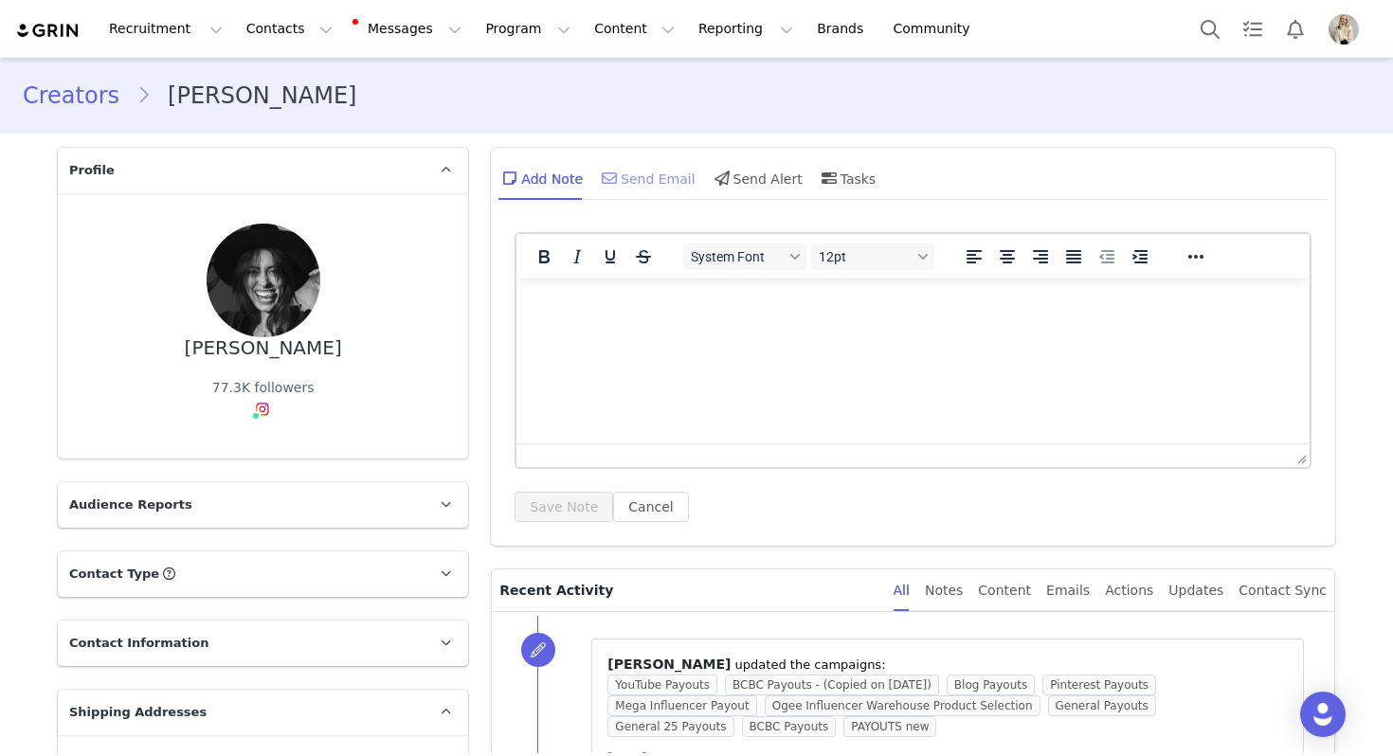
click at [639, 183] on div "Send Email" at bounding box center [647, 177] width 98 height 45
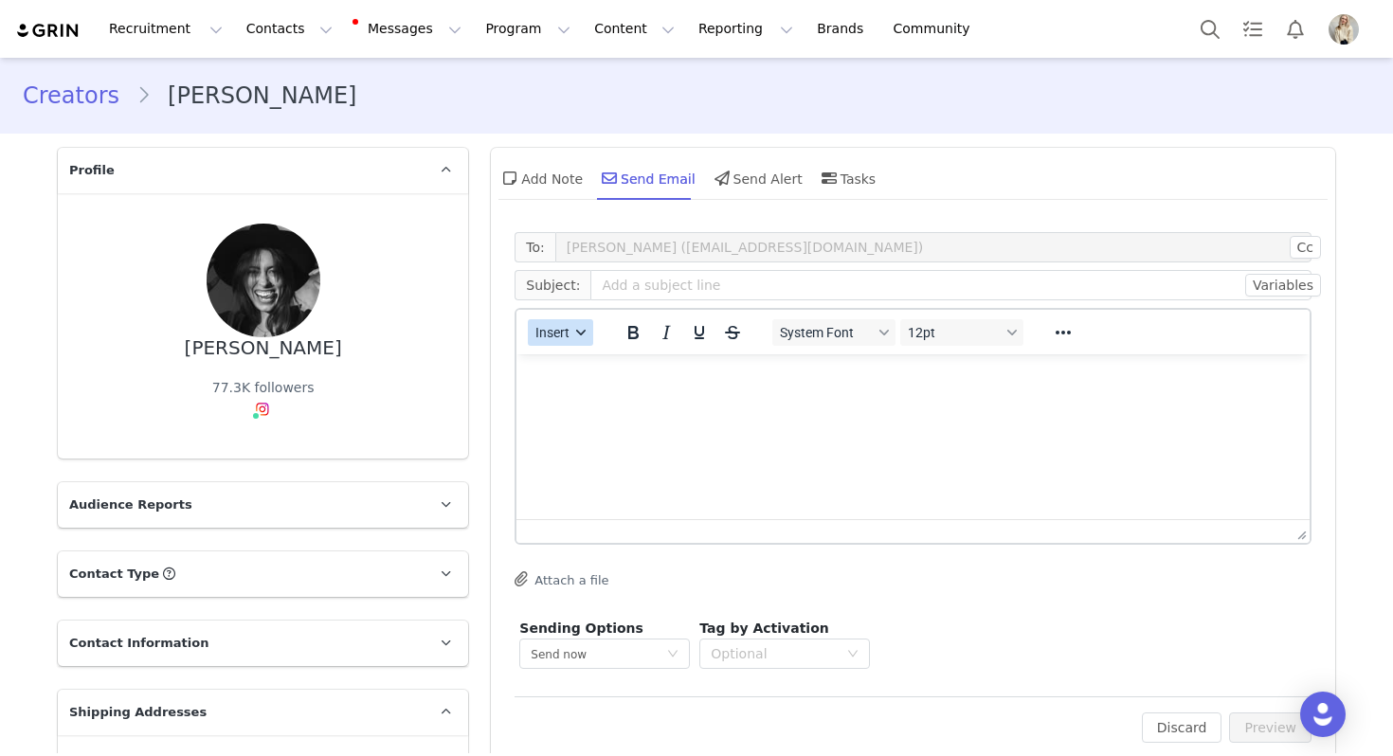
click at [564, 338] on span "Insert" at bounding box center [553, 332] width 34 height 15
click at [564, 357] on div "Insert Template" at bounding box center [629, 365] width 171 height 23
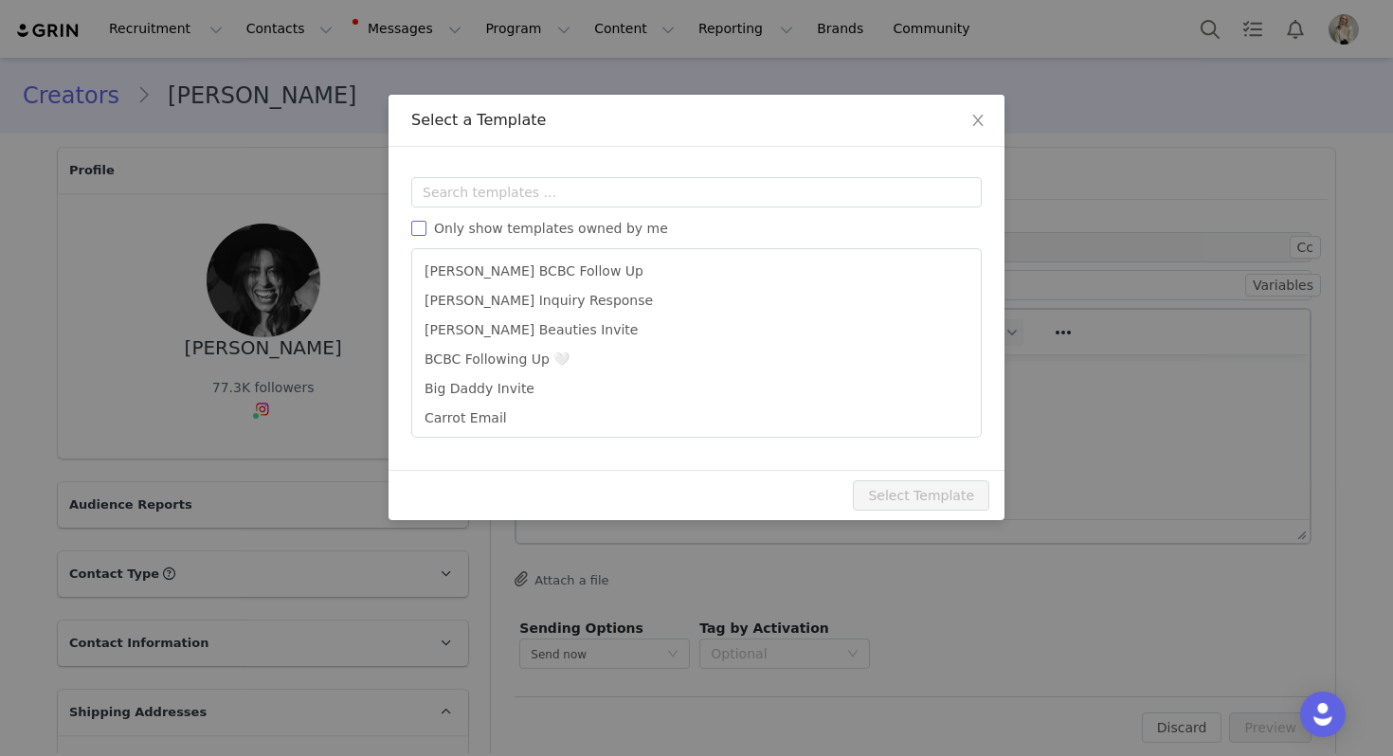
click at [563, 231] on span "Only show templates owned by me" at bounding box center [550, 228] width 249 height 15
click at [426, 231] on input "Only show templates owned by me" at bounding box center [418, 228] width 15 height 15
checkbox input "true"
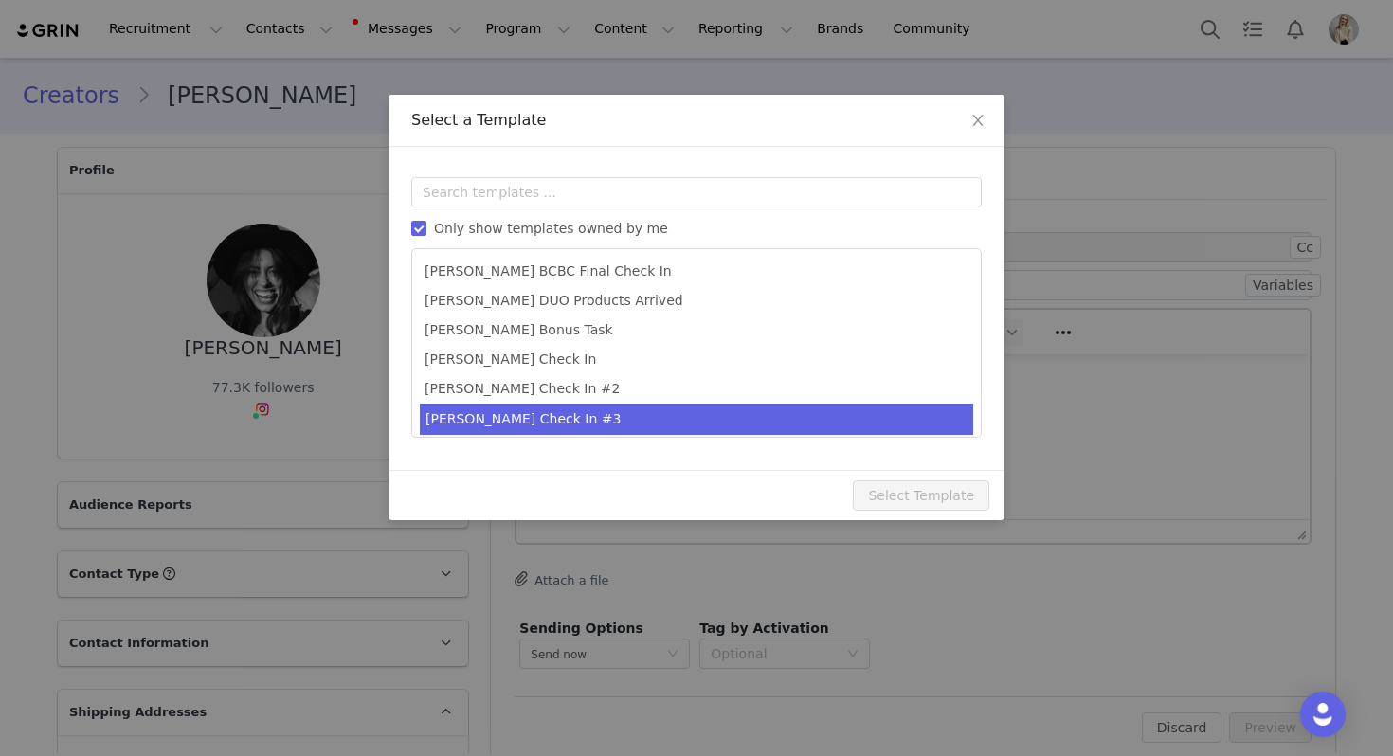
click at [545, 419] on li "[PERSON_NAME] Check In #3" at bounding box center [696, 419] width 553 height 31
type input "Last chance! Let's finish this collab 💕"
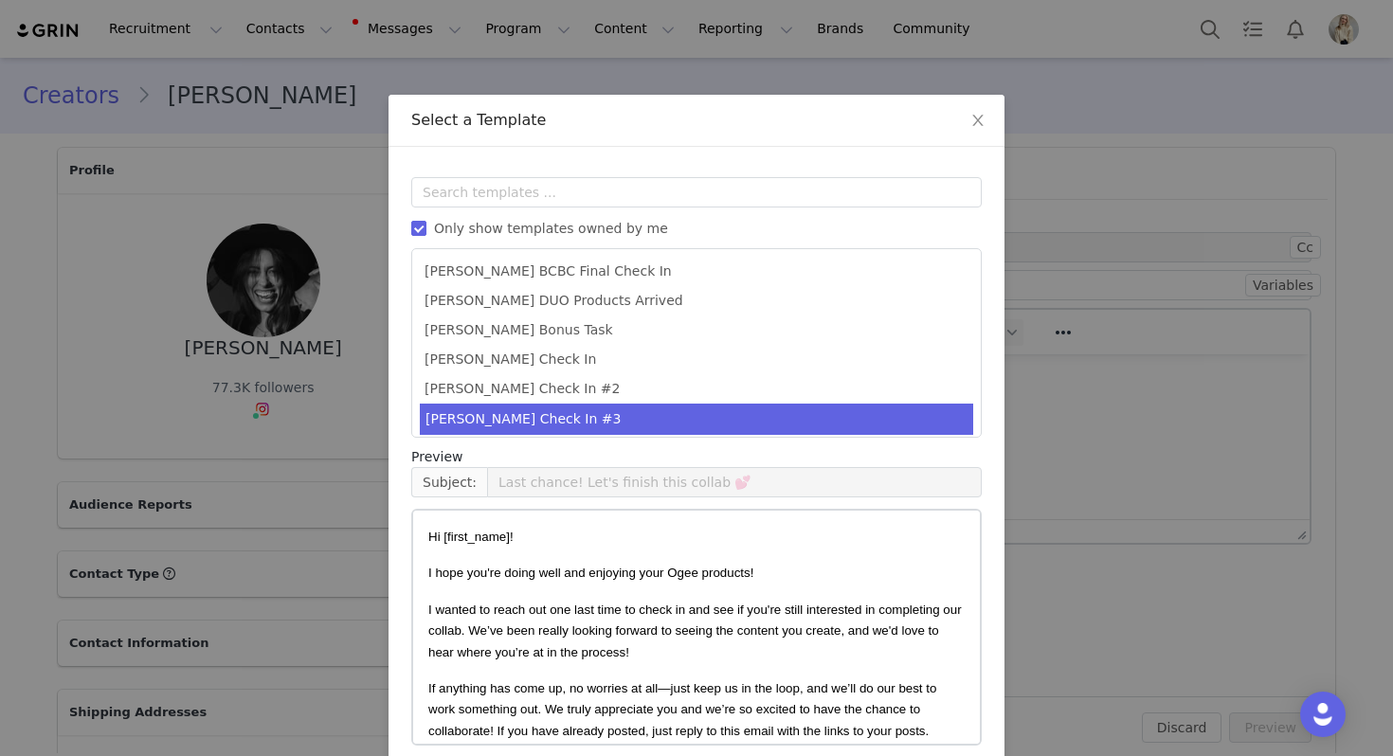
scroll to position [85, 0]
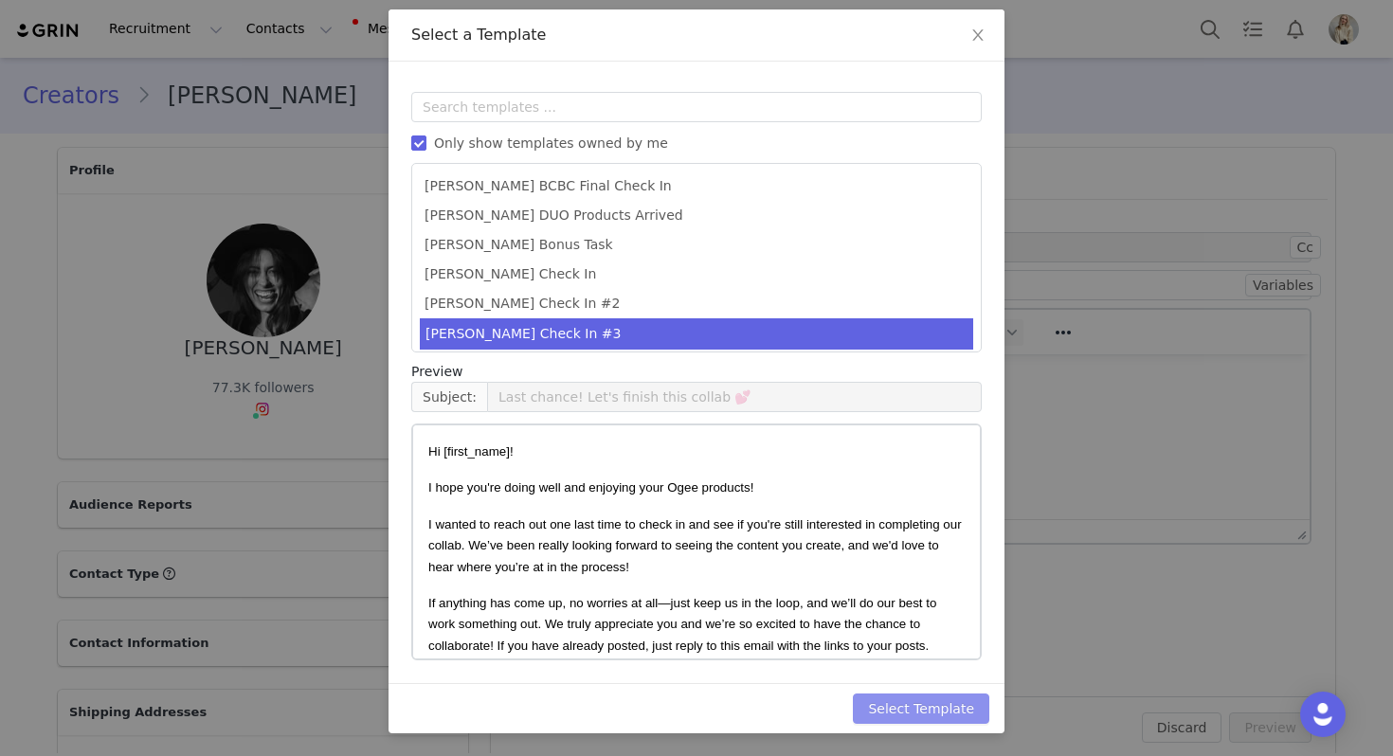
click at [934, 700] on button "Select Template" at bounding box center [921, 709] width 136 height 30
type input "Last chance! Let's finish this collab 💕"
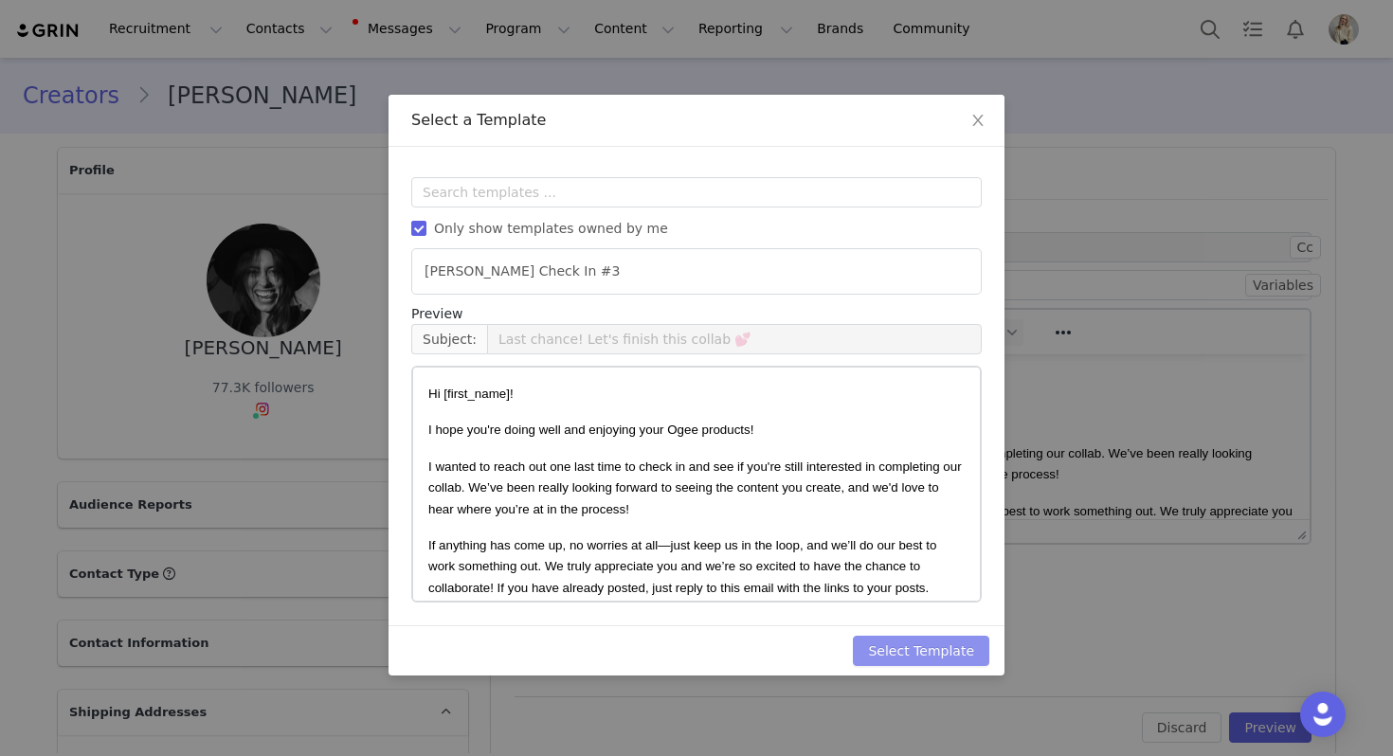
scroll to position [0, 0]
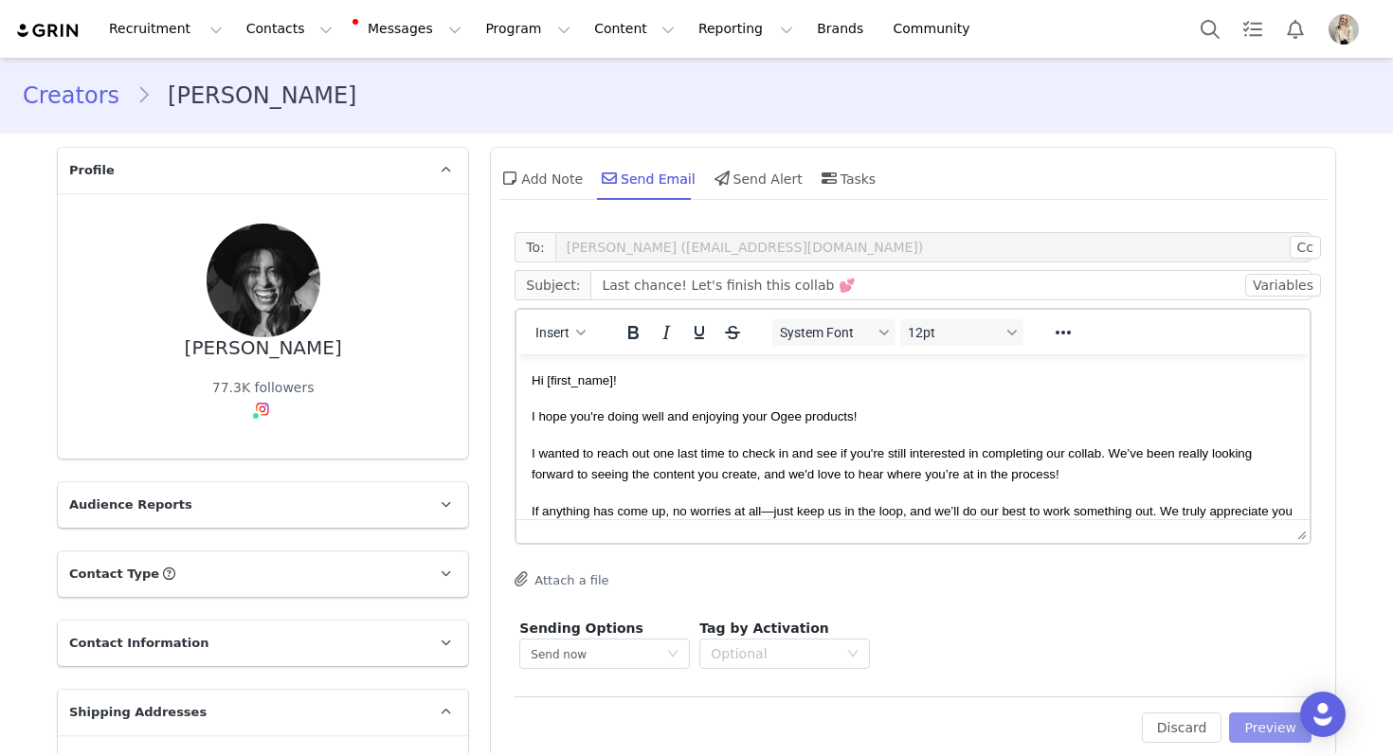
click at [1251, 724] on button "Preview" at bounding box center [1270, 728] width 82 height 30
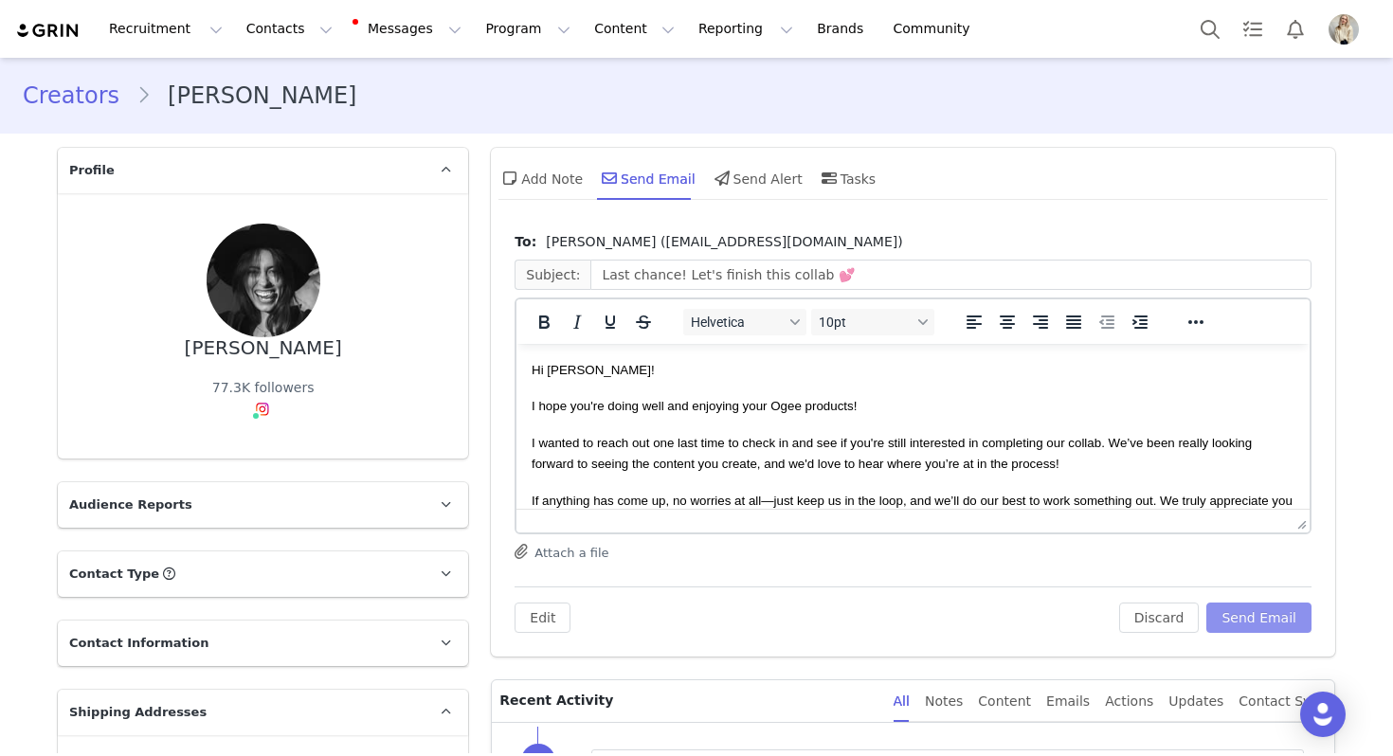
click at [1256, 610] on button "Send Email" at bounding box center [1258, 618] width 105 height 30
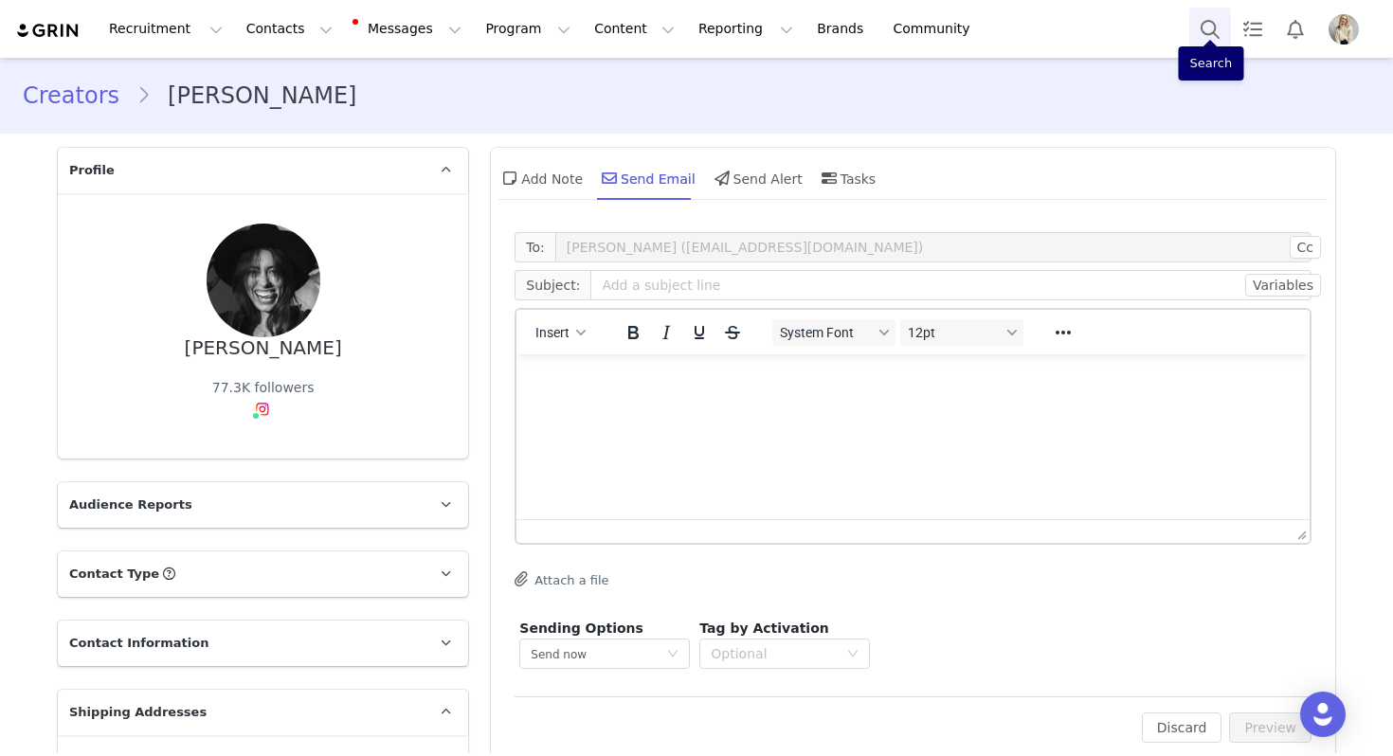
click at [1208, 20] on button "Search" at bounding box center [1210, 29] width 42 height 43
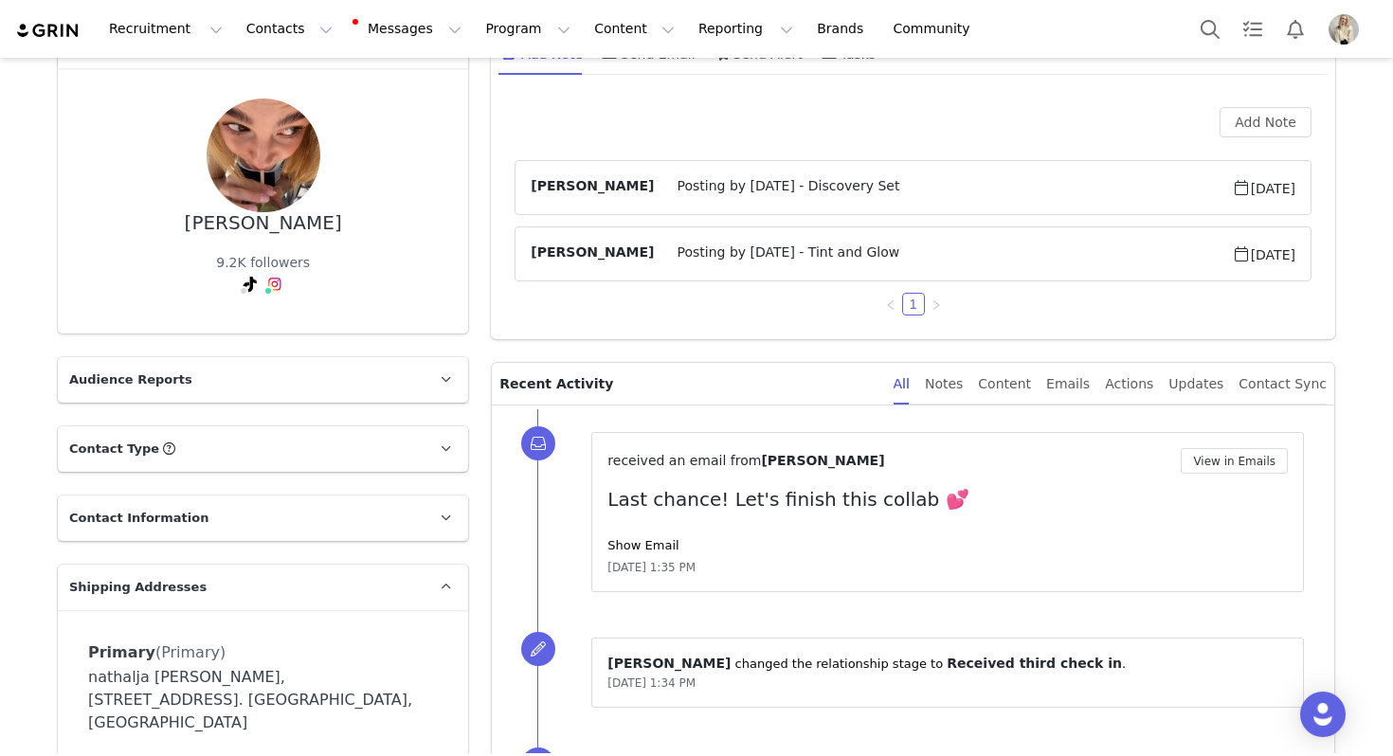
scroll to position [33, 0]
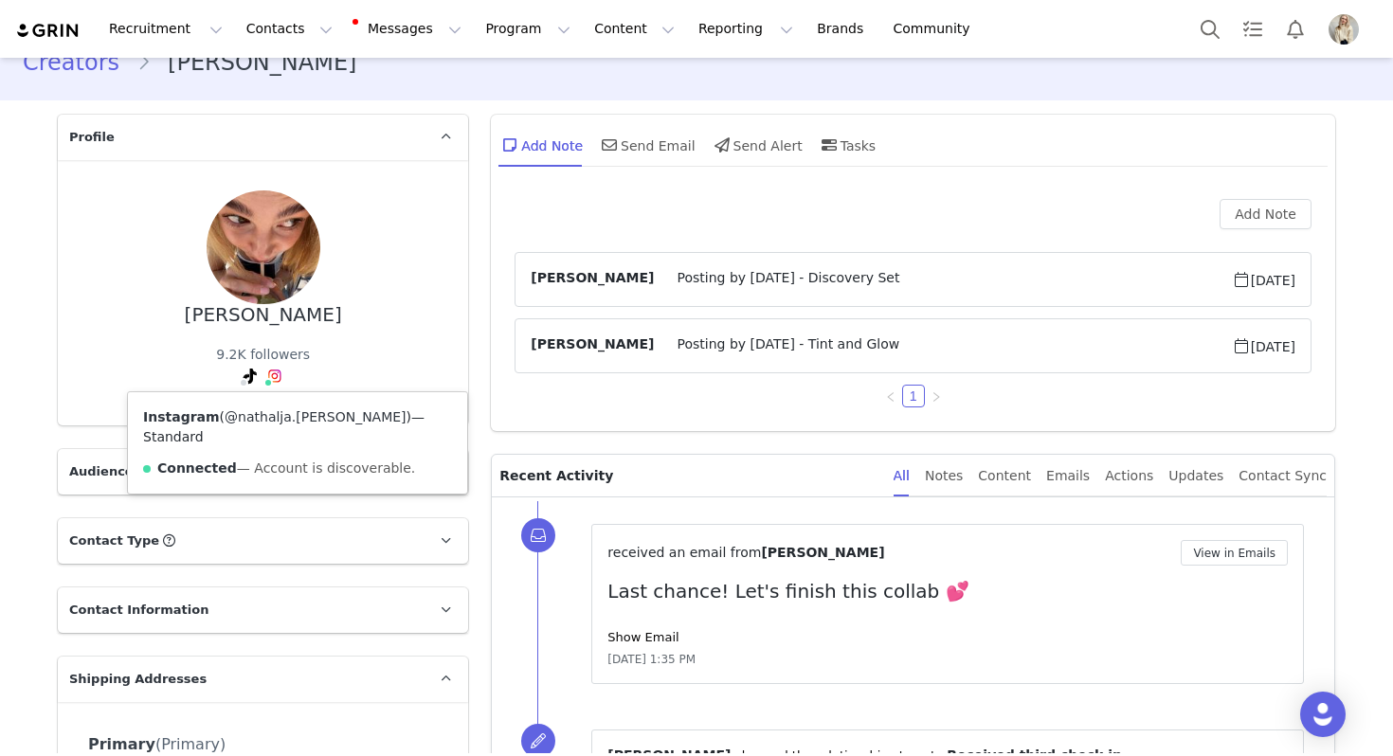
click at [261, 420] on link "@nathalja.[PERSON_NAME]" at bounding box center [316, 416] width 182 height 15
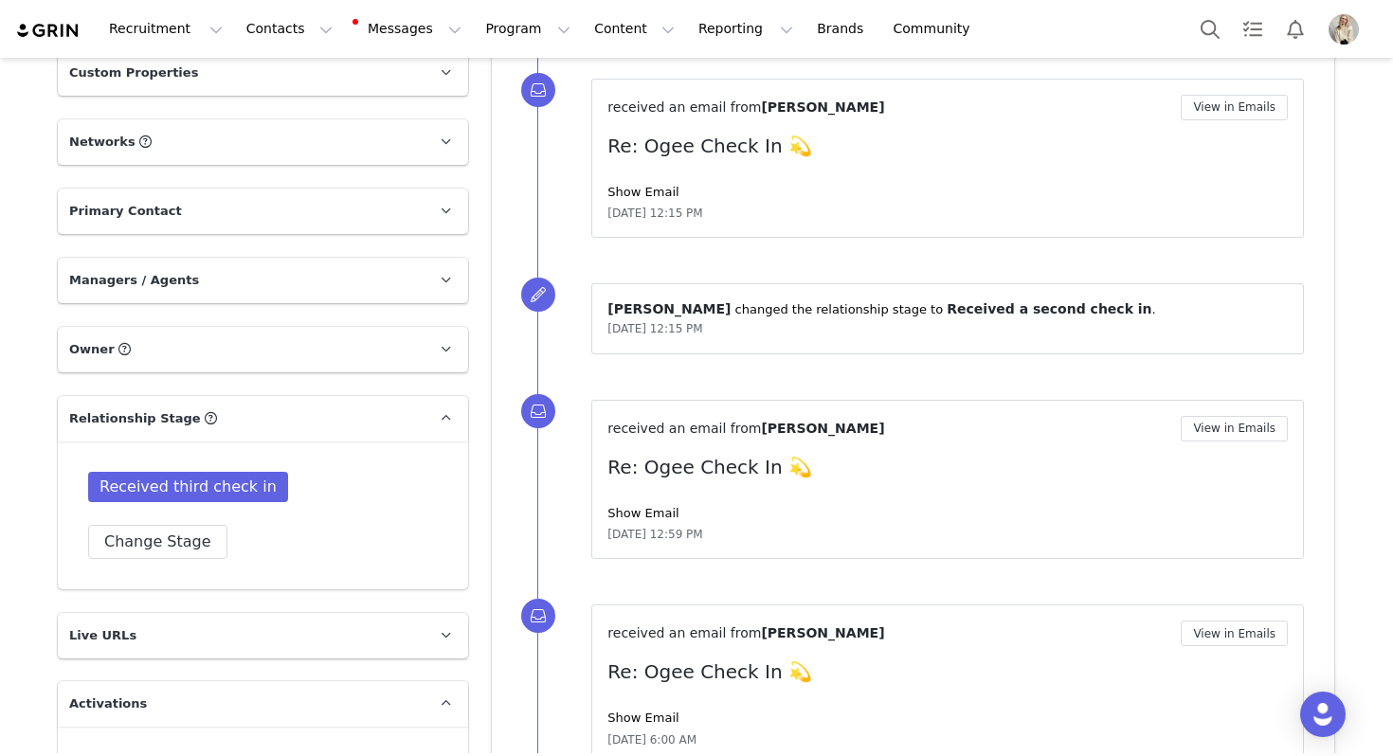
scroll to position [1156, 0]
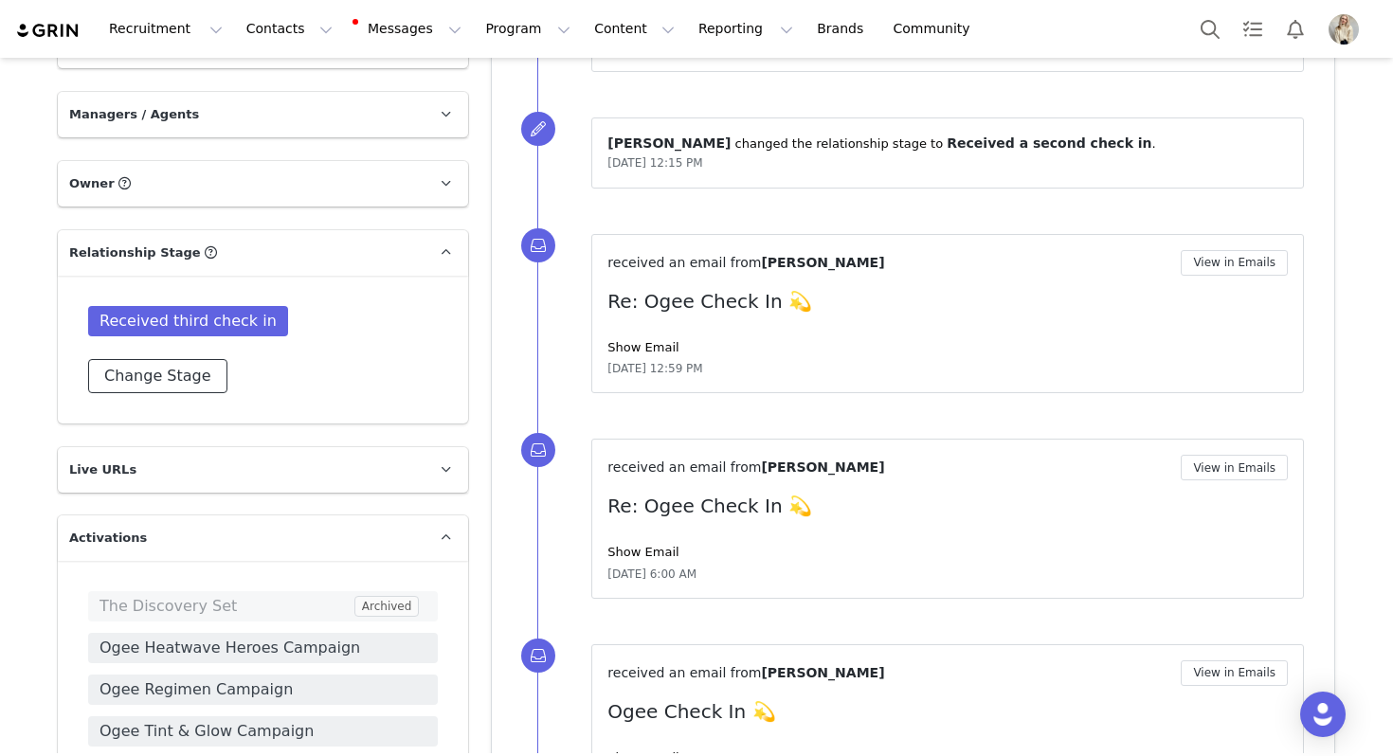
click at [150, 359] on button "Change Stage" at bounding box center [157, 376] width 139 height 34
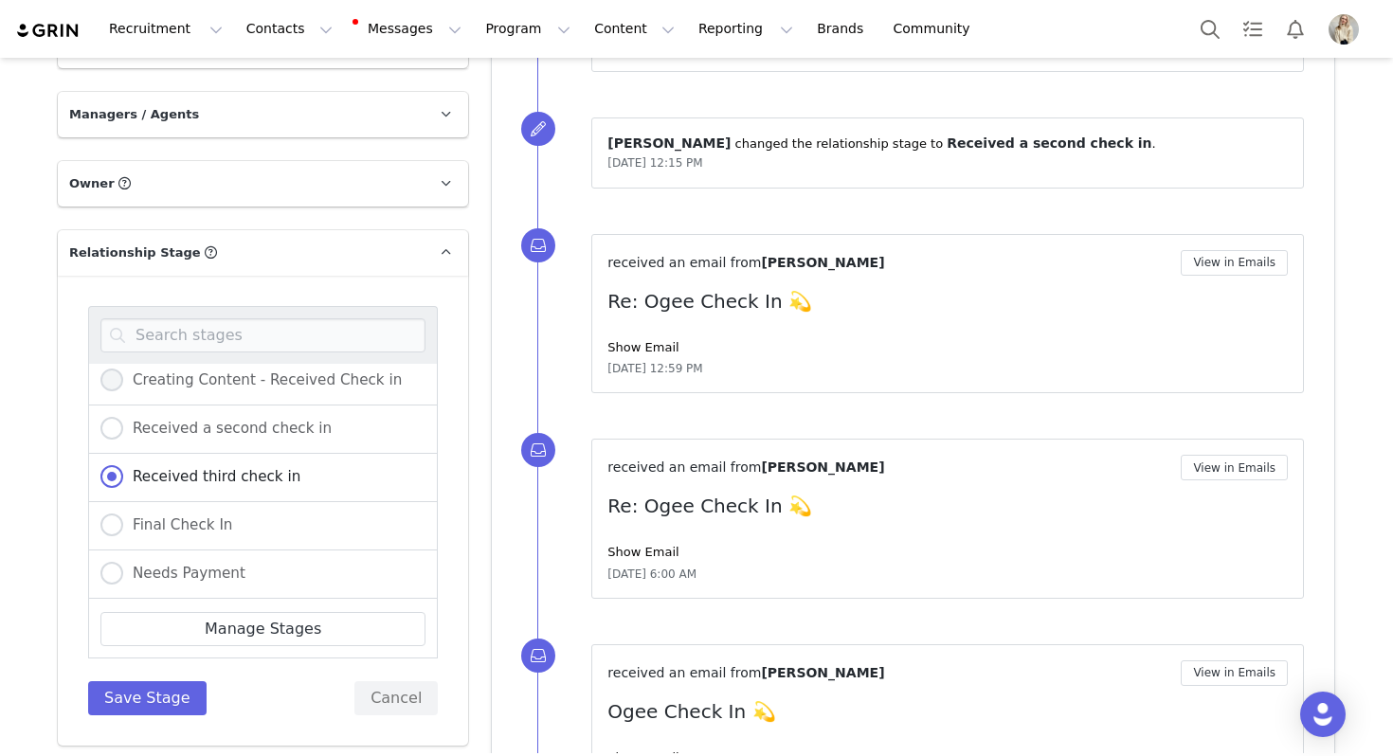
scroll to position [358, 0]
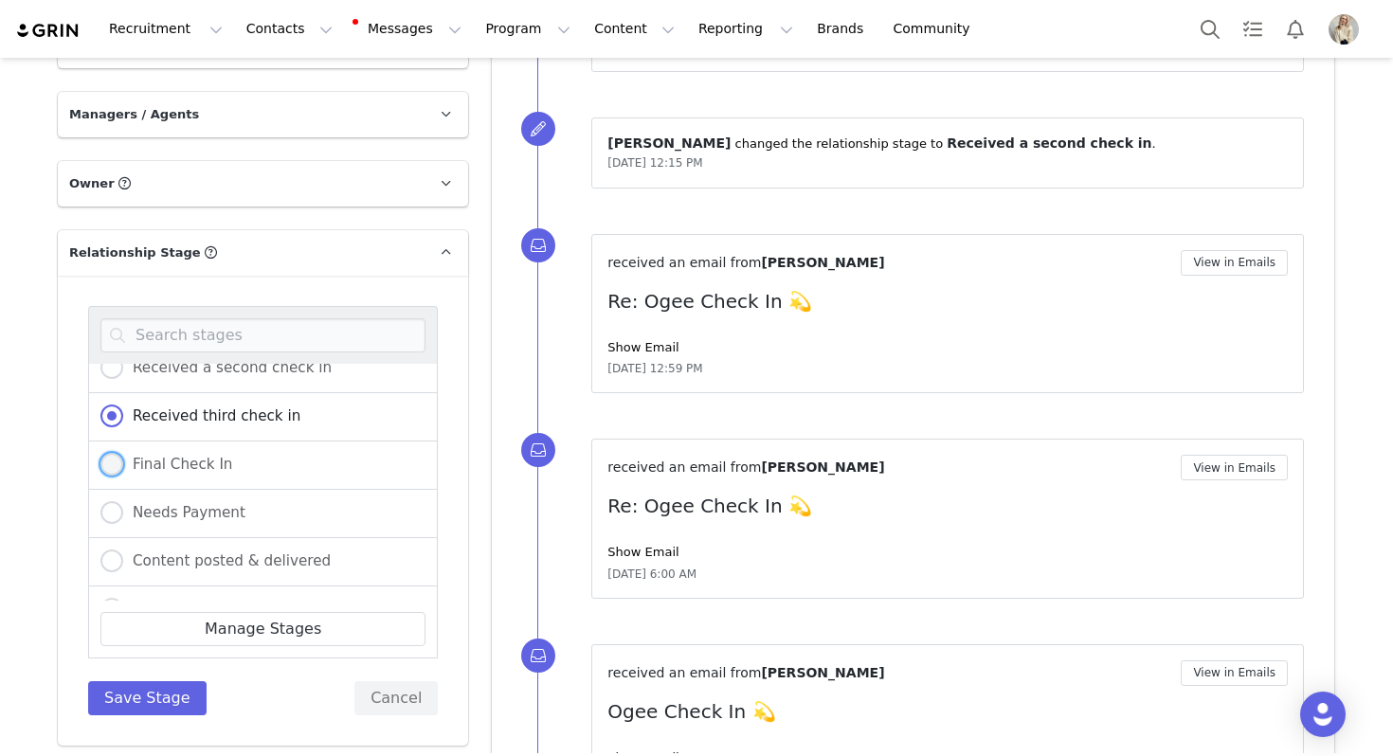
click at [212, 456] on span "Final Check In" at bounding box center [177, 464] width 109 height 17
click at [123, 453] on input "Final Check In" at bounding box center [111, 465] width 23 height 25
radio input "true"
radio input "false"
radio input "true"
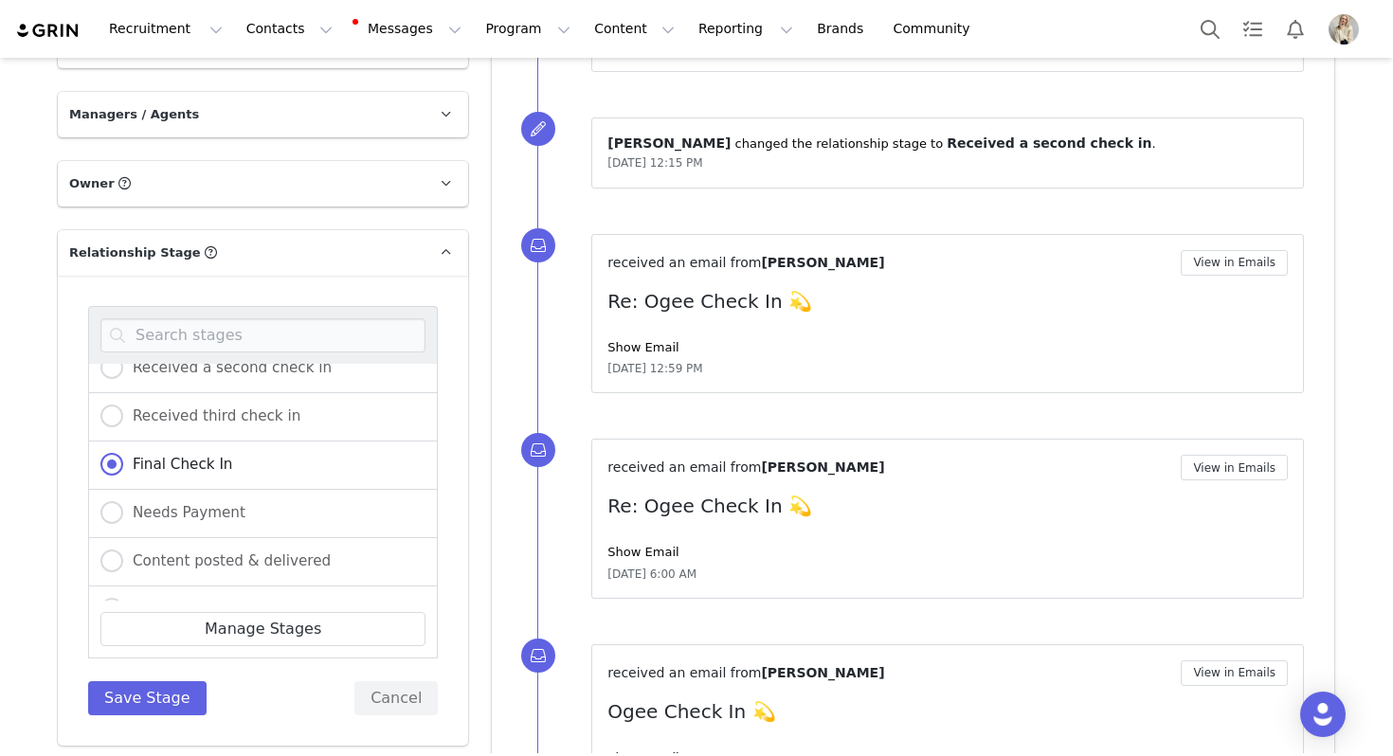
click at [171, 650] on div "Non-Ship IOI Influencer of interest Messaged Products shipped Creating Content …" at bounding box center [263, 510] width 350 height 409
click at [171, 681] on button "Save Stage" at bounding box center [147, 698] width 118 height 34
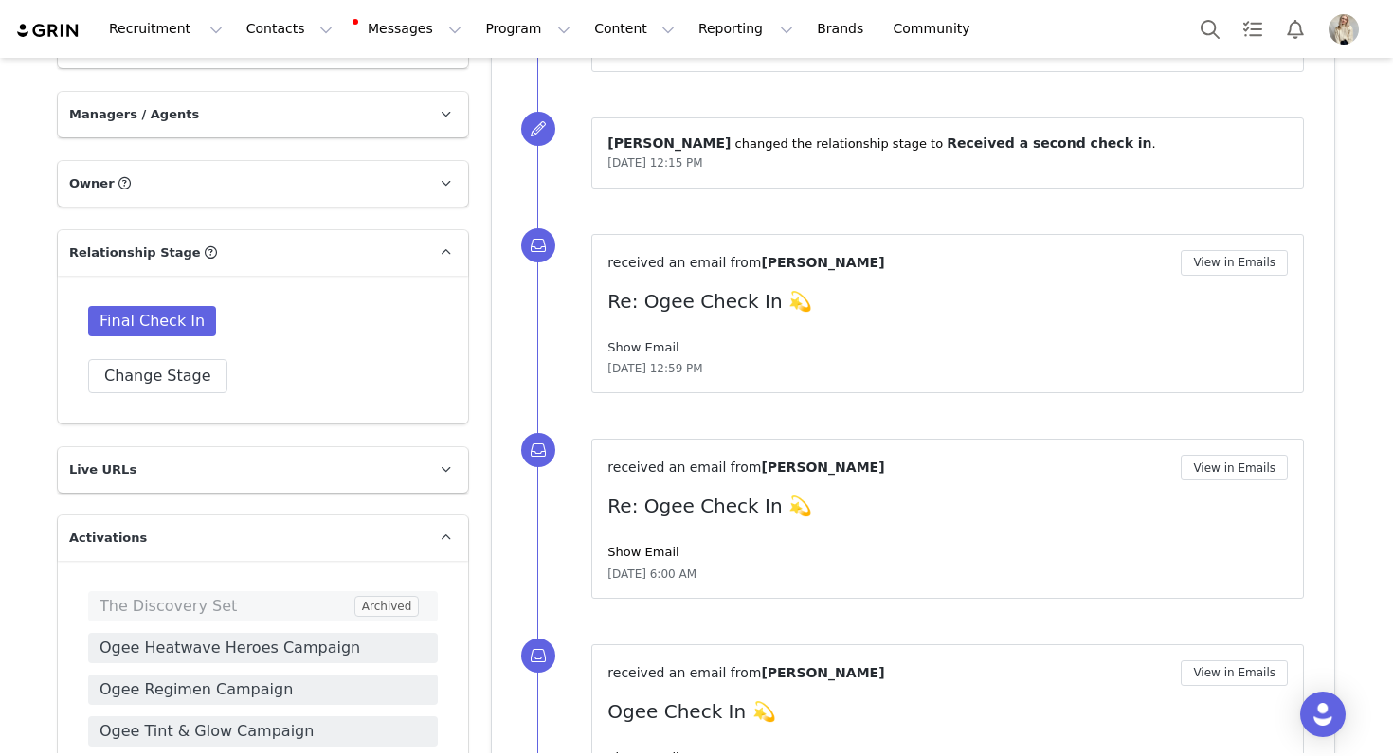
click at [642, 347] on link "Show Email" at bounding box center [642, 347] width 71 height 14
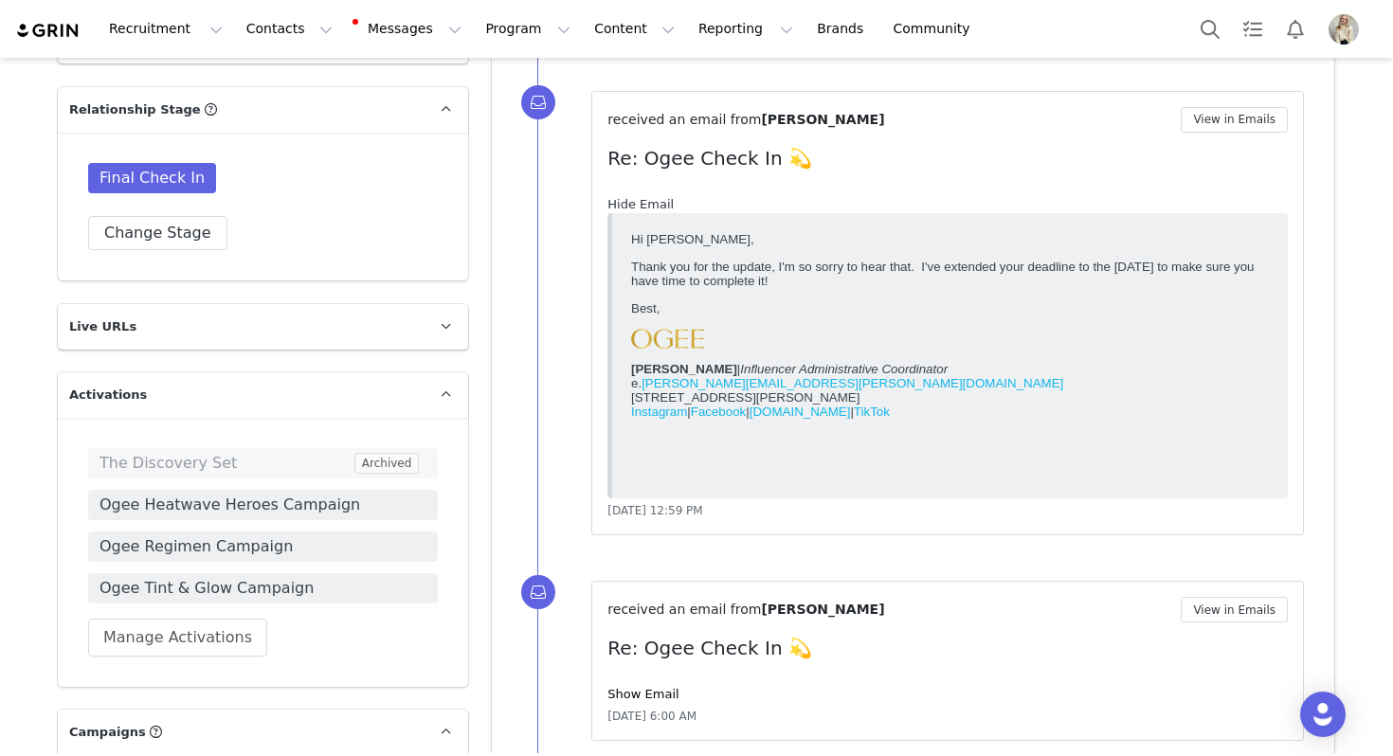
scroll to position [1450, 0]
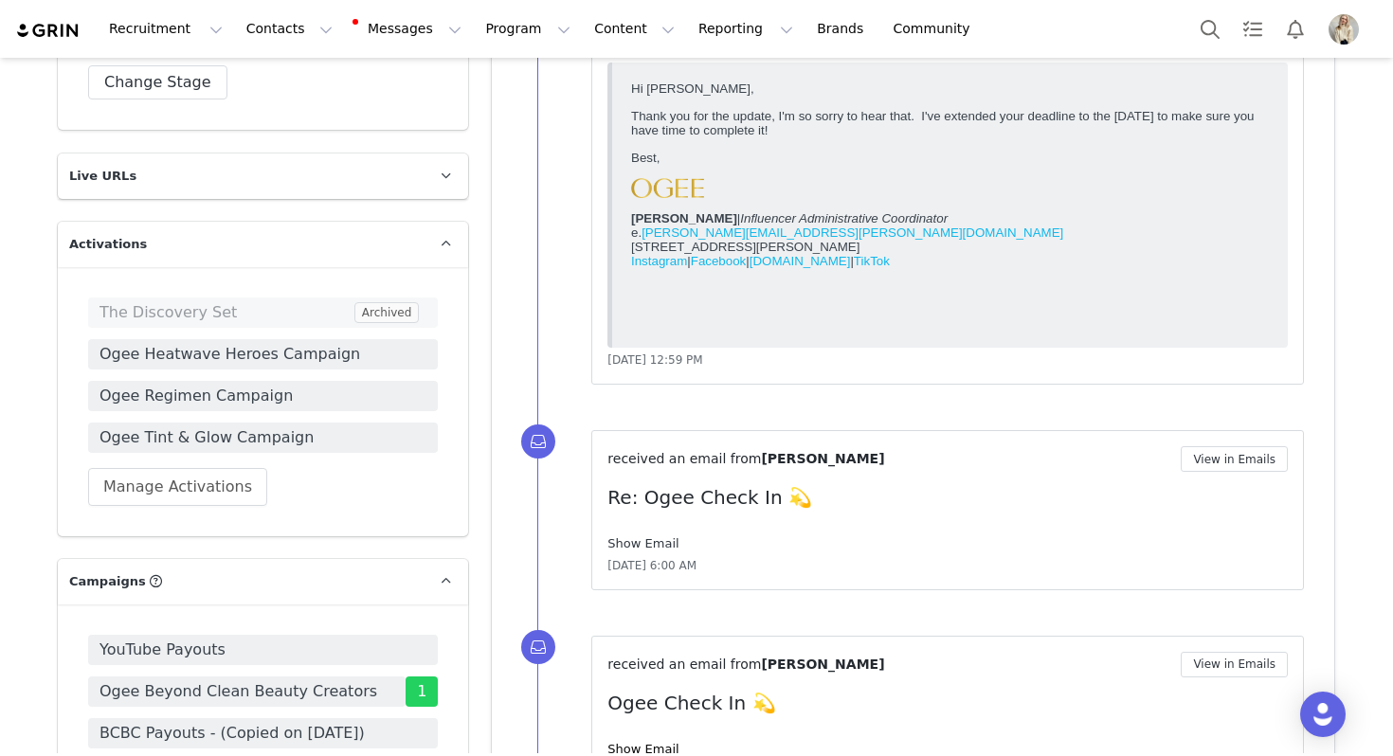
click at [652, 540] on link "Show Email" at bounding box center [642, 543] width 71 height 14
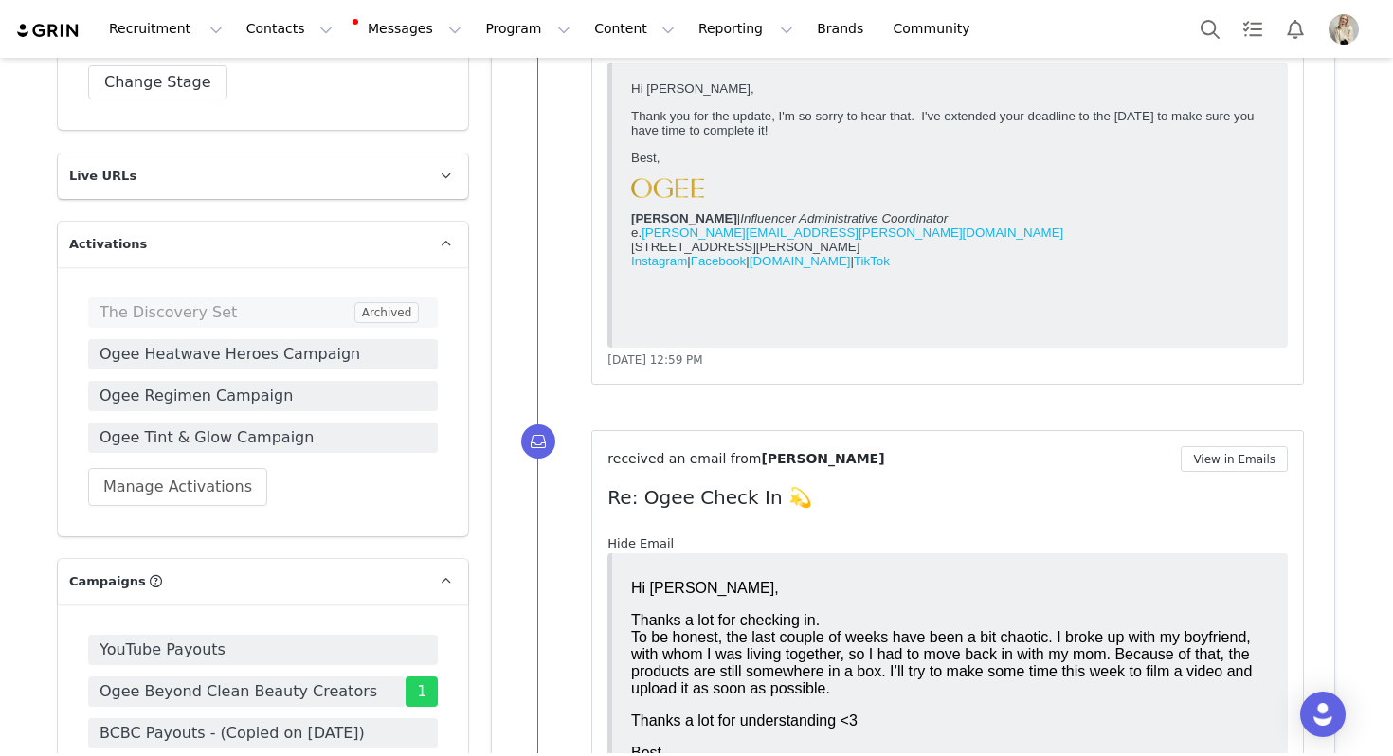
scroll to position [721, 0]
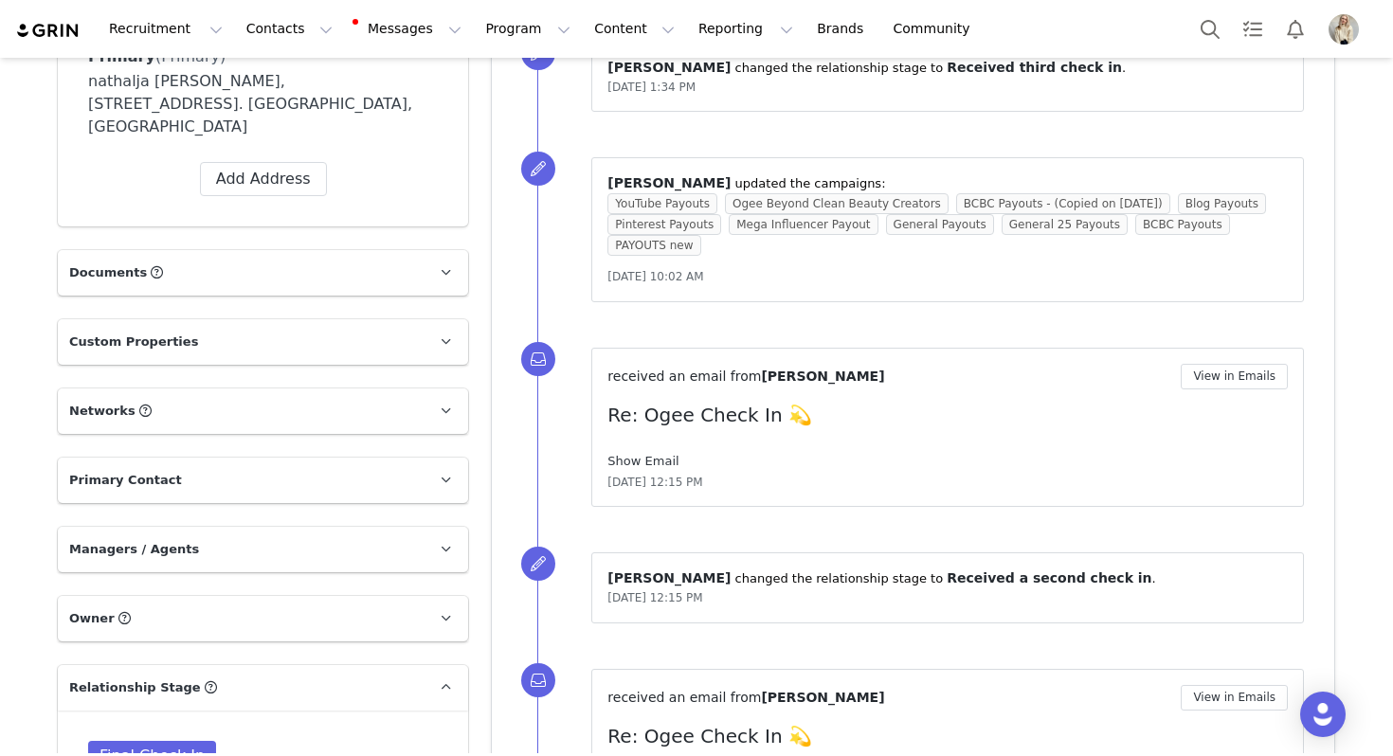
click at [647, 460] on link "Show Email" at bounding box center [642, 461] width 71 height 14
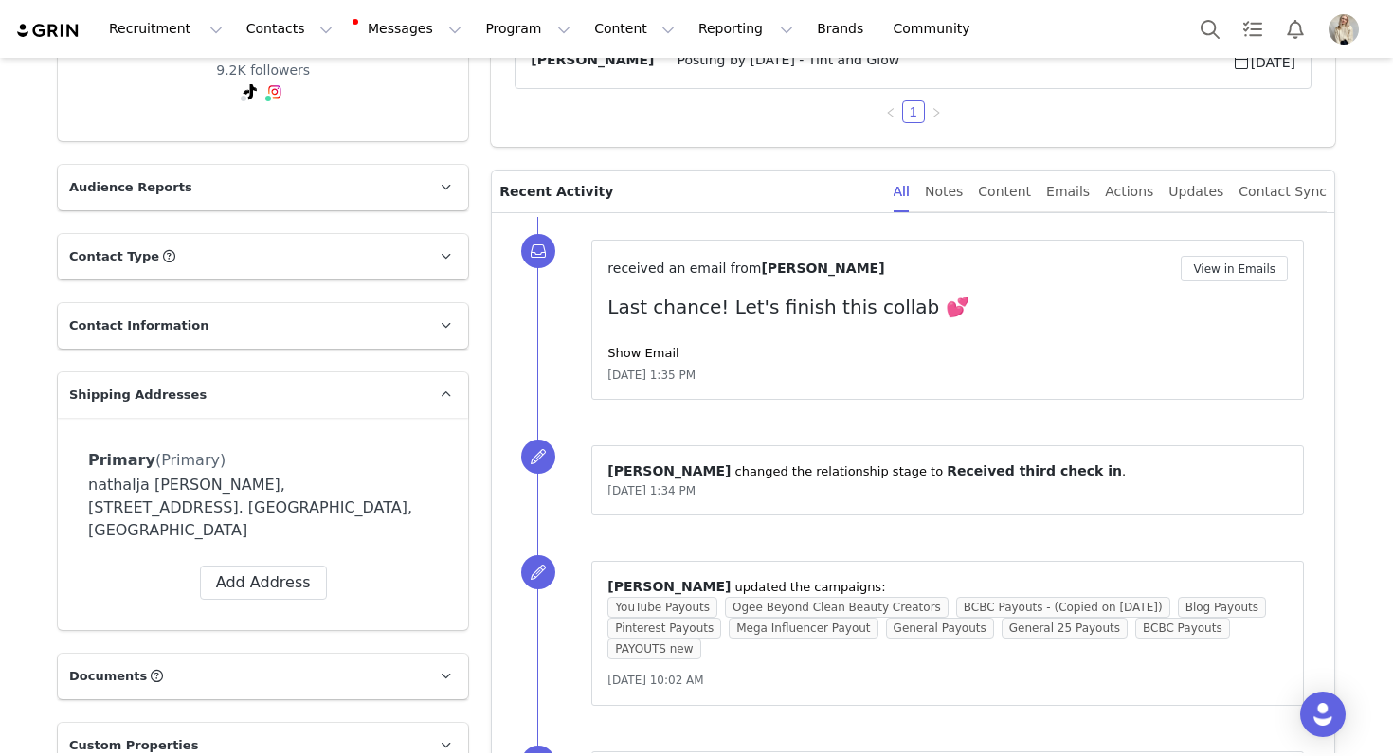
scroll to position [0, 0]
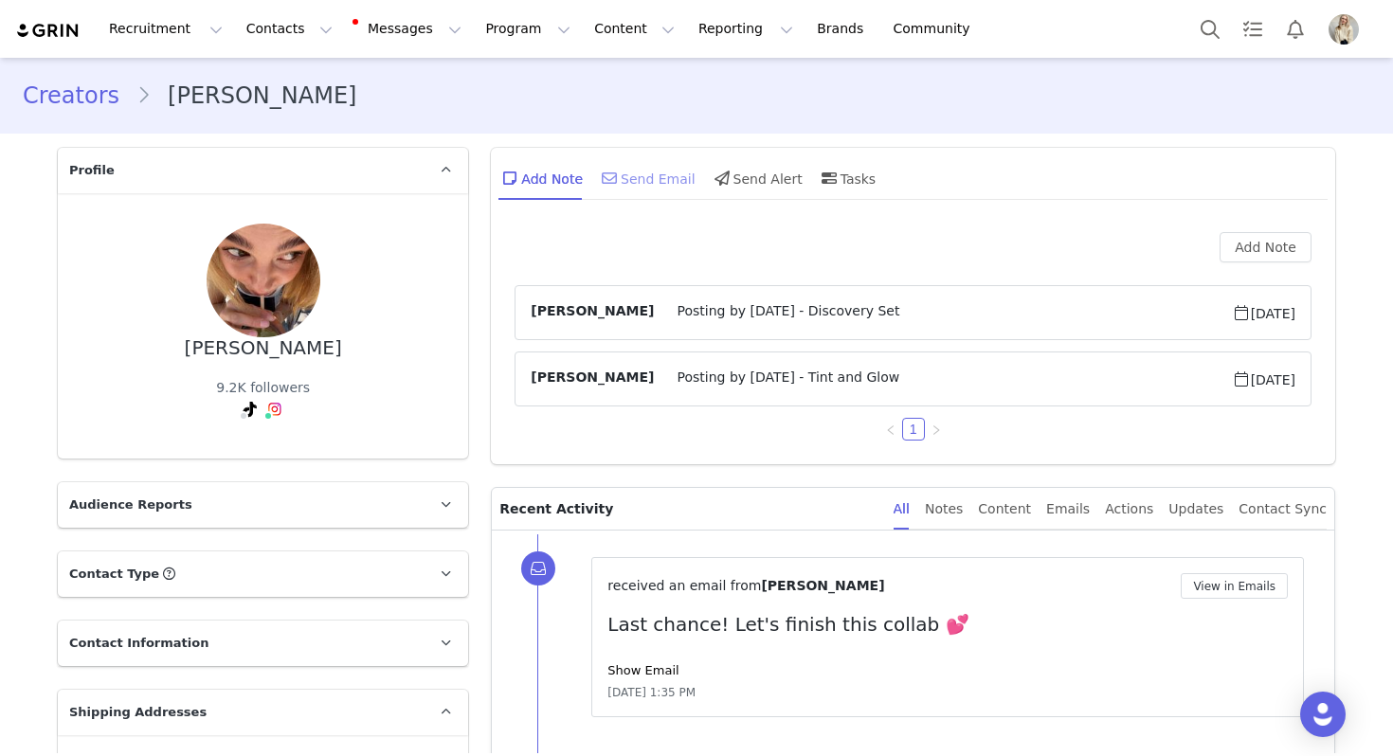
click at [670, 177] on div "Send Email" at bounding box center [647, 177] width 98 height 45
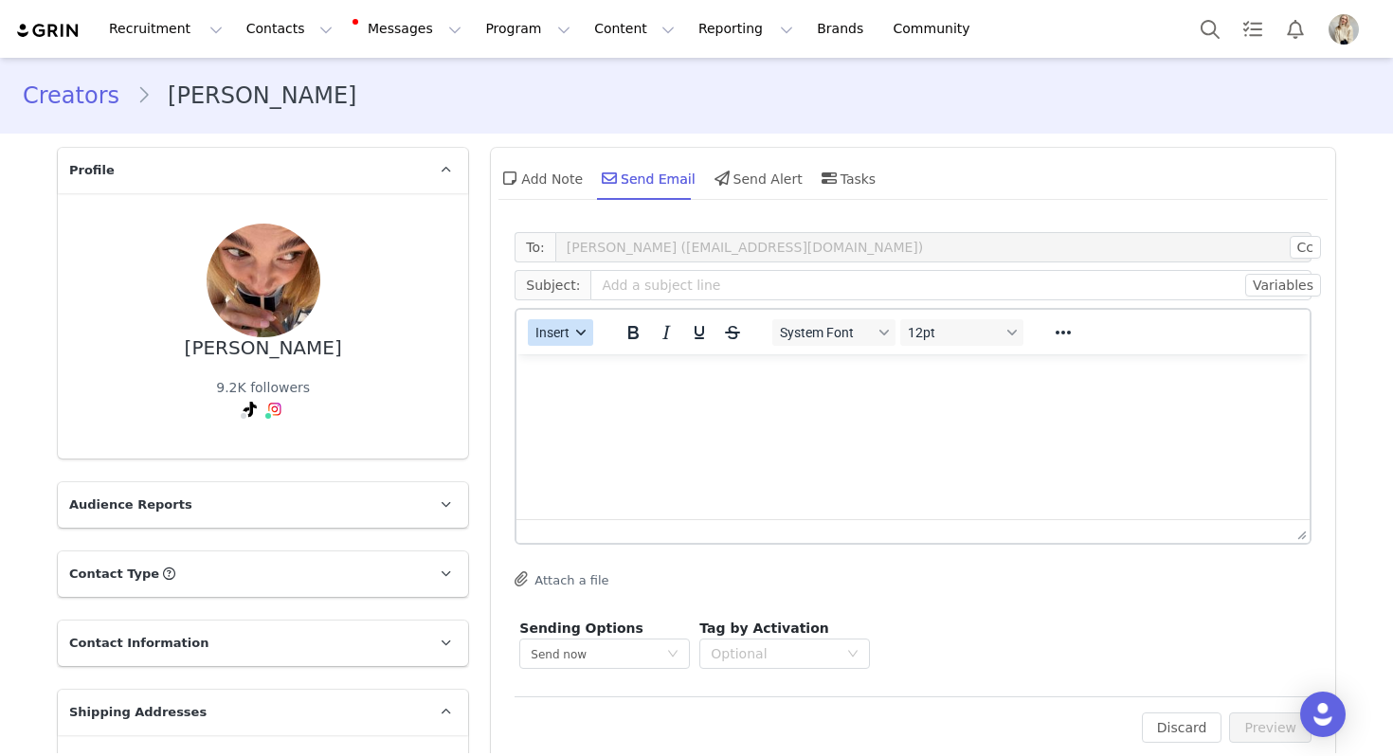
click at [586, 341] on button "Insert" at bounding box center [560, 332] width 65 height 27
click at [586, 360] on div "Insert Template" at bounding box center [629, 365] width 171 height 23
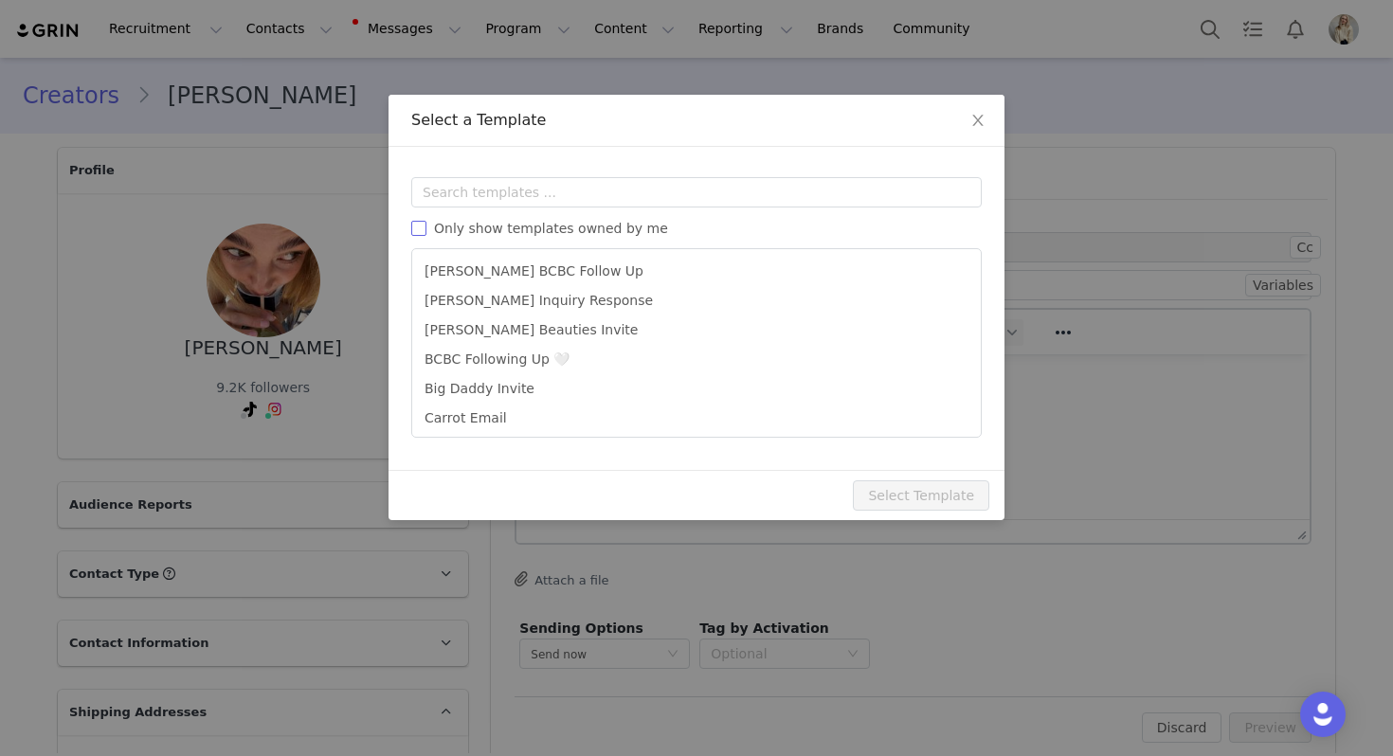
click at [576, 233] on span "Only show templates owned by me" at bounding box center [550, 228] width 249 height 15
click at [426, 233] on input "Only show templates owned by me" at bounding box center [418, 228] width 15 height 15
checkbox input "true"
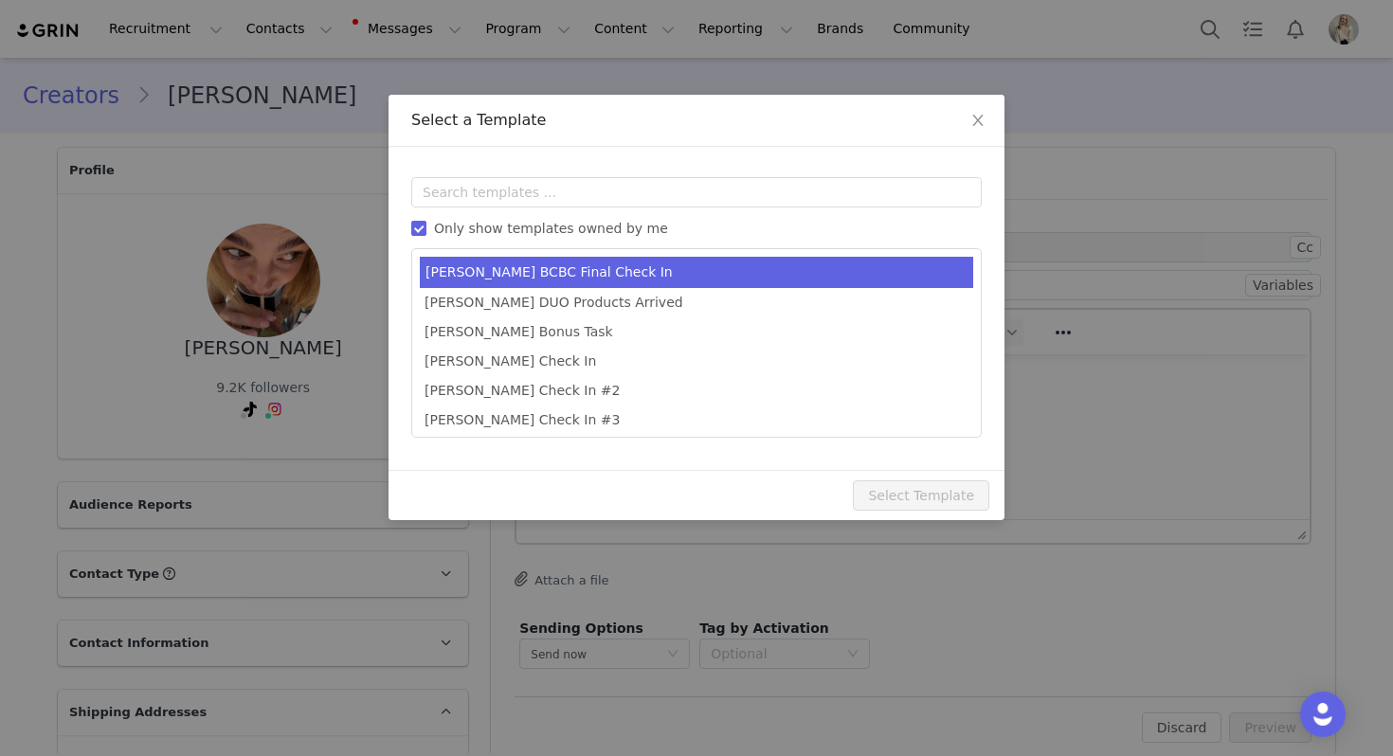
type input "Final Ogee Check In ✨"
click at [524, 268] on li "[PERSON_NAME] BCBC Final Check In" at bounding box center [696, 272] width 553 height 31
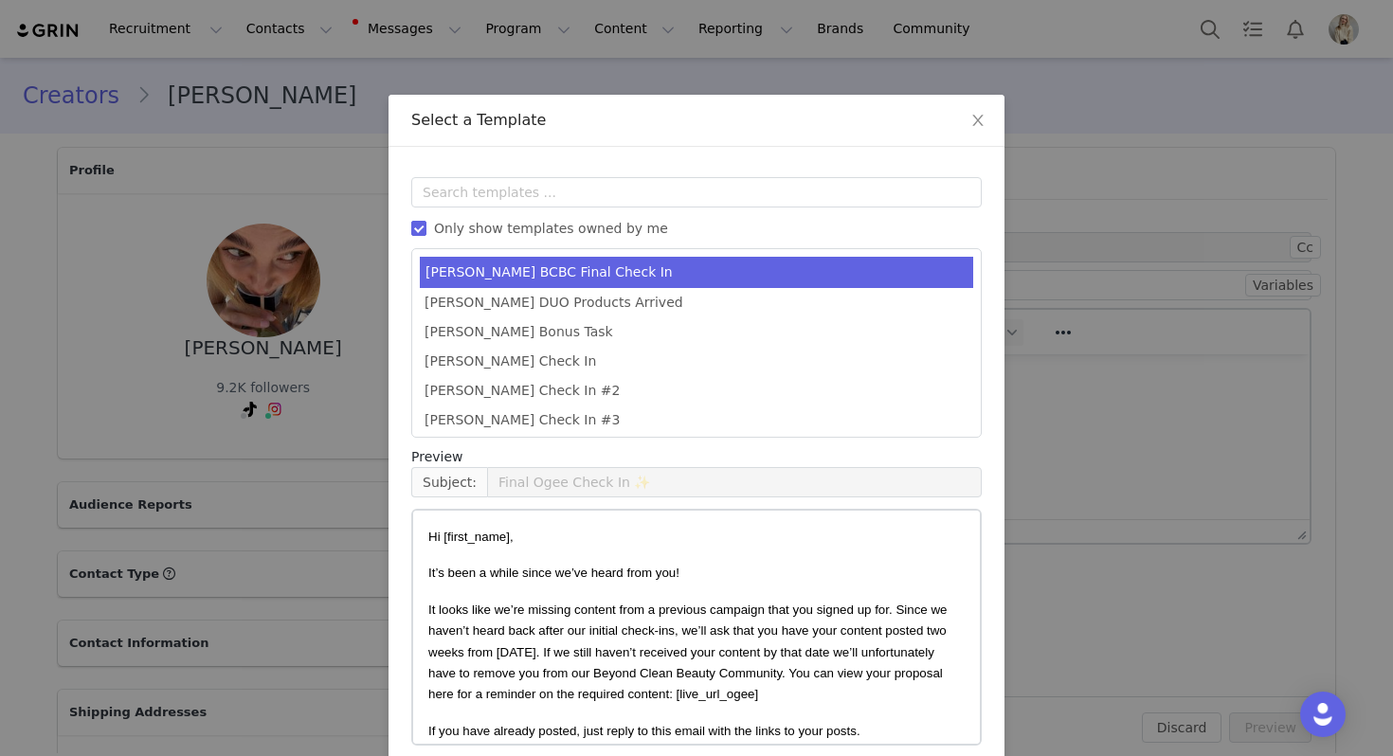
scroll to position [85, 0]
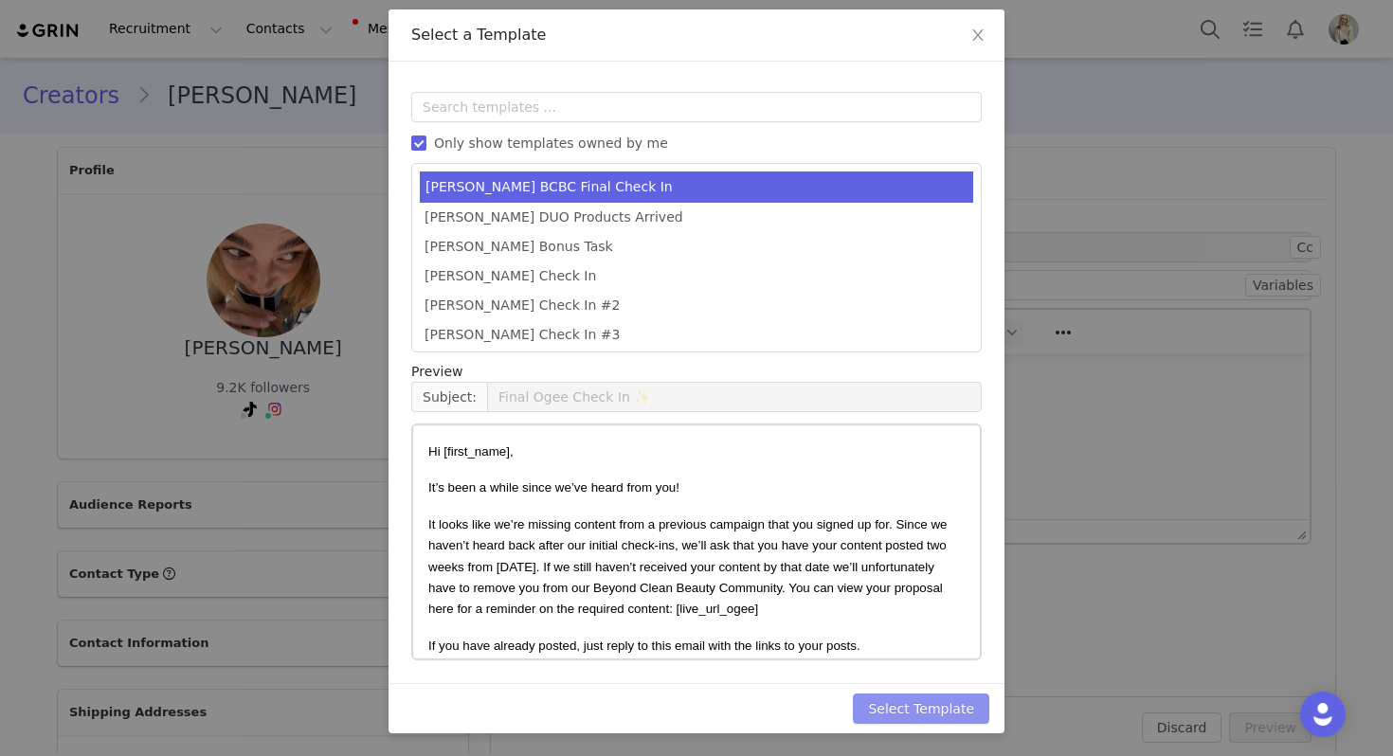
click at [910, 718] on button "Select Template" at bounding box center [921, 709] width 136 height 30
type input "Final Ogee Check In ✨"
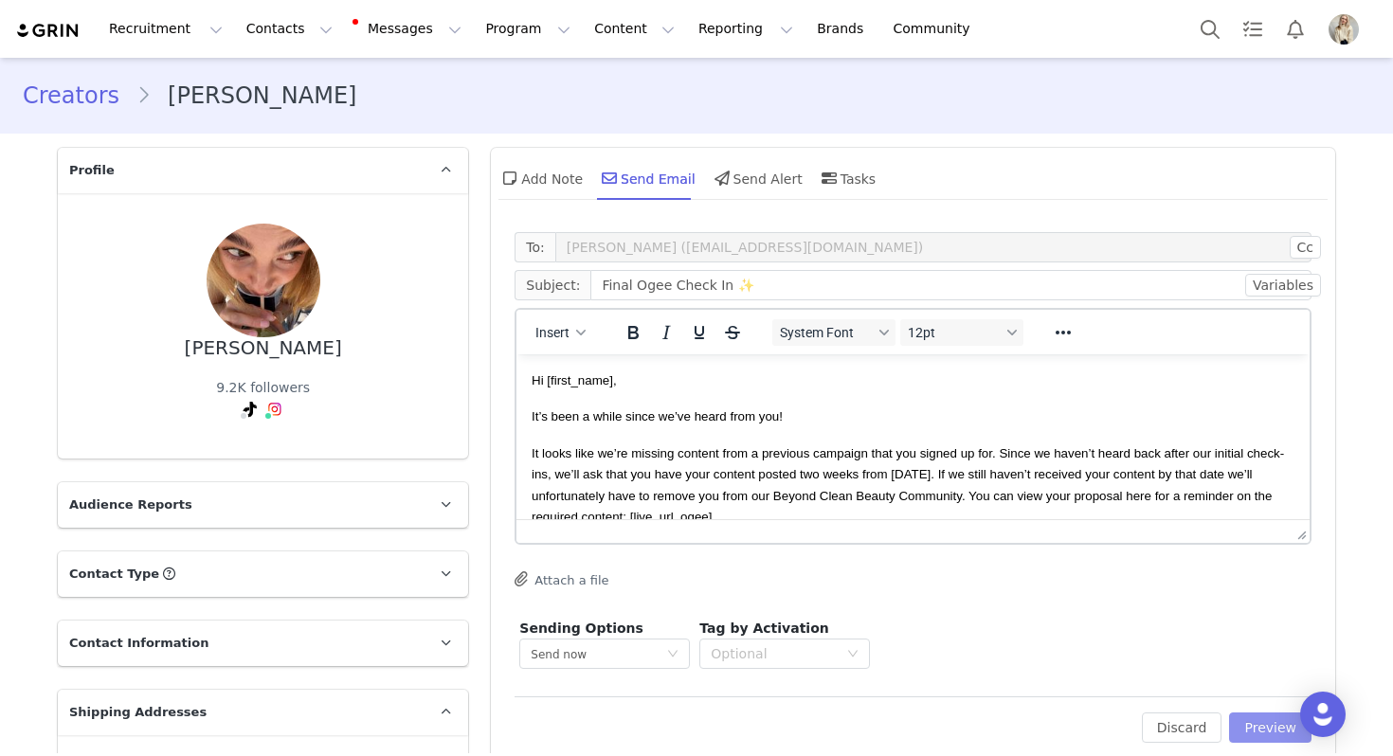
click at [1252, 723] on button "Preview" at bounding box center [1270, 728] width 82 height 30
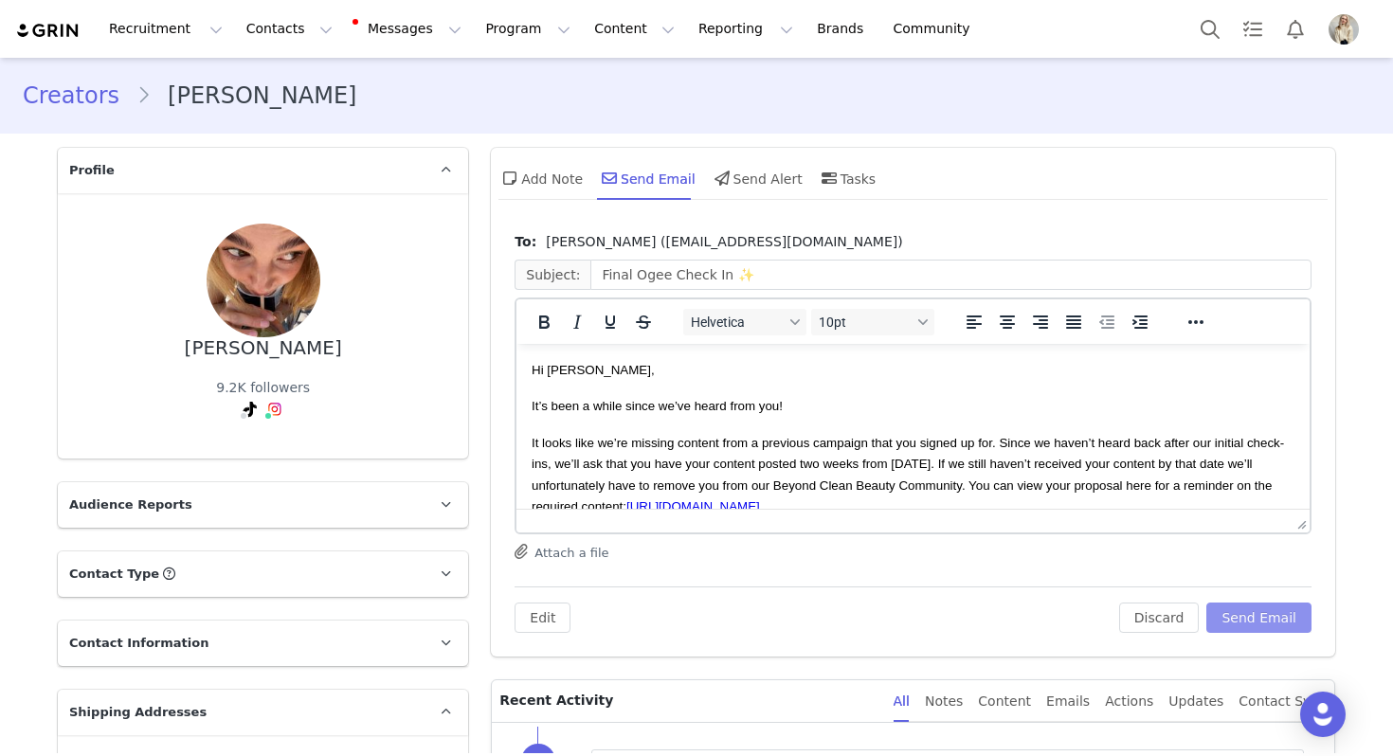
click at [1259, 611] on button "Send Email" at bounding box center [1258, 618] width 105 height 30
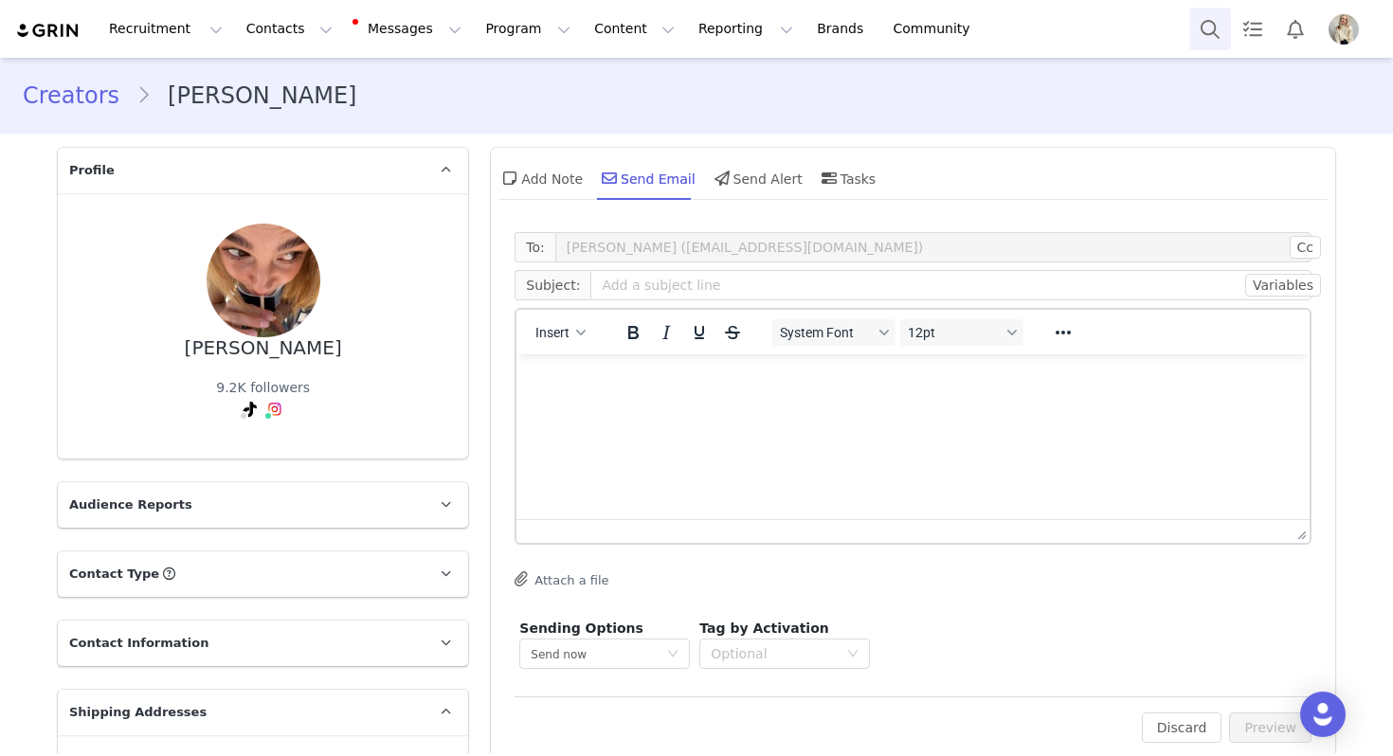
click at [1217, 26] on button "Search" at bounding box center [1210, 29] width 42 height 43
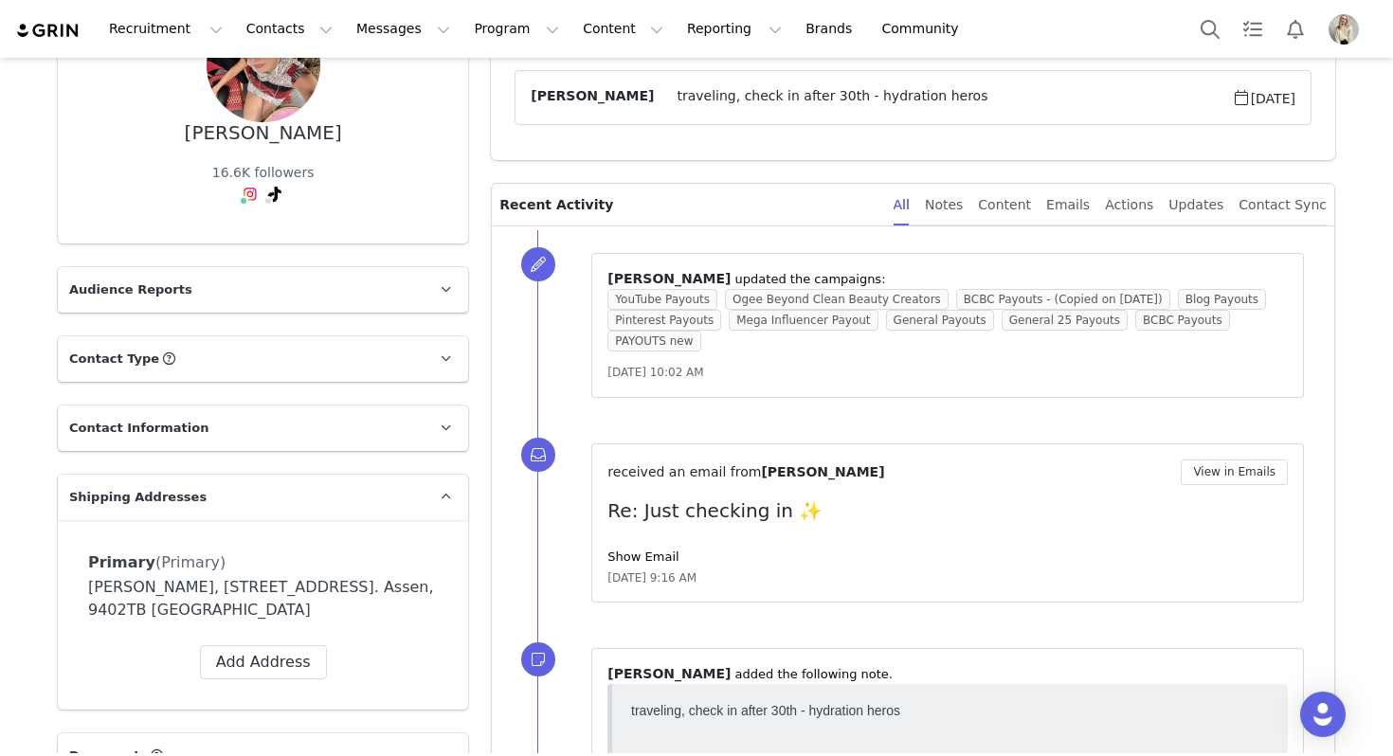
scroll to position [341, 0]
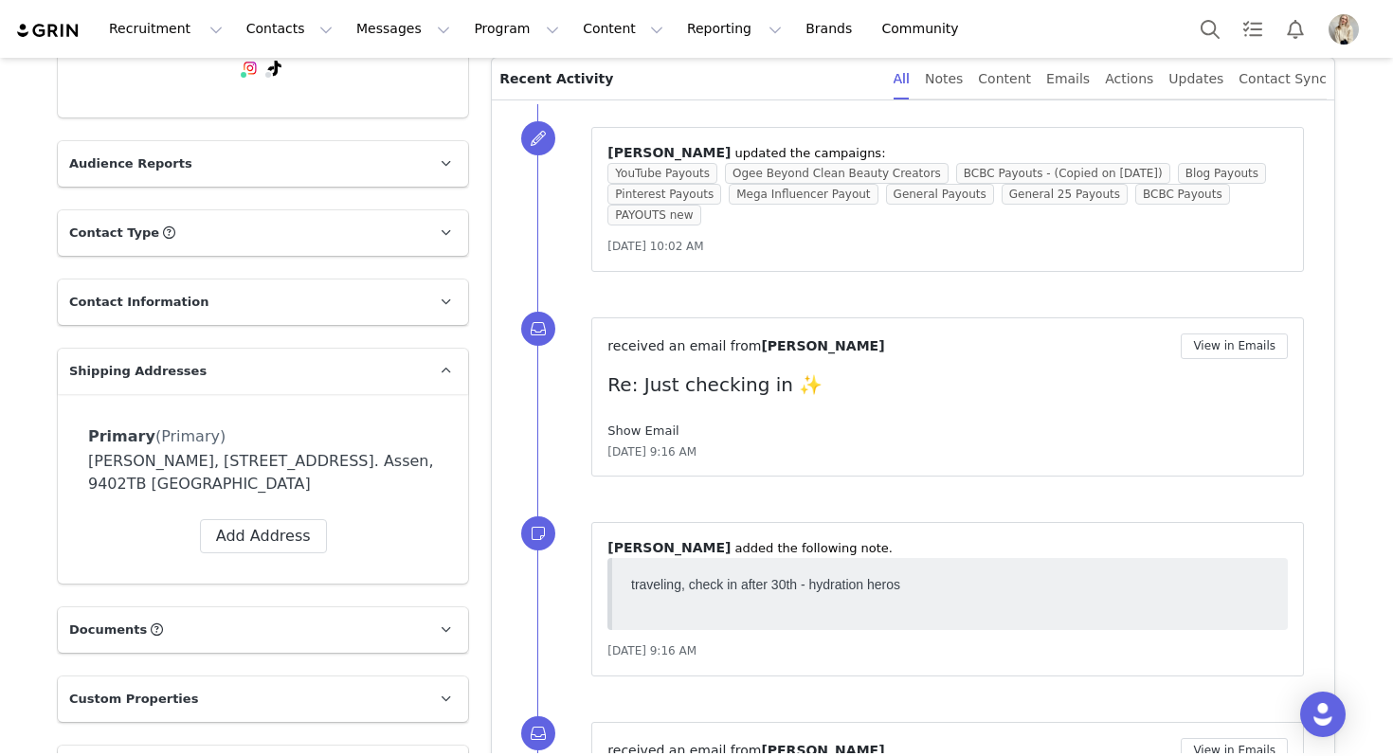
click at [651, 425] on link "Show Email" at bounding box center [642, 431] width 71 height 14
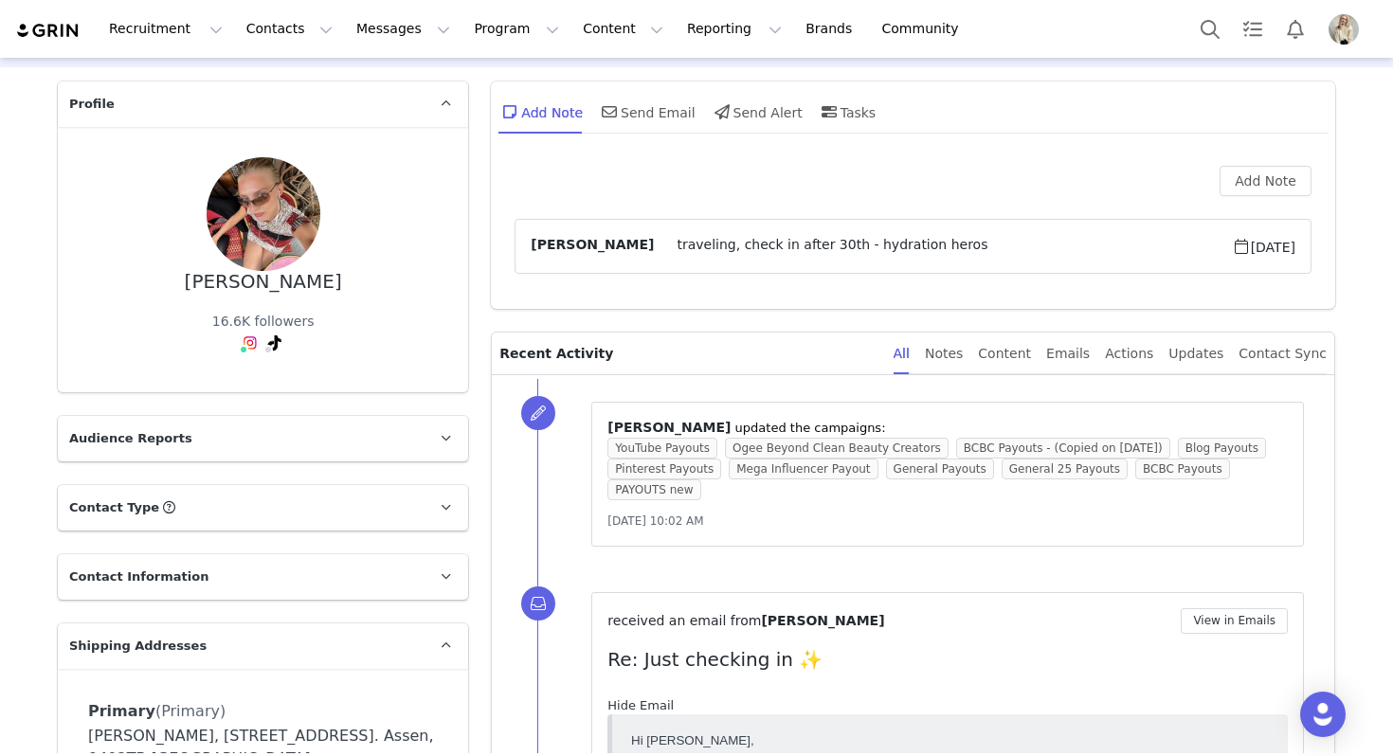
scroll to position [0, 0]
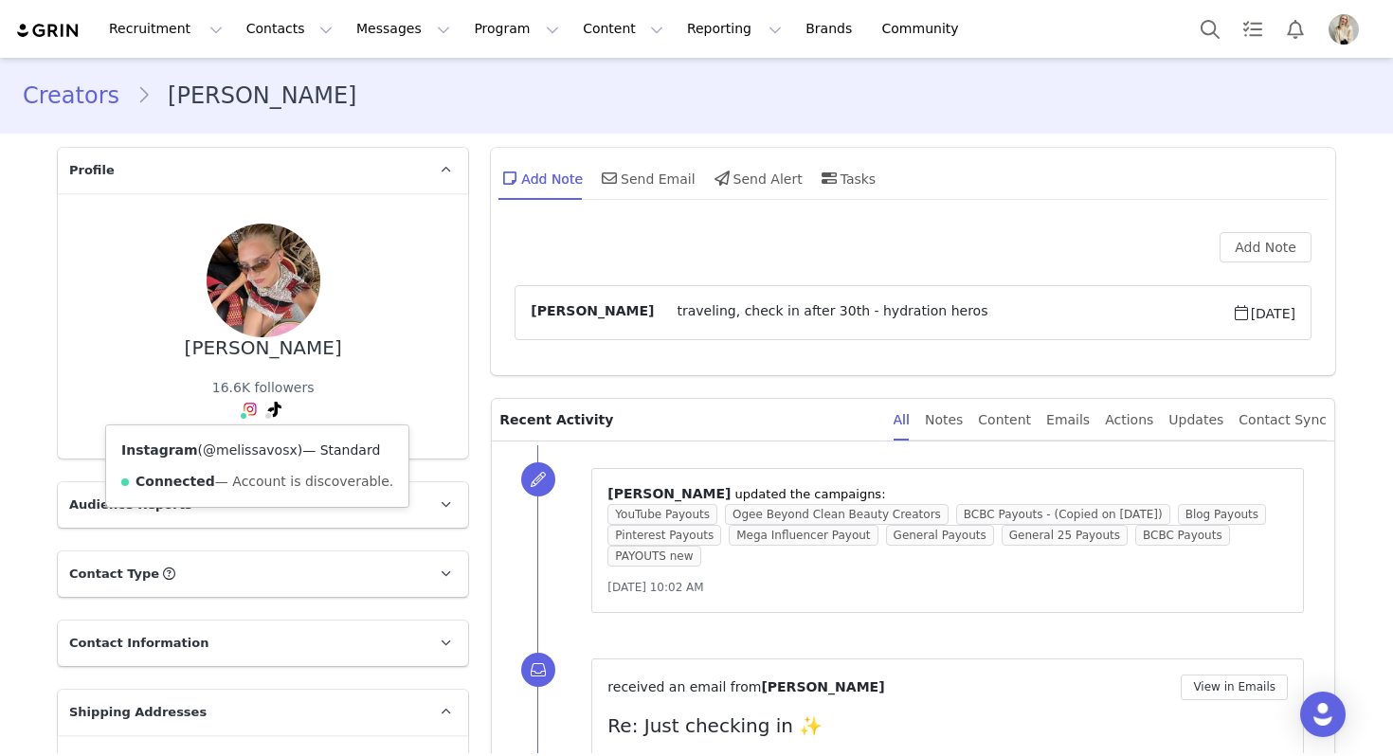
click at [244, 447] on link "@melissavosx" at bounding box center [250, 450] width 95 height 15
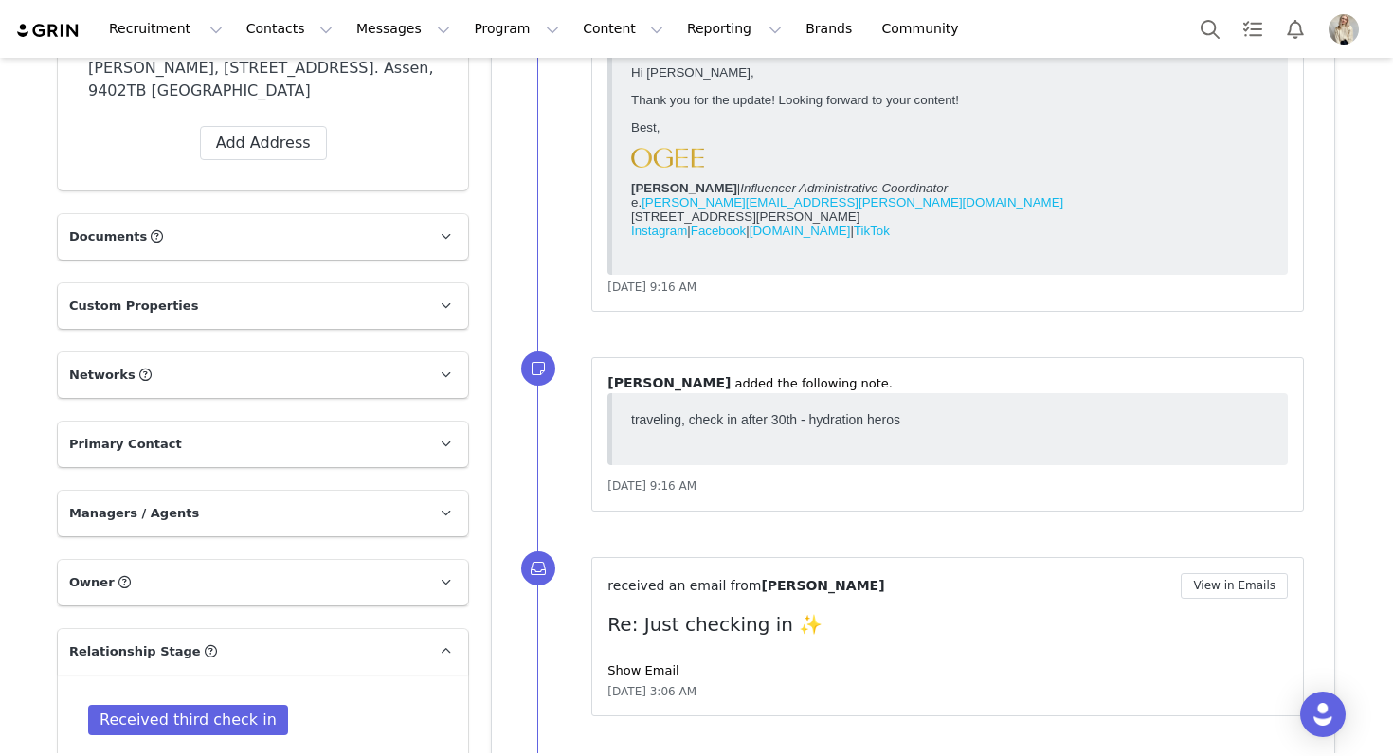
scroll to position [1107, 0]
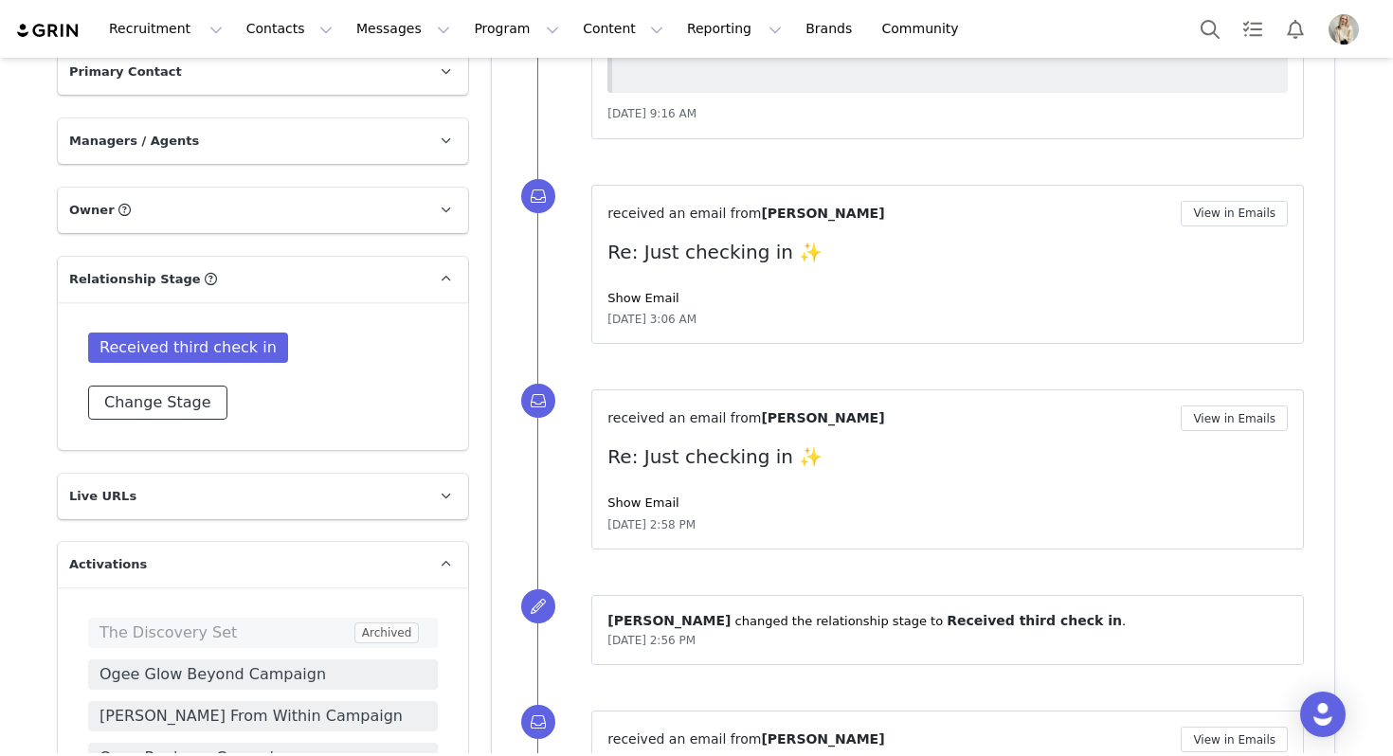
click at [183, 407] on button "Change Stage" at bounding box center [157, 403] width 139 height 34
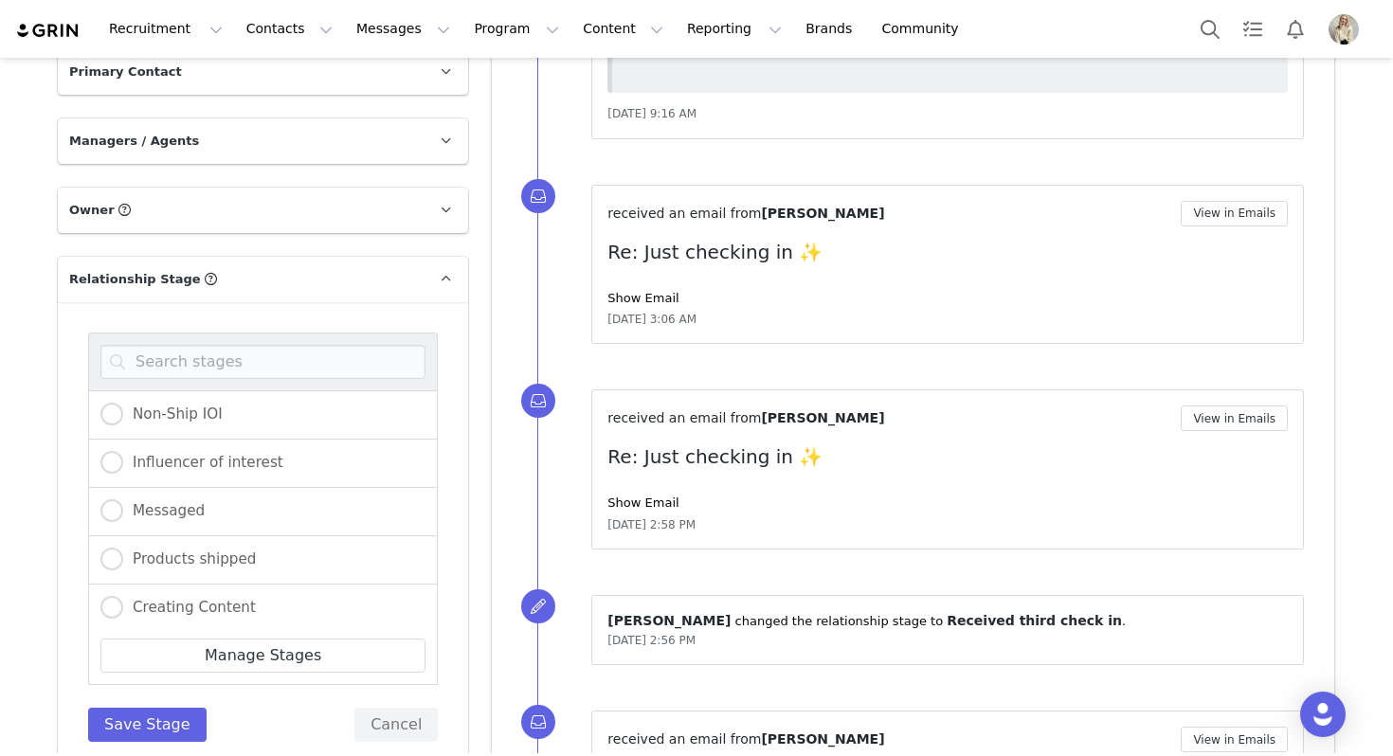
scroll to position [280, 0]
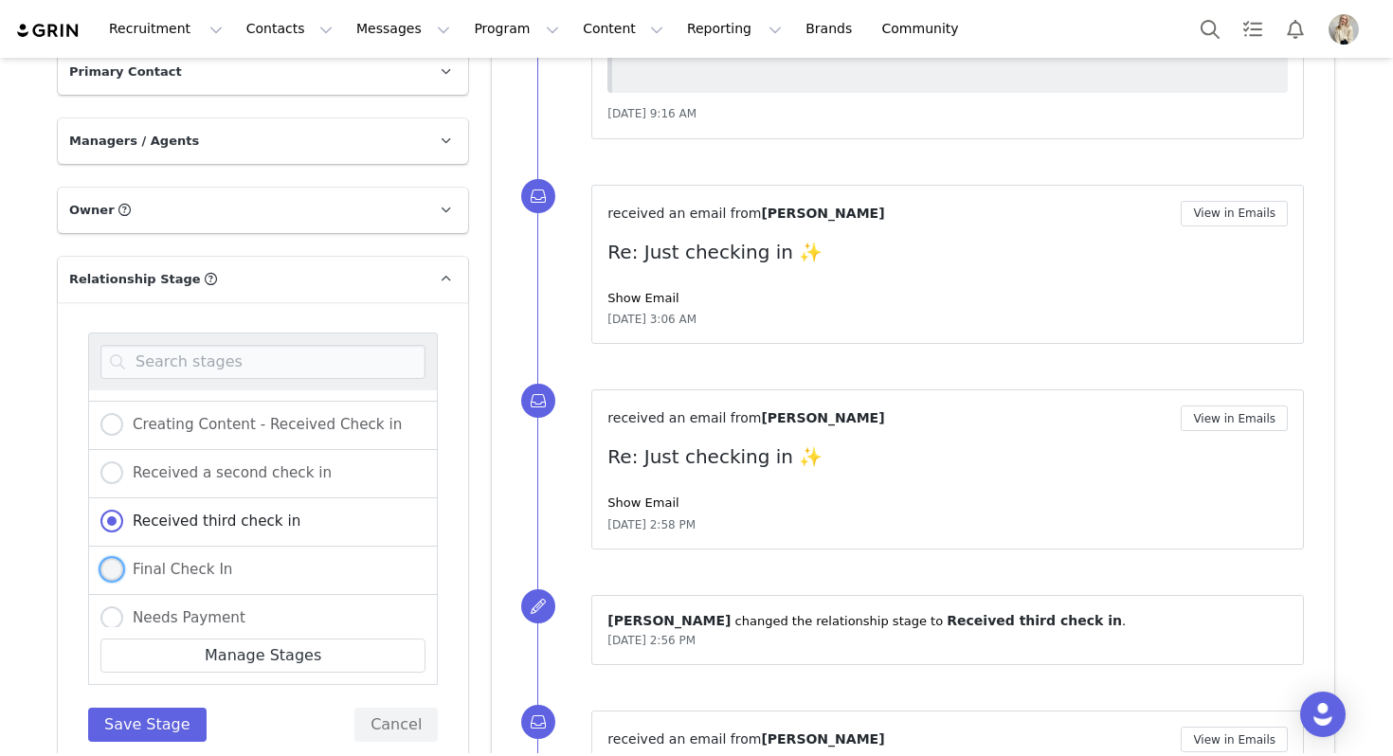
click at [200, 572] on span "Final Check In" at bounding box center [177, 569] width 109 height 17
click at [123, 572] on input "Final Check In" at bounding box center [111, 570] width 23 height 25
radio input "true"
radio input "false"
radio input "true"
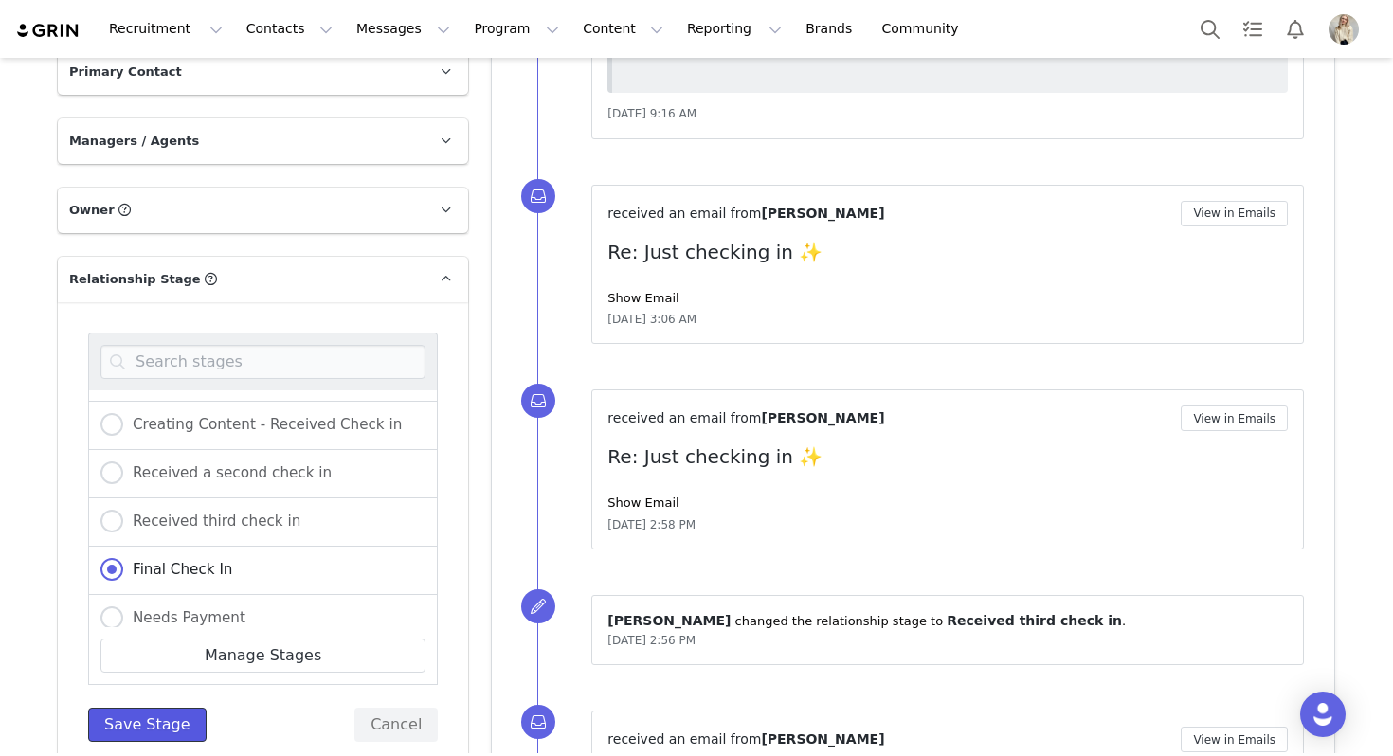
click at [155, 713] on button "Save Stage" at bounding box center [147, 725] width 118 height 34
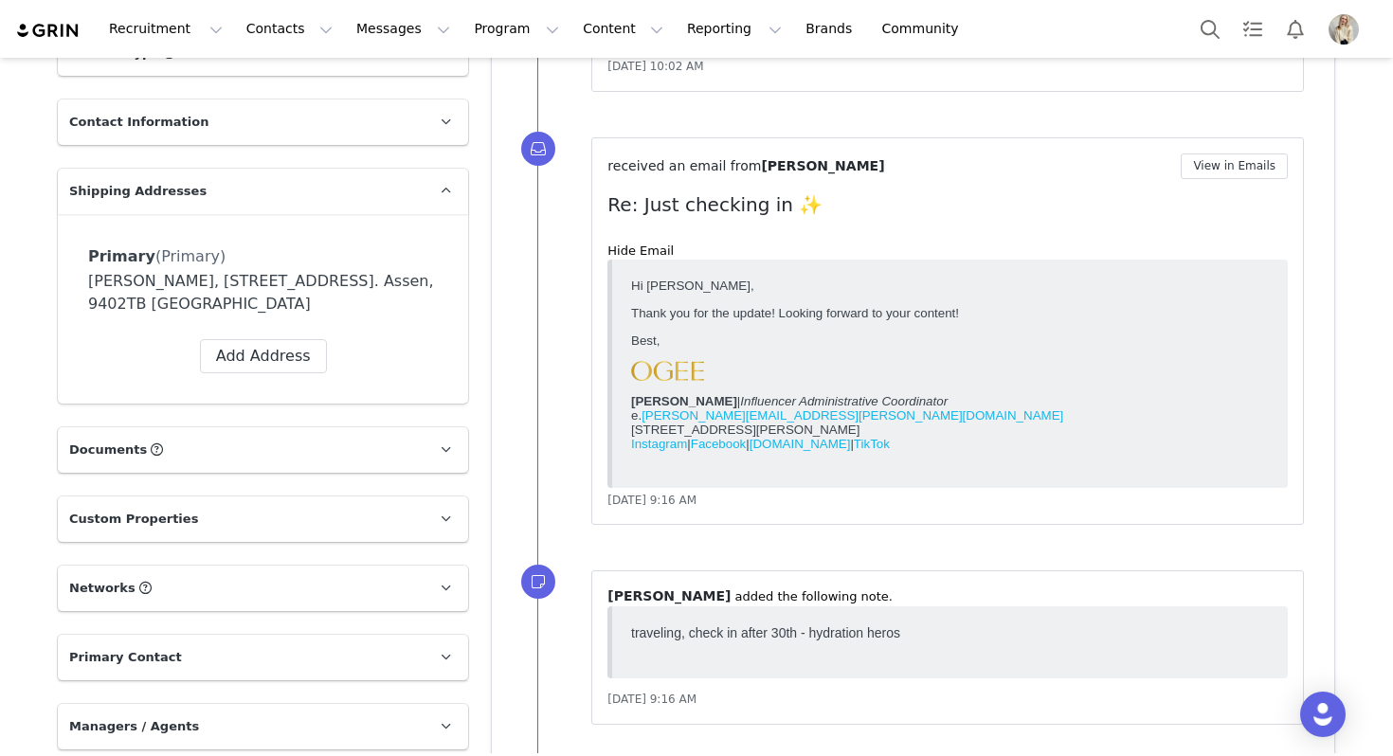
scroll to position [0, 0]
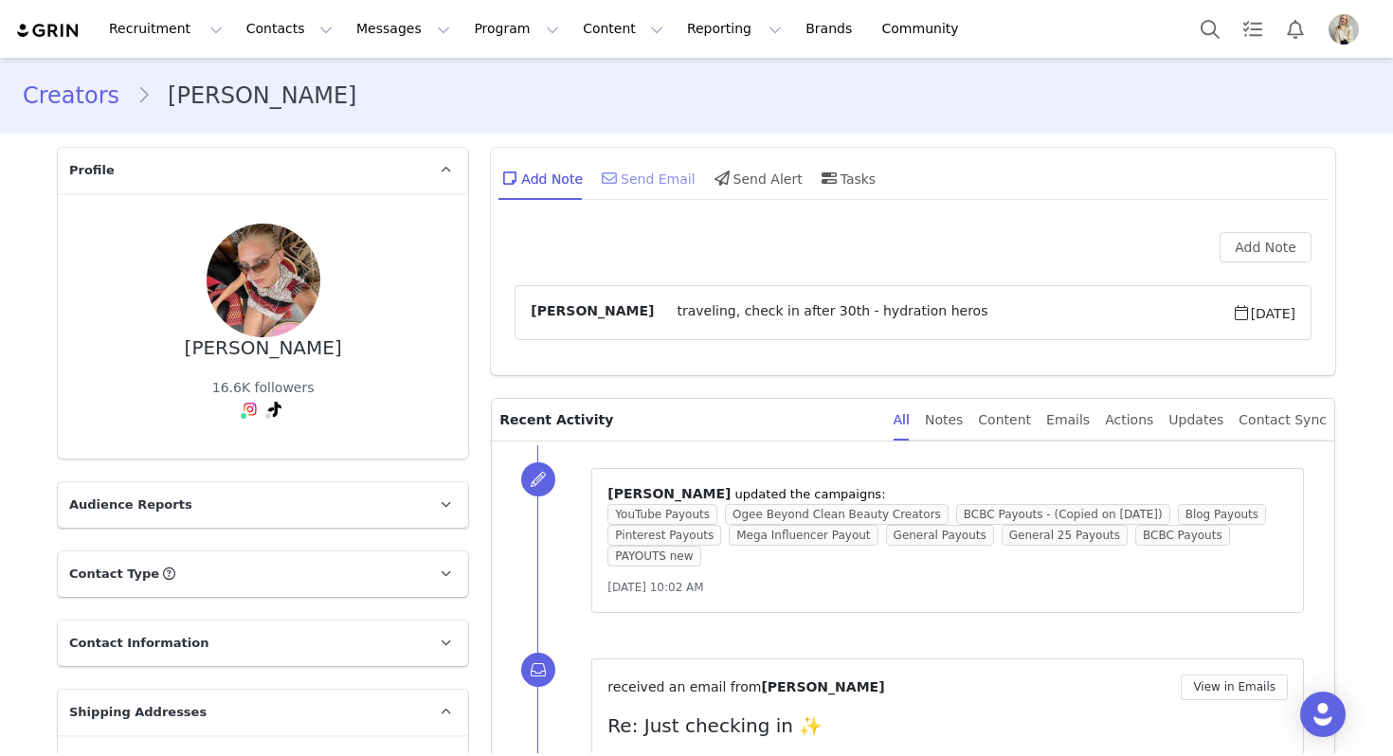
click at [641, 181] on div "Send Email" at bounding box center [647, 177] width 98 height 45
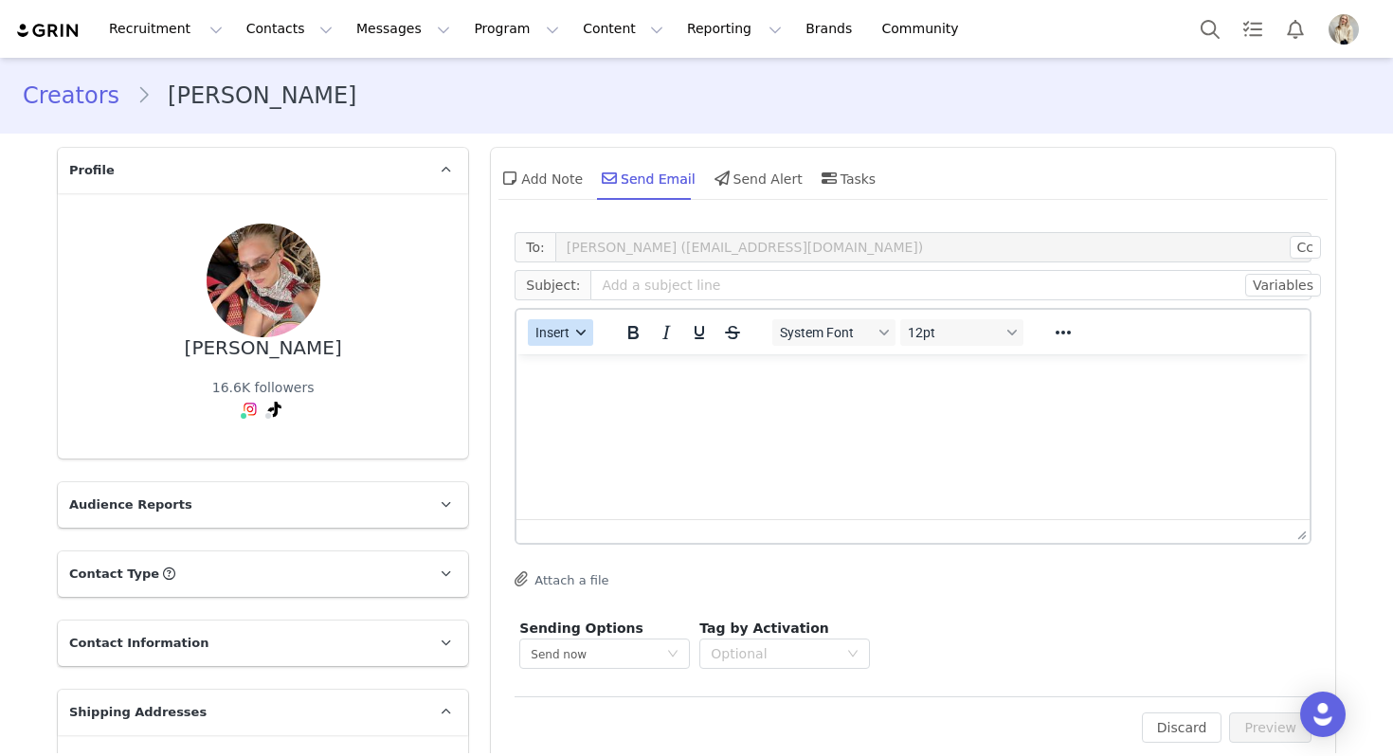
click at [571, 326] on button "Insert" at bounding box center [560, 332] width 65 height 27
click at [573, 364] on div "Insert Template" at bounding box center [629, 365] width 171 height 23
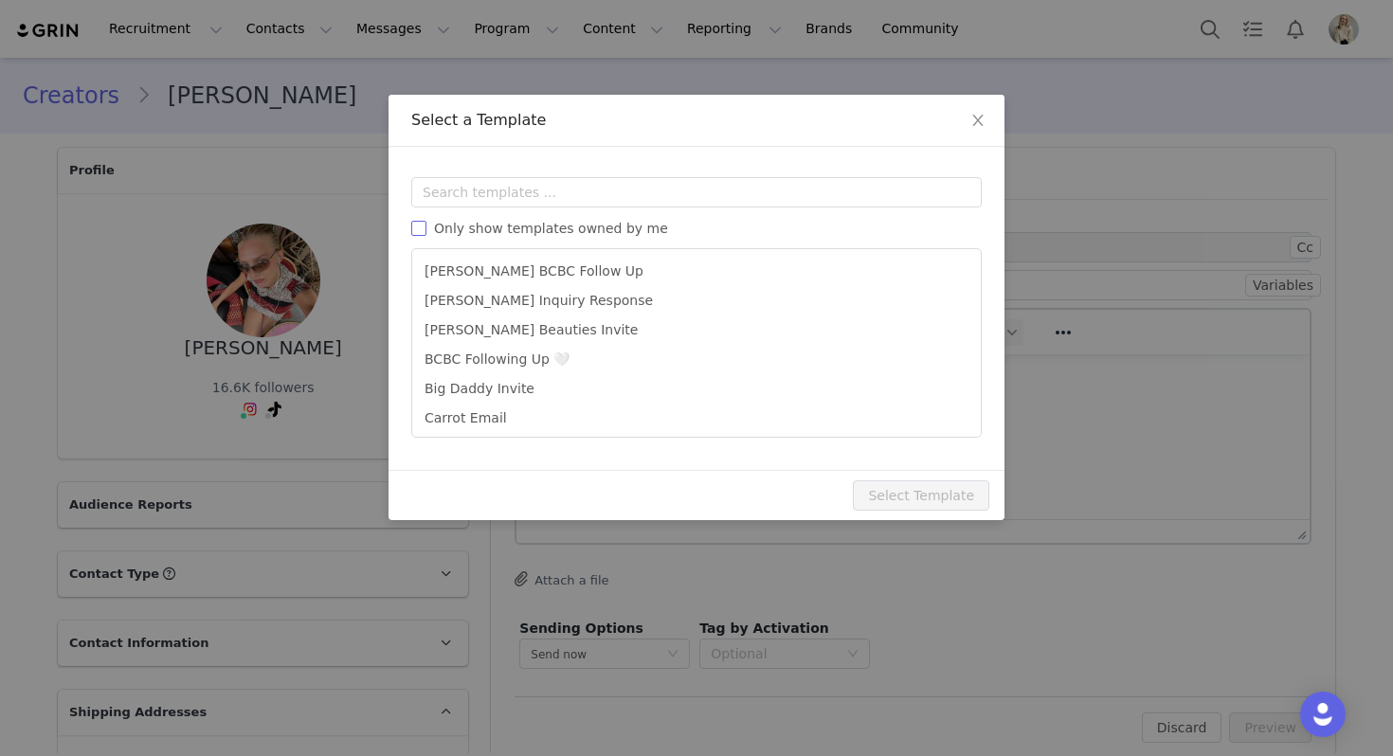
click at [554, 224] on span "Only show templates owned by me" at bounding box center [550, 228] width 249 height 15
click at [426, 224] on input "Only show templates owned by me" at bounding box center [418, 228] width 15 height 15
checkbox input "true"
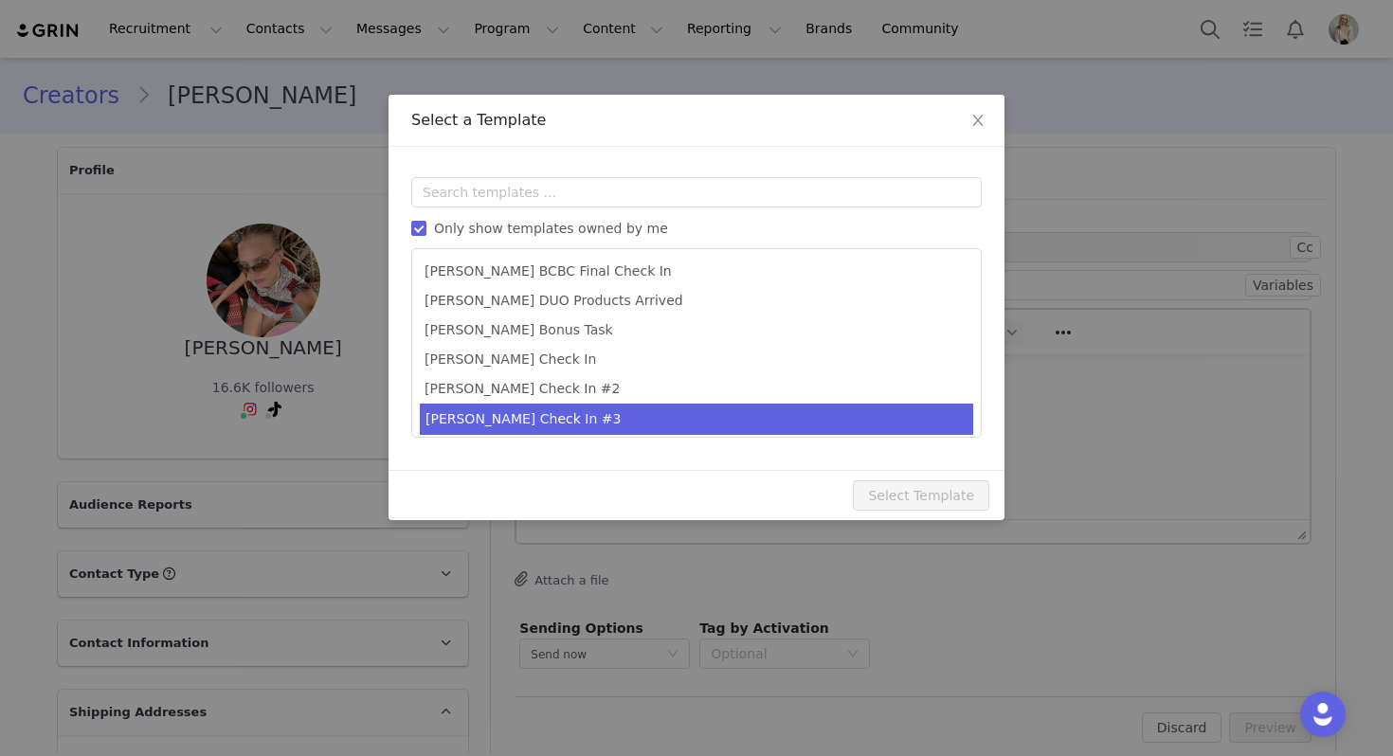
click at [528, 422] on li "[PERSON_NAME] Check In #3" at bounding box center [696, 419] width 553 height 31
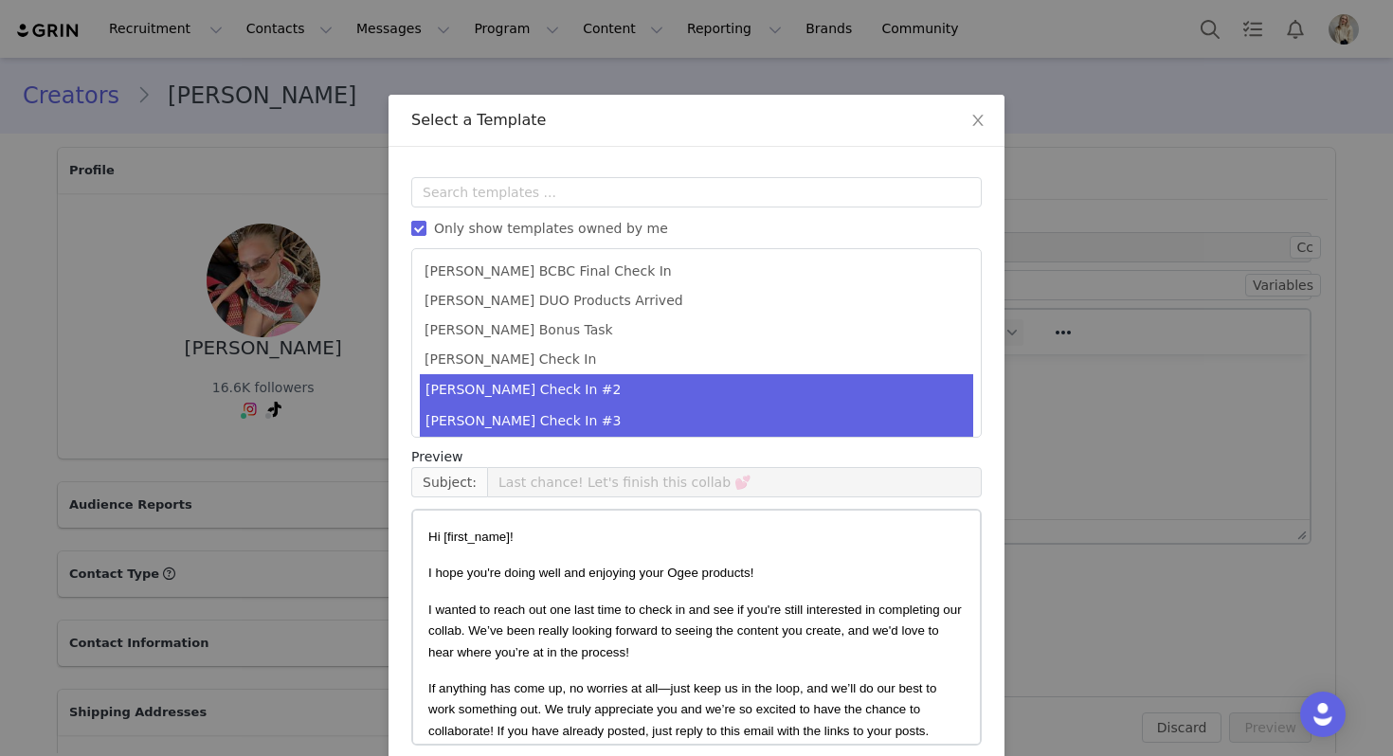
click at [526, 392] on li "[PERSON_NAME] Check In #2" at bounding box center [696, 389] width 553 height 31
type input "Just checking in ✨"
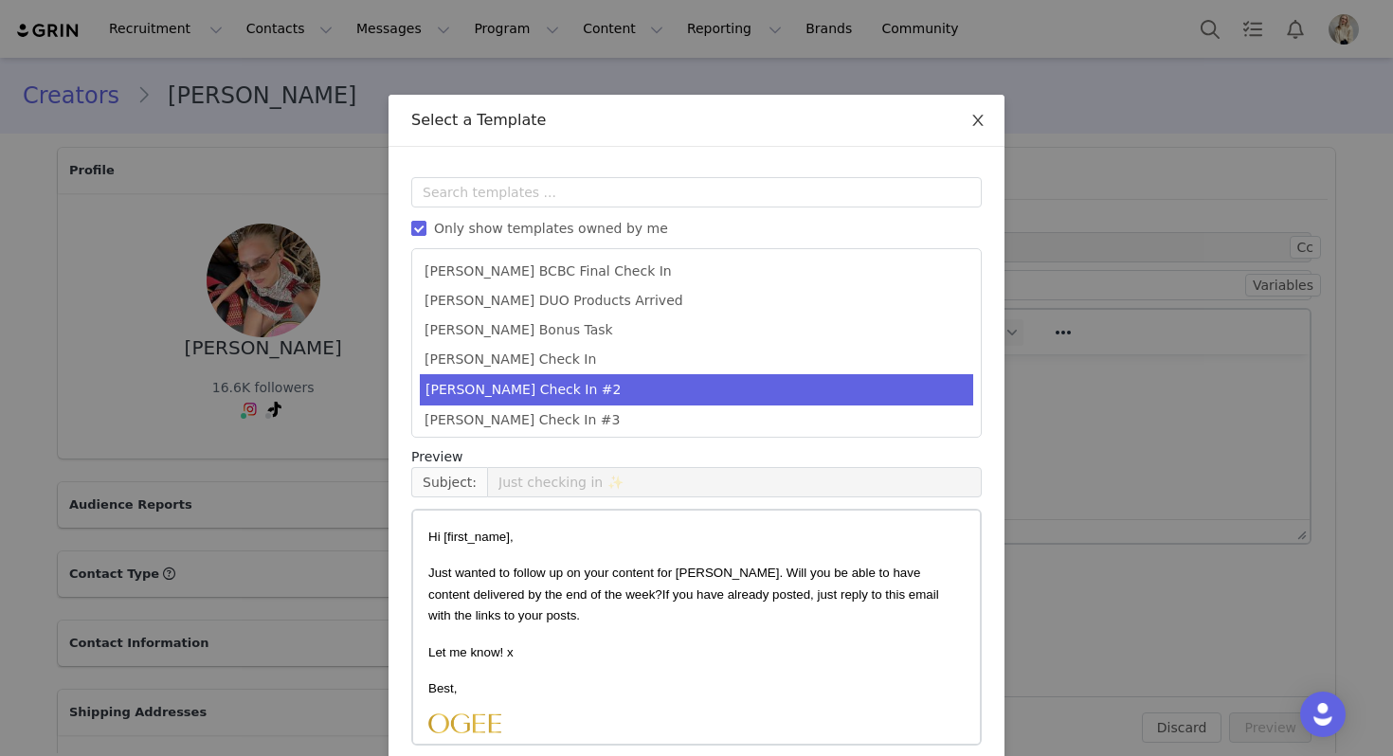
click at [976, 123] on icon "icon: close" at bounding box center [977, 120] width 10 height 11
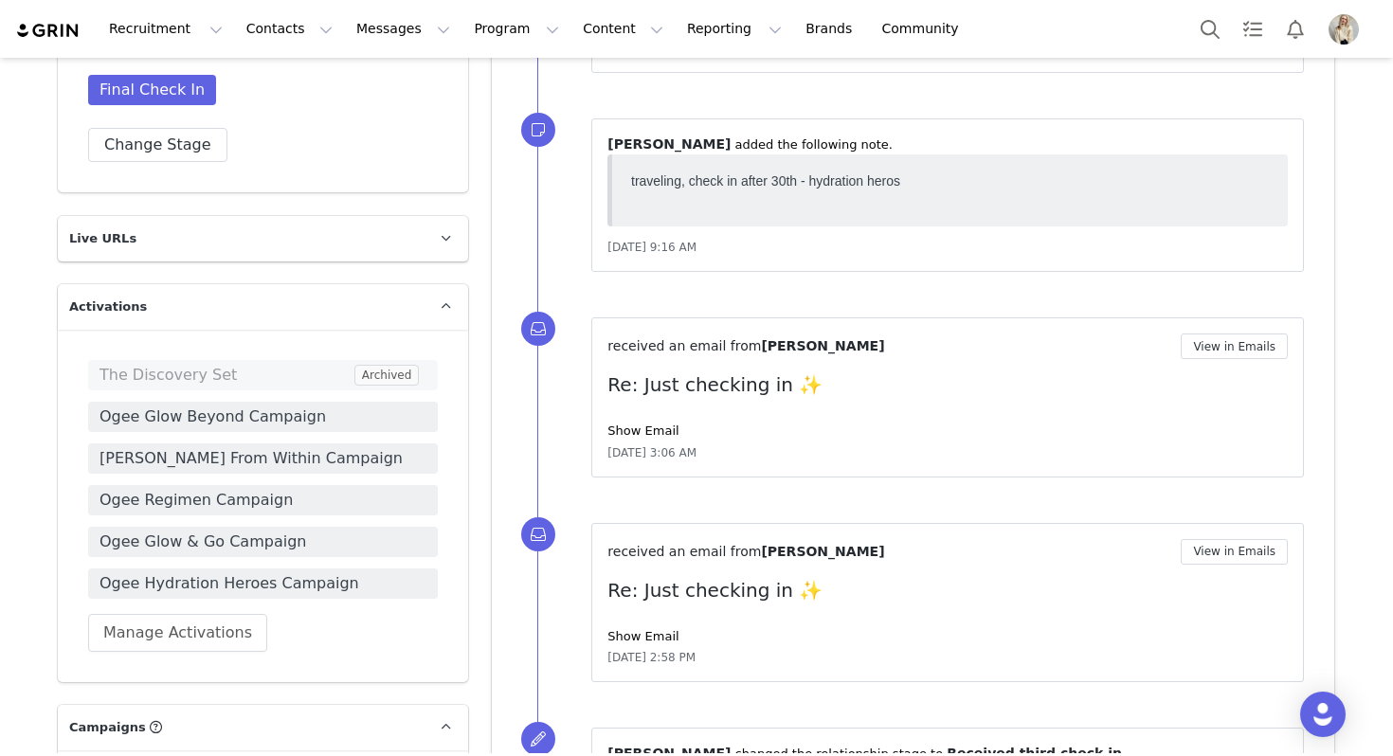
scroll to position [1235, 0]
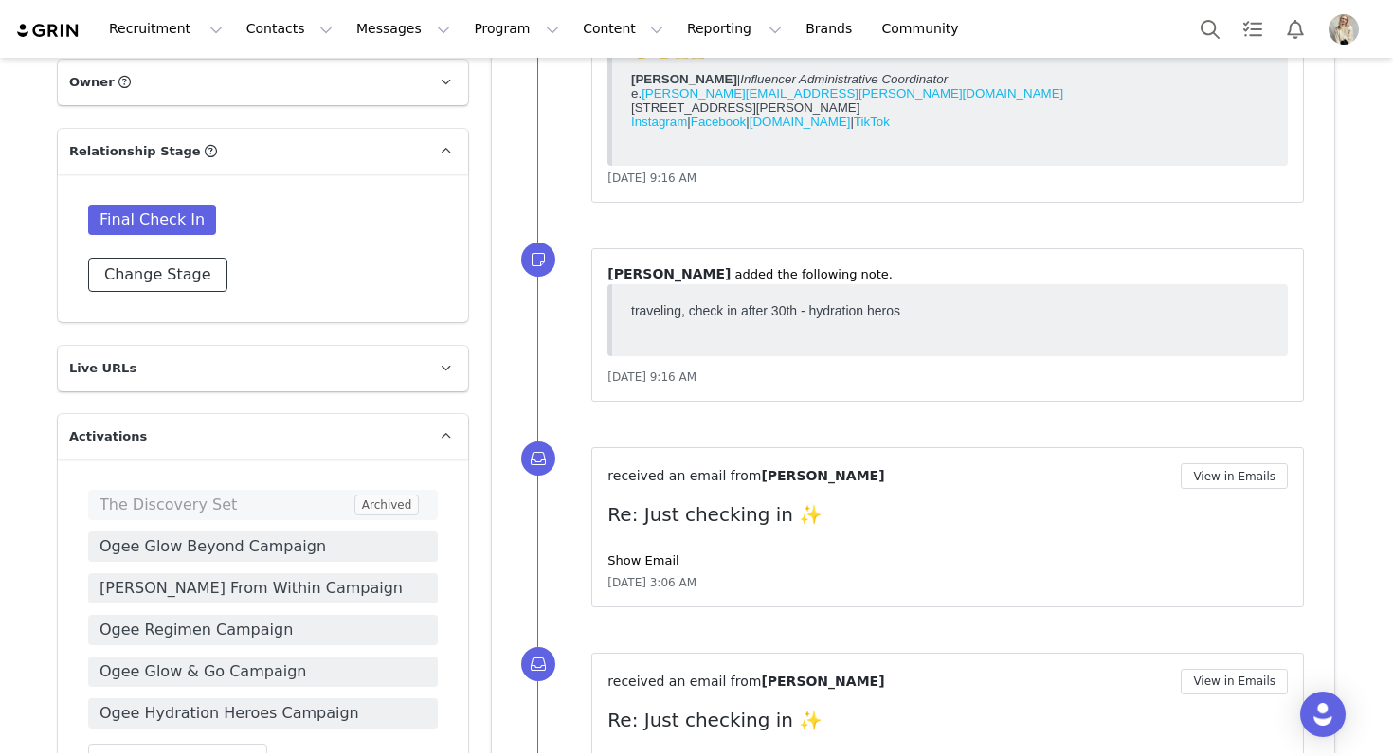
click at [188, 275] on button "Change Stage" at bounding box center [157, 275] width 139 height 34
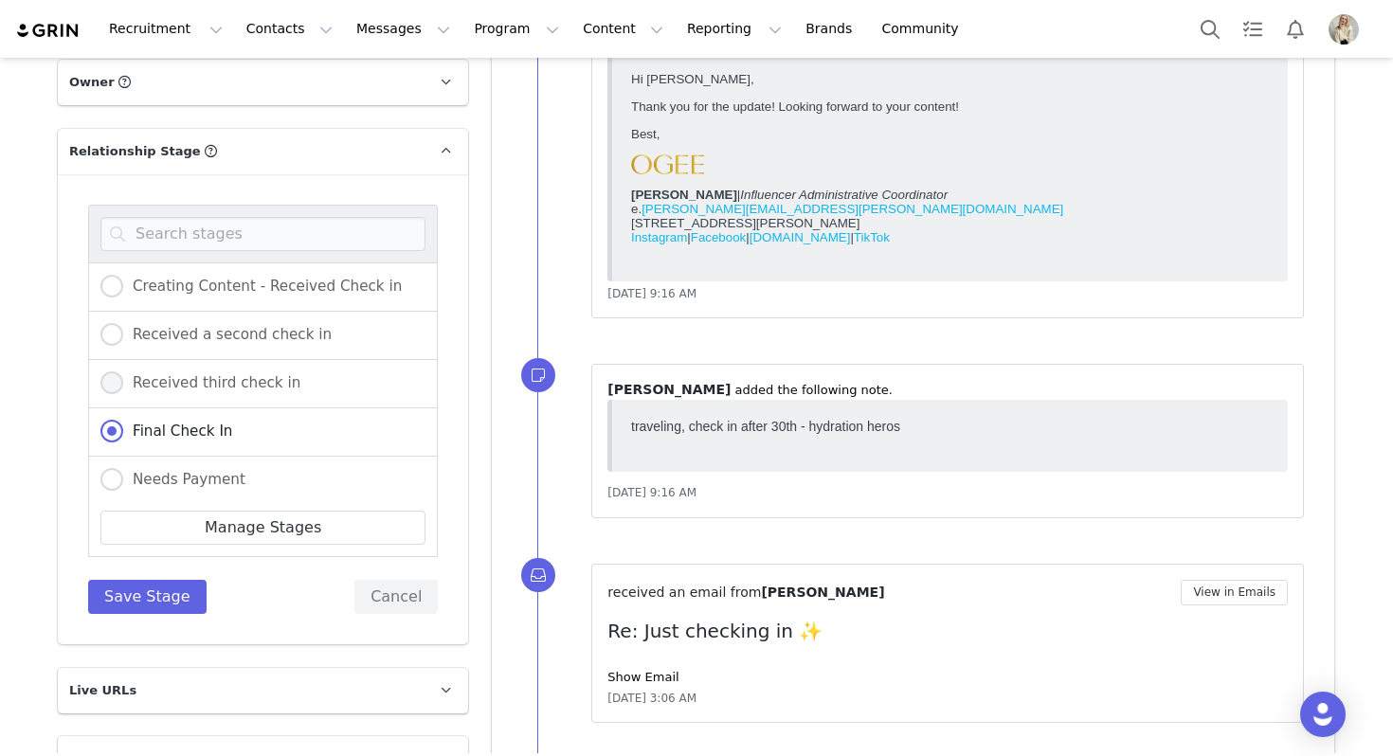
scroll to position [274, 0]
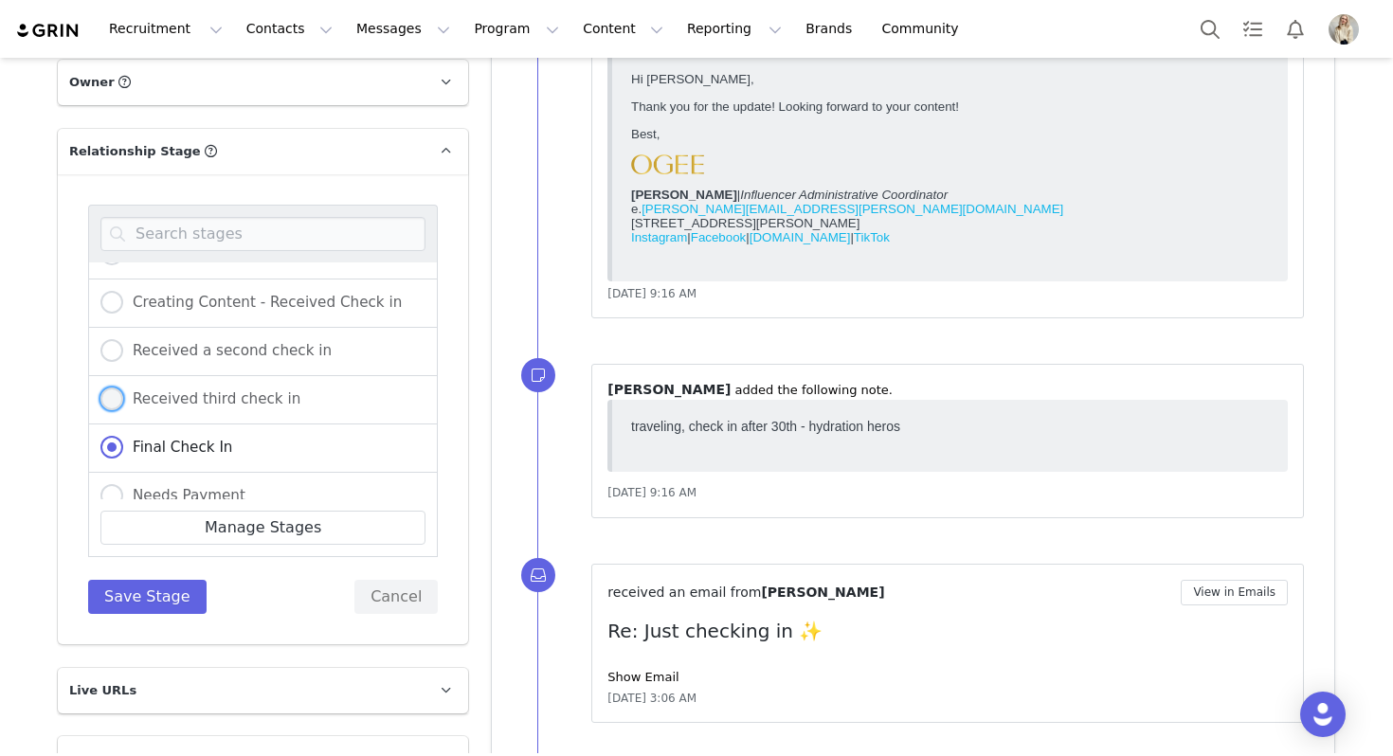
click at [190, 395] on span "Received third check in" at bounding box center [211, 398] width 177 height 17
click at [123, 395] on input "Received third check in" at bounding box center [111, 400] width 23 height 25
radio input "true"
radio input "false"
click at [170, 580] on button "Save Stage" at bounding box center [147, 597] width 118 height 34
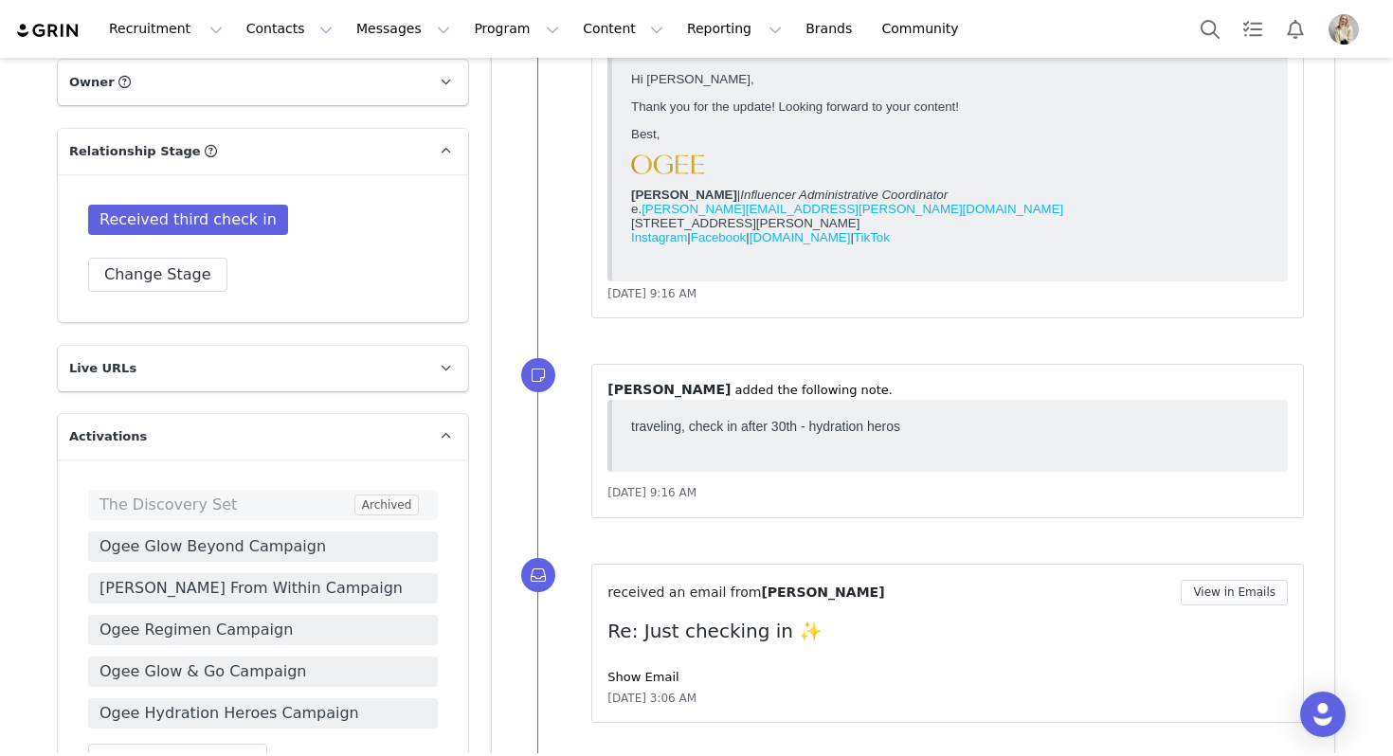
scroll to position [999, 0]
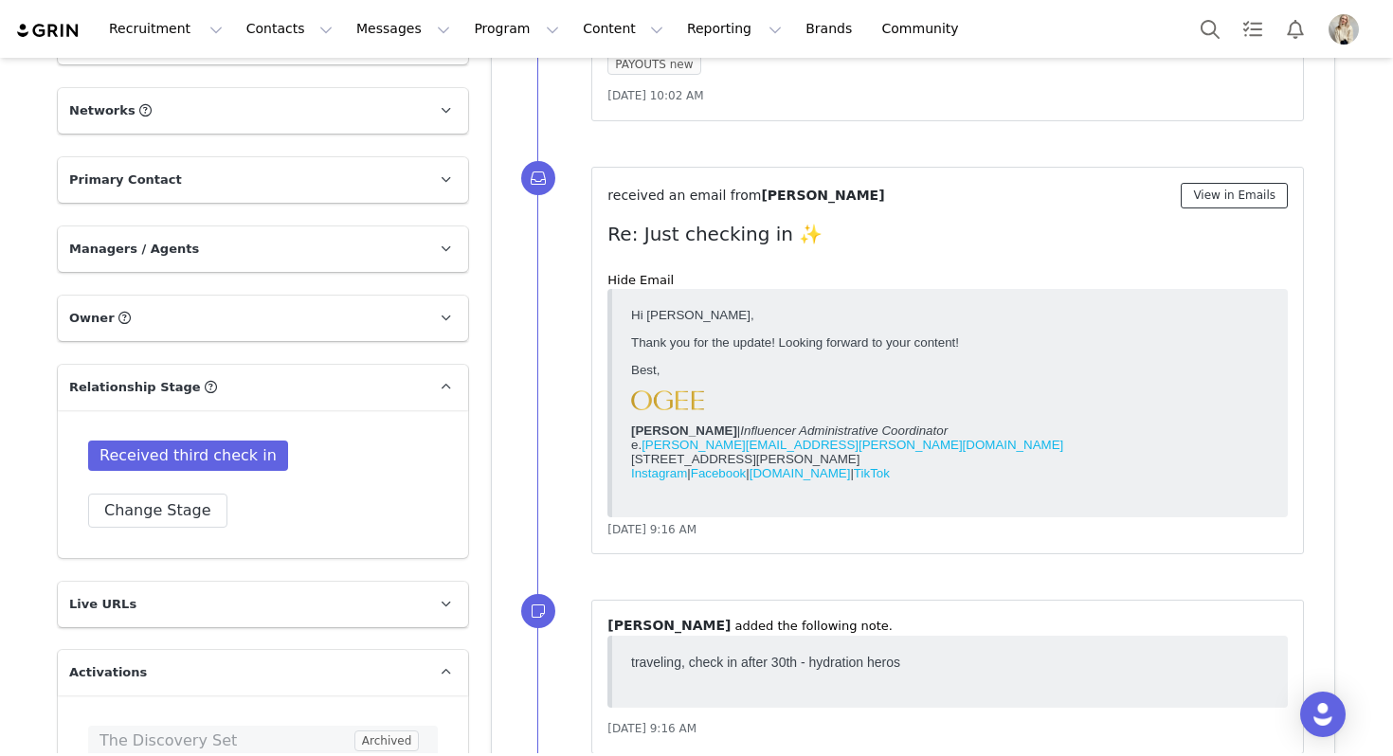
click at [1247, 193] on button "View in Emails" at bounding box center [1234, 196] width 107 height 26
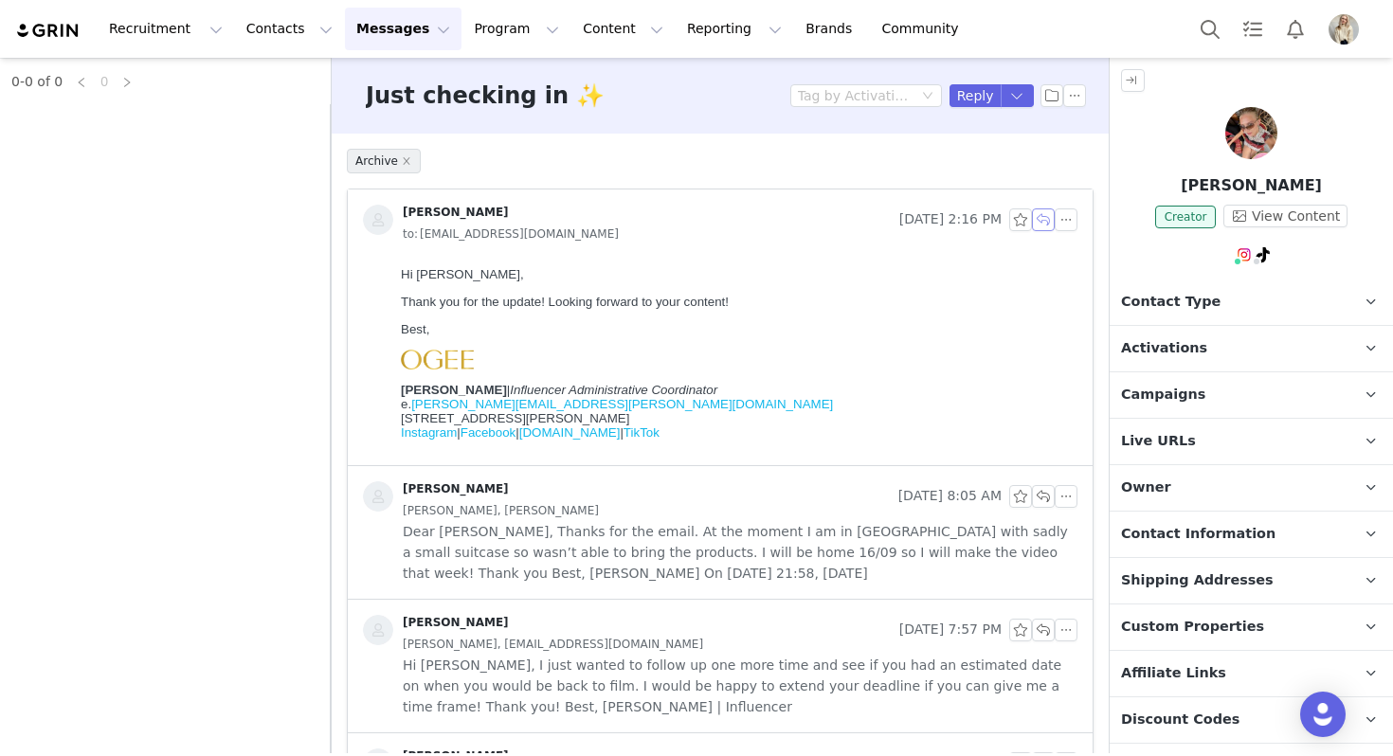
click at [1048, 212] on button "button" at bounding box center [1043, 219] width 23 height 23
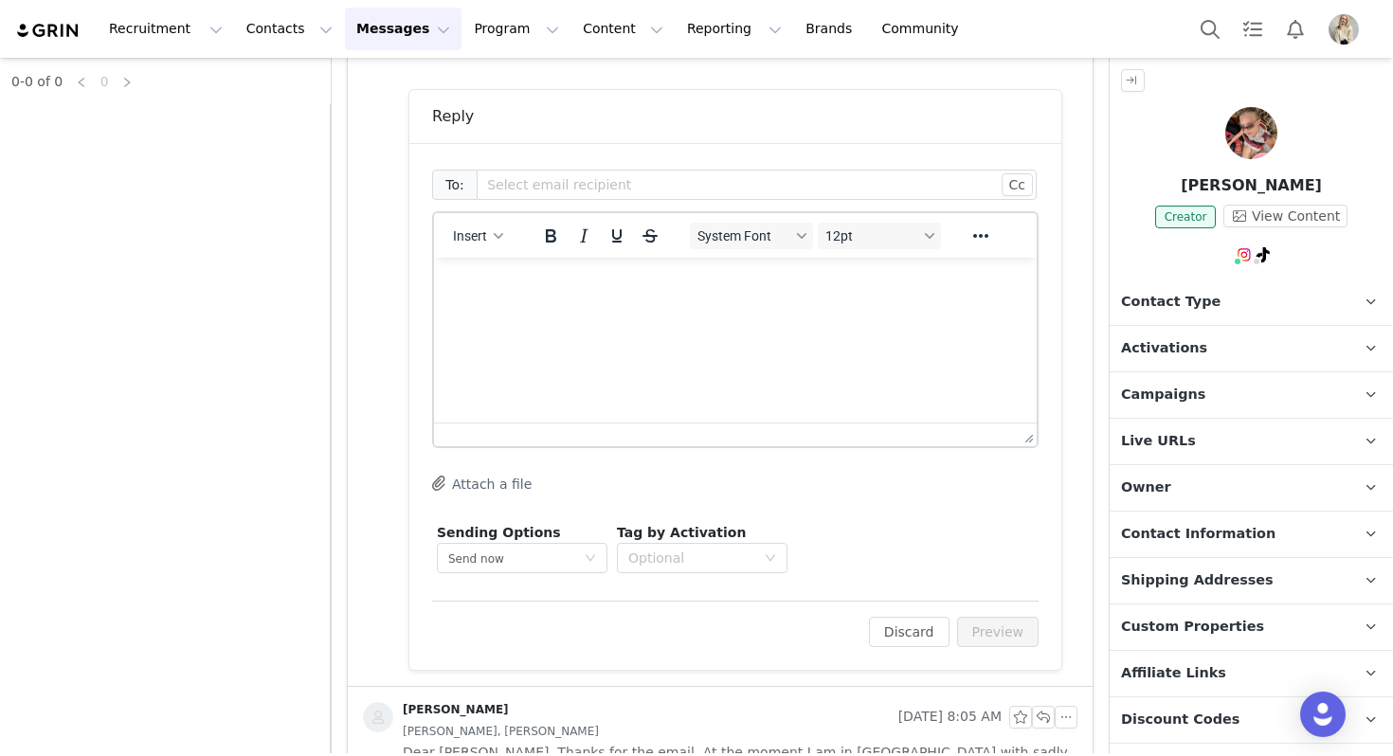
scroll to position [406, 0]
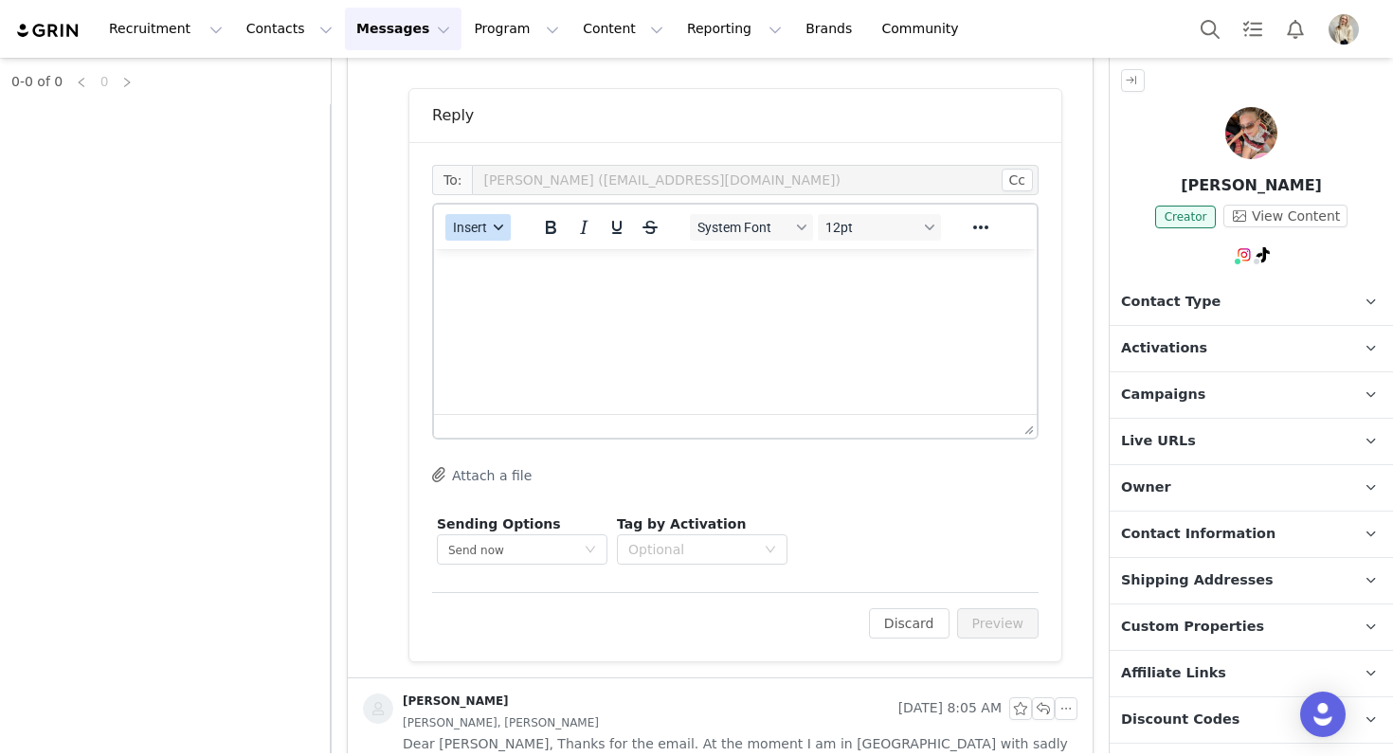
click at [487, 227] on span "Insert" at bounding box center [470, 227] width 34 height 15
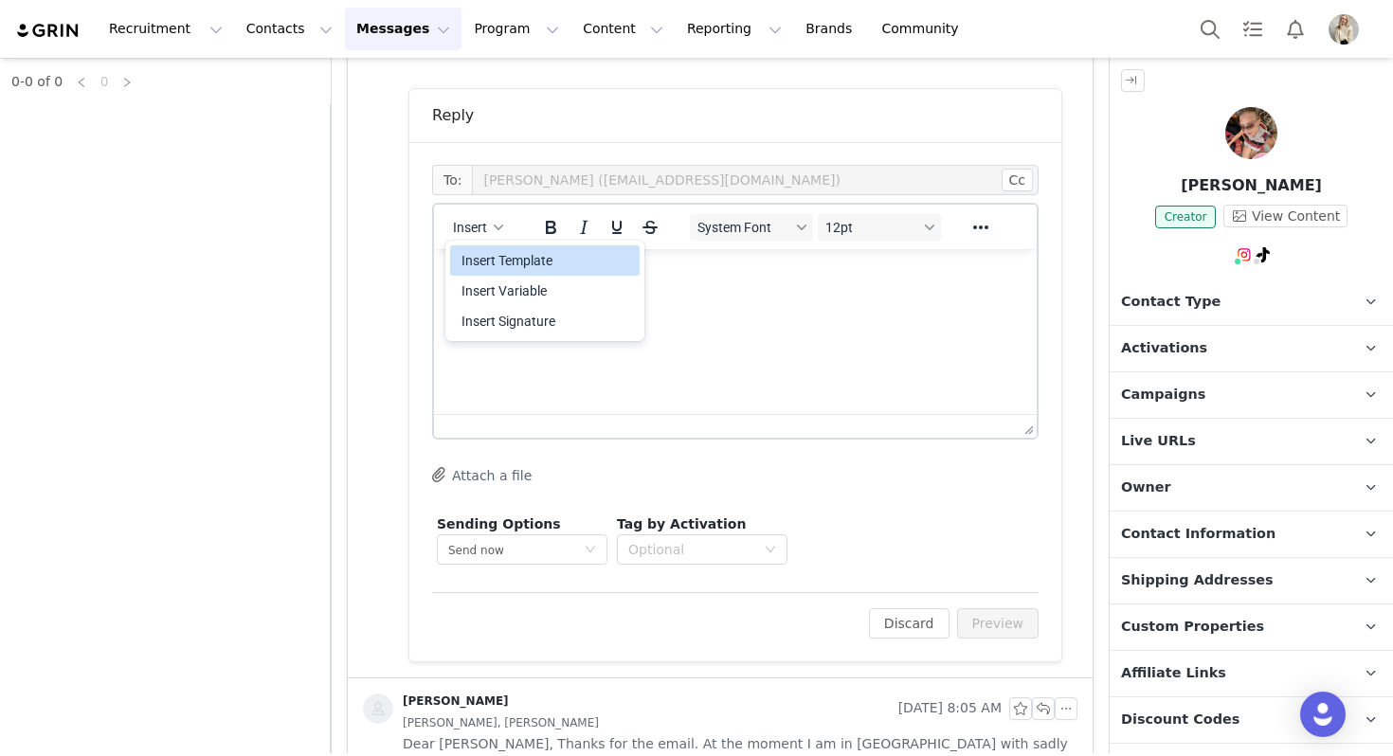
click at [497, 262] on div "Insert Template" at bounding box center [546, 260] width 171 height 23
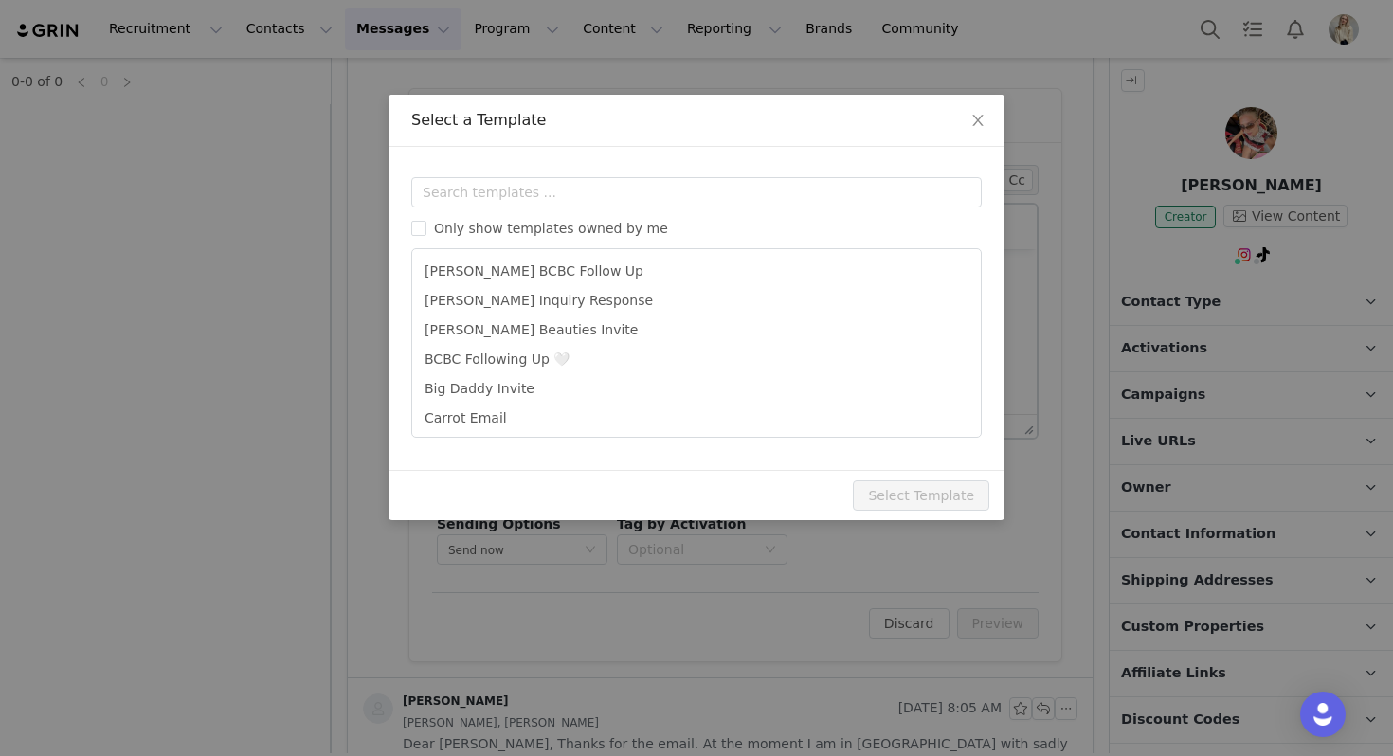
scroll to position [0, 0]
click at [512, 230] on span "Only show templates owned by me" at bounding box center [550, 228] width 249 height 15
click at [426, 230] on input "Only show templates owned by me" at bounding box center [418, 228] width 15 height 15
checkbox input "true"
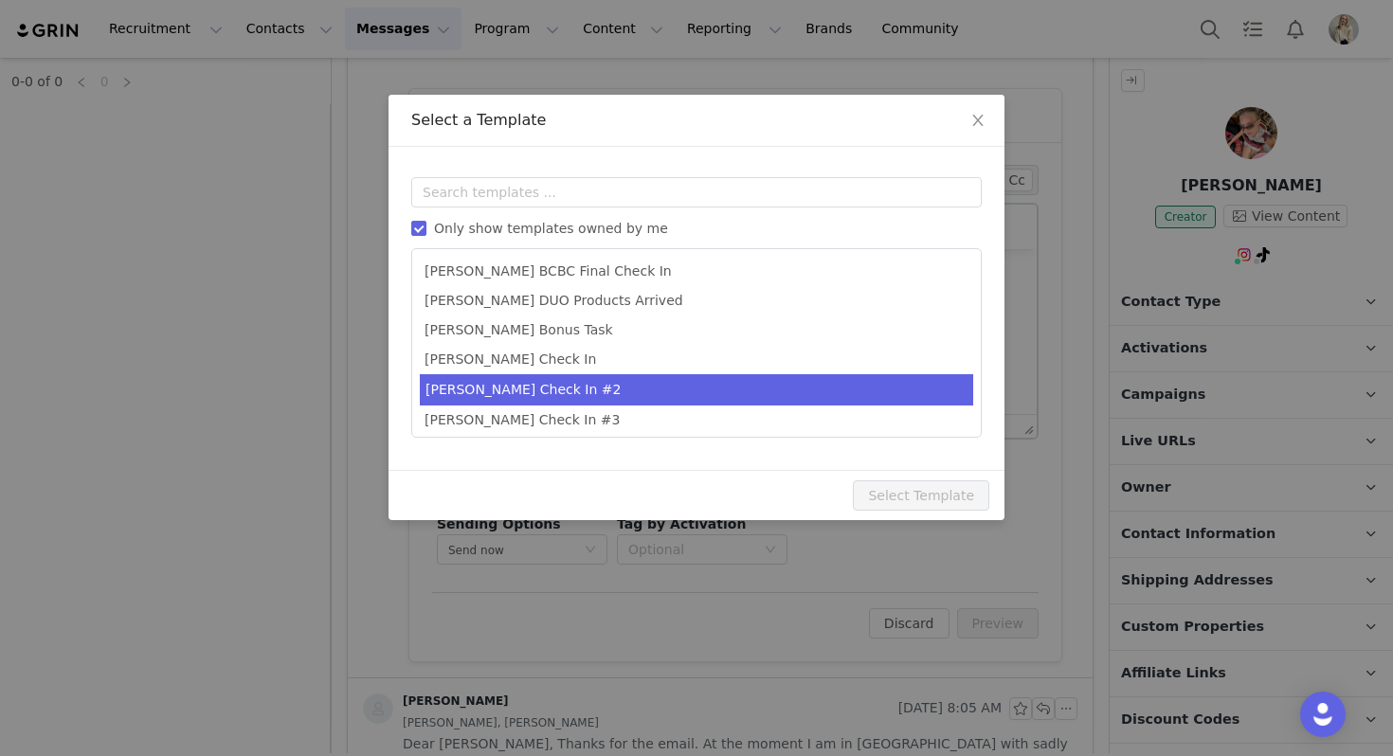
click at [514, 385] on li "[PERSON_NAME] Check In #2" at bounding box center [696, 389] width 553 height 31
type input "Just checking in ✨"
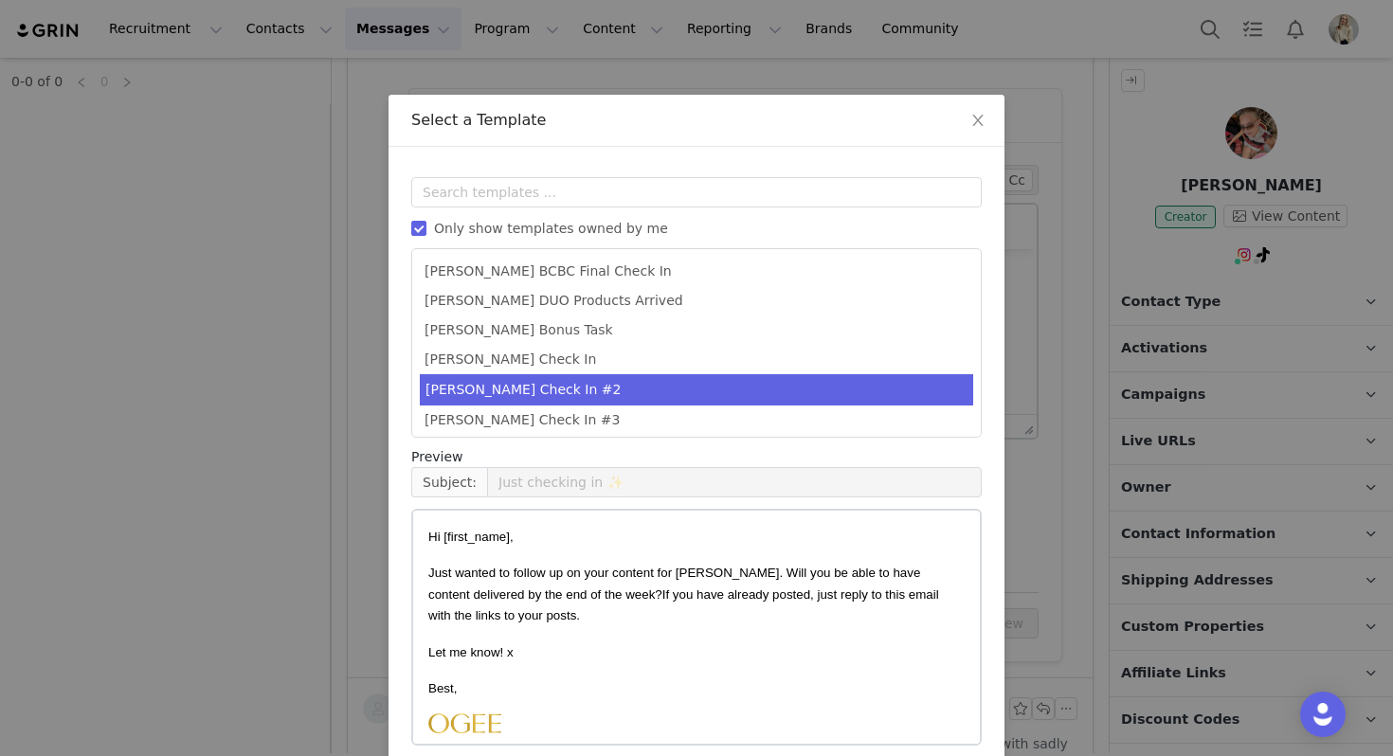
scroll to position [85, 0]
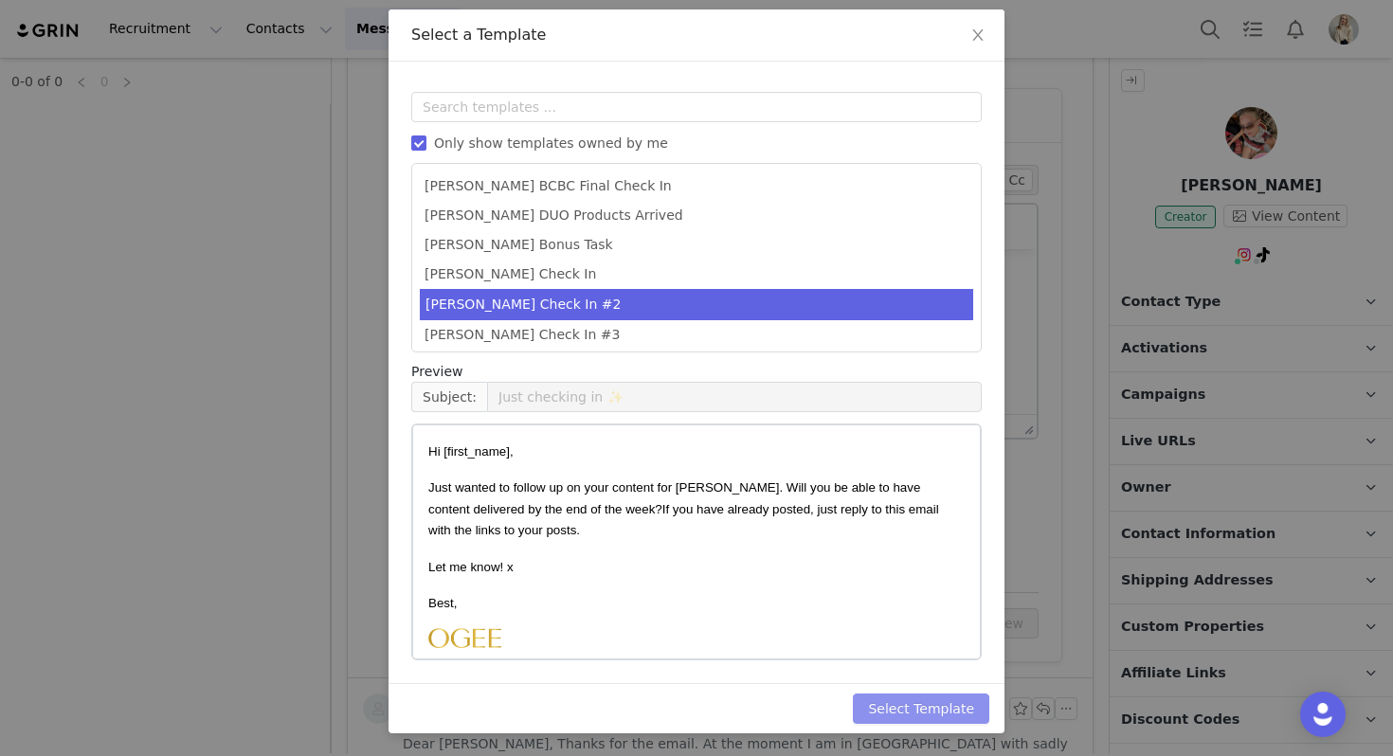
click at [972, 712] on button "Select Template" at bounding box center [921, 709] width 136 height 30
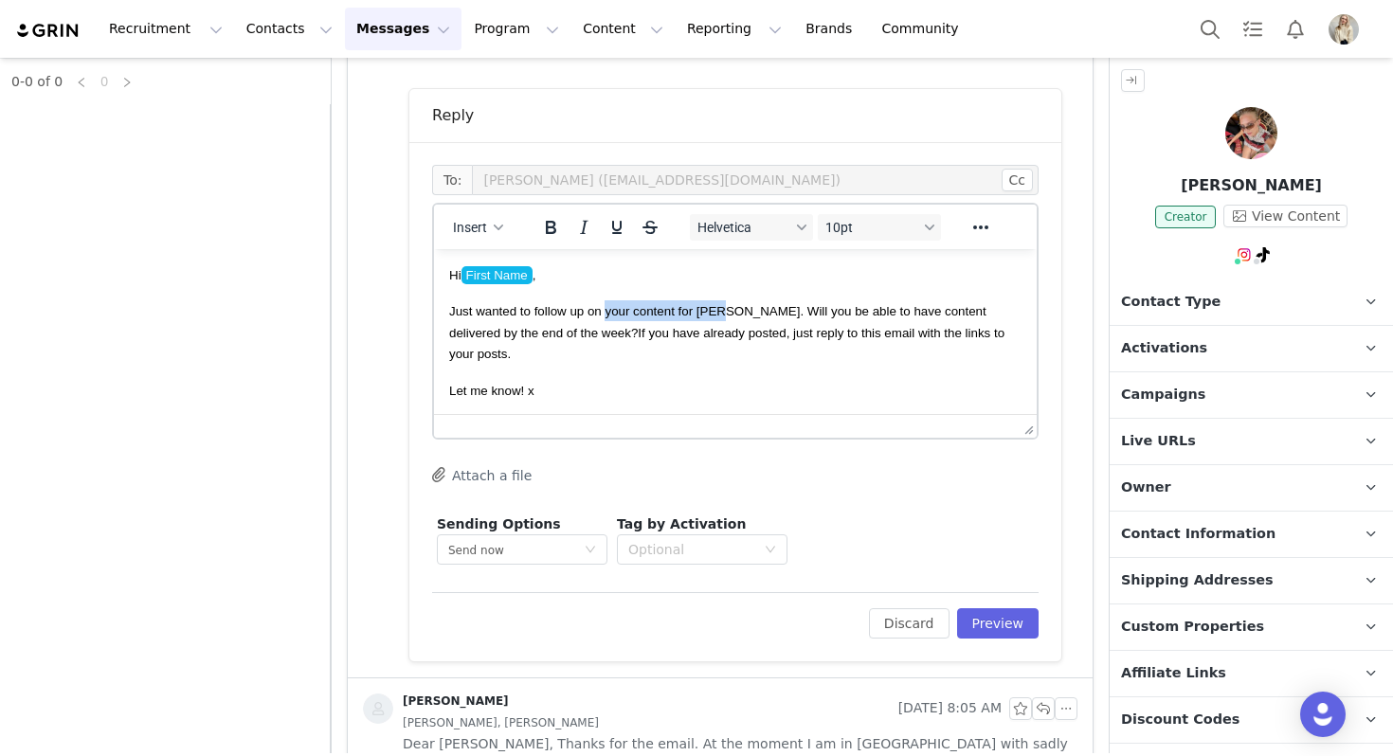
drag, startPoint x: 728, startPoint y: 312, endPoint x: 609, endPoint y: 313, distance: 118.5
click at [608, 313] on span "Just wanted to follow up on your content for Ogee. Will you be able to have con…" at bounding box center [726, 332] width 555 height 57
drag, startPoint x: 552, startPoint y: 374, endPoint x: 362, endPoint y: 374, distance: 189.5
click at [434, 374] on html "Hi First Name , Just wanted to follow up on this. Will you be able to have cont…" at bounding box center [735, 410] width 603 height 323
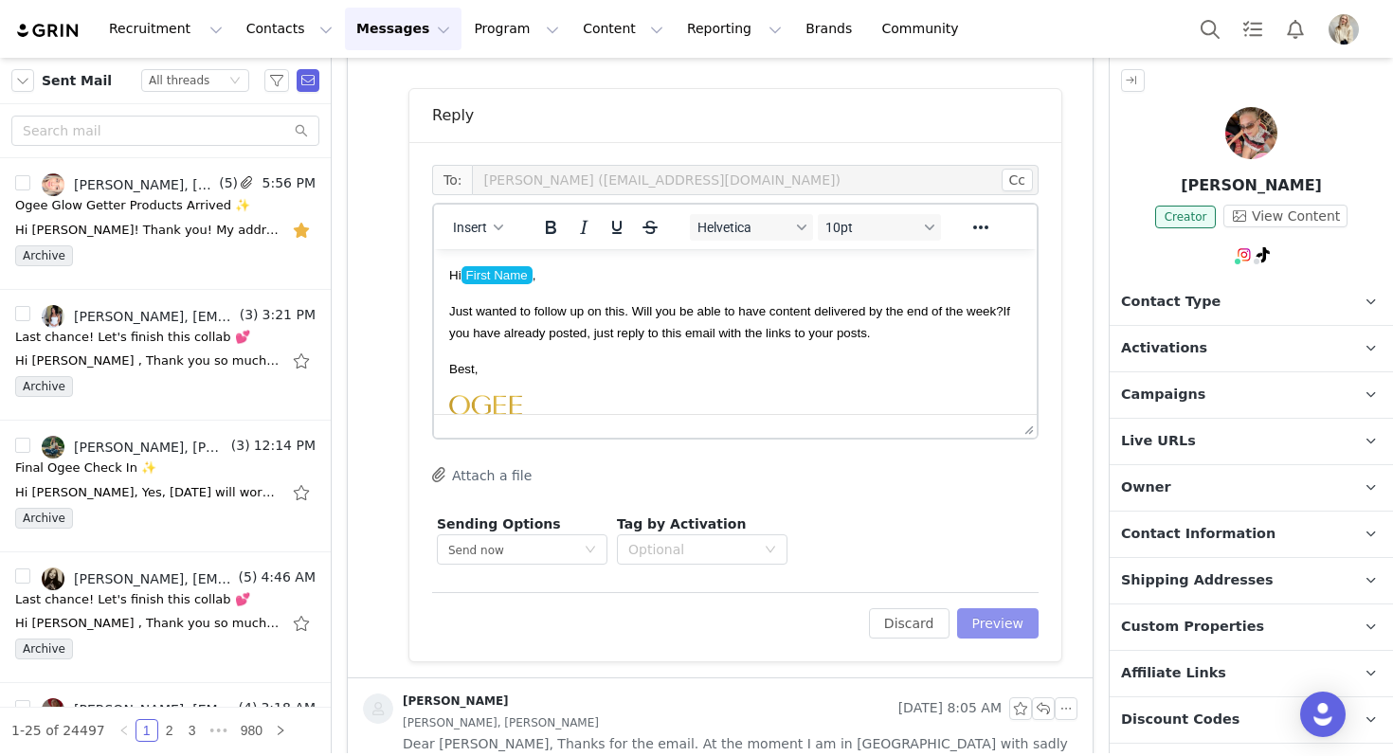
click at [985, 609] on button "Preview" at bounding box center [998, 623] width 82 height 30
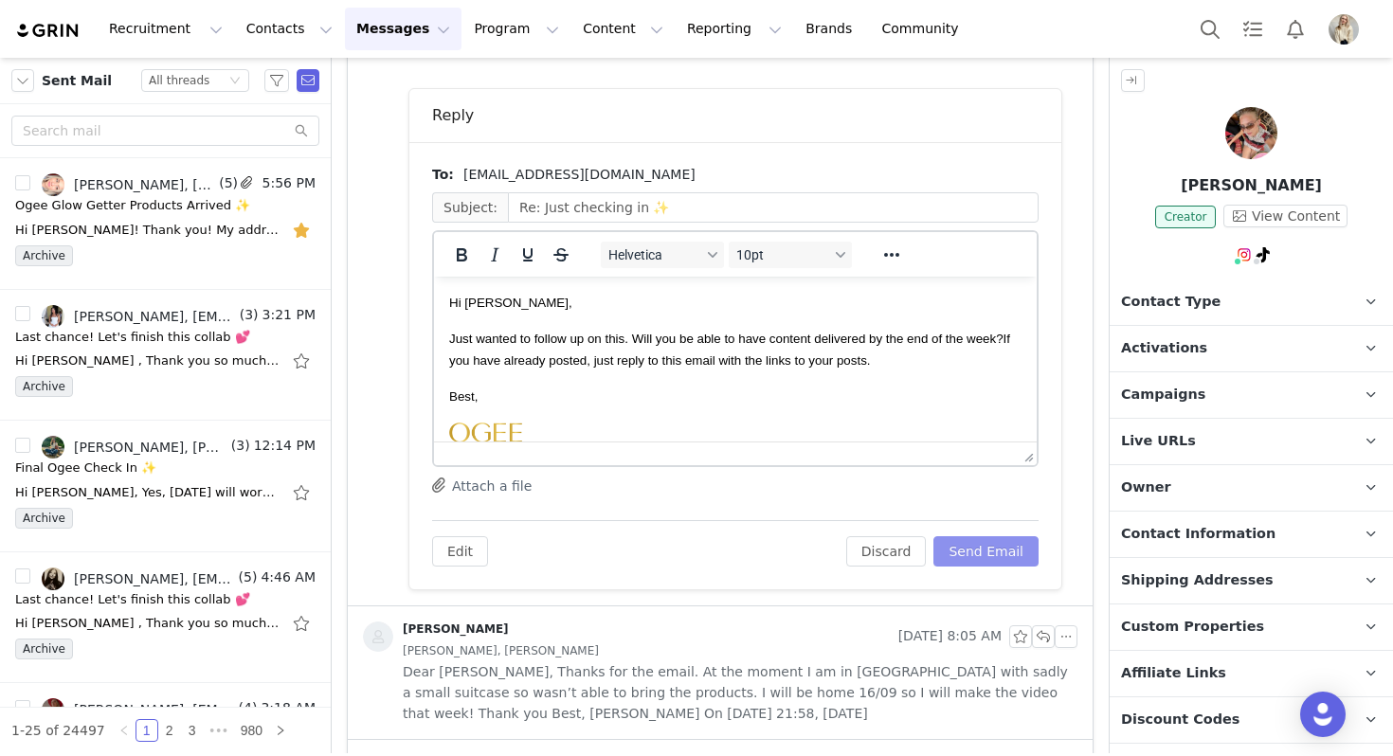
click at [985, 550] on button "Send Email" at bounding box center [985, 551] width 105 height 30
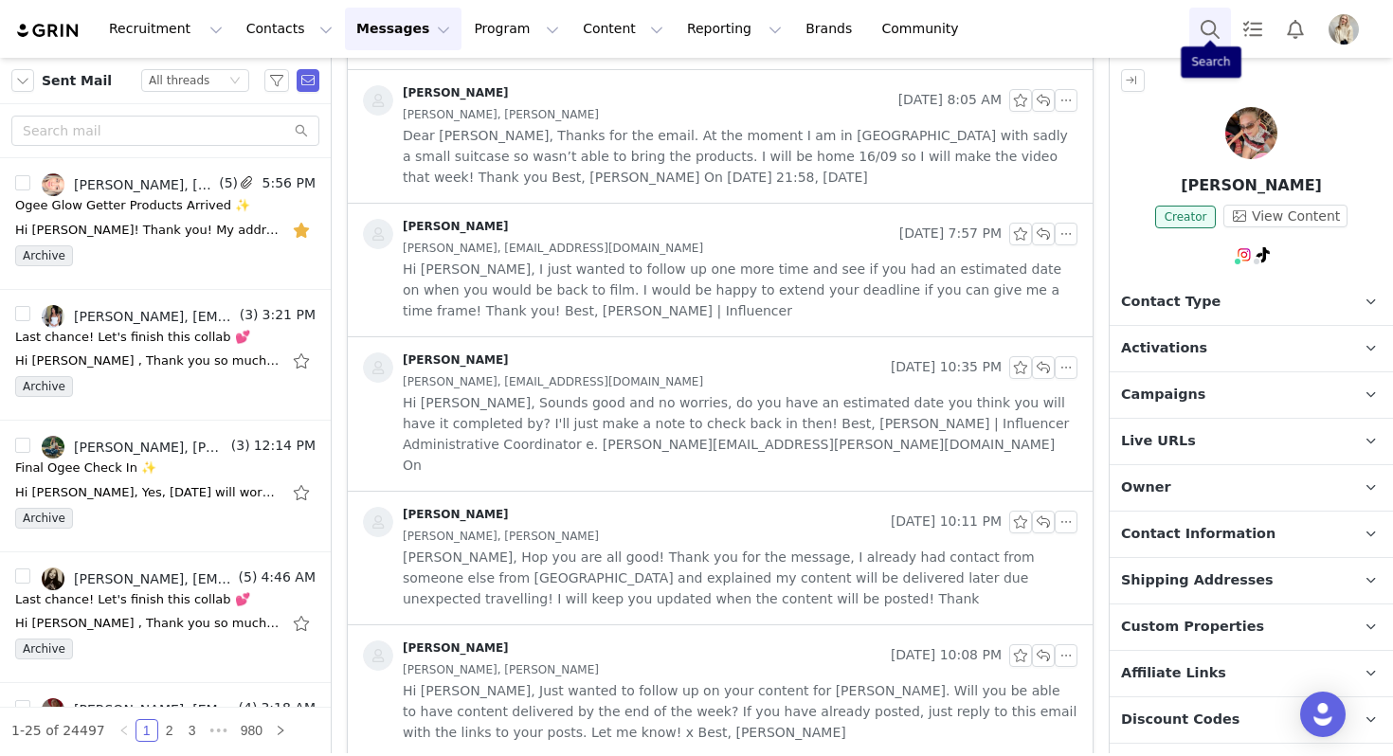
click at [1216, 41] on button "Search" at bounding box center [1210, 29] width 42 height 43
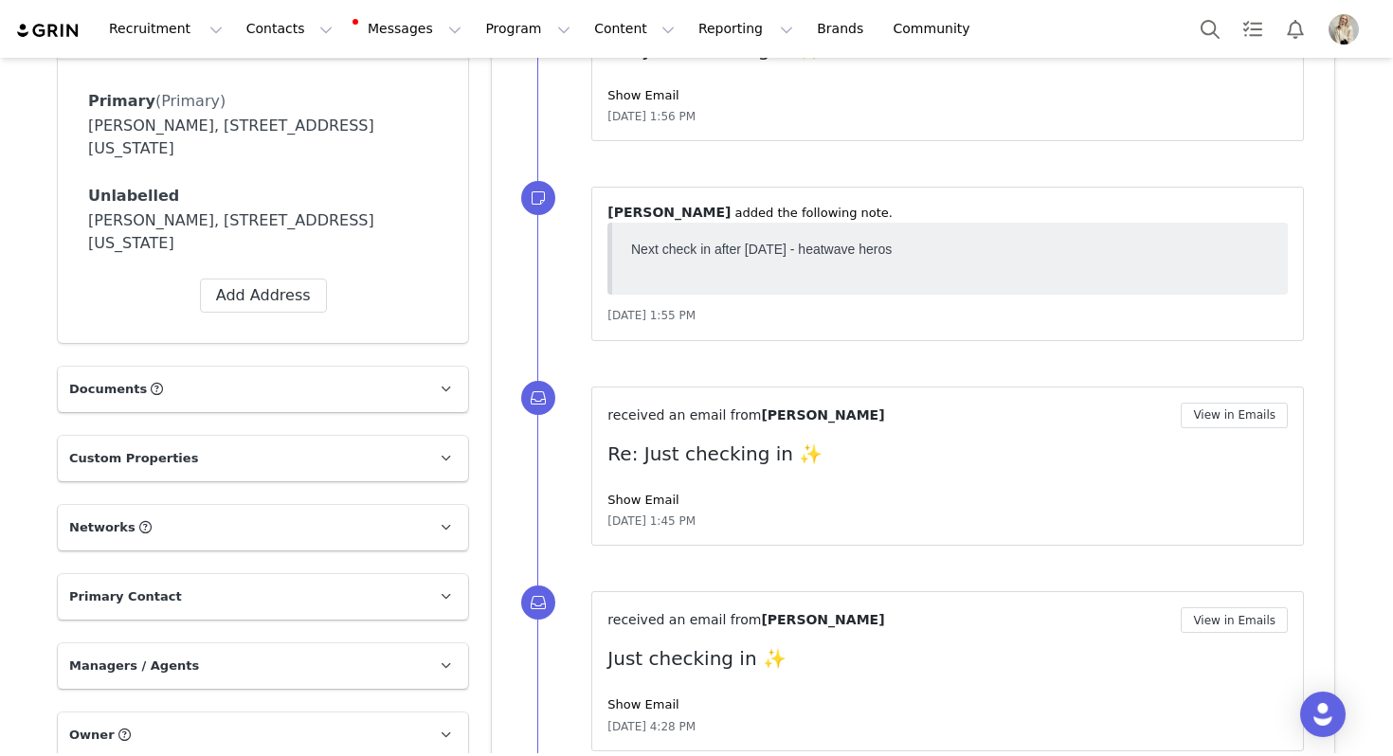
scroll to position [258, 0]
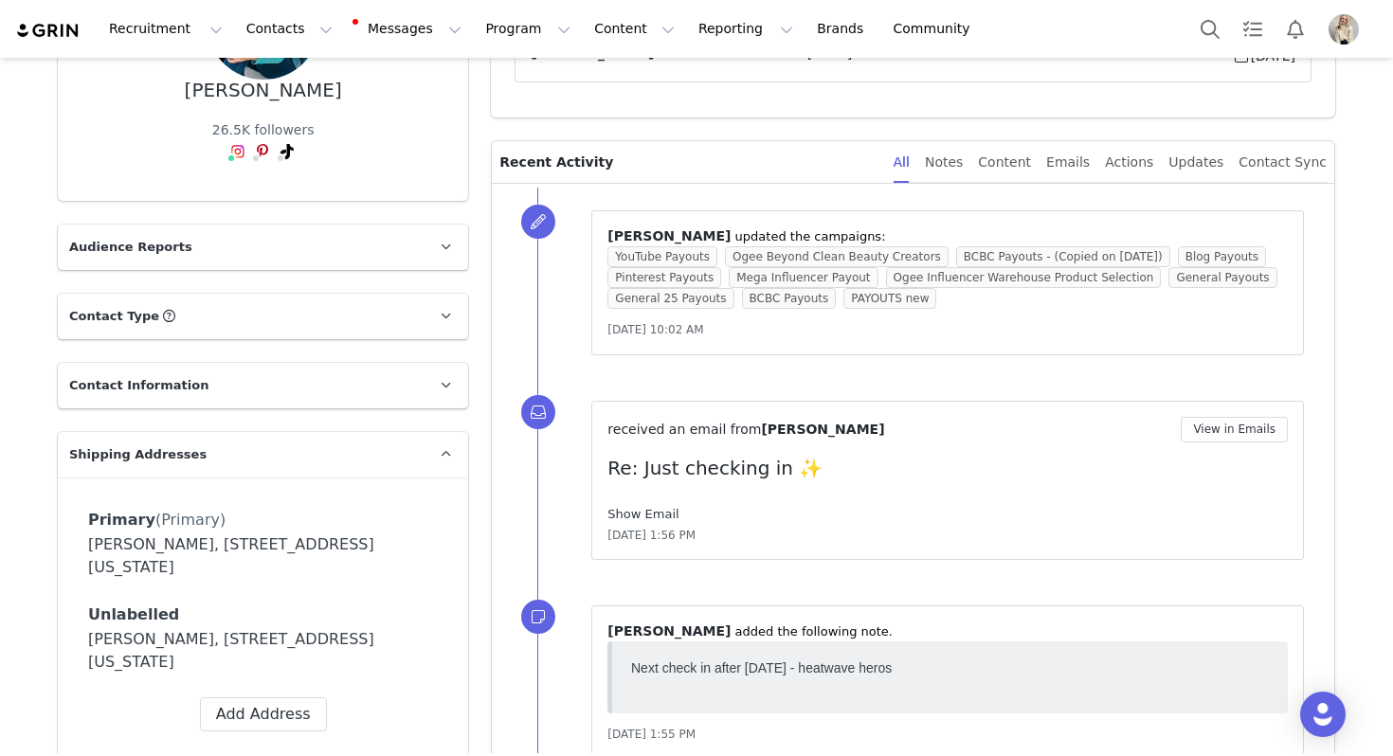
click at [642, 511] on link "Show Email" at bounding box center [642, 514] width 71 height 14
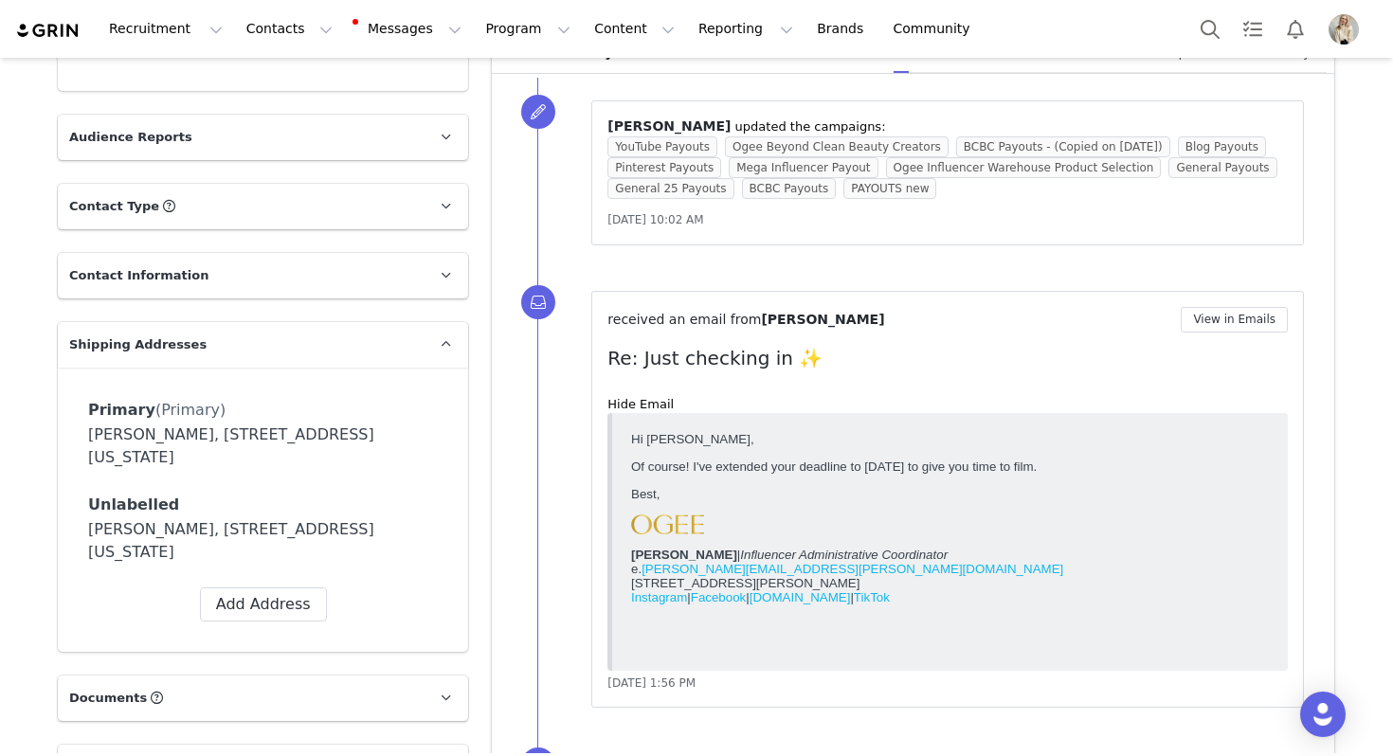
scroll to position [0, 0]
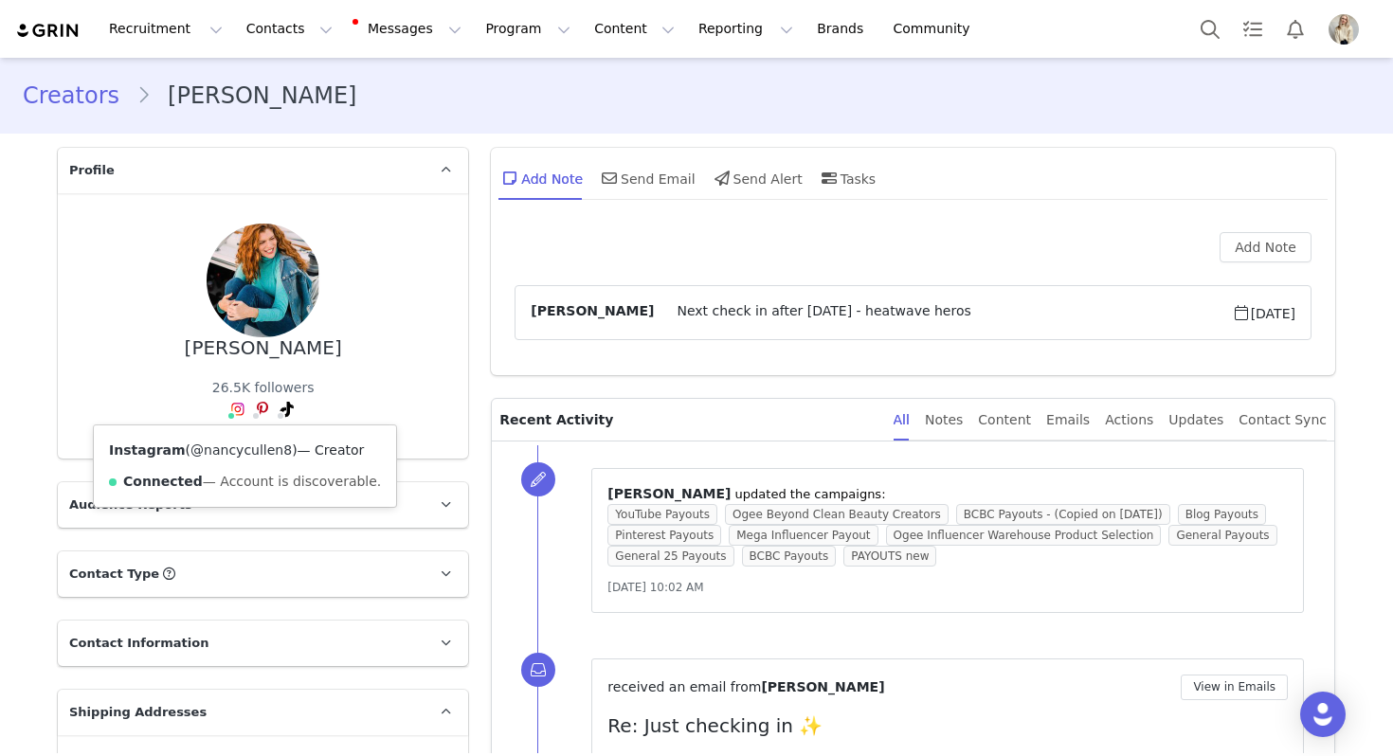
click at [223, 449] on link "@nancycullen8" at bounding box center [240, 450] width 101 height 15
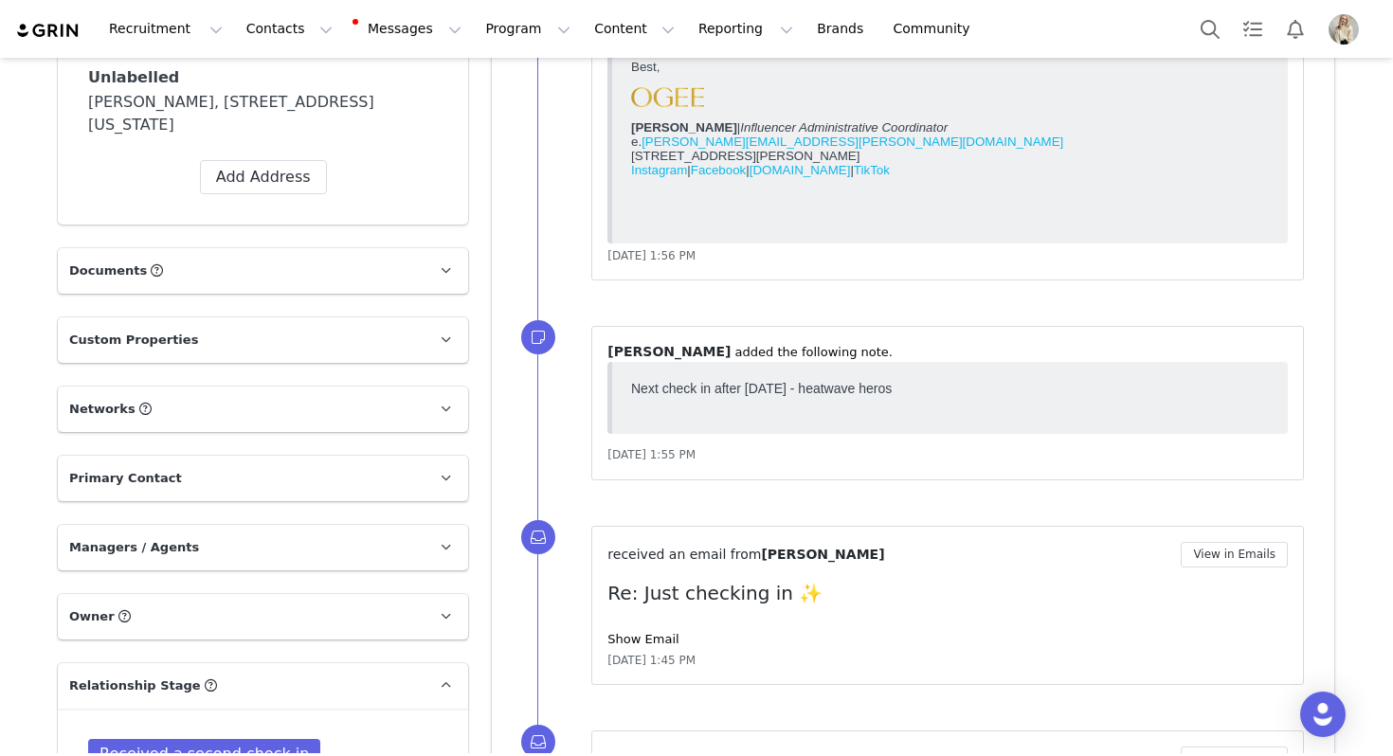
scroll to position [1225, 0]
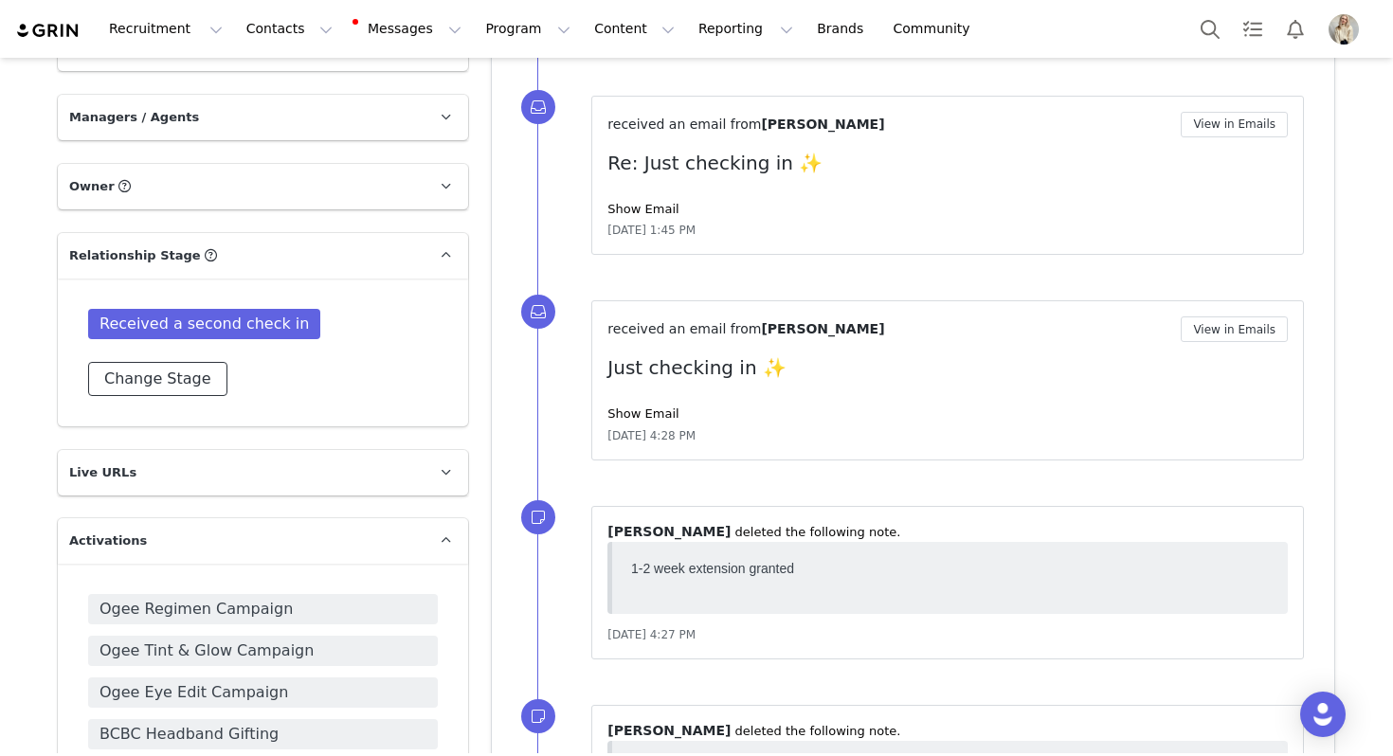
click at [198, 371] on button "Change Stage" at bounding box center [157, 379] width 139 height 34
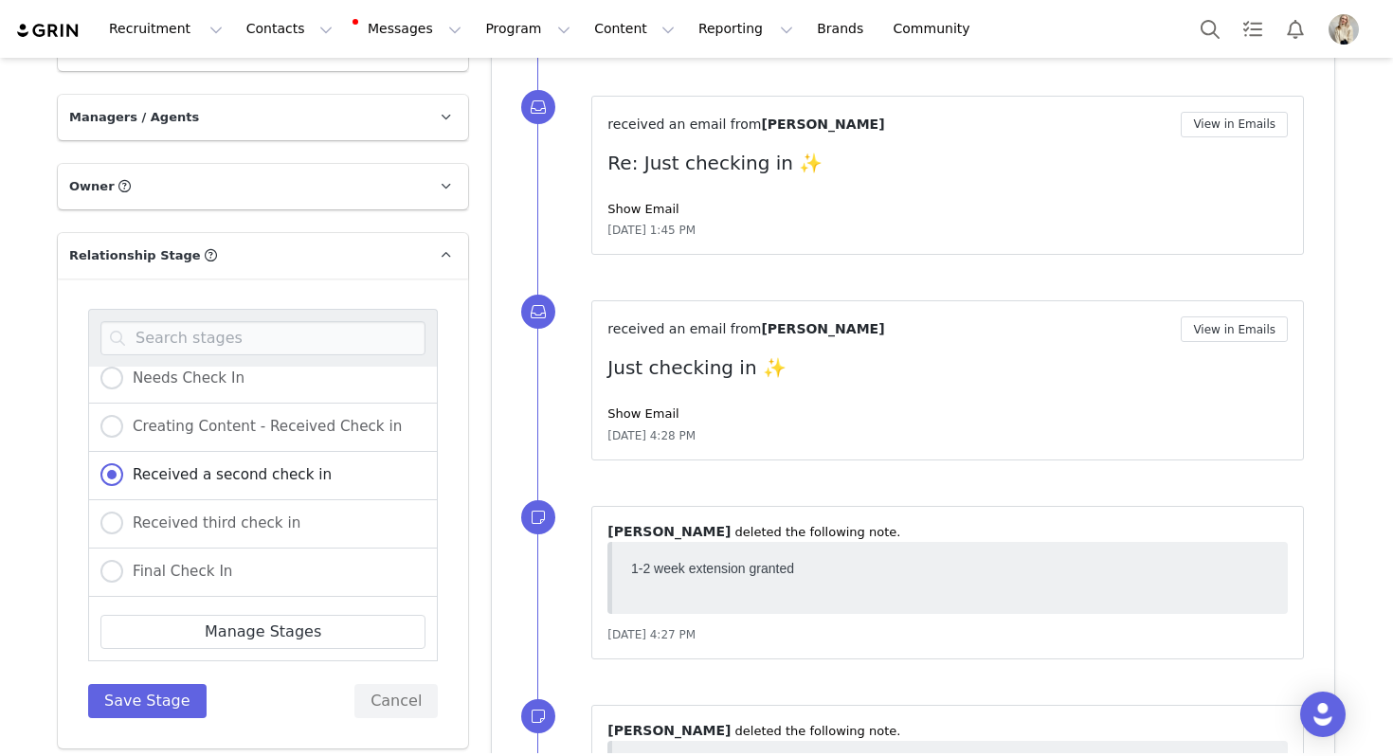
scroll to position [272, 0]
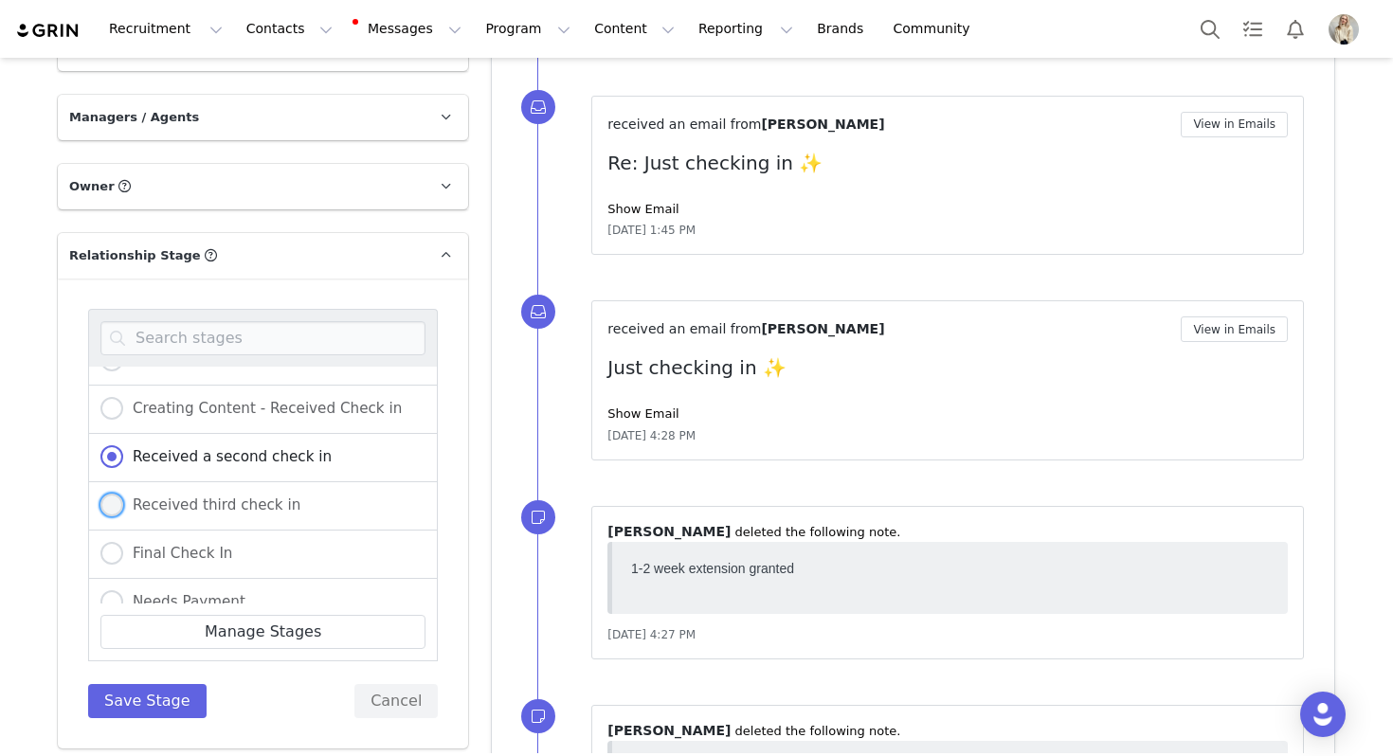
click at [213, 506] on span "Received third check in" at bounding box center [211, 505] width 177 height 17
click at [123, 506] on input "Received third check in" at bounding box center [111, 506] width 23 height 25
radio input "true"
radio input "false"
radio input "true"
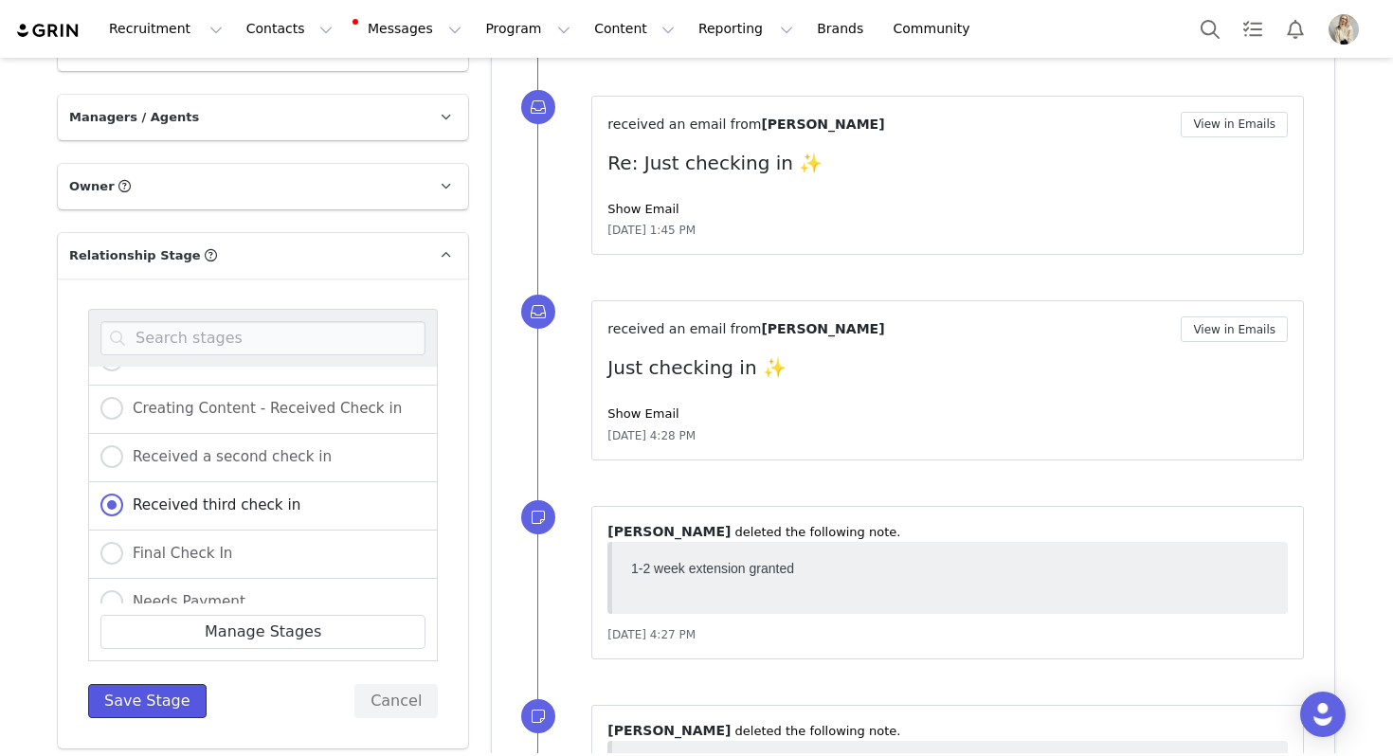
click at [163, 695] on button "Save Stage" at bounding box center [147, 701] width 118 height 34
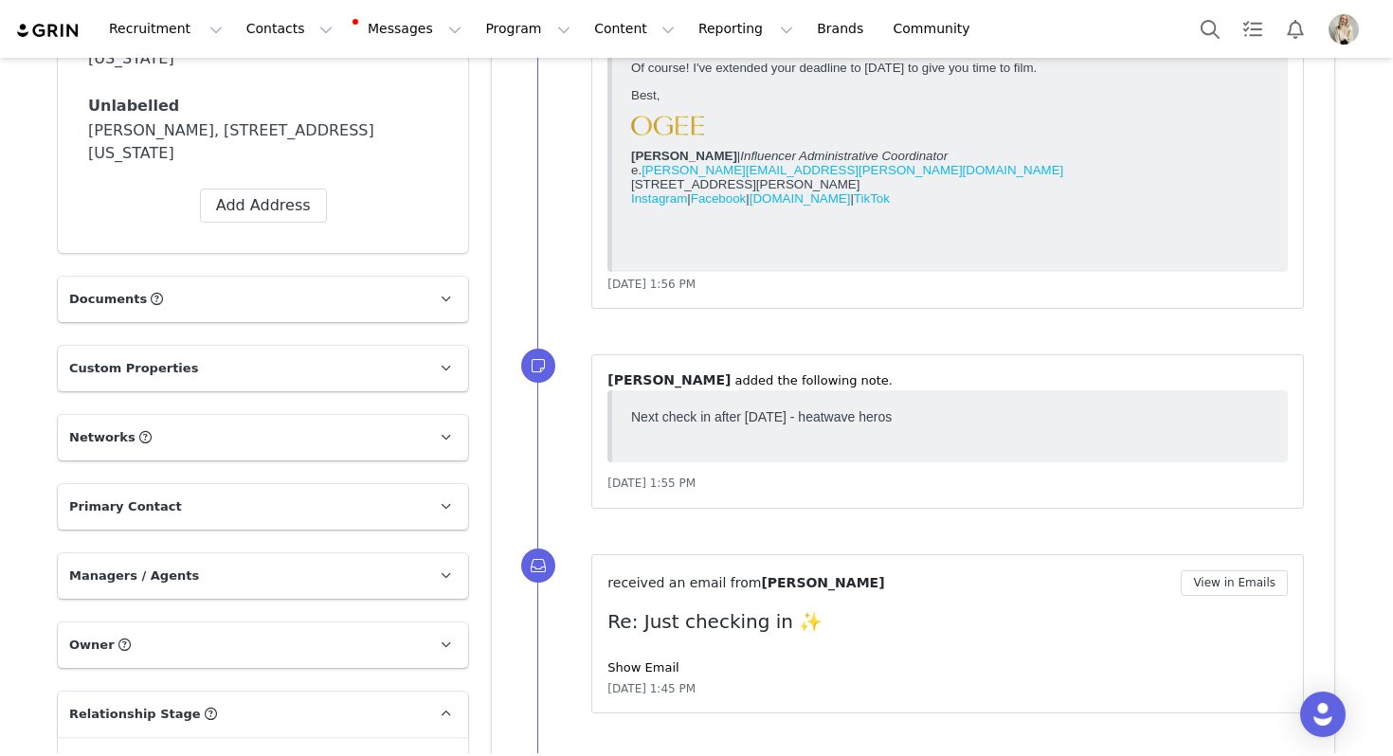
scroll to position [0, 0]
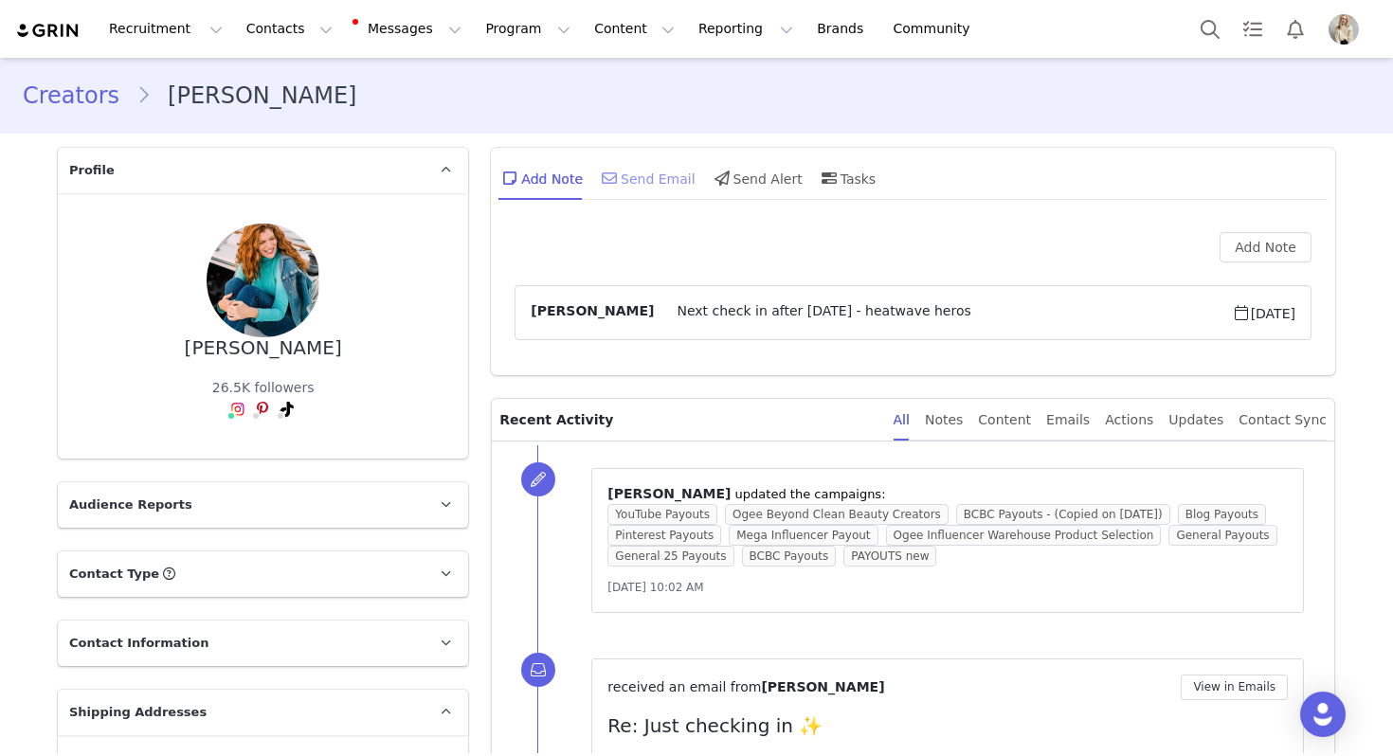
click at [624, 164] on div "Send Email" at bounding box center [647, 177] width 98 height 45
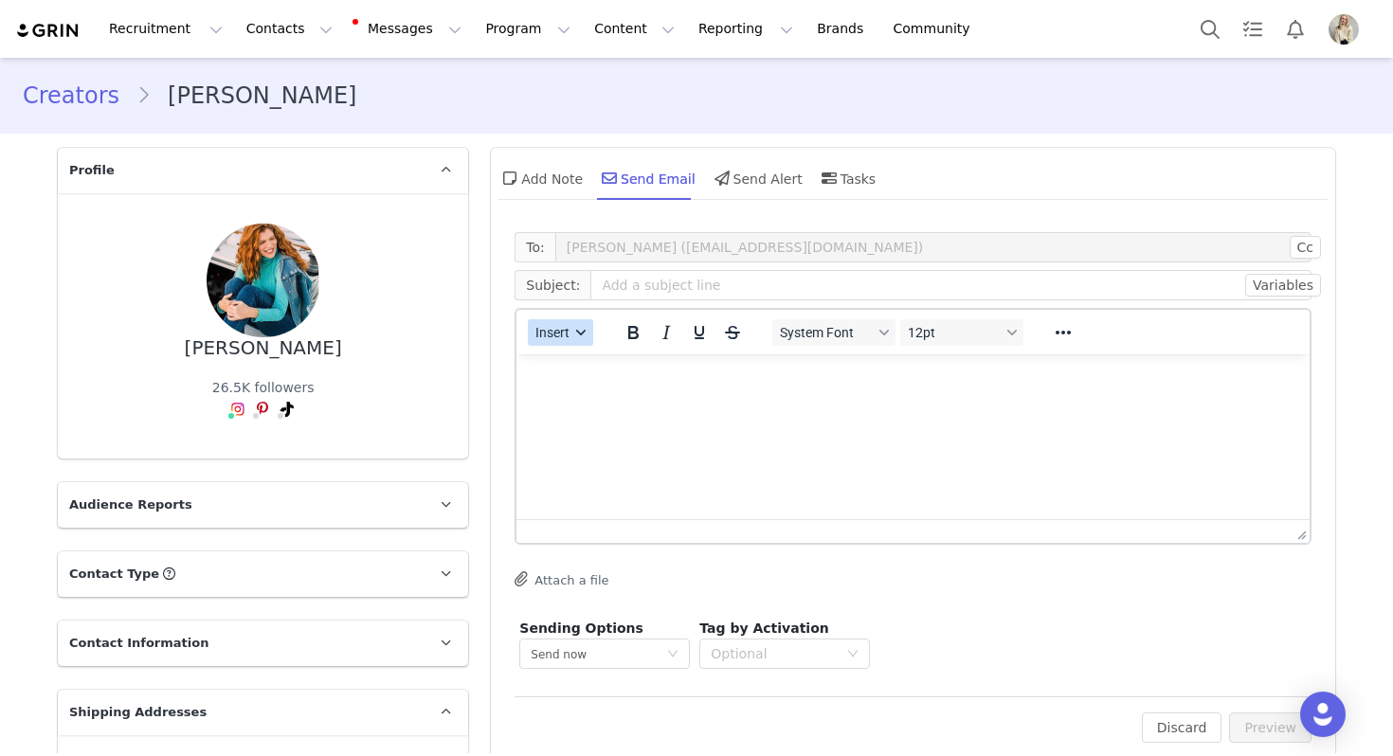
click at [563, 343] on button "Insert" at bounding box center [560, 332] width 65 height 27
click at [568, 363] on div "Insert Template" at bounding box center [629, 365] width 171 height 23
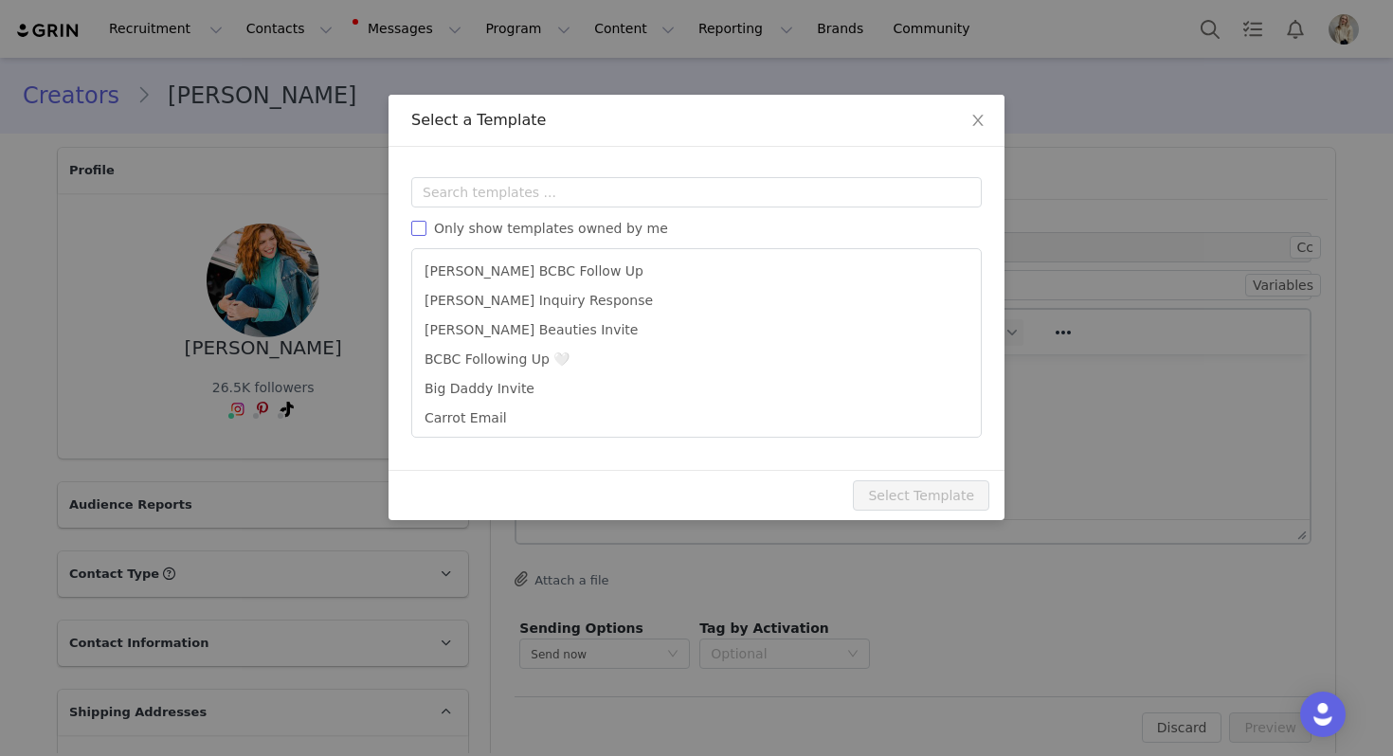
click at [557, 228] on span "Only show templates owned by me" at bounding box center [550, 228] width 249 height 15
click at [426, 228] on input "Only show templates owned by me" at bounding box center [418, 228] width 15 height 15
checkbox input "true"
click at [551, 441] on div "Templates Only show templates owned by me [PERSON_NAME] BCBC Final Check In [PE…" at bounding box center [697, 308] width 616 height 323
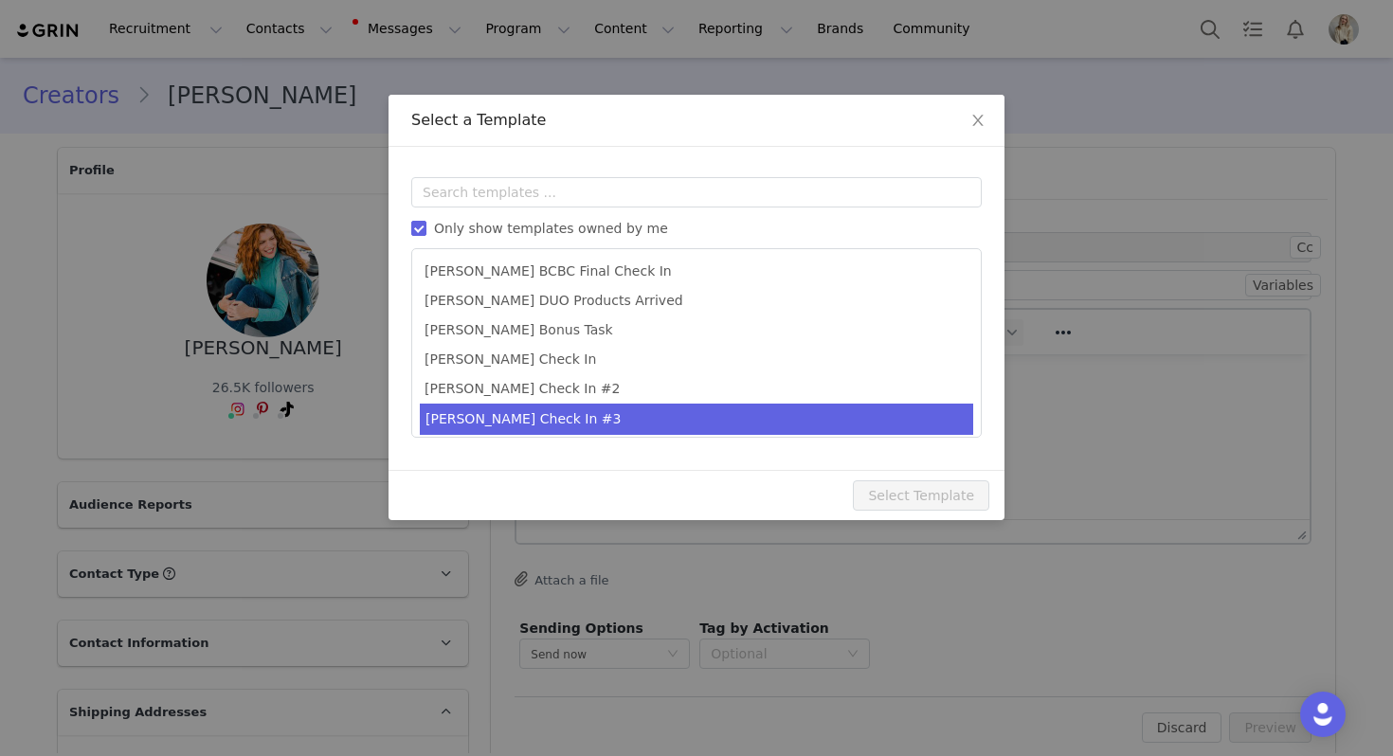
click at [545, 426] on li "[PERSON_NAME] Check In #3" at bounding box center [696, 419] width 553 height 31
type input "Last chance! Let's finish this collab 💕"
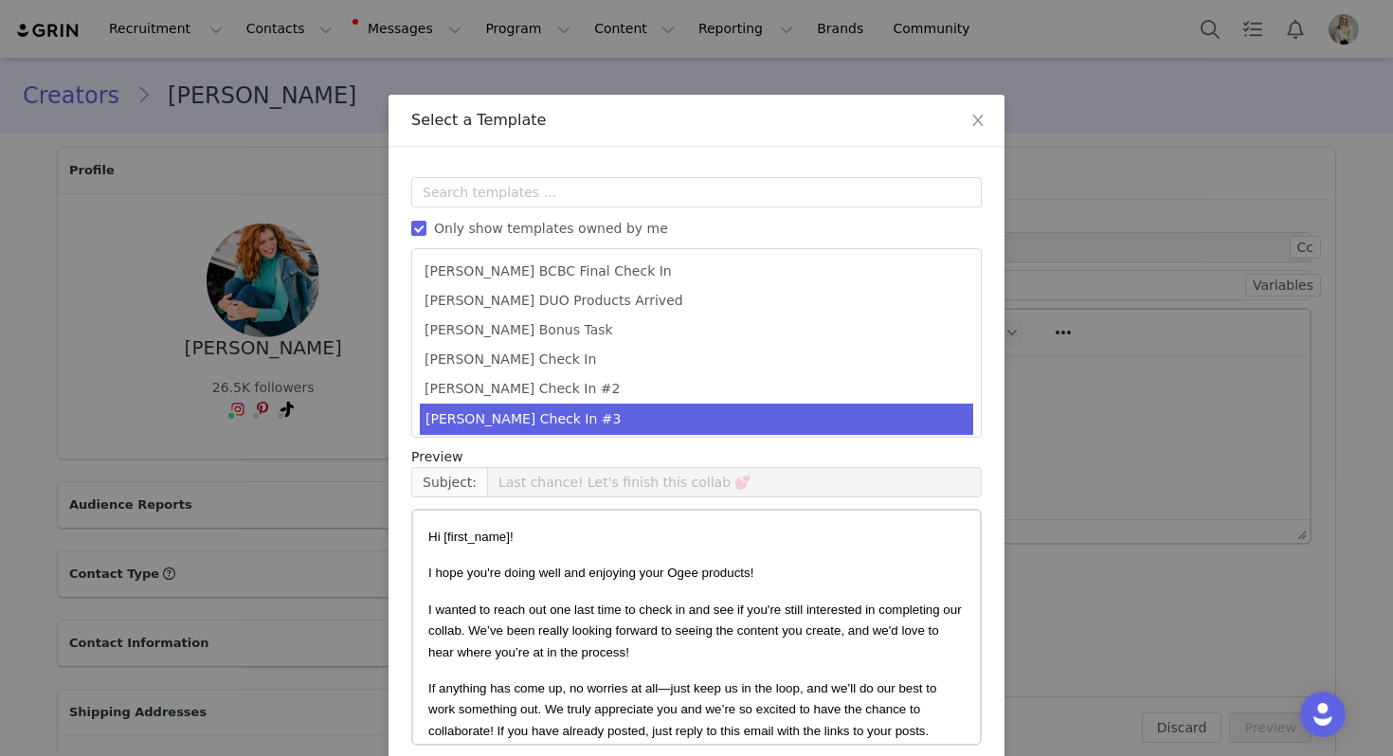
scroll to position [85, 0]
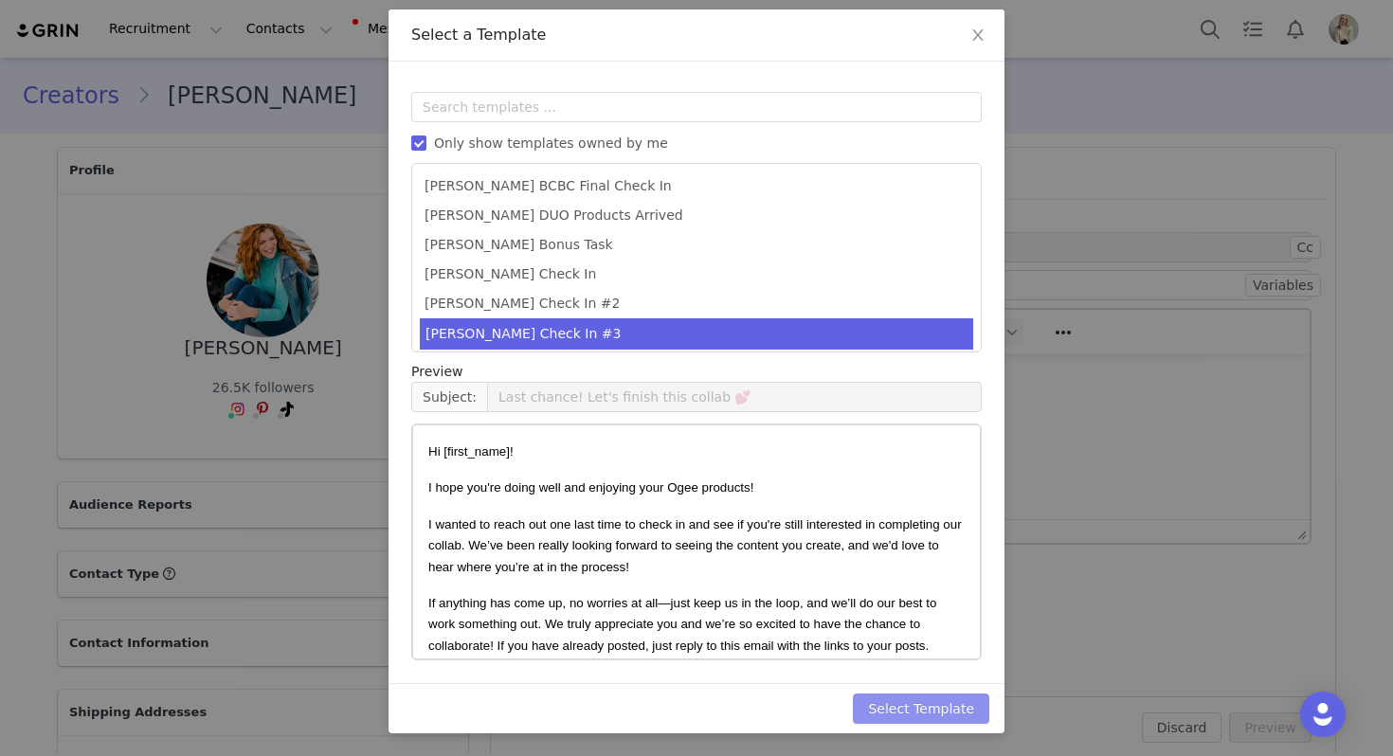
click at [980, 708] on button "Select Template" at bounding box center [921, 709] width 136 height 30
type input "Last chance! Let's finish this collab 💕"
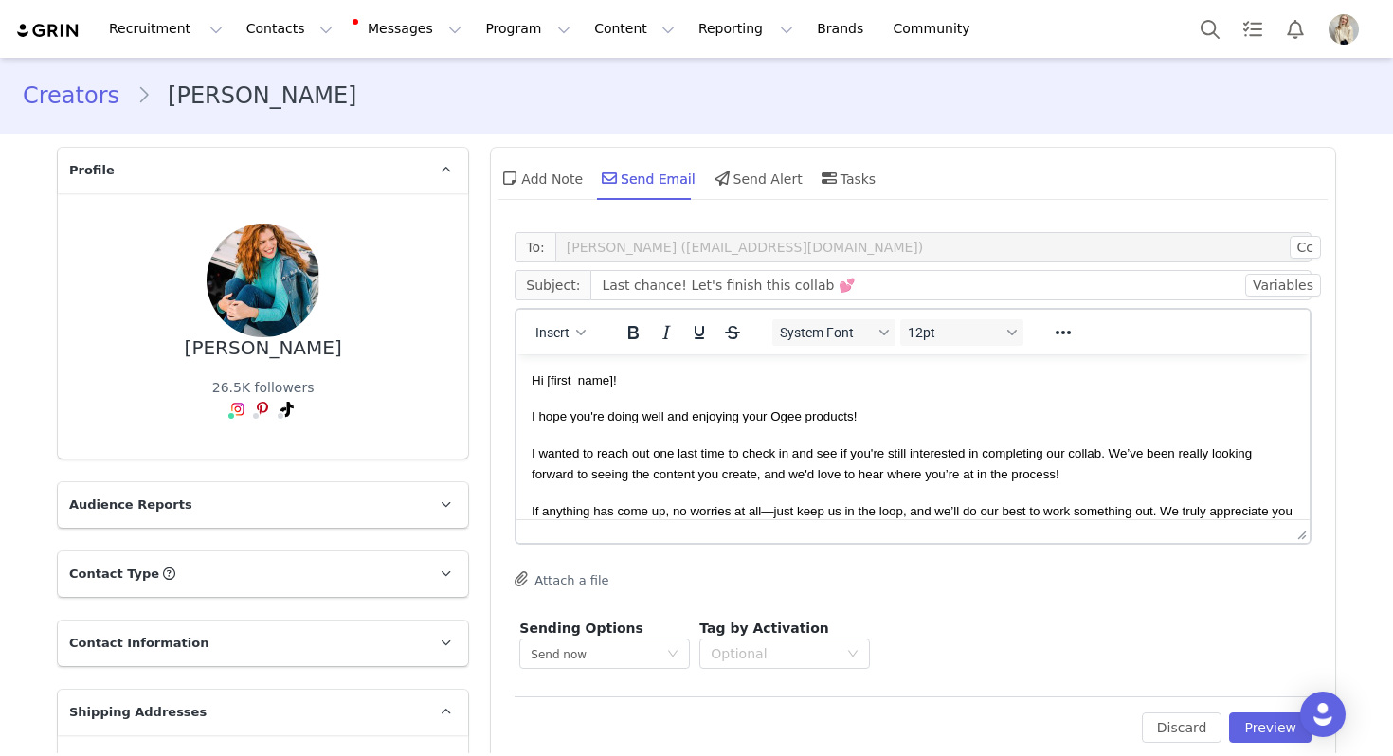
click at [1232, 718] on div "Discard Preview" at bounding box center [1227, 728] width 170 height 30
click at [1234, 718] on button "Preview" at bounding box center [1270, 728] width 82 height 30
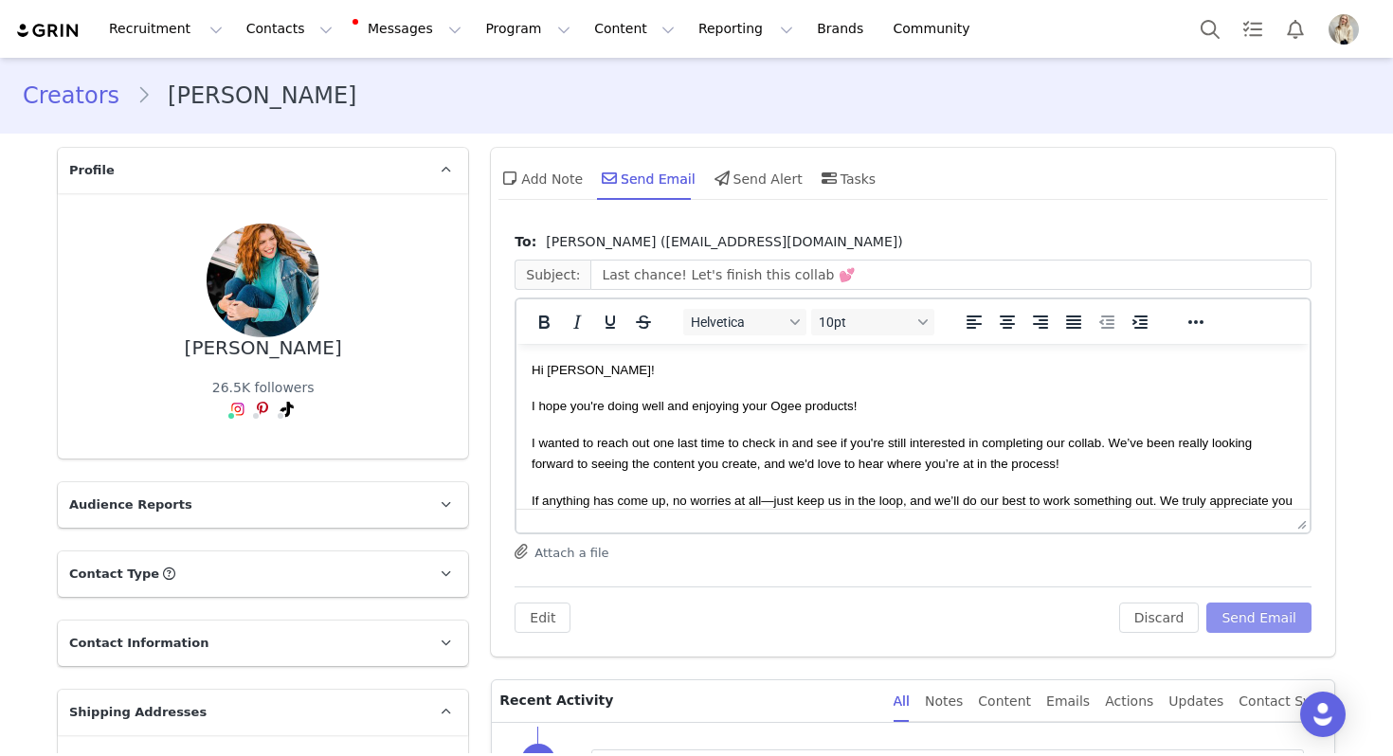
click at [1237, 606] on button "Send Email" at bounding box center [1258, 618] width 105 height 30
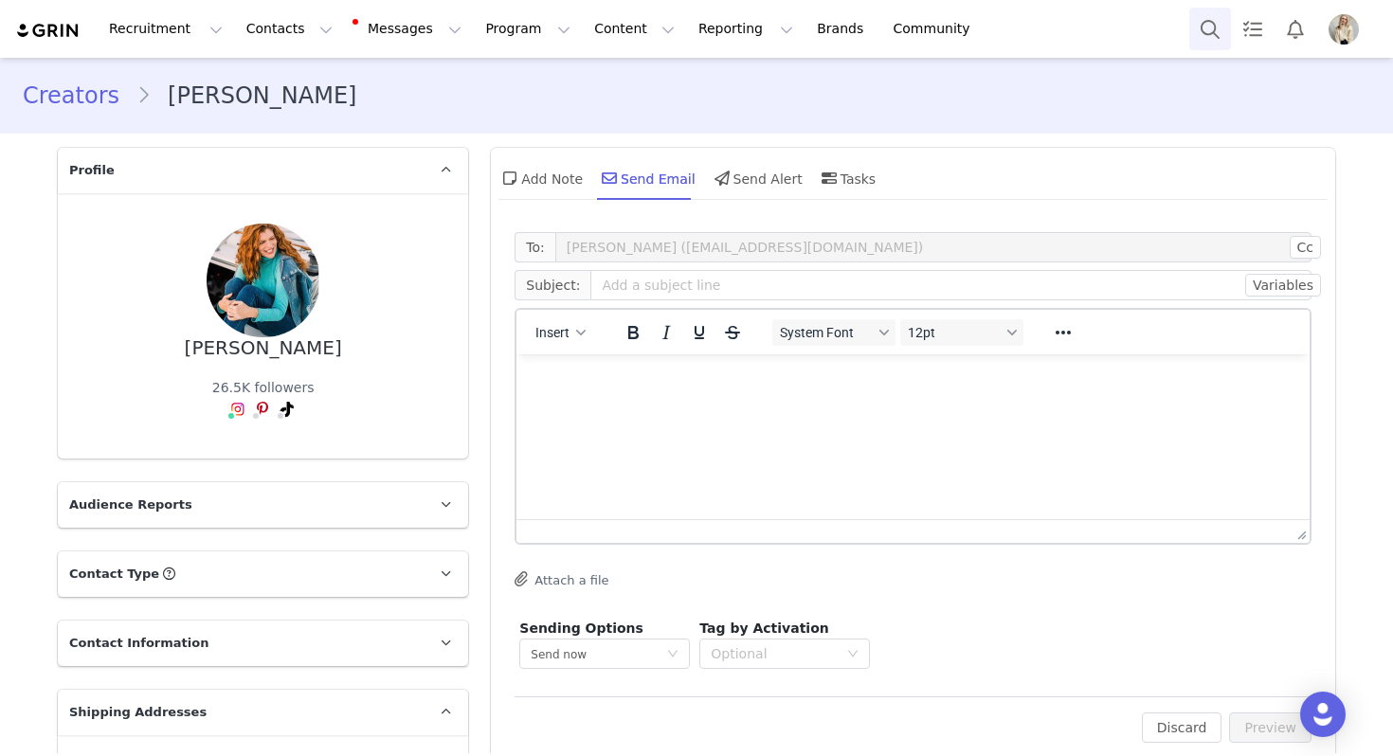
click at [1201, 33] on button "Search" at bounding box center [1210, 29] width 42 height 43
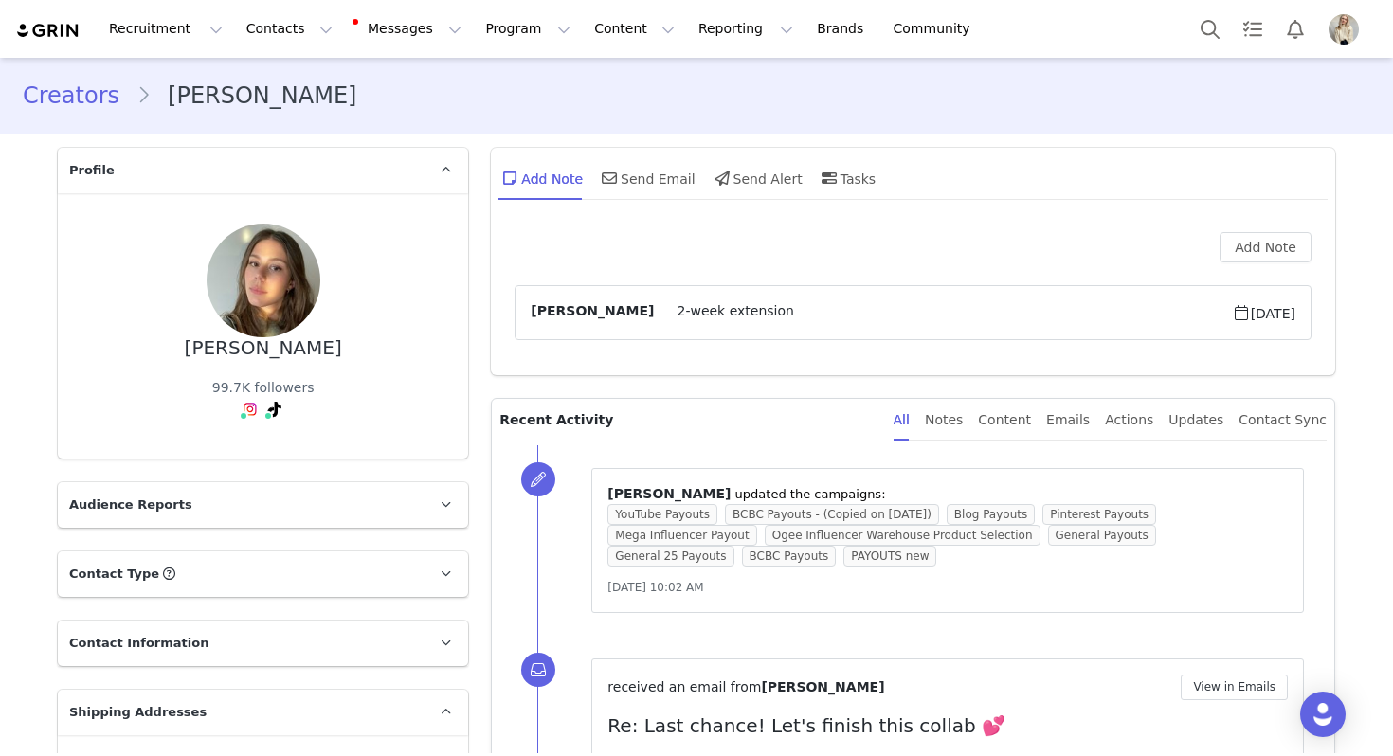
scroll to position [287, 0]
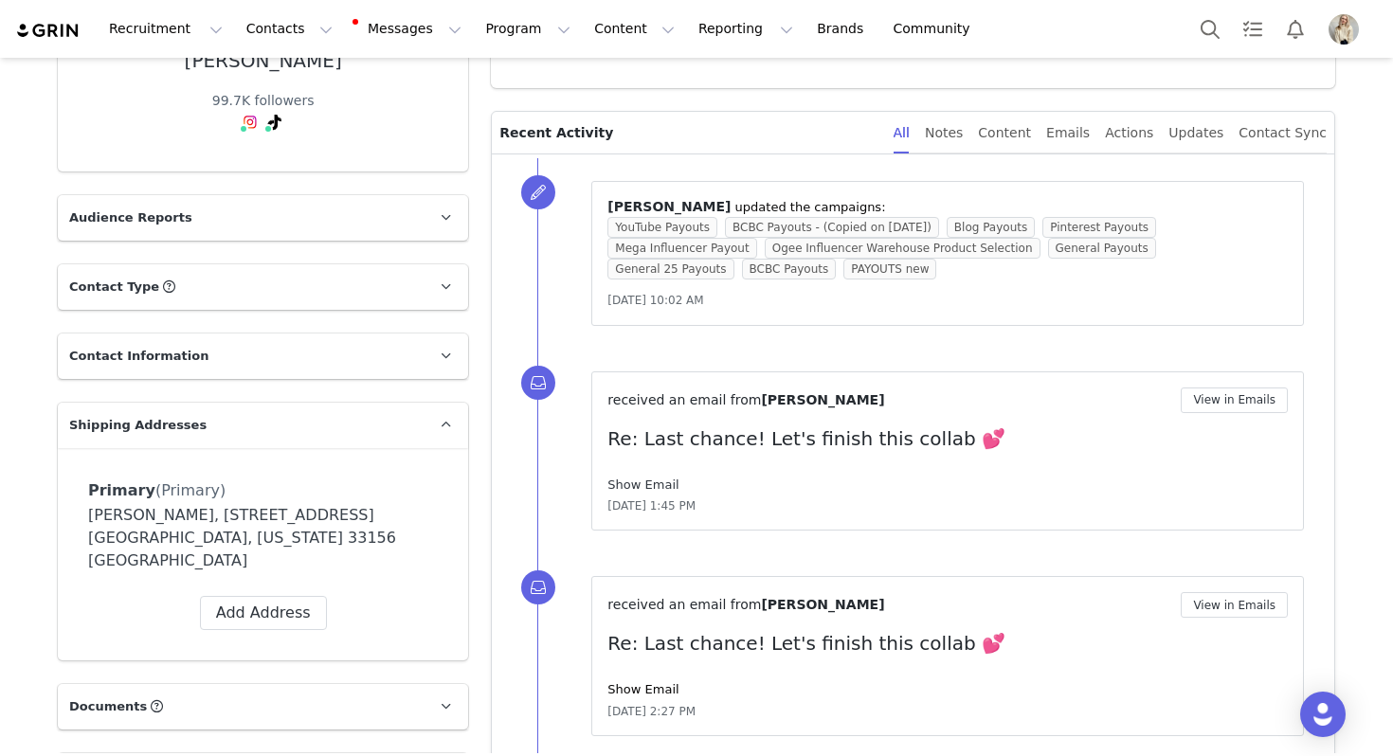
click at [656, 485] on link "Show Email" at bounding box center [642, 485] width 71 height 14
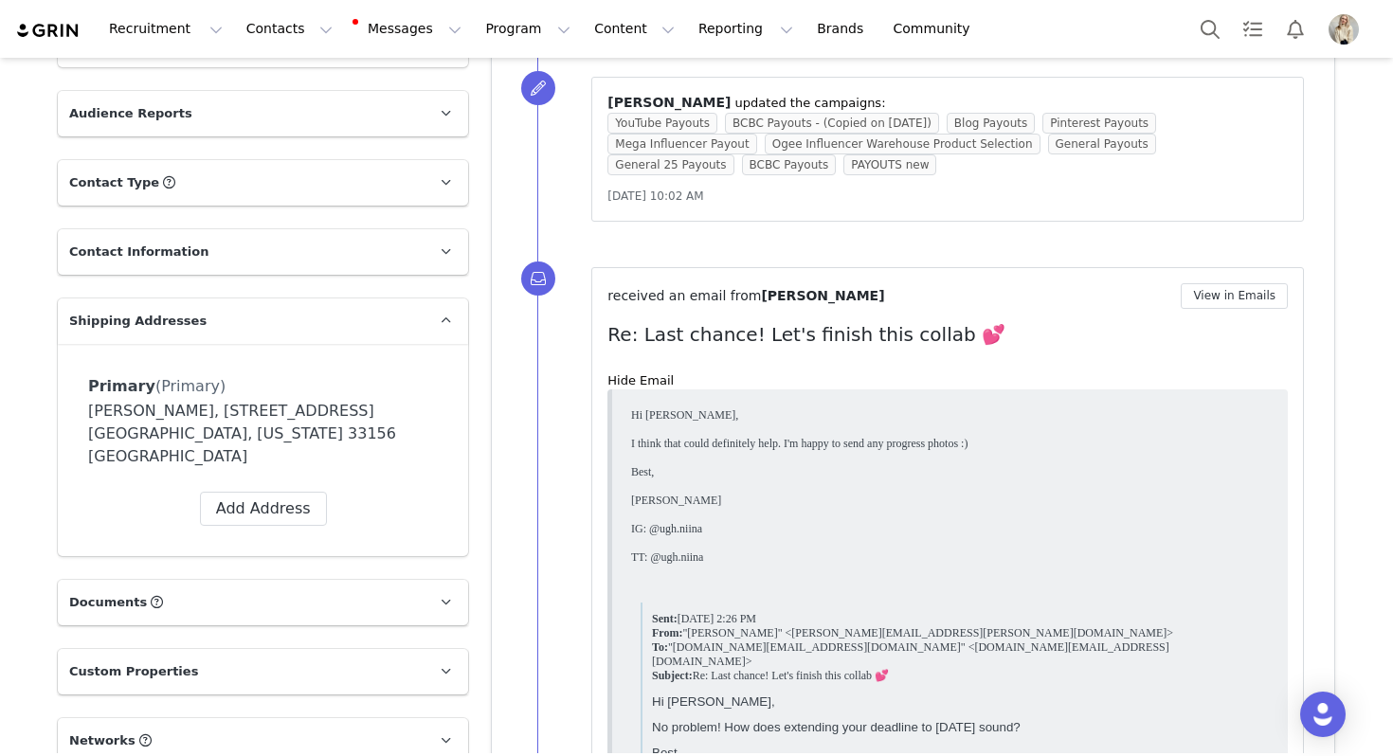
scroll to position [229, 0]
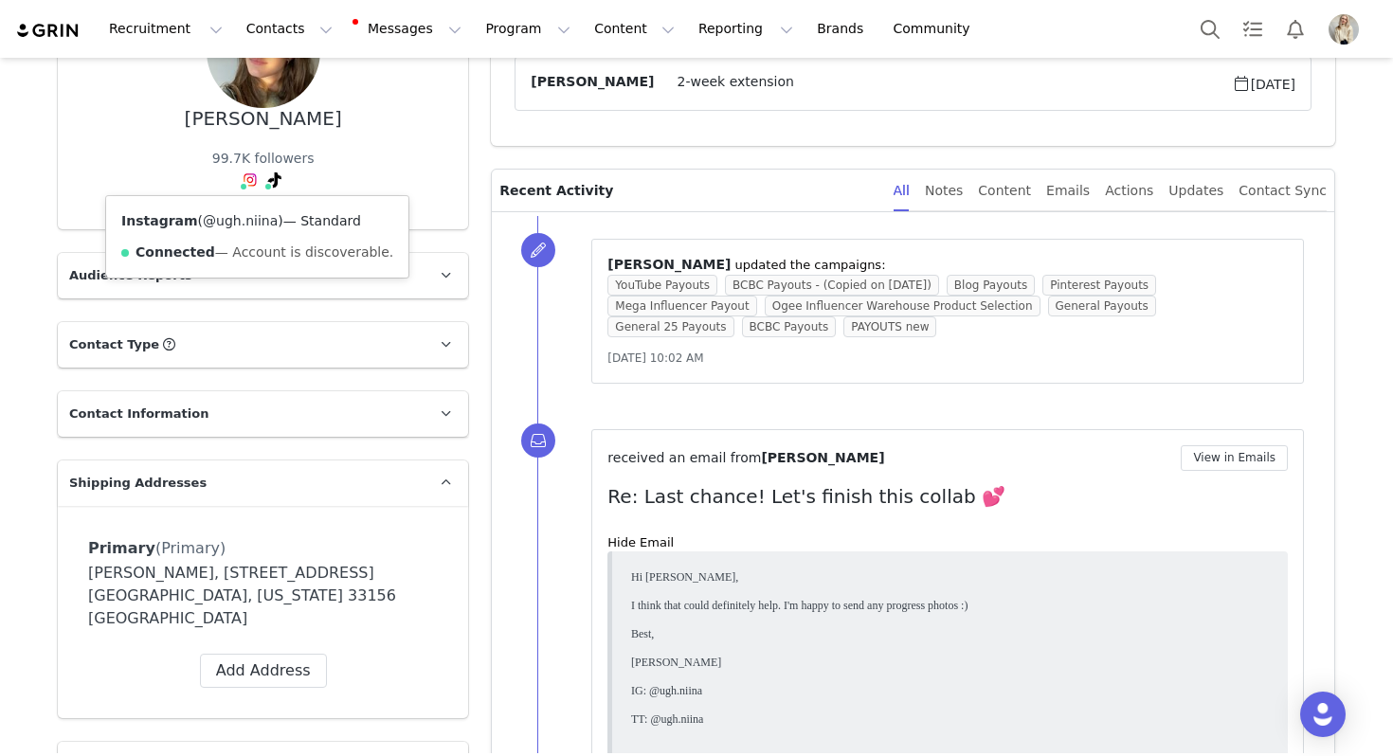
click at [242, 218] on link "@ugh.niina" at bounding box center [240, 220] width 75 height 15
click at [1254, 457] on button "View in Emails" at bounding box center [1234, 458] width 107 height 26
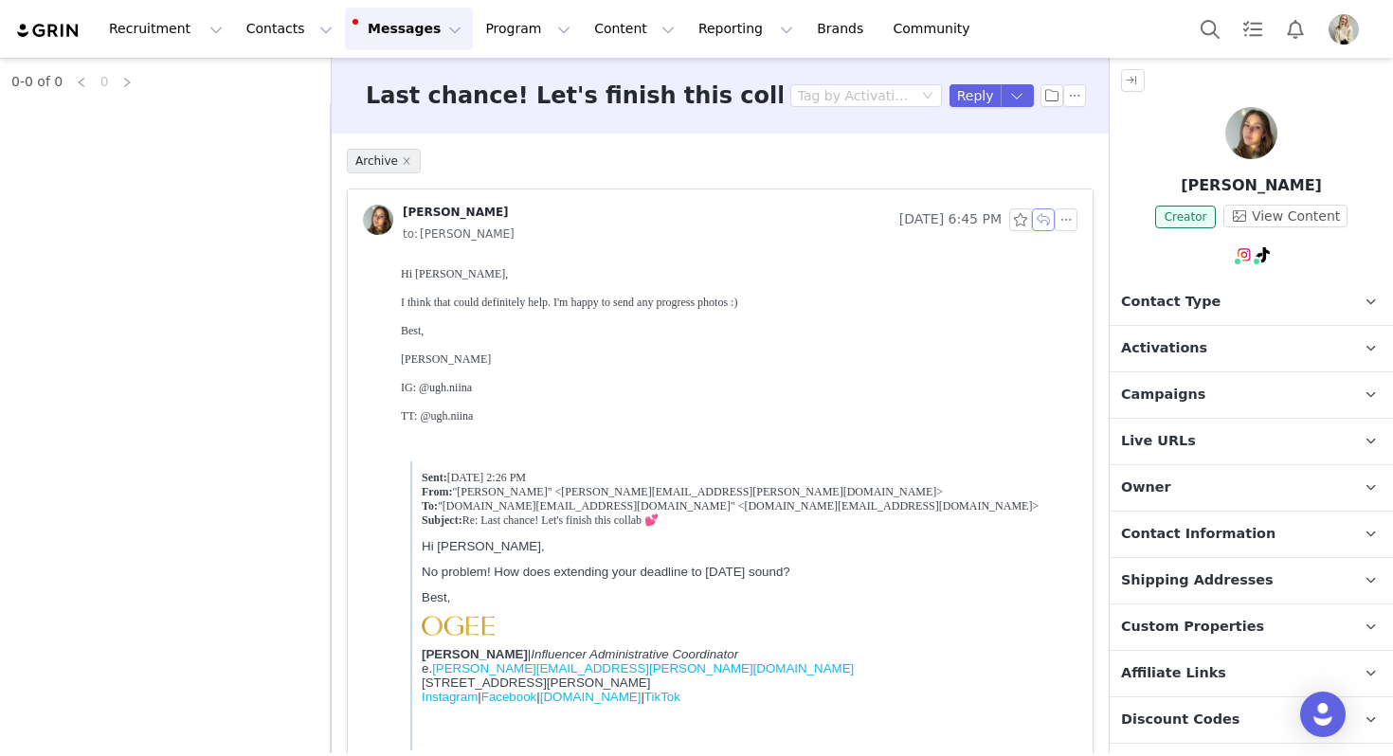
click at [1051, 221] on button "button" at bounding box center [1043, 219] width 23 height 23
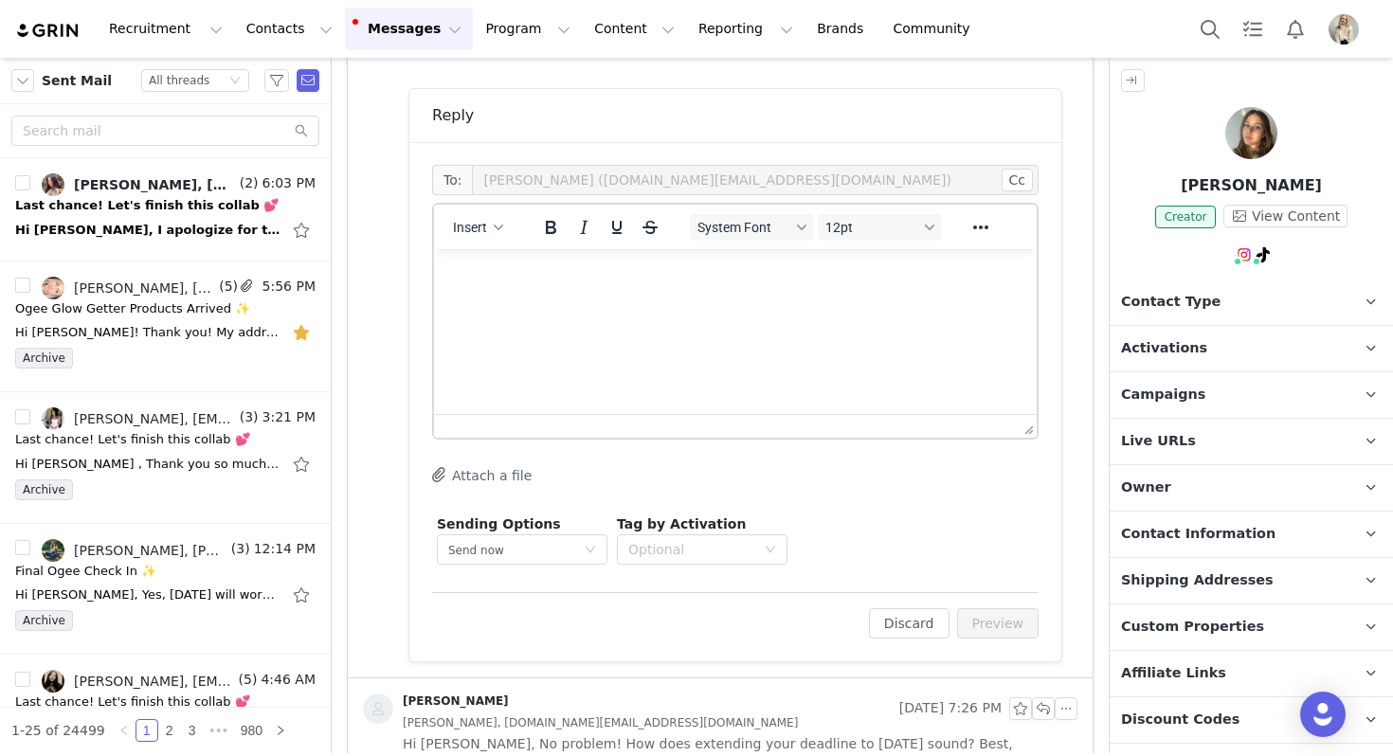
click at [483, 242] on div "Insert" at bounding box center [478, 226] width 89 height 37
click at [482, 226] on span "Insert" at bounding box center [470, 227] width 34 height 15
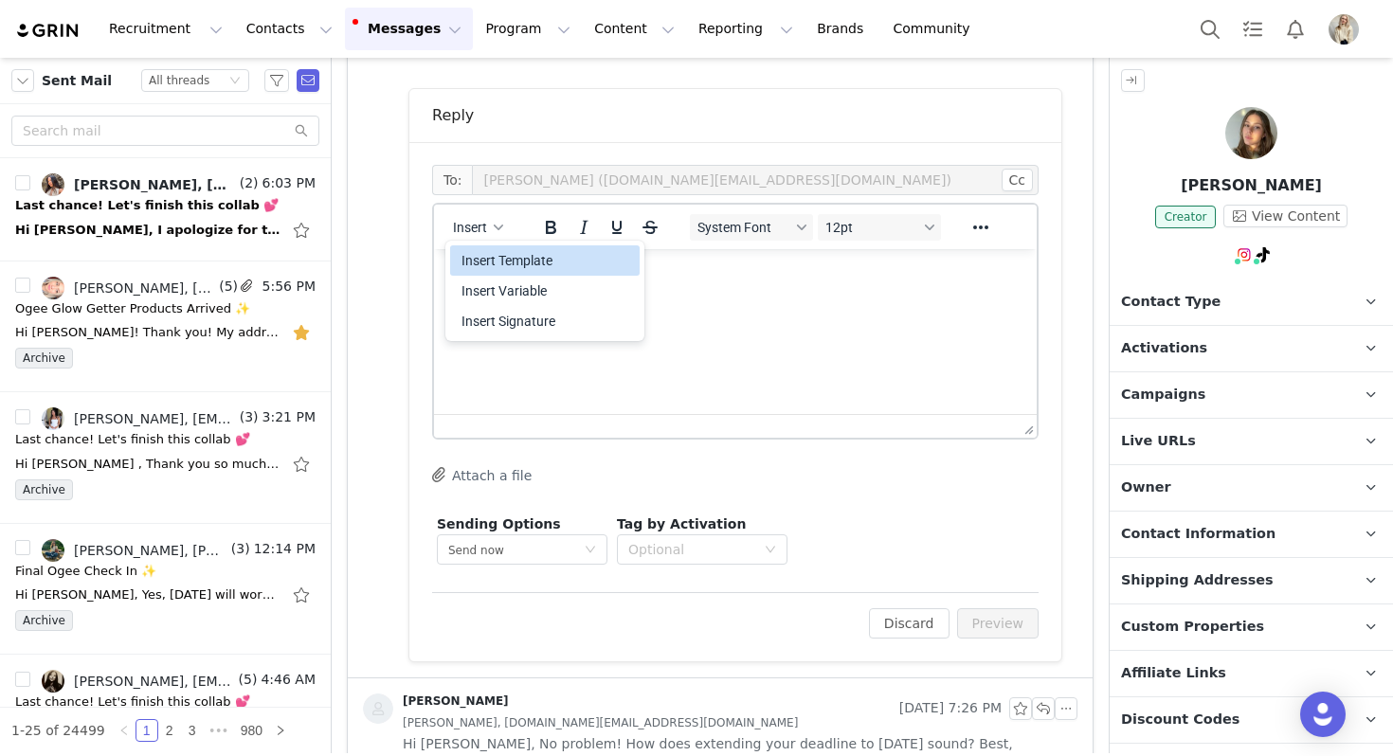
click at [500, 262] on div "Insert Template" at bounding box center [546, 260] width 171 height 23
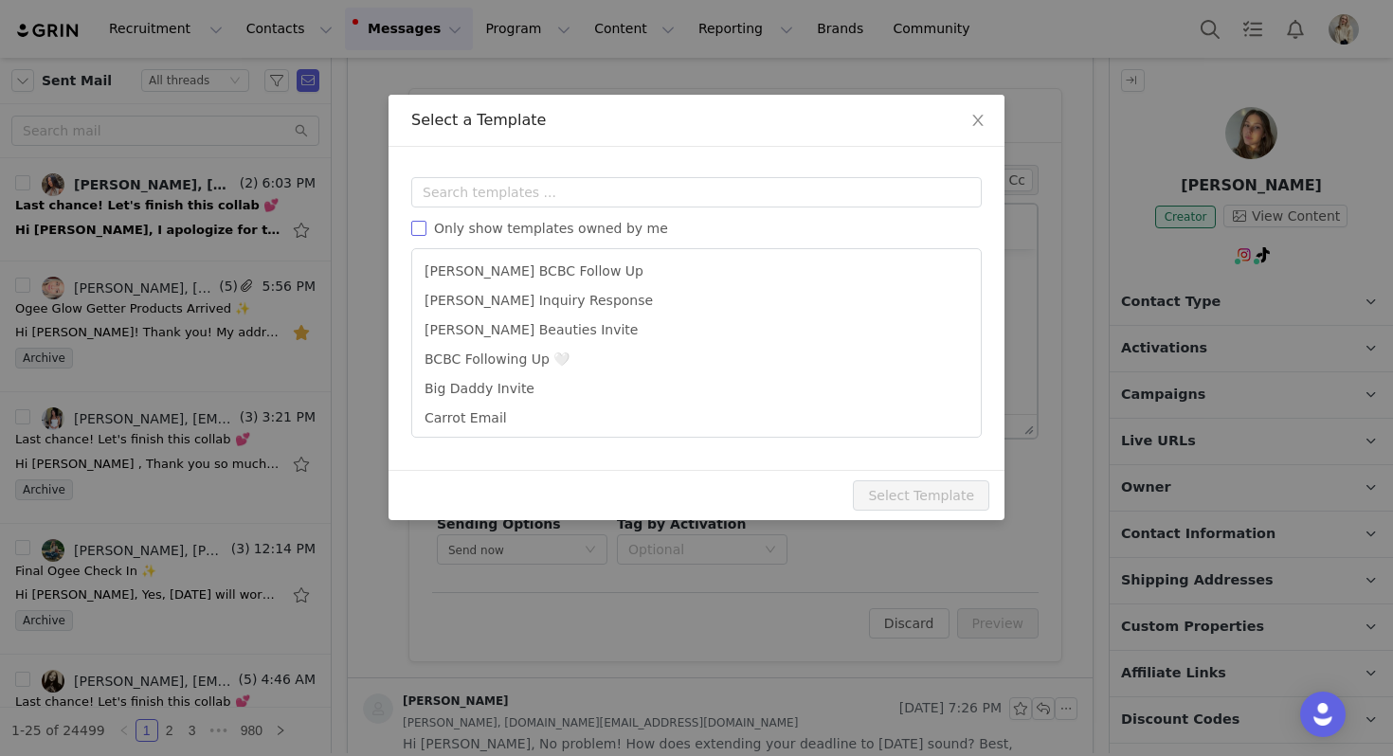
click at [498, 225] on span "Only show templates owned by me" at bounding box center [550, 228] width 249 height 15
click at [426, 225] on input "Only show templates owned by me" at bounding box center [418, 228] width 15 height 15
checkbox input "true"
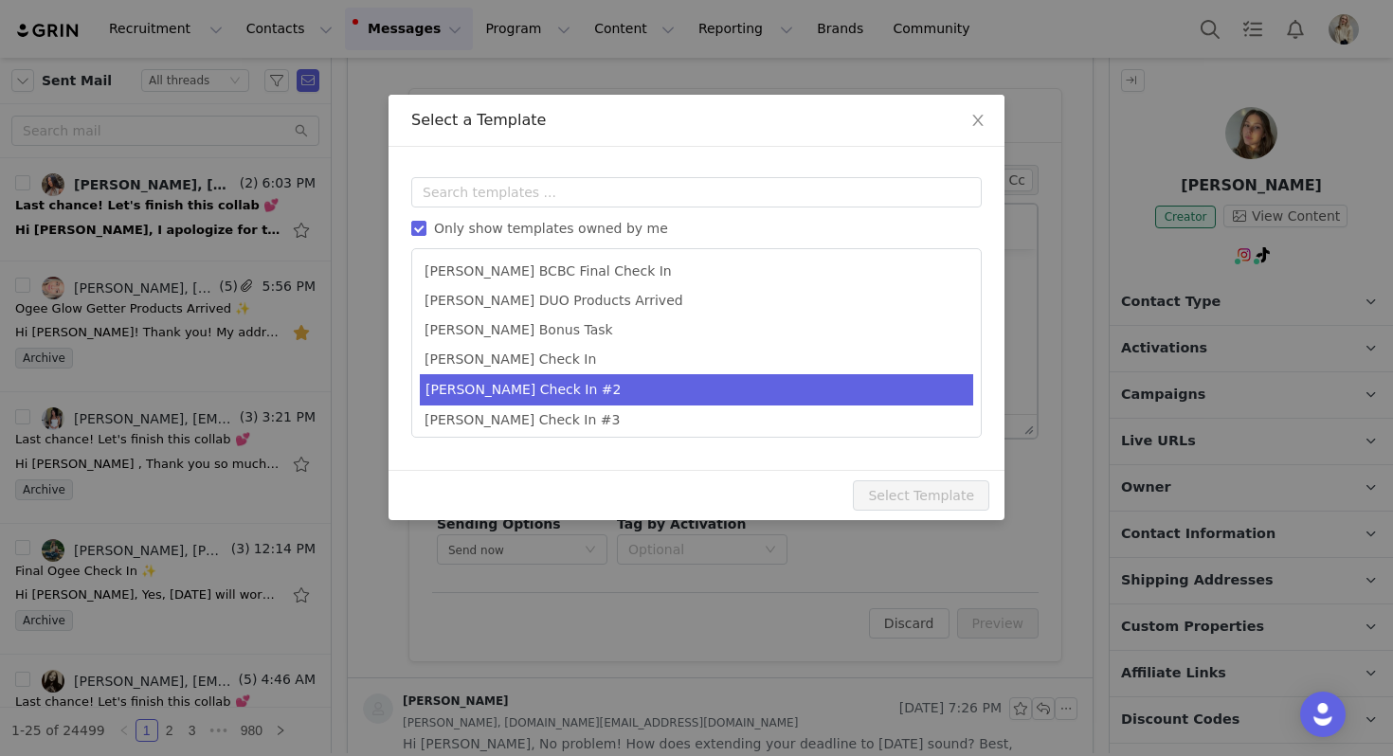
click at [518, 378] on li "Julia Check In #2" at bounding box center [696, 389] width 553 height 31
type input "Just checking in ✨"
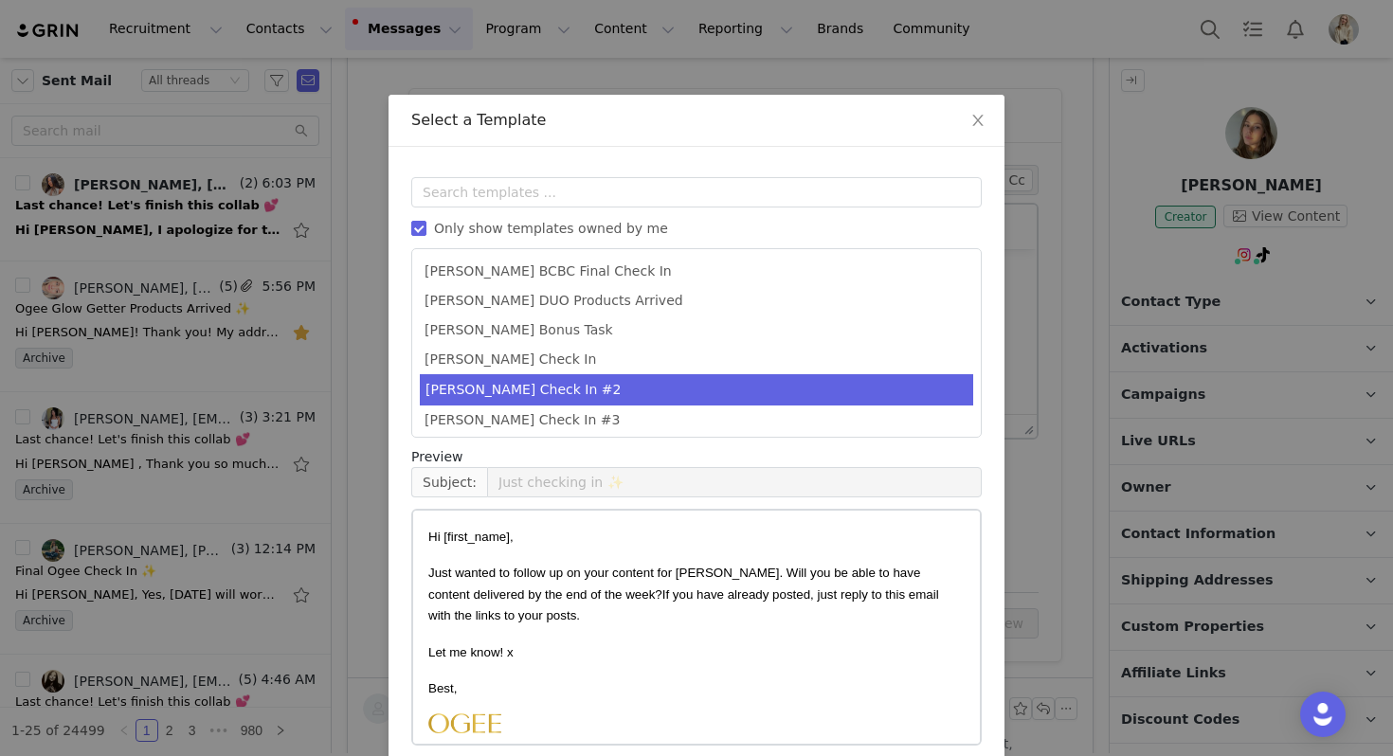
scroll to position [85, 0]
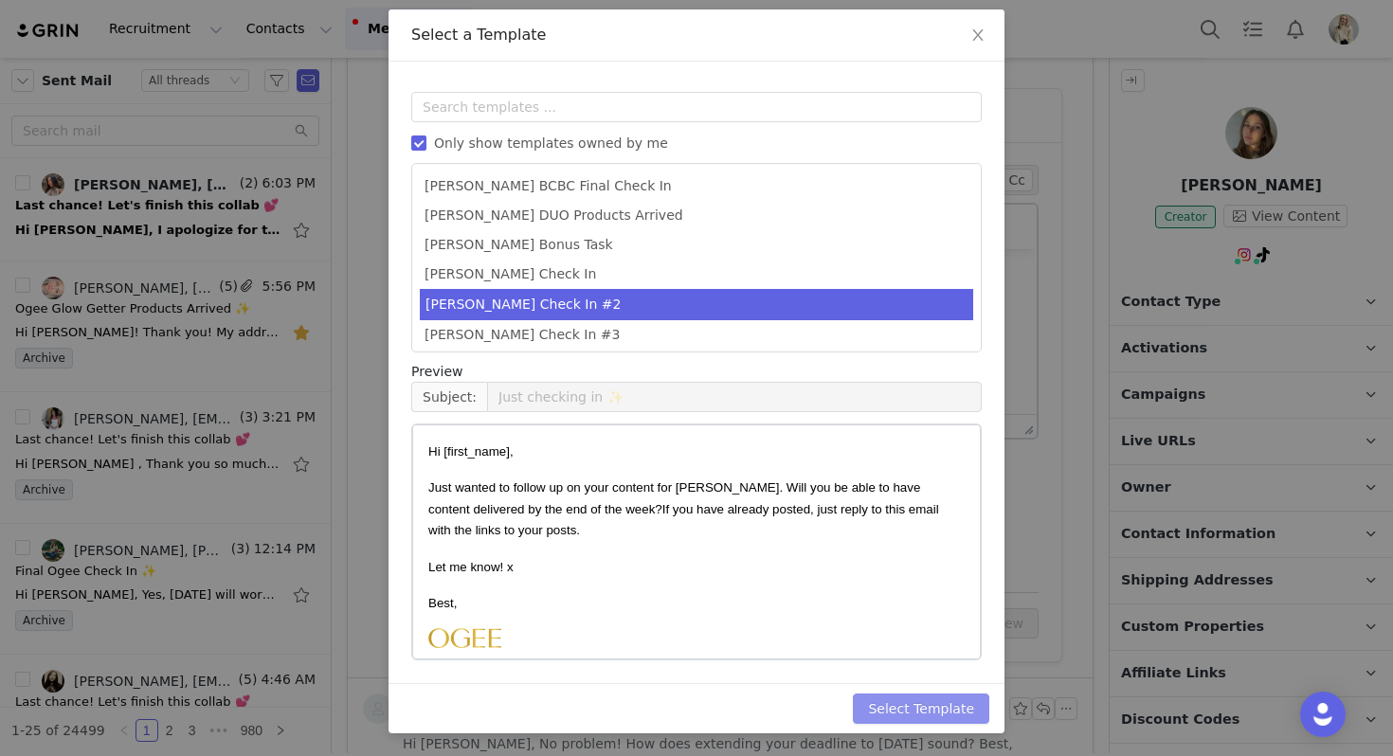
click at [950, 713] on button "Select Template" at bounding box center [921, 709] width 136 height 30
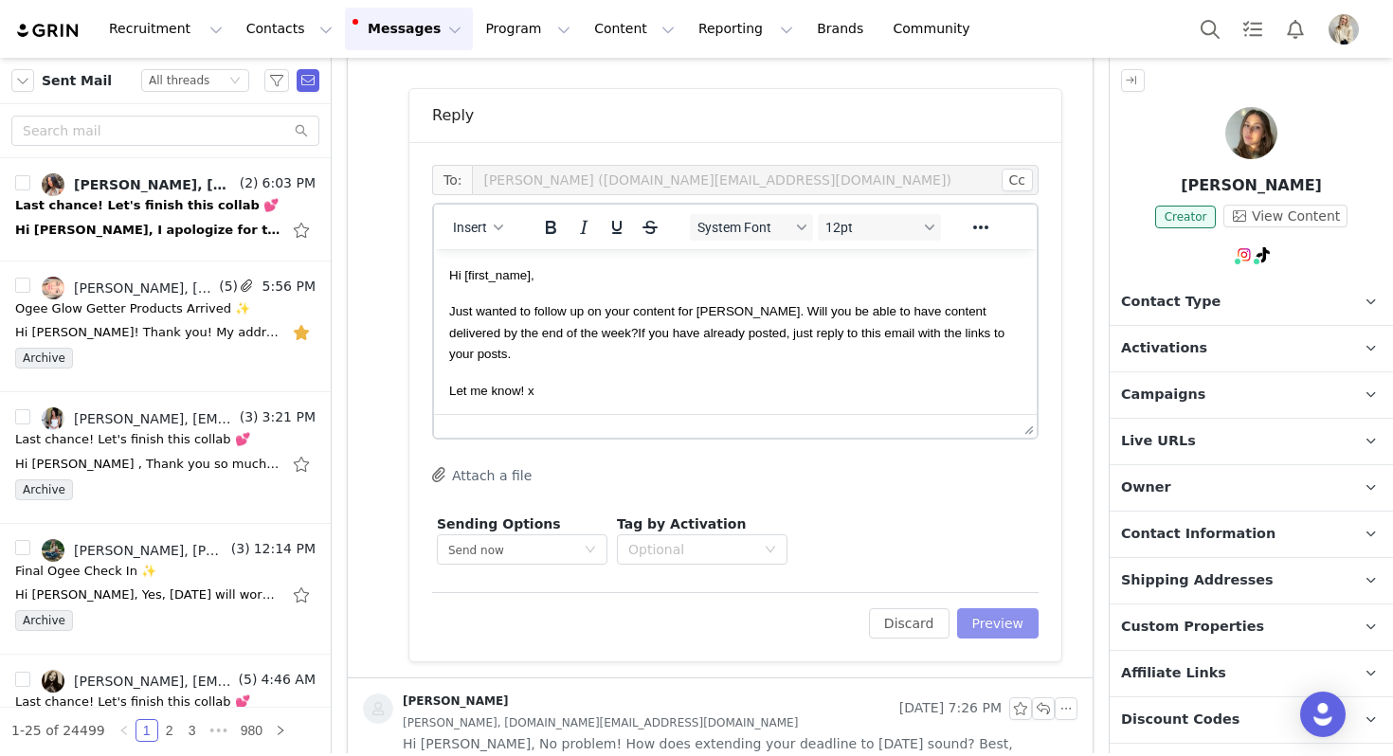
click at [995, 624] on button "Preview" at bounding box center [998, 623] width 82 height 30
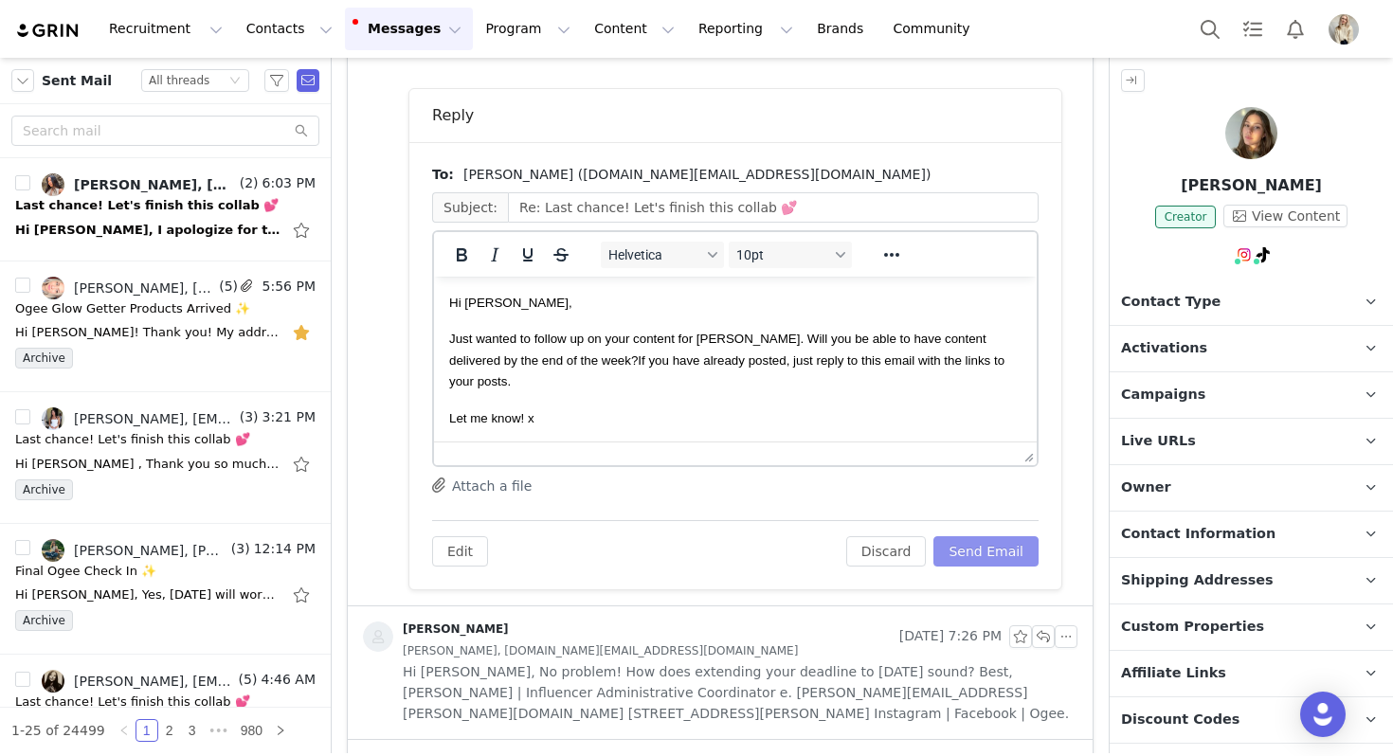
click at [994, 544] on button "Send Email" at bounding box center [985, 551] width 105 height 30
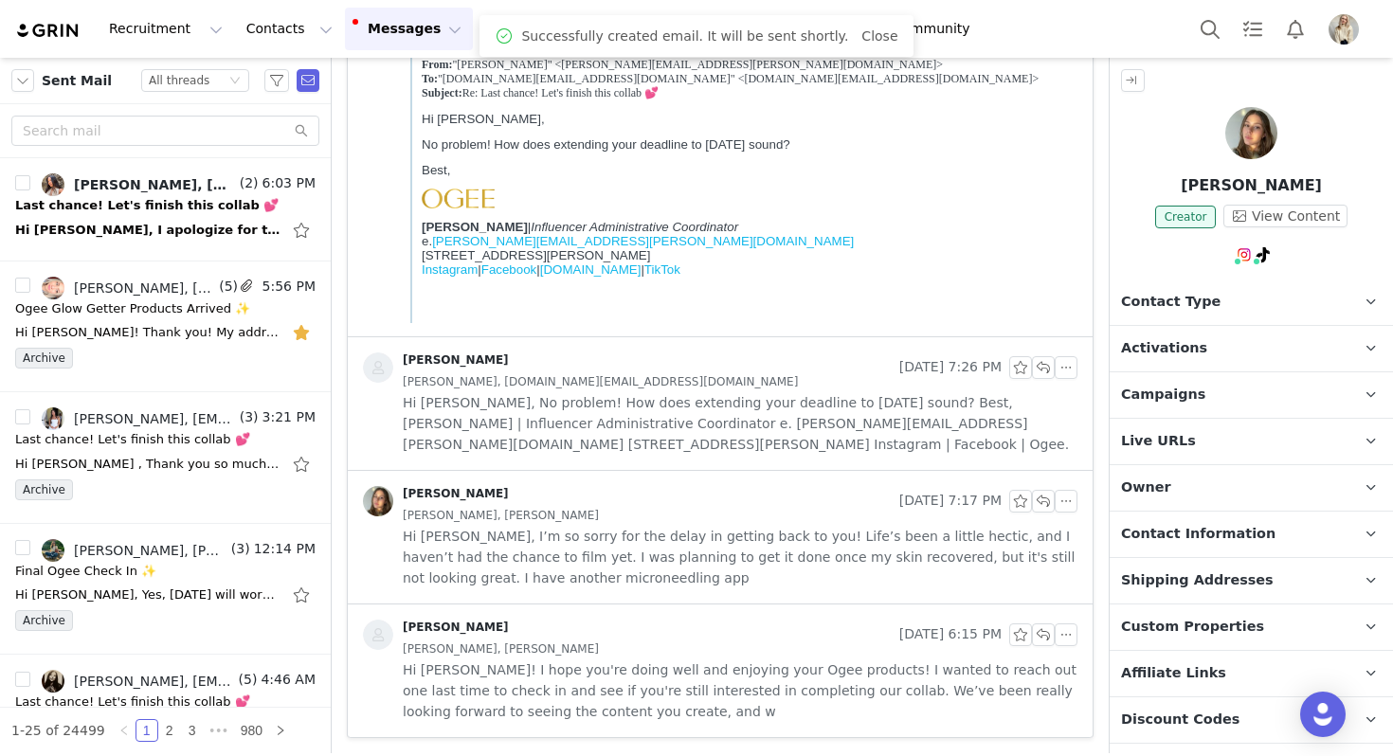
scroll to position [427, 0]
click at [1198, 34] on button "Search" at bounding box center [1210, 29] width 42 height 43
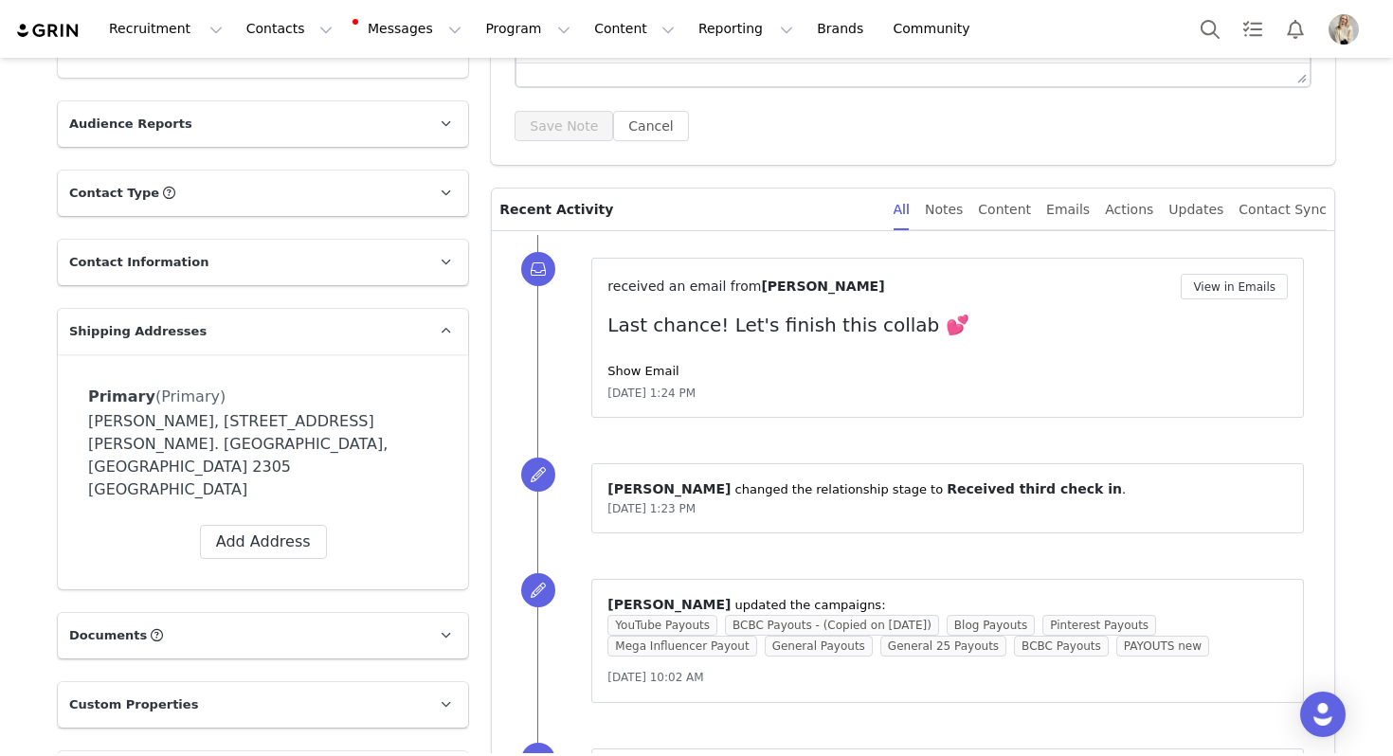
scroll to position [257, 0]
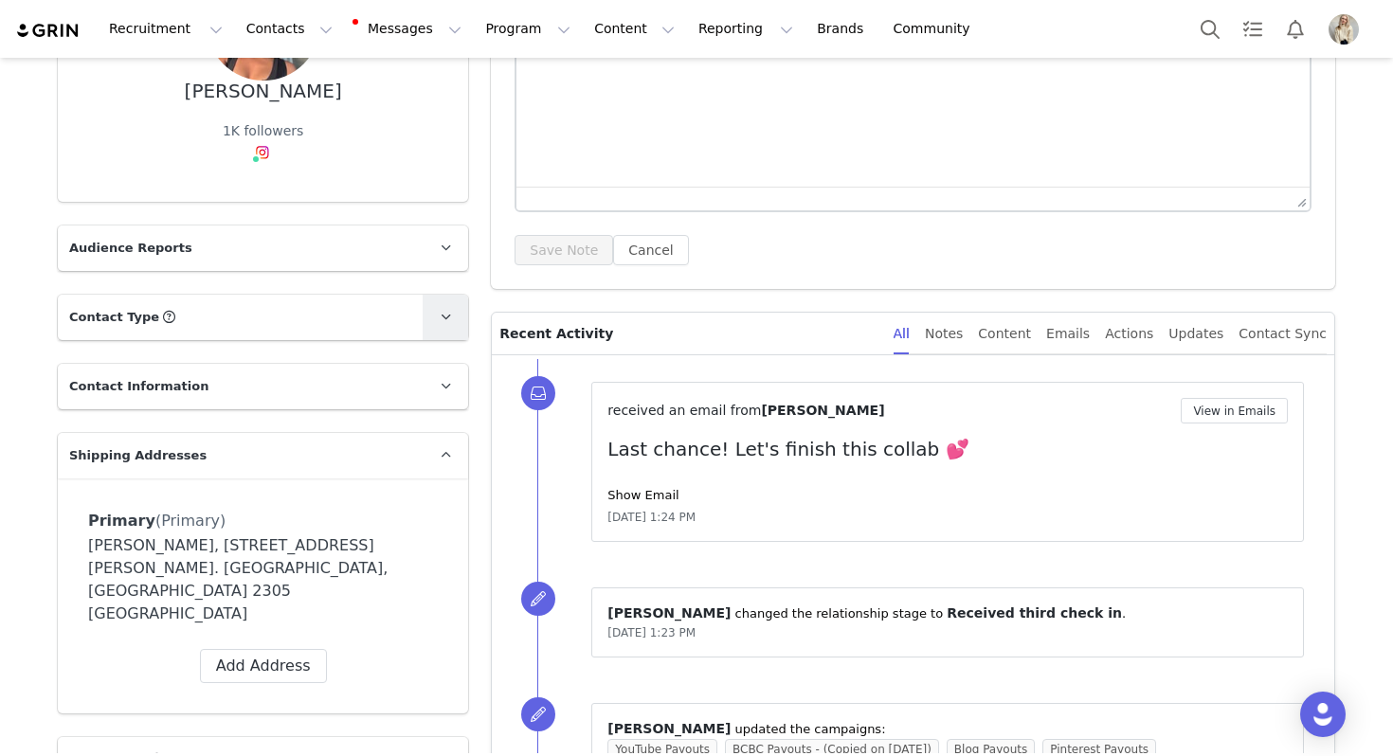
click at [423, 308] on link at bounding box center [445, 317] width 45 height 45
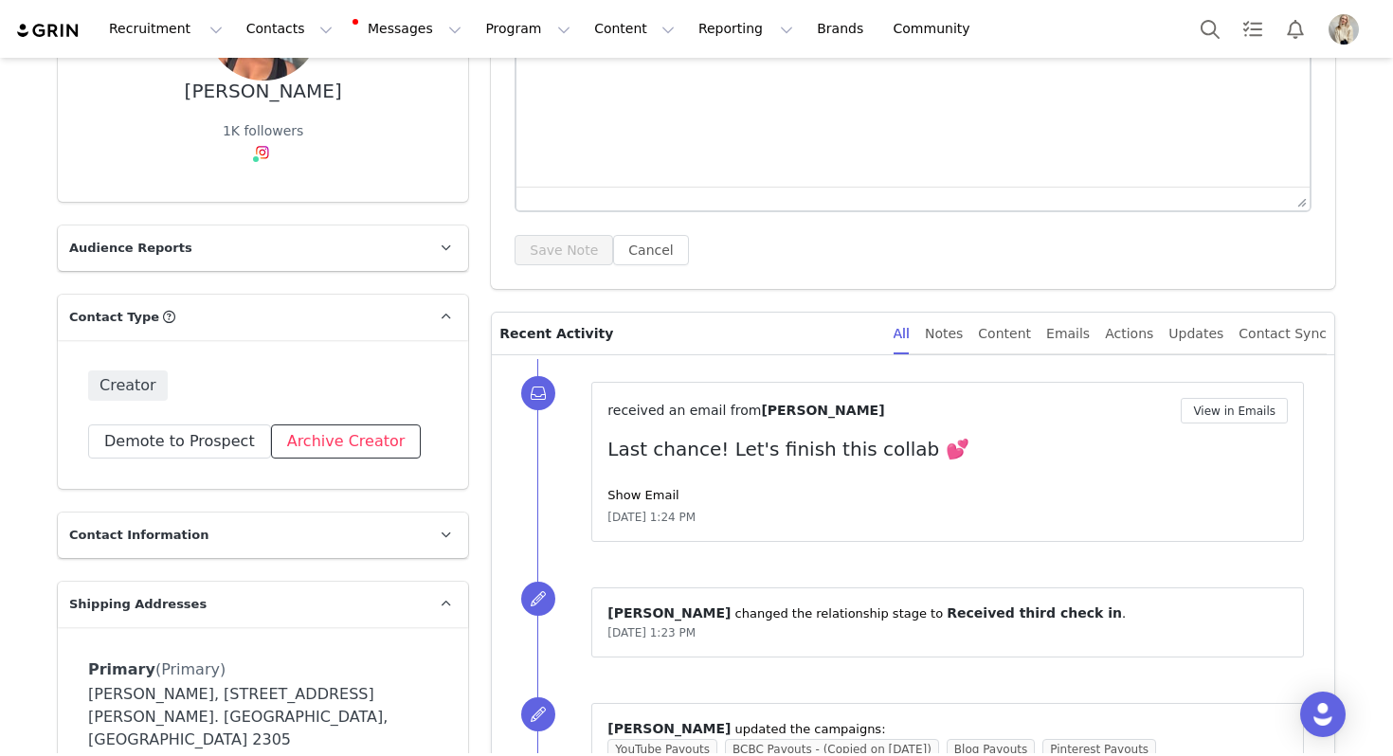
click at [354, 440] on button "Archive Creator" at bounding box center [346, 442] width 151 height 34
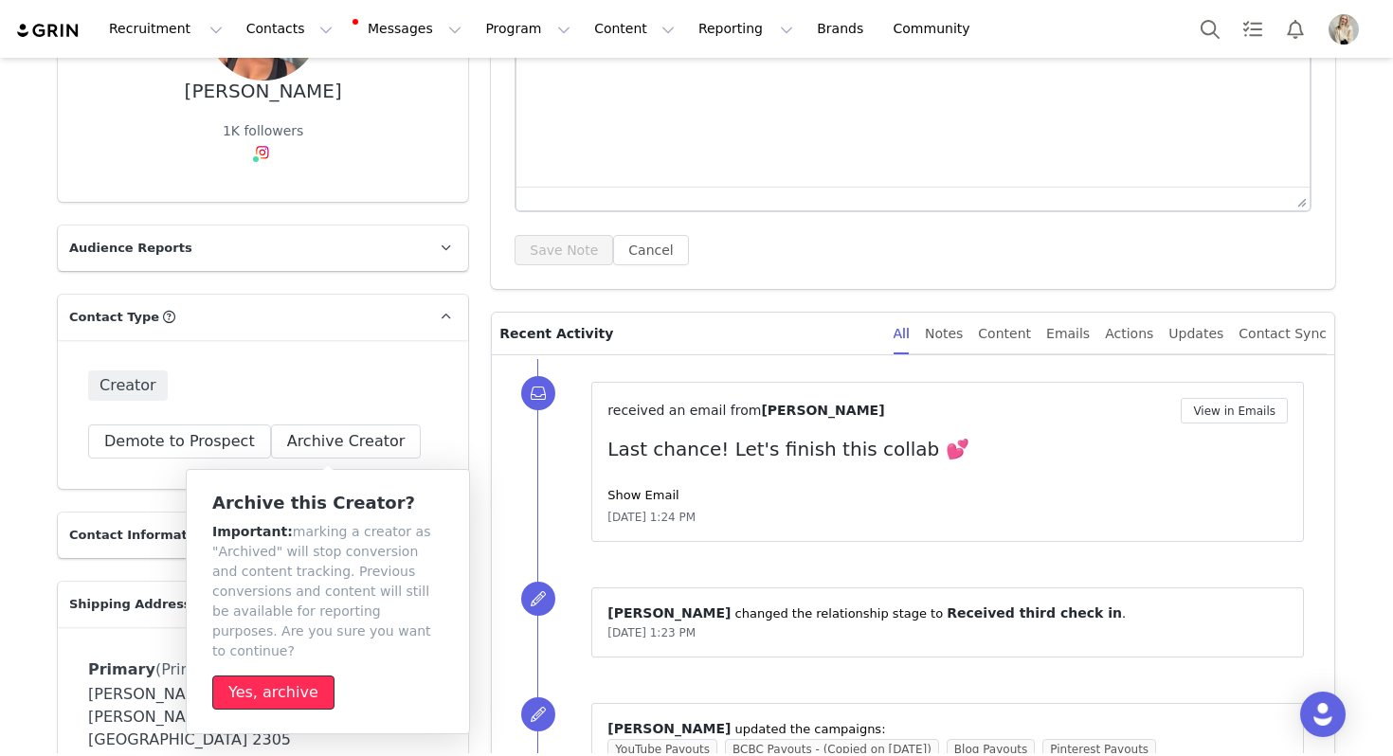
click at [246, 676] on button "Yes, archive" at bounding box center [273, 693] width 122 height 34
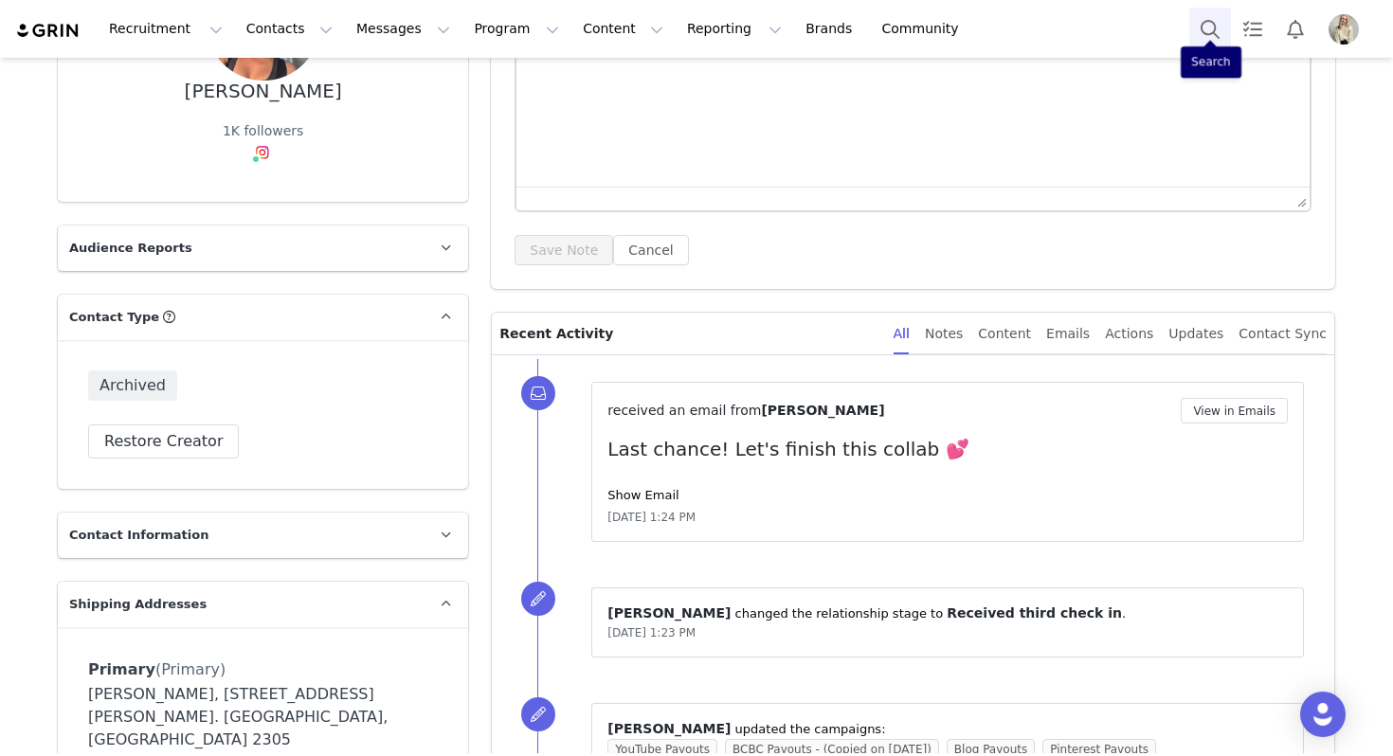
click at [1210, 24] on button "Search" at bounding box center [1210, 29] width 42 height 43
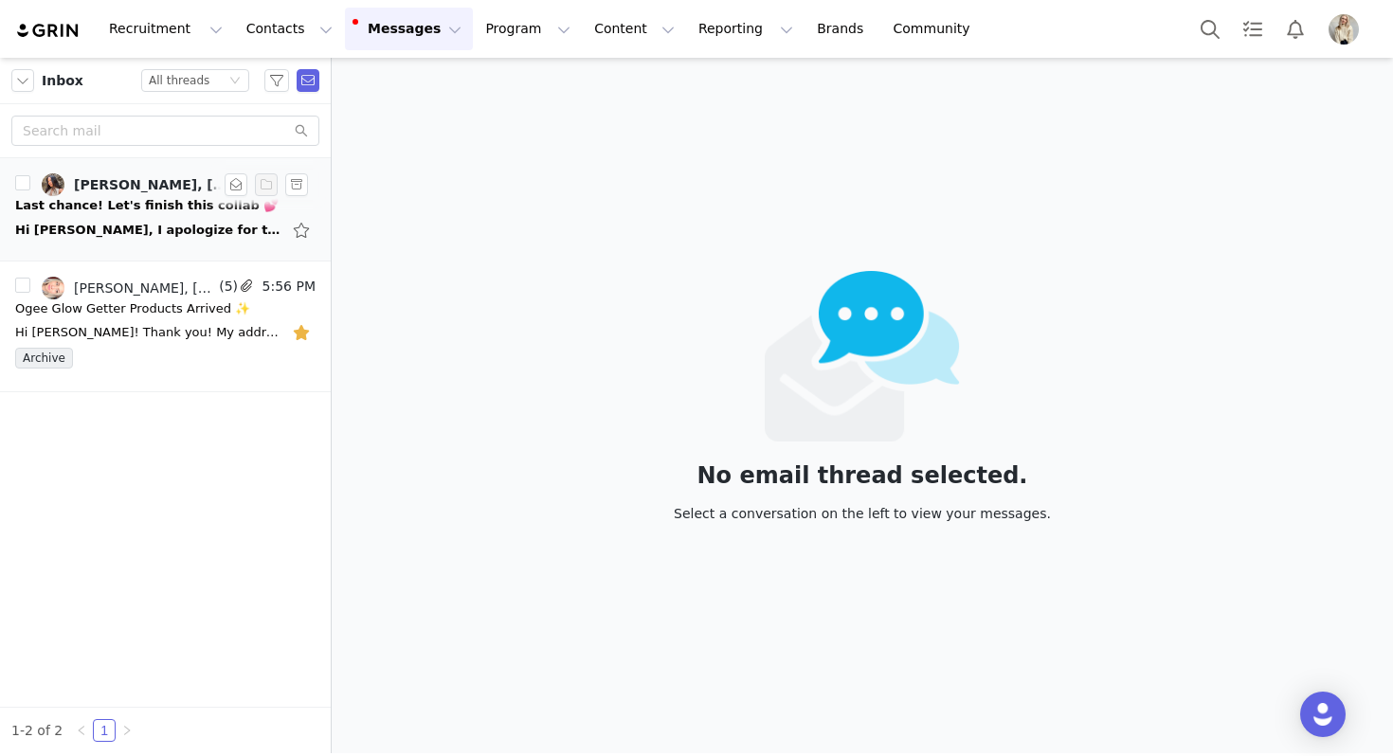
click at [172, 209] on div "Last chance! Let's finish this collab 💕" at bounding box center [146, 205] width 263 height 19
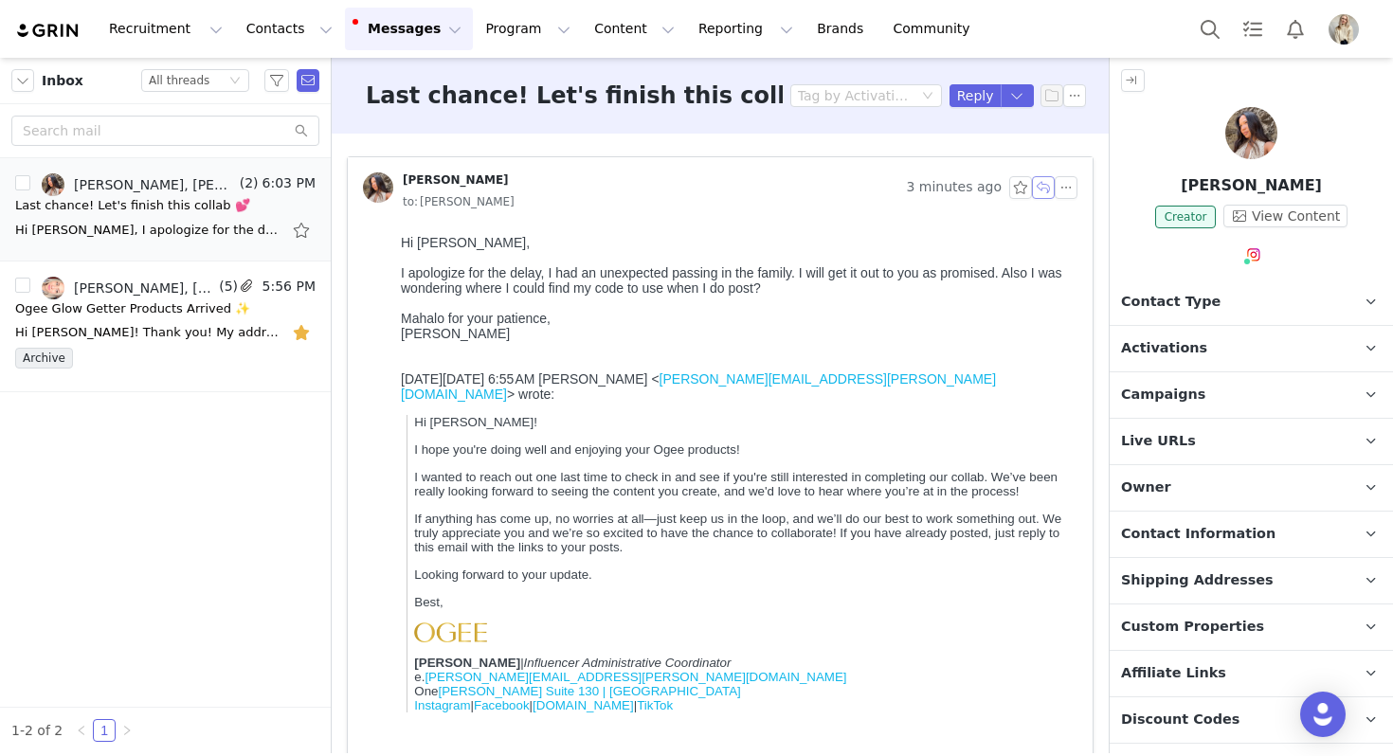
click at [1045, 187] on button "button" at bounding box center [1043, 187] width 23 height 23
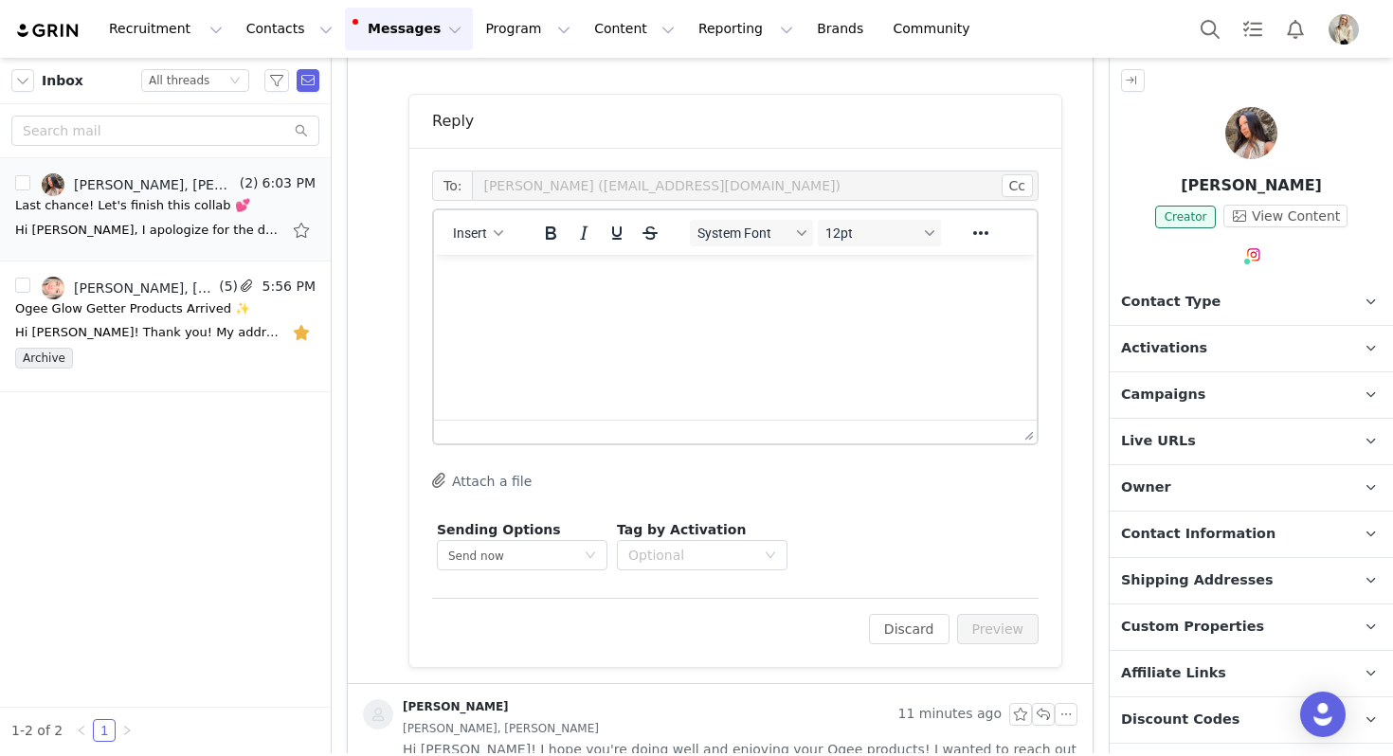
scroll to position [707, 0]
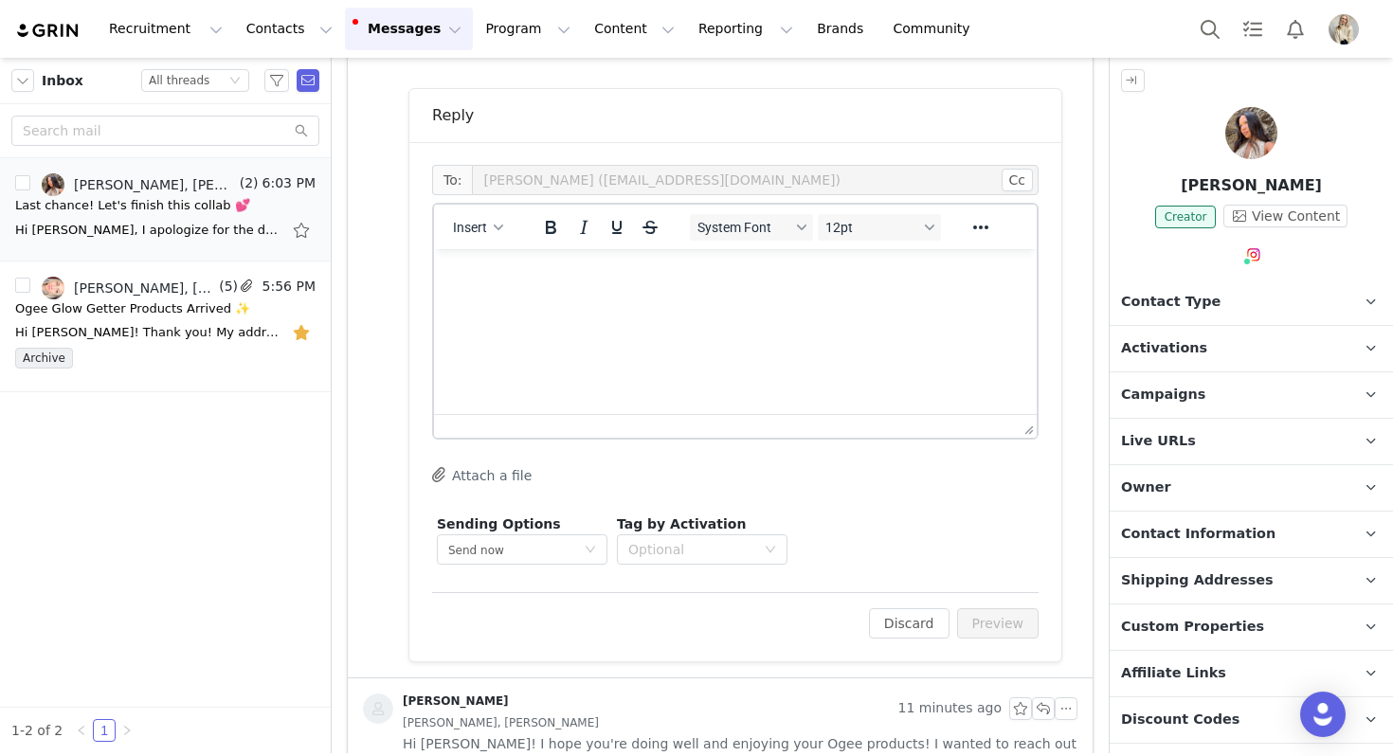
click at [649, 300] on html at bounding box center [735, 274] width 603 height 51
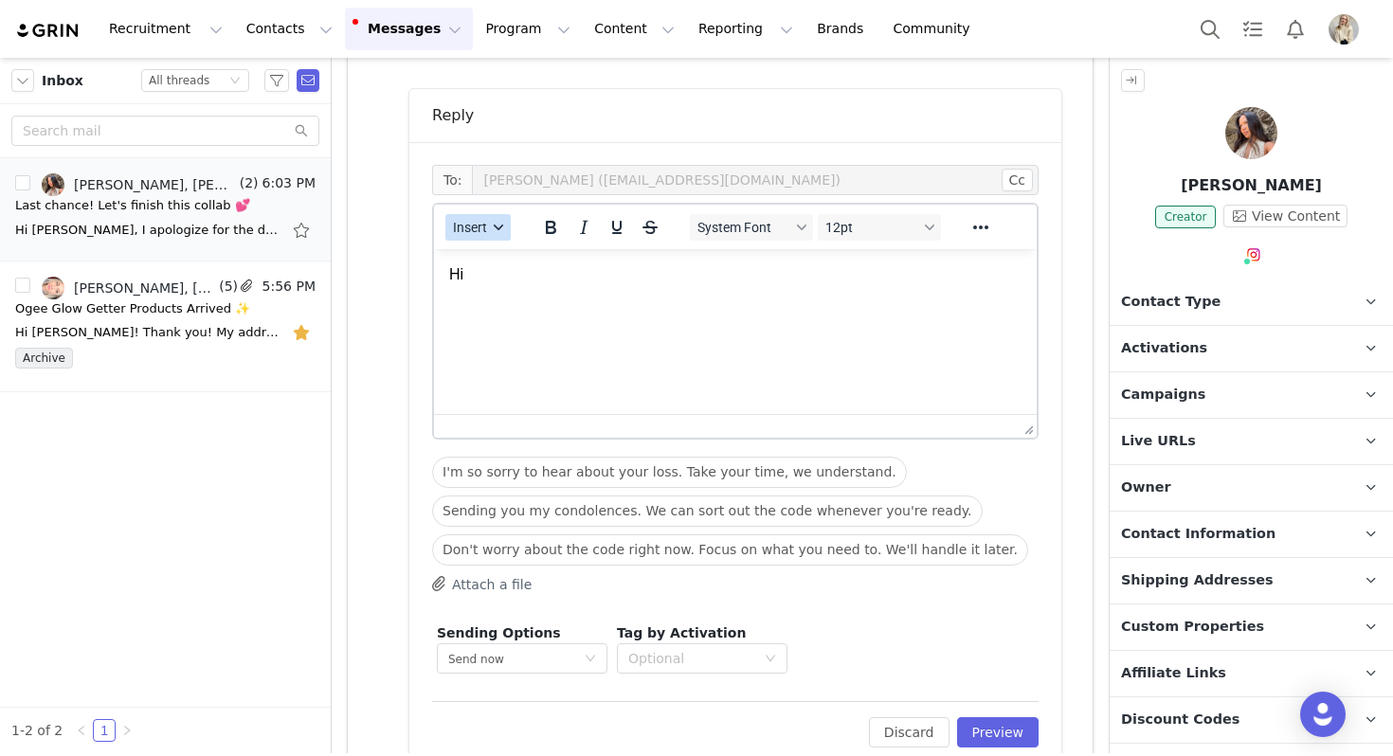
click at [481, 225] on span "Insert" at bounding box center [470, 227] width 34 height 15
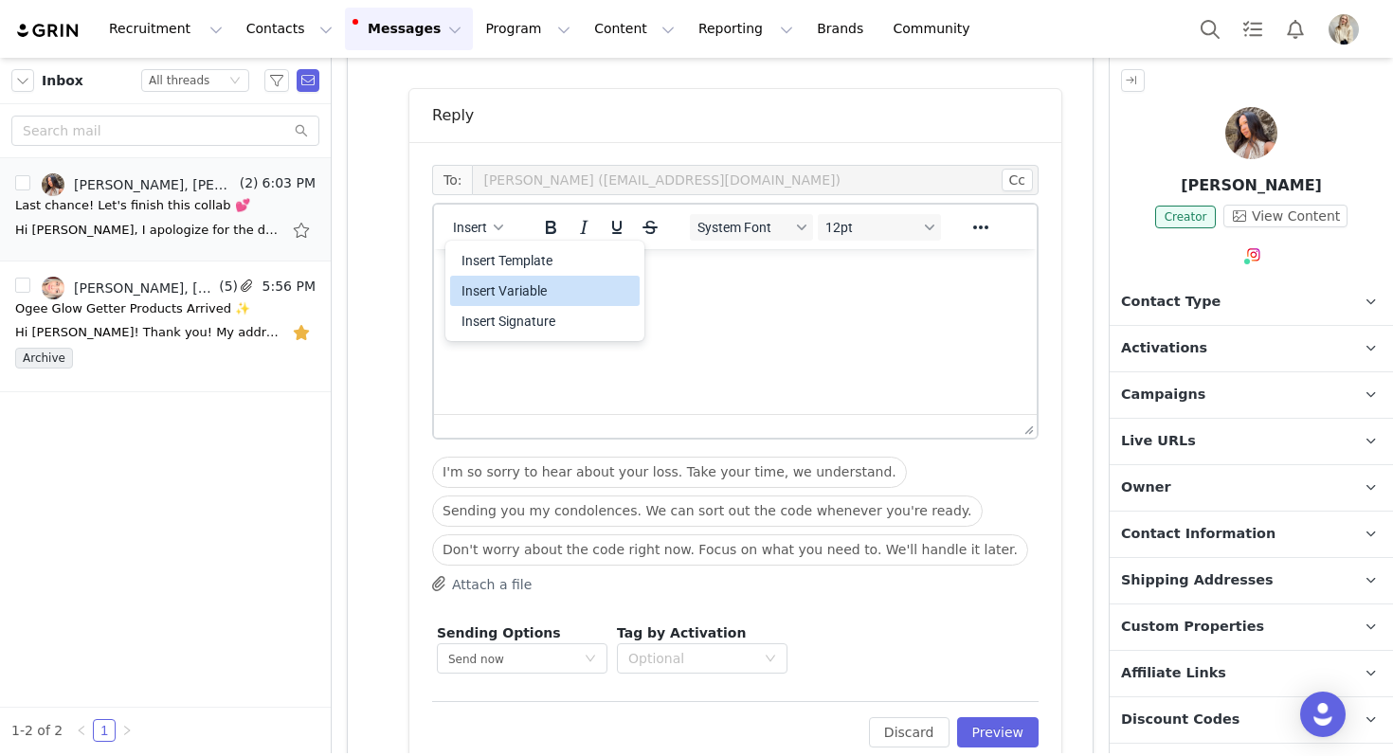
click at [525, 298] on div "Insert Variable" at bounding box center [546, 291] width 171 height 23
select select
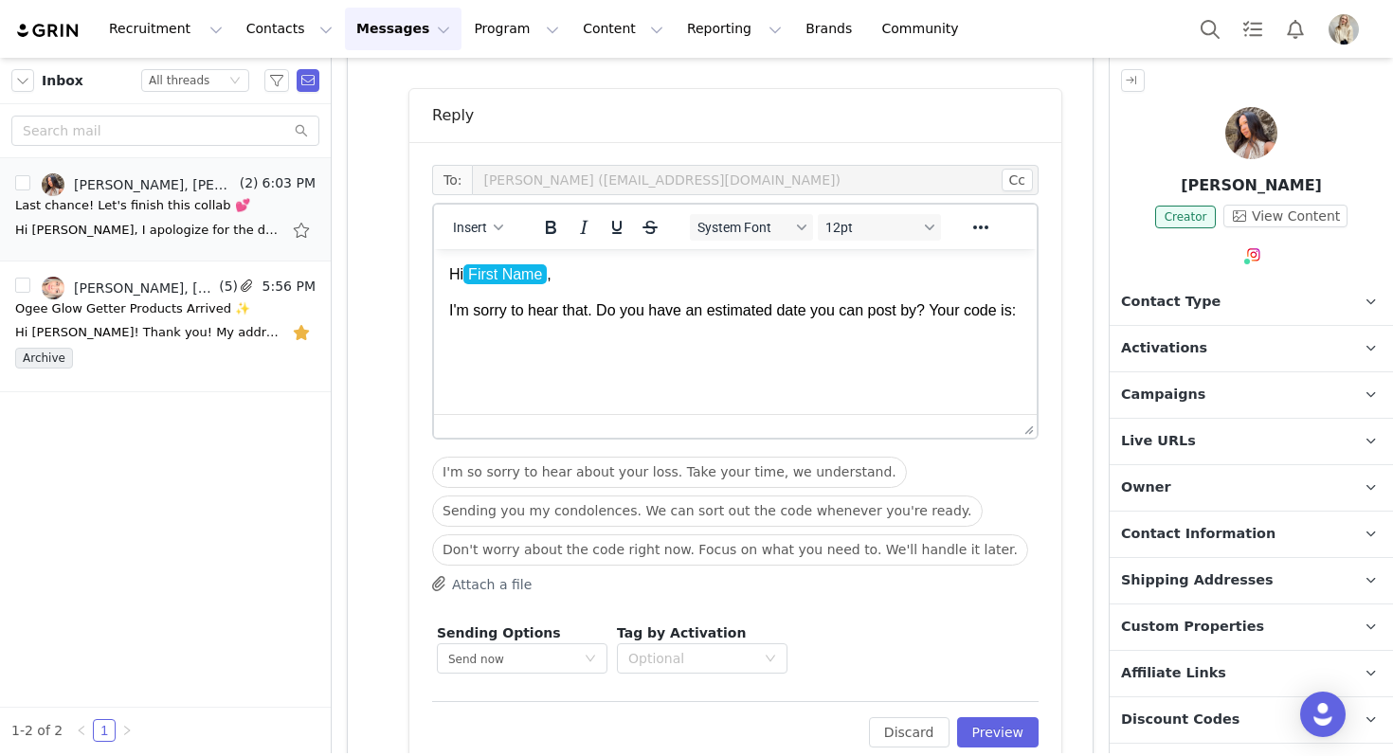
scroll to position [221, 0]
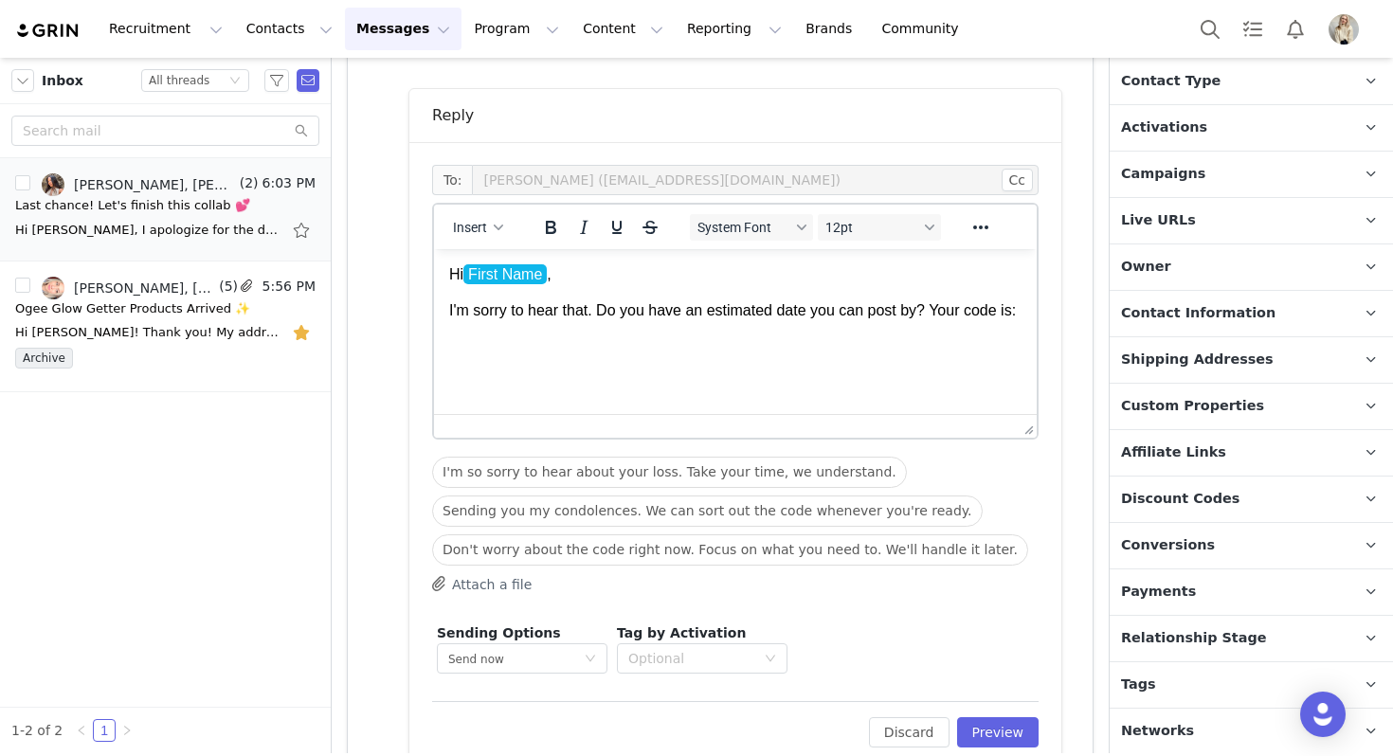
click at [1207, 503] on span "Discount Codes" at bounding box center [1180, 499] width 118 height 21
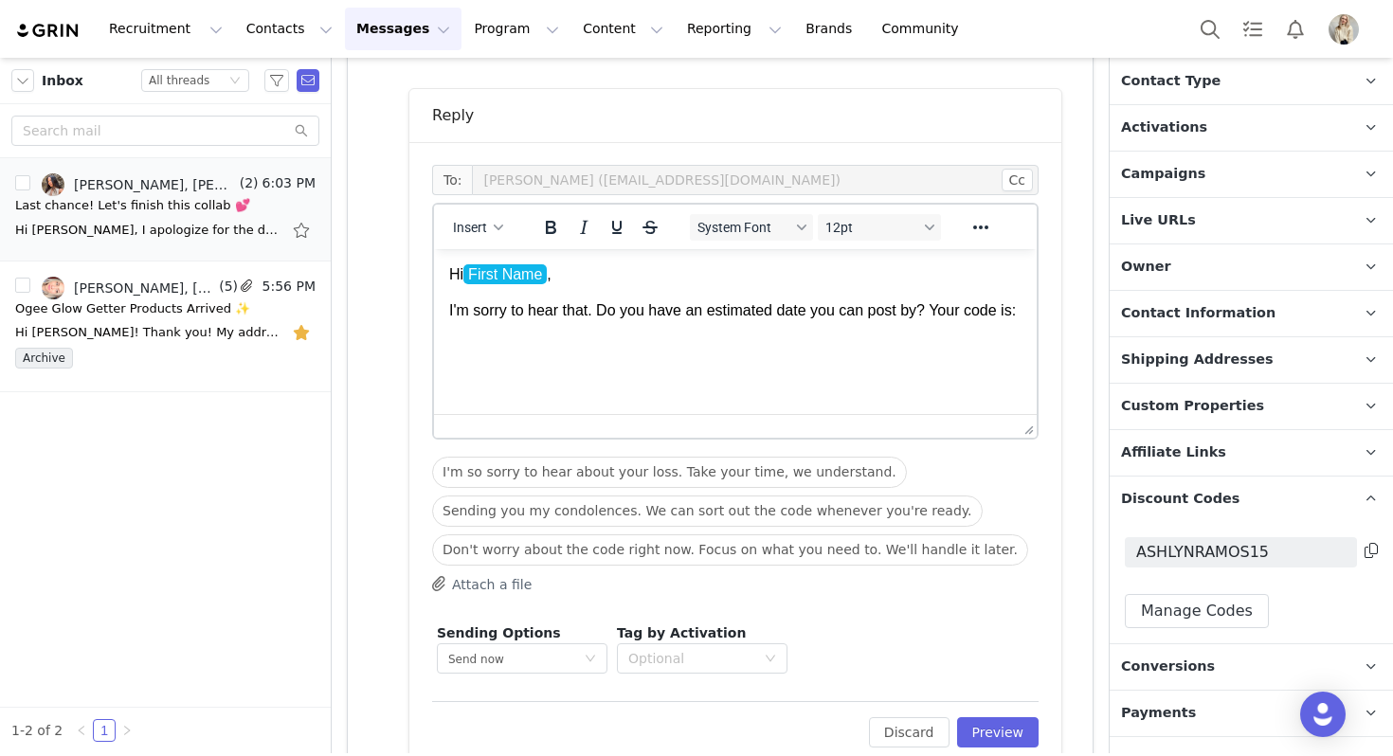
click at [1372, 553] on icon at bounding box center [1371, 550] width 13 height 15
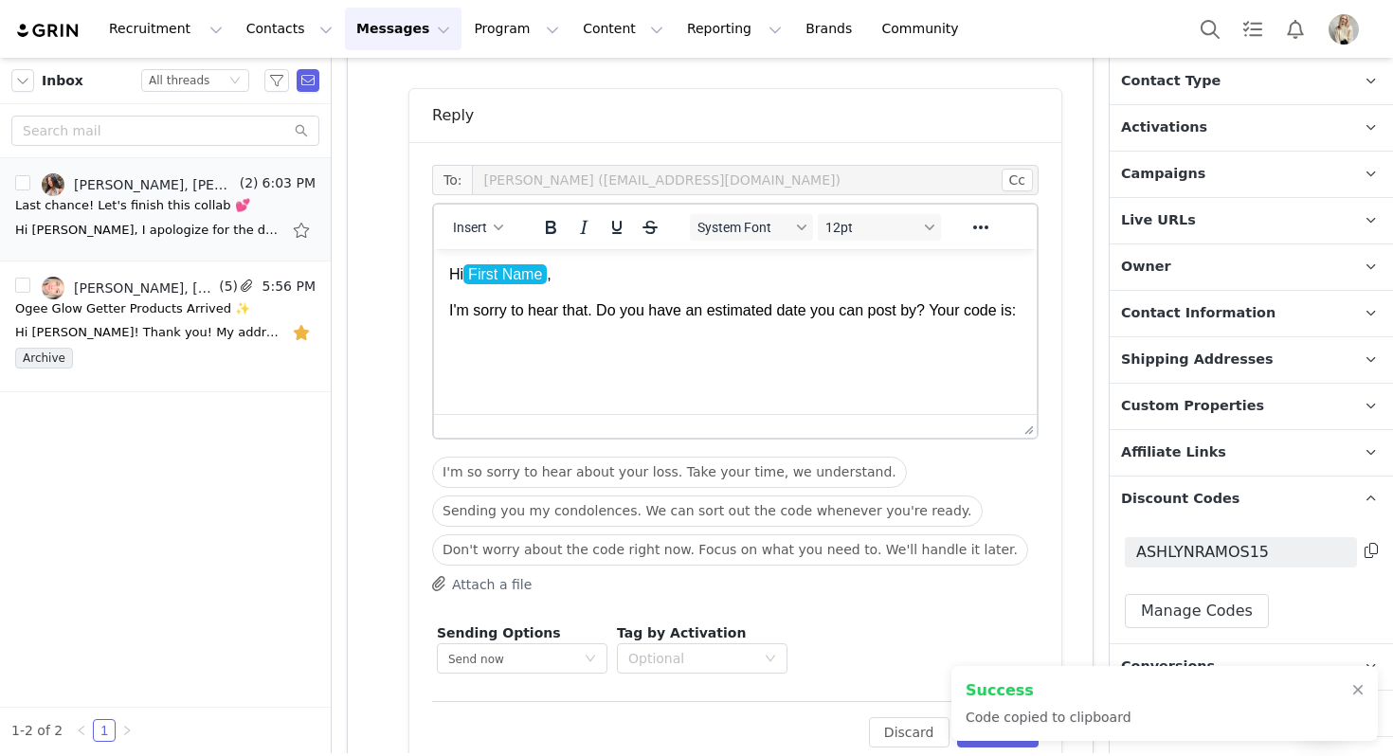
click at [479, 337] on html "Hi First Name , I'm sorry to hear that. Do you have an estimated date you can p…" at bounding box center [735, 293] width 603 height 88
click at [484, 221] on span "Insert" at bounding box center [470, 227] width 34 height 15
click at [513, 308] on div "Insert Signature" at bounding box center [545, 321] width 190 height 30
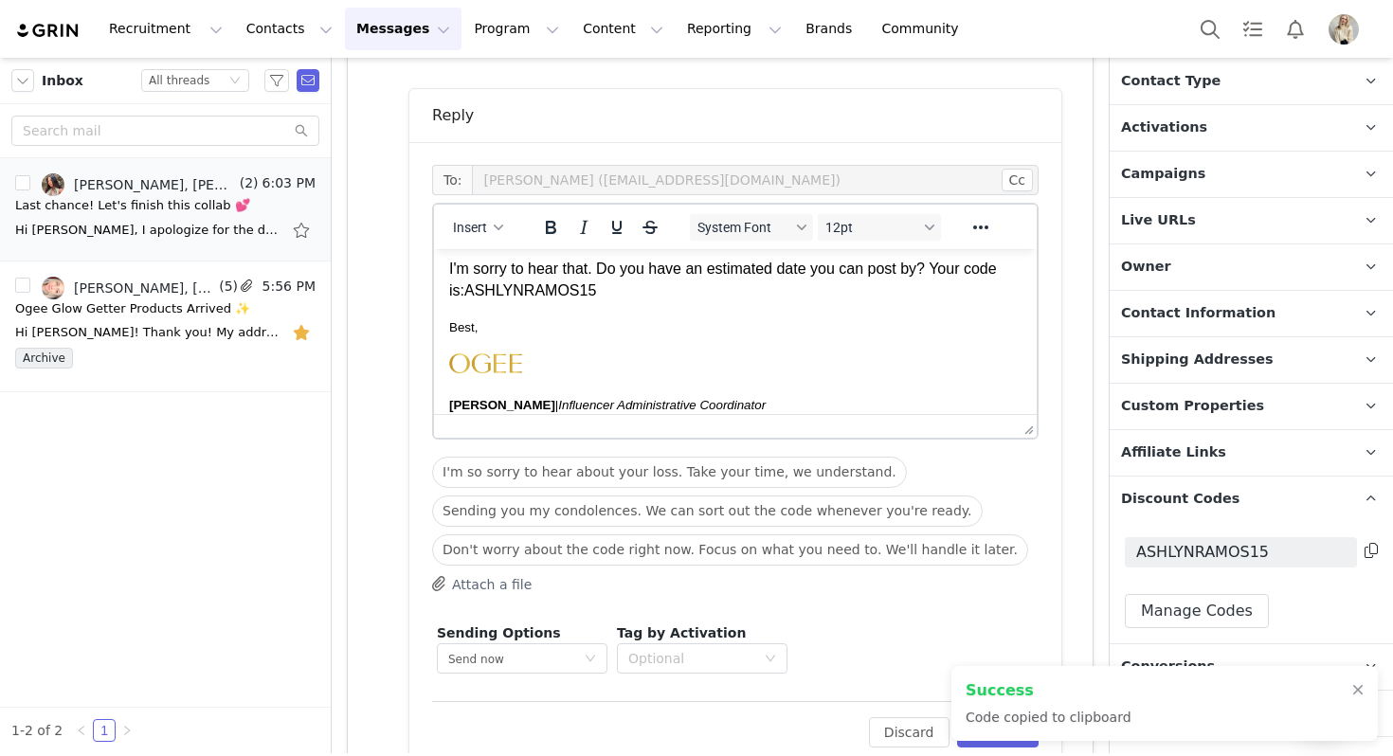
scroll to position [0, 0]
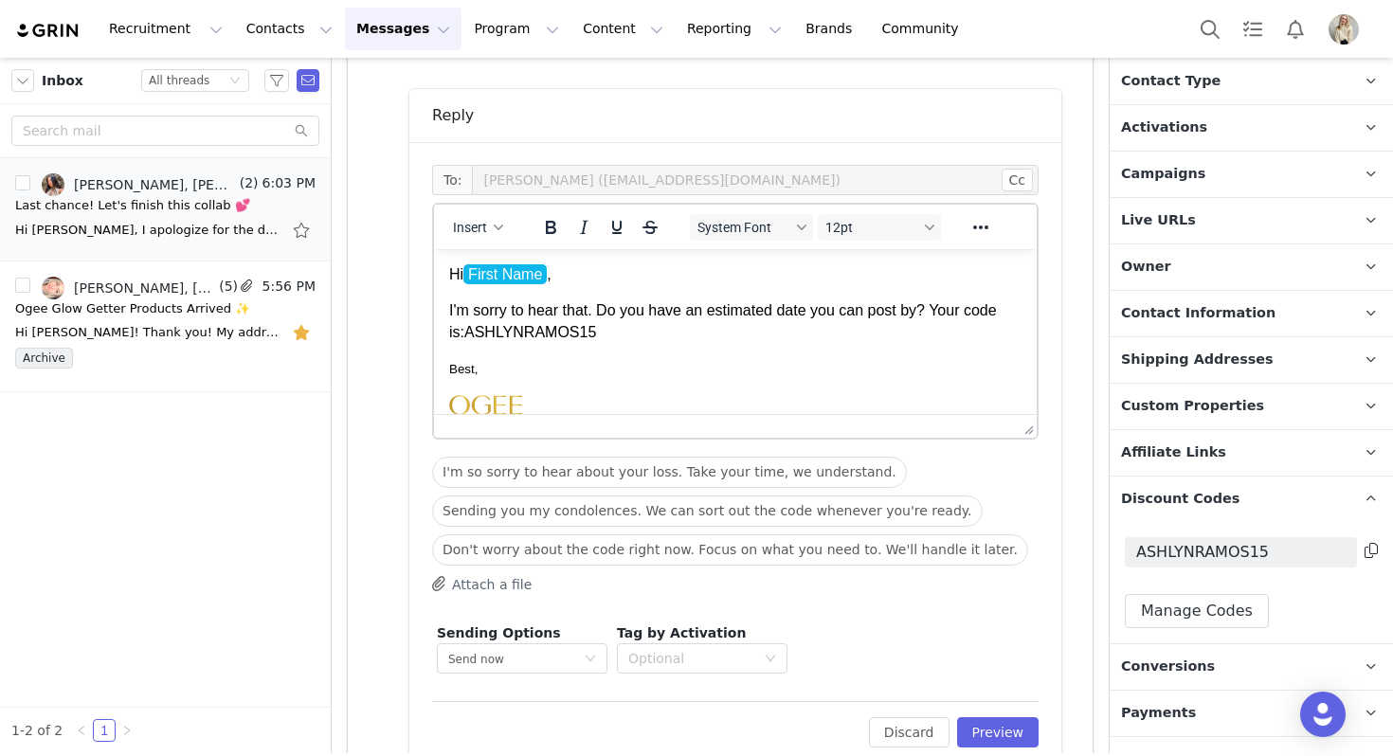
drag, startPoint x: 606, startPoint y: 329, endPoint x: 401, endPoint y: 186, distance: 250.5
click at [434, 249] on html "Hi First Name , I'm sorry to hear that. Do you have an estimated date you can p…" at bounding box center [735, 392] width 603 height 287
click at [754, 223] on span "System Font" at bounding box center [743, 227] width 93 height 15
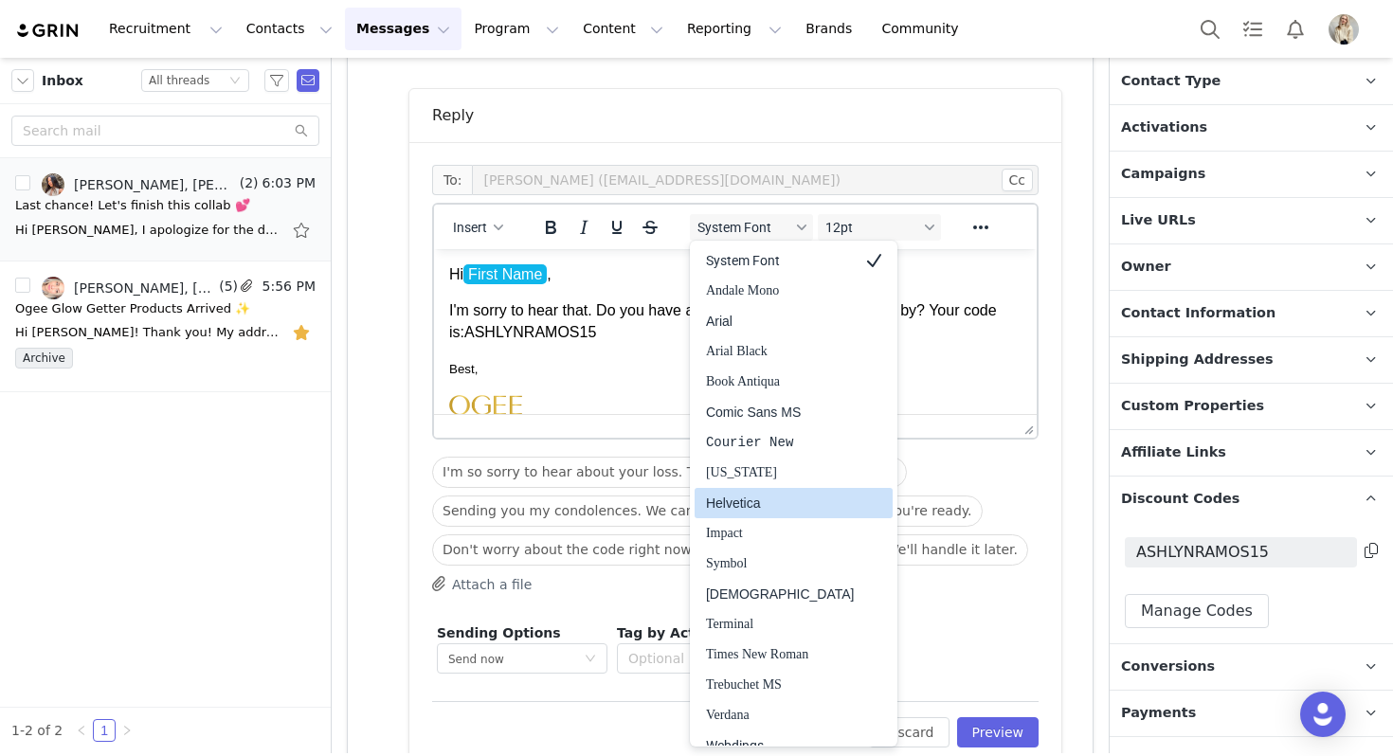
click at [738, 501] on div "Helvetica" at bounding box center [780, 503] width 149 height 23
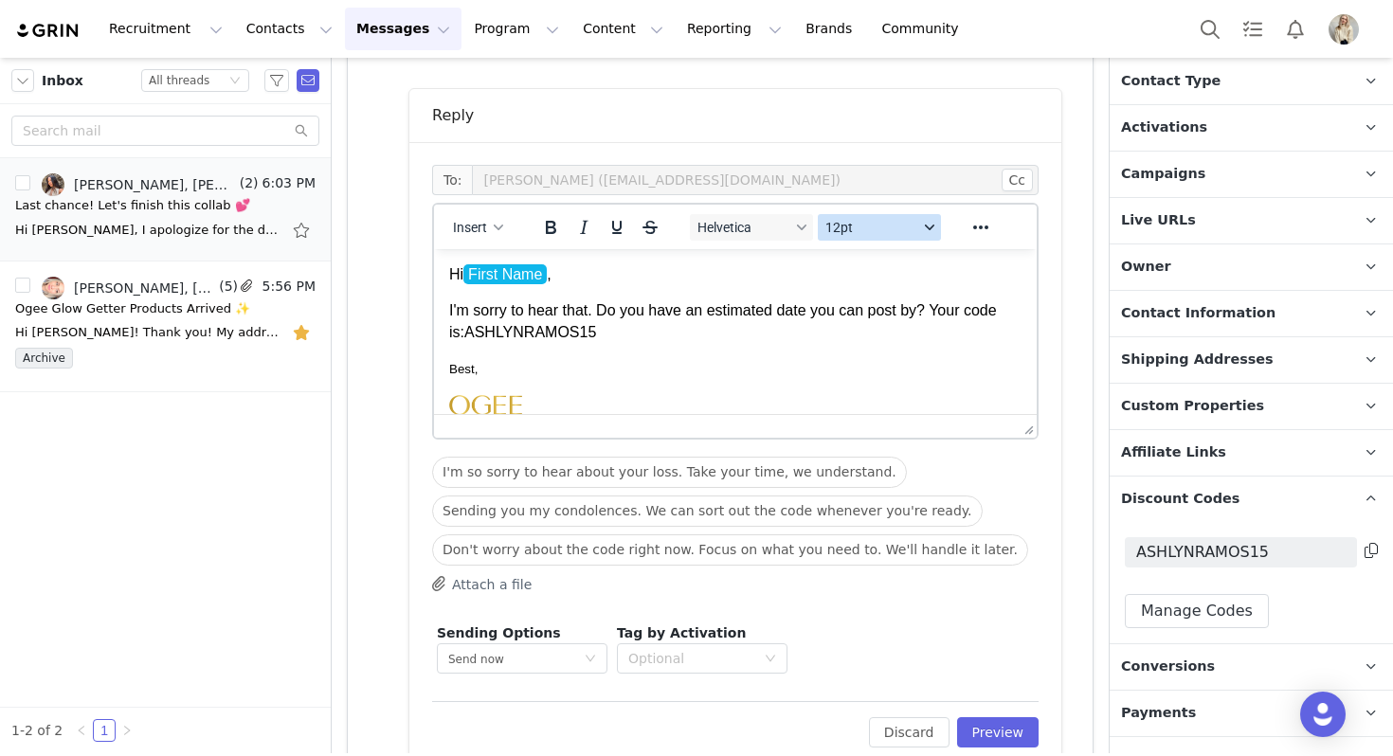
click at [880, 231] on span "12pt" at bounding box center [871, 227] width 93 height 15
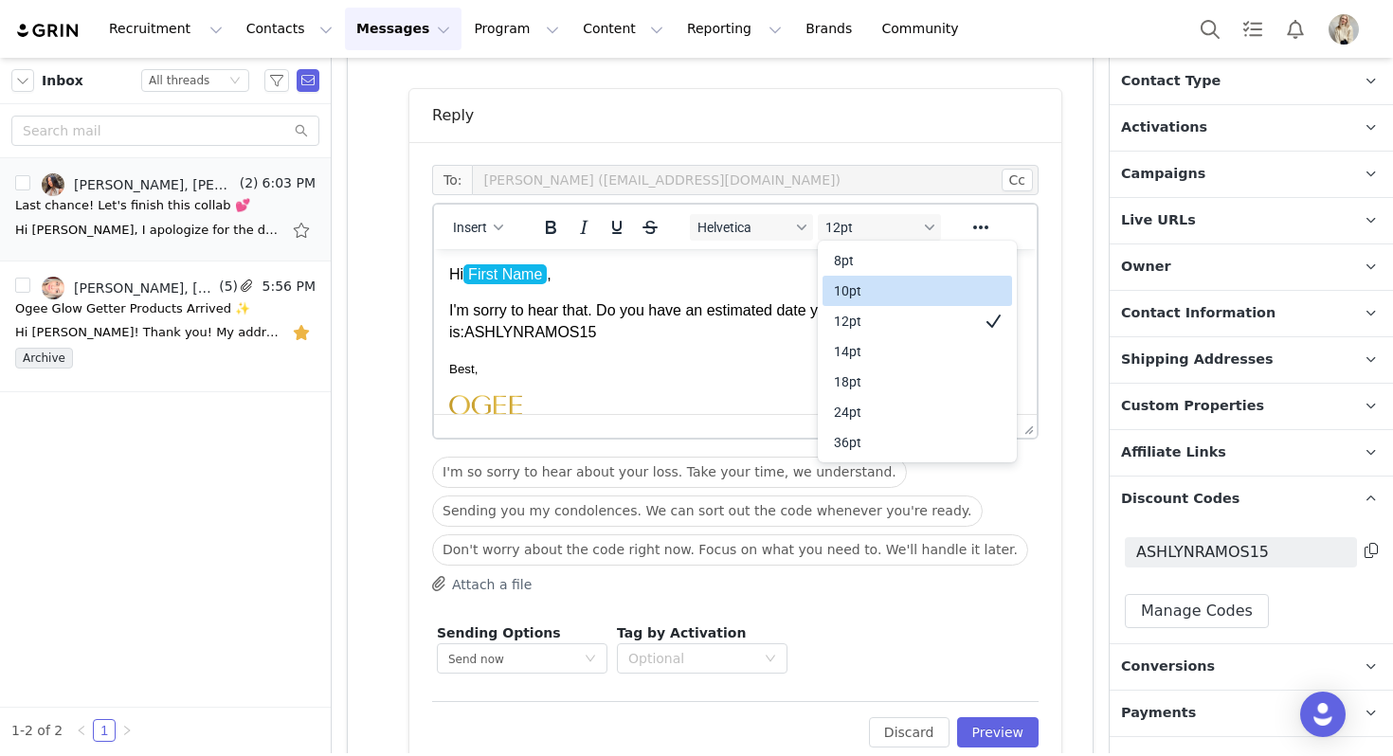
click at [873, 283] on div "10pt" at bounding box center [904, 291] width 140 height 23
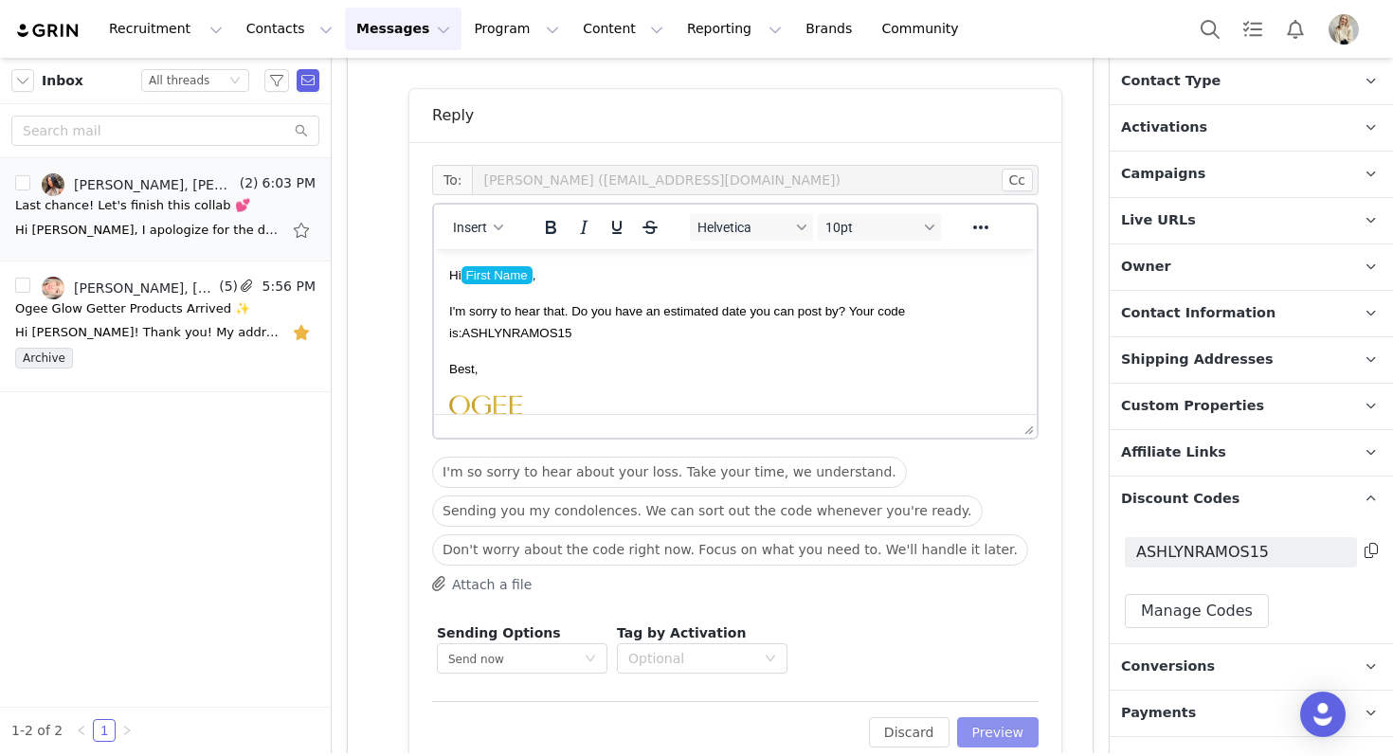
click at [992, 737] on button "Preview" at bounding box center [998, 732] width 82 height 30
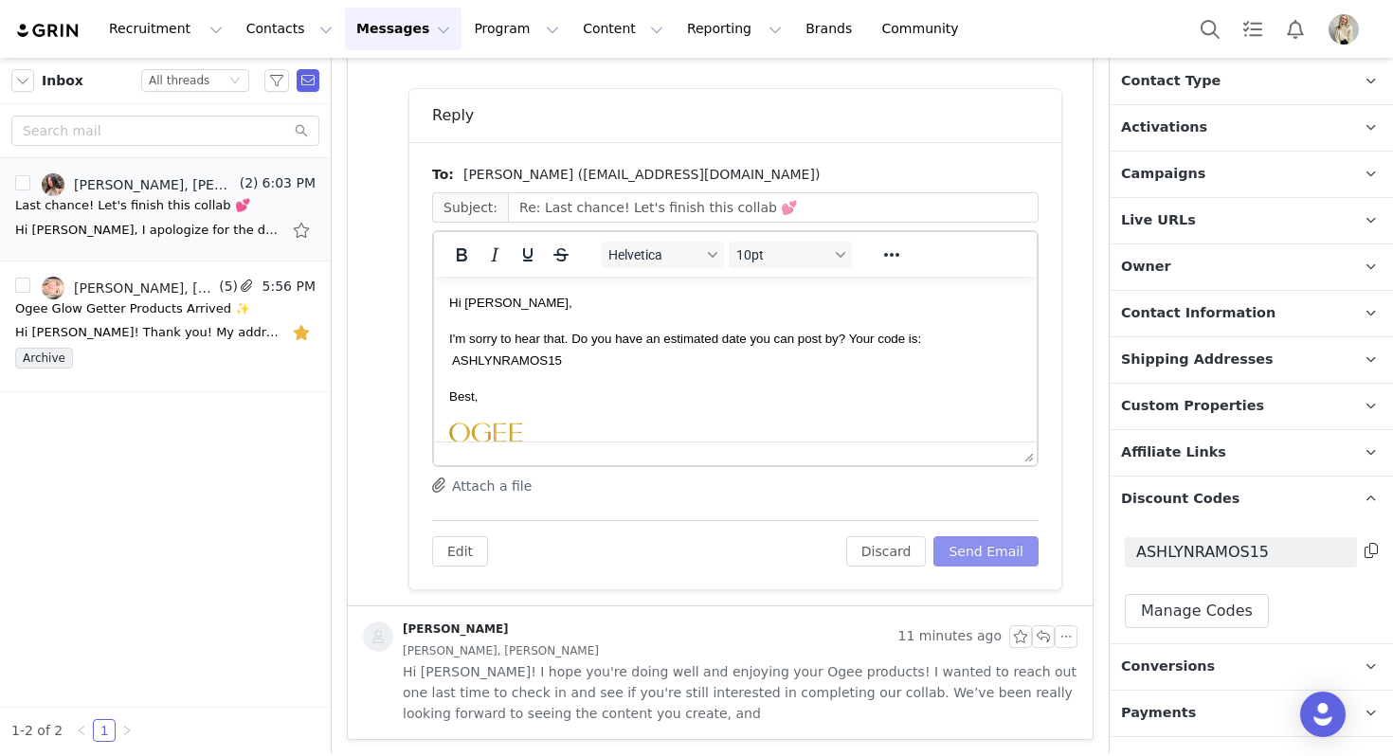
click at [992, 560] on button "Send Email" at bounding box center [985, 551] width 105 height 30
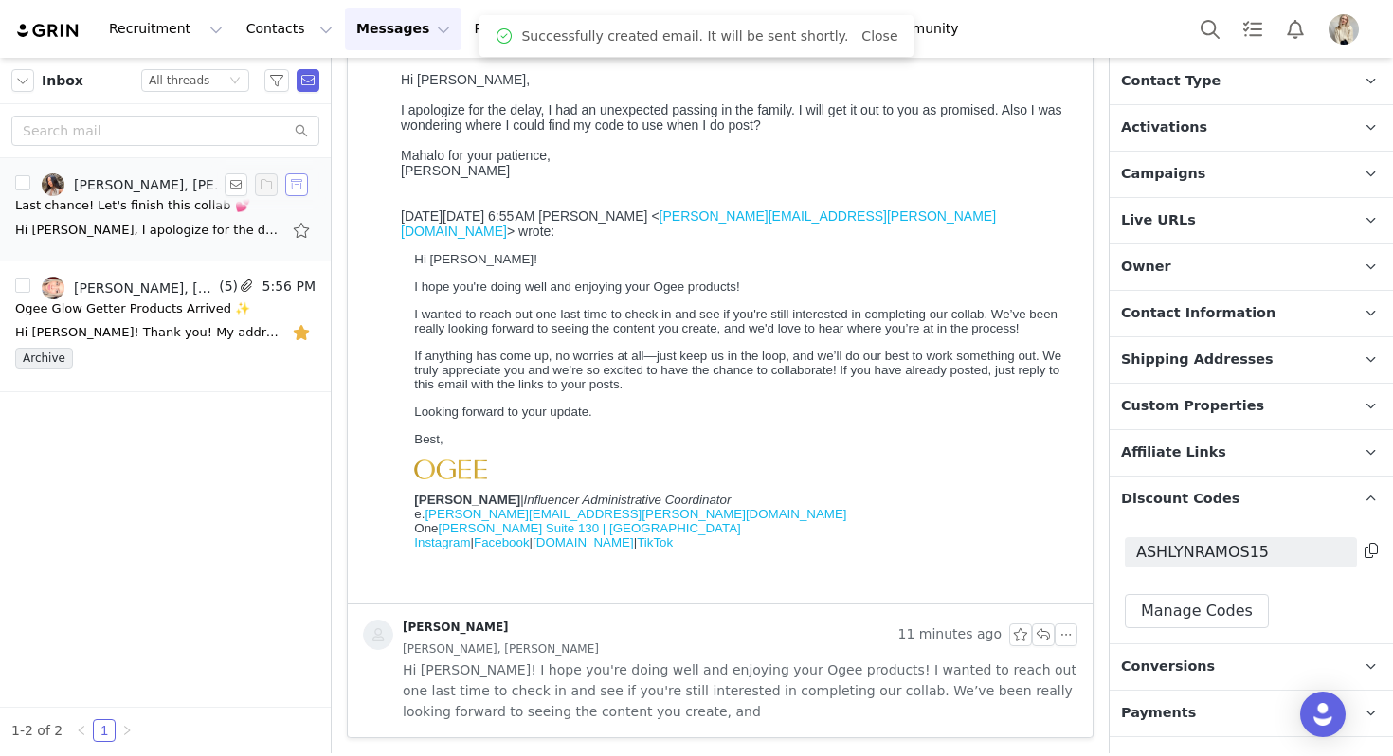
click at [293, 183] on button "button" at bounding box center [296, 184] width 23 height 23
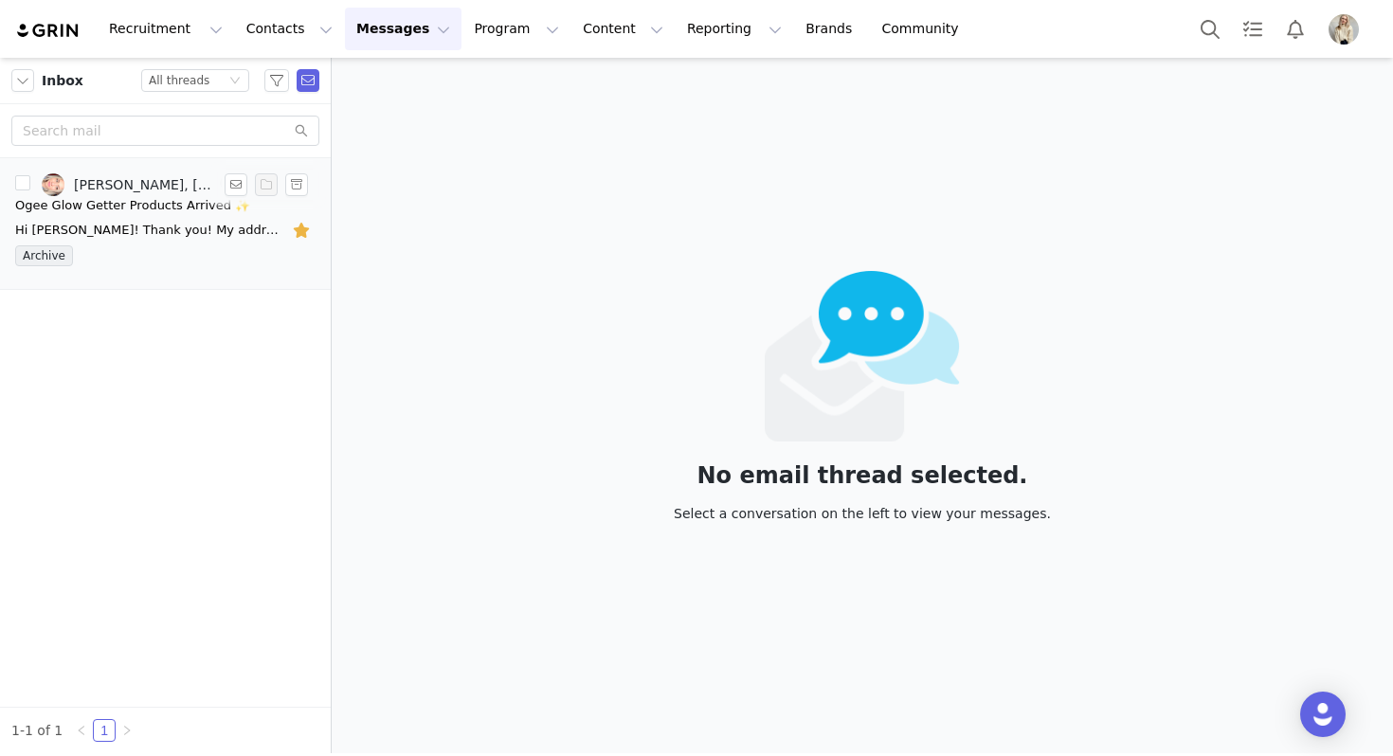
click at [210, 212] on div "Ogee Glow Getter Products Arrived ✨" at bounding box center [132, 205] width 235 height 19
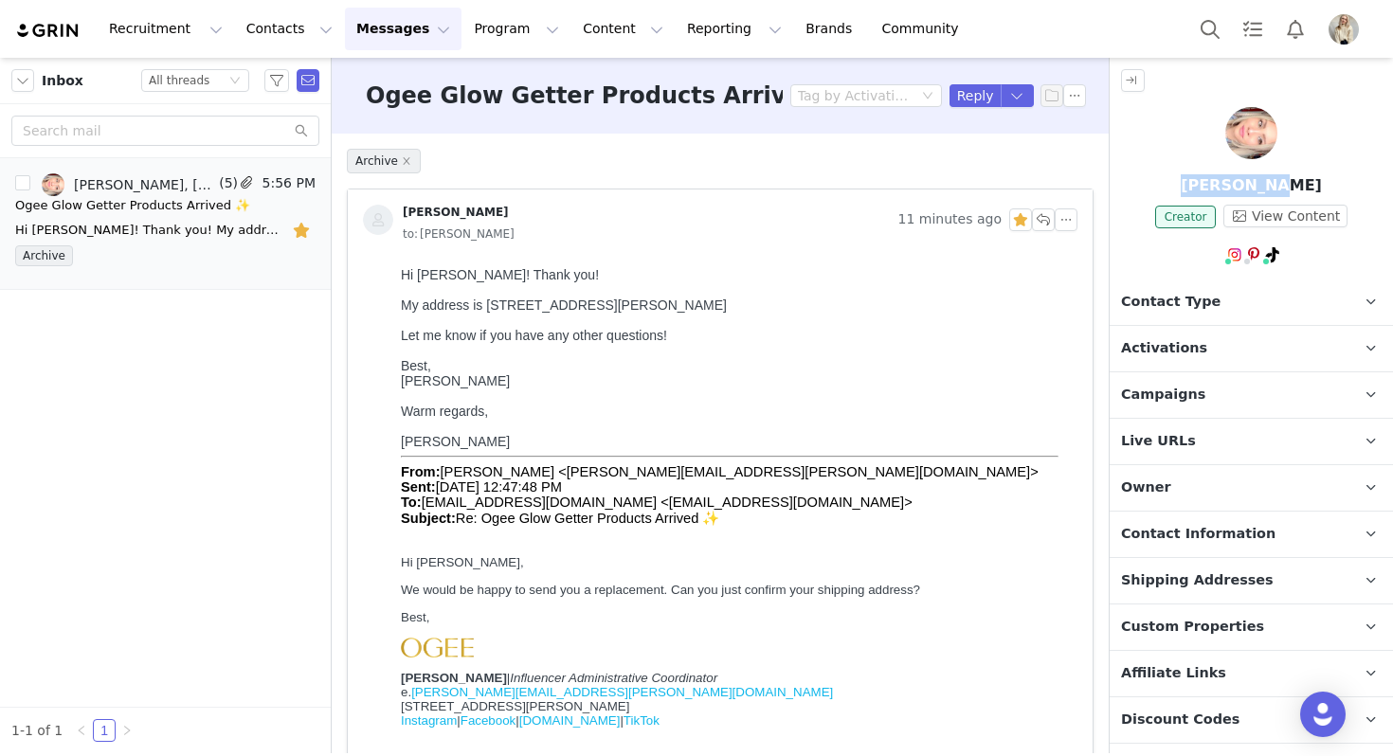
drag, startPoint x: 1300, startPoint y: 186, endPoint x: 1171, endPoint y: 186, distance: 128.9
click at [1171, 186] on p "[PERSON_NAME]" at bounding box center [1251, 185] width 283 height 23
copy p "[PERSON_NAME]"
click at [294, 233] on button "button" at bounding box center [303, 230] width 25 height 30
click at [1045, 212] on button "button" at bounding box center [1043, 219] width 23 height 23
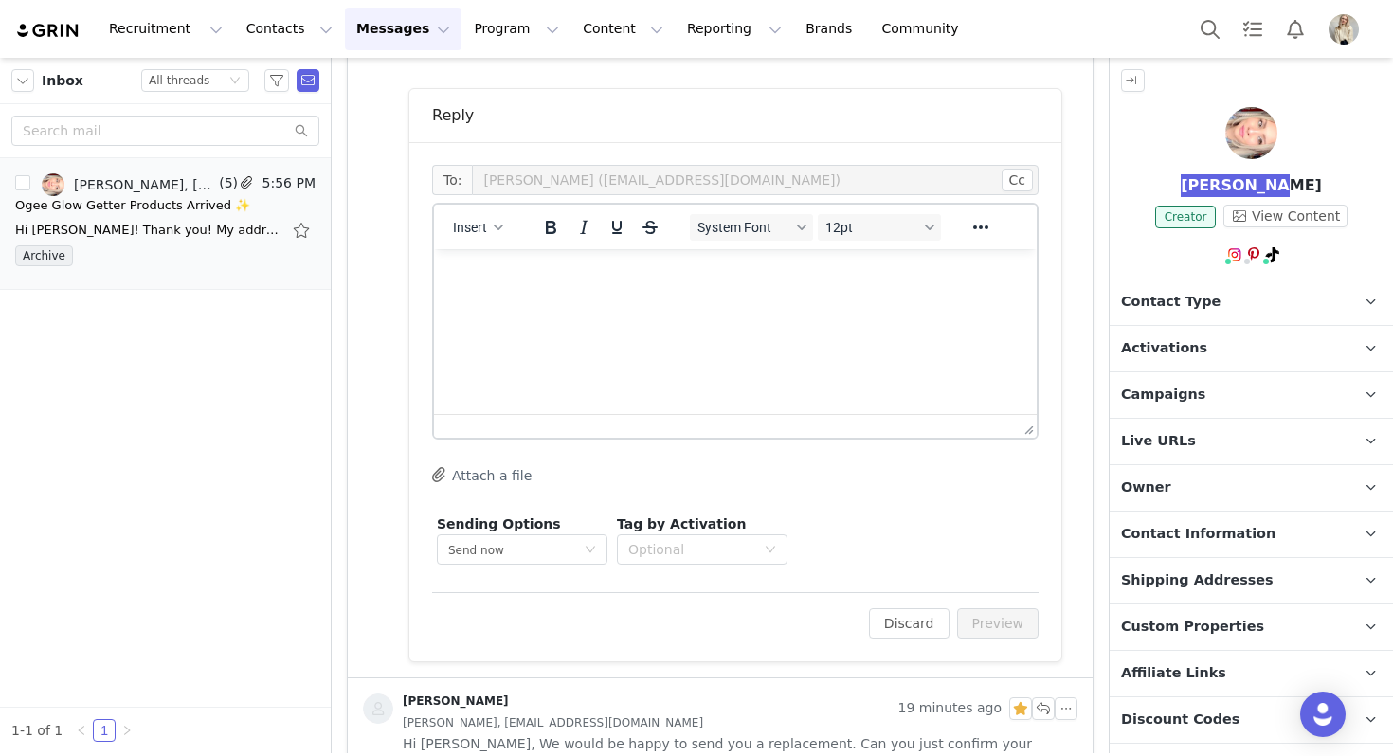
click at [535, 300] on html at bounding box center [735, 274] width 603 height 51
click at [482, 222] on span "Insert" at bounding box center [470, 227] width 34 height 15
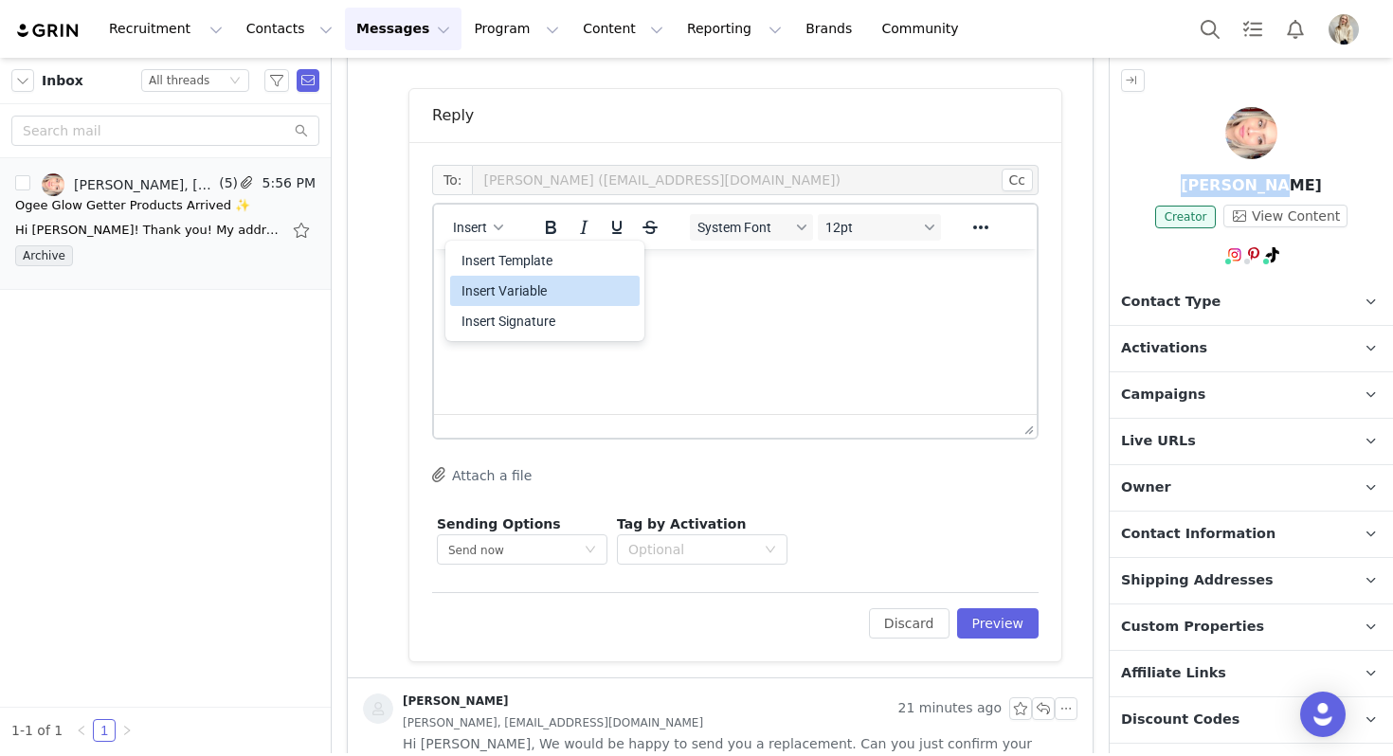
click at [521, 302] on div "Insert Variable" at bounding box center [545, 291] width 190 height 30
select select
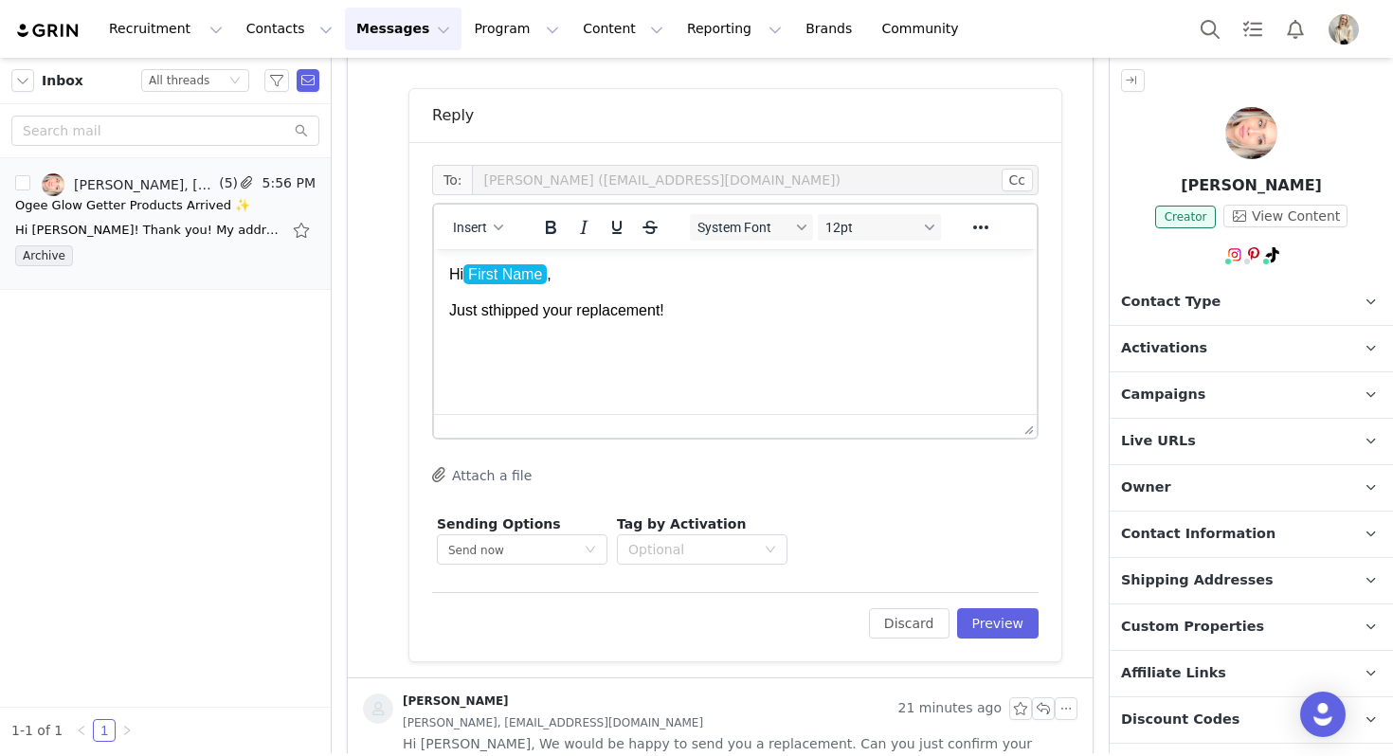
click at [493, 312] on p "Just sthipped your replacement!" at bounding box center [735, 310] width 572 height 21
drag, startPoint x: 747, startPoint y: 312, endPoint x: 450, endPoint y: 267, distance: 299.9
click at [485, 267] on body "Hi First Name , Just shipped your replacement!" at bounding box center [735, 311] width 572 height 94
click at [645, 307] on p "Just shipped your replacement!" at bounding box center [735, 310] width 572 height 21
drag, startPoint x: 700, startPoint y: 313, endPoint x: 297, endPoint y: 173, distance: 427.0
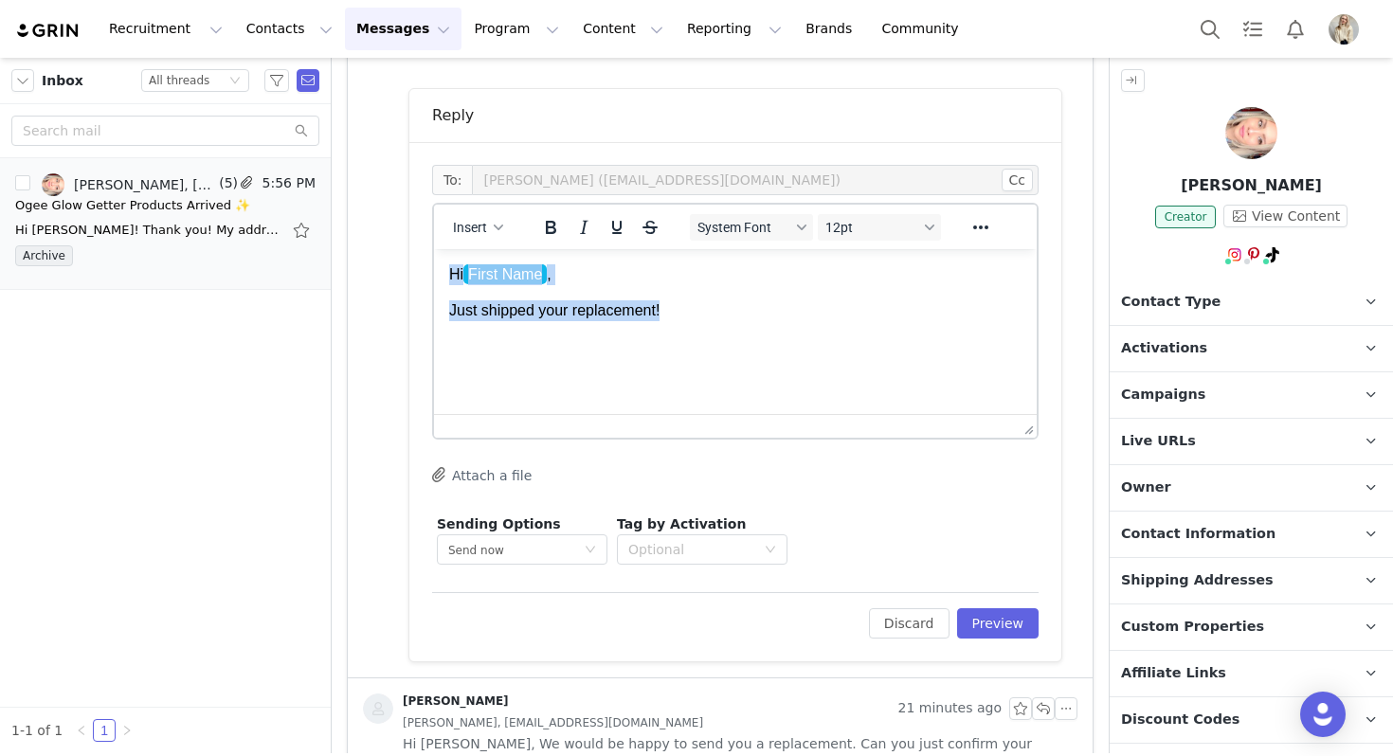
click at [434, 249] on html "Hi First Name , Just shipped your replacement!" at bounding box center [735, 311] width 603 height 124
click at [711, 226] on span "System Font" at bounding box center [743, 227] width 93 height 15
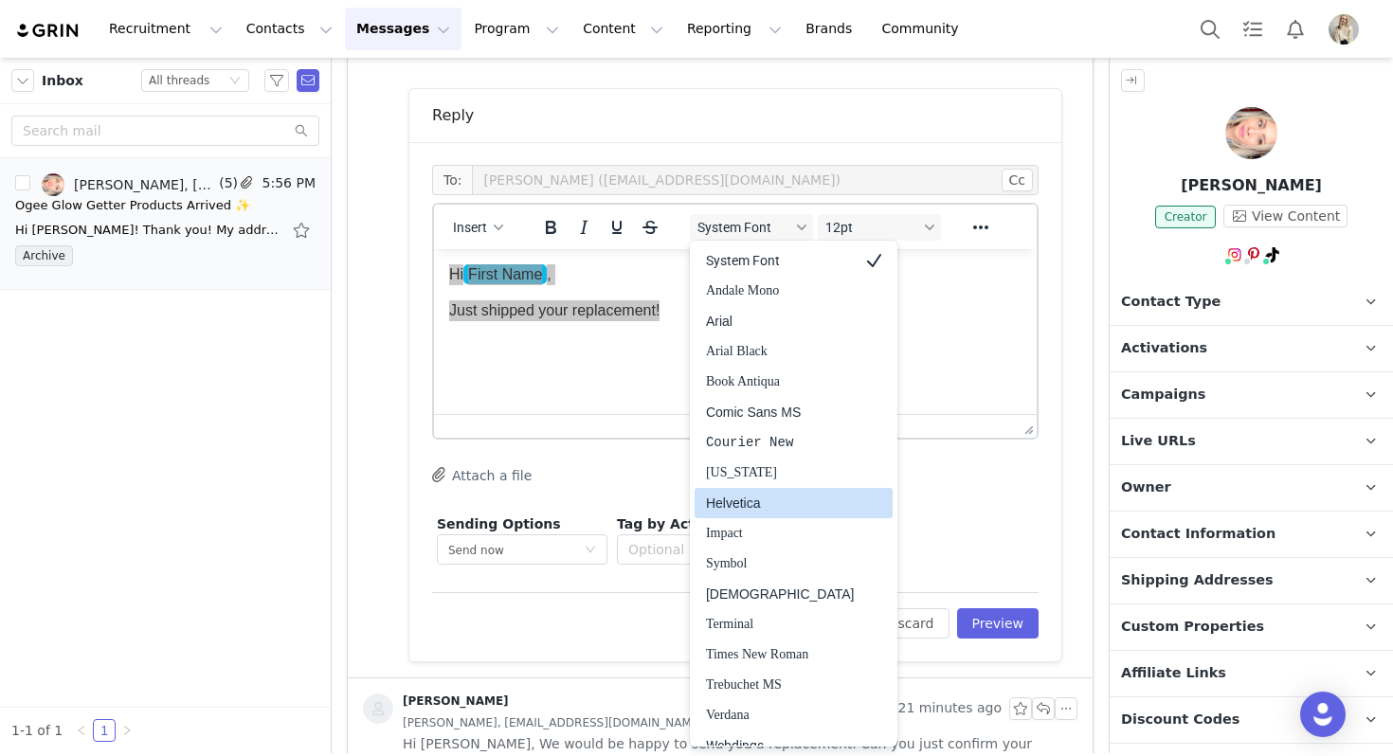
click at [732, 507] on div "Helvetica" at bounding box center [780, 503] width 149 height 23
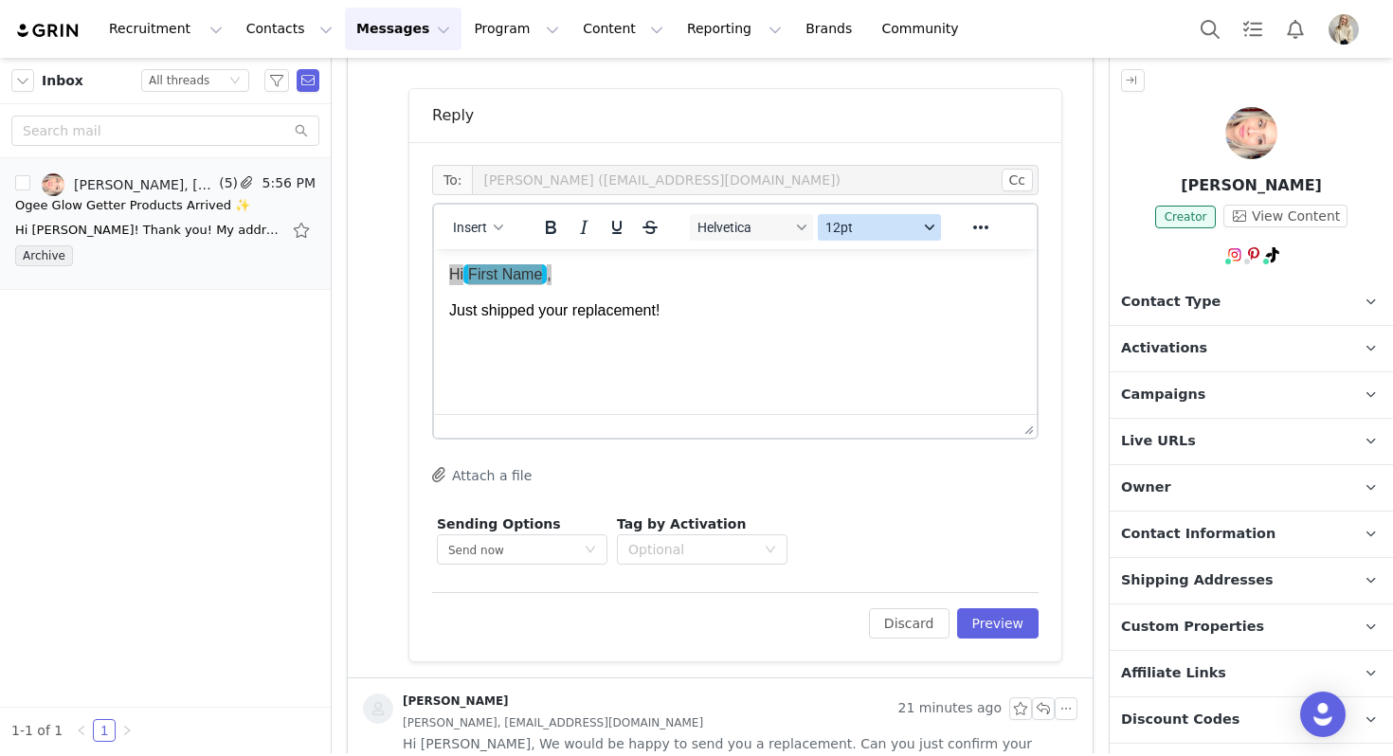
click at [885, 221] on span "12pt" at bounding box center [871, 227] width 93 height 15
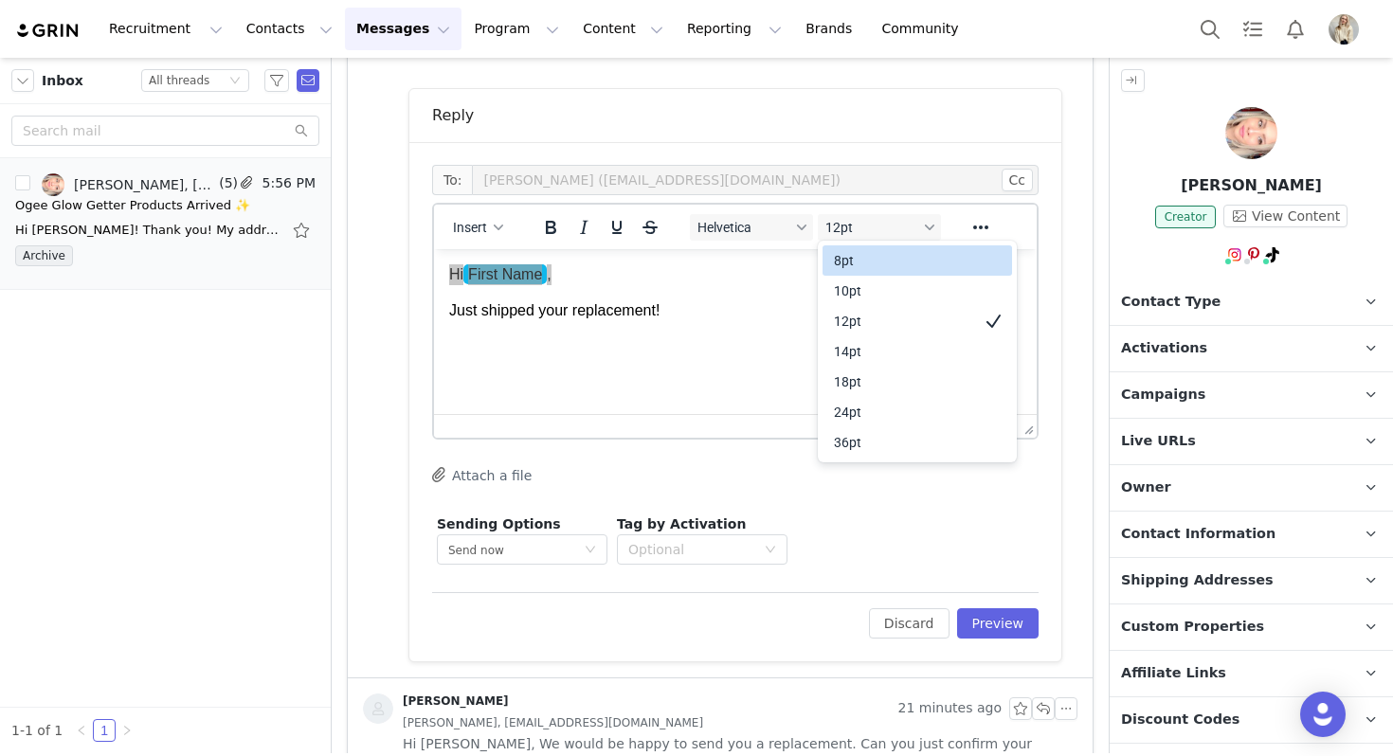
click at [871, 283] on div "10pt" at bounding box center [904, 291] width 140 height 23
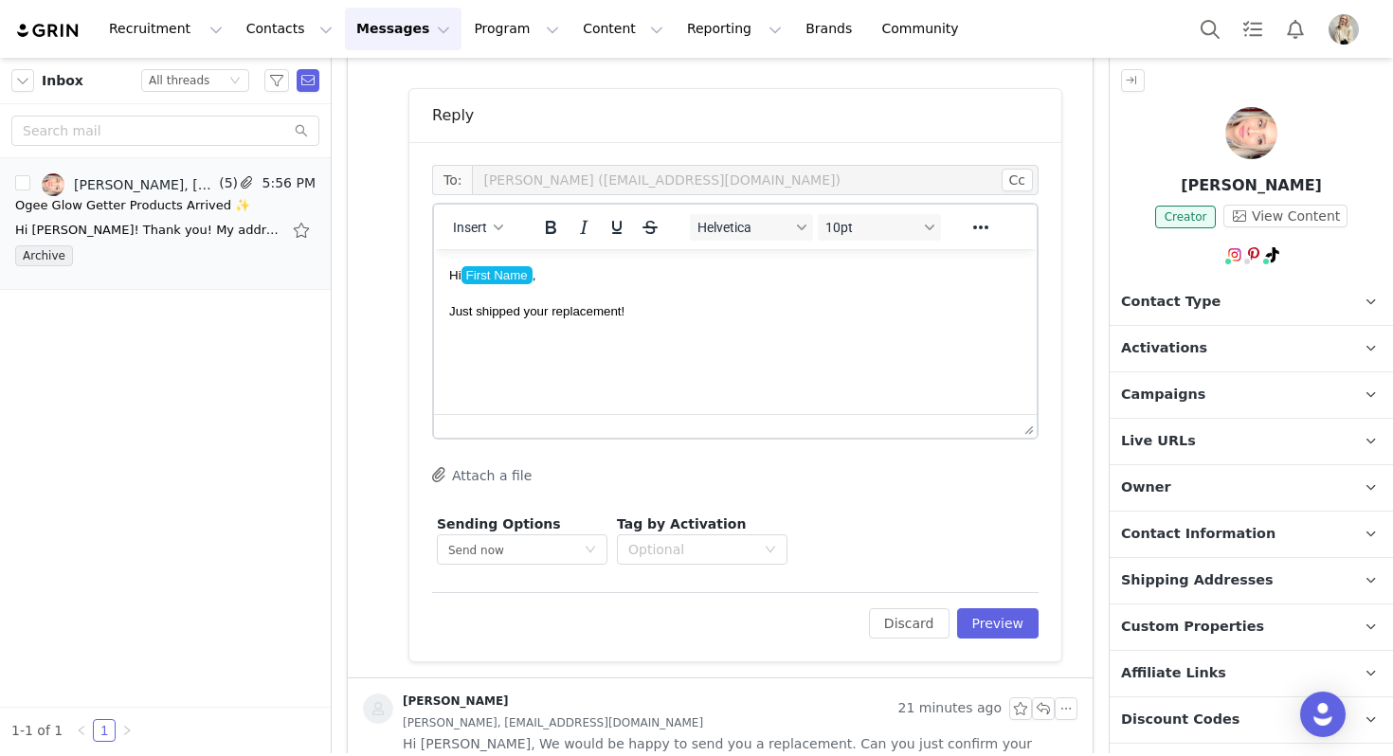
click at [665, 308] on p "Just shipped your replacement!" at bounding box center [735, 310] width 572 height 21
click at [461, 229] on span "Insert" at bounding box center [470, 227] width 34 height 15
click at [517, 331] on div "Insert Signature" at bounding box center [546, 321] width 171 height 23
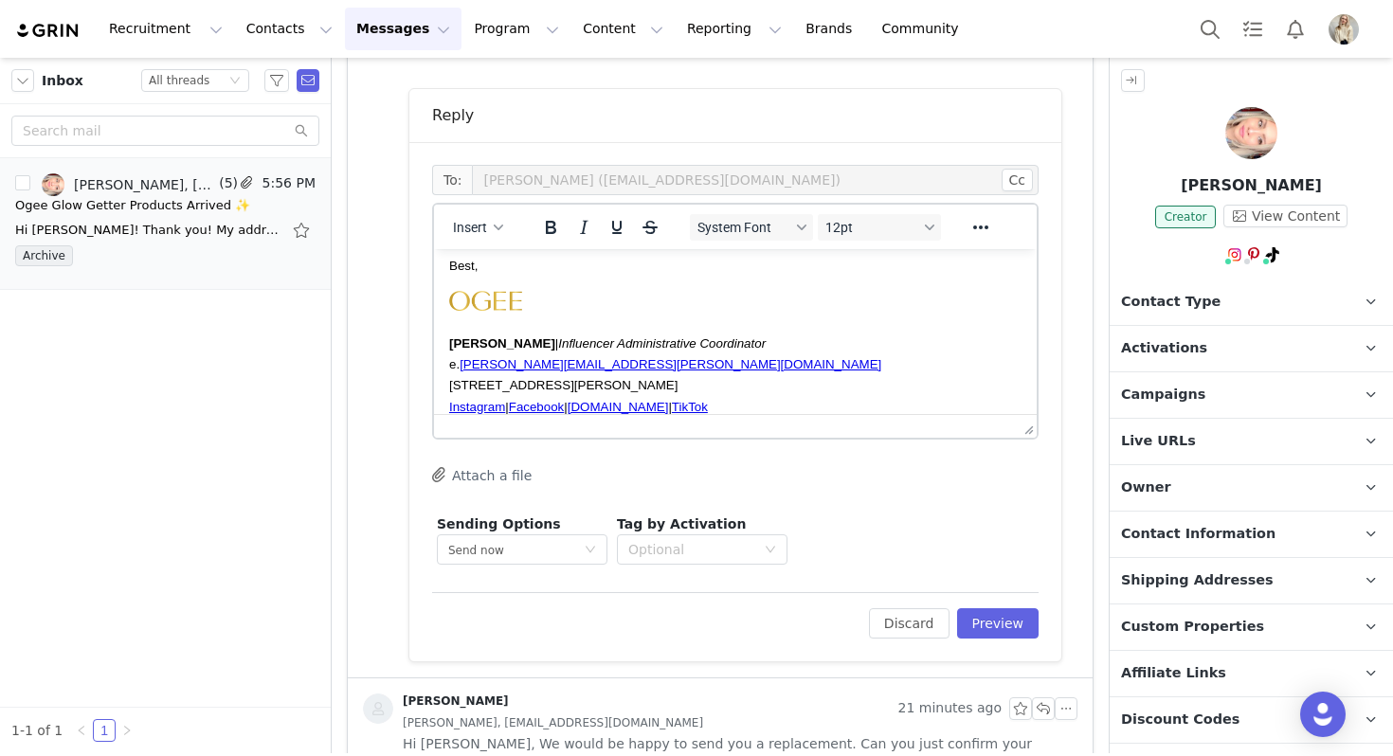
click at [986, 604] on div "Edit Discard Preview" at bounding box center [735, 615] width 606 height 46
click at [989, 616] on button "Preview" at bounding box center [998, 623] width 82 height 30
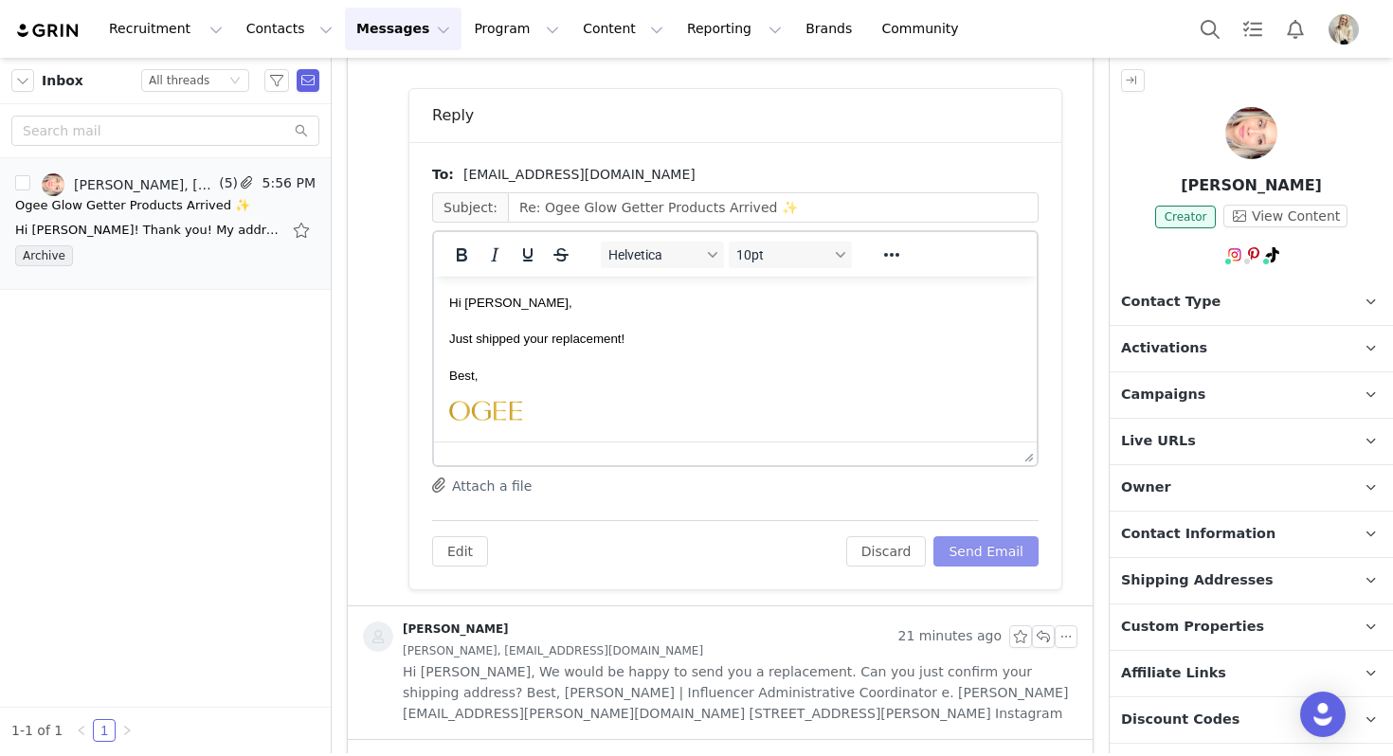
scroll to position [0, 0]
click at [989, 551] on button "Send Email" at bounding box center [985, 551] width 105 height 30
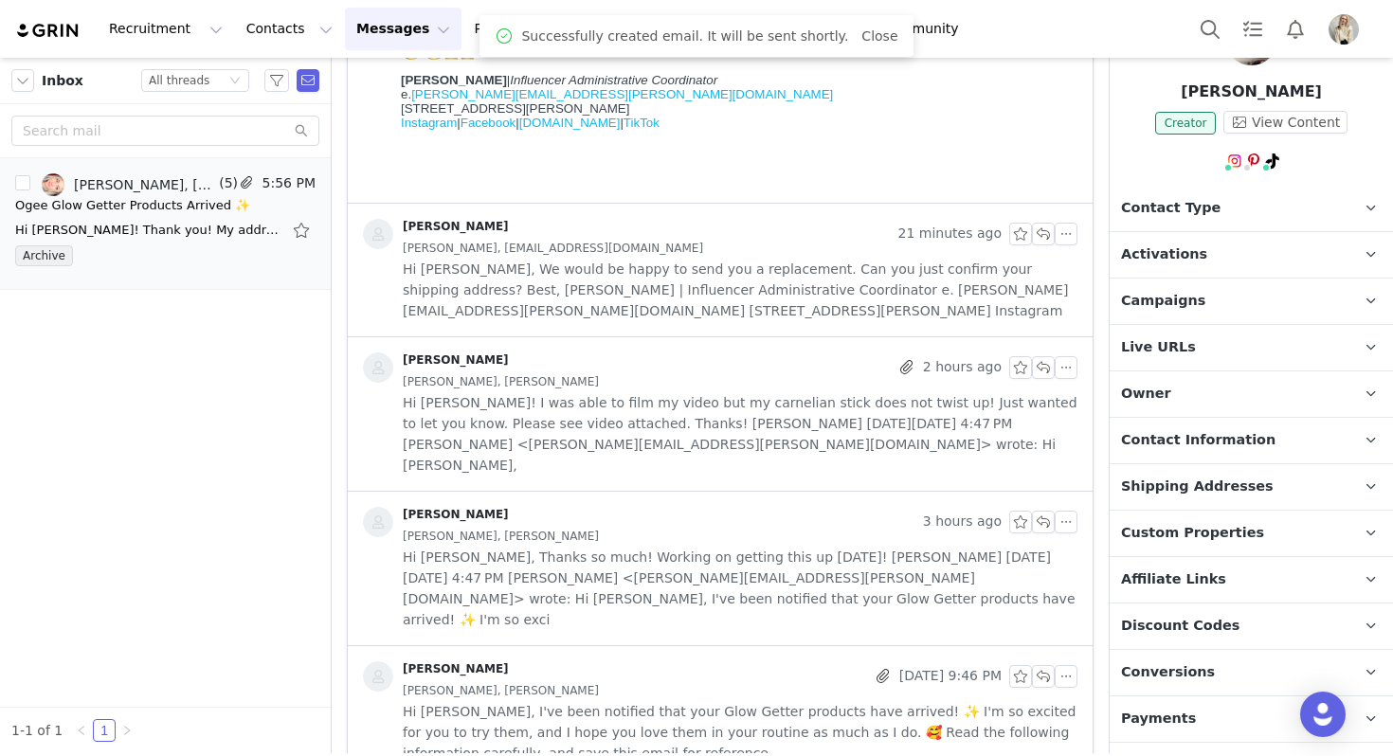
scroll to position [200, 0]
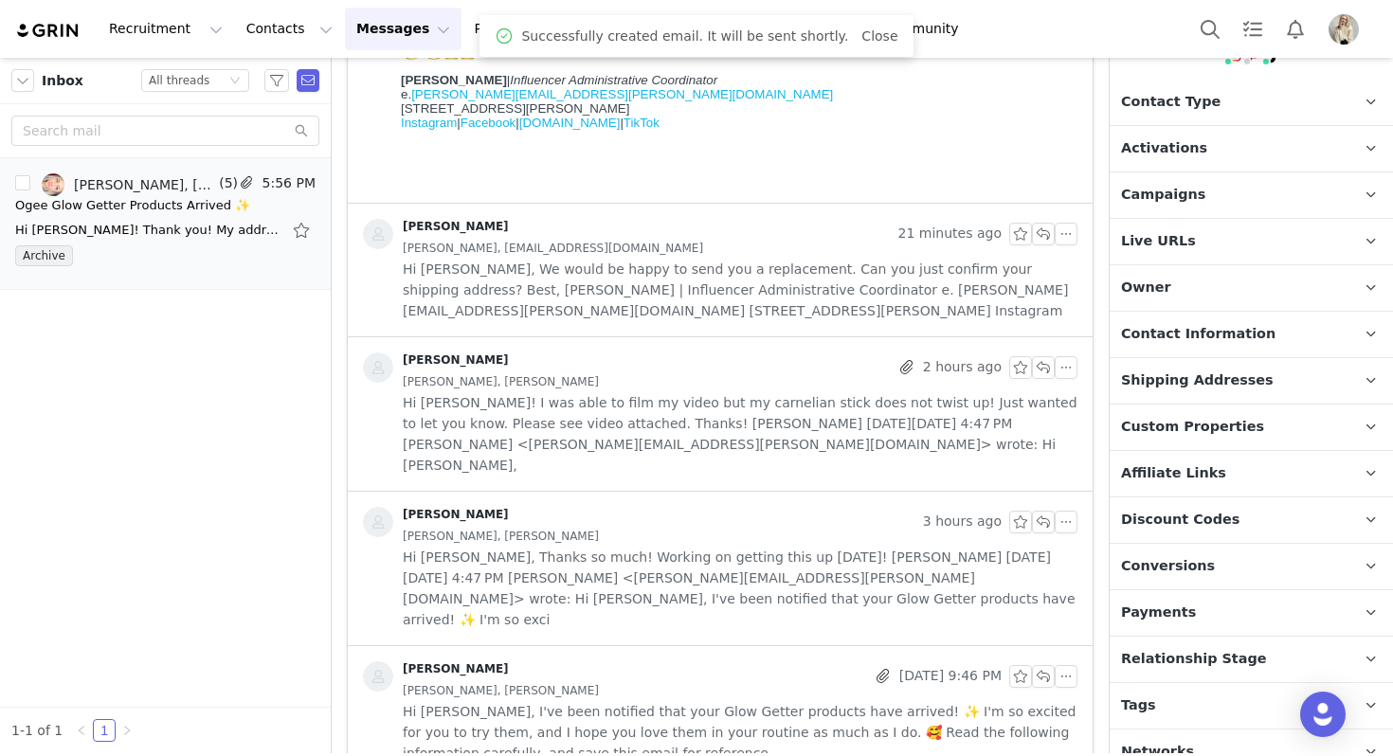
click at [1185, 344] on p "Contact Information" at bounding box center [1229, 334] width 238 height 45
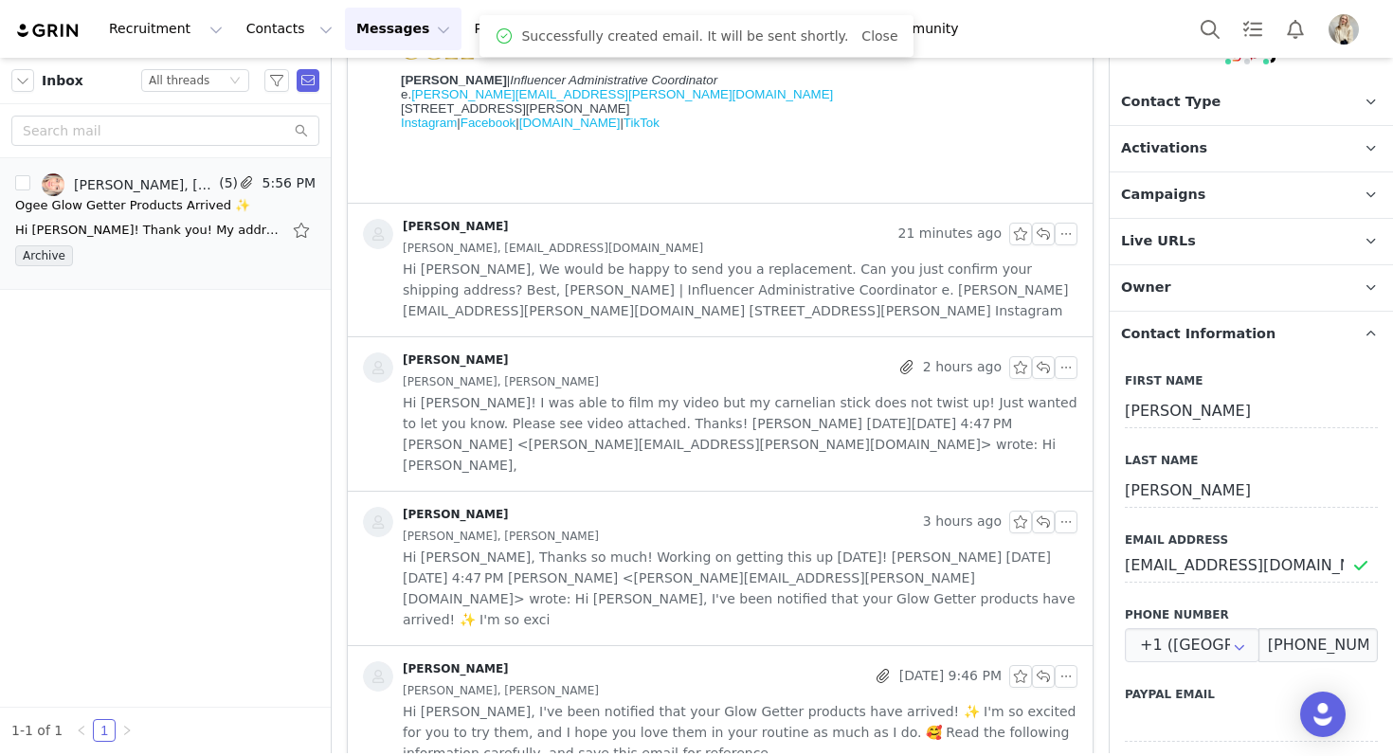
click at [1185, 344] on p "Contact Information" at bounding box center [1229, 334] width 238 height 45
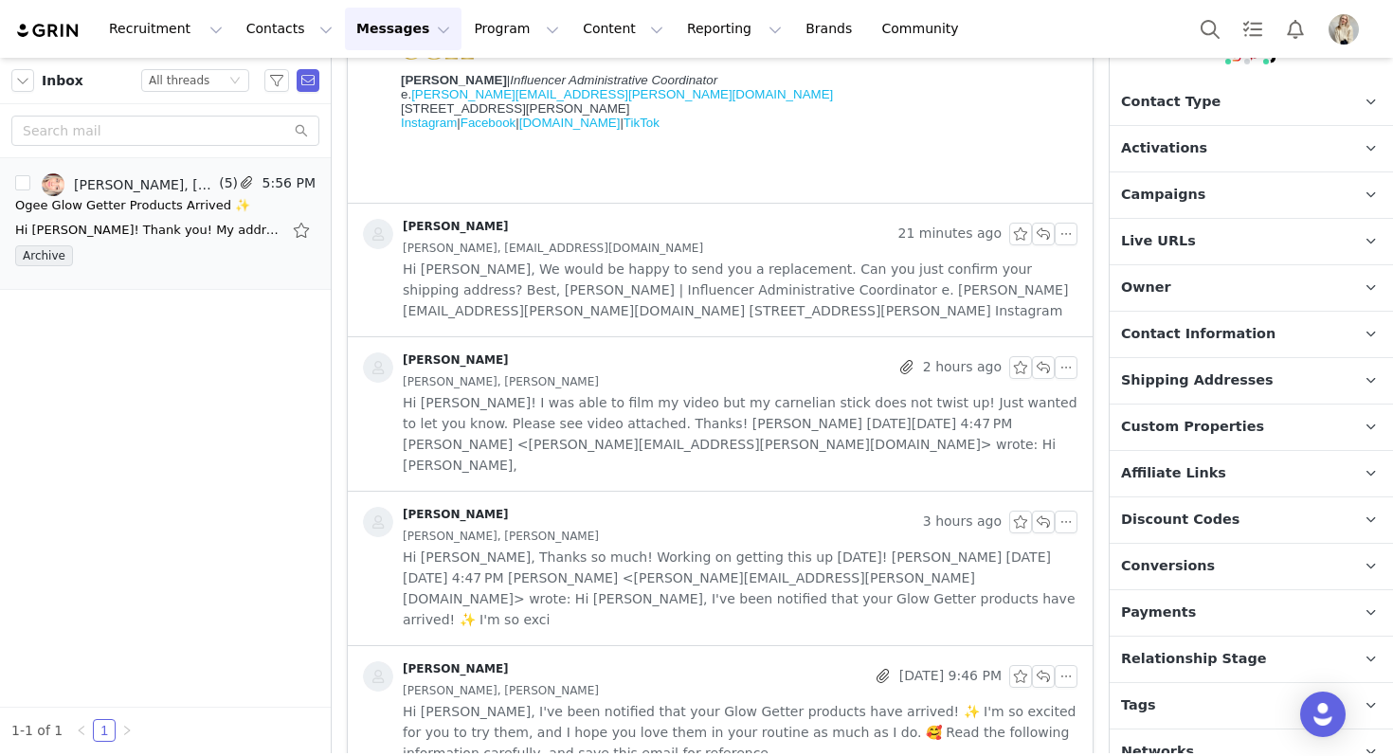
click at [1191, 664] on span "Relationship Stage" at bounding box center [1194, 659] width 146 height 21
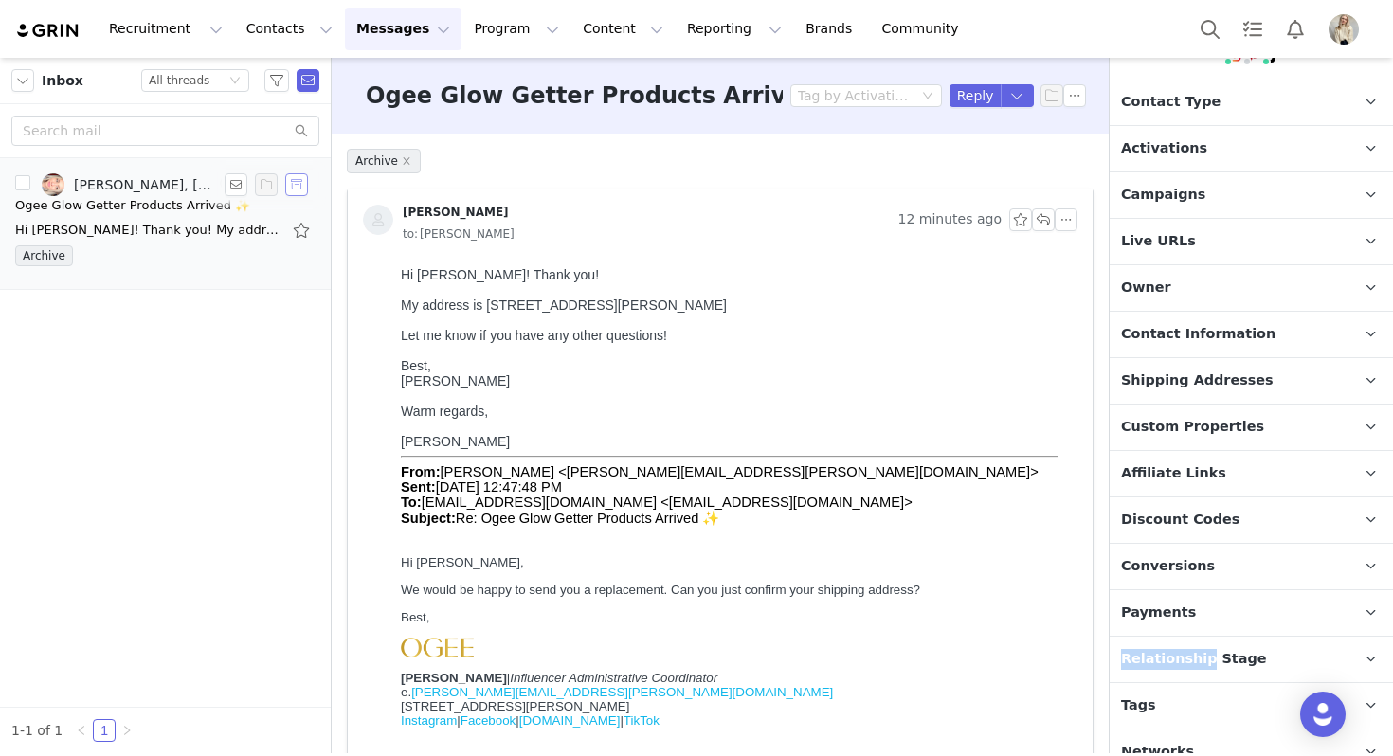
click at [298, 187] on button "button" at bounding box center [296, 184] width 23 height 23
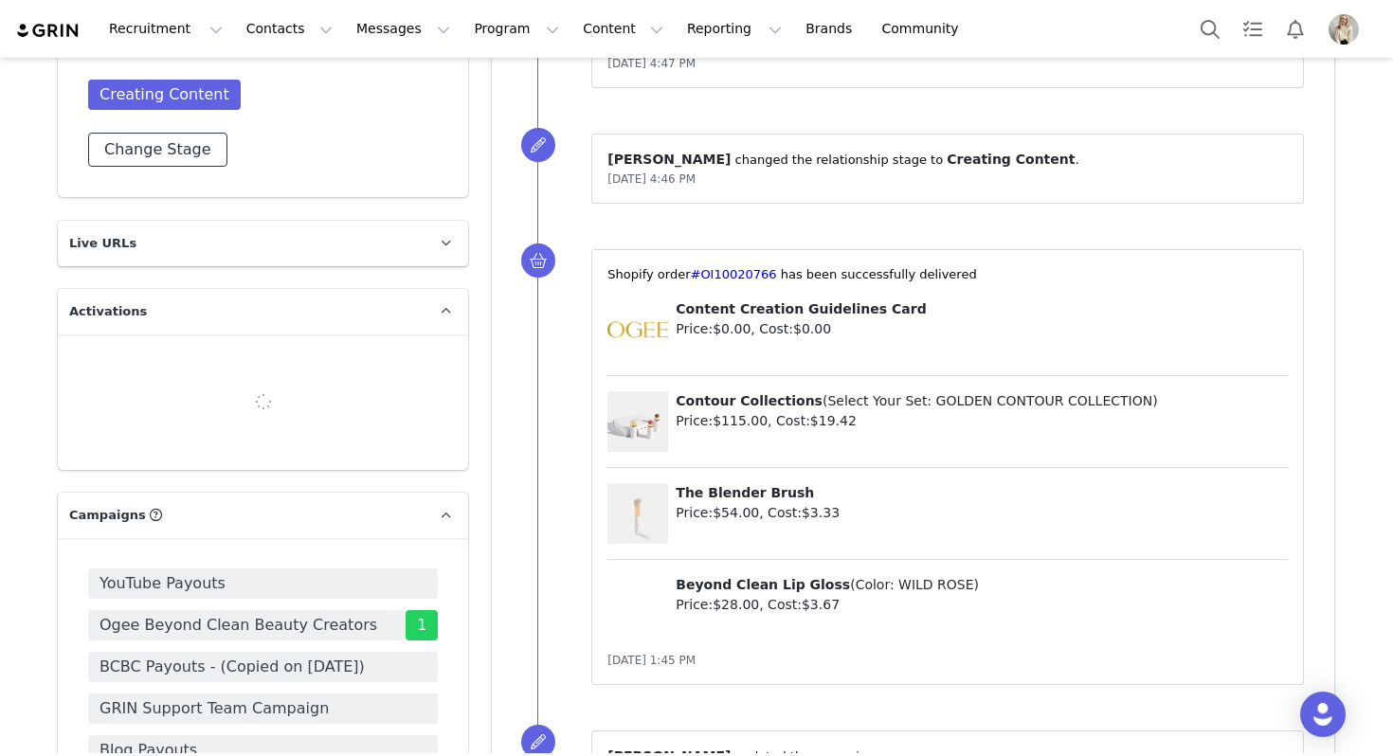
click at [144, 136] on button "Change Stage" at bounding box center [157, 150] width 139 height 34
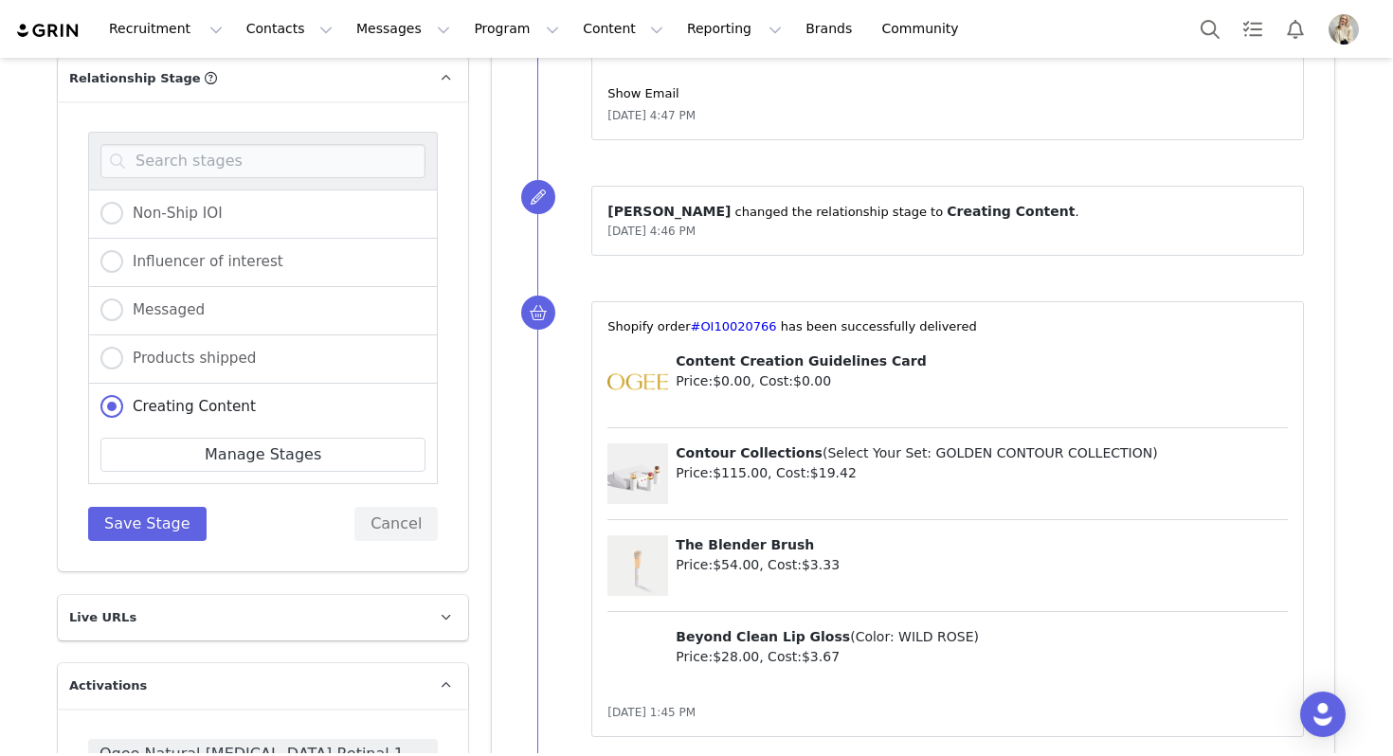
scroll to position [1465, 0]
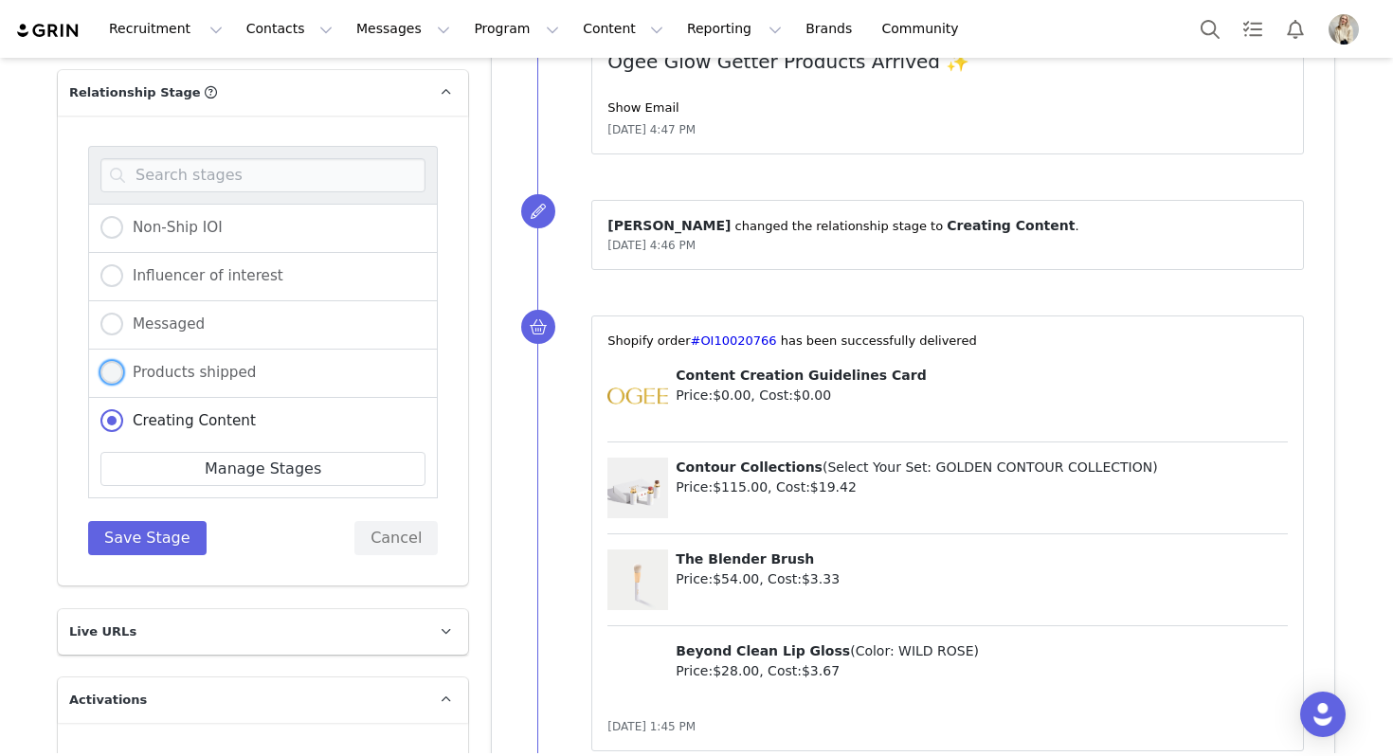
click at [212, 364] on span "Products shipped" at bounding box center [189, 372] width 133 height 17
click at [123, 361] on input "Products shipped" at bounding box center [111, 373] width 23 height 25
radio input "true"
radio input "false"
click at [150, 534] on div "Non-Ship IOI Influencer of interest Messaged Products shipped Creating Content …" at bounding box center [263, 351] width 410 height 470
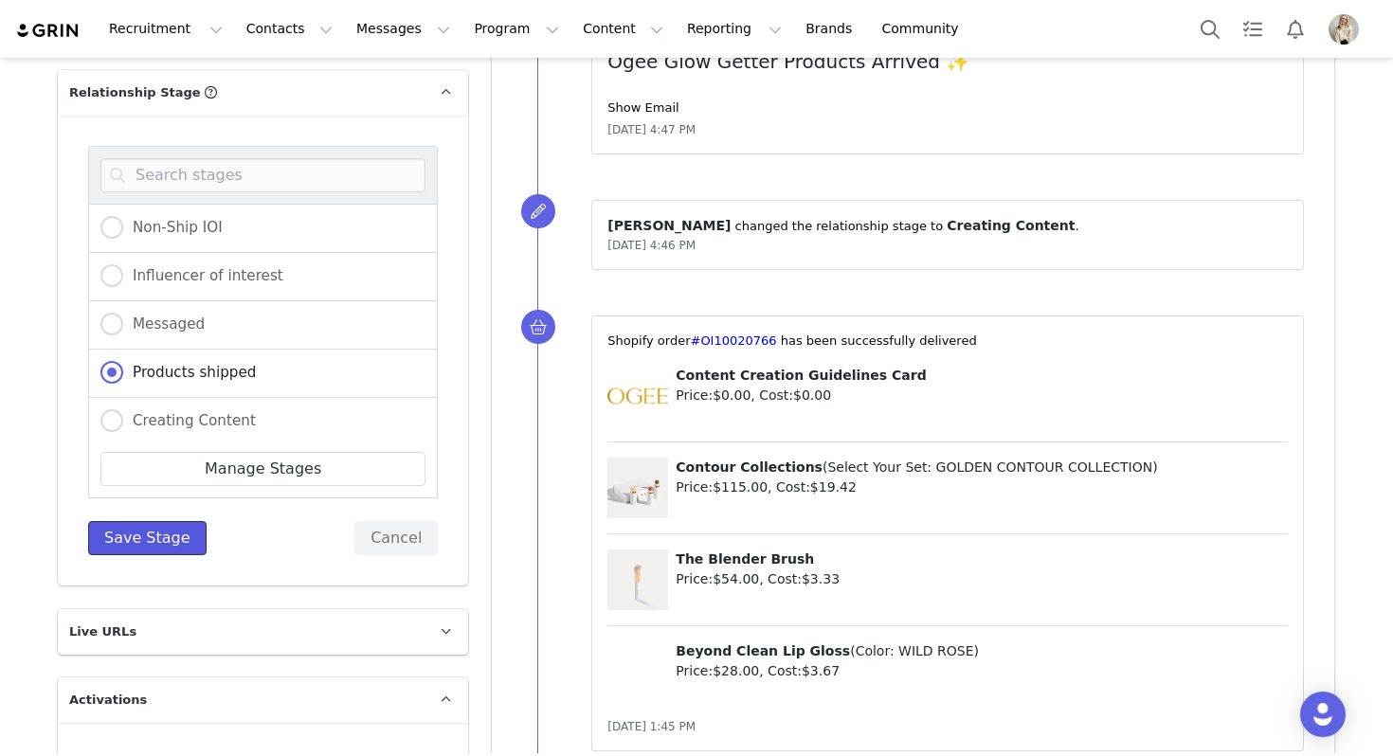
click at [150, 522] on button "Save Stage" at bounding box center [147, 538] width 118 height 34
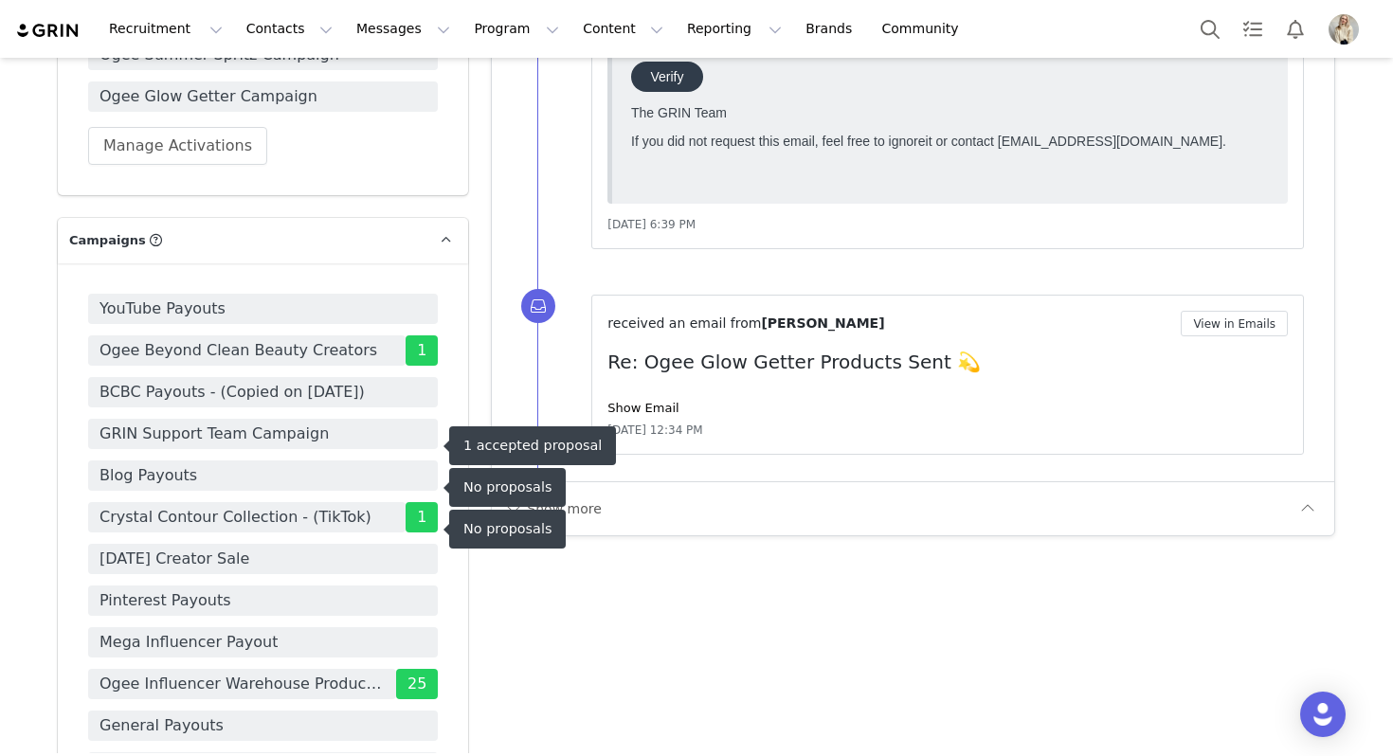
scroll to position [2572, 0]
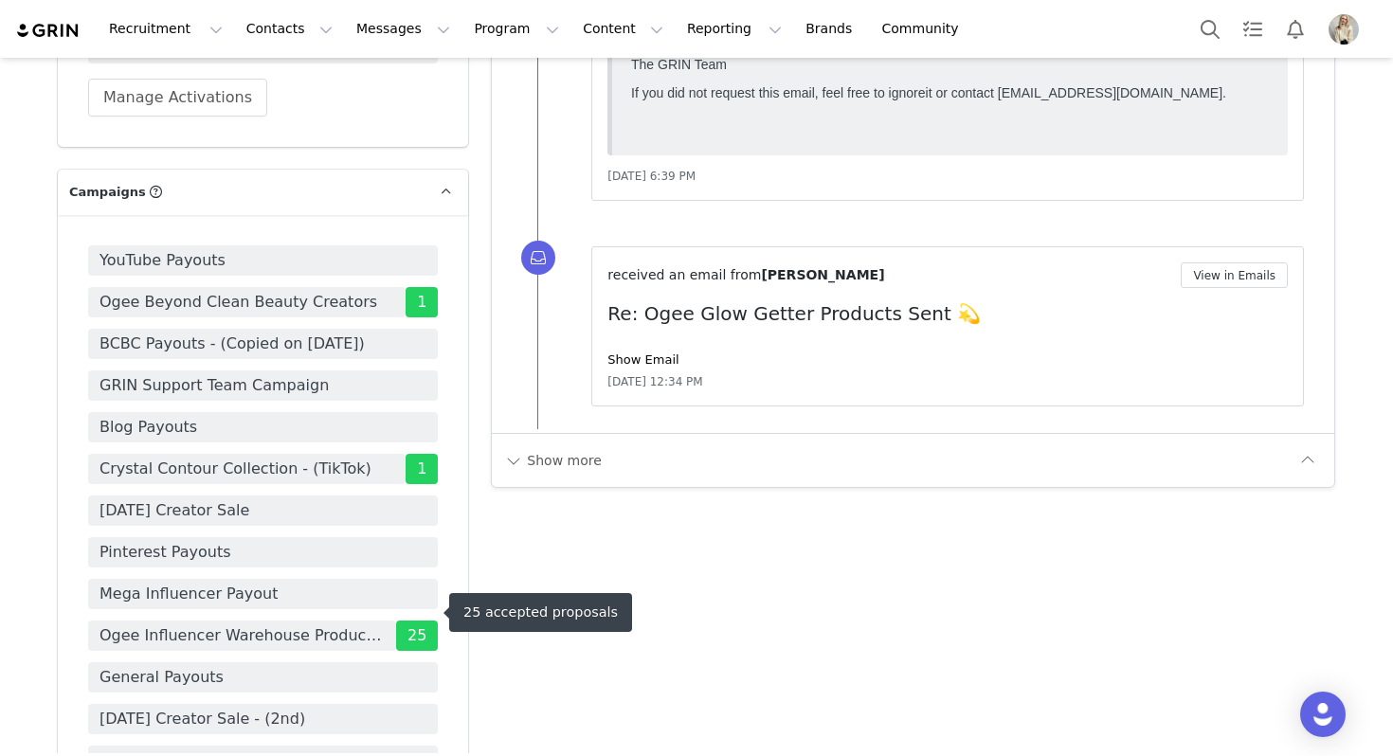
click at [255, 624] on span "Ogee Influencer Warehouse Product Selection" at bounding box center [241, 635] width 285 height 23
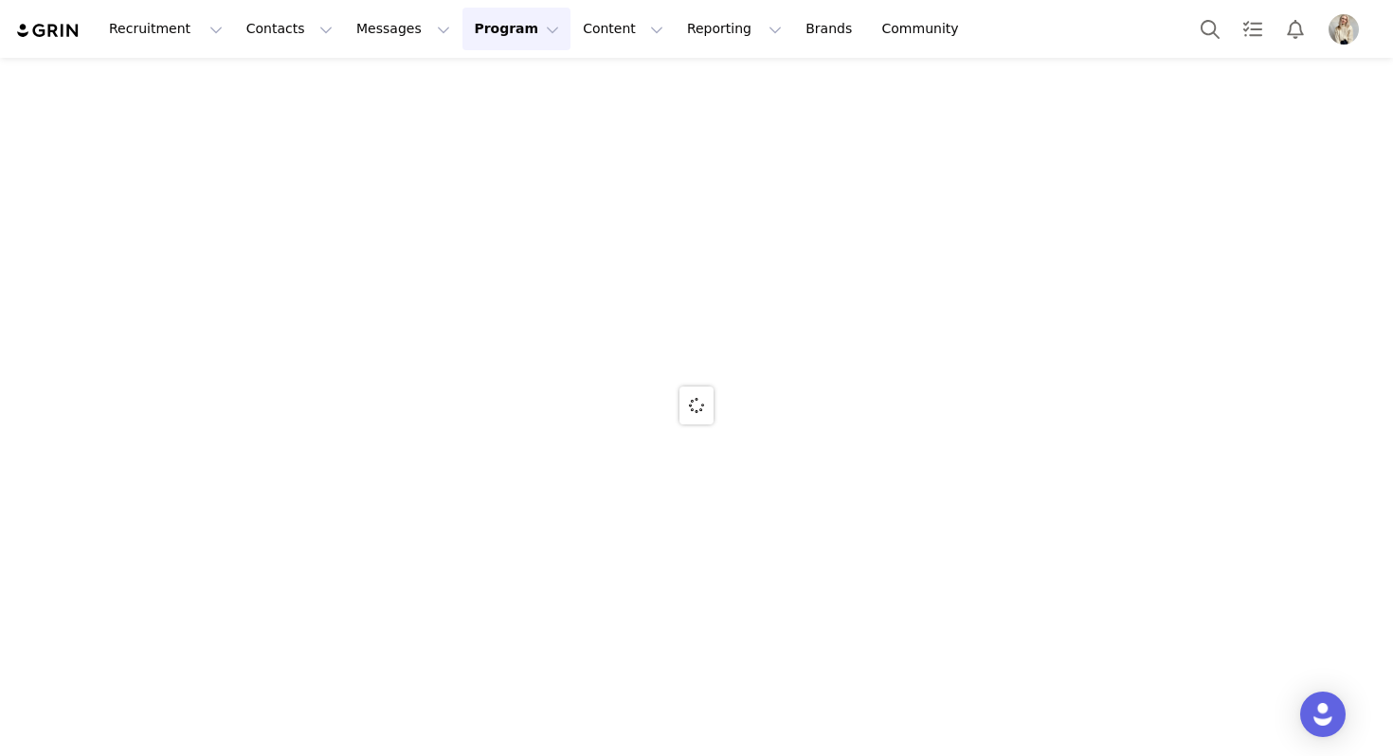
click at [255, 609] on div at bounding box center [696, 406] width 1393 height 696
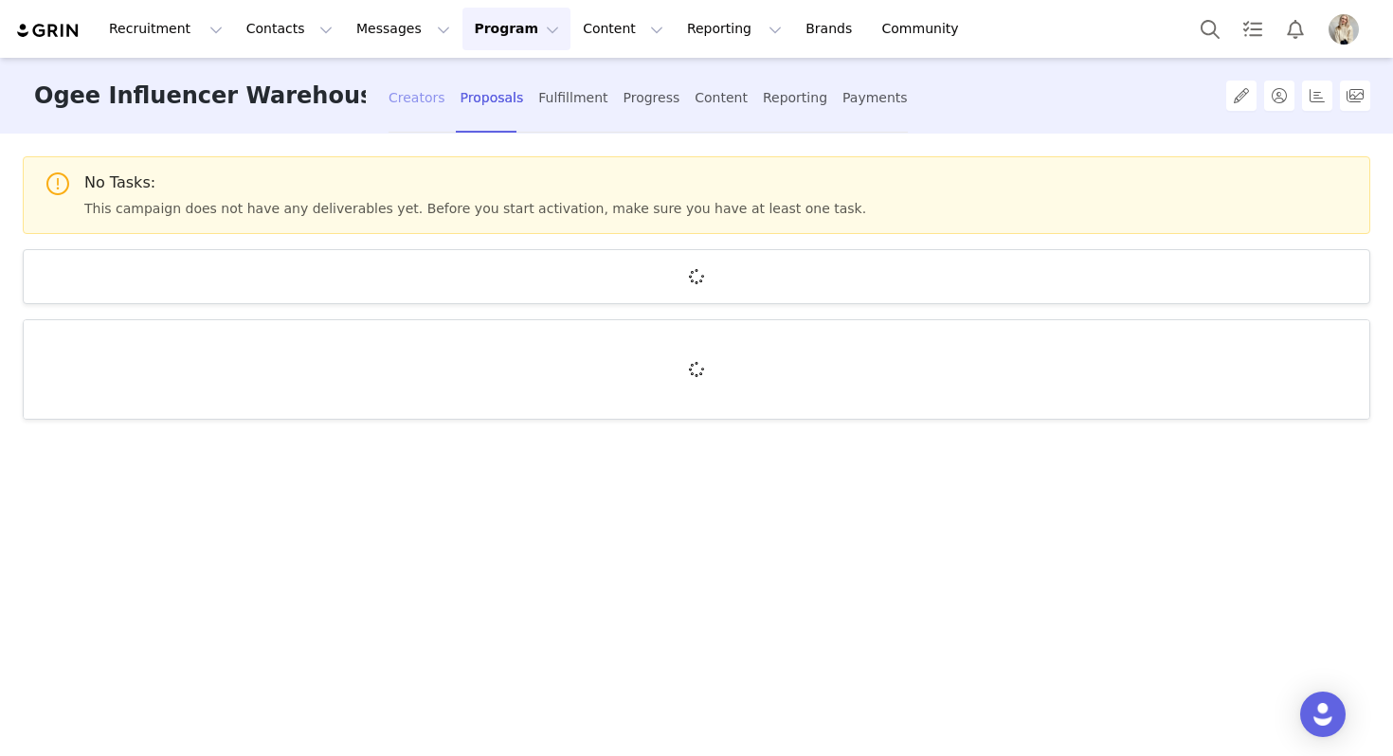
click at [411, 102] on div "Creators" at bounding box center [417, 98] width 57 height 50
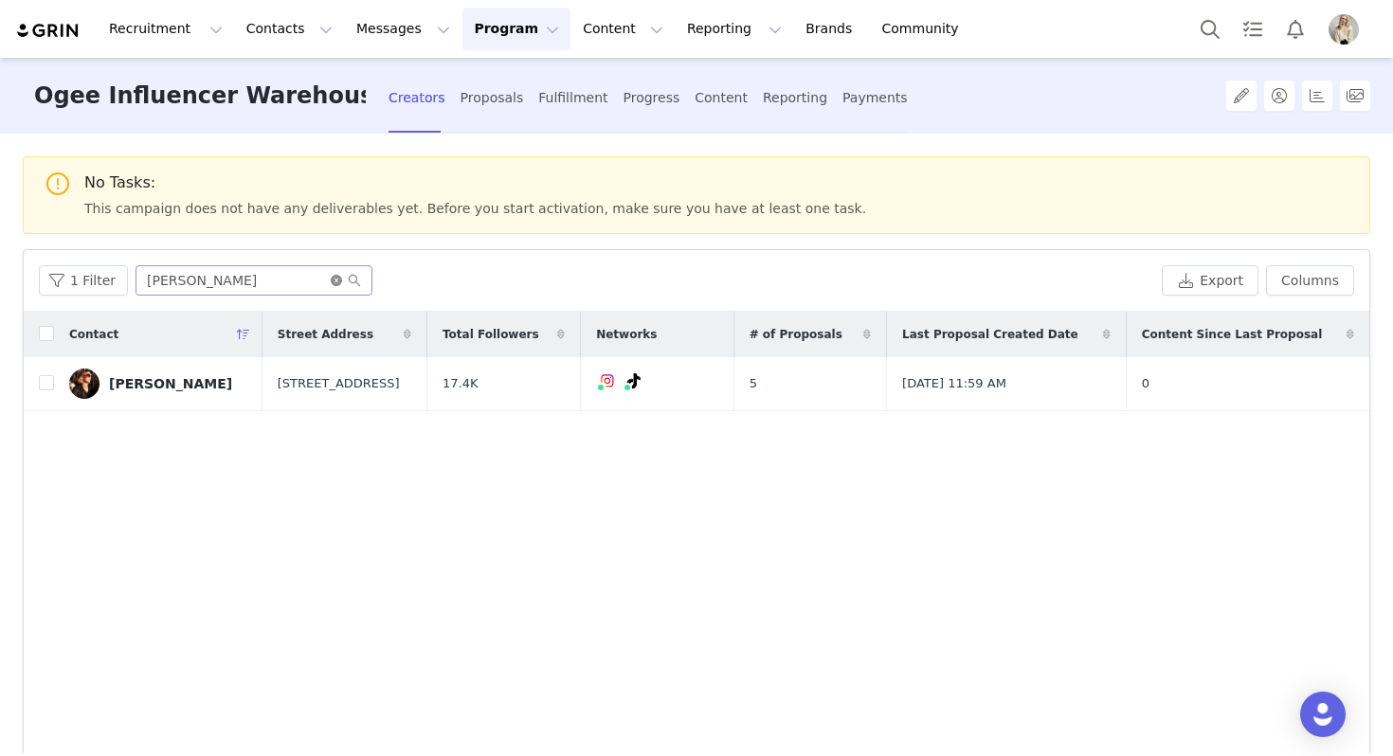
click at [331, 282] on icon "icon: close-circle" at bounding box center [336, 280] width 11 height 11
click at [298, 280] on input "text" at bounding box center [254, 280] width 237 height 30
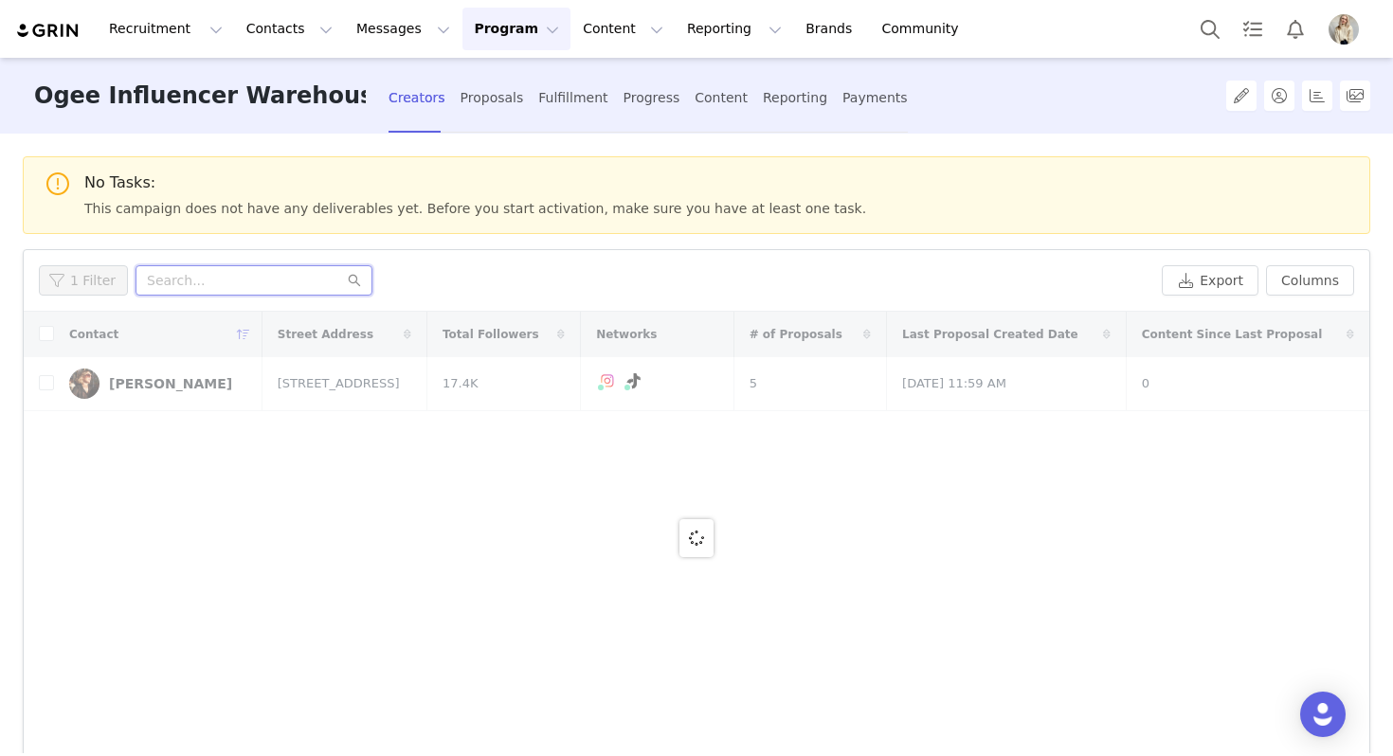
paste input "[PERSON_NAME]"
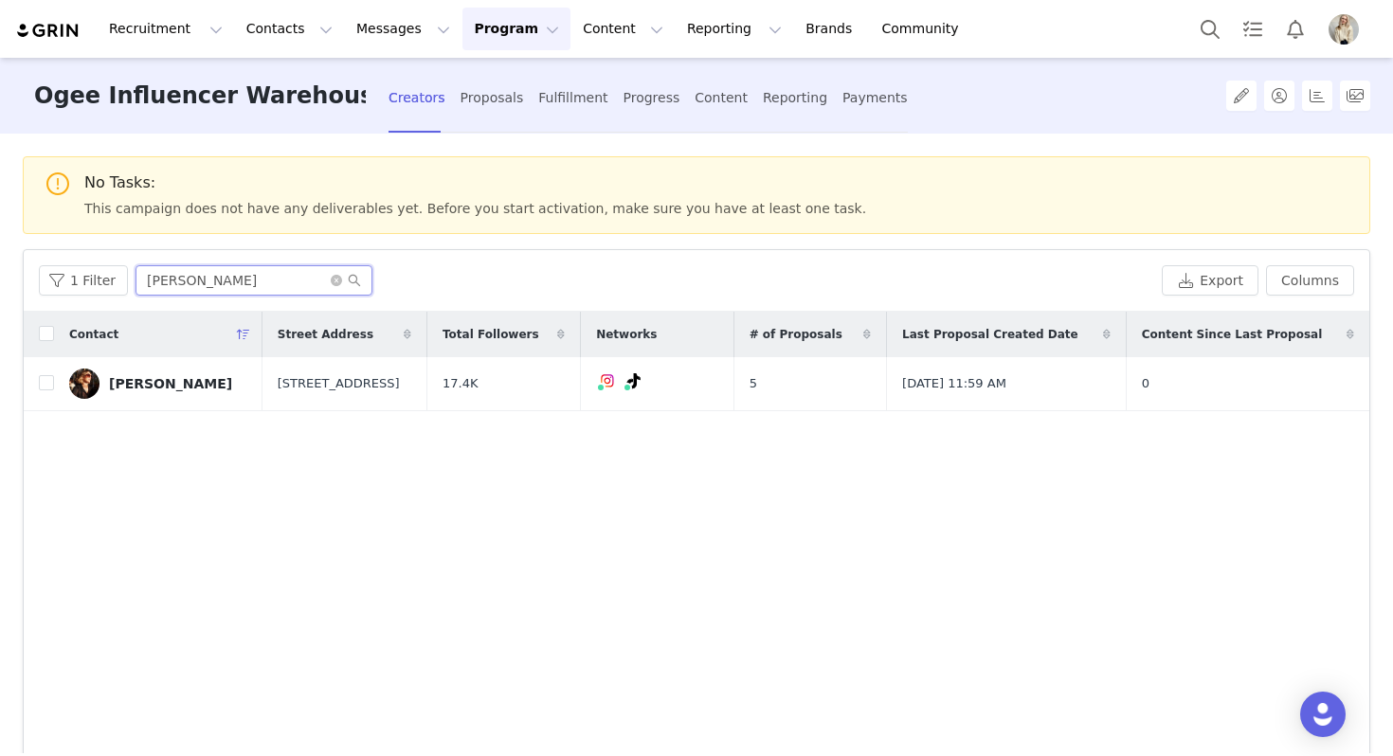
type input "Alice Tran"
click at [47, 387] on input "checkbox" at bounding box center [46, 382] width 15 height 15
checkbox input "true"
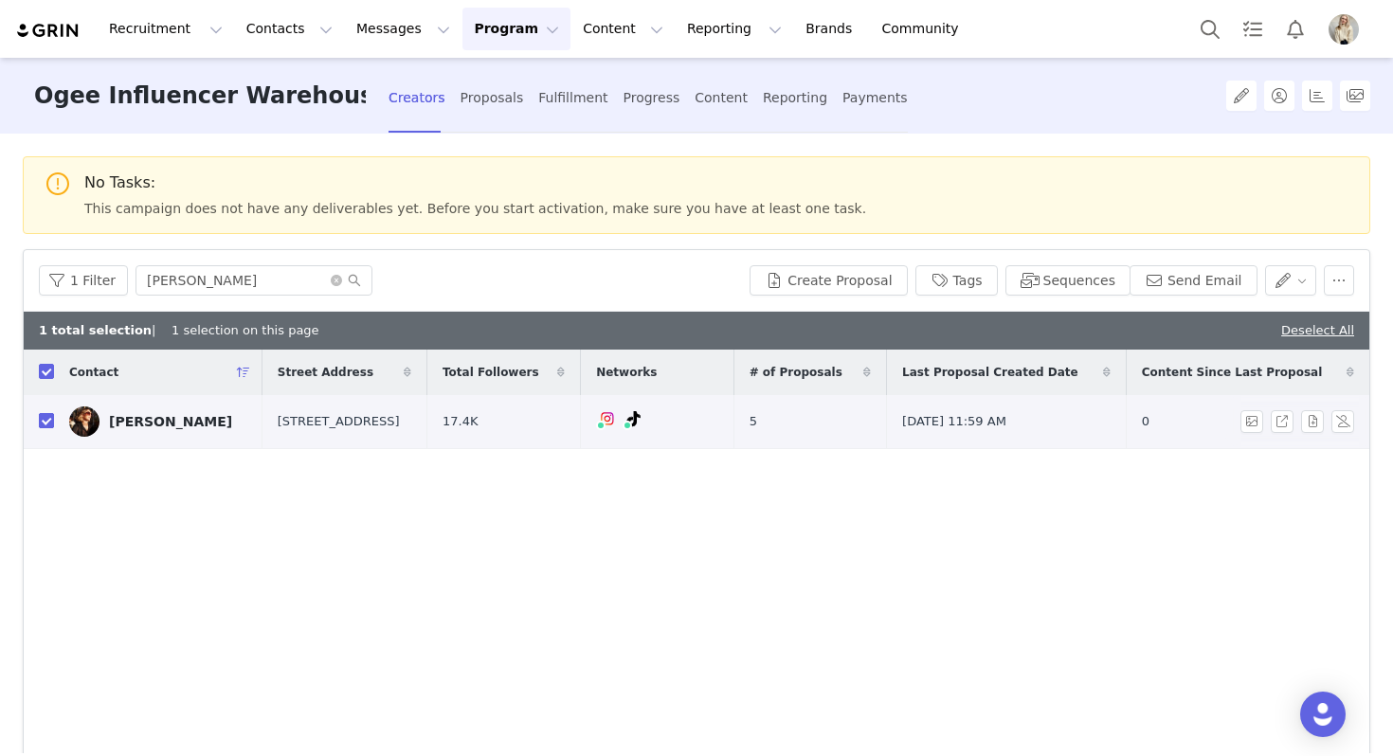
click at [48, 412] on label at bounding box center [46, 422] width 15 height 20
click at [48, 413] on input "checkbox" at bounding box center [46, 420] width 15 height 15
checkbox input "false"
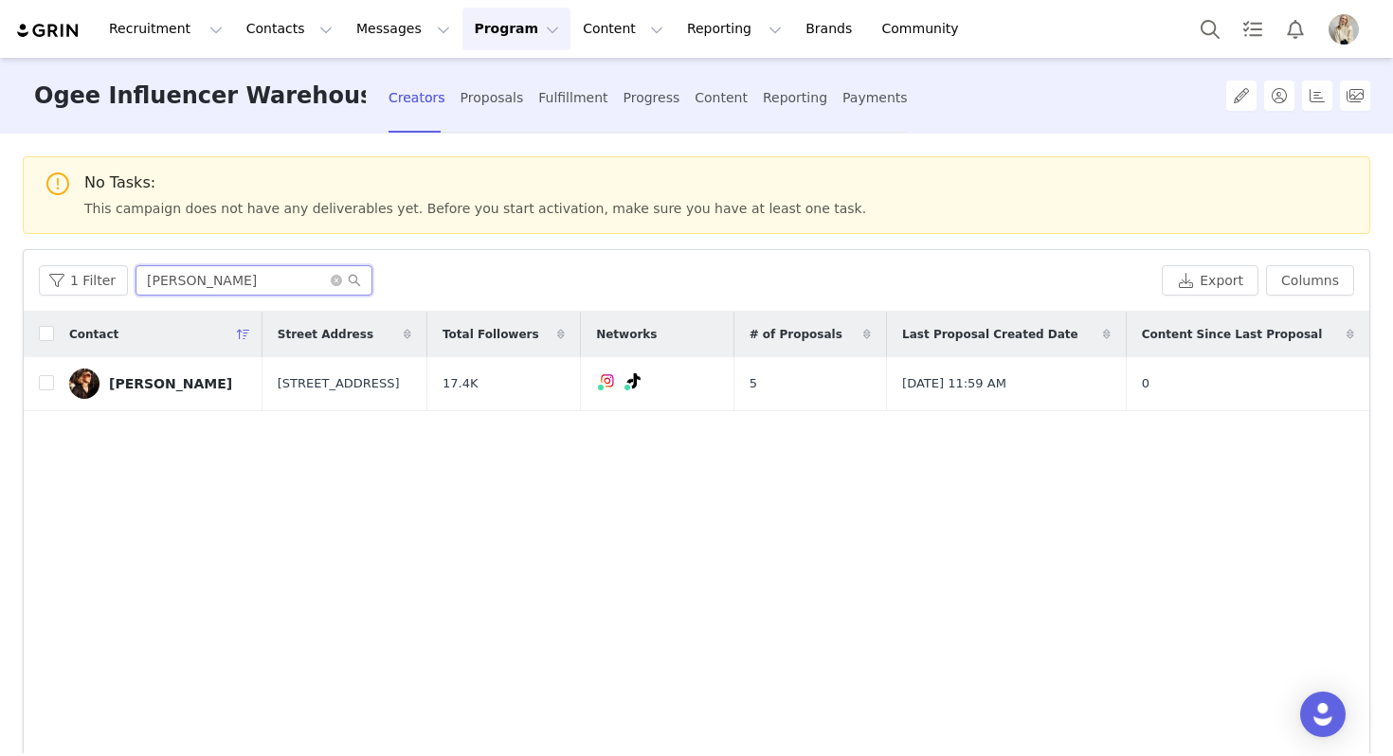
click at [226, 280] on input "Alice Tran" at bounding box center [254, 280] width 237 height 30
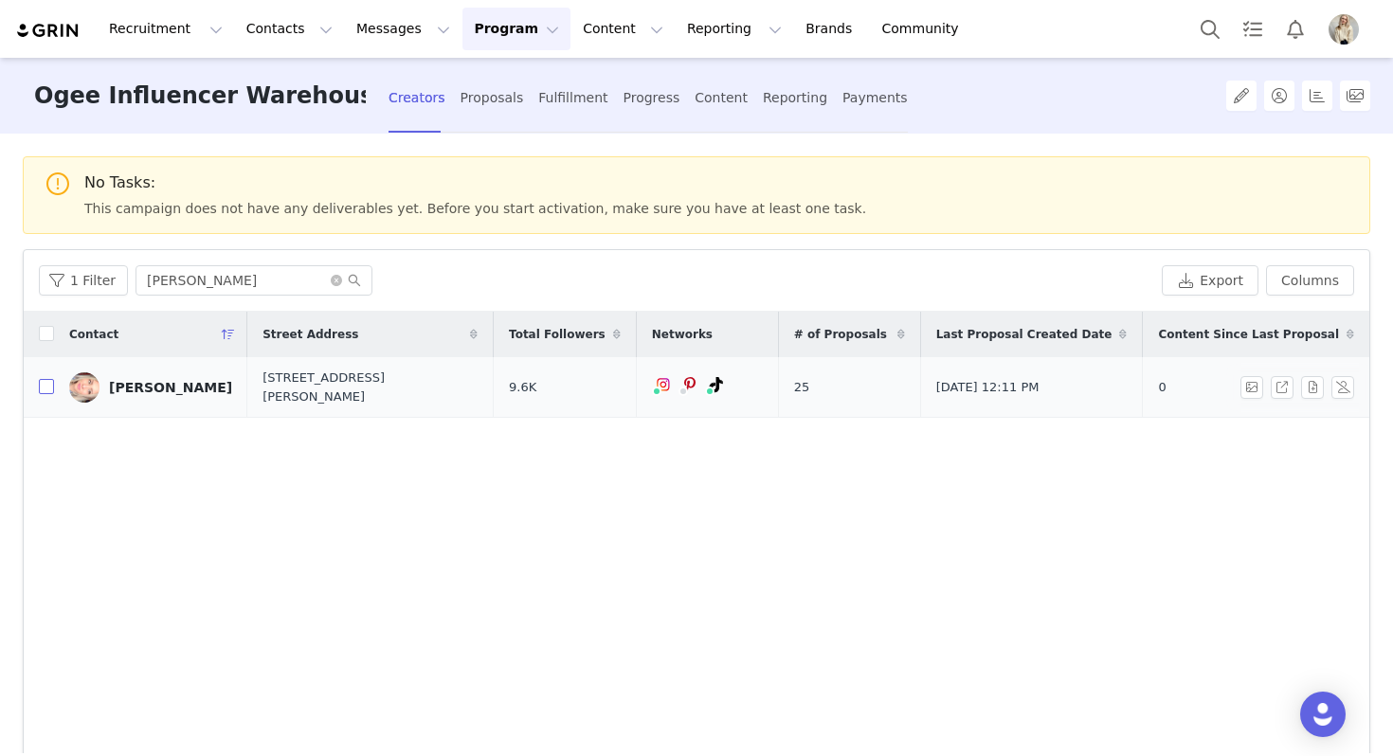
click at [47, 389] on input "checkbox" at bounding box center [46, 386] width 15 height 15
checkbox input "true"
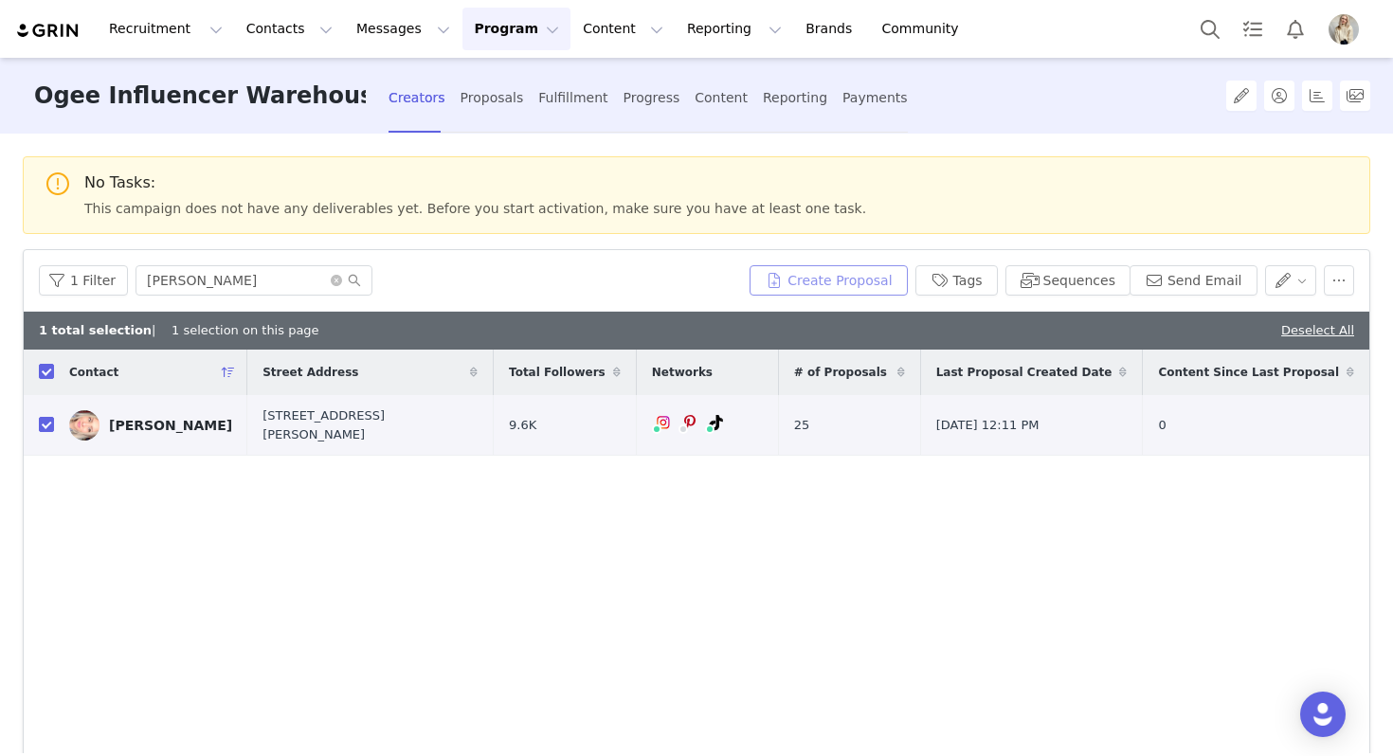
click at [887, 276] on button "Create Proposal" at bounding box center [828, 280] width 157 height 30
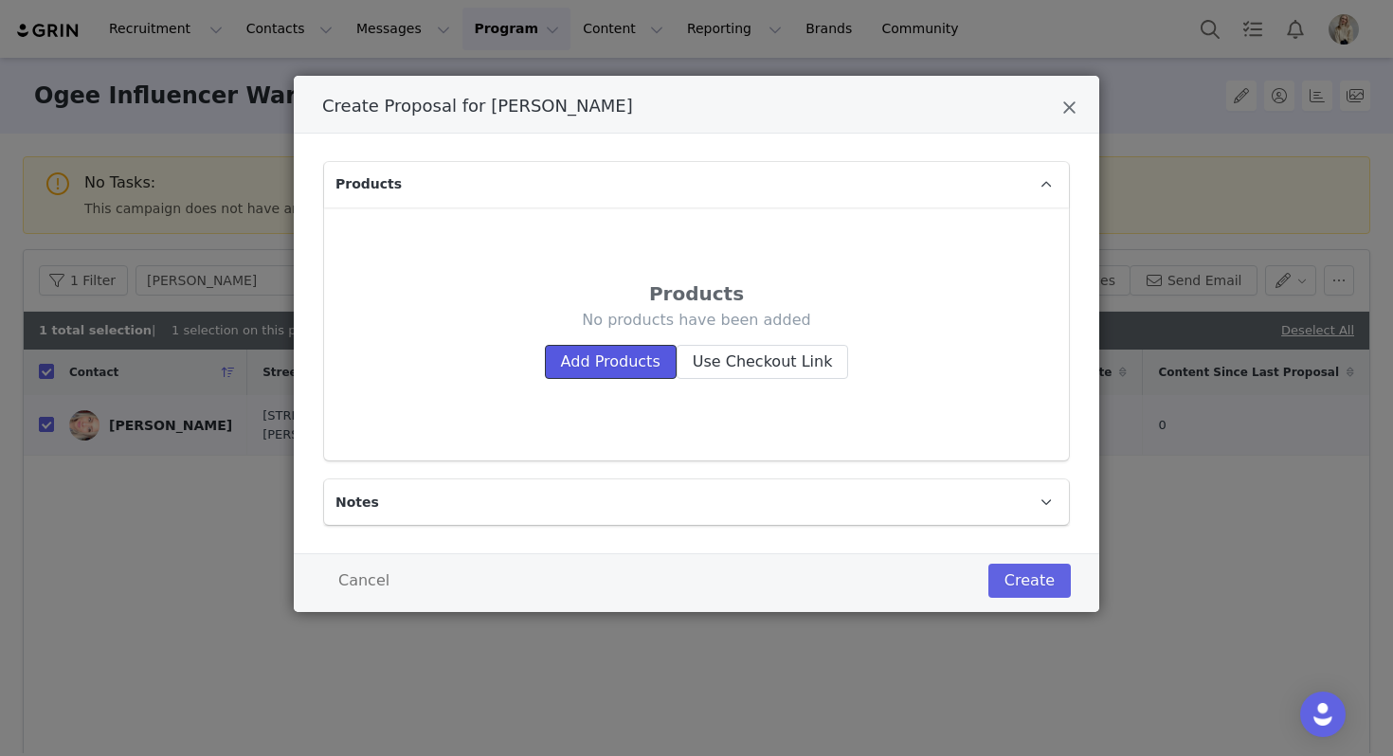
click at [601, 348] on button "Add Products" at bounding box center [611, 362] width 132 height 34
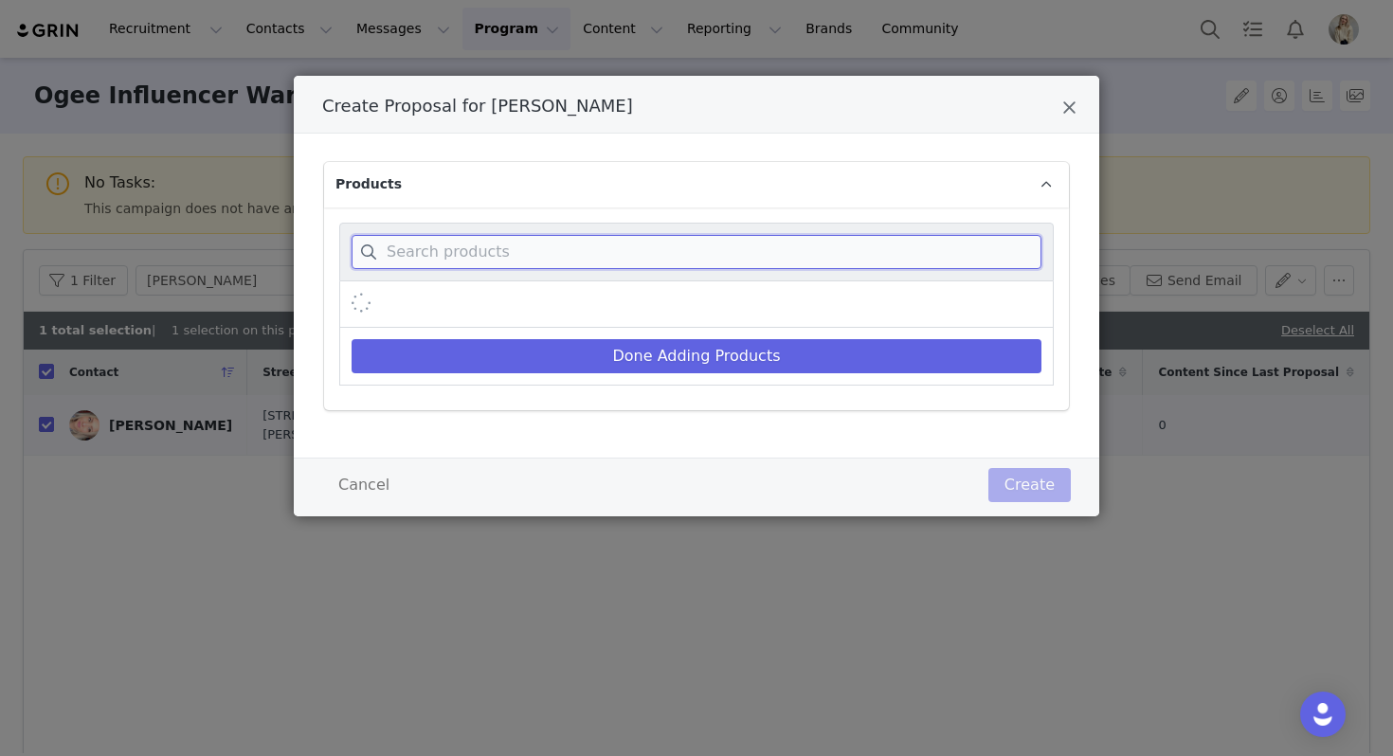
click at [507, 256] on input "Create Proposal for Alice Tran" at bounding box center [697, 252] width 690 height 34
type input "c"
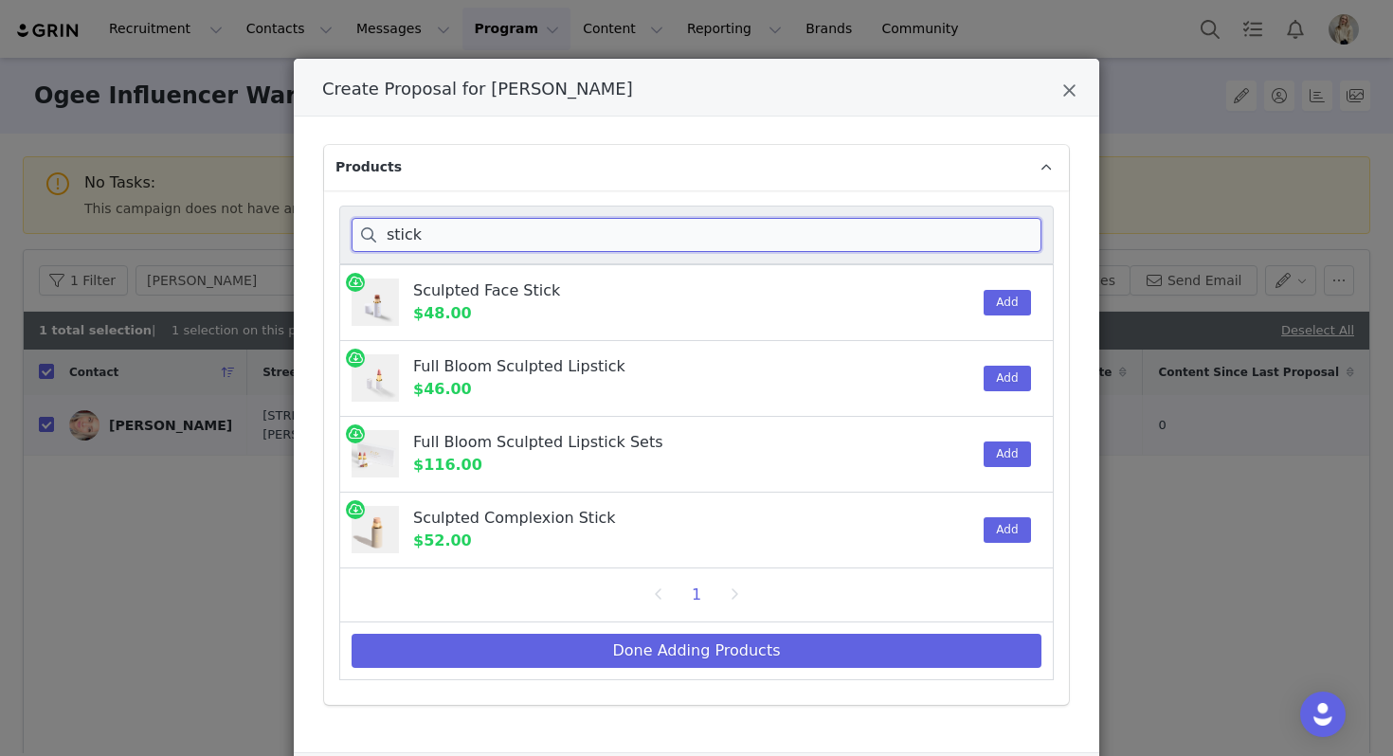
scroll to position [39, 0]
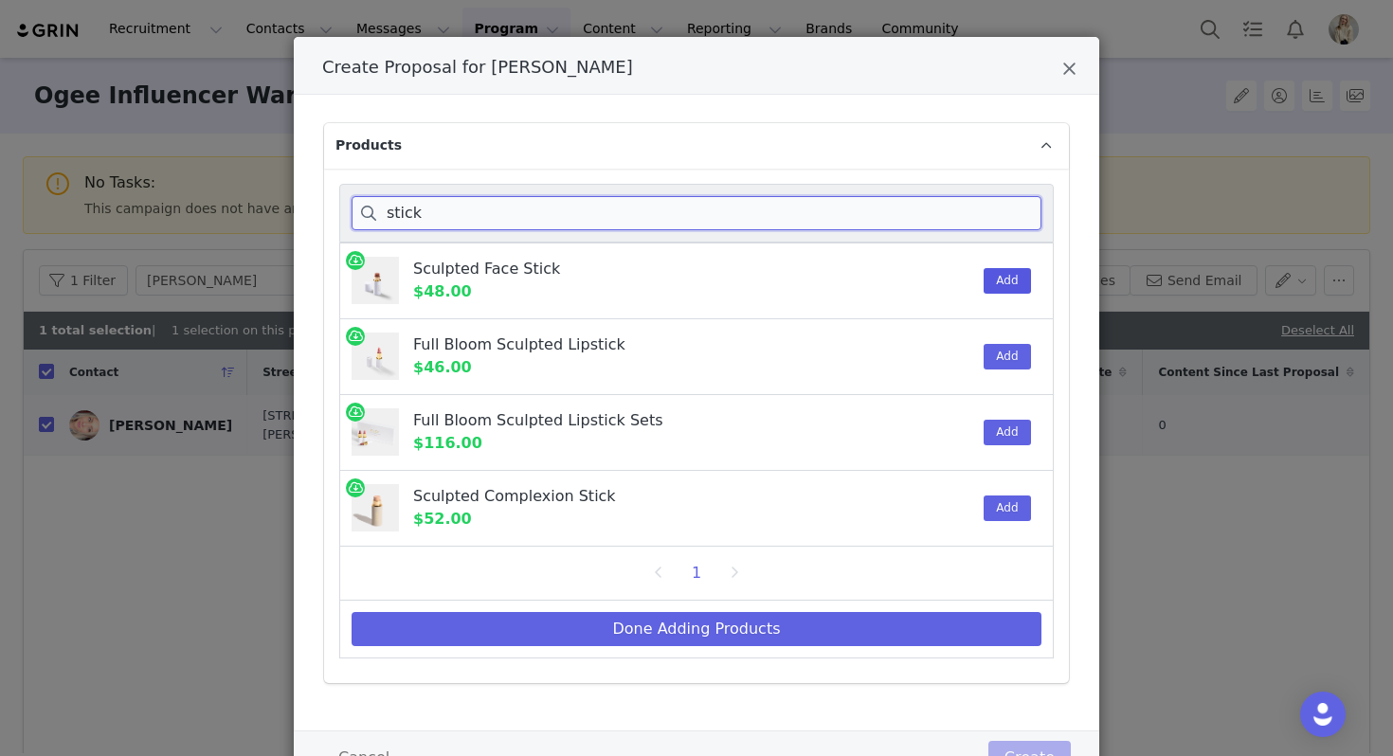
type input "stick"
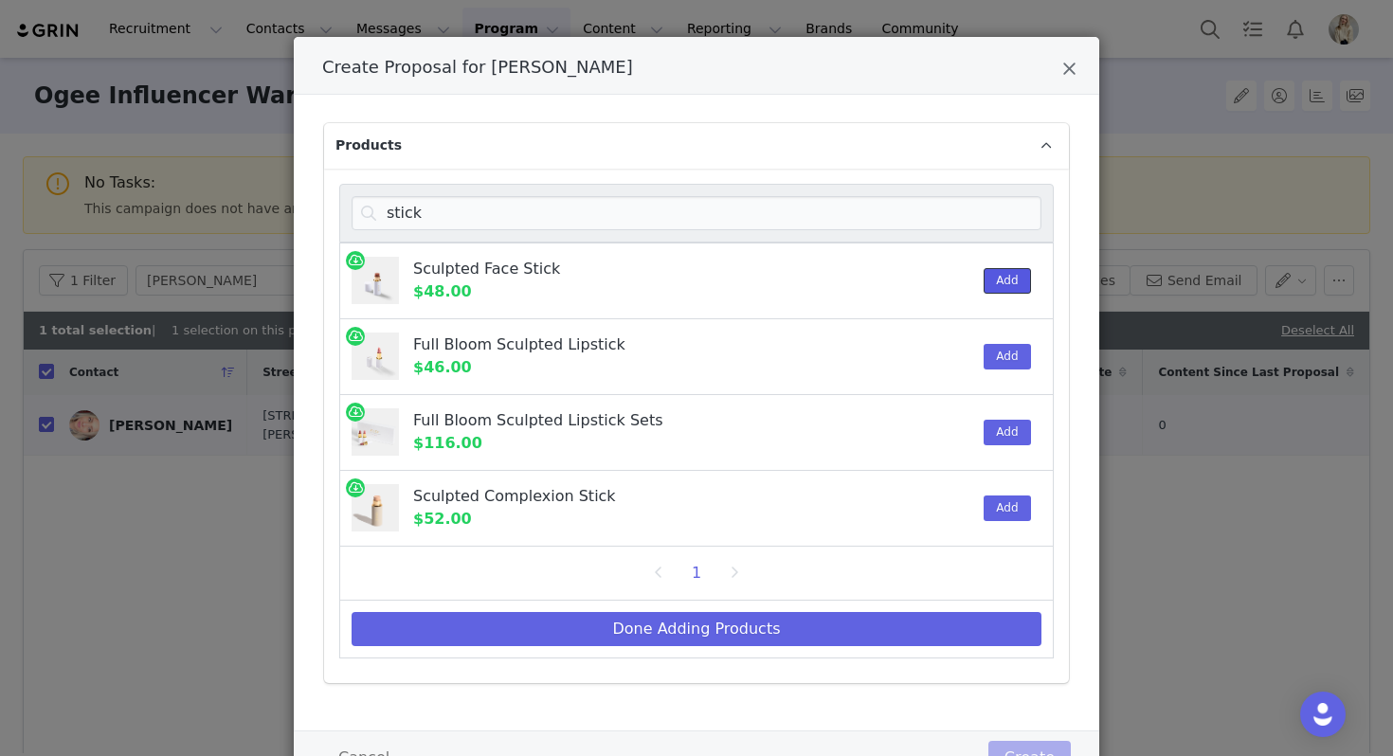
click at [1016, 285] on button "Add" at bounding box center [1007, 281] width 46 height 26
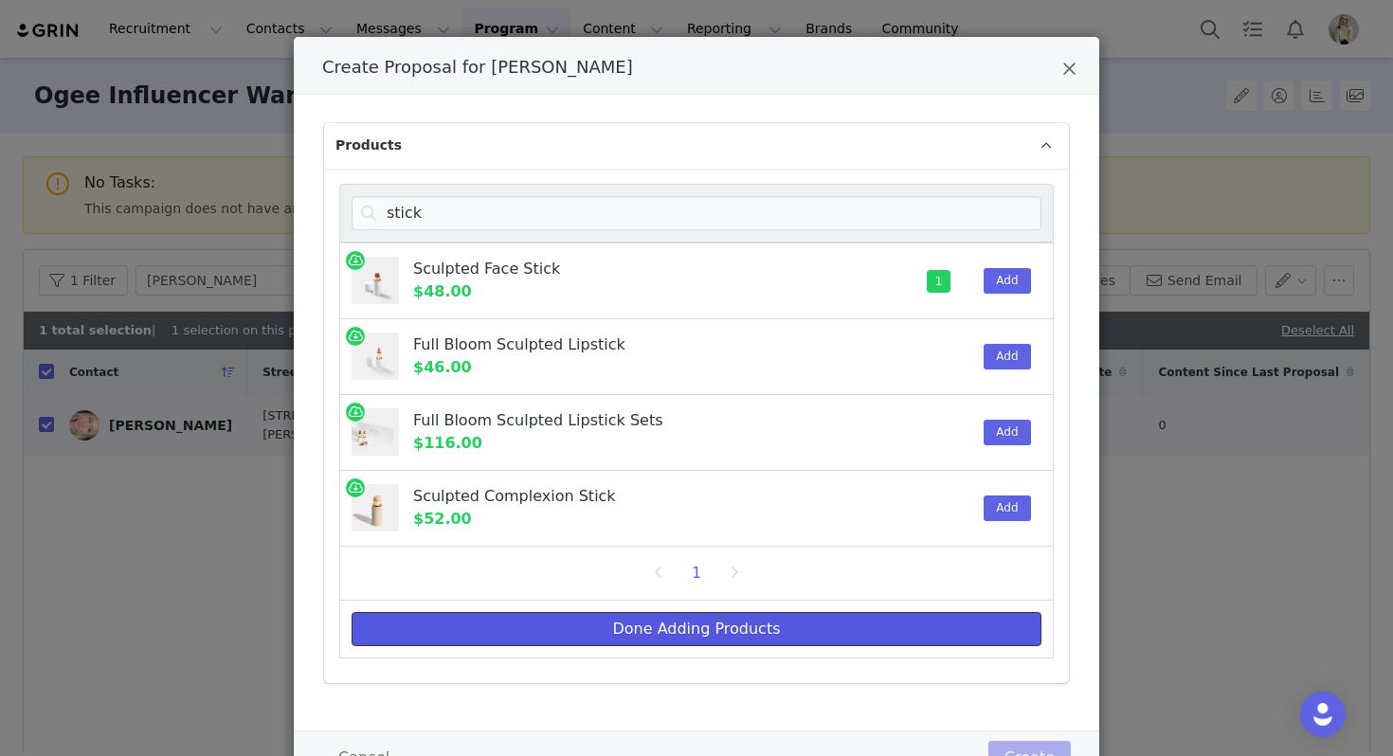
click at [750, 627] on button "Done Adding Products" at bounding box center [697, 629] width 690 height 34
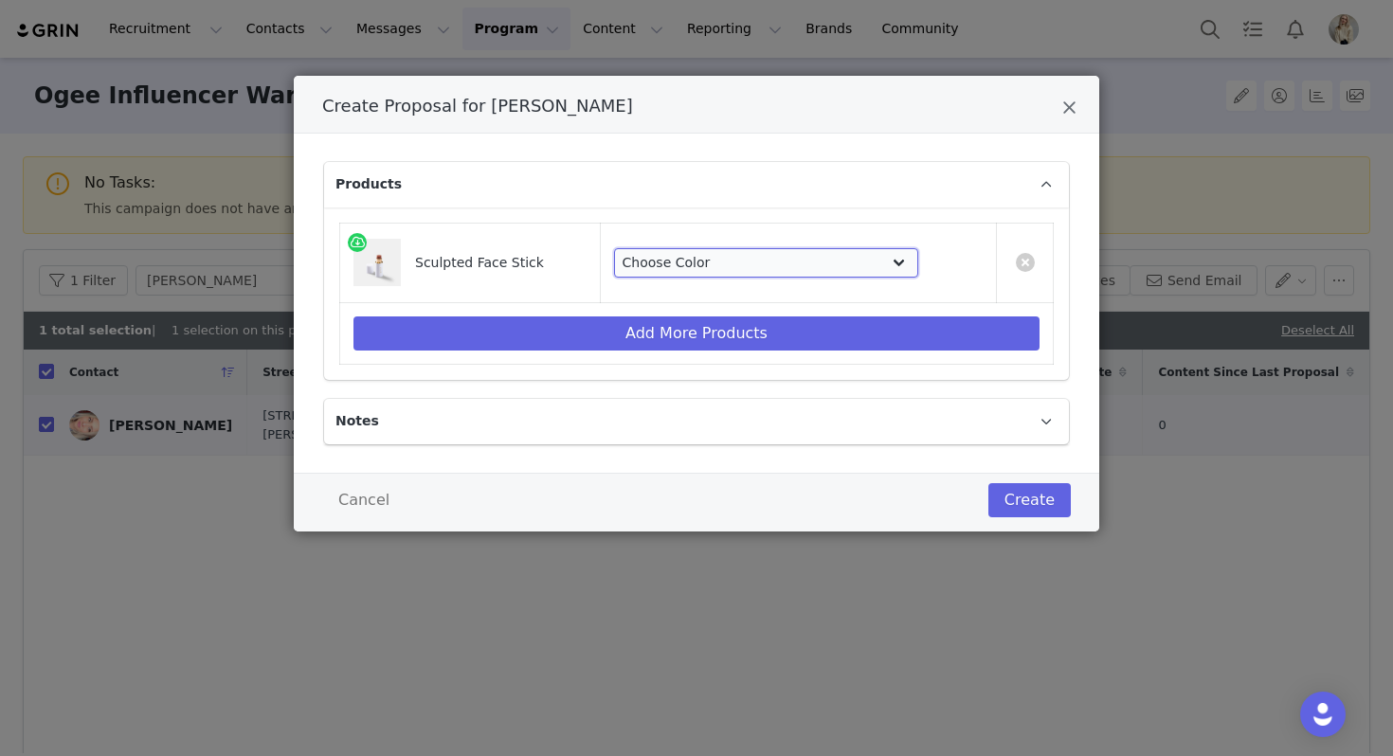
click at [823, 255] on select "Choose Color PEARL (Pearlescent Peony Shimmer) OPAL (Starlight White Shimmer) M…" at bounding box center [766, 263] width 304 height 30
select select "16079168"
click at [616, 248] on select "Choose Color PEARL (Pearlescent Peony Shimmer) OPAL (Starlight White Shimmer) M…" at bounding box center [766, 263] width 304 height 30
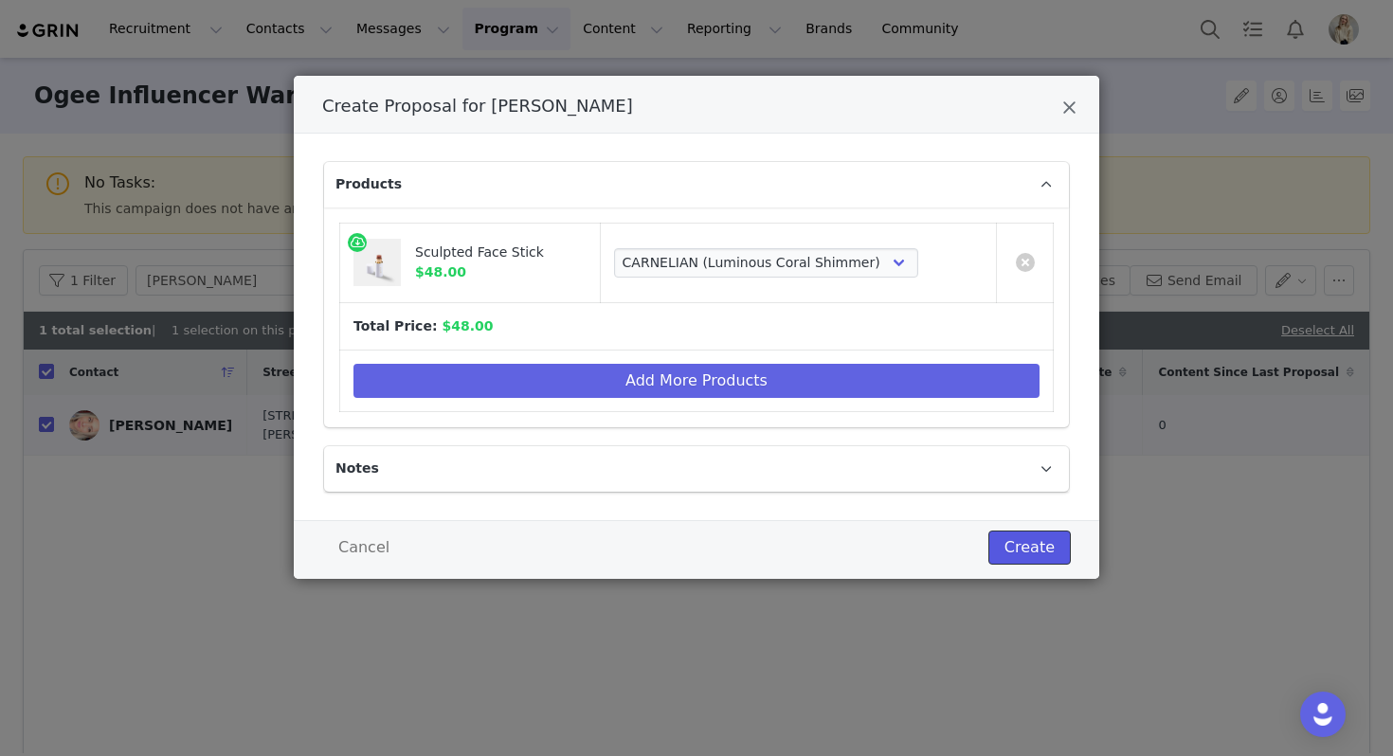
click at [1012, 549] on button "Create" at bounding box center [1029, 548] width 82 height 34
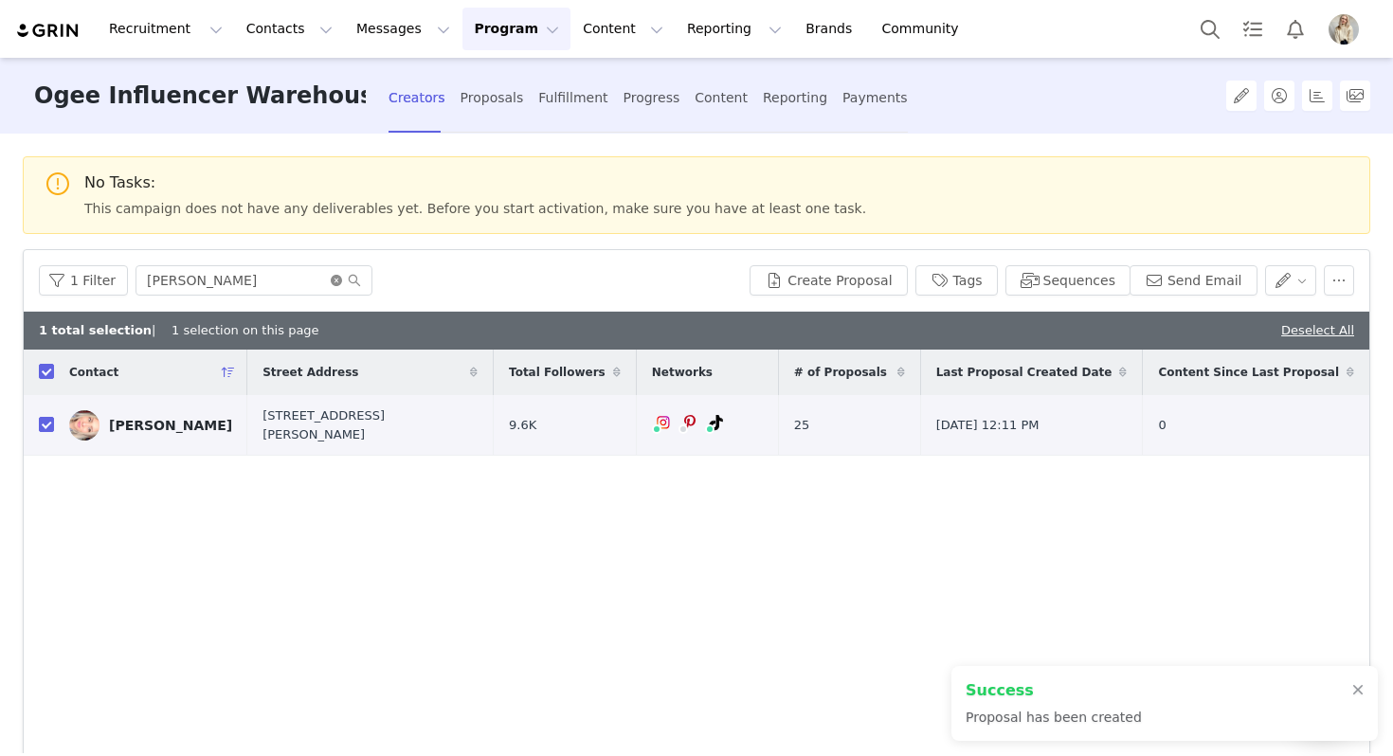
click at [333, 284] on icon "icon: close-circle" at bounding box center [336, 280] width 11 height 11
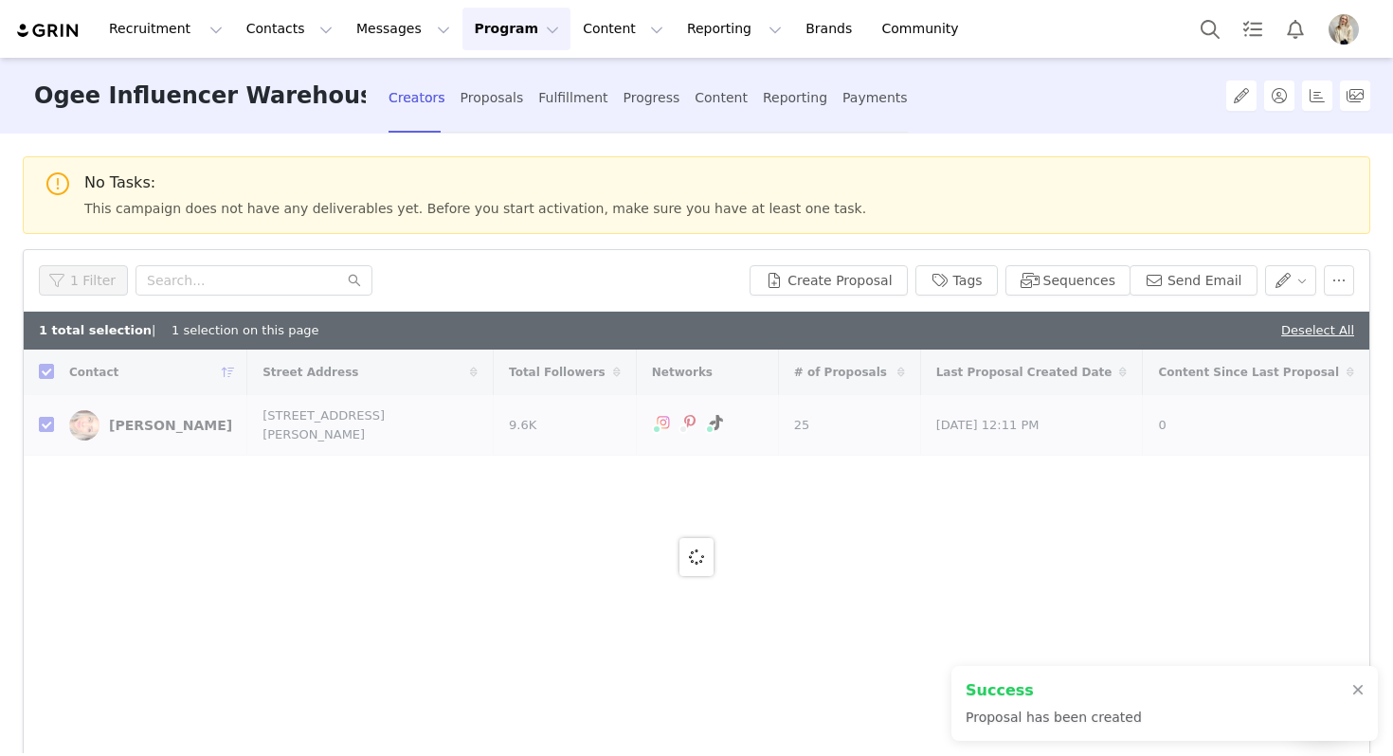
click at [49, 378] on div at bounding box center [697, 557] width 1346 height 414
checkbox input "false"
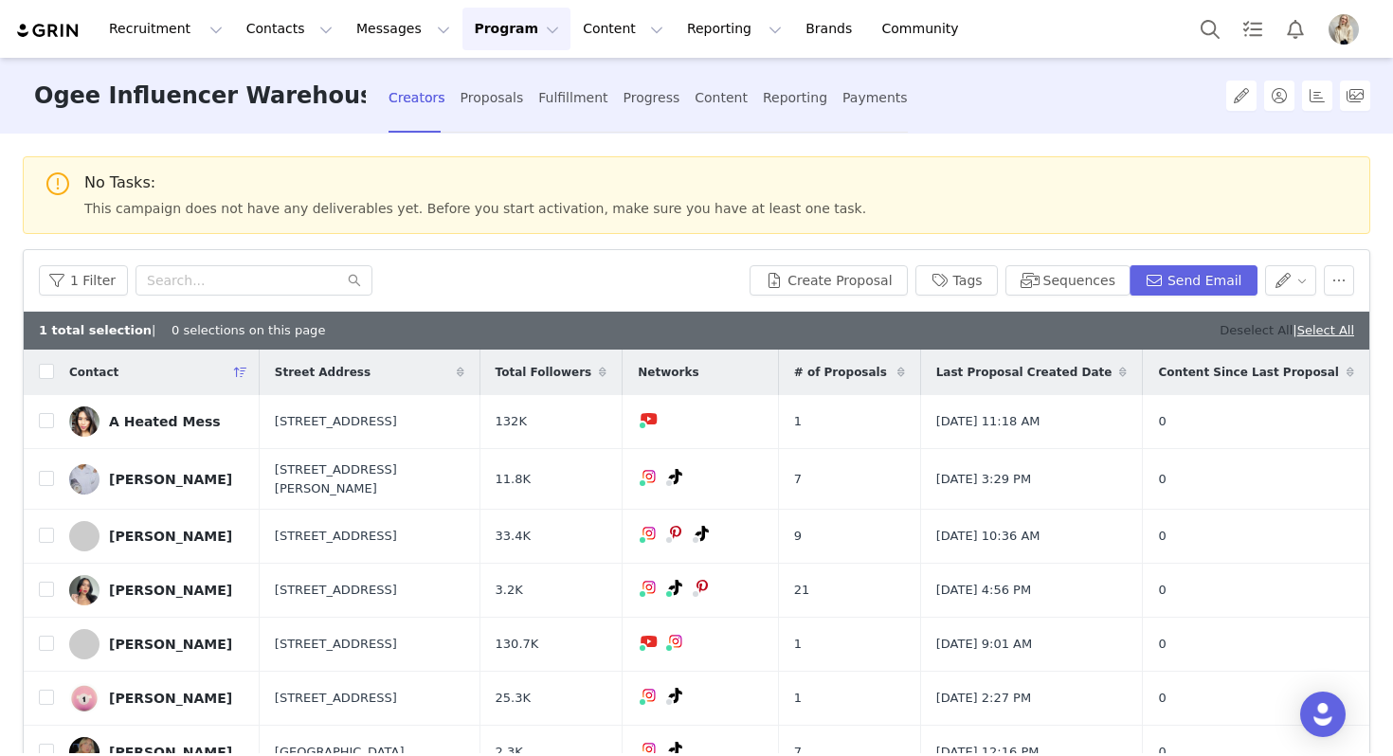
click at [1243, 329] on link "Deselect All" at bounding box center [1256, 330] width 73 height 14
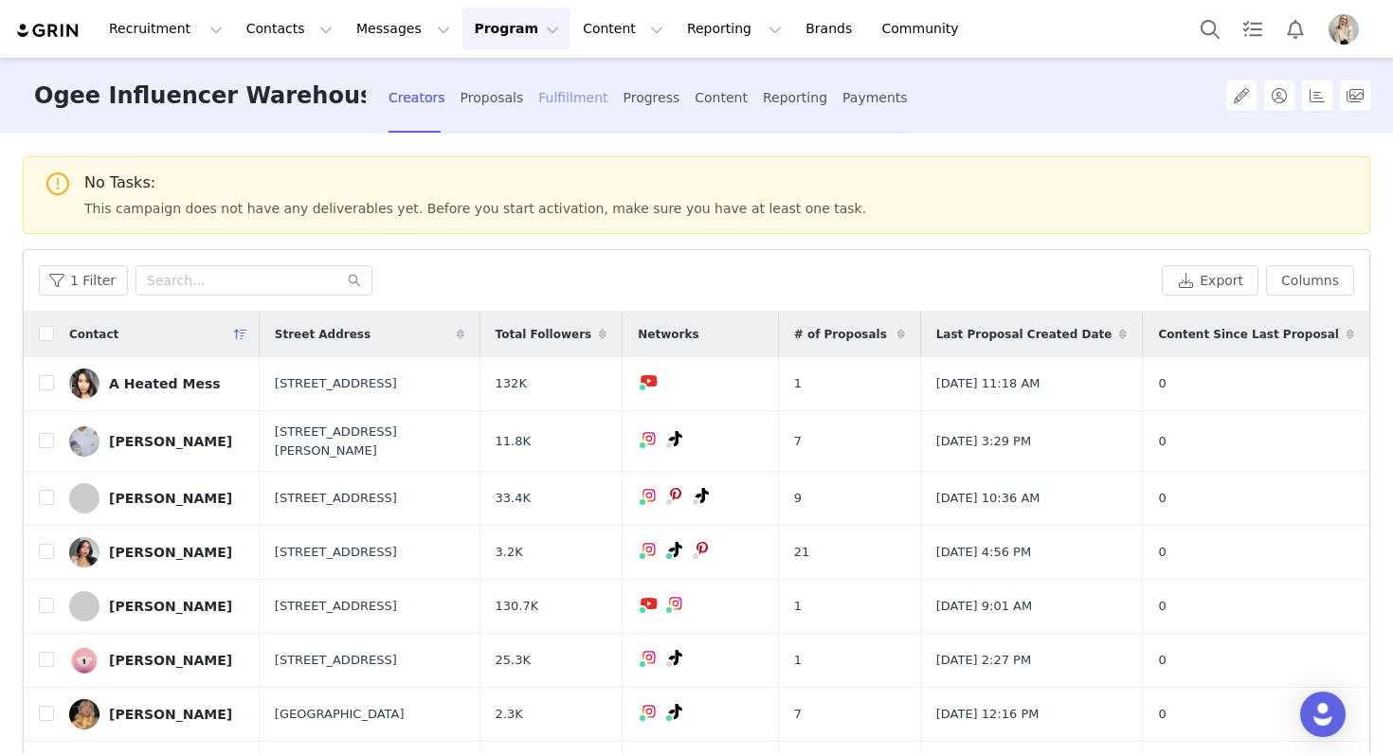
click at [548, 106] on div "Fulfillment" at bounding box center [572, 98] width 69 height 50
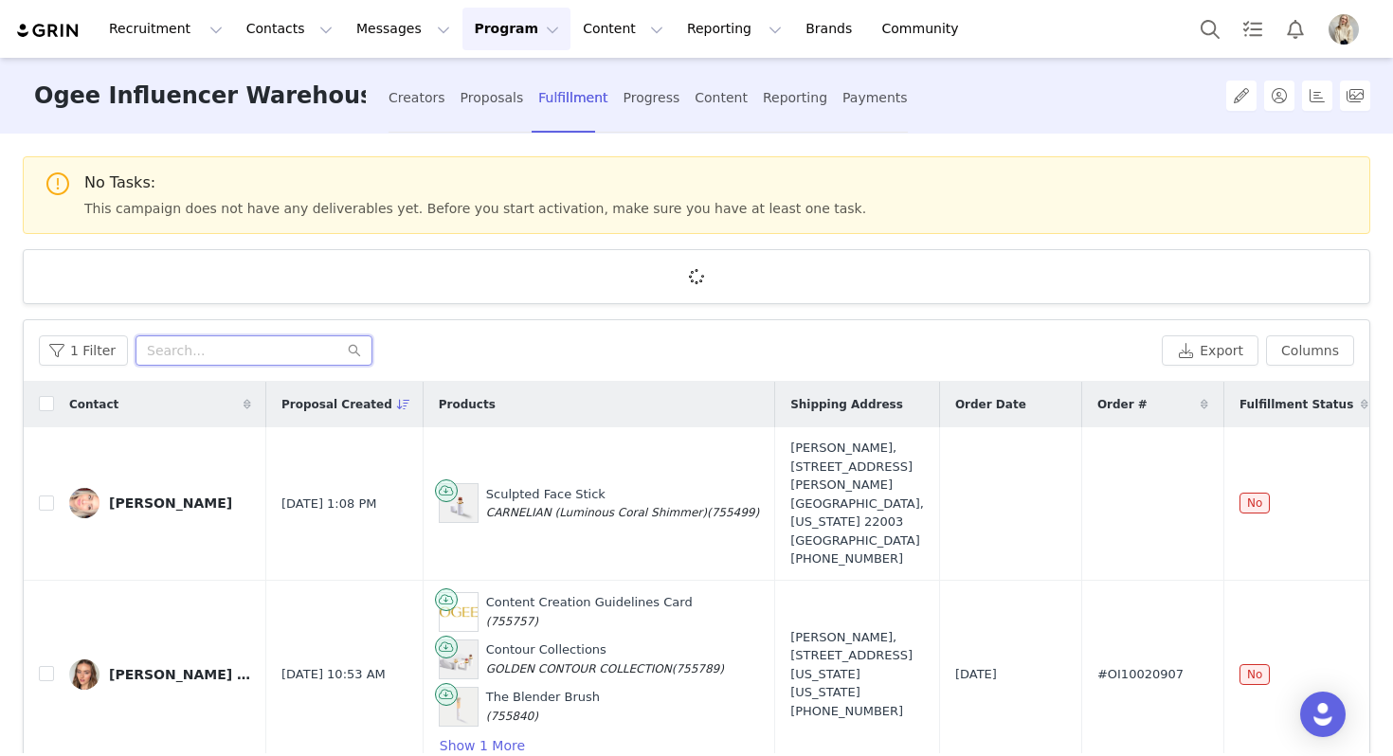
click at [226, 342] on input "text" at bounding box center [254, 350] width 237 height 30
paste input "Alice Tran"
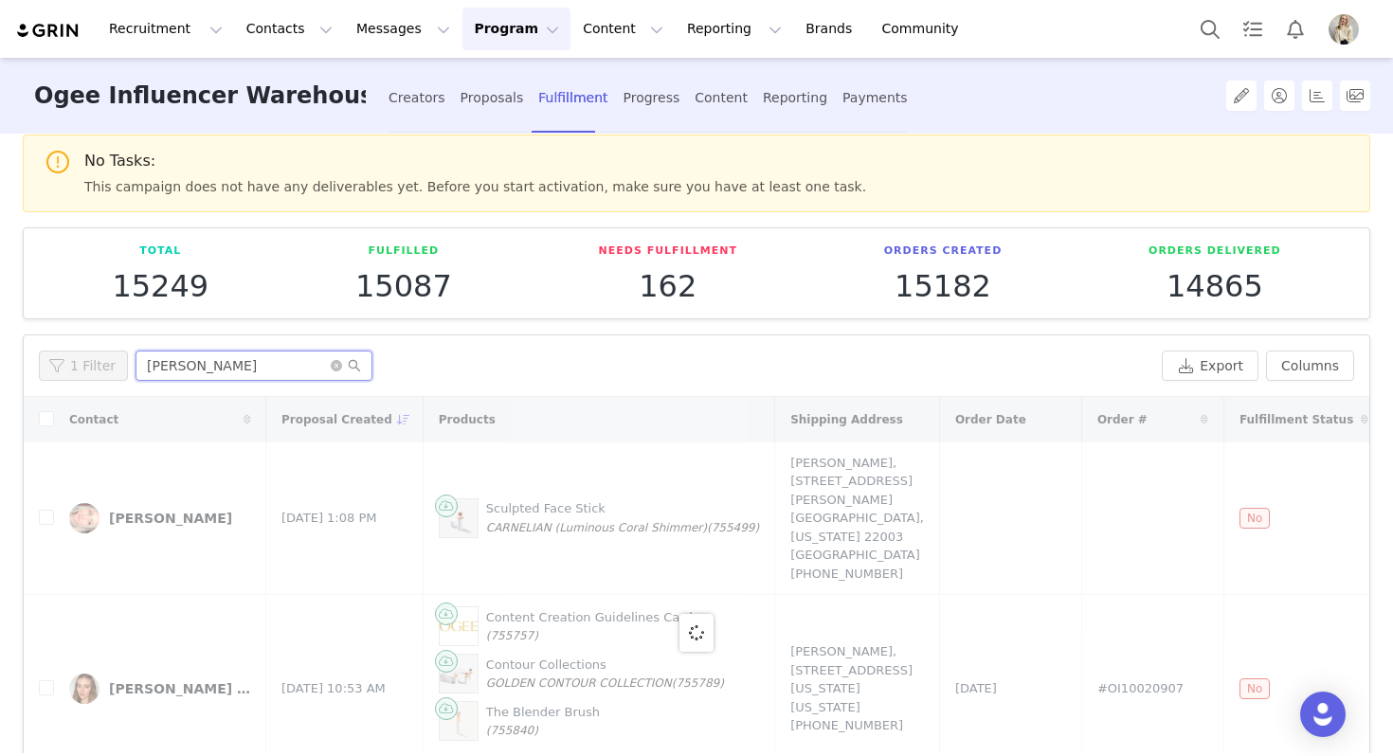
scroll to position [23, 0]
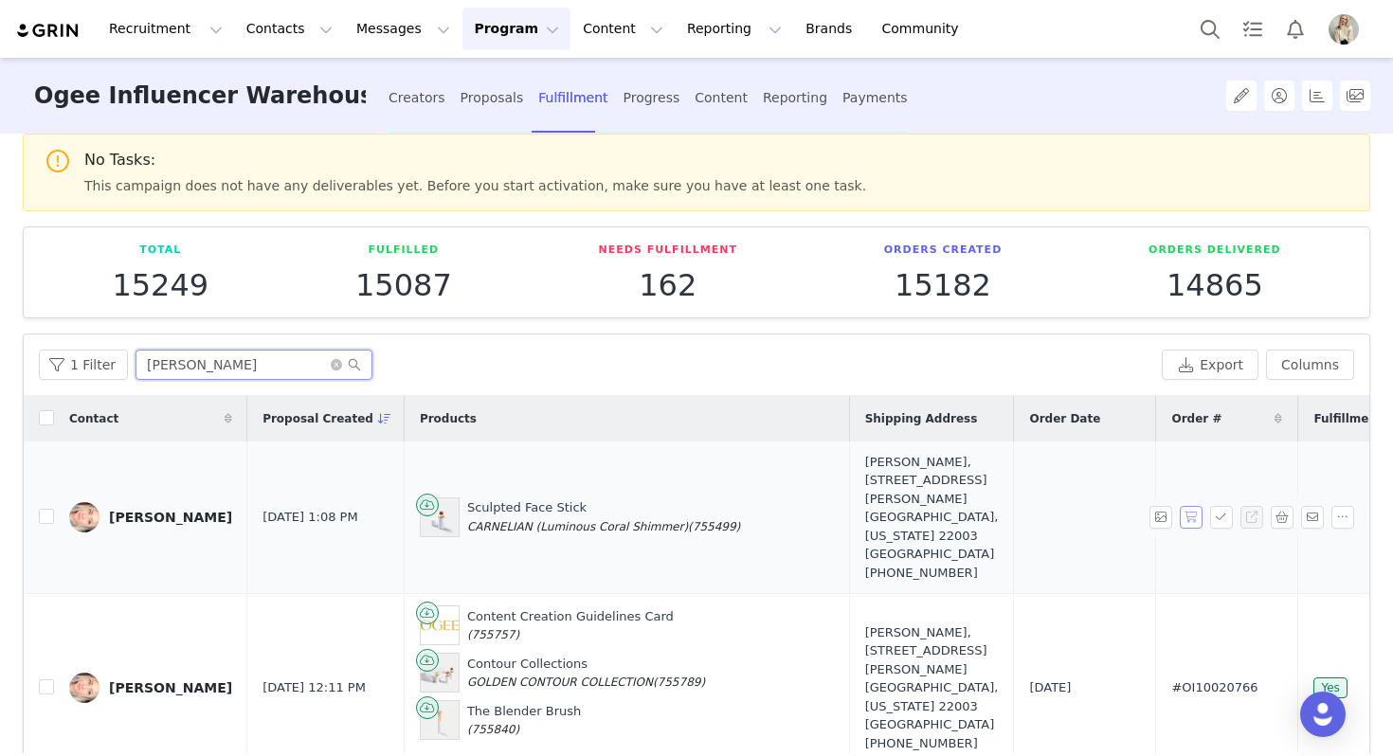
type input "Alice Tran"
click at [1192, 509] on button "button" at bounding box center [1191, 517] width 23 height 23
click at [331, 360] on icon "icon: close-circle" at bounding box center [336, 364] width 11 height 11
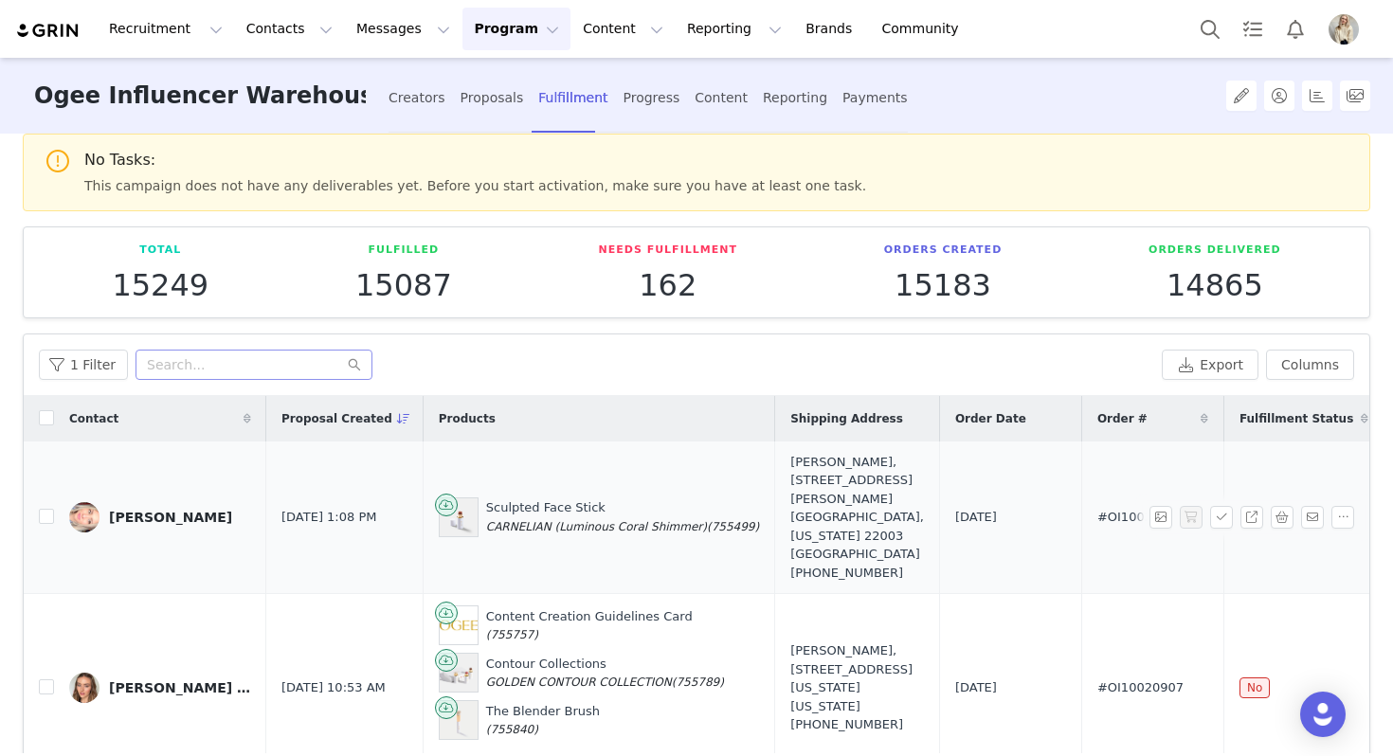
click at [122, 510] on div "Alice Tran" at bounding box center [170, 517] width 123 height 15
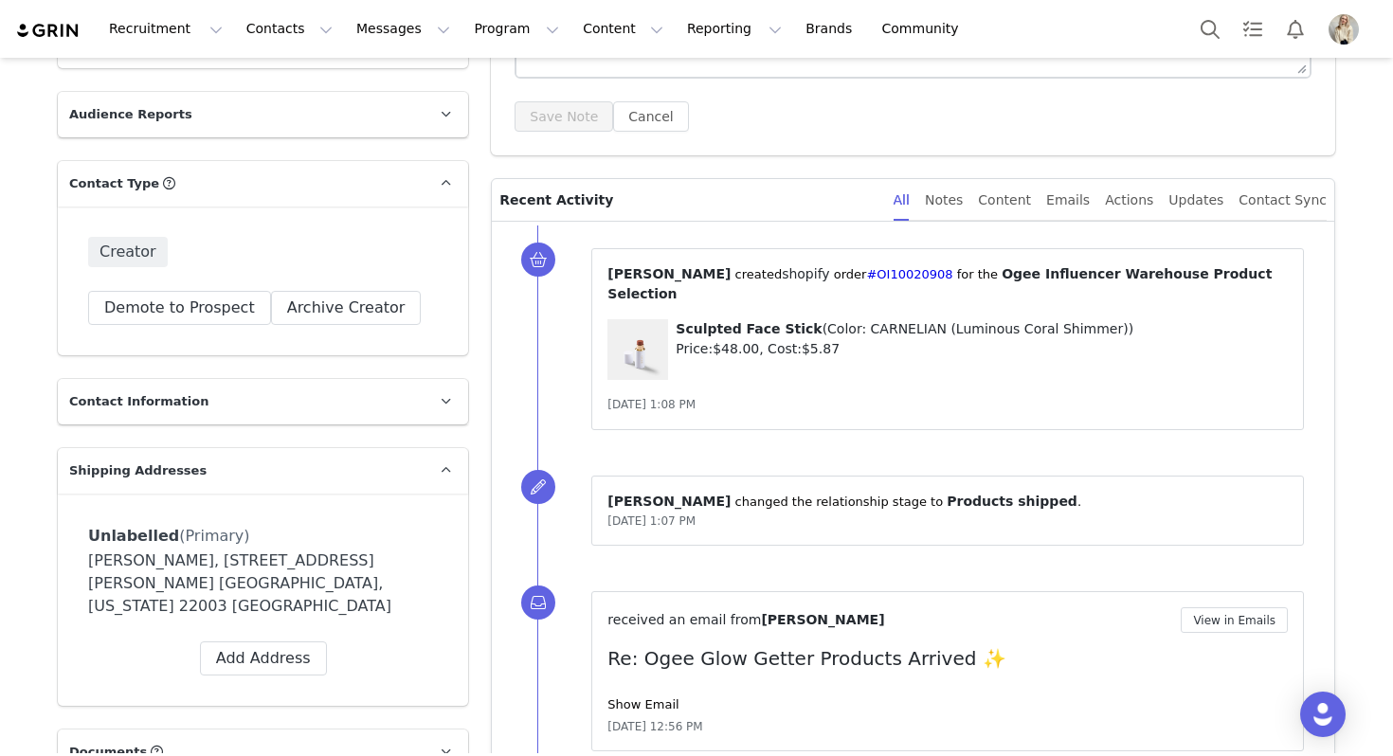
scroll to position [389, 0]
click at [453, 212] on div "Creator Demote this Creator? This will remove all accepted proposals attached t…" at bounding box center [263, 282] width 410 height 149
click at [450, 167] on link at bounding box center [445, 184] width 45 height 45
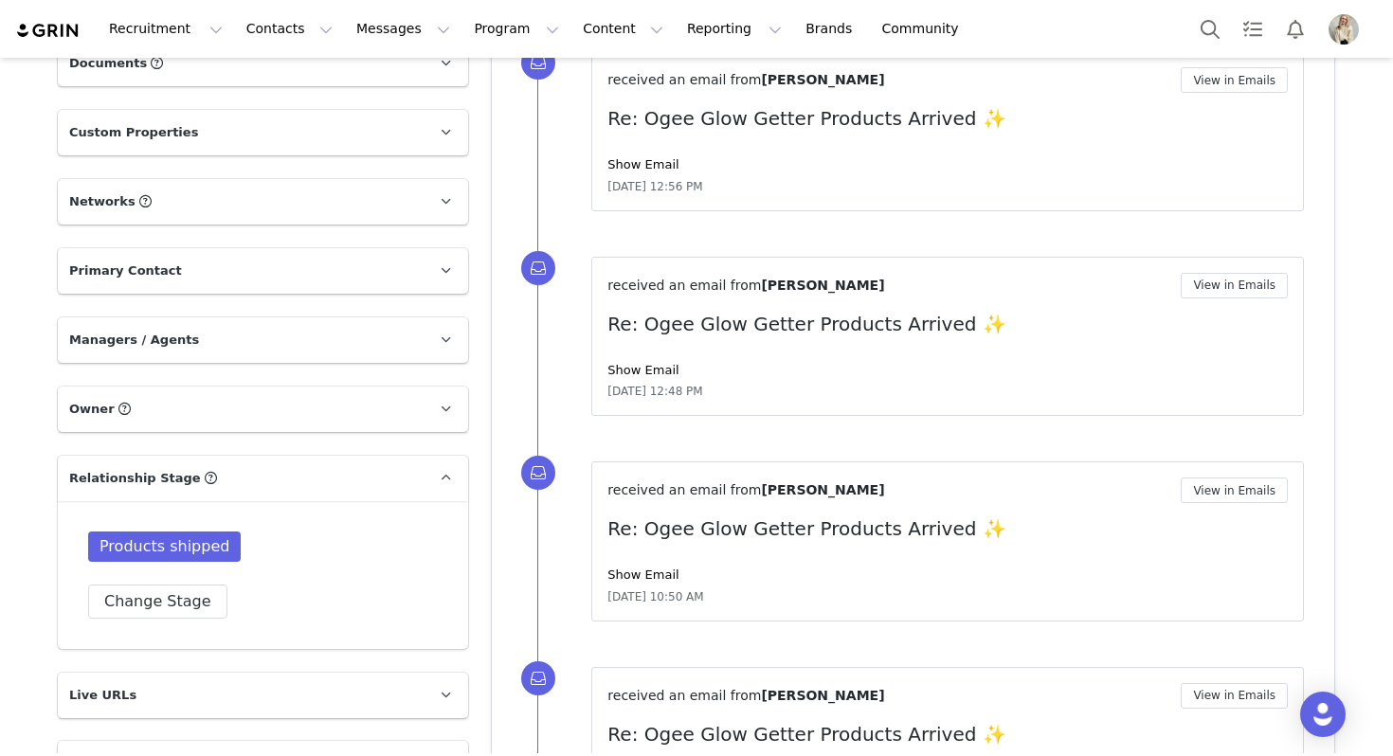
scroll to position [0, 0]
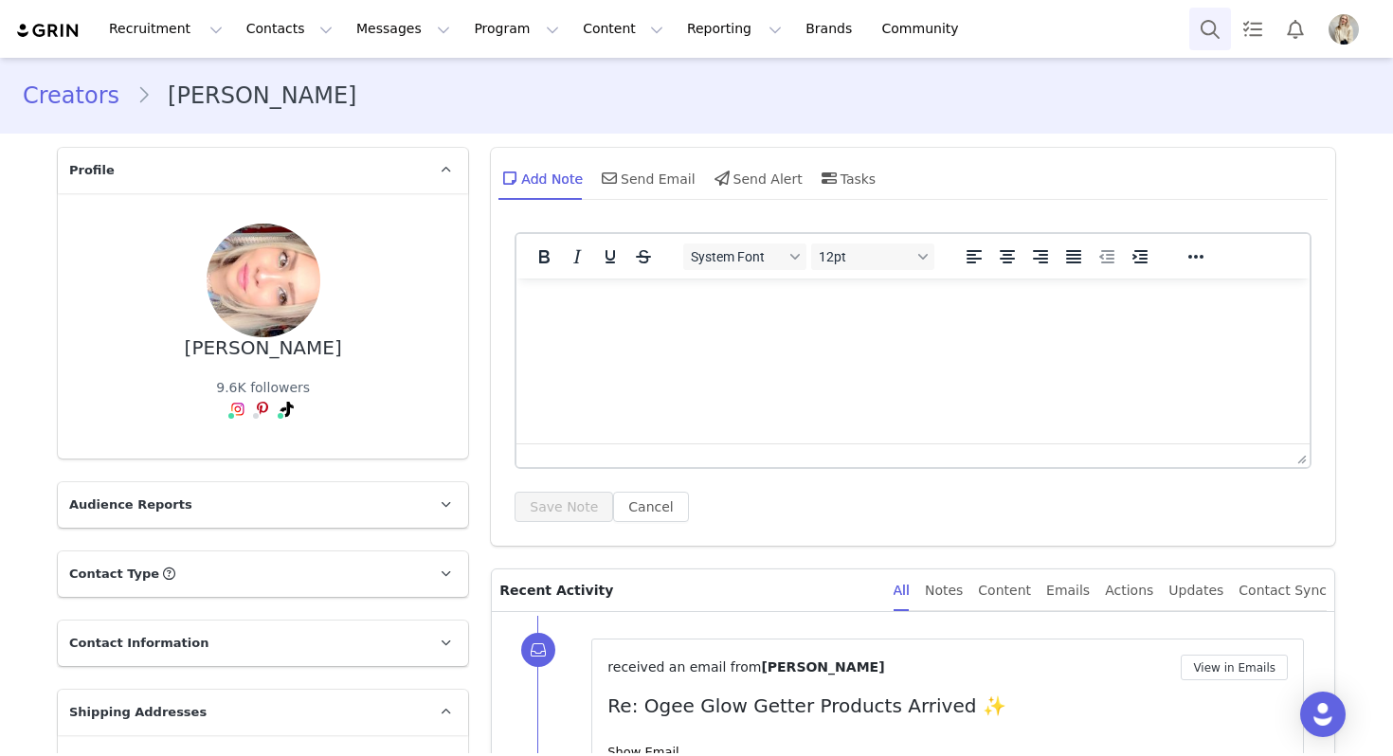
click at [1195, 28] on button "Search" at bounding box center [1210, 29] width 42 height 43
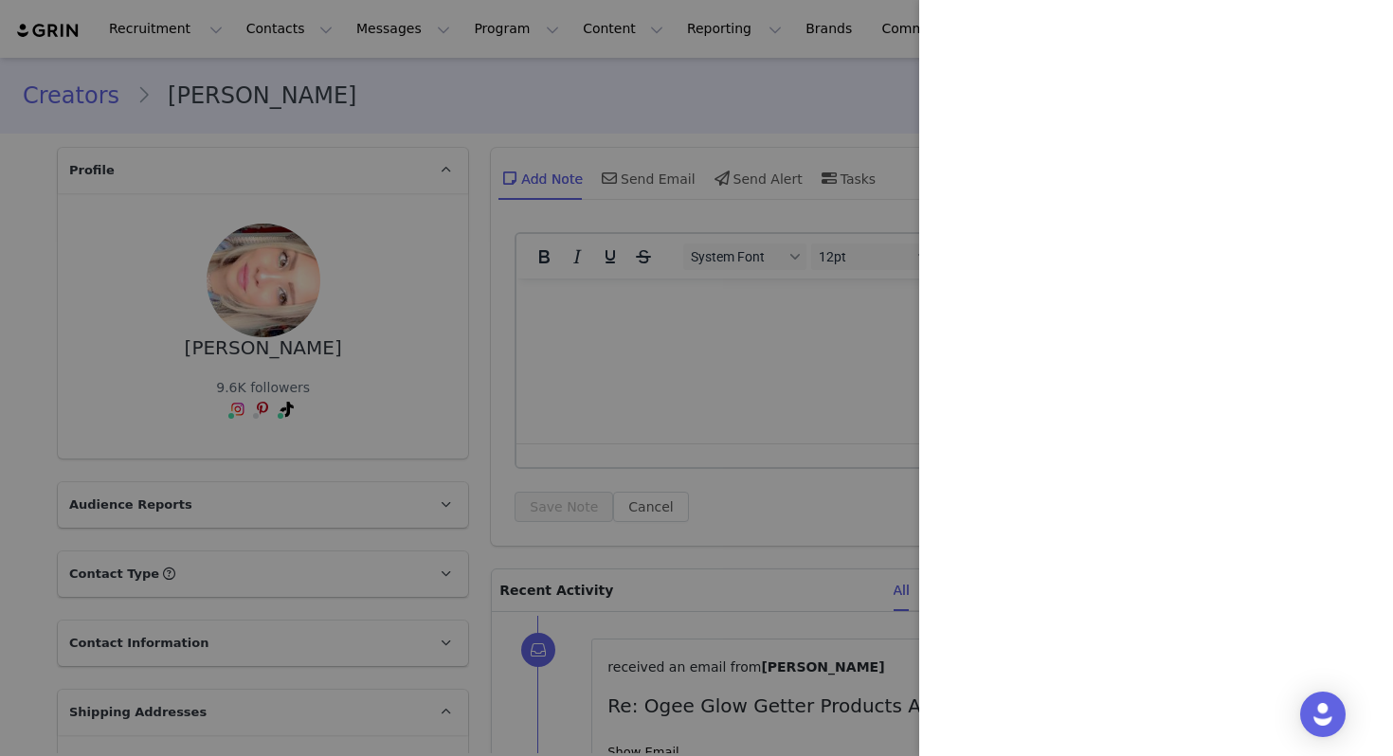
click at [792, 126] on div at bounding box center [696, 378] width 1393 height 756
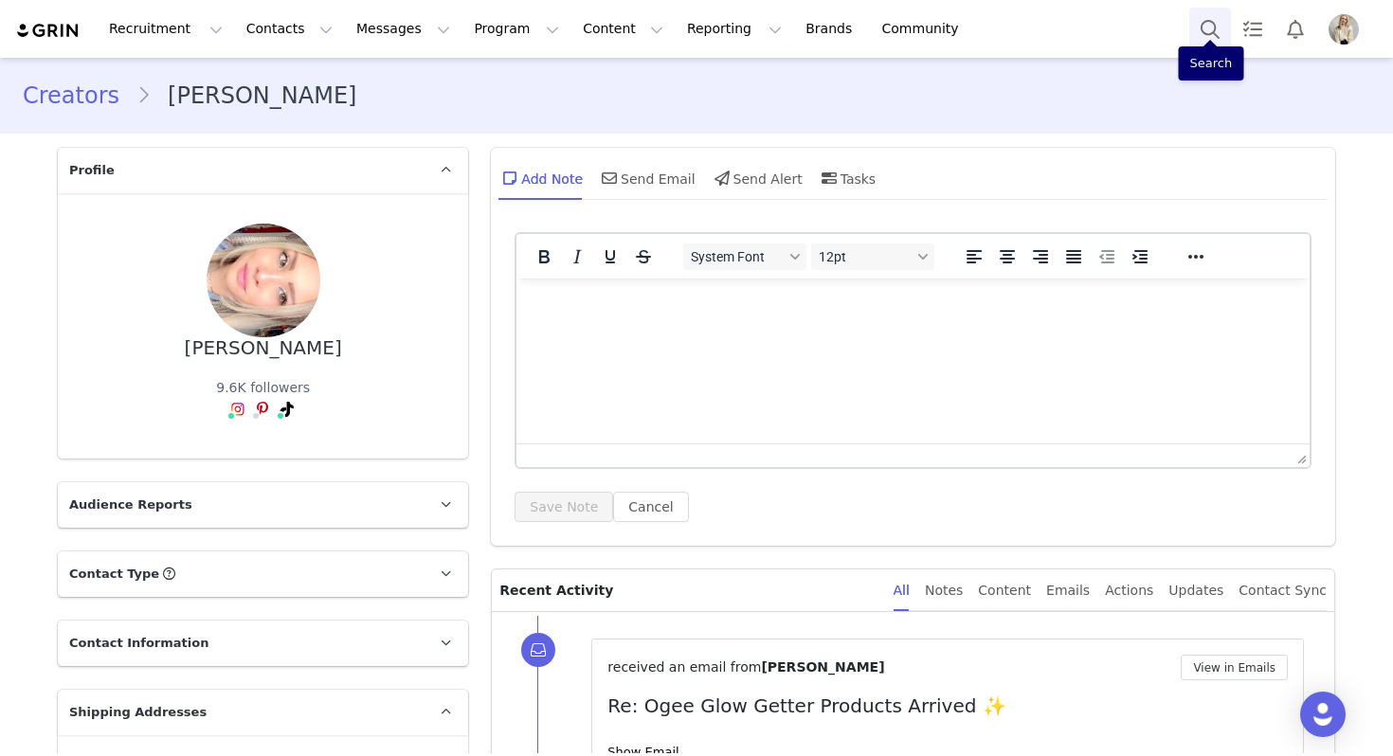
click at [1204, 32] on button "Search" at bounding box center [1210, 29] width 42 height 43
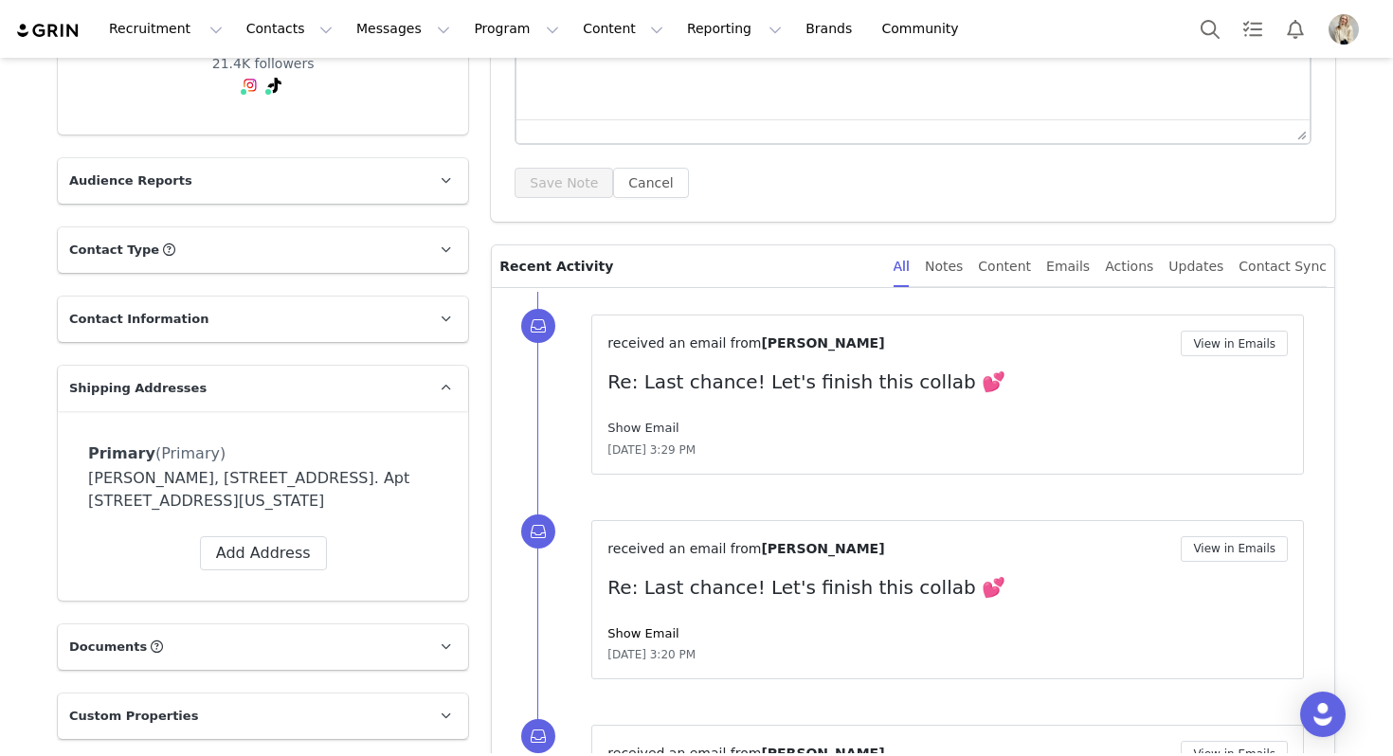
click at [642, 426] on link "Show Email" at bounding box center [642, 428] width 71 height 14
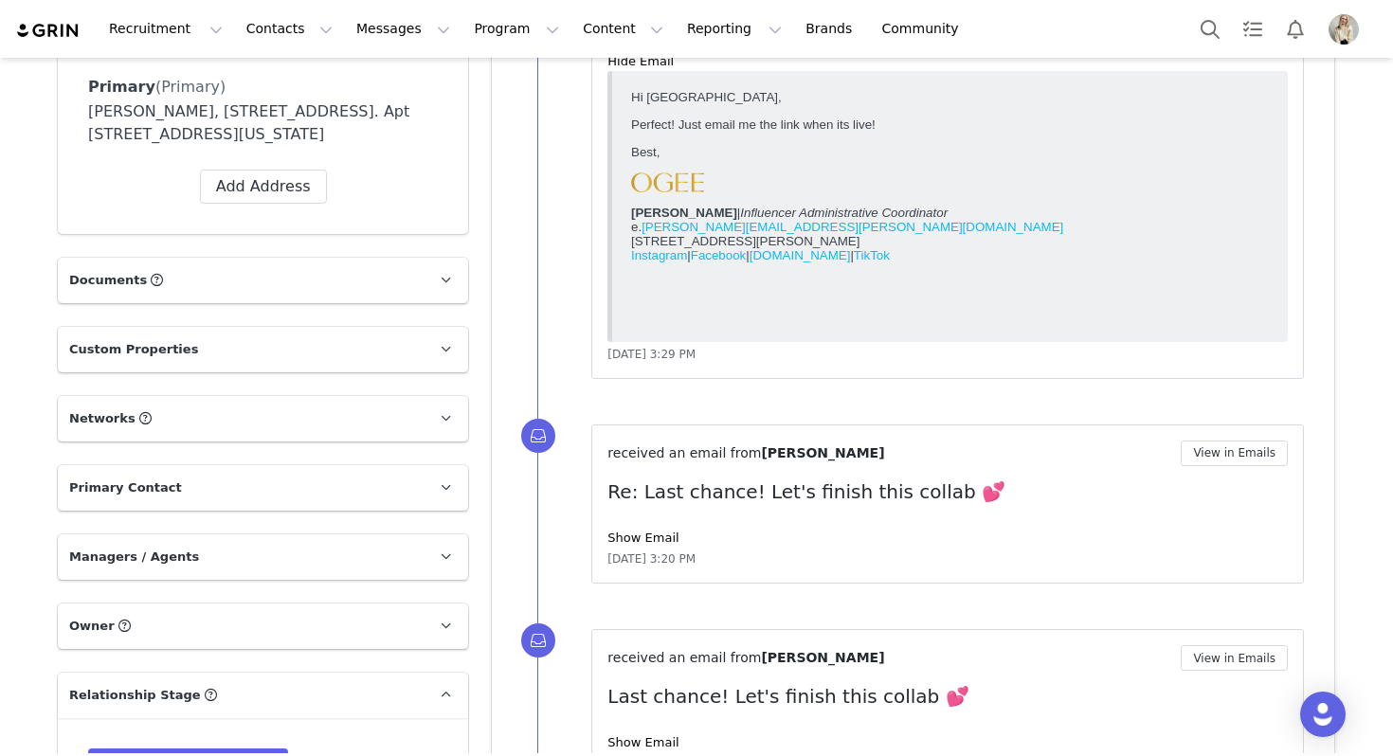
scroll to position [809, 0]
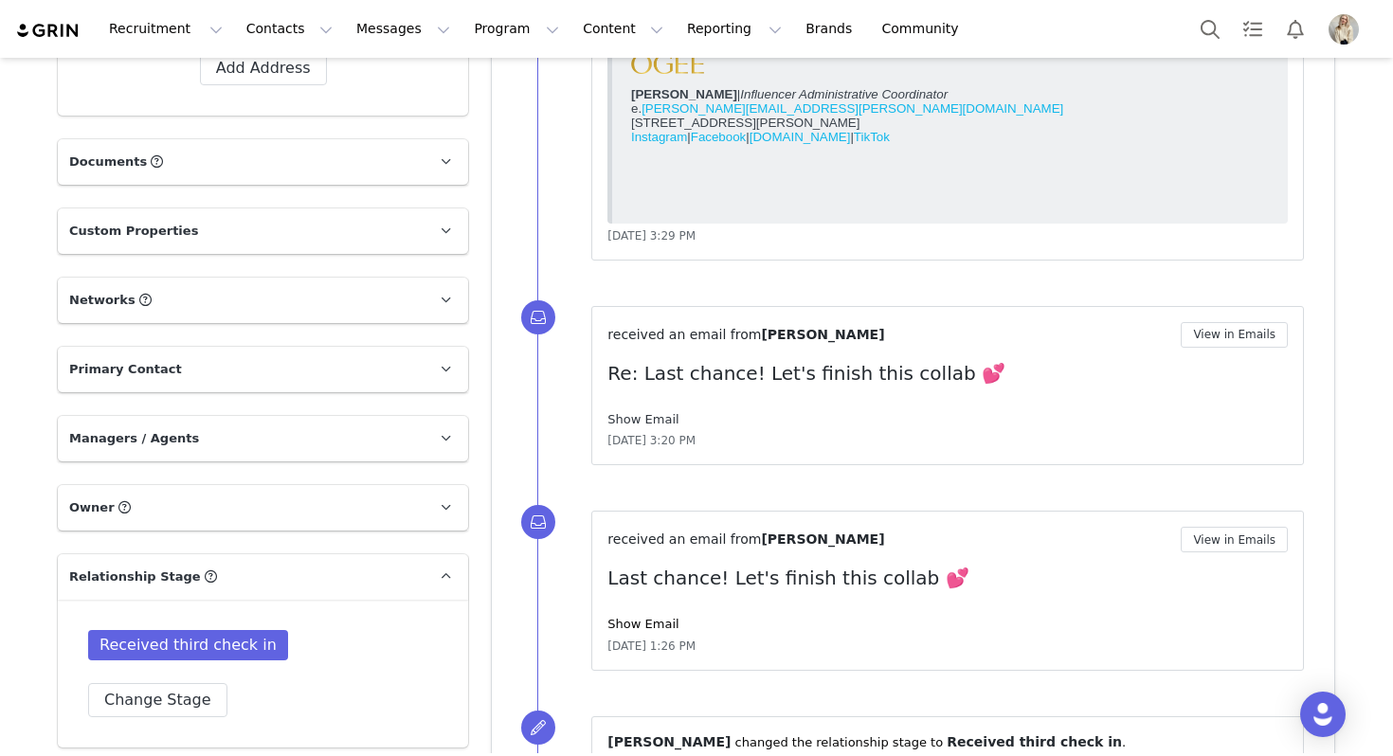
click at [642, 419] on link "Show Email" at bounding box center [642, 419] width 71 height 14
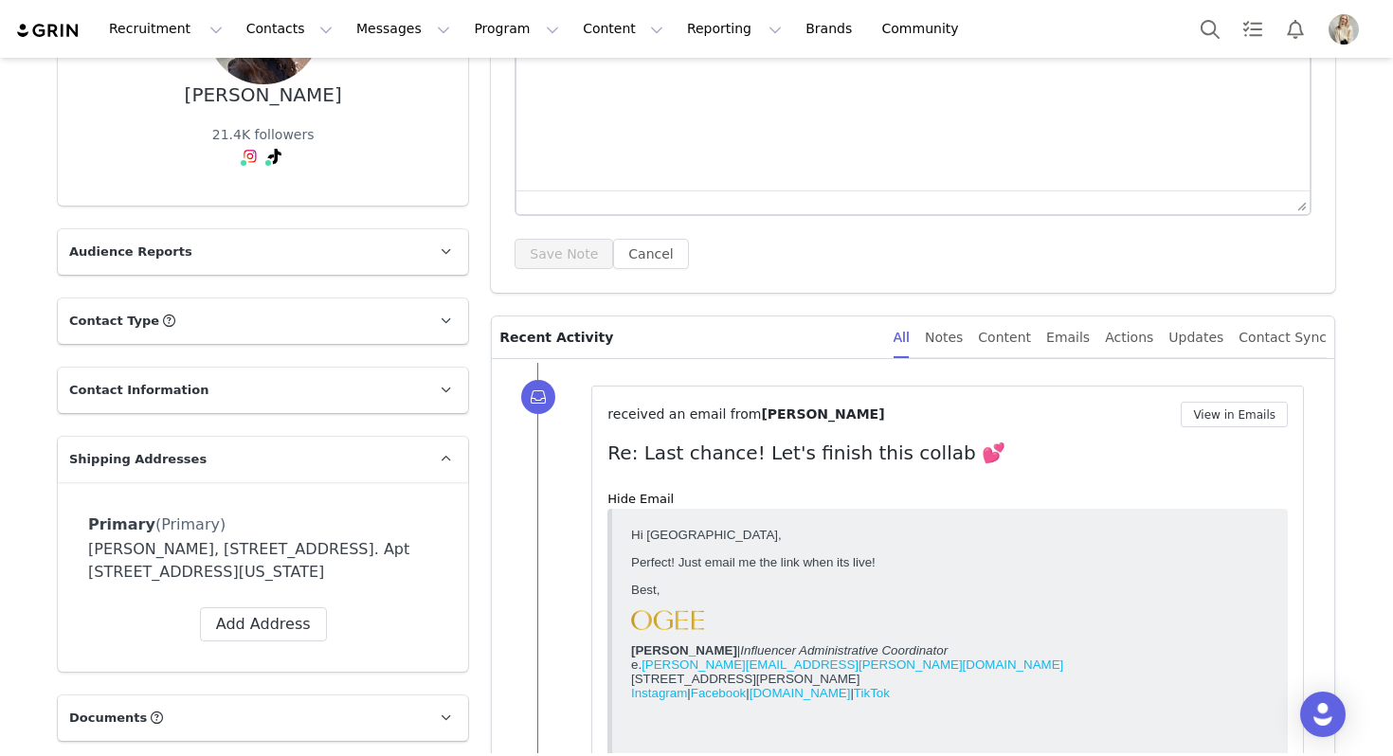
scroll to position [149, 0]
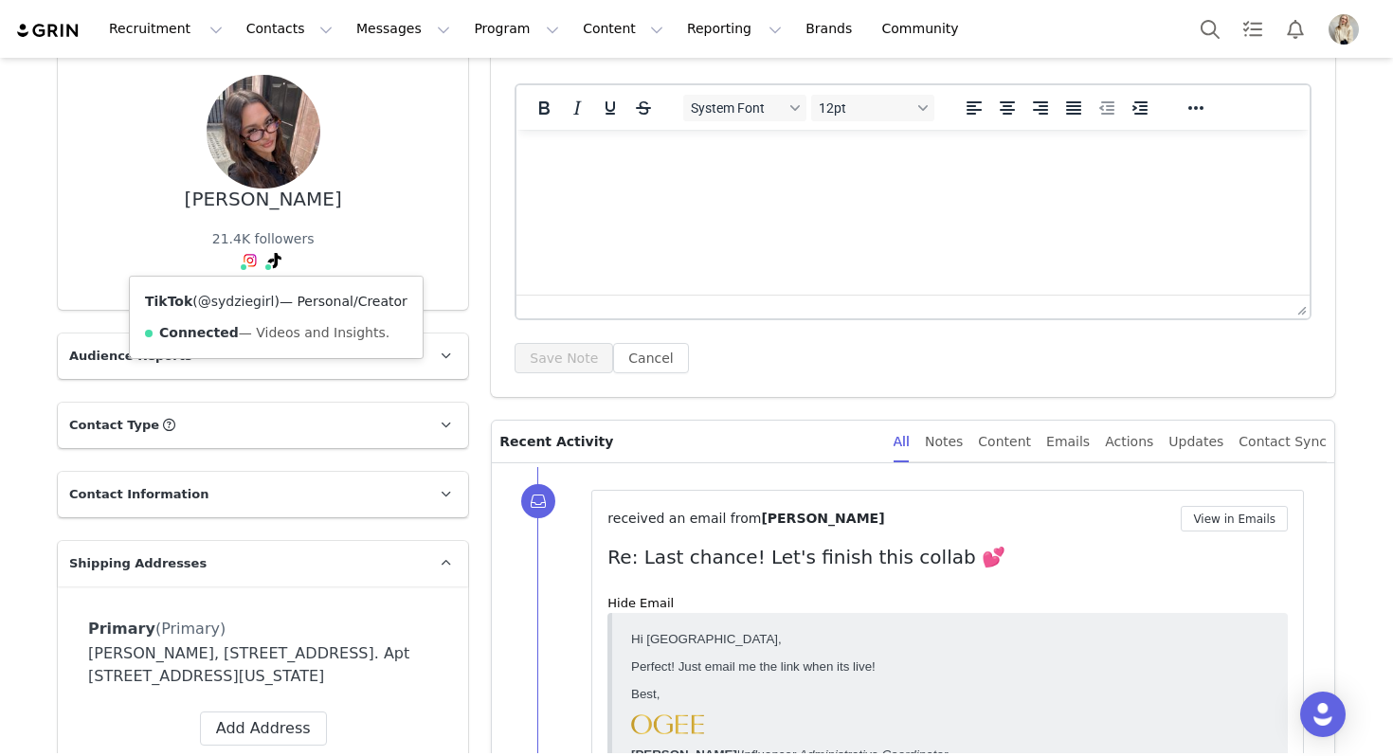
click at [259, 305] on link "@sydziegirl" at bounding box center [236, 301] width 77 height 15
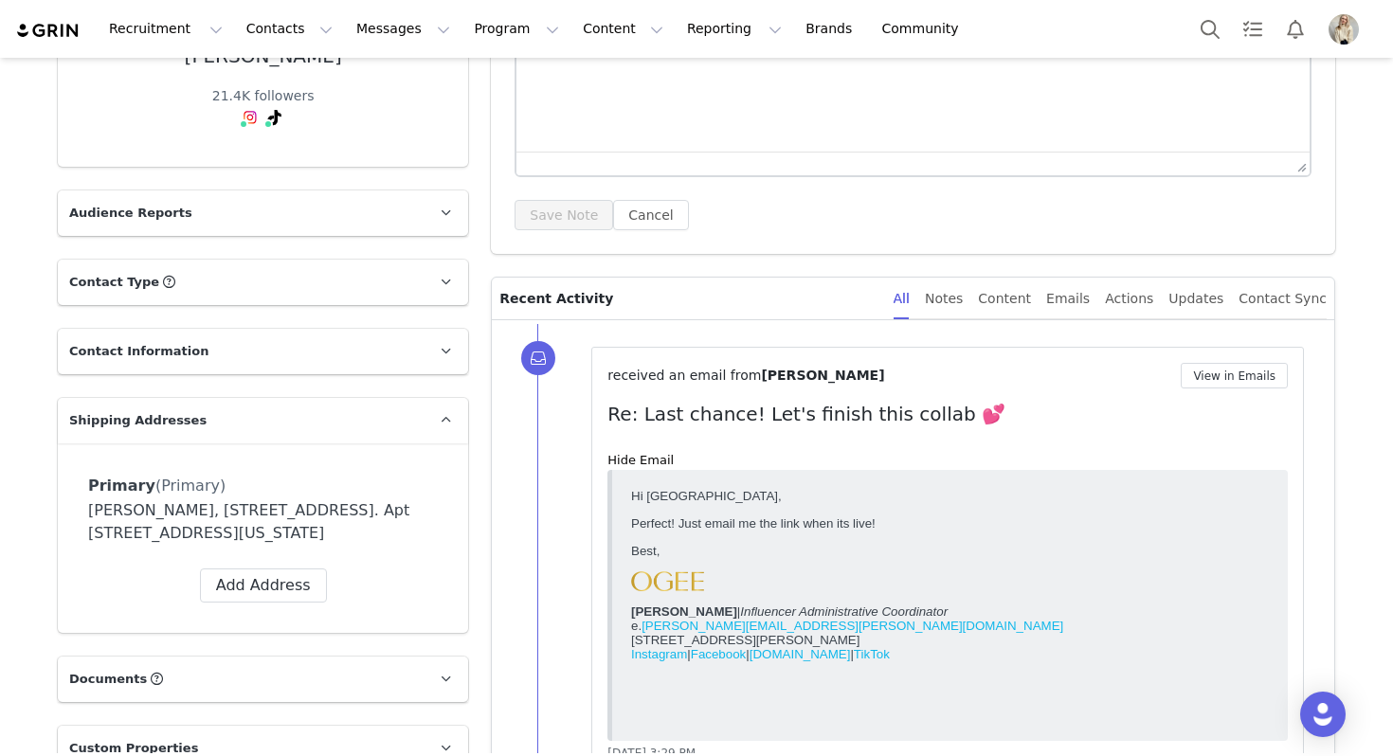
scroll to position [0, 0]
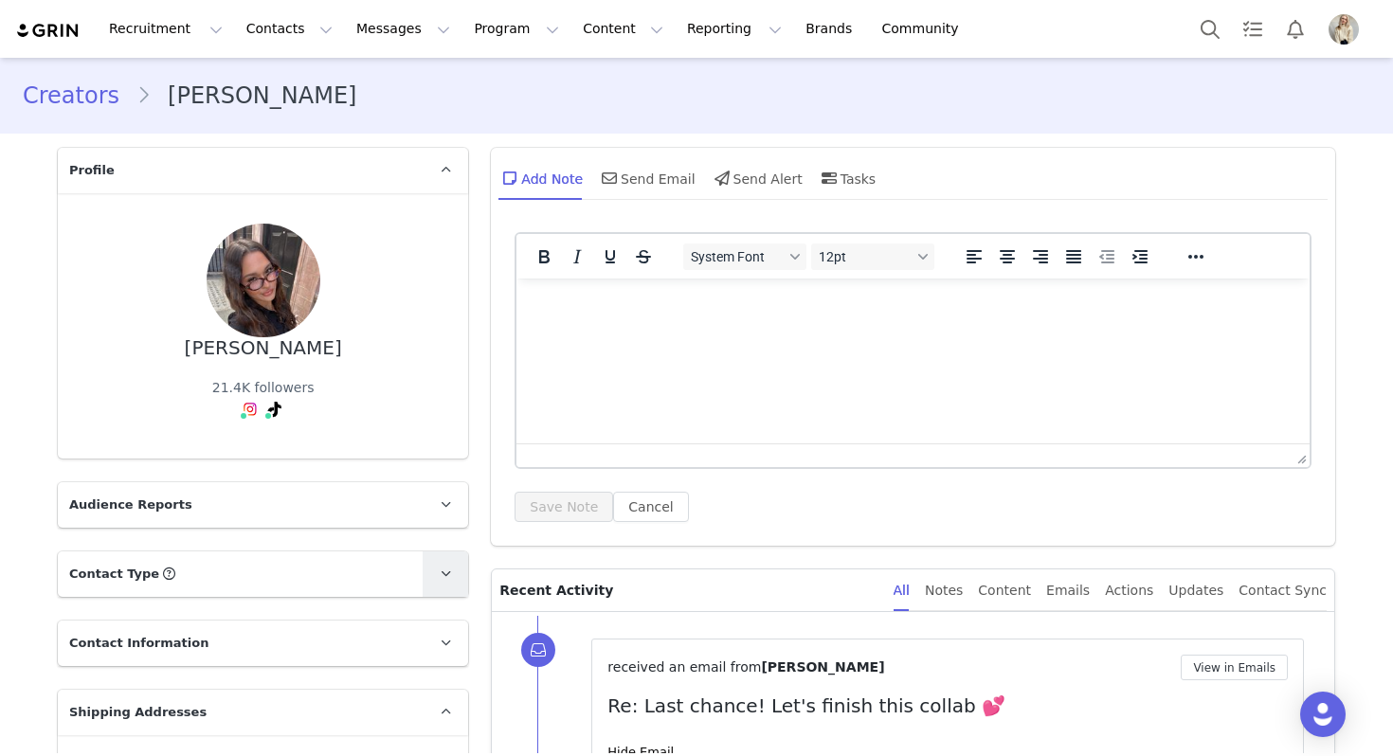
click at [448, 580] on span at bounding box center [445, 574] width 23 height 23
click at [329, 705] on button "Archive Creator" at bounding box center [346, 698] width 151 height 34
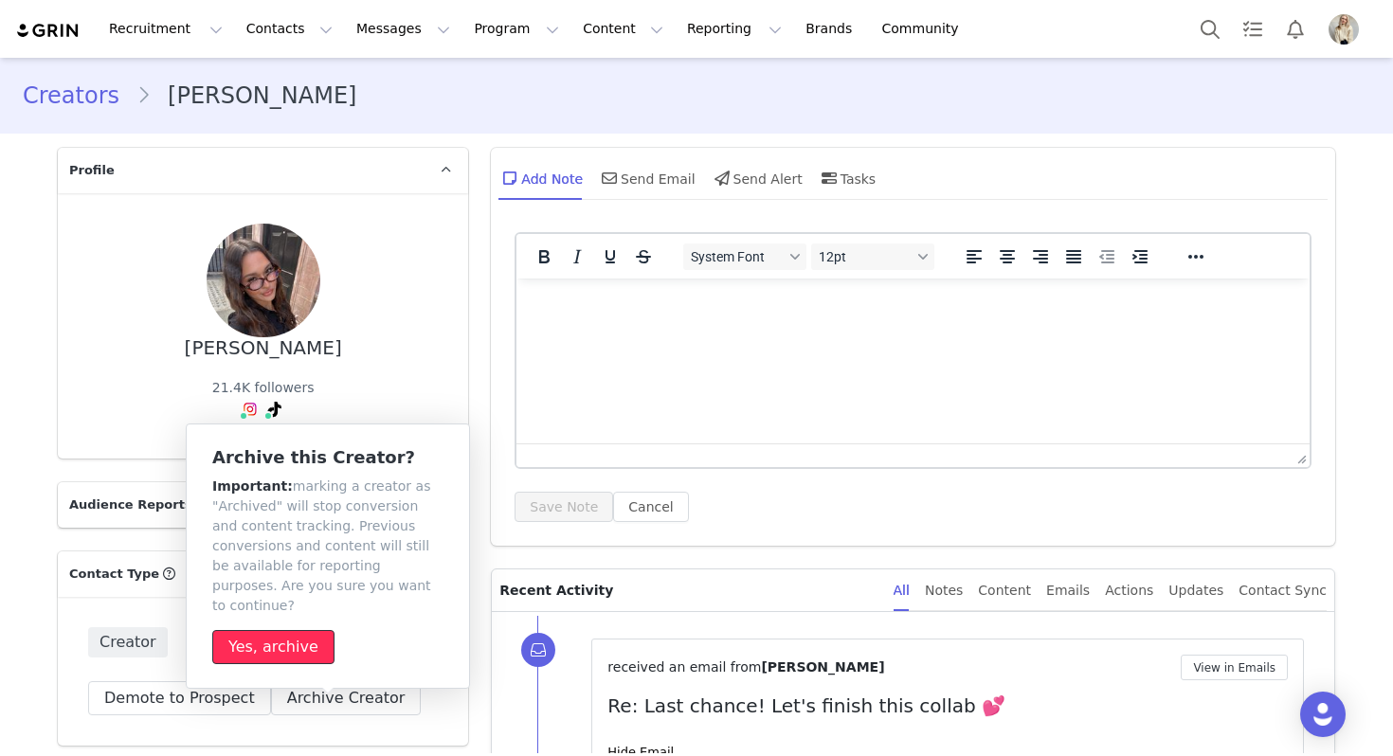
click at [286, 630] on button "Yes, archive" at bounding box center [273, 647] width 122 height 34
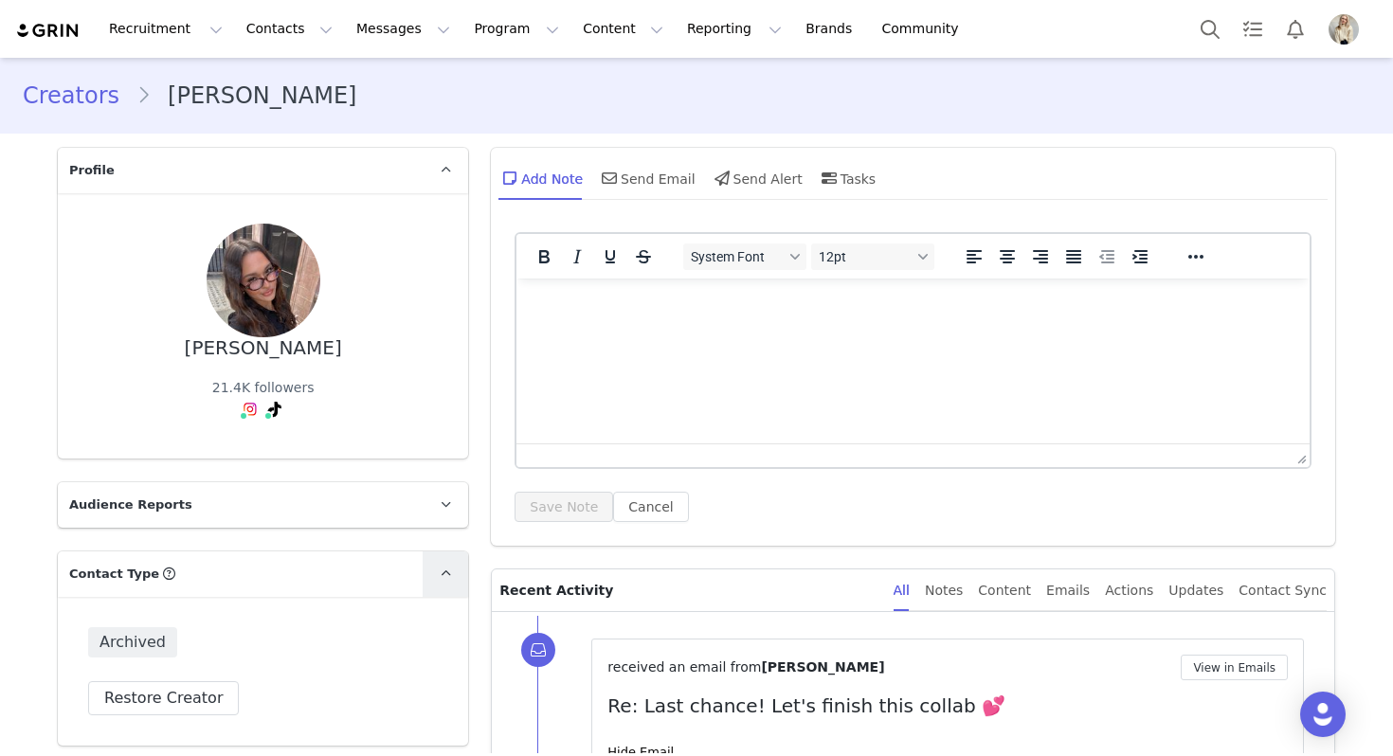
click at [456, 579] on link at bounding box center [445, 574] width 45 height 45
click at [1186, 27] on div "Recruitment Recruitment Creator Search Curated Lists Landing Pages Web Extensio…" at bounding box center [696, 29] width 1393 height 58
click at [1203, 29] on button "Search" at bounding box center [1210, 29] width 42 height 43
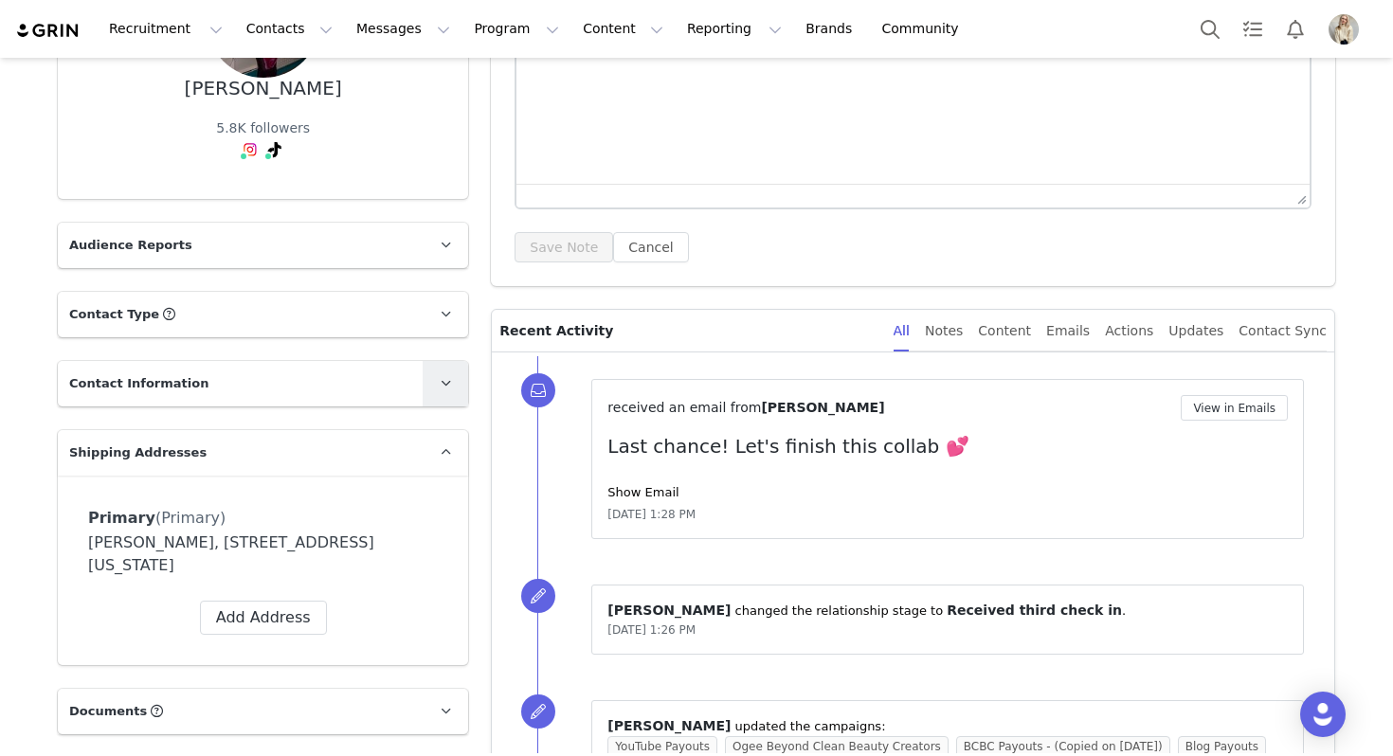
click at [437, 379] on span at bounding box center [445, 383] width 23 height 23
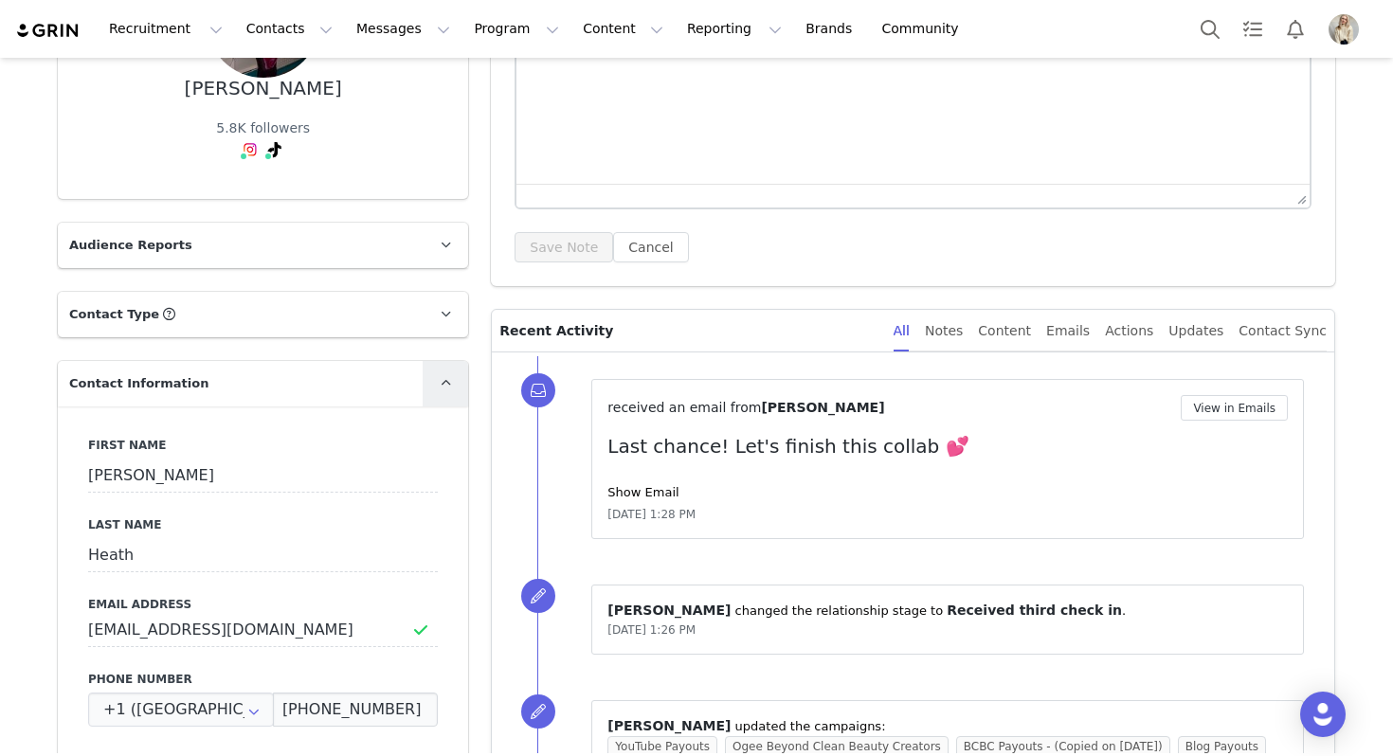
click at [437, 379] on span at bounding box center [445, 383] width 23 height 23
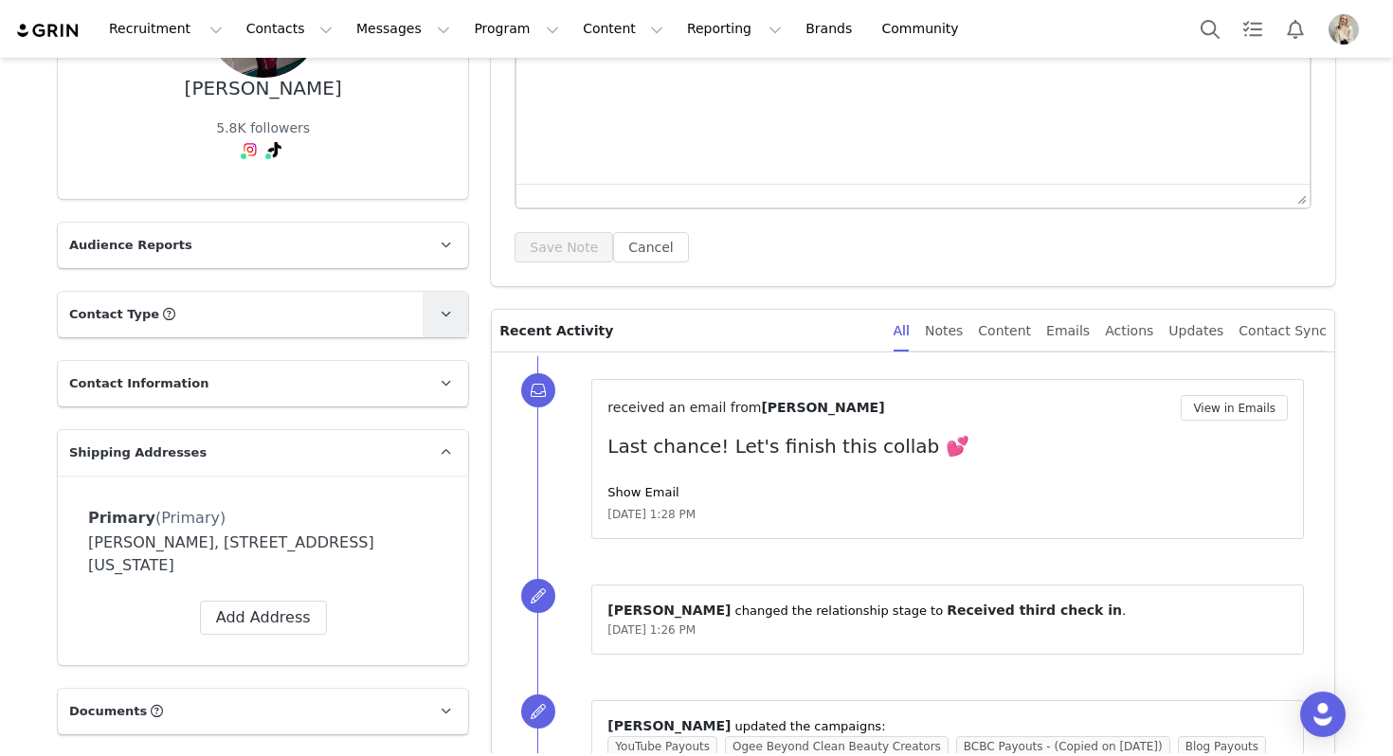
click at [441, 292] on link at bounding box center [445, 314] width 45 height 45
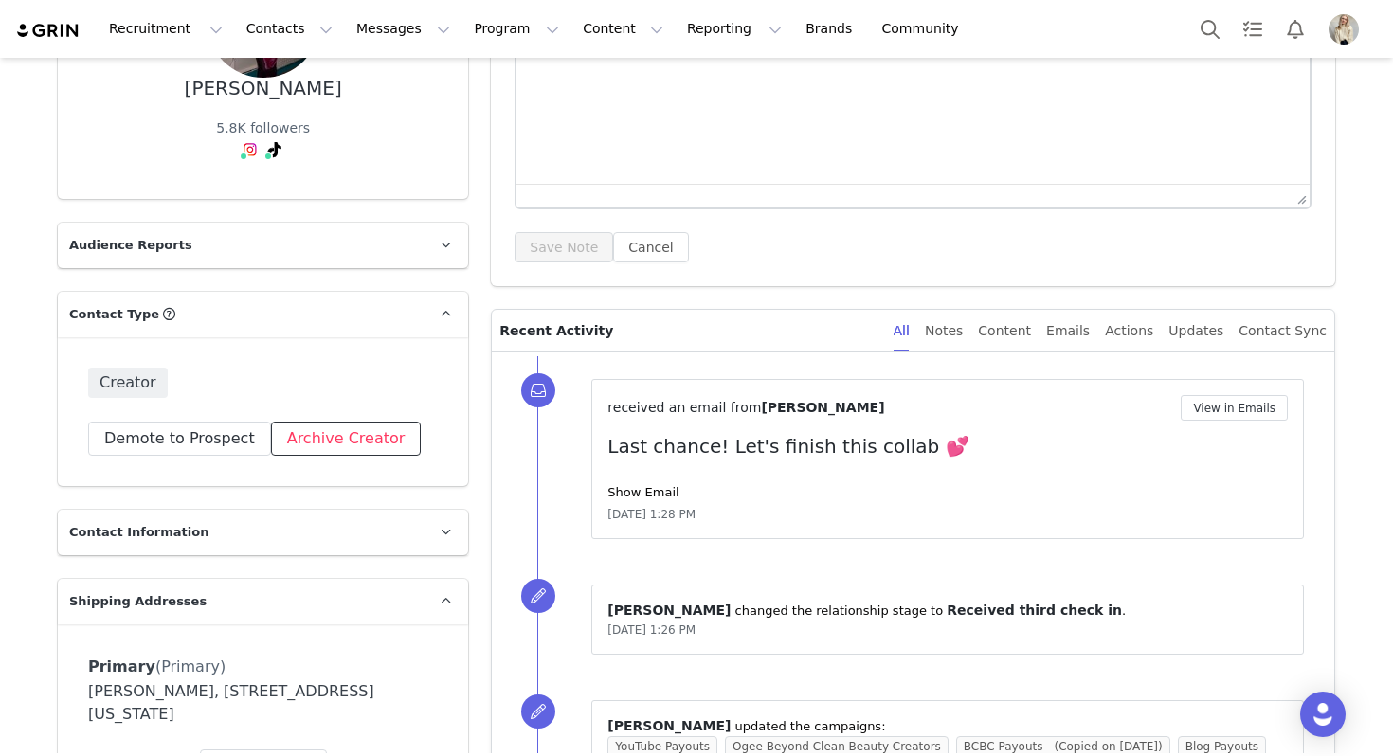
click at [340, 434] on button "Archive Creator" at bounding box center [346, 439] width 151 height 34
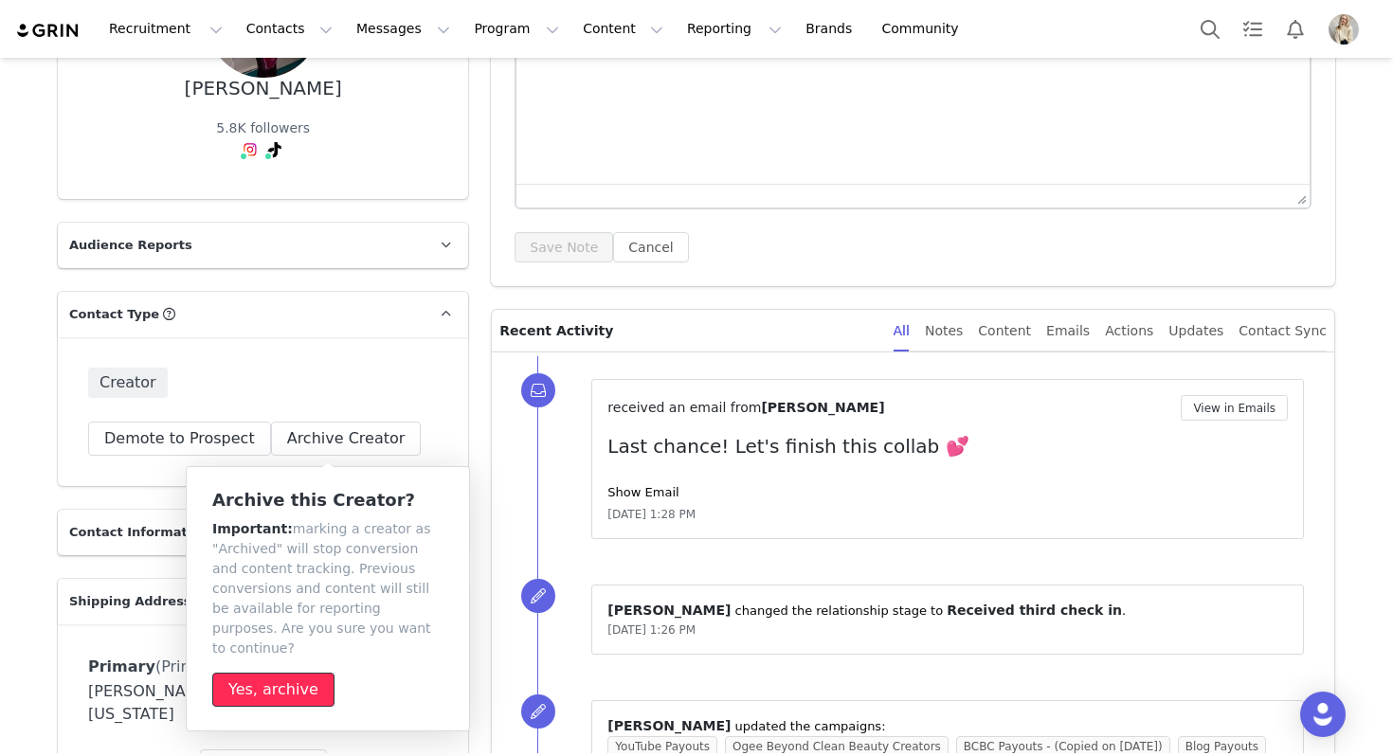
click at [262, 673] on button "Yes, archive" at bounding box center [273, 690] width 122 height 34
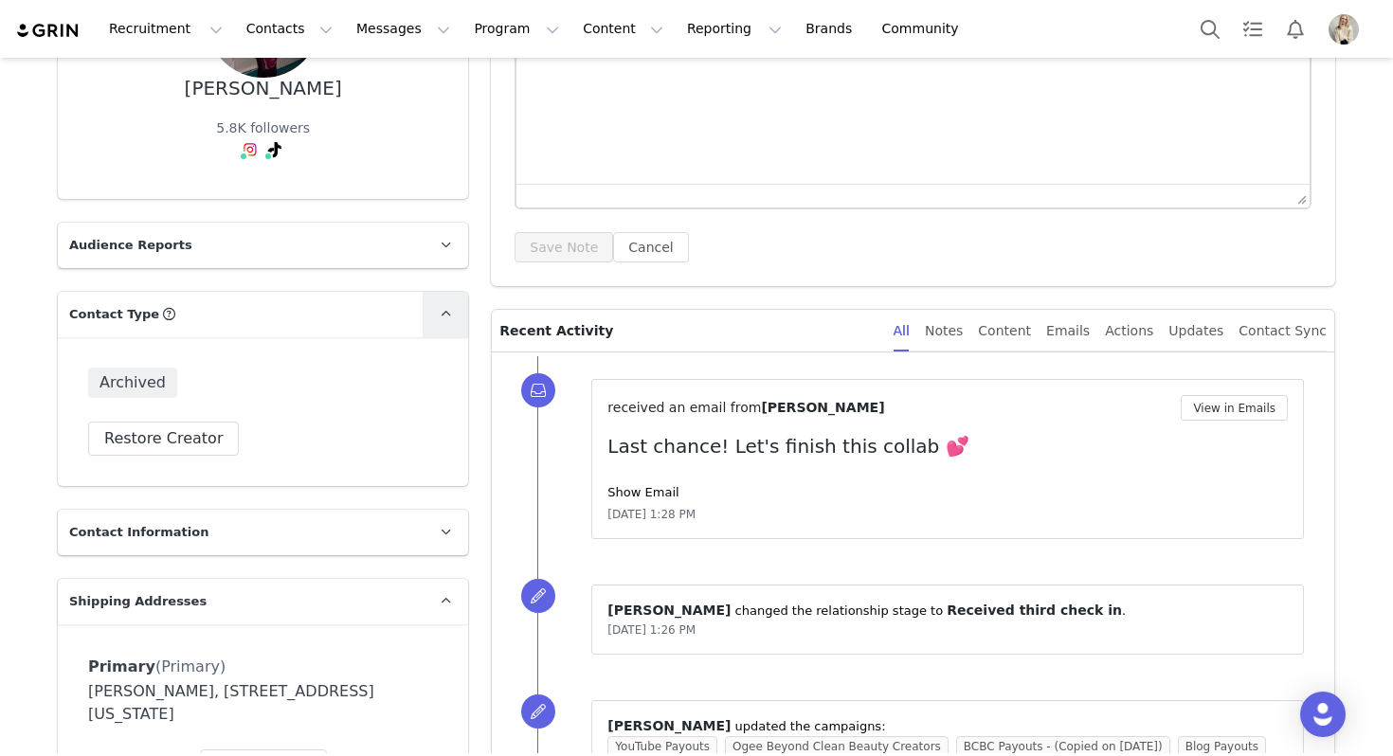
click at [455, 324] on span at bounding box center [445, 314] width 23 height 23
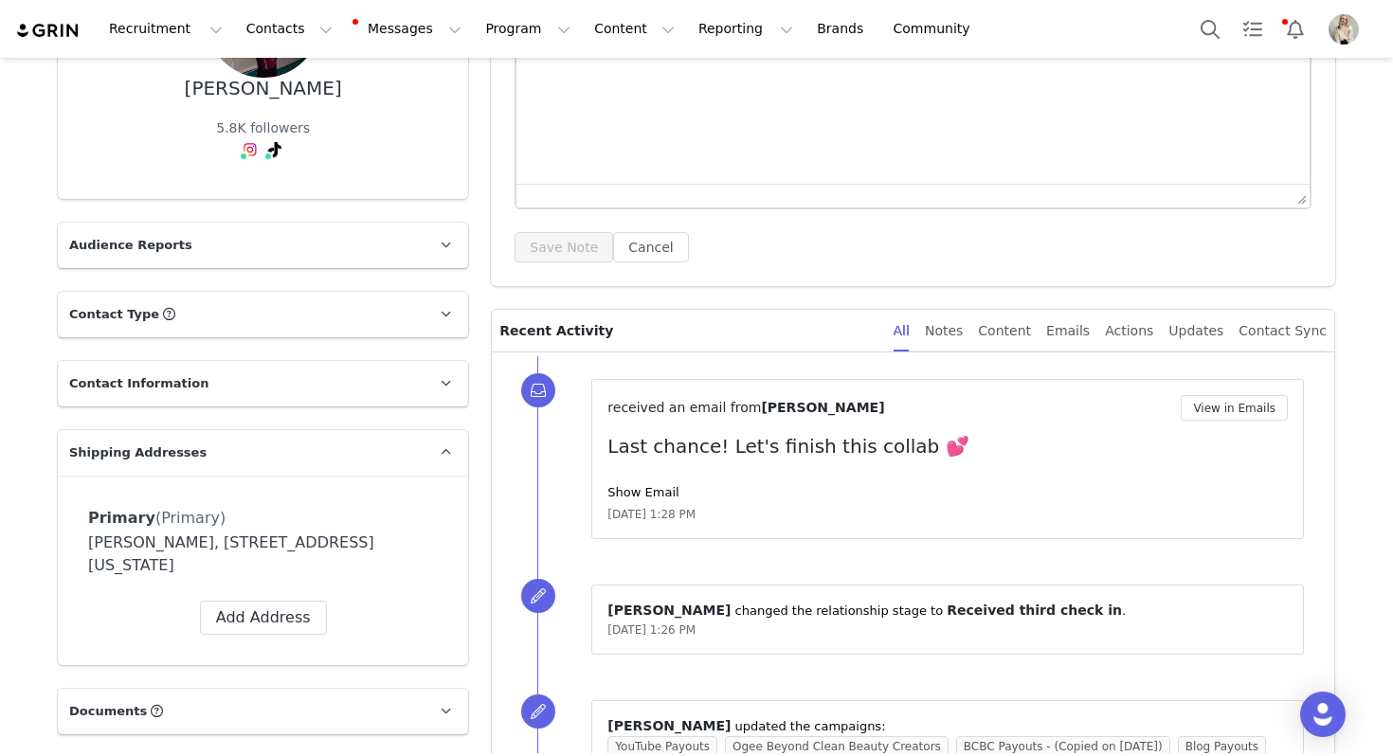
click at [1223, 53] on div "Recruitment Recruitment Creator Search Curated Lists Landing Pages Web Extensio…" at bounding box center [696, 29] width 1393 height 58
click at [1207, 27] on button "Search" at bounding box center [1210, 29] width 42 height 43
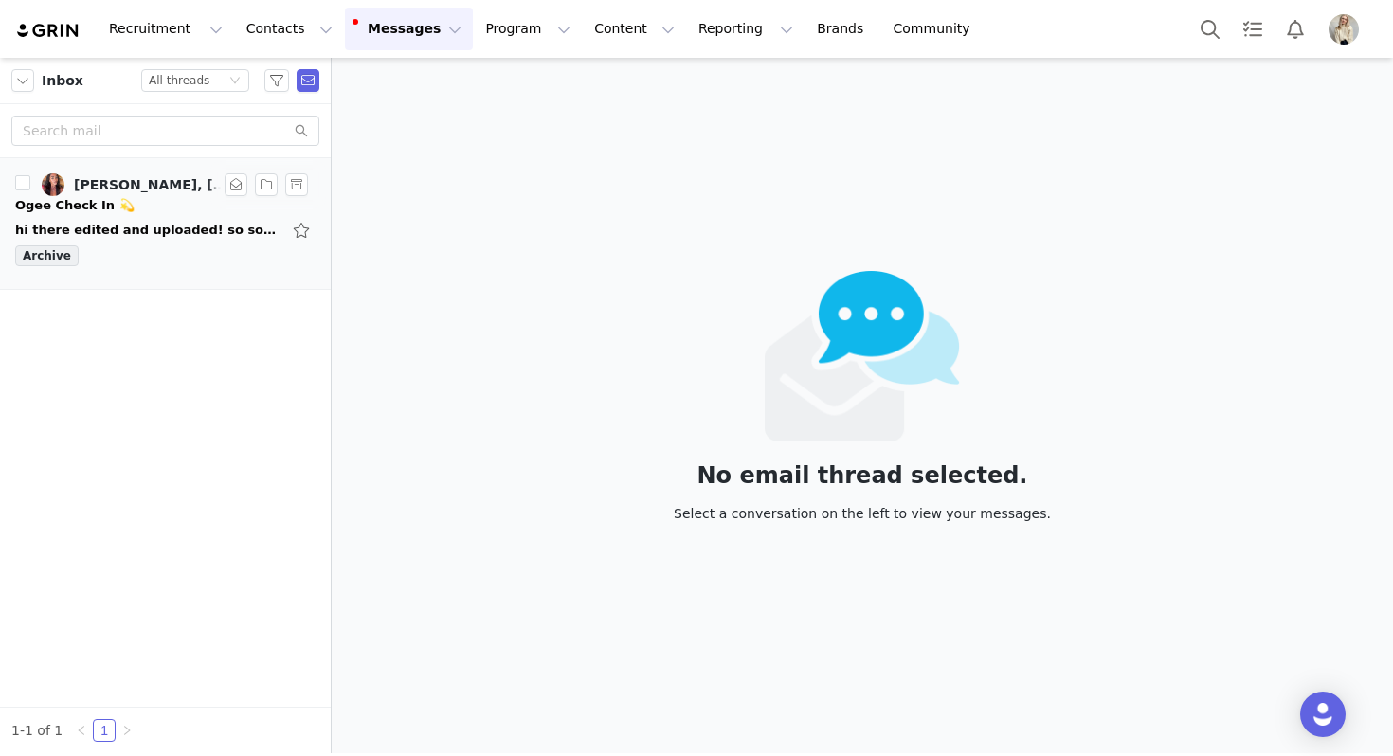
click at [128, 216] on div "hi there edited and uploaded! so sorry for delay won’t happen again moving forw…" at bounding box center [165, 230] width 300 height 30
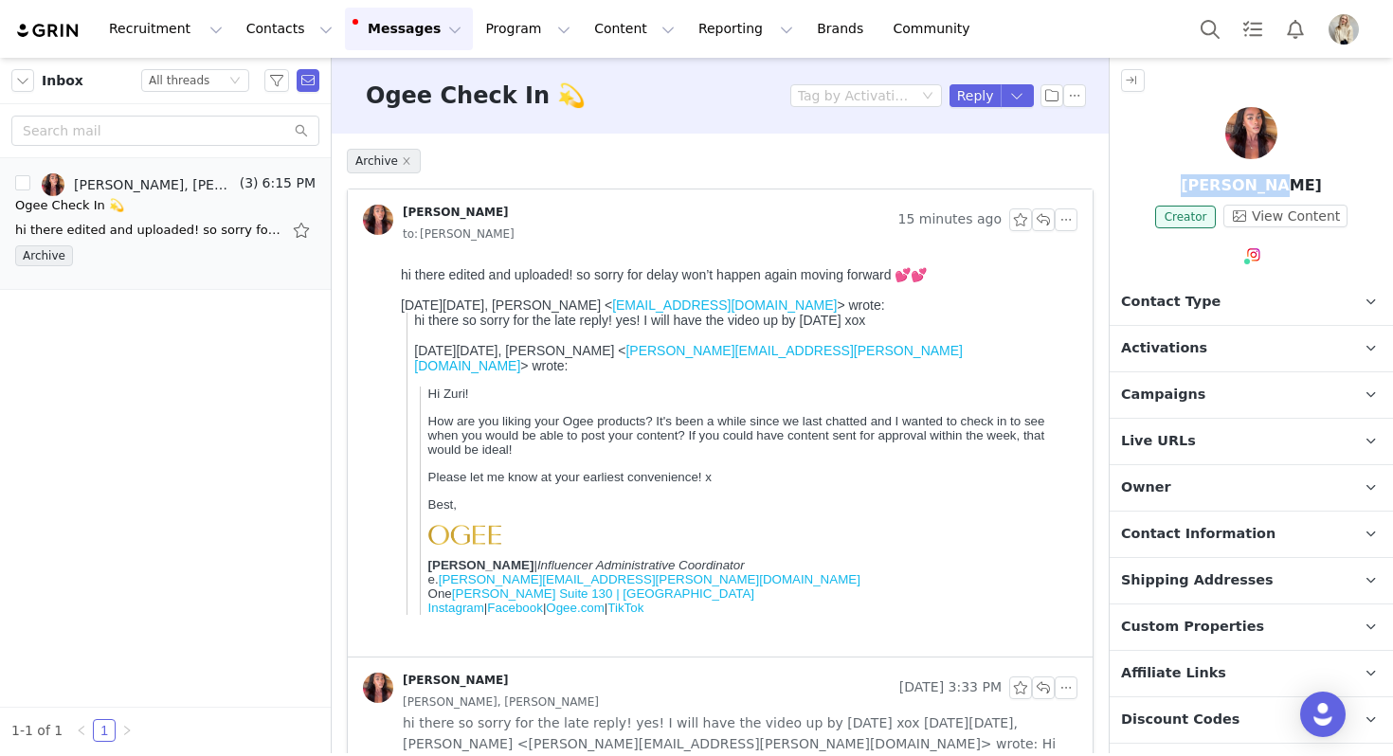
drag, startPoint x: 1301, startPoint y: 190, endPoint x: 1195, endPoint y: 190, distance: 106.1
click at [1195, 190] on p "[PERSON_NAME]" at bounding box center [1251, 185] width 283 height 23
copy p "[PERSON_NAME]"
click at [1040, 221] on button "button" at bounding box center [1043, 219] width 23 height 23
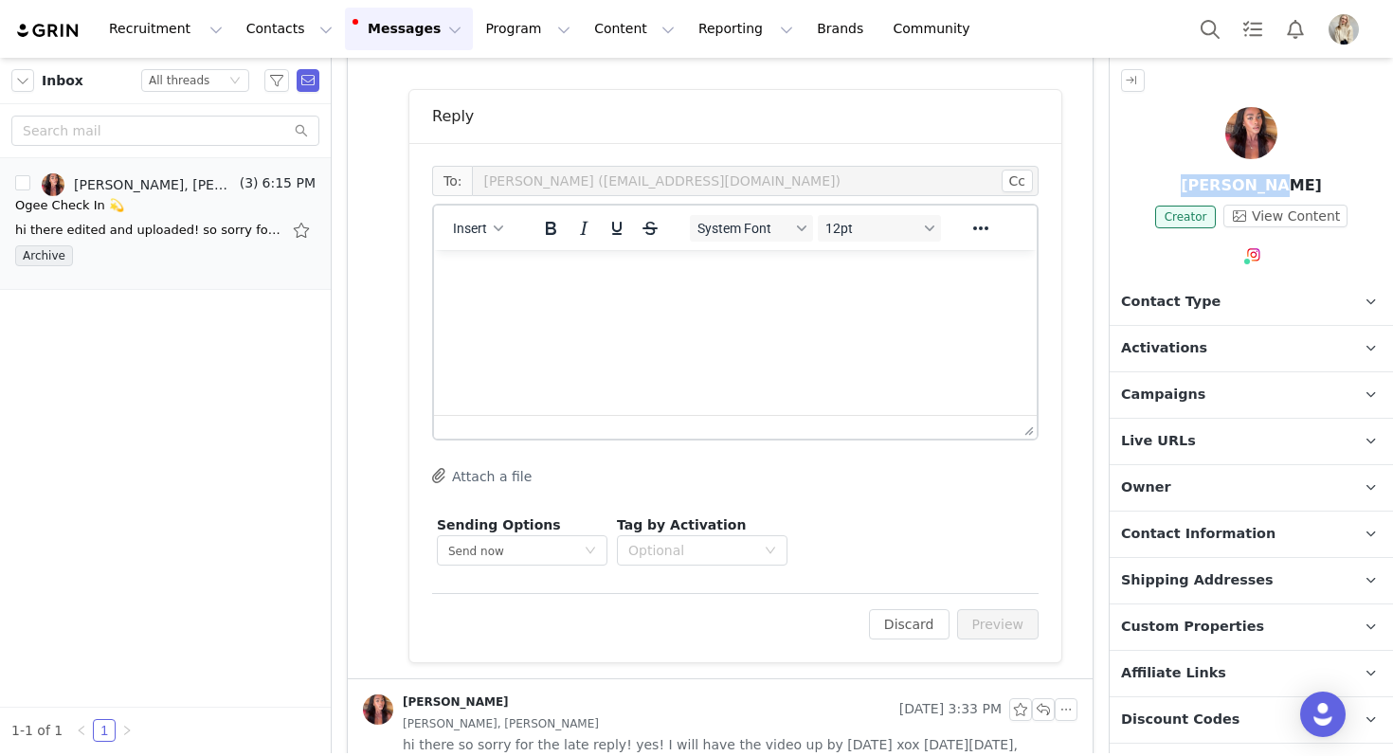
scroll to position [597, 0]
click at [614, 300] on html at bounding box center [735, 274] width 603 height 51
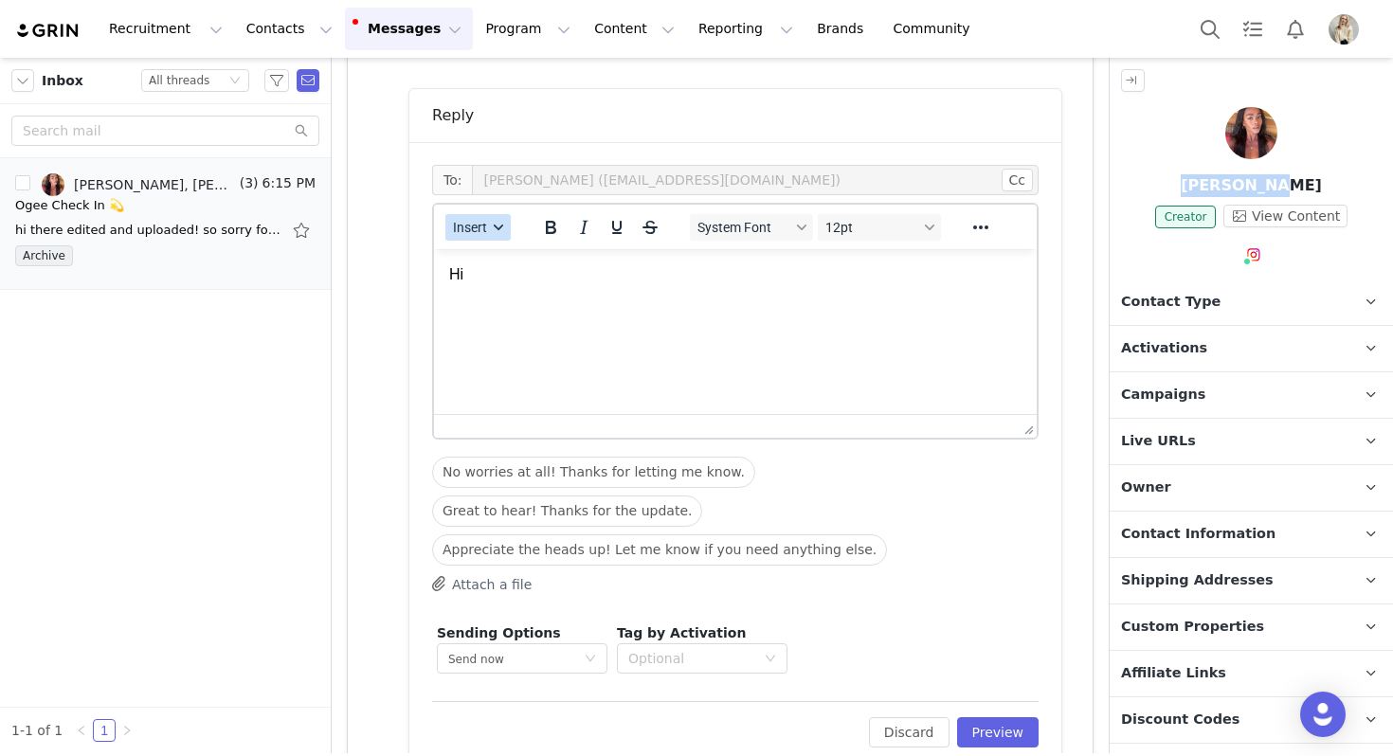
click at [474, 223] on span "Insert" at bounding box center [470, 227] width 34 height 15
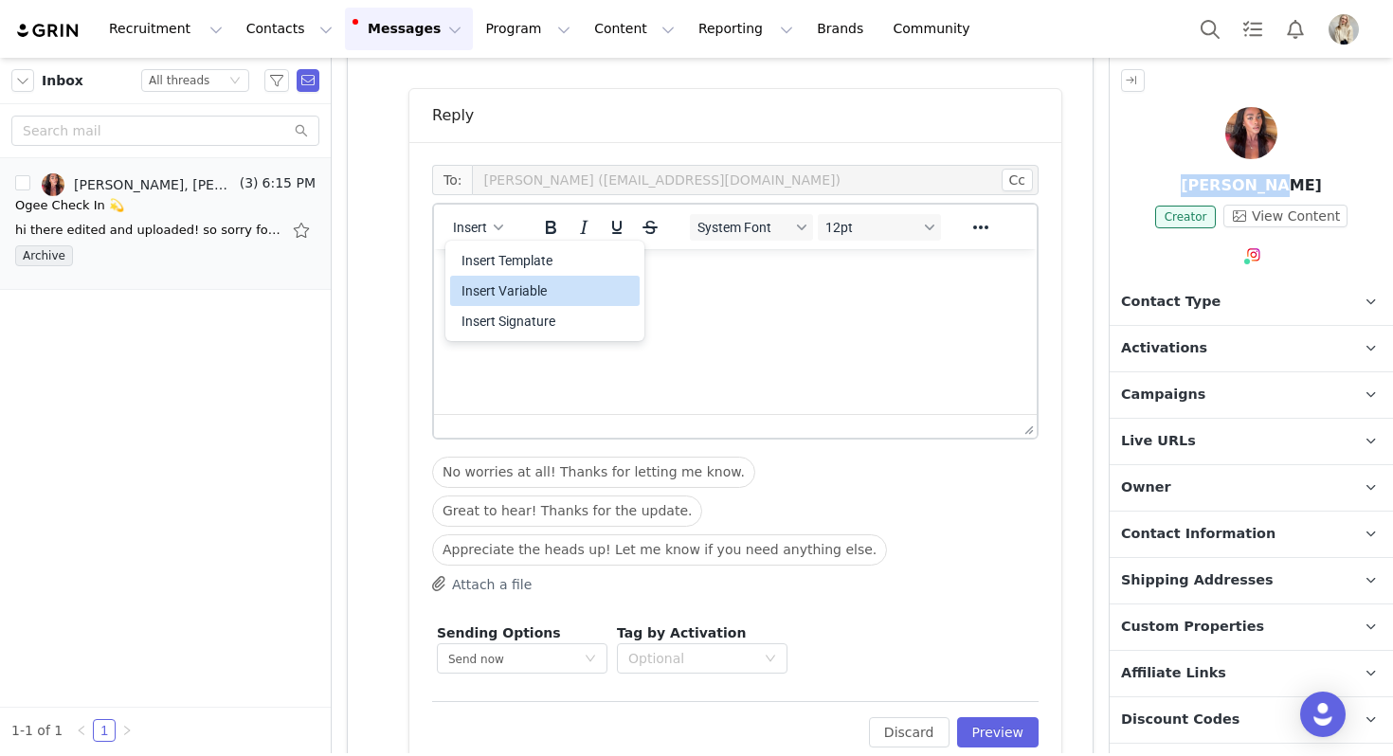
click at [505, 280] on div "Insert Variable" at bounding box center [546, 291] width 171 height 23
select select
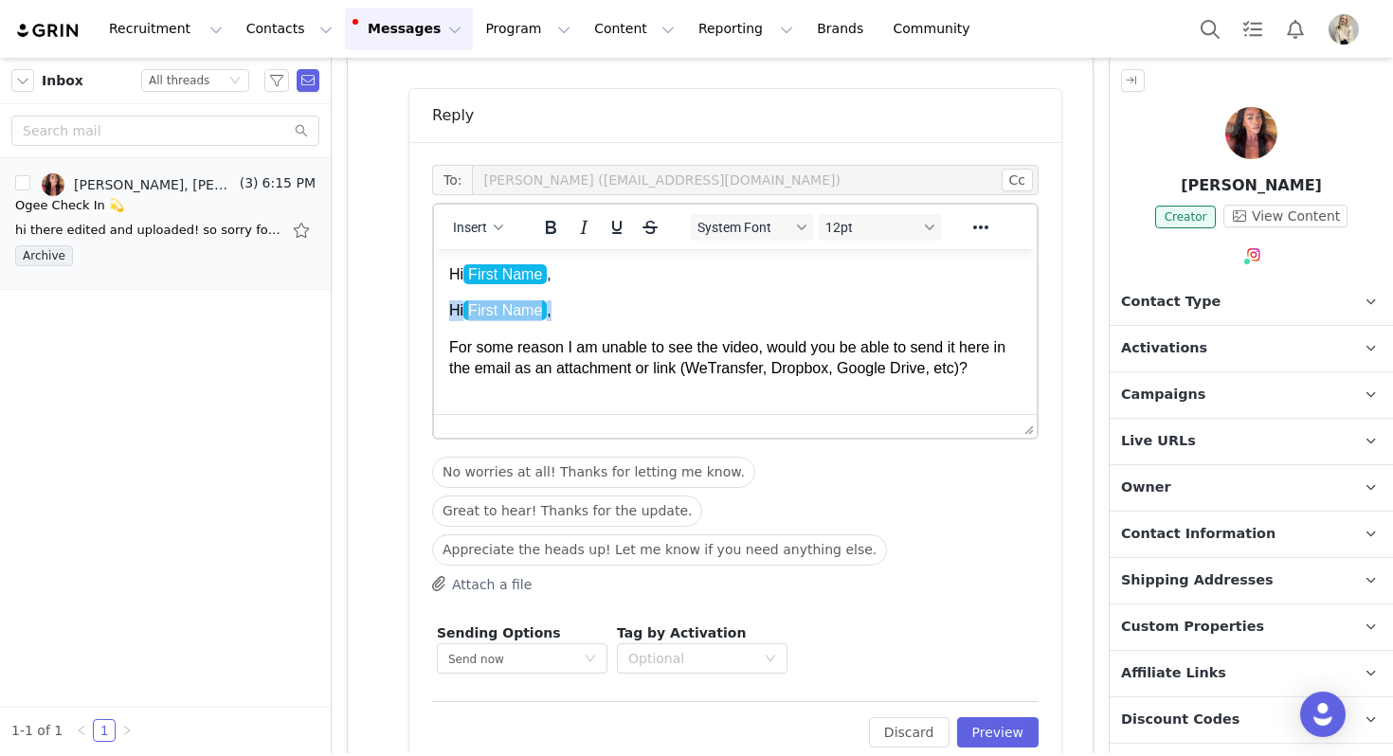
drag, startPoint x: 589, startPoint y: 315, endPoint x: 413, endPoint y: 315, distance: 176.3
click at [434, 315] on html "Hi First Name , Hi First Name , For some reason I am unable to see the video, w…" at bounding box center [735, 340] width 603 height 182
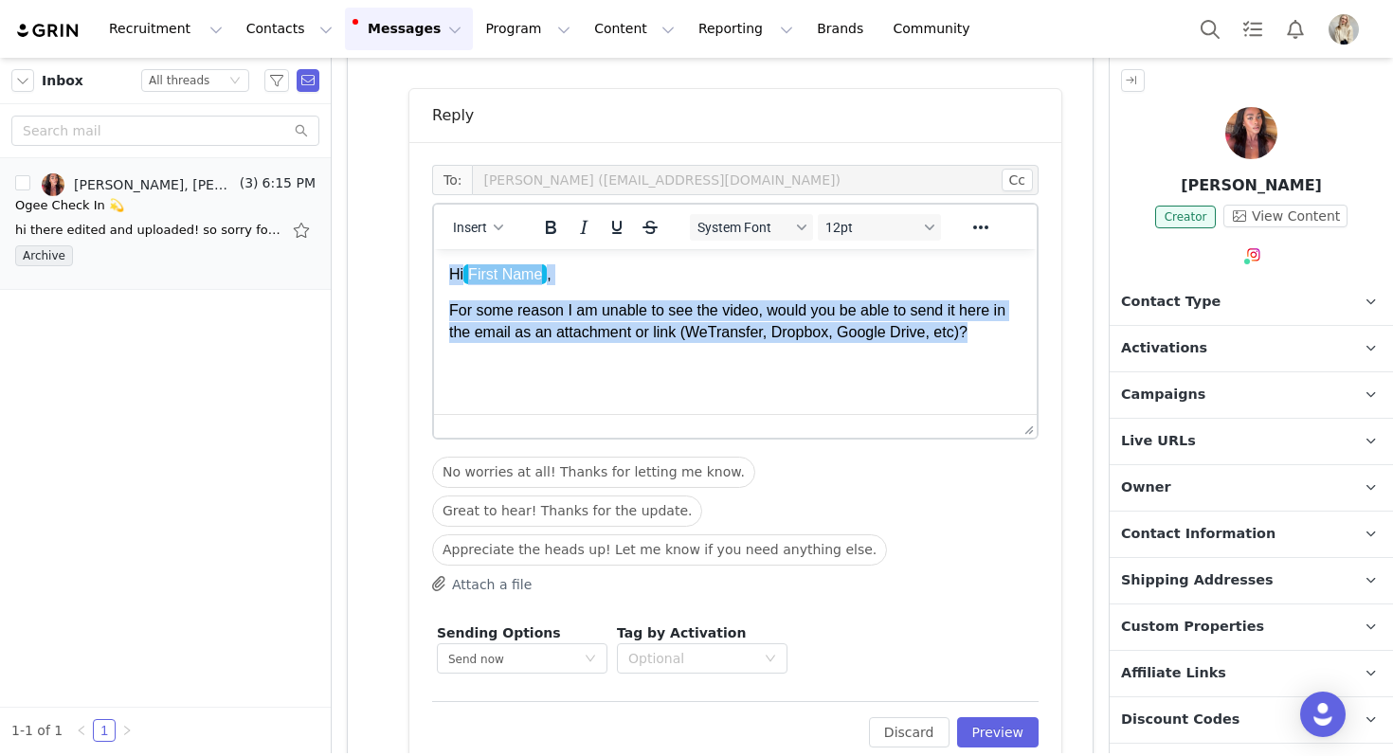
drag, startPoint x: 1010, startPoint y: 336, endPoint x: 211, endPoint y: 195, distance: 811.2
click at [434, 249] on html "Hi First Name , For some reason I am unable to see the video, would you be able…" at bounding box center [735, 322] width 603 height 146
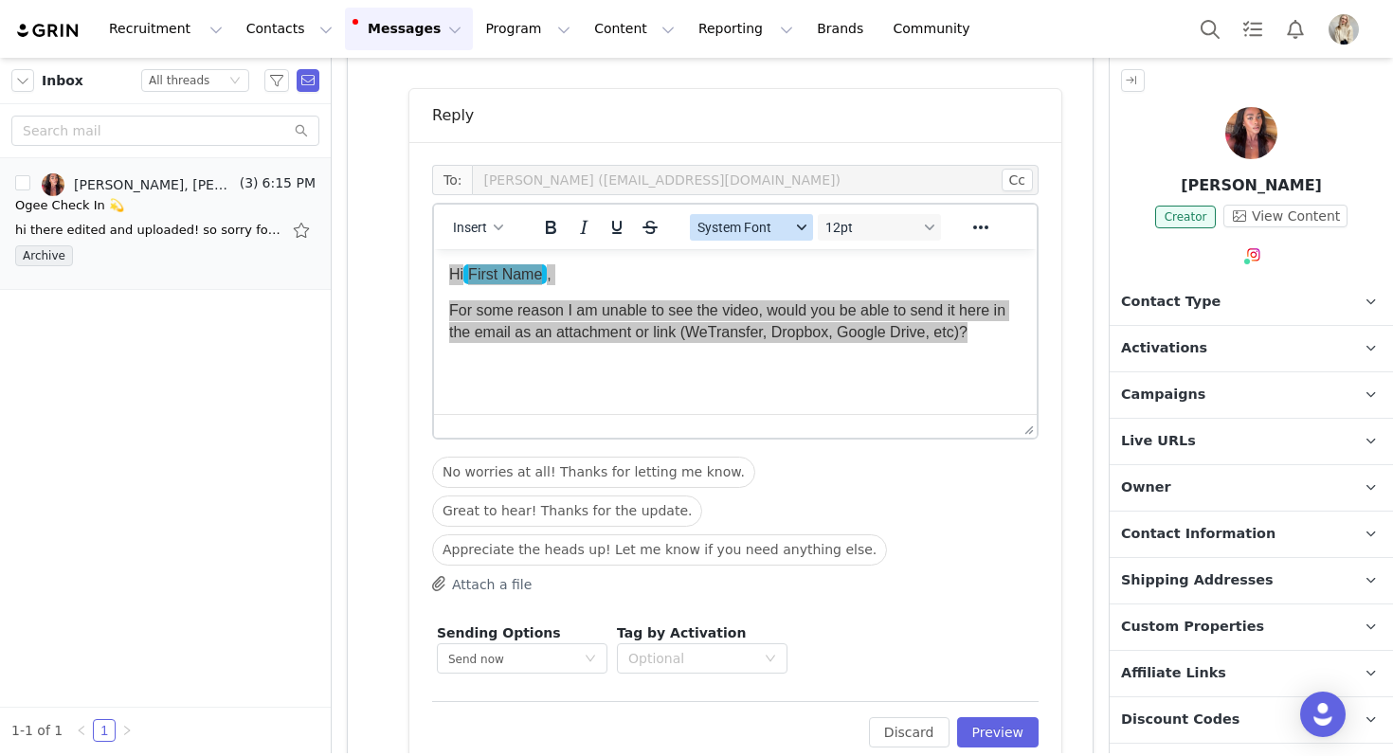
click at [759, 227] on span "System Font" at bounding box center [743, 227] width 93 height 15
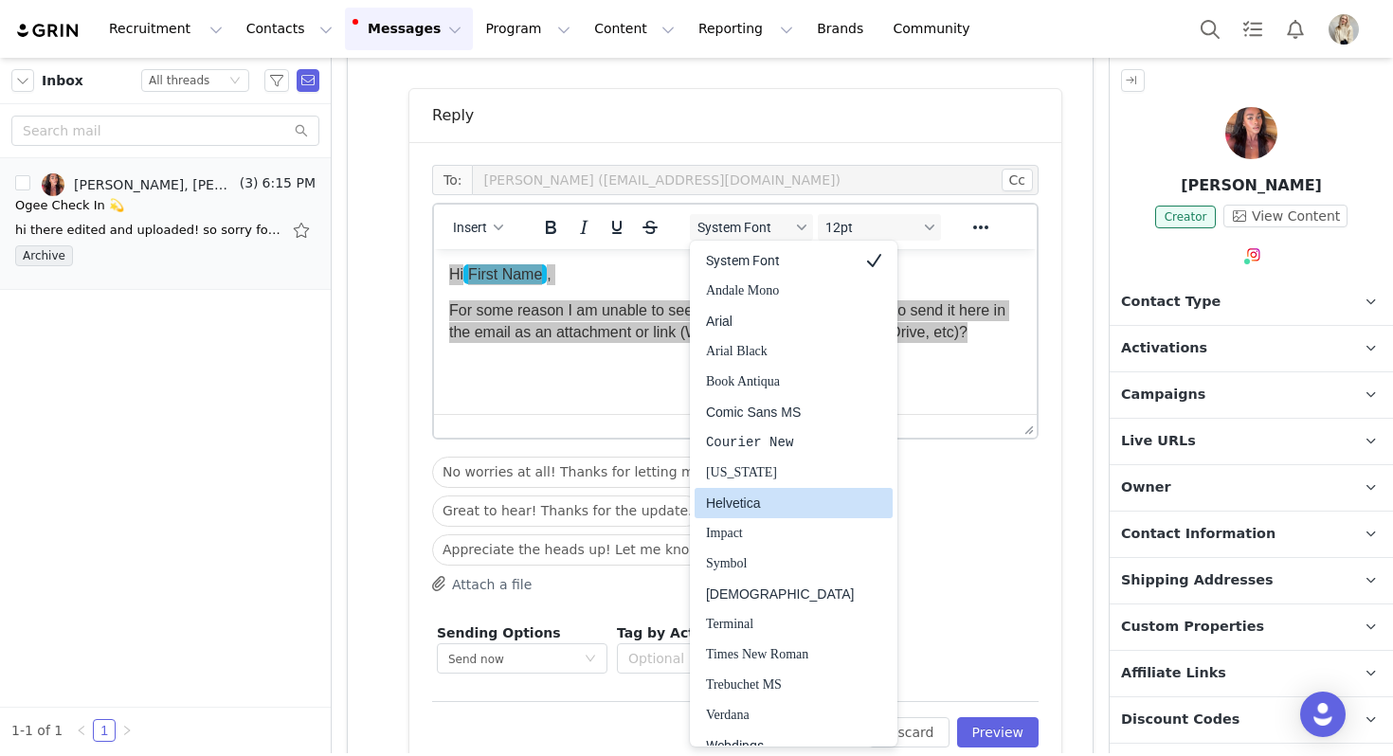
click at [745, 502] on div "Helvetica" at bounding box center [780, 503] width 149 height 23
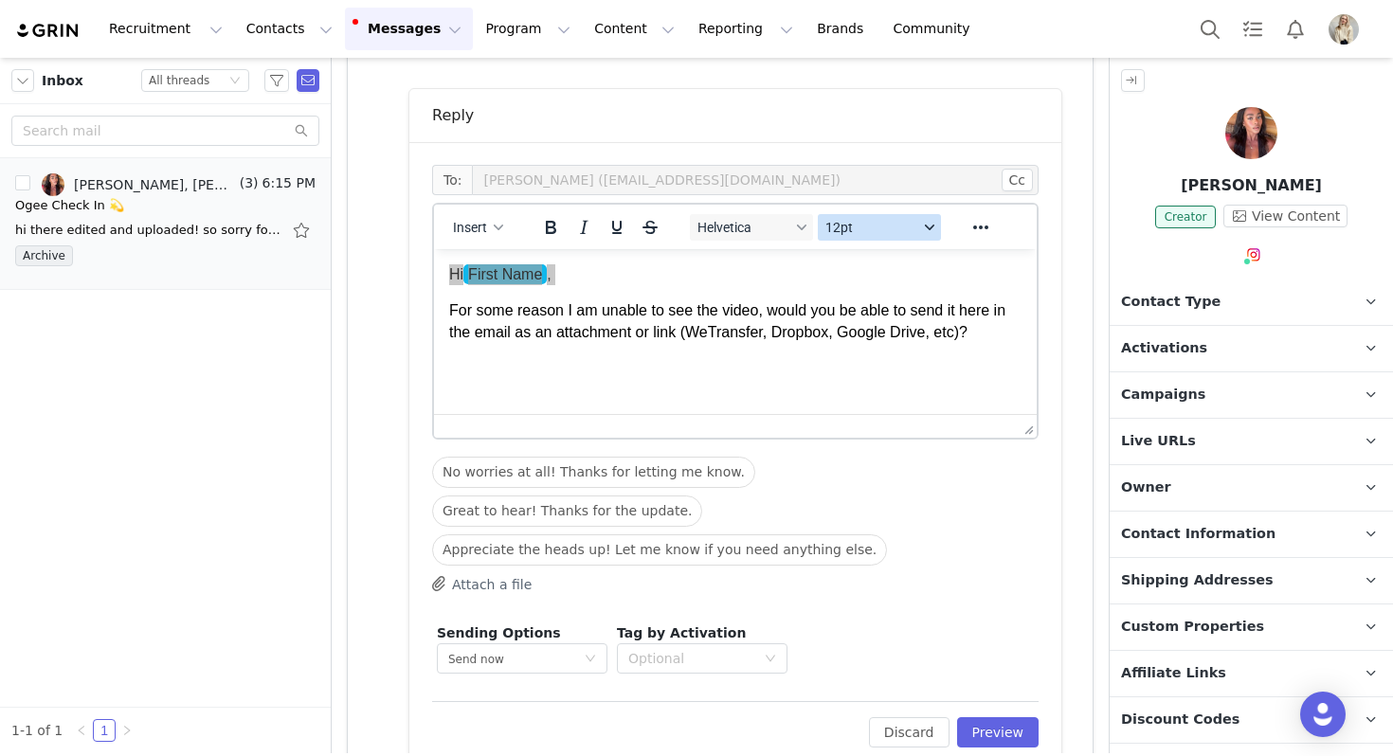
click at [835, 214] on button "12pt" at bounding box center [879, 227] width 123 height 27
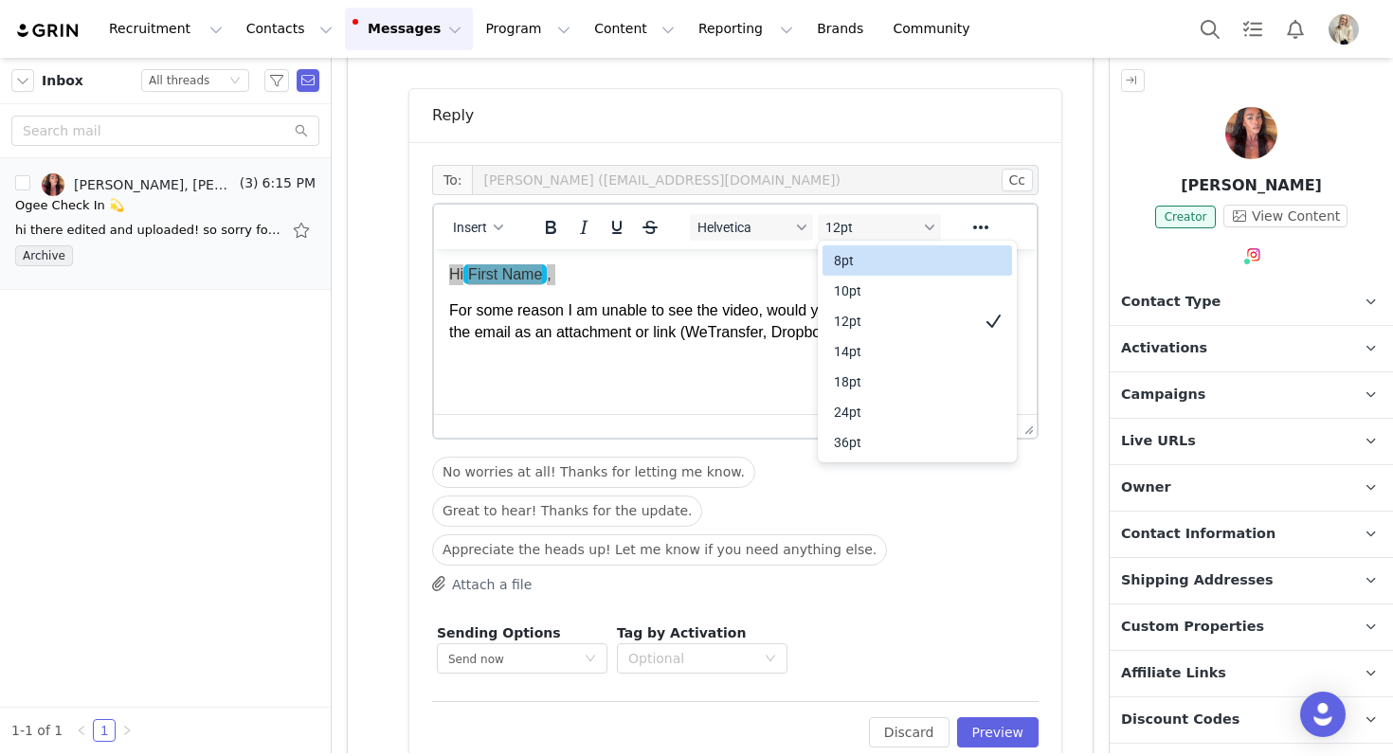
click at [849, 275] on div "8pt 10pt 12pt 14pt 18pt 24pt 36pt" at bounding box center [918, 352] width 190 height 220
click at [851, 283] on div "10pt" at bounding box center [904, 291] width 140 height 23
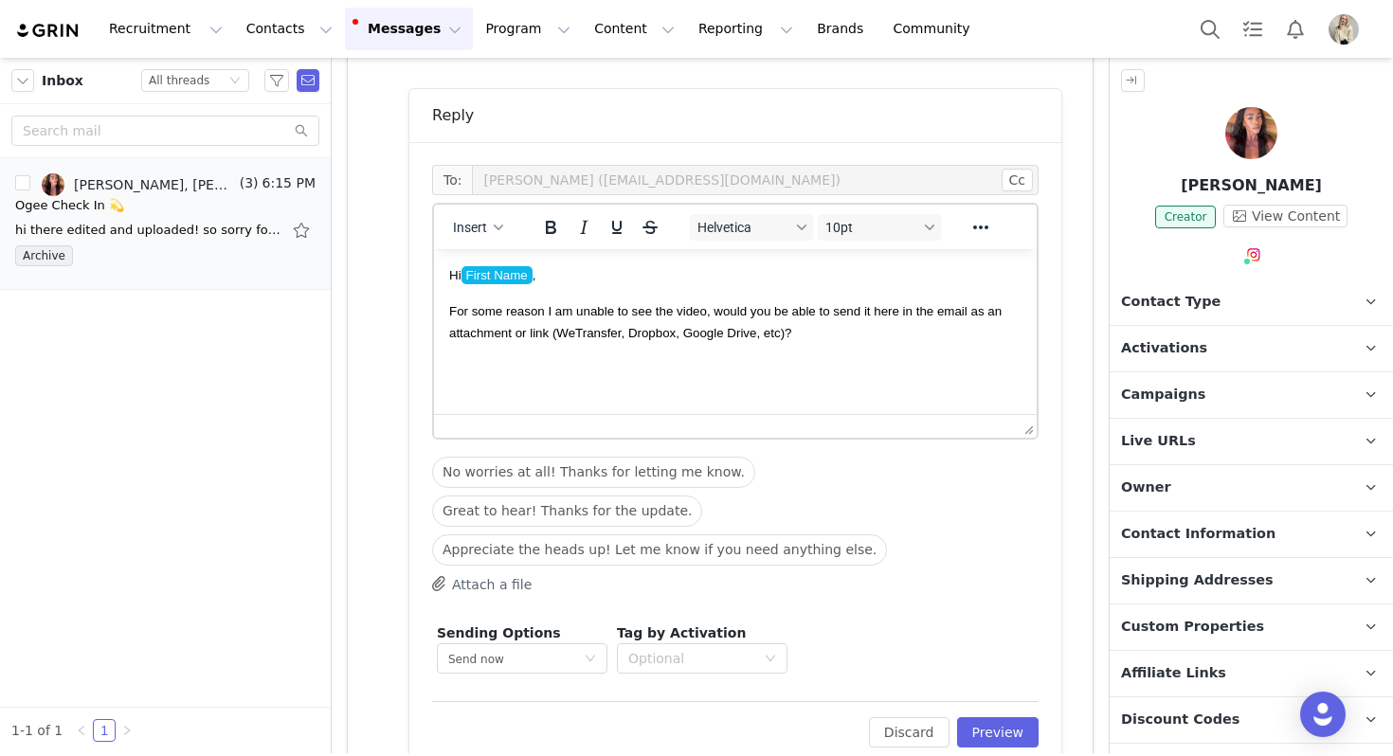
click at [854, 347] on body "Hi First Name , For some reason I am unable to see the video, would you be able…" at bounding box center [735, 322] width 572 height 116
click at [498, 226] on icon "button" at bounding box center [498, 227] width 9 height 9
click at [514, 327] on div "Insert Signature" at bounding box center [546, 321] width 171 height 23
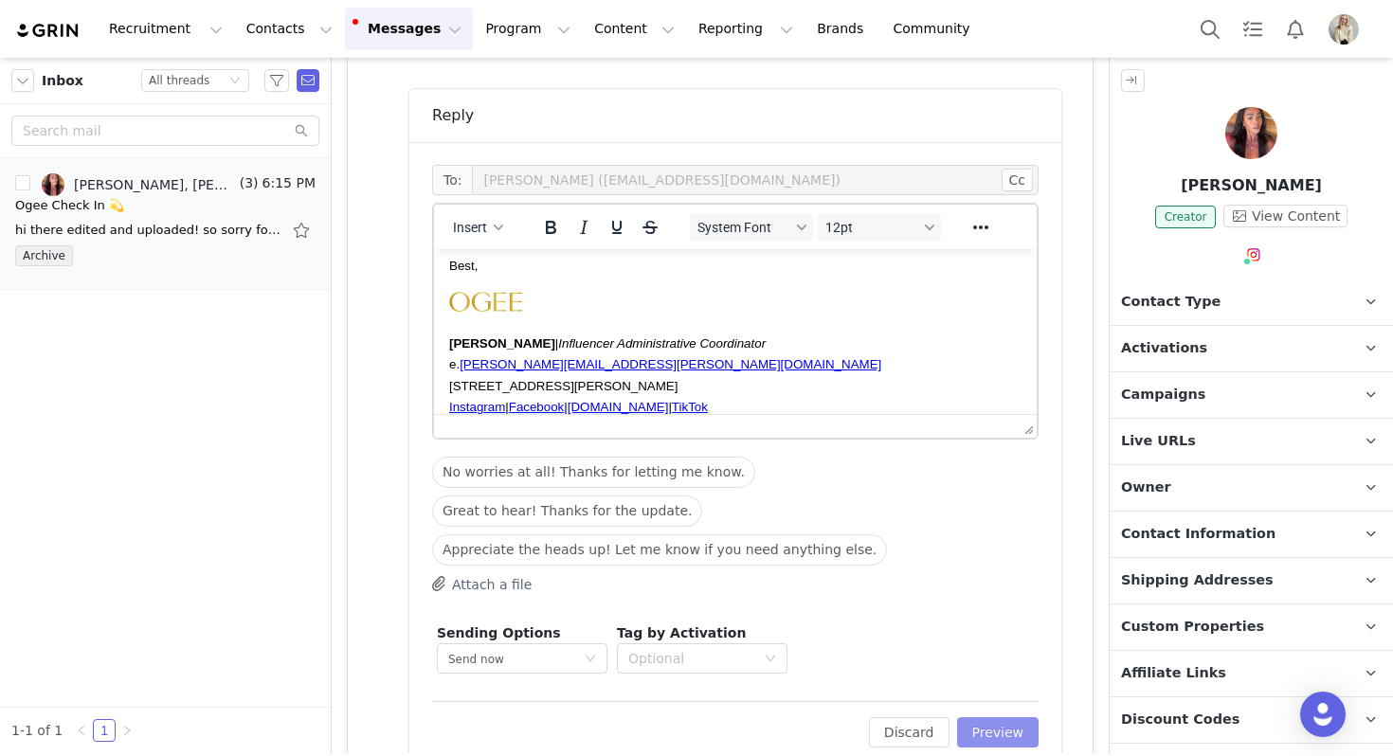
click at [989, 717] on button "Preview" at bounding box center [998, 732] width 82 height 30
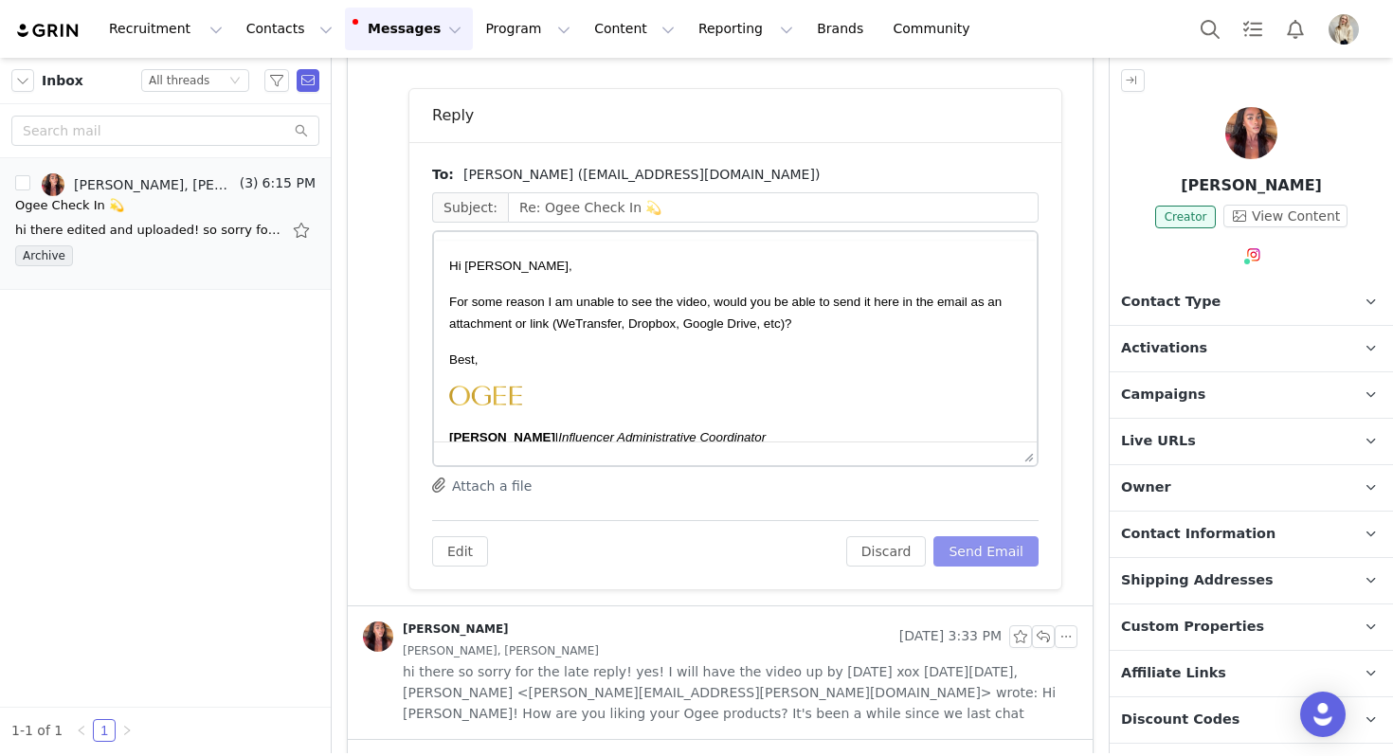
scroll to position [0, 0]
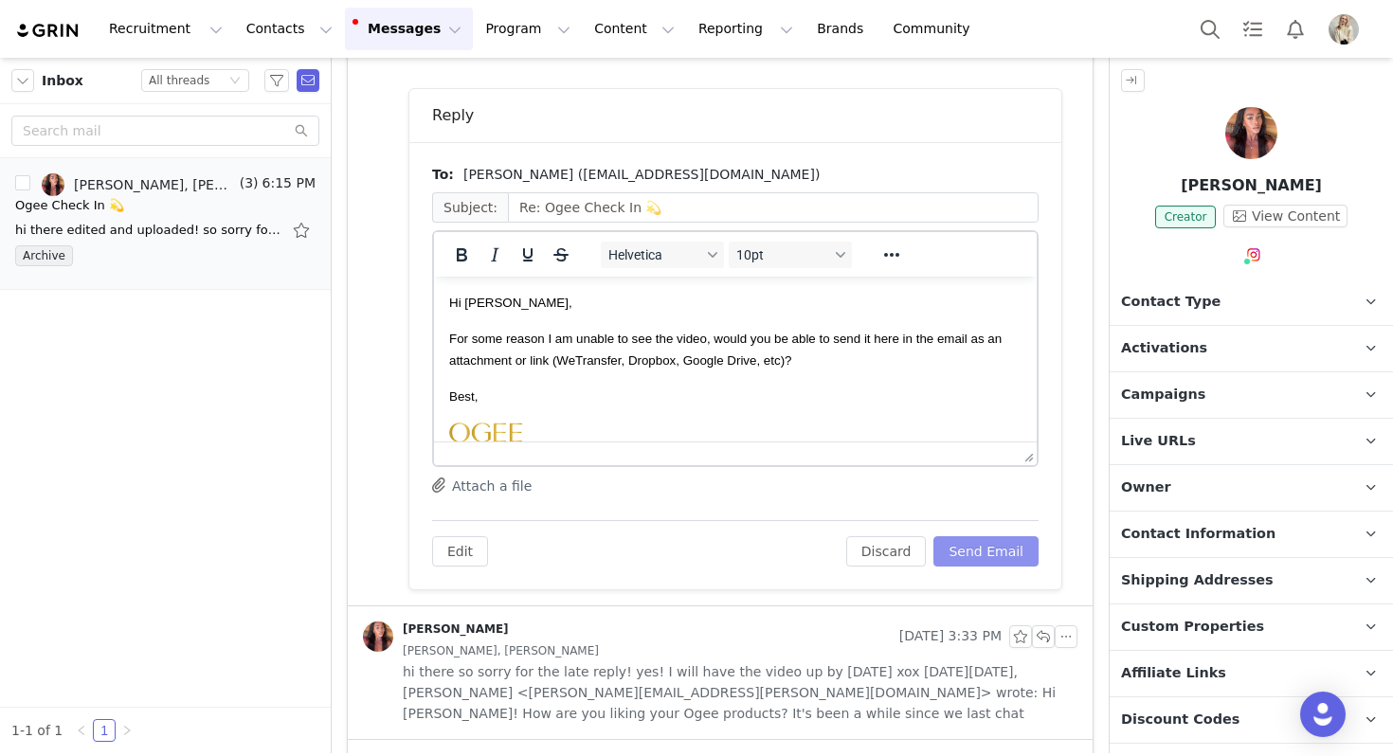
click at [994, 551] on button "Send Email" at bounding box center [985, 551] width 105 height 30
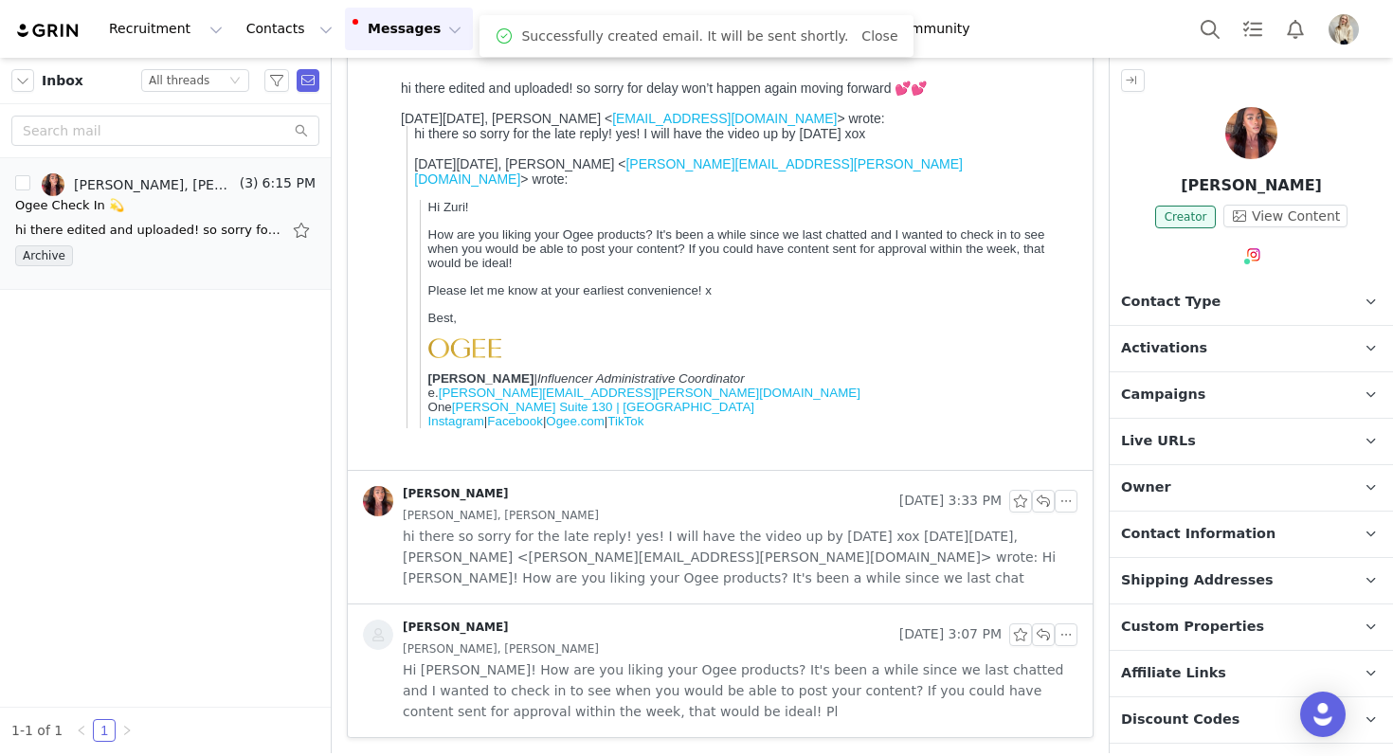
scroll to position [187, 0]
click at [289, 189] on button "button" at bounding box center [296, 184] width 23 height 23
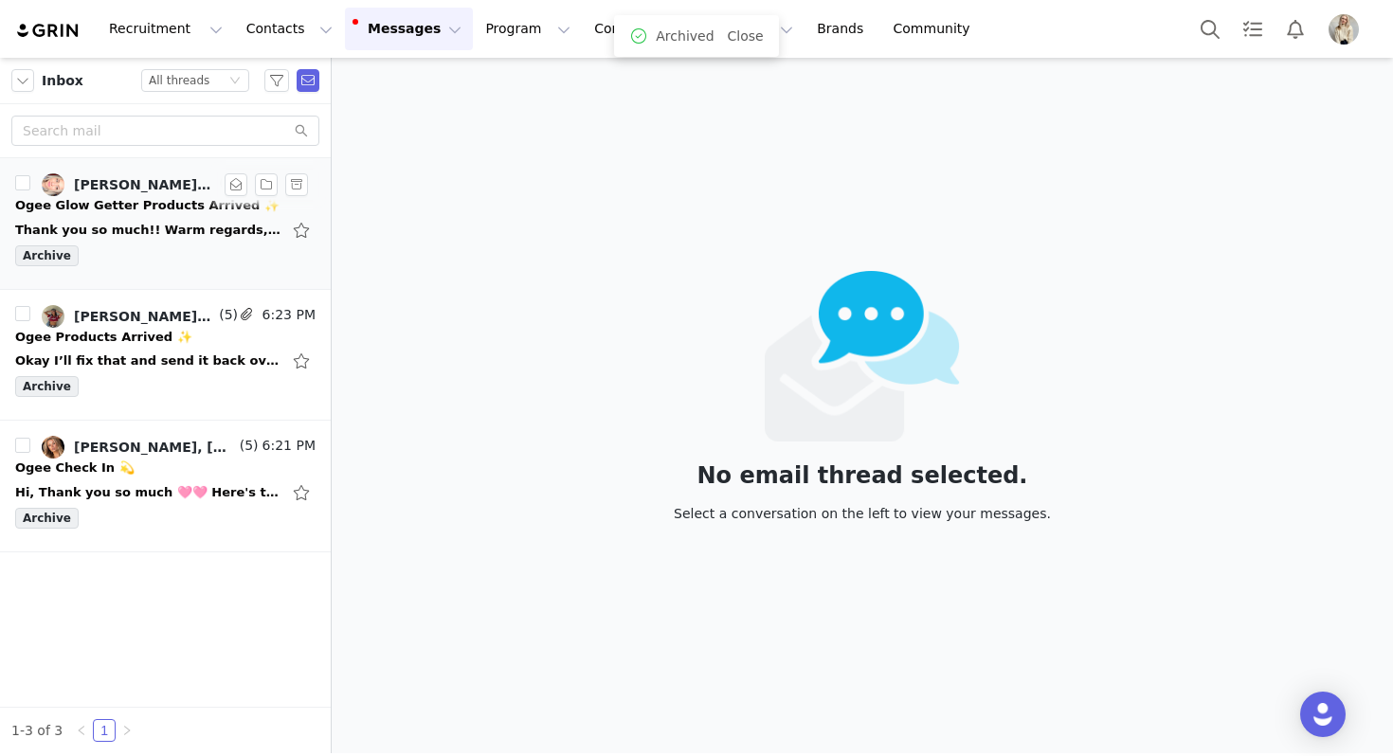
click at [181, 231] on div "Thank you so much!! Warm regards, Alice Tran ________________________________ F…" at bounding box center [147, 230] width 265 height 19
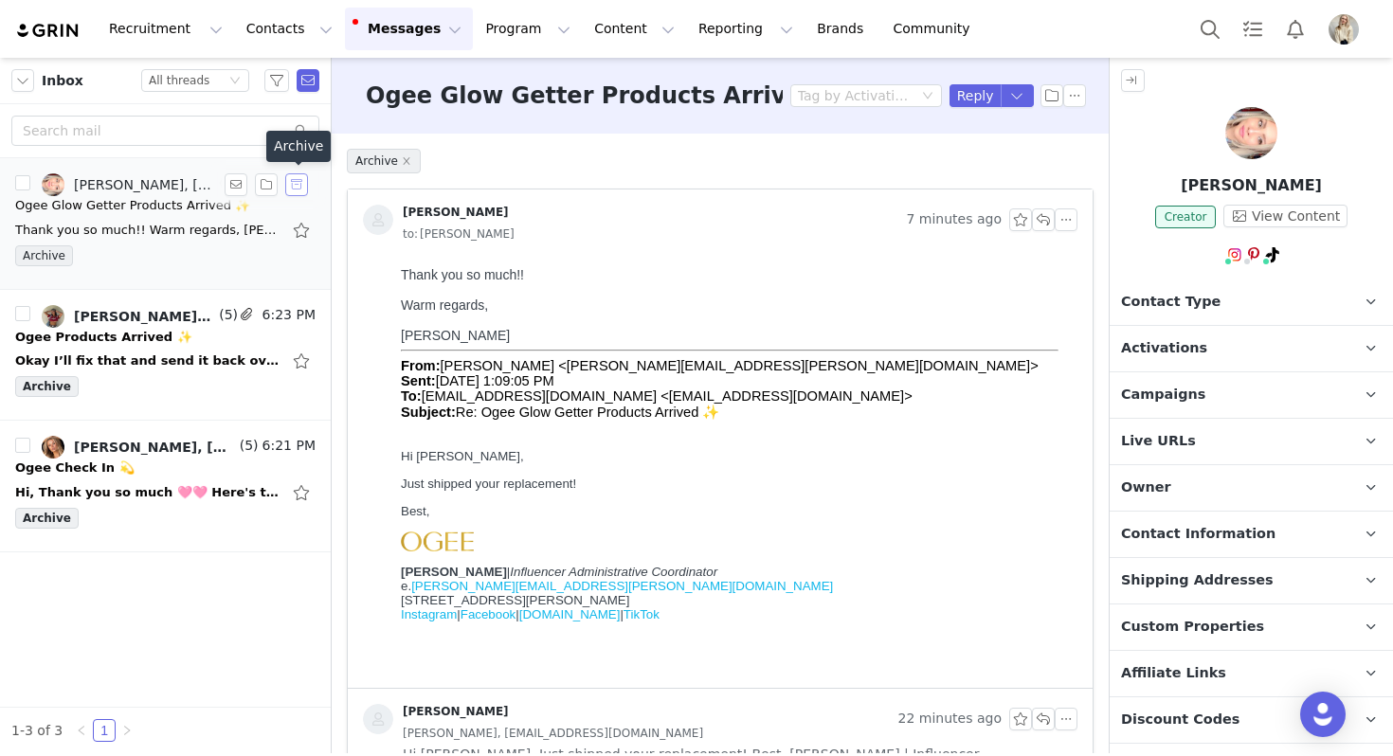
click at [296, 183] on button "button" at bounding box center [296, 184] width 23 height 23
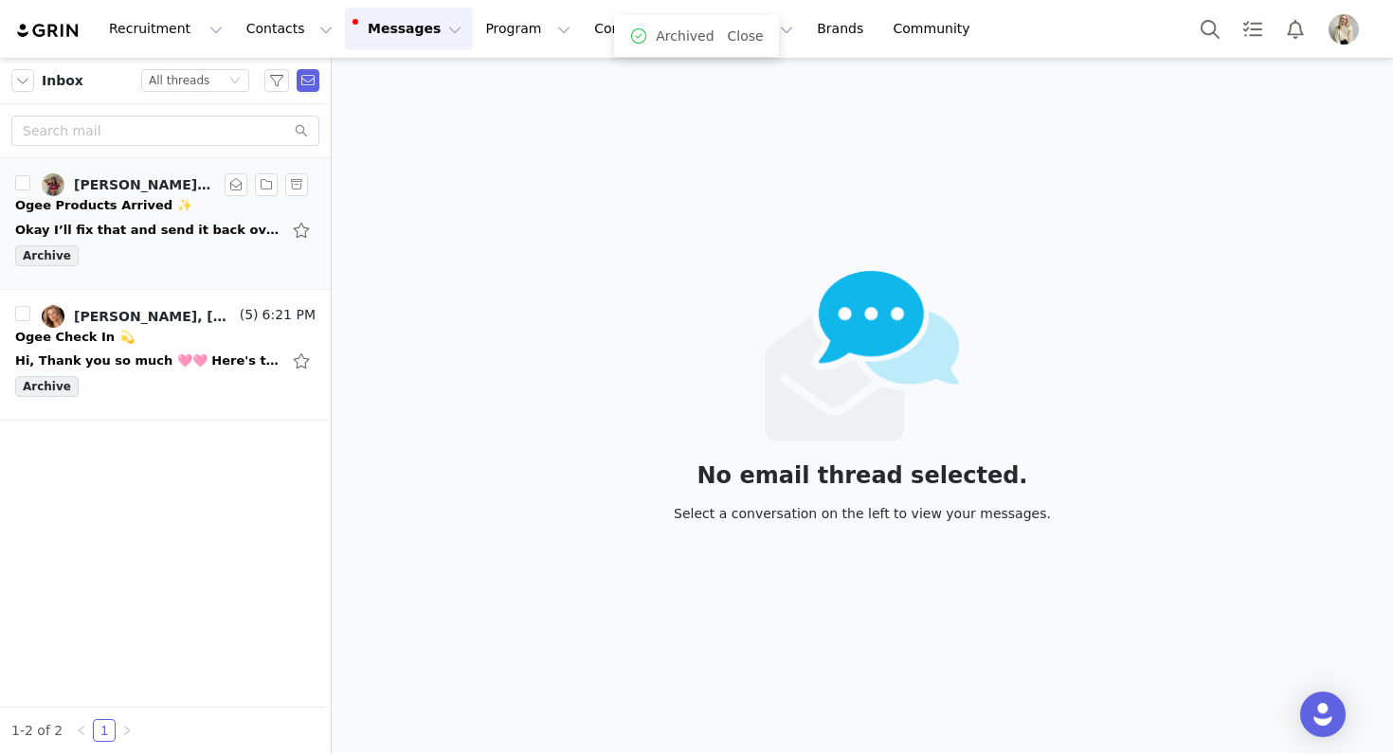
click at [122, 226] on div "Okay I’ll fix that and send it back over! Thanks, On Sep 30, 2025, at 6:44 AM, …" at bounding box center [147, 230] width 265 height 19
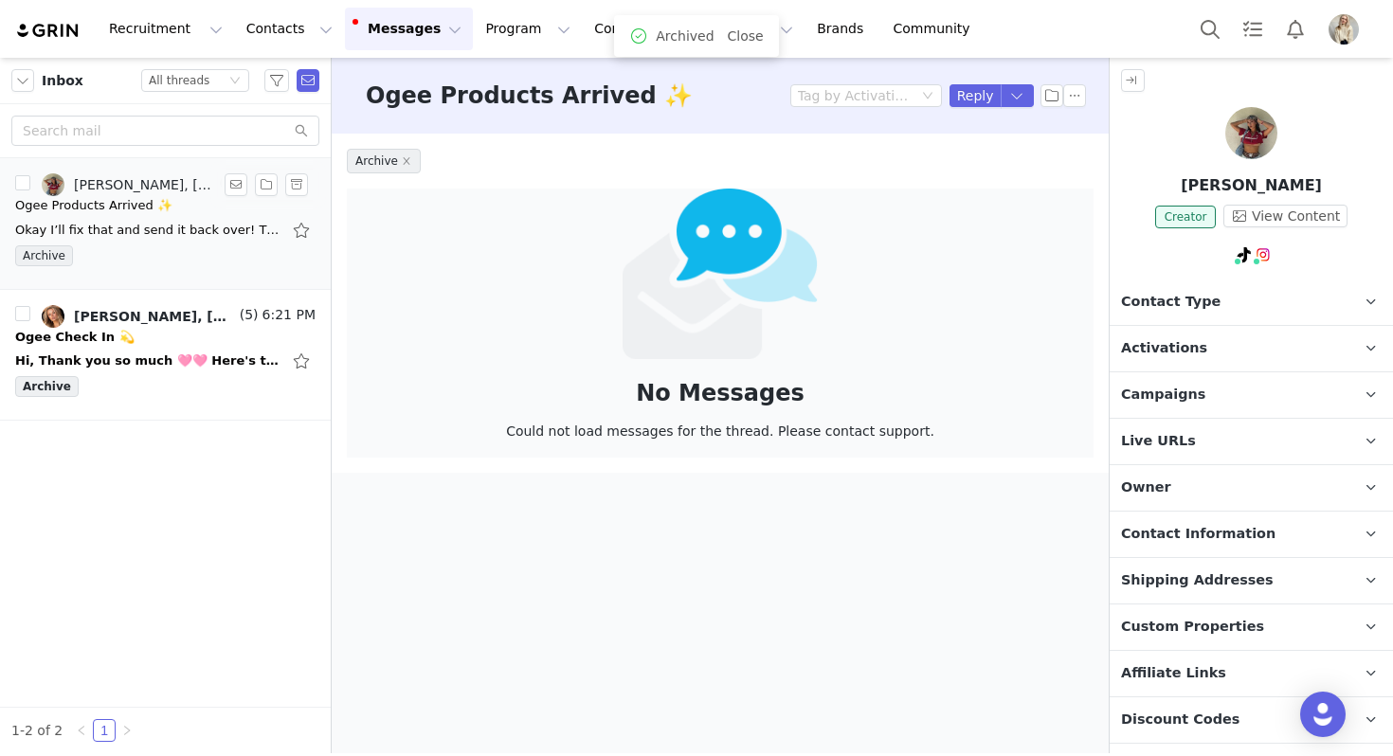
click at [228, 265] on div "Archive" at bounding box center [165, 259] width 300 height 28
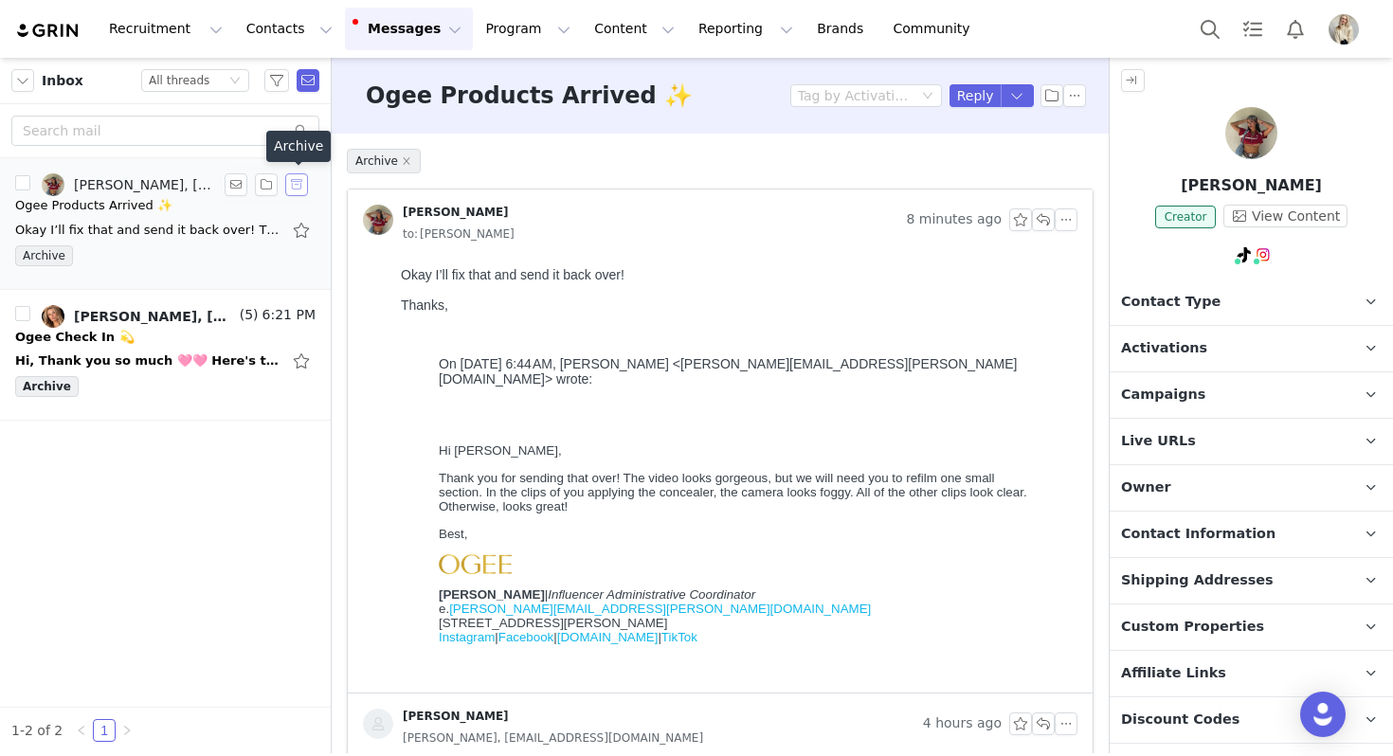
click at [298, 185] on button "button" at bounding box center [296, 184] width 23 height 23
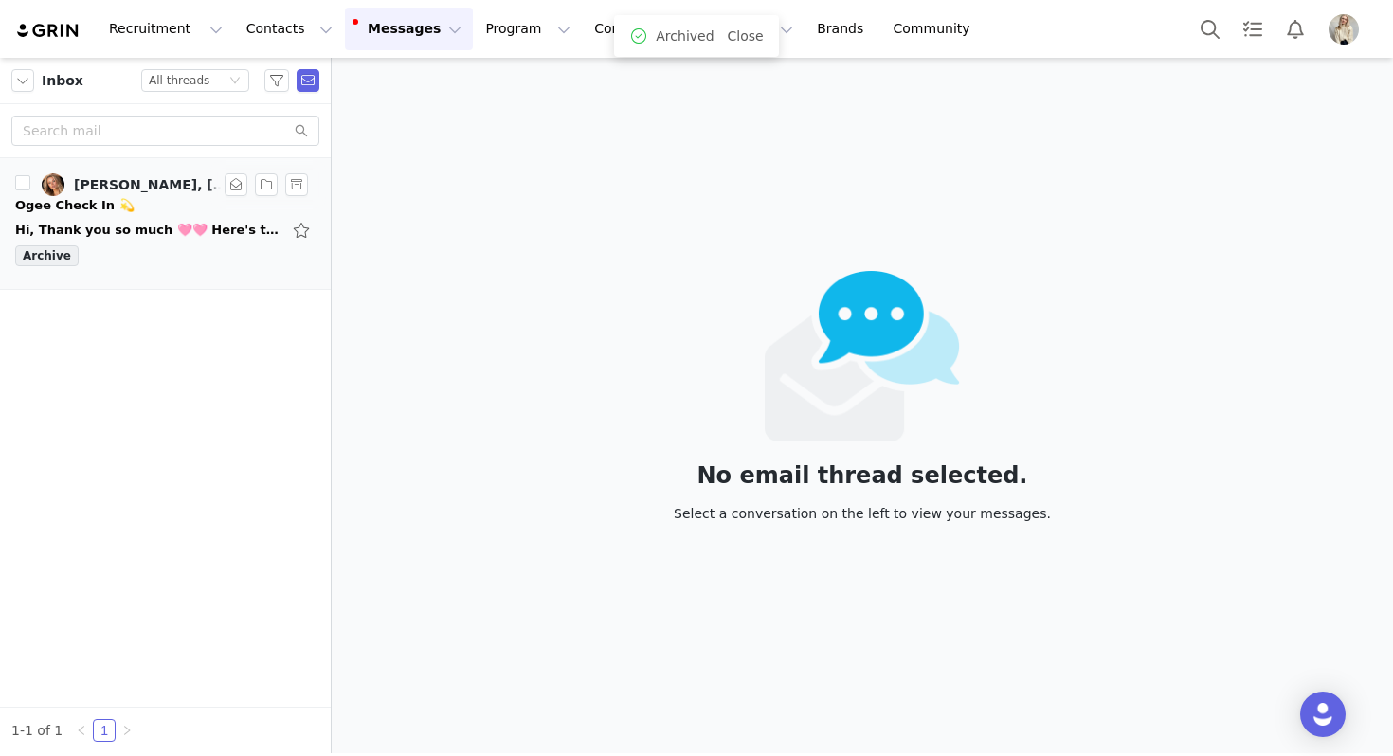
click at [156, 240] on div "Hi, Thank you so much 🩷🩷 Here's the link to the tik tok post: https://www.tikto…" at bounding box center [165, 230] width 300 height 30
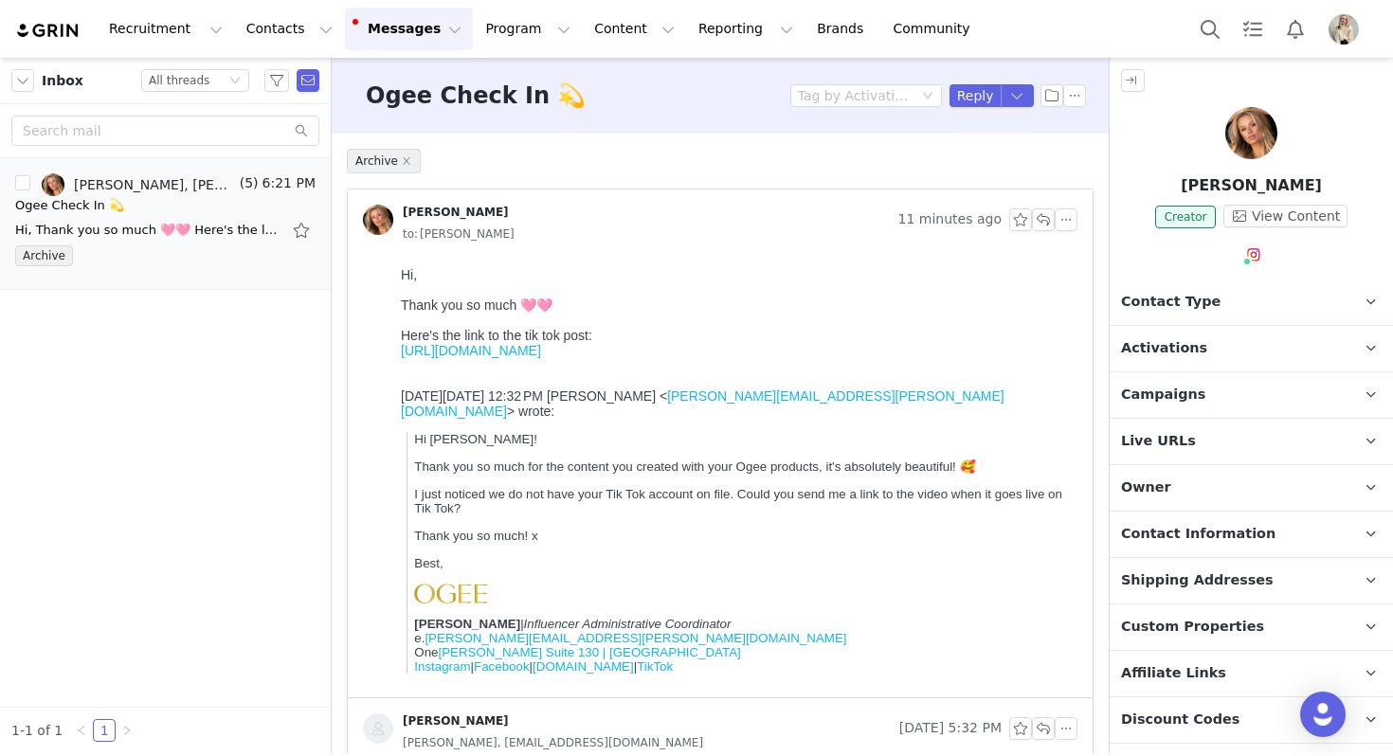
drag, startPoint x: 1316, startPoint y: 188, endPoint x: 1175, endPoint y: 186, distance: 141.2
click at [1175, 186] on p "Katarina Lengyel" at bounding box center [1251, 185] width 283 height 23
copy p "Katarina Lengyel"
click at [1043, 219] on button "button" at bounding box center [1043, 219] width 23 height 23
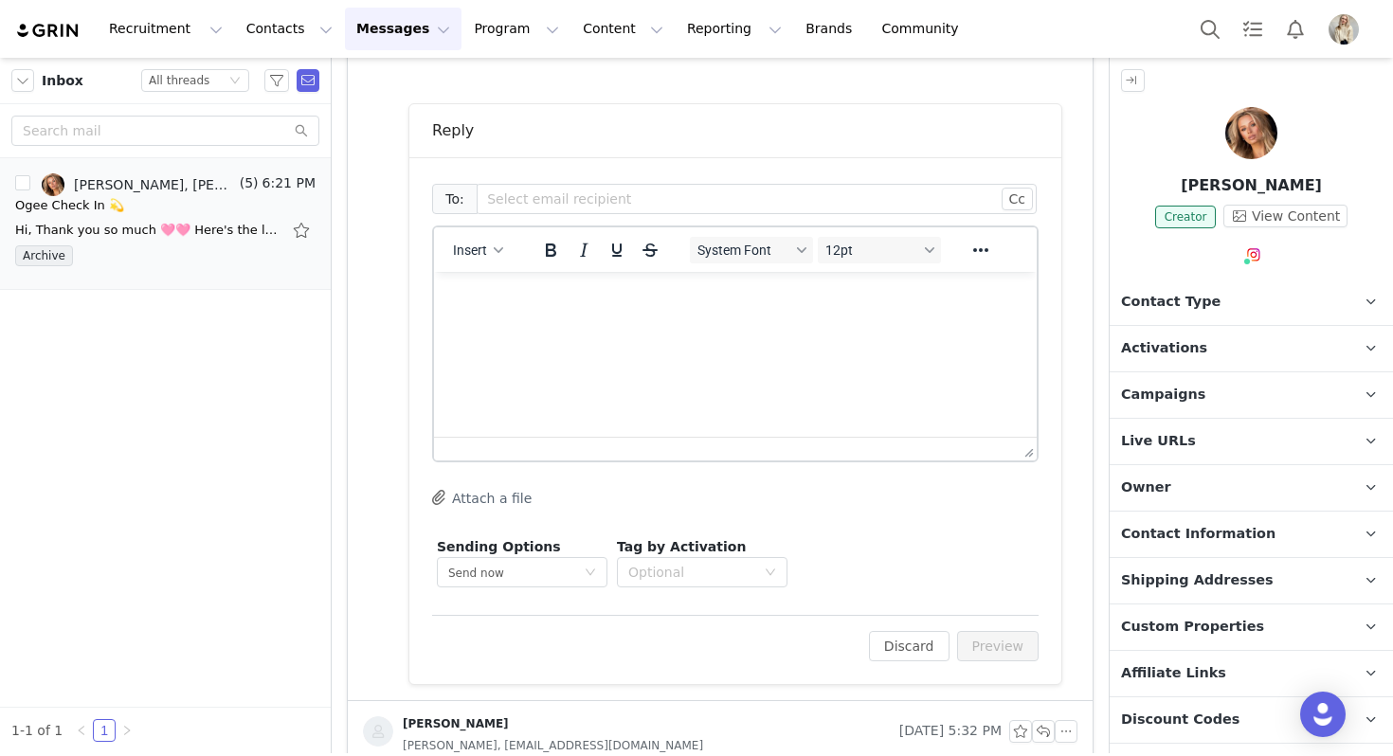
scroll to position [638, 0]
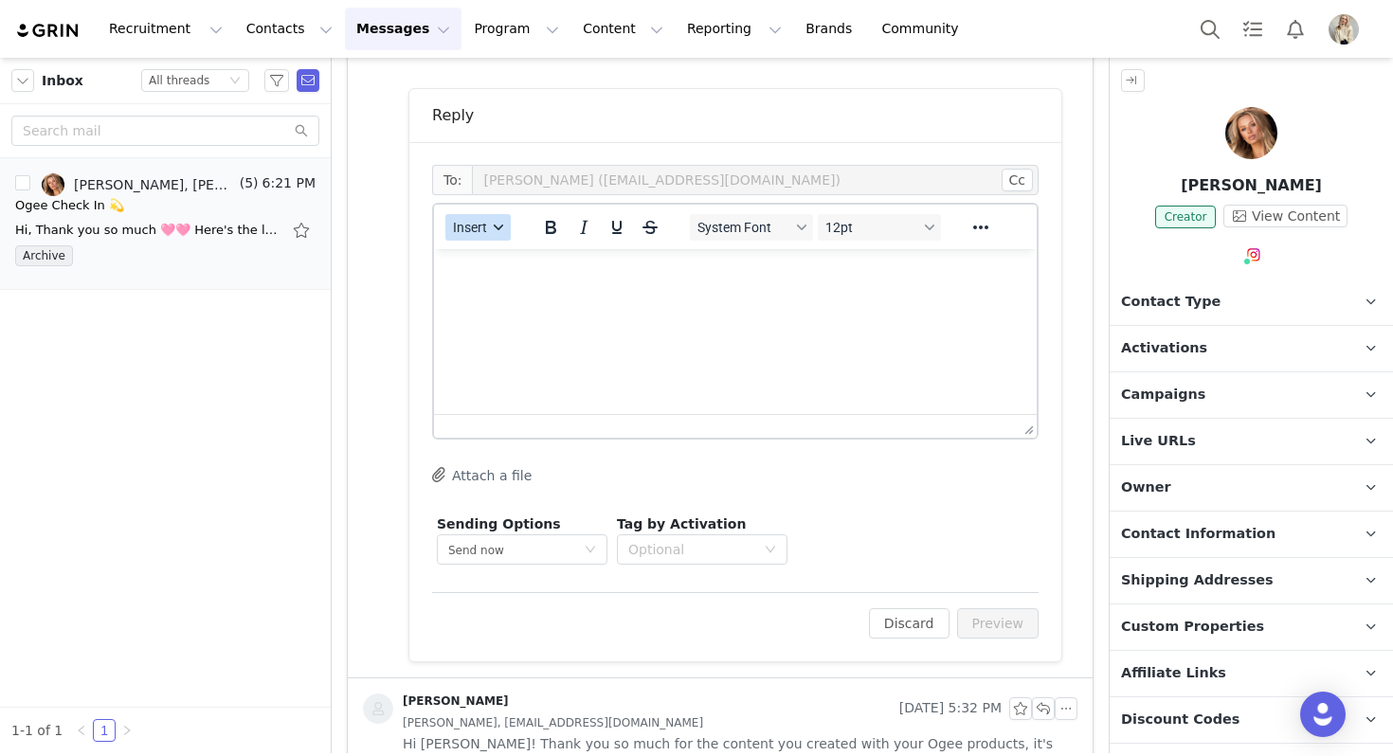
drag, startPoint x: 483, startPoint y: 220, endPoint x: 482, endPoint y: 239, distance: 19.0
click at [482, 220] on span "Insert" at bounding box center [470, 227] width 34 height 15
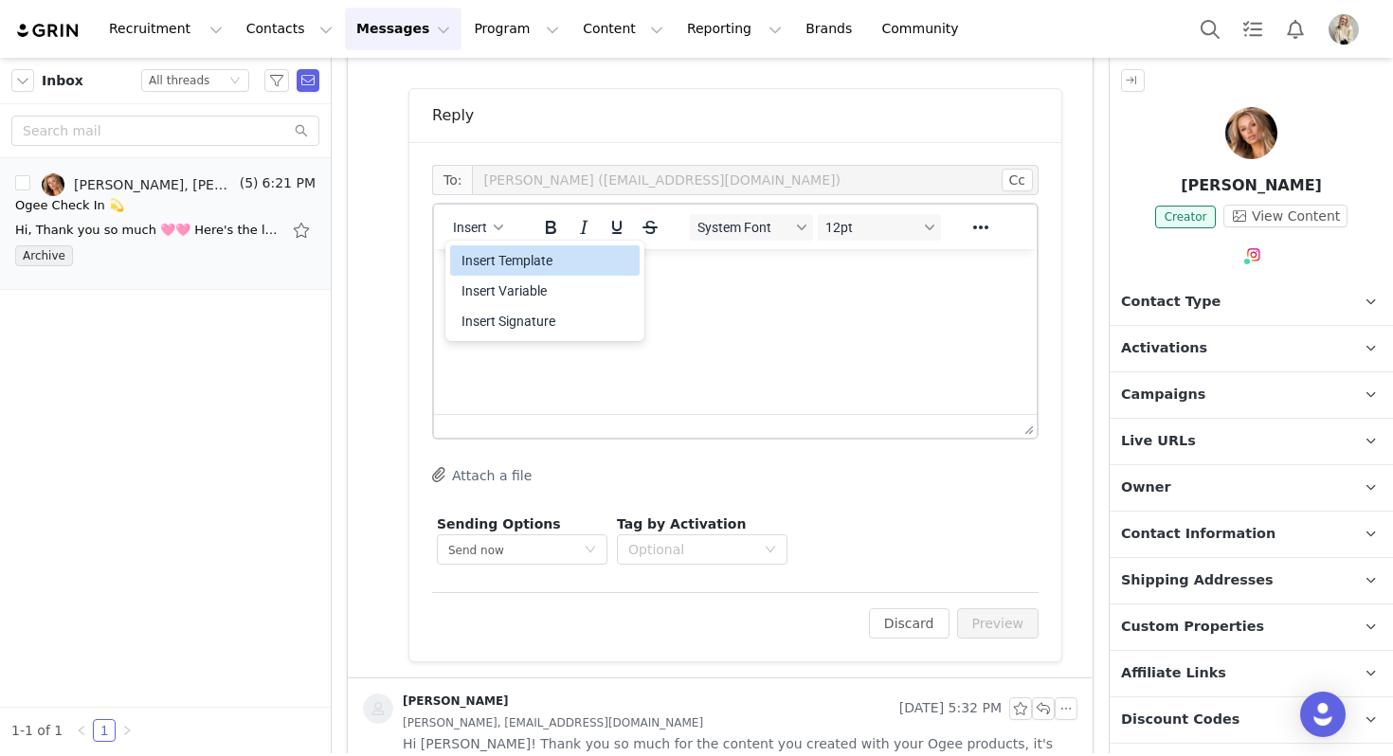
click at [484, 253] on div "Insert Template" at bounding box center [546, 260] width 171 height 23
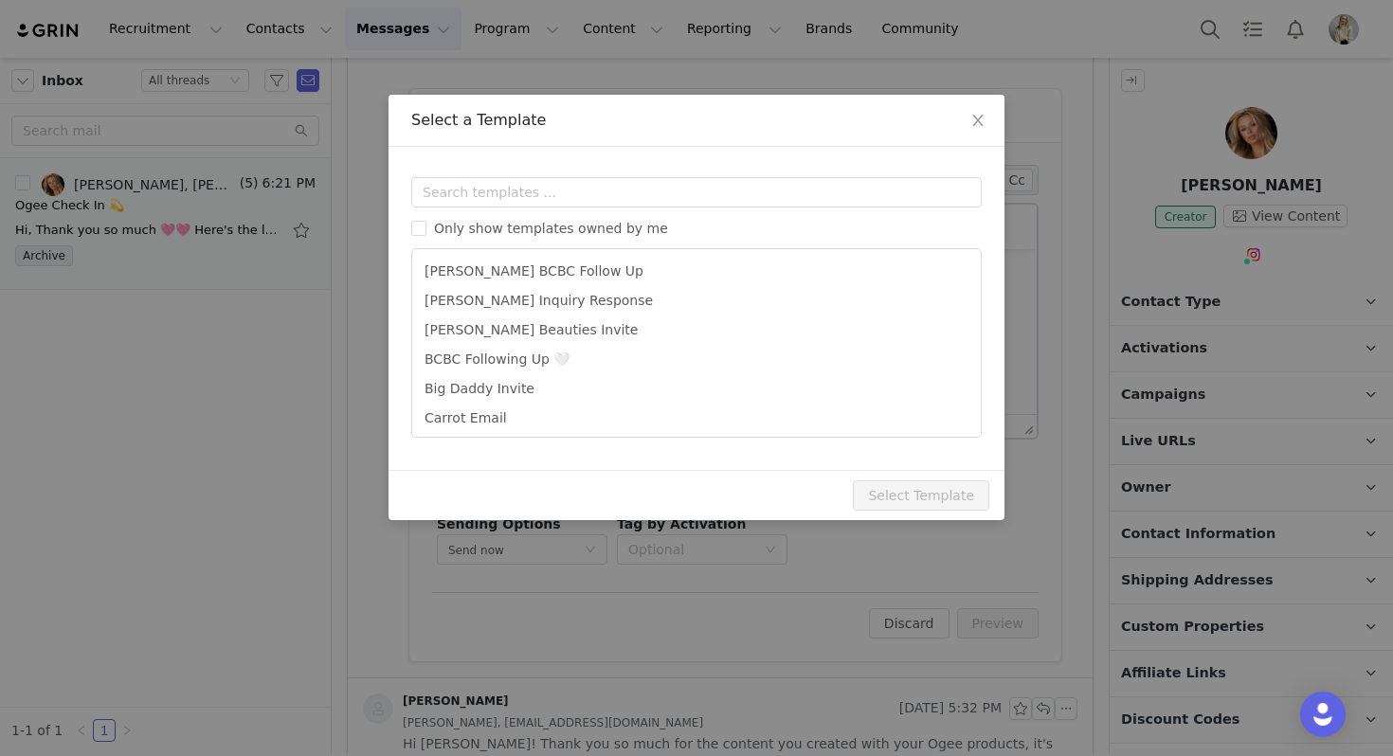
scroll to position [0, 0]
click at [510, 227] on span "Only show templates owned by me" at bounding box center [550, 228] width 249 height 15
click at [426, 227] on input "Only show templates owned by me" at bounding box center [418, 228] width 15 height 15
checkbox input "true"
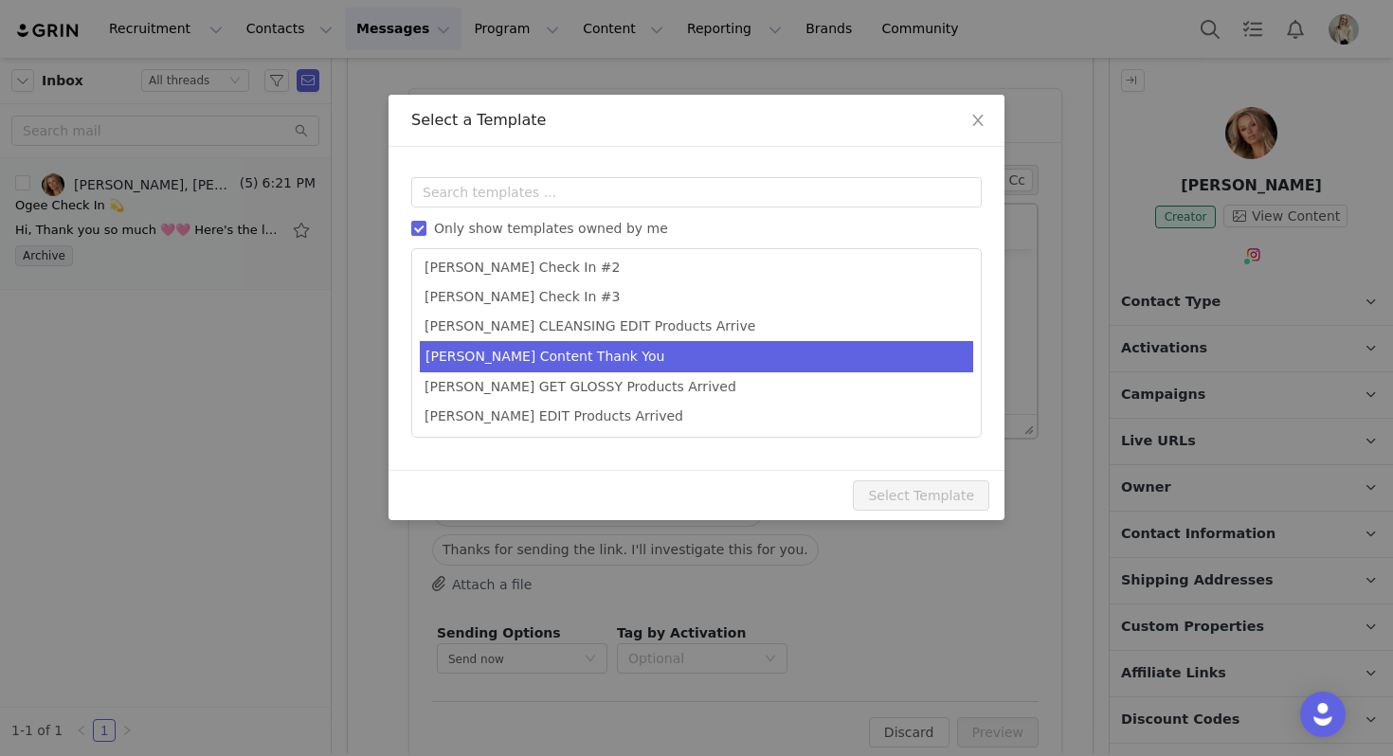
click at [526, 362] on li "Julia Content Thank You" at bounding box center [696, 356] width 553 height 31
type input "Thank you 🤍"
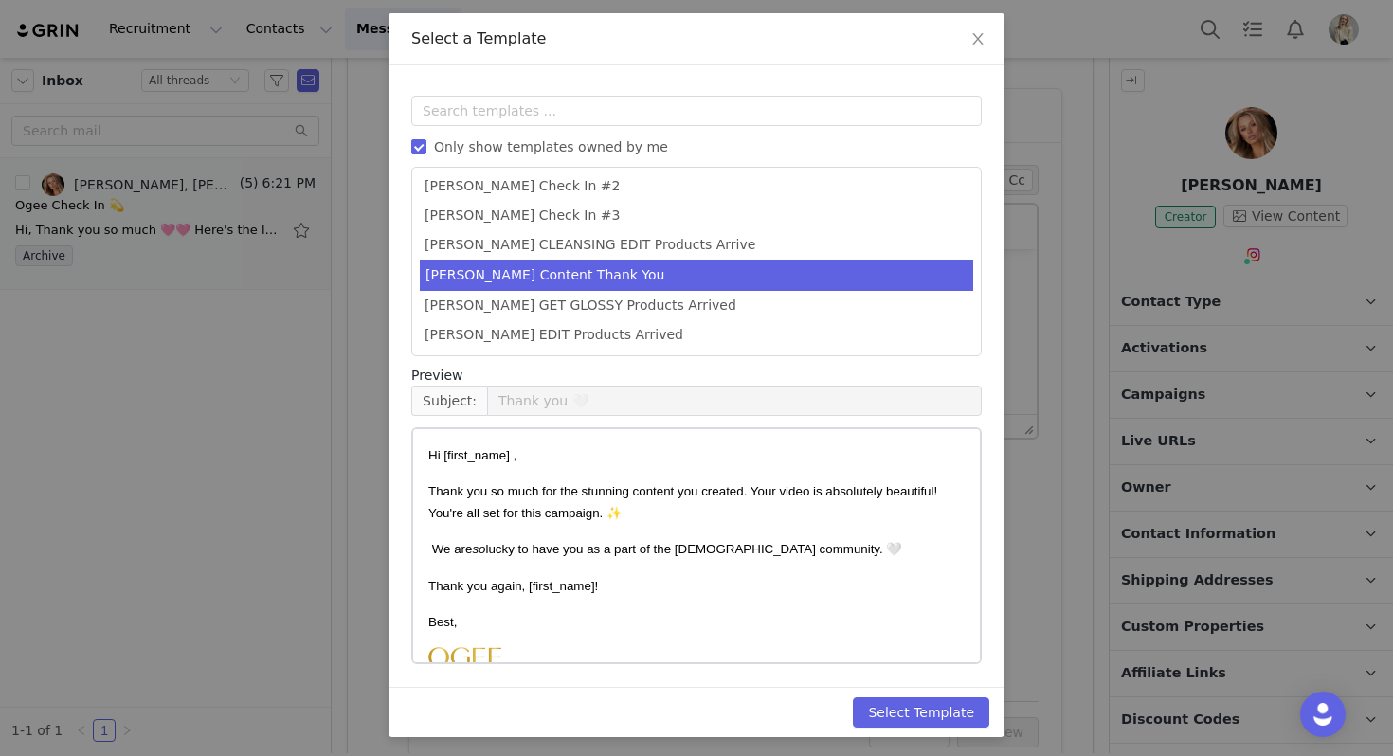
scroll to position [85, 0]
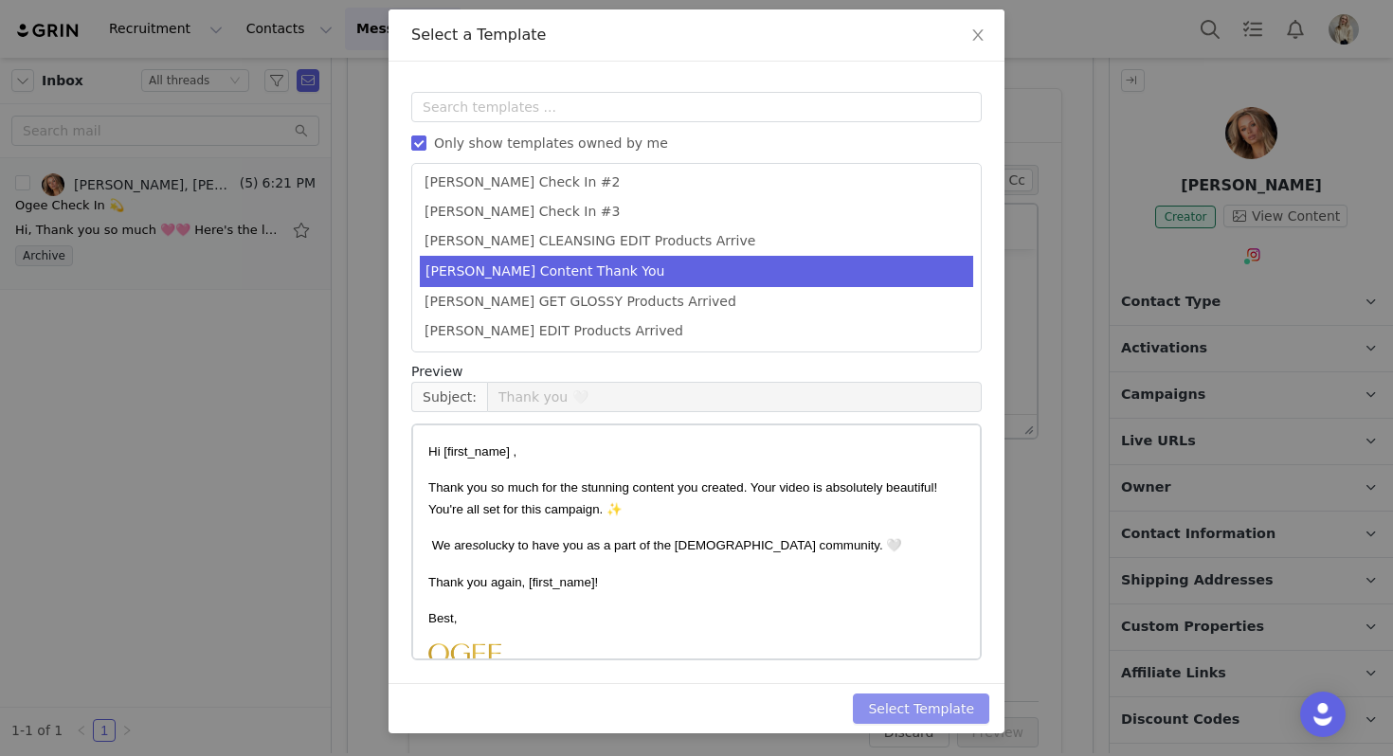
click at [943, 714] on button "Select Template" at bounding box center [921, 709] width 136 height 30
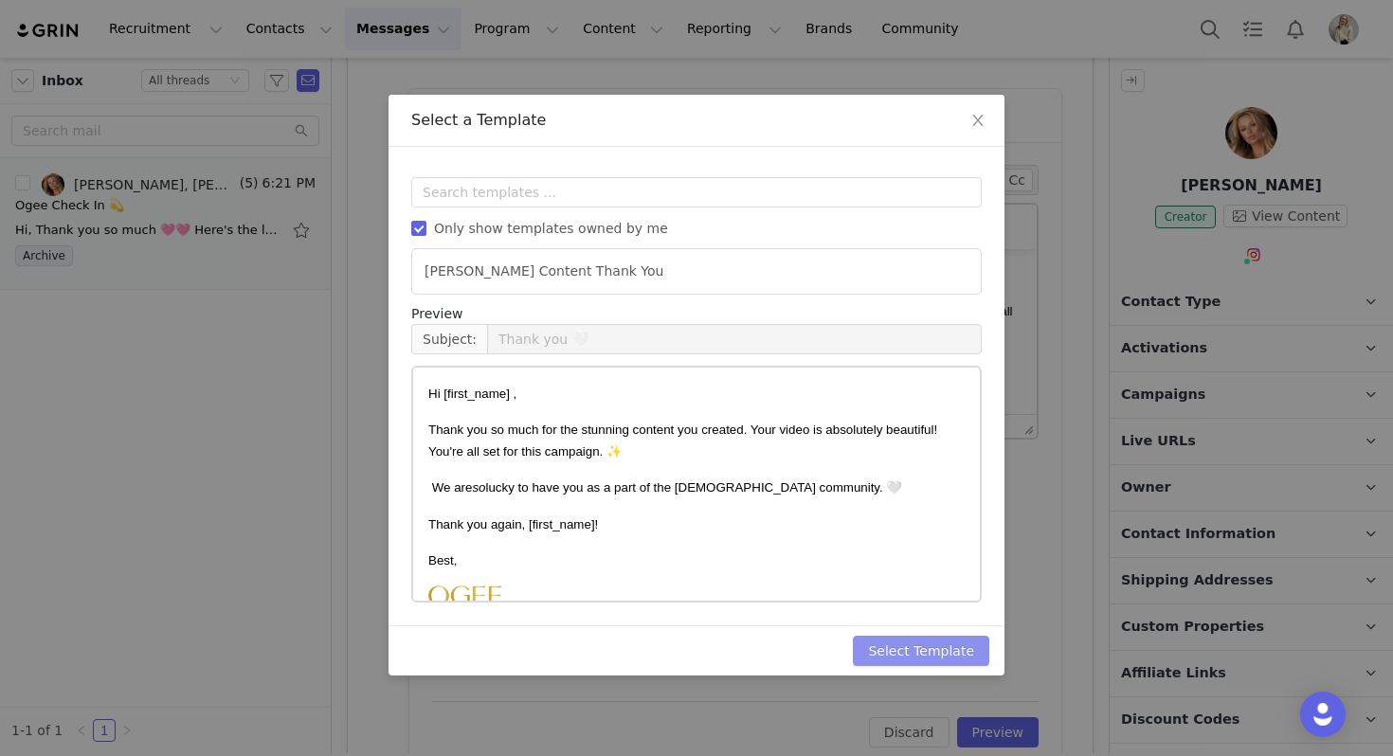
scroll to position [0, 0]
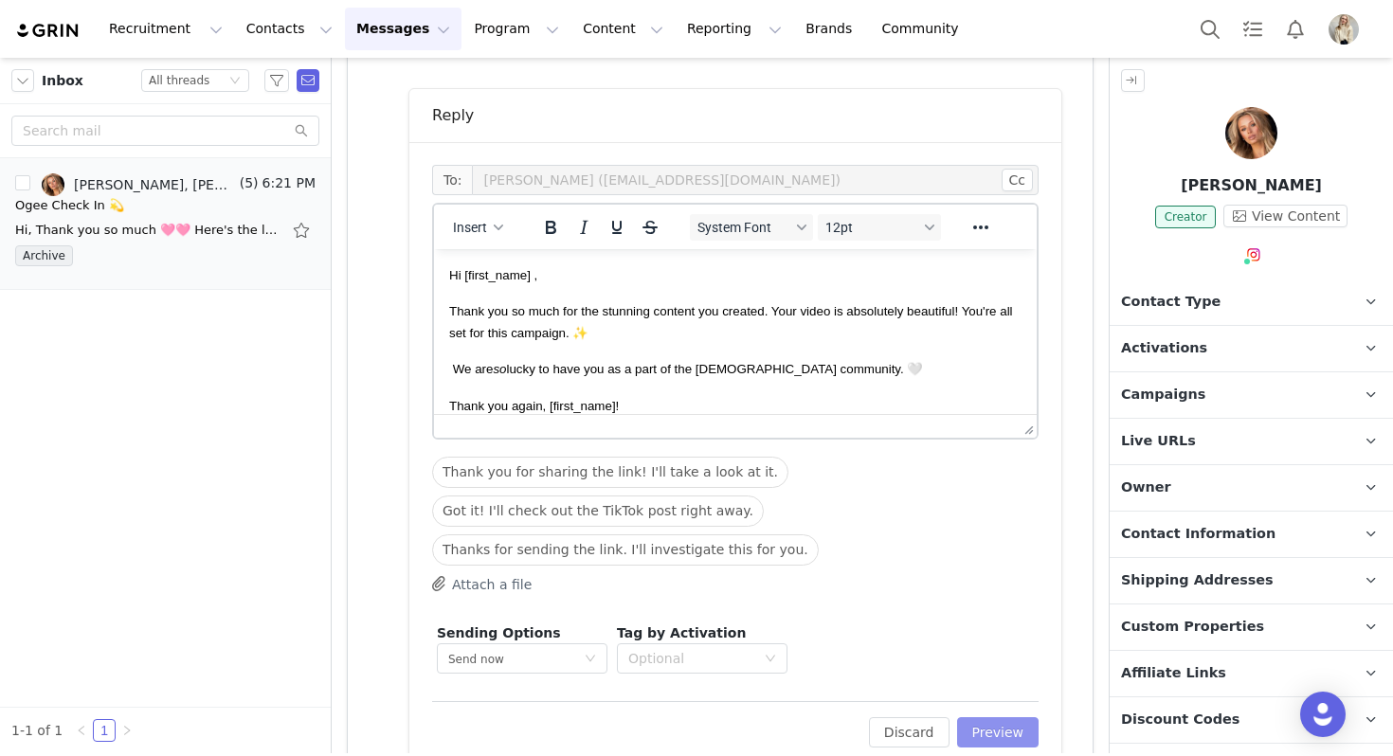
click at [1015, 733] on button "Preview" at bounding box center [998, 732] width 82 height 30
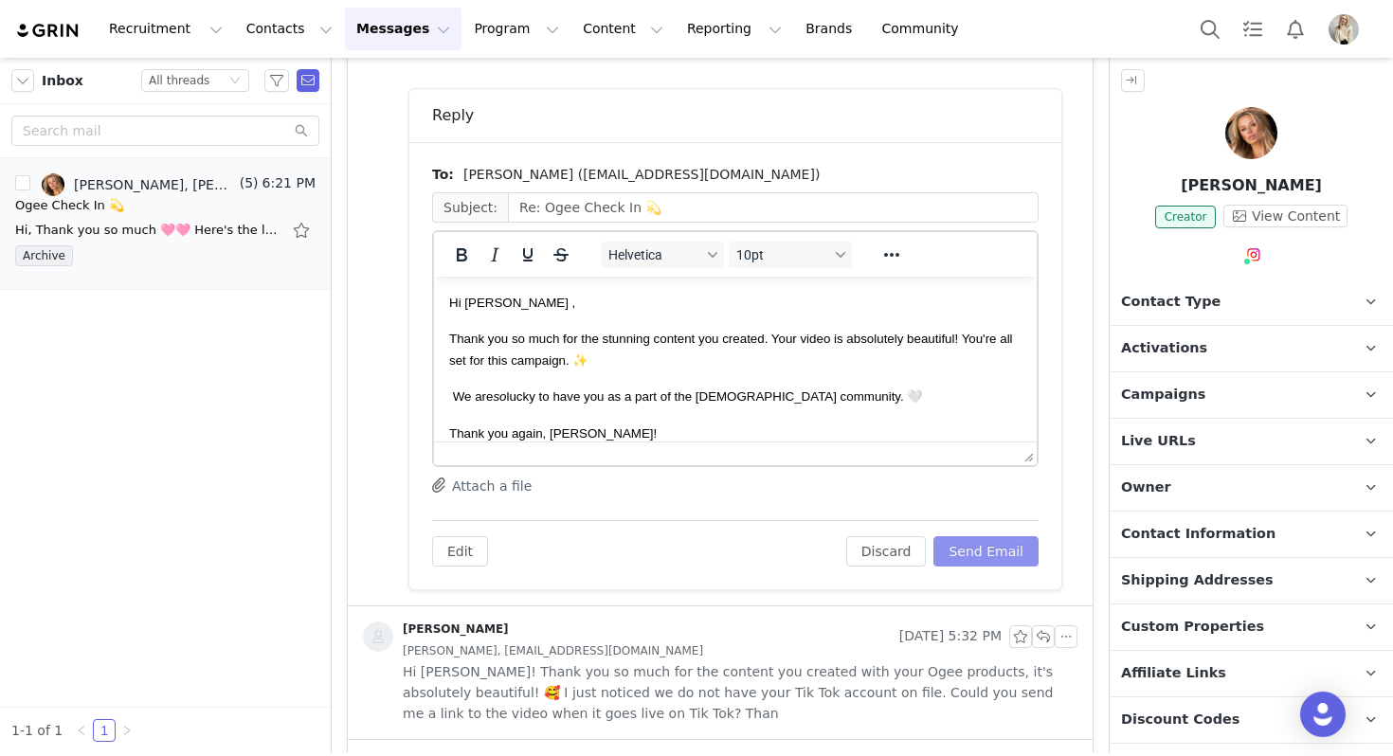
click at [995, 544] on button "Send Email" at bounding box center [985, 551] width 105 height 30
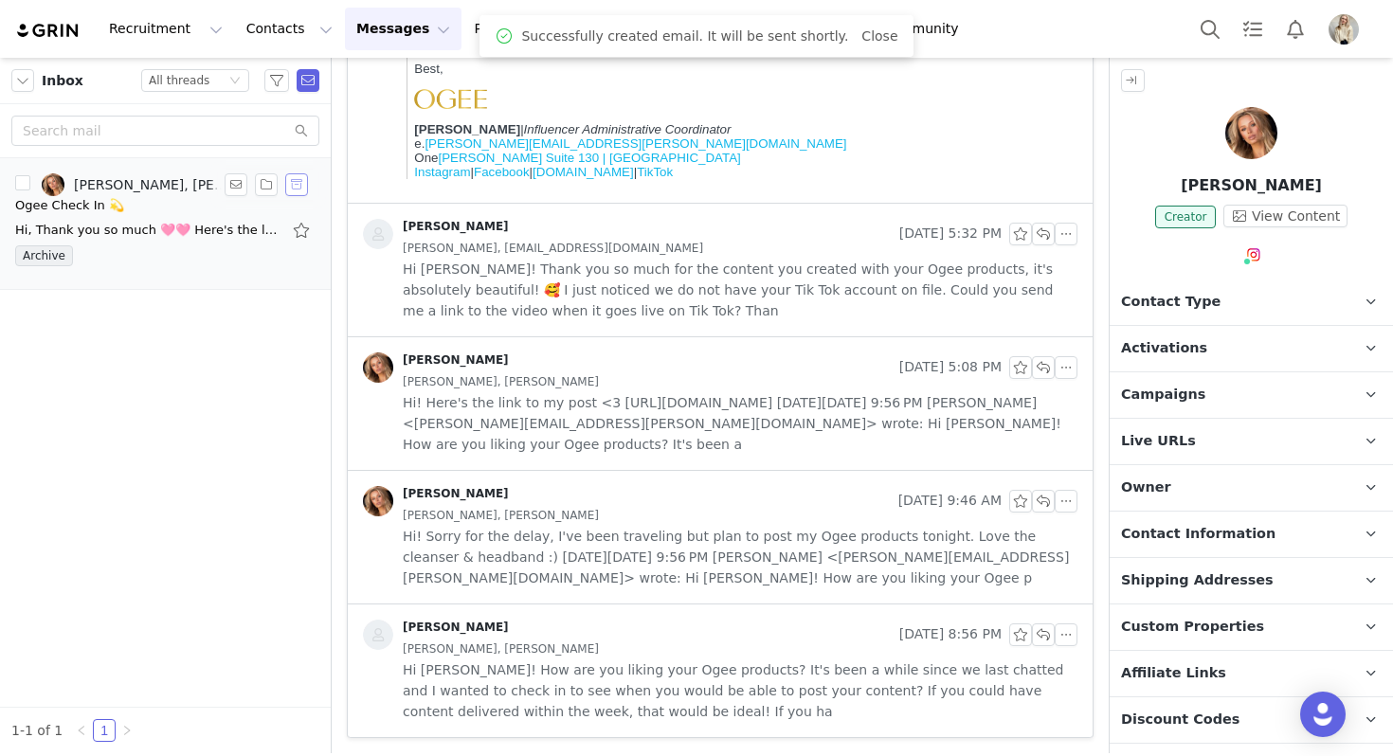
click at [298, 194] on button "button" at bounding box center [296, 184] width 23 height 23
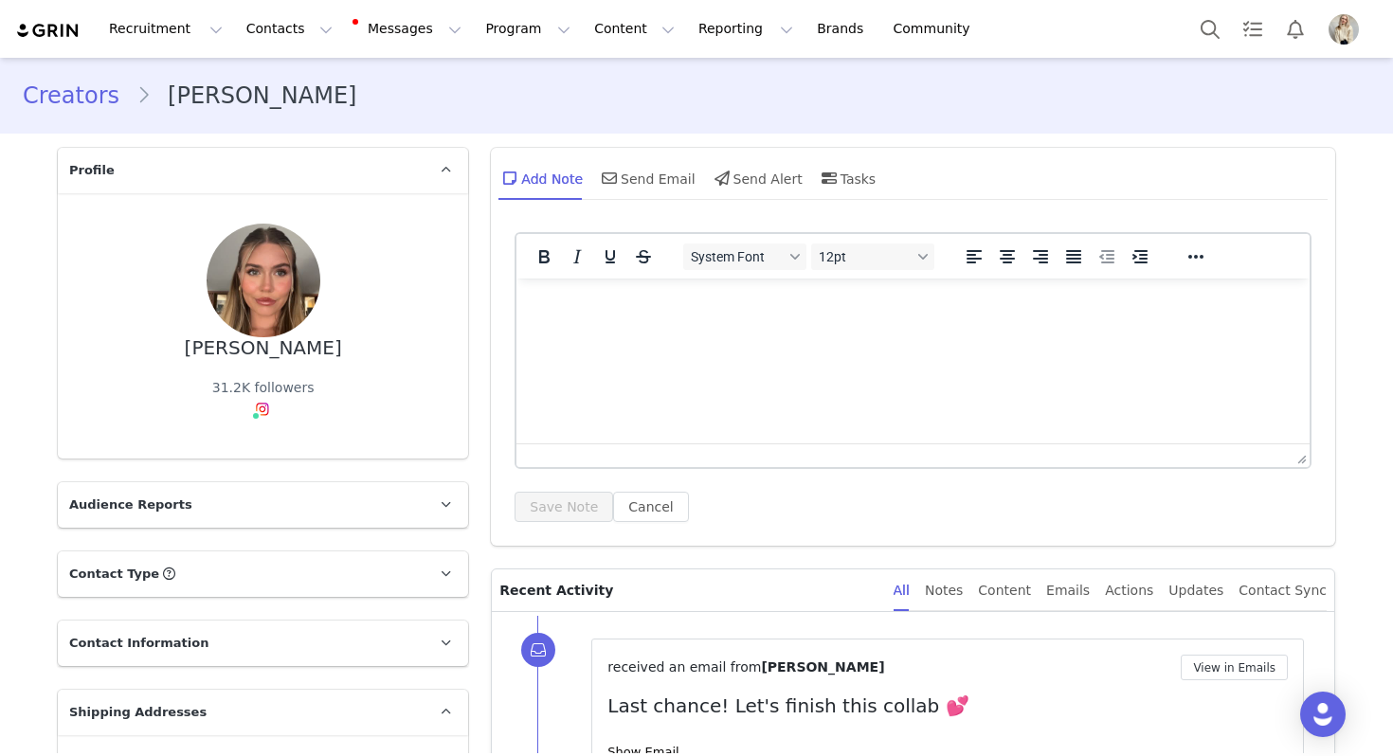
scroll to position [237, 0]
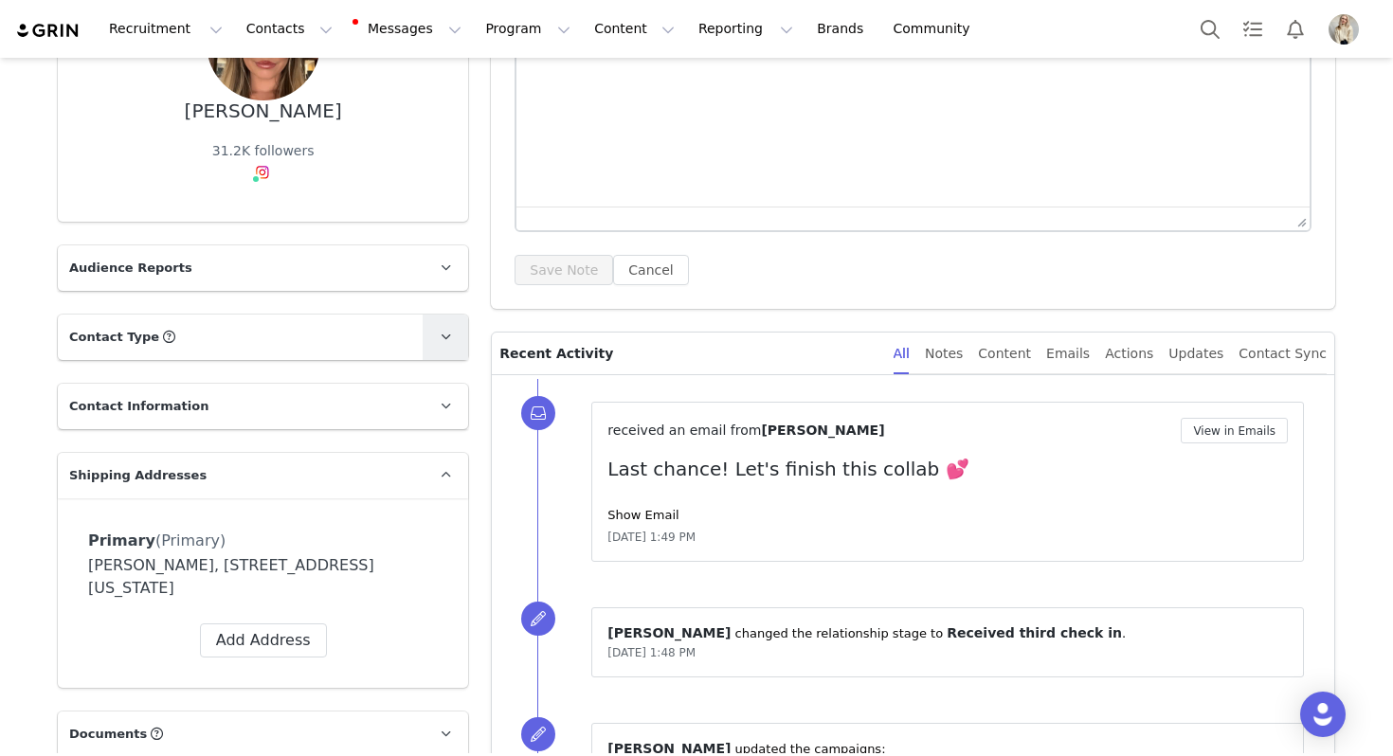
click at [444, 324] on link at bounding box center [445, 337] width 45 height 45
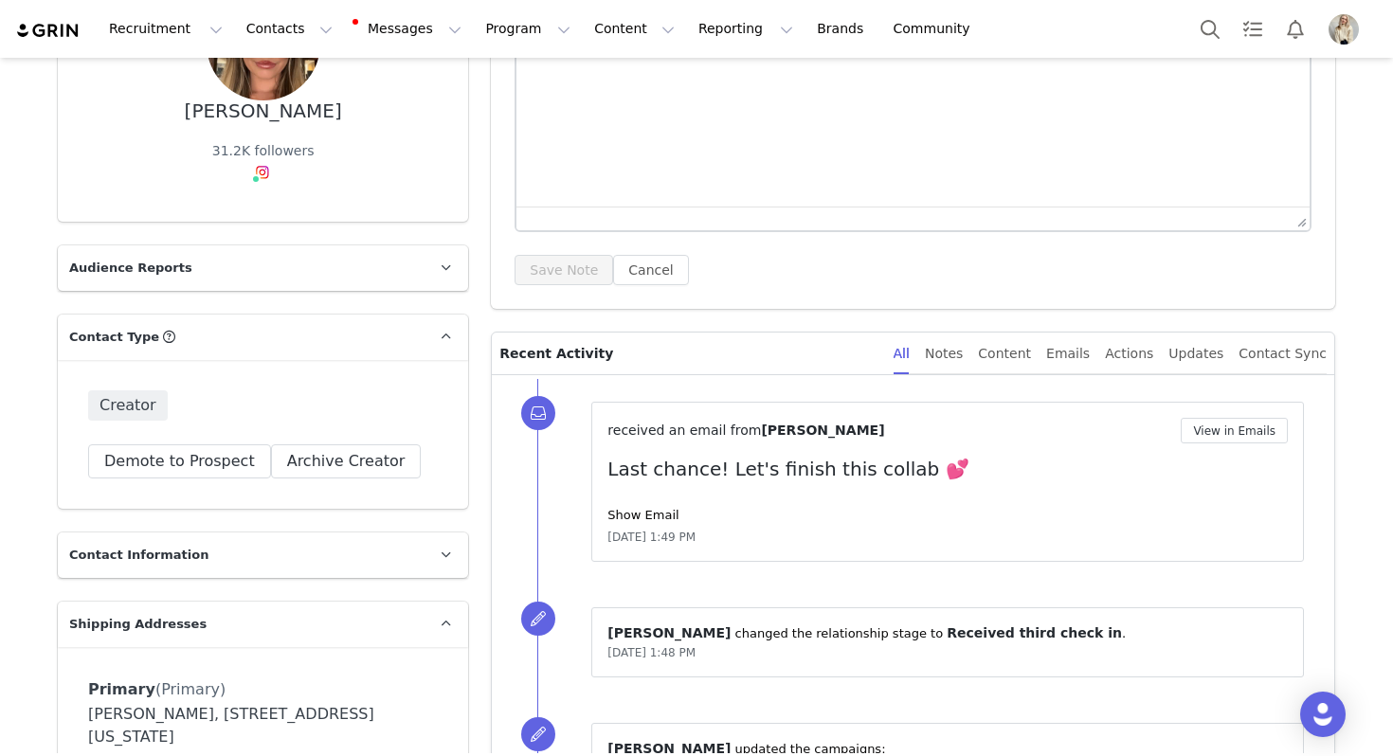
click at [373, 442] on div "Creator Demote this Creator? This will remove all accepted proposals attached t…" at bounding box center [263, 434] width 410 height 149
click at [345, 461] on button "Archive Creator" at bounding box center [346, 461] width 151 height 34
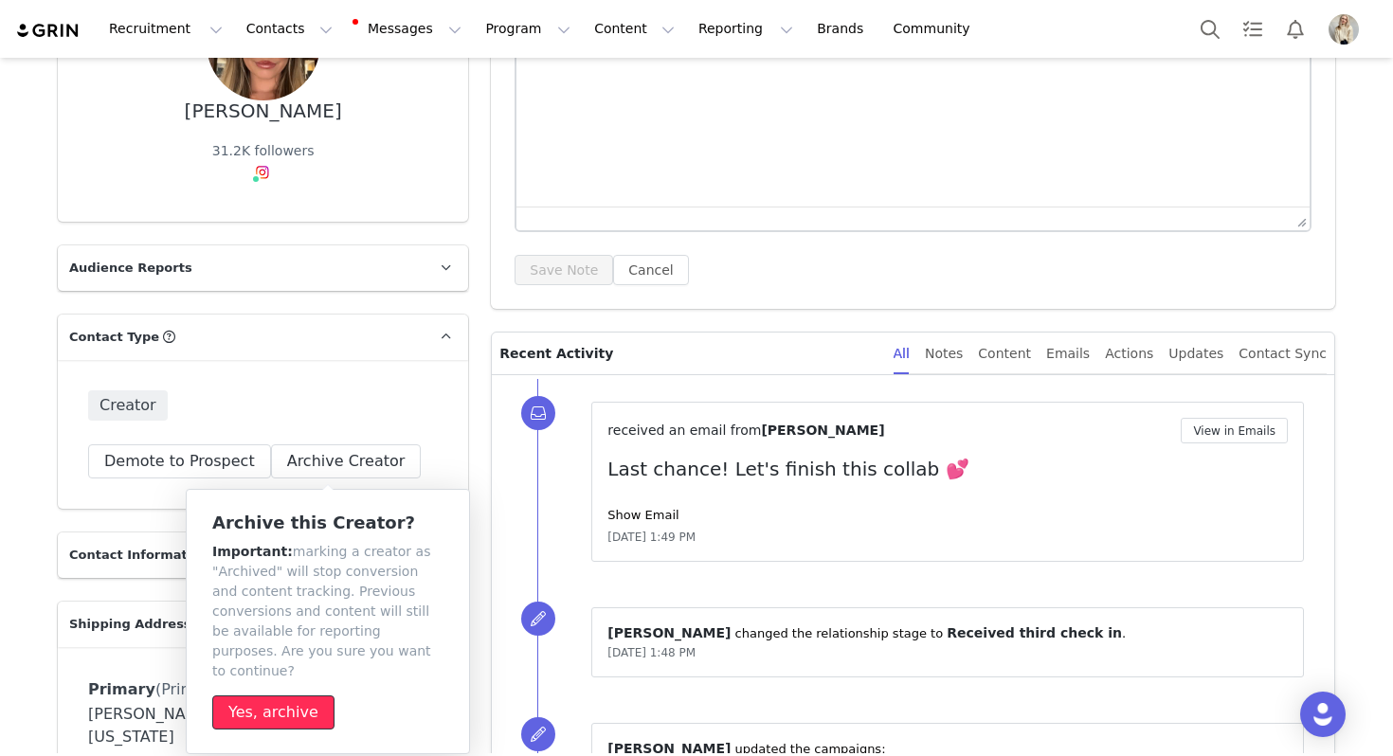
click at [306, 702] on button "Yes, archive" at bounding box center [273, 713] width 122 height 34
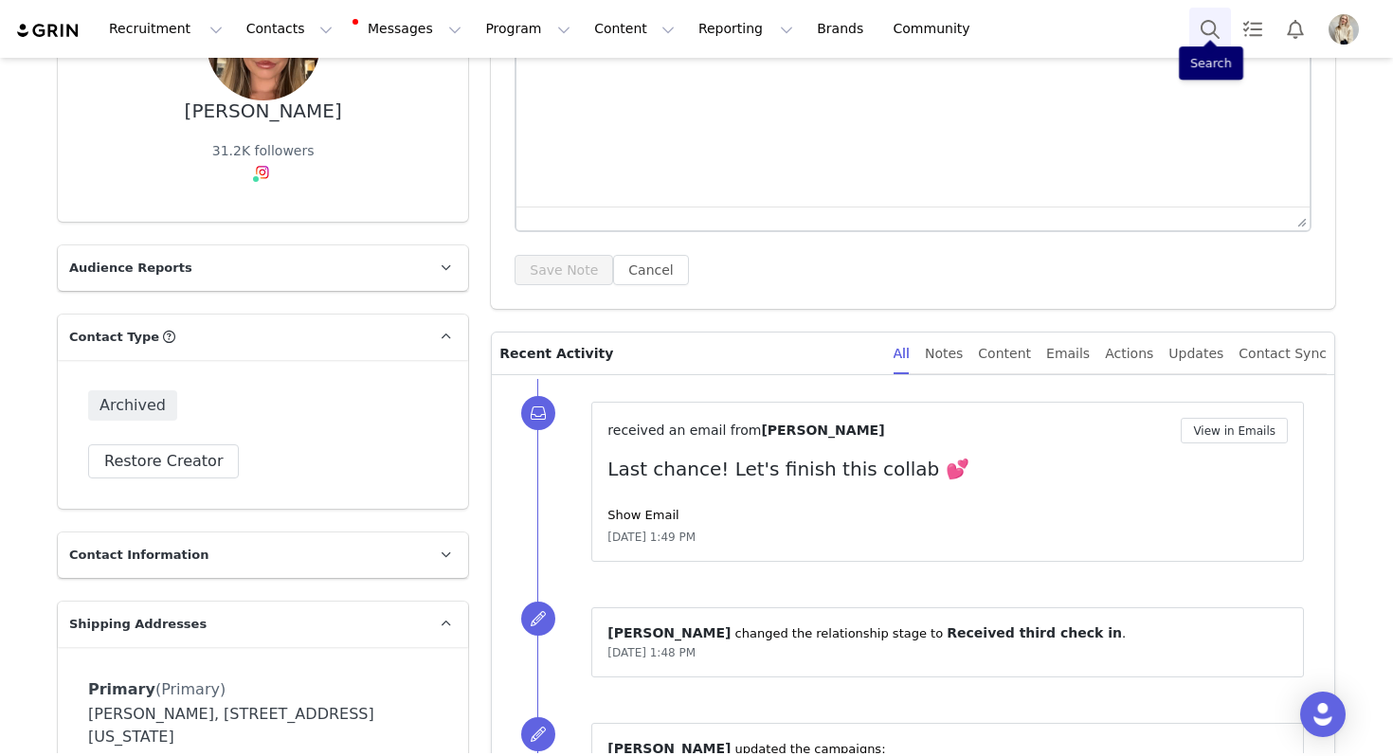
click at [1221, 17] on button "Search" at bounding box center [1210, 29] width 42 height 43
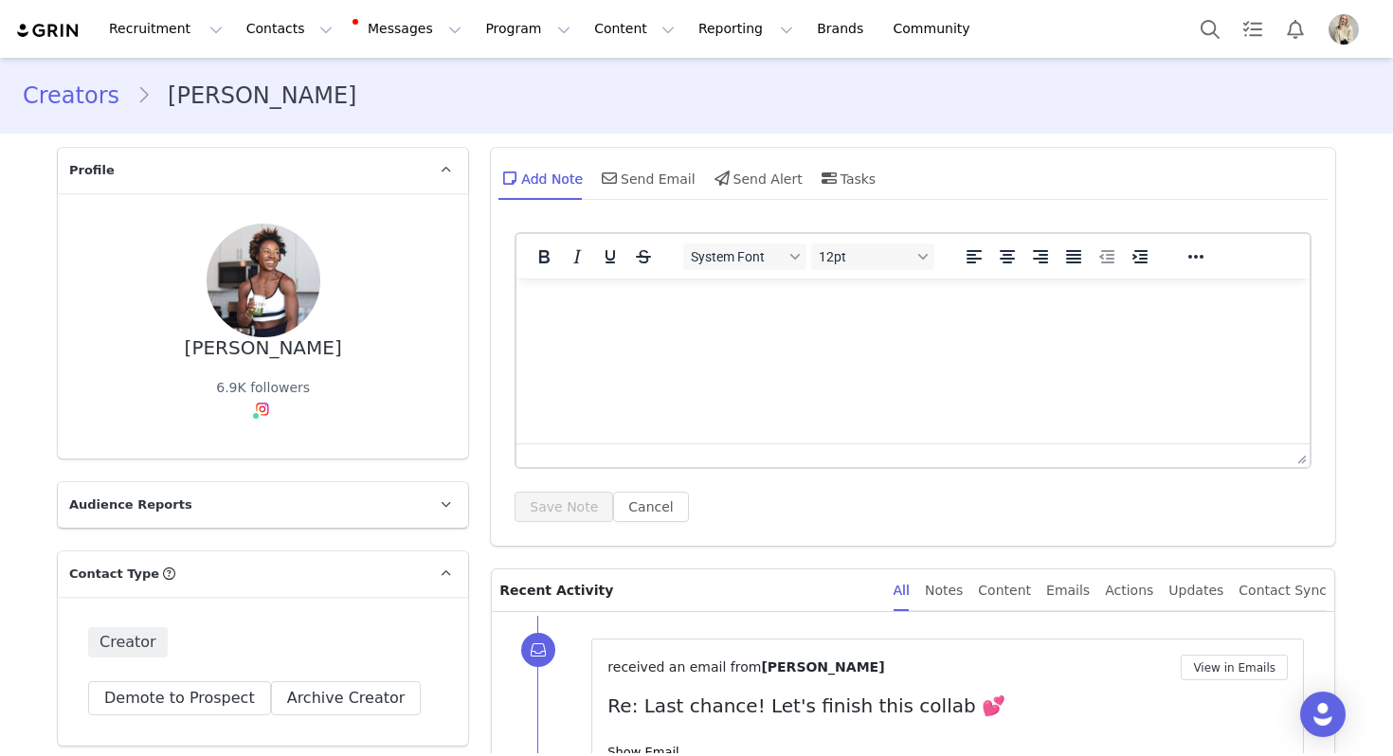
scroll to position [210, 0]
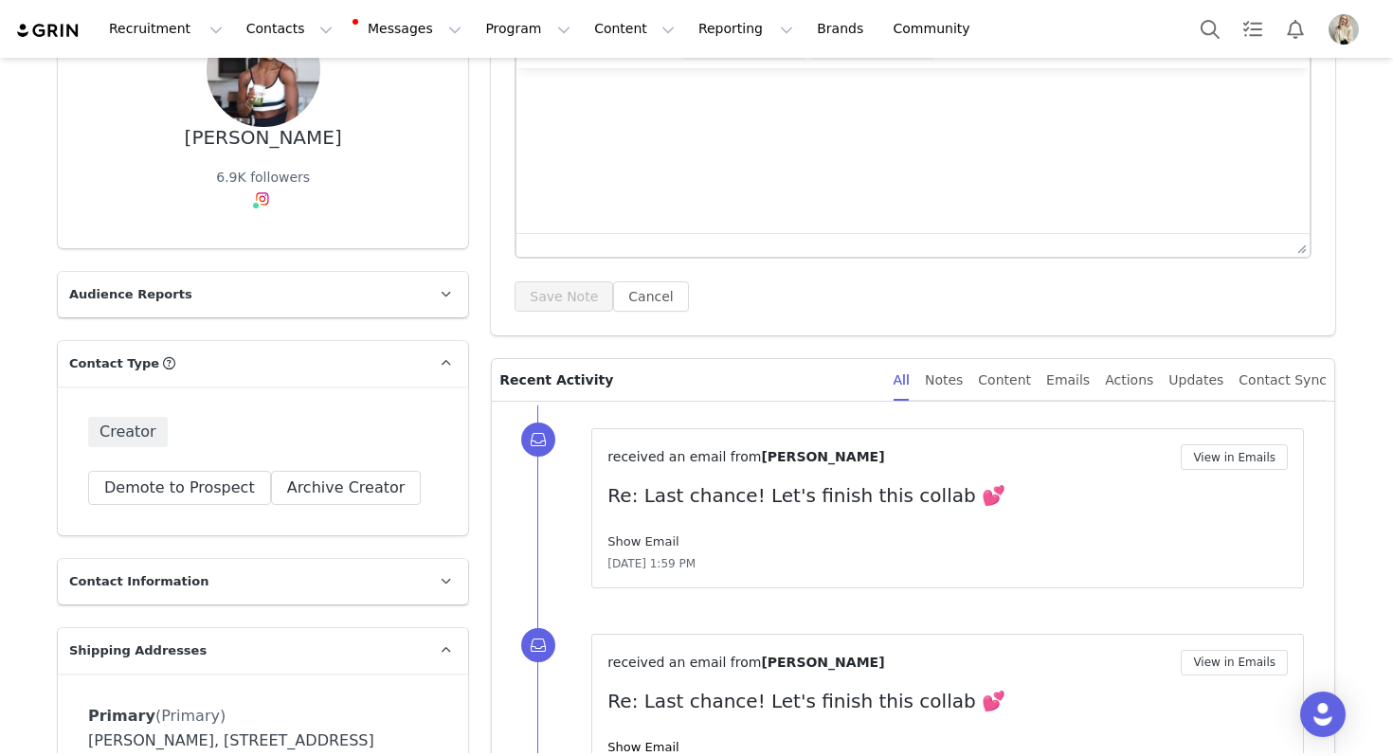
click at [657, 534] on link "Show Email" at bounding box center [642, 541] width 71 height 14
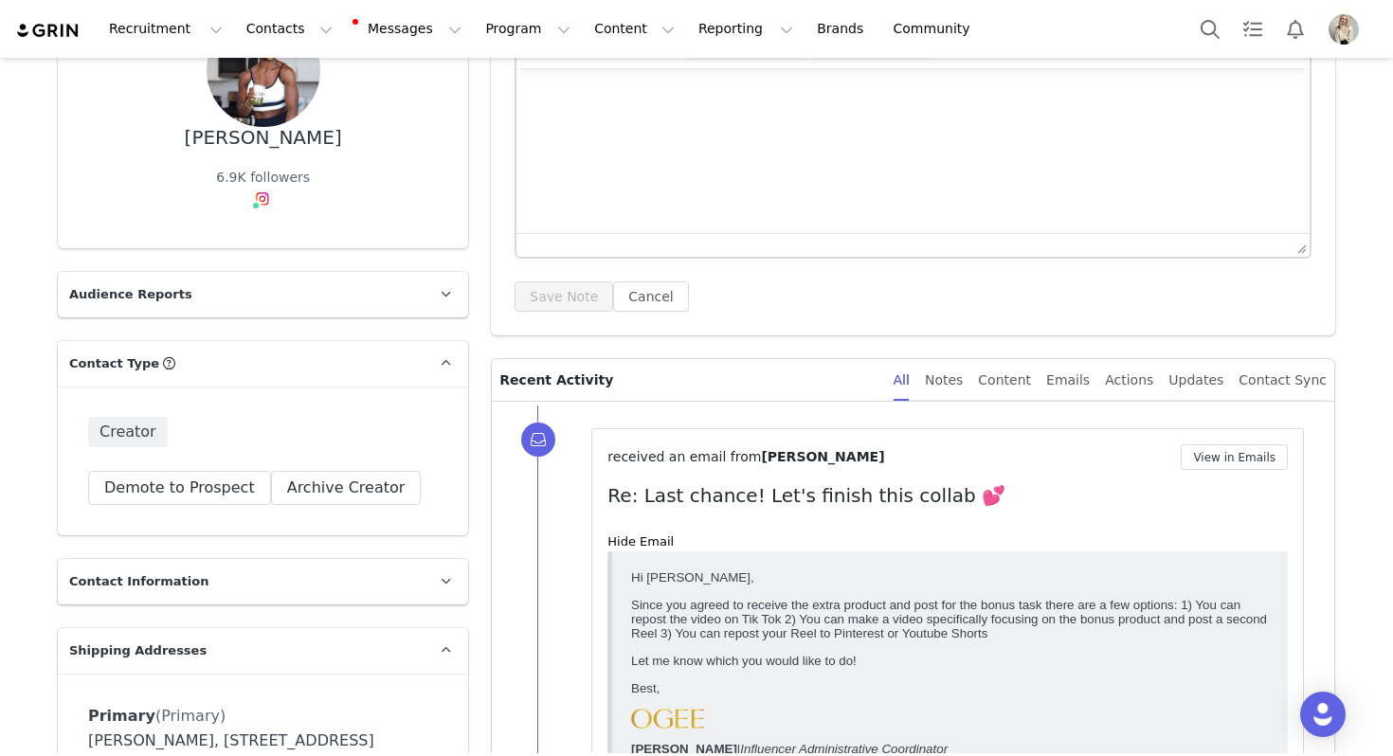
scroll to position [533, 0]
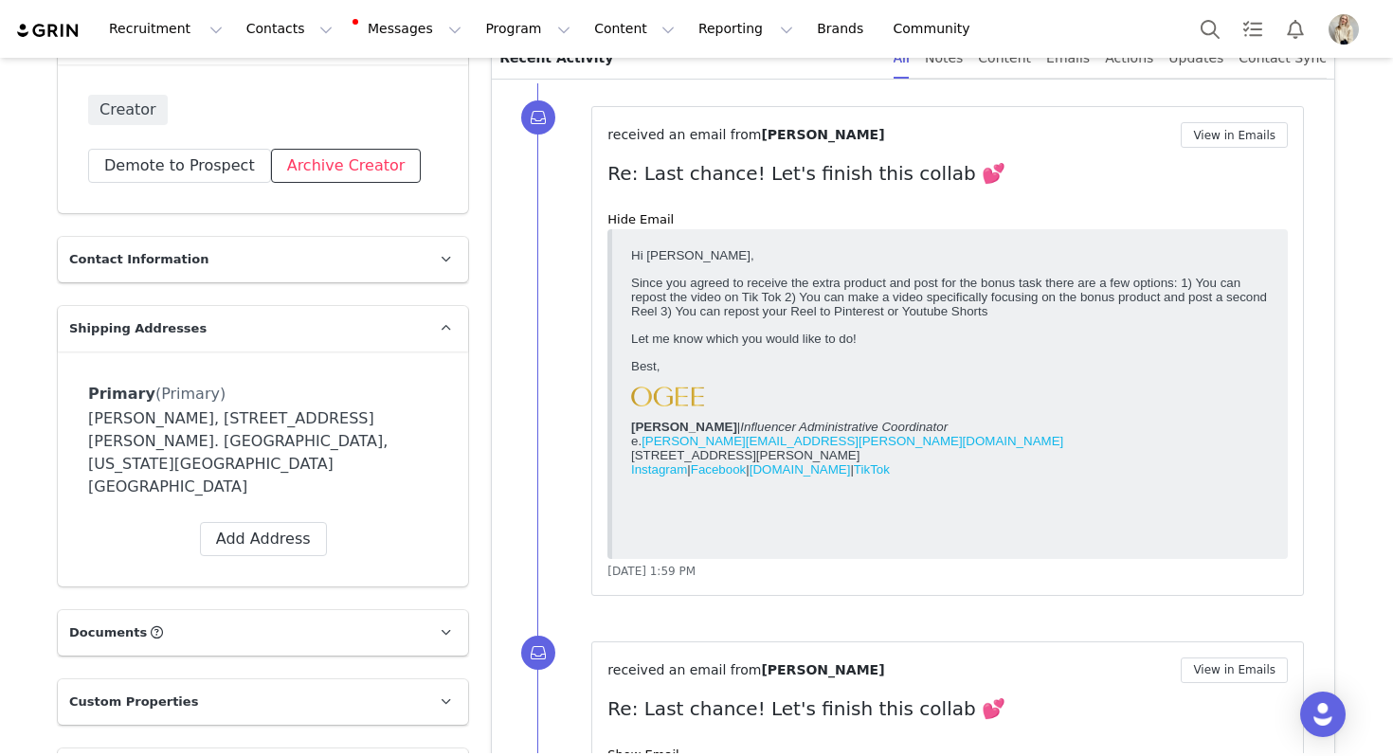
click at [341, 163] on button "Archive Creator" at bounding box center [346, 166] width 151 height 34
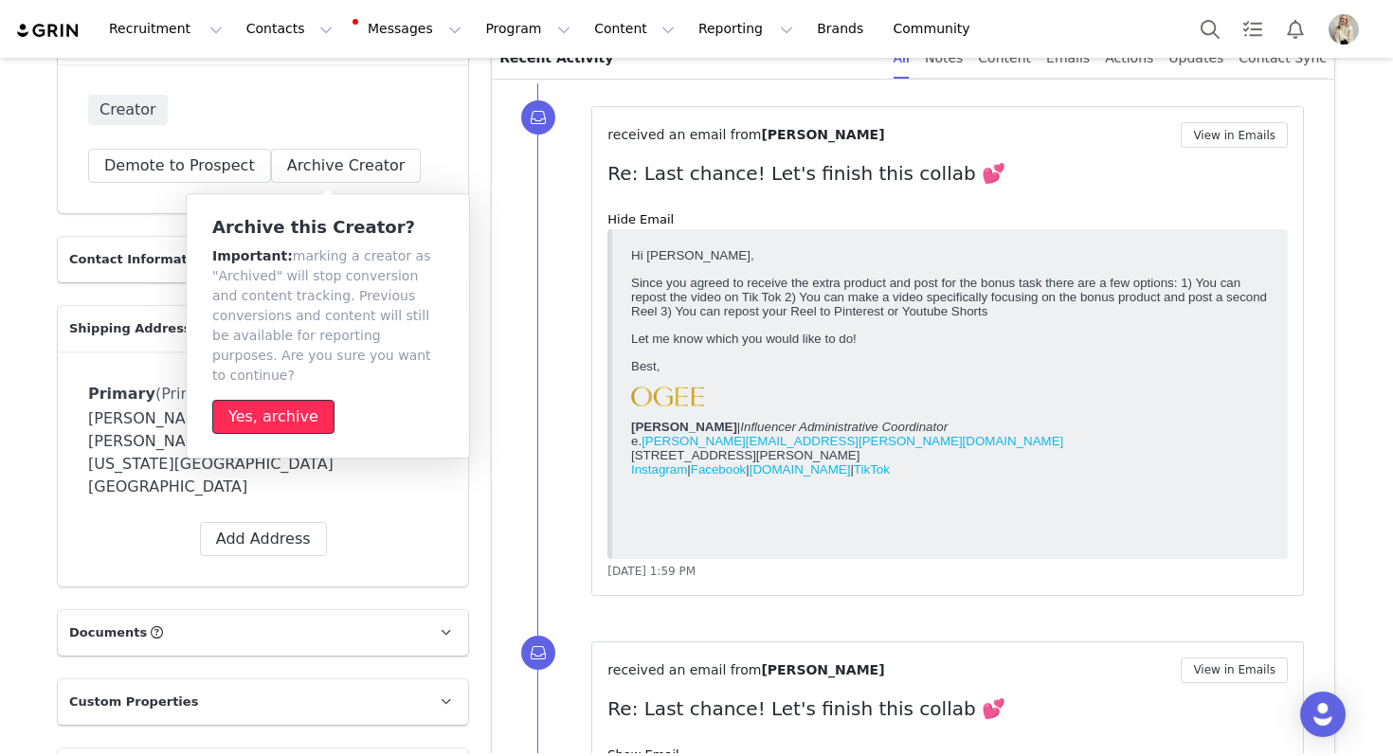
click at [286, 400] on button "Yes, archive" at bounding box center [273, 417] width 122 height 34
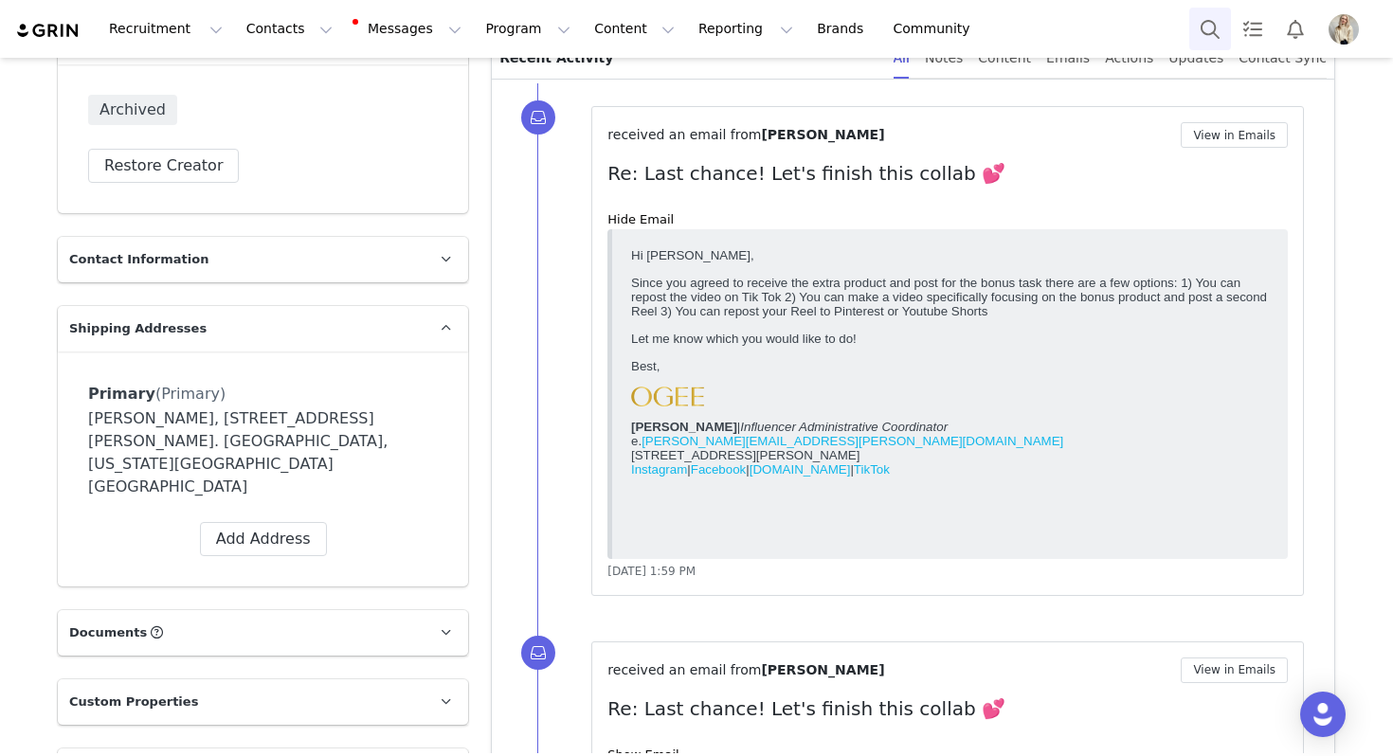
click at [1221, 33] on button "Search" at bounding box center [1210, 29] width 42 height 43
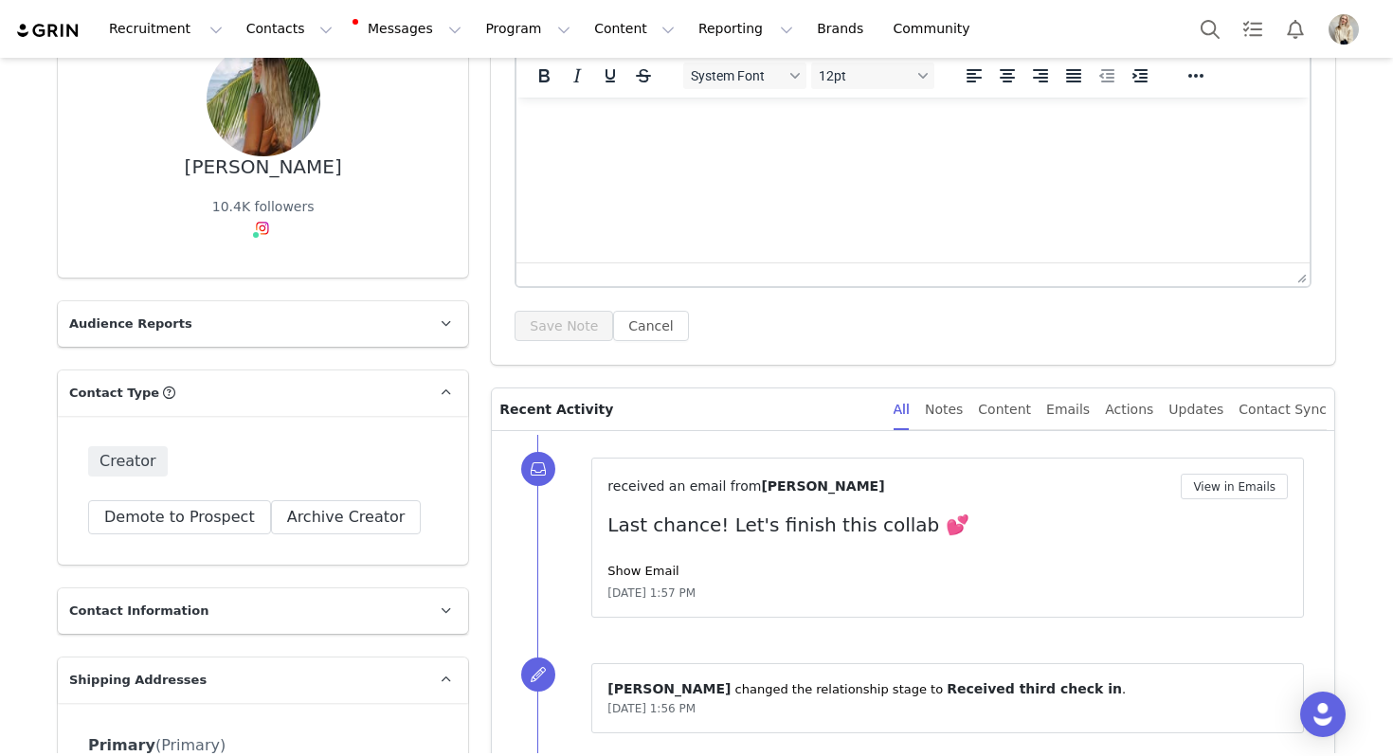
scroll to position [248, 0]
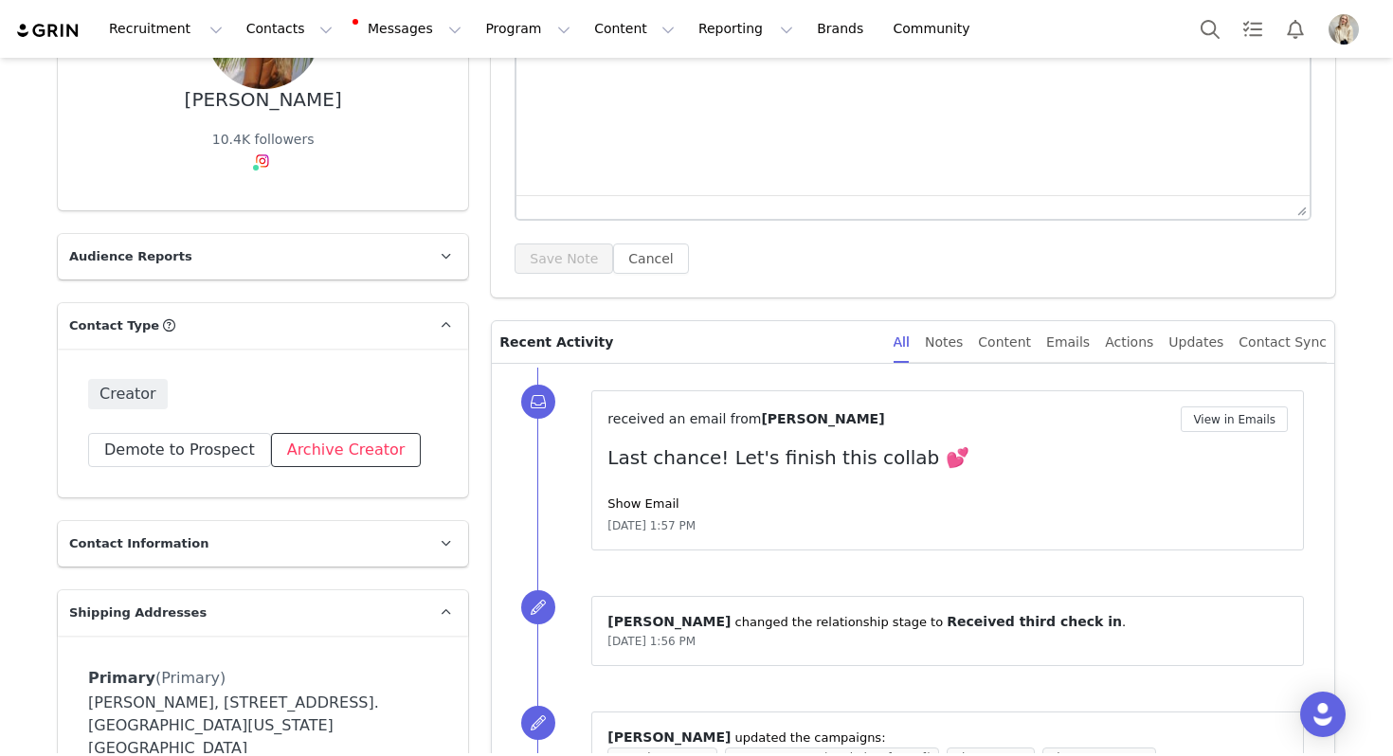
click at [353, 458] on button "Archive Creator" at bounding box center [346, 450] width 151 height 34
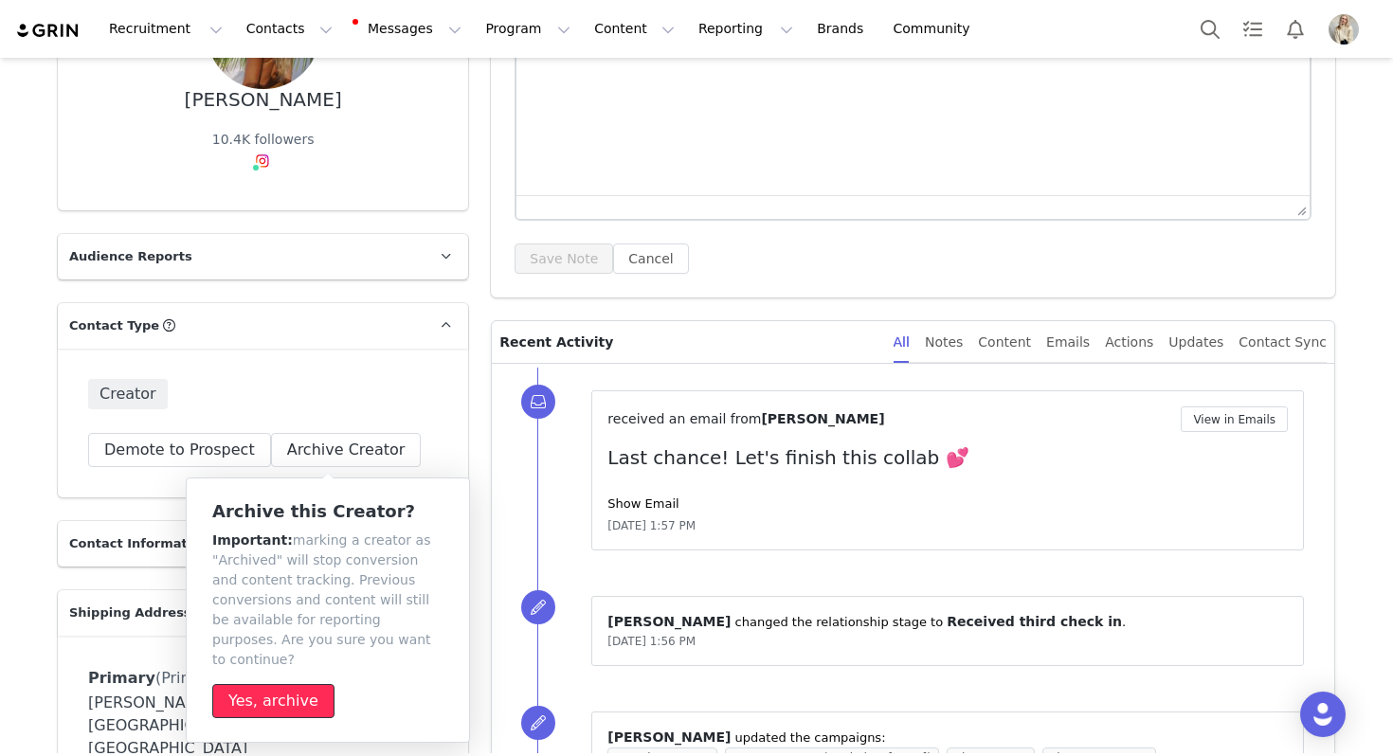
click at [254, 686] on button "Yes, archive" at bounding box center [273, 701] width 122 height 34
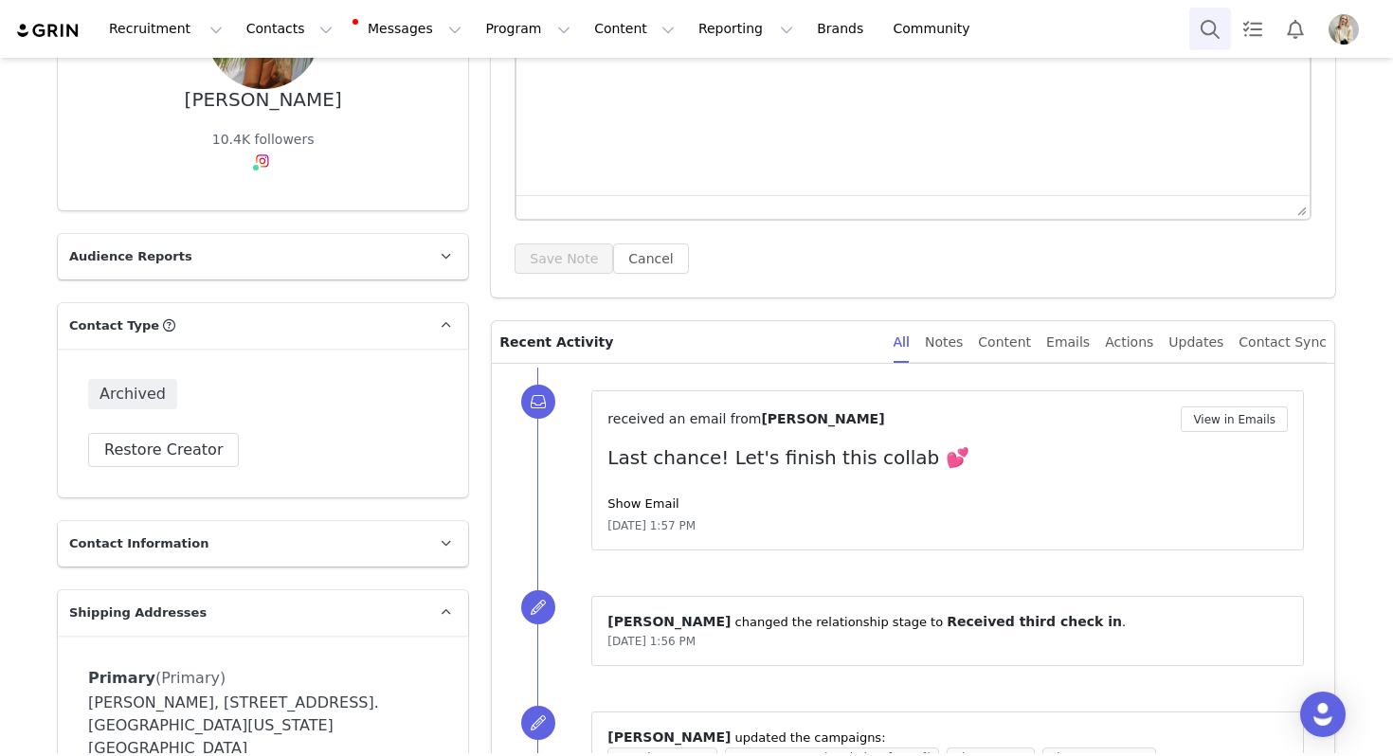
click at [1219, 19] on button "Search" at bounding box center [1210, 29] width 42 height 43
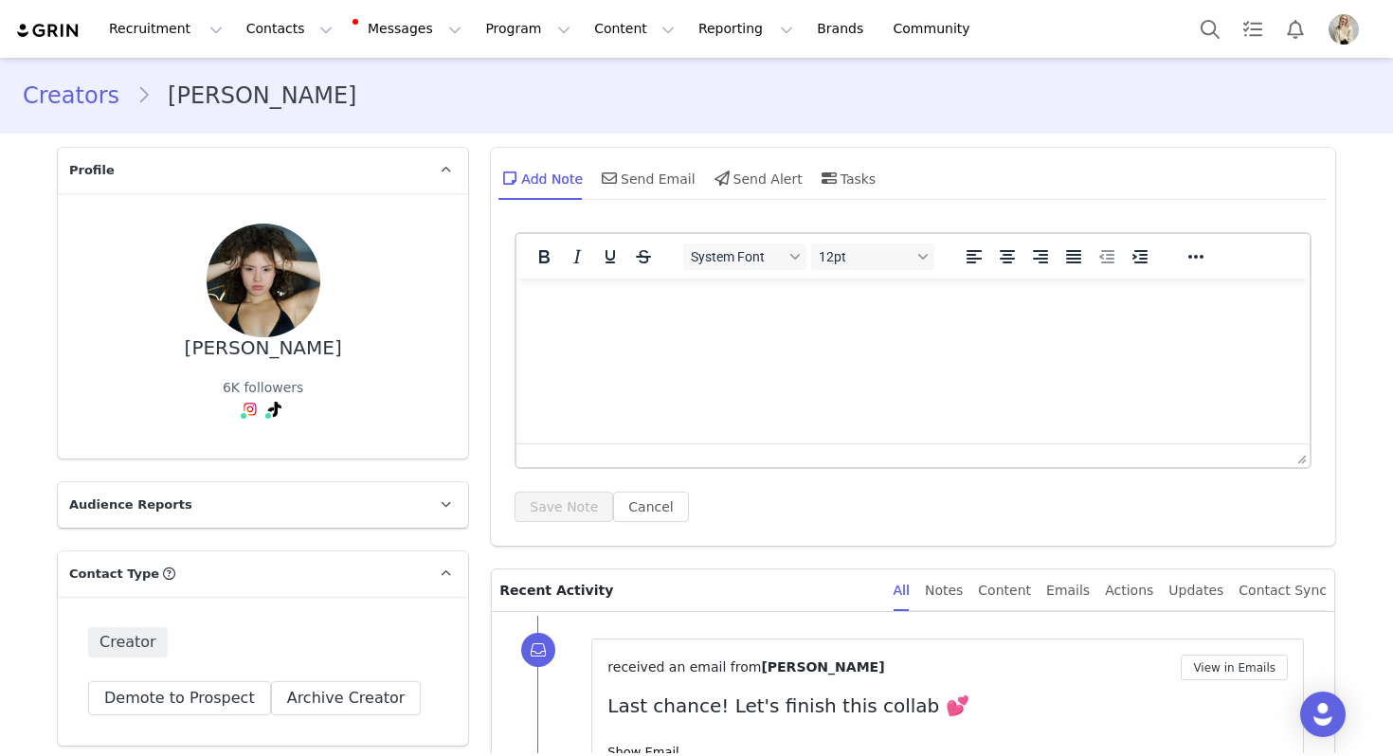
scroll to position [277, 0]
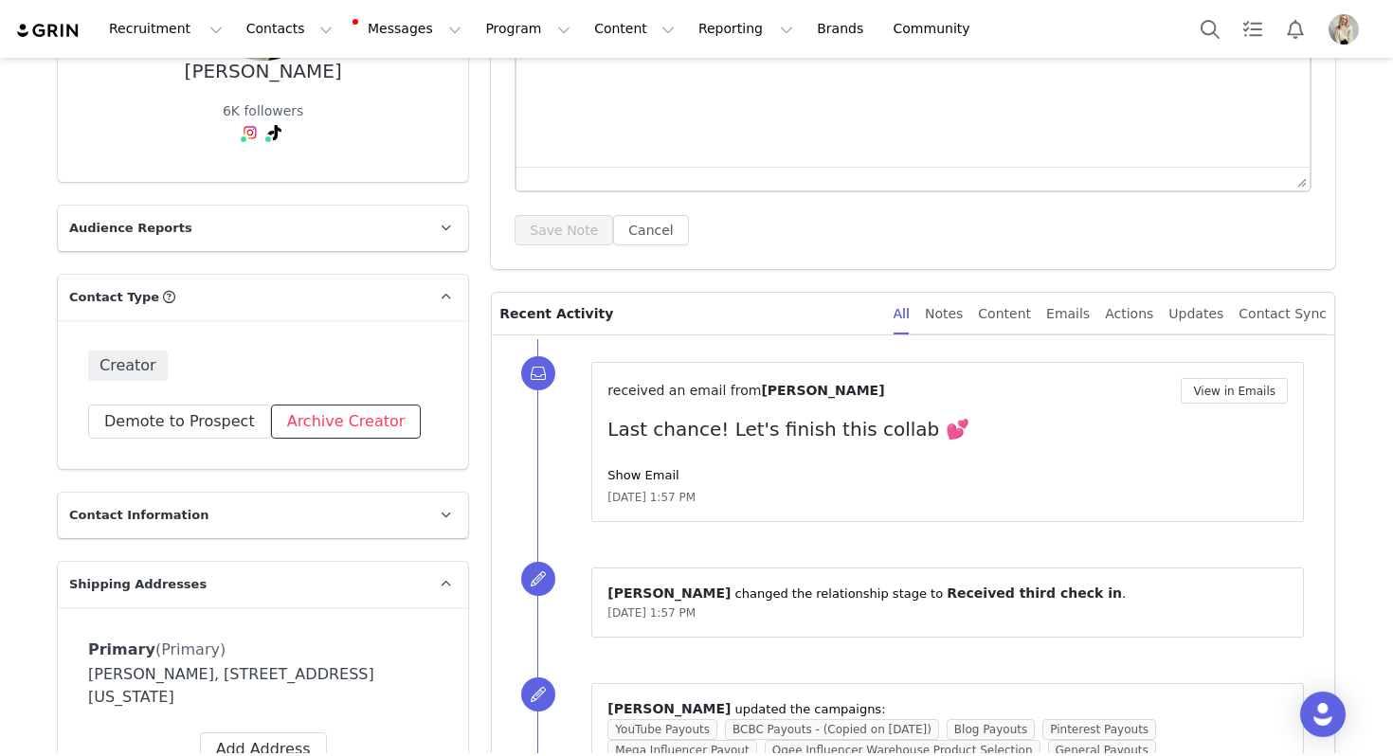
click at [351, 422] on button "Archive Creator" at bounding box center [346, 422] width 151 height 34
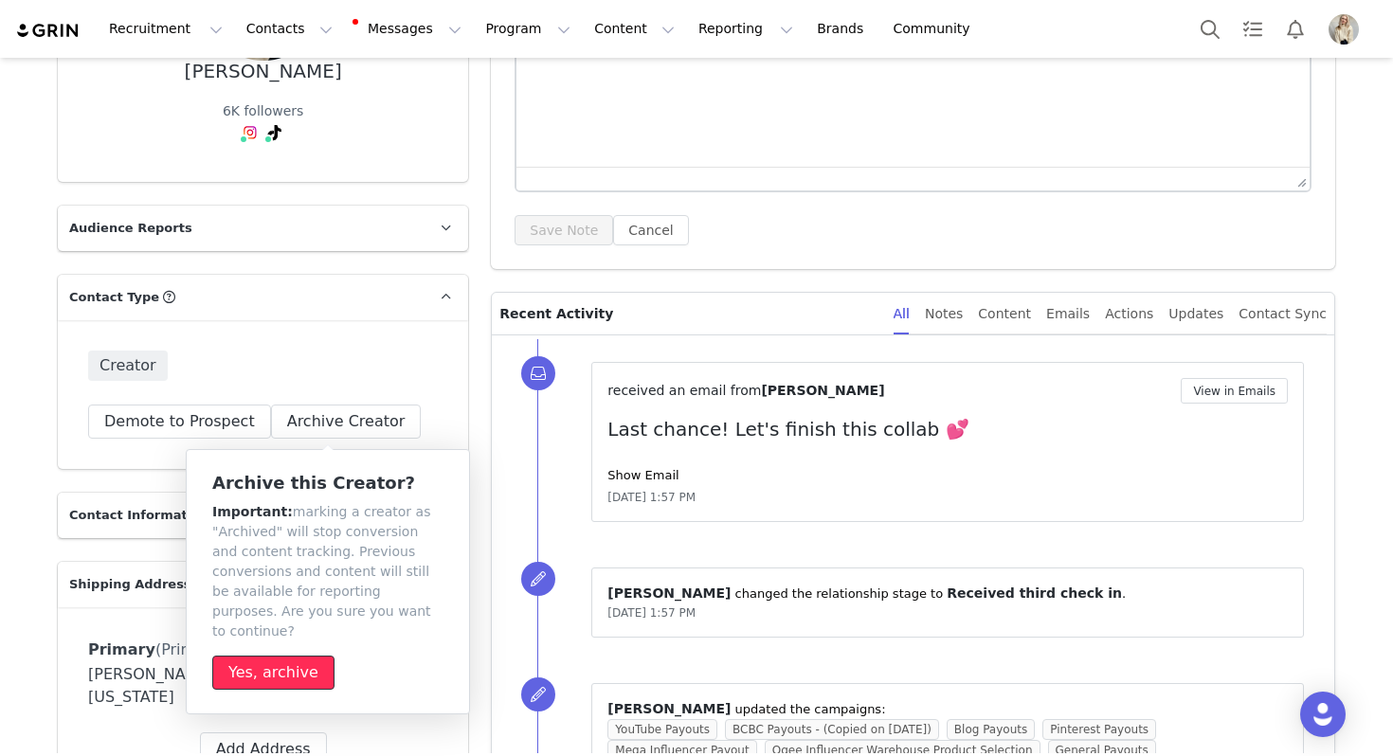
click at [298, 665] on button "Yes, archive" at bounding box center [273, 673] width 122 height 34
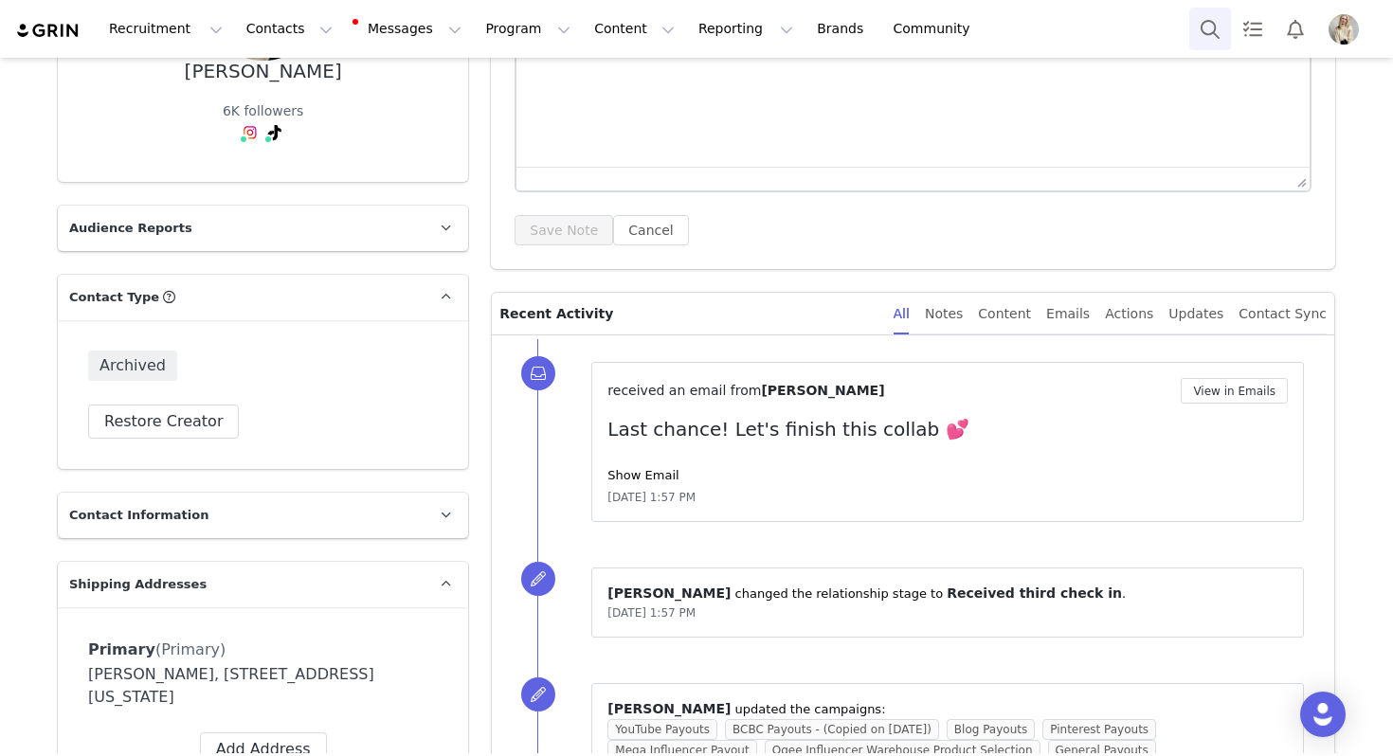
click at [1217, 19] on button "Search" at bounding box center [1210, 29] width 42 height 43
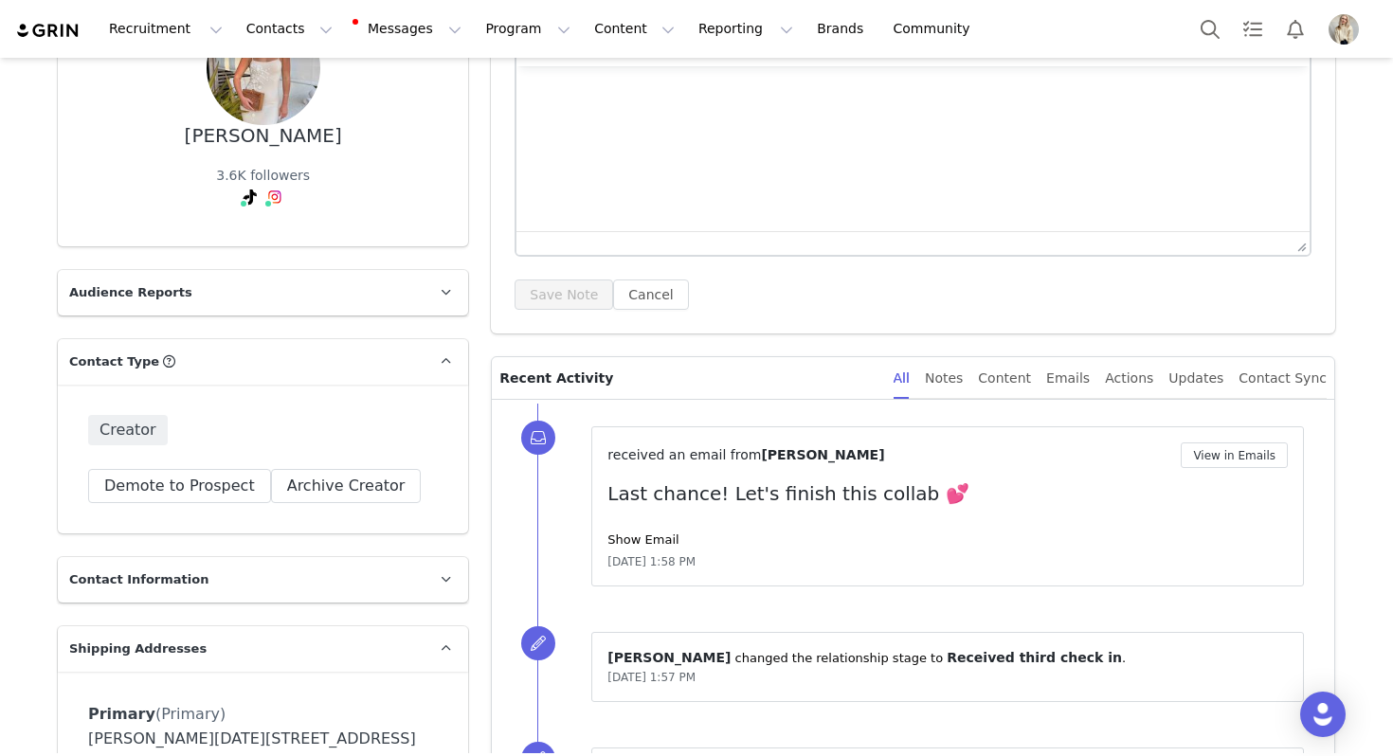
scroll to position [296, 0]
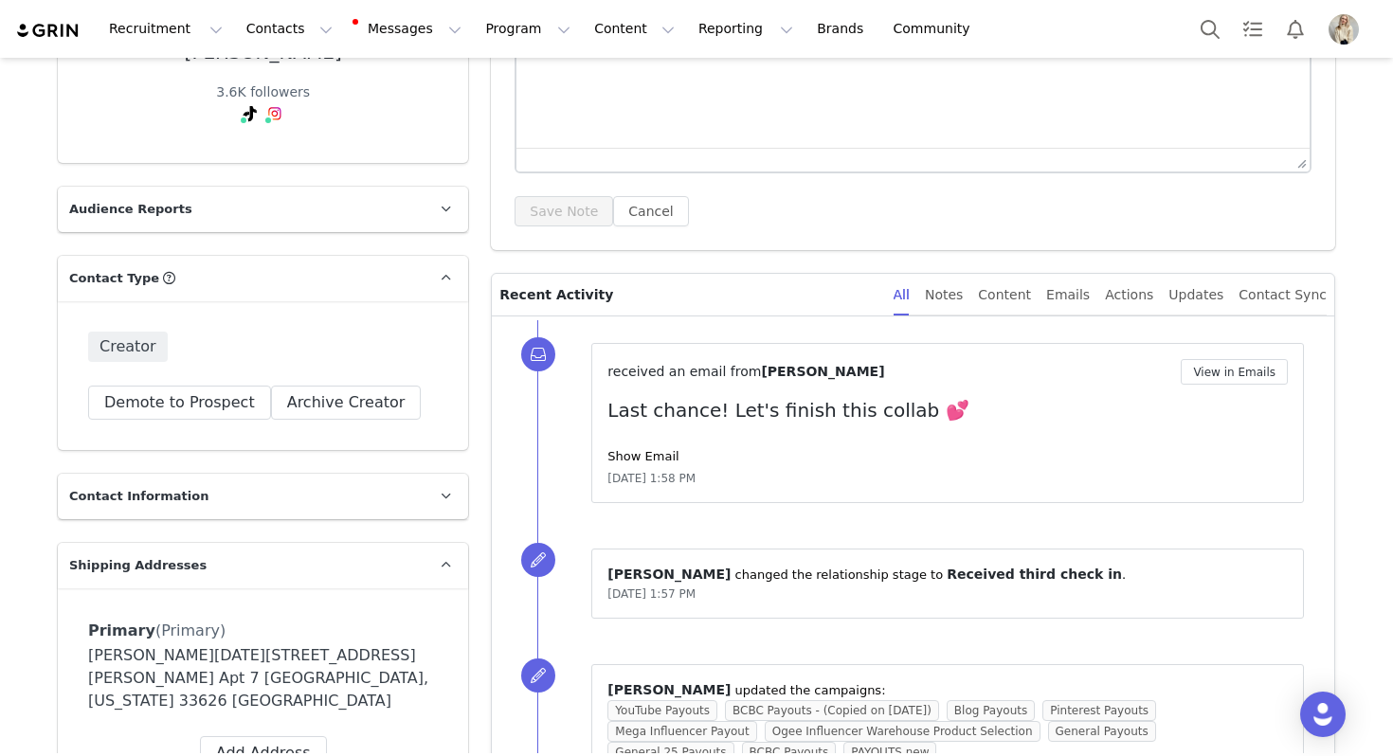
click at [330, 425] on div "Creator Demote this Creator? This will remove all accepted proposals attached t…" at bounding box center [263, 375] width 410 height 149
click at [325, 392] on button "Archive Creator" at bounding box center [346, 403] width 151 height 34
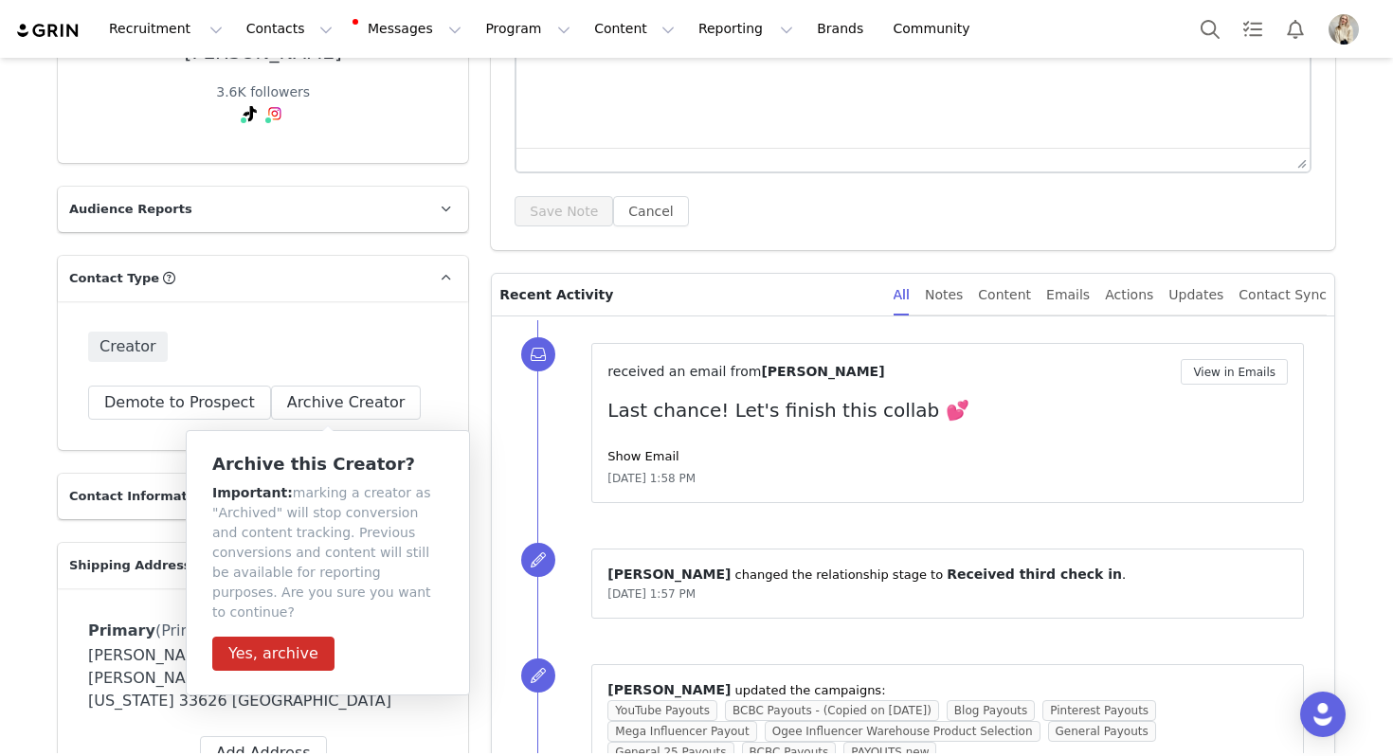
click at [274, 662] on div "Archive this Creator? Important: marking a creator as "Archived" will stop conv…" at bounding box center [328, 562] width 284 height 265
click at [275, 144] on div "Instagram ( @gabriellemmay ) — Standard Connected — Account is discoverable." at bounding box center [280, 170] width 308 height 81
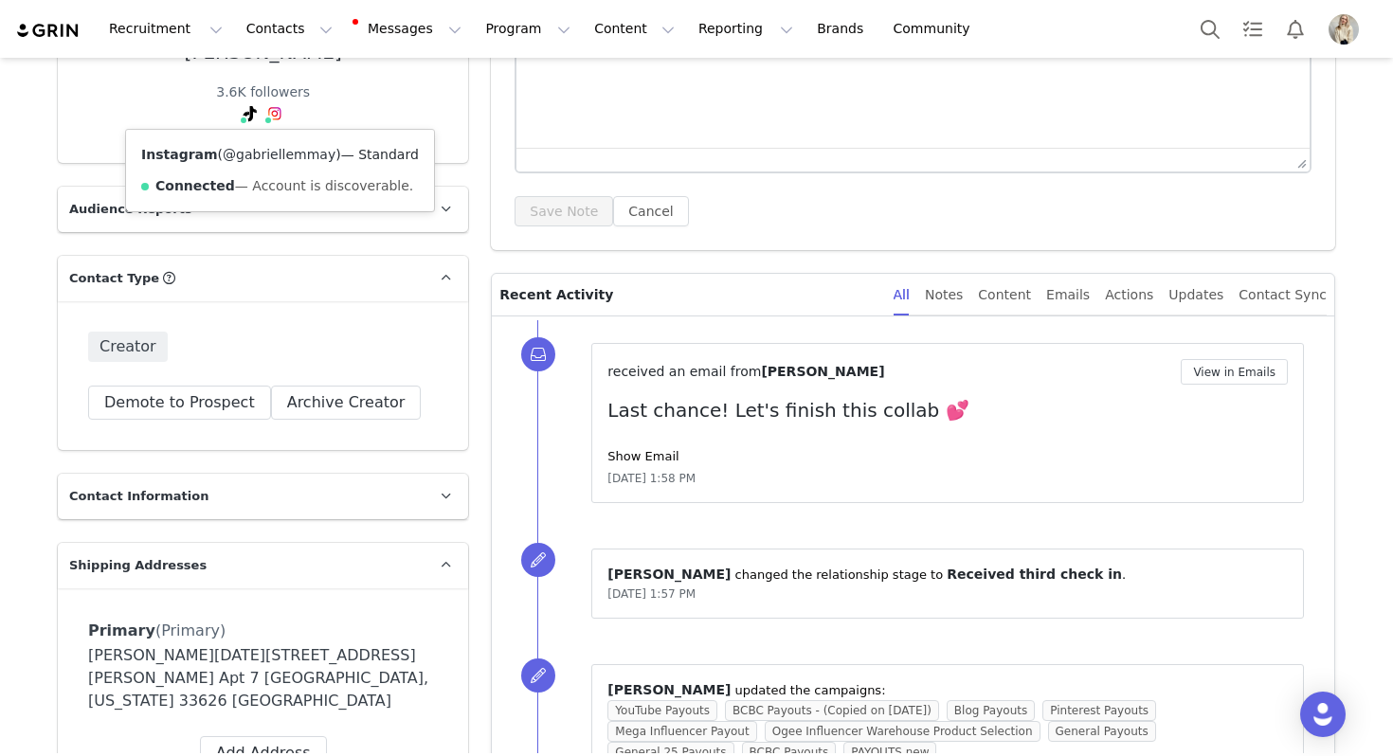
click at [276, 158] on link "@gabriellemmay" at bounding box center [279, 154] width 113 height 15
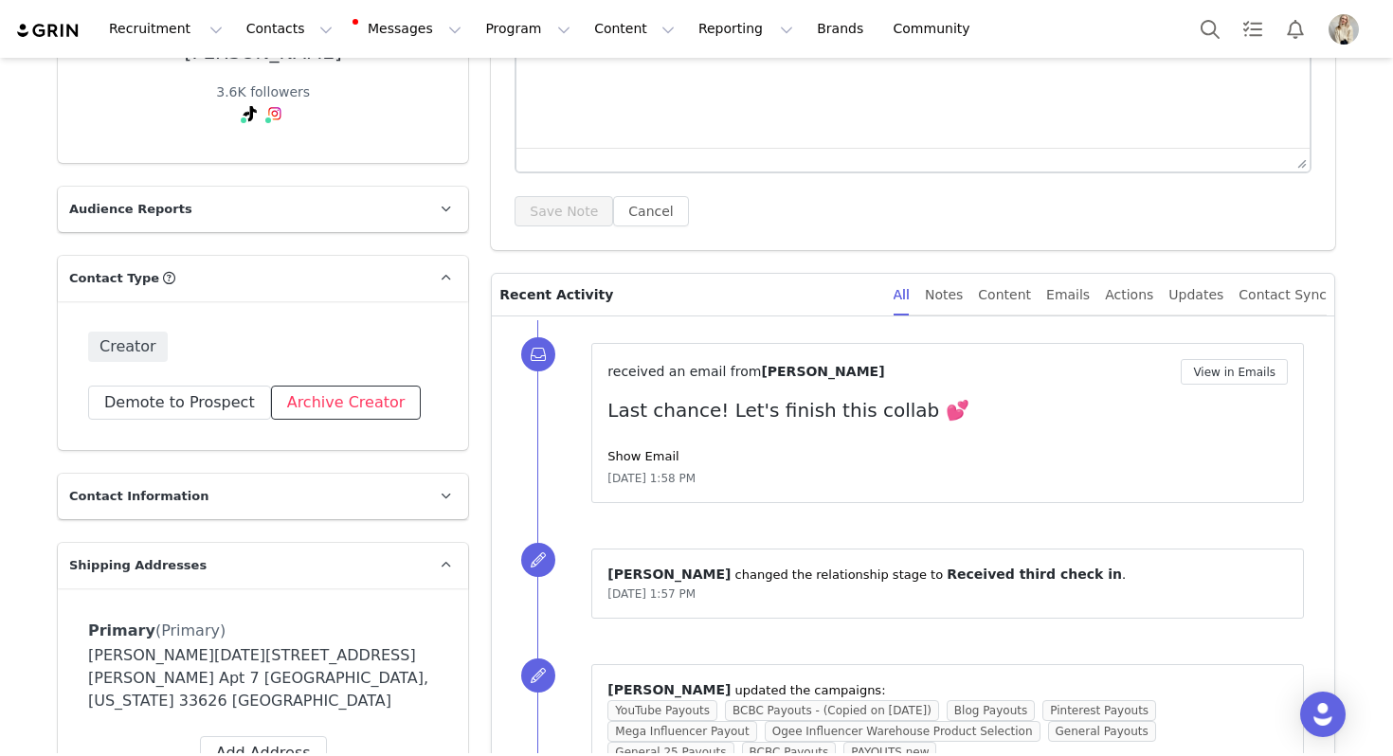
click at [353, 396] on button "Archive Creator" at bounding box center [346, 403] width 151 height 34
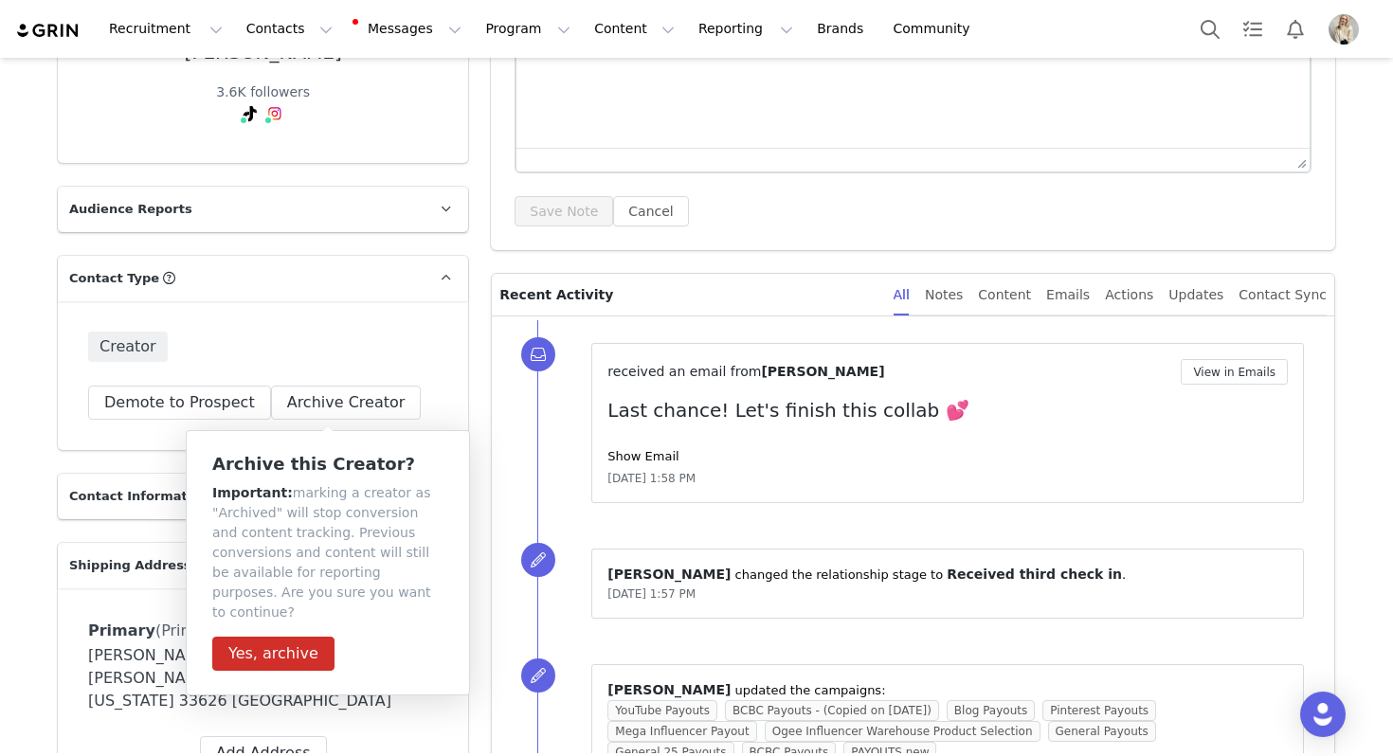
click at [302, 604] on div "Archive this Creator? Important: marking a creator as "Archived" will stop conv…" at bounding box center [327, 563] width 231 height 216
click at [302, 637] on button "Yes, archive" at bounding box center [273, 654] width 122 height 34
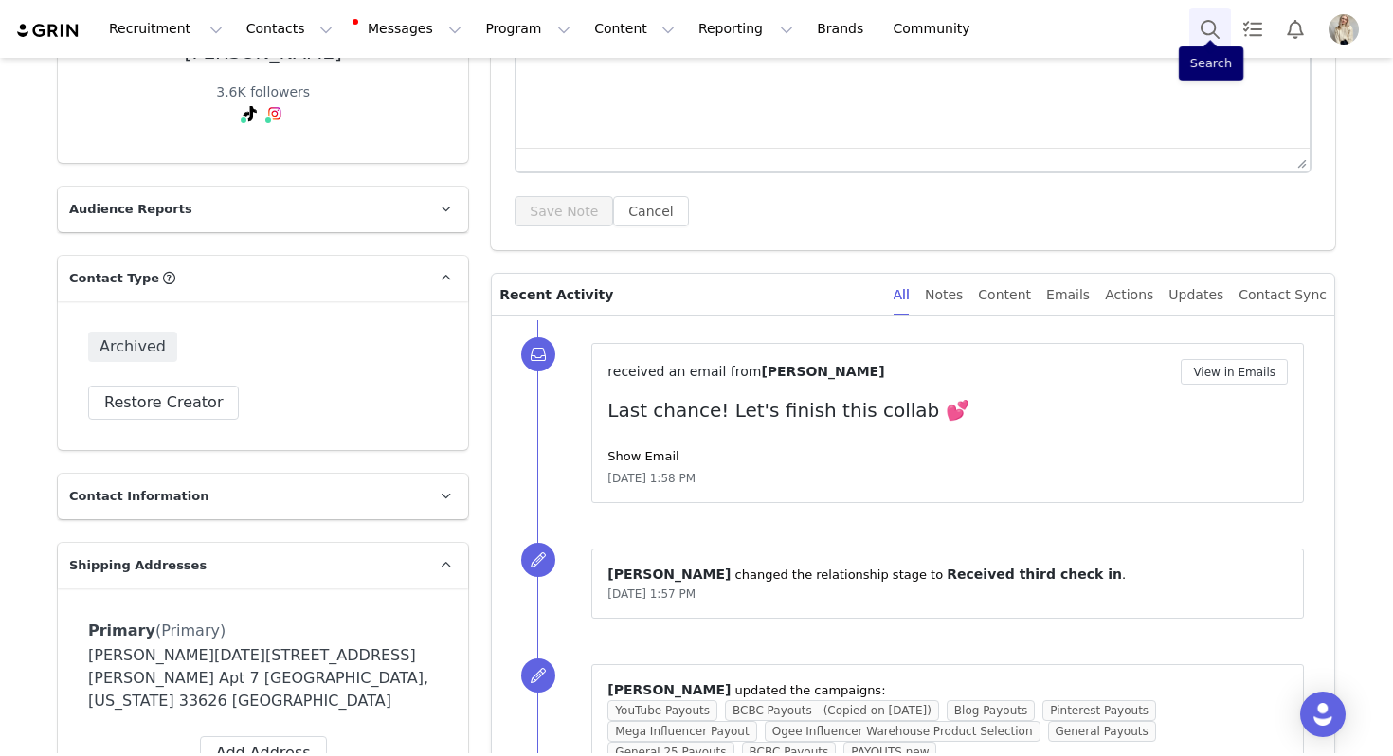
click at [1189, 17] on button "Search" at bounding box center [1210, 29] width 42 height 43
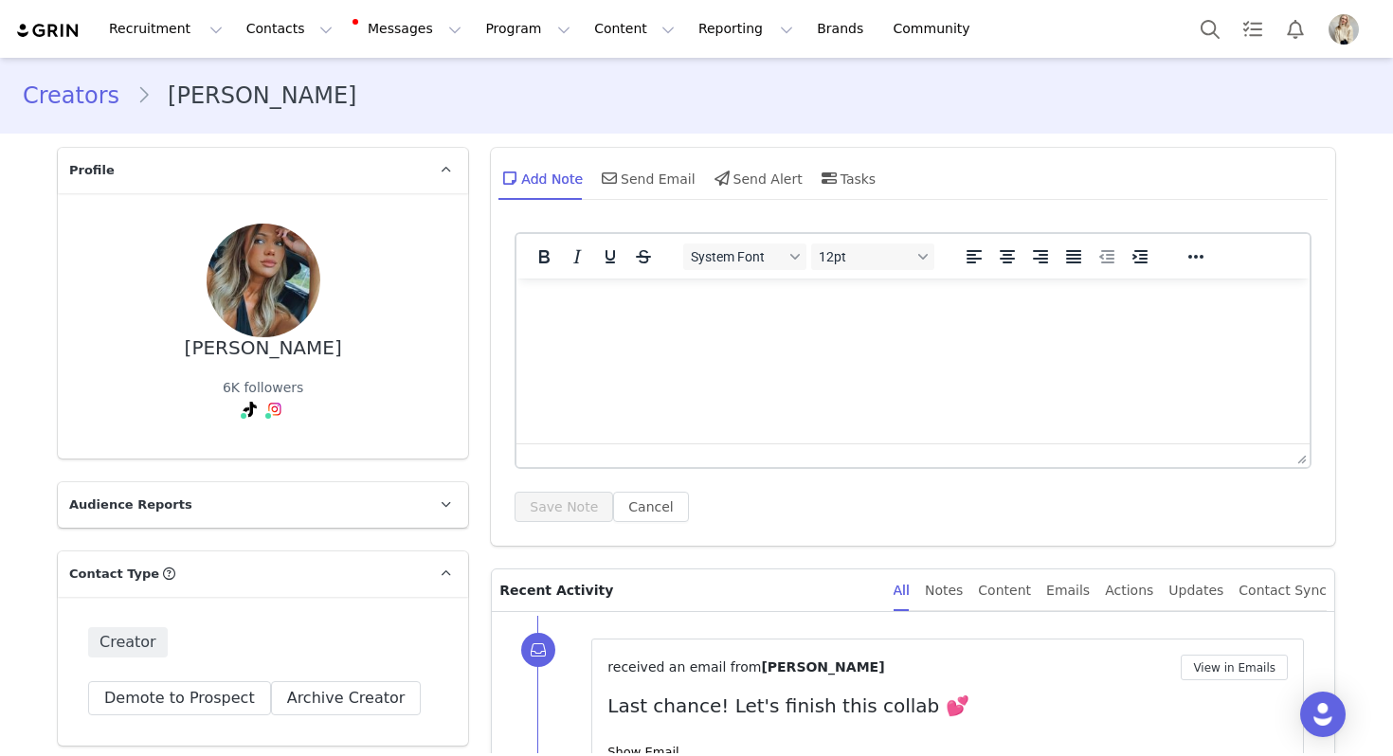
scroll to position [261, 0]
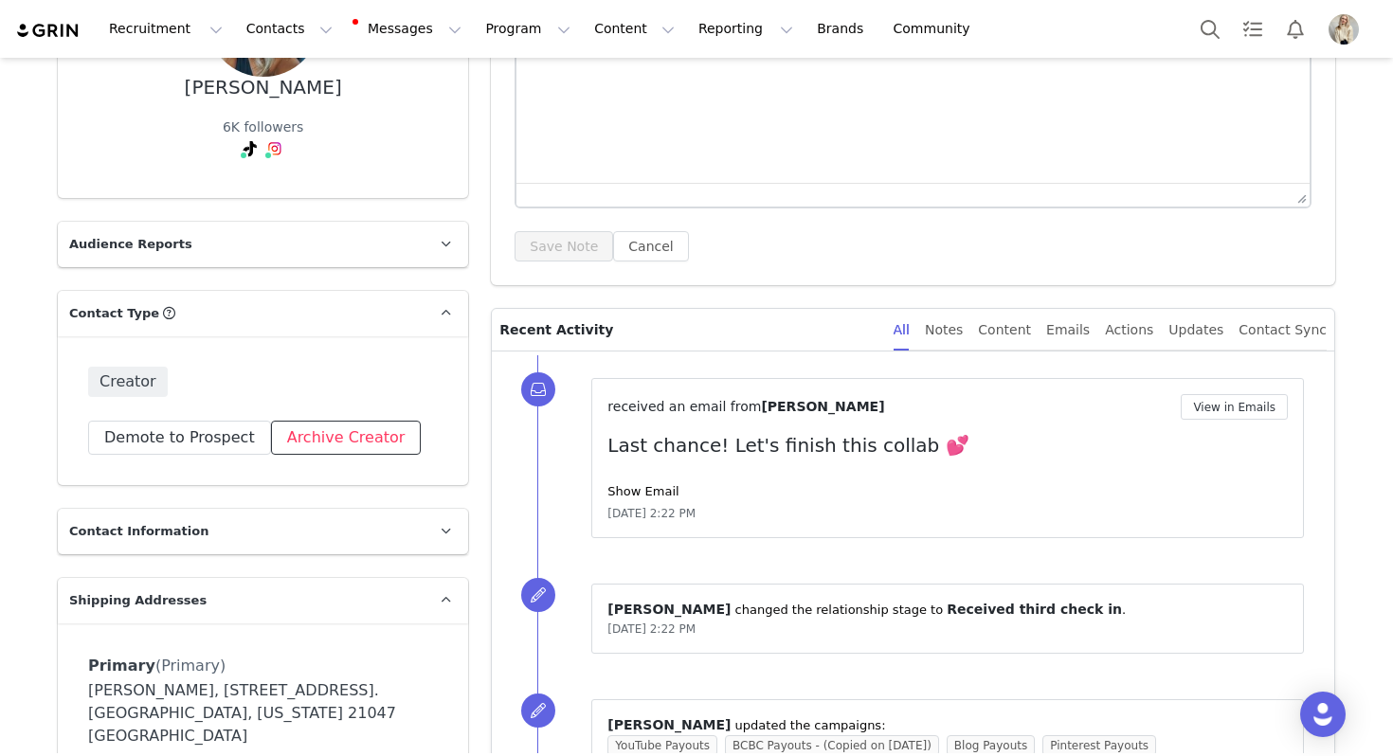
click at [298, 439] on button "Archive Creator" at bounding box center [346, 438] width 151 height 34
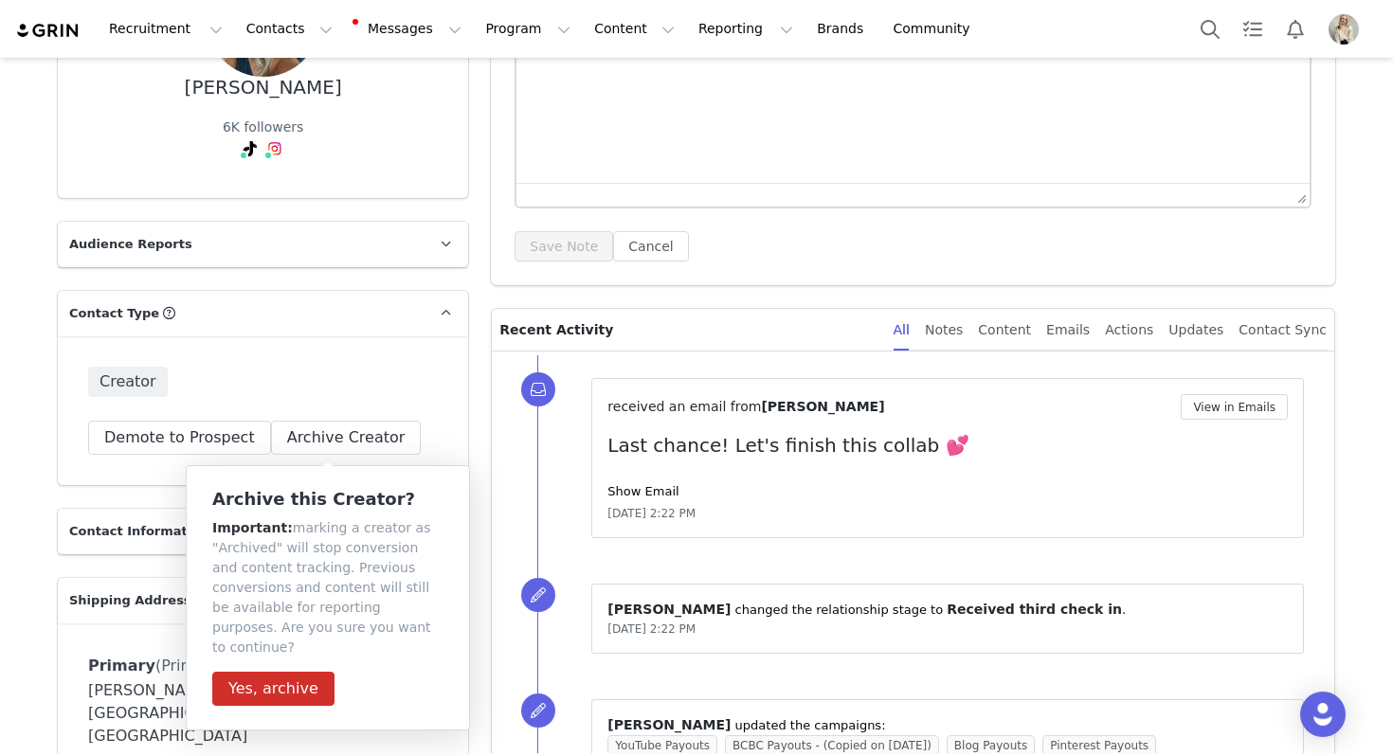
click at [293, 648] on div "Archive this Creator? Important: marking a creator as "Archived" will stop conv…" at bounding box center [327, 598] width 231 height 216
click at [292, 672] on button "Yes, archive" at bounding box center [273, 689] width 122 height 34
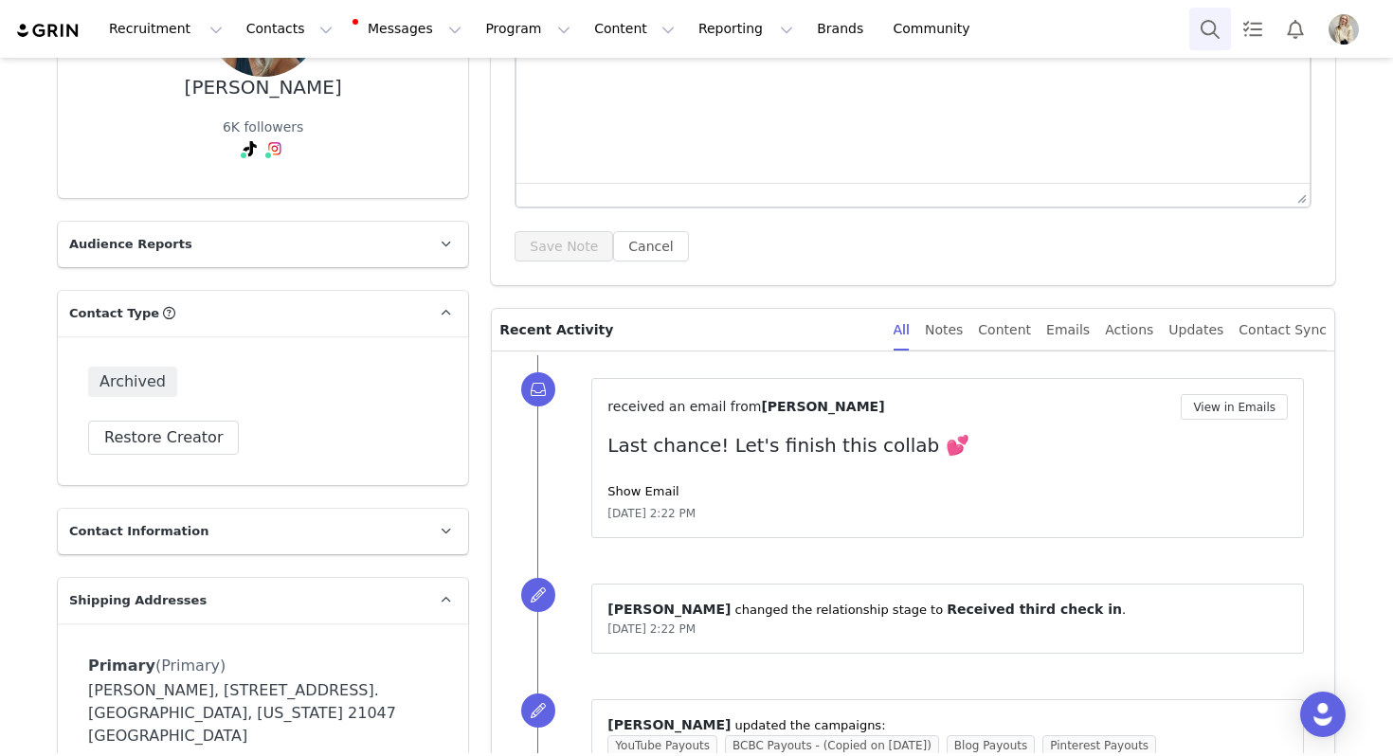
click at [1189, 15] on button "Search" at bounding box center [1210, 29] width 42 height 43
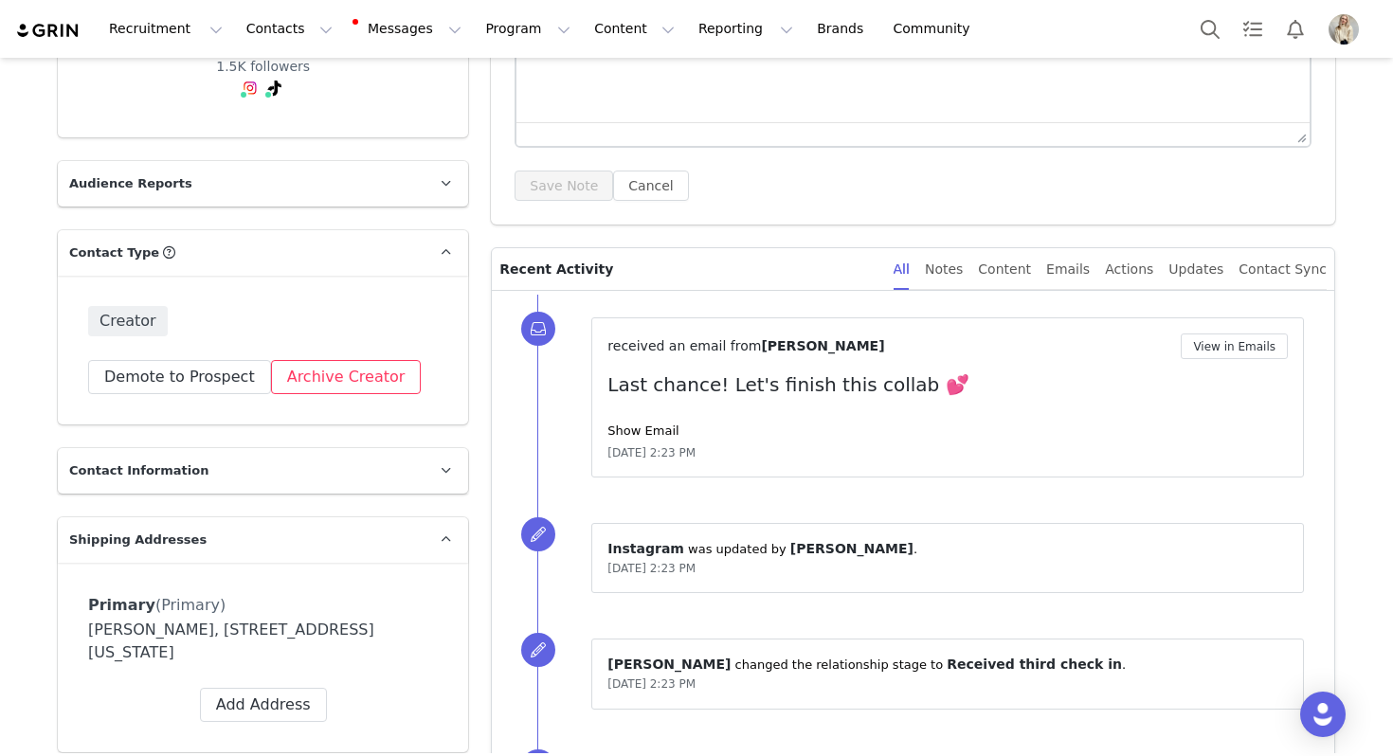
scroll to position [361, 0]
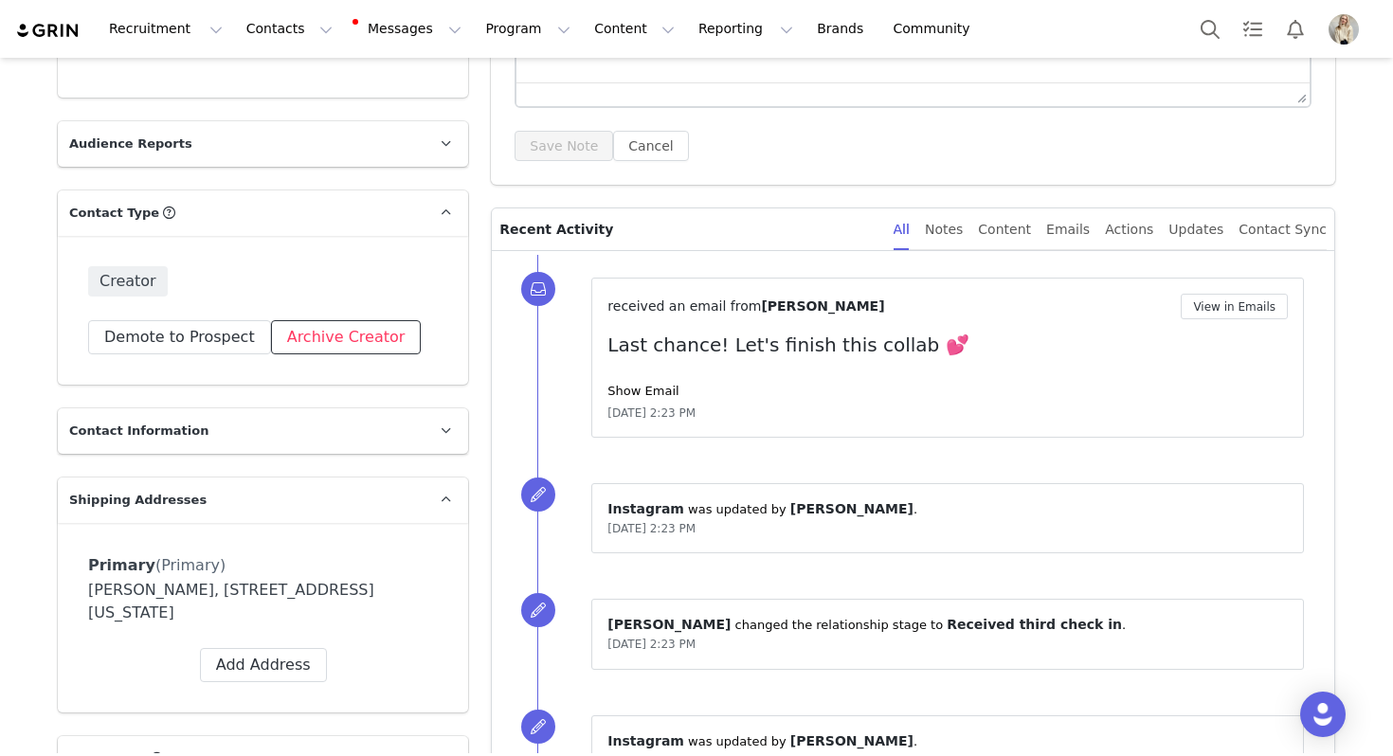
click at [356, 326] on button "Archive Creator" at bounding box center [346, 337] width 151 height 34
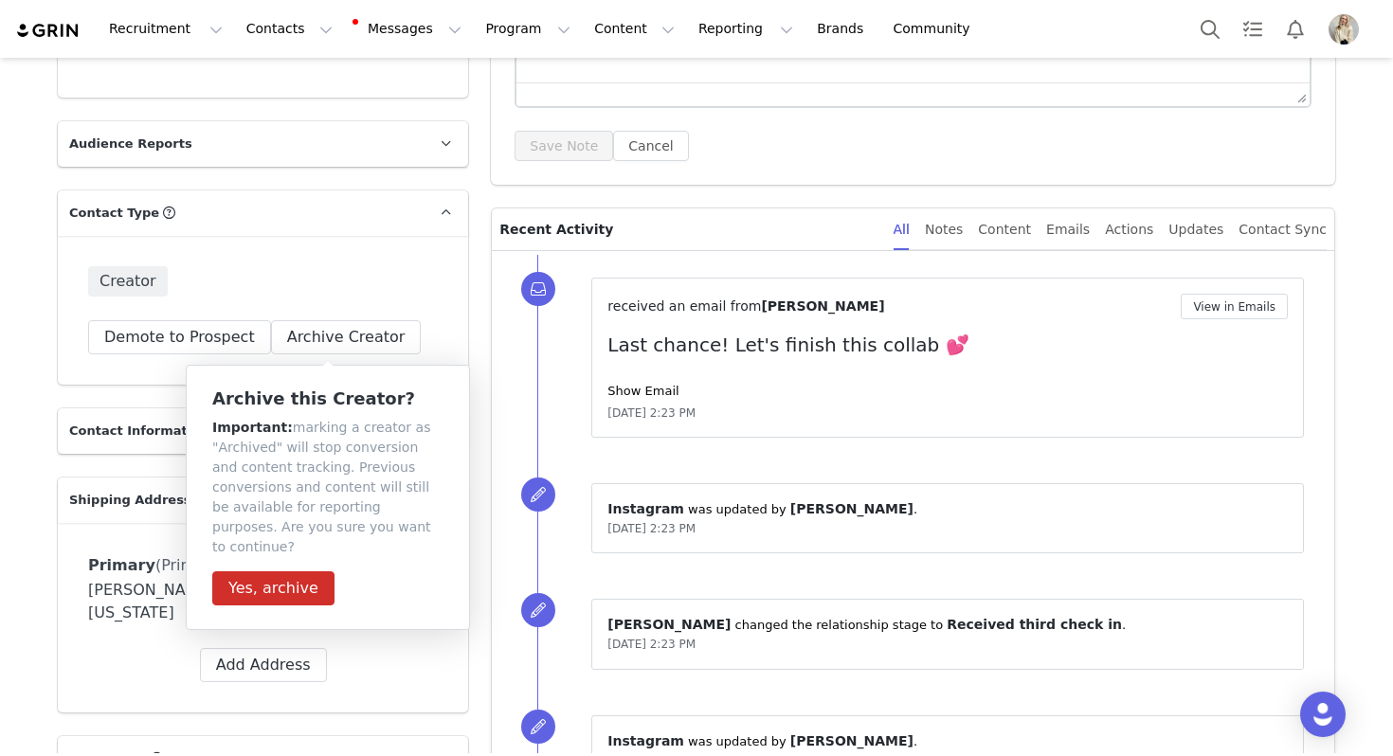
click at [284, 599] on div "Archive this Creator? Important: marking a creator as "Archived" will stop conv…" at bounding box center [328, 497] width 284 height 265
click at [284, 571] on button "Yes, archive" at bounding box center [273, 588] width 122 height 34
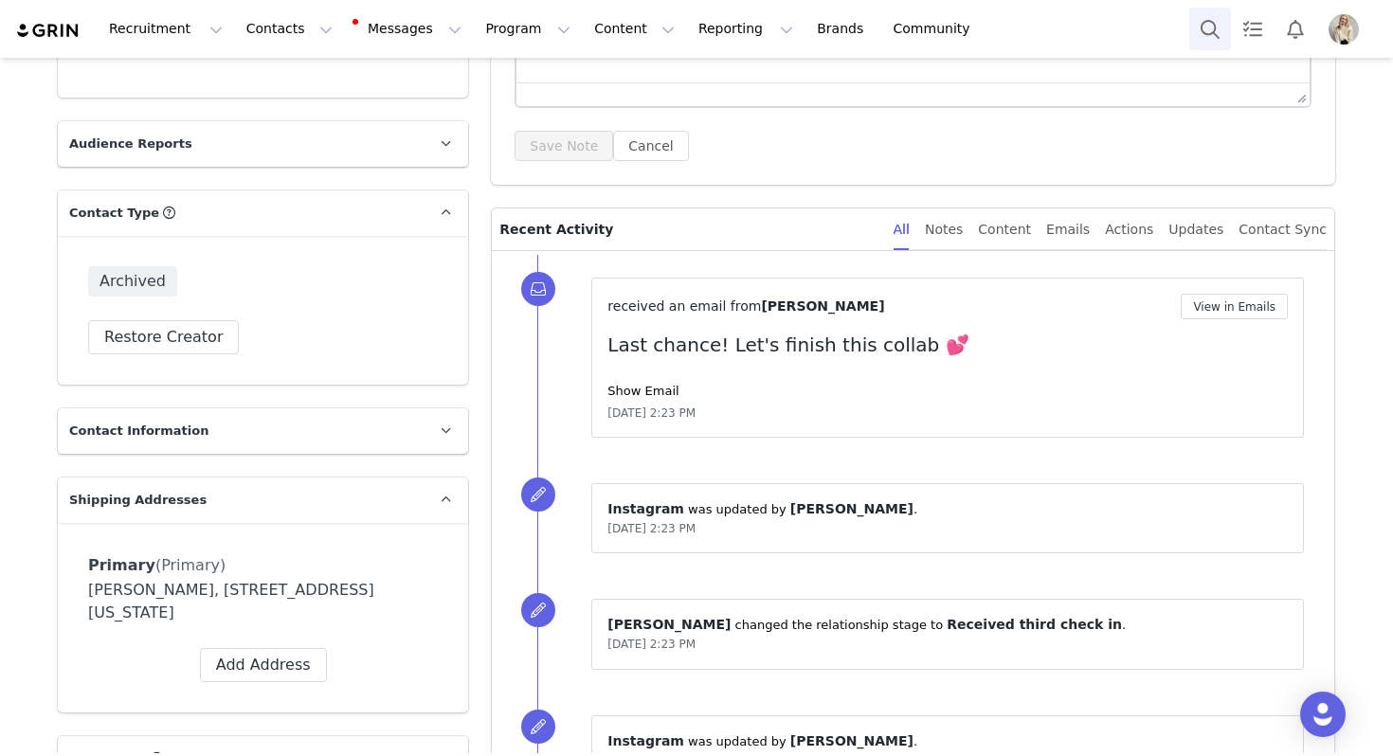
click at [1210, 32] on button "Search" at bounding box center [1210, 29] width 42 height 43
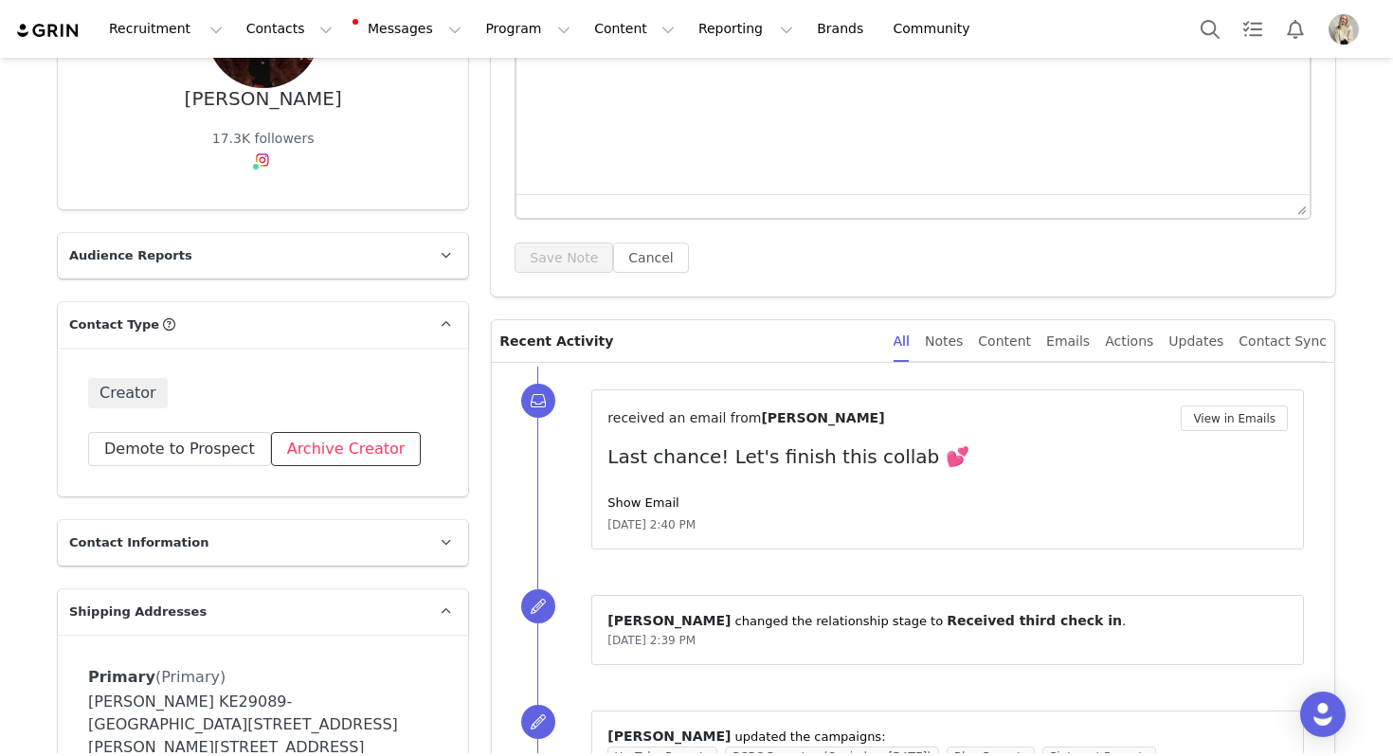
click at [364, 446] on button "Archive Creator" at bounding box center [346, 449] width 151 height 34
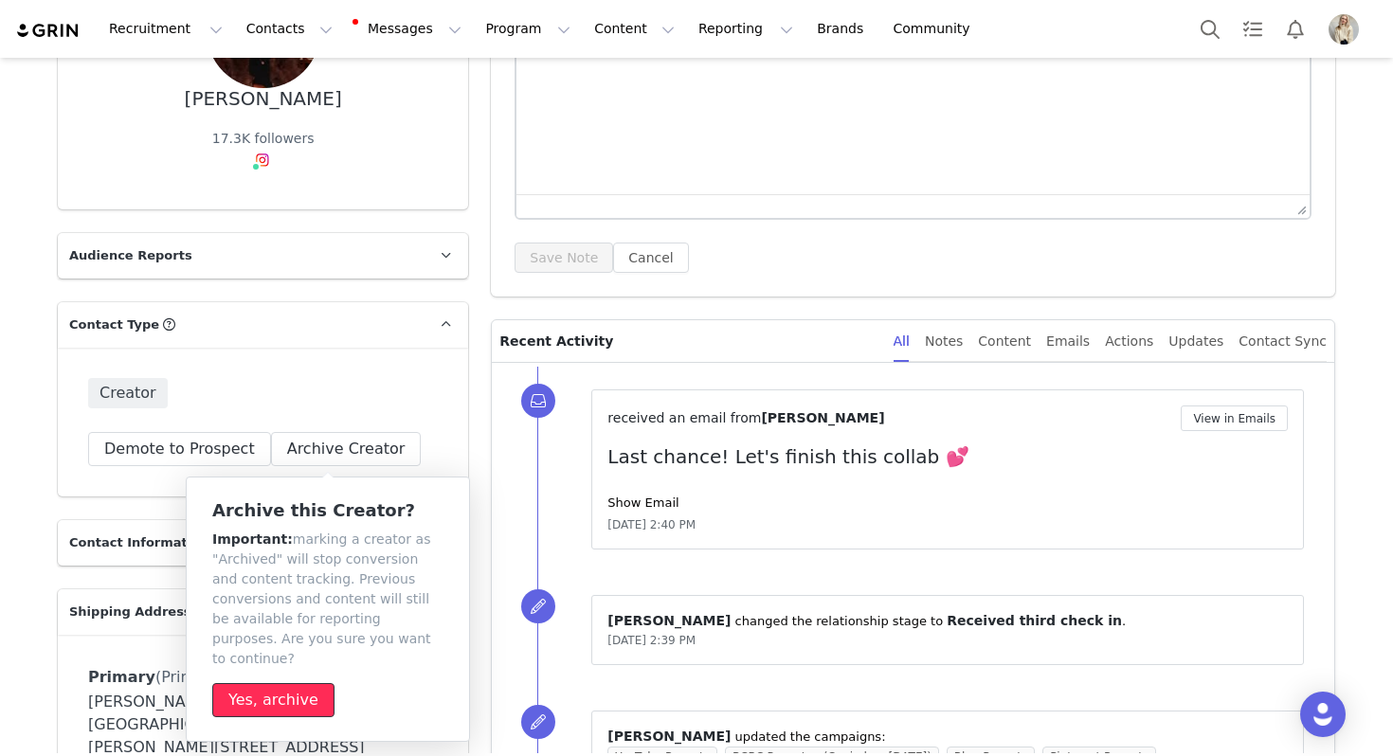
click at [278, 685] on button "Yes, archive" at bounding box center [273, 700] width 122 height 34
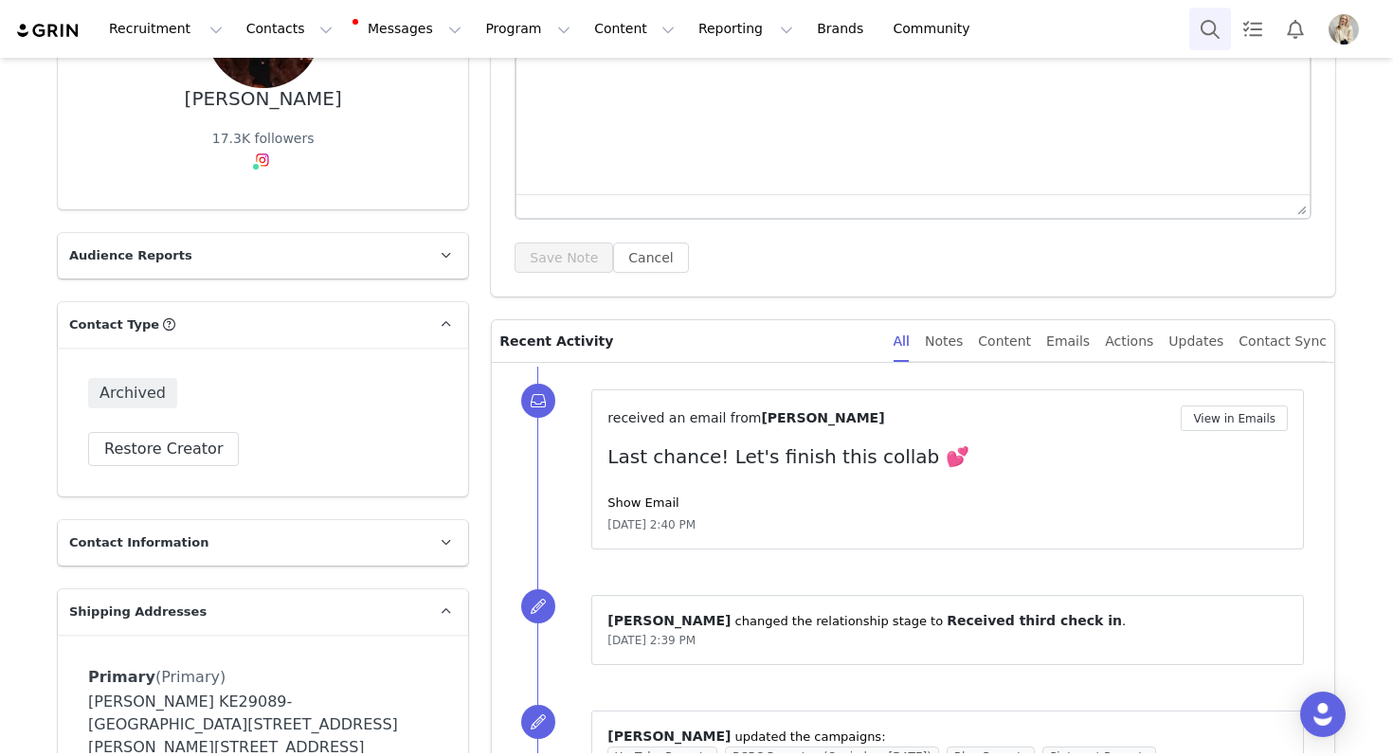
click at [1194, 29] on button "Search" at bounding box center [1210, 29] width 42 height 43
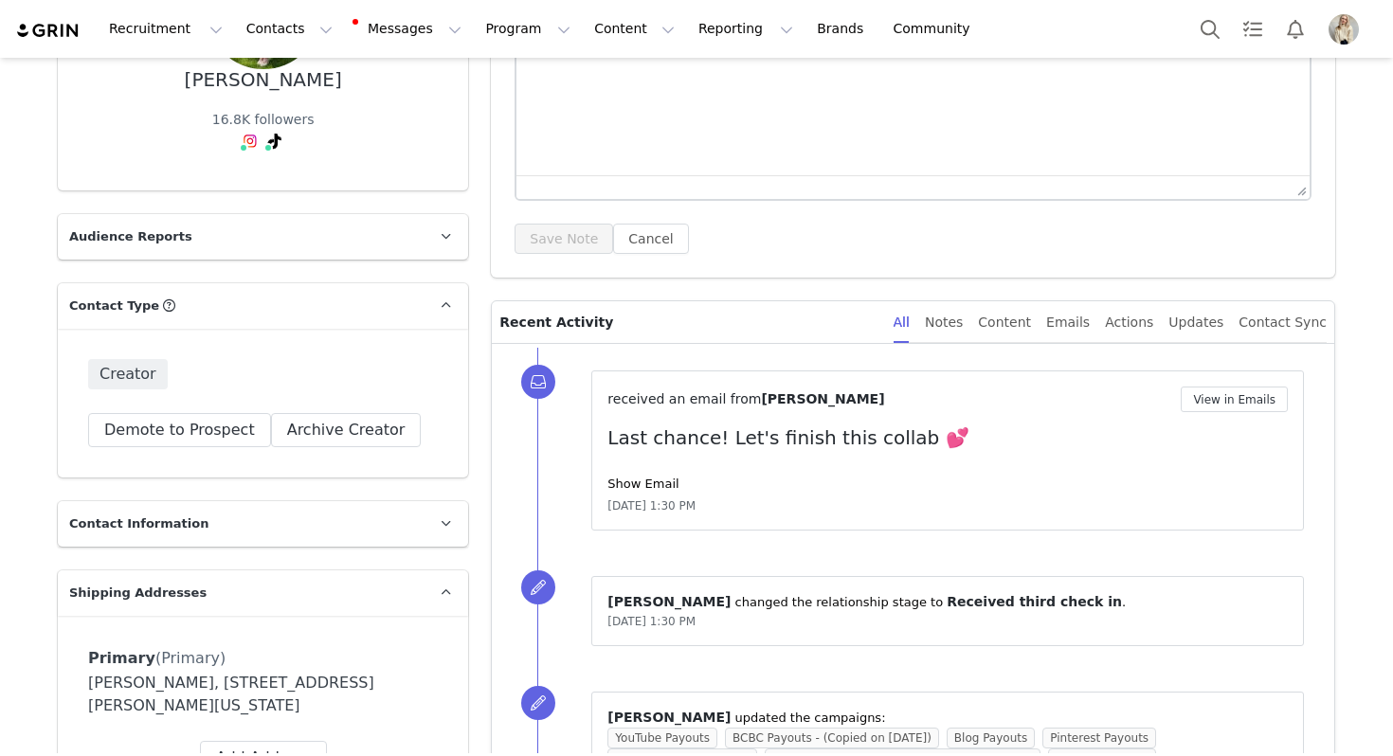
scroll to position [346, 0]
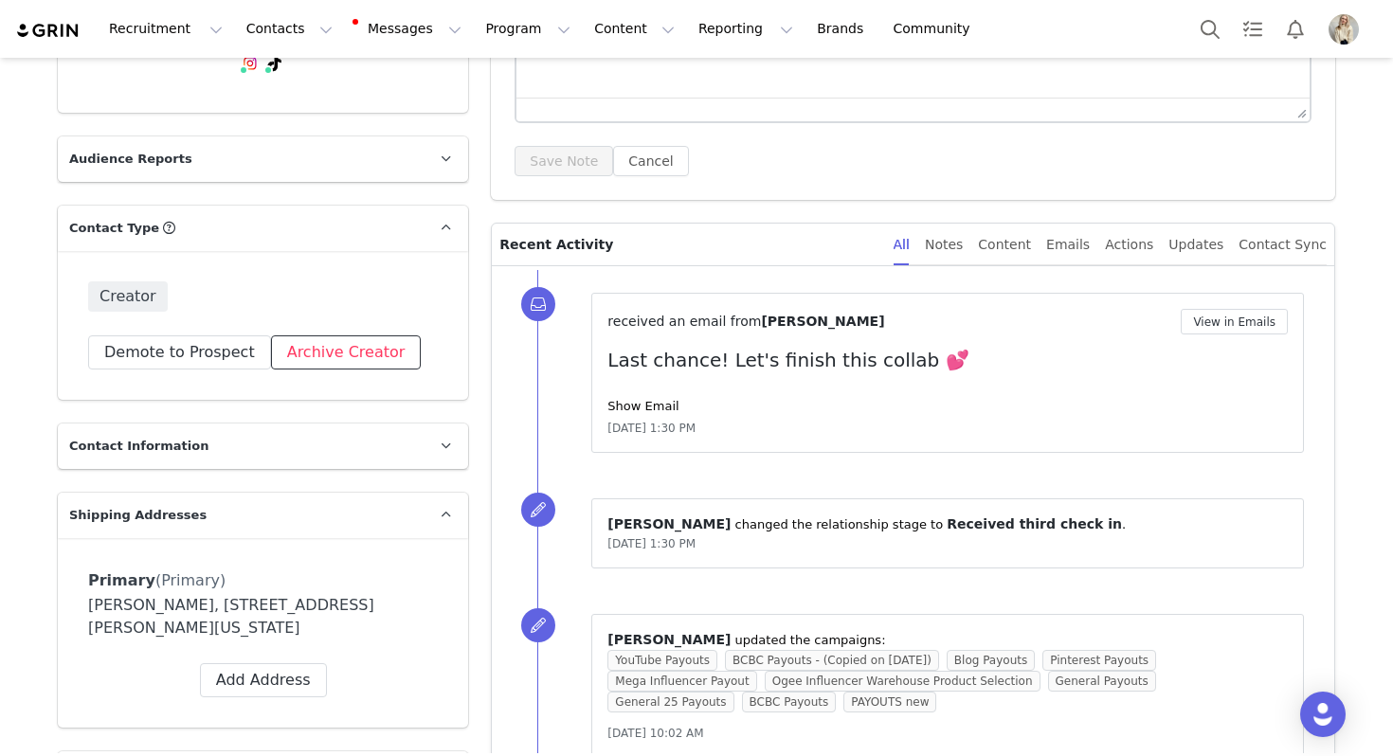
click at [321, 341] on button "Archive Creator" at bounding box center [346, 352] width 151 height 34
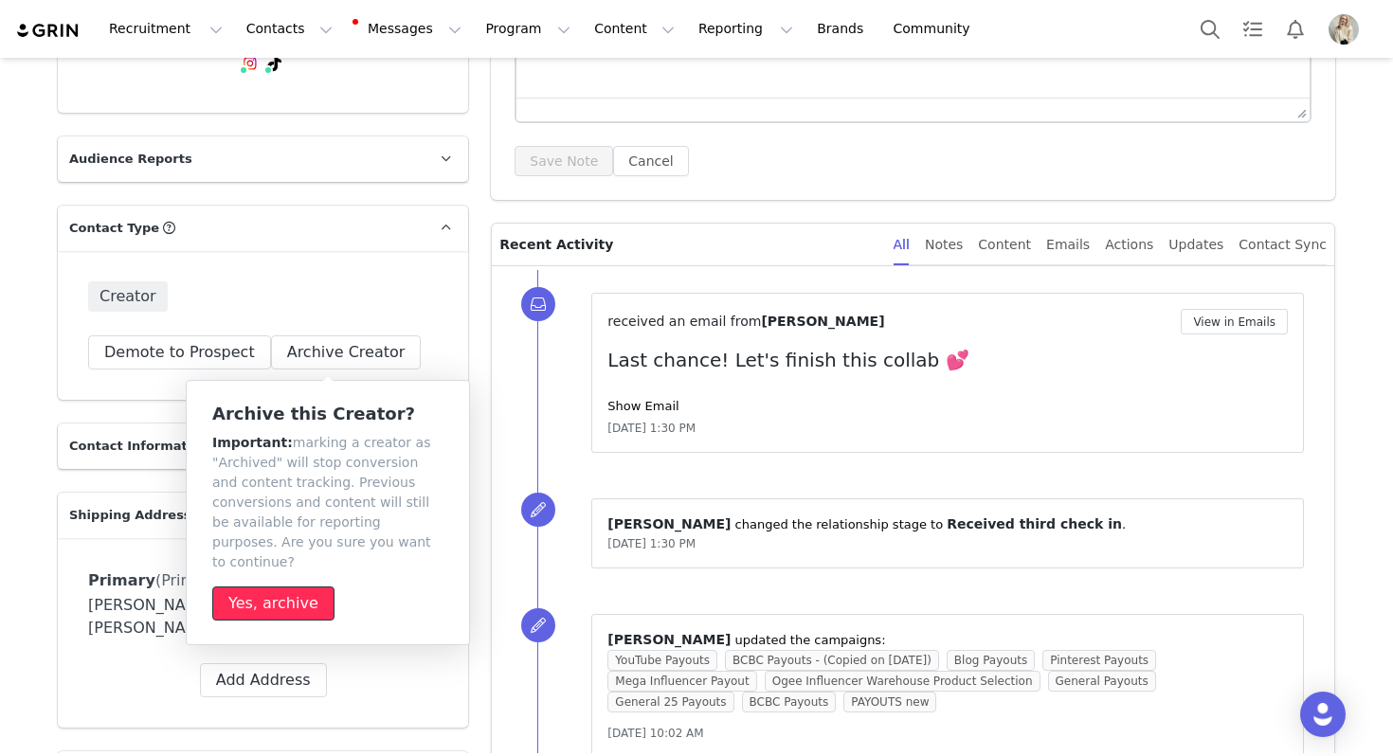
click at [296, 587] on button "Yes, archive" at bounding box center [273, 604] width 122 height 34
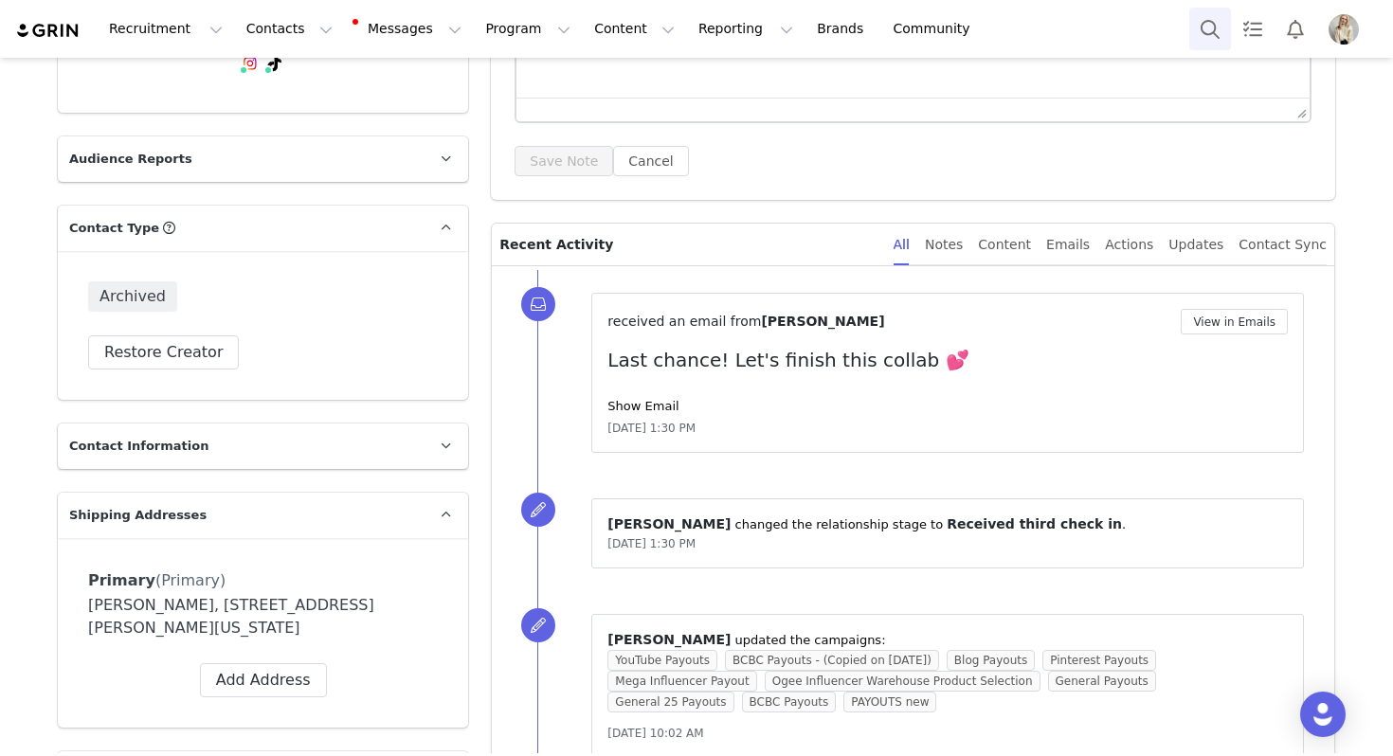
click at [1215, 45] on button "Search" at bounding box center [1210, 29] width 42 height 43
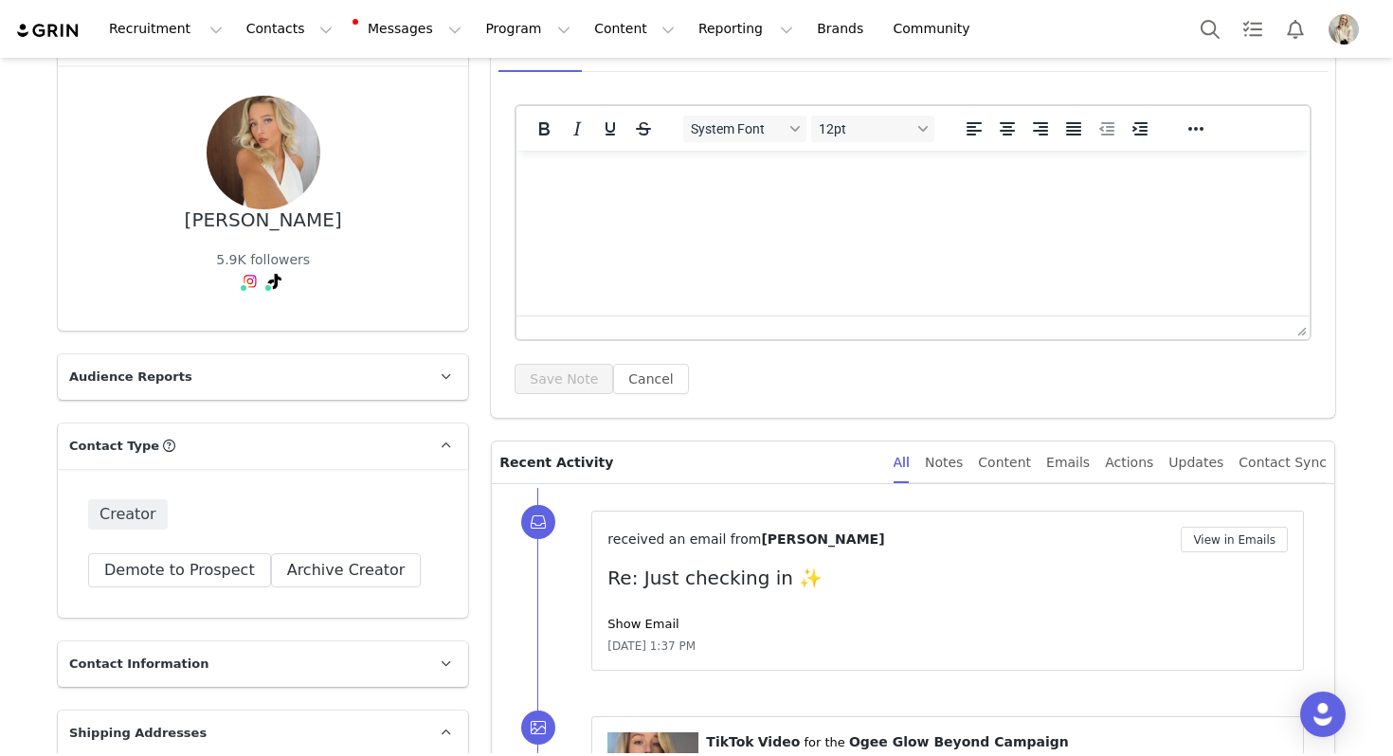
scroll to position [303, 0]
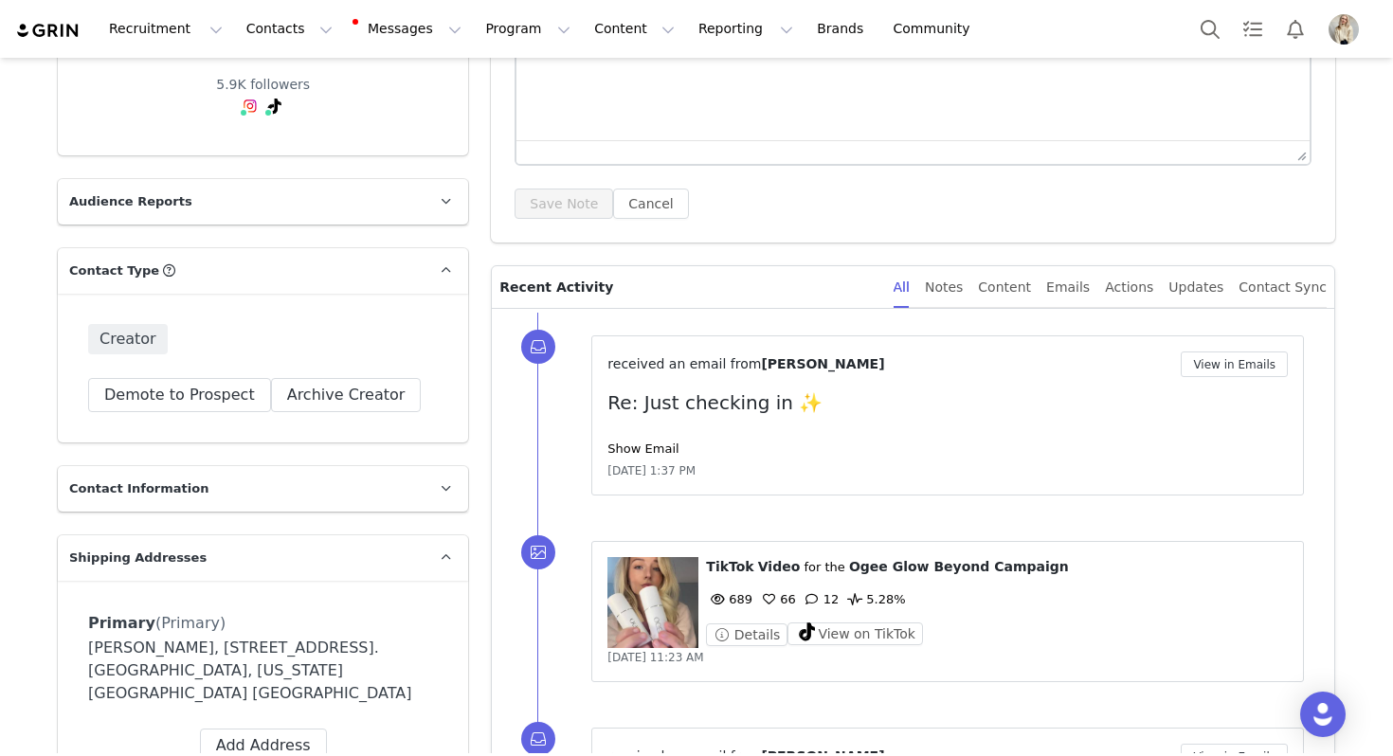
click at [643, 460] on div "received an email from Macey Brown View in Emails Re: Just checking in ✨ Show E…" at bounding box center [947, 416] width 680 height 128
click at [642, 452] on link "Show Email" at bounding box center [642, 449] width 71 height 14
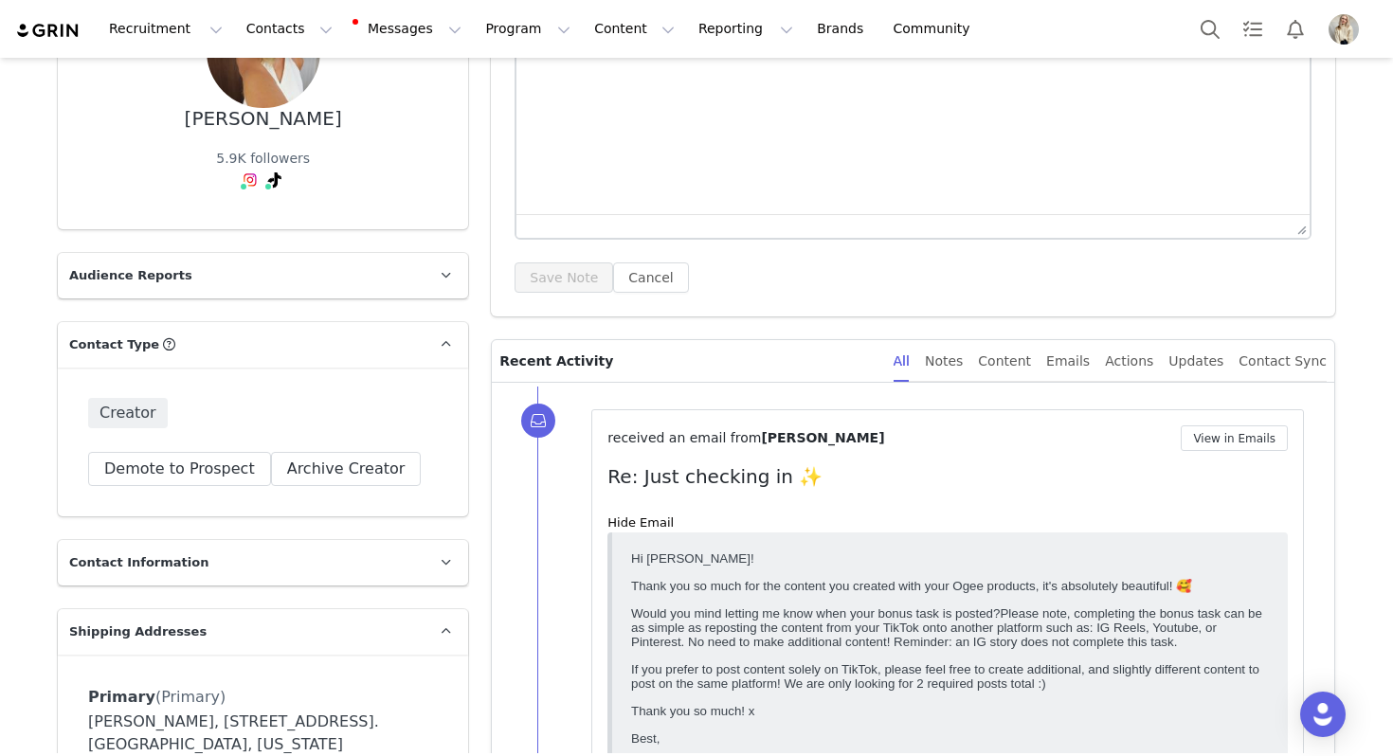
scroll to position [173, 0]
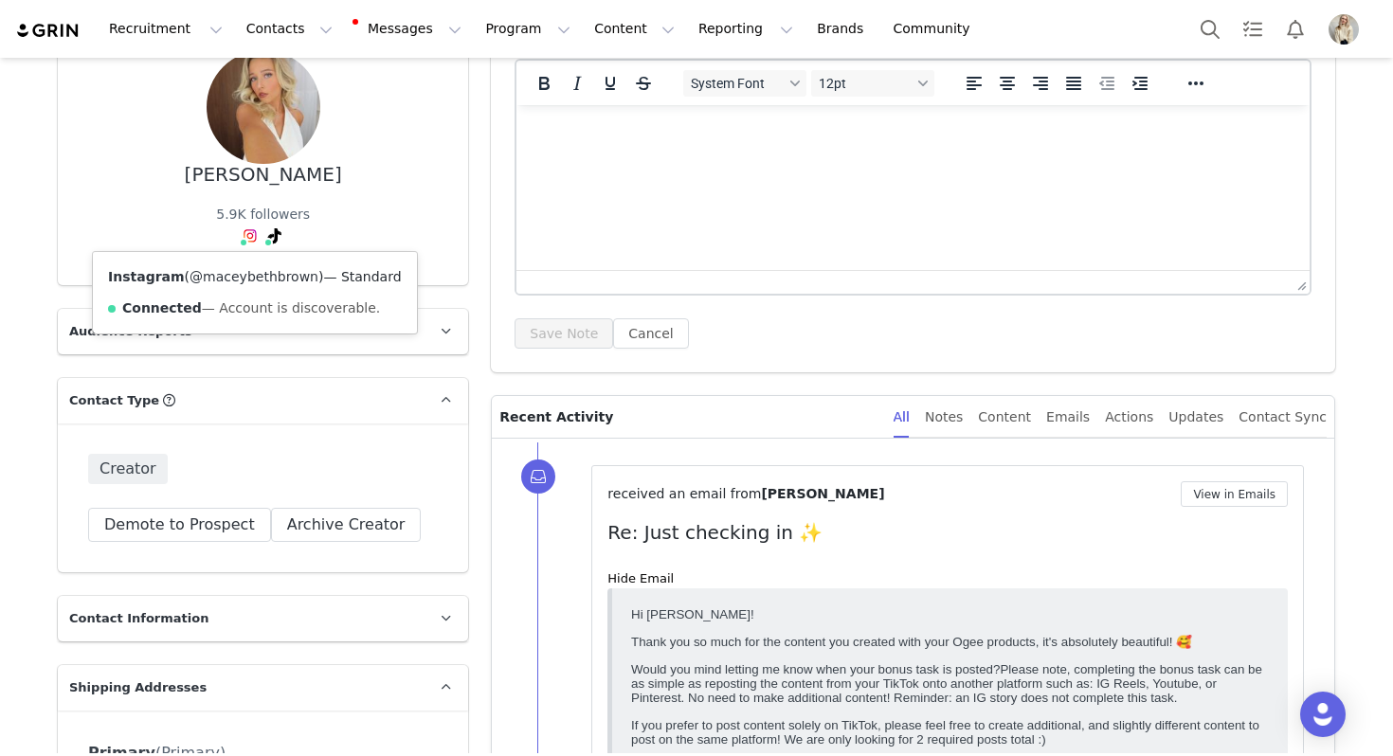
click at [237, 284] on link "@maceybethbrown" at bounding box center [254, 276] width 129 height 15
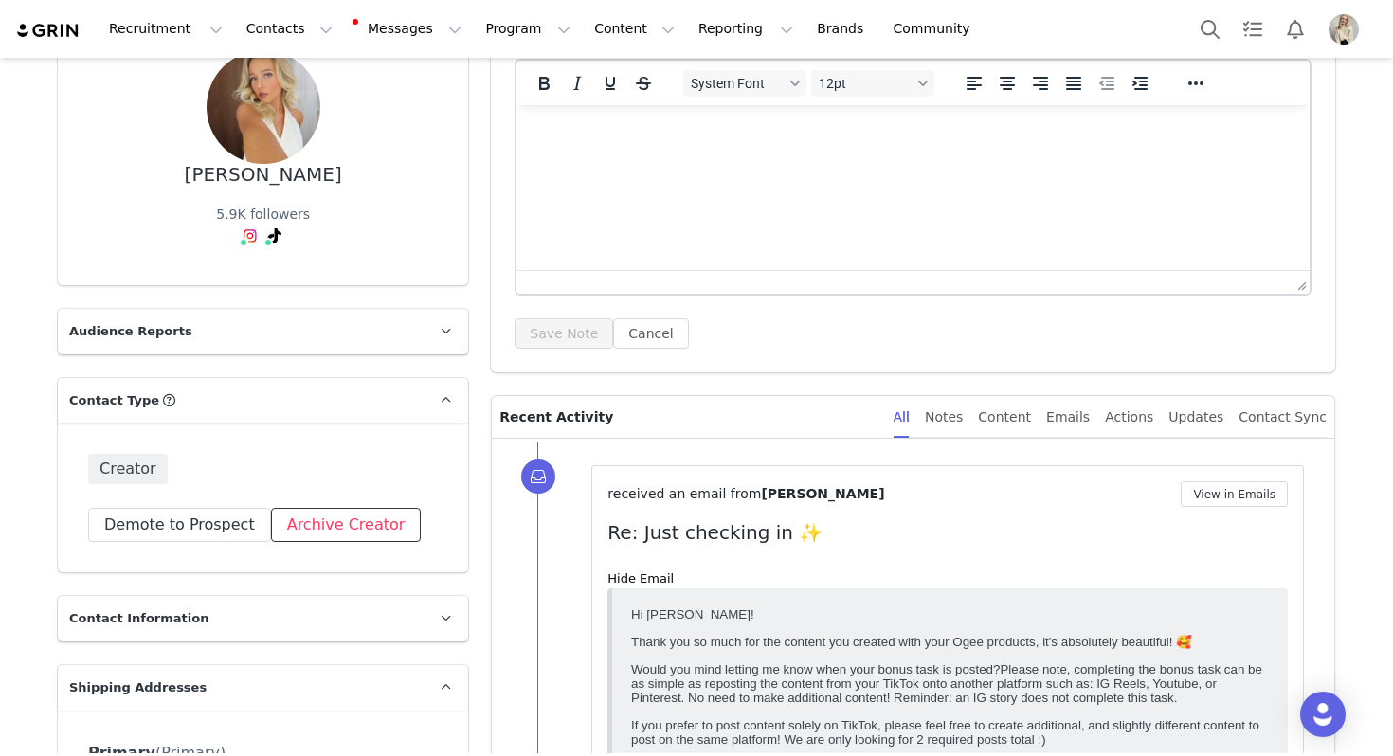
click at [343, 524] on button "Archive Creator" at bounding box center [346, 525] width 151 height 34
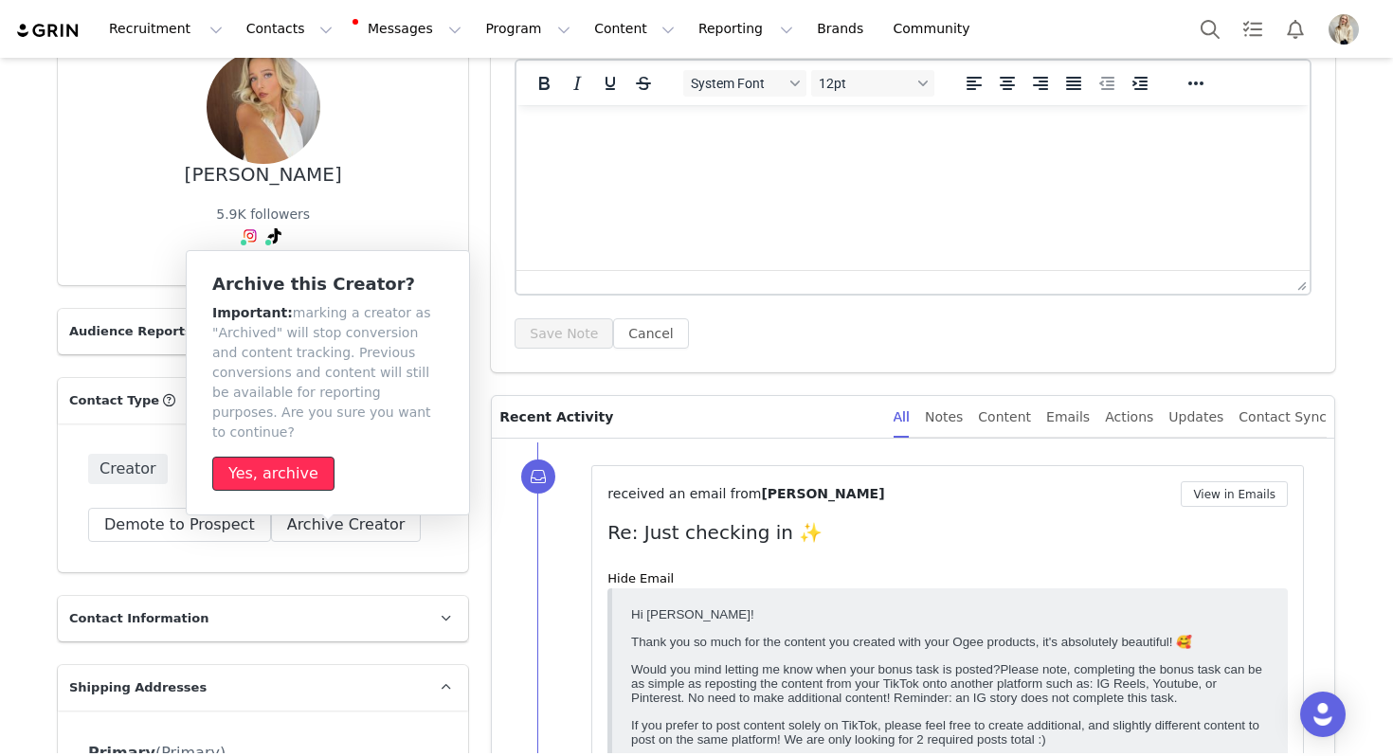
click at [279, 458] on button "Yes, archive" at bounding box center [273, 474] width 122 height 34
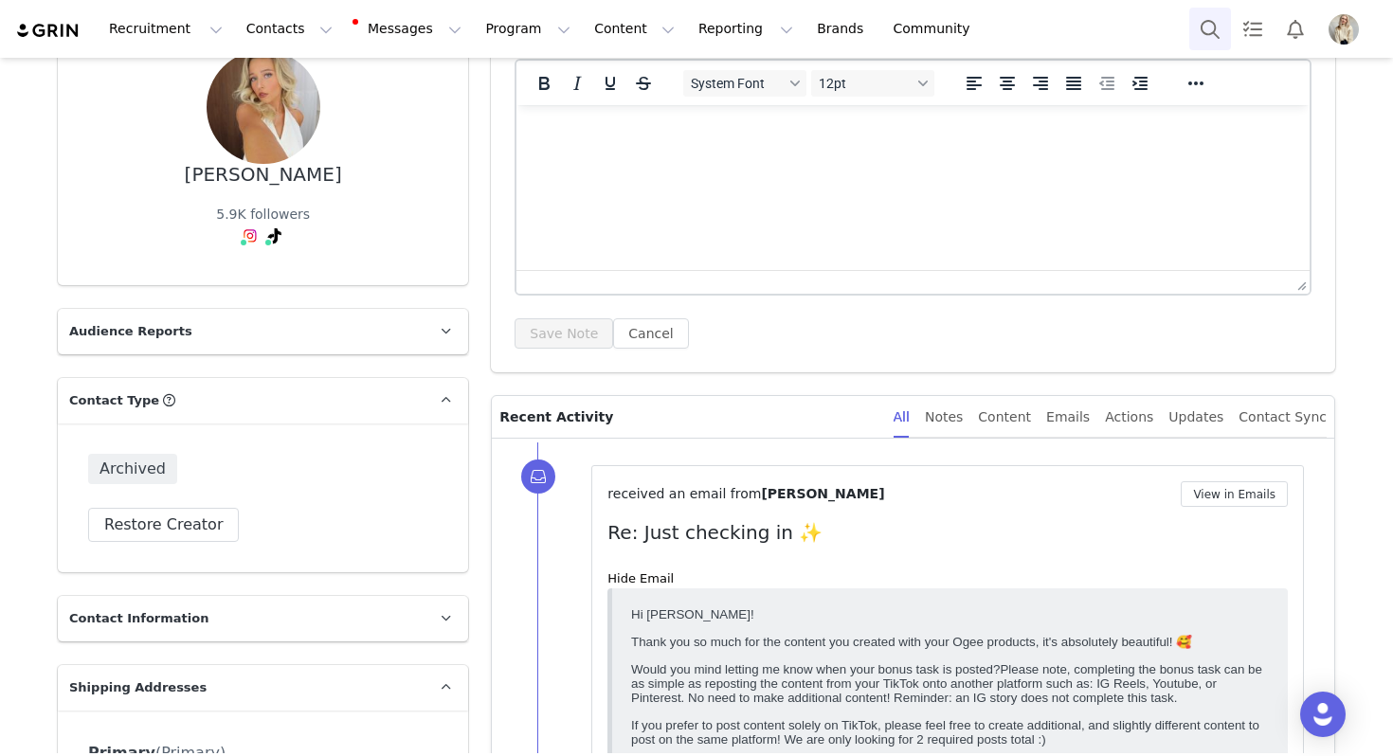
click at [1221, 29] on button "Search" at bounding box center [1210, 29] width 42 height 43
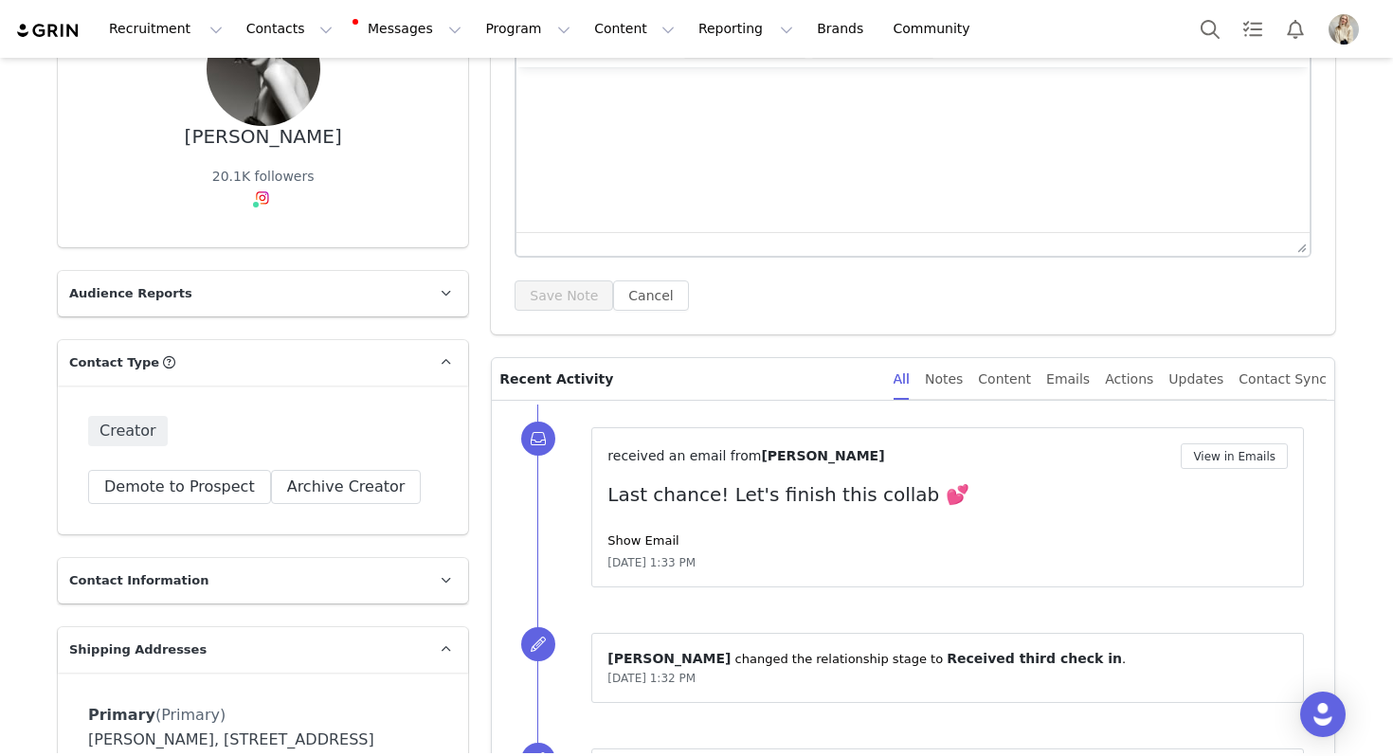
scroll to position [260, 0]
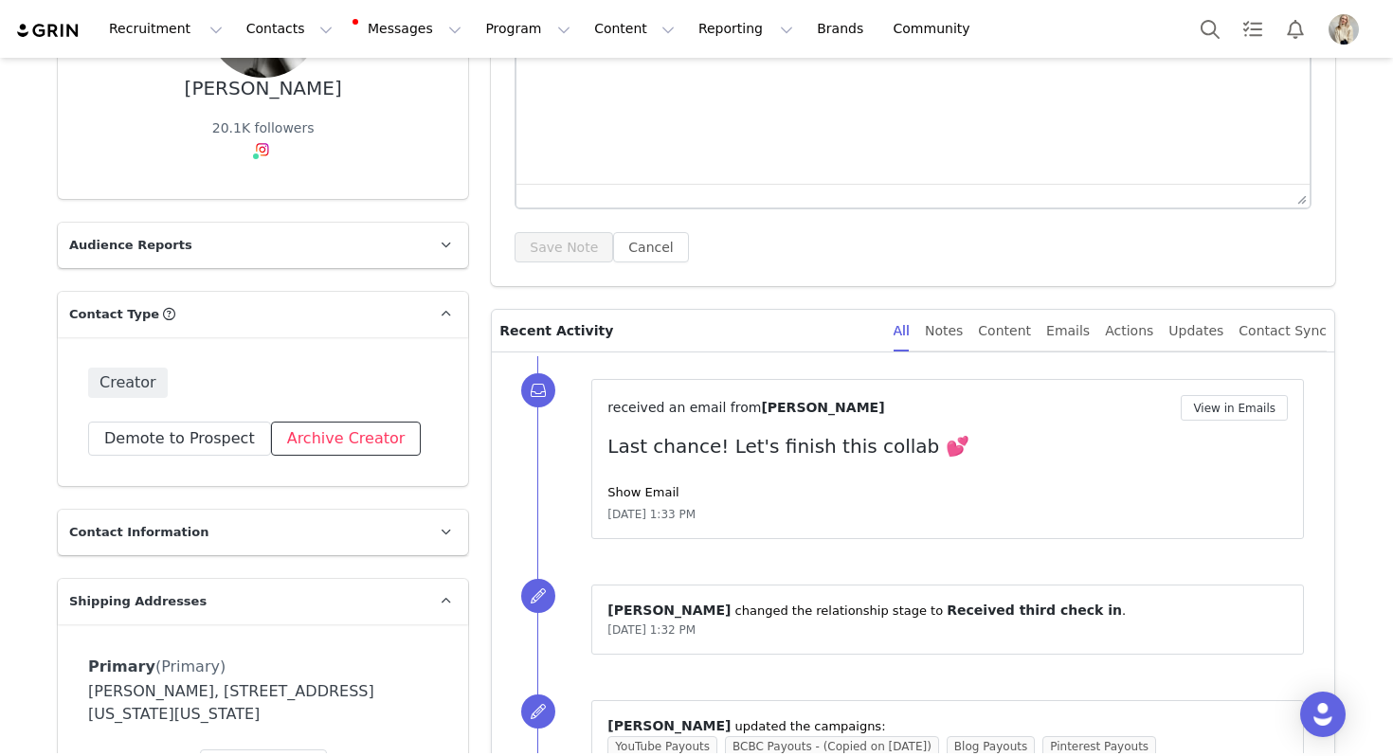
click at [366, 422] on button "Archive Creator" at bounding box center [346, 439] width 151 height 34
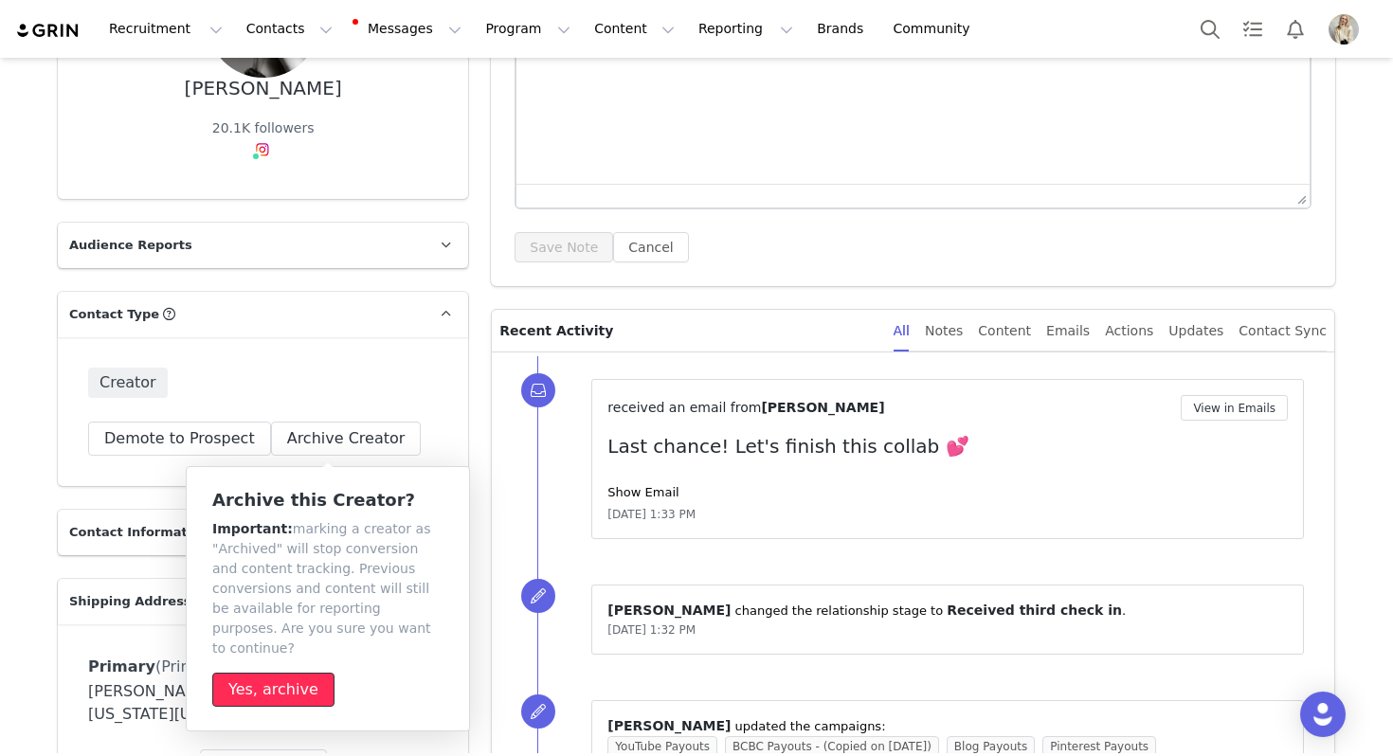
click at [280, 673] on button "Yes, archive" at bounding box center [273, 690] width 122 height 34
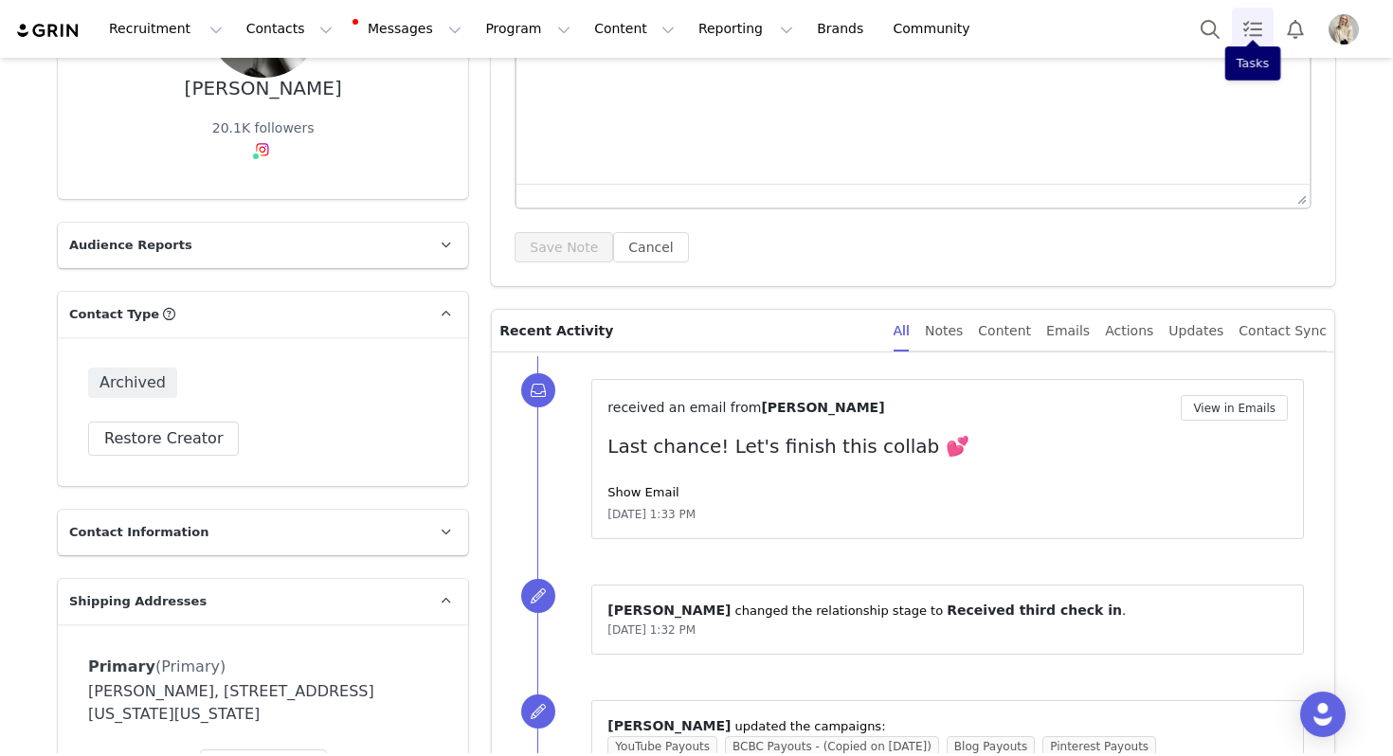
click at [1240, 18] on link "Tasks" at bounding box center [1253, 29] width 42 height 43
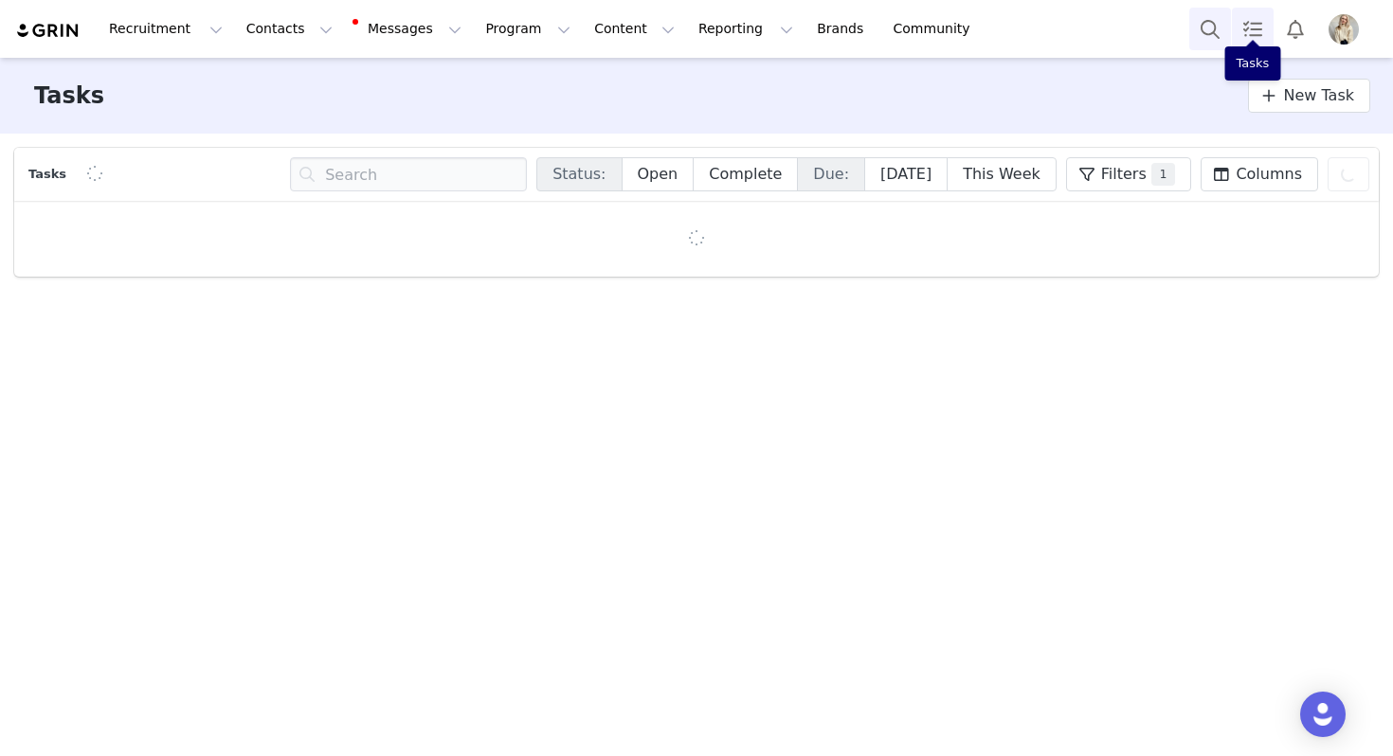
click at [1204, 29] on button "Search" at bounding box center [1210, 29] width 42 height 43
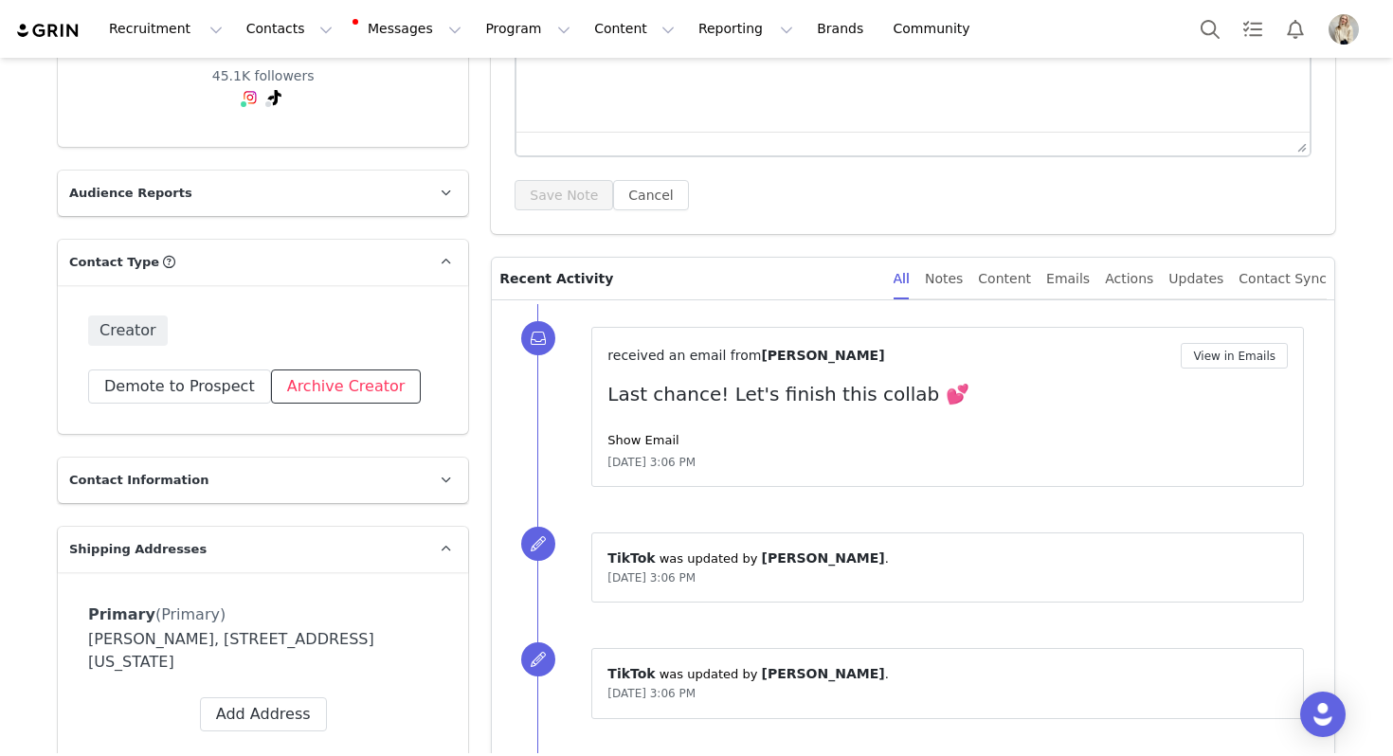
click at [349, 373] on button "Archive Creator" at bounding box center [346, 387] width 151 height 34
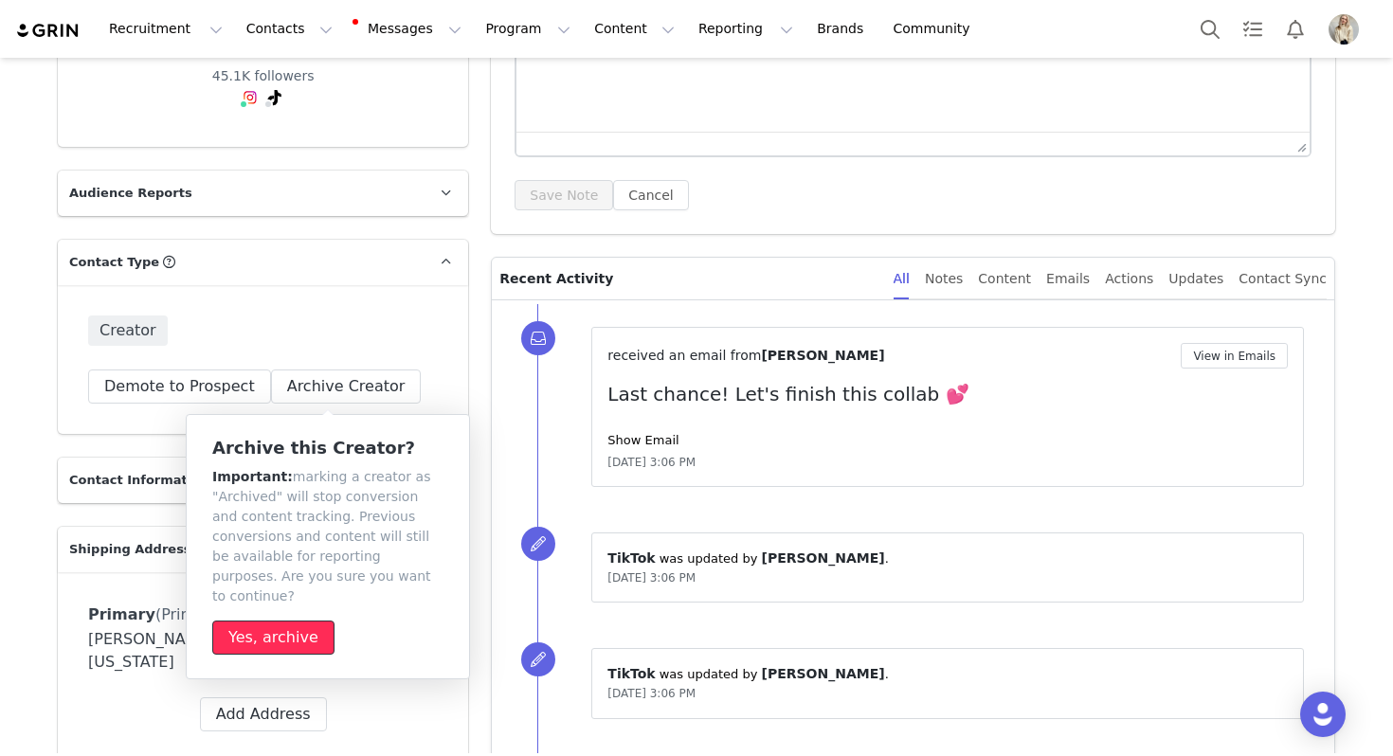
click at [265, 634] on button "Yes, archive" at bounding box center [273, 638] width 122 height 34
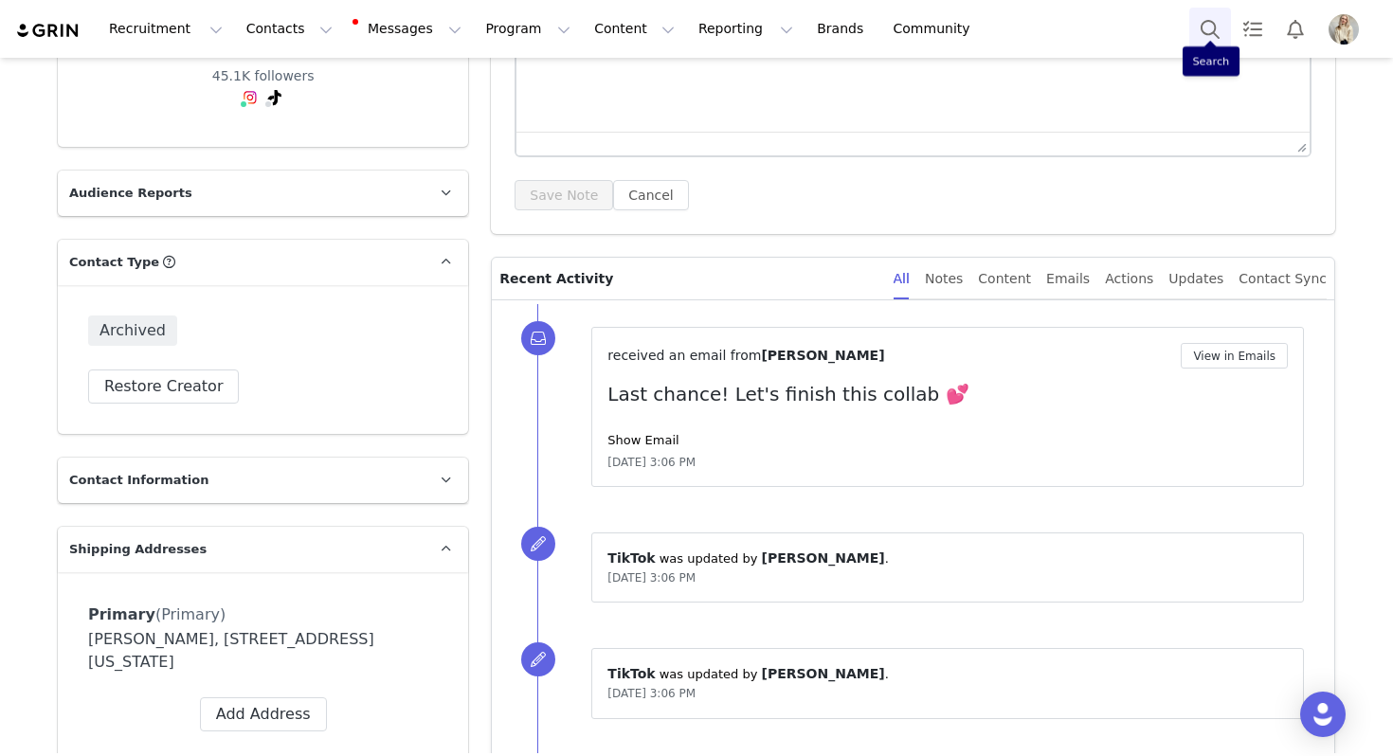
click at [1213, 23] on button "Search" at bounding box center [1210, 29] width 42 height 43
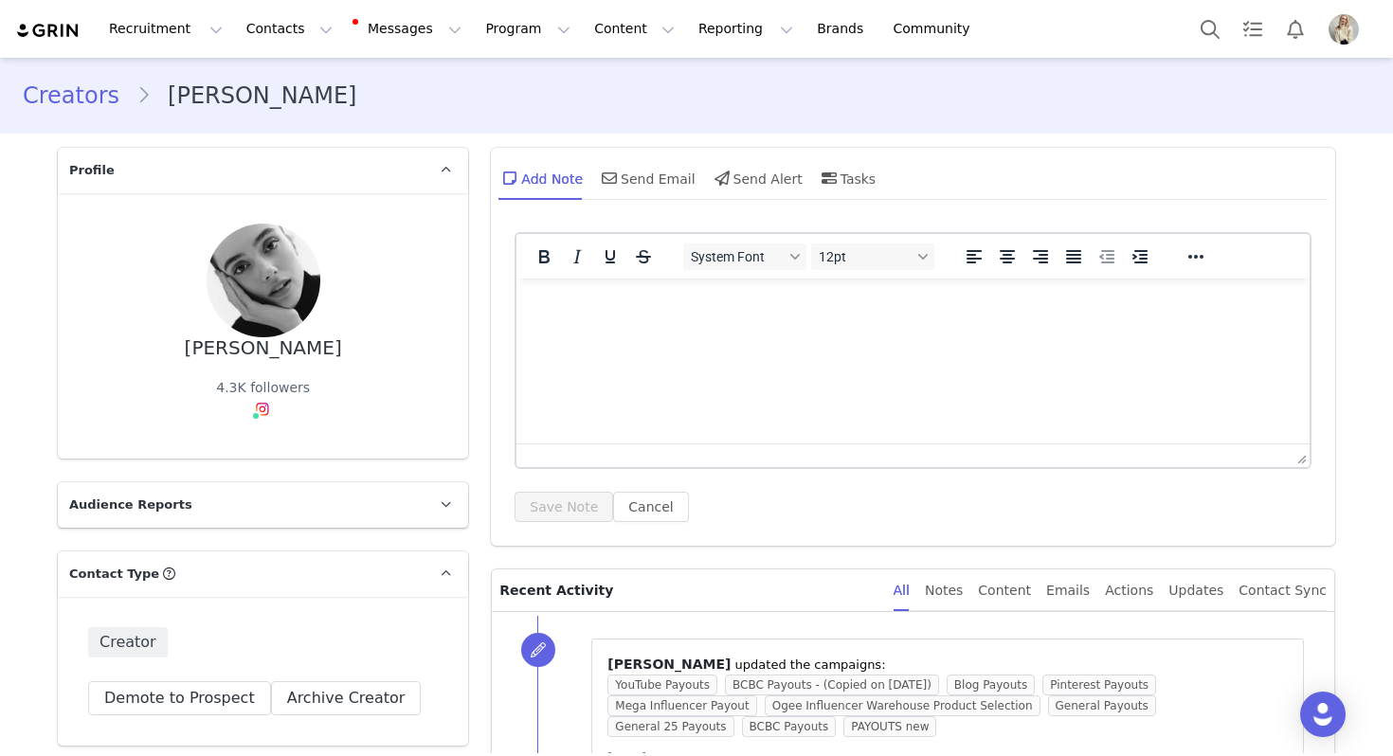
scroll to position [337, 0]
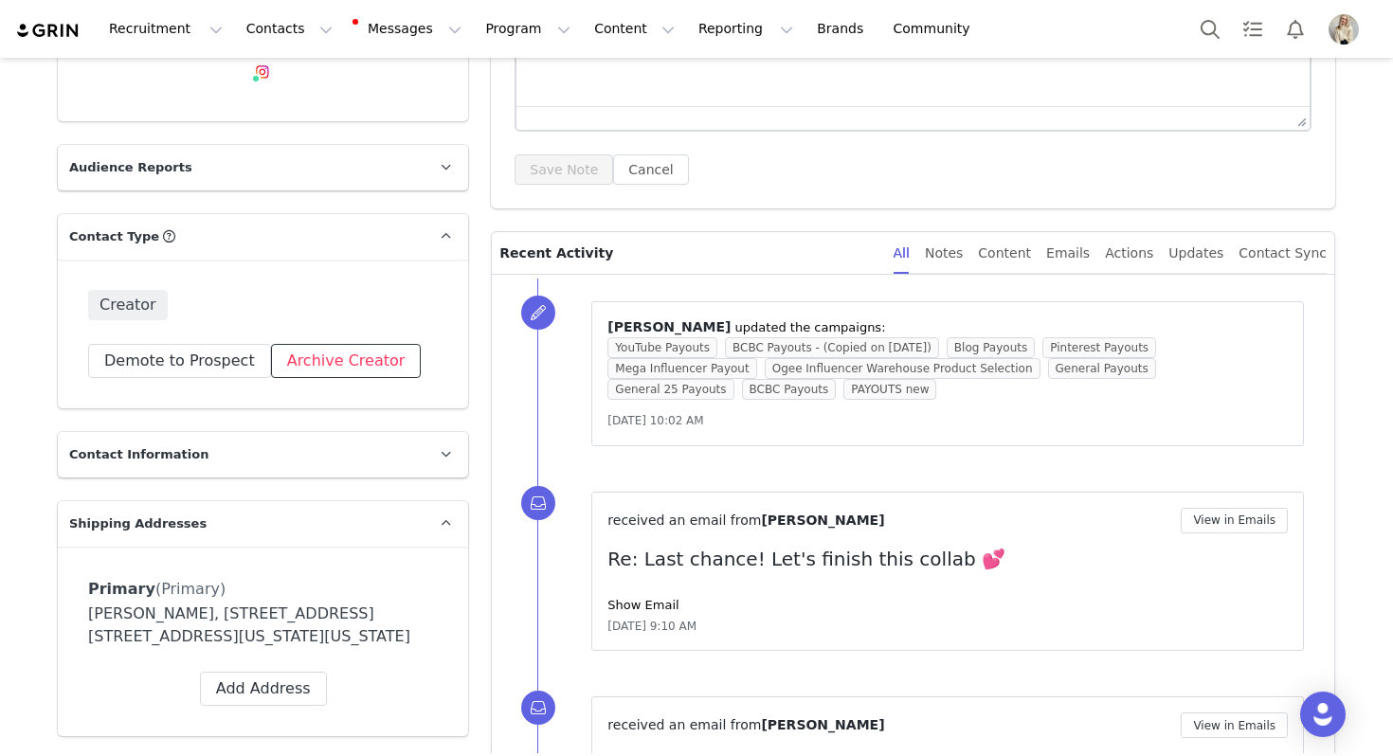
click at [312, 363] on button "Archive Creator" at bounding box center [346, 361] width 151 height 34
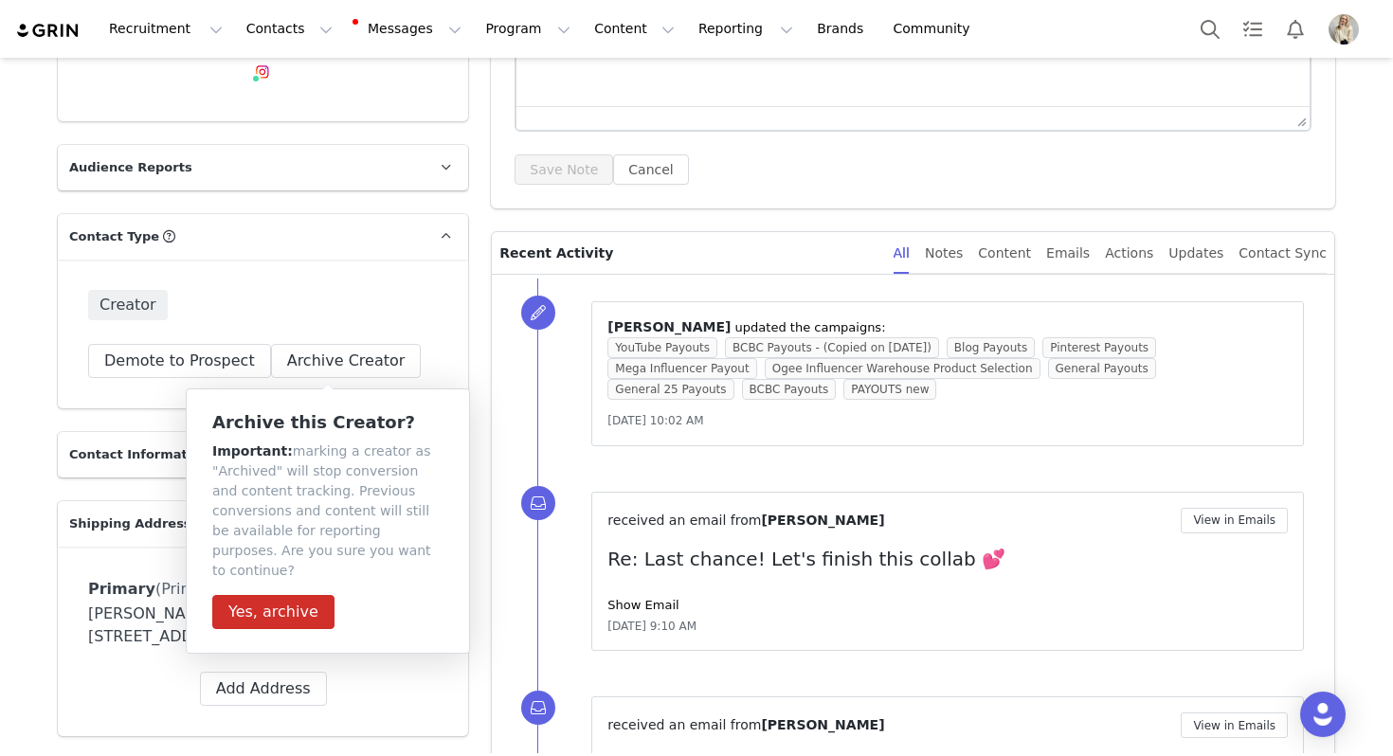
click at [801, 640] on div "received an email from Alison Woods View in Emails Re: Last chance! Let's finis…" at bounding box center [947, 572] width 713 height 160
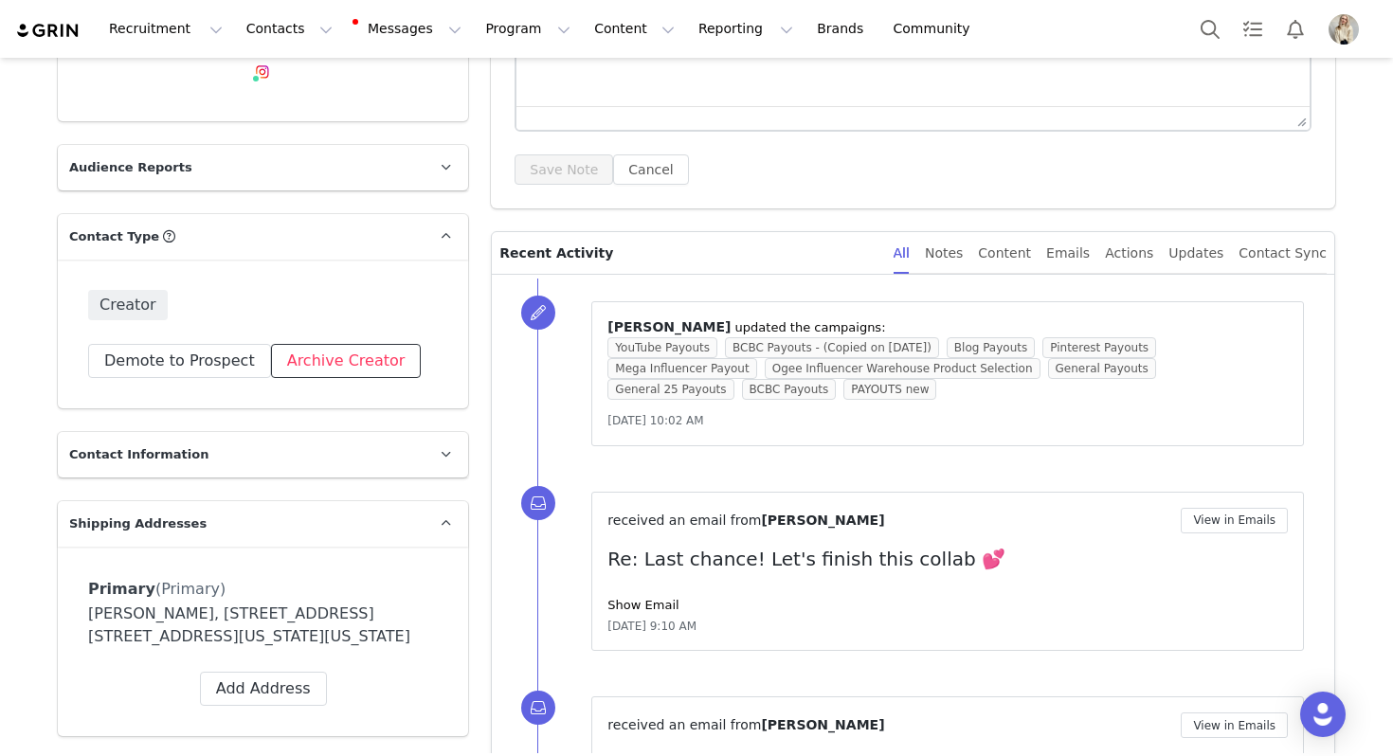
click at [350, 363] on button "Archive Creator" at bounding box center [346, 361] width 151 height 34
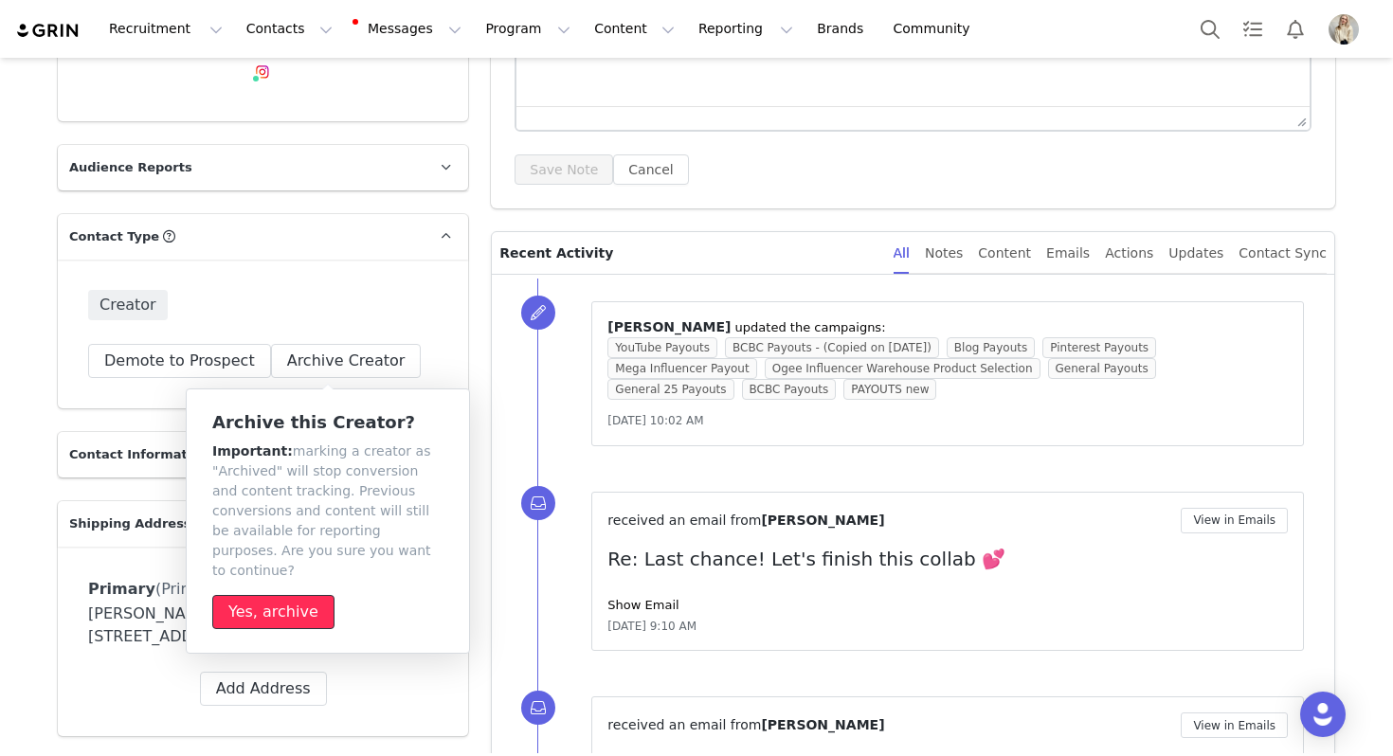
click at [290, 595] on button "Yes, archive" at bounding box center [273, 612] width 122 height 34
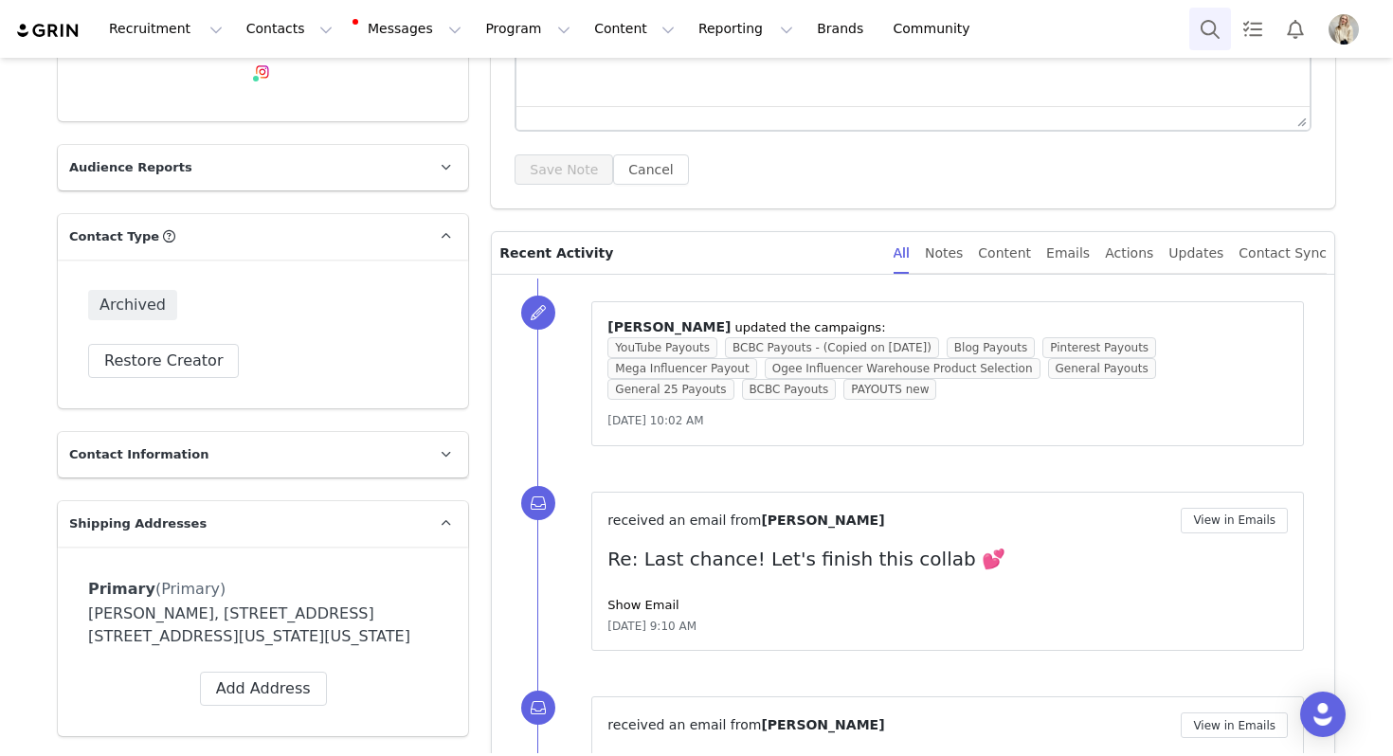
click at [1203, 26] on button "Search" at bounding box center [1210, 29] width 42 height 43
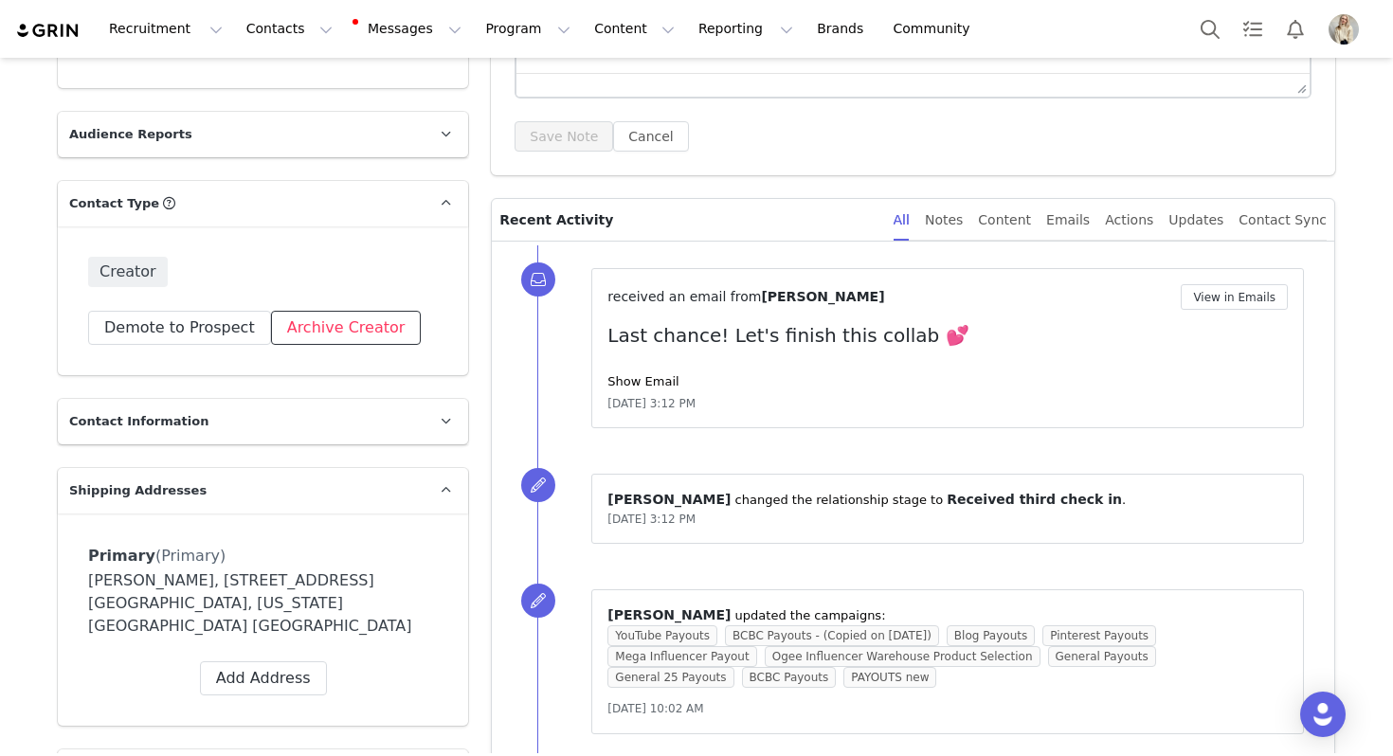
click at [292, 319] on button "Archive Creator" at bounding box center [346, 328] width 151 height 34
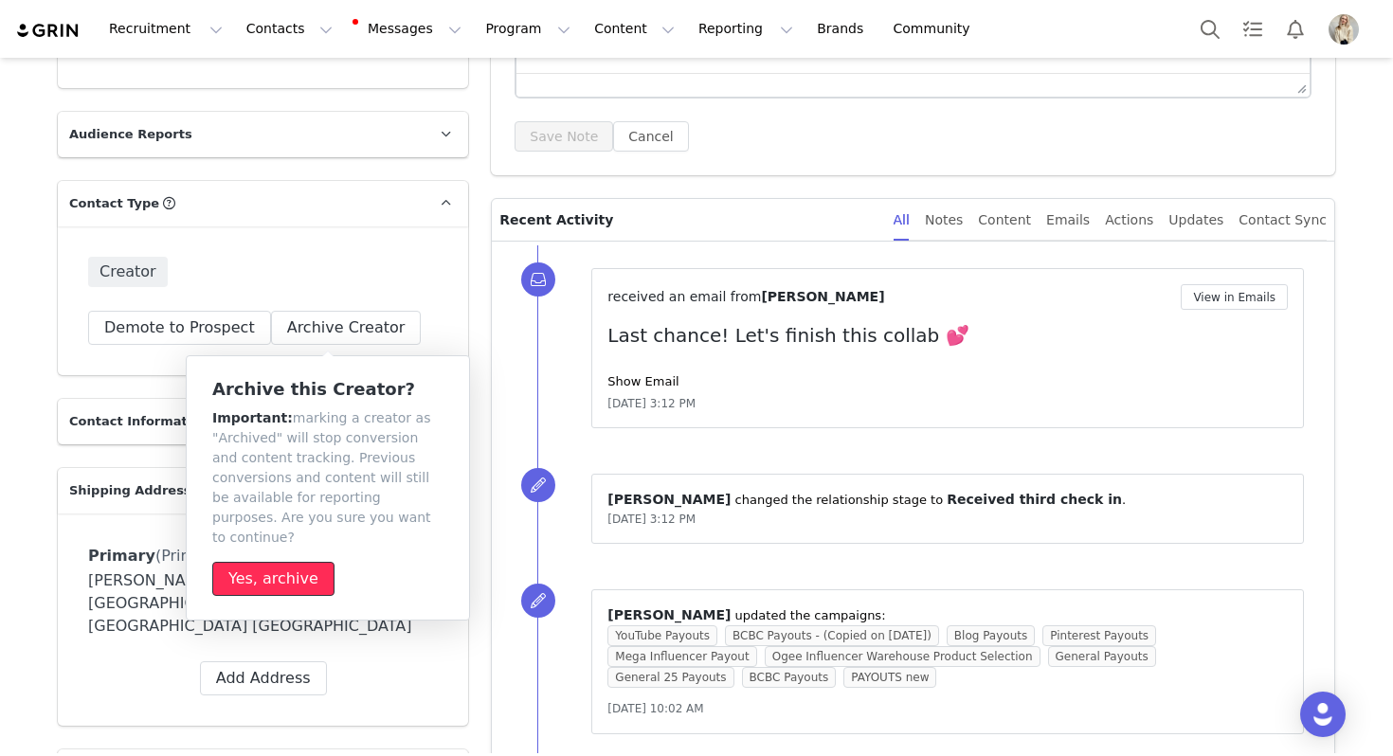
click at [284, 562] on button "Yes, archive" at bounding box center [273, 579] width 122 height 34
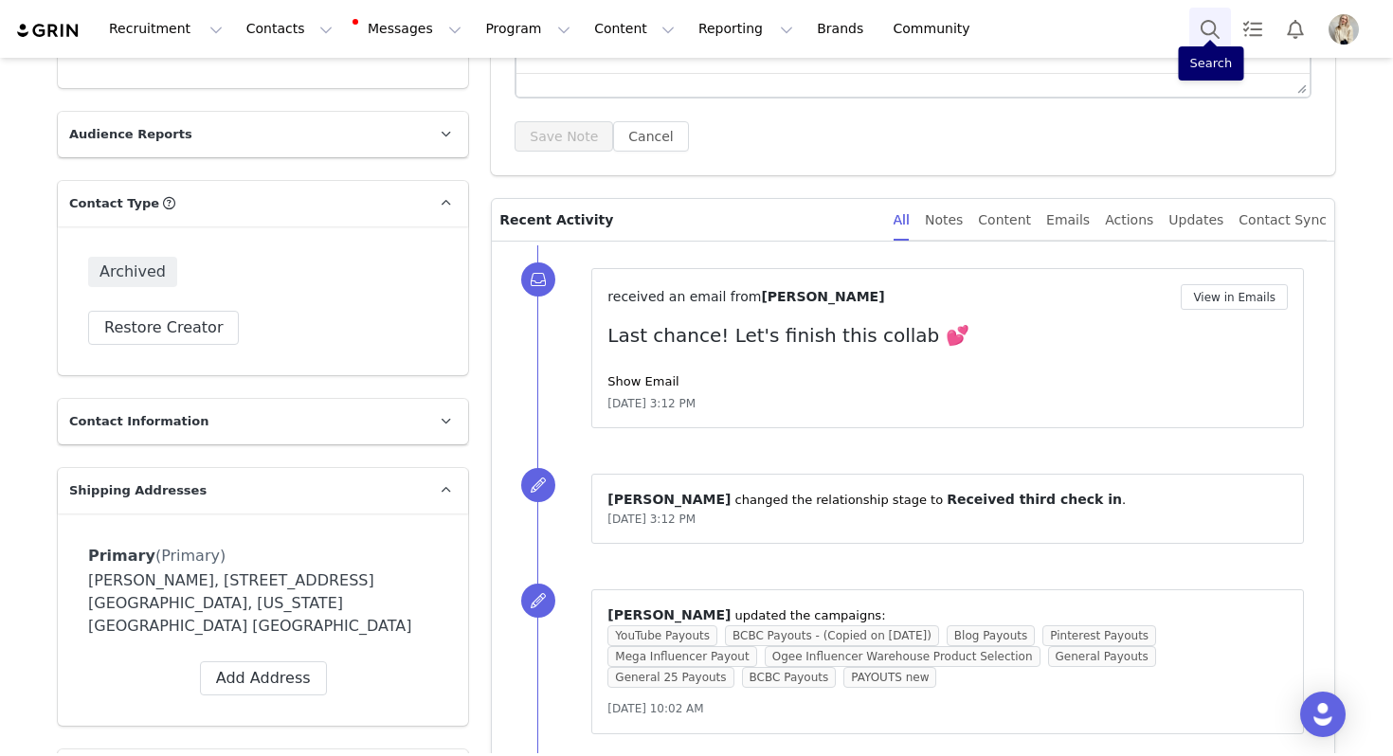
click at [1207, 28] on button "Search" at bounding box center [1210, 29] width 42 height 43
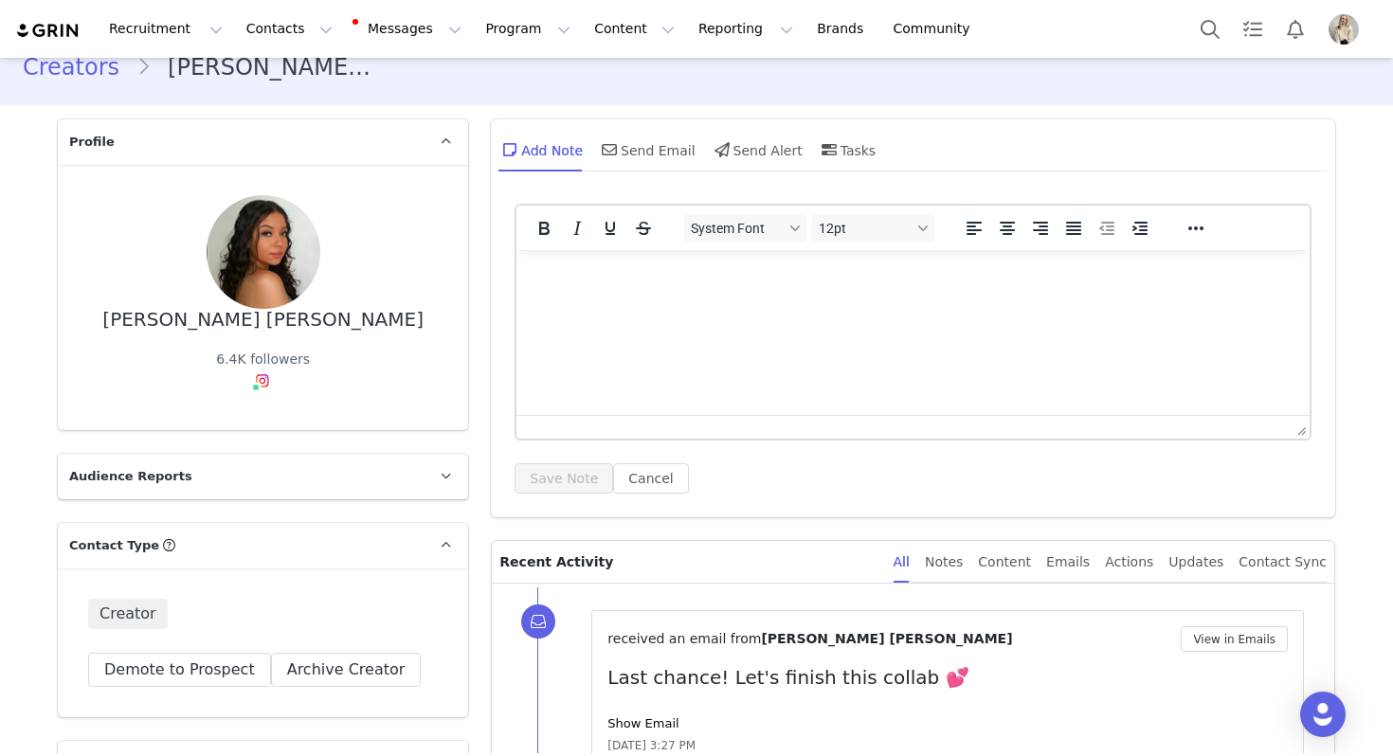
scroll to position [56, 0]
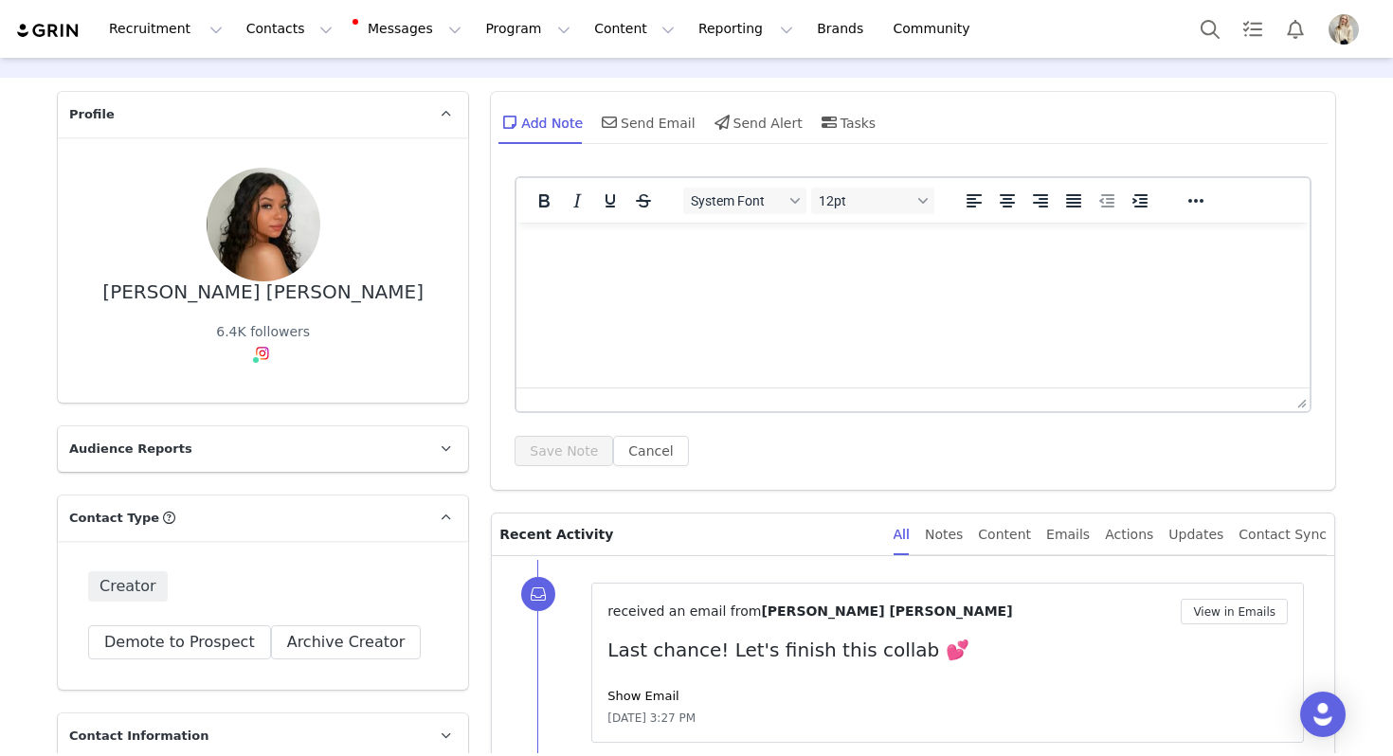
click at [339, 661] on div "Creator Demote this Creator? This will remove all accepted proposals attached t…" at bounding box center [263, 615] width 410 height 149
click at [335, 642] on button "Archive Creator" at bounding box center [346, 642] width 151 height 34
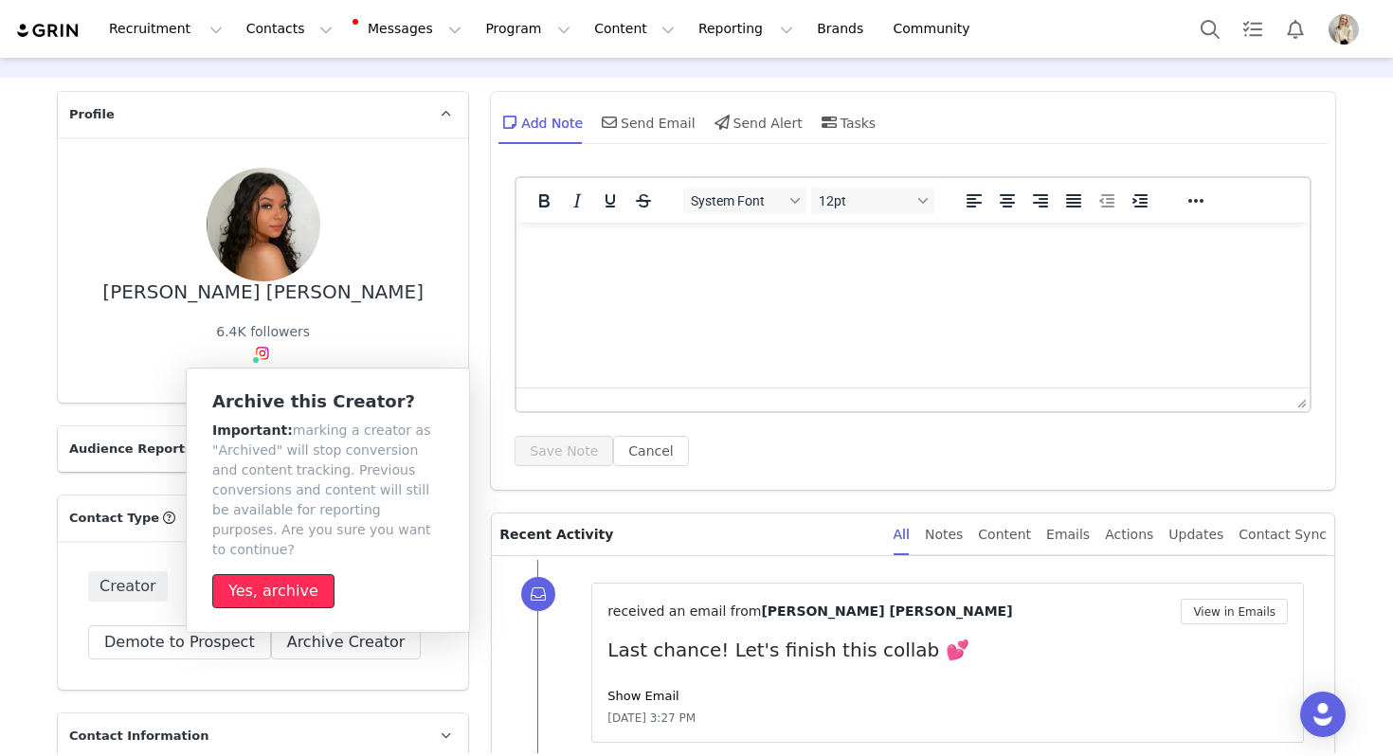
click at [278, 574] on button "Yes, archive" at bounding box center [273, 591] width 122 height 34
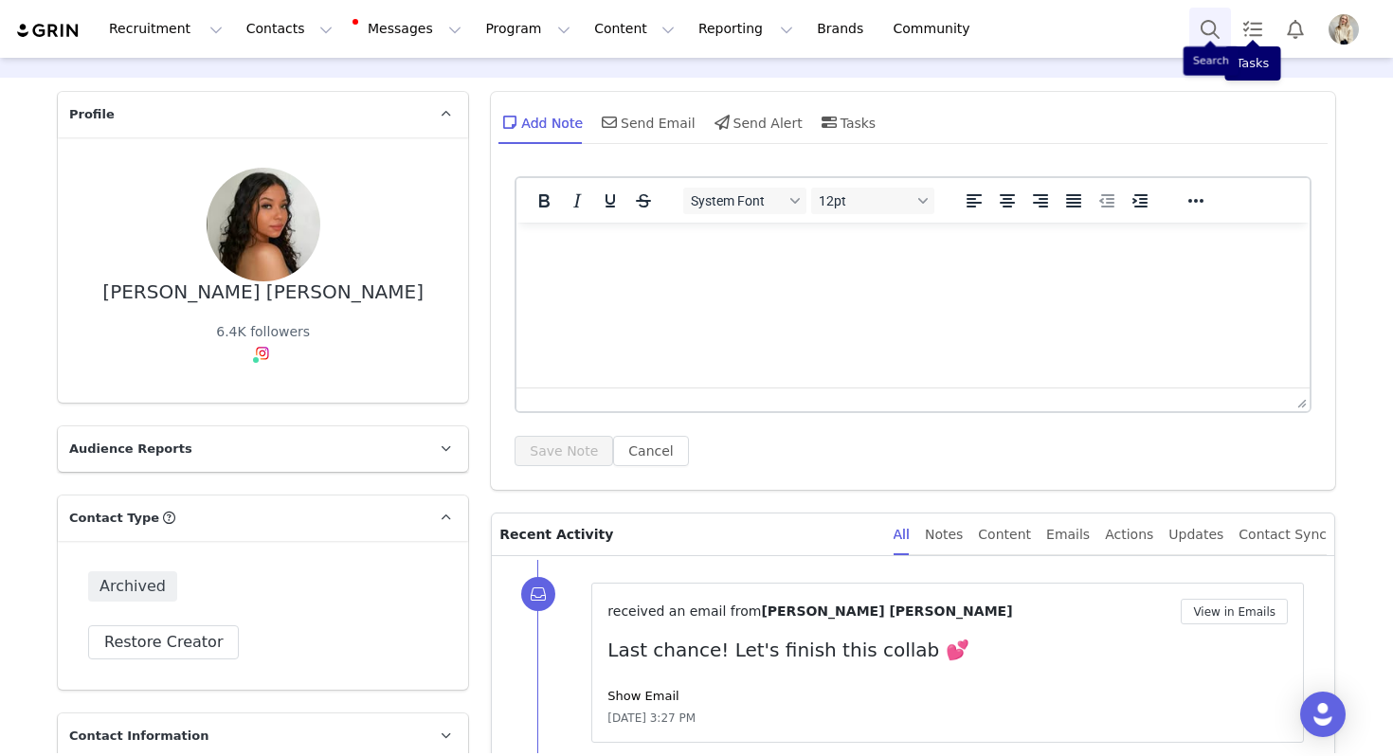
click at [1200, 34] on button "Search" at bounding box center [1210, 29] width 42 height 43
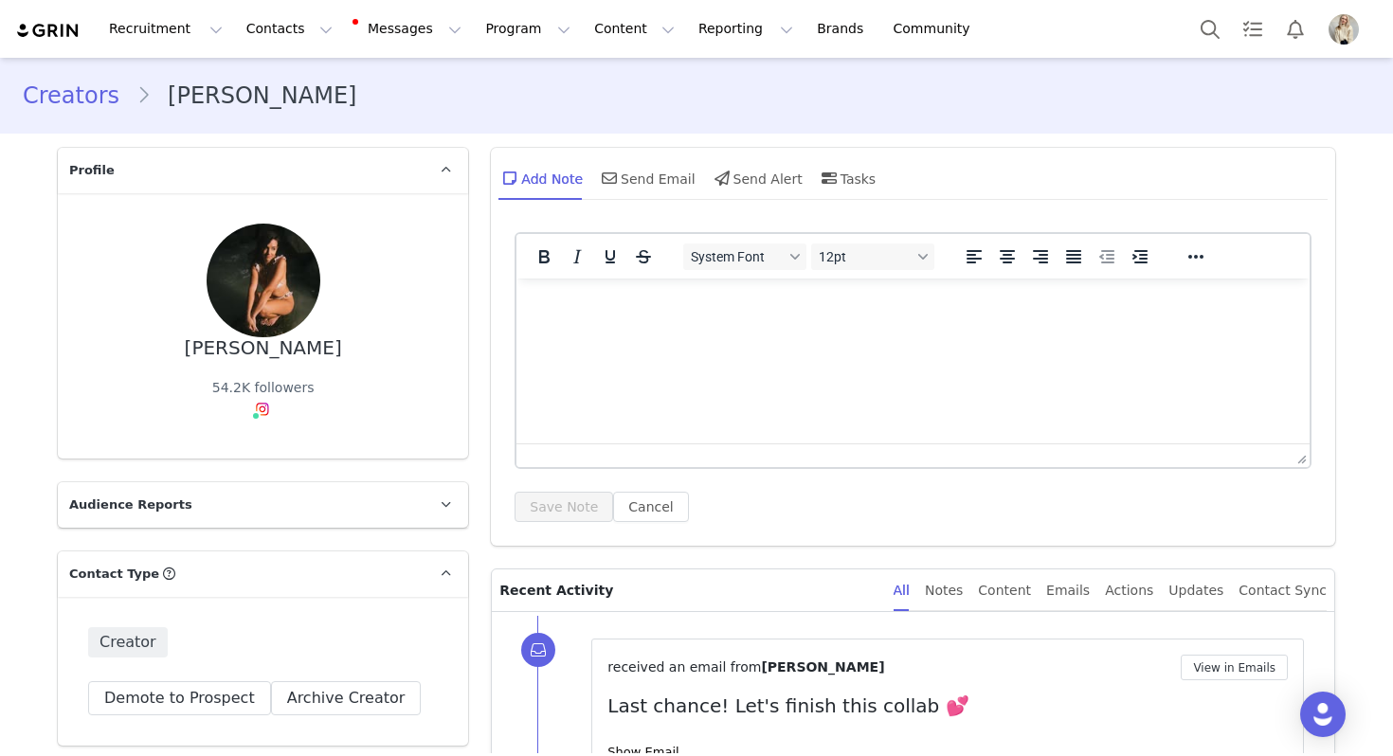
scroll to position [372, 0]
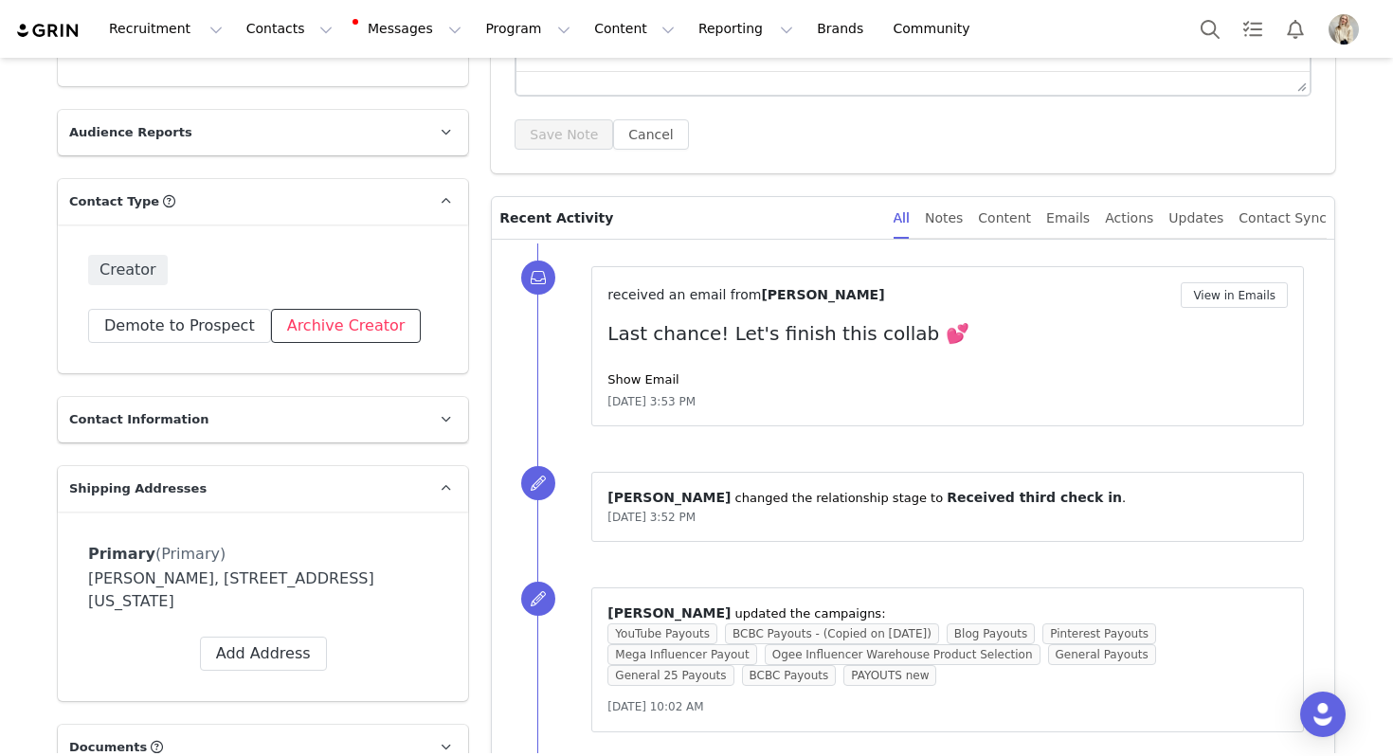
click at [324, 318] on button "Archive Creator" at bounding box center [346, 326] width 151 height 34
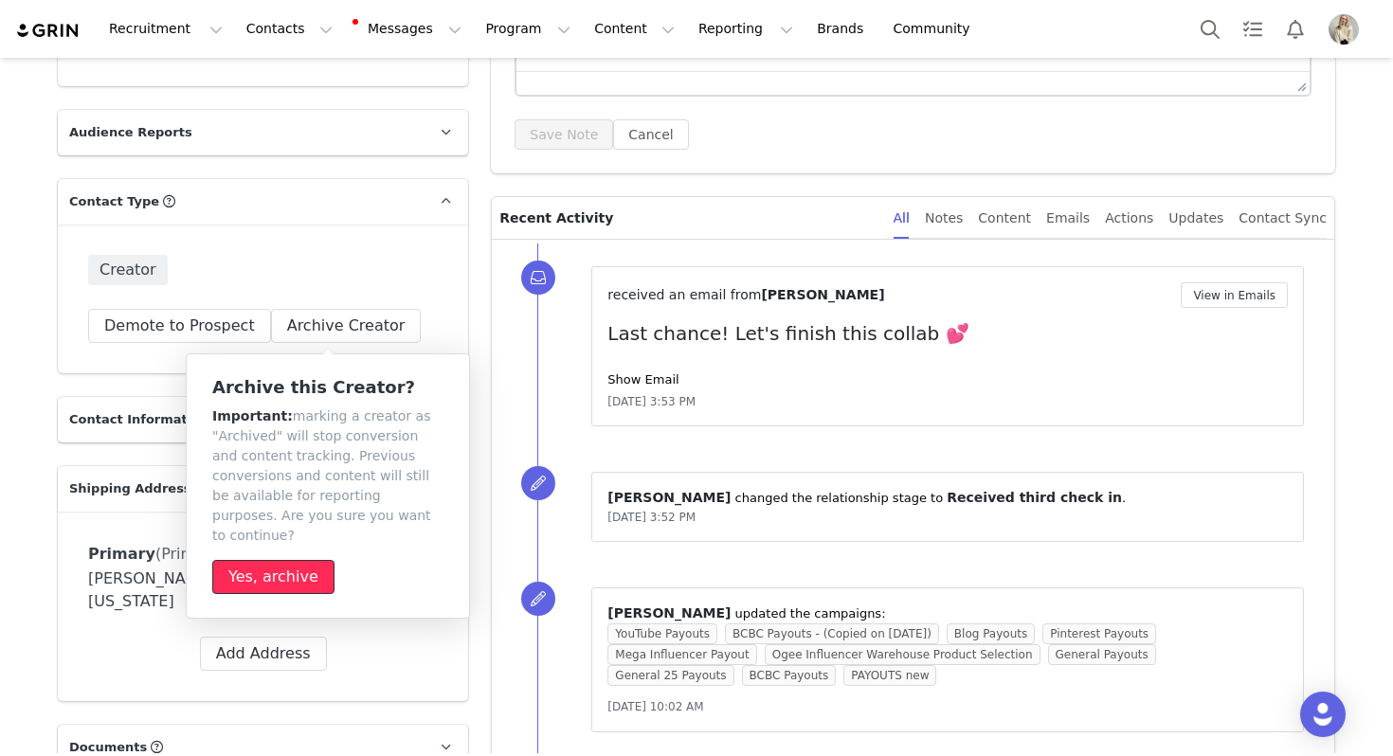
click at [298, 570] on button "Yes, archive" at bounding box center [273, 577] width 122 height 34
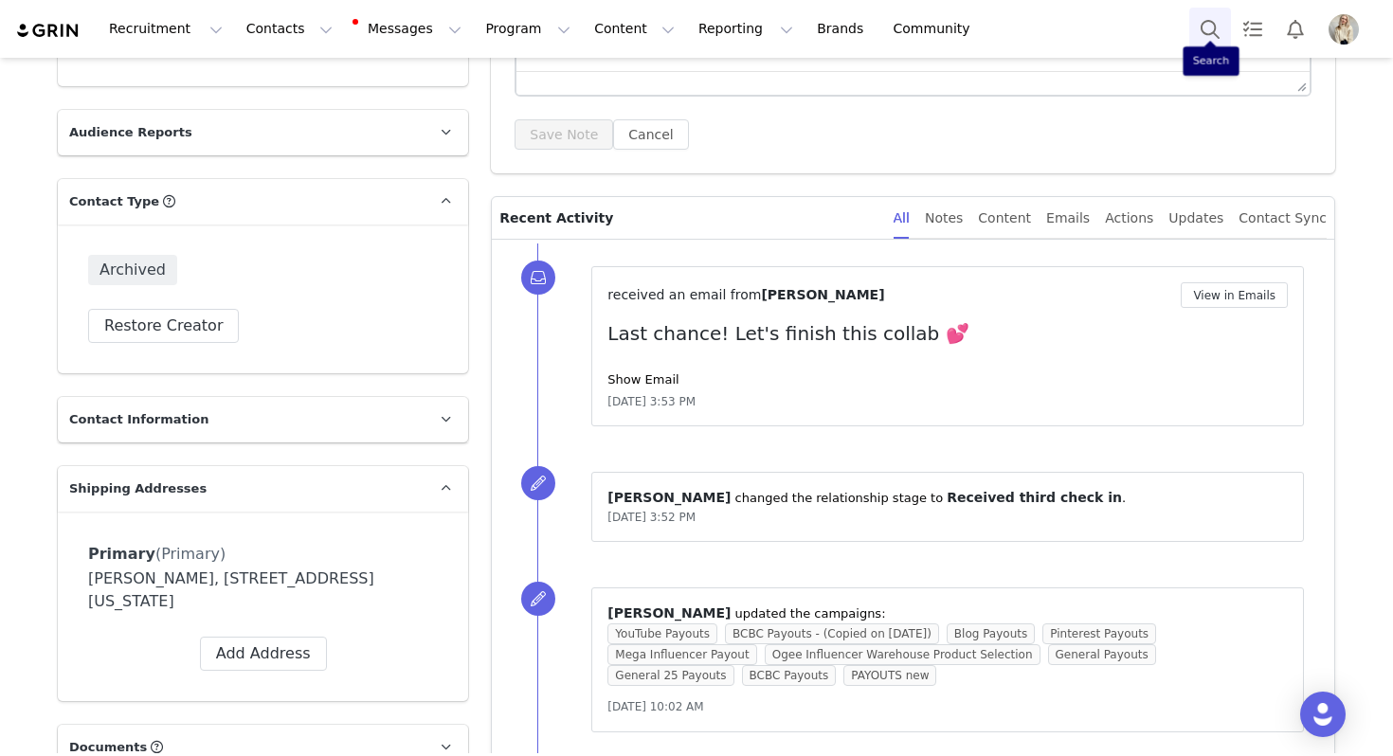
click at [1208, 25] on button "Search" at bounding box center [1210, 29] width 42 height 43
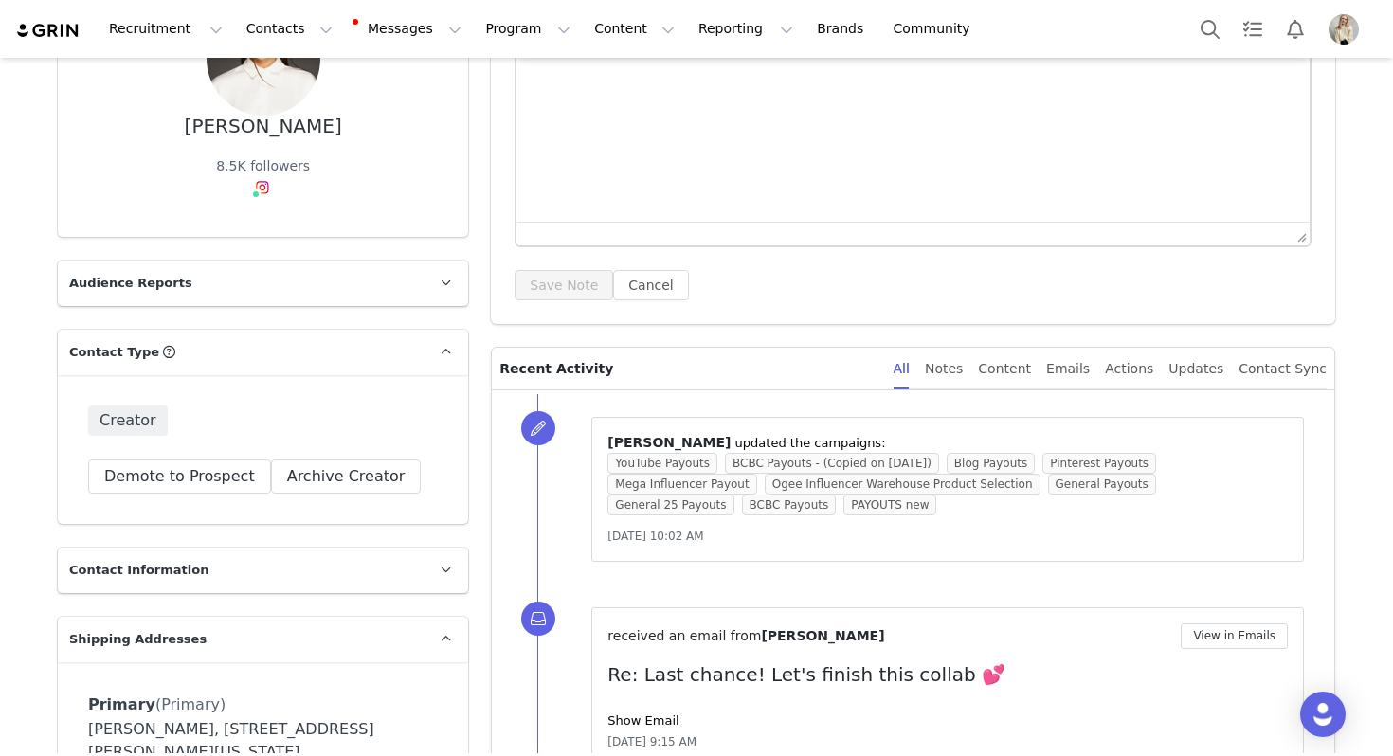
scroll to position [407, 0]
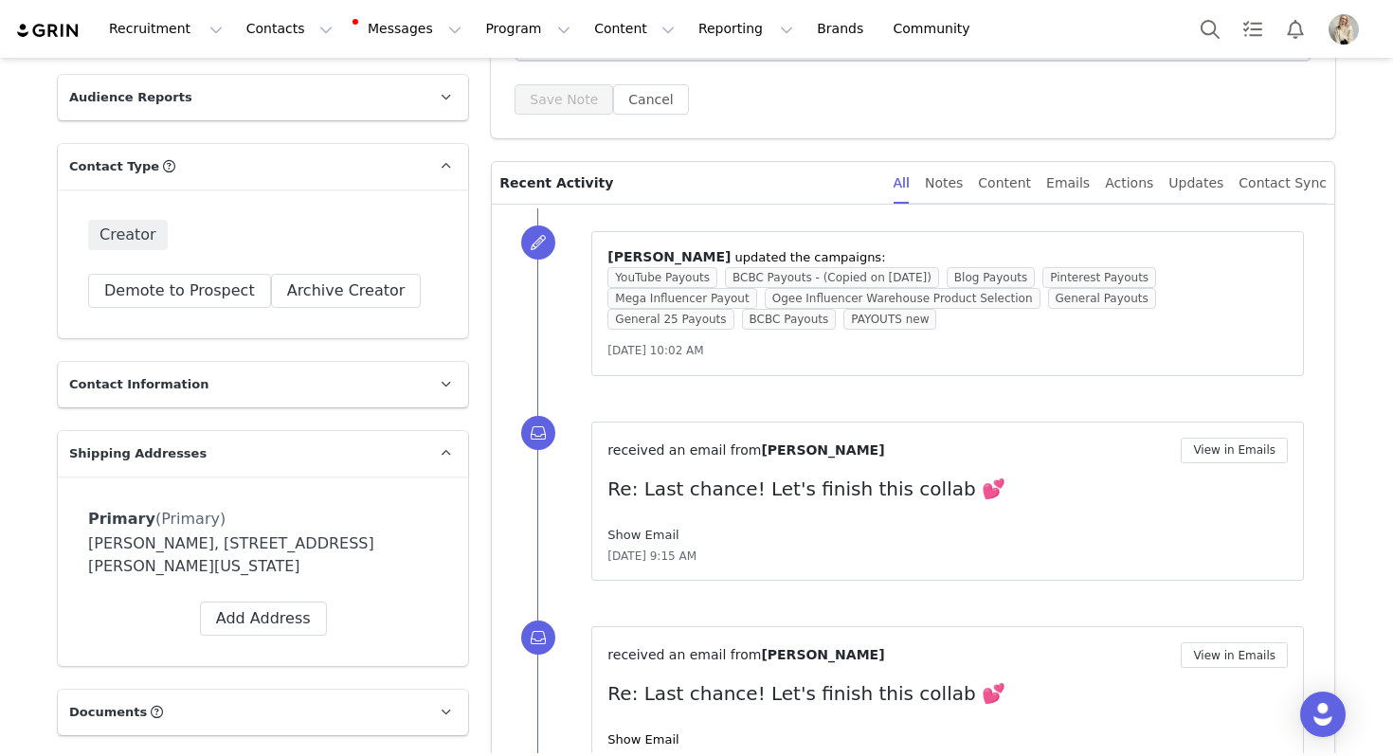
click at [642, 532] on link "Show Email" at bounding box center [642, 535] width 71 height 14
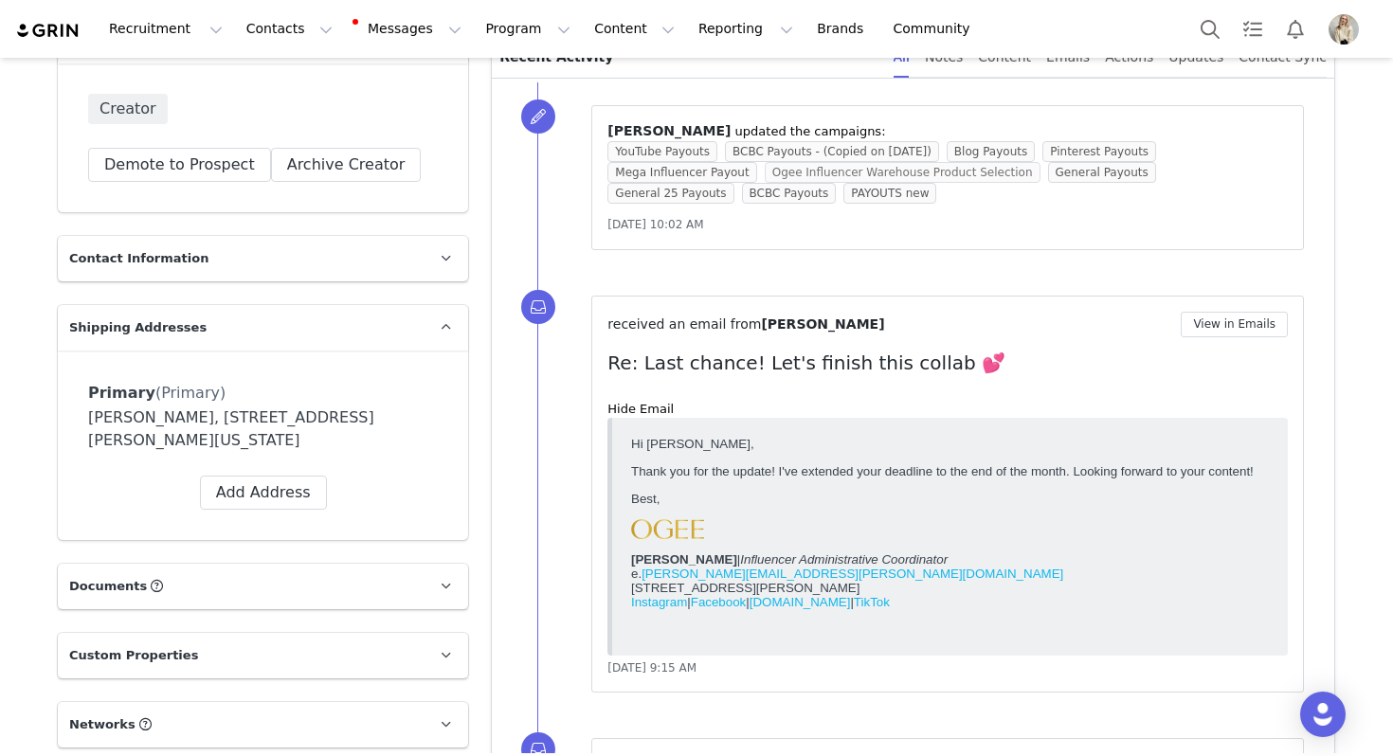
scroll to position [562, 0]
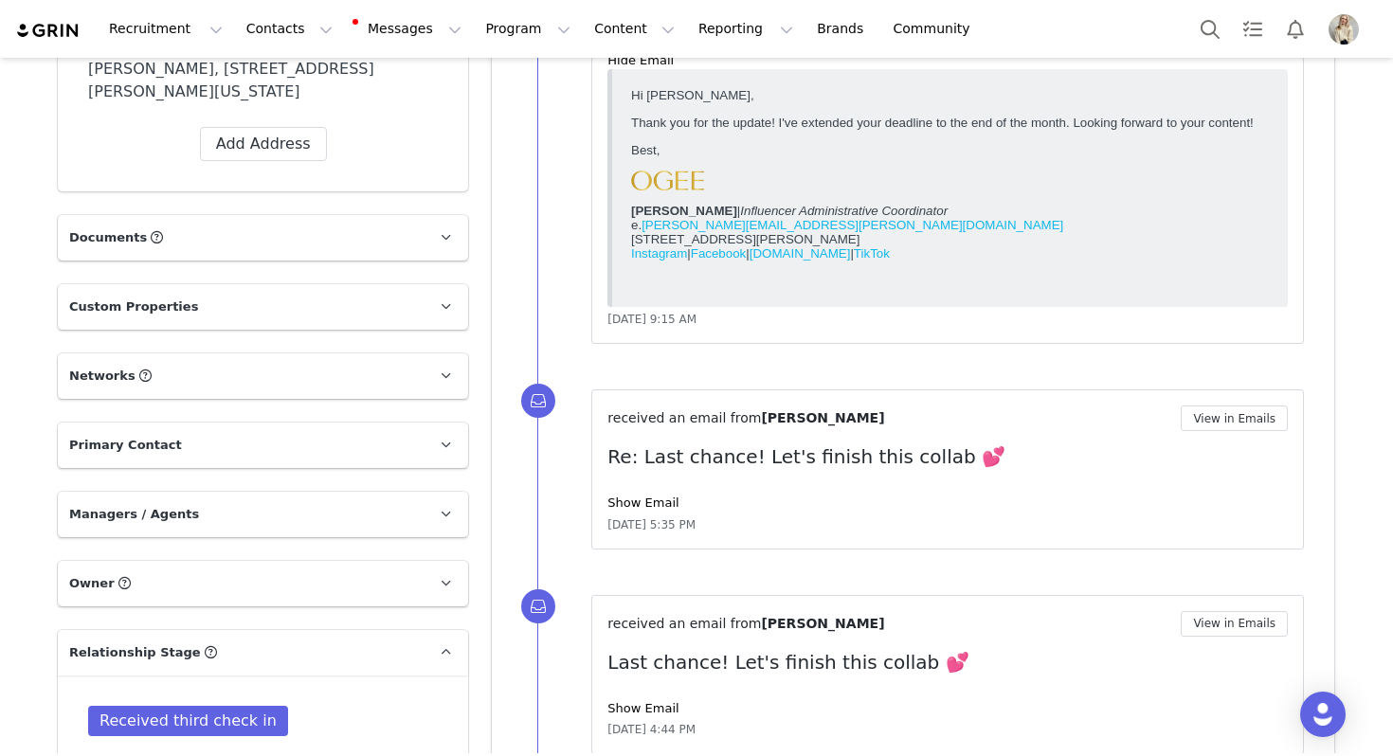
click at [683, 340] on div "received an email from [PERSON_NAME] View in Emails Re: Last chance! Let's fini…" at bounding box center [947, 146] width 713 height 398
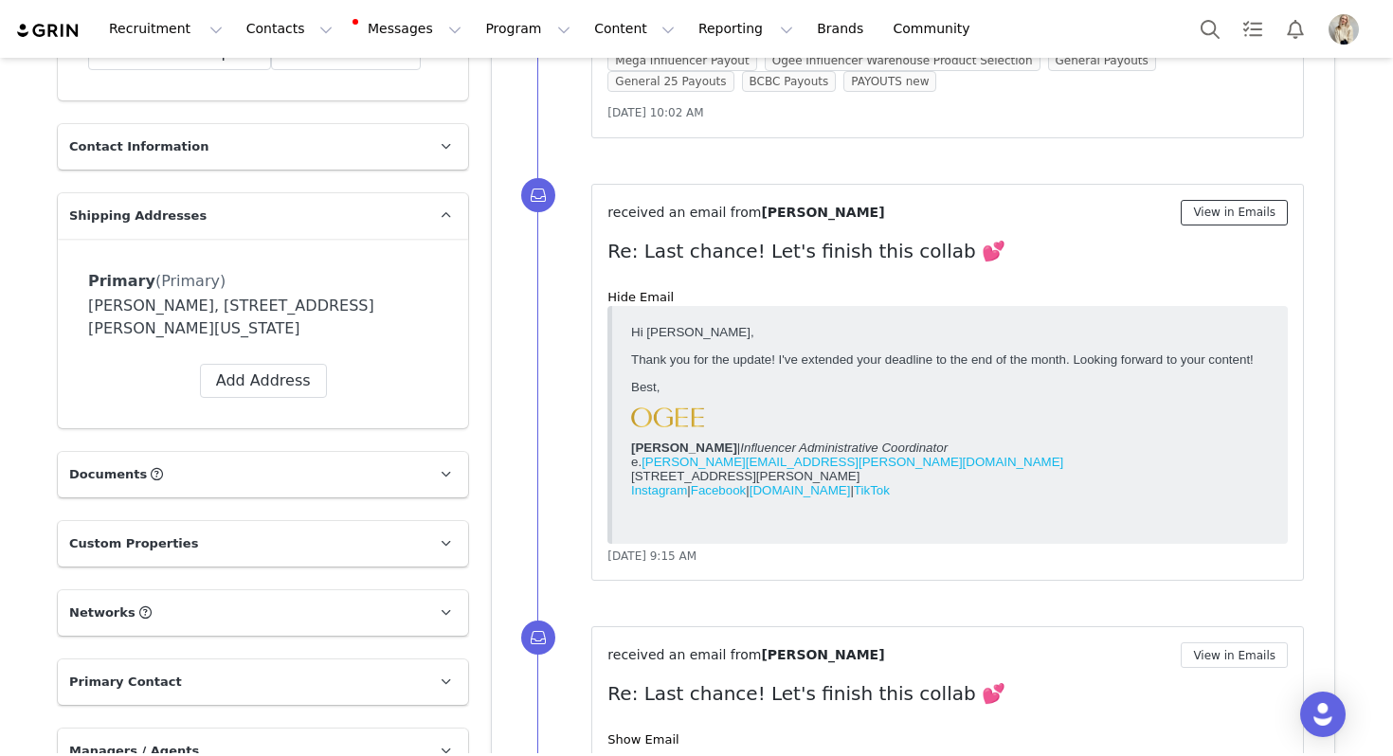
click at [1221, 217] on button "View in Emails" at bounding box center [1234, 213] width 107 height 26
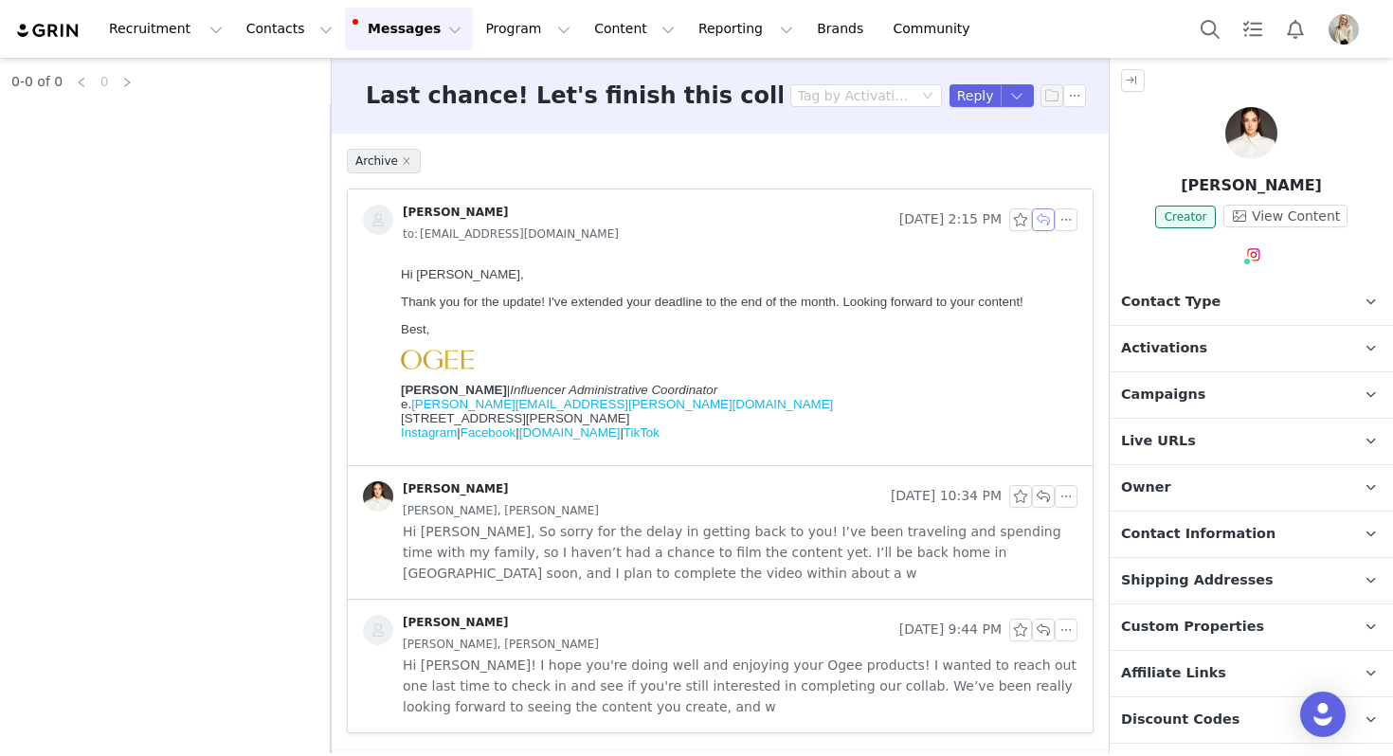
click at [1045, 216] on button "button" at bounding box center [1043, 219] width 23 height 23
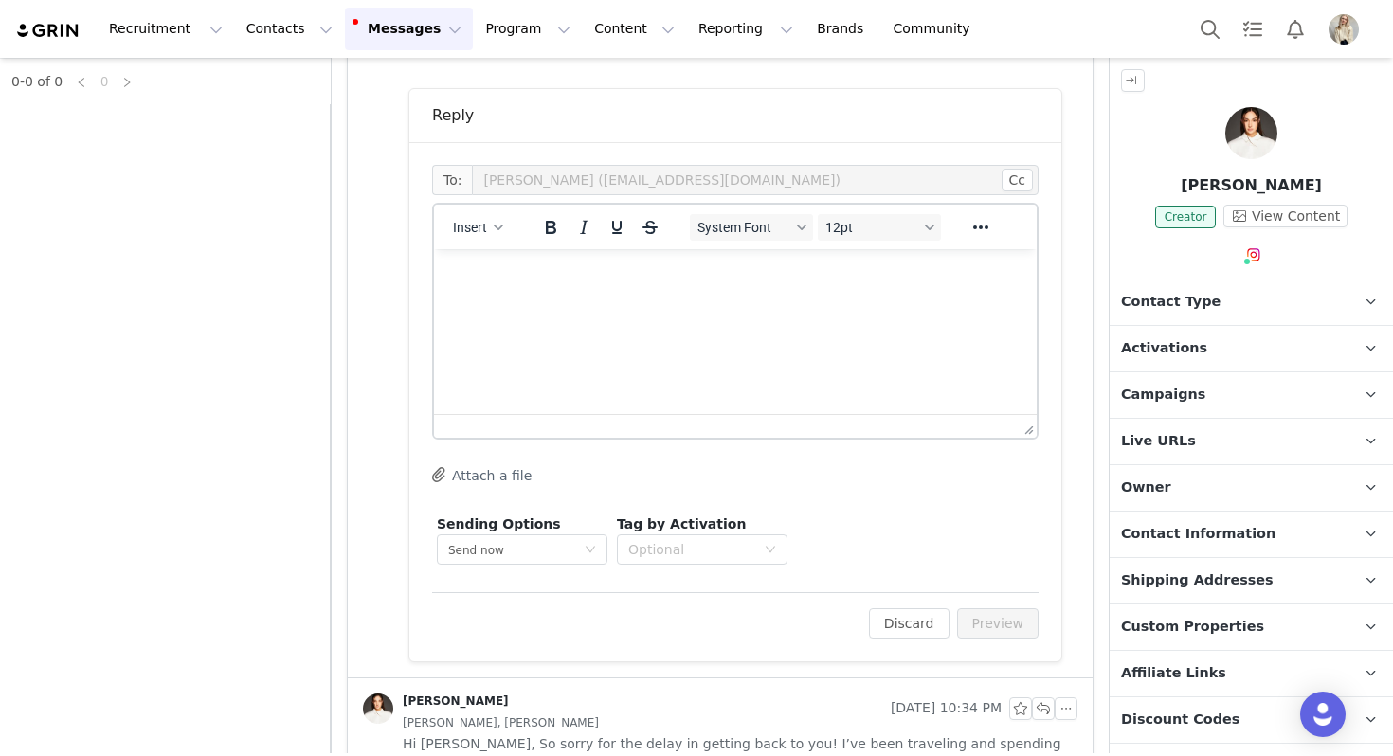
click at [618, 300] on html at bounding box center [735, 274] width 603 height 51
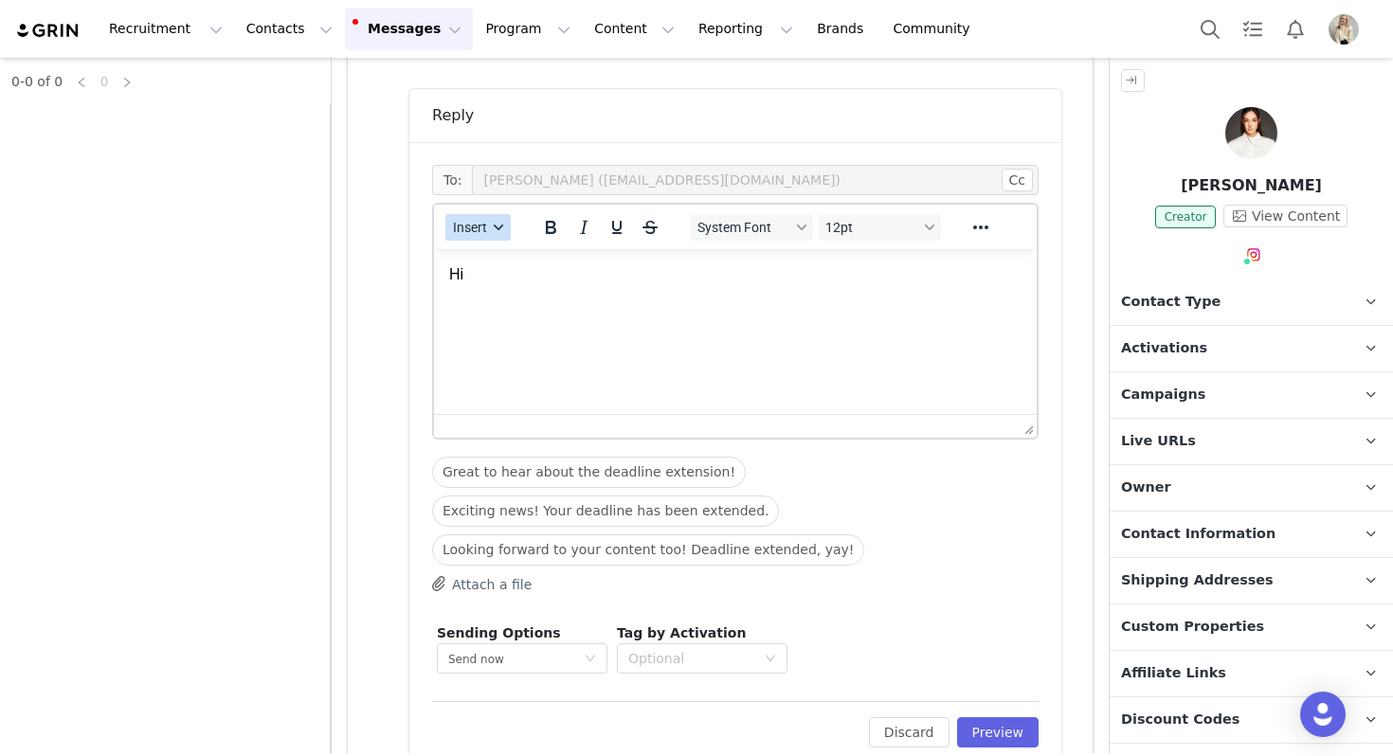
click at [451, 222] on button "Insert" at bounding box center [477, 227] width 65 height 27
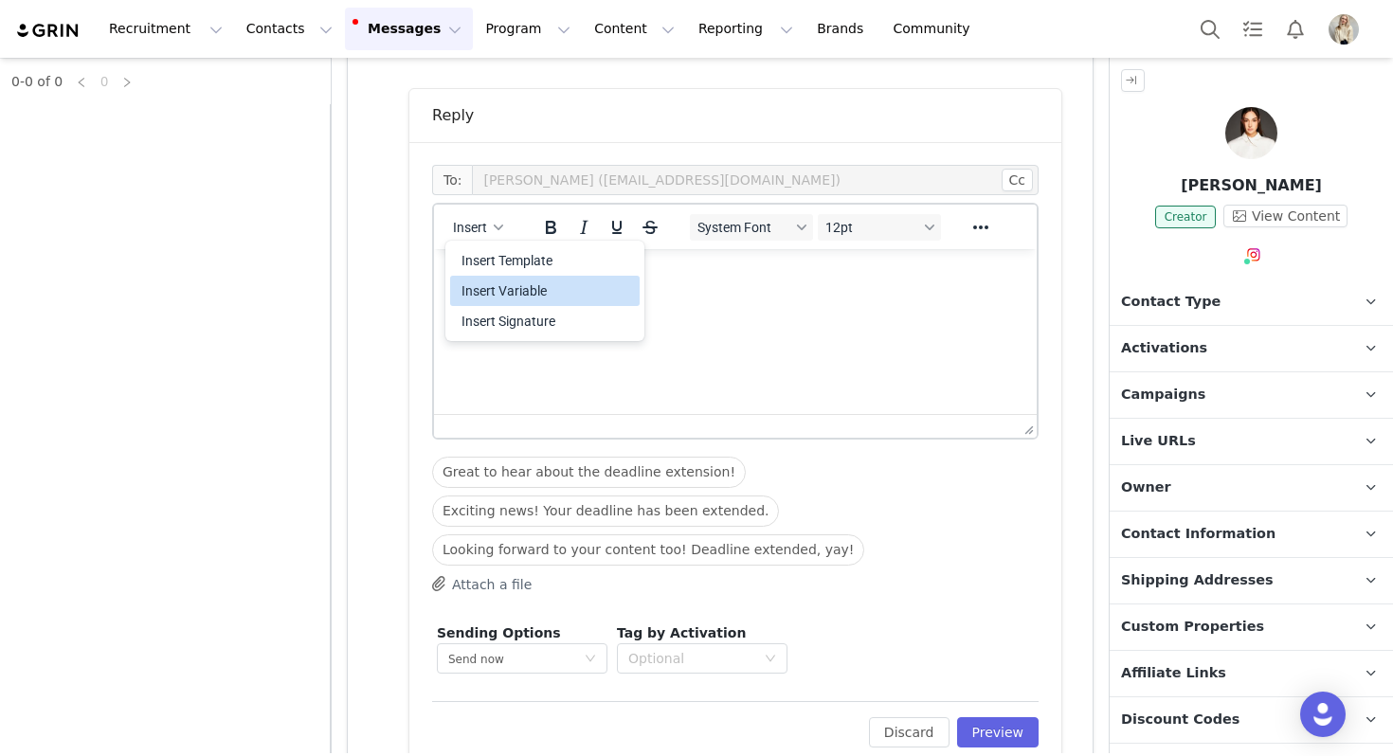
click at [523, 277] on div "Insert Variable" at bounding box center [545, 291] width 190 height 30
select select
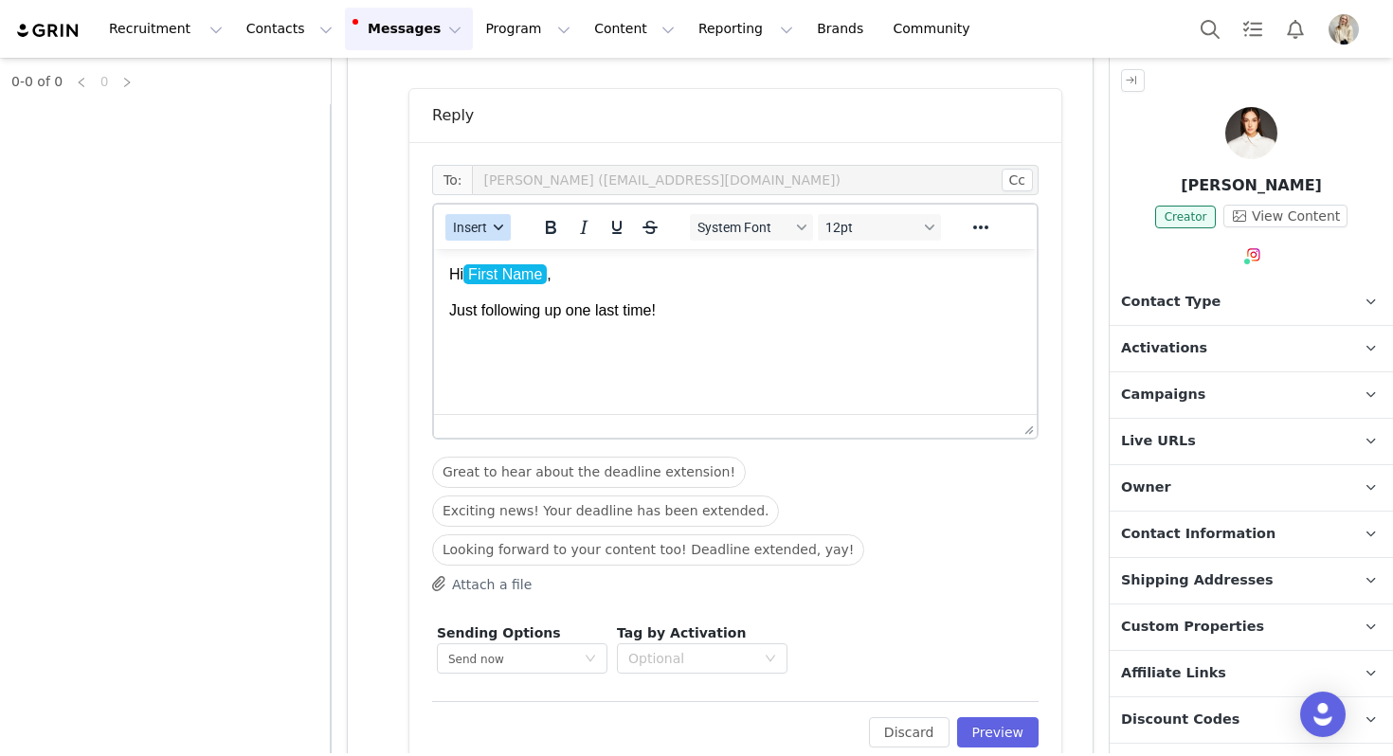
click at [445, 236] on button "Insert" at bounding box center [477, 227] width 65 height 27
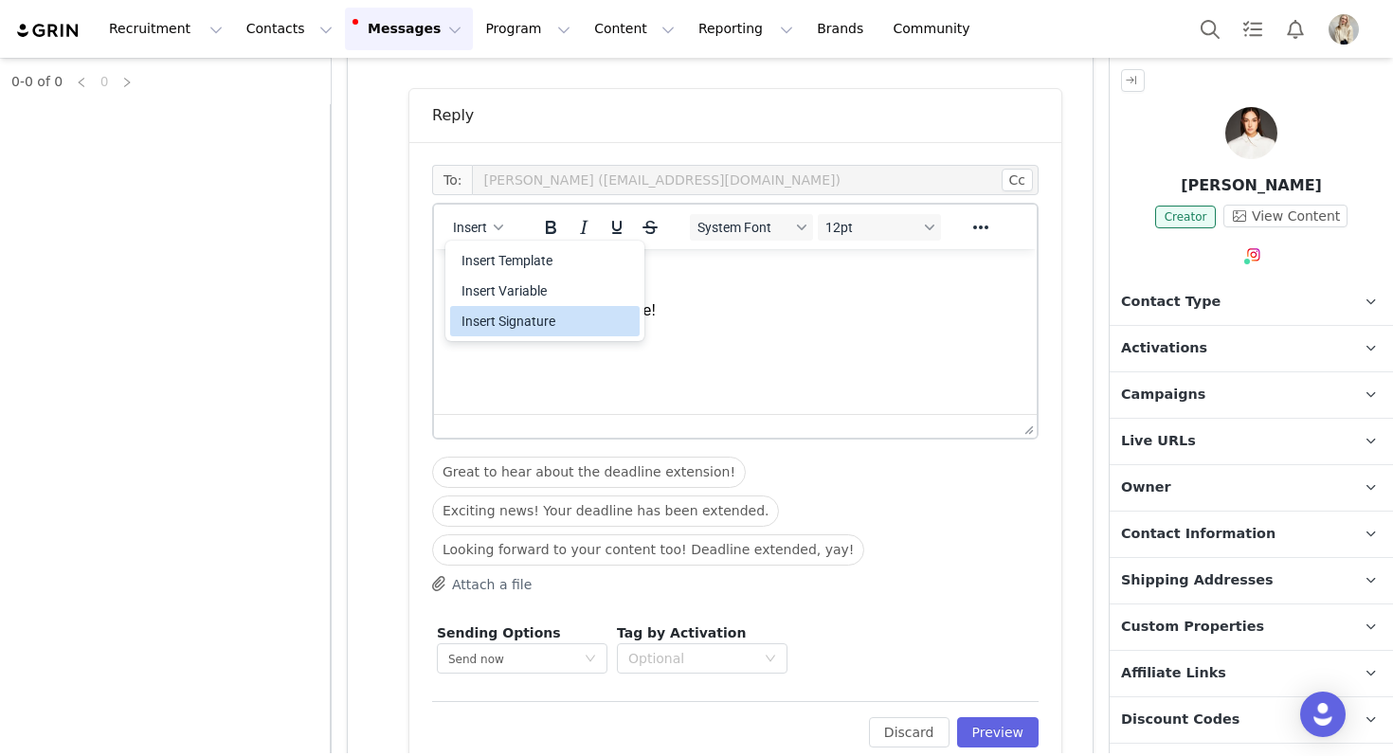
click at [488, 324] on div "Insert Signature" at bounding box center [546, 321] width 171 height 23
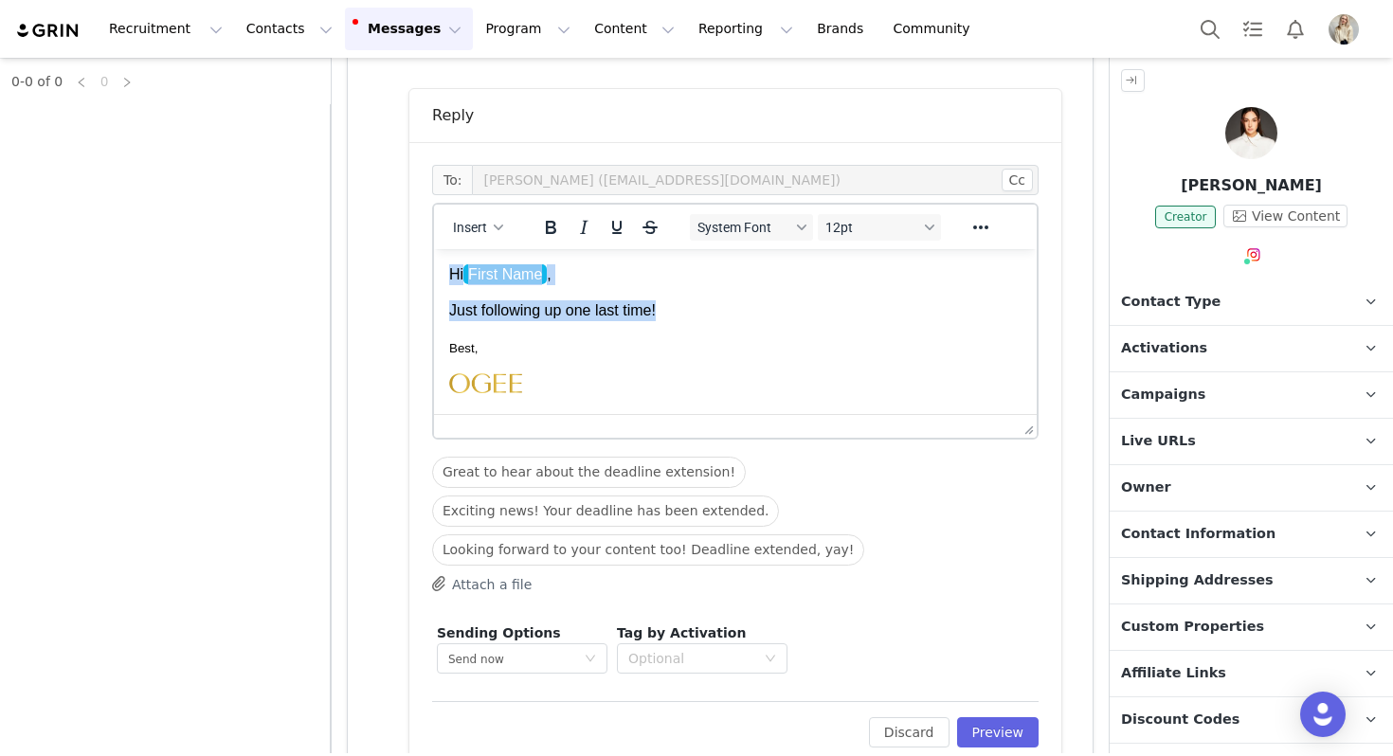
drag, startPoint x: 750, startPoint y: 318, endPoint x: 265, endPoint y: 217, distance: 494.7
click at [434, 249] on html "Hi First Name , Just following up one last time! Best, Julia Michael | Influenc…" at bounding box center [735, 400] width 603 height 302
click at [793, 219] on button "System Font" at bounding box center [751, 227] width 123 height 27
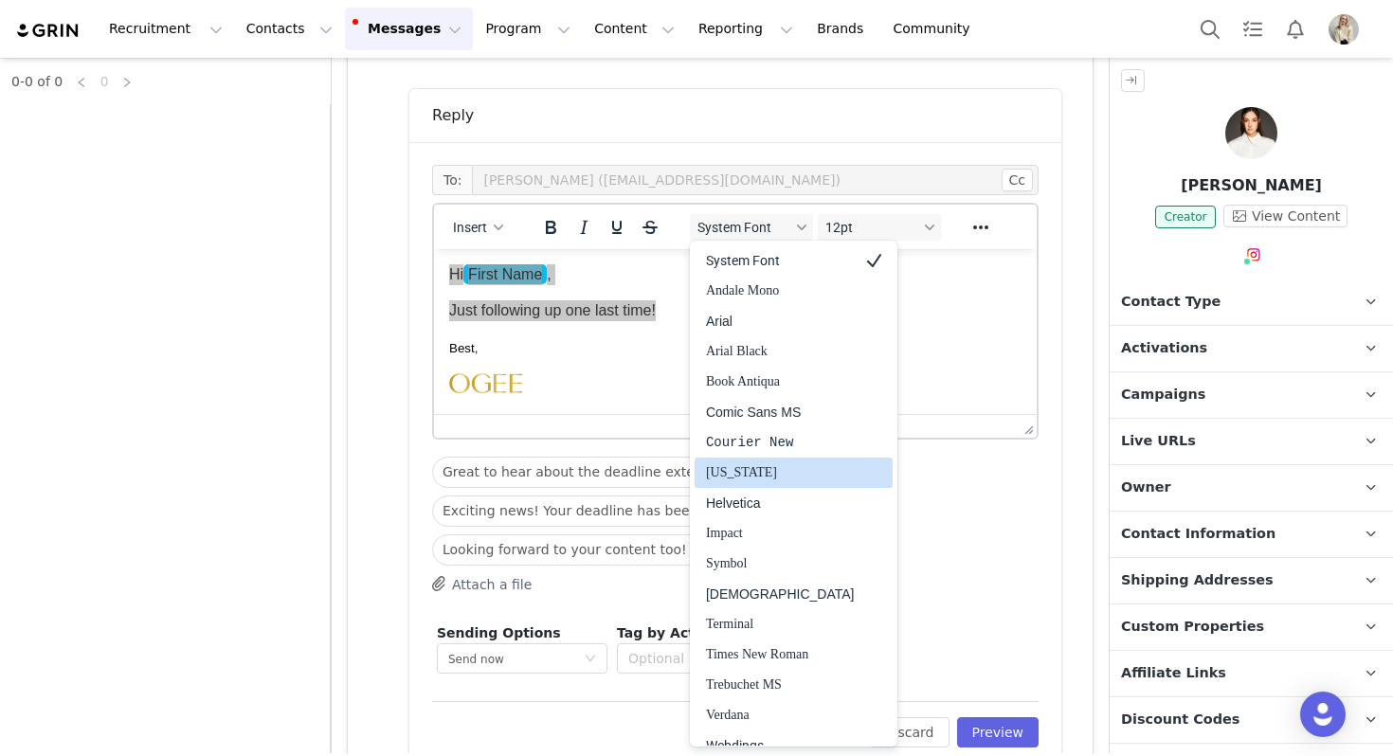
click at [769, 503] on div "Helvetica" at bounding box center [780, 503] width 149 height 23
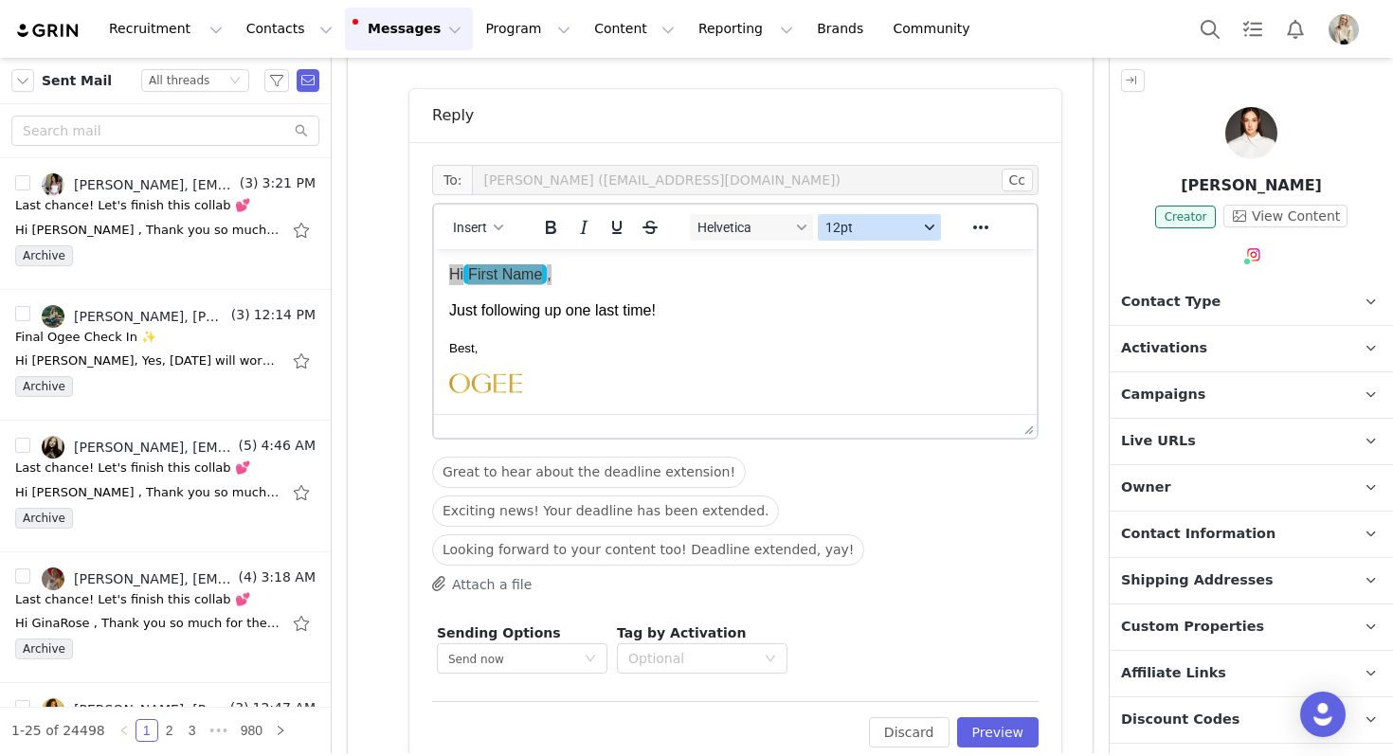
click at [896, 226] on span "12pt" at bounding box center [871, 227] width 93 height 15
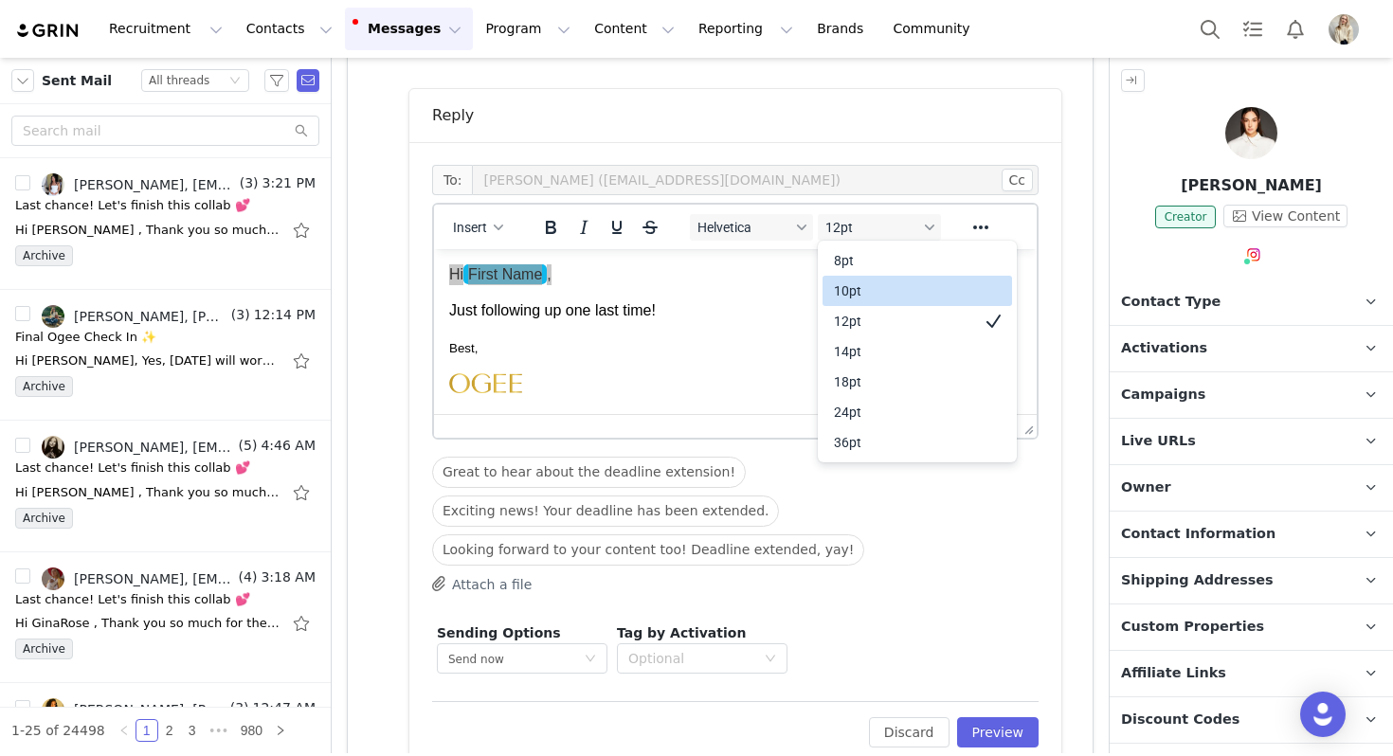
click at [884, 297] on div "10pt" at bounding box center [904, 291] width 140 height 23
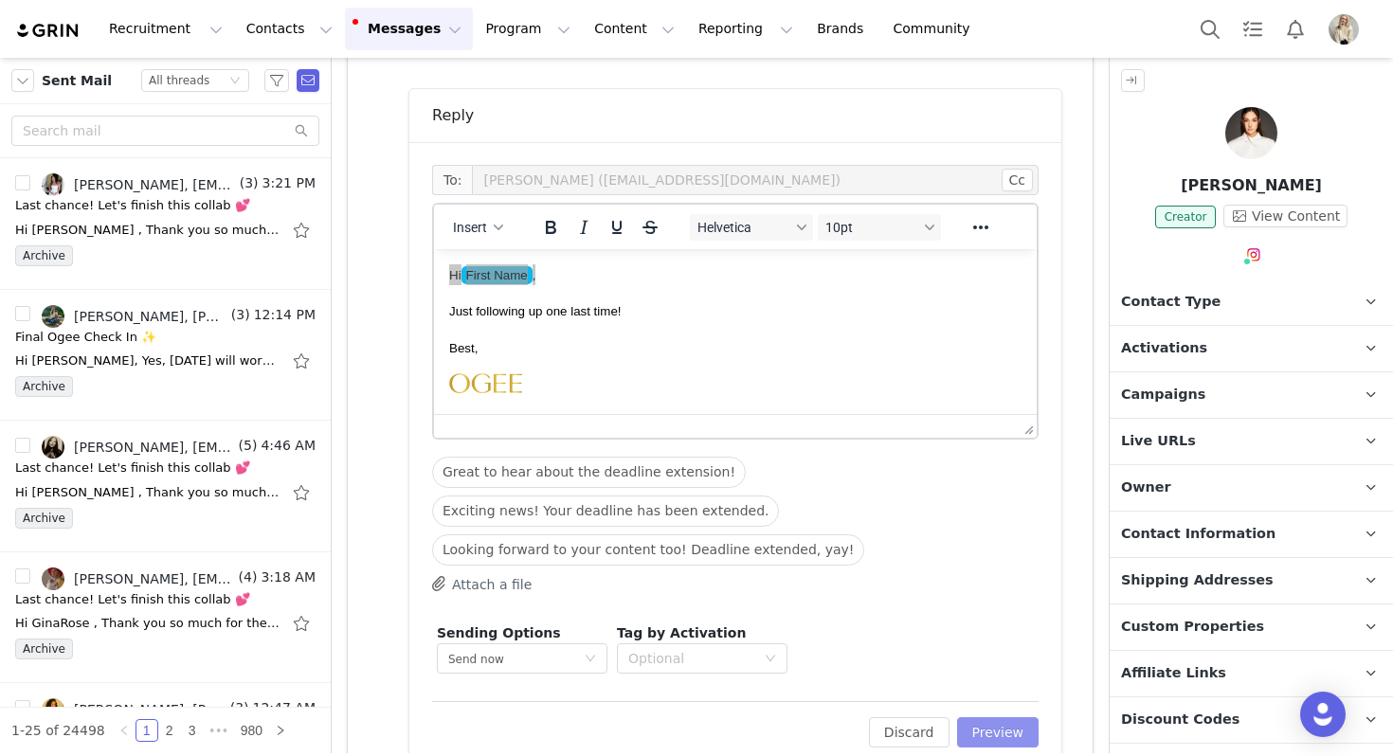
click at [1001, 726] on button "Preview" at bounding box center [998, 732] width 82 height 30
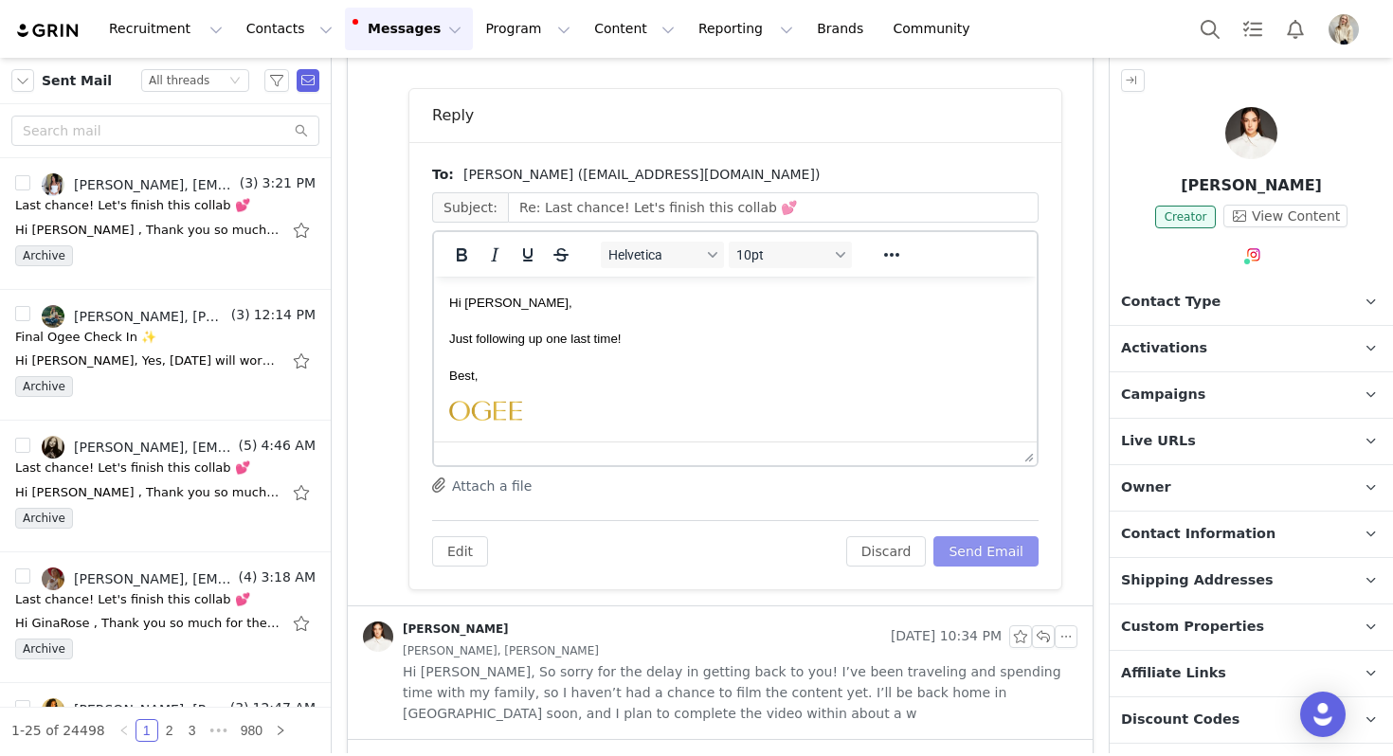
click at [984, 550] on button "Send Email" at bounding box center [985, 551] width 105 height 30
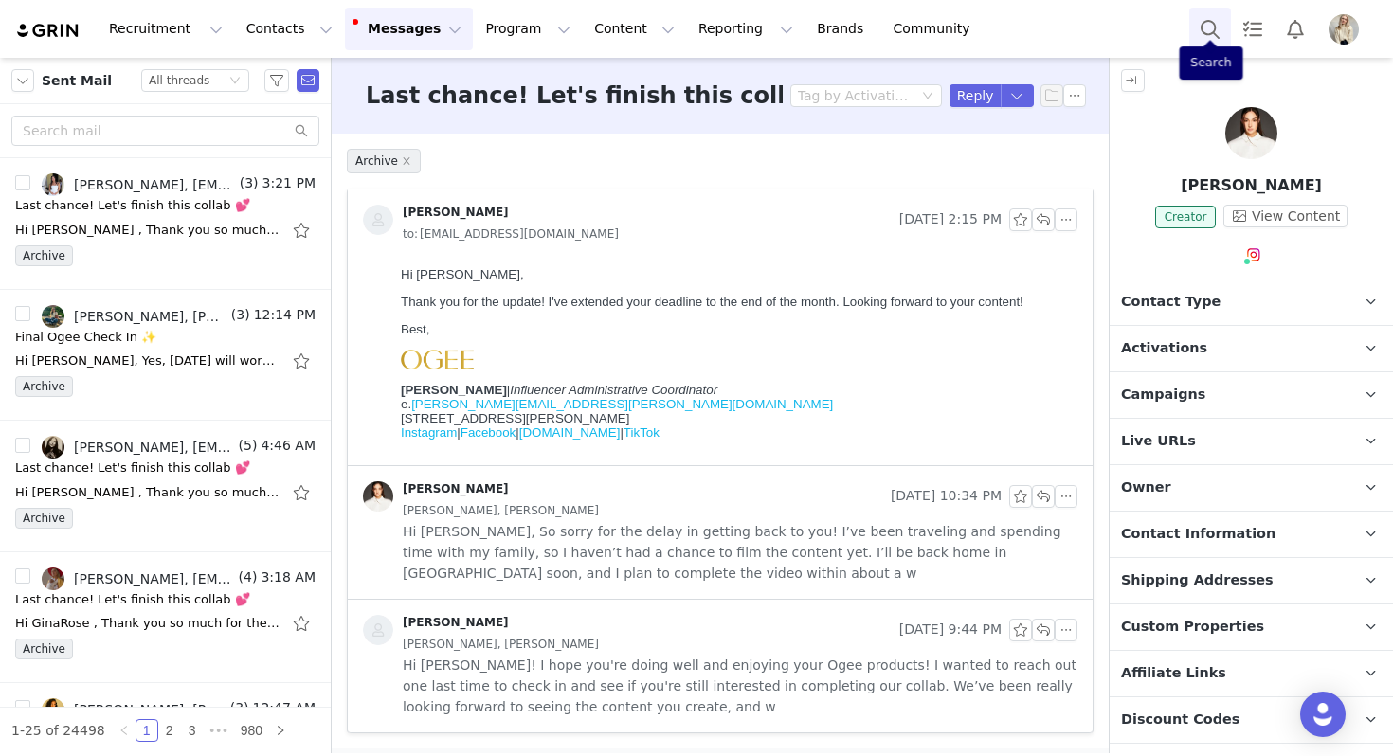
click at [1210, 23] on button "Search" at bounding box center [1210, 29] width 42 height 43
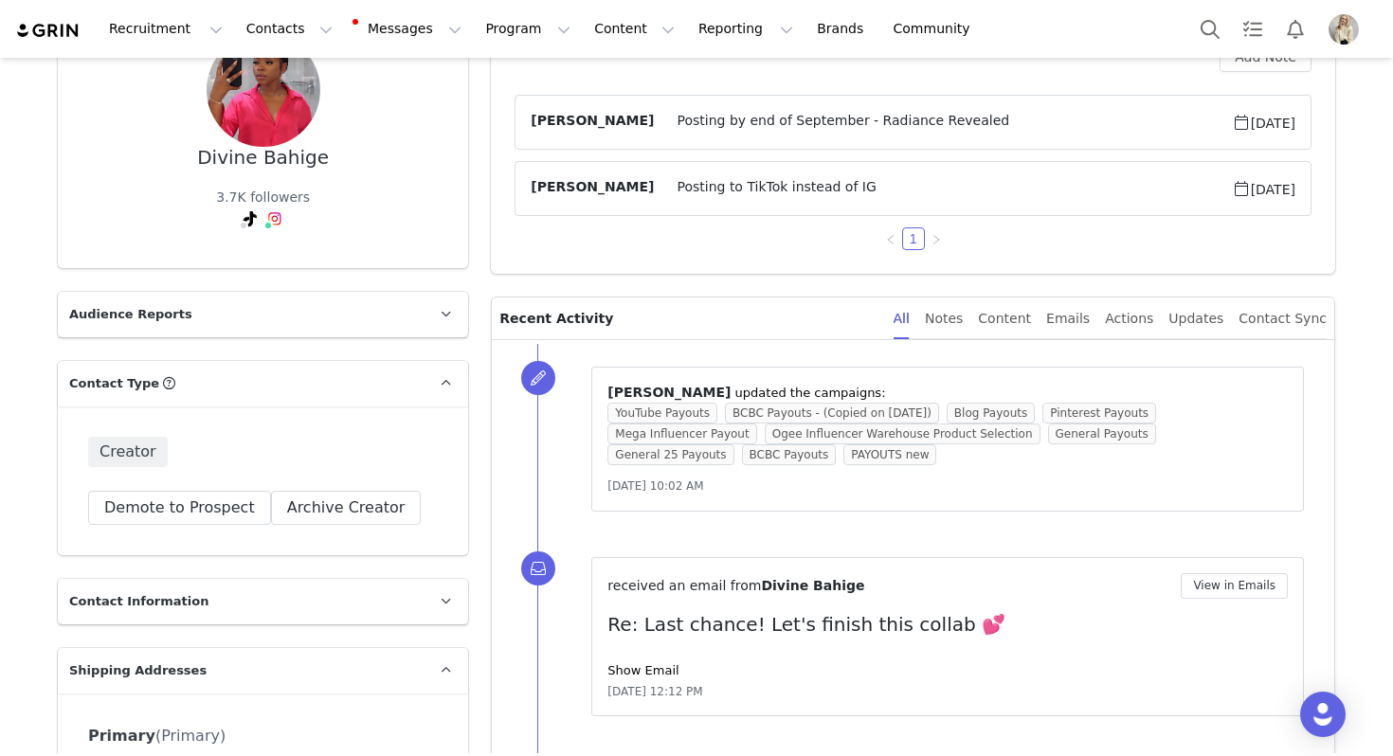
scroll to position [234, 0]
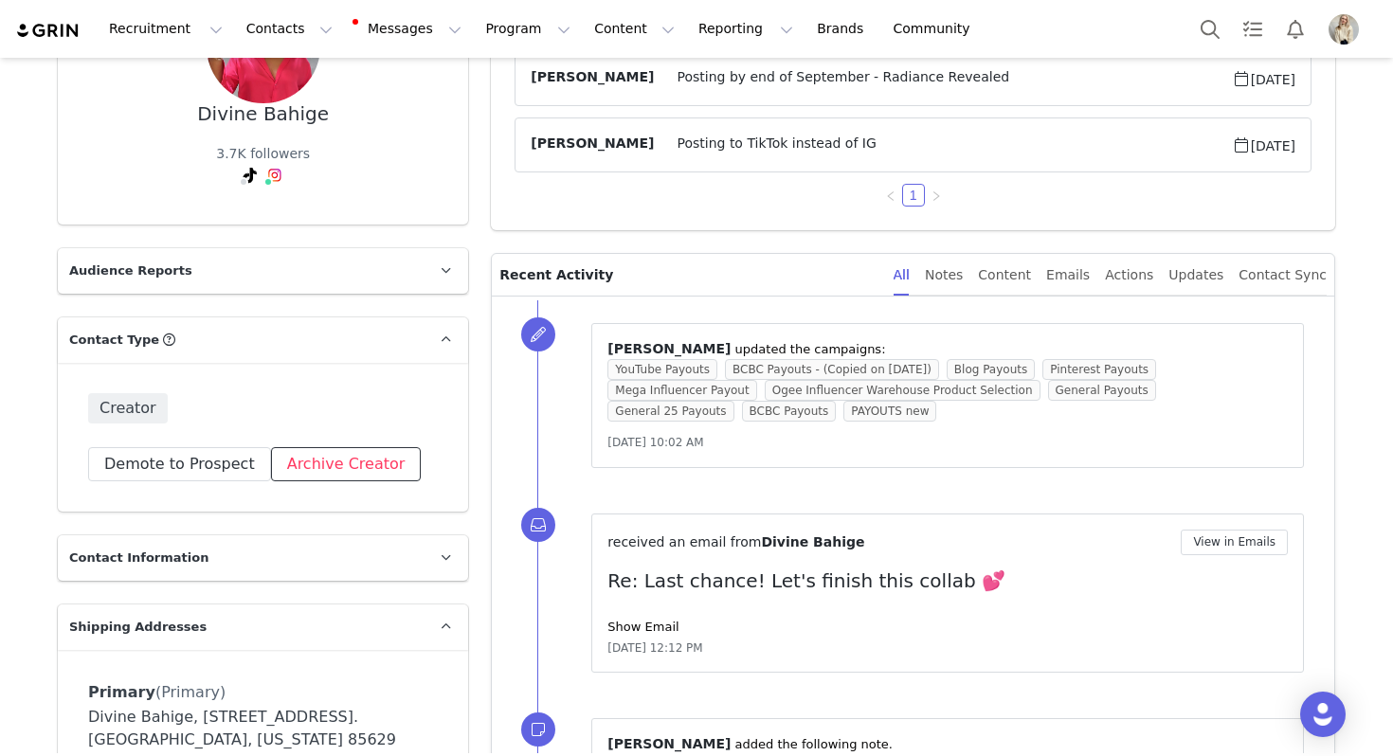
click at [335, 465] on button "Archive Creator" at bounding box center [346, 464] width 151 height 34
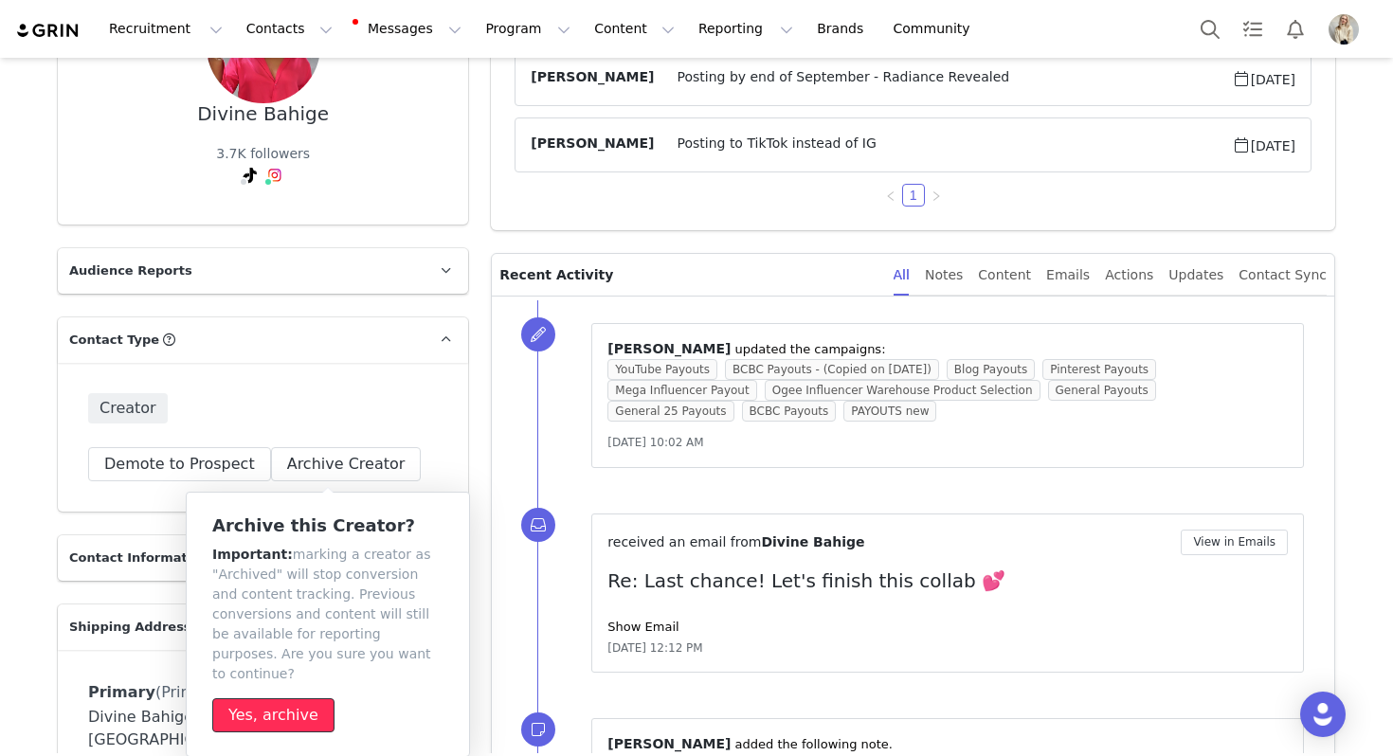
click at [291, 698] on button "Yes, archive" at bounding box center [273, 715] width 122 height 34
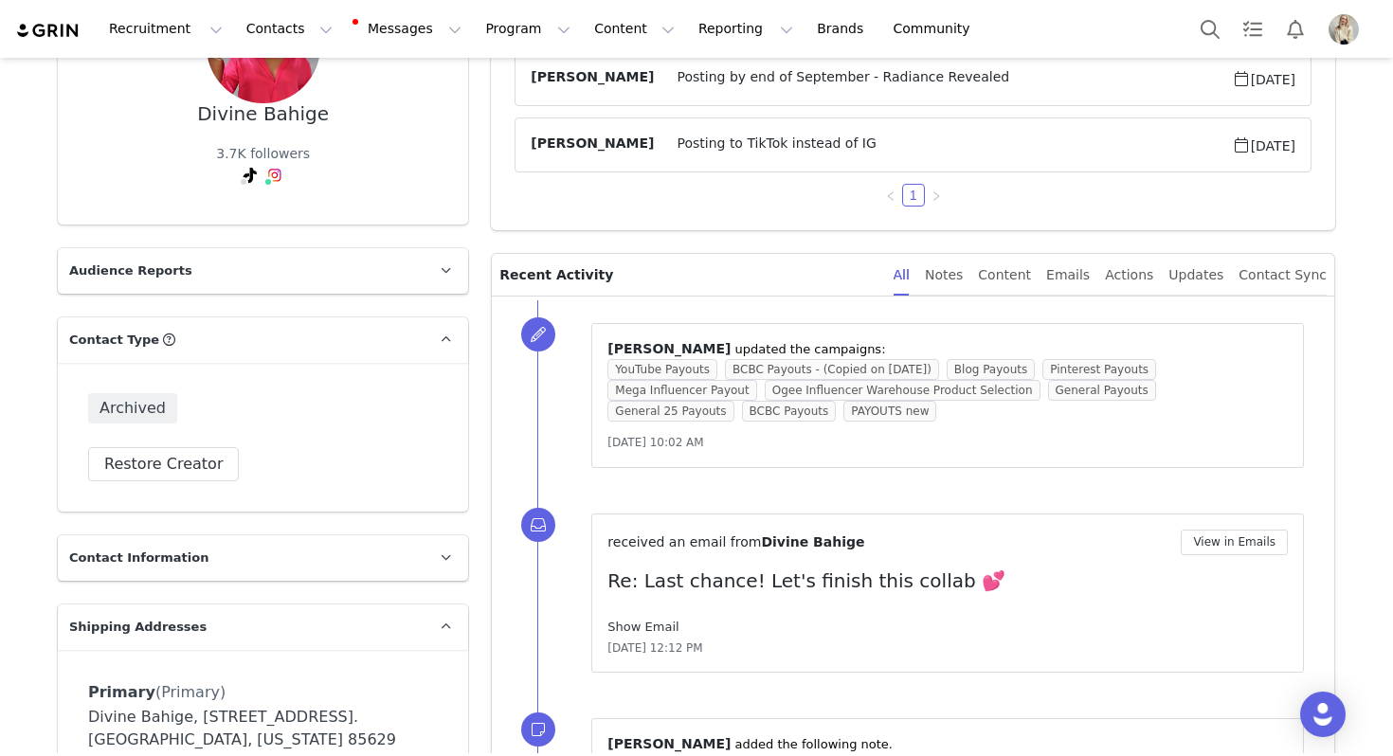
click at [624, 625] on link "Show Email" at bounding box center [642, 627] width 71 height 14
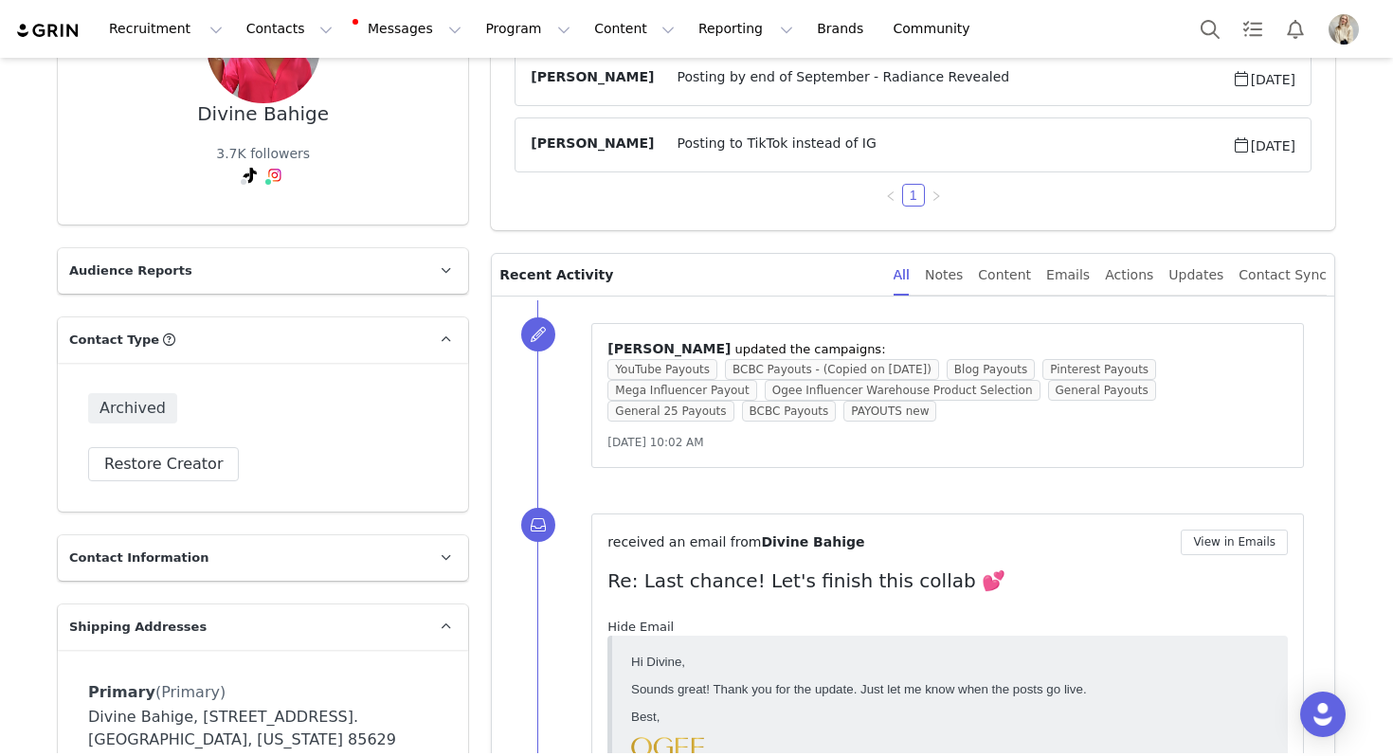
scroll to position [0, 0]
click at [624, 624] on link "Hide Email" at bounding box center [640, 627] width 66 height 14
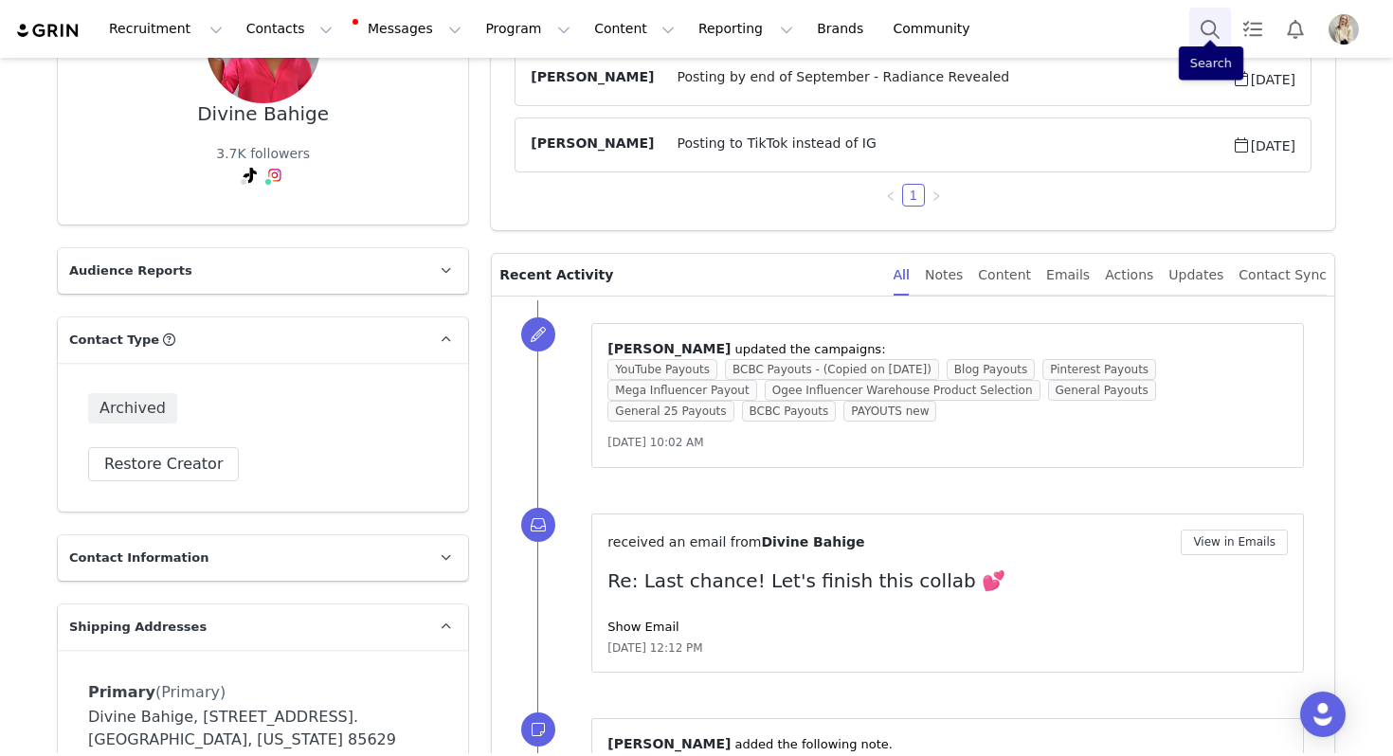
click at [1227, 15] on button "Search" at bounding box center [1210, 29] width 42 height 43
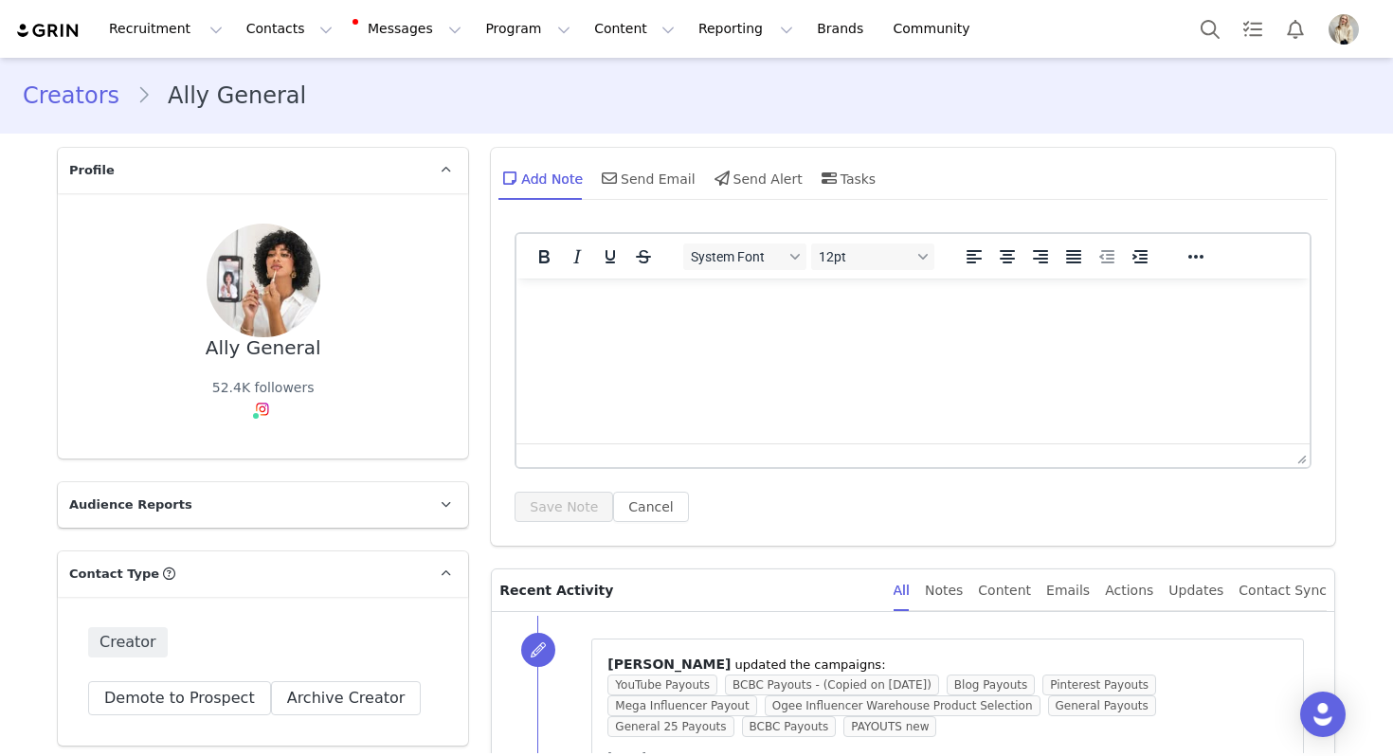
scroll to position [324, 0]
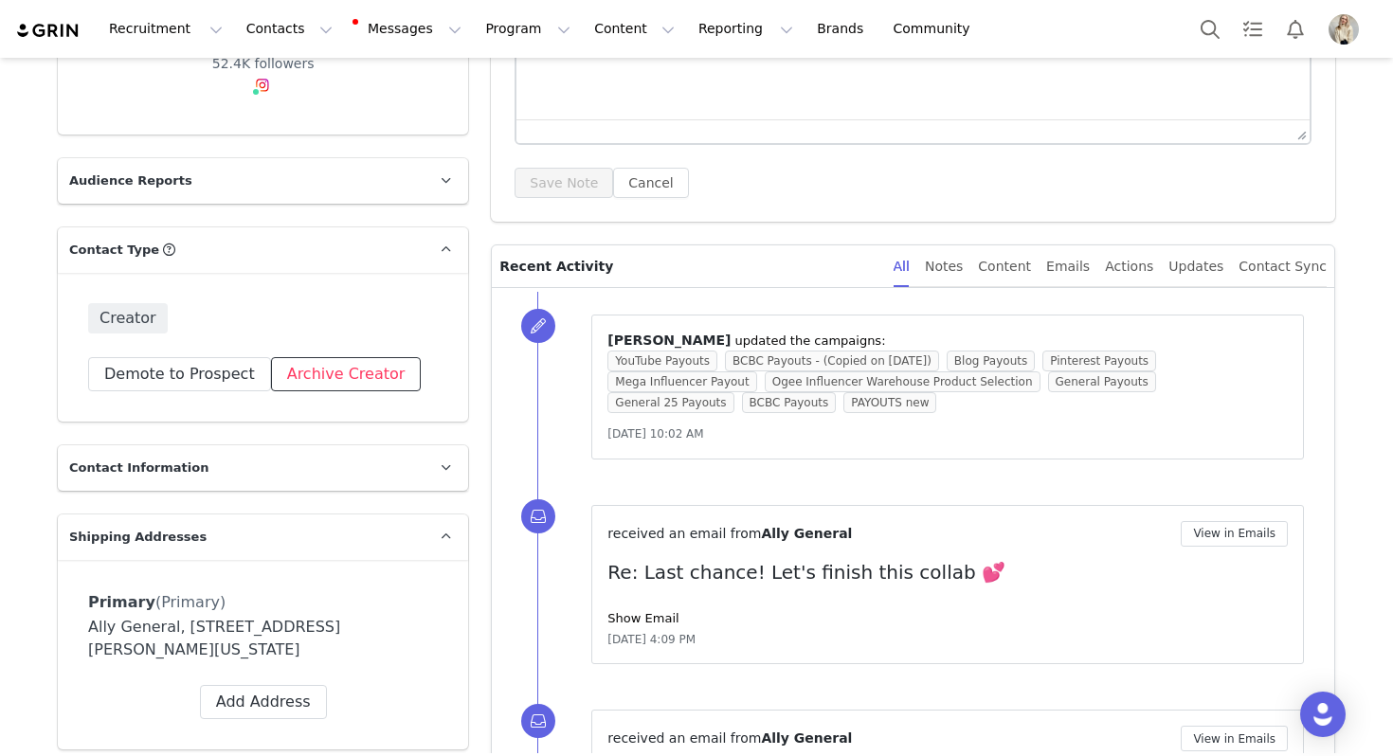
click at [331, 375] on button "Archive Creator" at bounding box center [346, 374] width 151 height 34
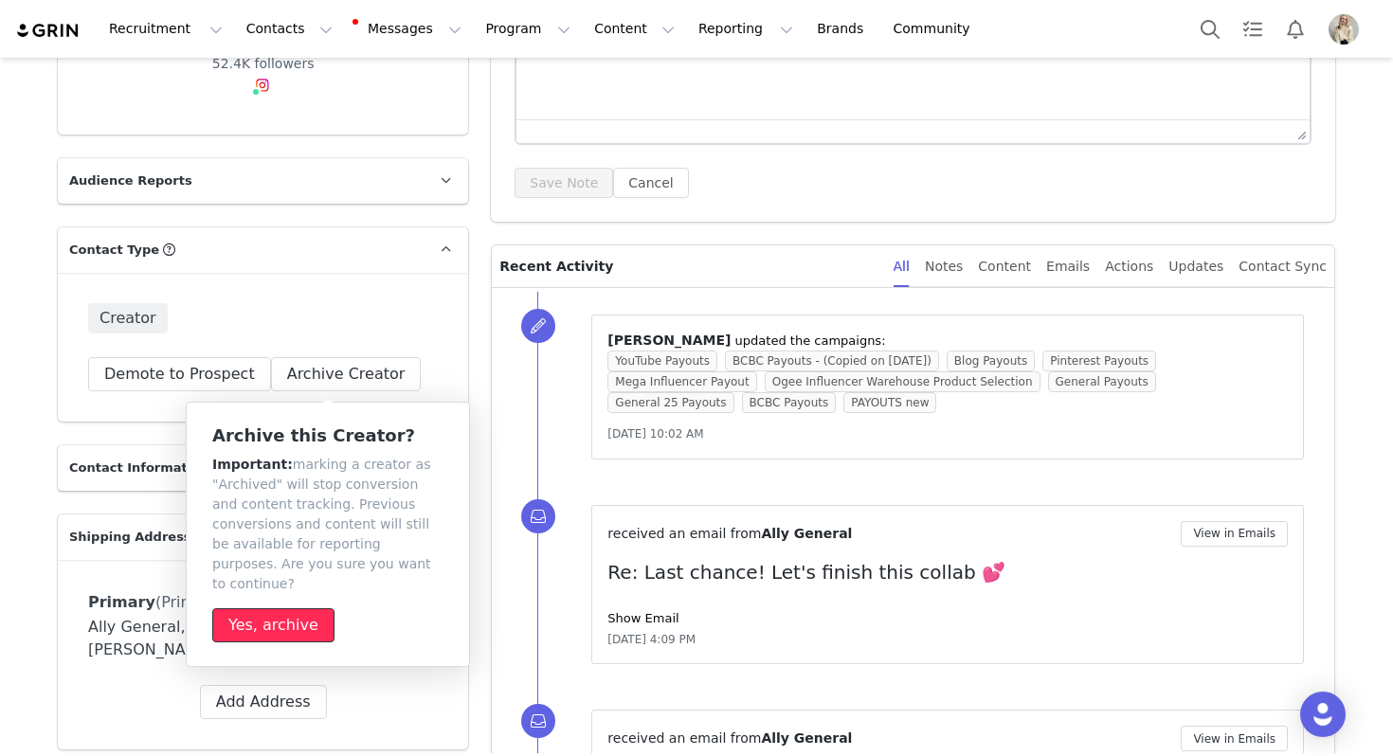
click at [296, 608] on button "Yes, archive" at bounding box center [273, 625] width 122 height 34
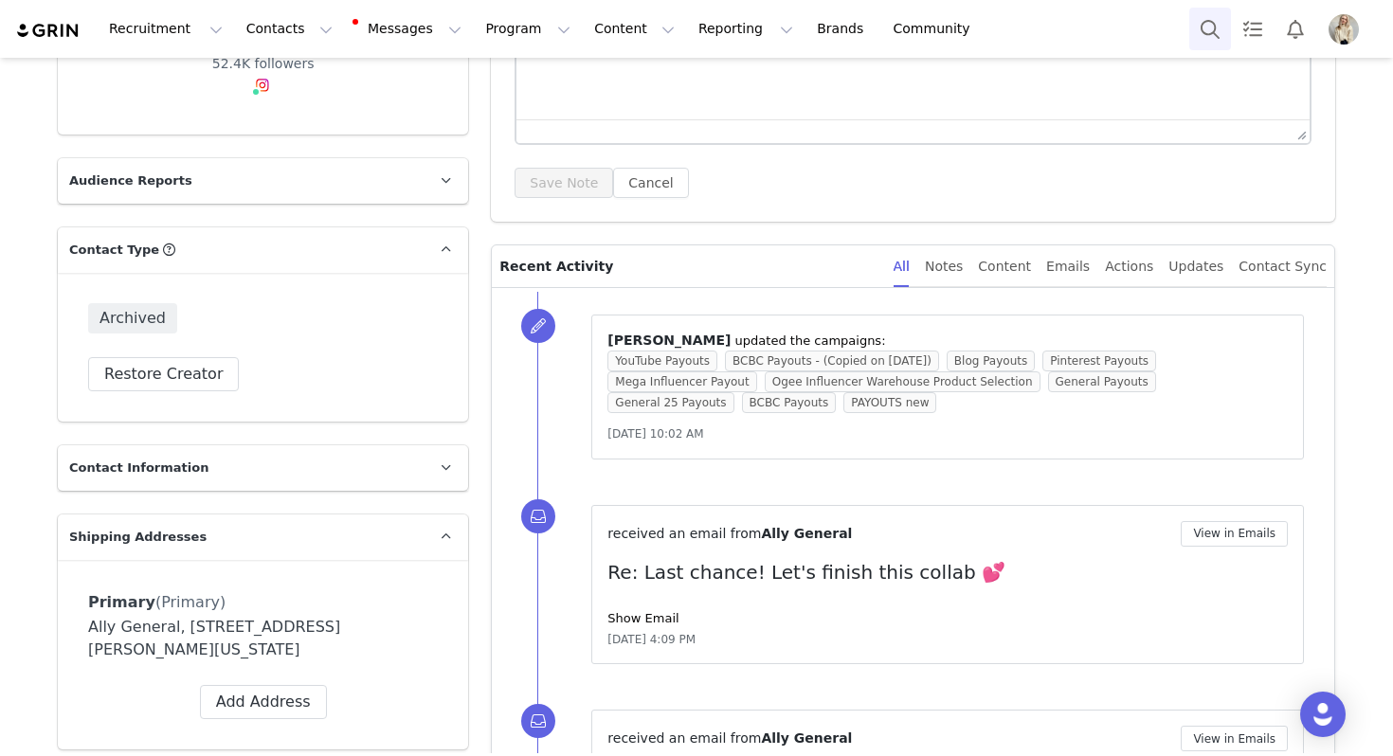
click at [1218, 45] on button "Search" at bounding box center [1210, 29] width 42 height 43
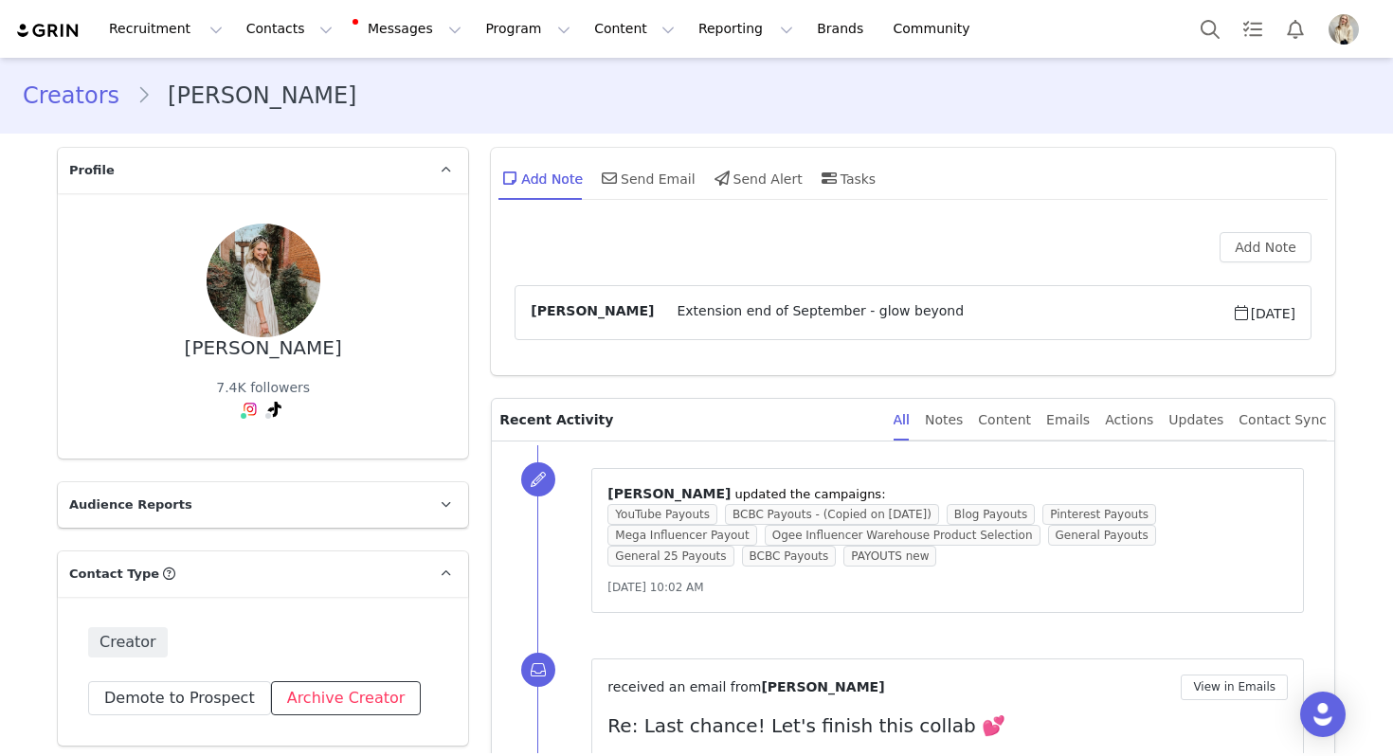
click at [363, 681] on button "Archive Creator" at bounding box center [346, 698] width 151 height 34
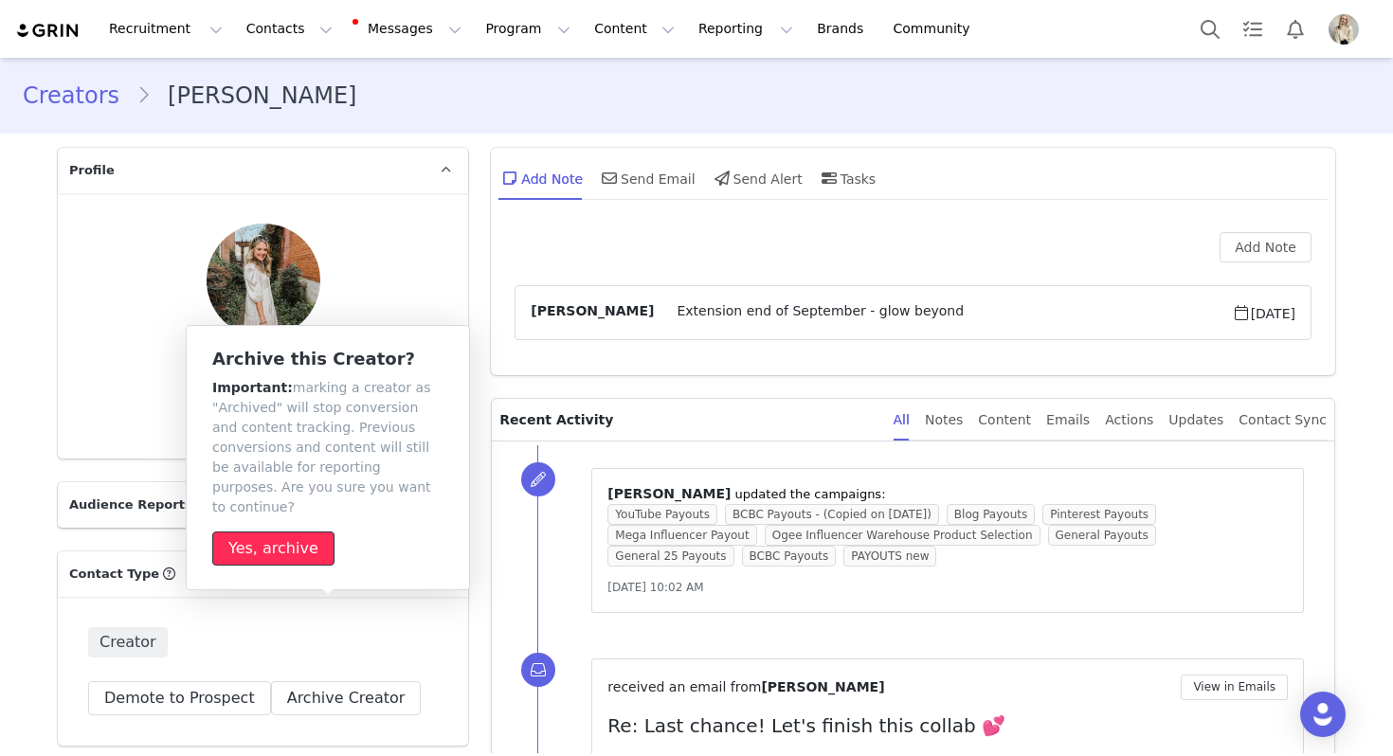
click at [307, 533] on button "Yes, archive" at bounding box center [273, 549] width 122 height 34
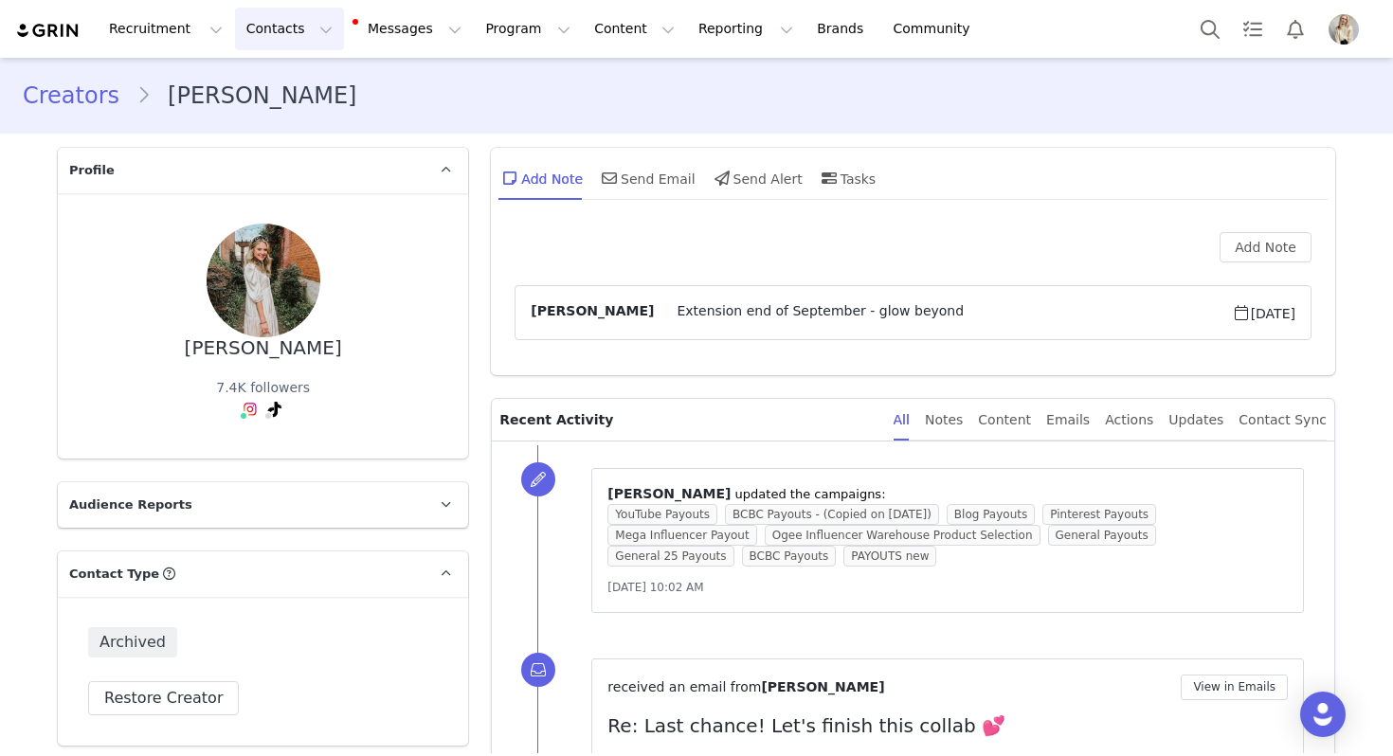
click at [281, 35] on button "Contacts Contacts" at bounding box center [289, 29] width 109 height 43
click at [293, 93] on link "Creators" at bounding box center [297, 83] width 150 height 35
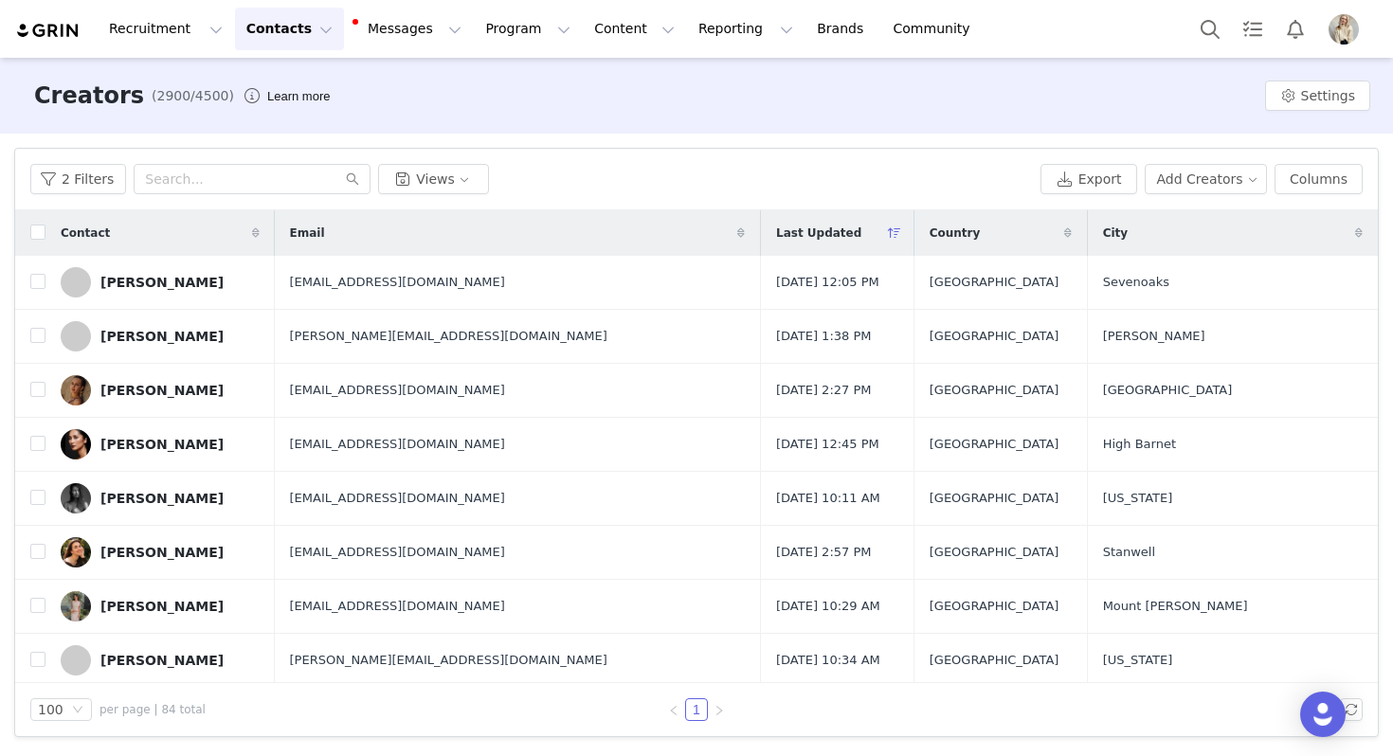
click at [1186, 18] on div "Recruitment Recruitment Creator Search Curated Lists Landing Pages Web Extensio…" at bounding box center [696, 29] width 1393 height 58
click at [1217, 25] on button "Search" at bounding box center [1210, 29] width 42 height 43
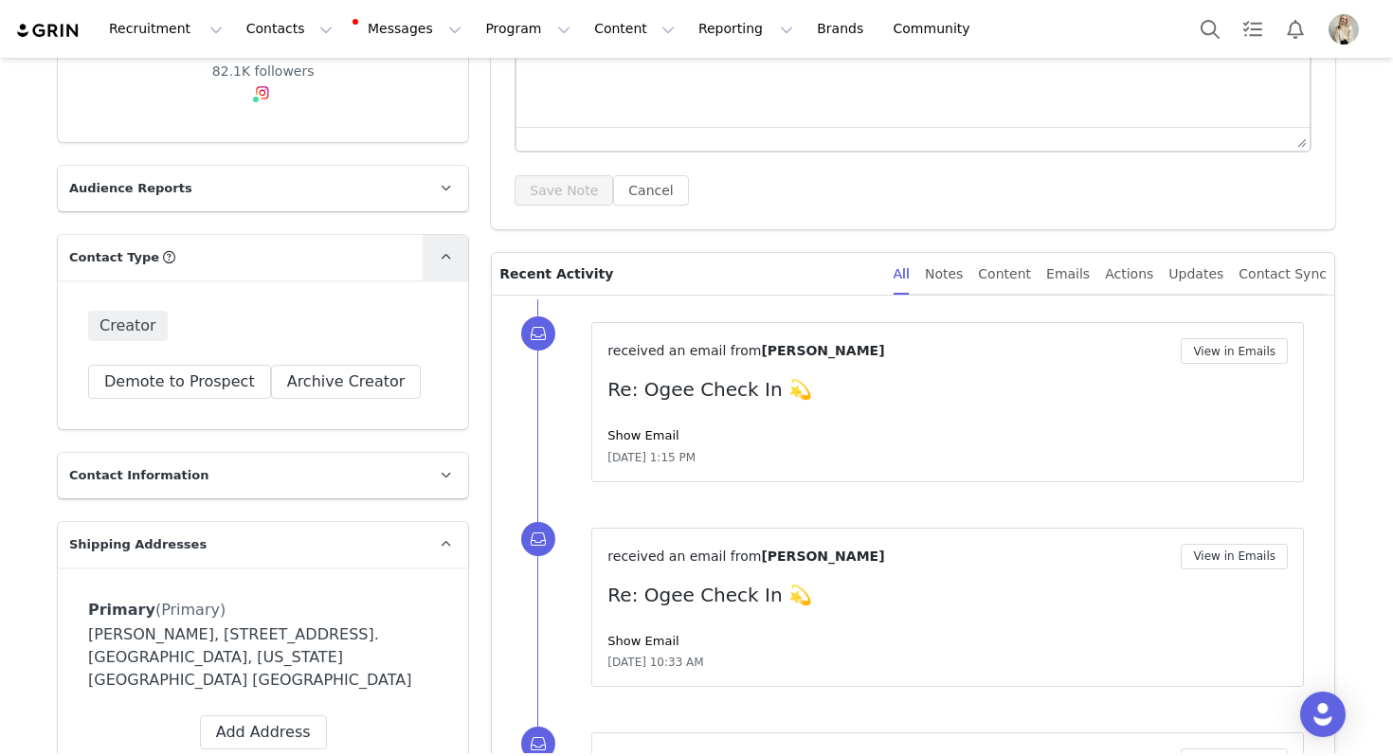
click at [424, 267] on link at bounding box center [445, 257] width 45 height 45
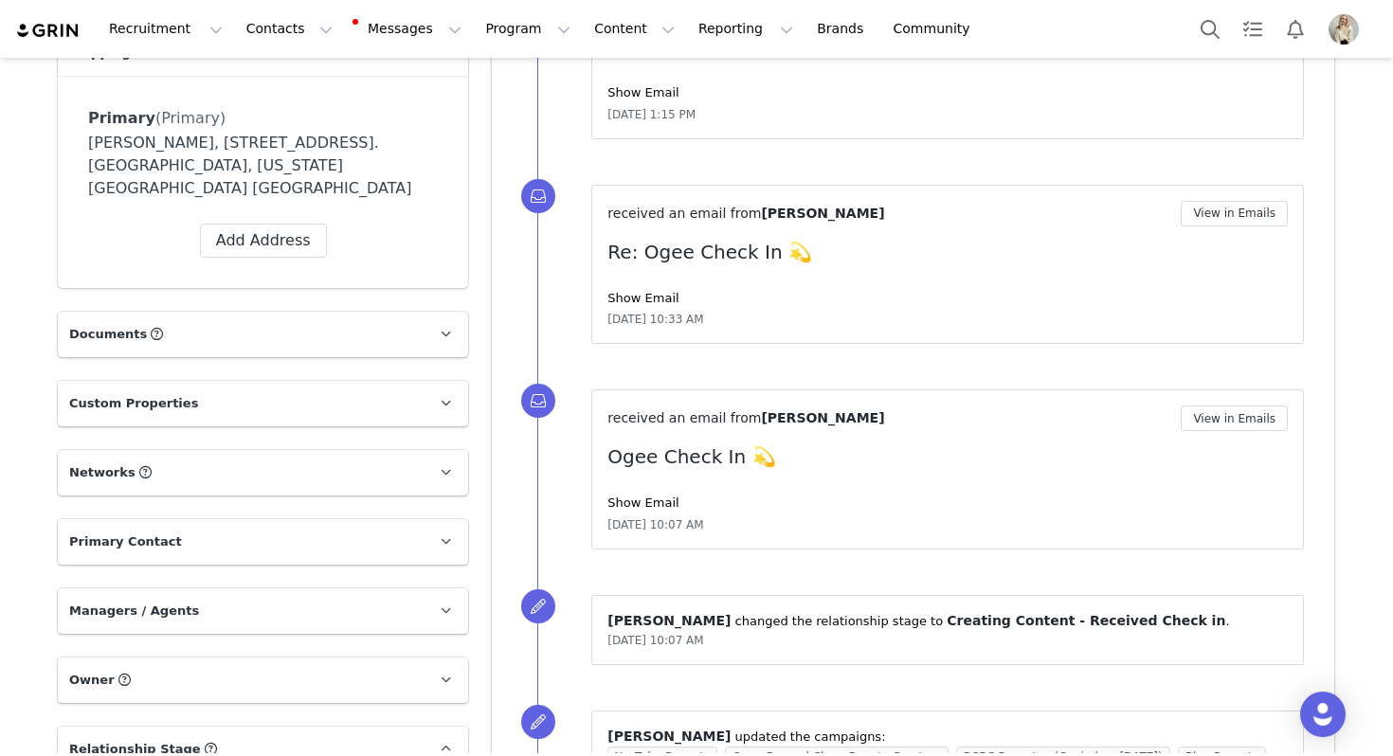
scroll to position [548, 0]
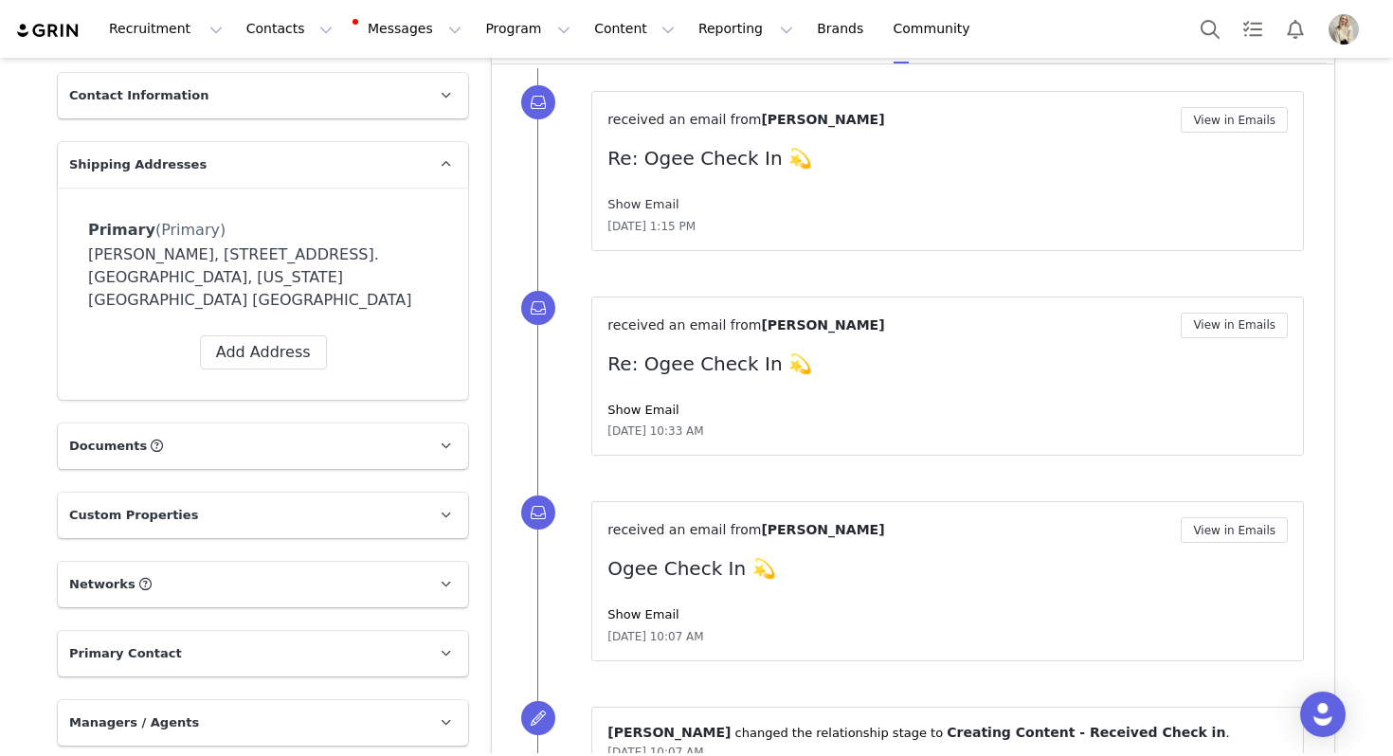
click at [629, 202] on link "Show Email" at bounding box center [642, 204] width 71 height 14
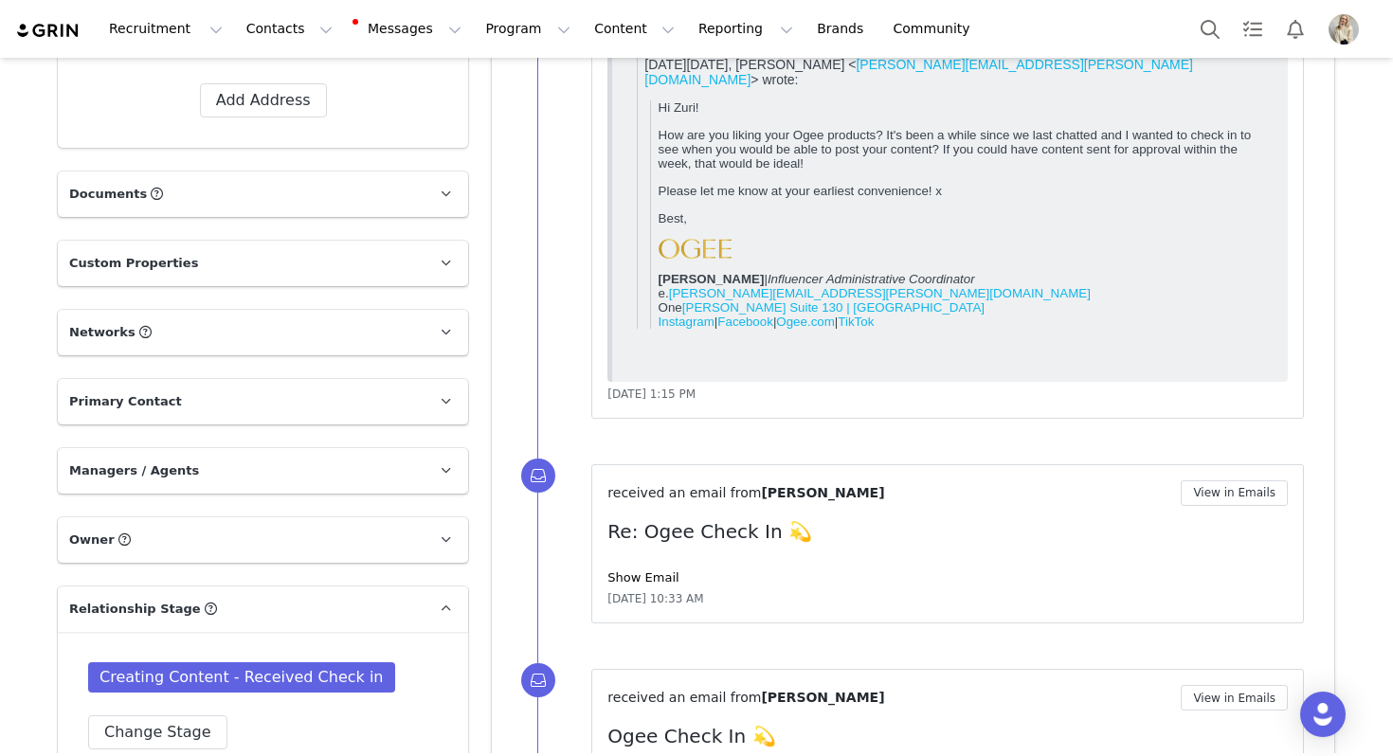
scroll to position [289, 0]
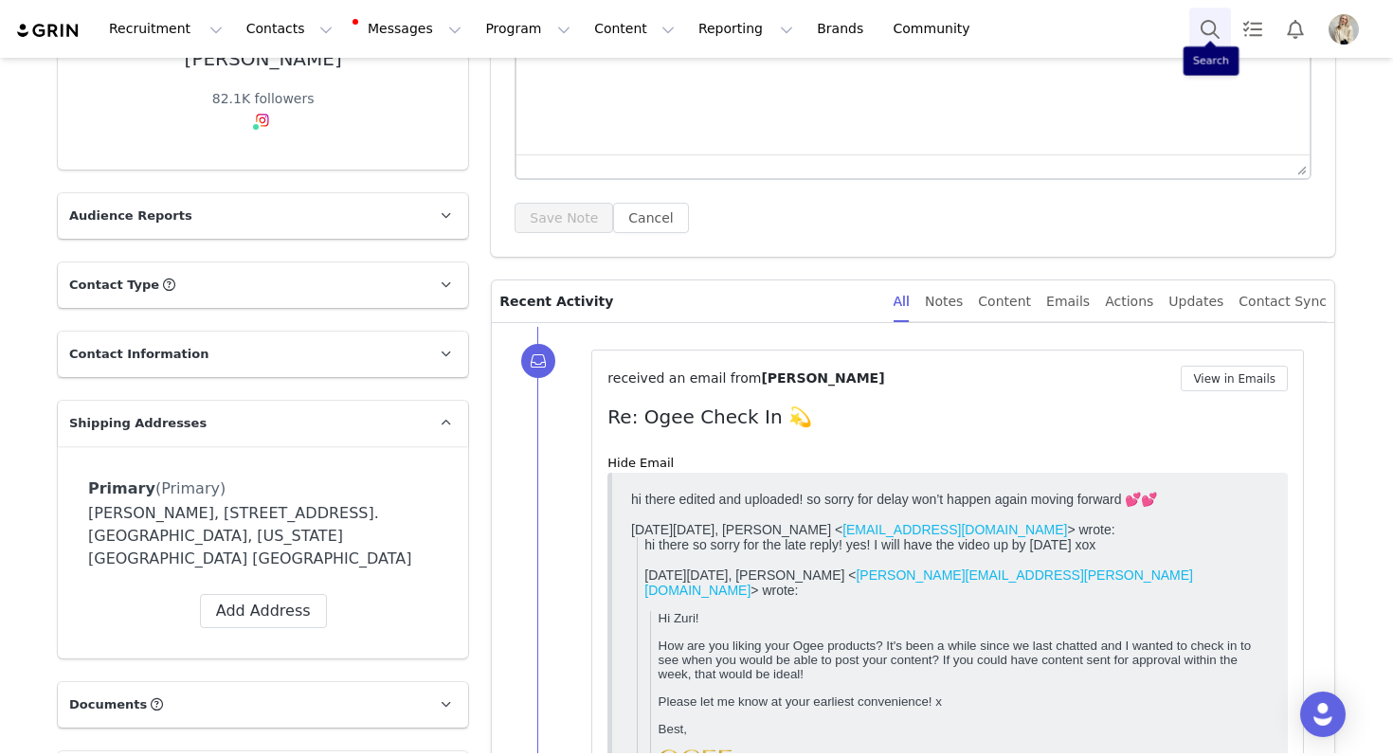
click at [1207, 17] on button "Search" at bounding box center [1210, 29] width 42 height 43
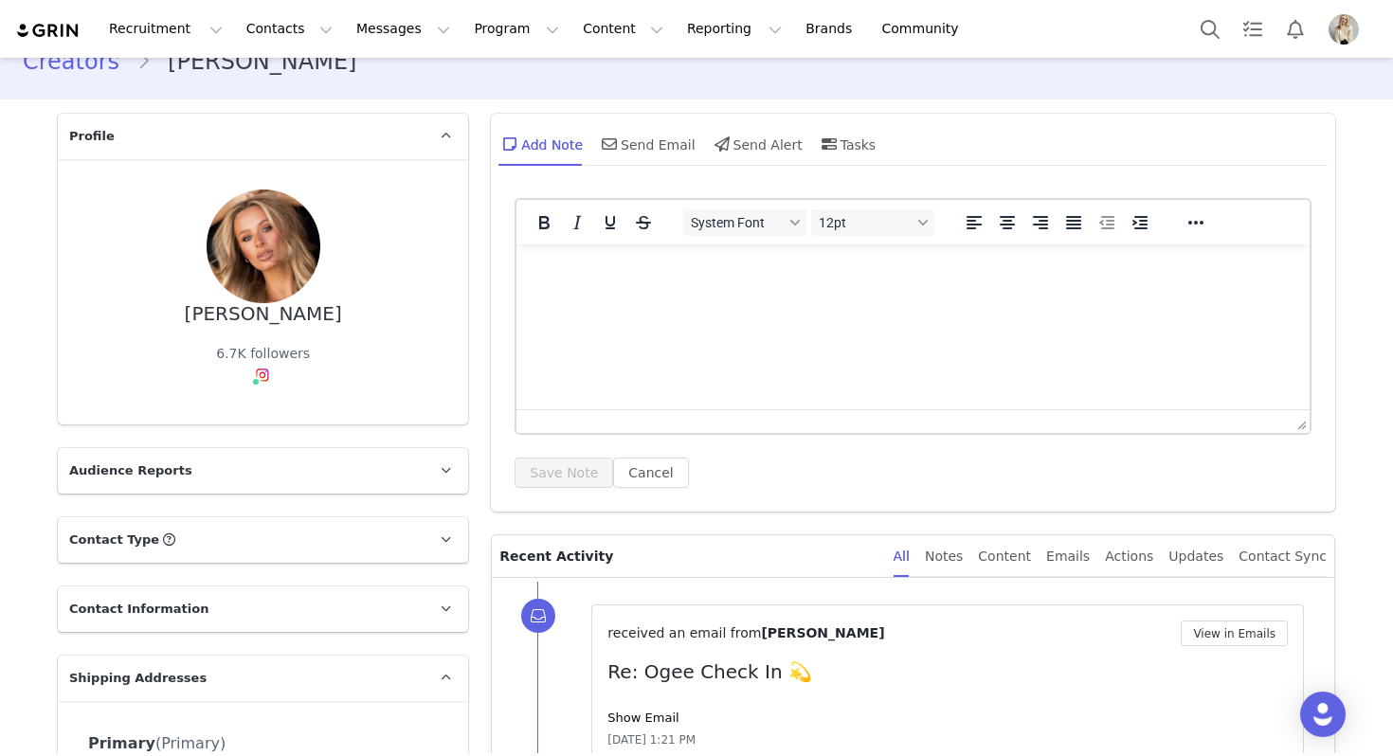
scroll to position [345, 0]
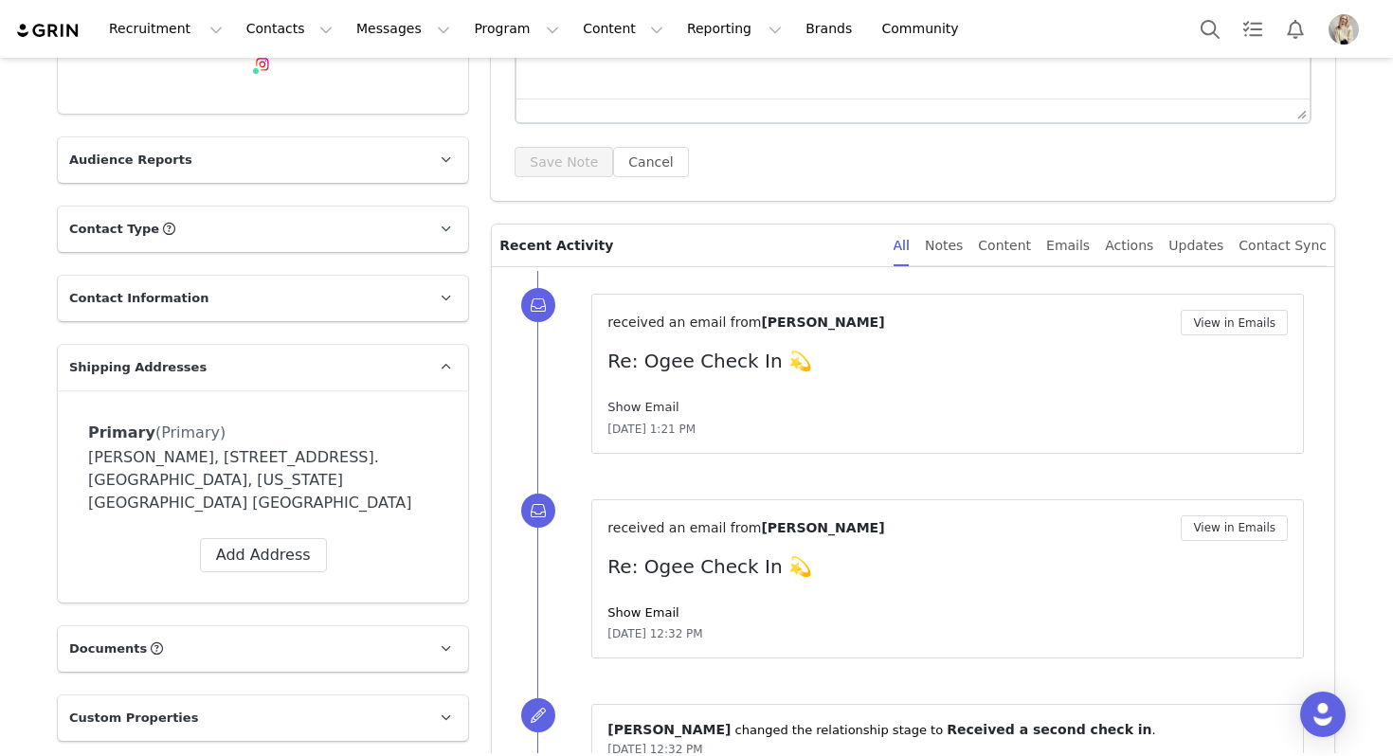
click at [645, 400] on link "Show Email" at bounding box center [642, 407] width 71 height 14
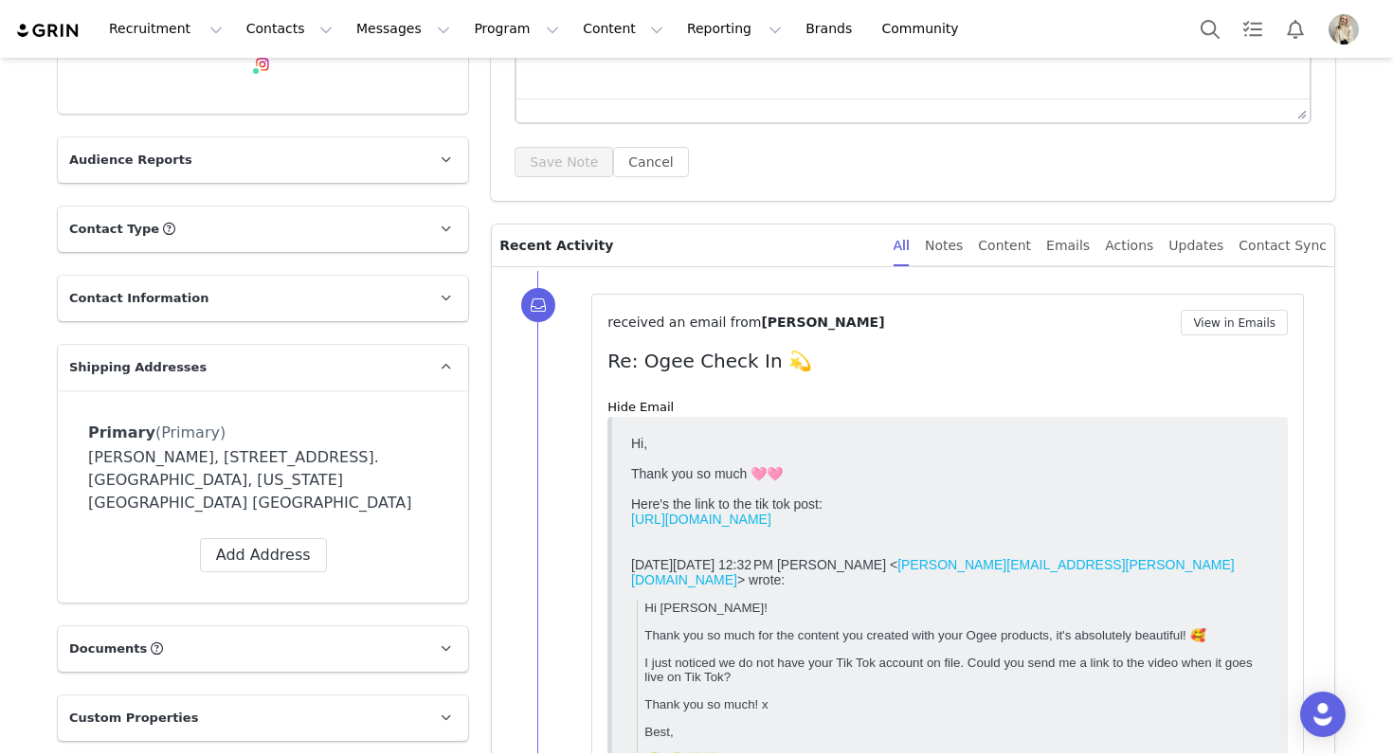
scroll to position [0, 0]
click at [724, 526] on link "[URL][DOMAIN_NAME]" at bounding box center [701, 518] width 140 height 15
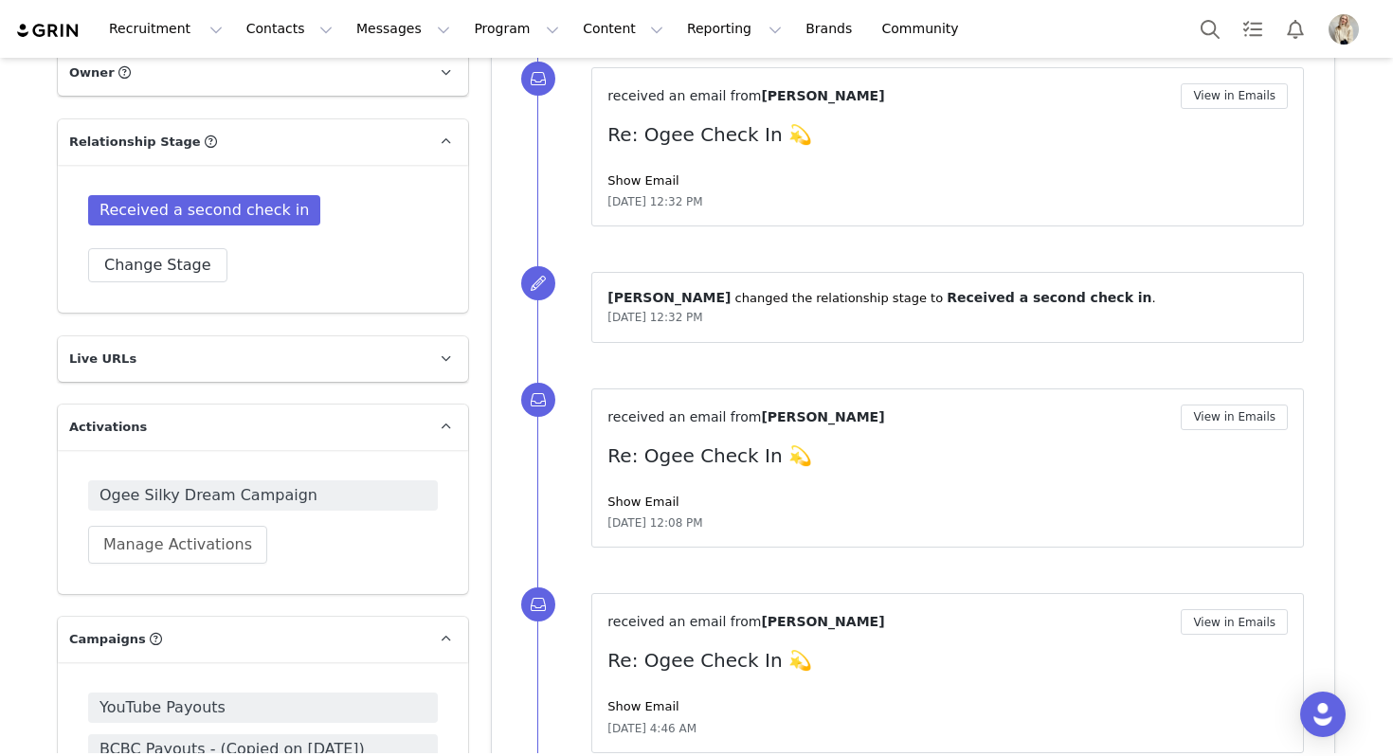
scroll to position [1026, 0]
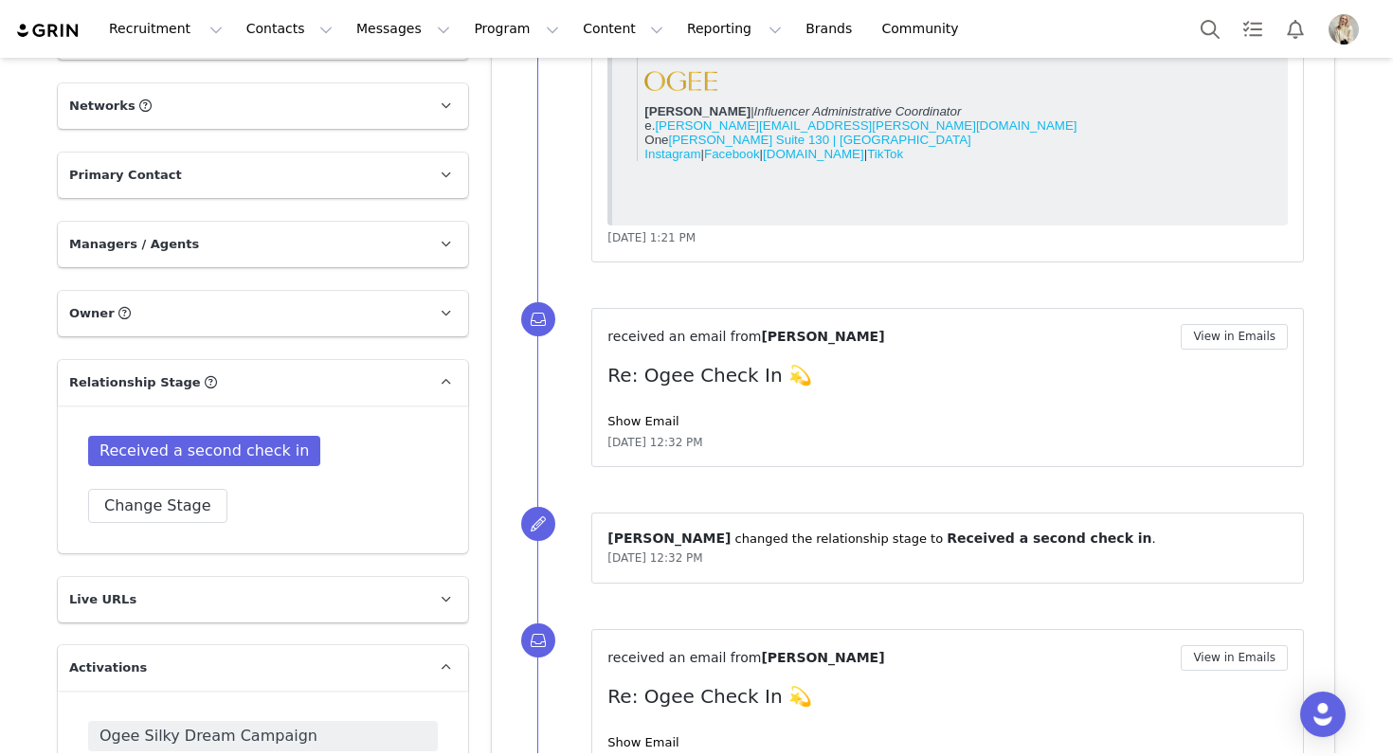
click at [210, 95] on p "Networks You can add or change your creators network URL' here, your active cre…" at bounding box center [240, 105] width 365 height 45
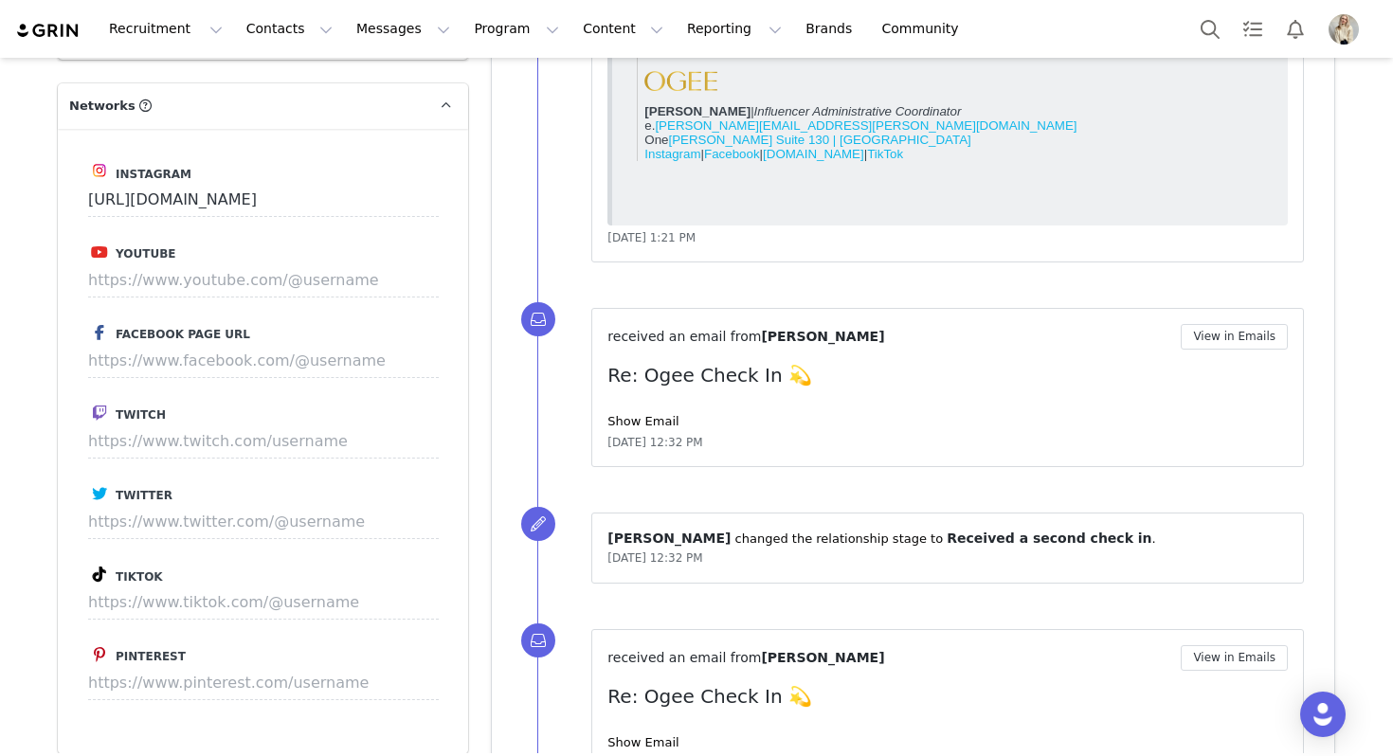
scroll to position [1153, 0]
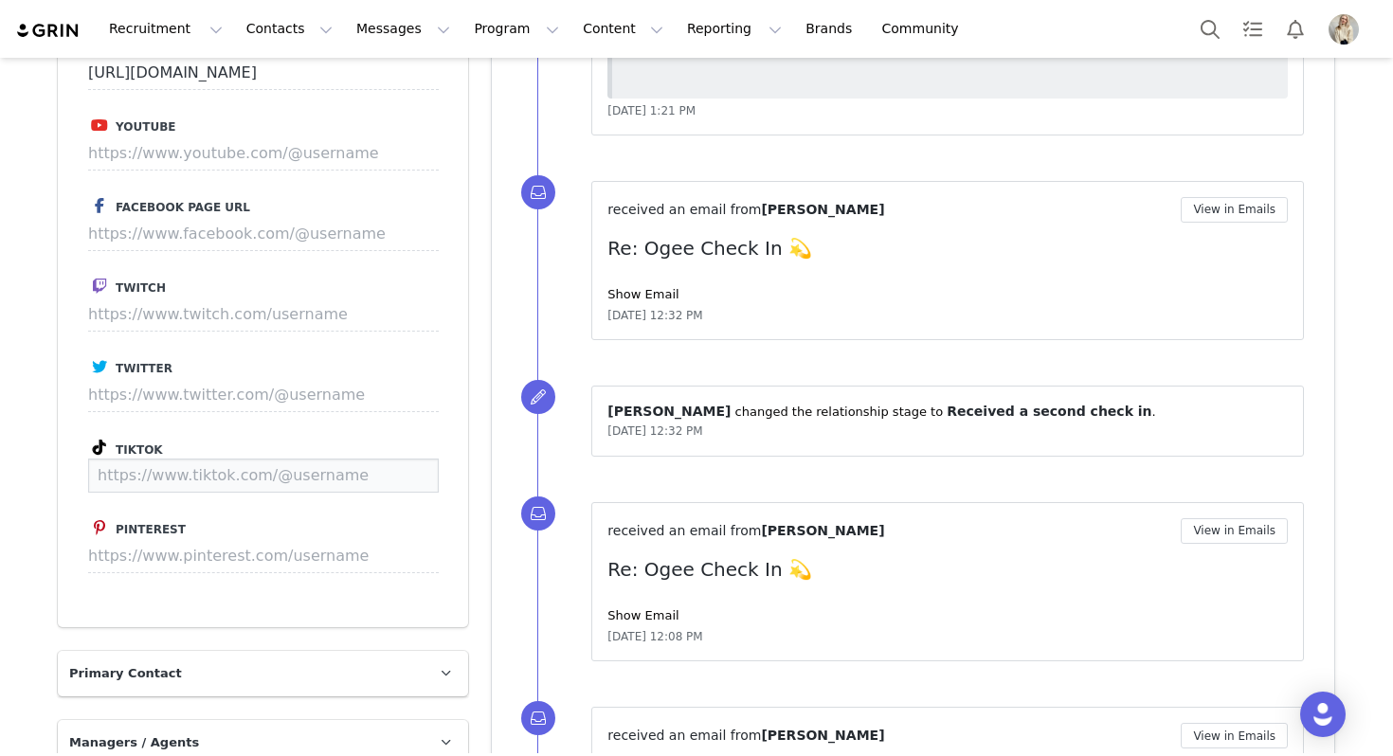
click at [177, 459] on input at bounding box center [263, 476] width 351 height 34
paste input "[URL][DOMAIN_NAME]"
type input "[URL][DOMAIN_NAME]"
click at [415, 459] on button "Save" at bounding box center [403, 476] width 69 height 34
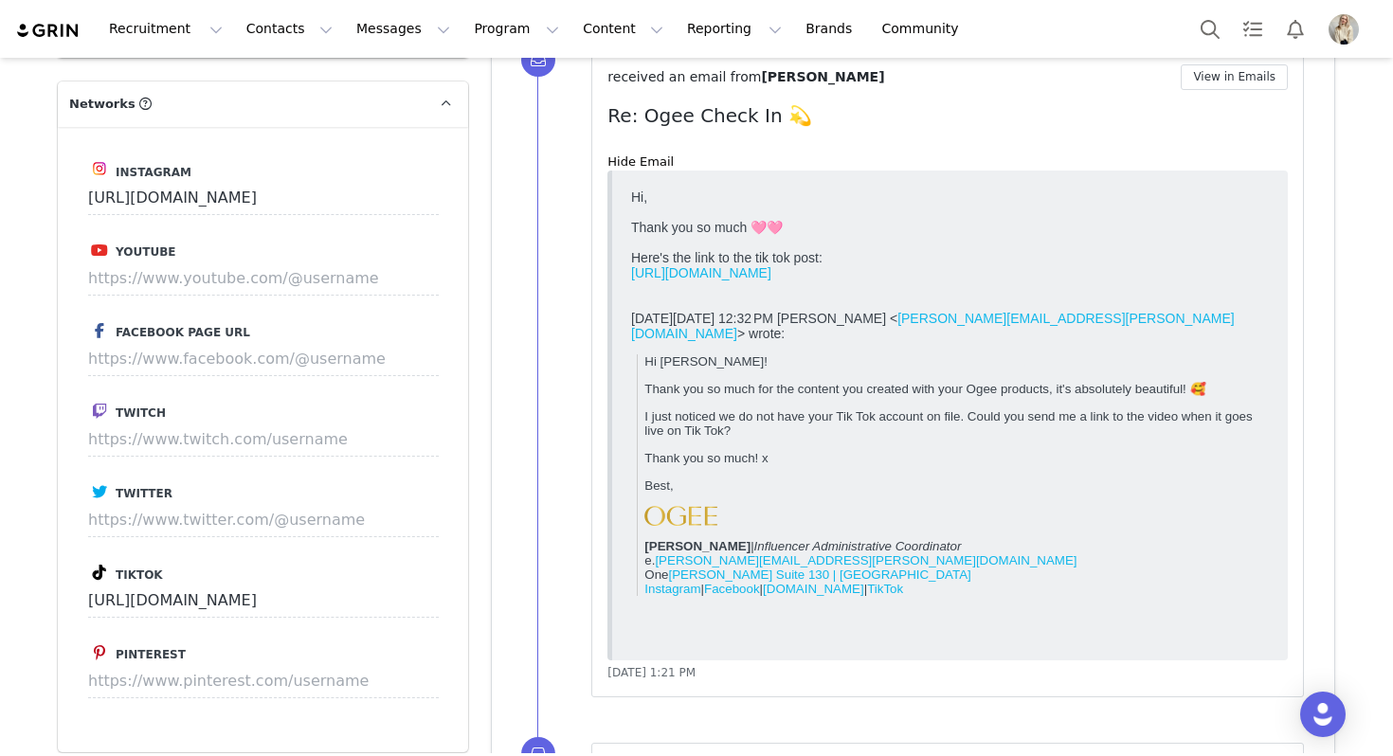
scroll to position [904, 0]
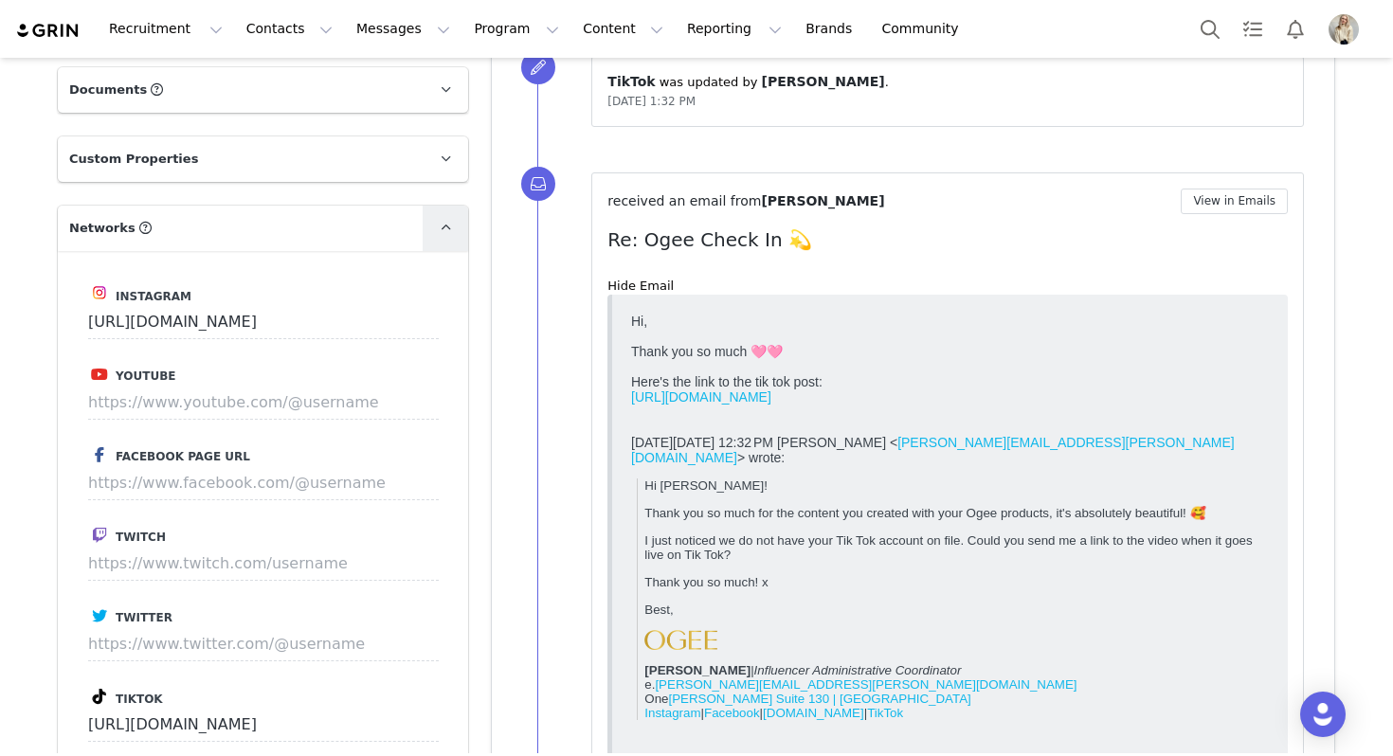
click at [448, 217] on span at bounding box center [445, 228] width 23 height 23
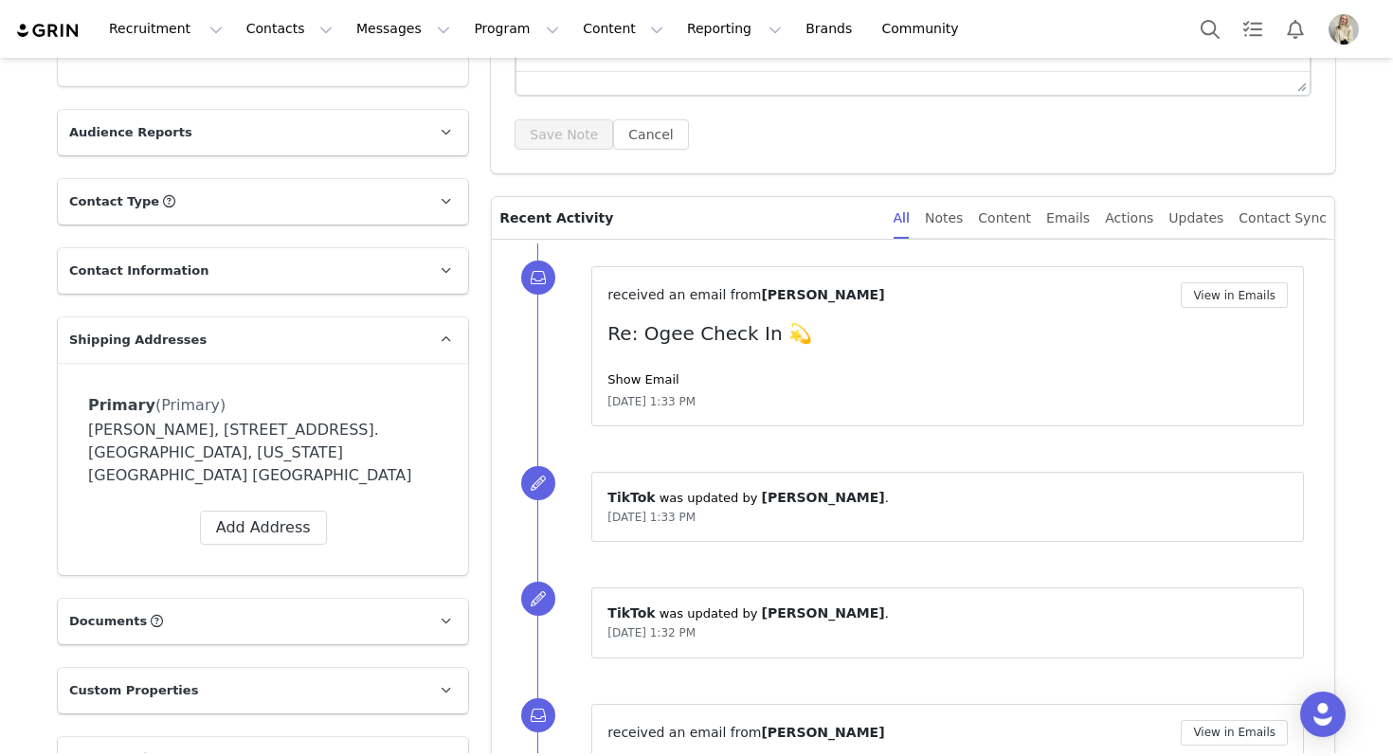
scroll to position [0, 0]
